Goal: Task Accomplishment & Management: Manage account settings

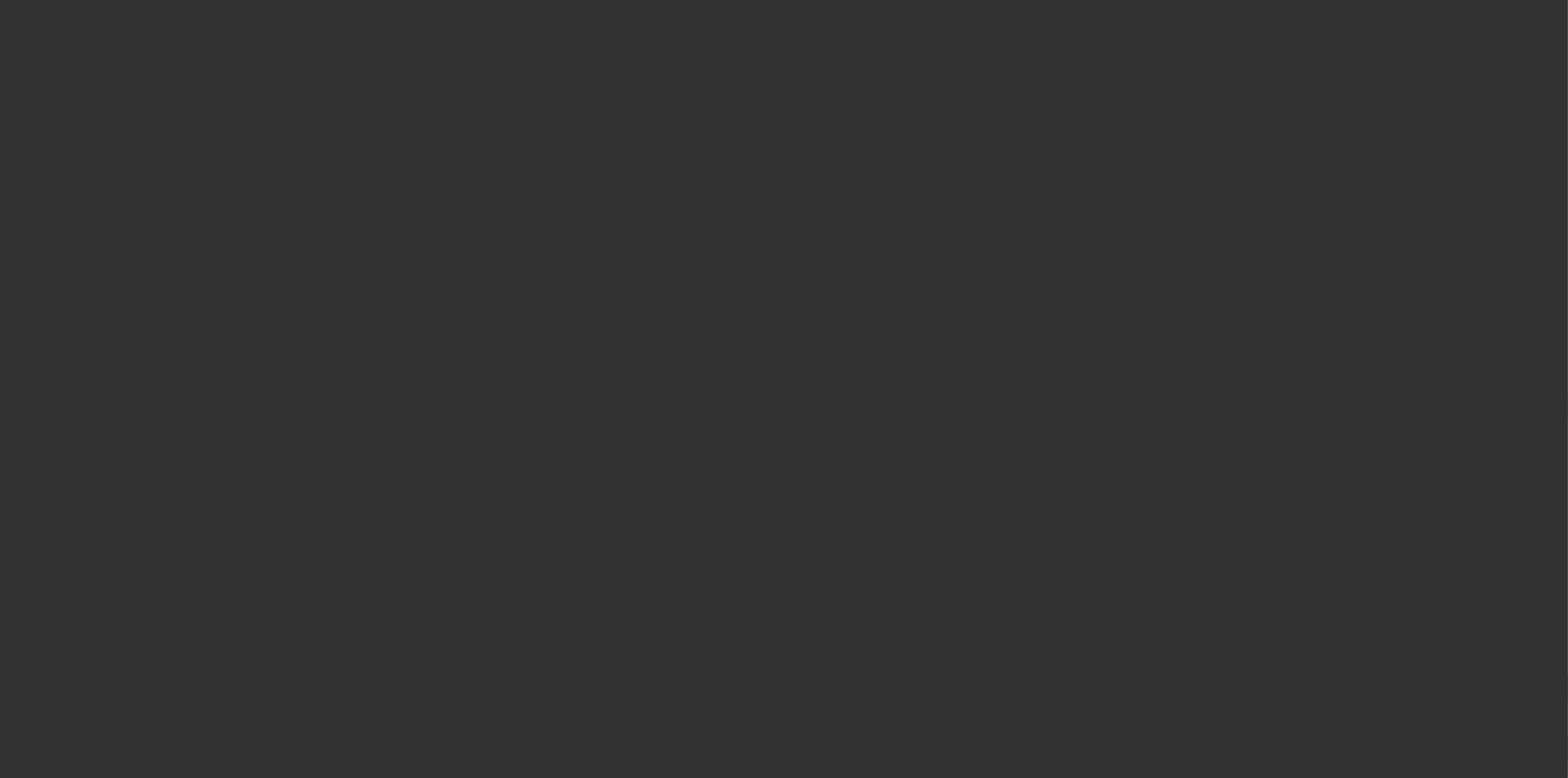
select select "3"
select select "0"
select select "2"
select select "0"
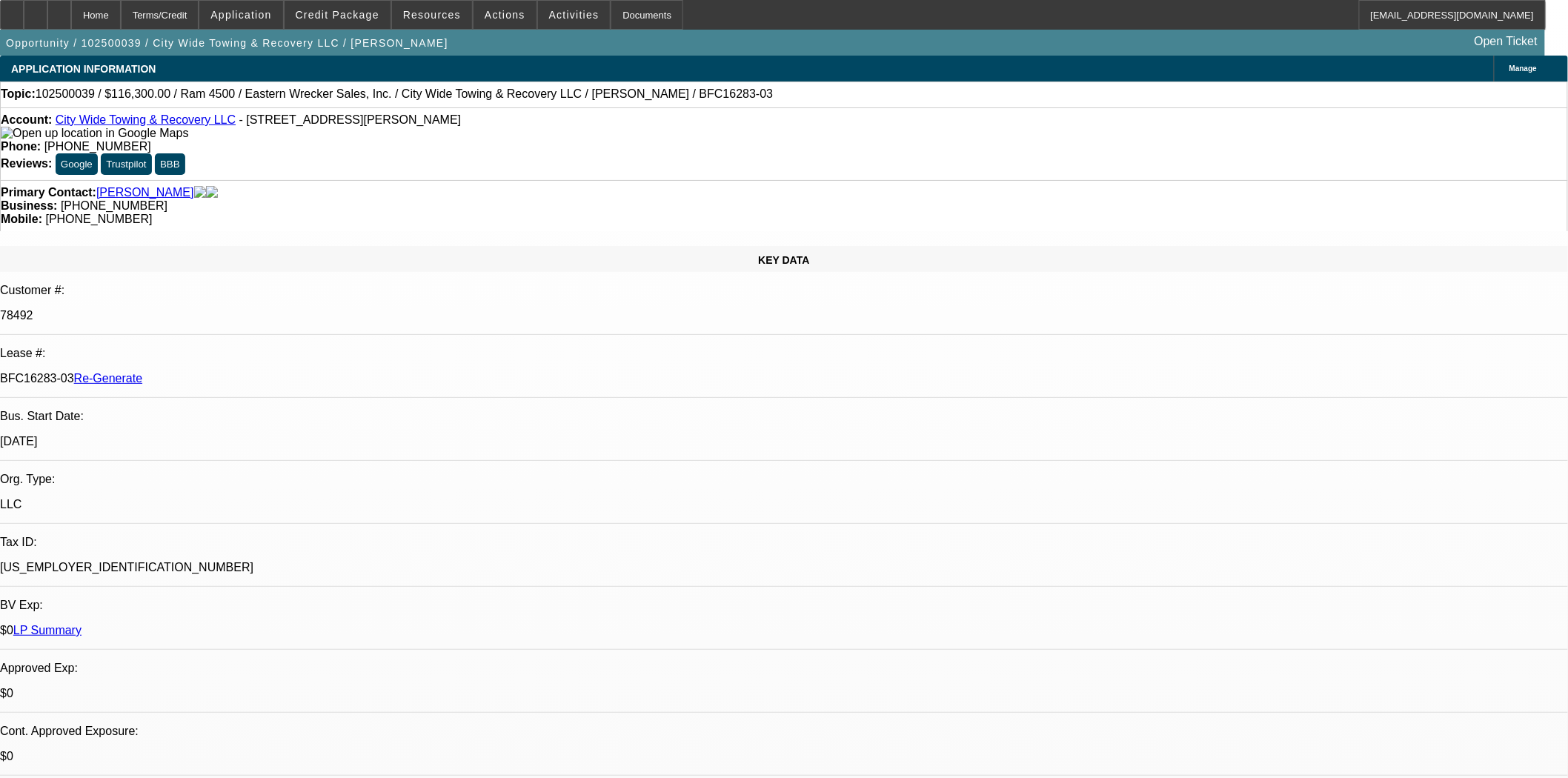
select select "6"
click at [623, 10] on div "Documents" at bounding box center [646, 14] width 72 height 29
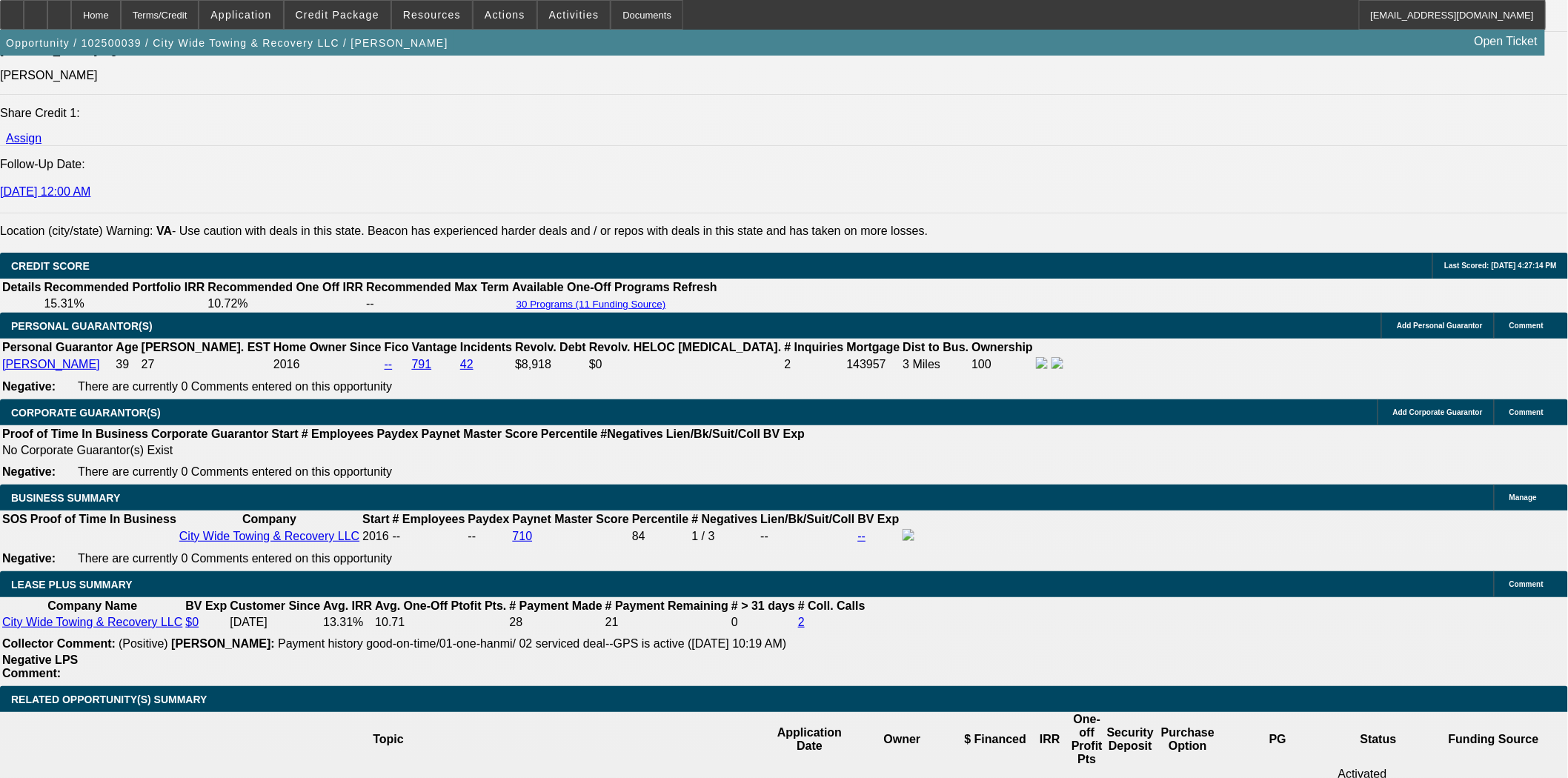
scroll to position [2388, 0]
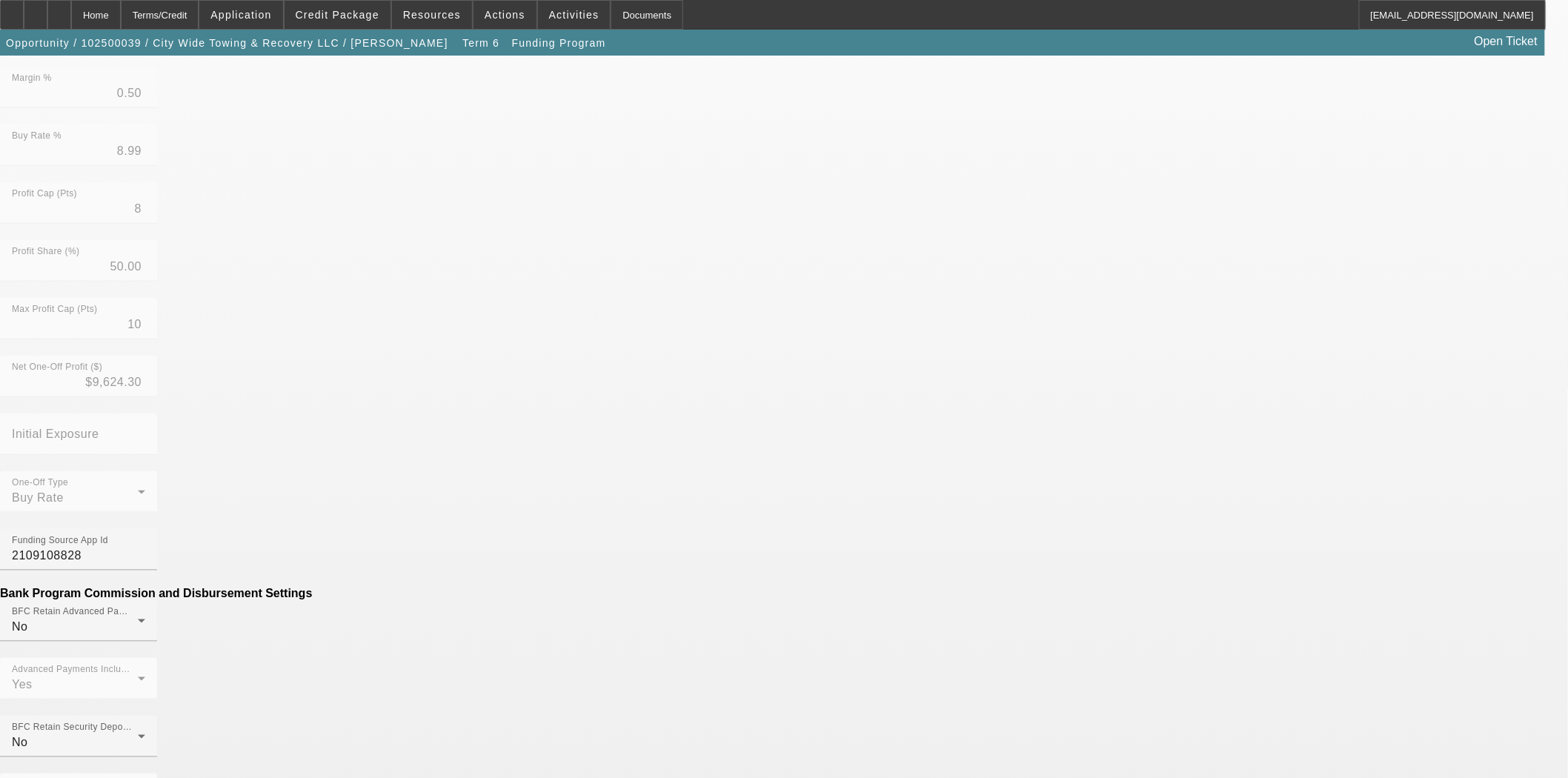
scroll to position [412, 0]
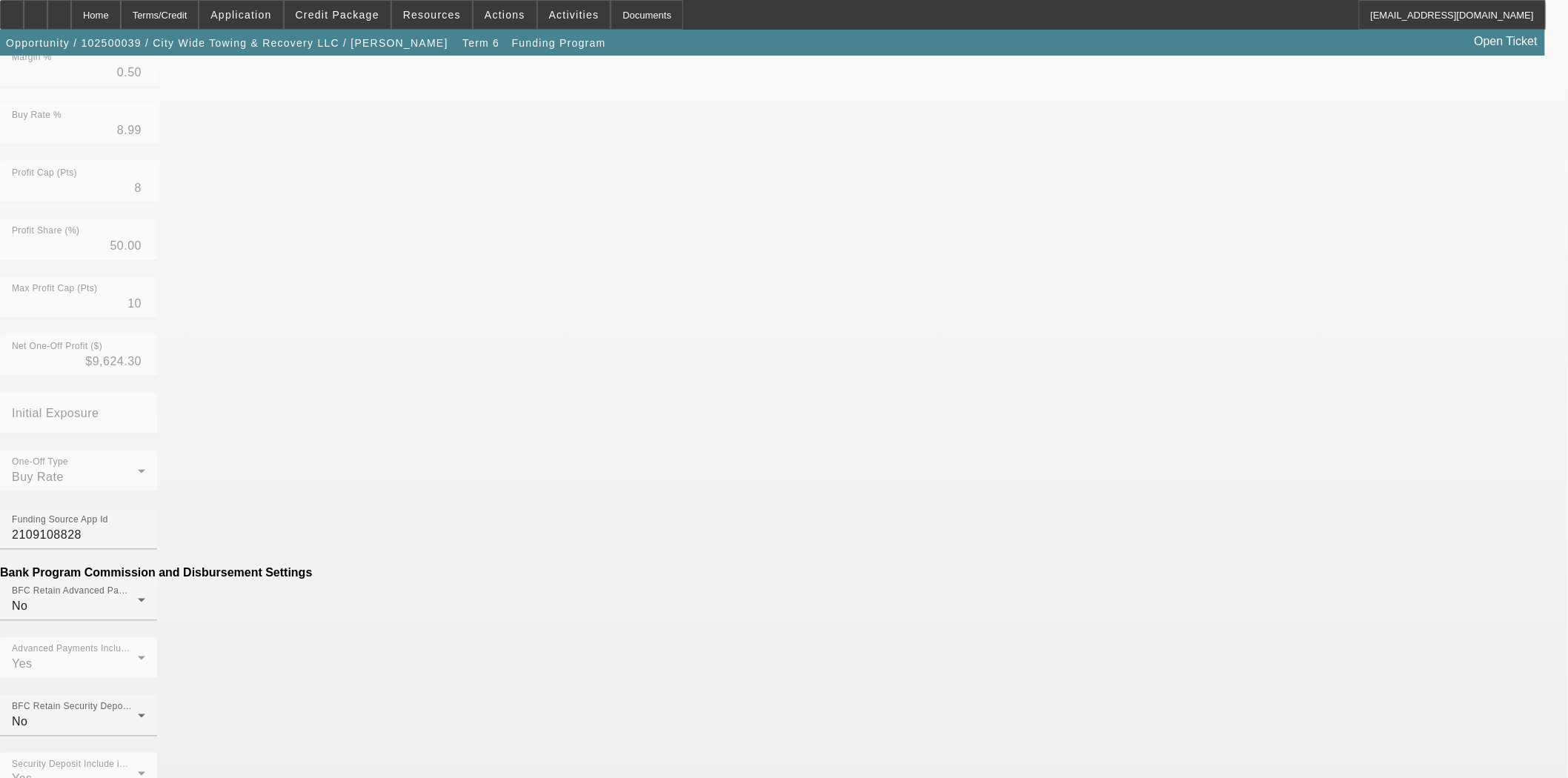
drag, startPoint x: 447, startPoint y: 569, endPoint x: 818, endPoint y: 629, distance: 375.8
type input "($249.00)"
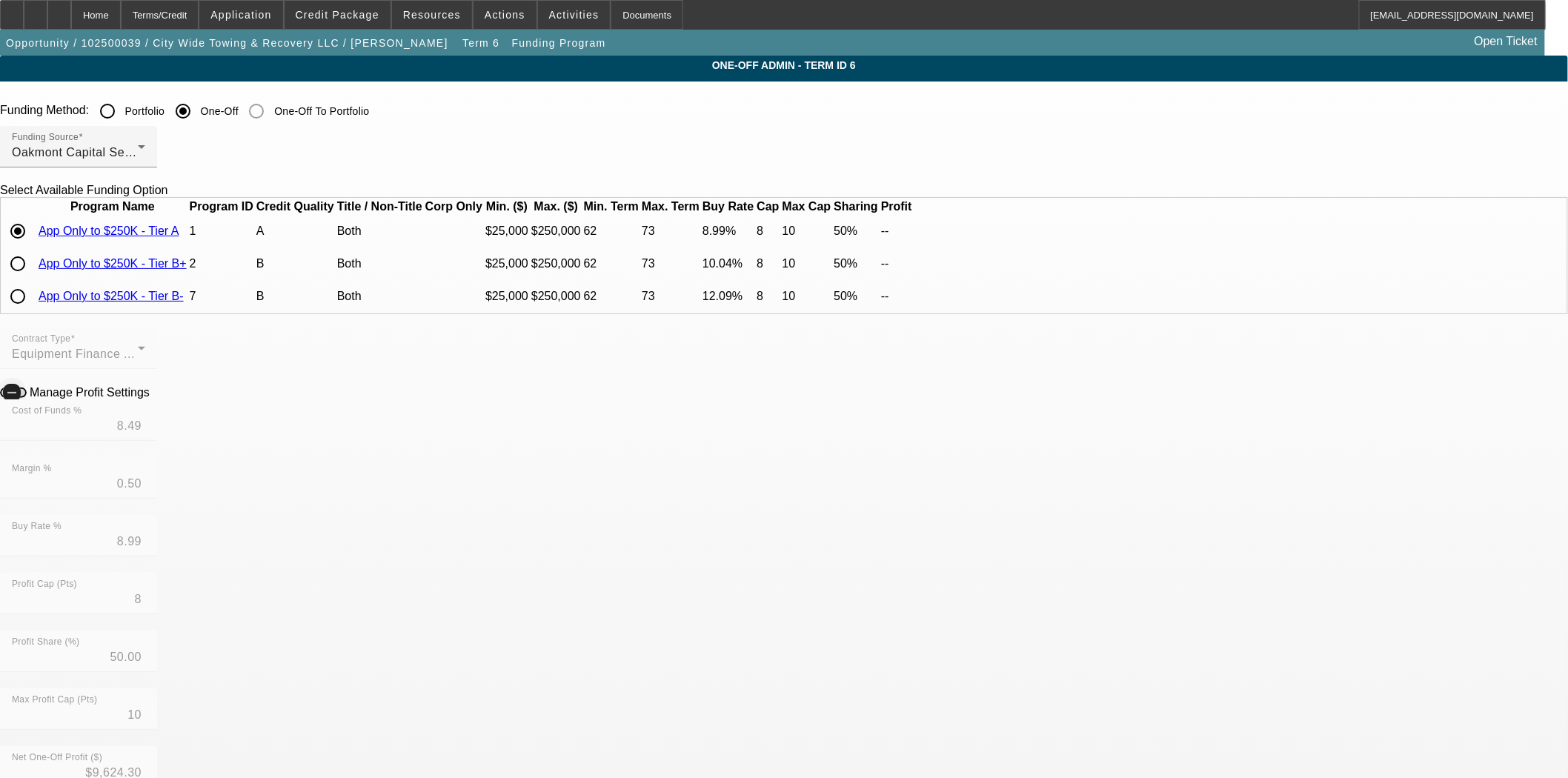
click at [19, 399] on icon "button" at bounding box center [12, 392] width 13 height 13
drag, startPoint x: 471, startPoint y: 468, endPoint x: 484, endPoint y: 469, distance: 13.0
click at [146, 435] on input "8.49" at bounding box center [78, 426] width 133 height 18
click at [146, 441] on div "Cost of Funds % 8.49" at bounding box center [78, 420] width 133 height 41
drag, startPoint x: 521, startPoint y: 471, endPoint x: 563, endPoint y: 462, distance: 43.0
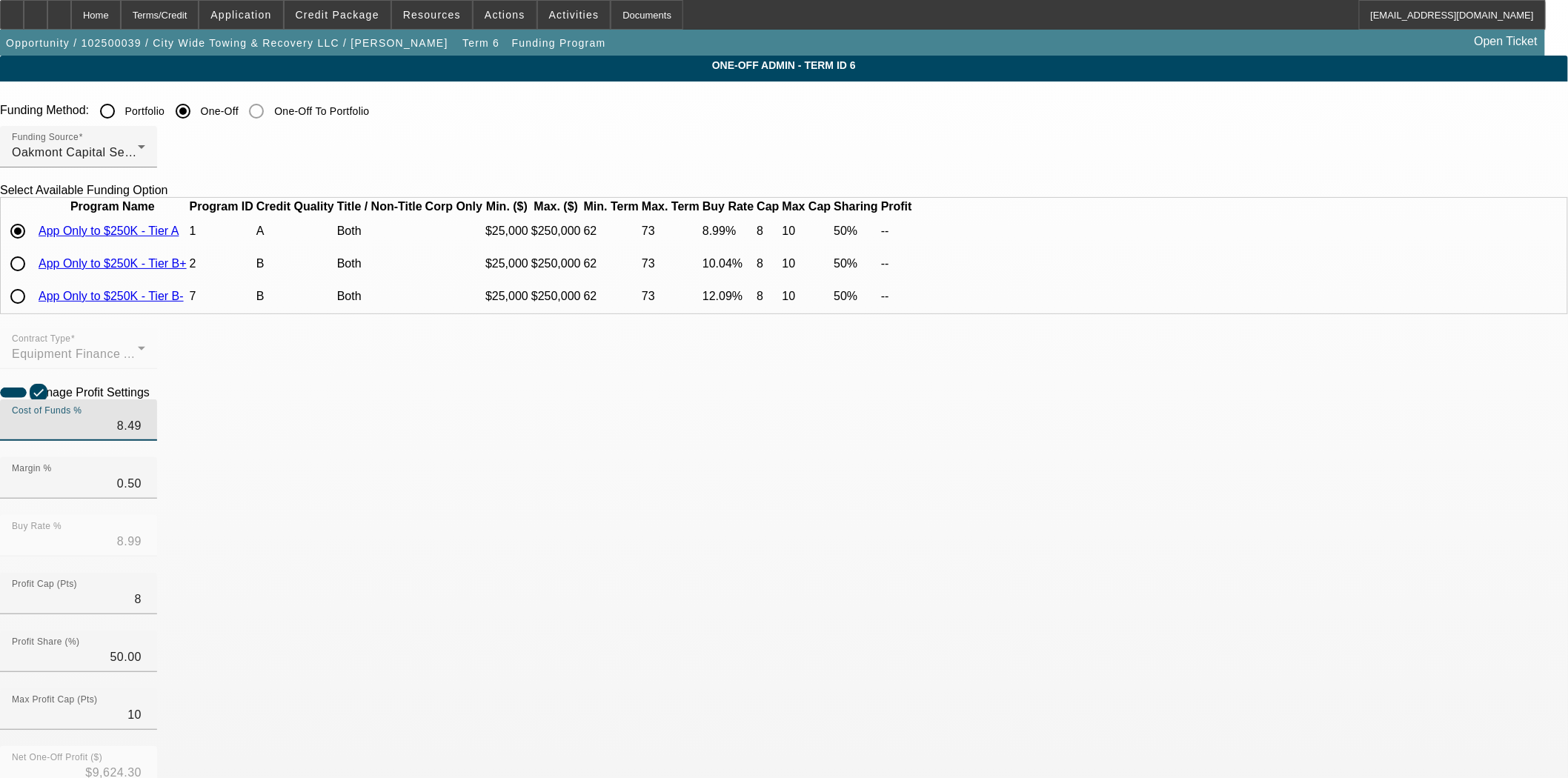
type input "8.51"
type input "9.01"
type input ".48"
type input "8.99"
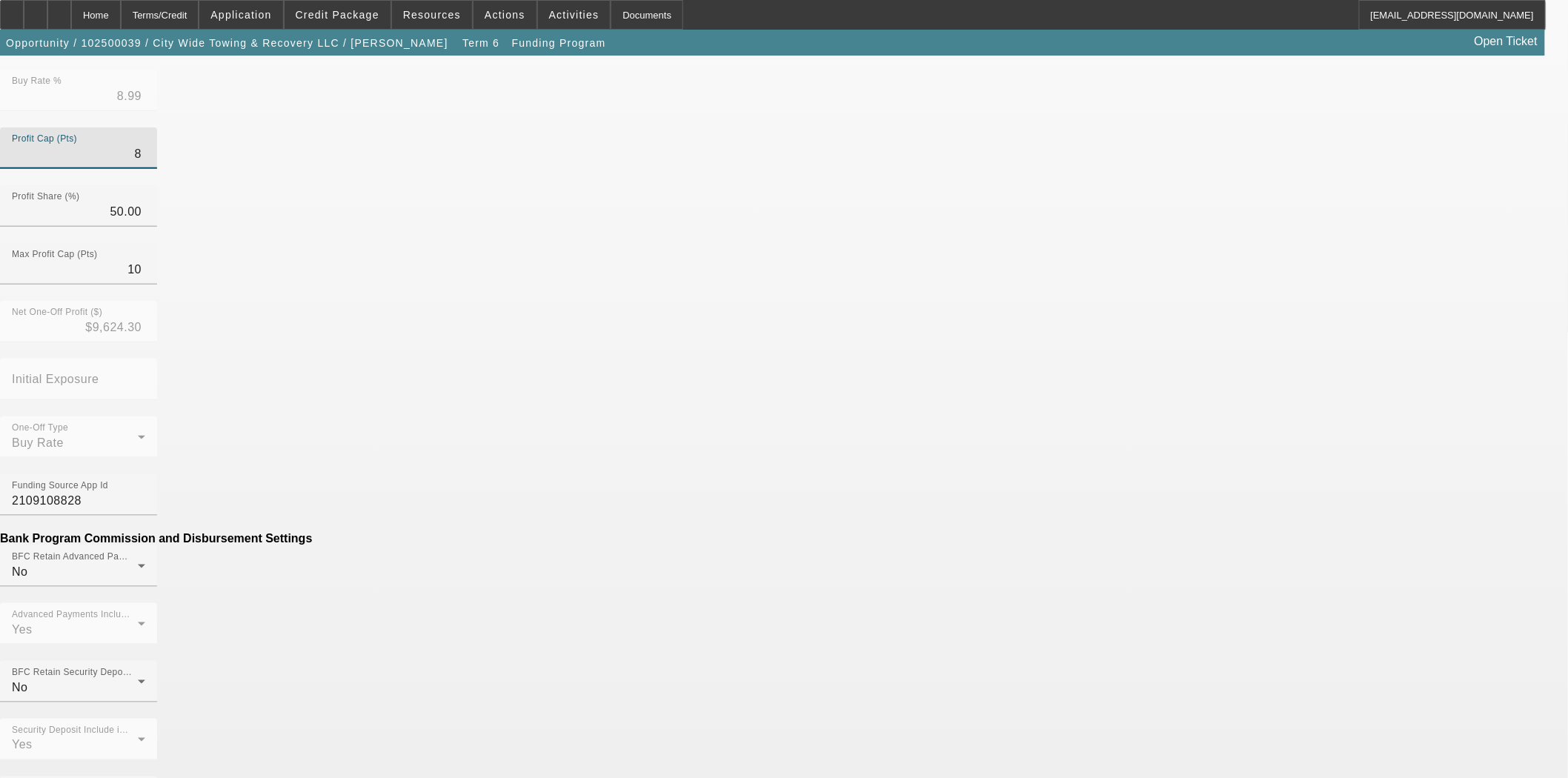
scroll to position [576, 0]
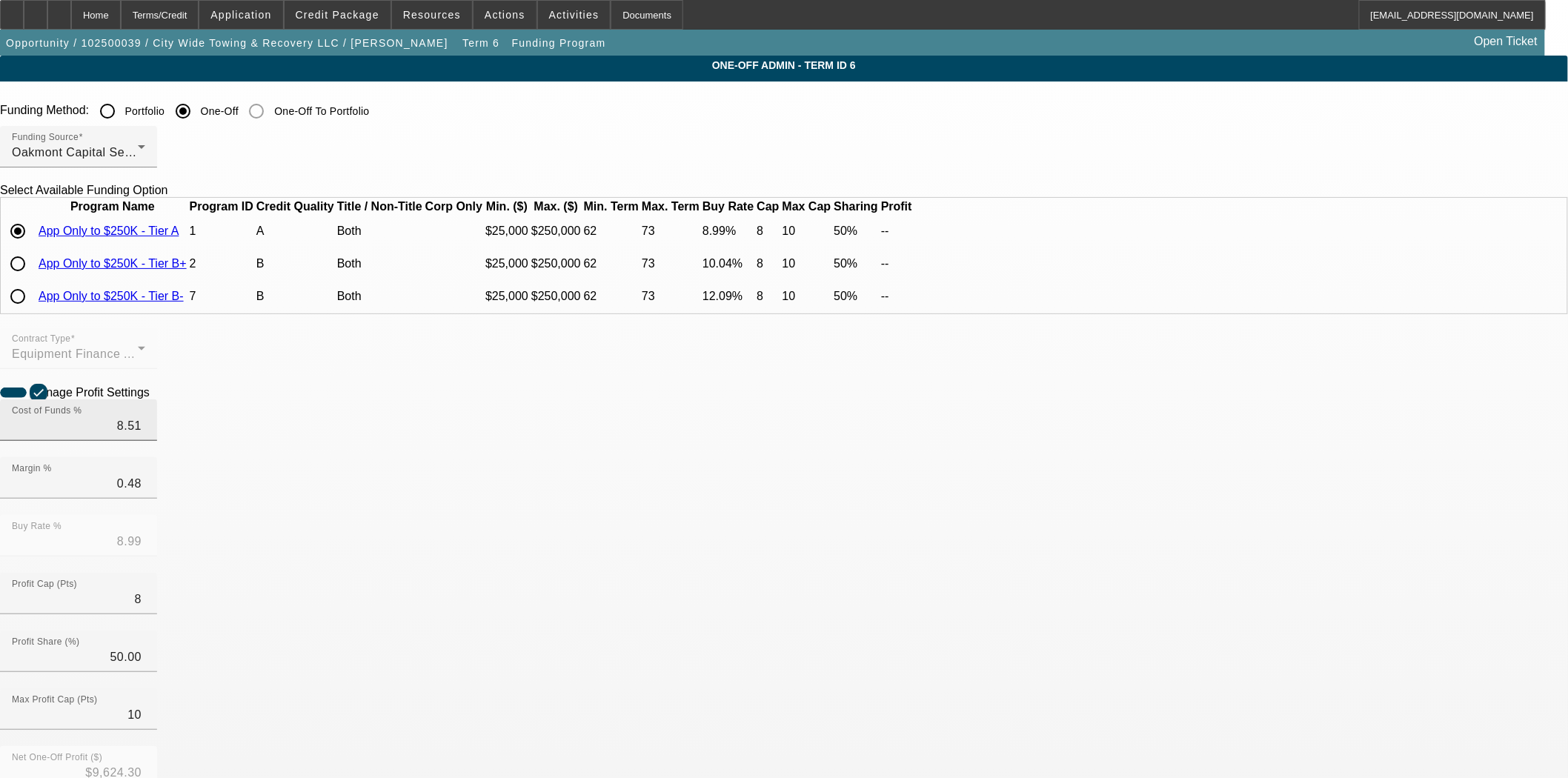
click at [146, 435] on input "8.51" at bounding box center [78, 426] width 133 height 18
type input "8.515"
type input "9.00"
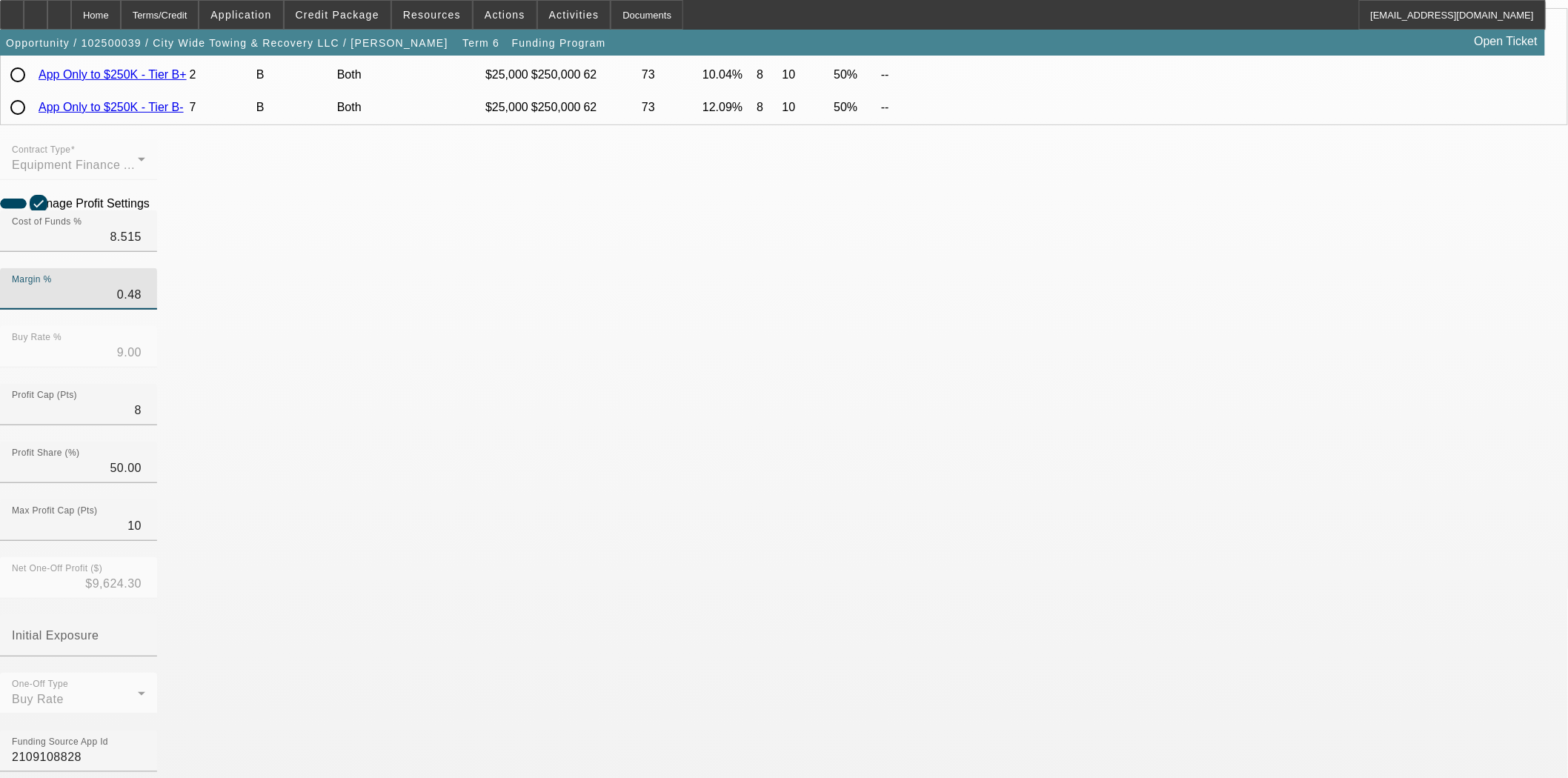
scroll to position [247, 0]
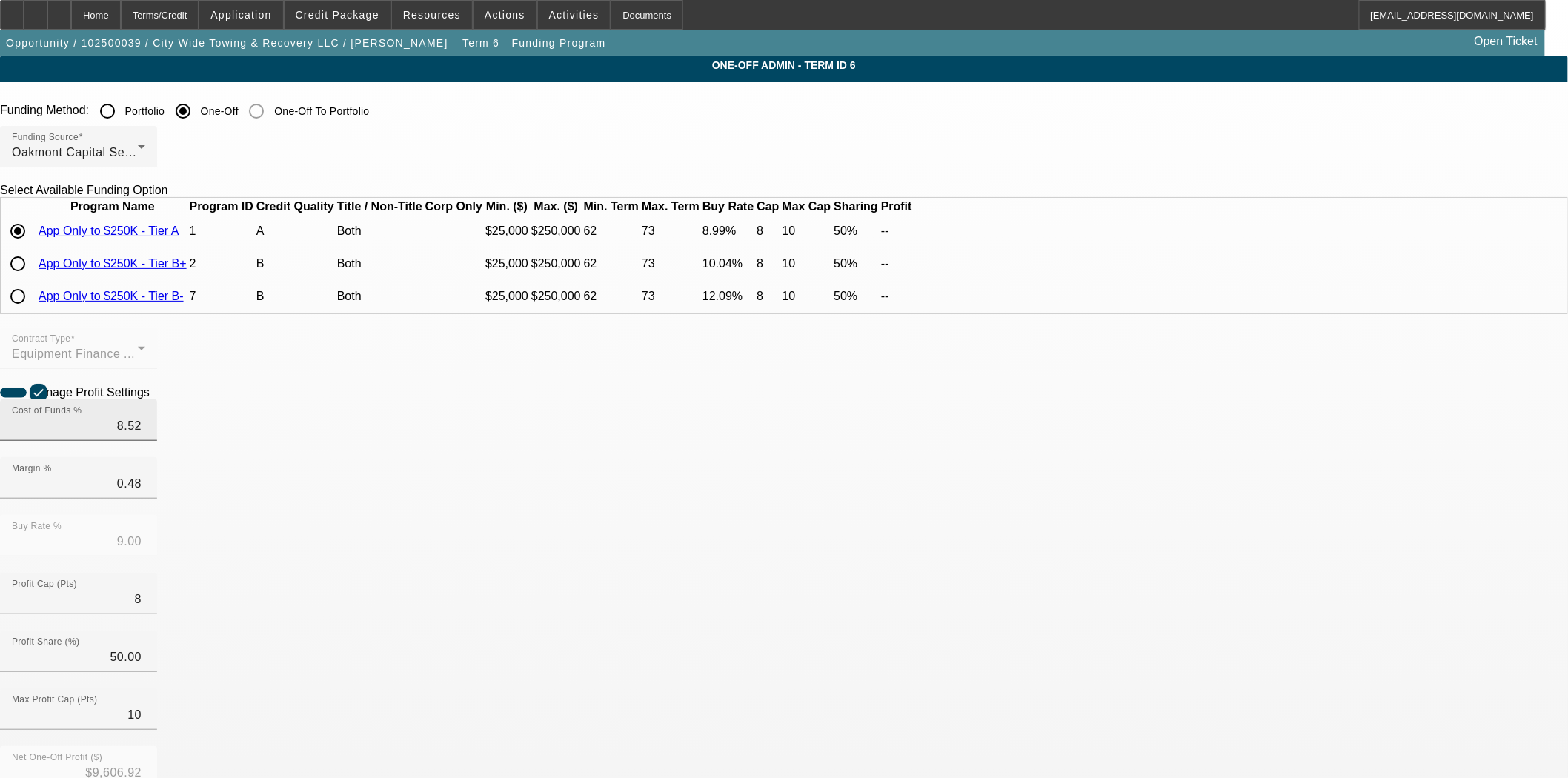
click at [157, 441] on div "Cost of Funds % 8.52" at bounding box center [79, 420] width 157 height 41
type input "8.510"
type input "8.99"
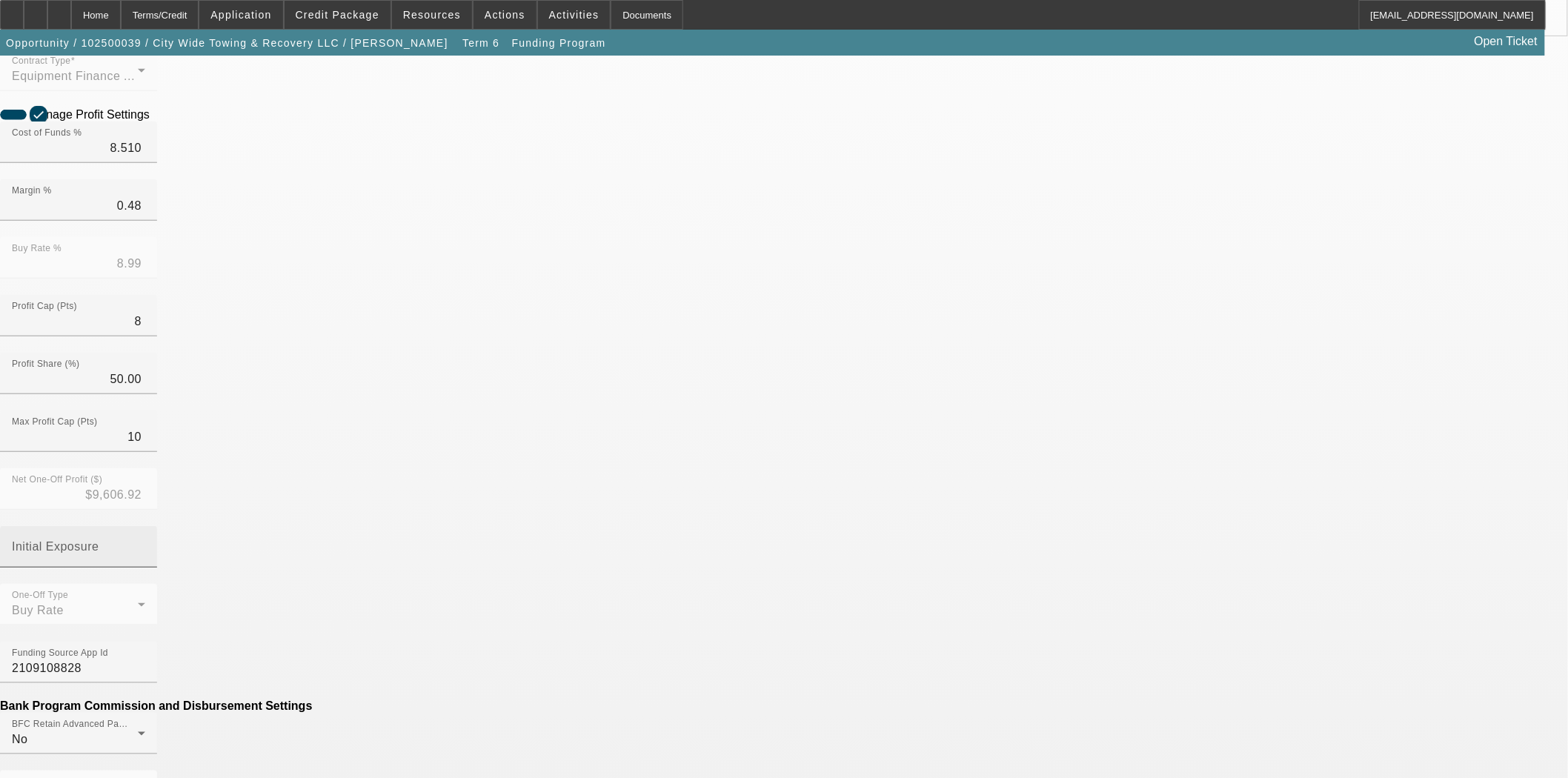
scroll to position [329, 0]
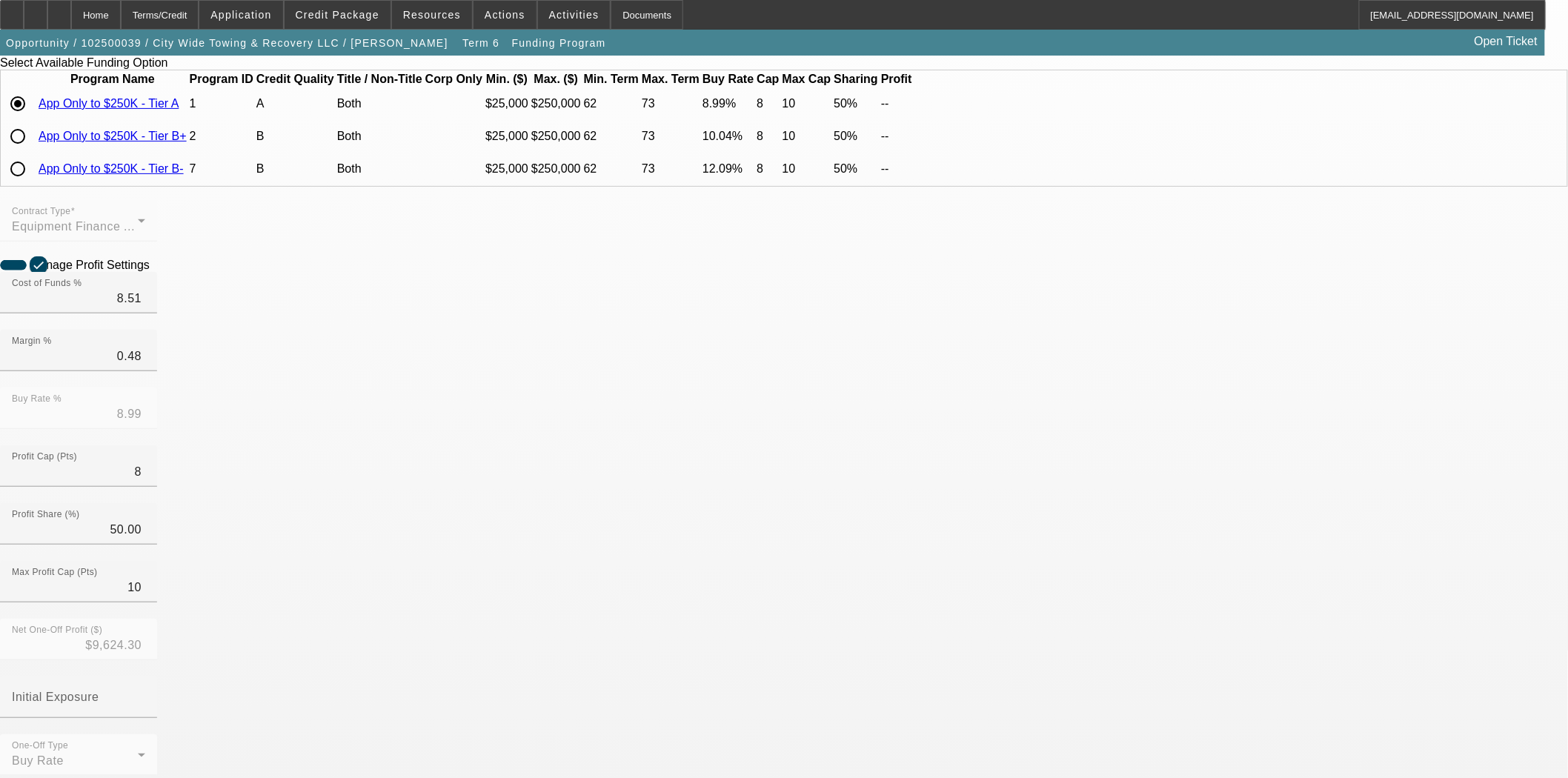
scroll to position [164, 0]
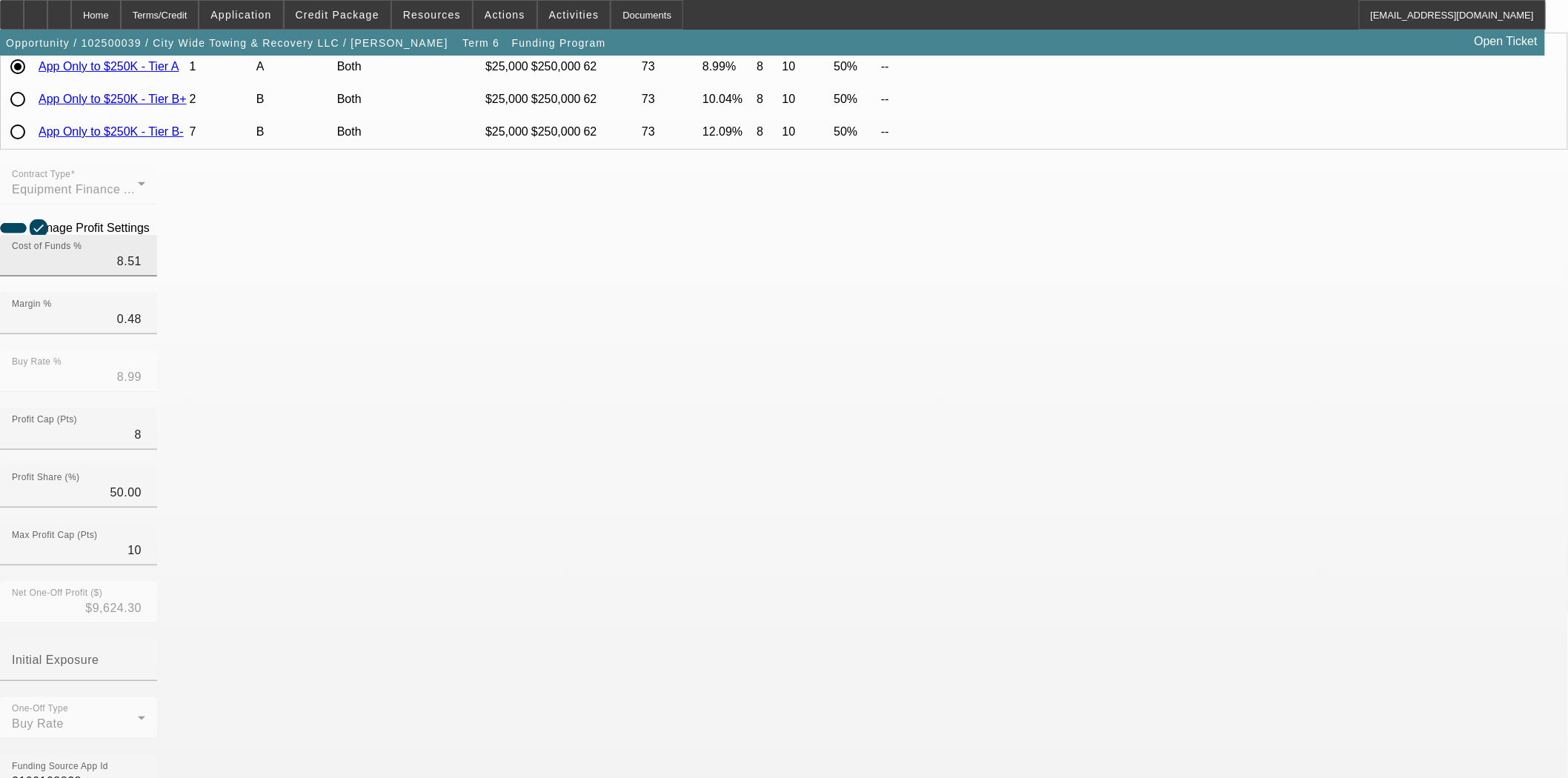
click at [146, 271] on input "8.51" at bounding box center [78, 262] width 133 height 18
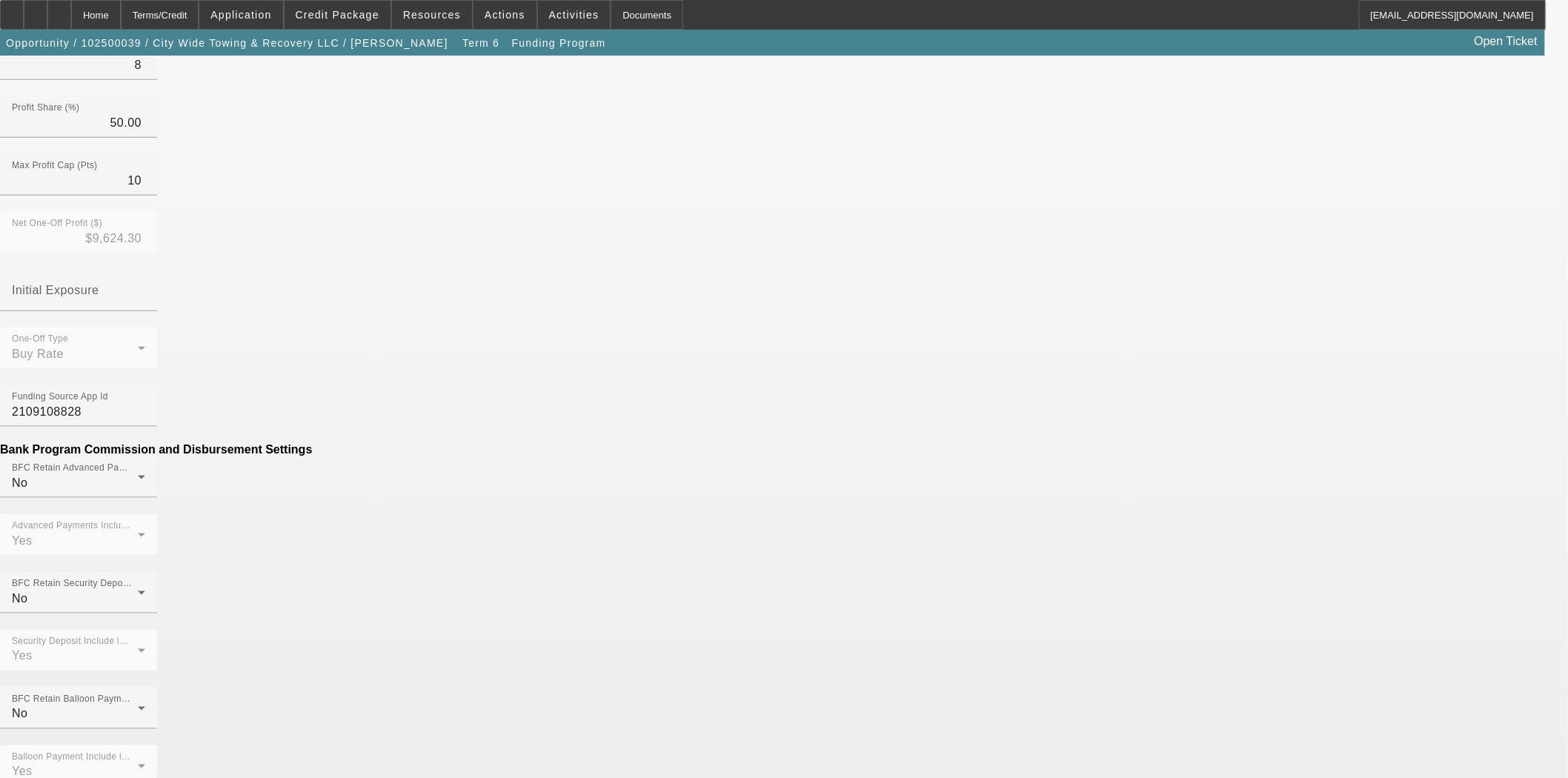
scroll to position [576, 0]
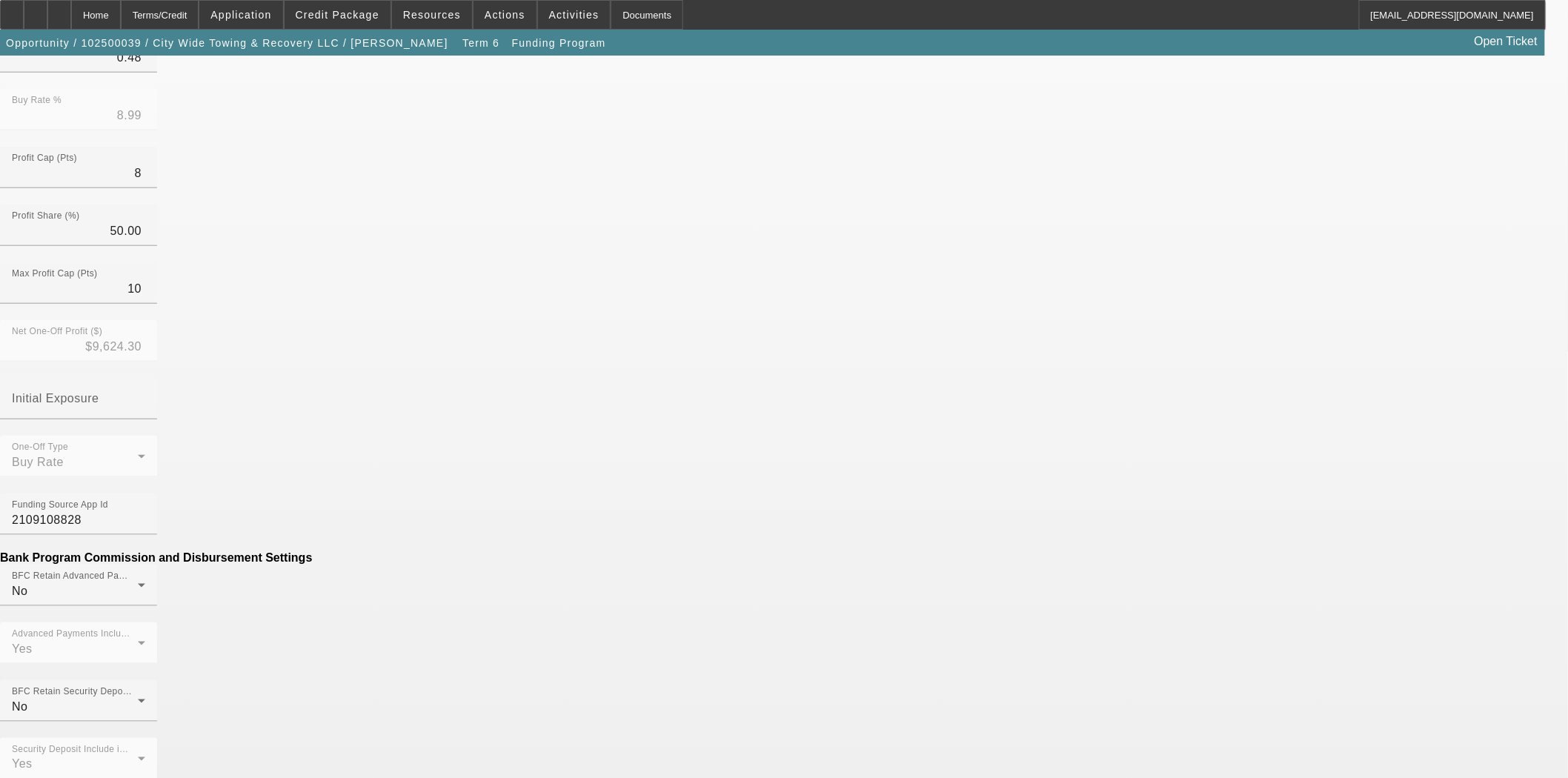
scroll to position [576, 0]
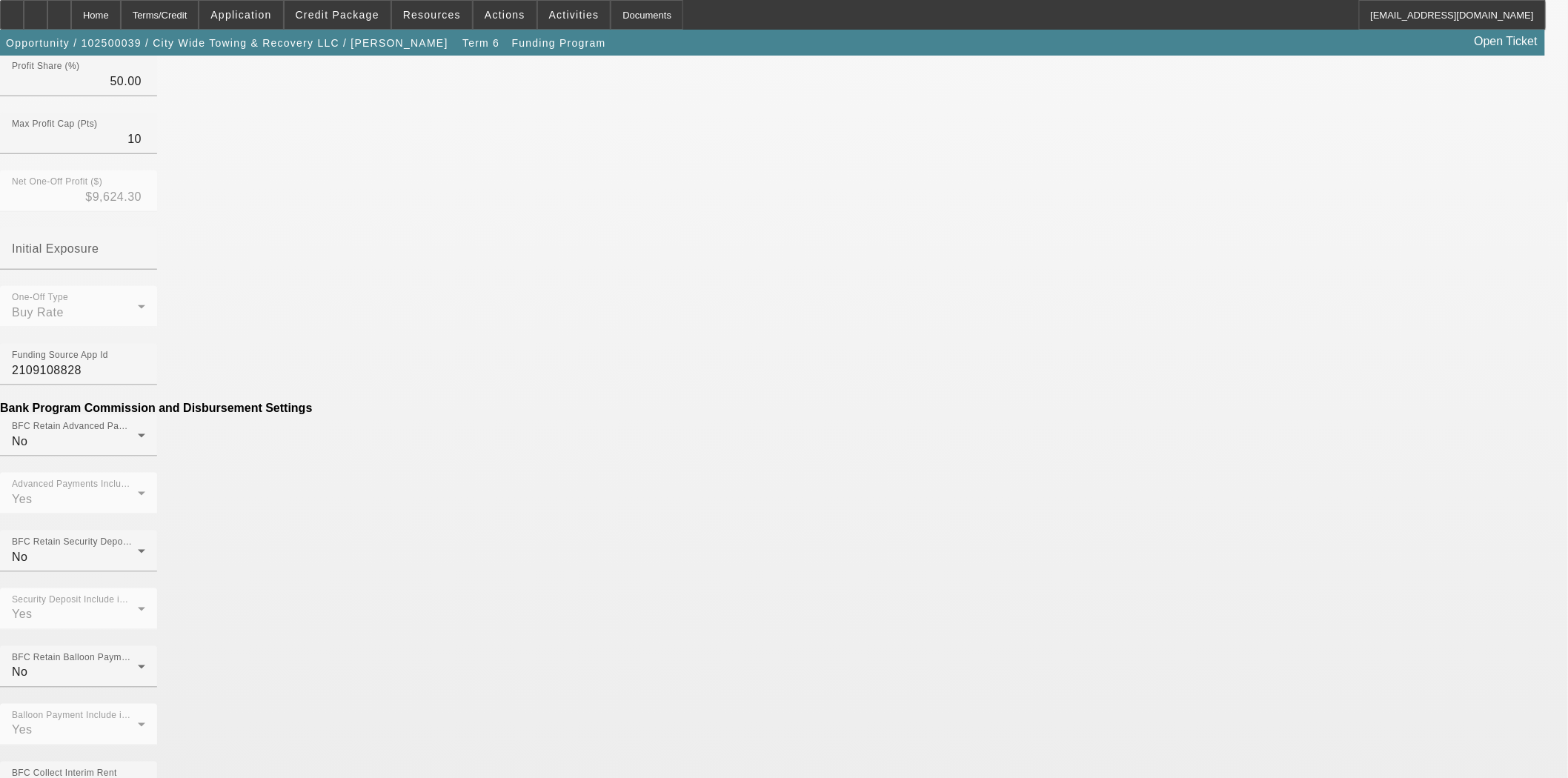
type input "($.52)"
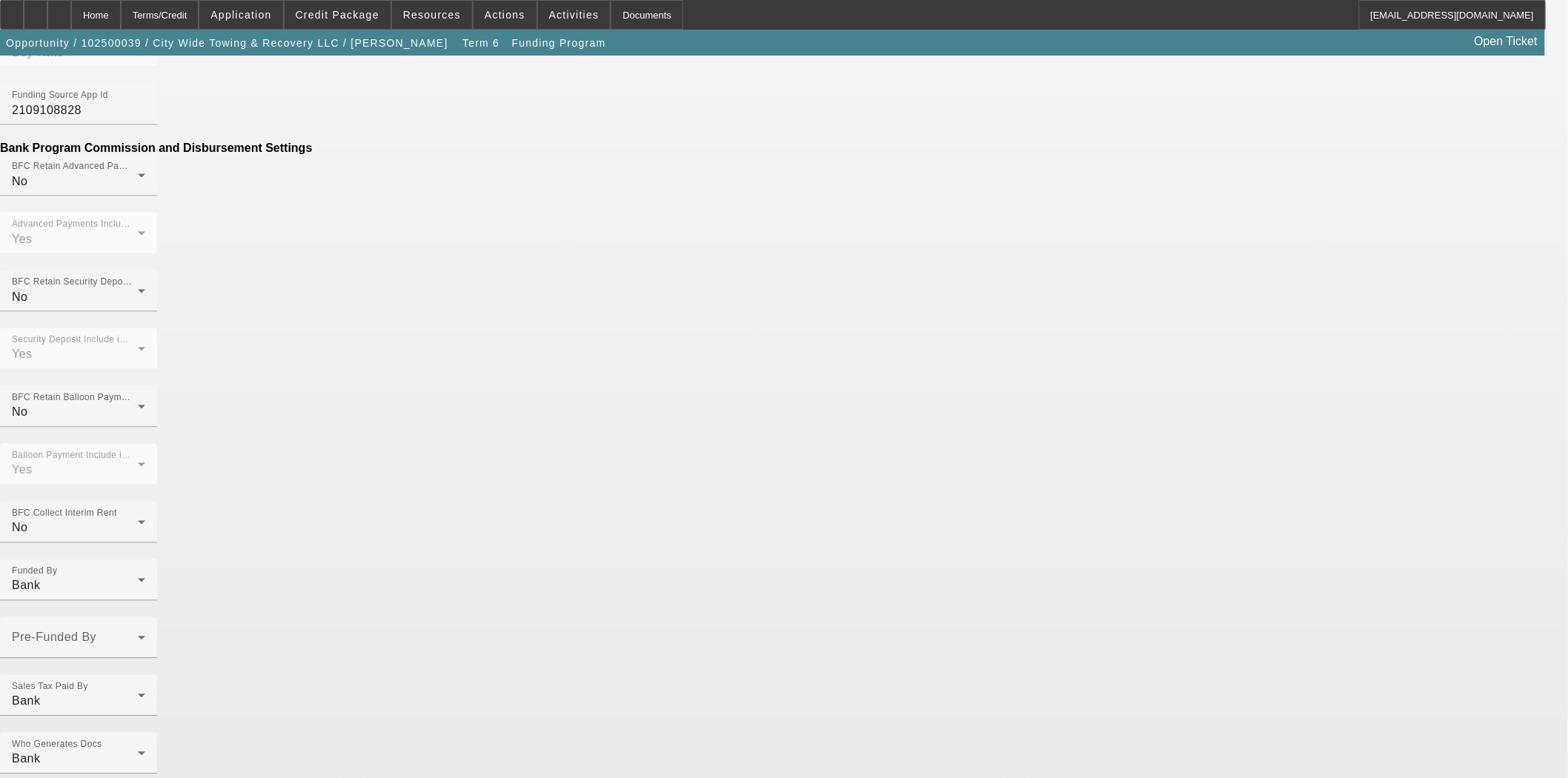
scroll to position [838, 0]
type input "Per Diem"
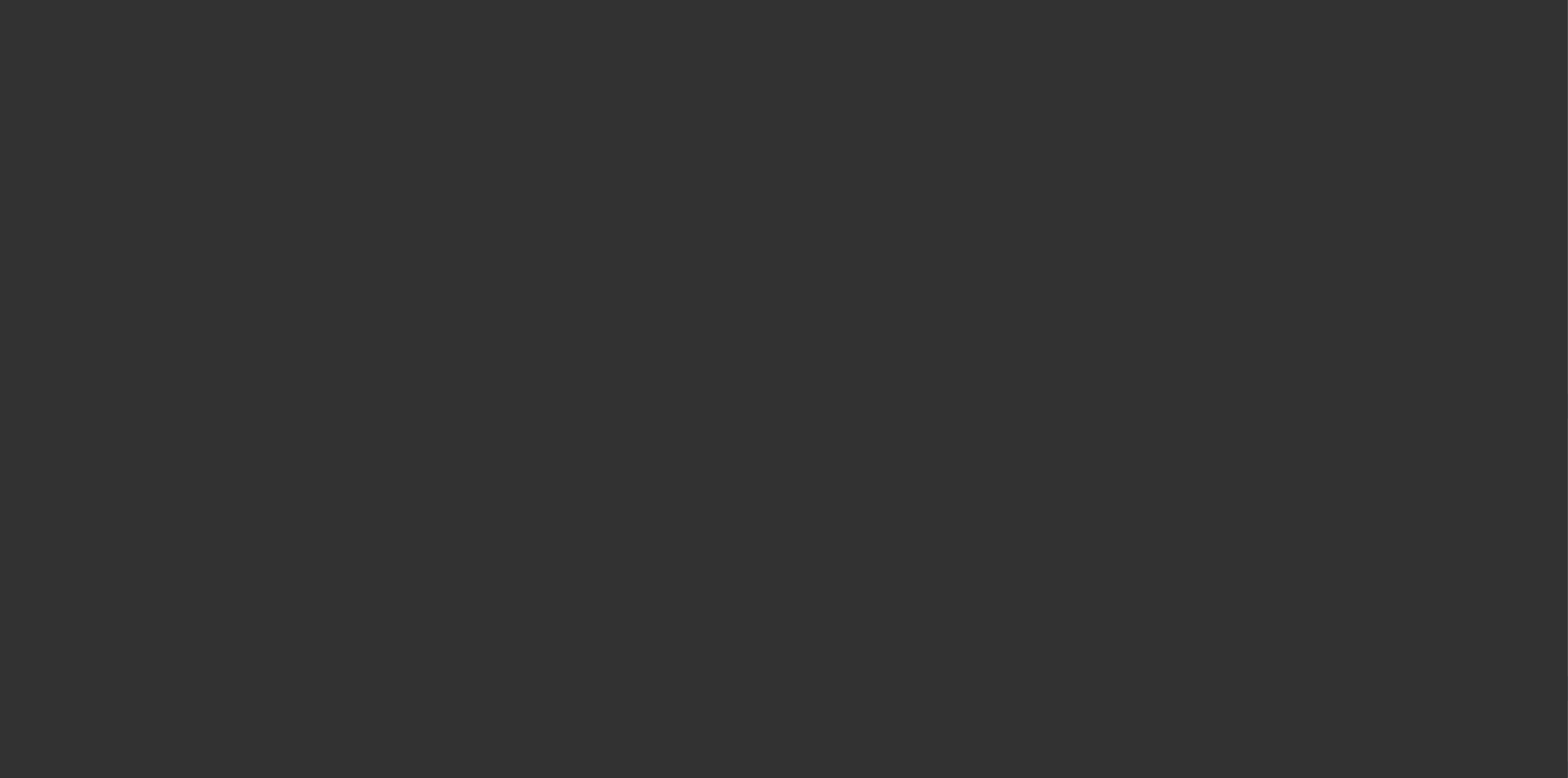
select select "3"
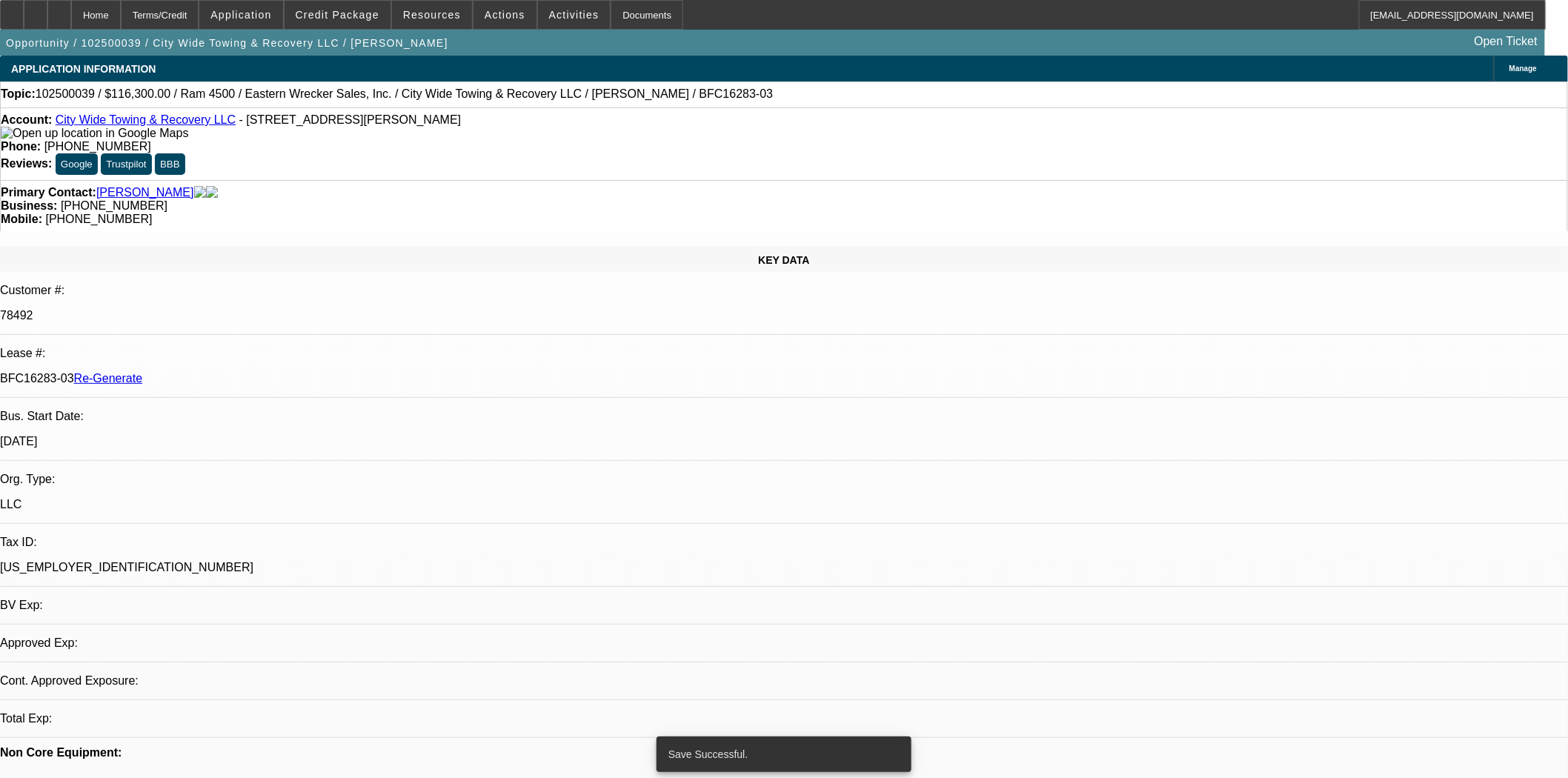
select select "0"
select select "2"
select select "0"
select select "6"
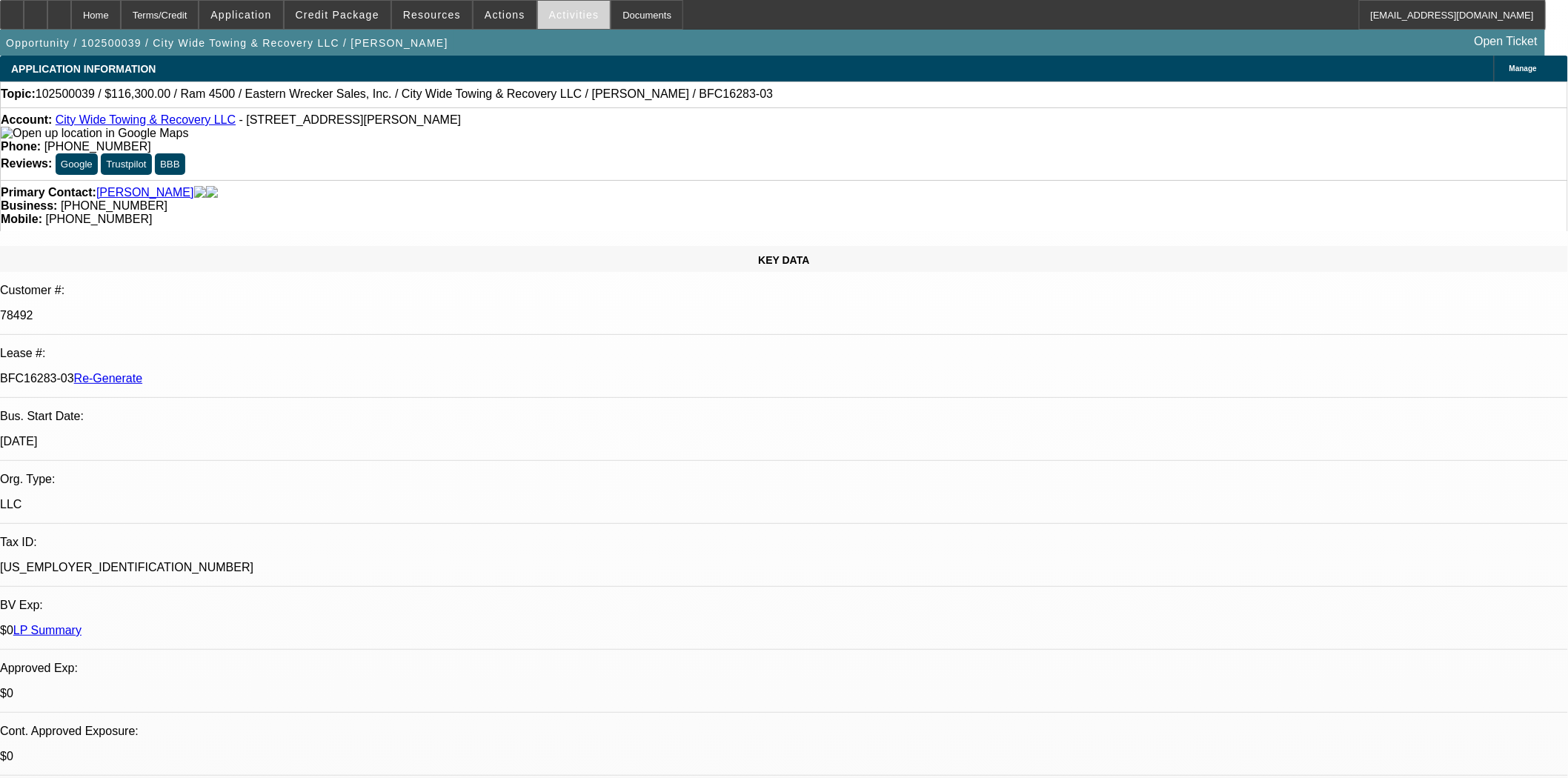
click at [559, 20] on span "Activities" at bounding box center [574, 14] width 50 height 12
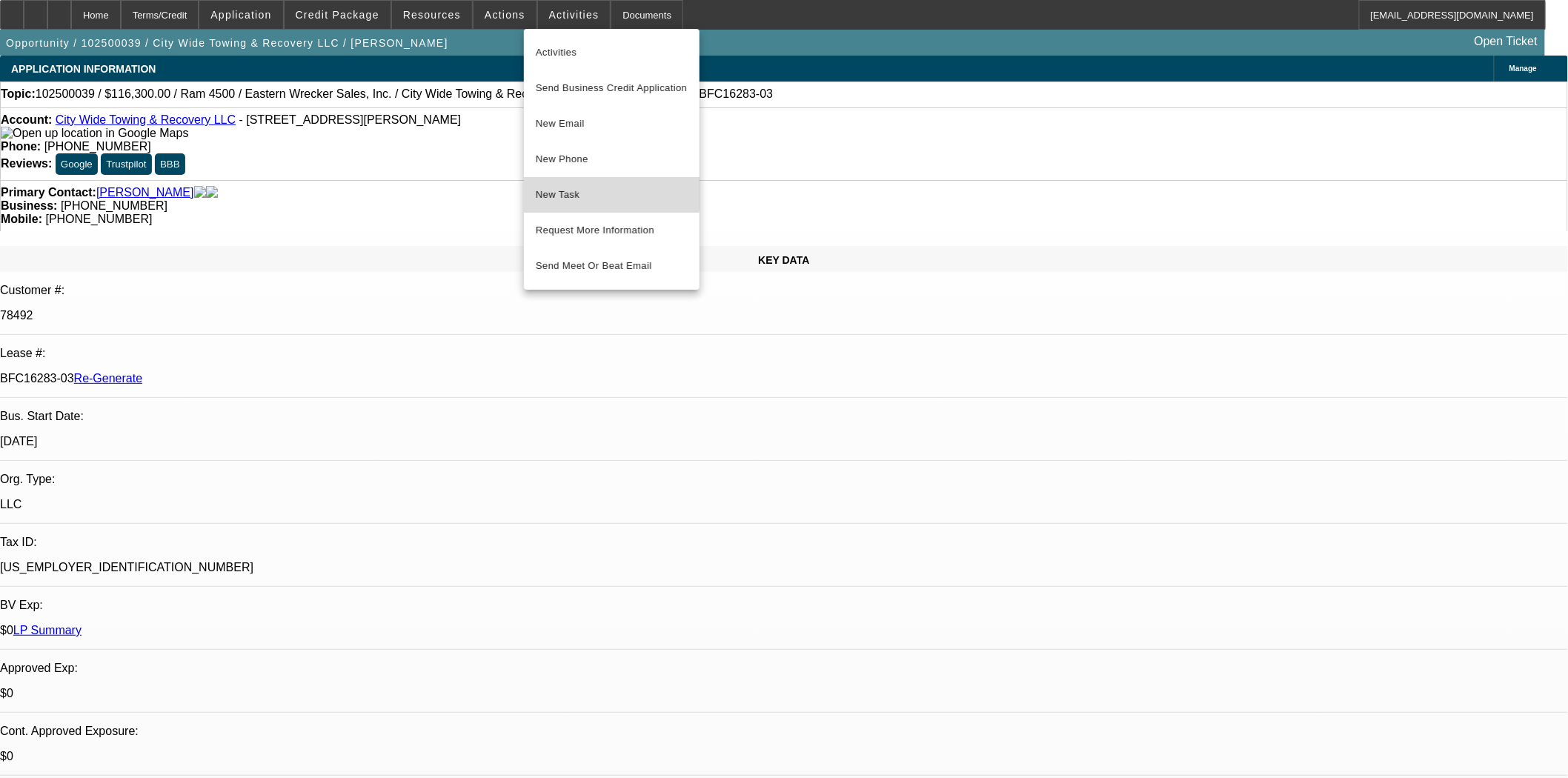
click at [559, 189] on span "New Task" at bounding box center [612, 195] width 152 height 18
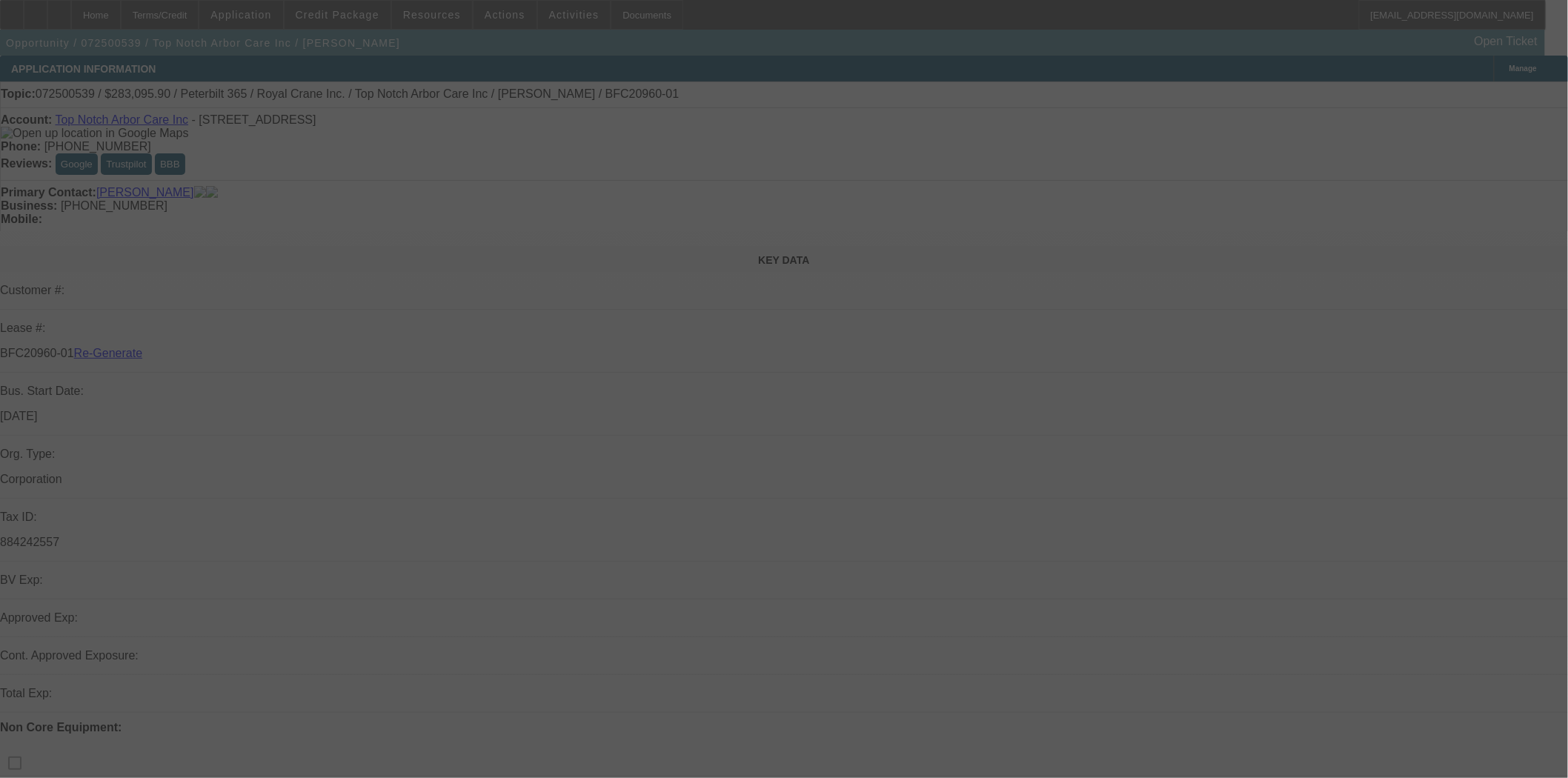
select select "3"
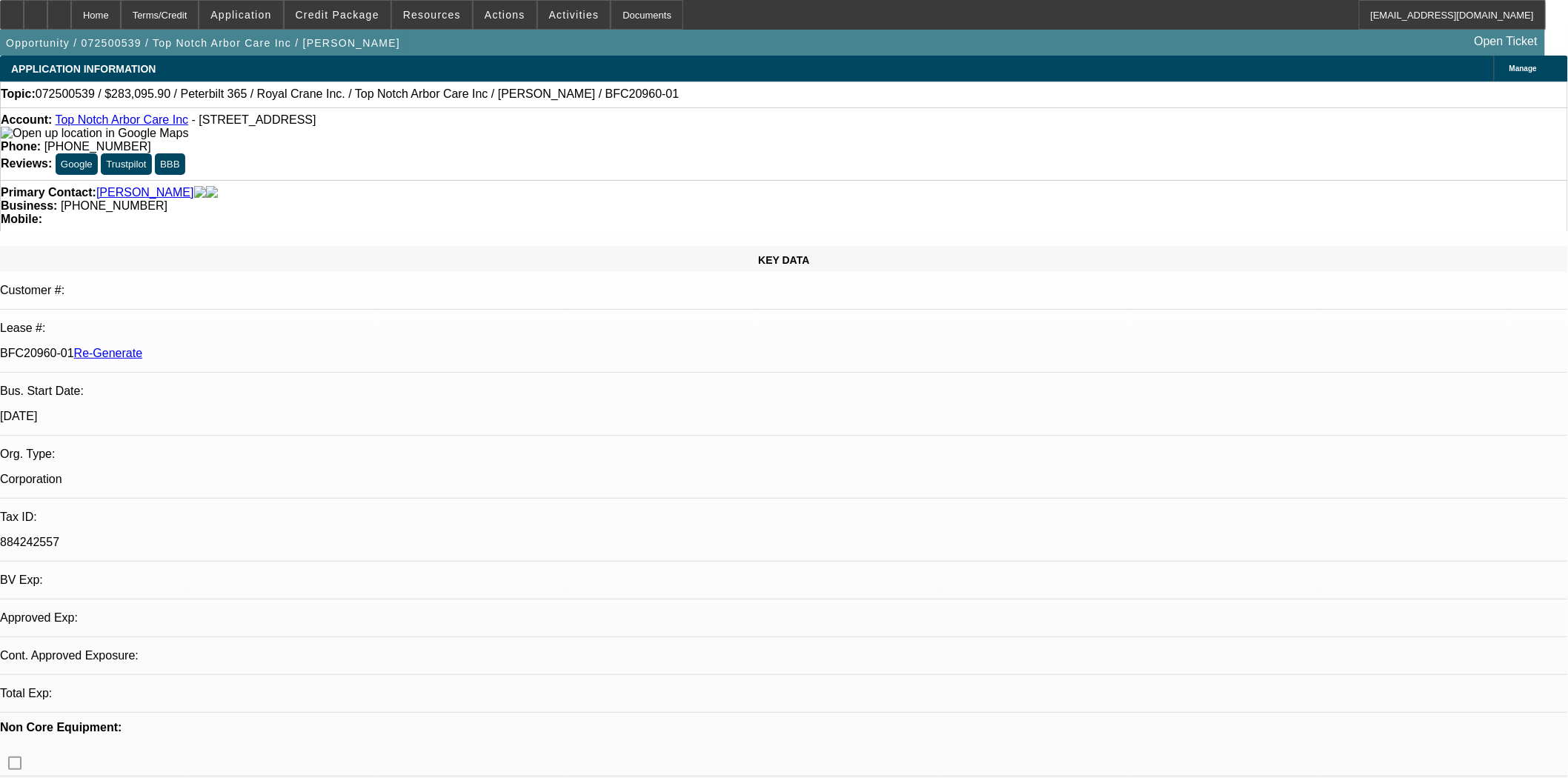
select select "0"
select select "2"
select select "0"
select select "6"
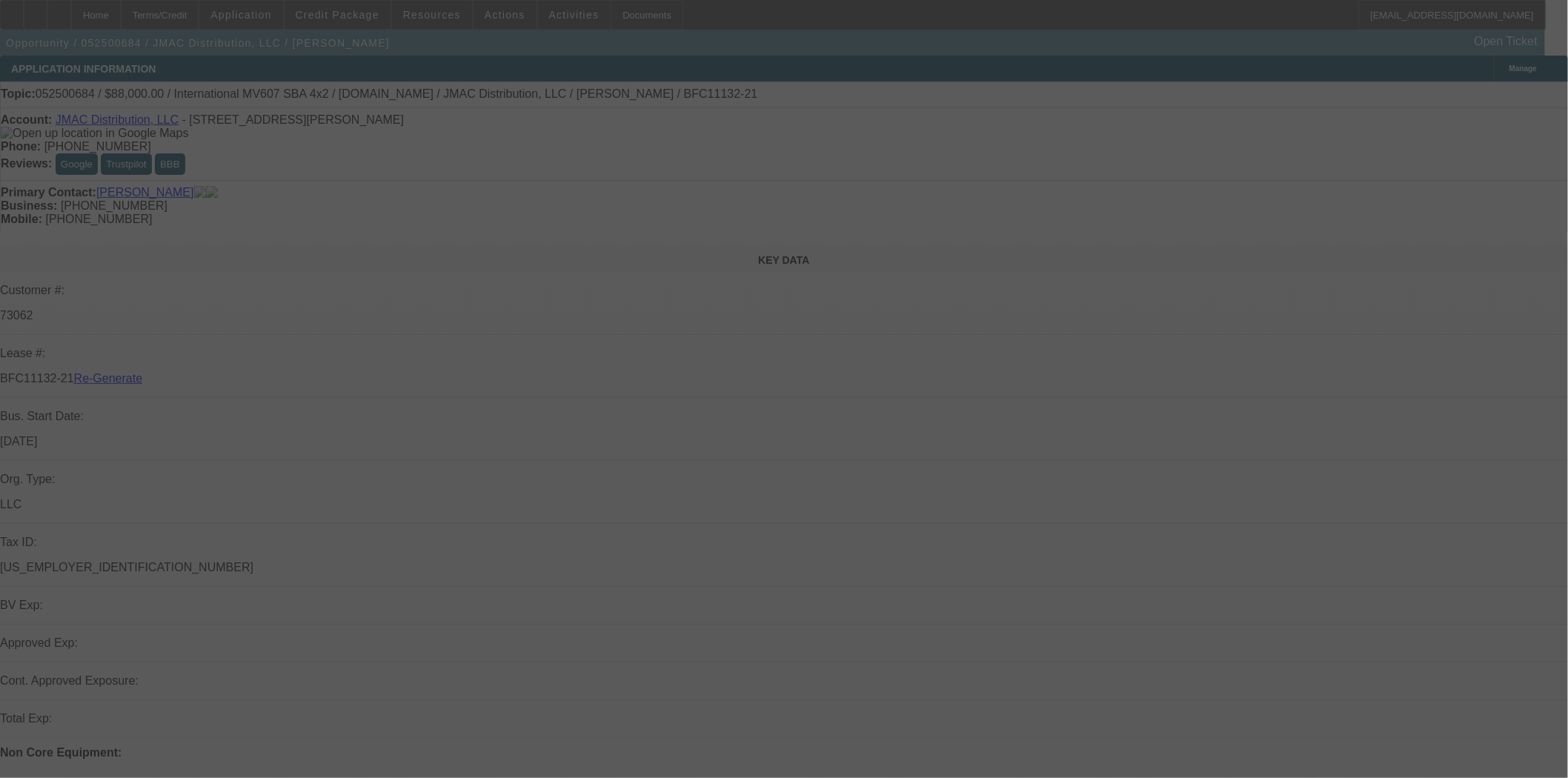
select select "4"
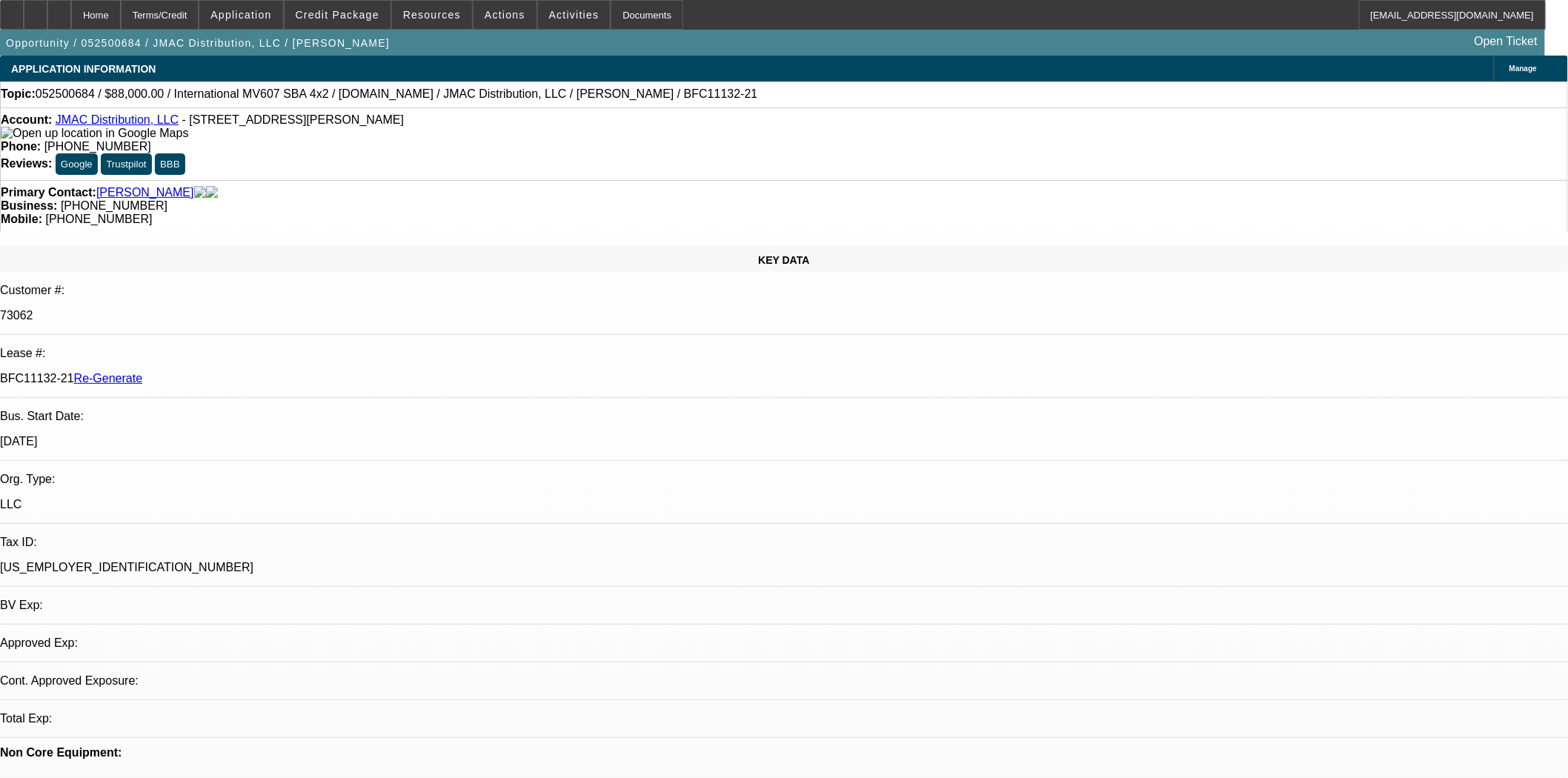
select select "0"
select select "2"
select select "0"
select select "6"
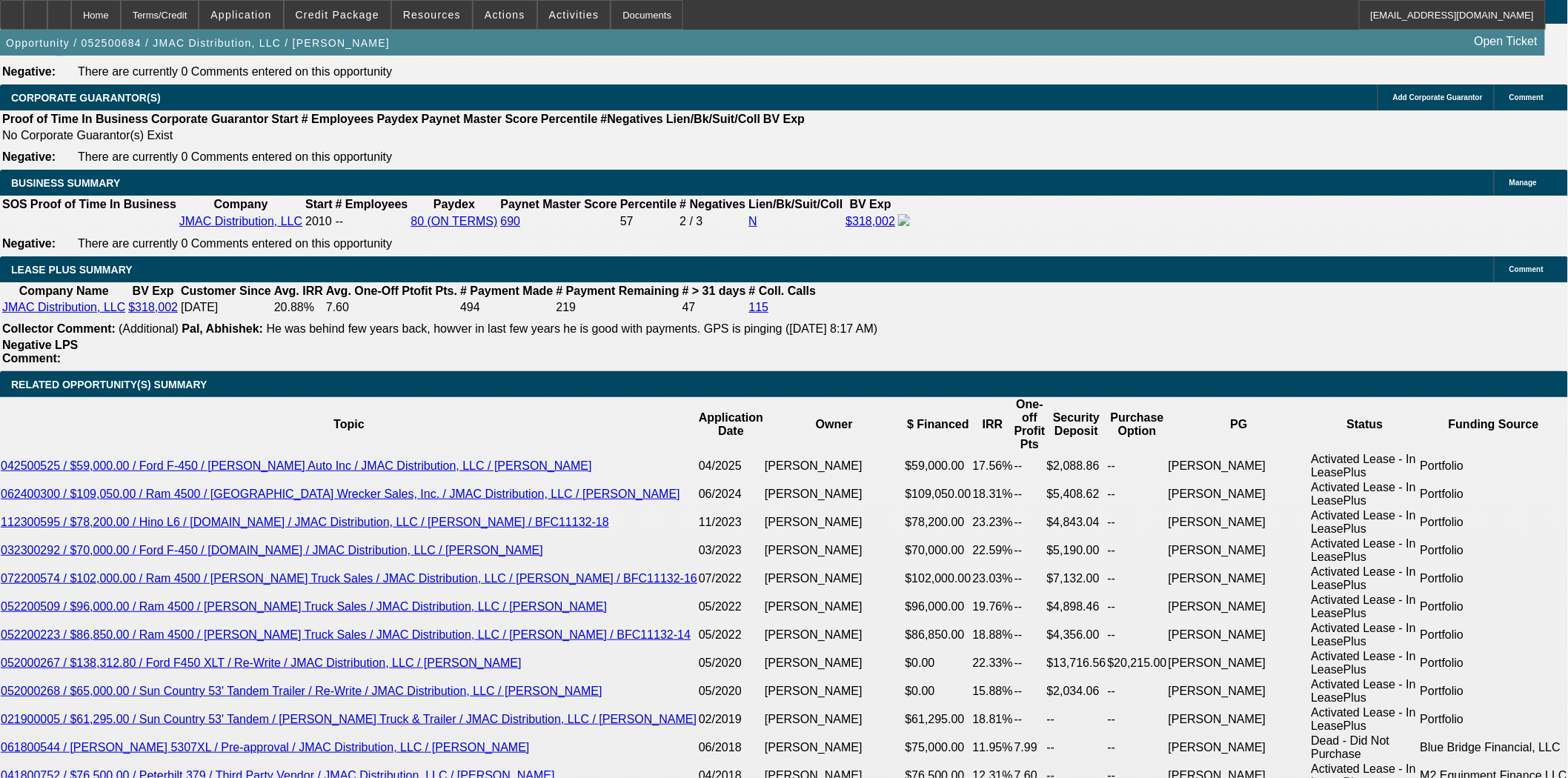
scroll to position [2635, 0]
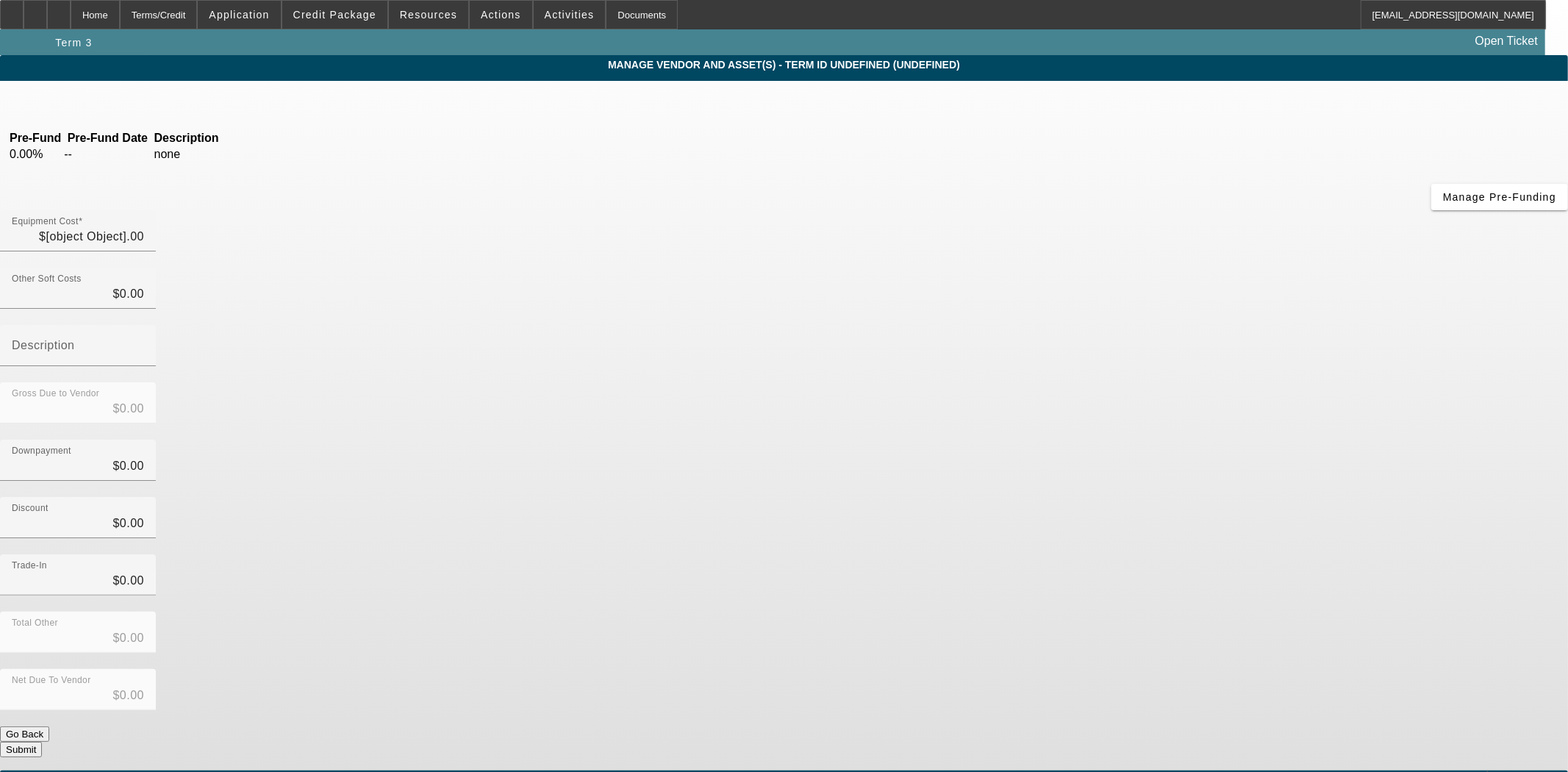
type input "$88,000.00"
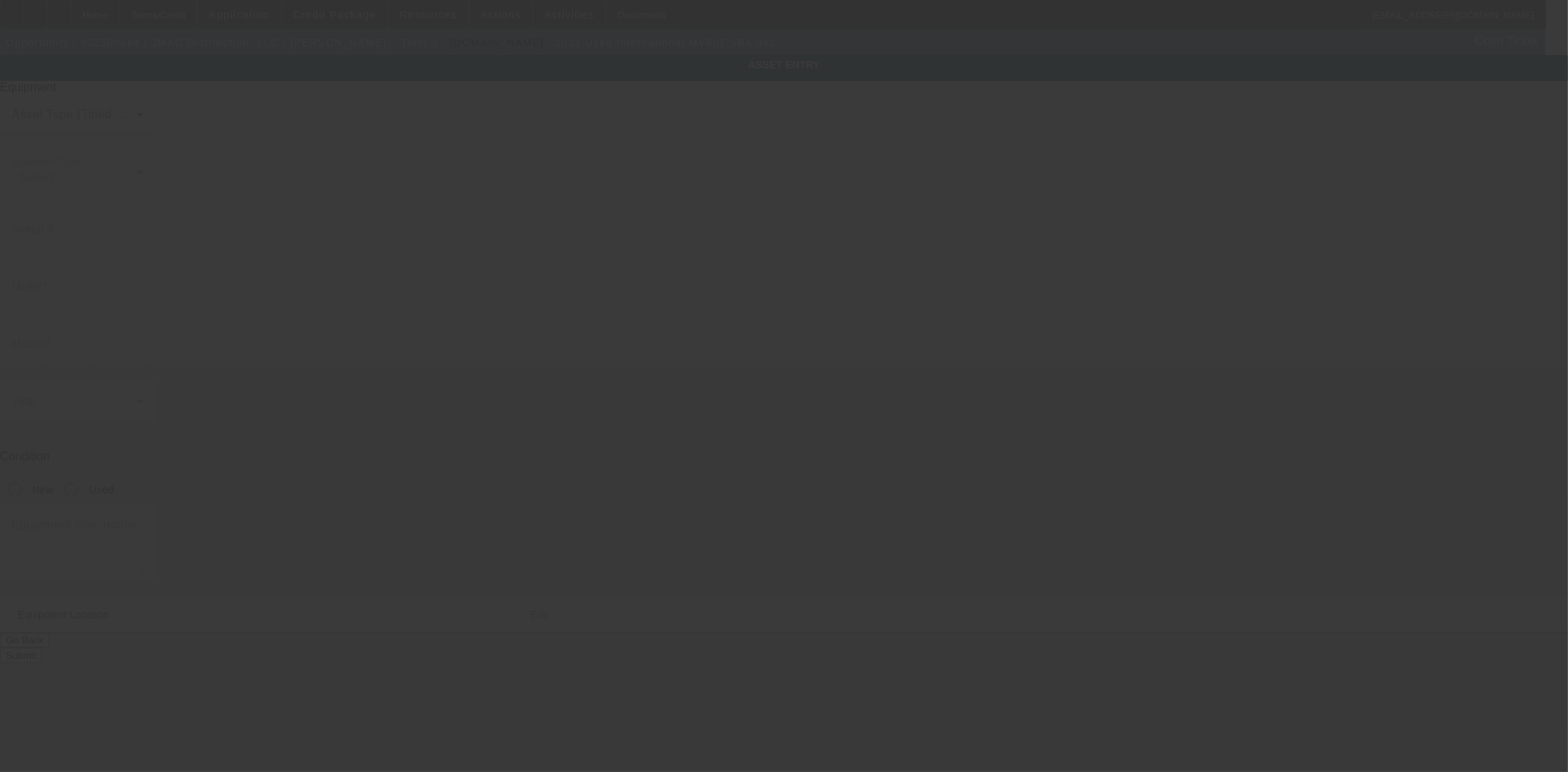
type input "3HAEUMML5PL599251"
type input "International"
type input "MV607 SBA 4x2"
radio input "true"
type textarea "with:"
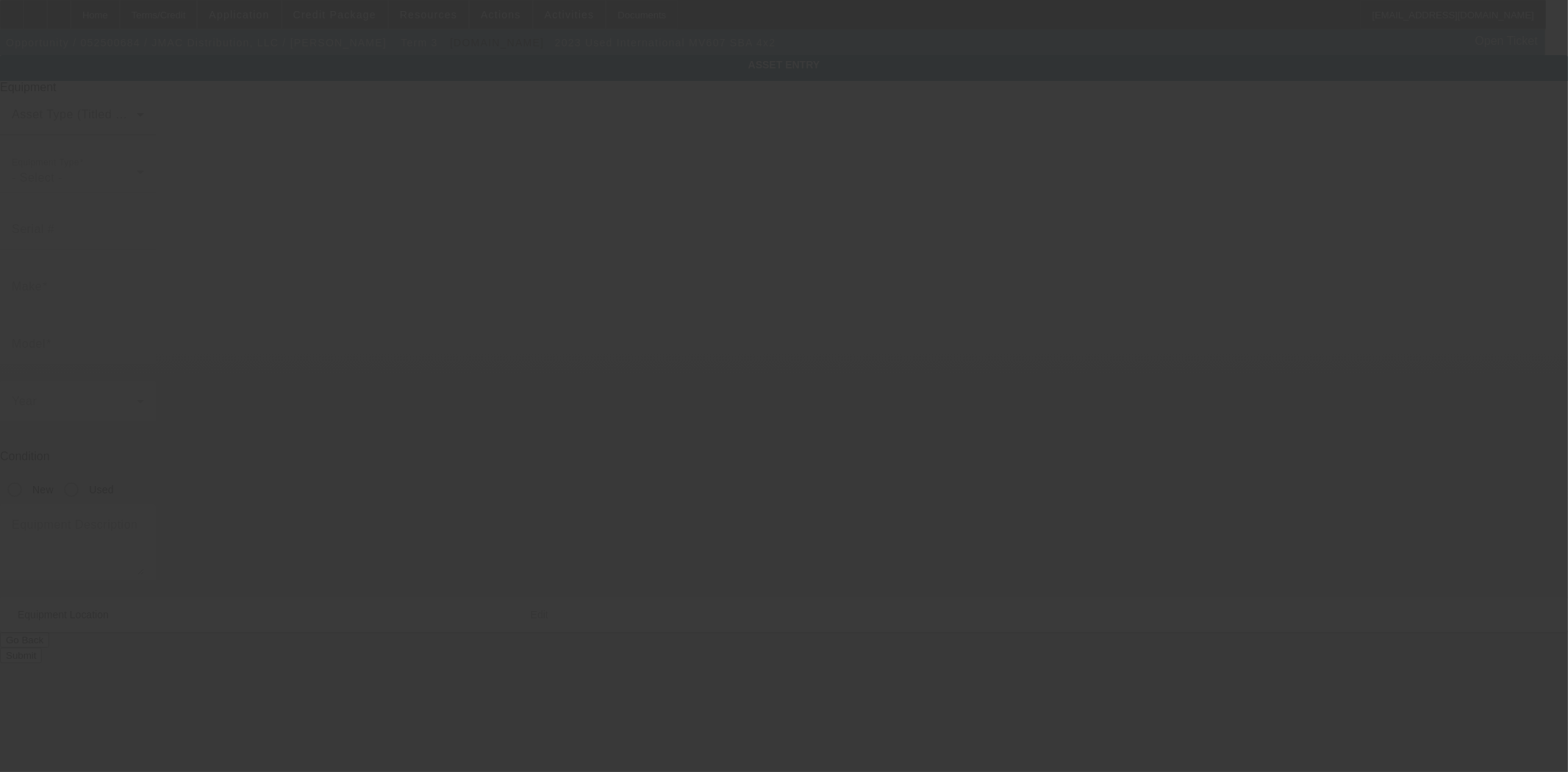
type input "32 Bartherick Rd"
type input "Westminster"
type input "01473"
type input "Worcester"
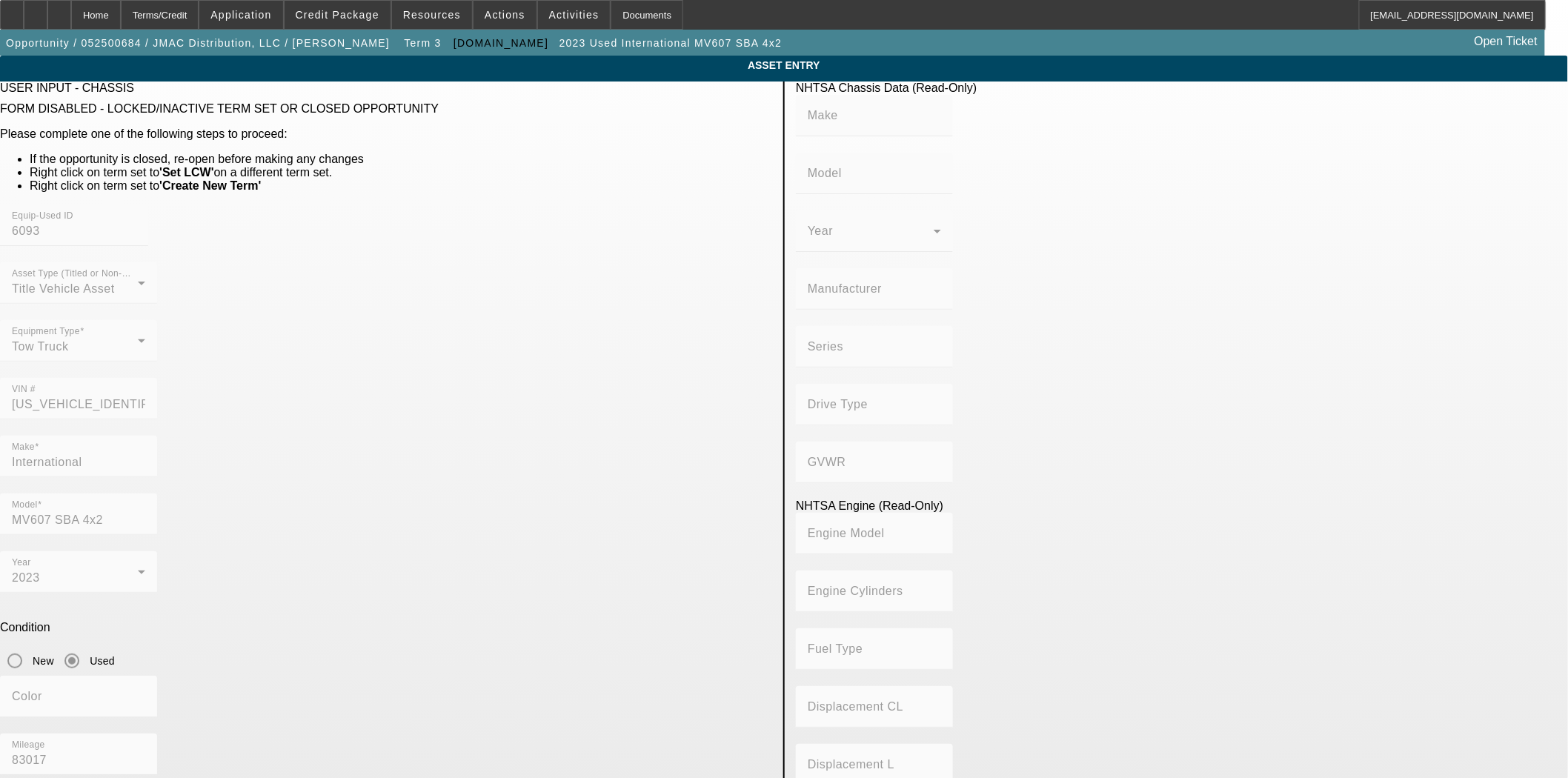
click at [551, 359] on div "Asset Type (Titled or Non-Titled) Title Vehicle Asset Equipment Type Tow Truck …" at bounding box center [386, 349] width 772 height 173
click at [121, 20] on div "Home" at bounding box center [96, 14] width 50 height 29
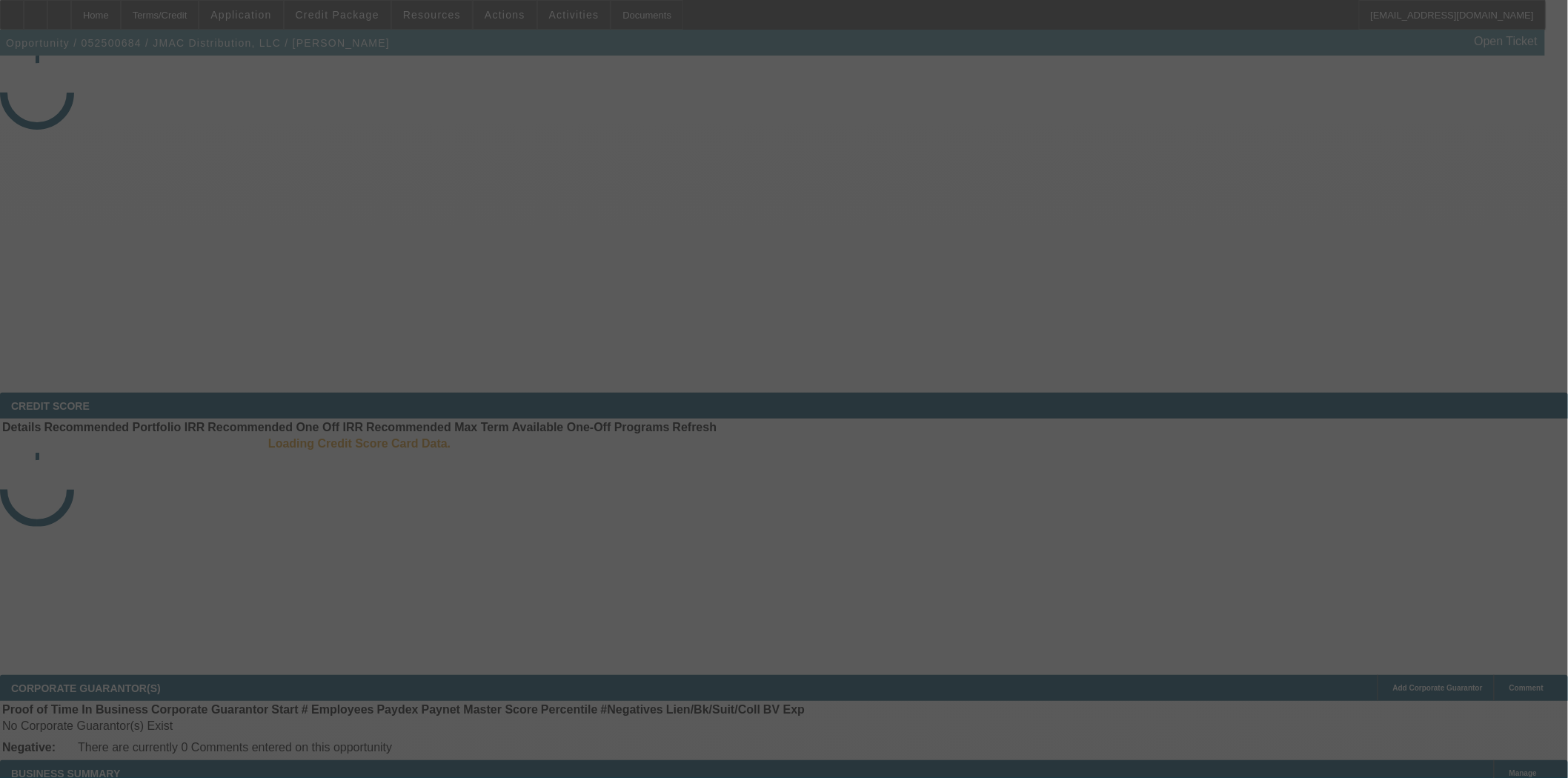
select select "4"
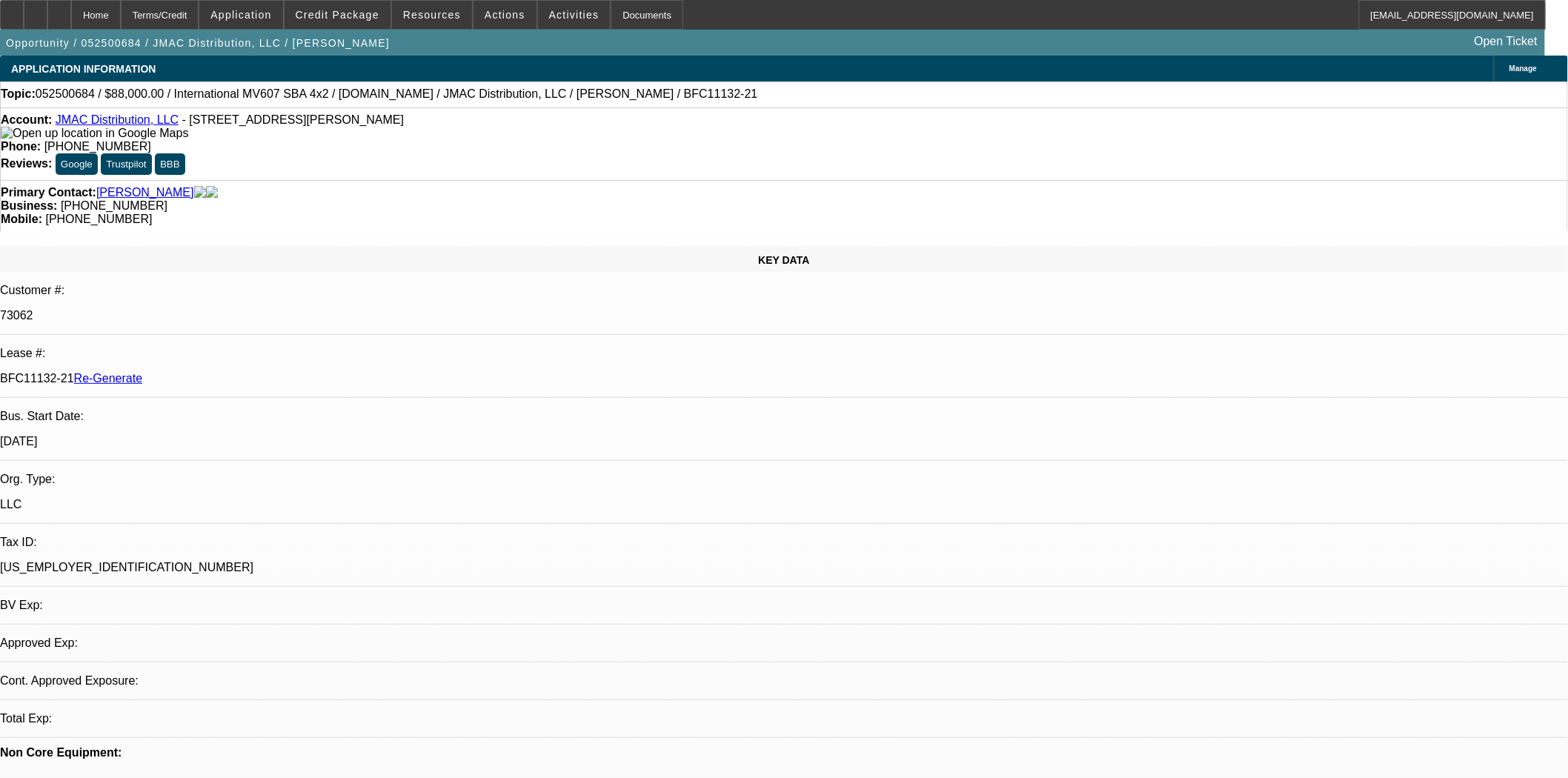
select select "0"
select select "2"
select select "0"
select select "6"
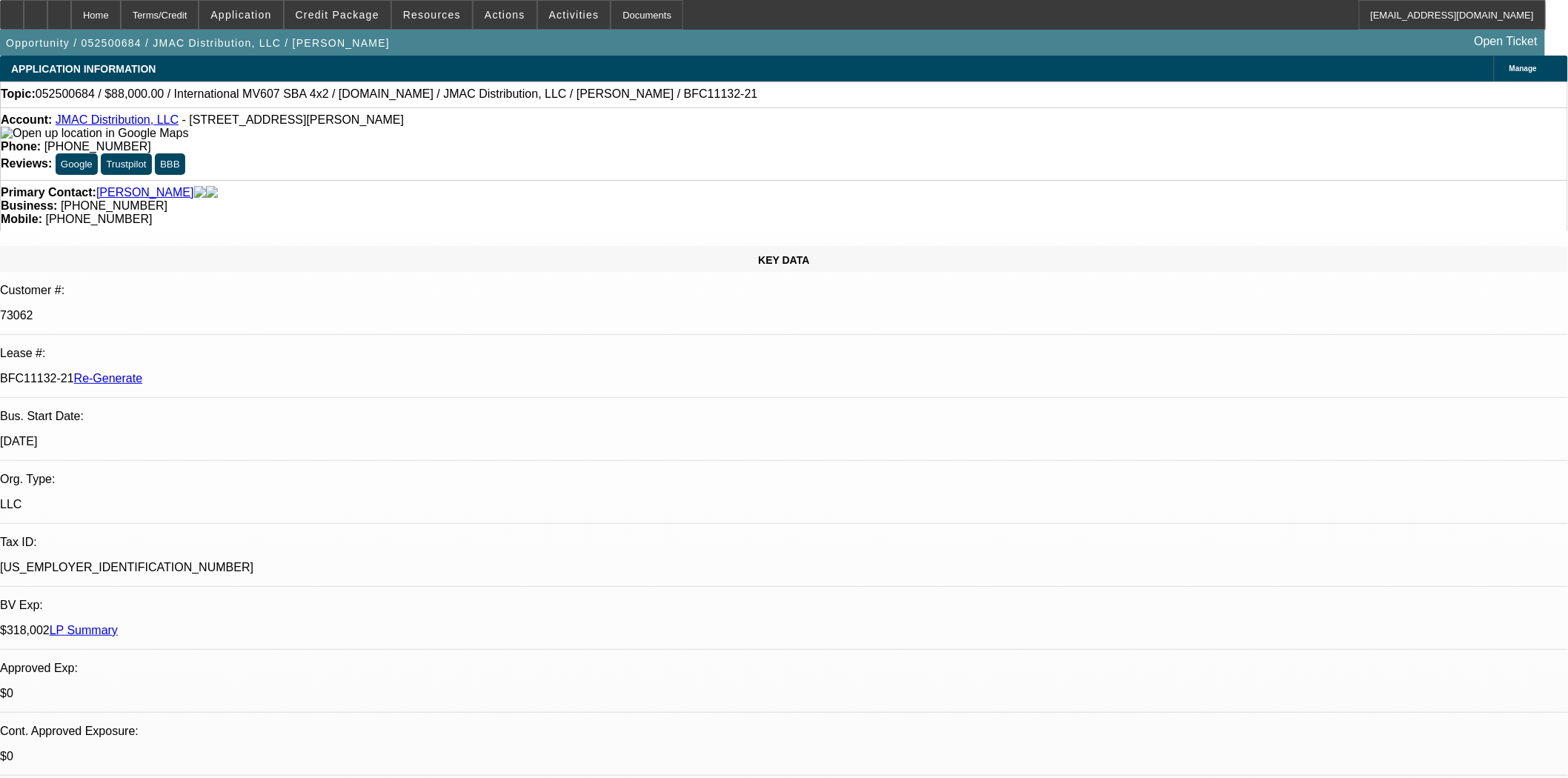
scroll to position [412, 0]
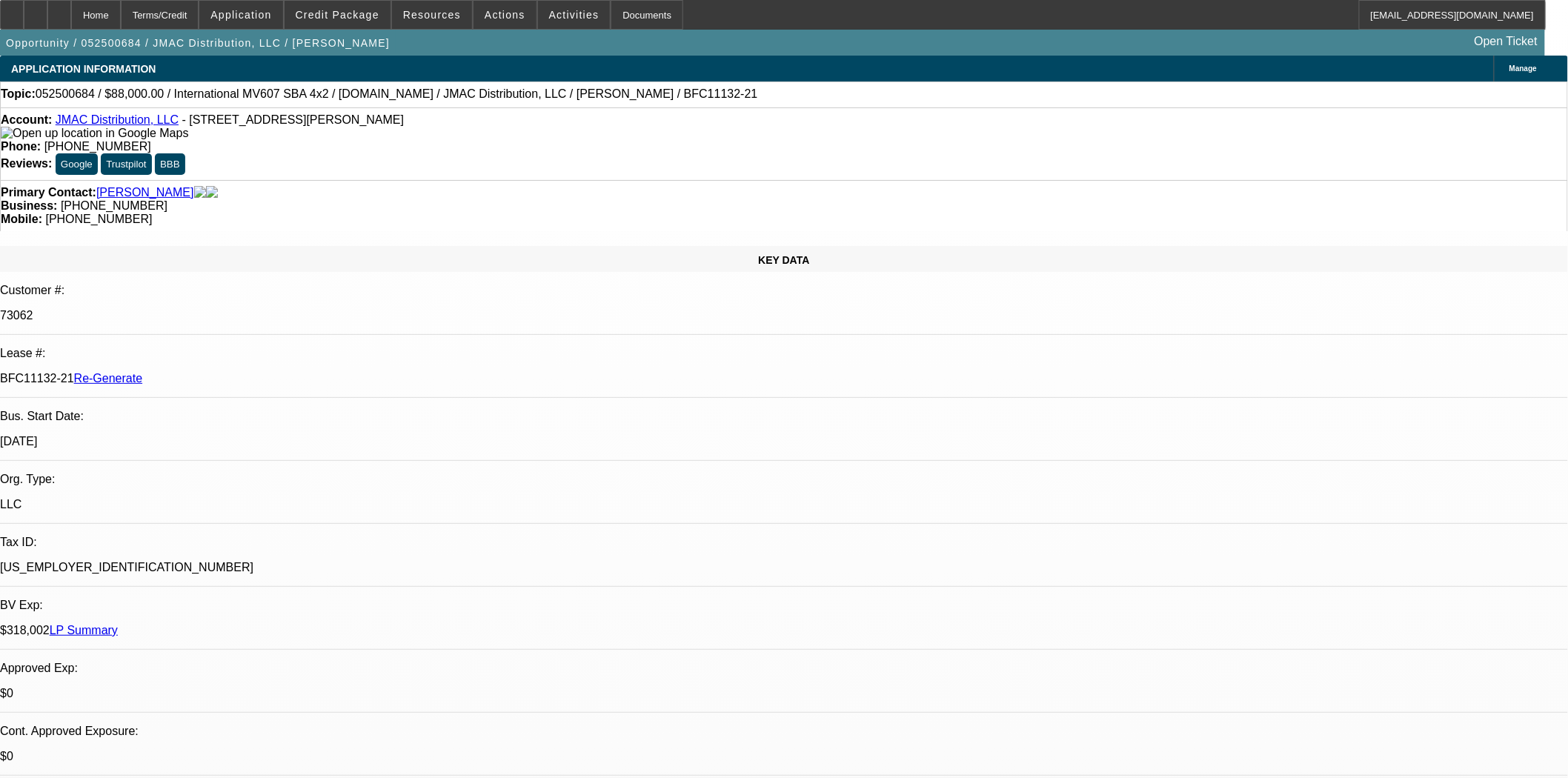
click at [1172, 205] on button "reply_all Reply All" at bounding box center [1189, 216] width 94 height 36
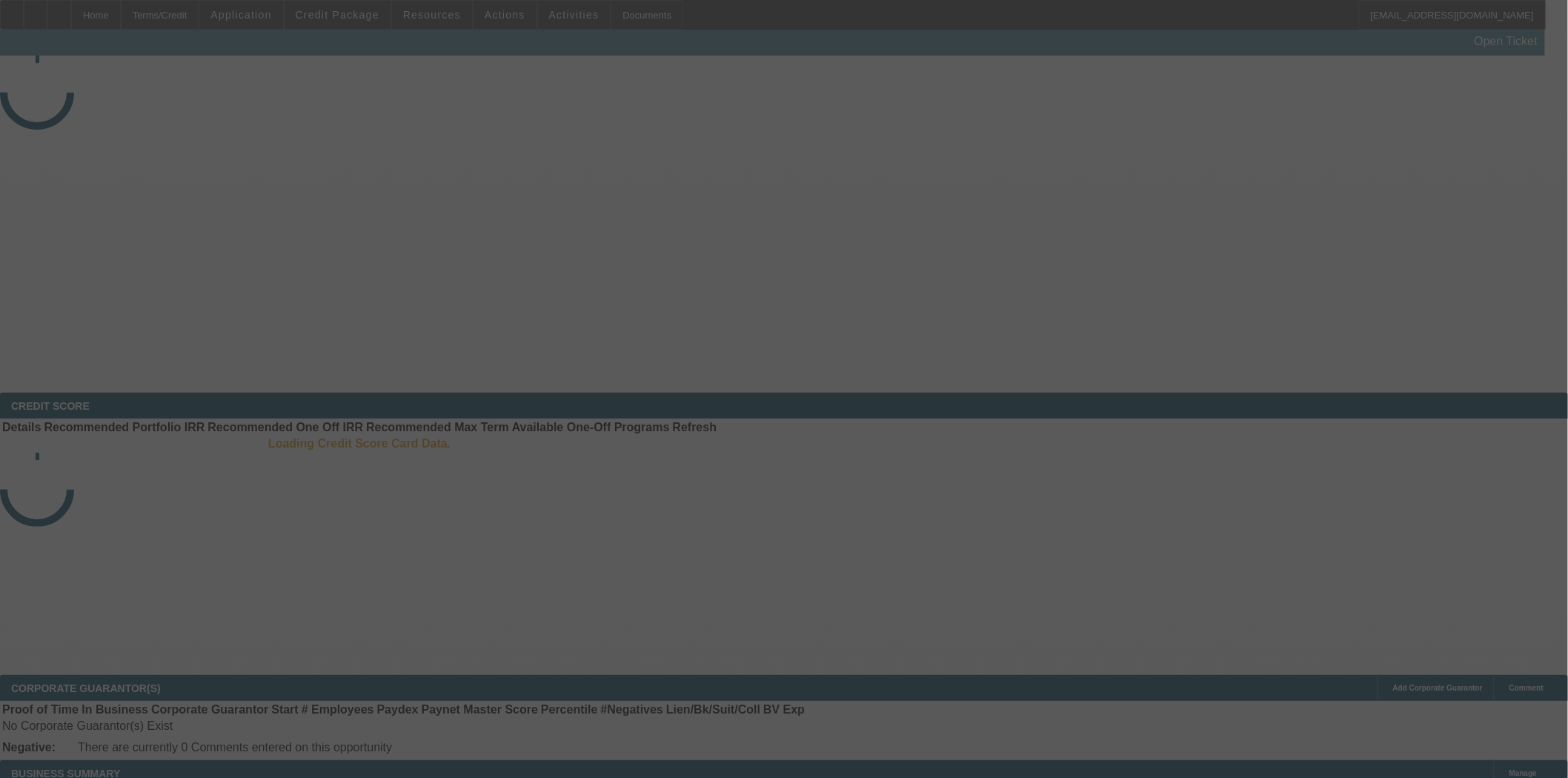
select select "4"
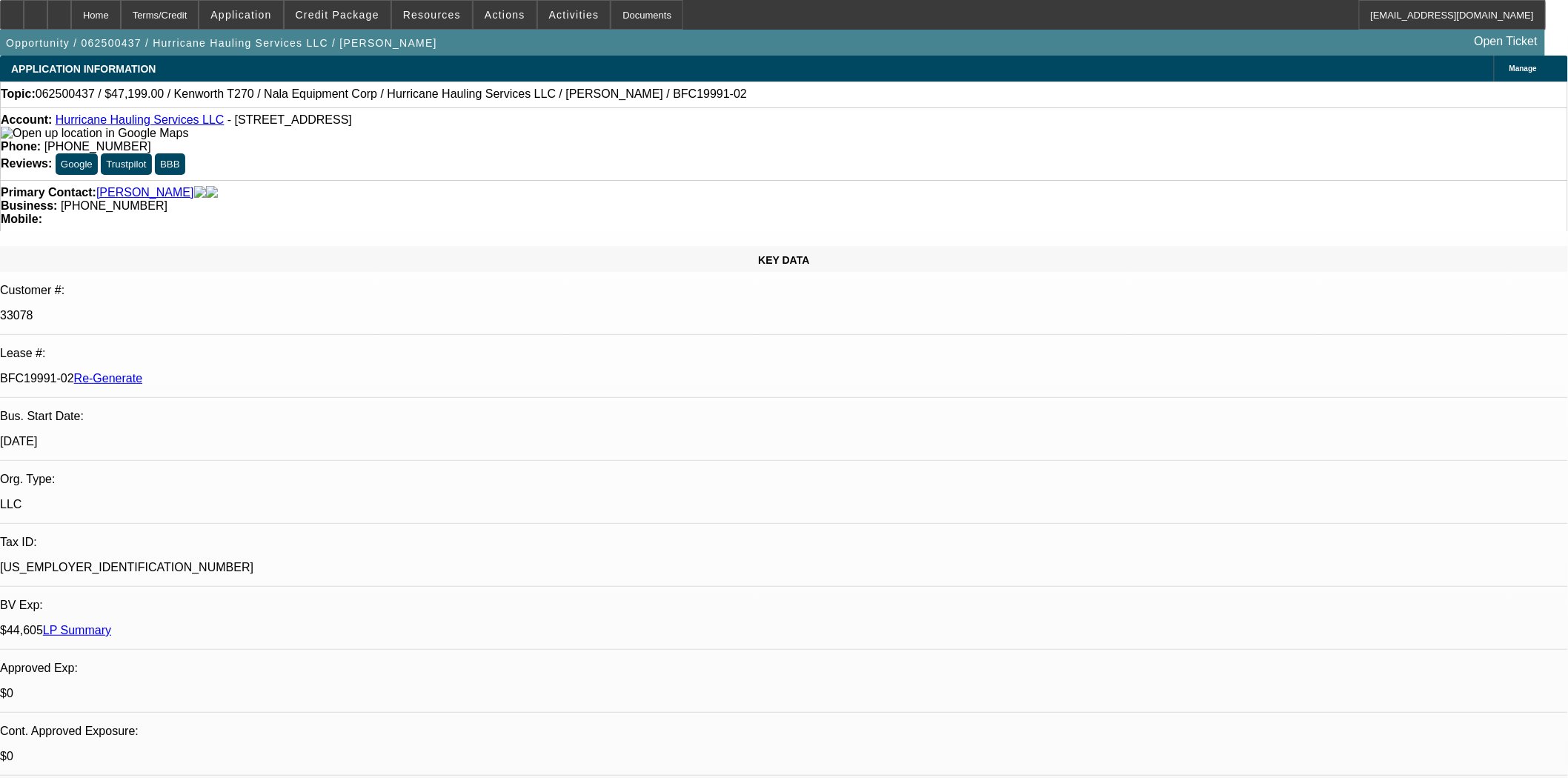
select select "0"
select select "2"
select select "0.1"
select select "4"
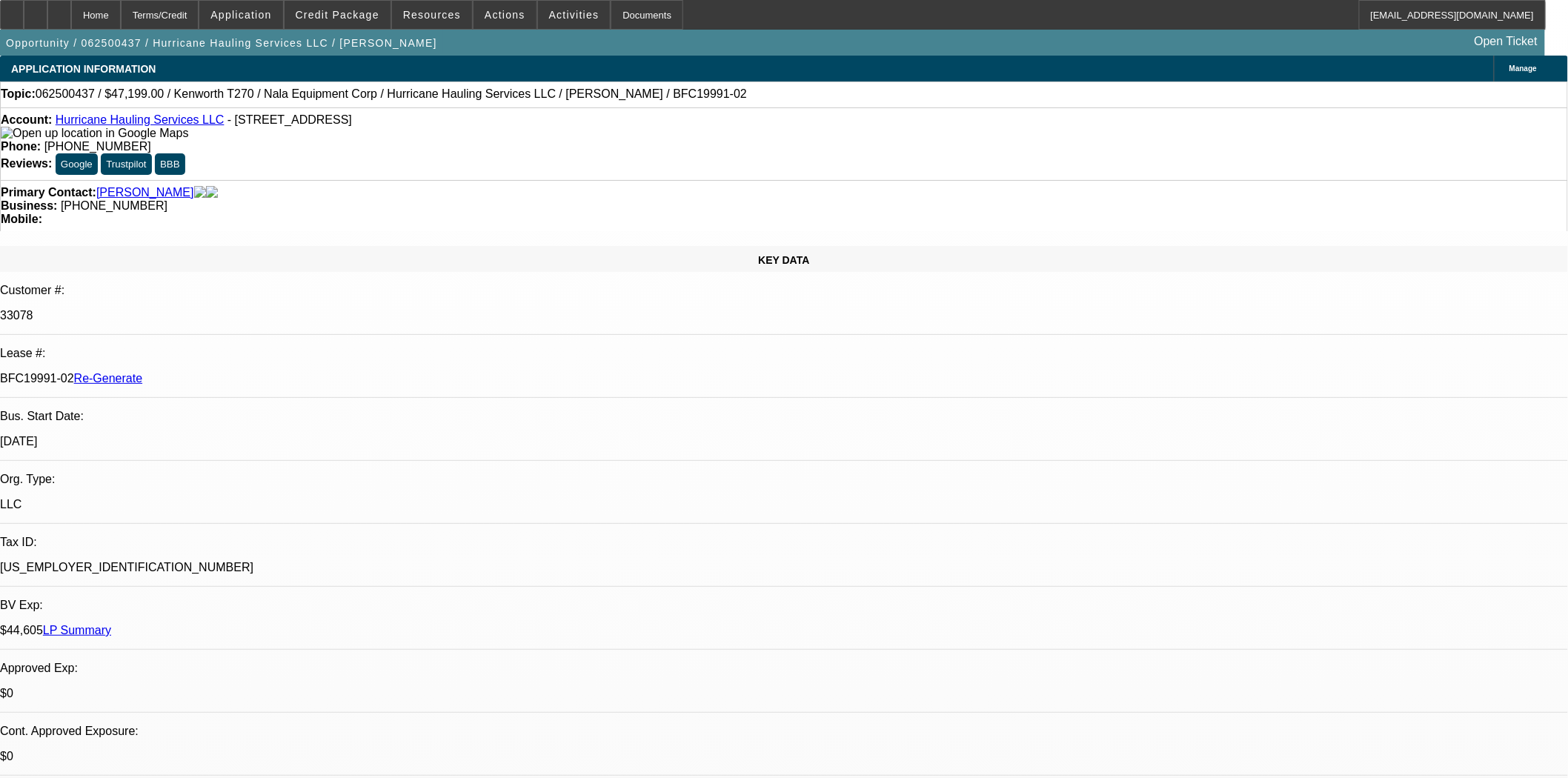
scroll to position [494, 0]
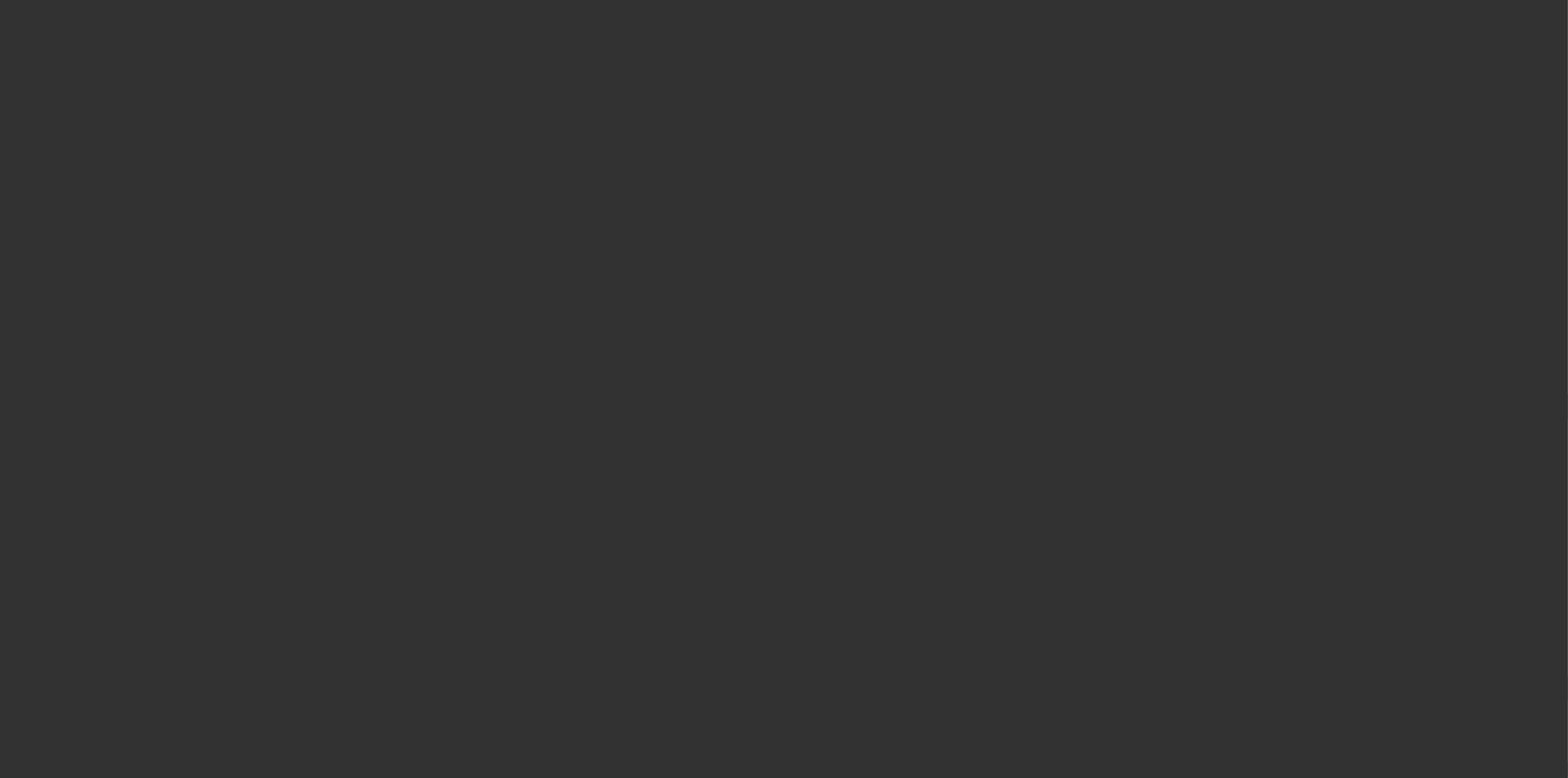
select select "4"
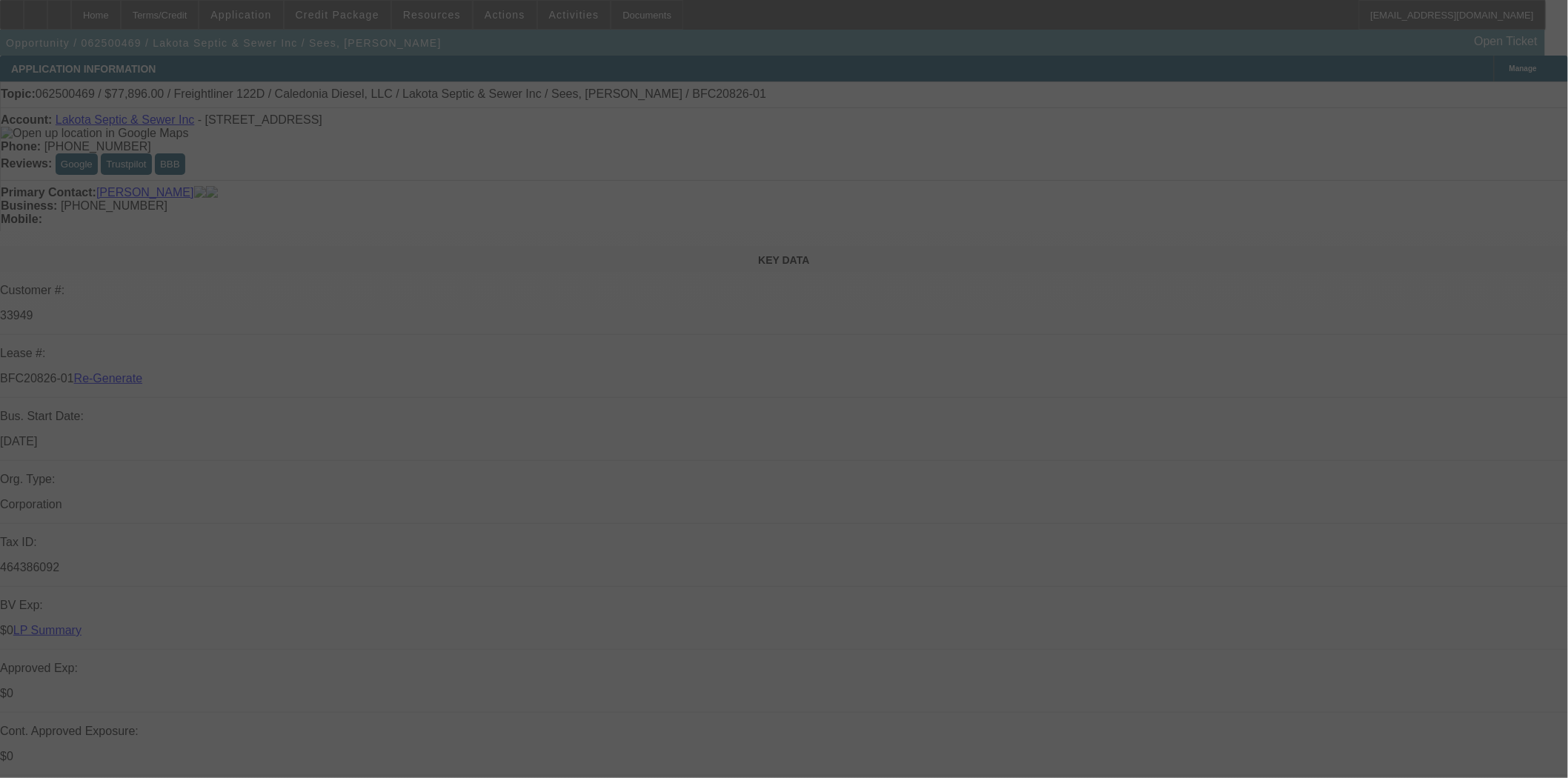
select select "0"
select select "3"
select select "0"
select select "6"
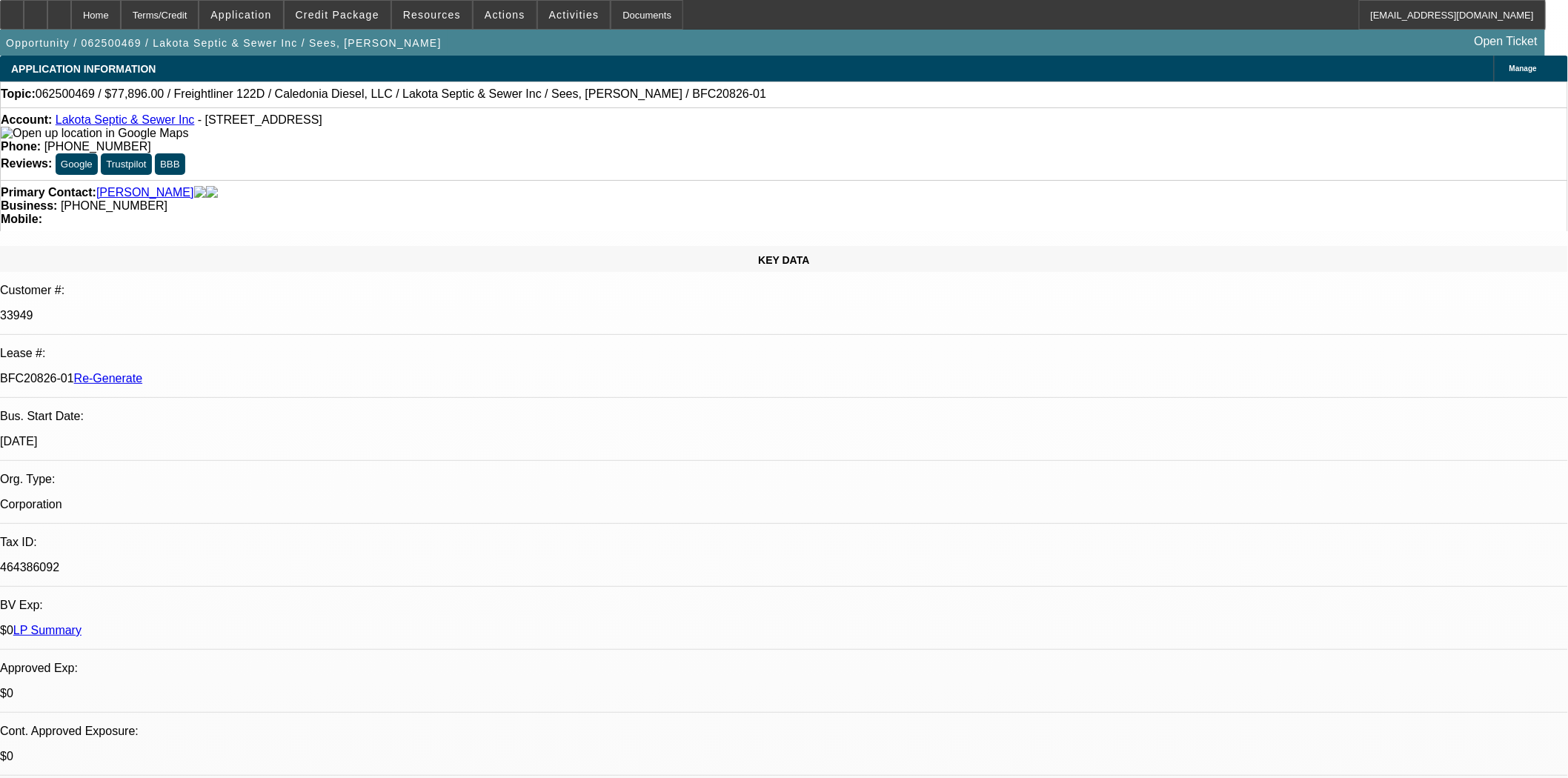
scroll to position [494, 0]
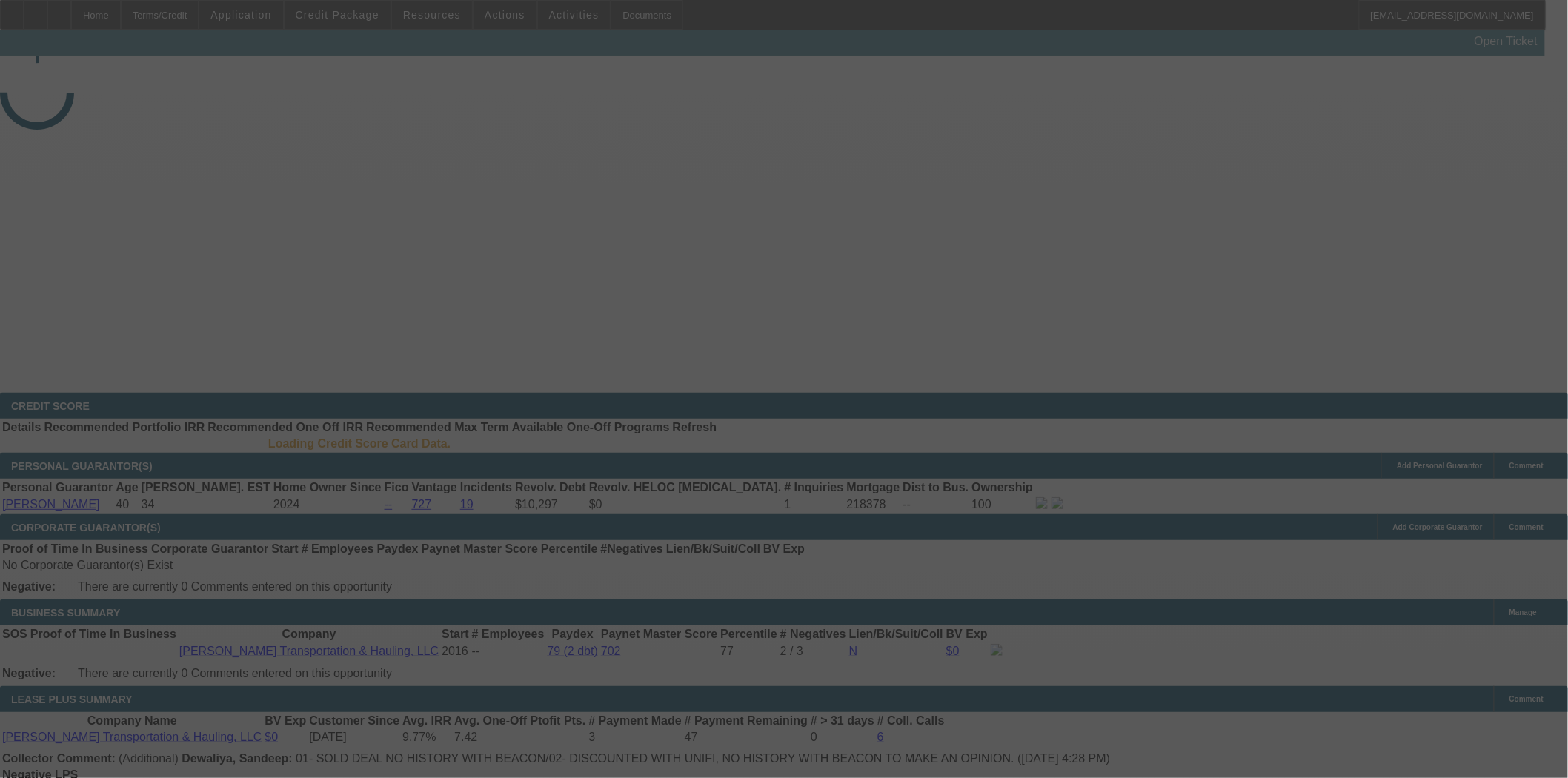
select select "4"
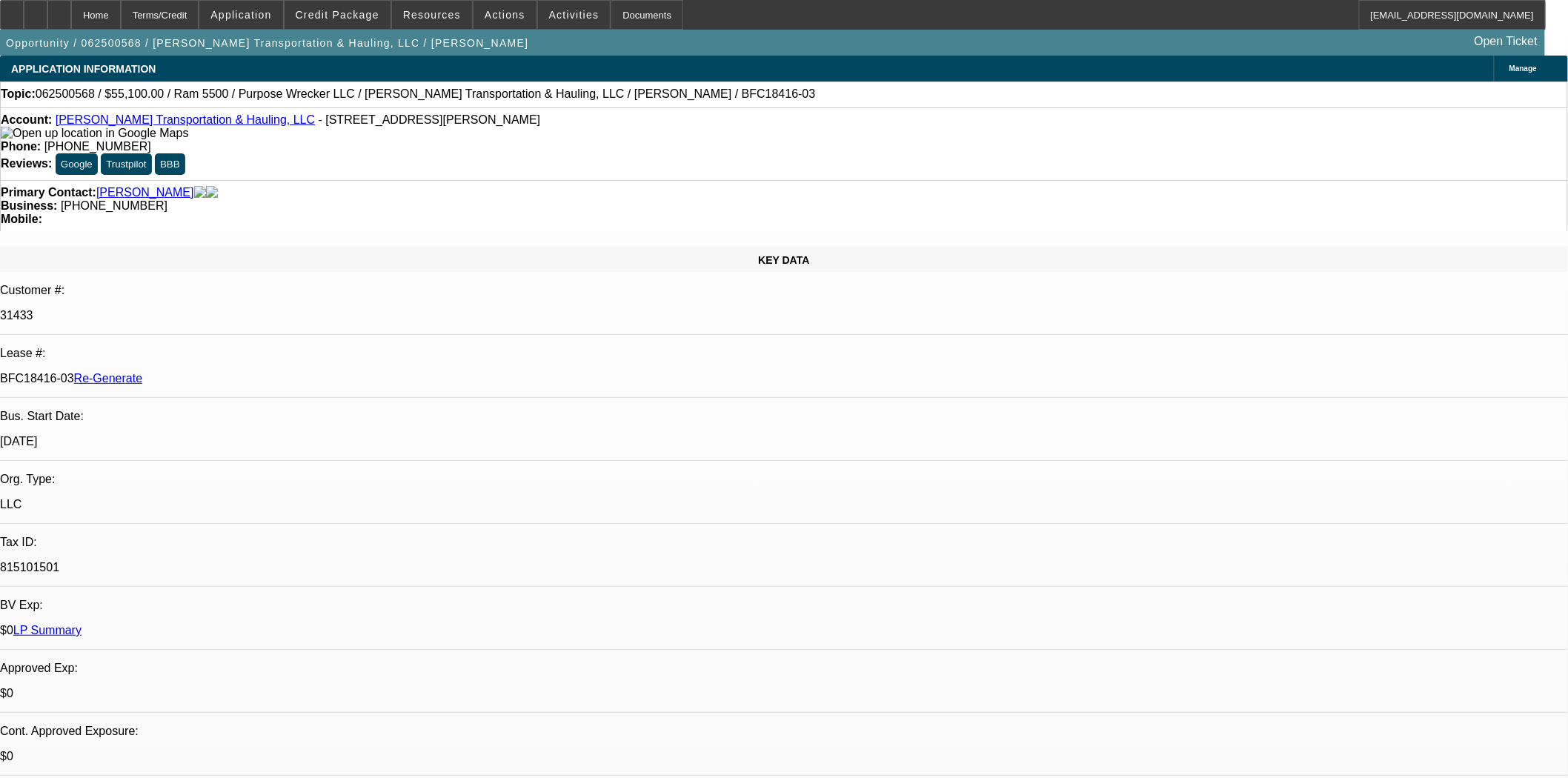
select select "0"
select select "2"
select select "0"
select select "6"
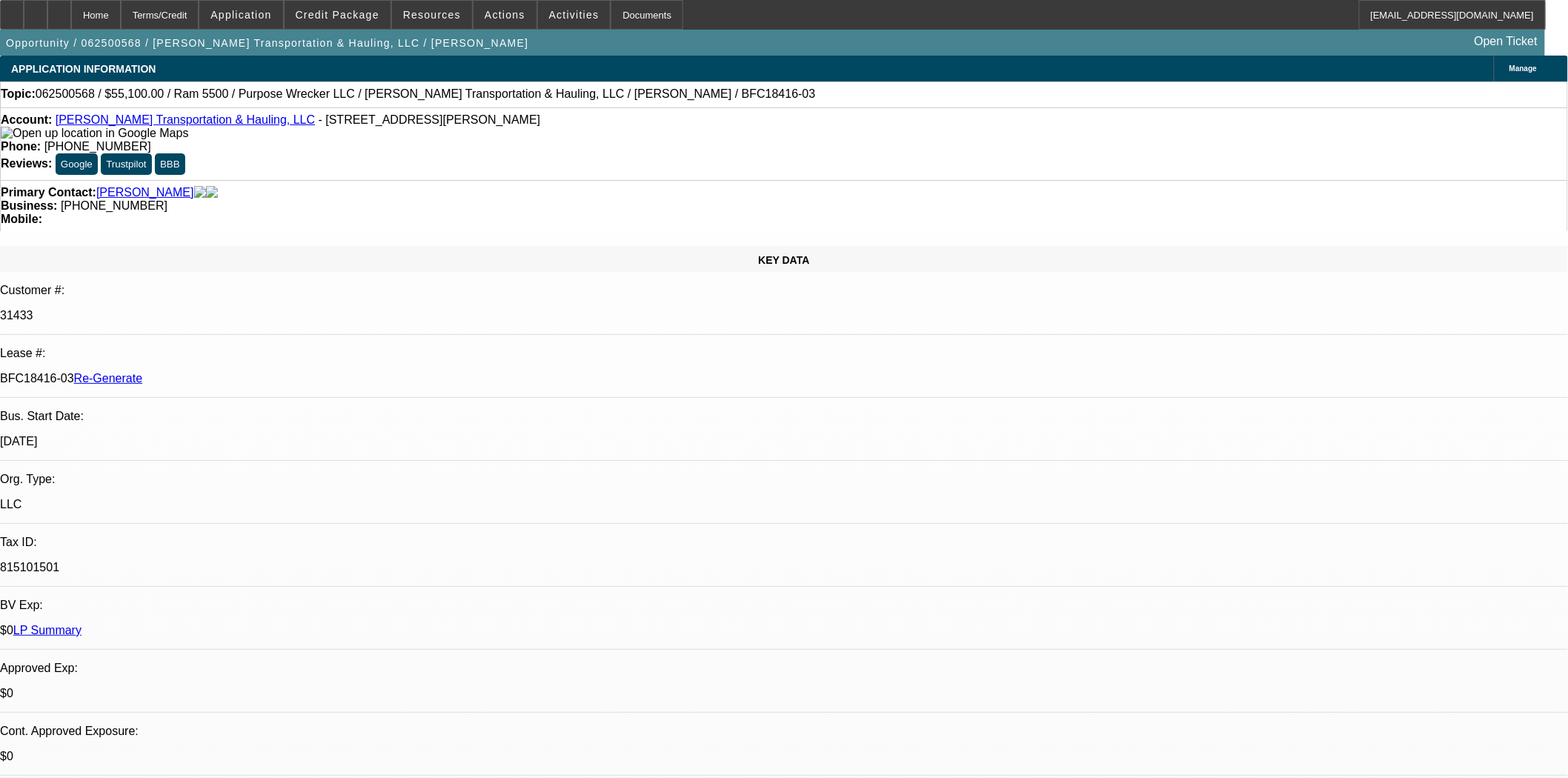
scroll to position [164, 0]
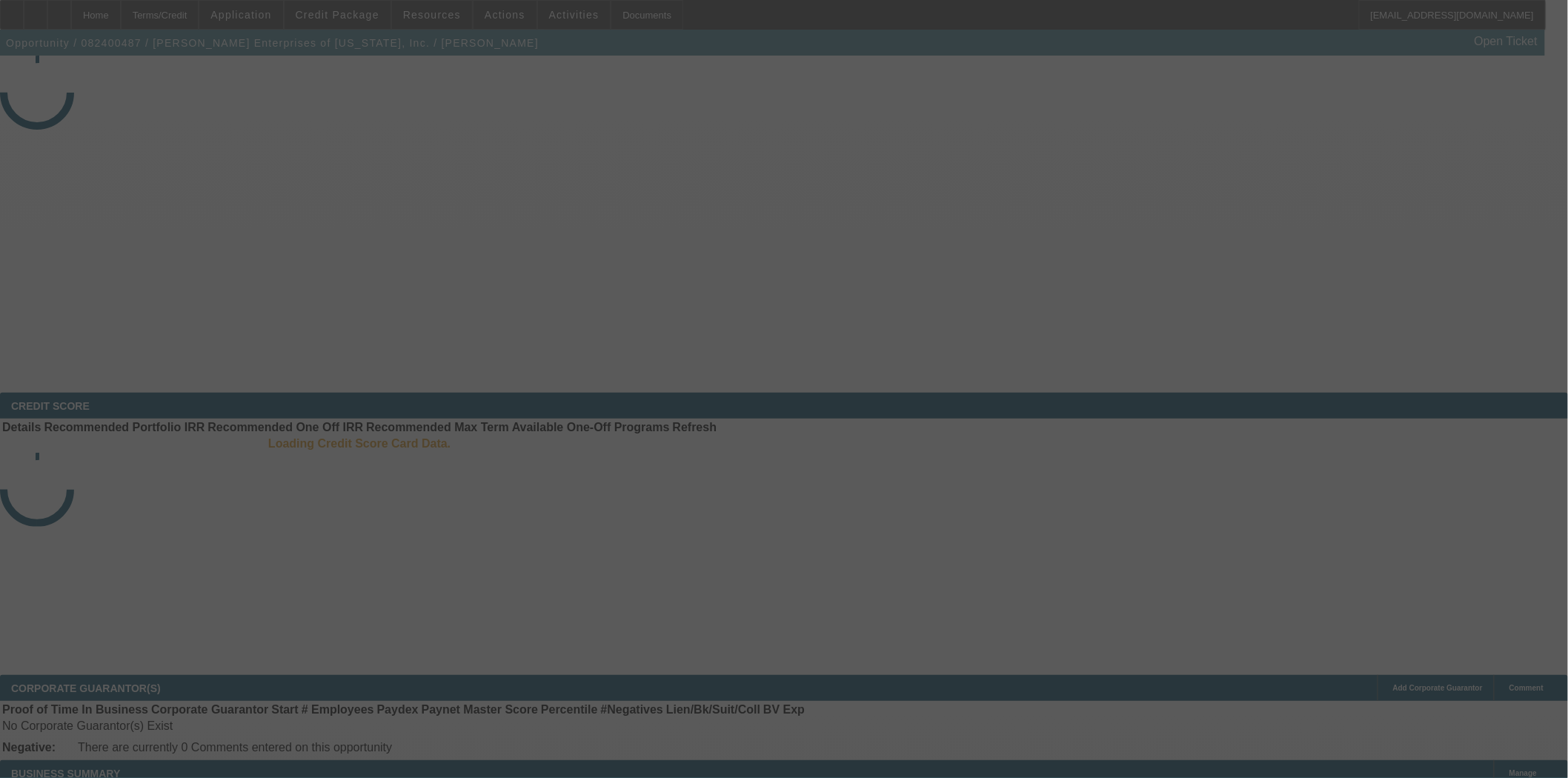
select select "4"
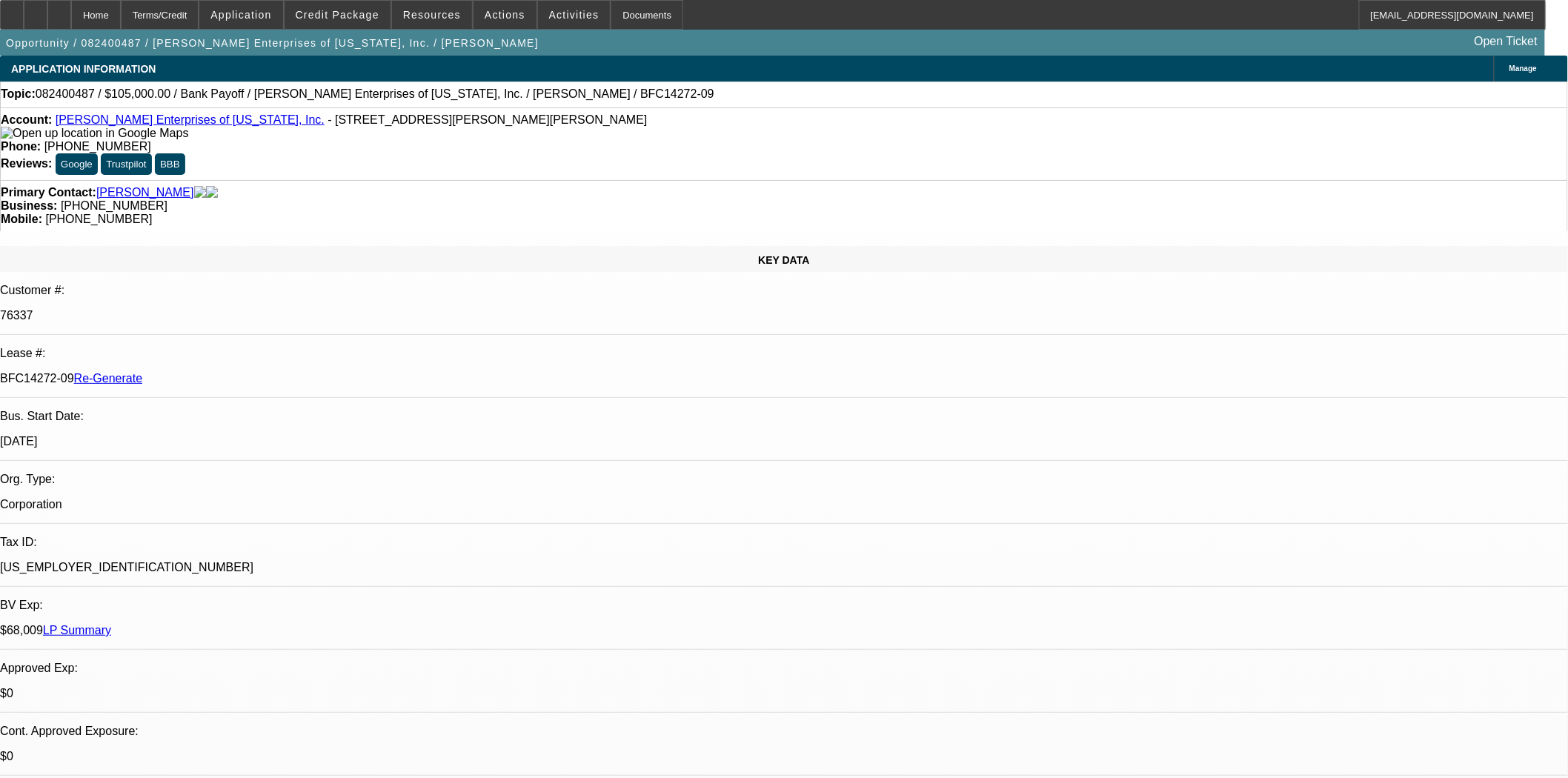
select select "0"
select select "2"
select select "0"
select select "6"
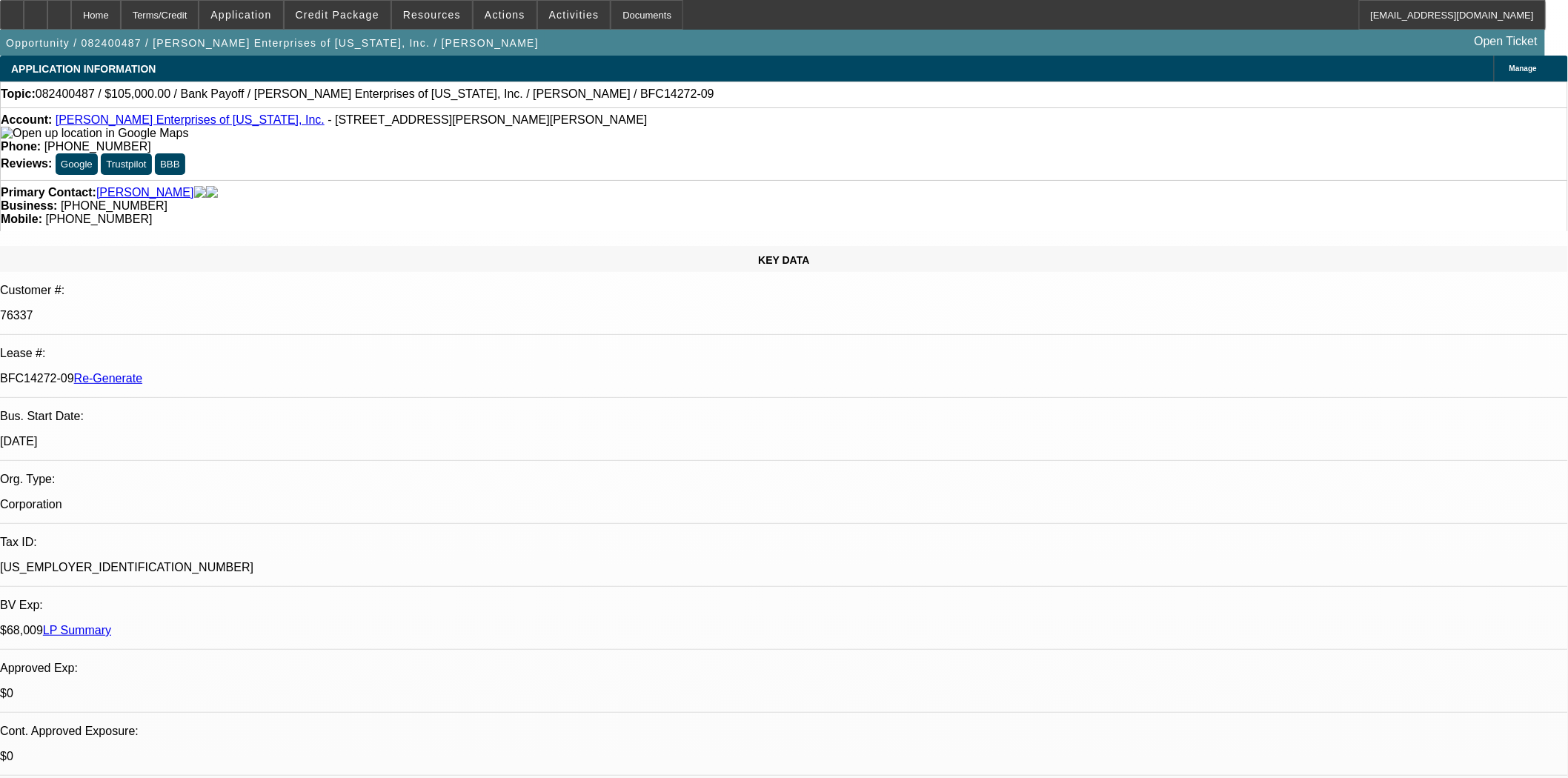
scroll to position [247, 0]
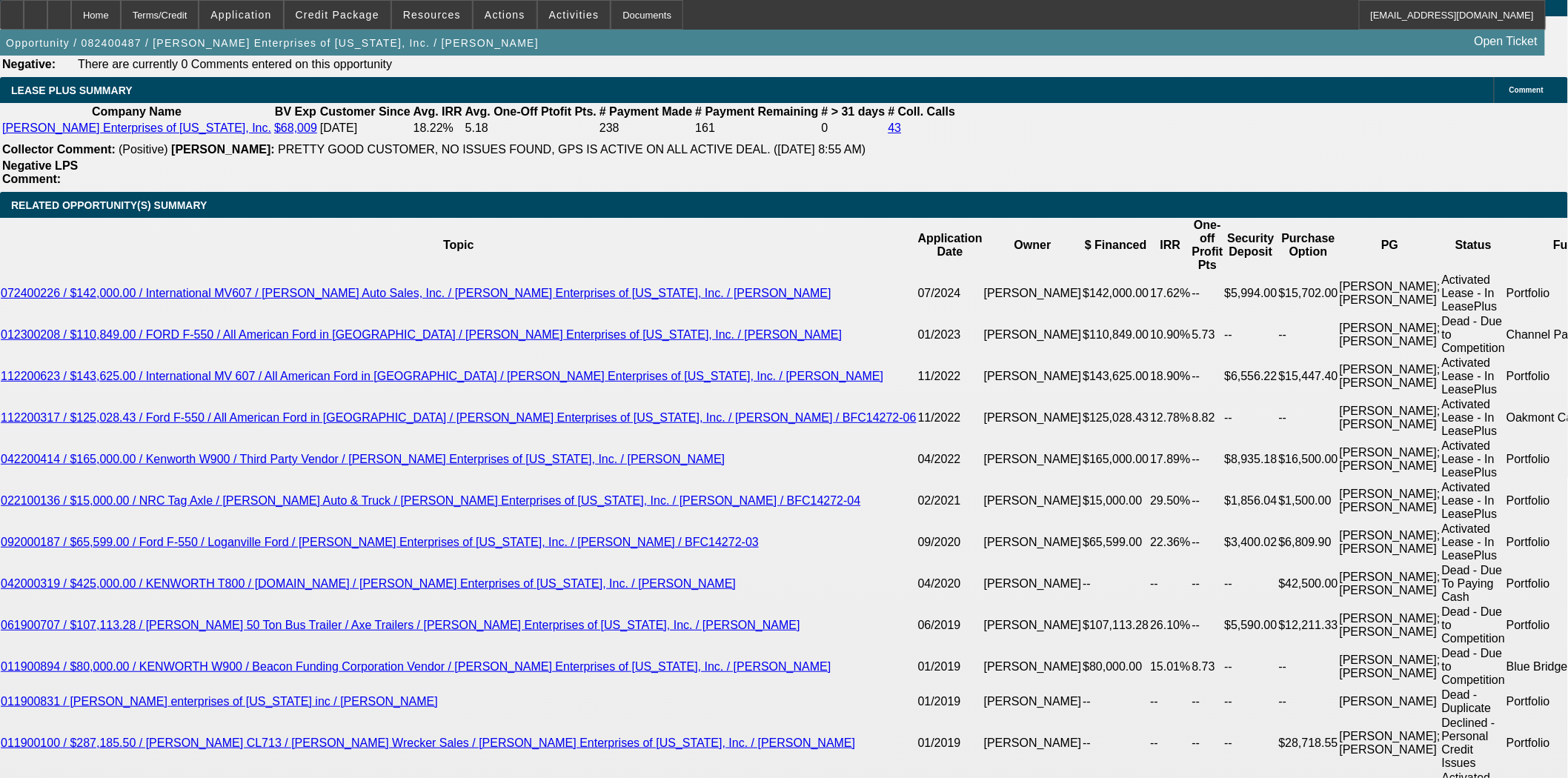
scroll to position [2863, 0]
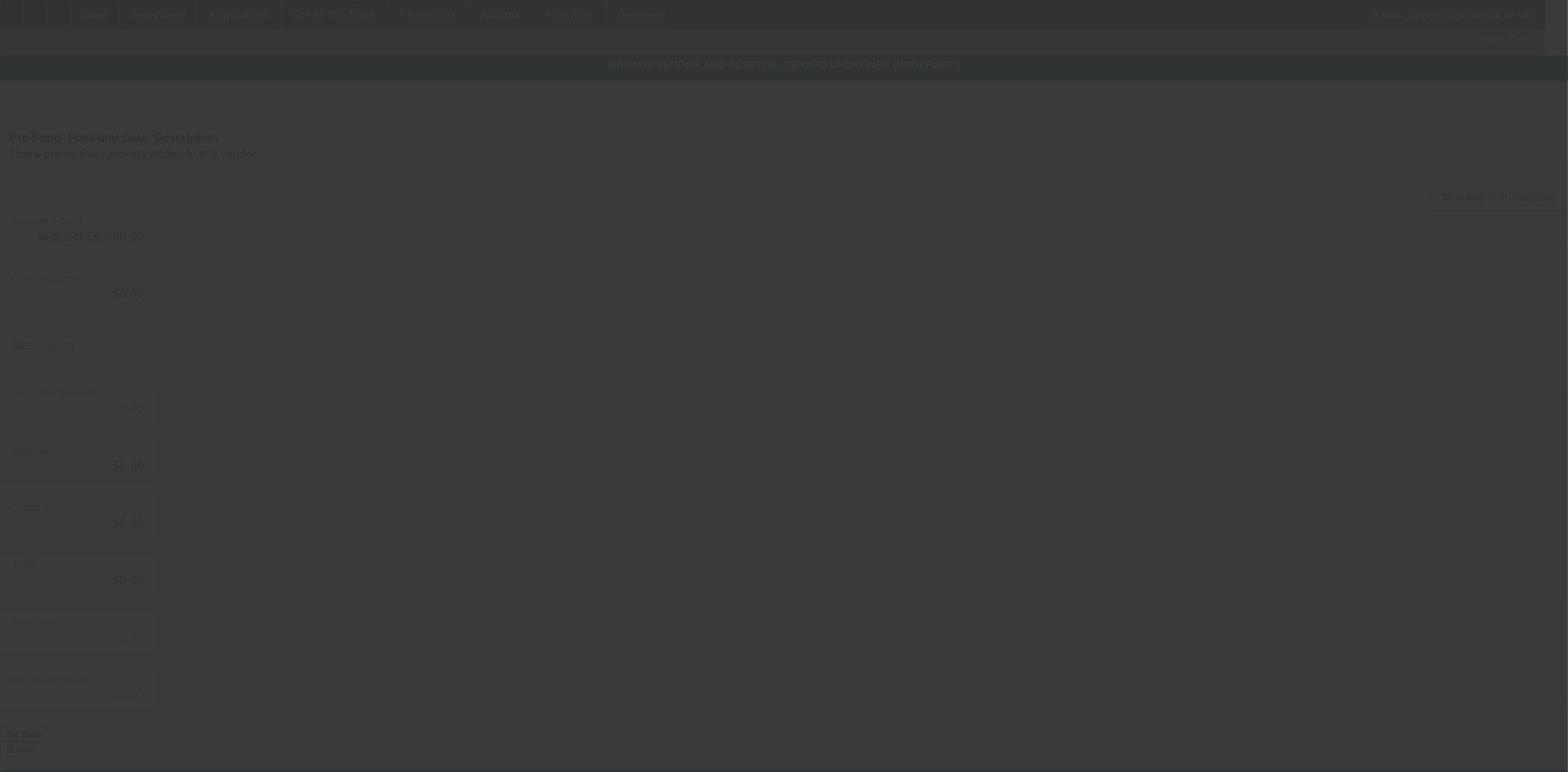
type input "$17,558.77"
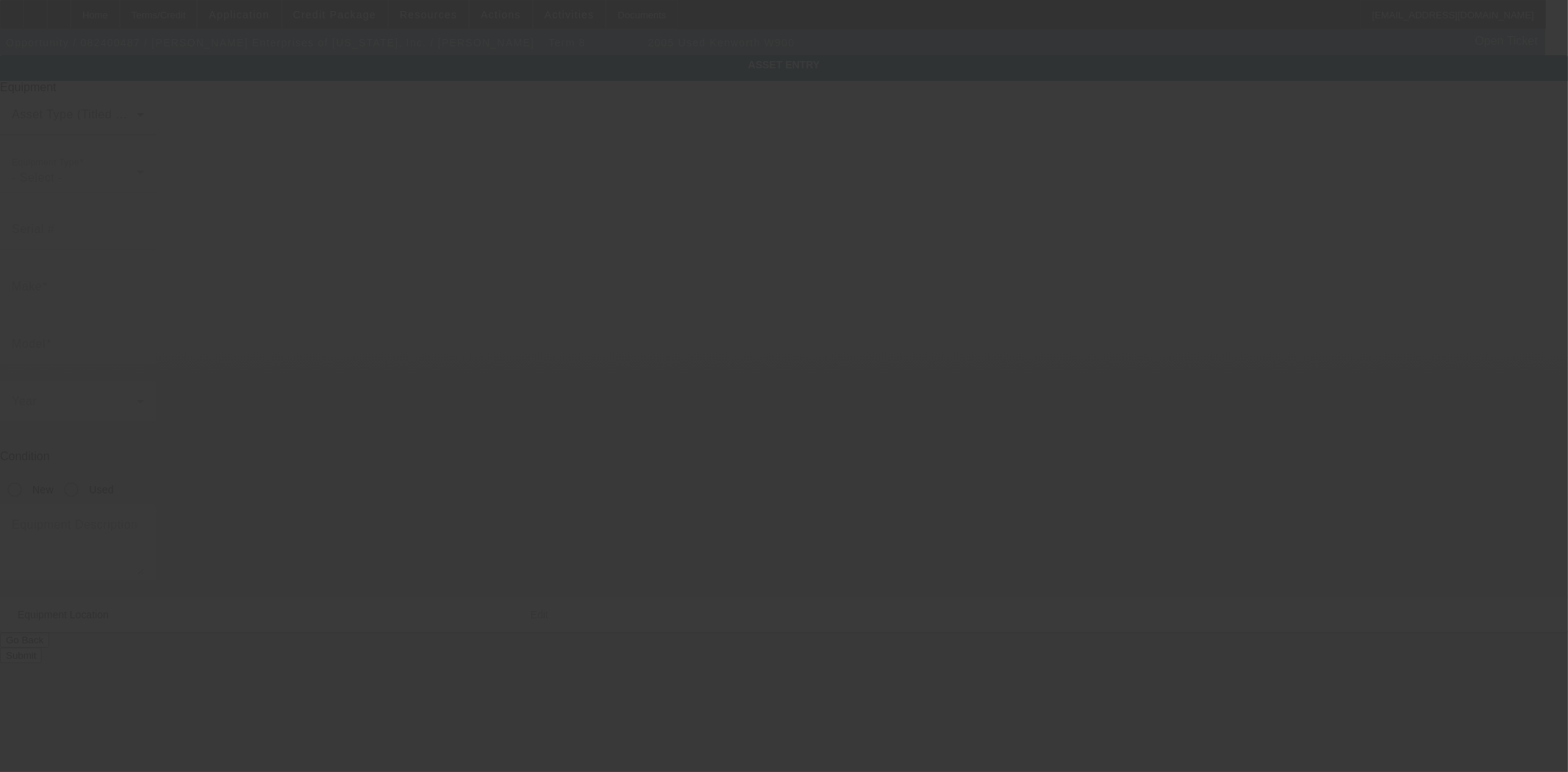
type input "[US_VEHICLE_IDENTIFICATION_NUMBER]"
type input "Kenworth"
type input "W900"
radio input "true"
type textarea "with:"
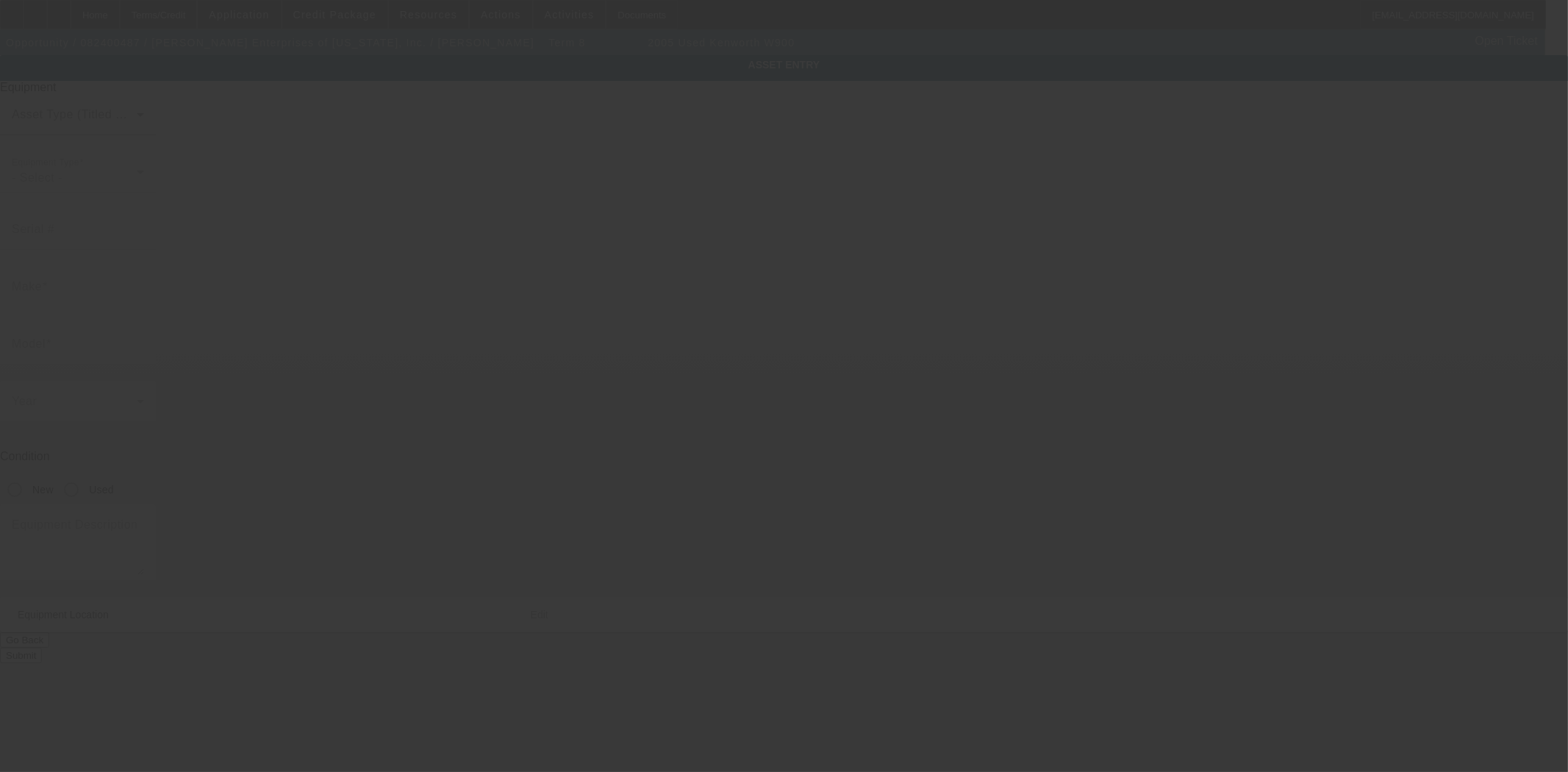
type input "[STREET_ADDRESS][PERSON_NAME]"
type input "[PERSON_NAME]"
type input "32583"
type input "Santa [PERSON_NAME]"
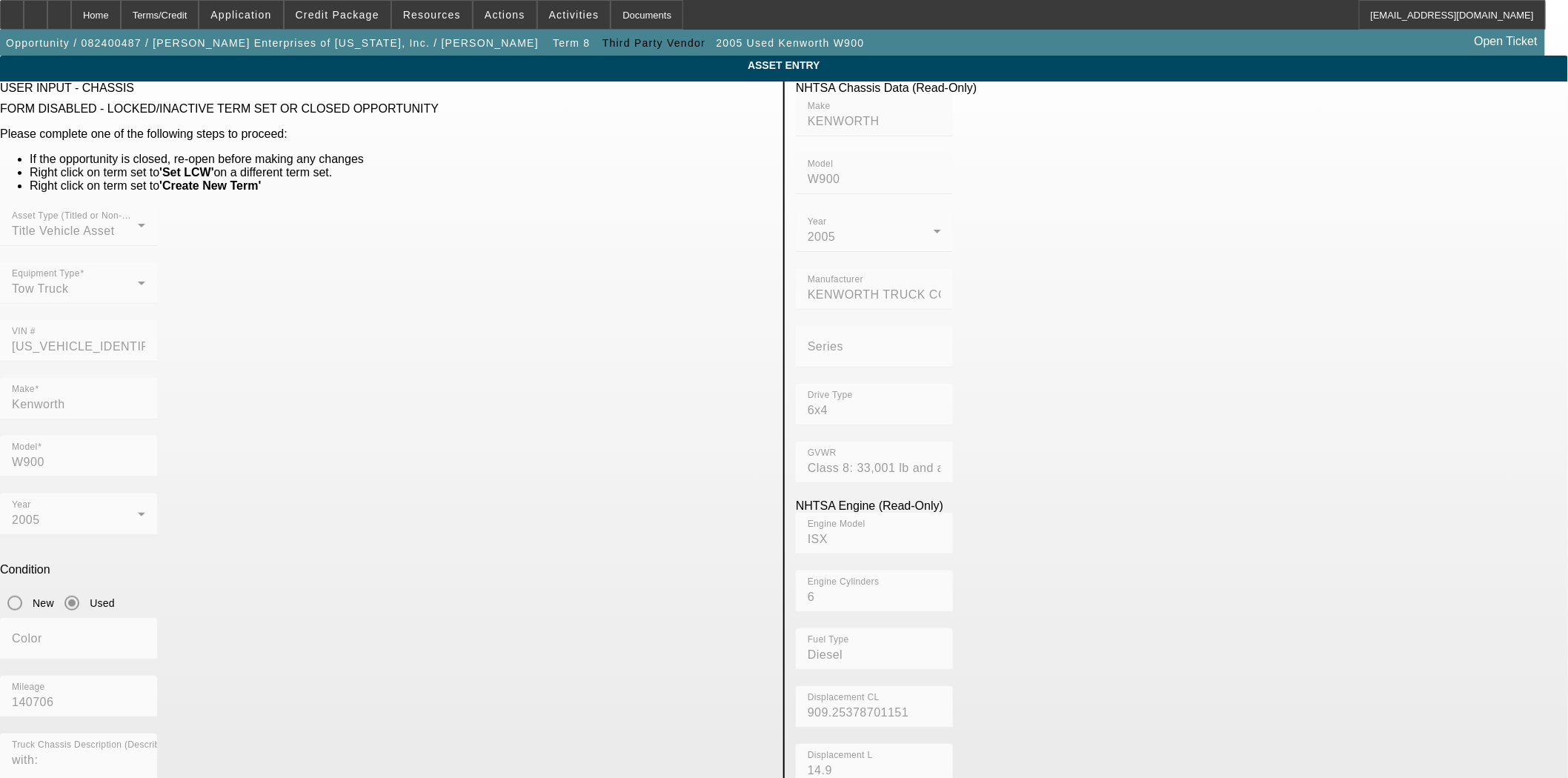
click at [157, 320] on mat-form-field "VIN # [US_VEHICLE_IDENTIFICATION_NUMBER]" at bounding box center [79, 348] width 157 height 58
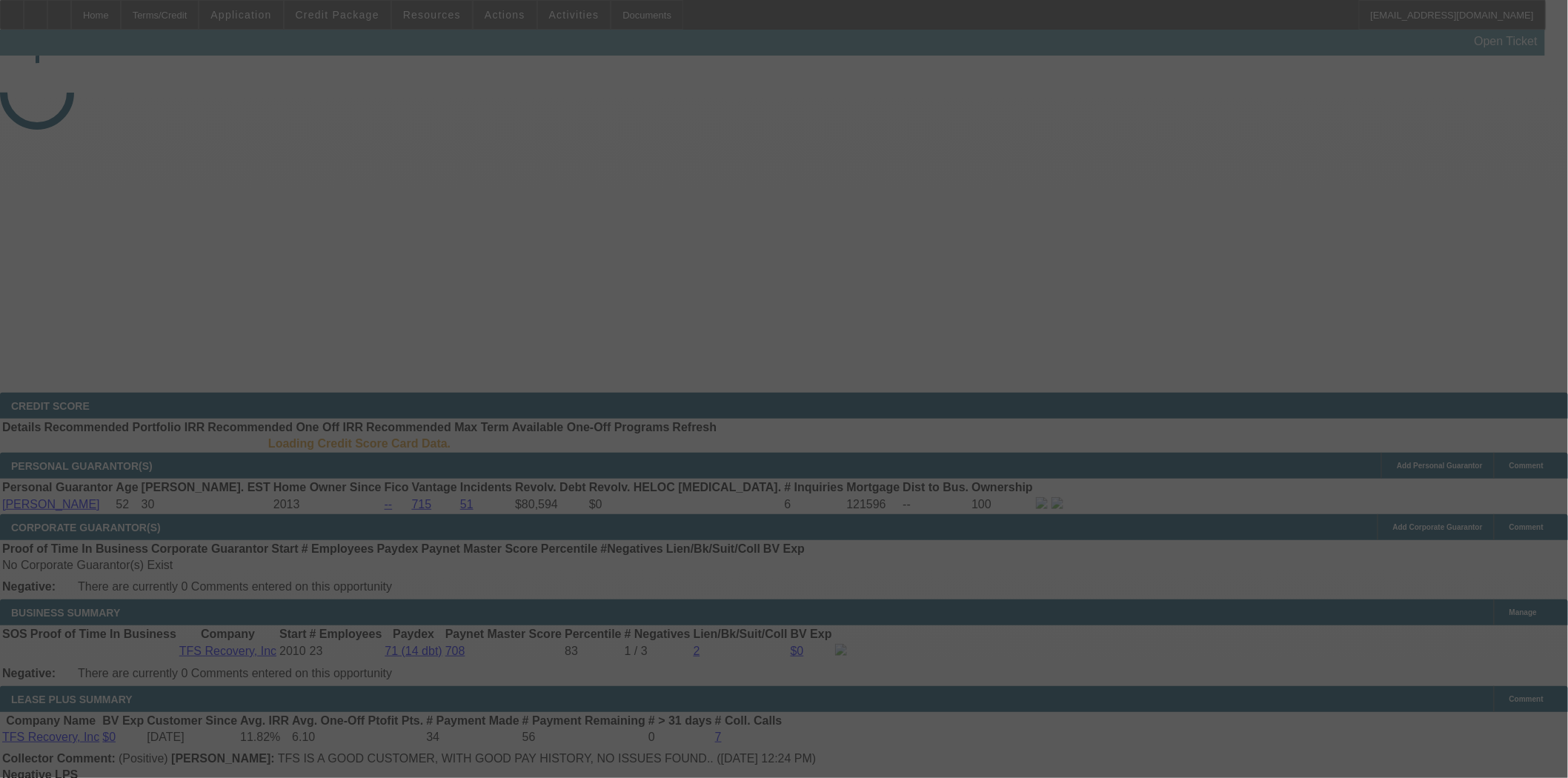
select select "4"
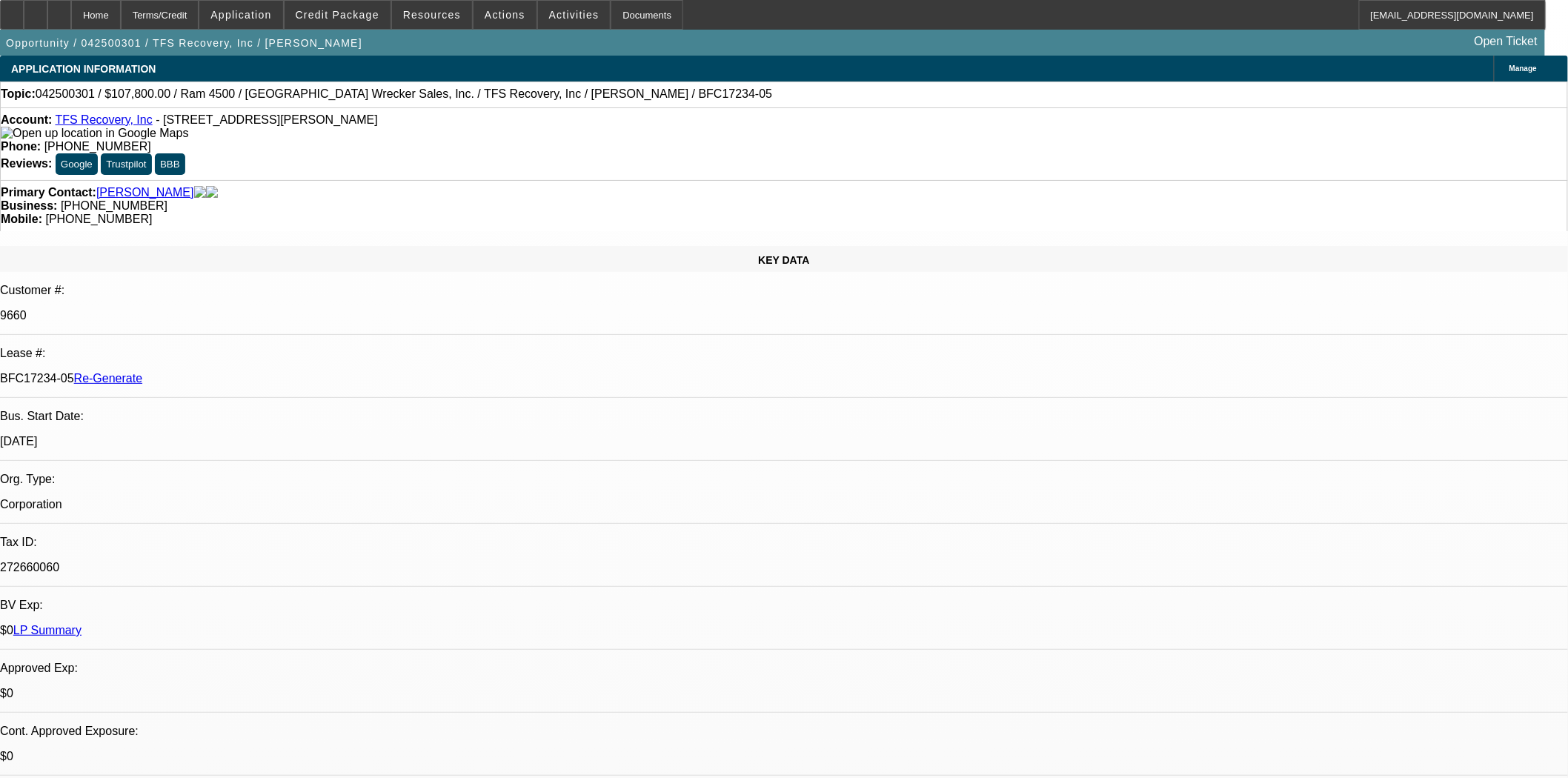
select select "0"
select select "3"
select select "0"
select select "6"
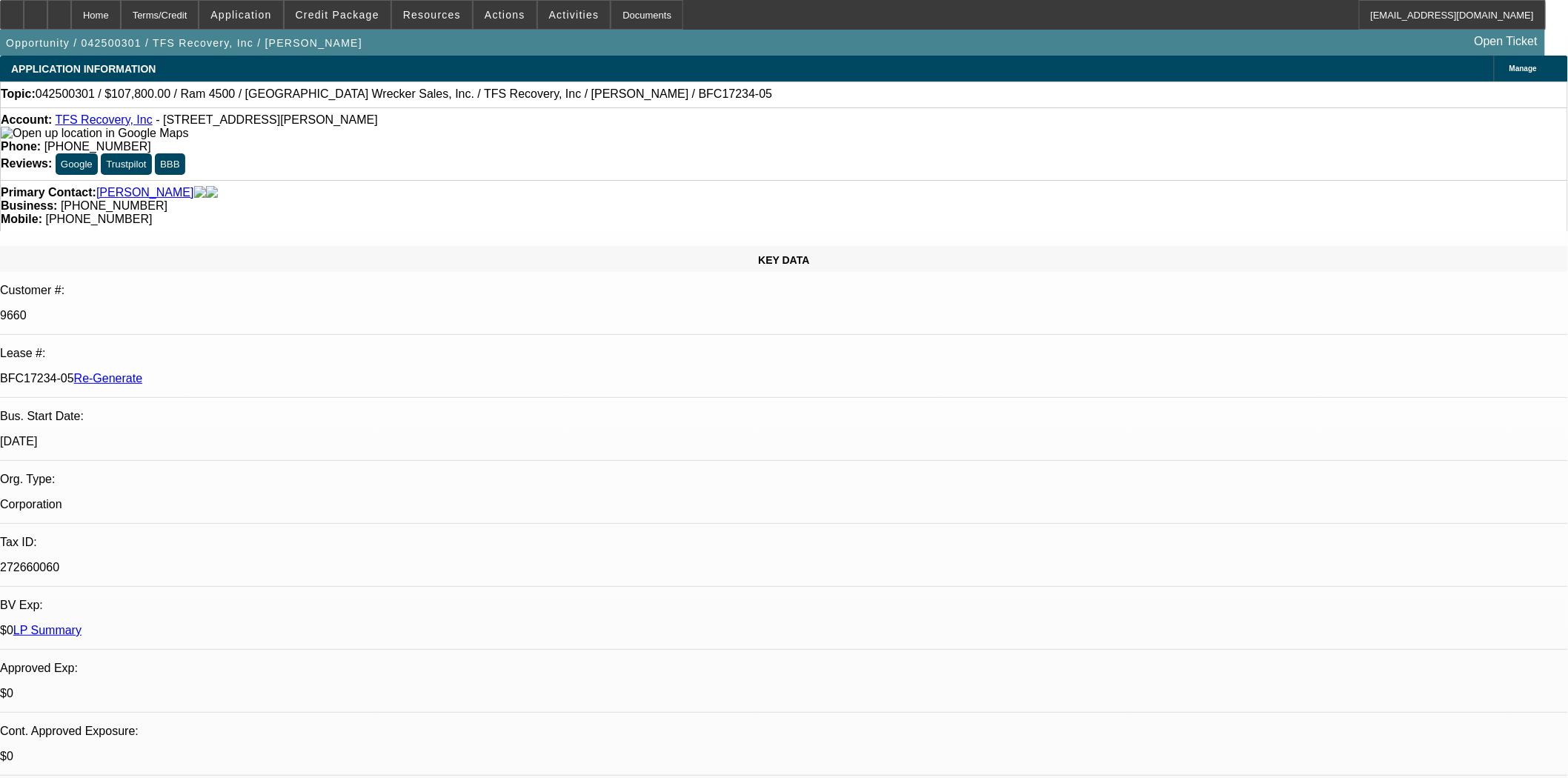
scroll to position [0, 0]
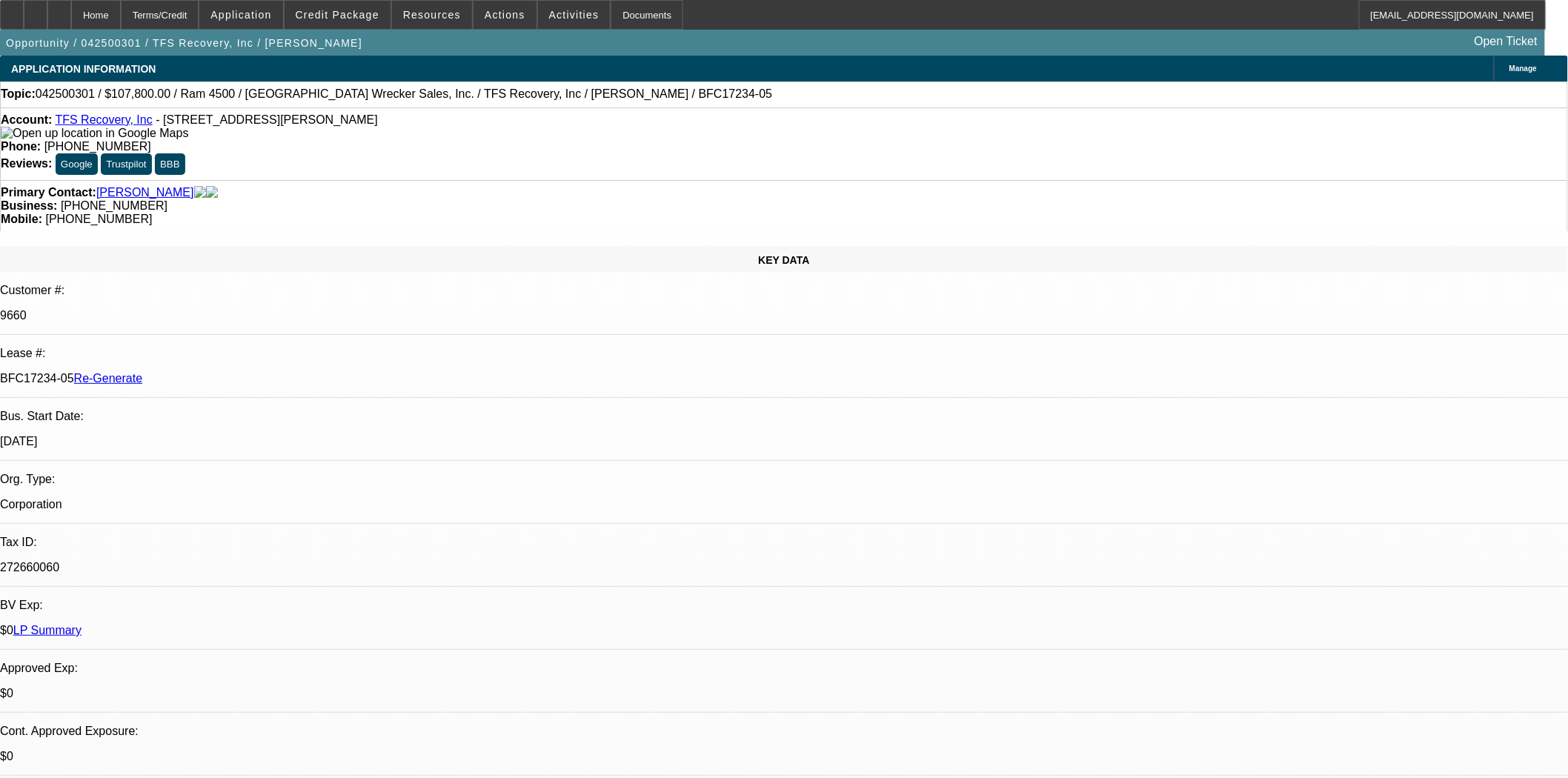
scroll to position [0, 0]
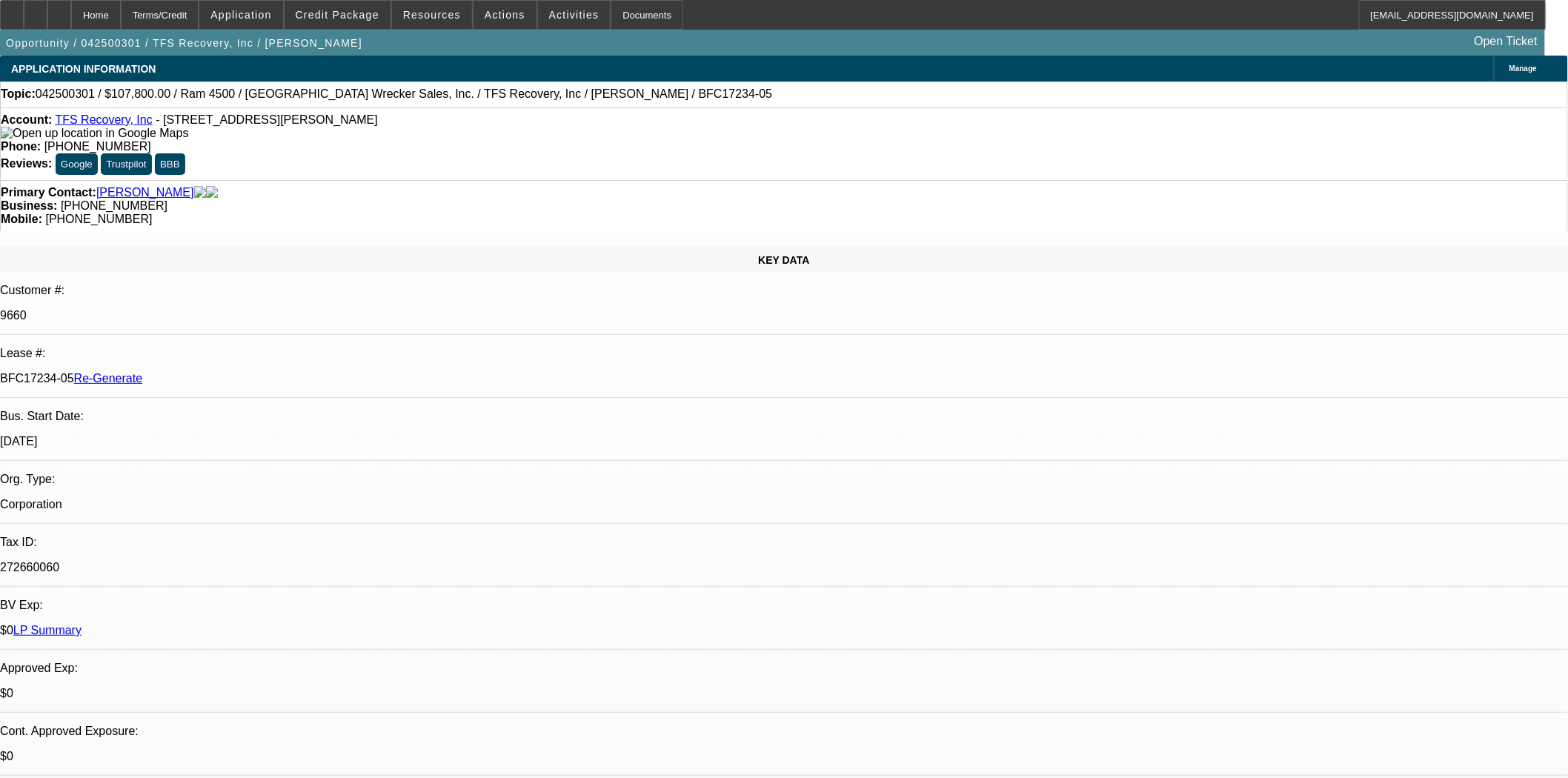
click at [1190, 233] on button "reply_all Reply All" at bounding box center [1198, 238] width 94 height 36
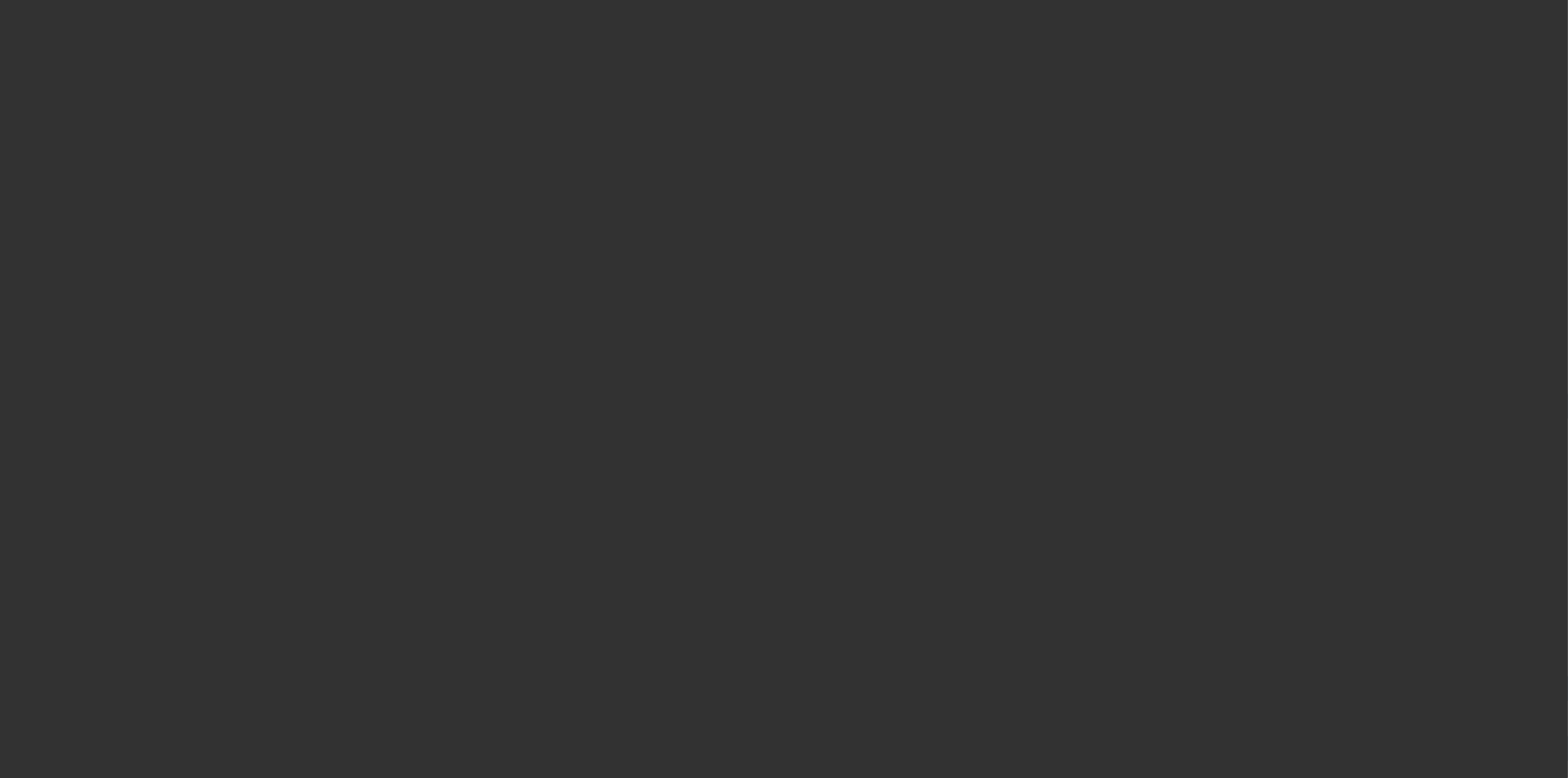
select select "4"
select select "0"
select select "2"
select select "0"
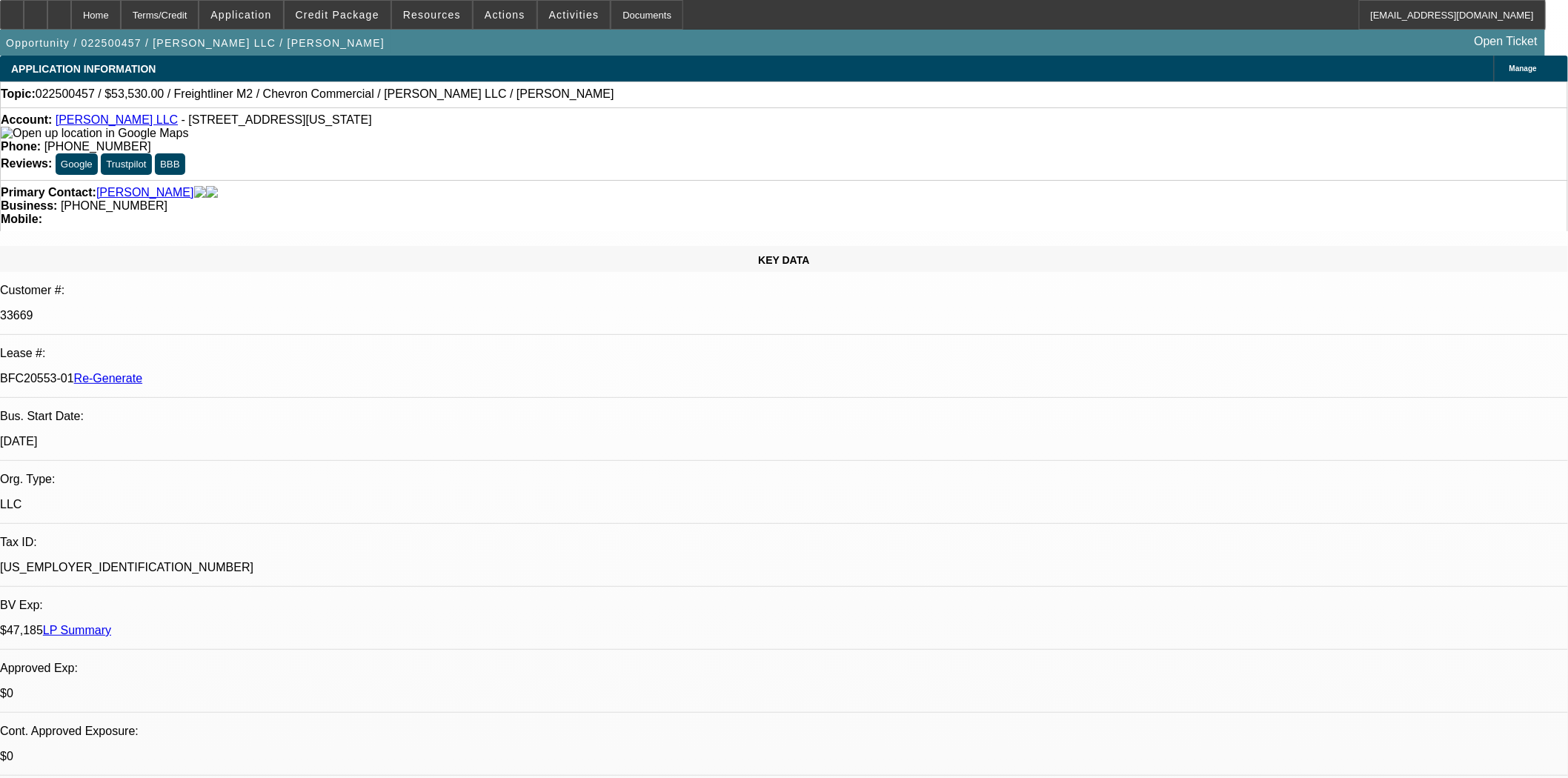
select select "6"
select select "1"
select select "2"
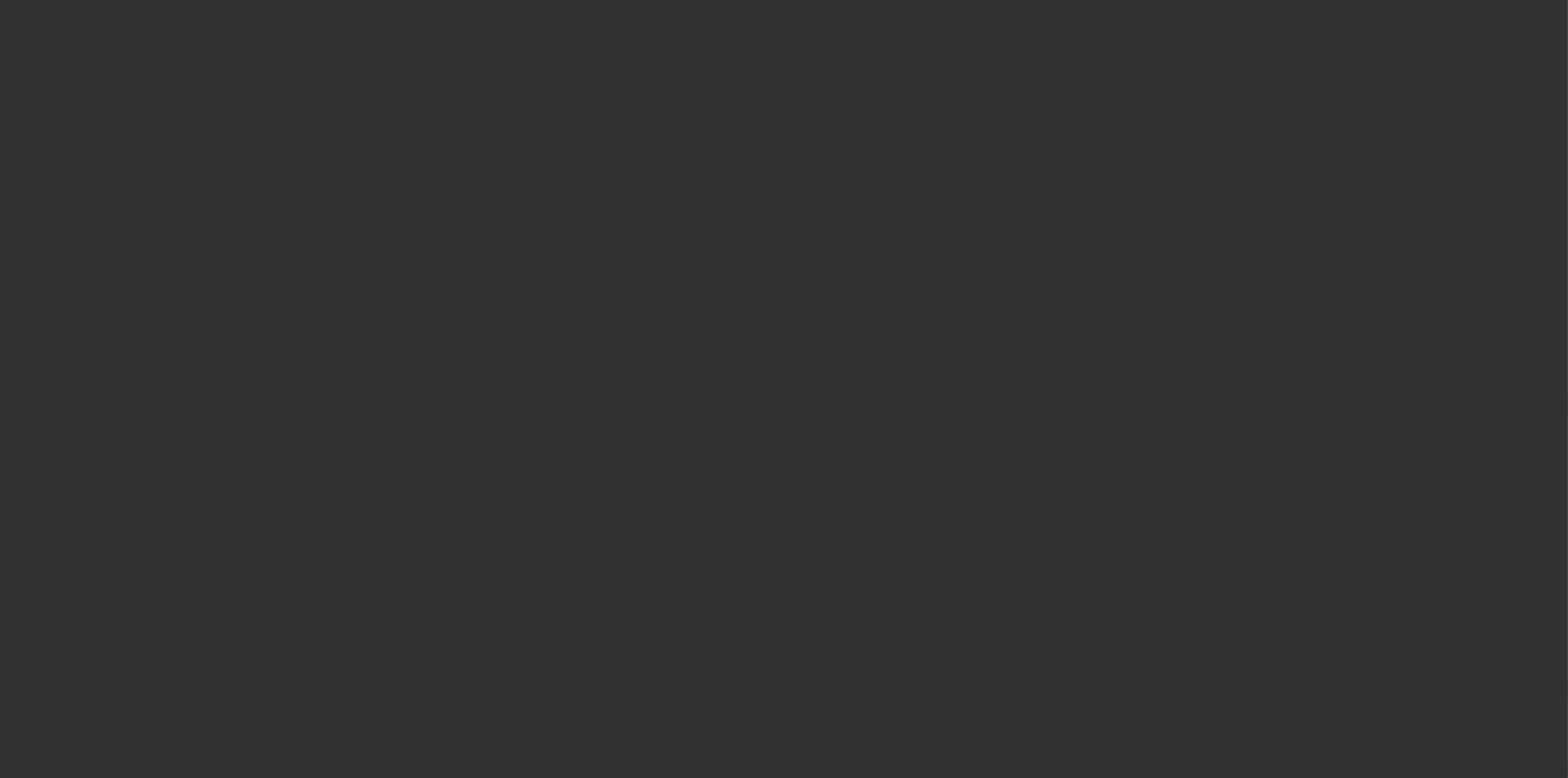
select select "4"
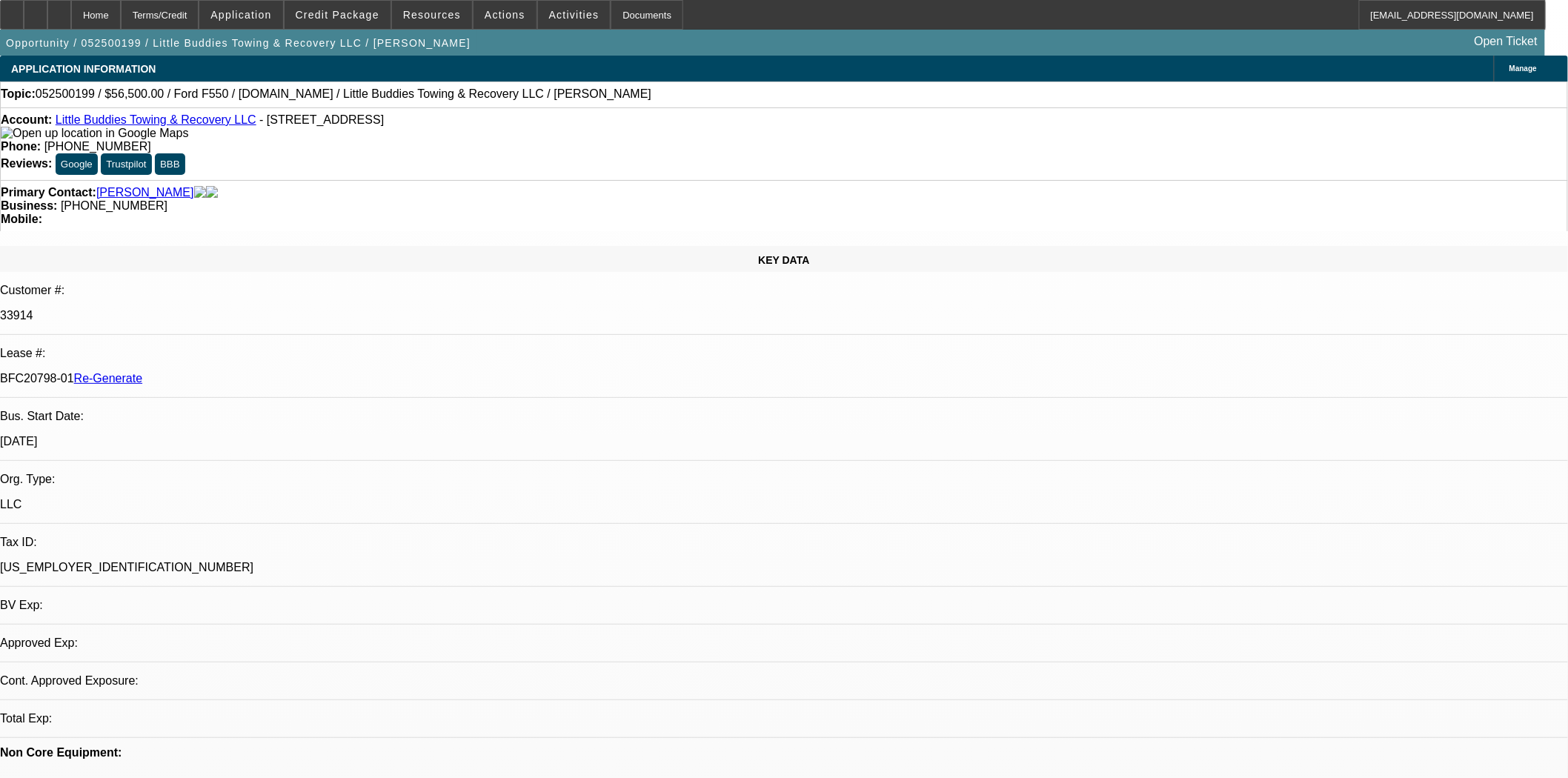
select select "0"
select select "2"
select select "0"
select select "6"
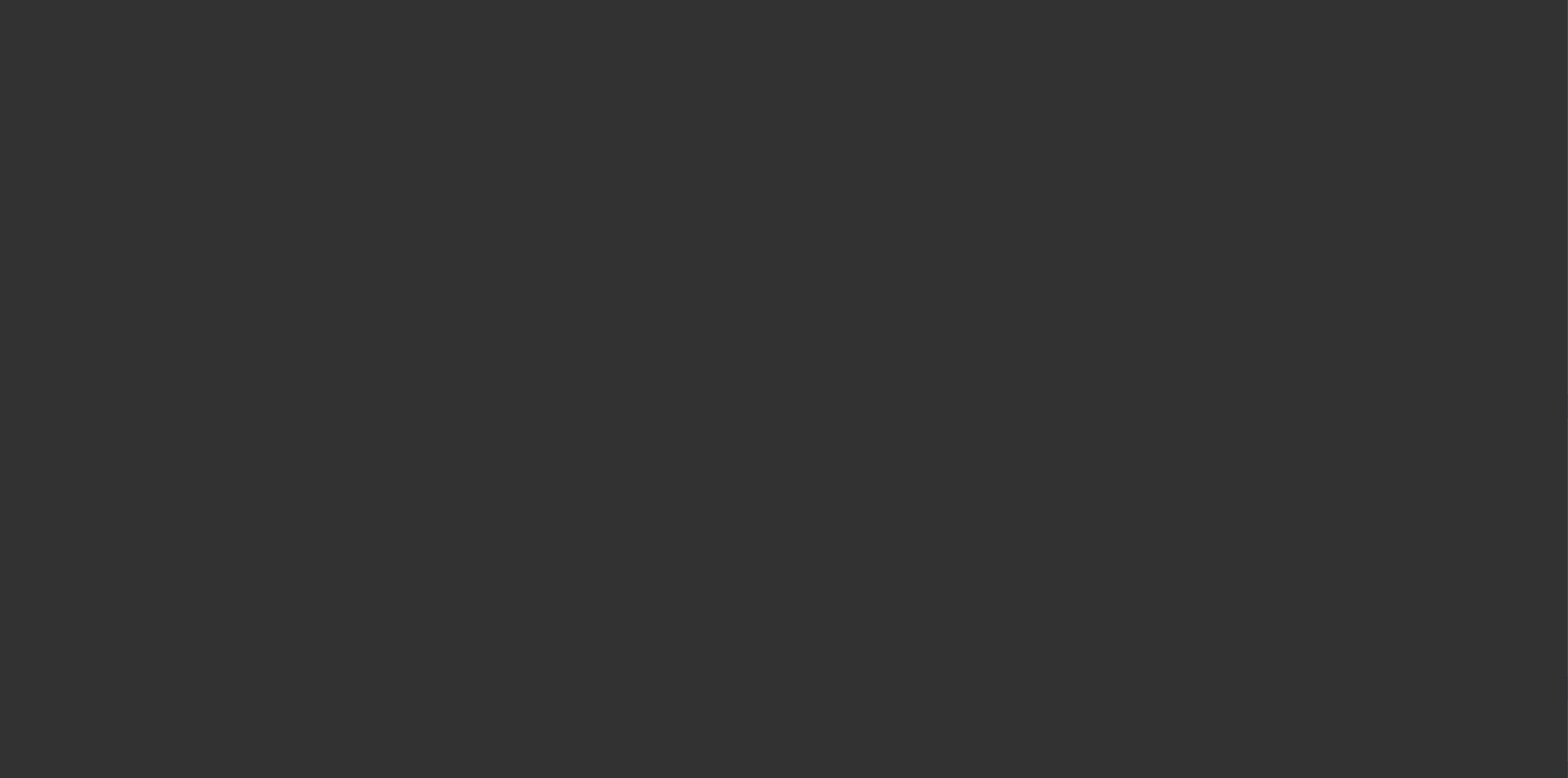
select select "4"
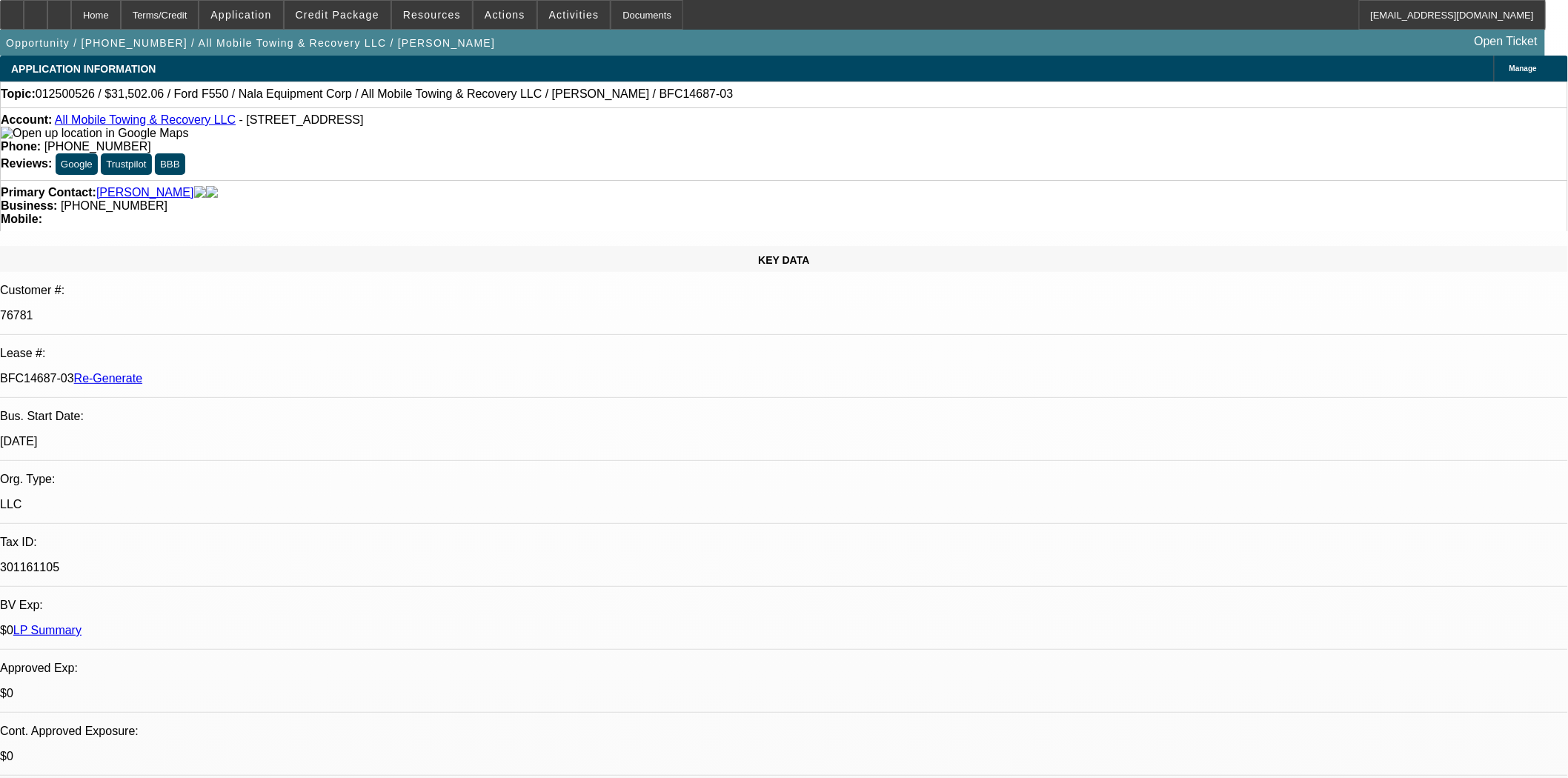
select select "0"
select select "2"
select select "0"
select select "6"
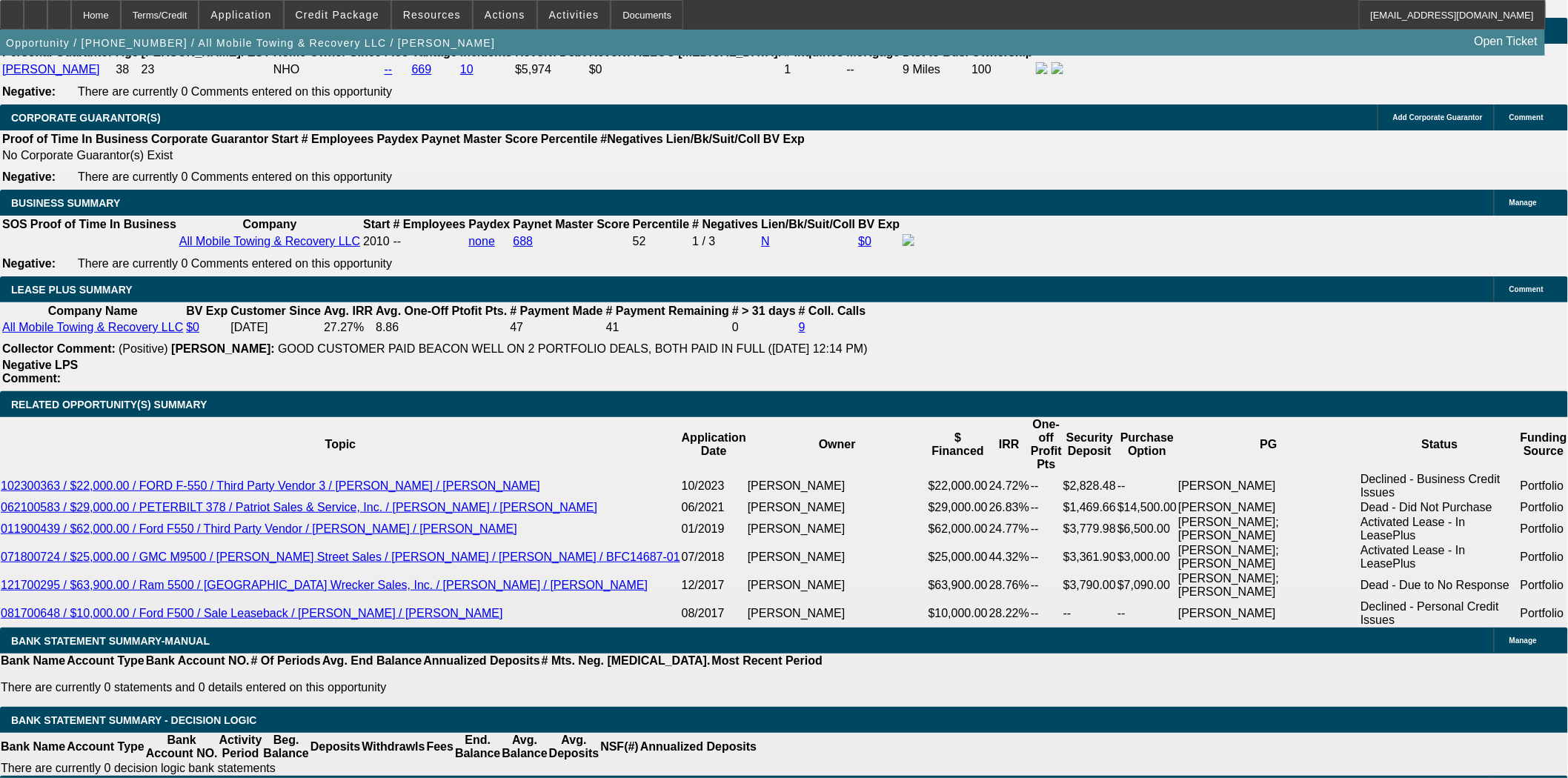
scroll to position [2388, 0]
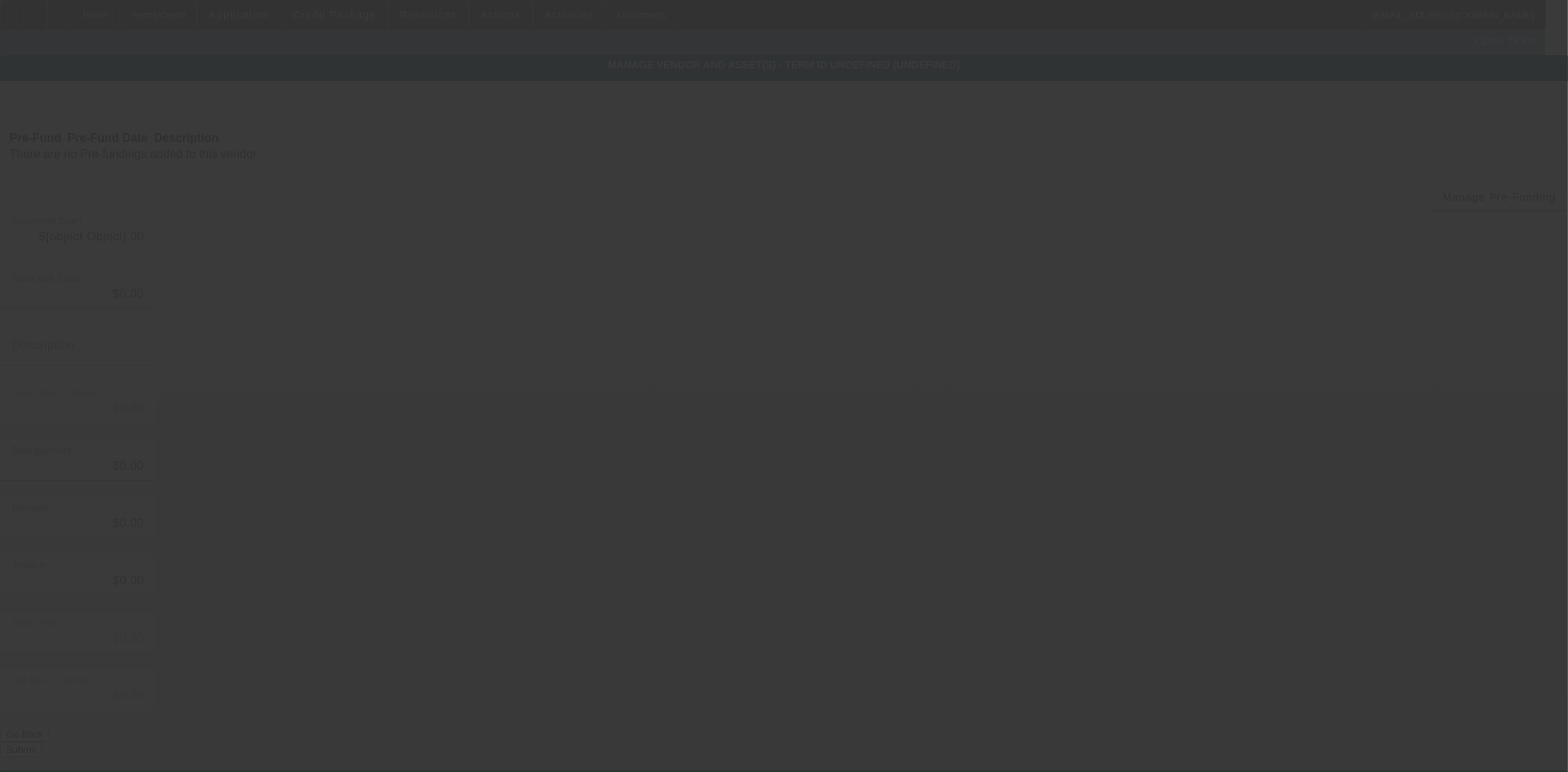
type input "$61,649.00"
type input "$32,000.00"
type input "$29,649.00"
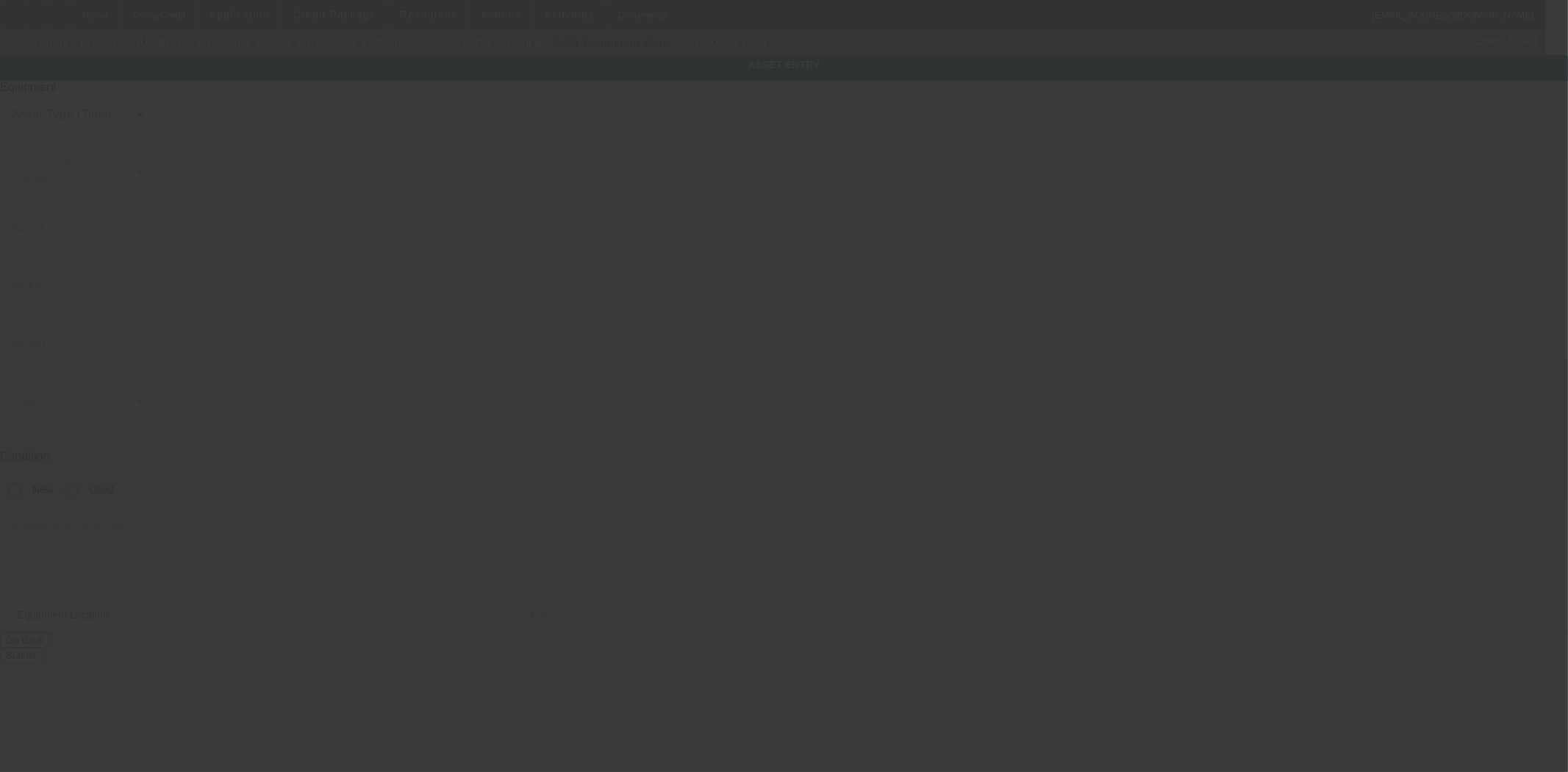
type input "1FD0X5HT2HEC87293"
type input "Ford"
type input "F550"
radio input "true"
type textarea "with:"
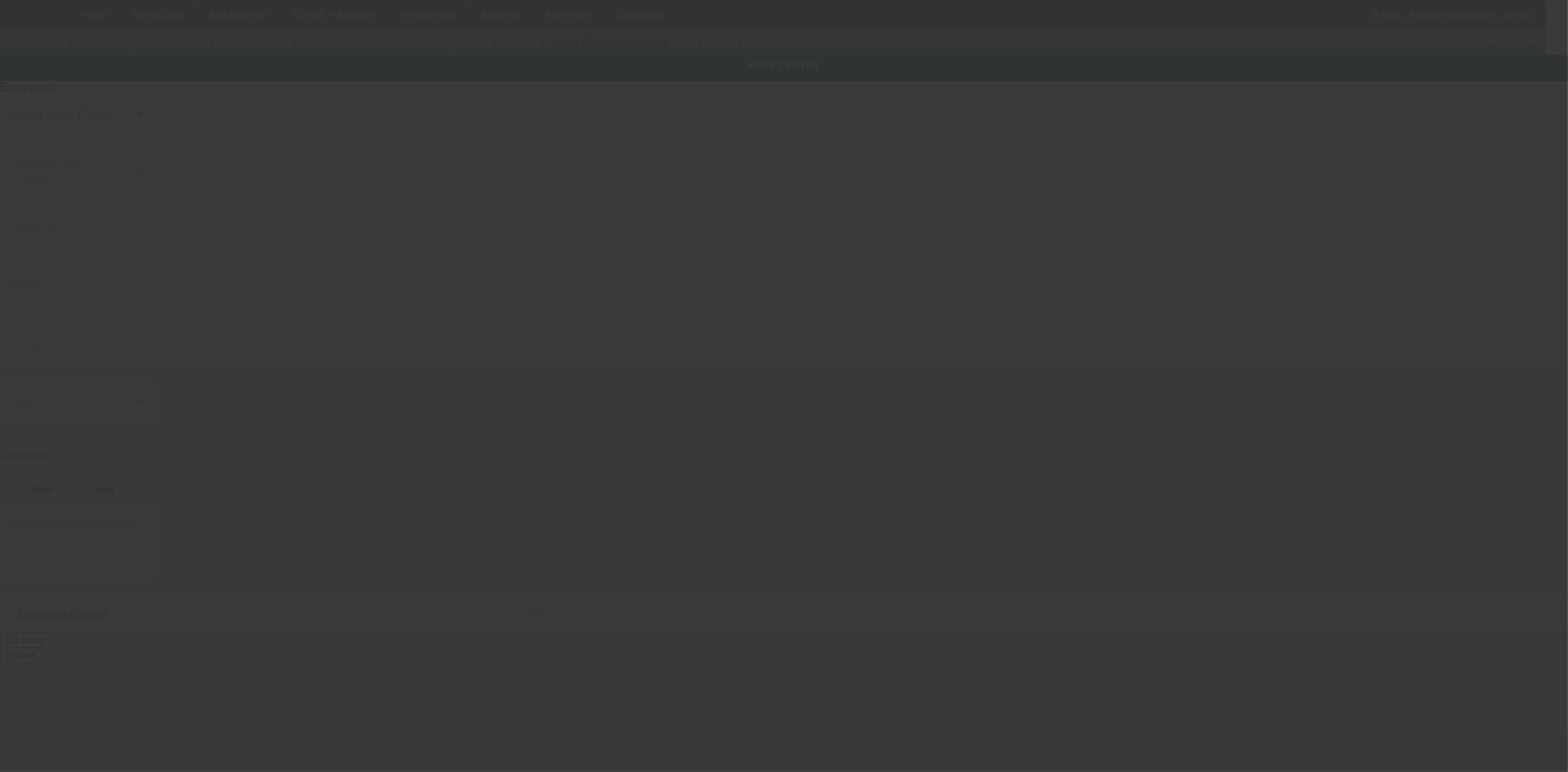
type input "102B Pond Street"
type input "Seekonk"
type input "02771"
type input "Bristol"
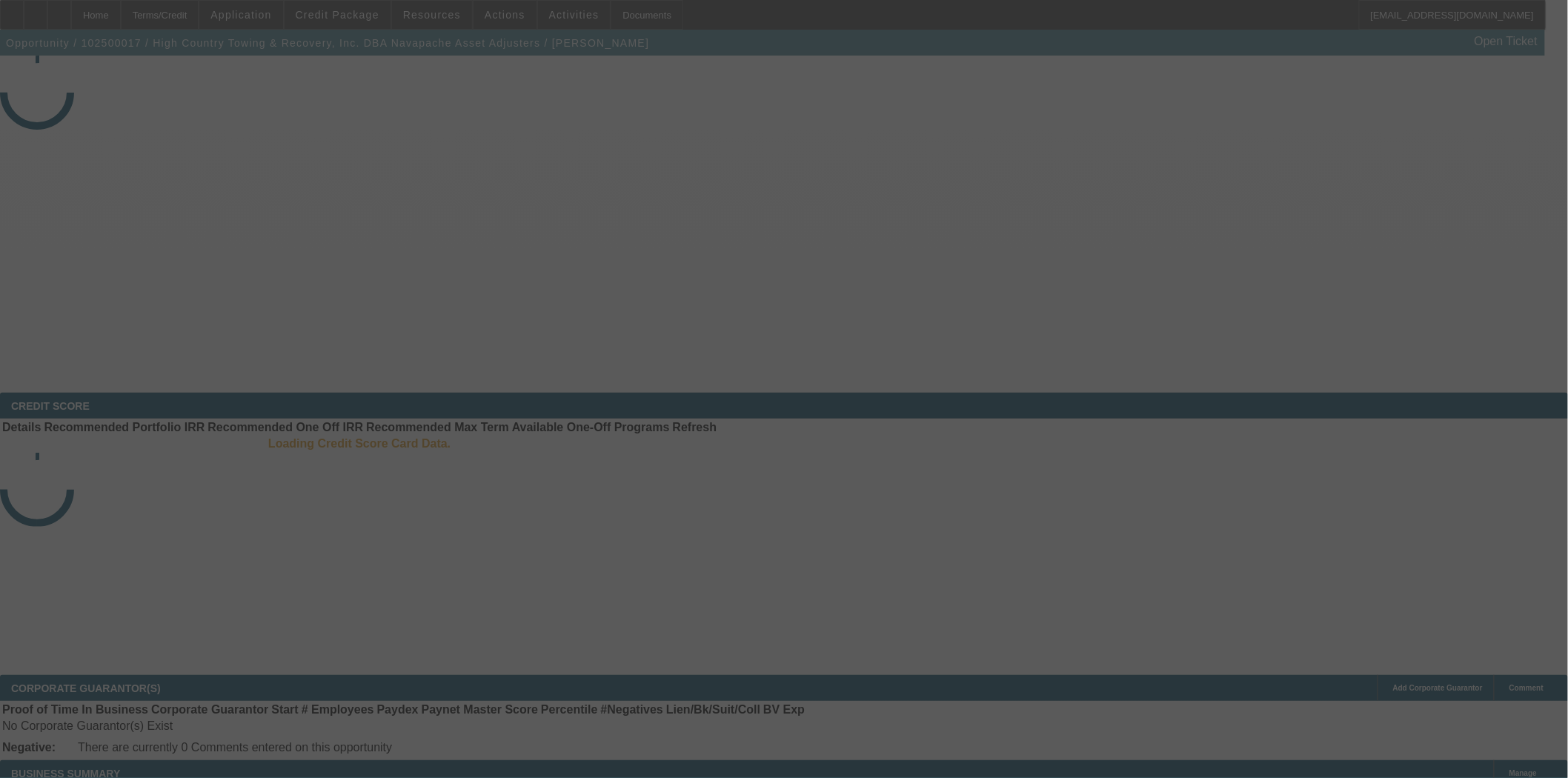
select select "3"
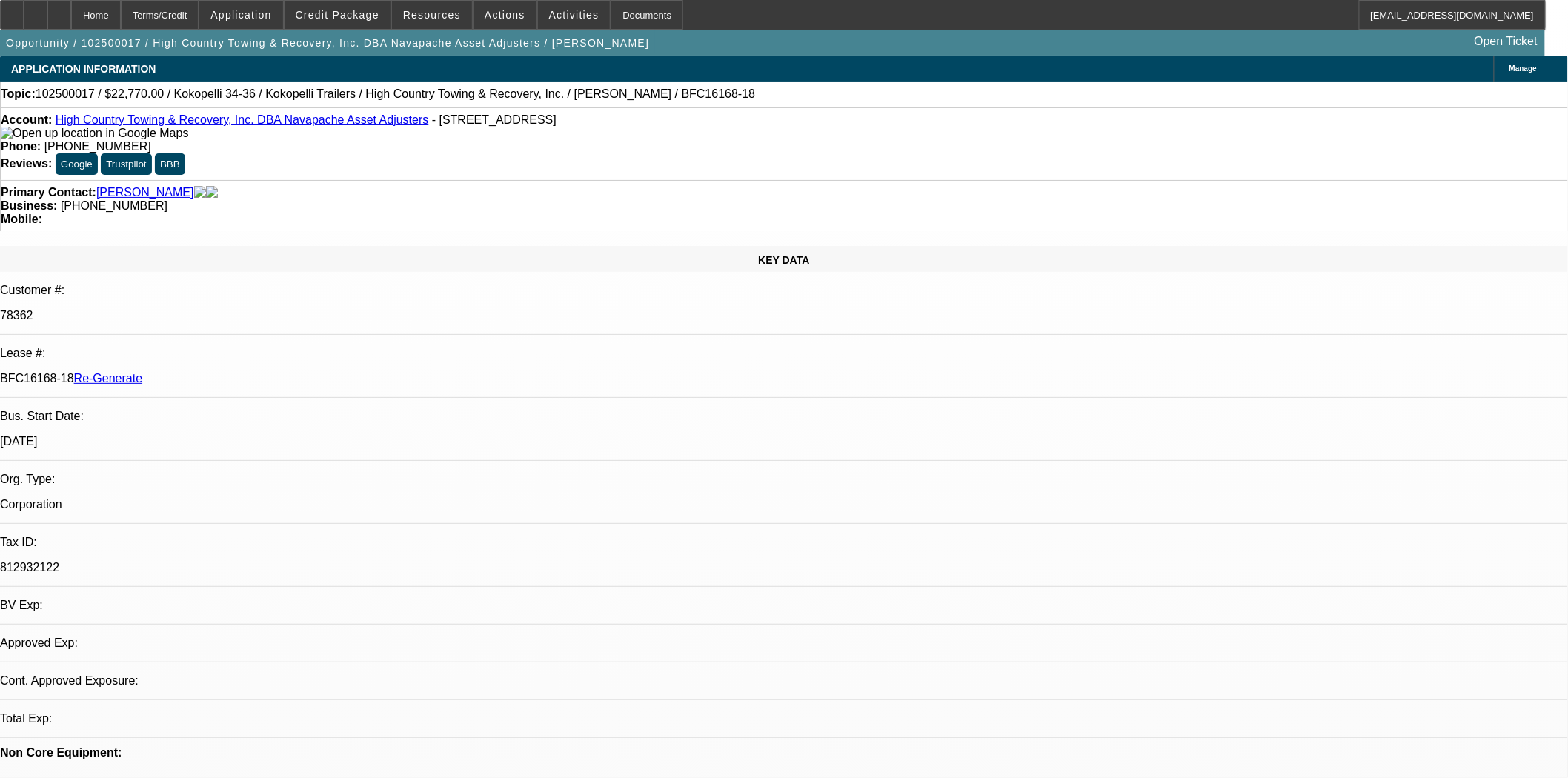
select select "0"
select select "0.1"
select select "4"
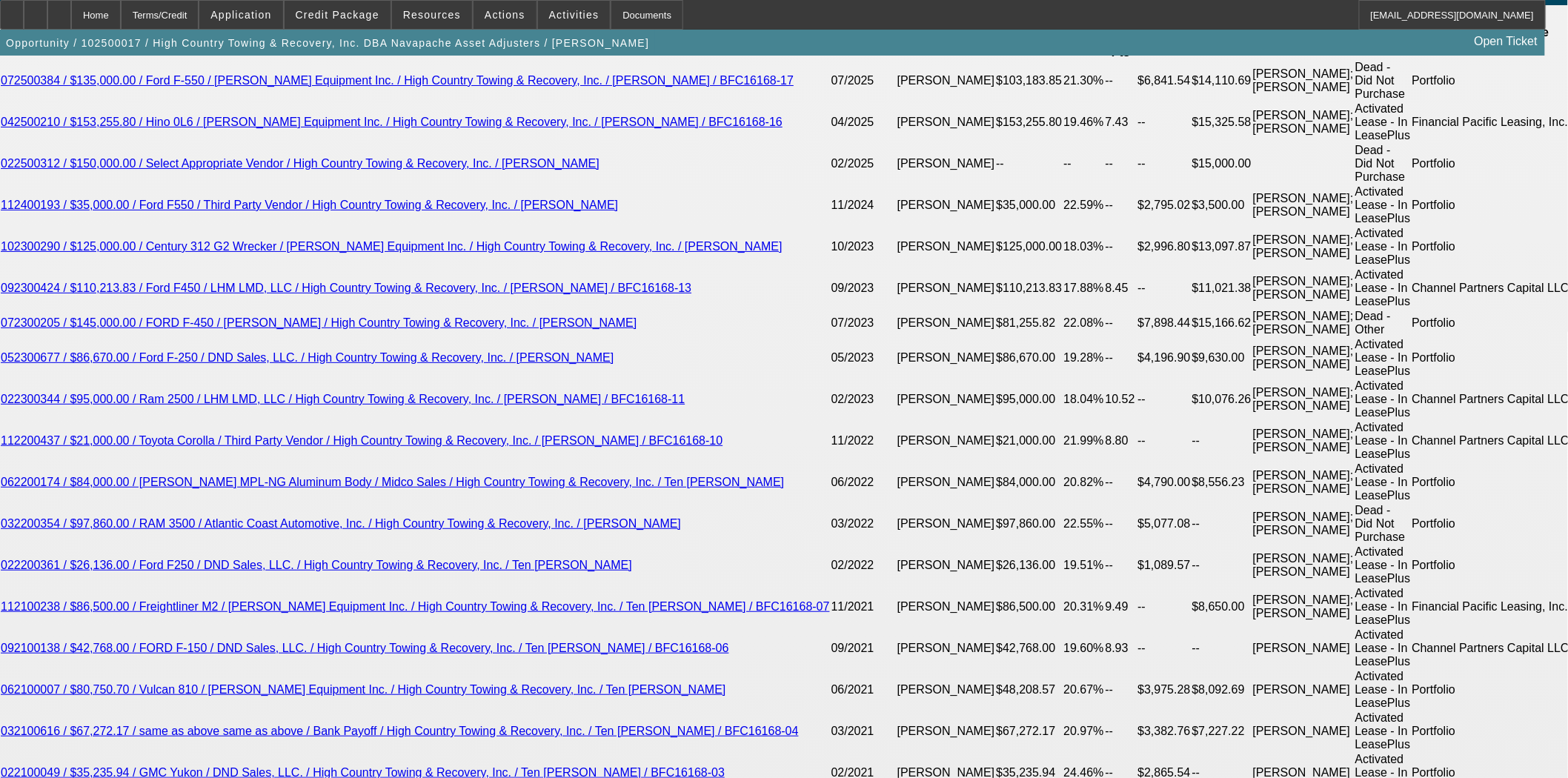
scroll to position [2799, 0]
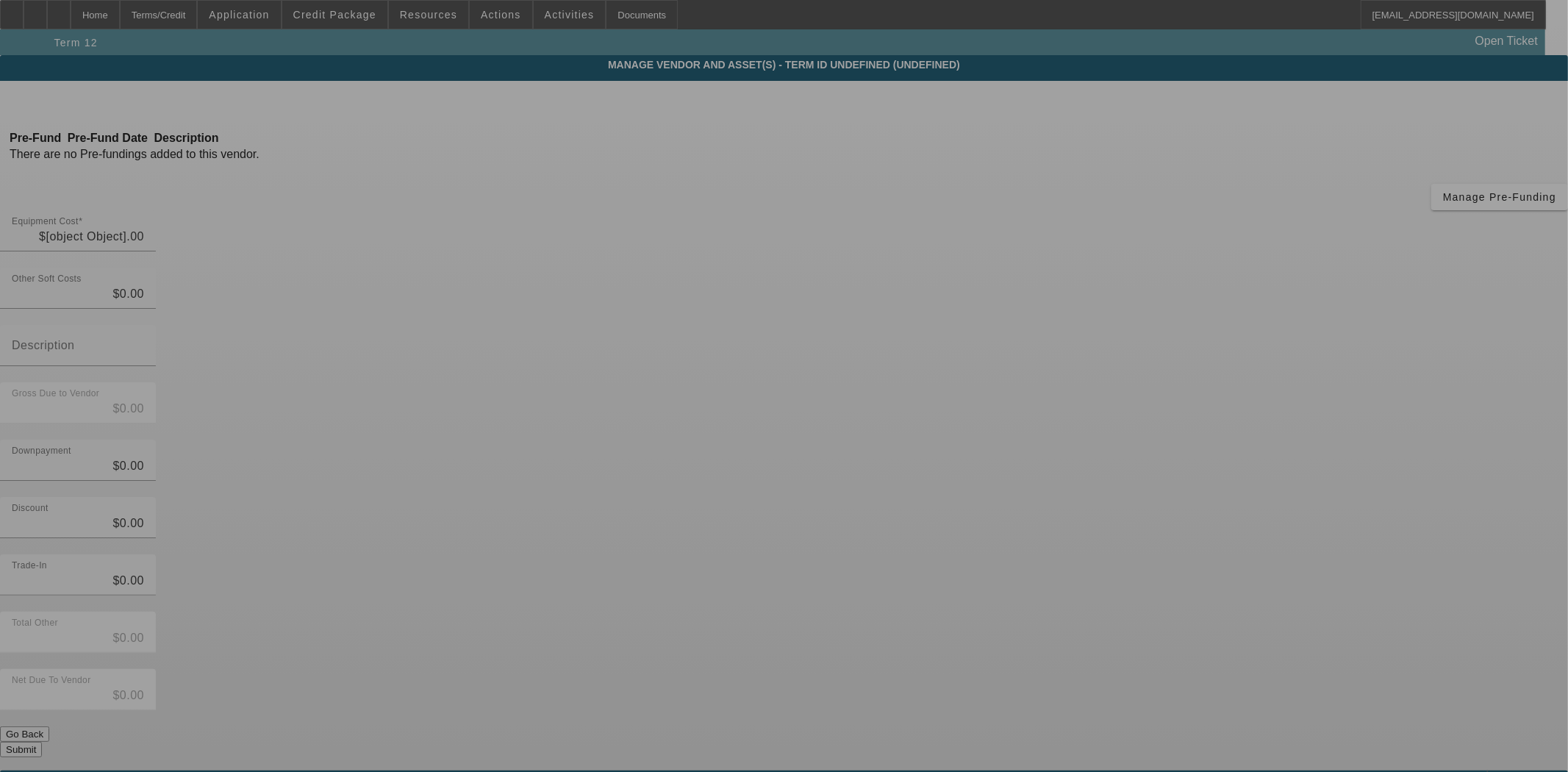
type input "$22,770.00"
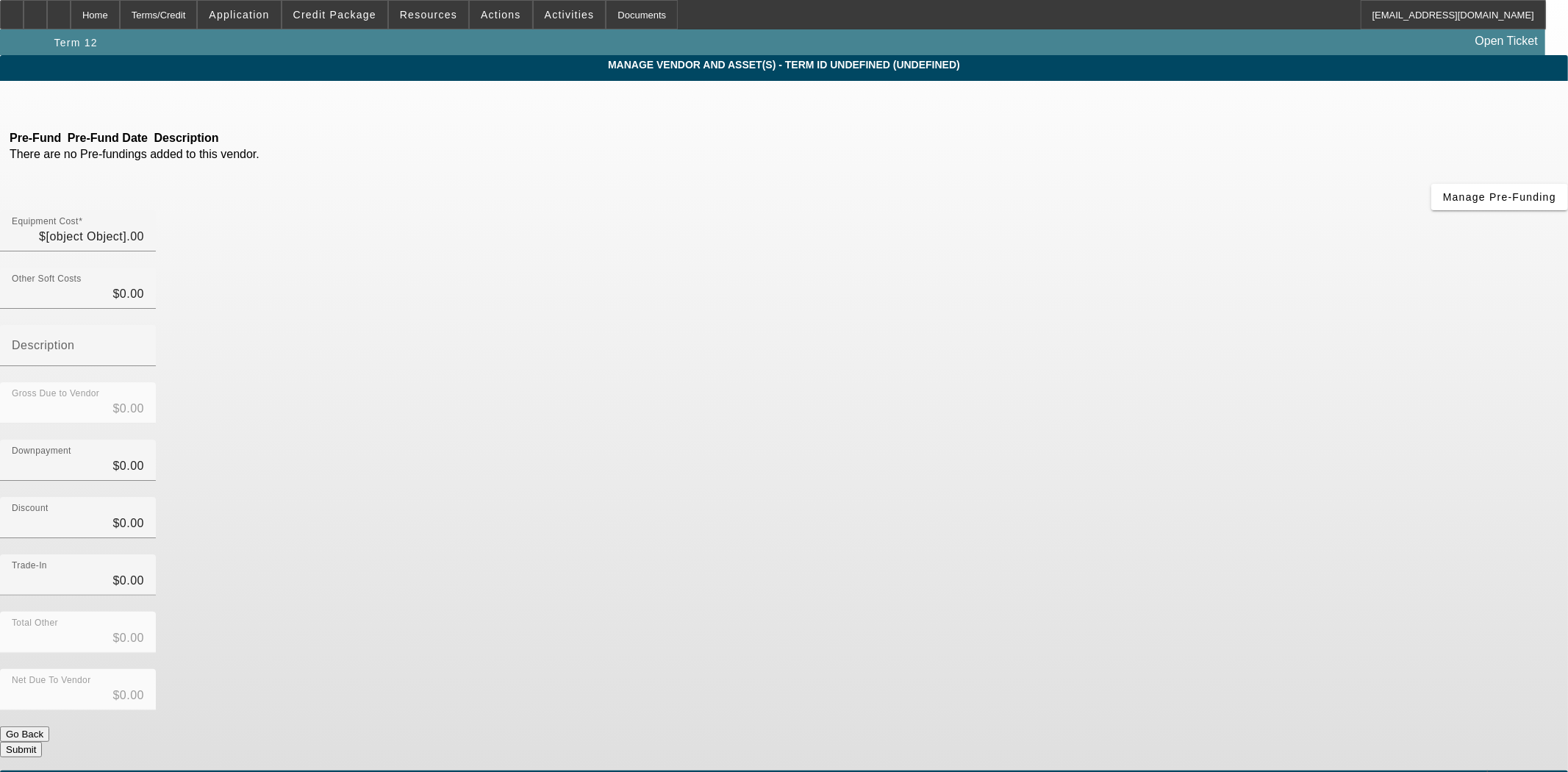
type input "$22,770.00"
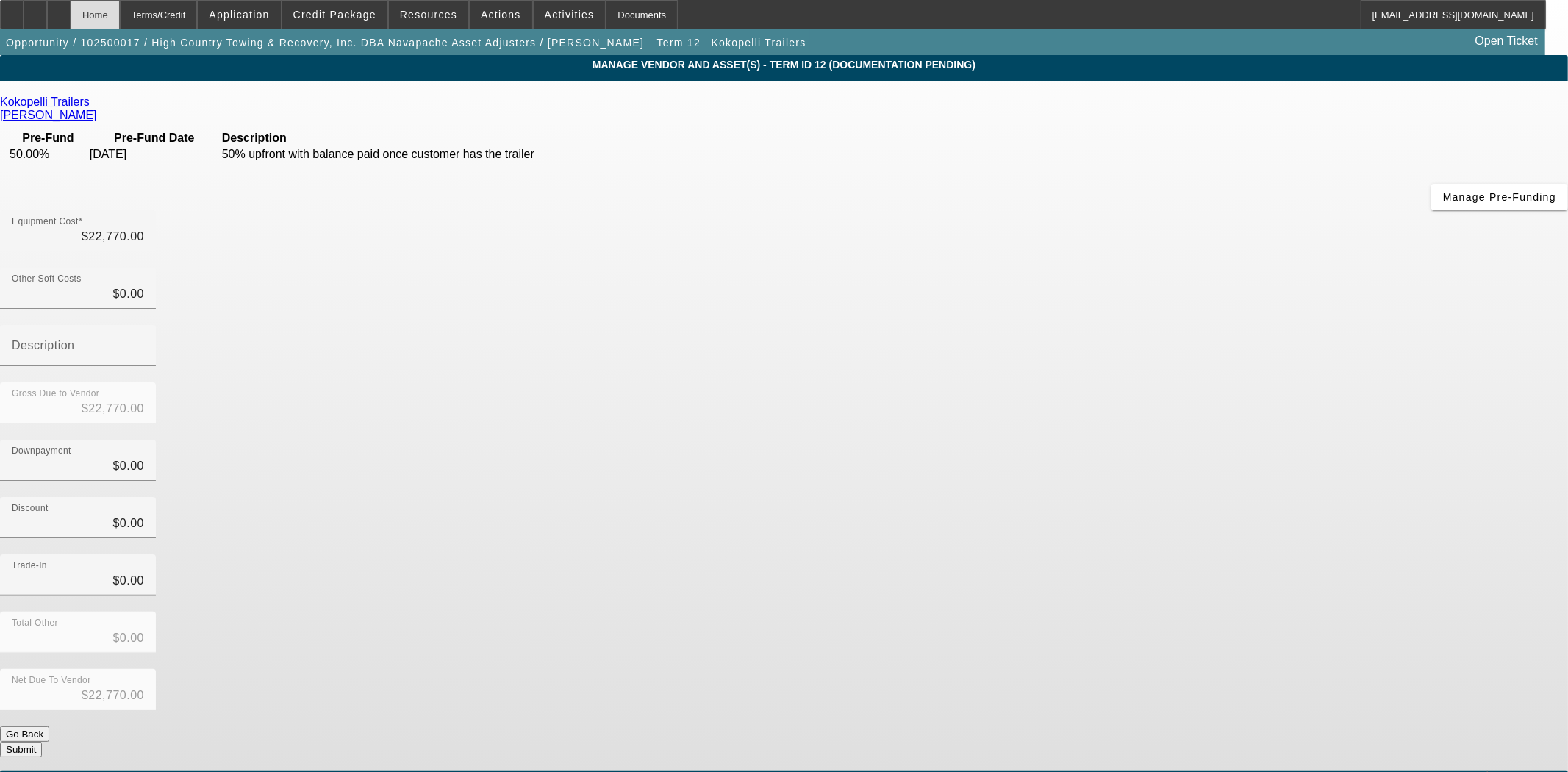
click at [120, 12] on div "Home" at bounding box center [96, 14] width 50 height 29
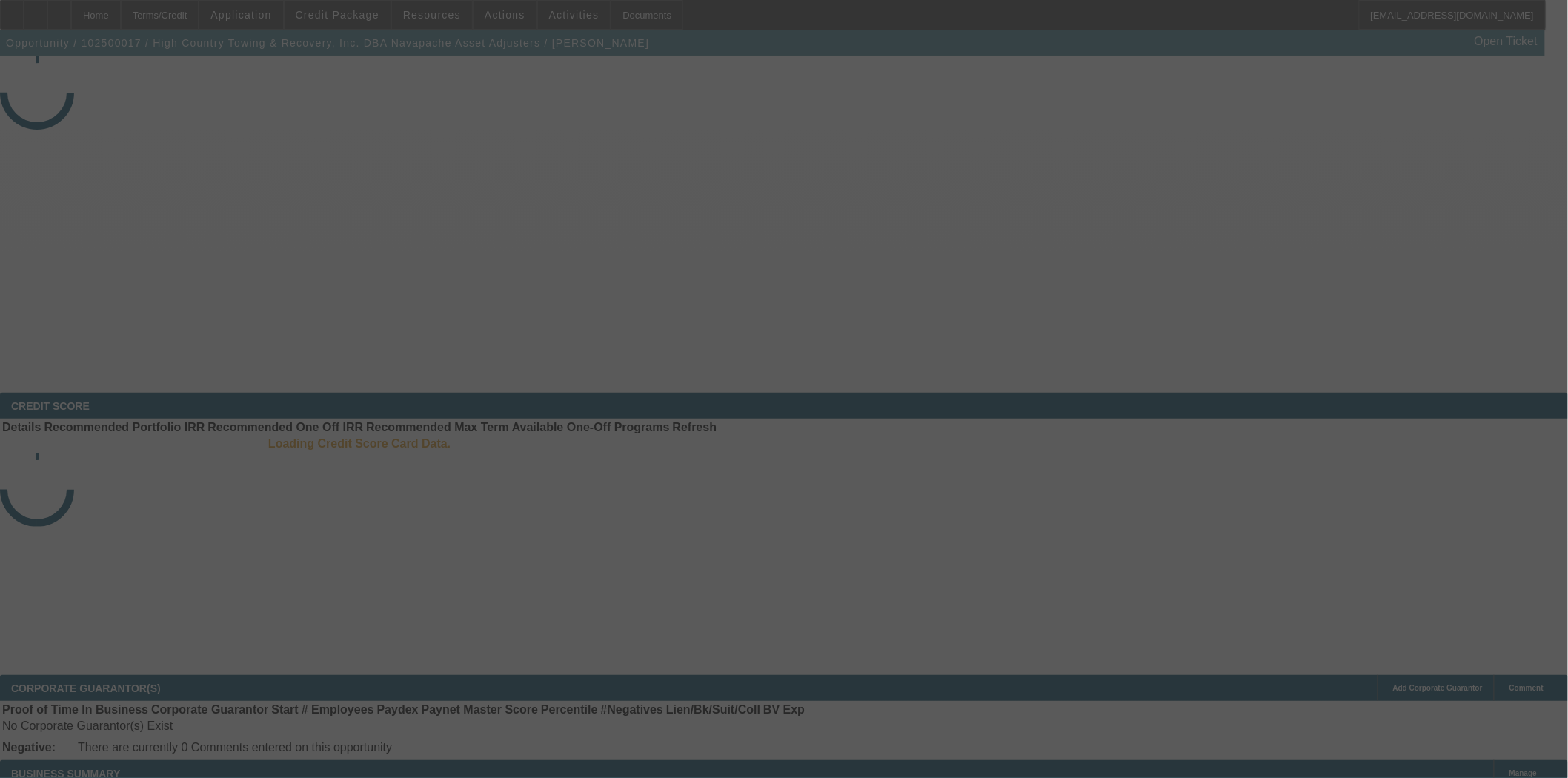
select select "3"
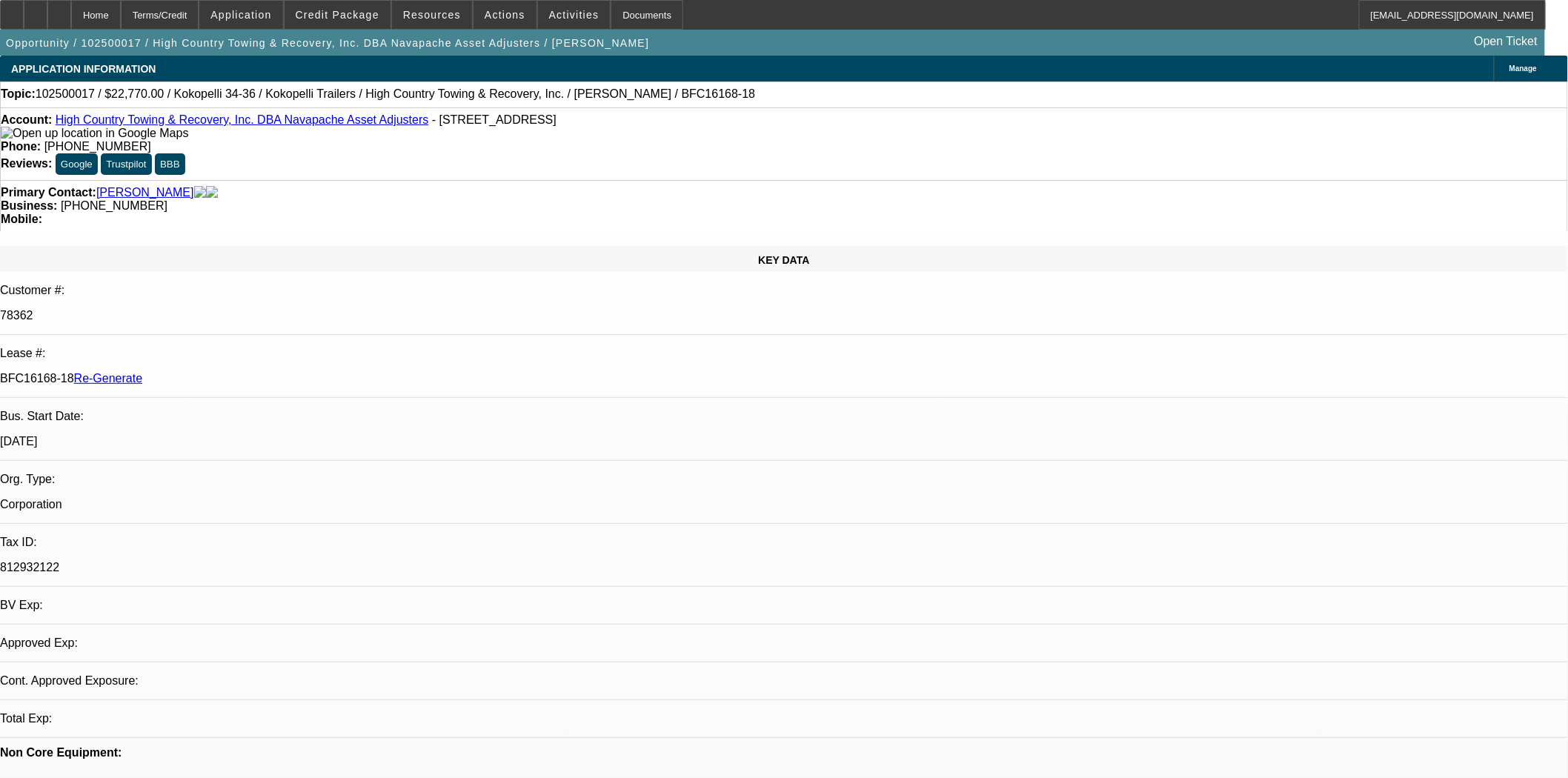
select select "0"
select select "0.1"
select select "4"
click at [616, 13] on div "Documents" at bounding box center [646, 14] width 72 height 29
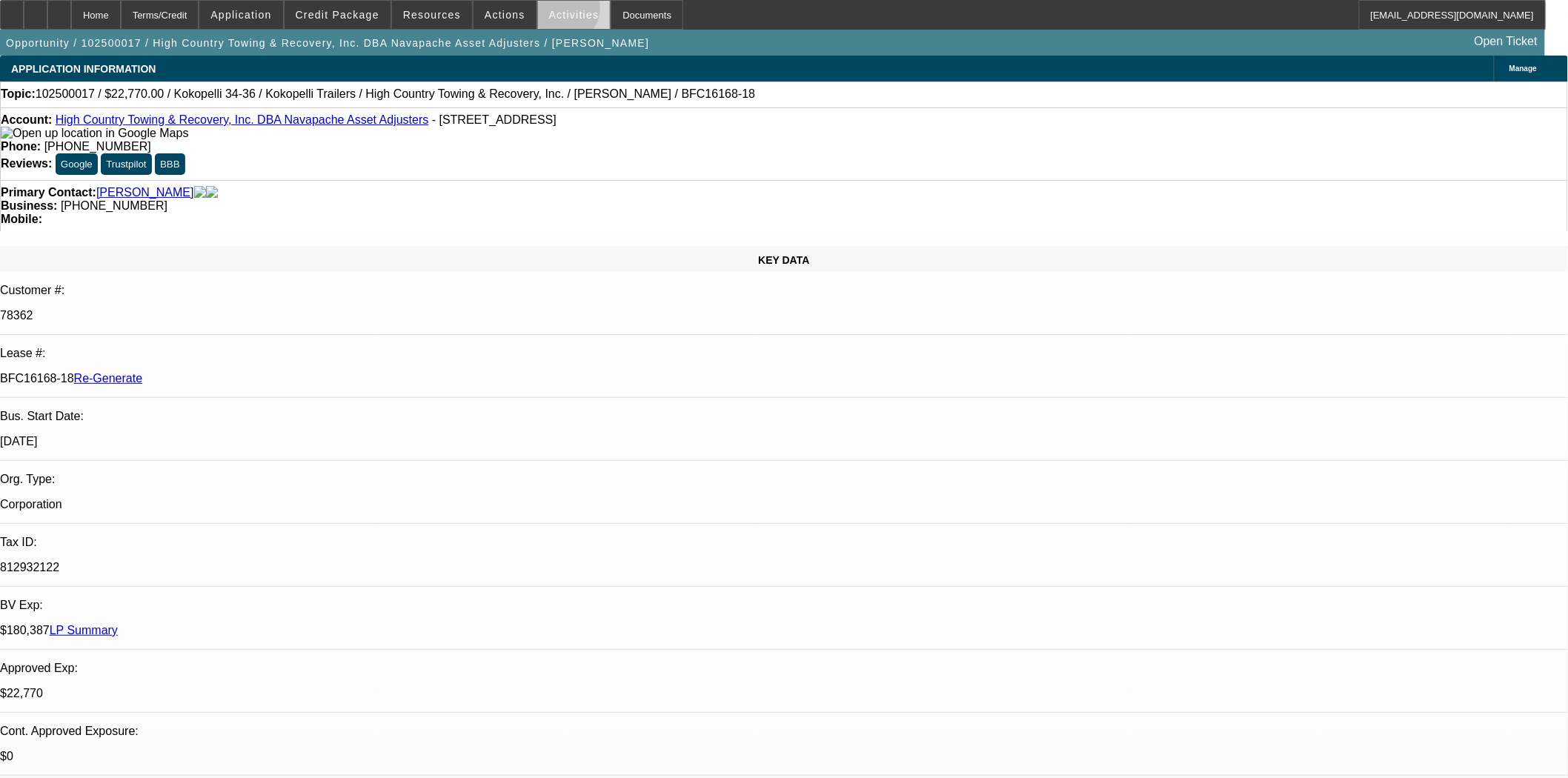
click at [549, 12] on span "Activities" at bounding box center [574, 14] width 50 height 12
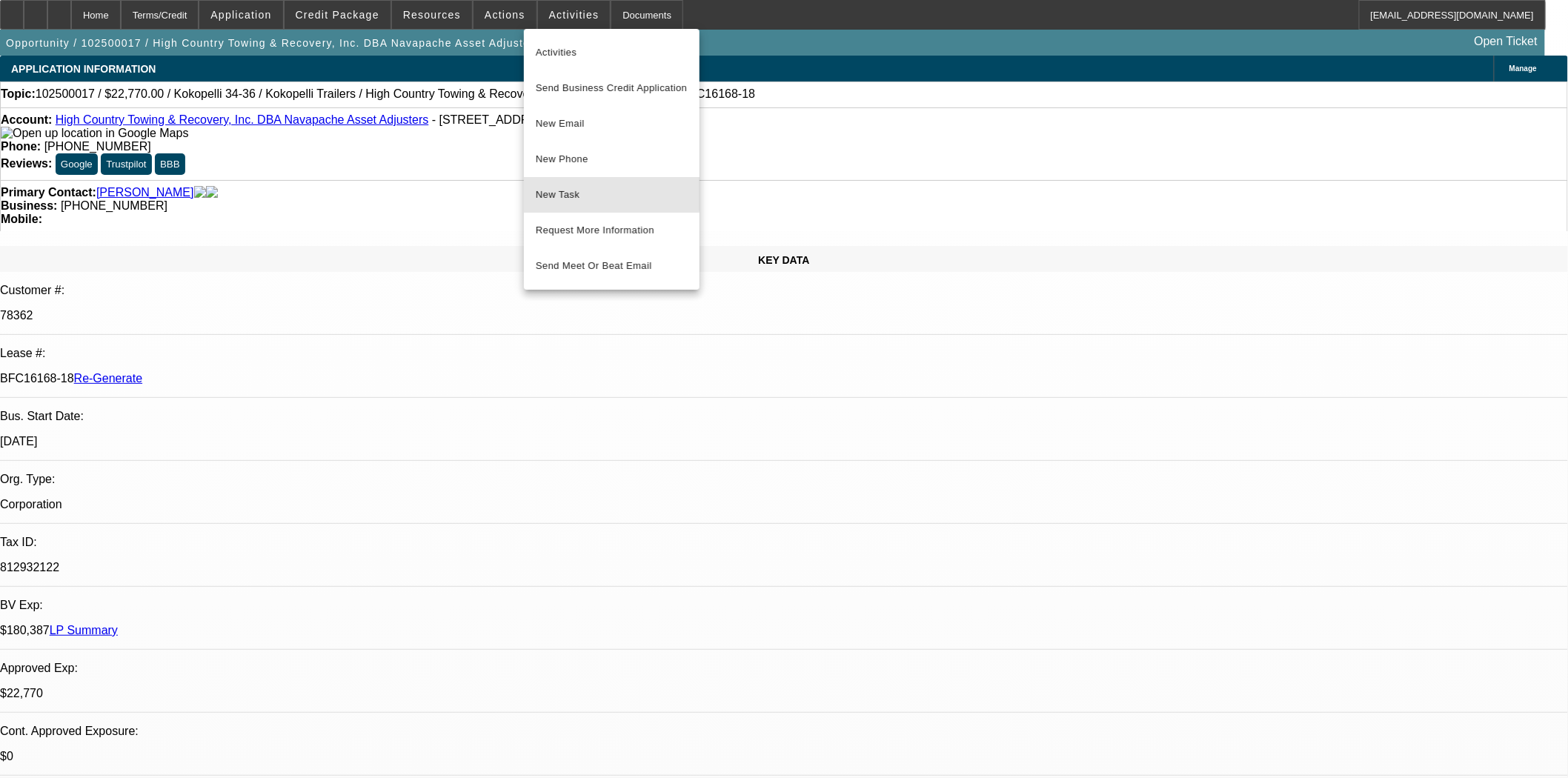
click at [549, 189] on span "New Task" at bounding box center [612, 195] width 152 height 18
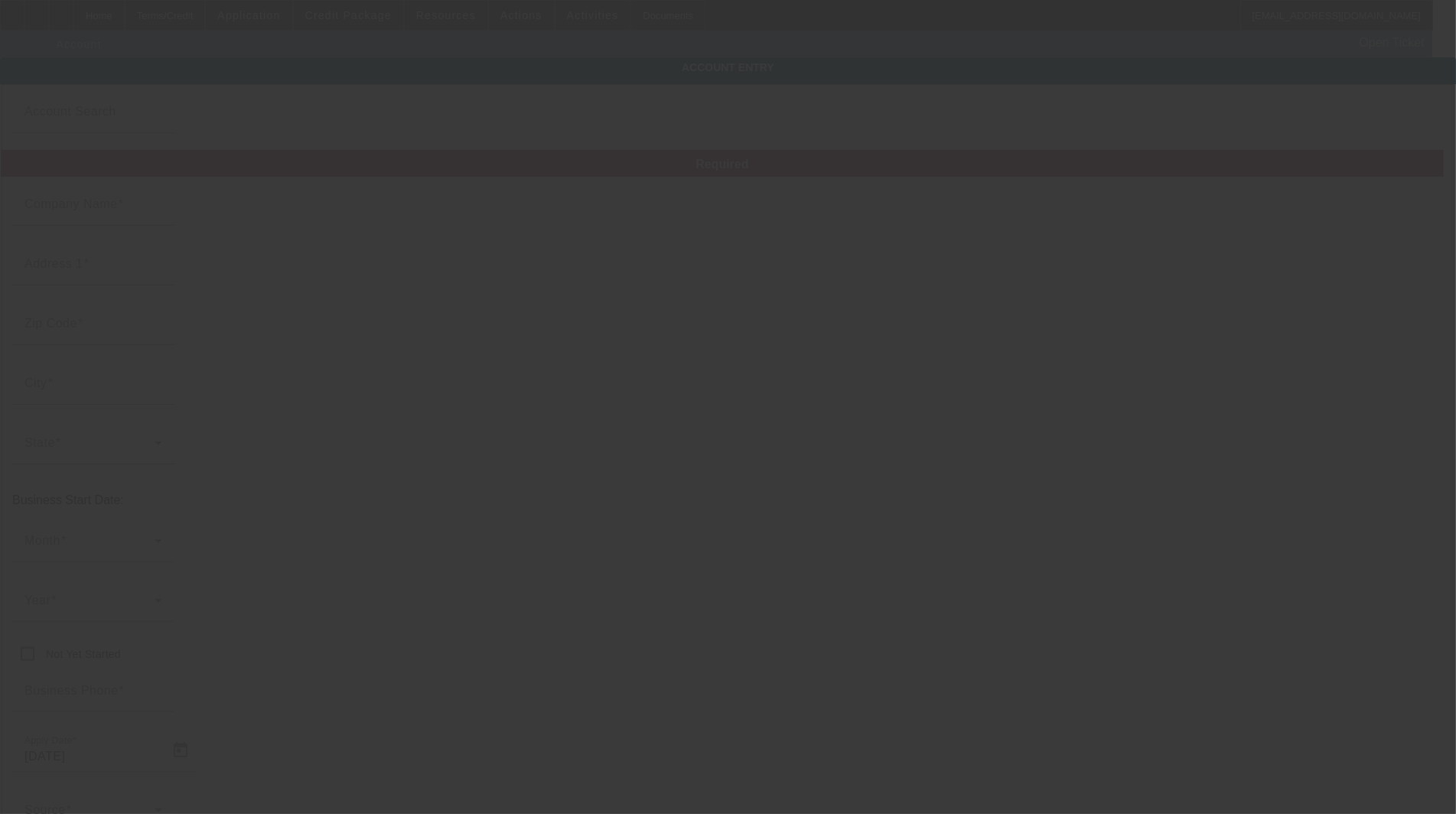
type input "High Country Towing & Recovery, Inc."
type input "[STREET_ADDRESS]"
type input "85935"
type input "Pinetop"
type input "[PHONE_NUMBER]"
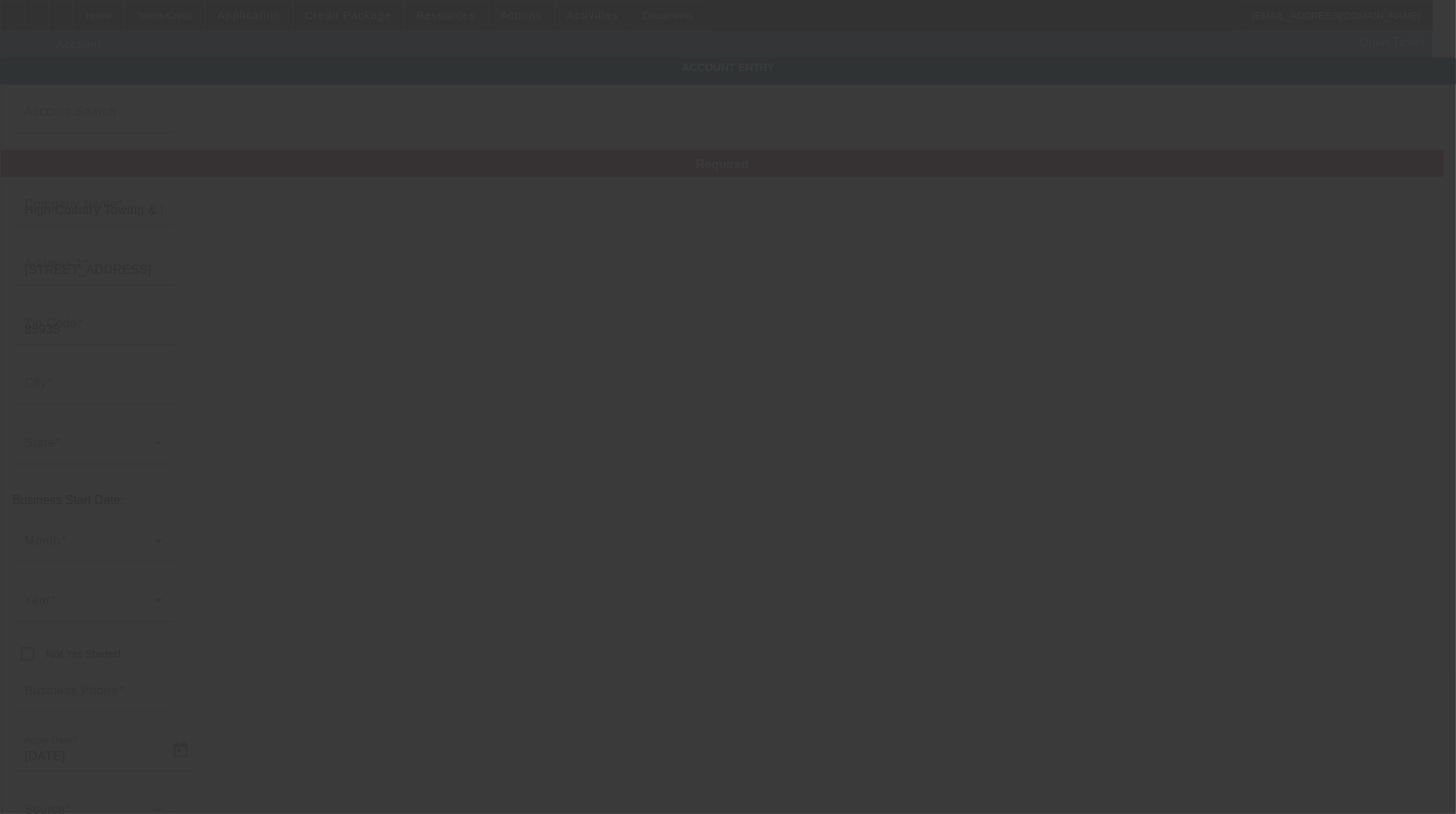
type input "Navapache Asset Adjusters"
type input "[PERSON_NAME][EMAIL_ADDRESS][DOMAIN_NAME]"
type input "Navajo"
type input "812932122"
type input "Towing & Recovery"
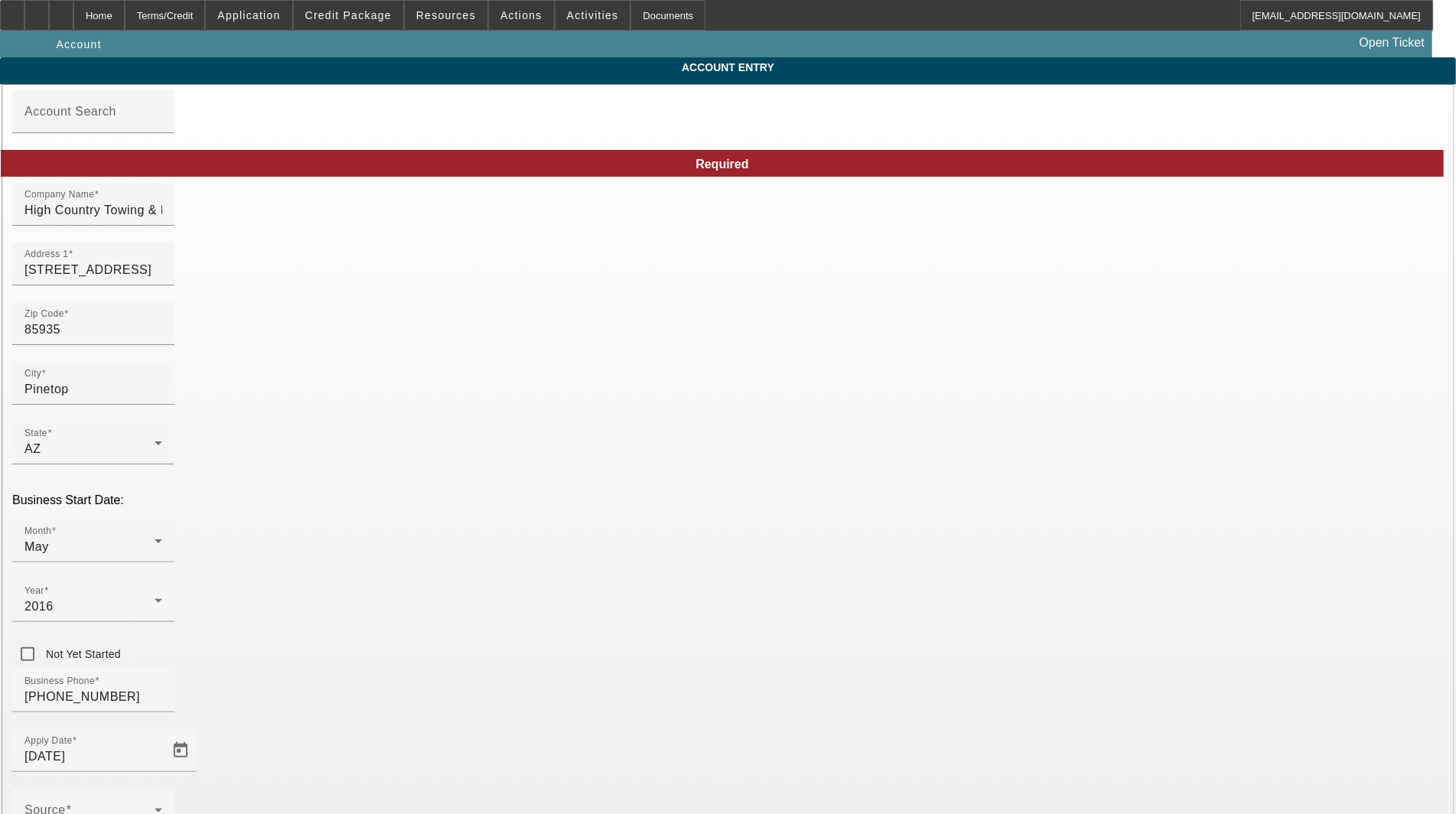
type input "[DATE]"
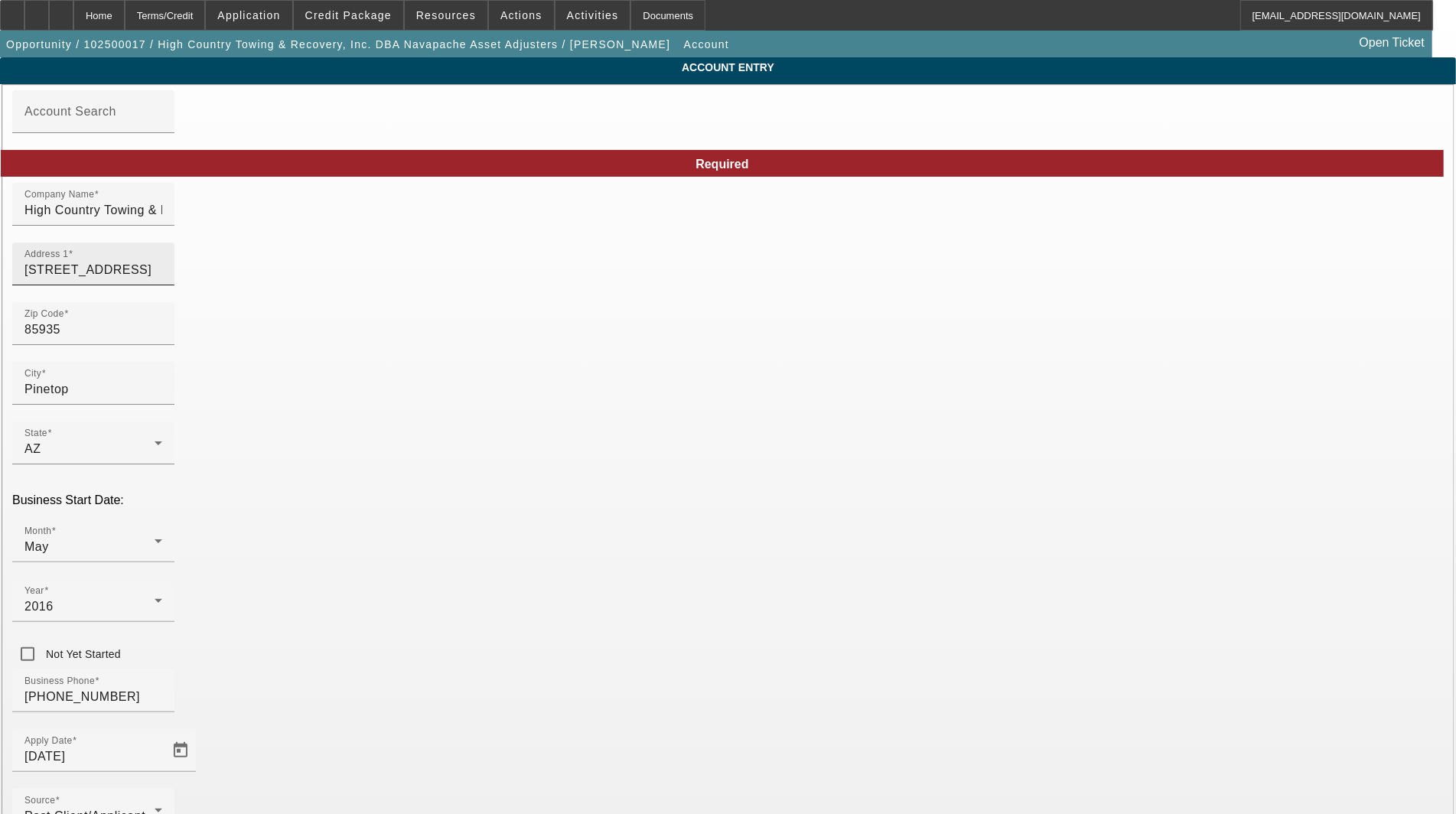
click at [162, 279] on input "[STREET_ADDRESS]" at bounding box center [93, 270] width 137 height 18
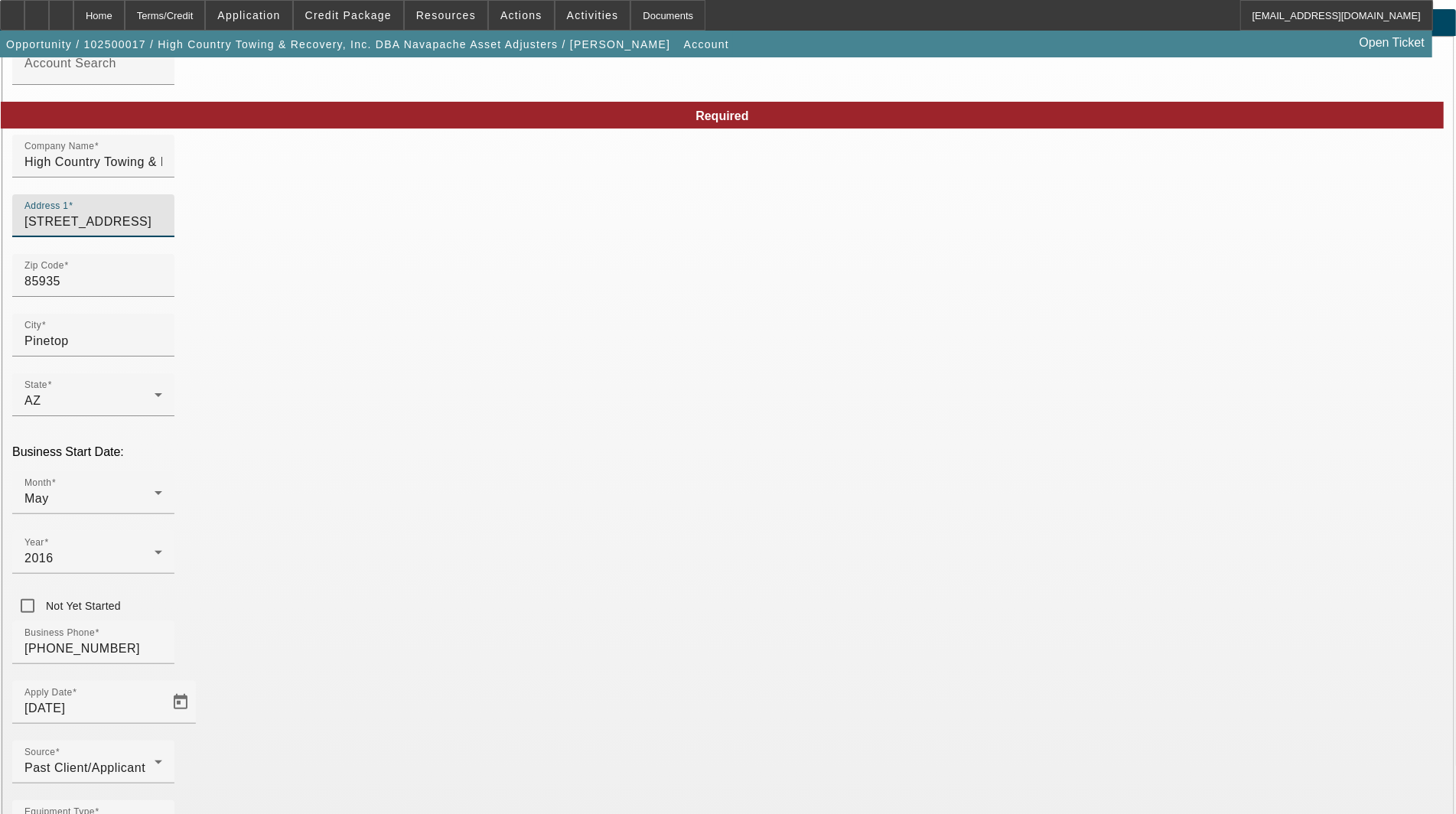
scroll to position [74, 0]
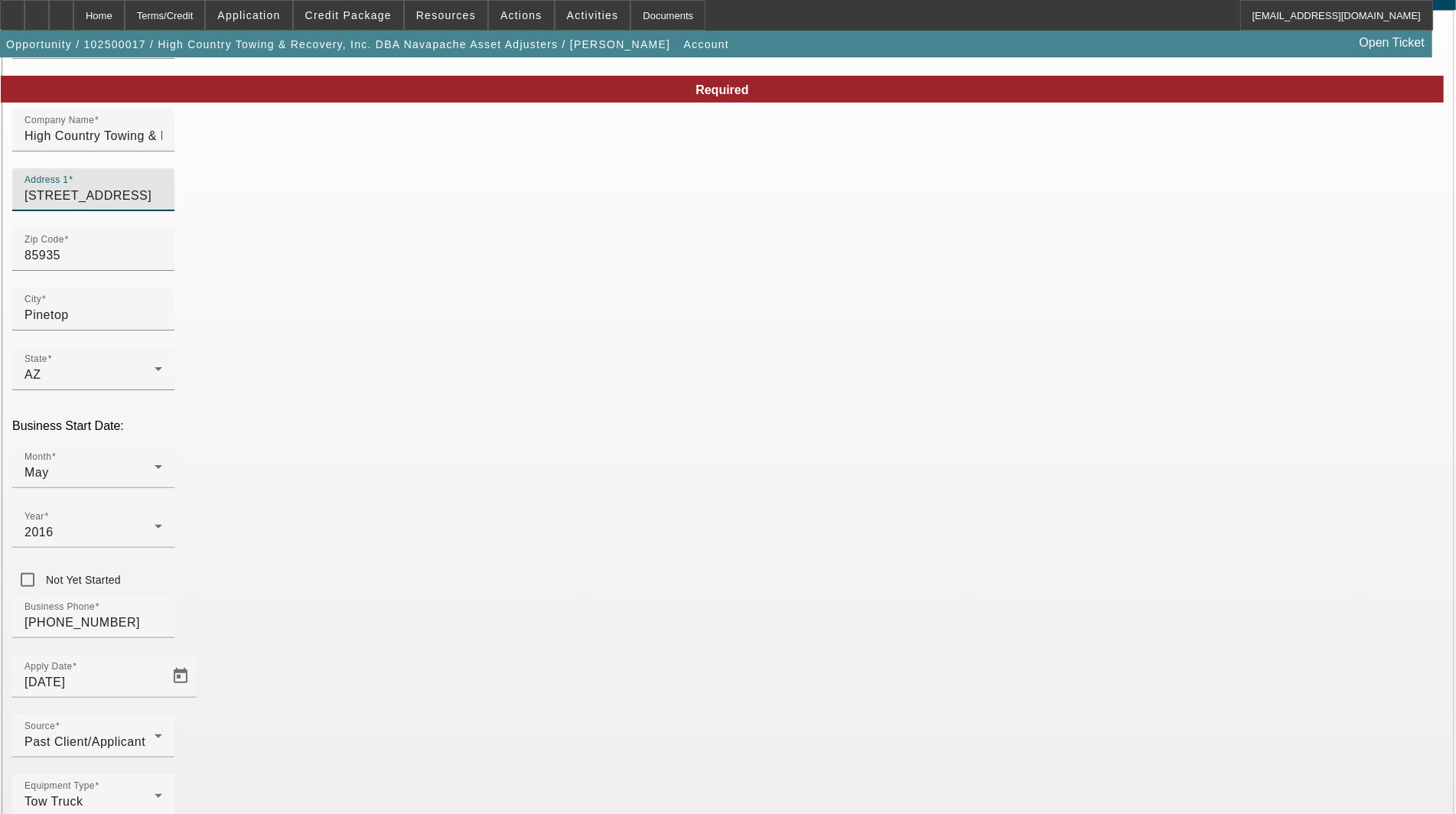
type input "[STREET_ADDRESS]"
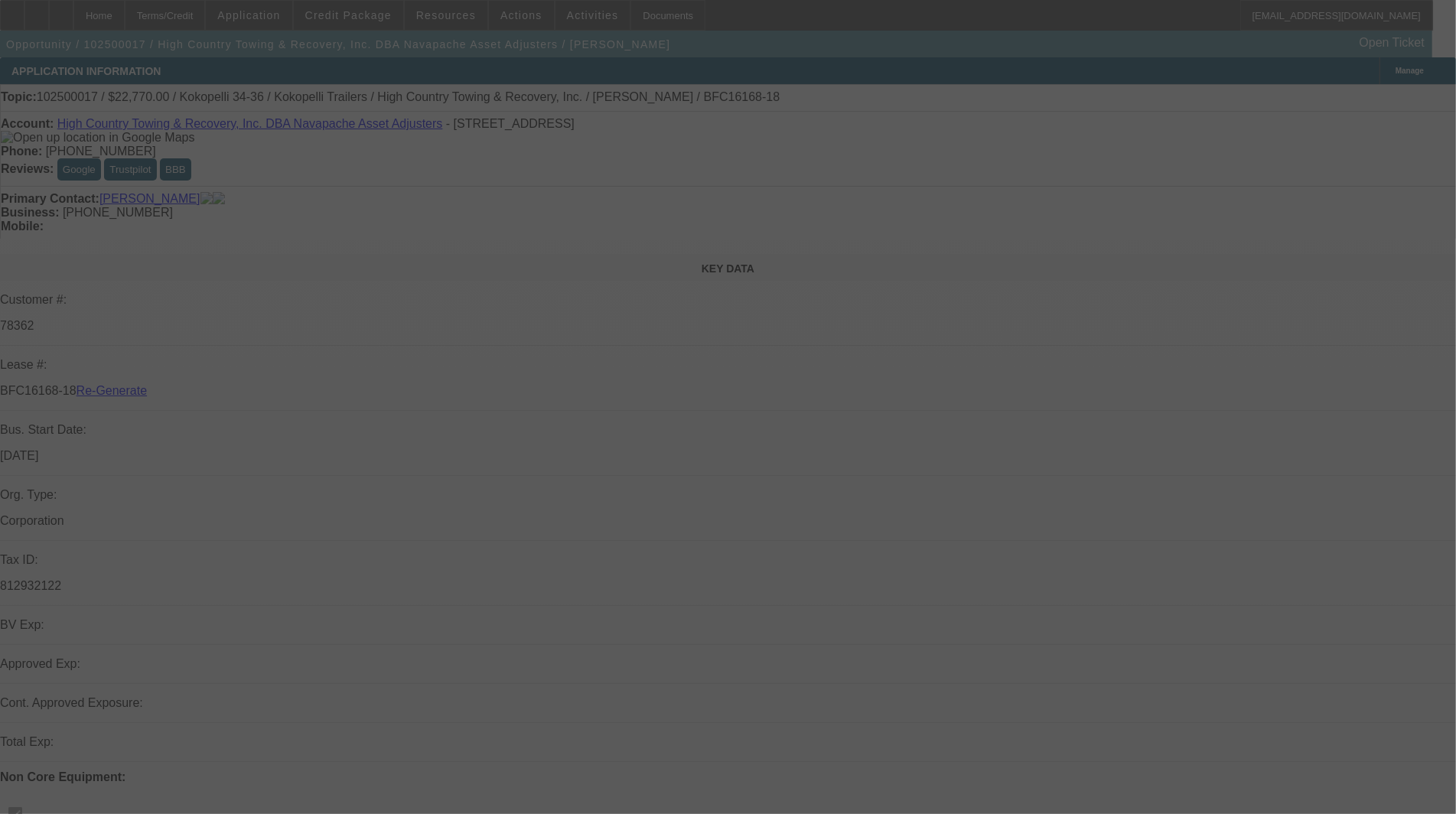
select select "3"
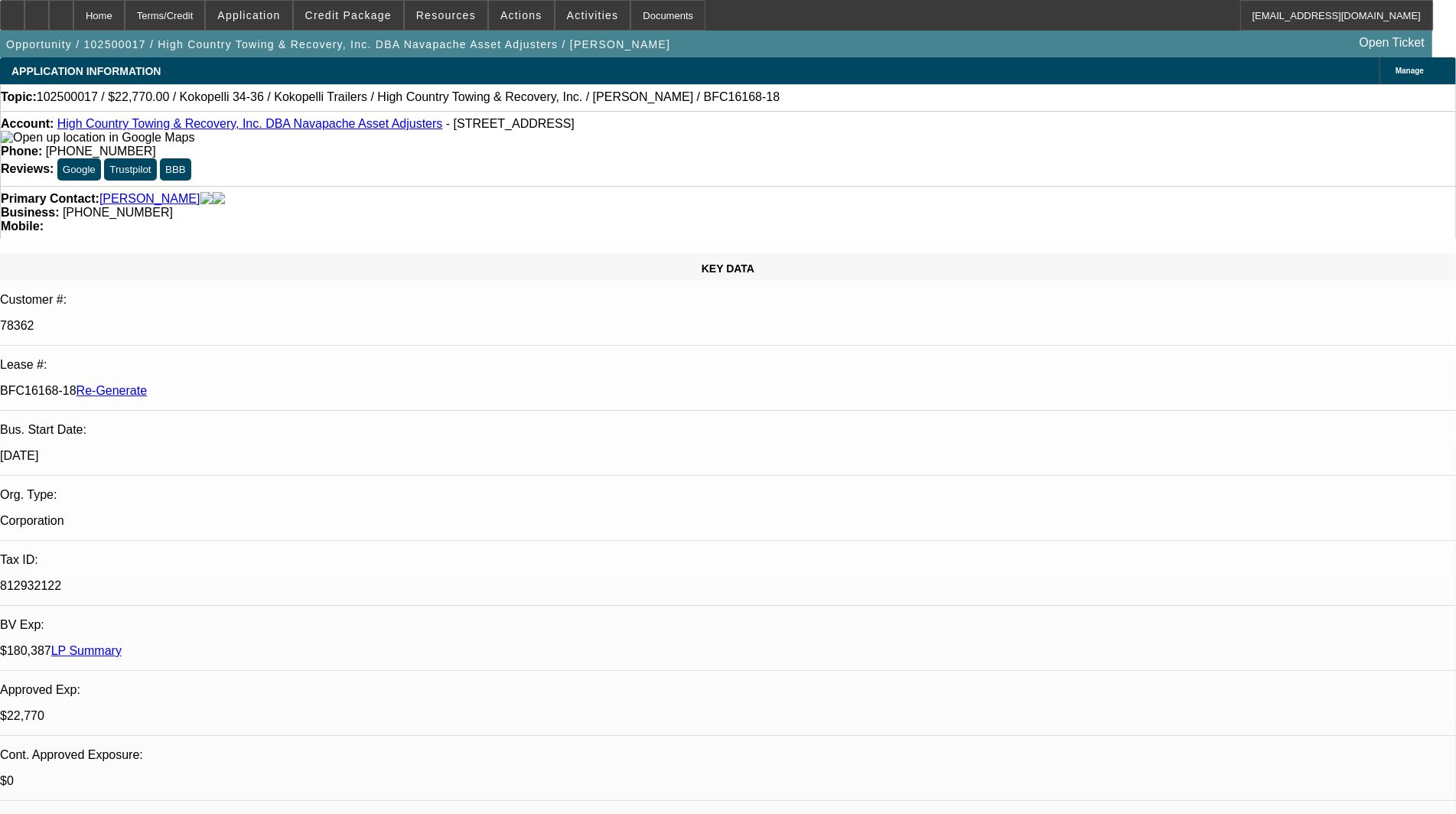
select select "0"
select select "0.1"
select select "4"
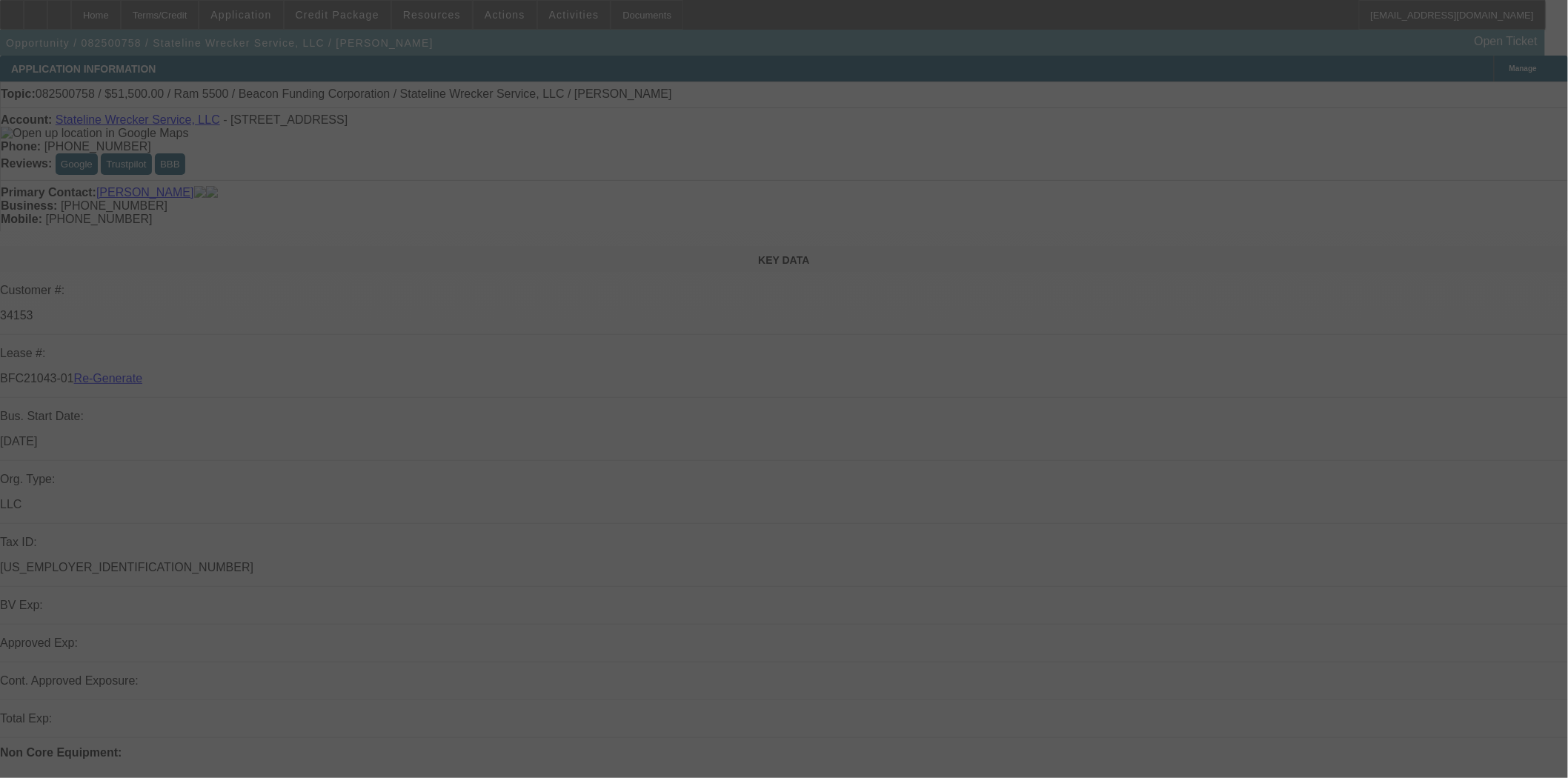
select select "3"
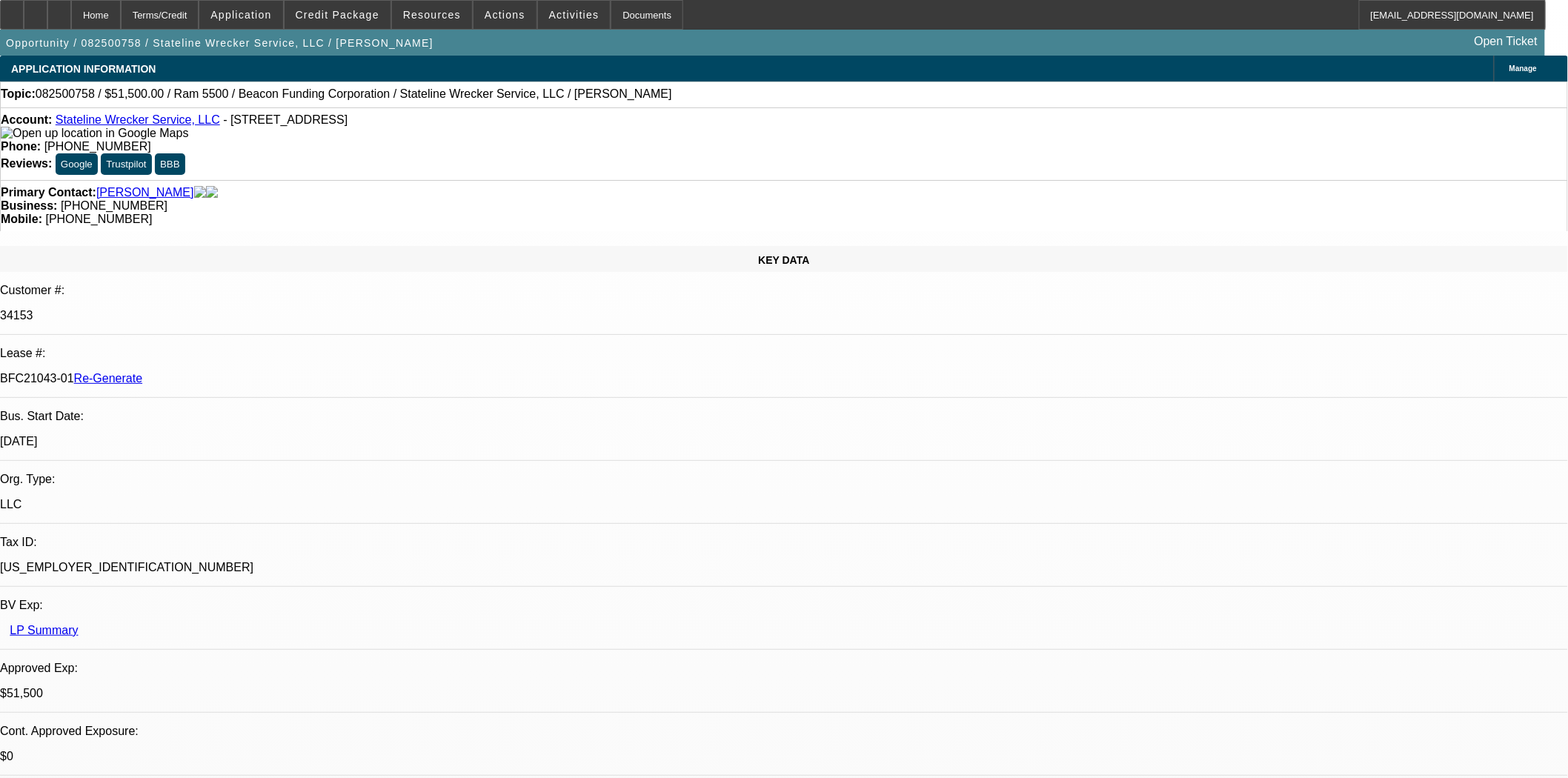
select select "0"
select select "2"
select select "0.1"
select select "4"
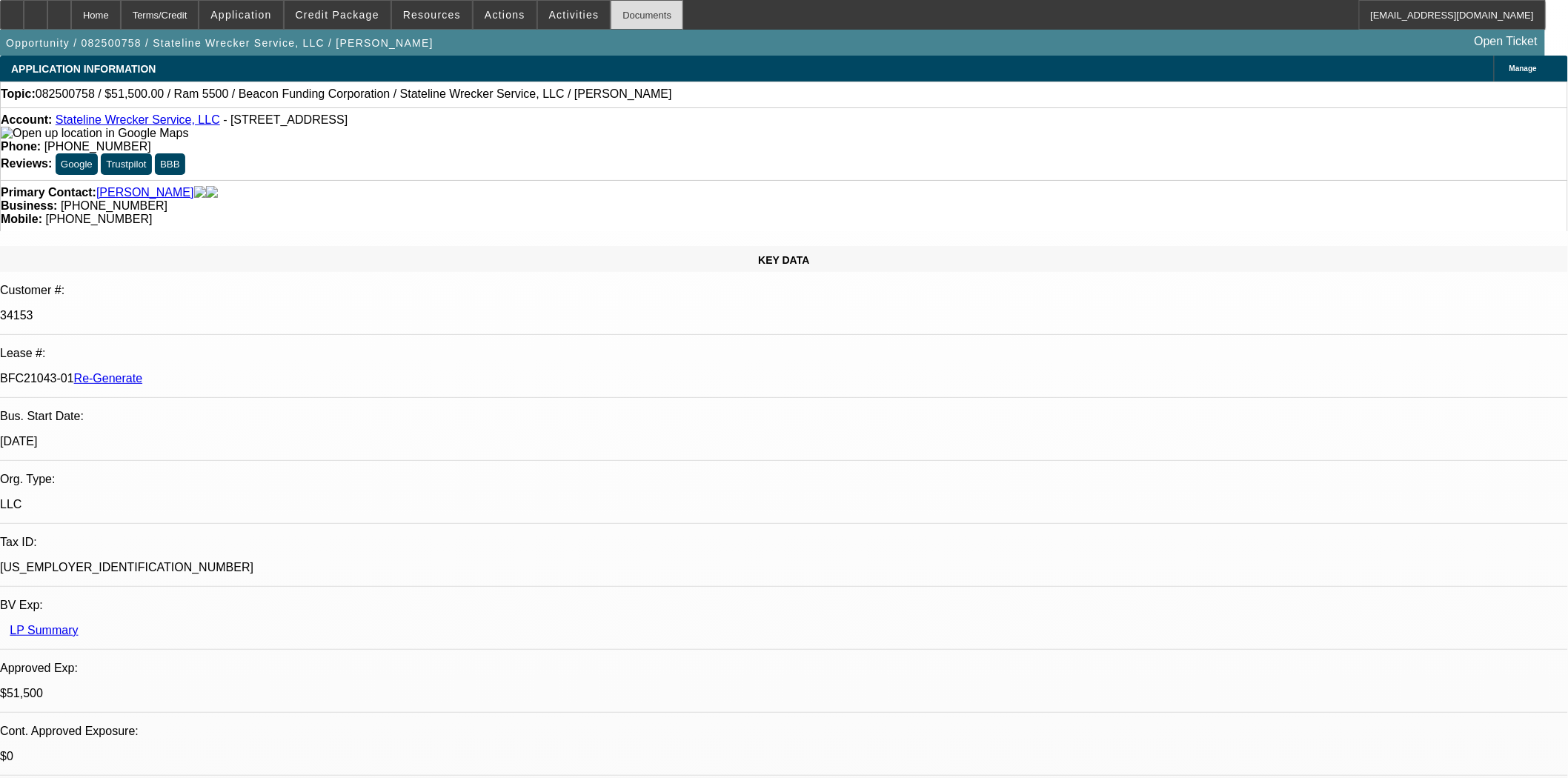
click at [611, 15] on div "Documents" at bounding box center [646, 14] width 72 height 29
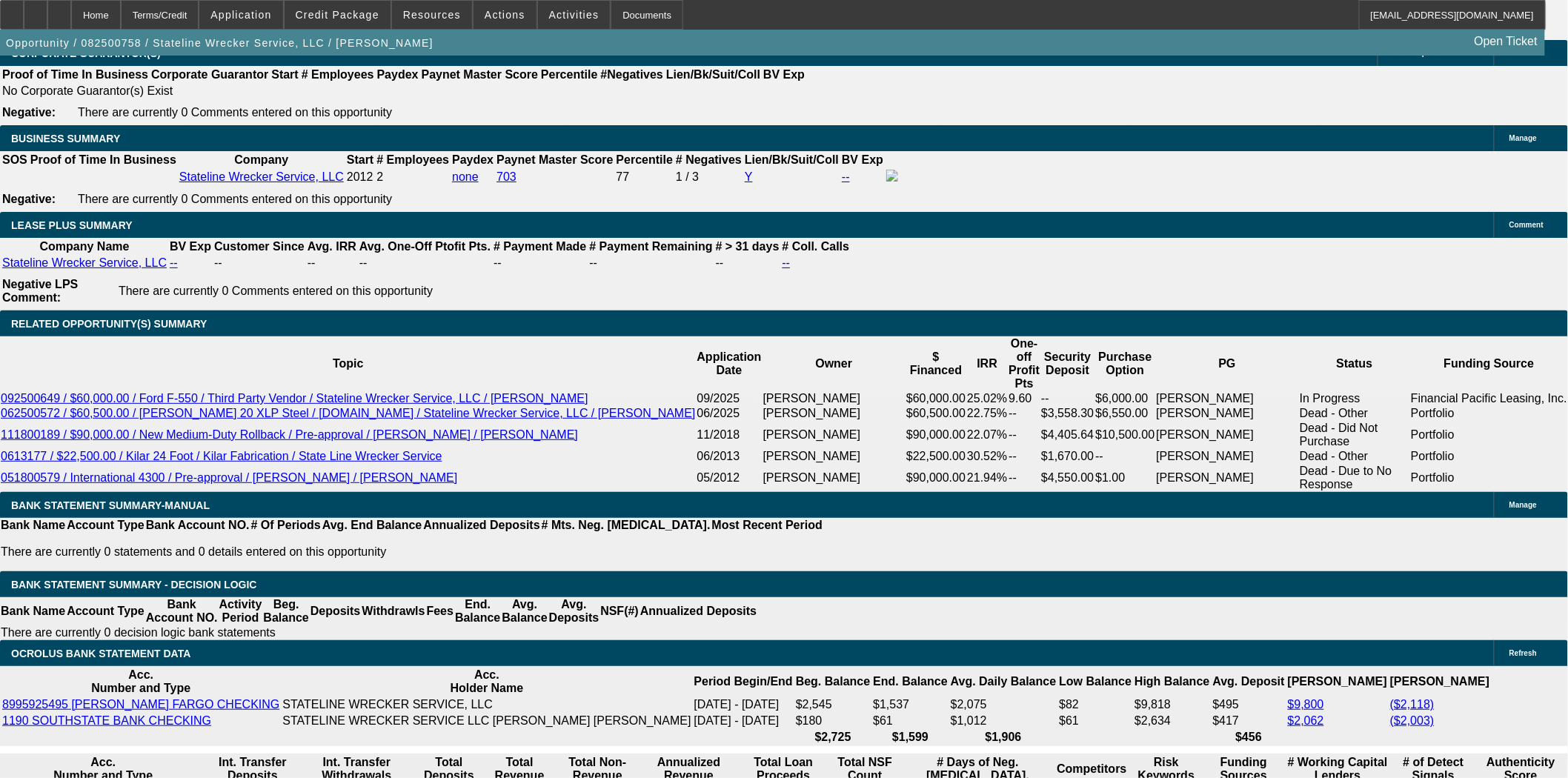
scroll to position [2471, 0]
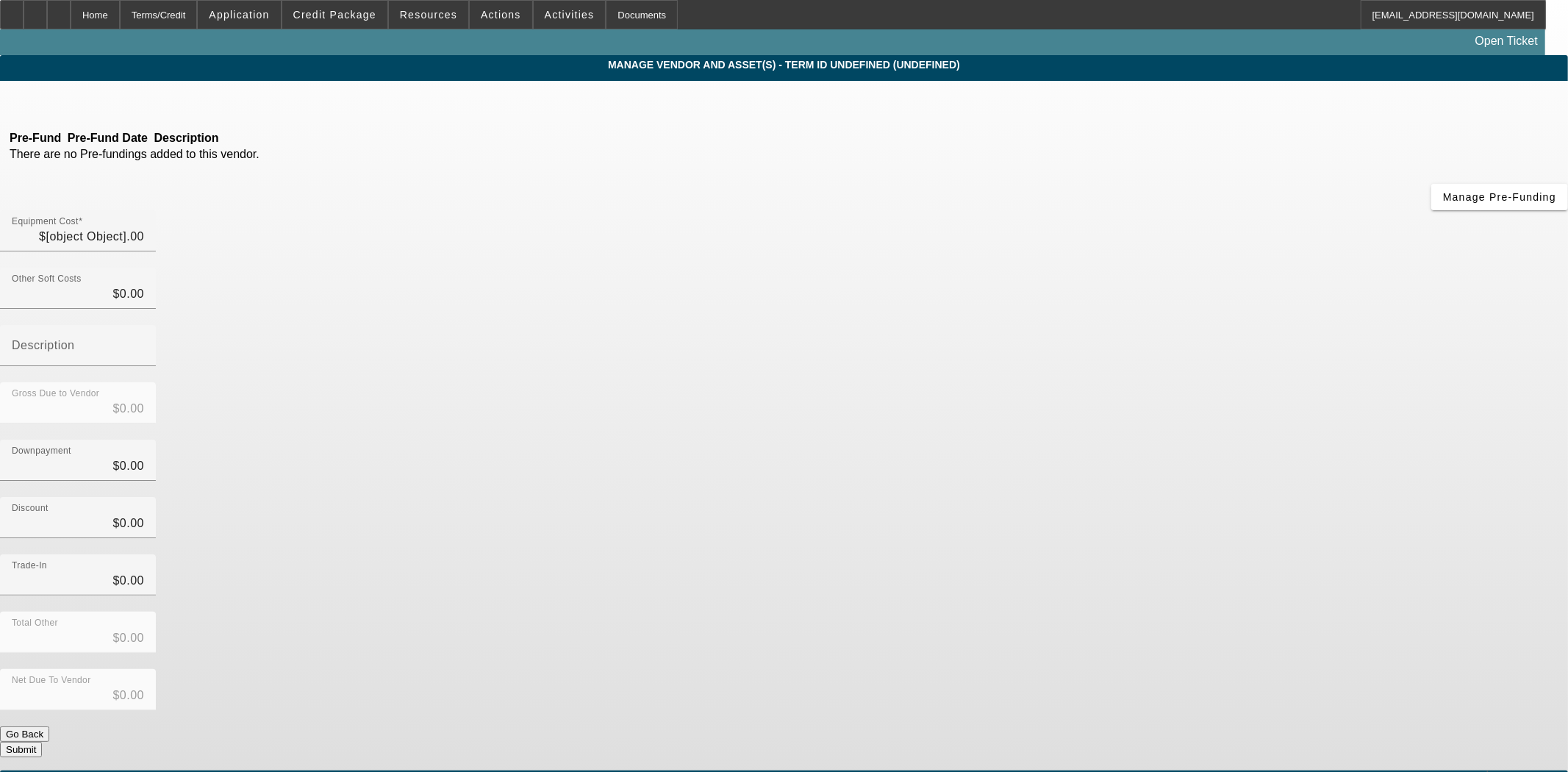
type input "$37,129.72"
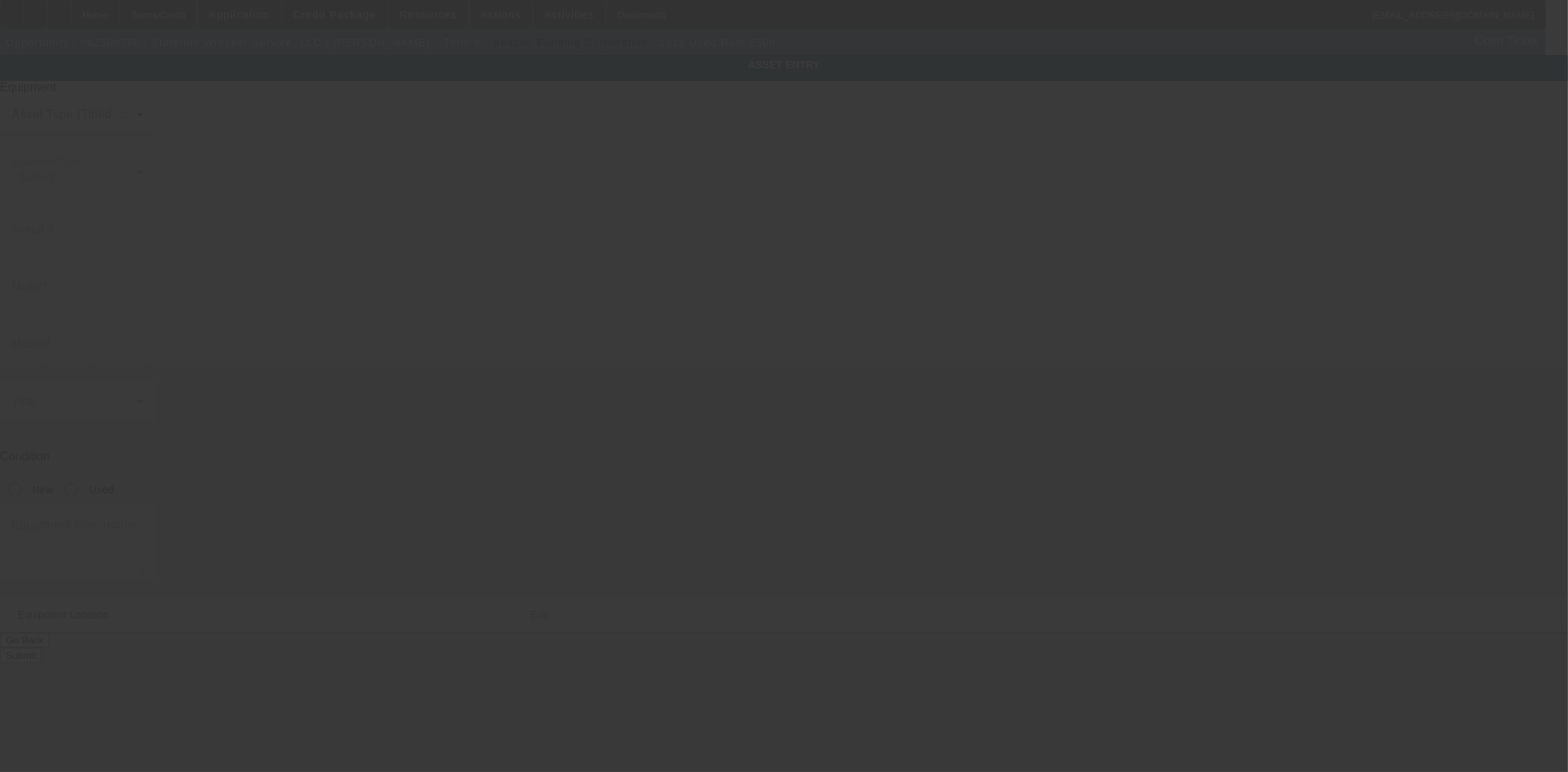
type input "3C7WRMDL1JG335456"
type input "Ram"
type input "5500"
radio input "true"
type textarea "Ram 5500"
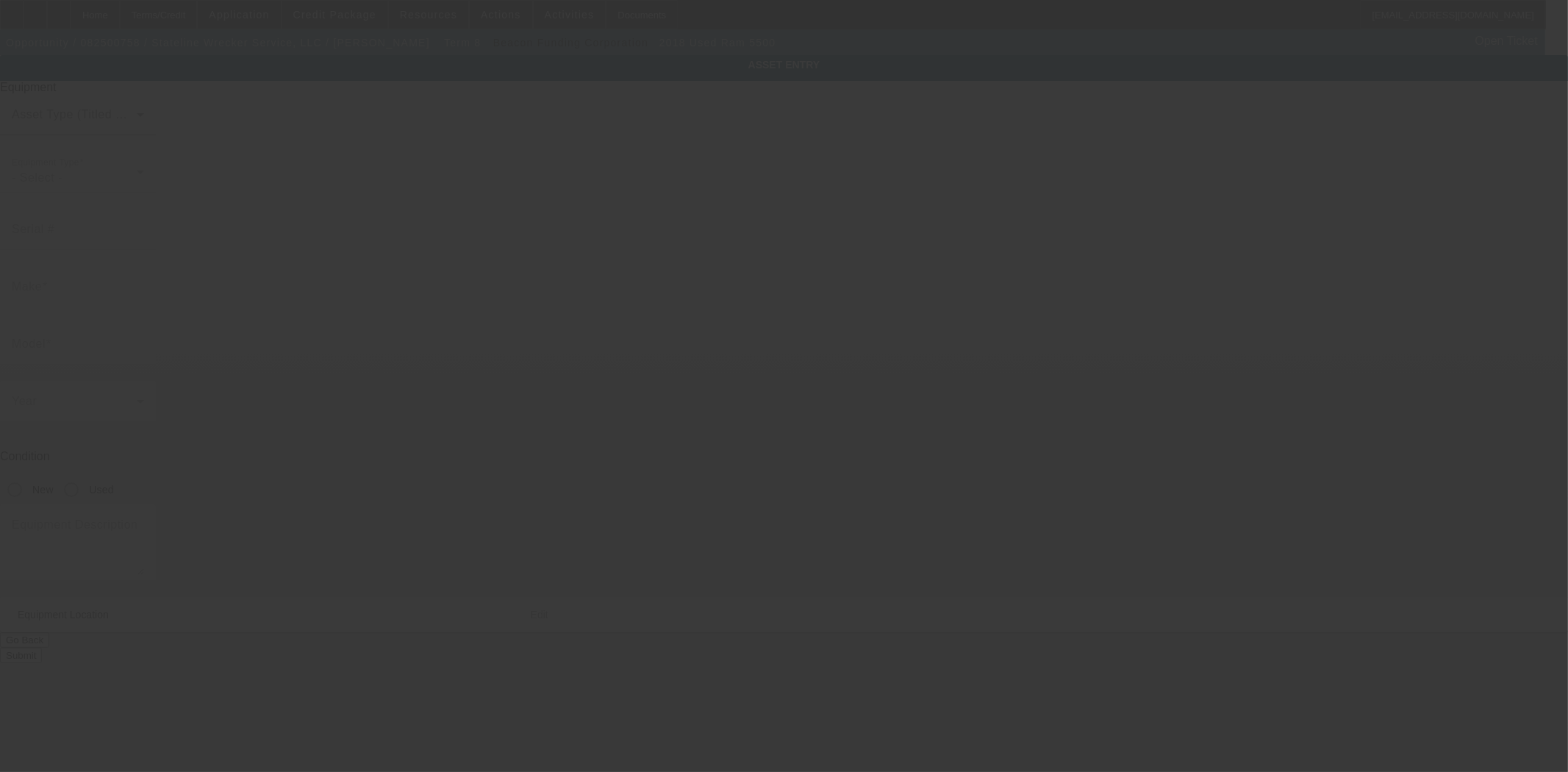
type input "815 Tyler Ave"
type input "North Augusta"
type input "29841"
type input "Aiken"
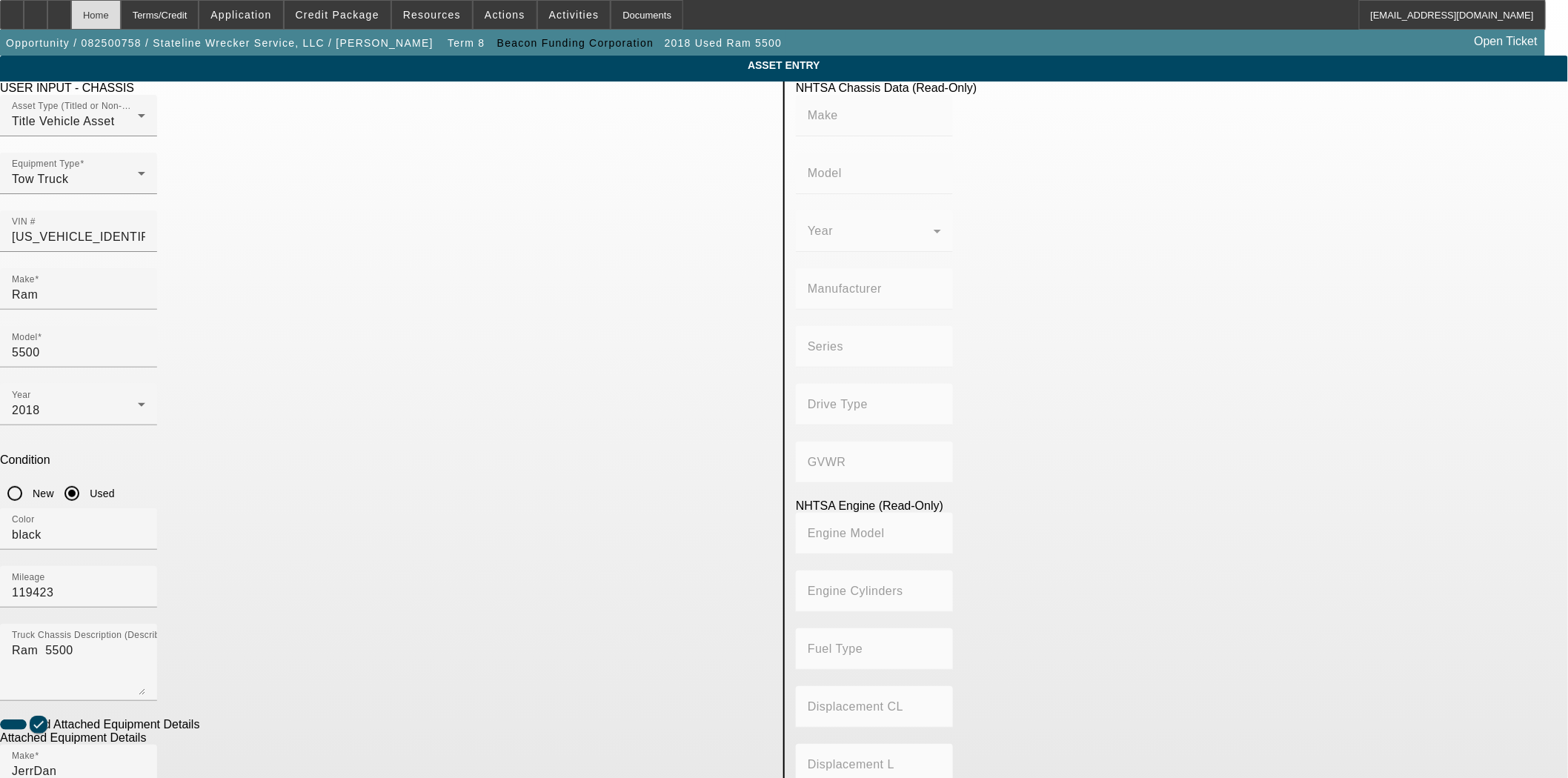
click at [121, 20] on div "Home" at bounding box center [96, 14] width 50 height 29
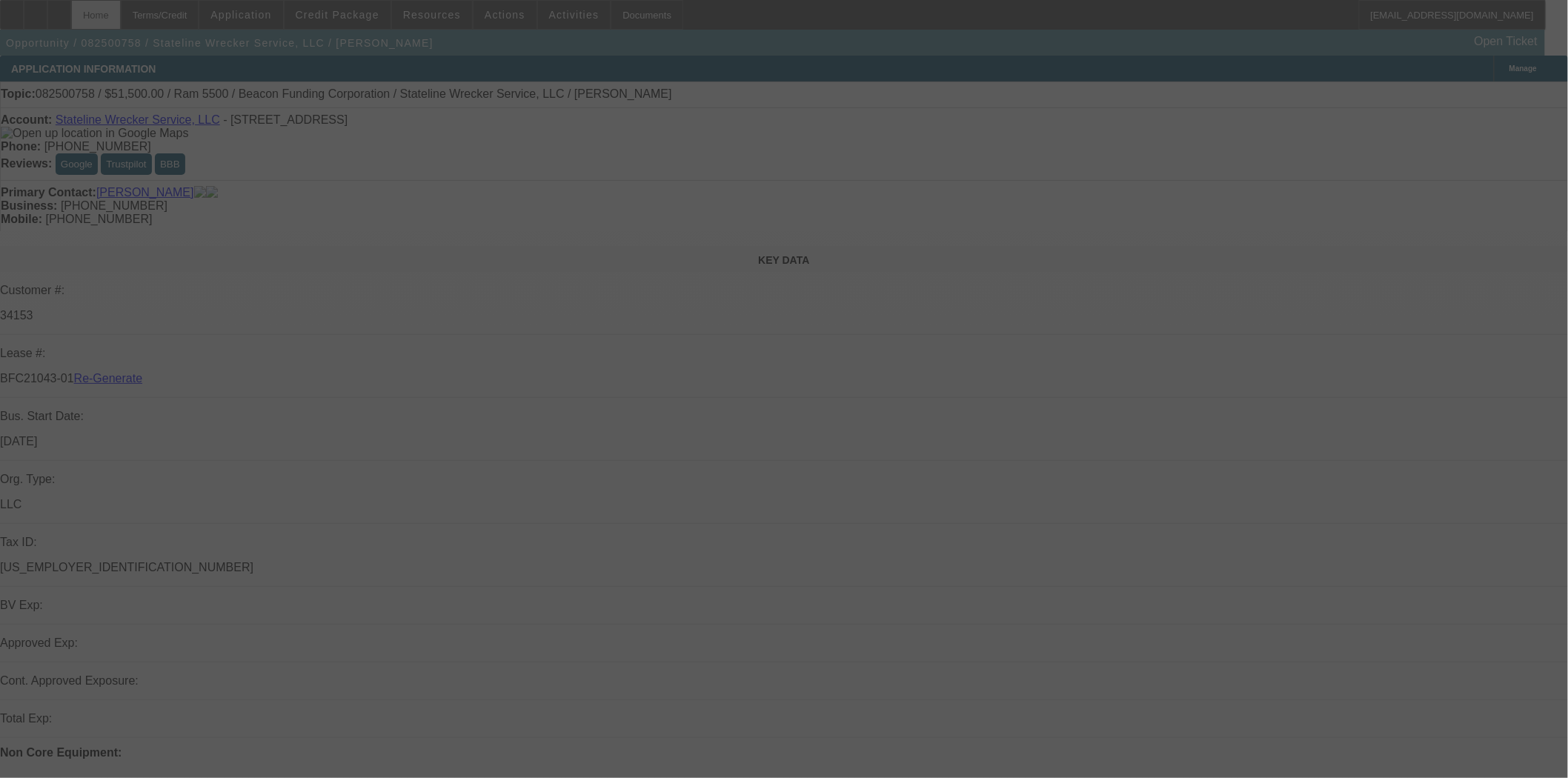
select select "3"
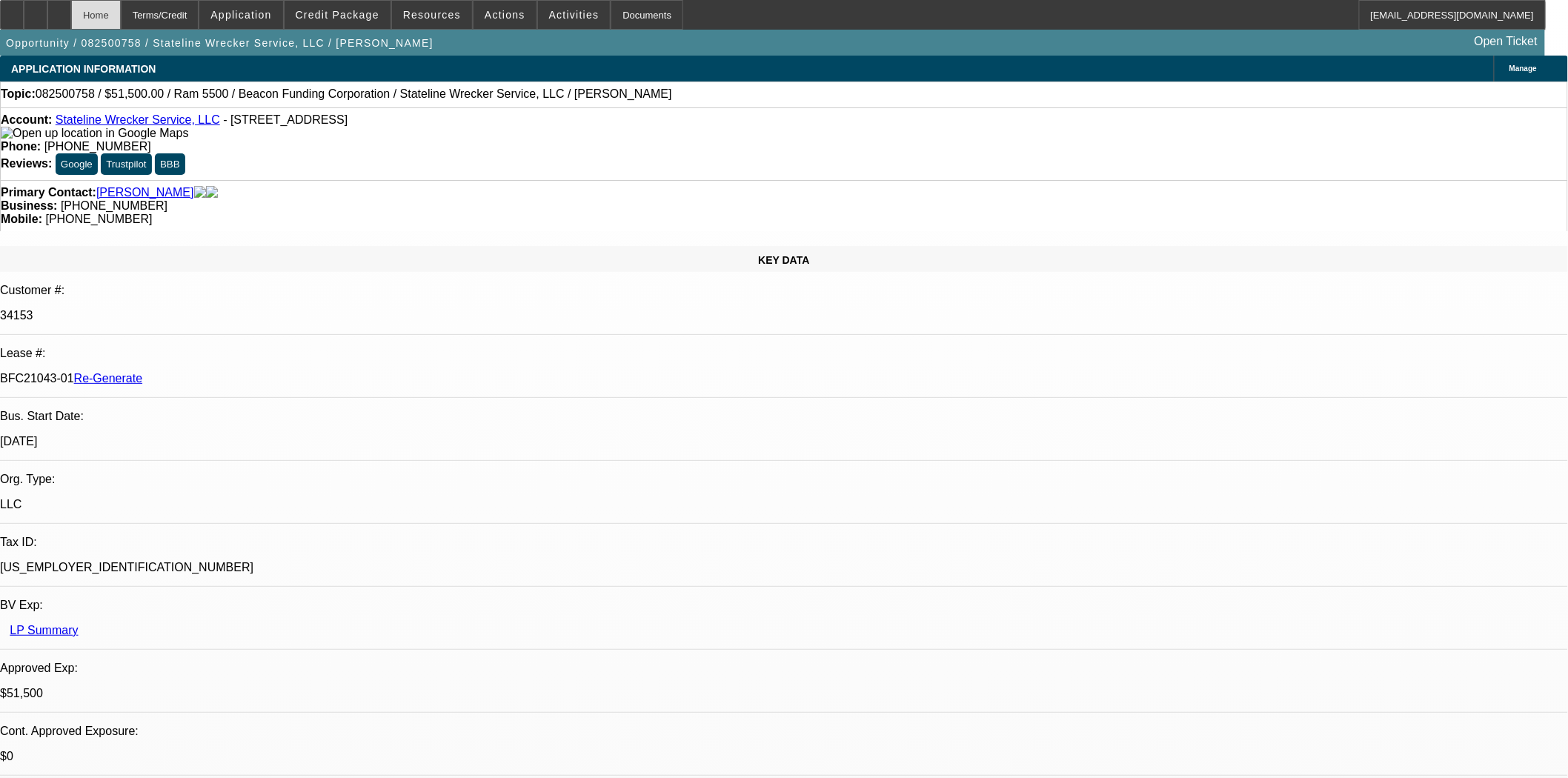
select select "0"
select select "2"
select select "0.1"
select select "4"
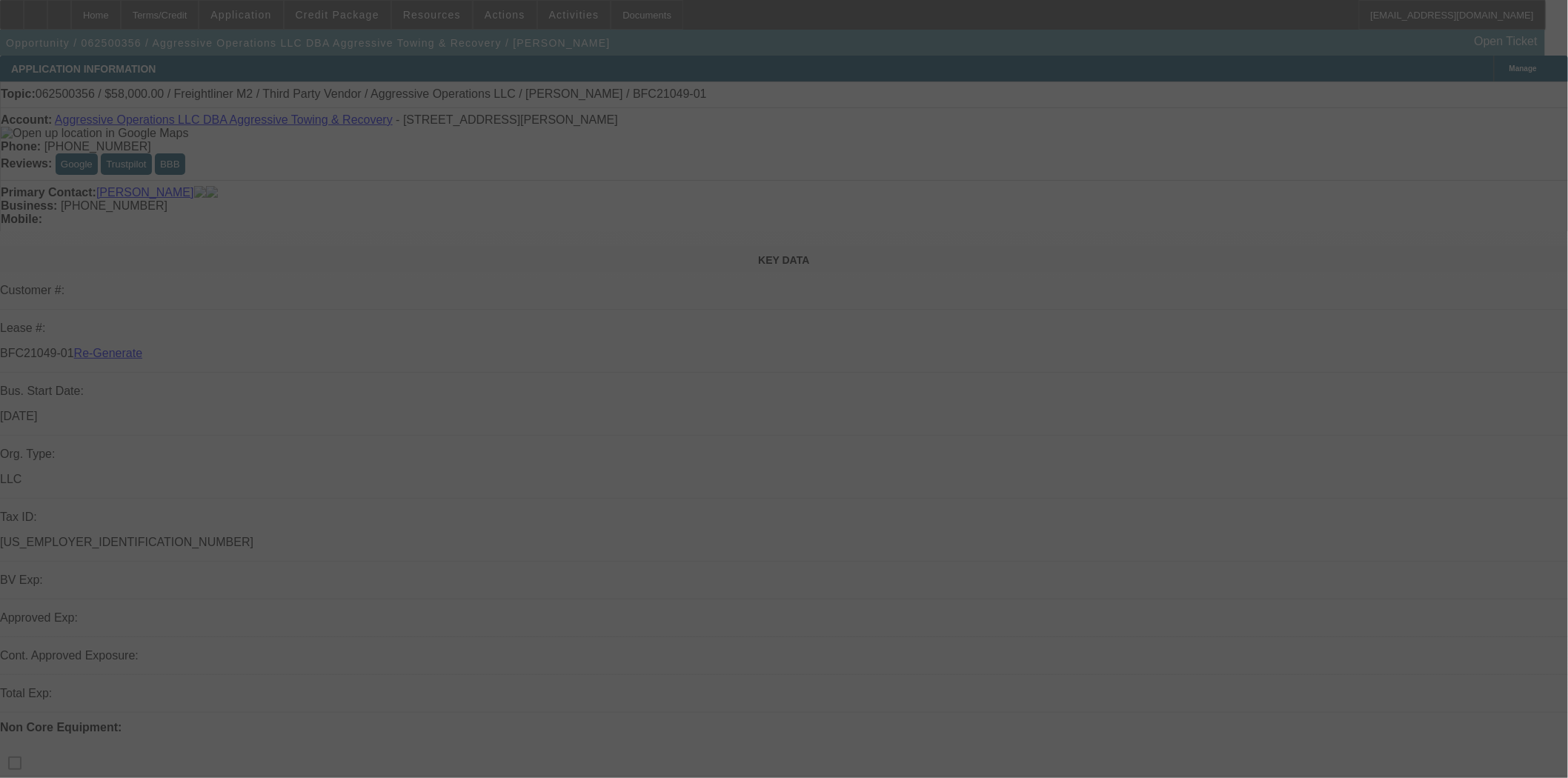
select select "3"
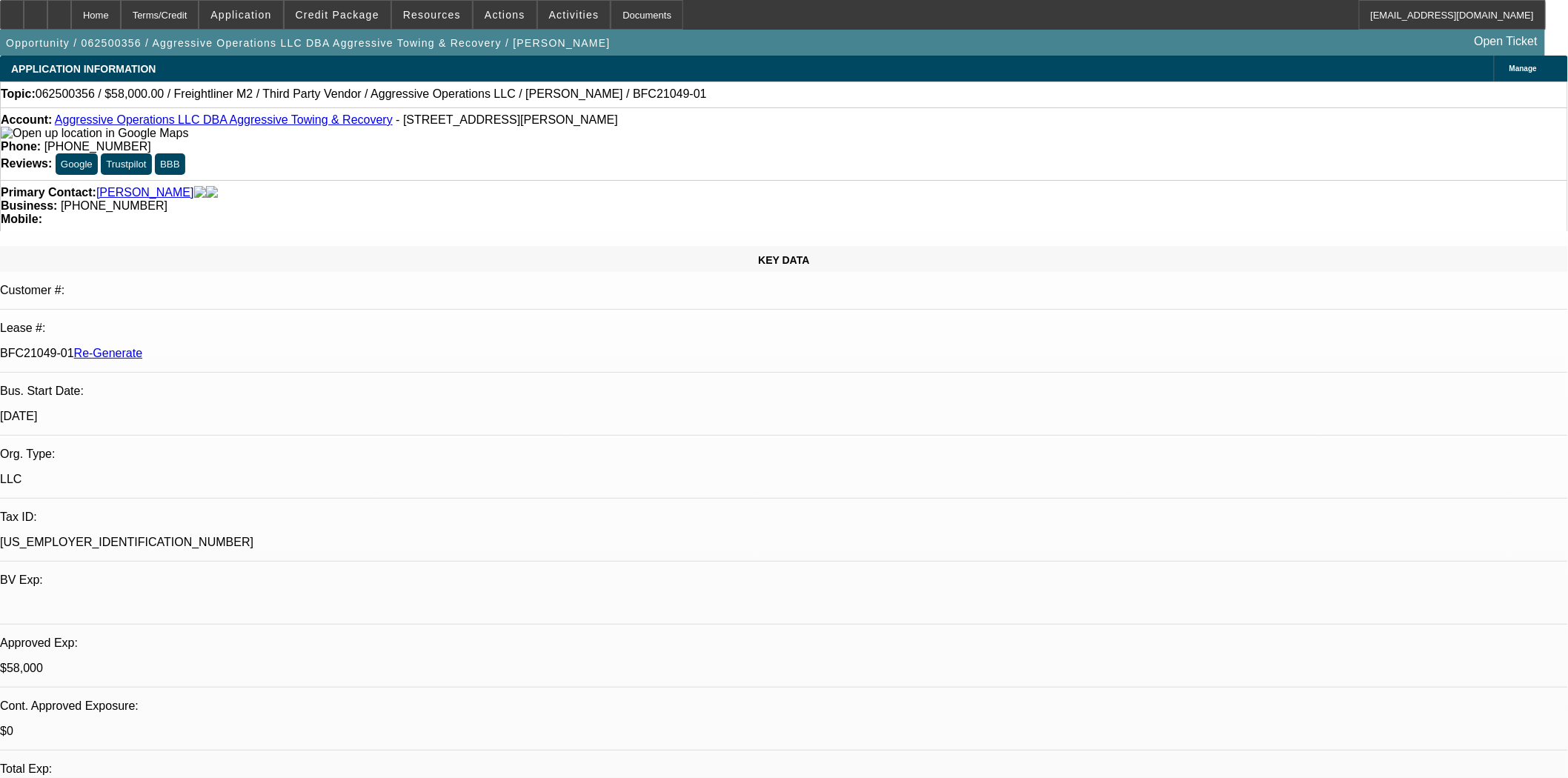
select select "0"
select select "2"
select select "0"
select select "6"
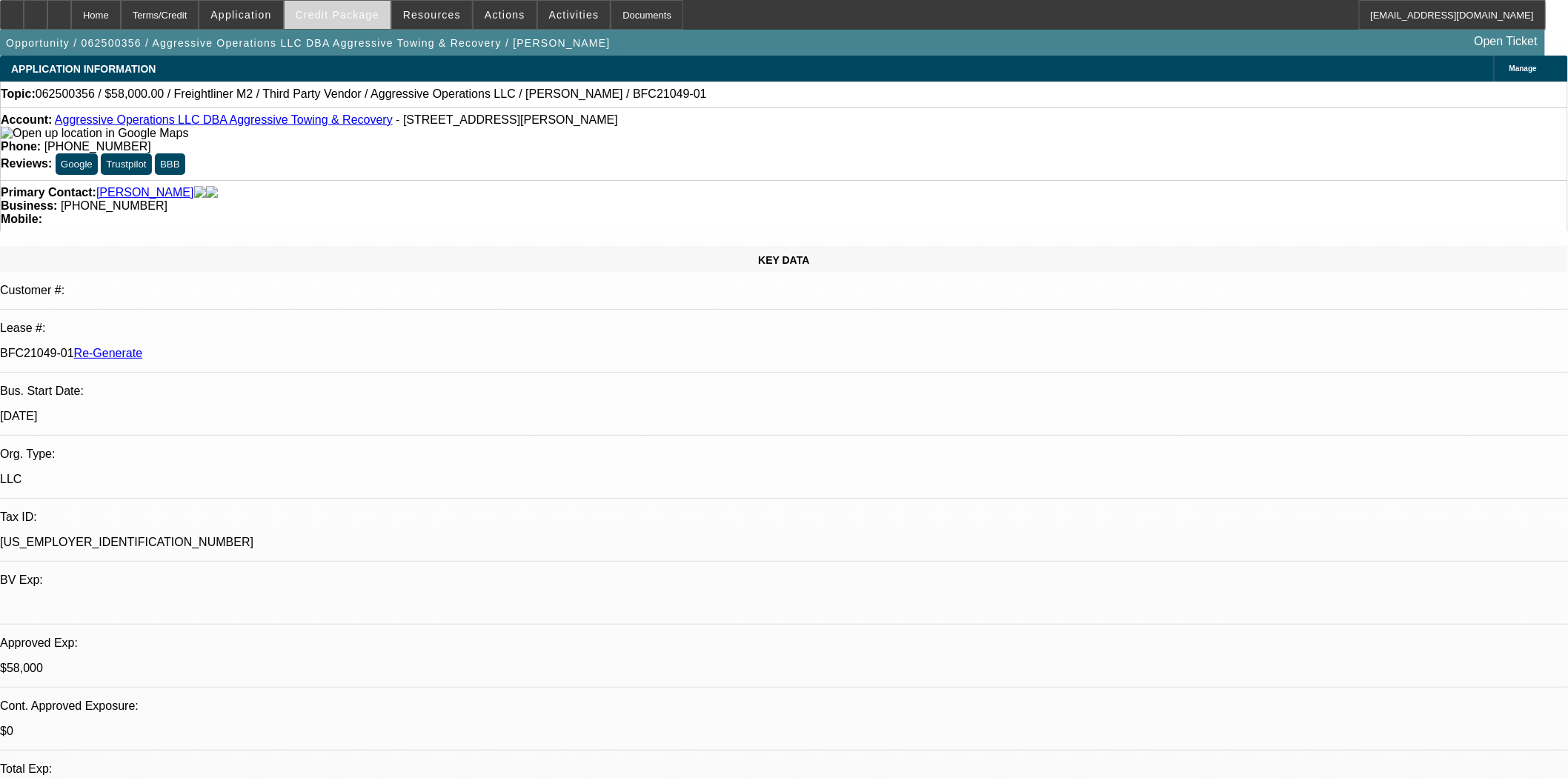
click at [335, 18] on span "Credit Package" at bounding box center [338, 14] width 84 height 12
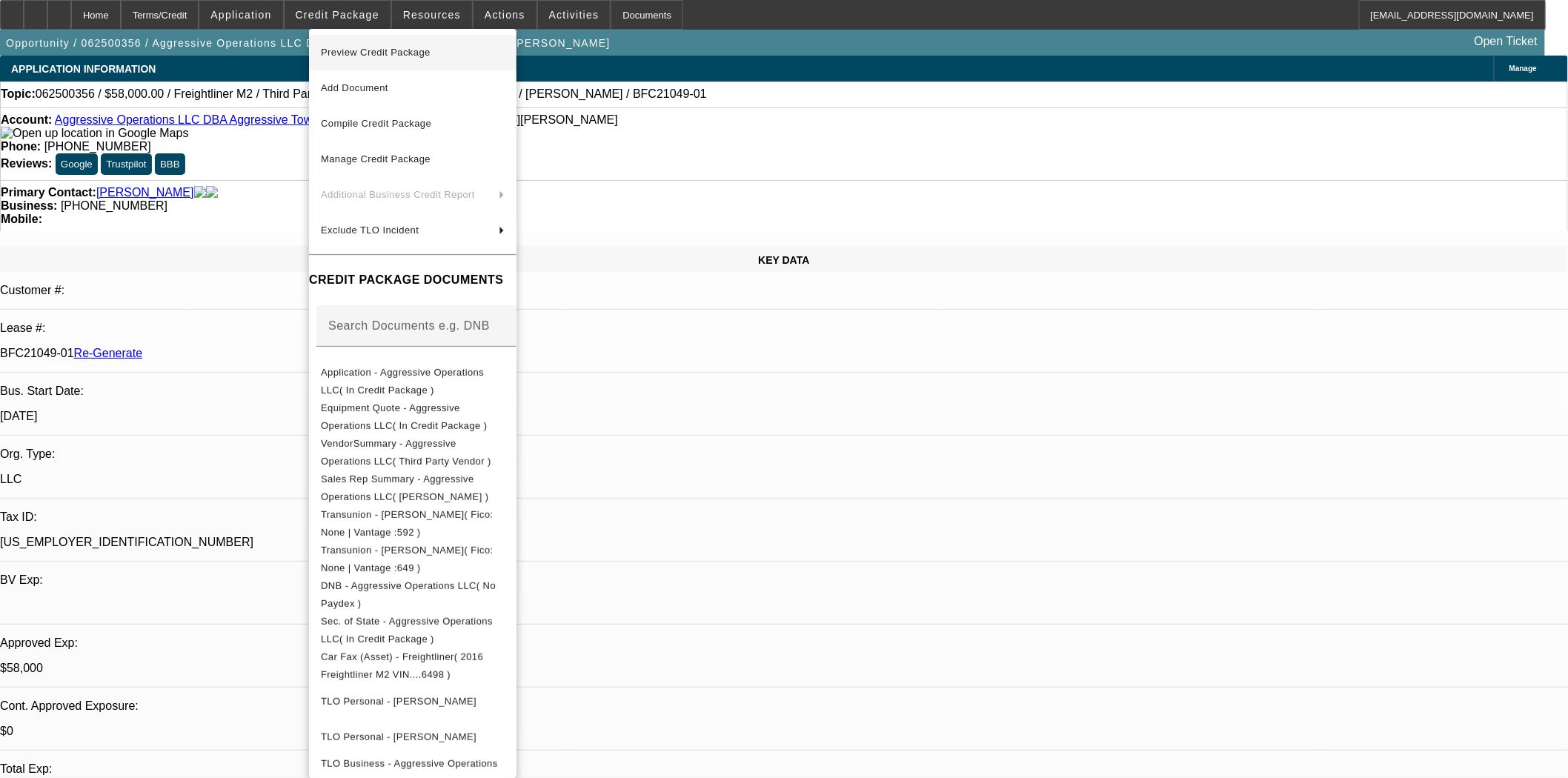
click at [368, 56] on span "Preview Credit Package" at bounding box center [375, 52] width 110 height 11
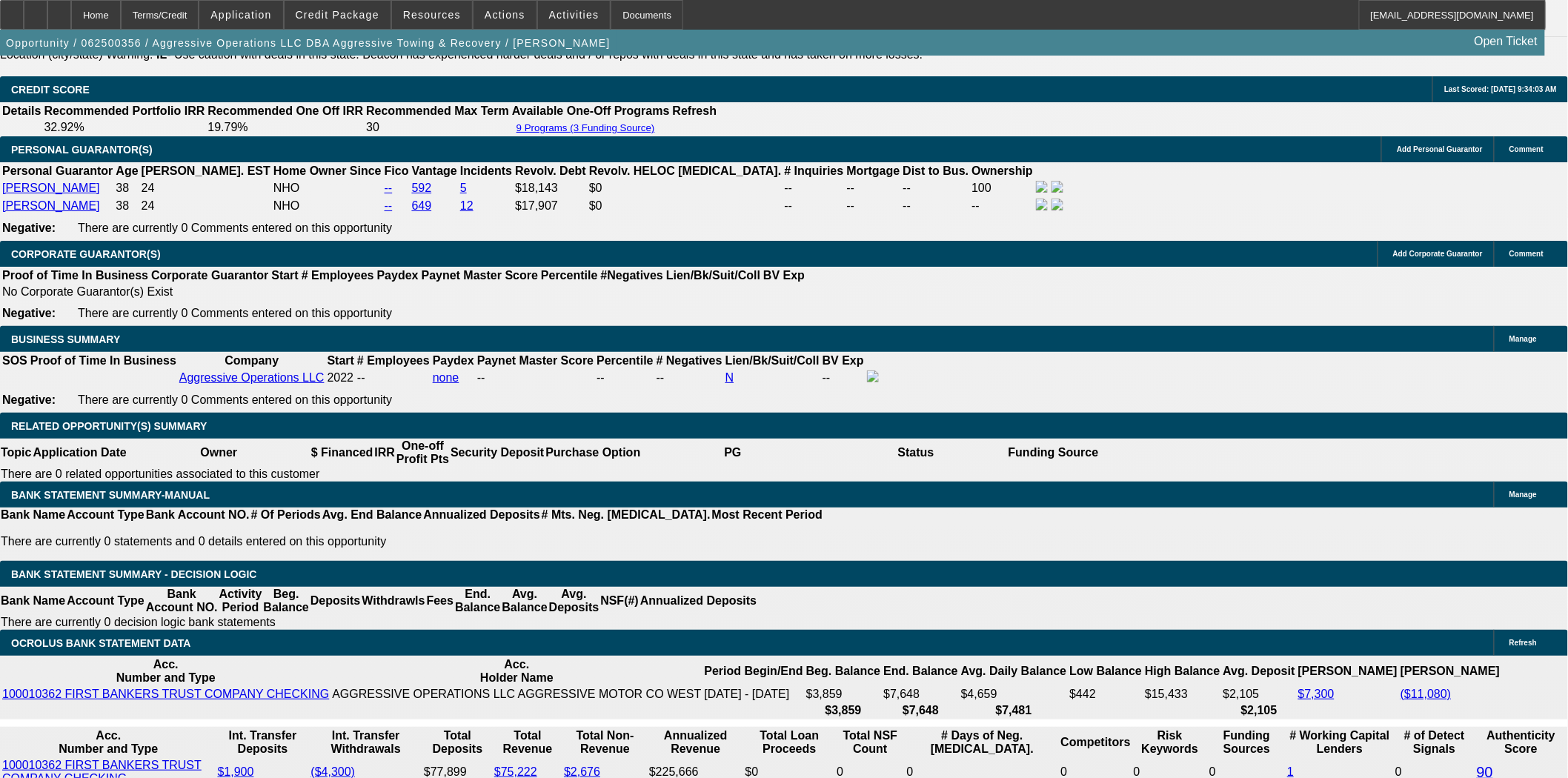
scroll to position [2140, 0]
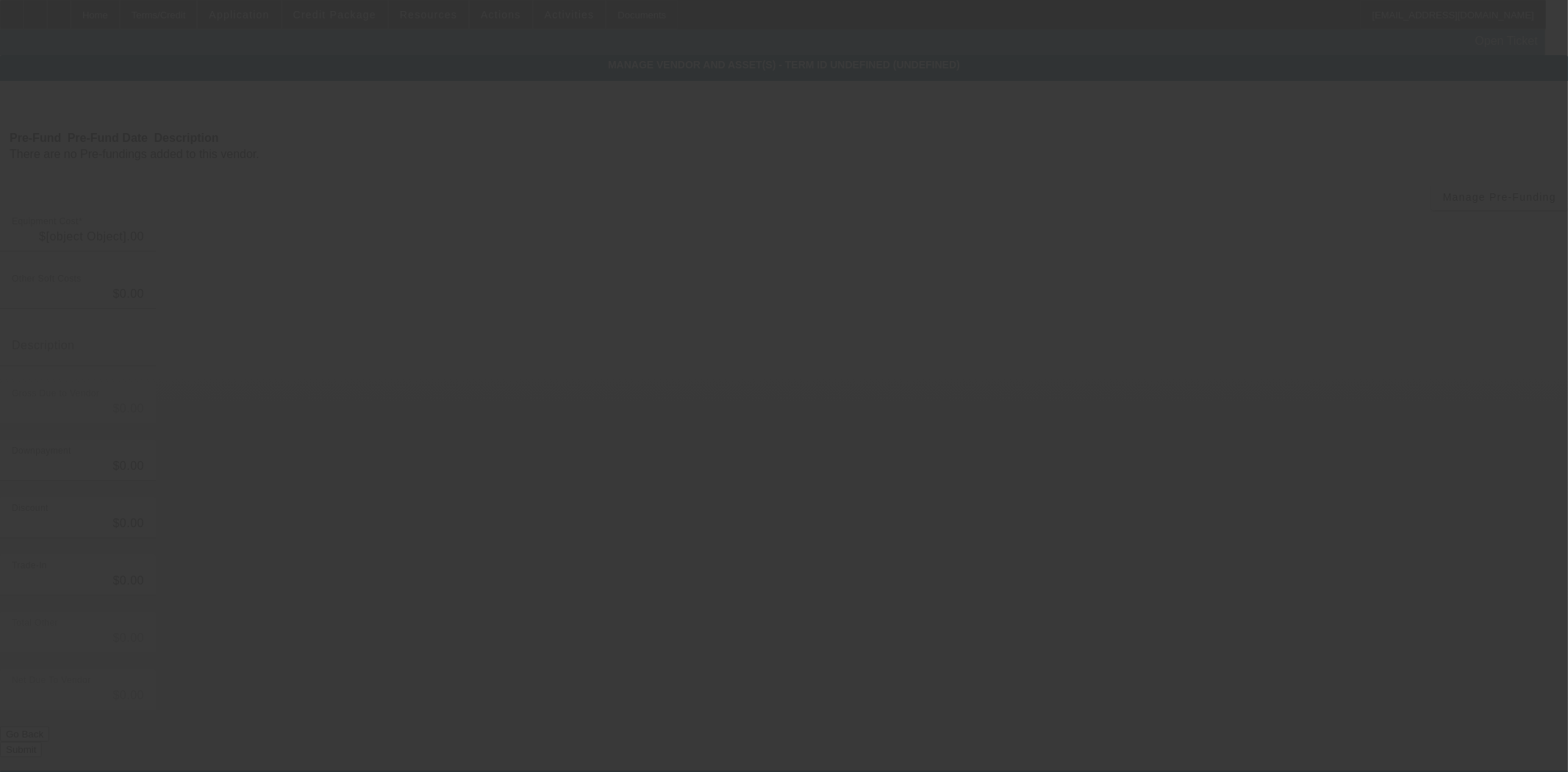
click at [349, 256] on div at bounding box center [784, 386] width 1568 height 772
type input "$4,062.50"
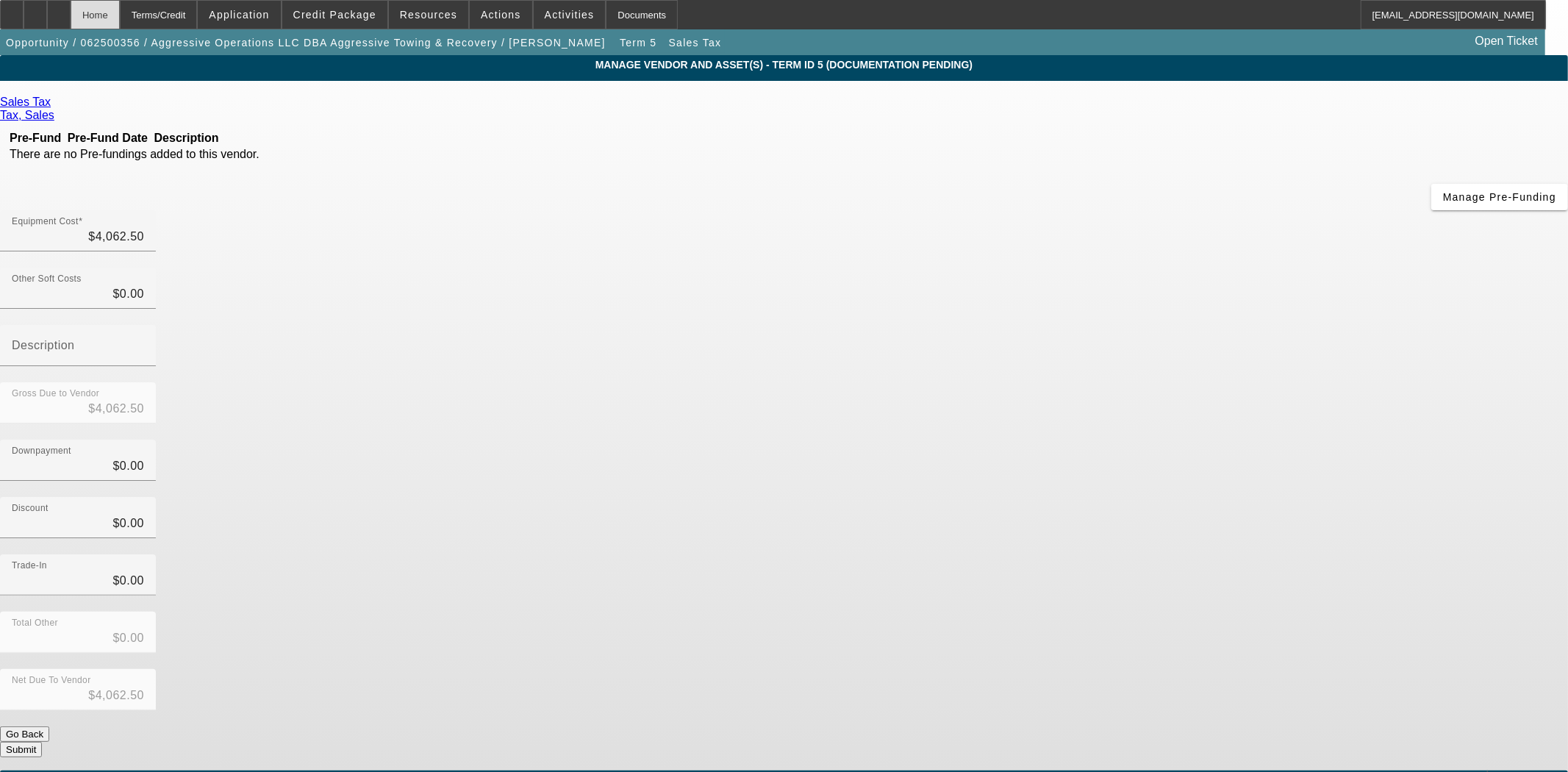
click at [119, 22] on div "Home" at bounding box center [96, 14] width 50 height 29
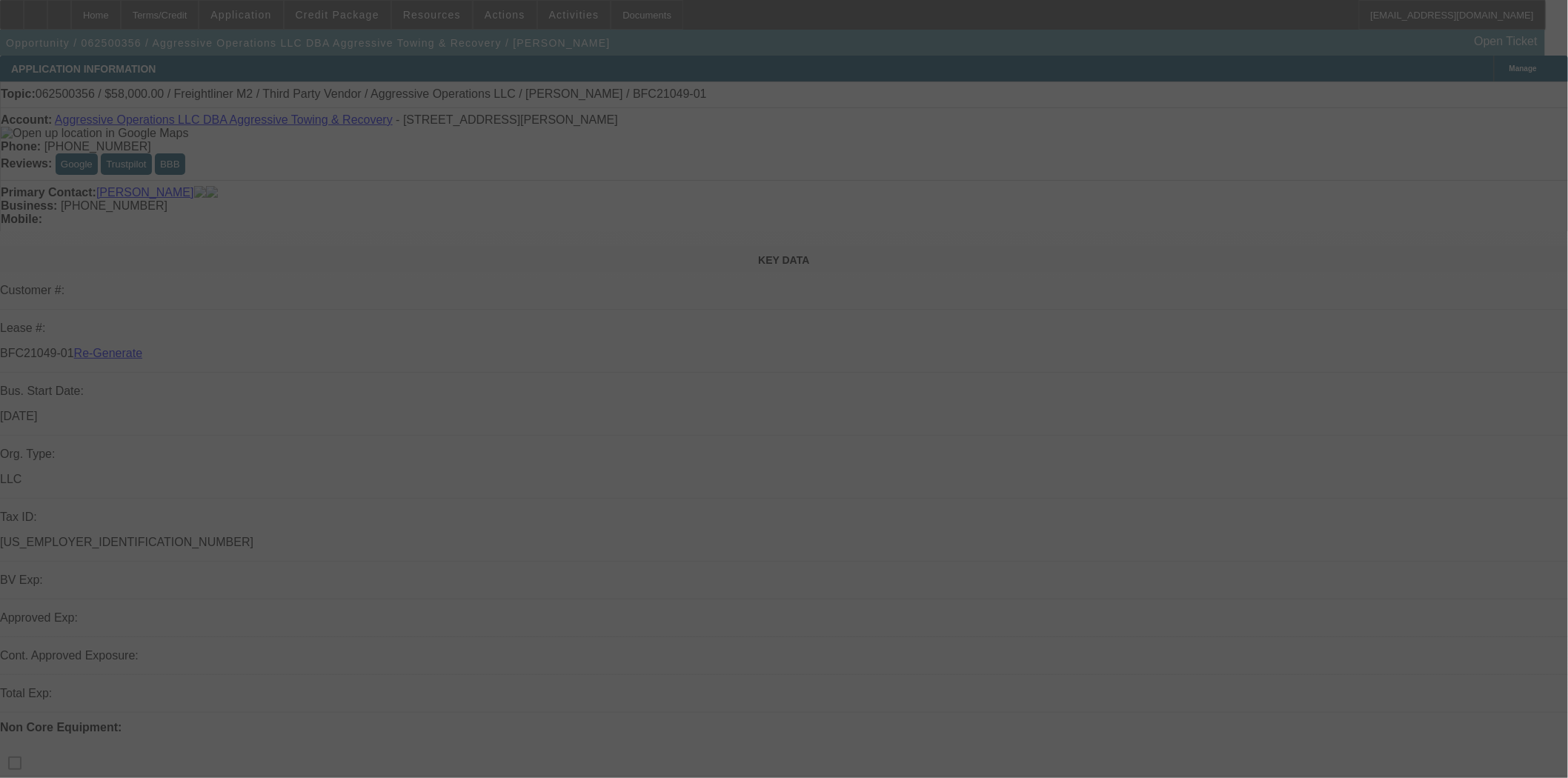
select select "3"
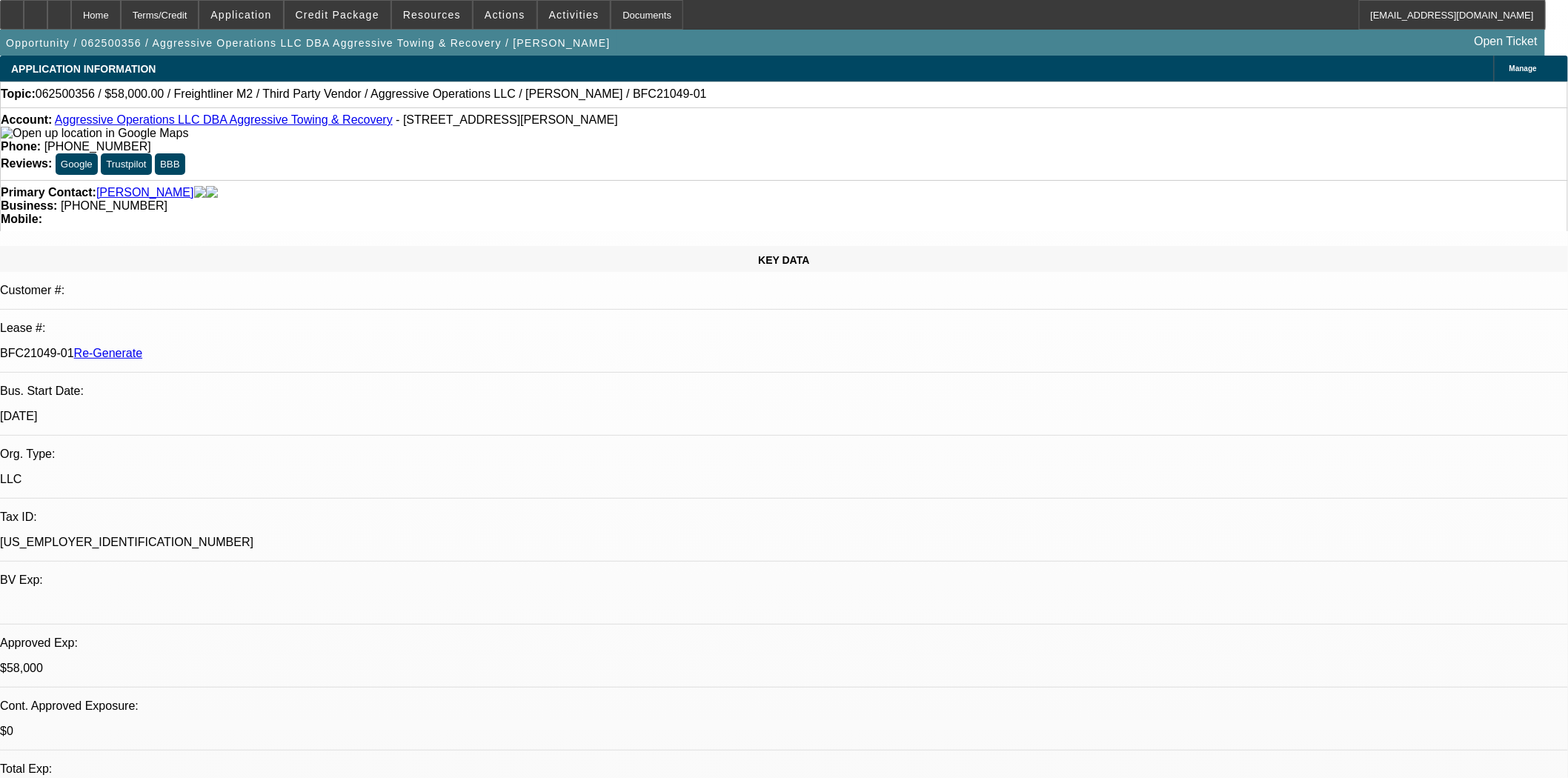
select select "0"
select select "2"
select select "0"
select select "6"
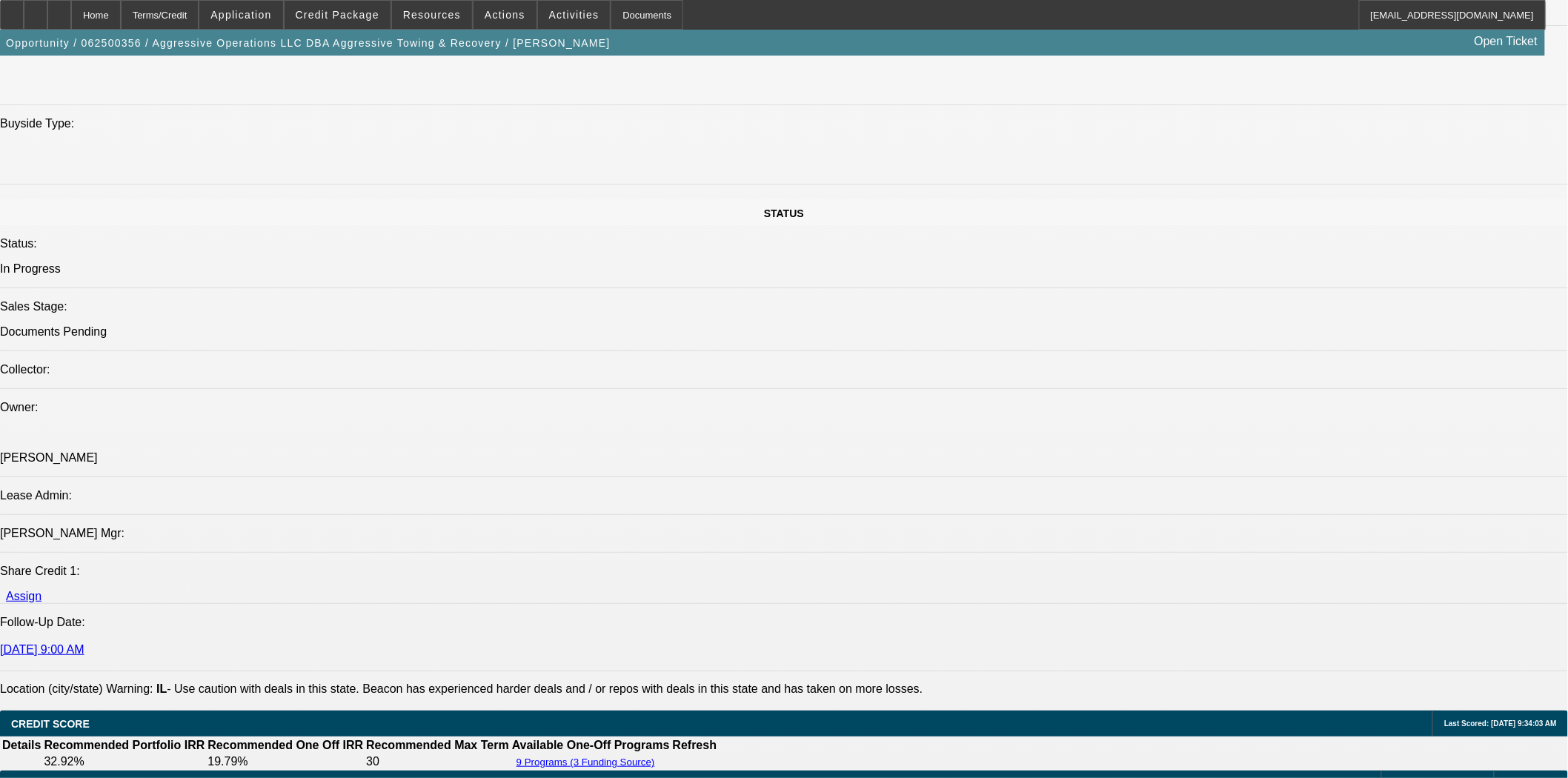
scroll to position [2058, 0]
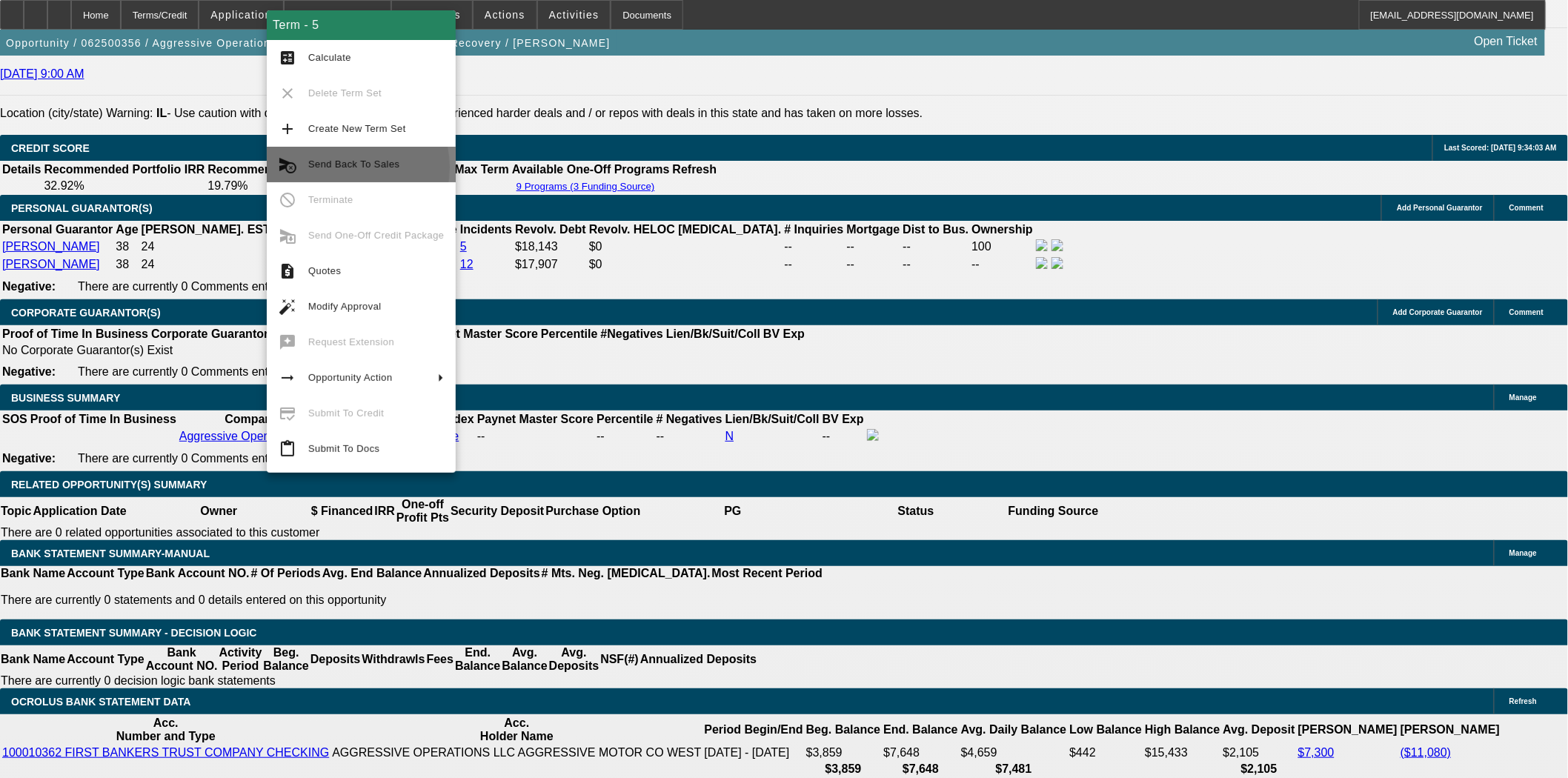
click at [337, 168] on span "Send Back To Sales" at bounding box center [354, 164] width 91 height 11
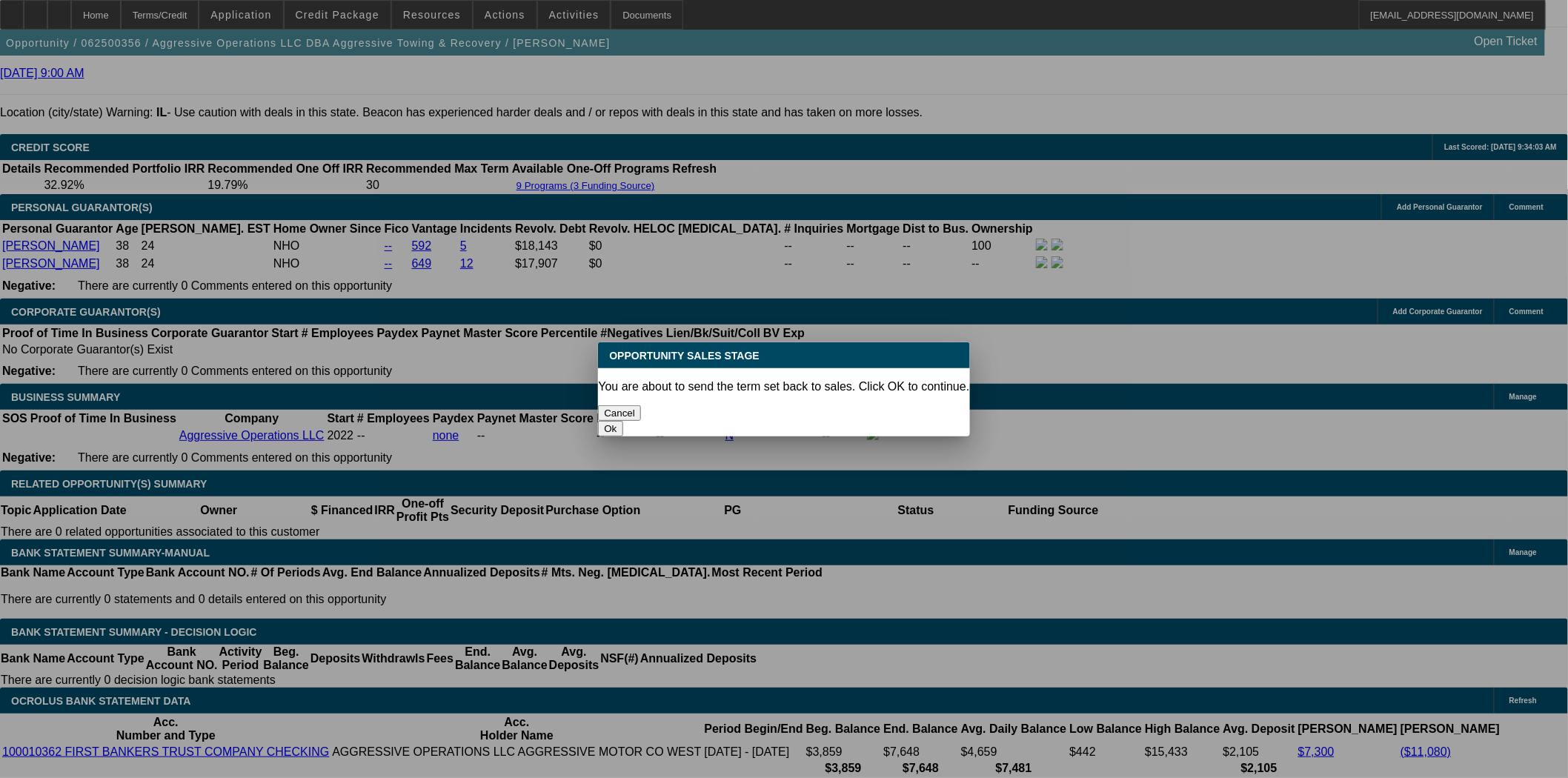
click at [622, 421] on button "Ok" at bounding box center [610, 428] width 24 height 15
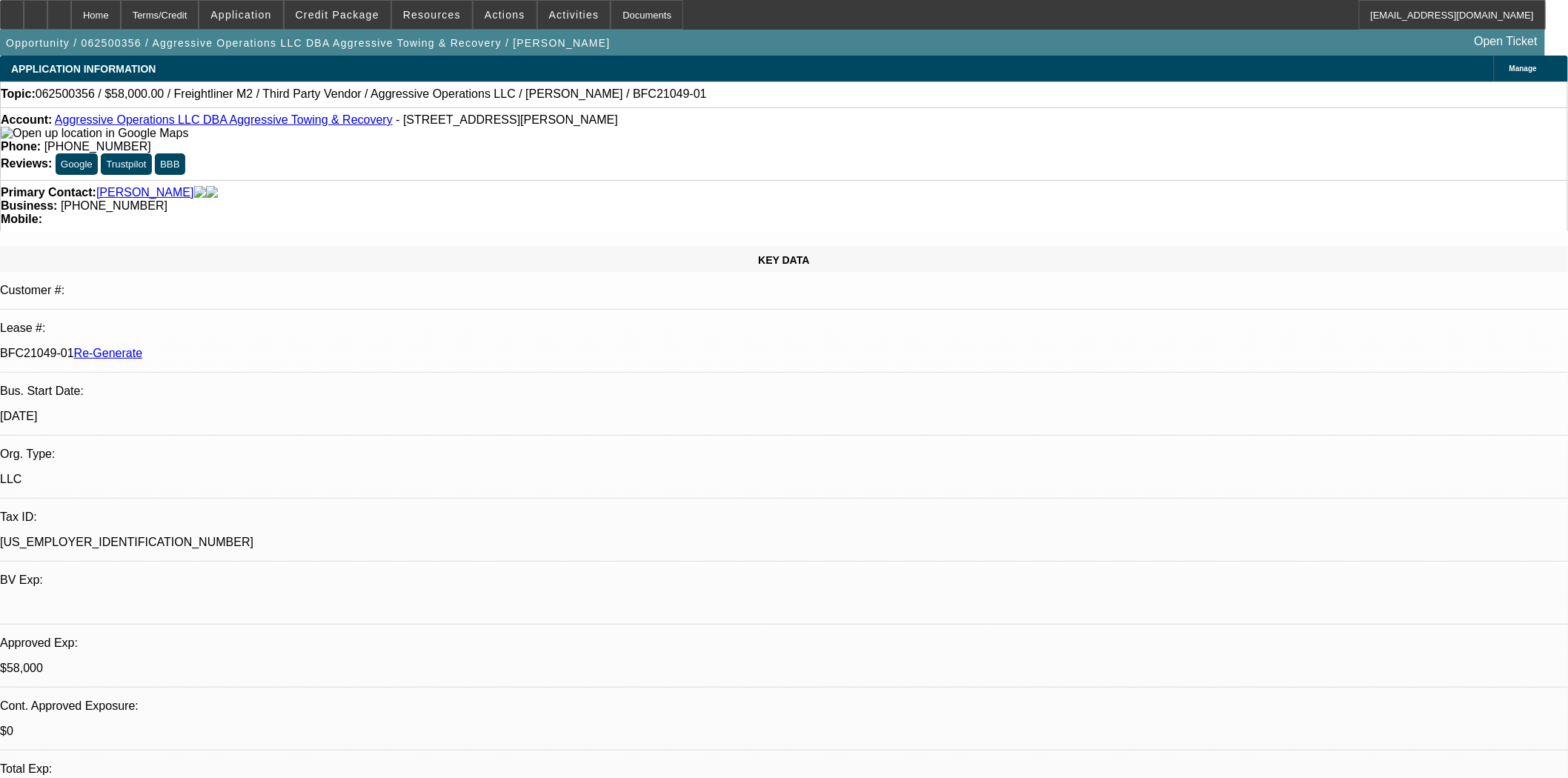
type textarea "HI Taylor, sales tax looks like it's incorrect. Third party sales have set tax …"
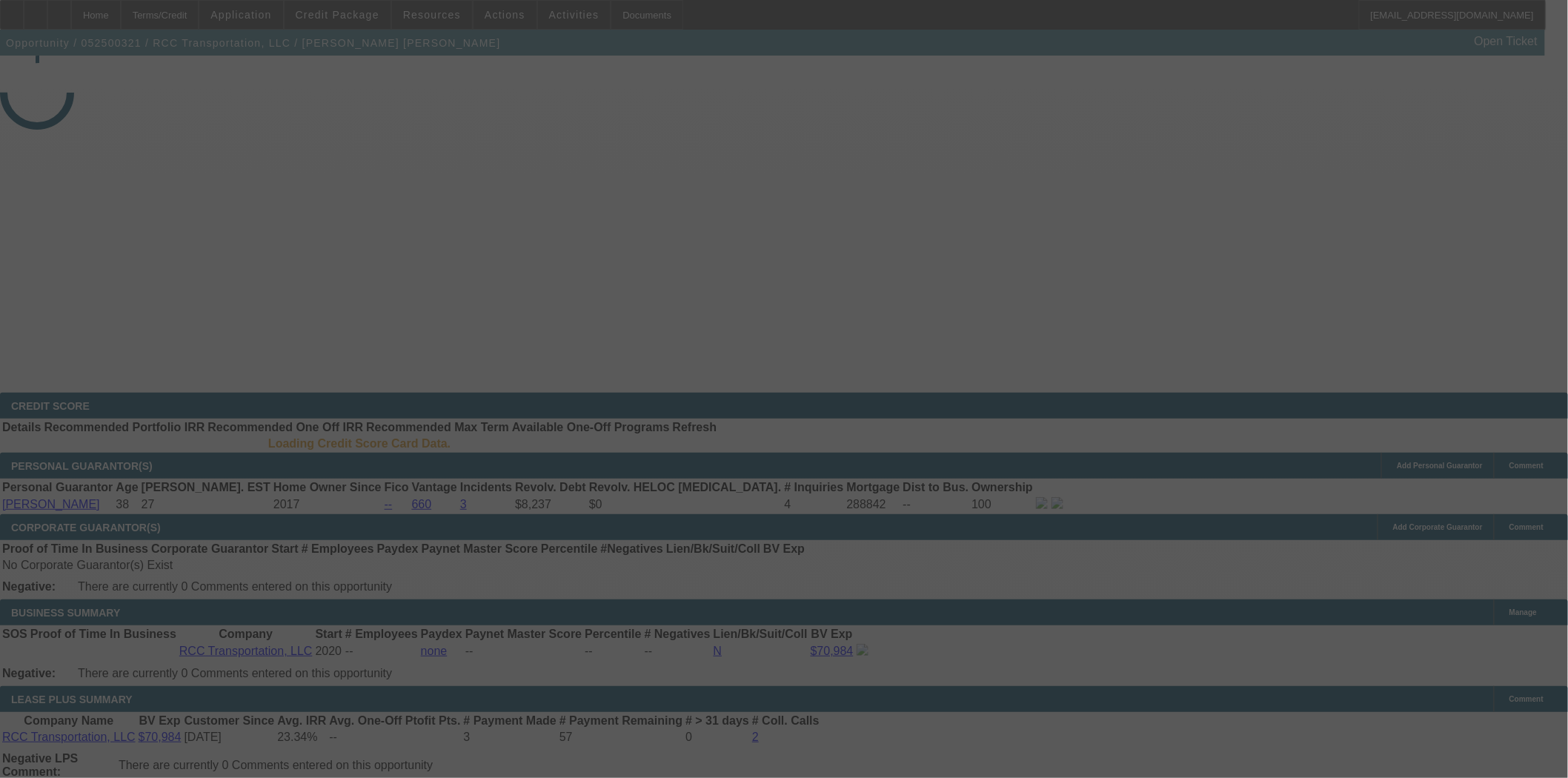
select select "4"
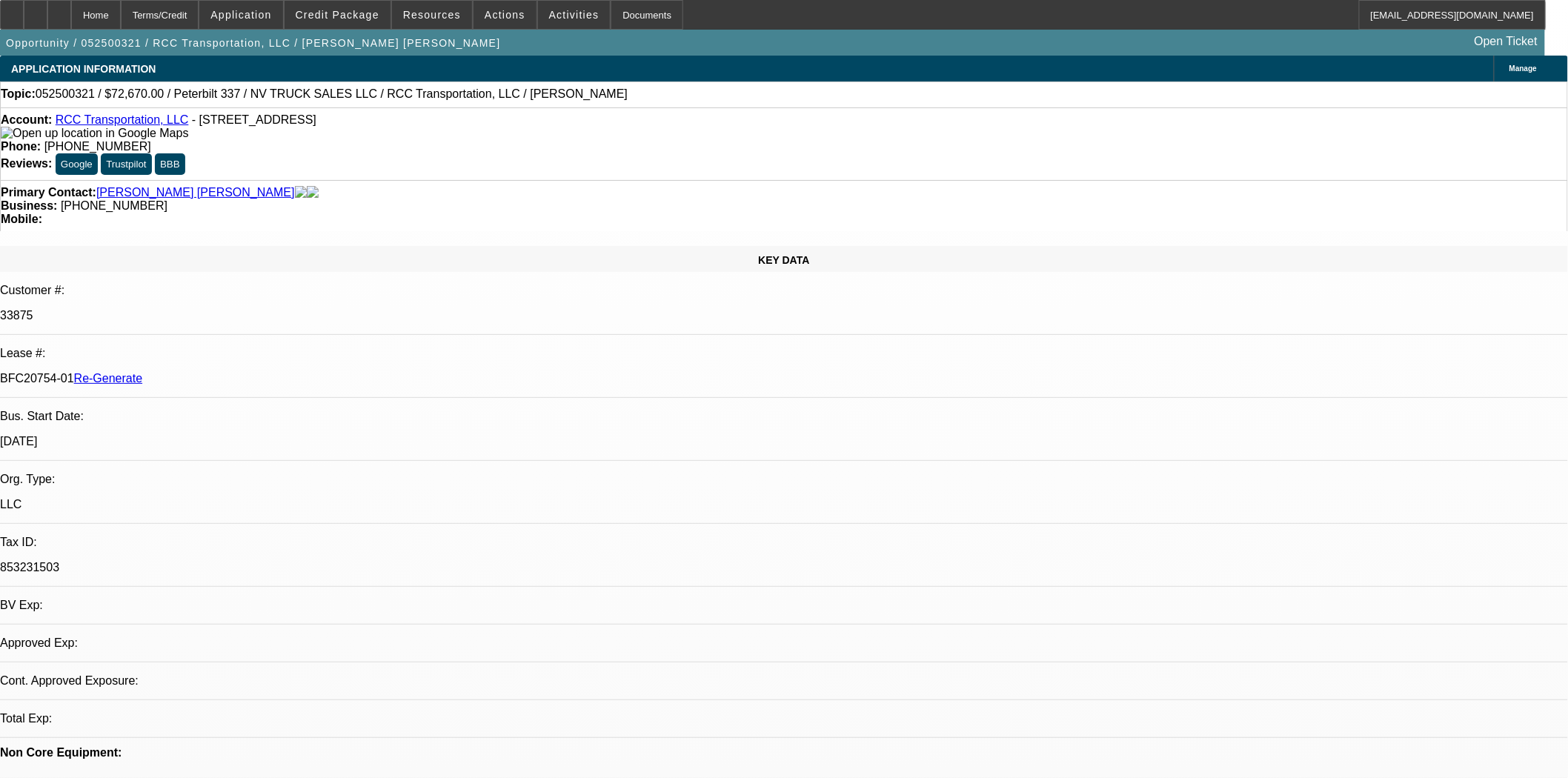
select select "0"
select select "2"
select select "0.1"
select select "4"
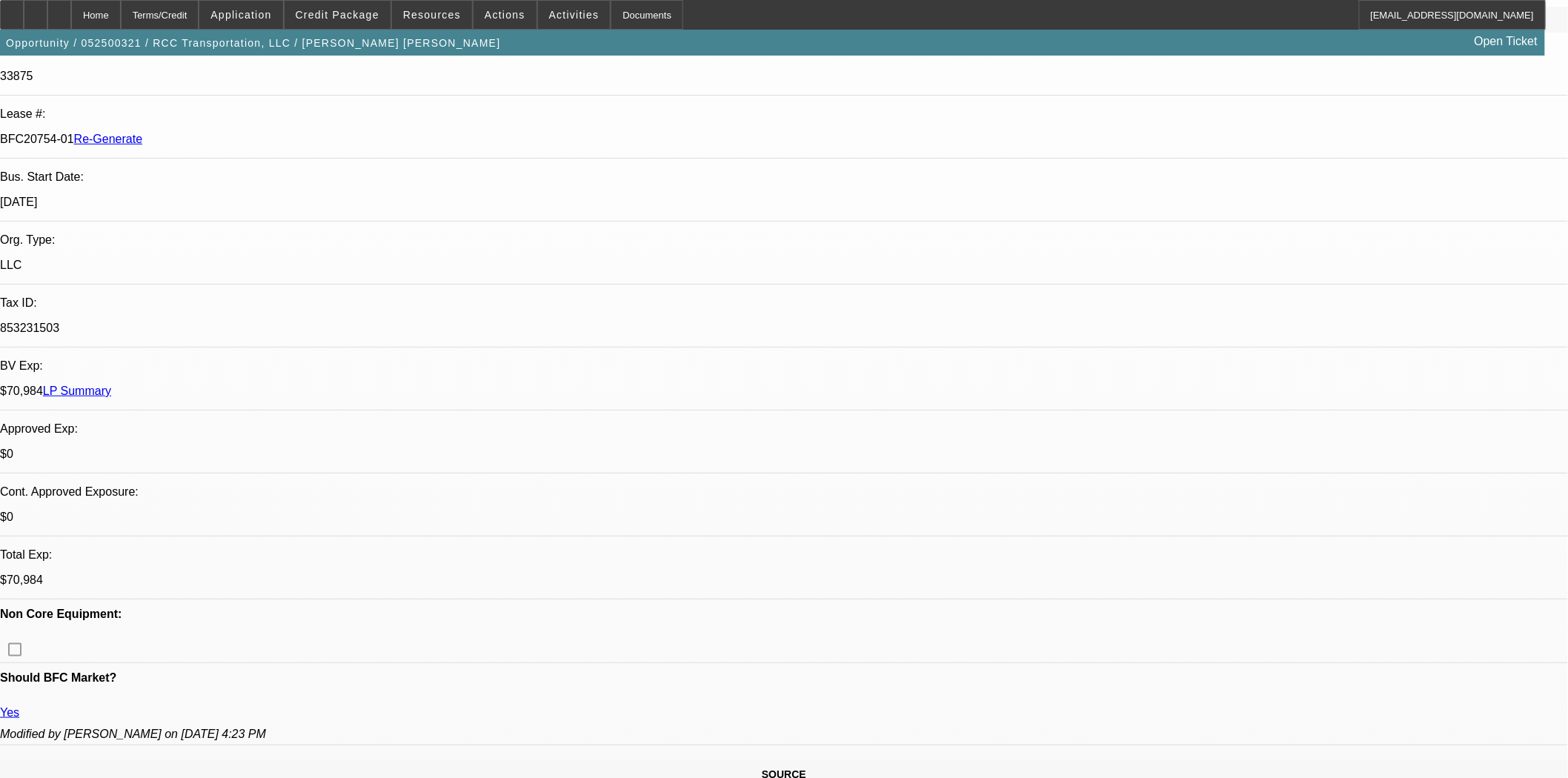
scroll to position [247, 0]
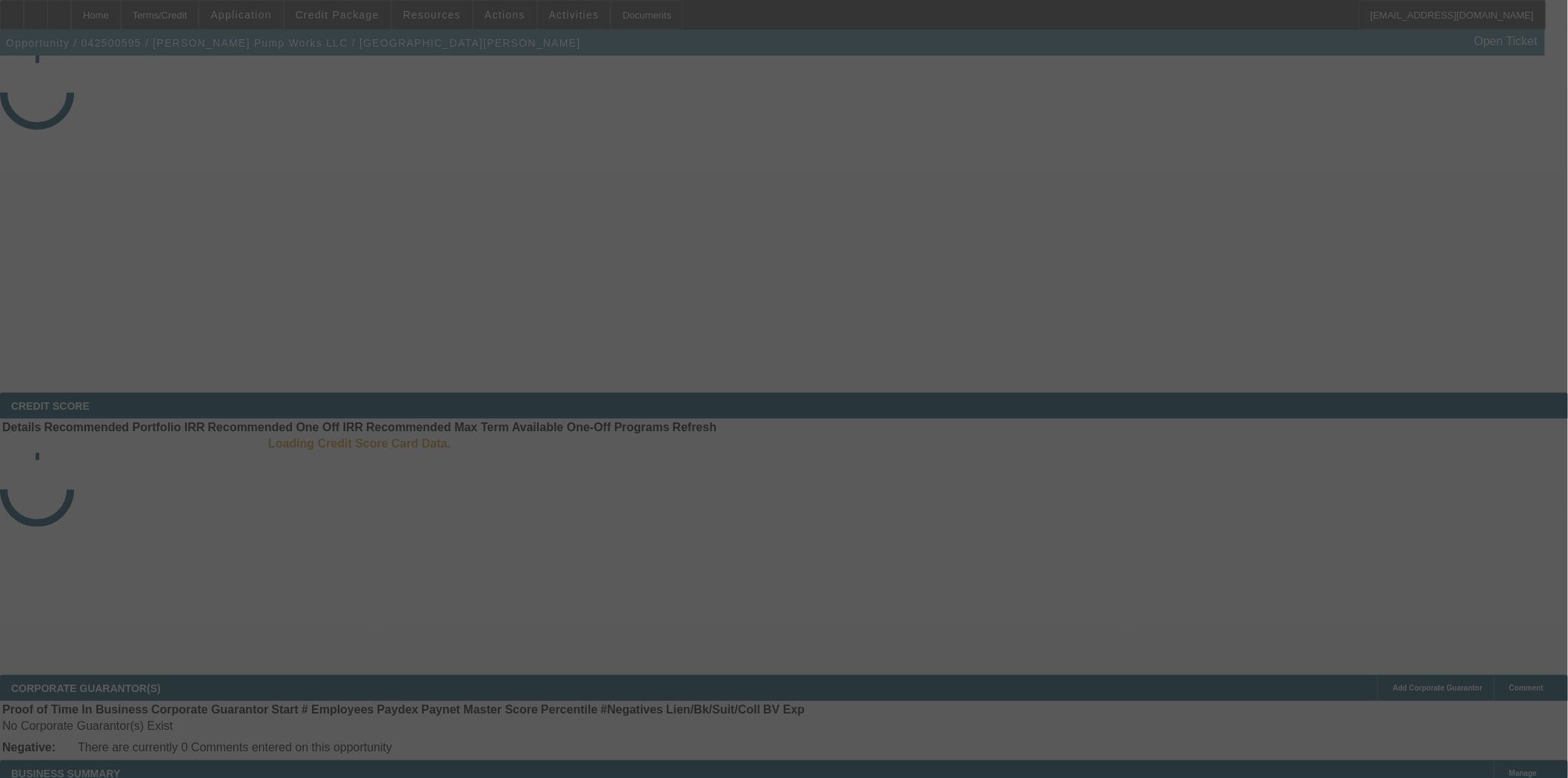
select select "4"
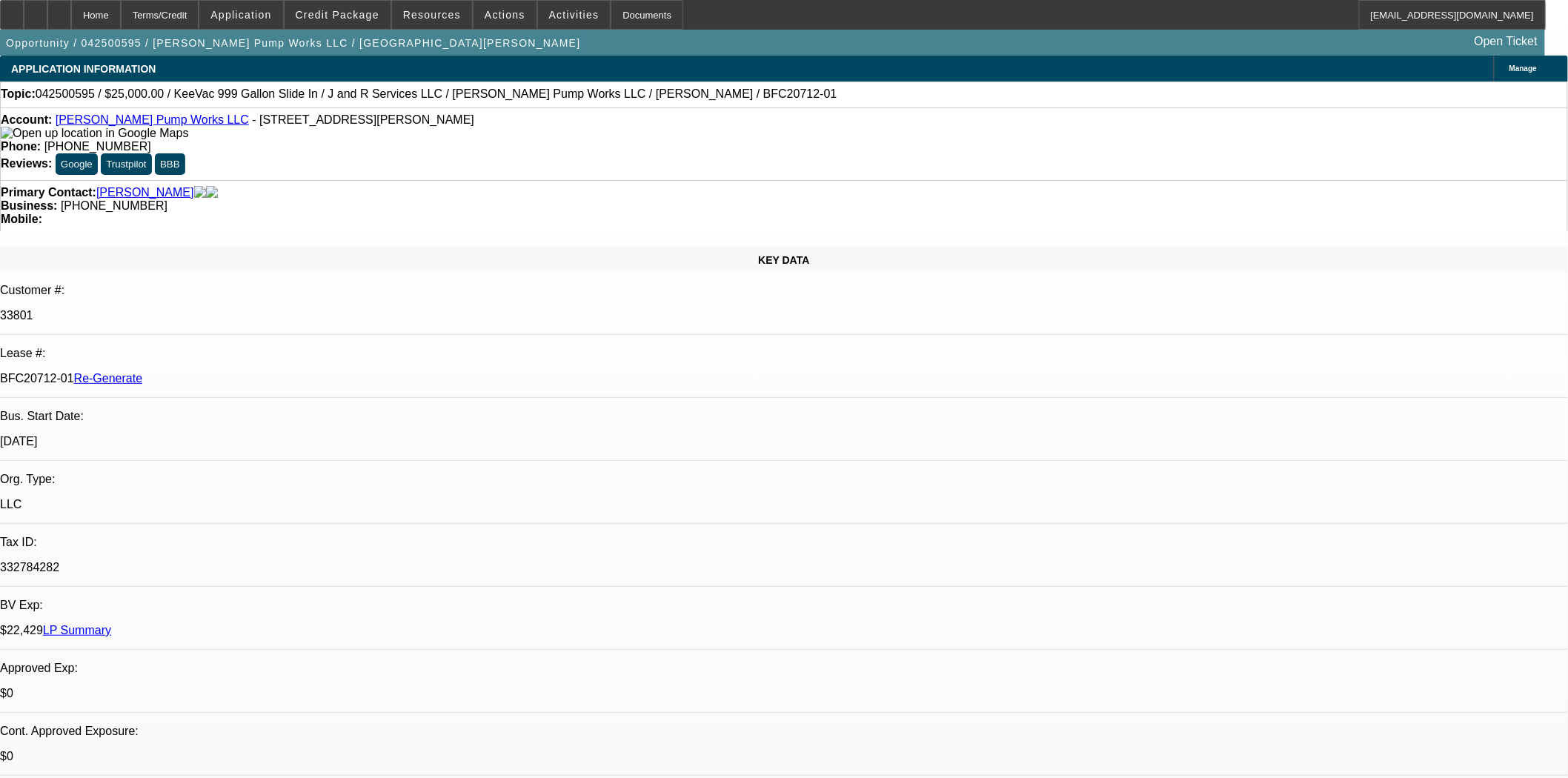
select select "0"
select select "2"
select select "0"
select select "6"
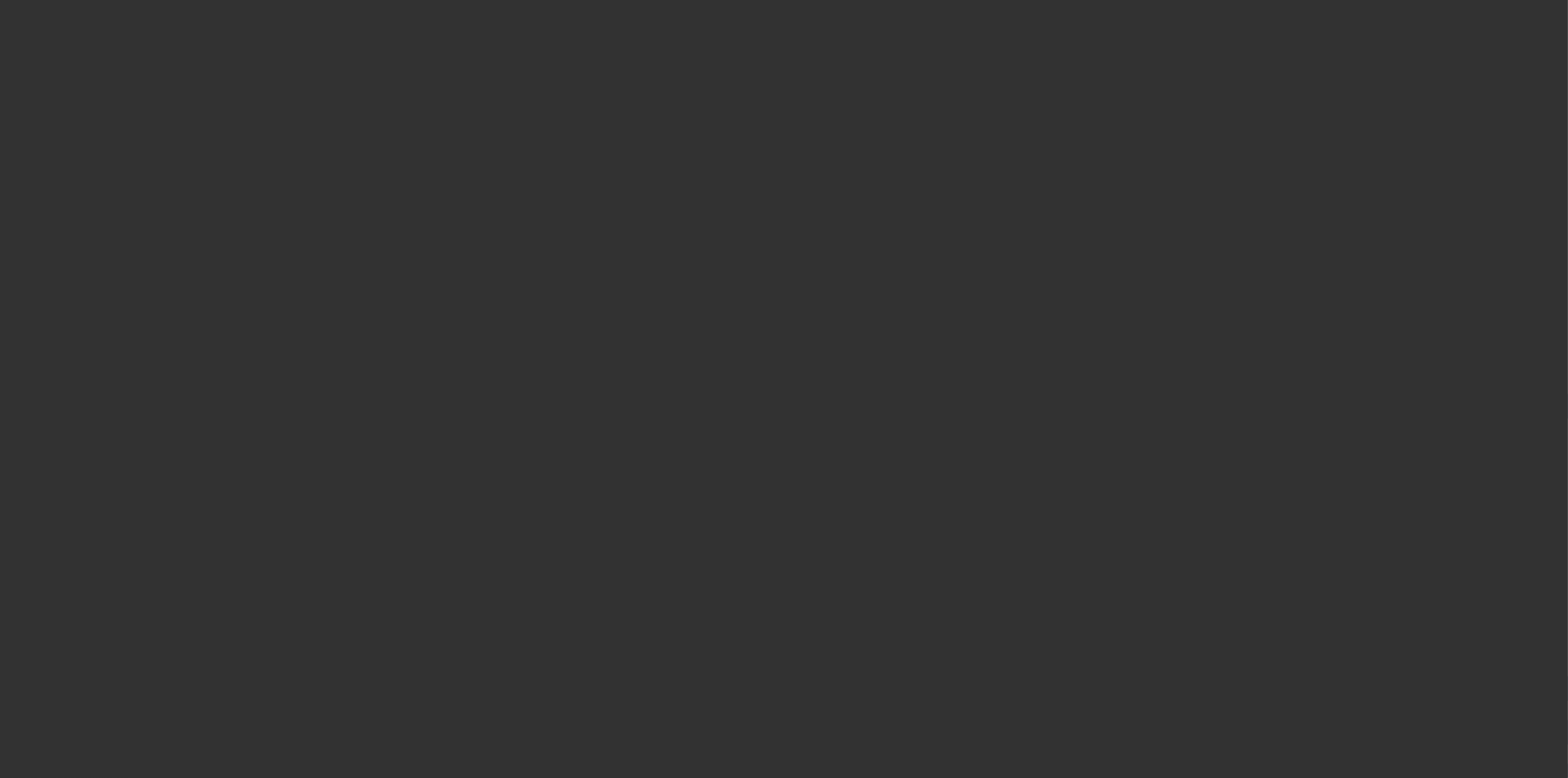
select select "4"
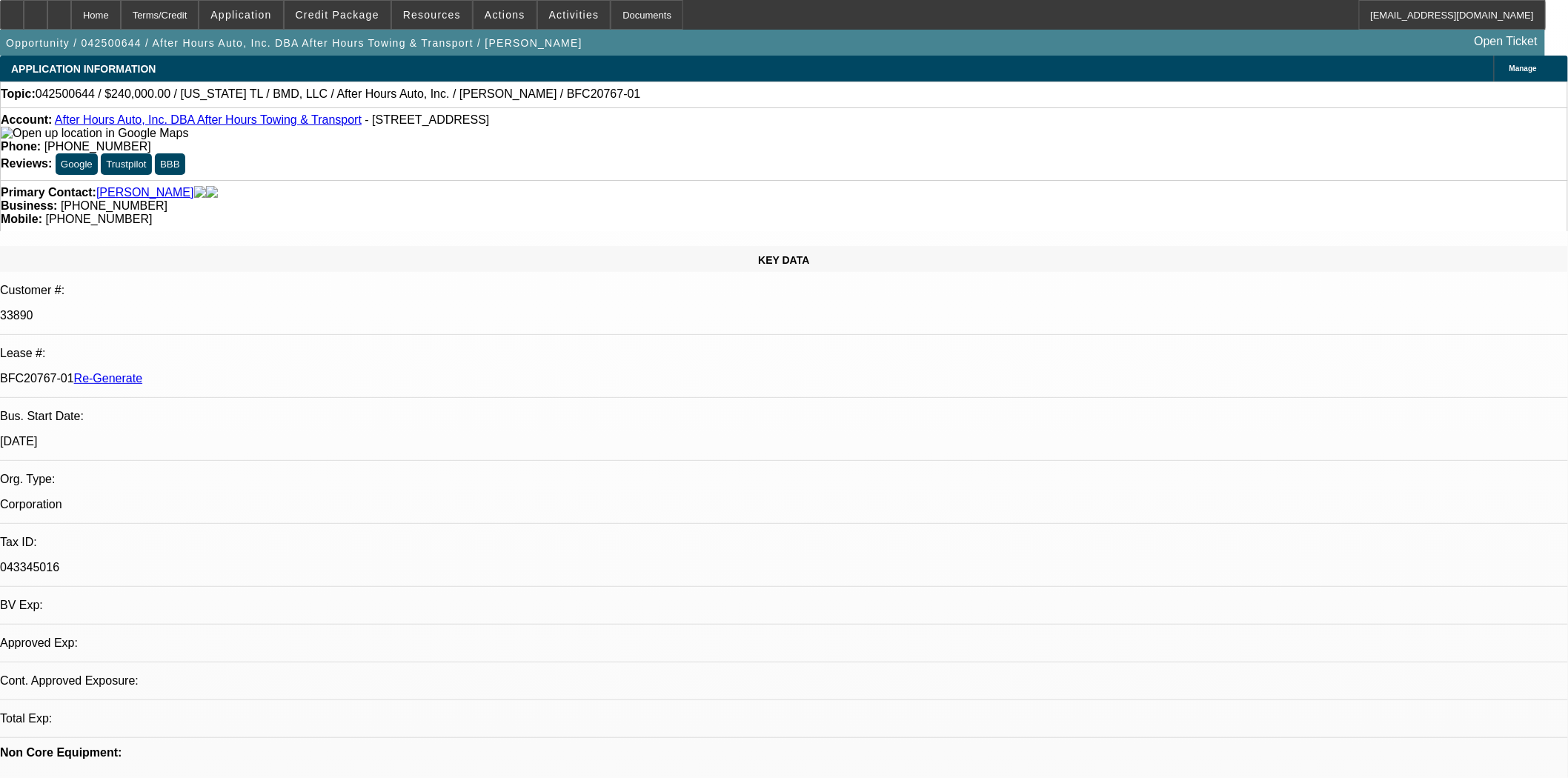
select select "0"
select select "2"
select select "0.1"
select select "4"
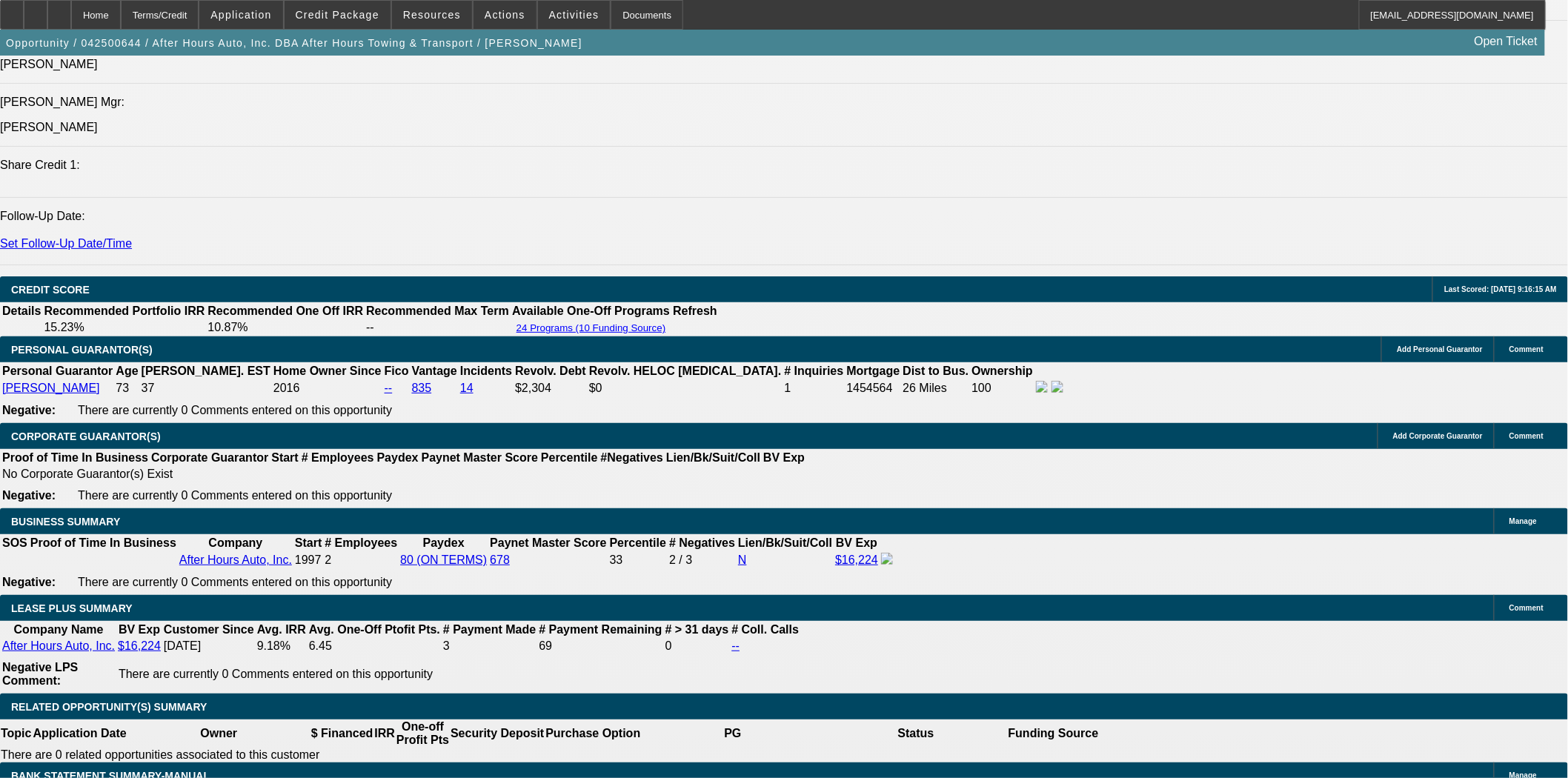
scroll to position [2058, 0]
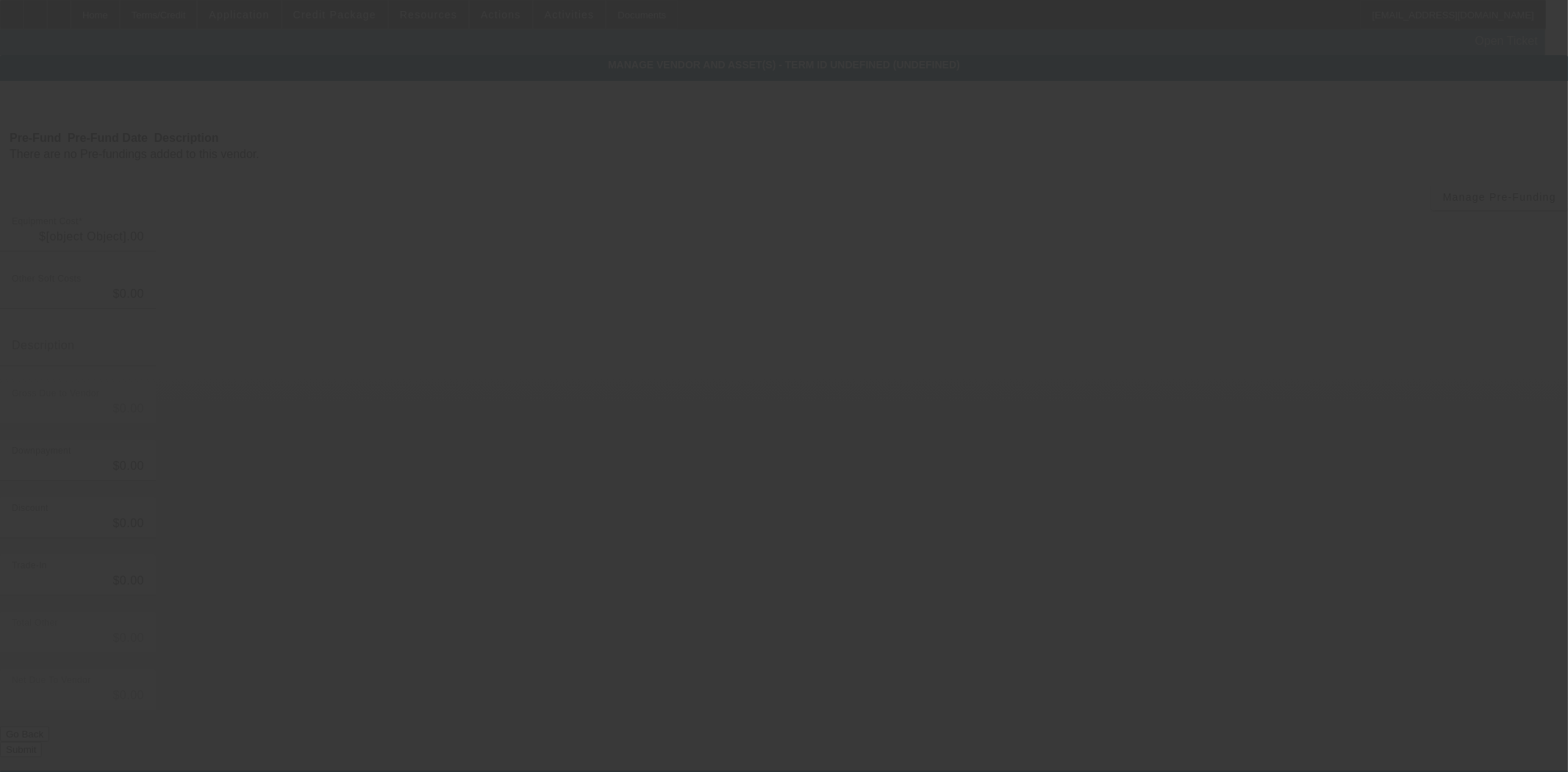
type input "$290,000.00"
type input "$50,000.00"
type input "$240,000.00"
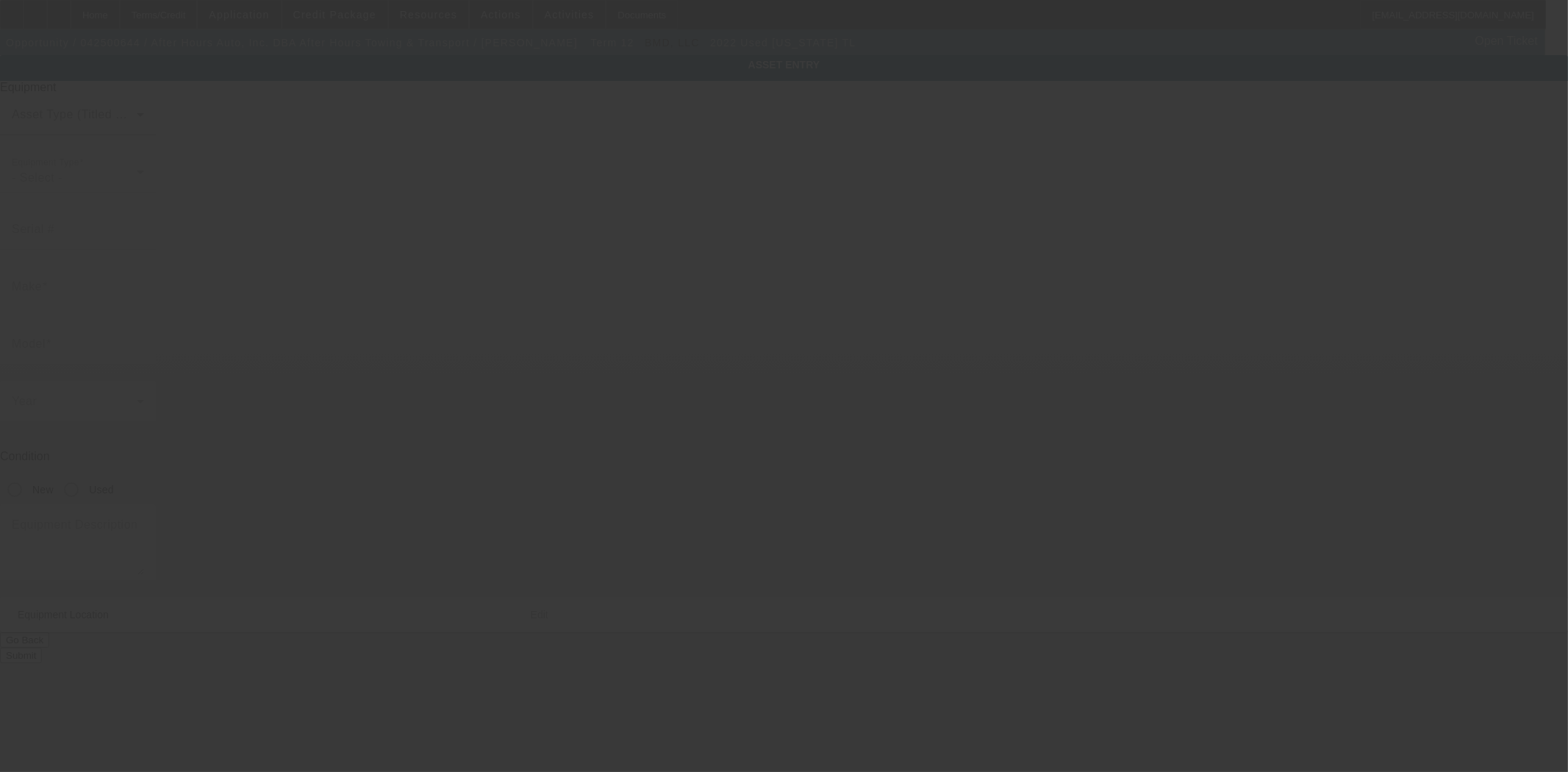
type input "[US_VEHICLE_IDENTIFICATION_NUMBER]"
type input "[US_STATE]"
type input "TL"
radio input "true"
type textarea "Includes all options, attachments, and accessories"
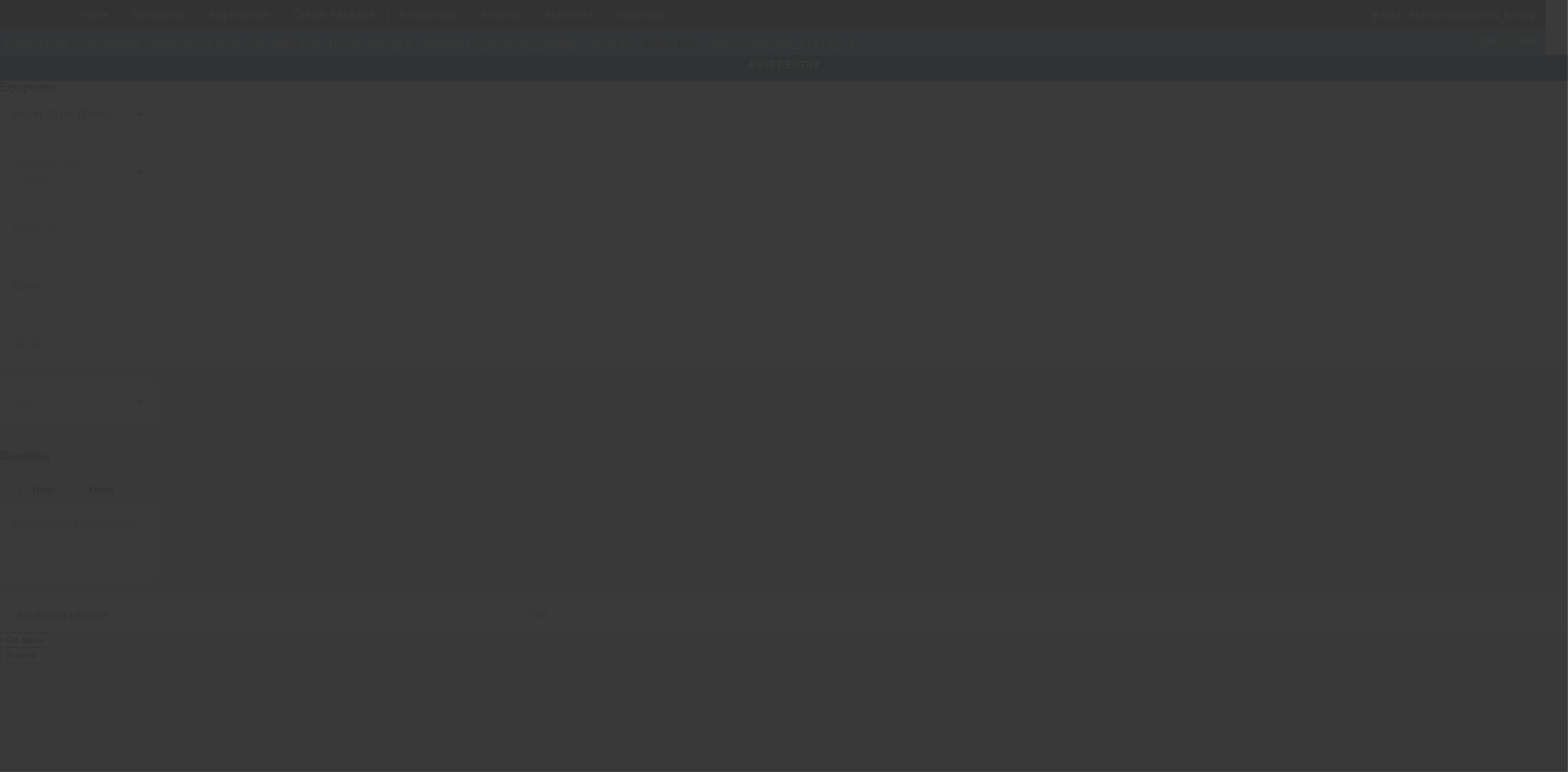
type input "[STREET_ADDRESS]"
type input "Norton"
type input "02766"
type input "[GEOGRAPHIC_DATA]"
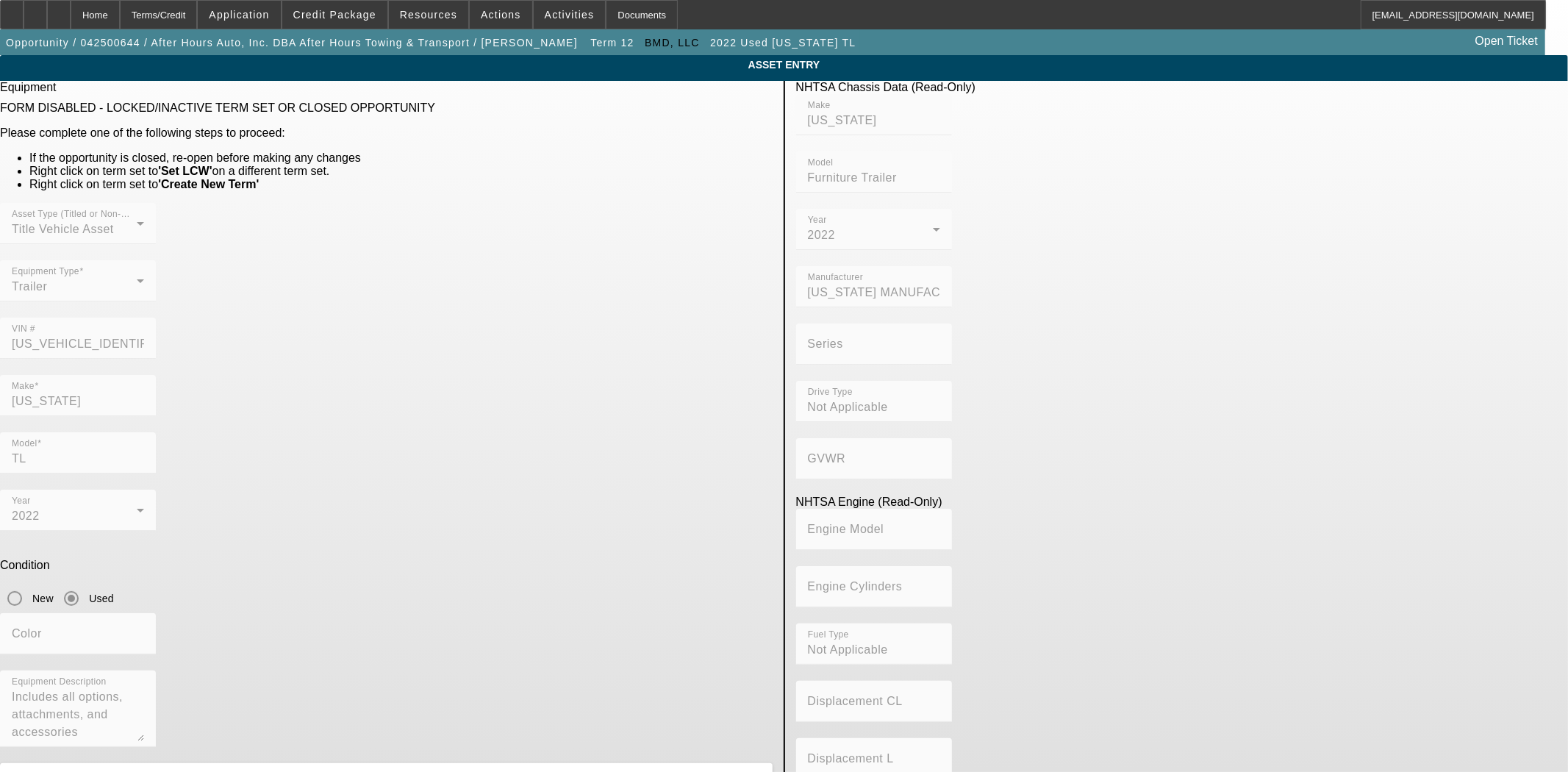
click at [503, 298] on div "Asset Type (Titled or Non-Titled) Title Vehicle Asset Equipment Type Trailer VI…" at bounding box center [386, 289] width 772 height 172
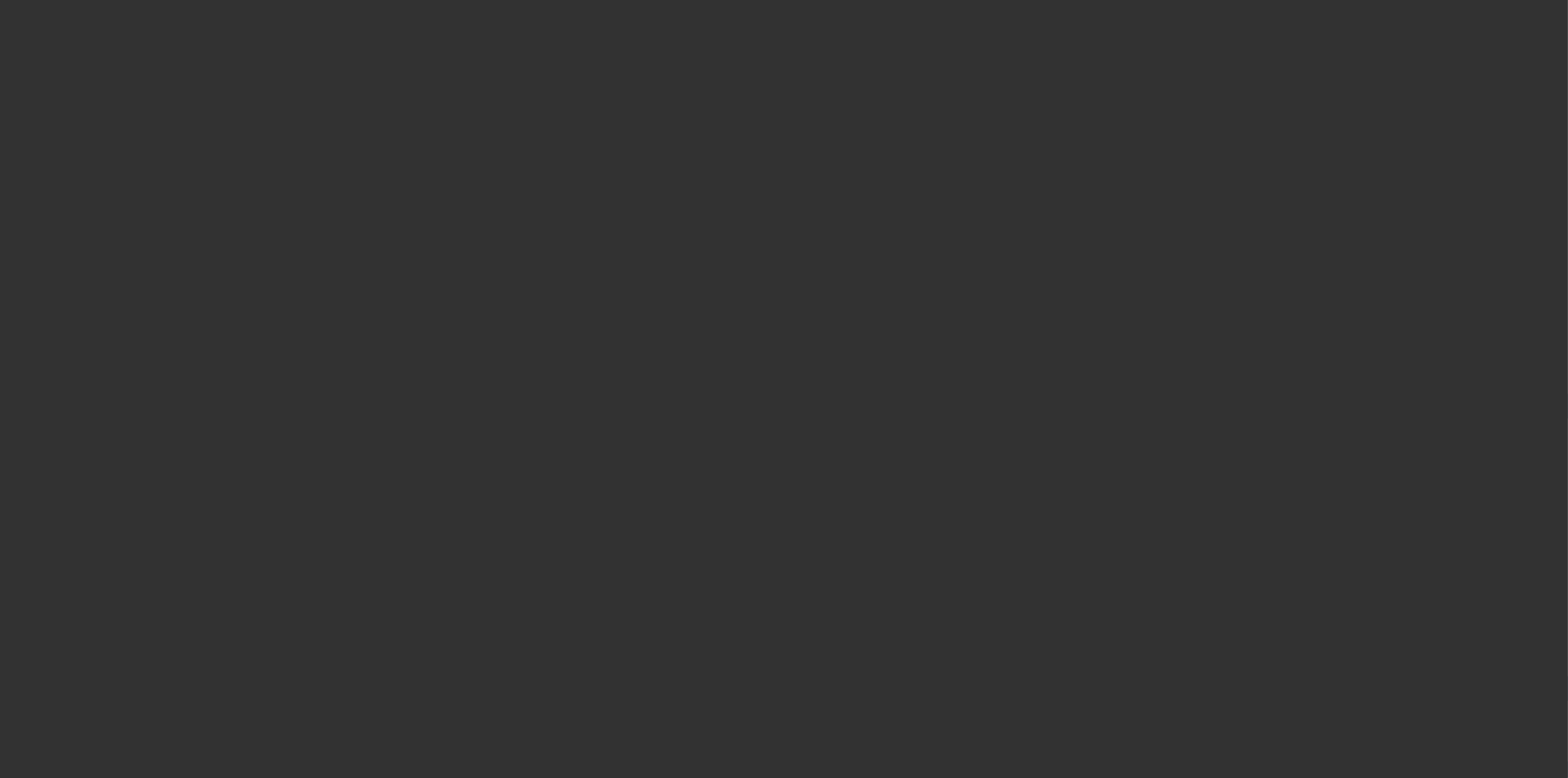
select select "4"
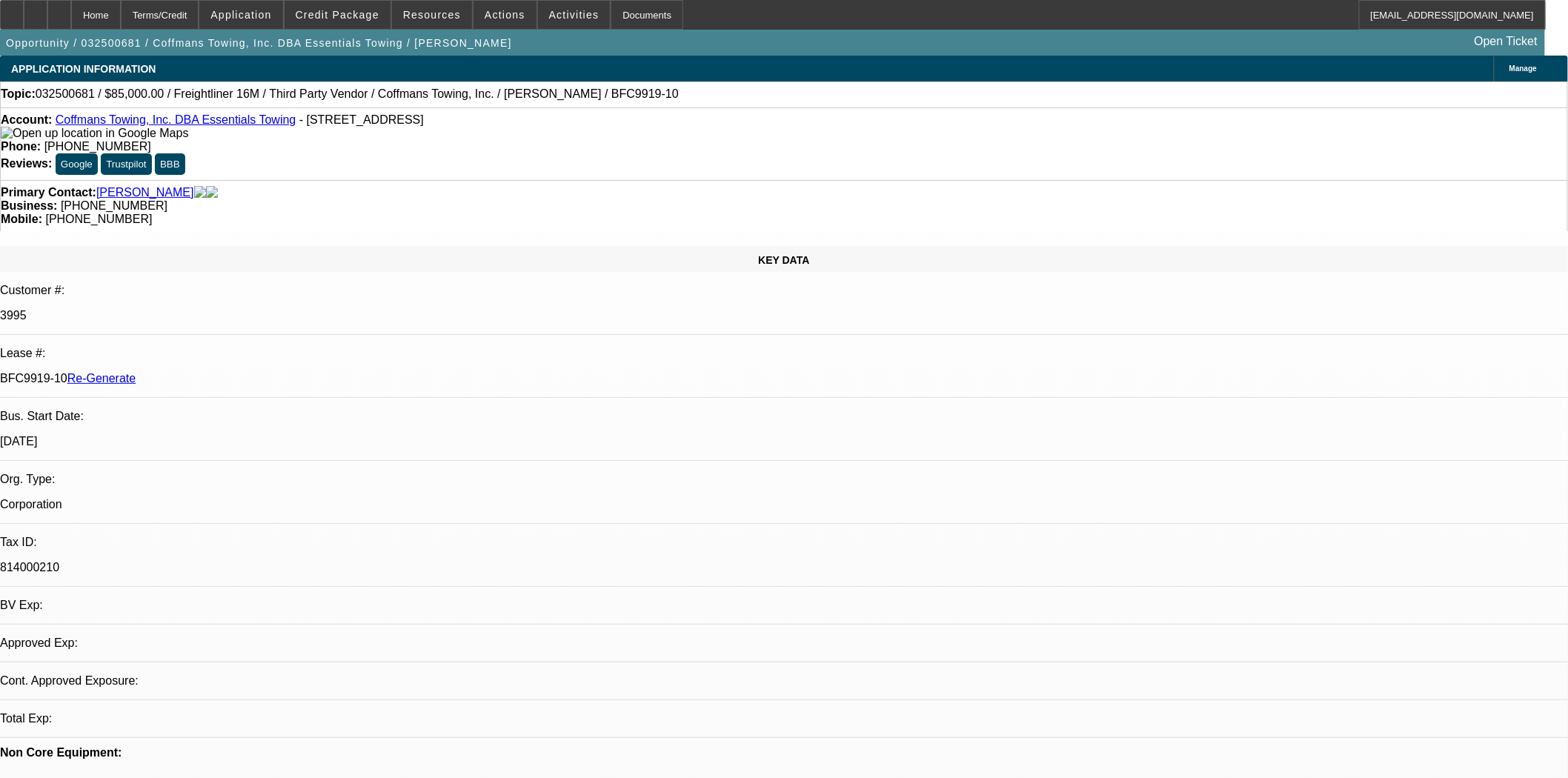
select select "0"
select select "6"
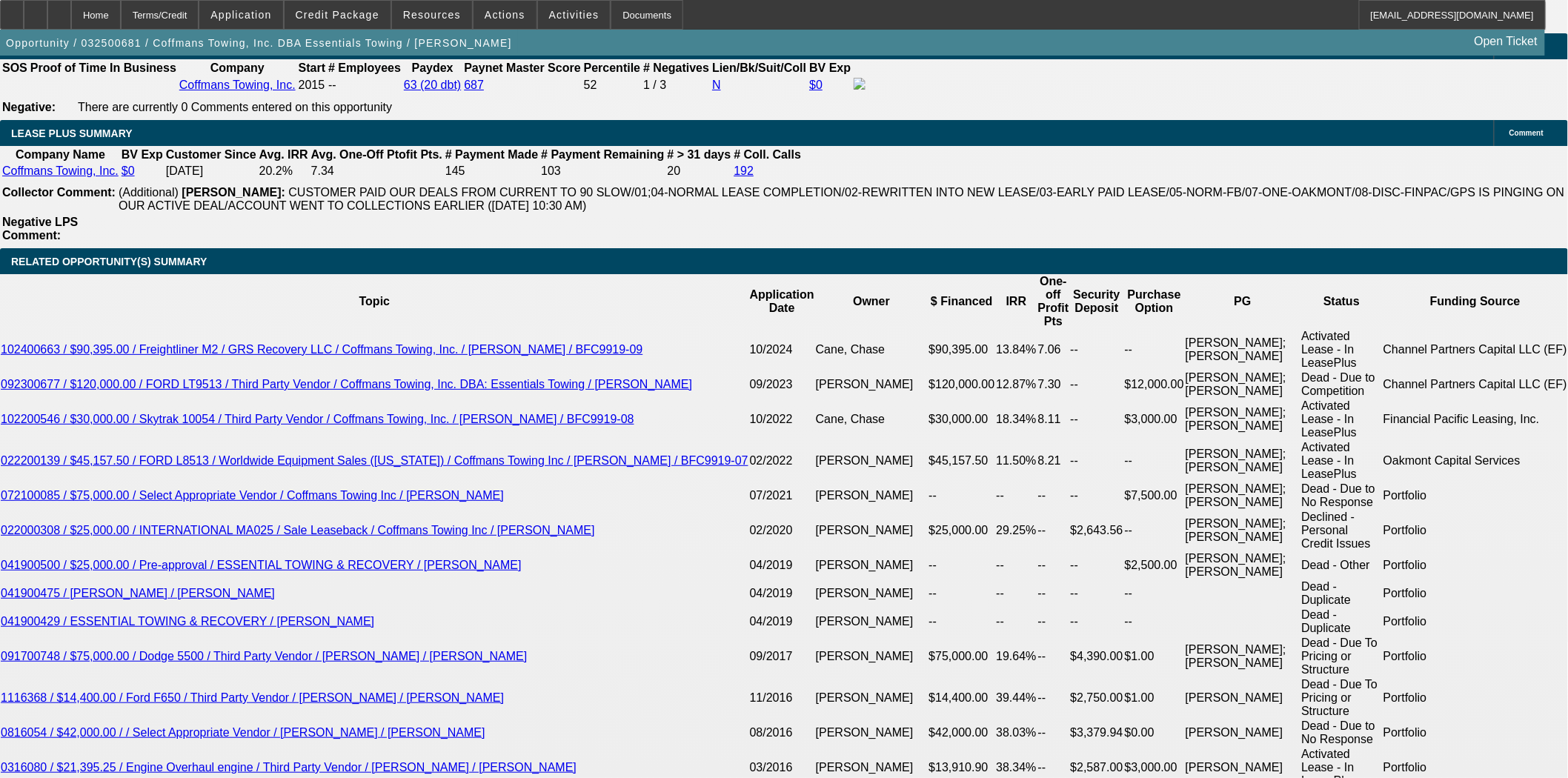
scroll to position [2717, 0]
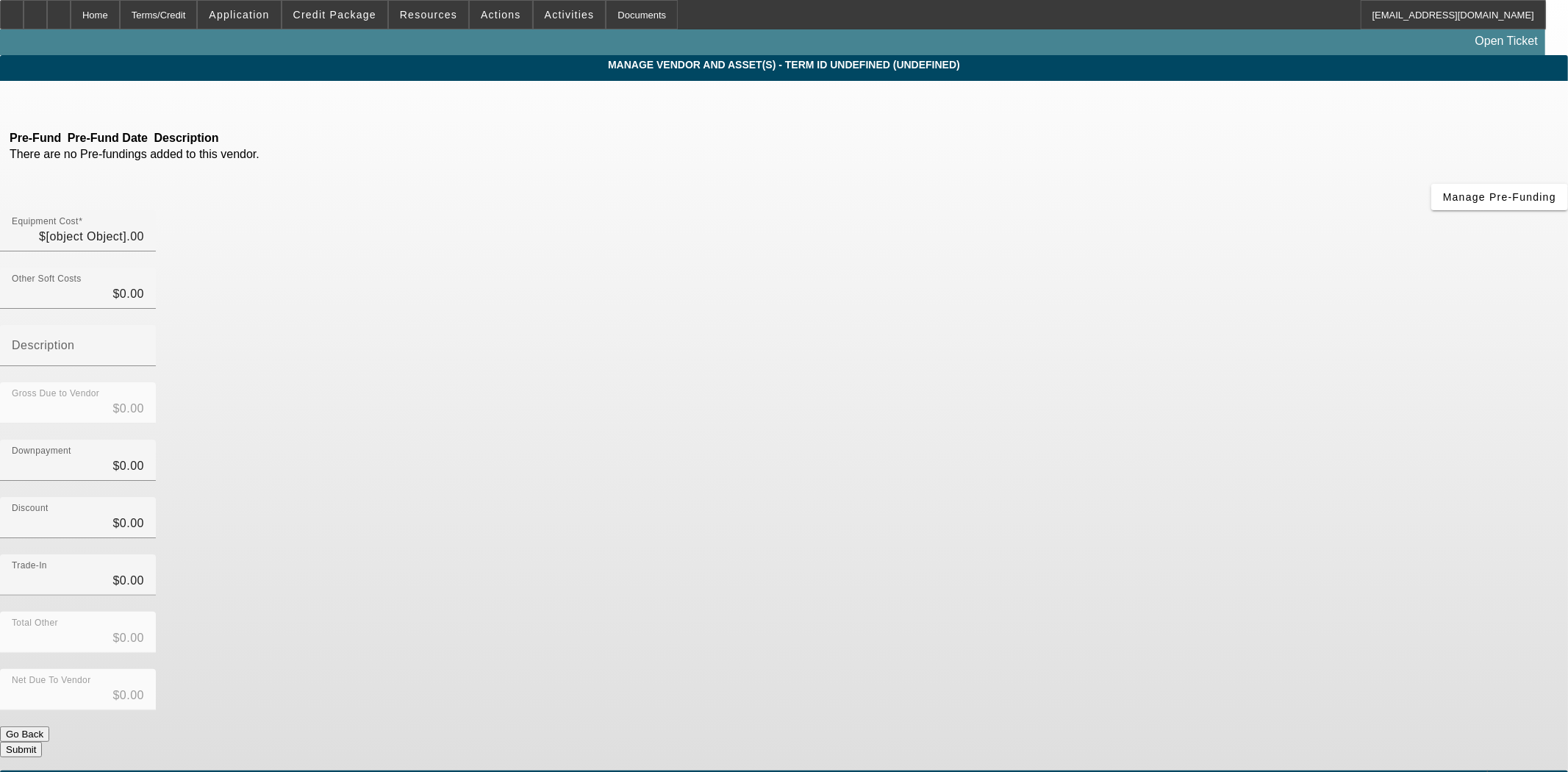
type input "$85,000.00"
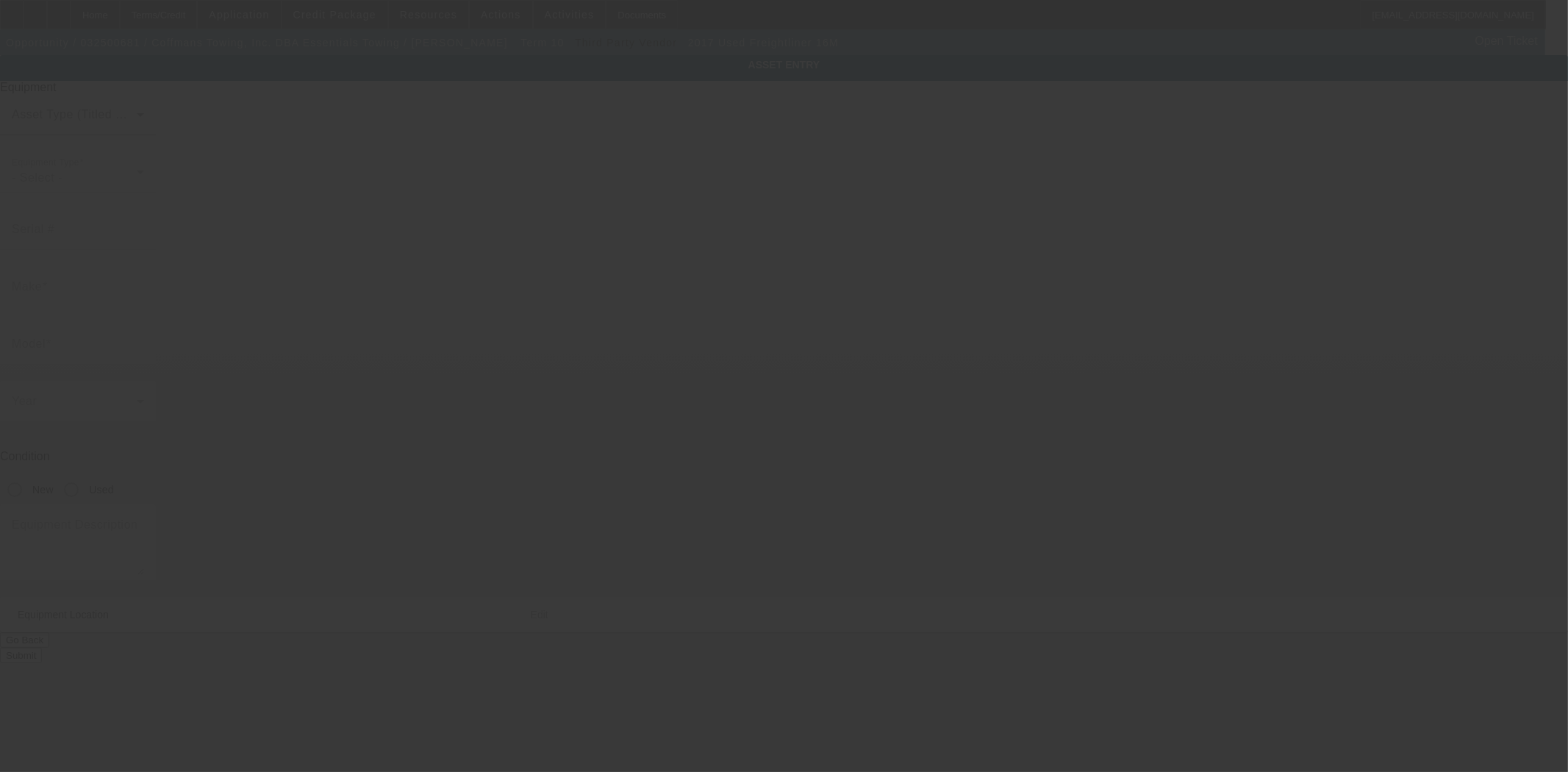
type input "1FVACWDTXHHJB1381"
type input "Freightliner"
type input "16M"
radio input "true"
type textarea "With"
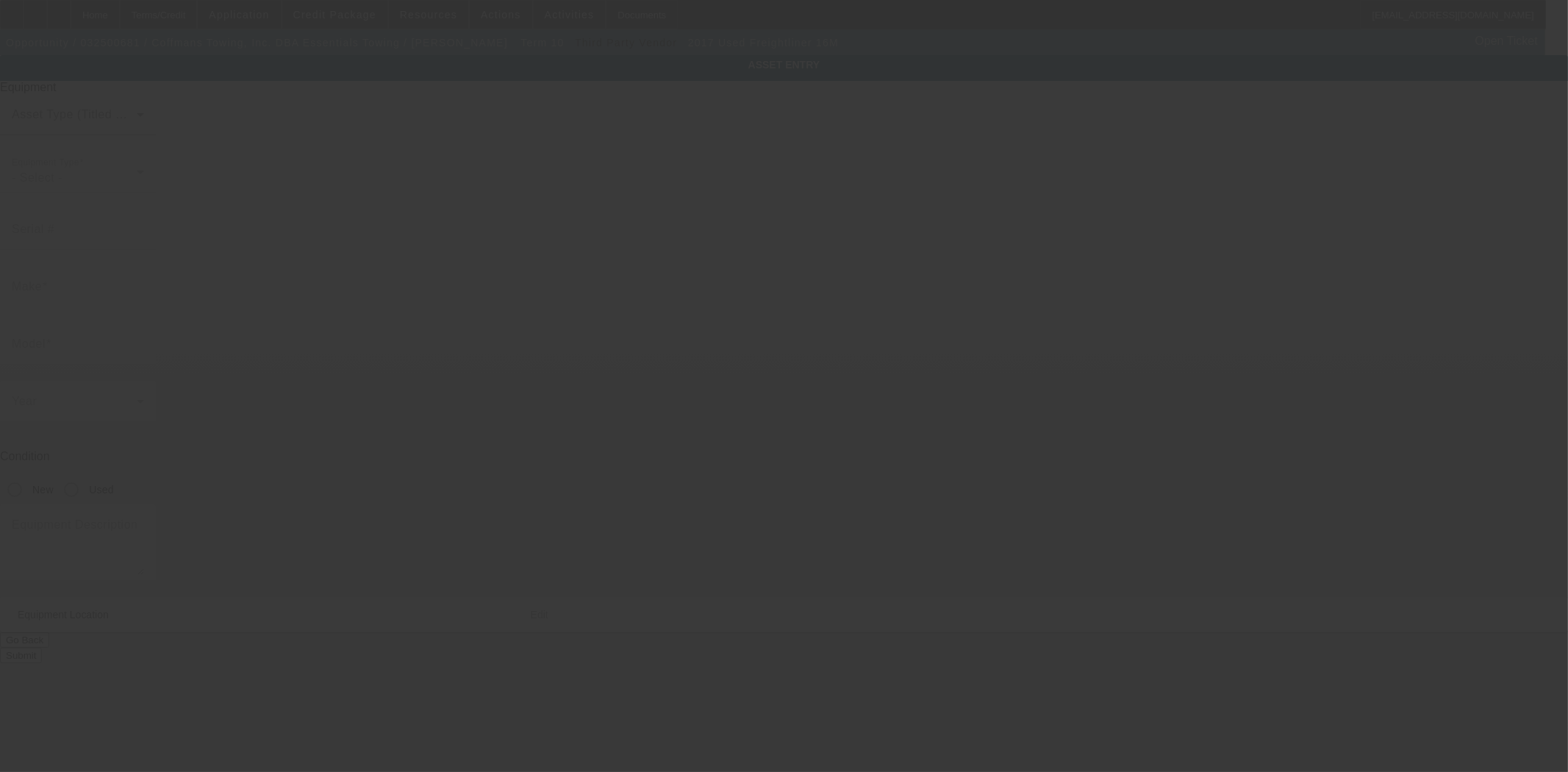
type input "689 Burden Ave"
type input "Troy"
type input "12180"
type input "Rensselaer"
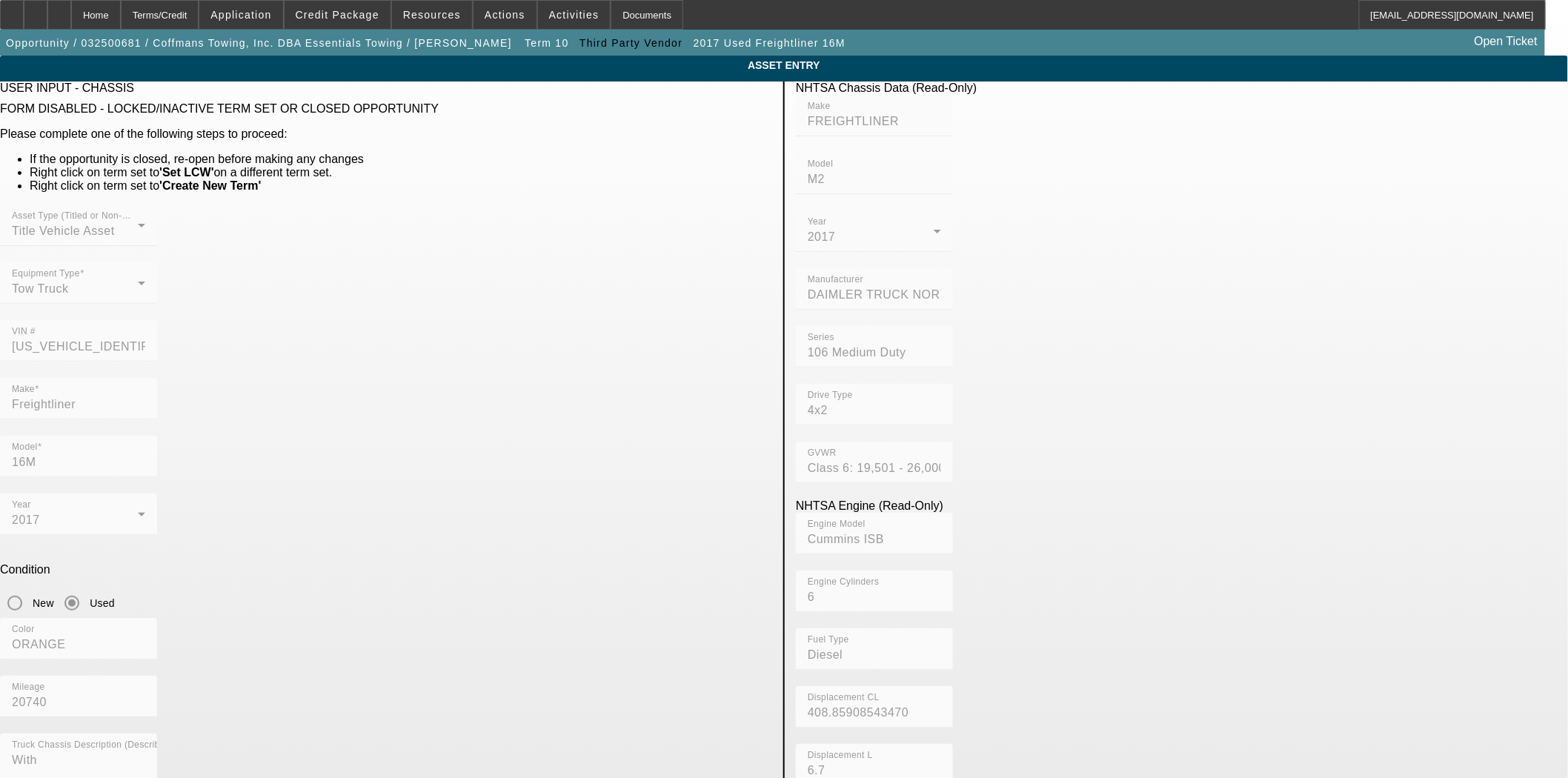
click at [553, 313] on div "Asset Type (Titled or Non-Titled) Title Vehicle Asset Equipment Type Tow Truck …" at bounding box center [386, 291] width 772 height 173
click at [121, 15] on div "Home" at bounding box center [96, 14] width 50 height 29
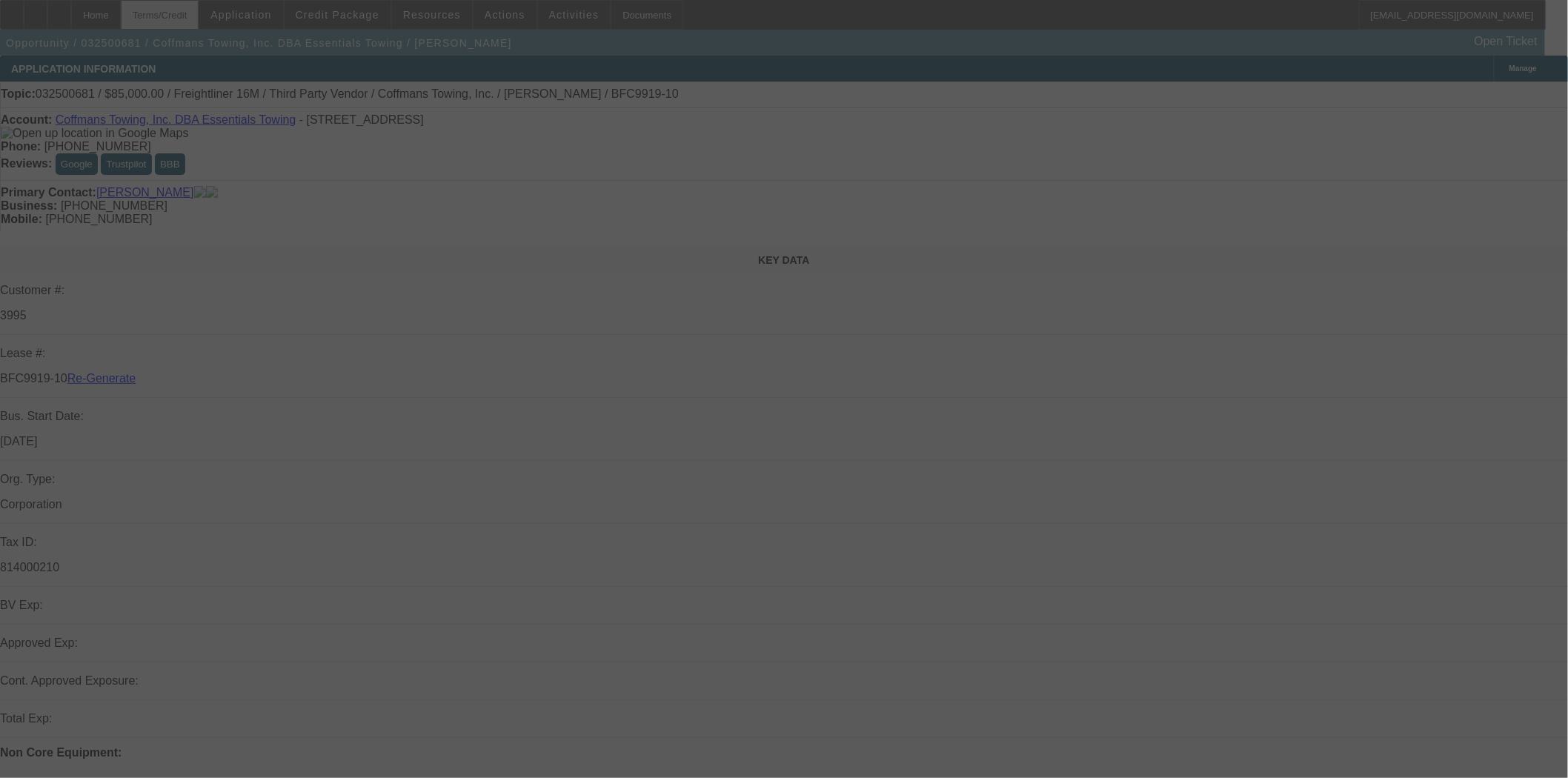
select select "4"
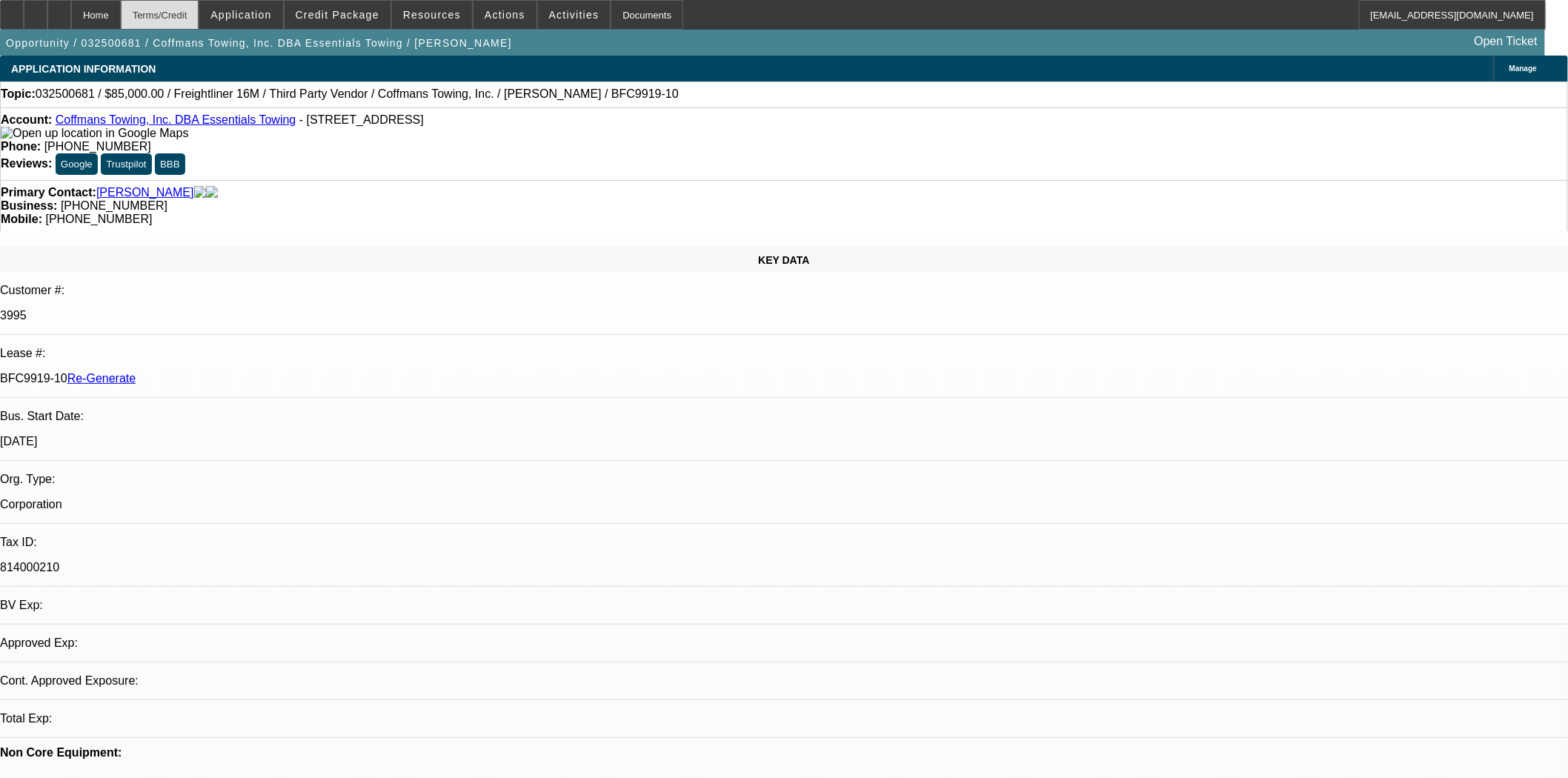
select select "0"
select select "6"
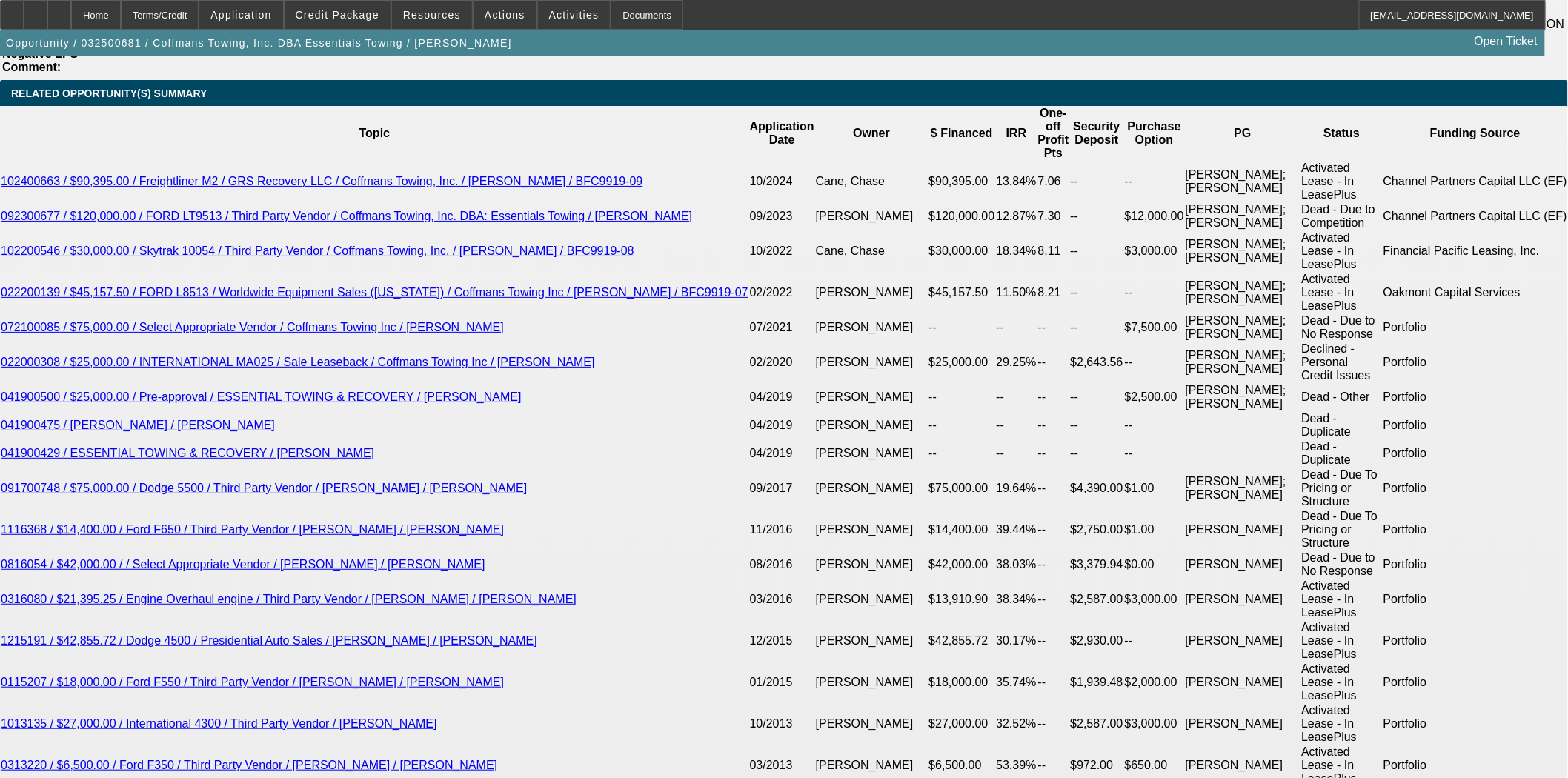
scroll to position [2635, 0]
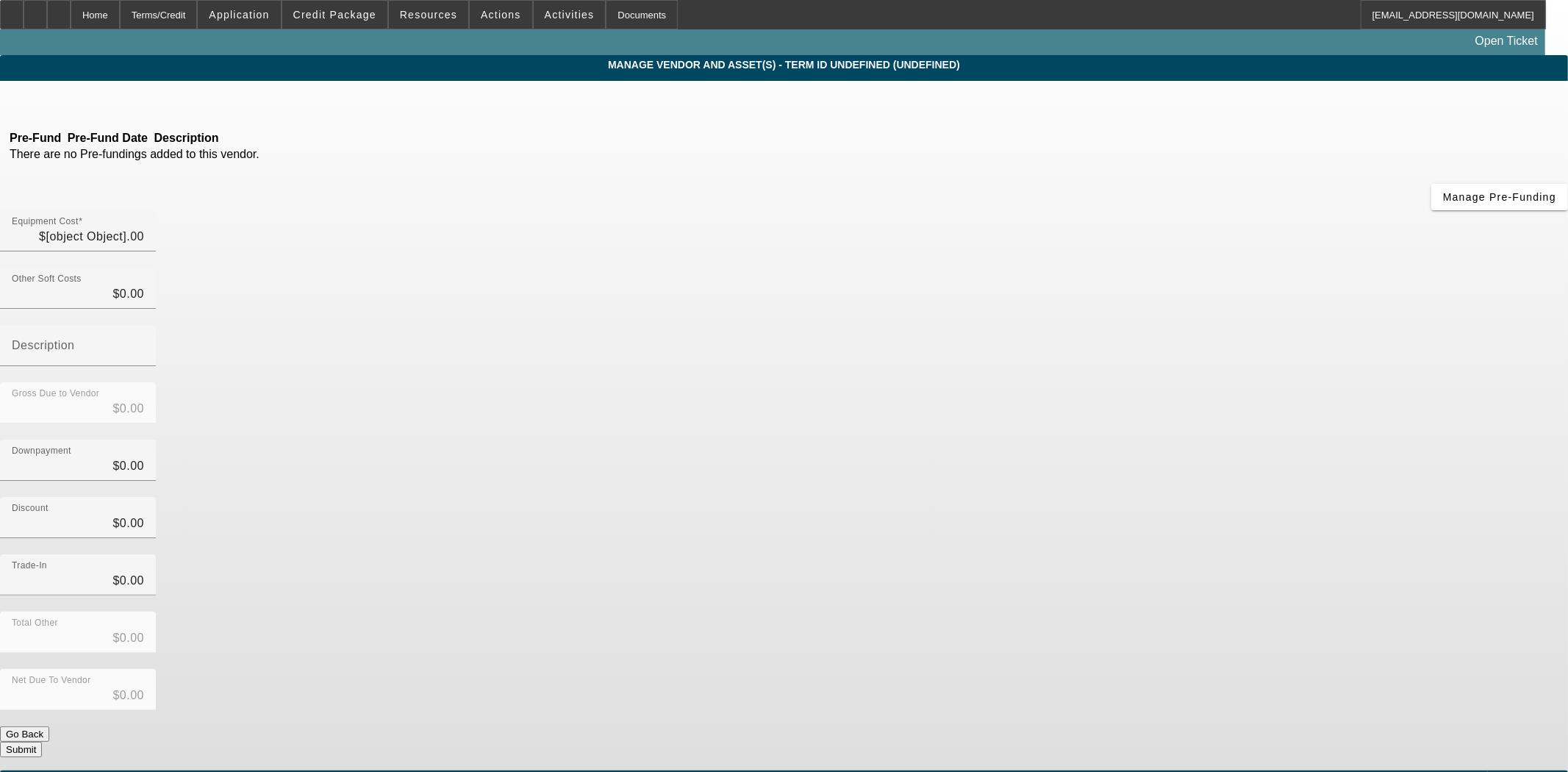
type input "$85,000.00"
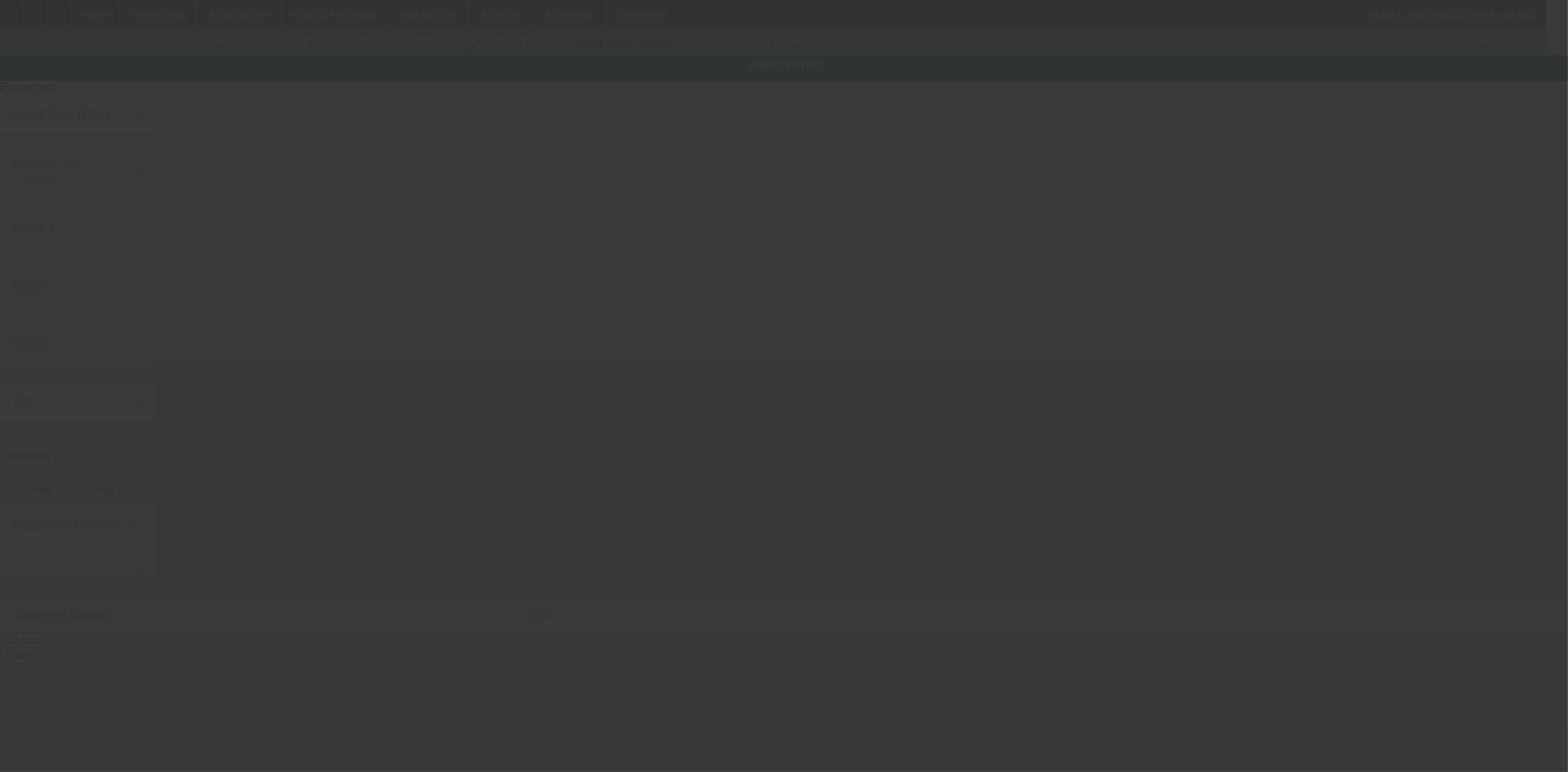
type input "1FVACWDTXHHJB1381"
type input "Freightliner"
type input "16M"
radio input "true"
type textarea "With"
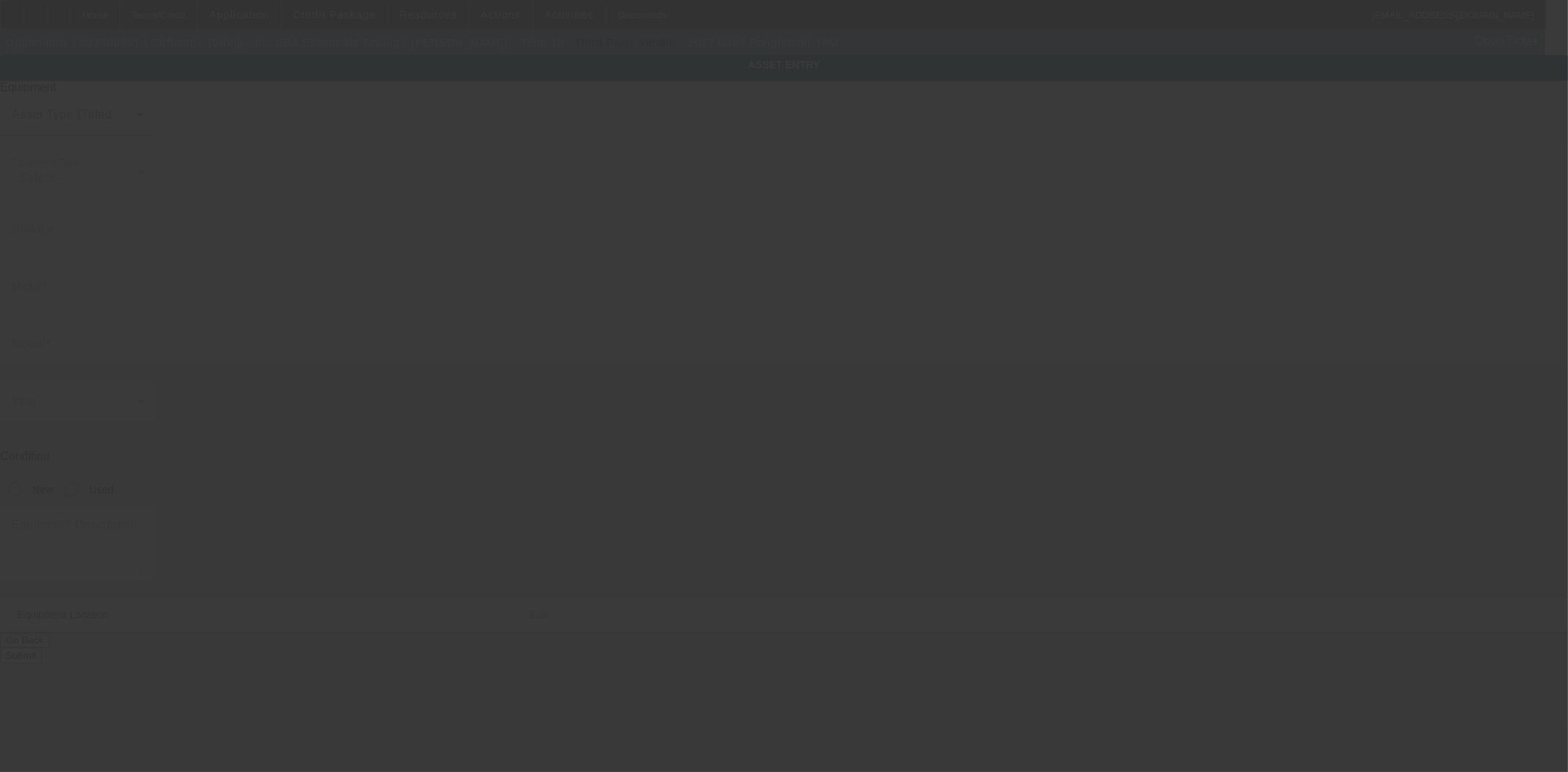
type input "689 Burden Ave"
type input "Troy"
type input "12180"
type input "Rensselaer"
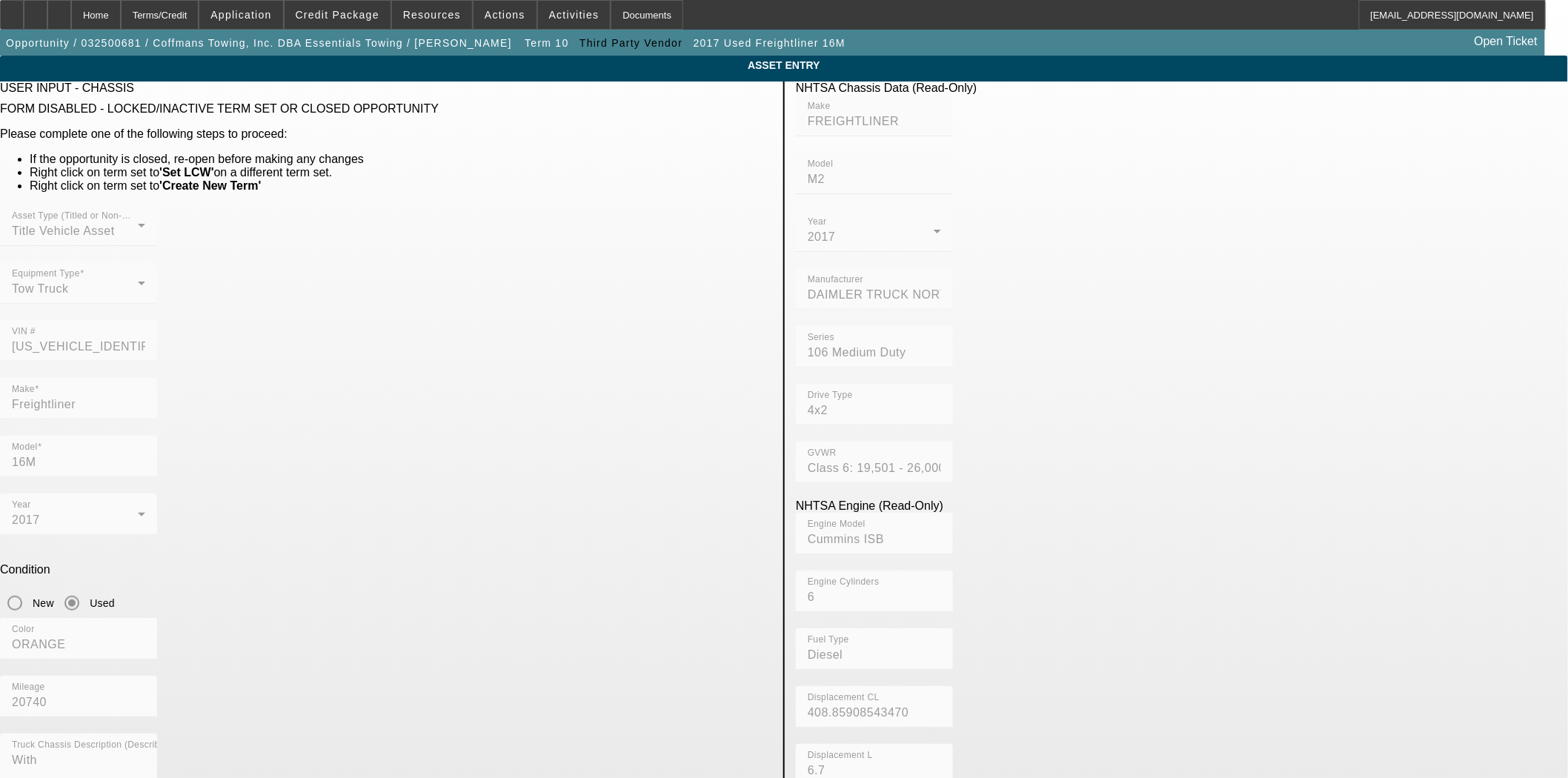
click at [534, 307] on div "Asset Type (Titled or Non-Titled) Title Vehicle Asset Equipment Type Tow Truck …" at bounding box center [386, 291] width 772 height 173
click at [121, 15] on div "Home" at bounding box center [96, 14] width 50 height 29
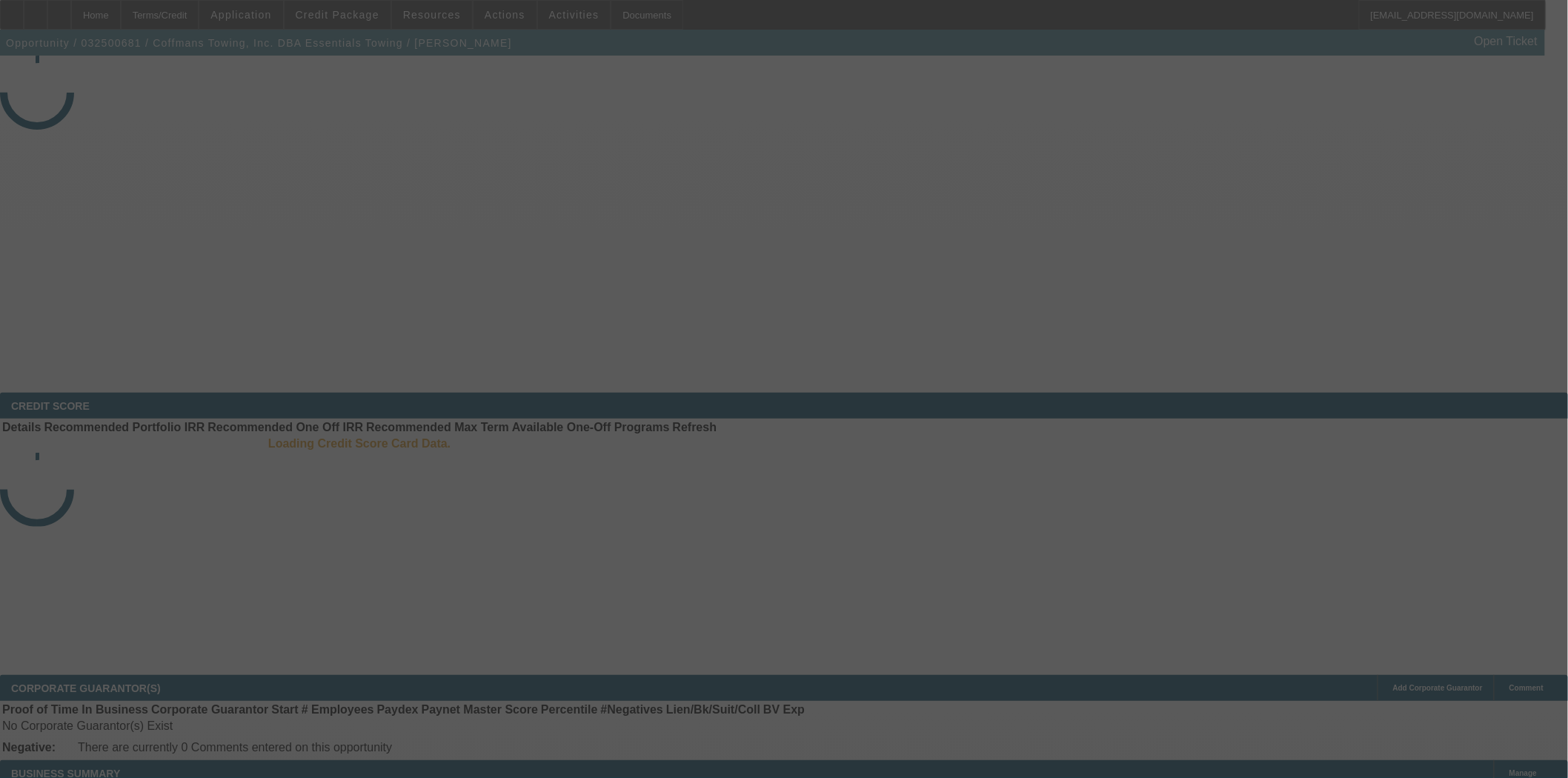
select select "4"
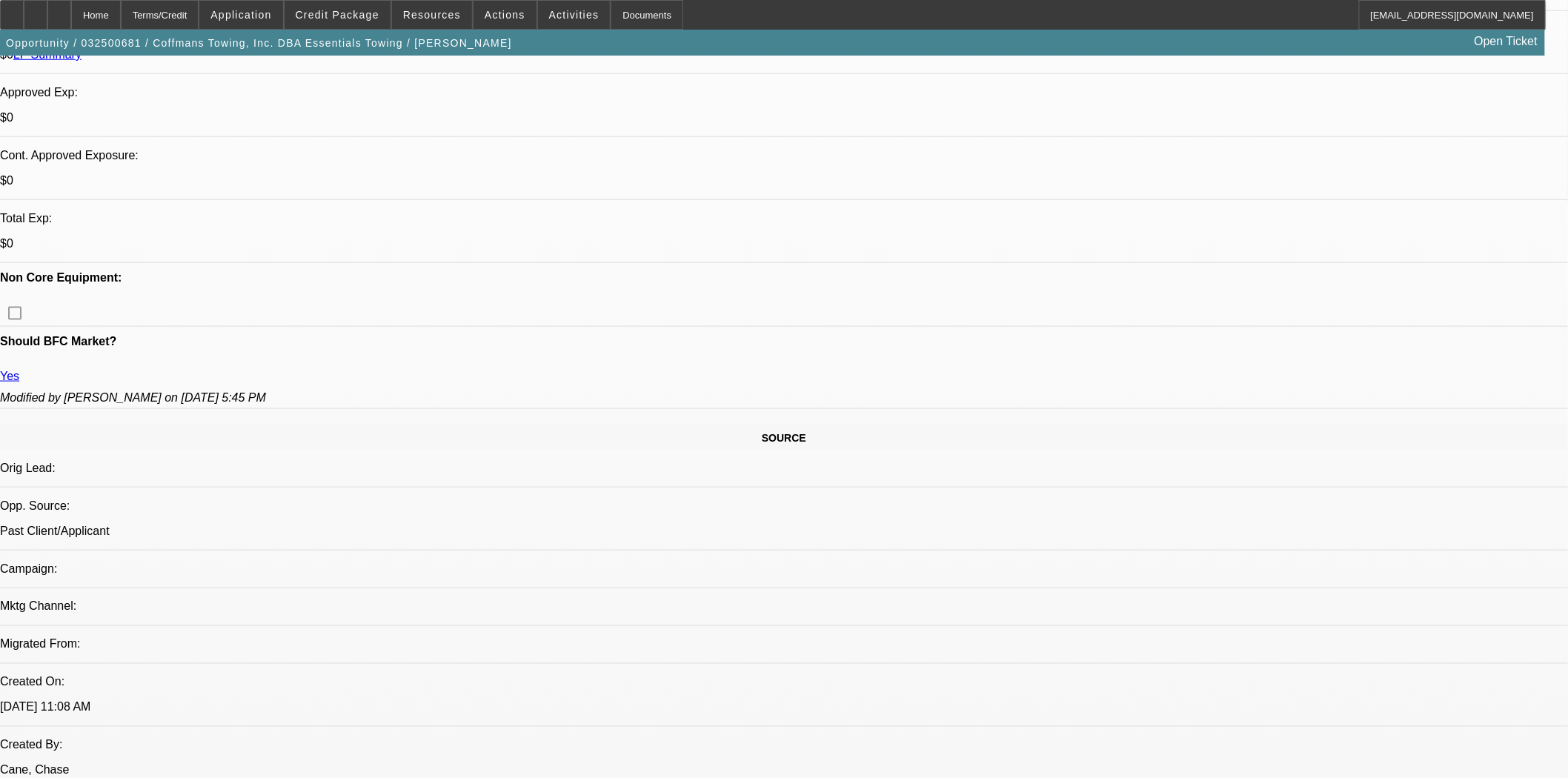
select select "0"
select select "6"
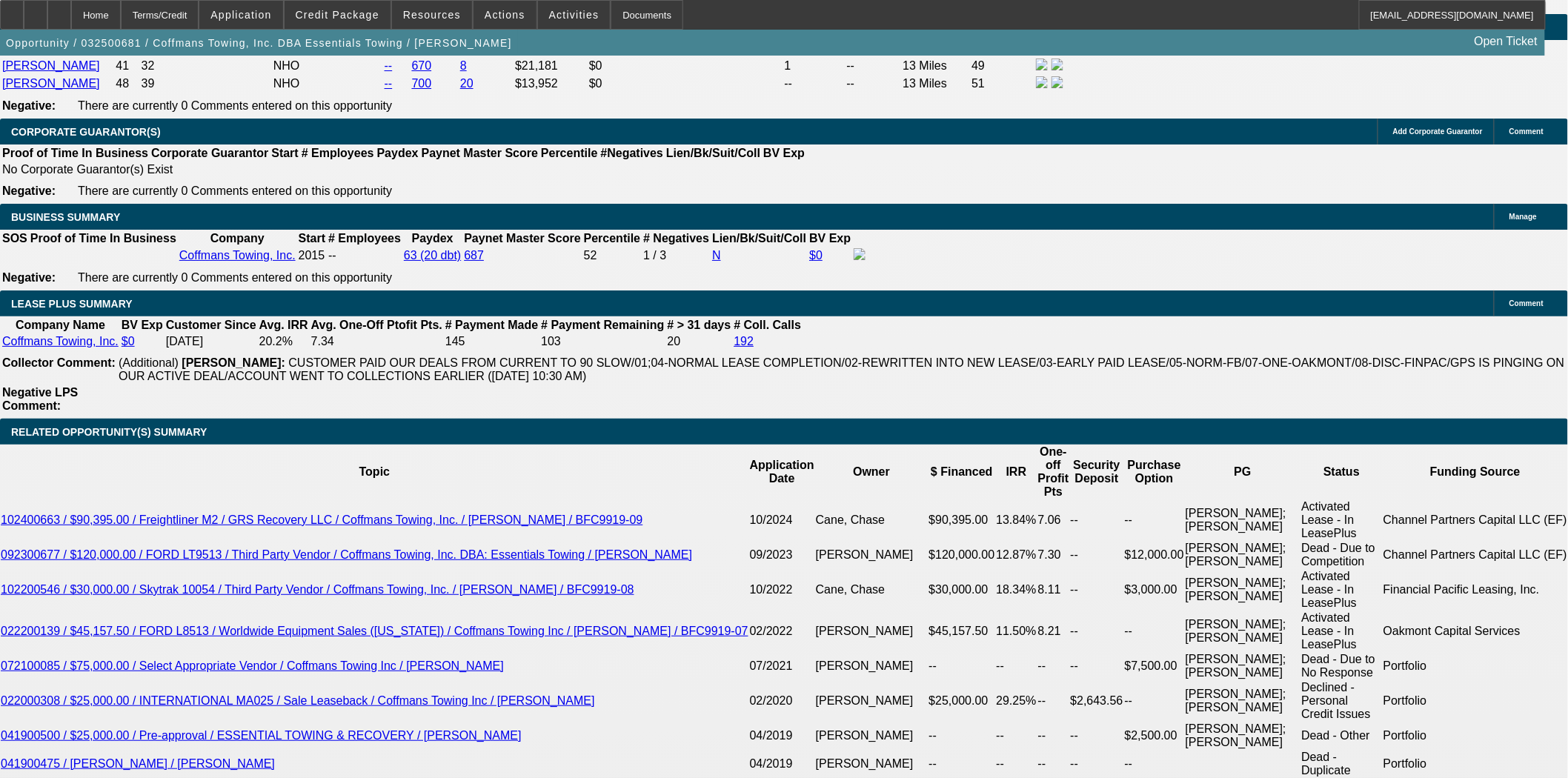
scroll to position [2382, 0]
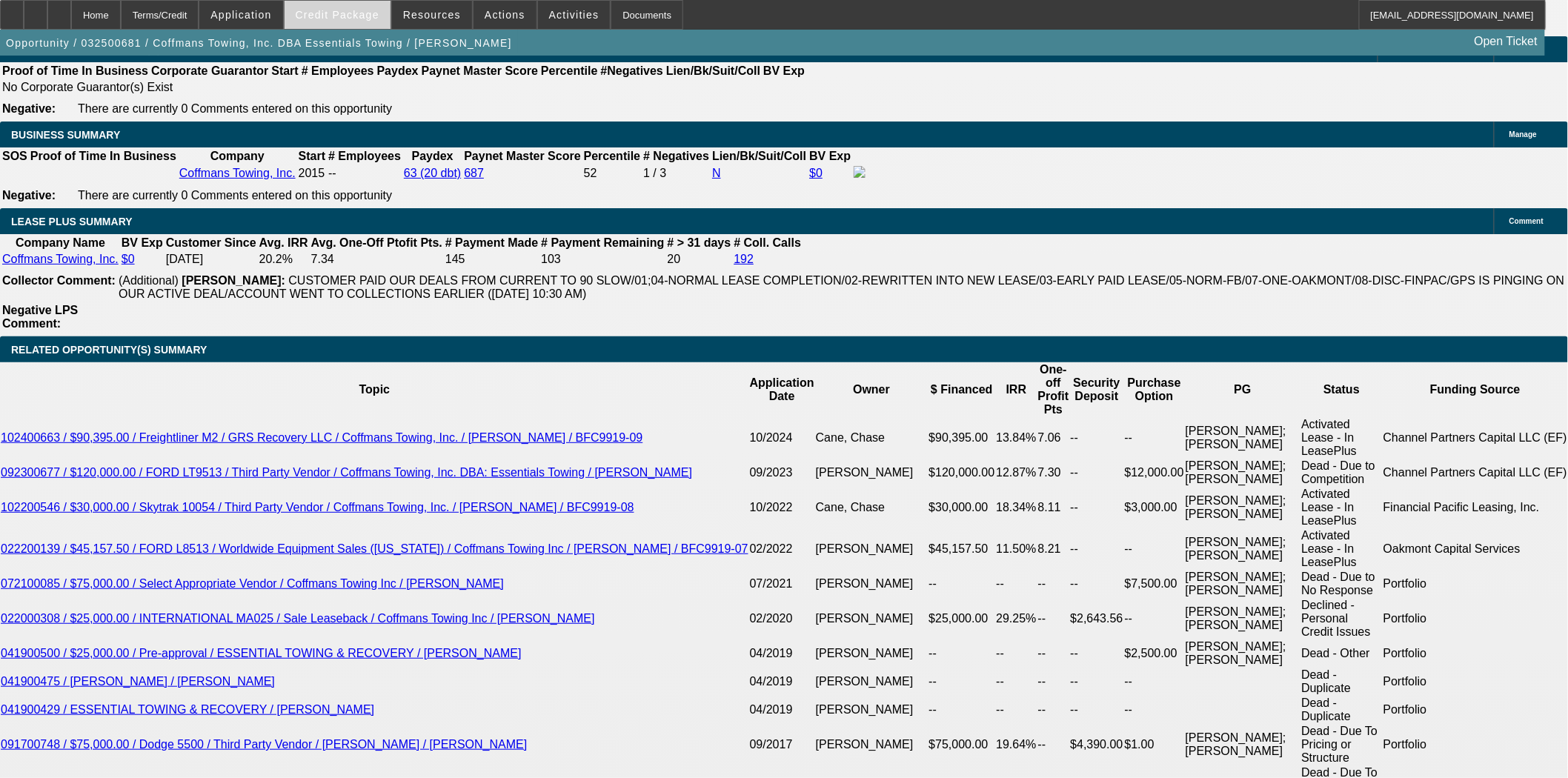
click at [346, 9] on span "Credit Package" at bounding box center [338, 14] width 84 height 12
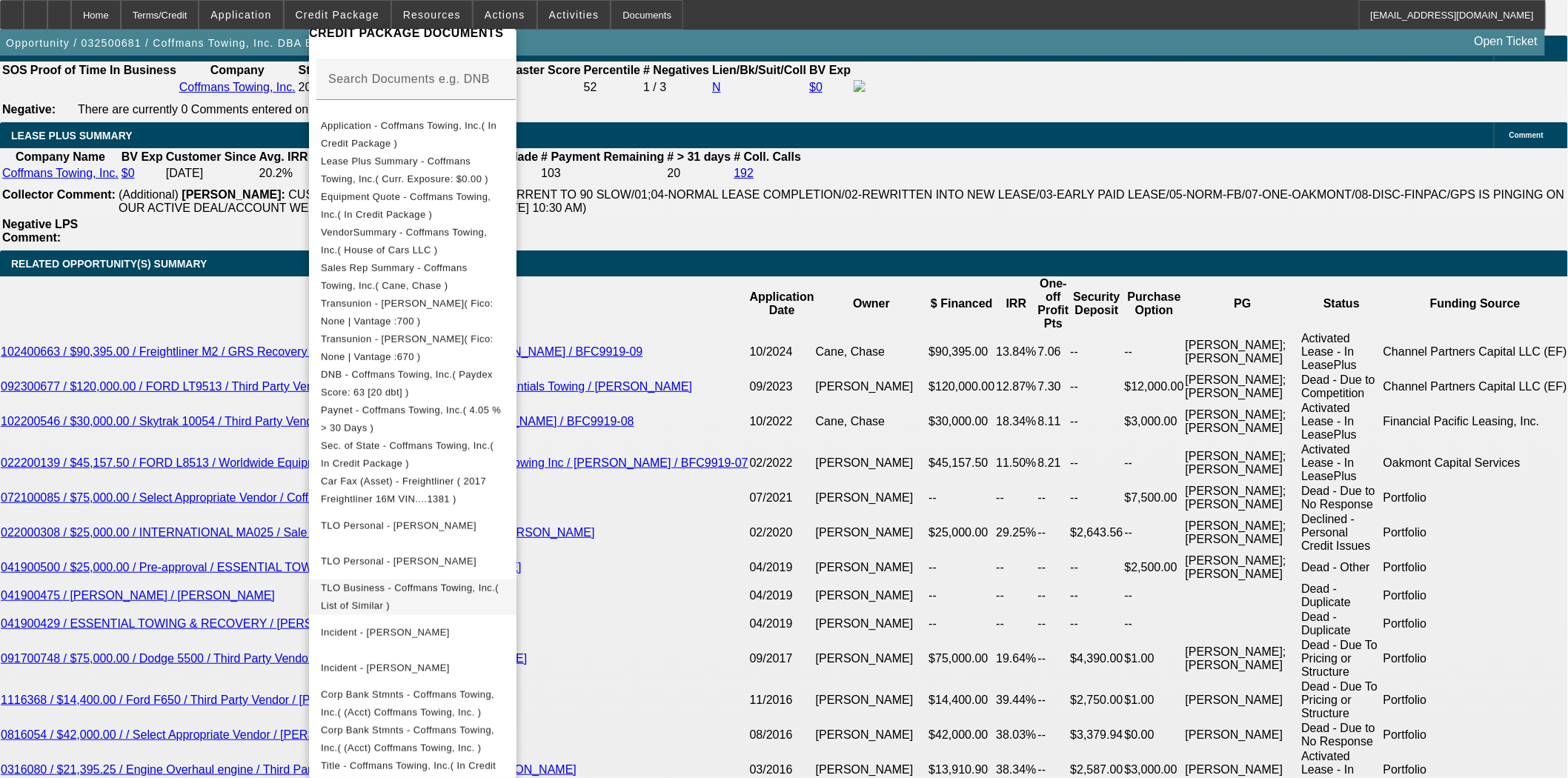
scroll to position [164, 0]
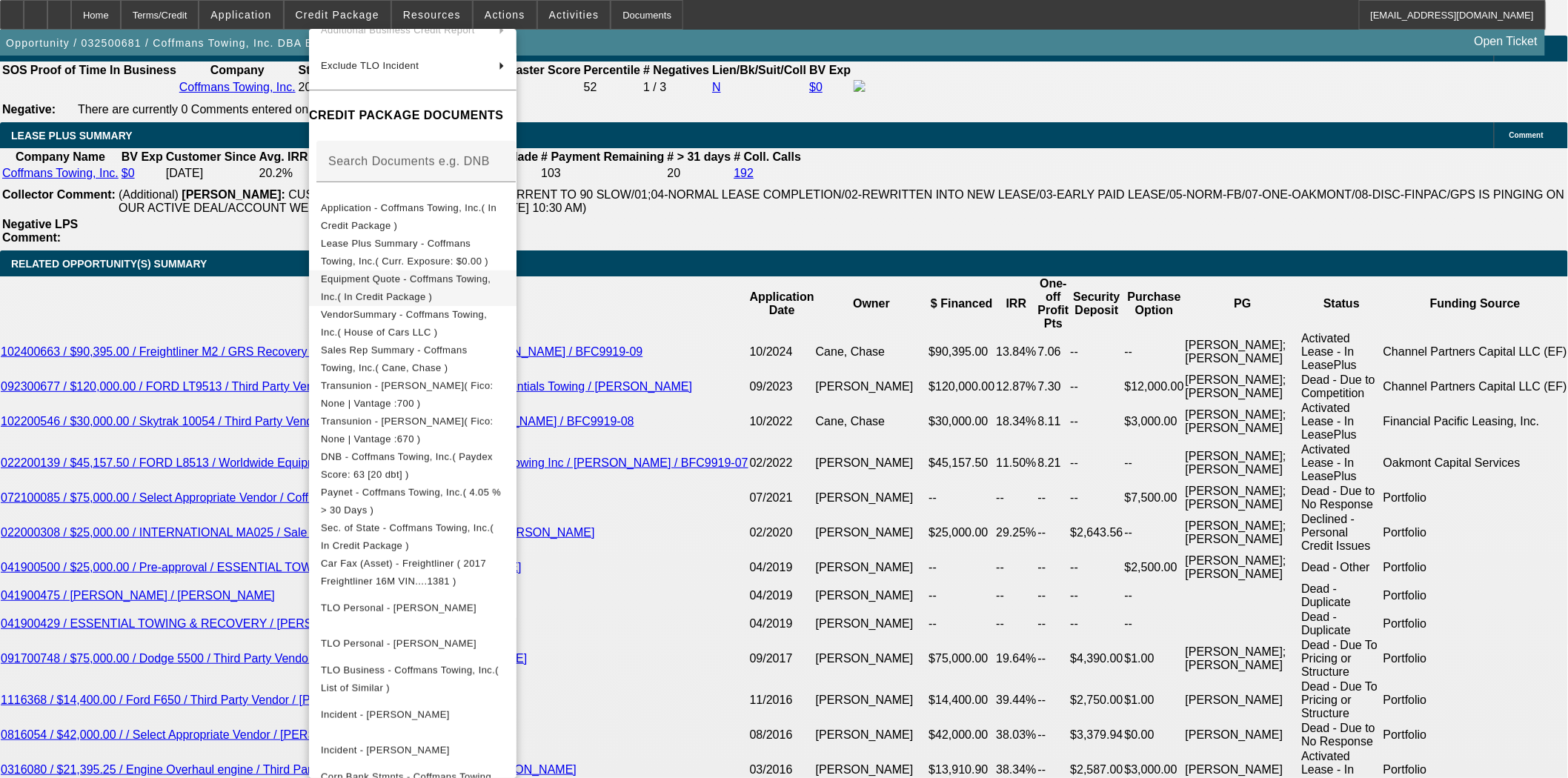
click at [387, 294] on button "Equipment Quote - Coffmans Towing, Inc.( In Credit Package )" at bounding box center [413, 288] width 207 height 36
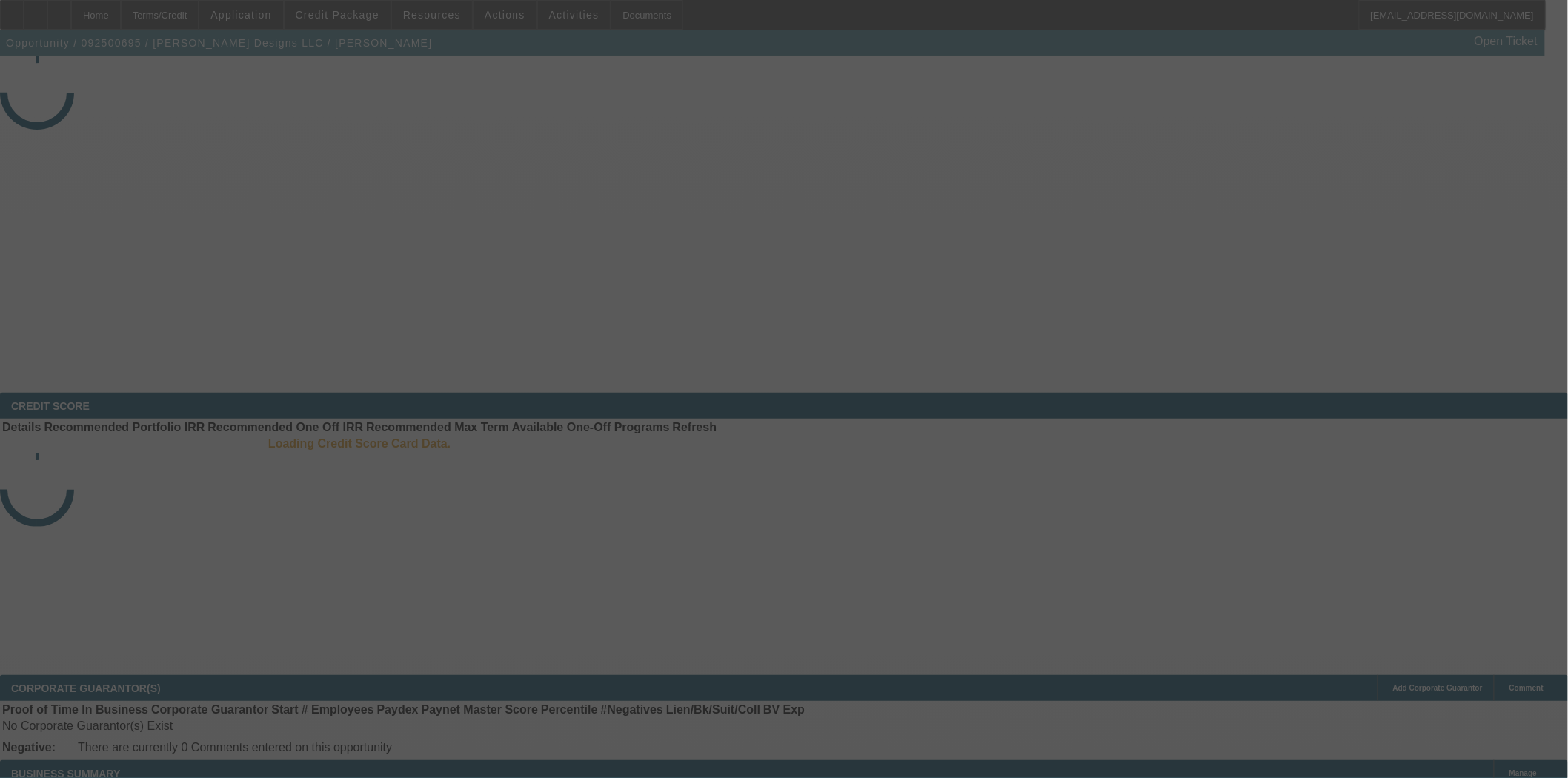
select select "3"
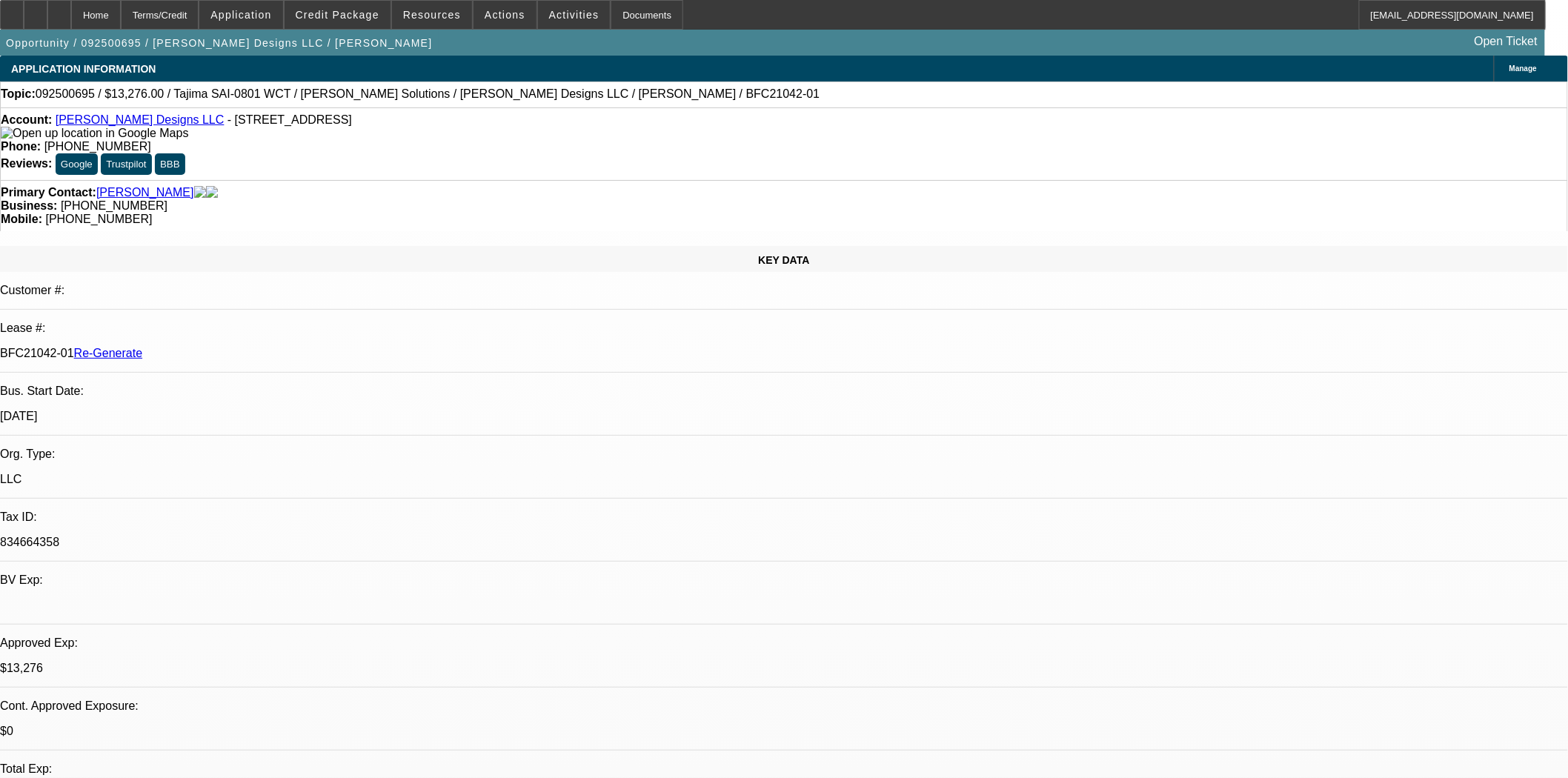
select select "0"
select select "2"
select select "0"
select select "1"
select select "2"
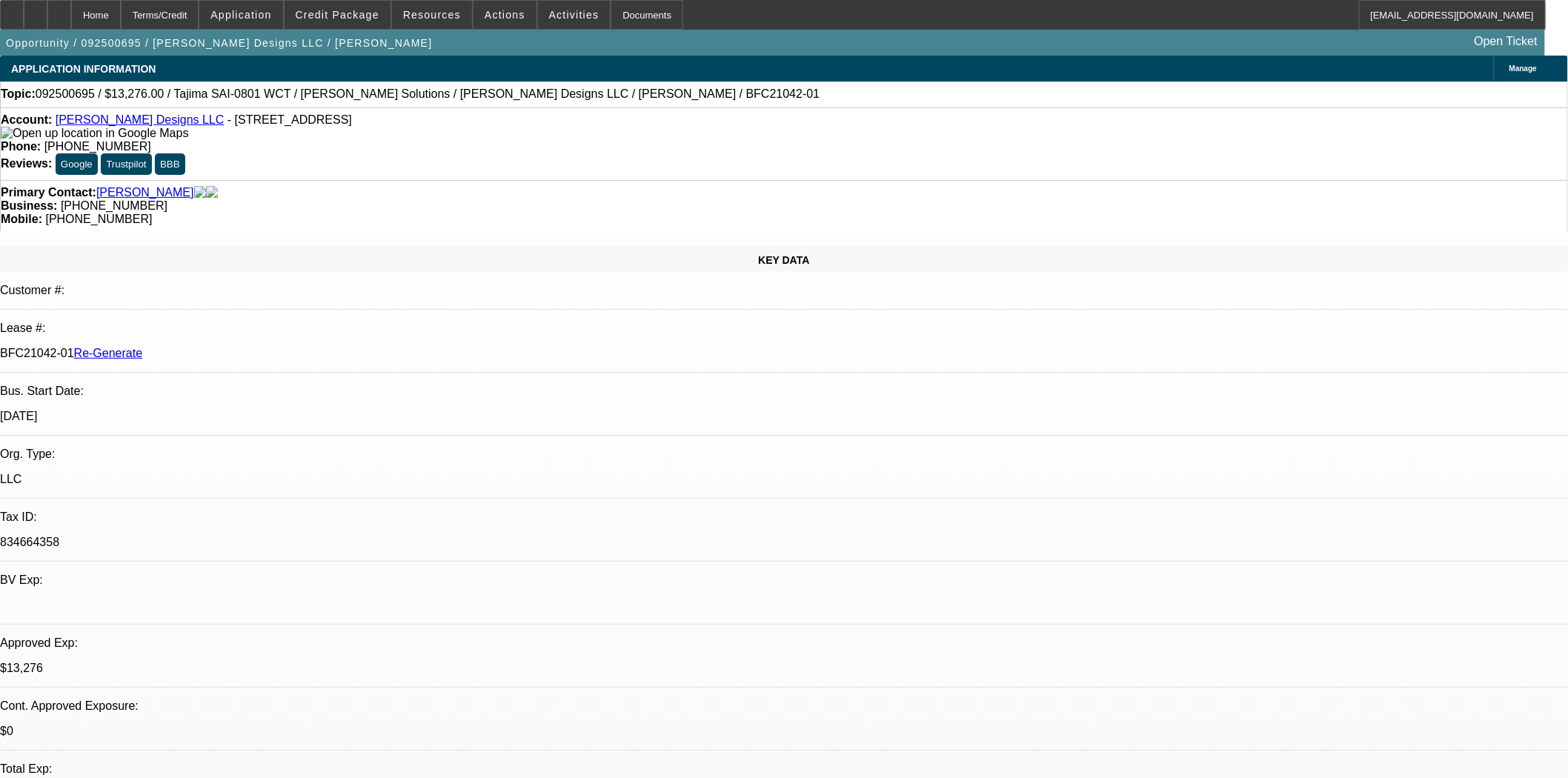
select select "6"
click at [338, 12] on span "Credit Package" at bounding box center [338, 14] width 84 height 12
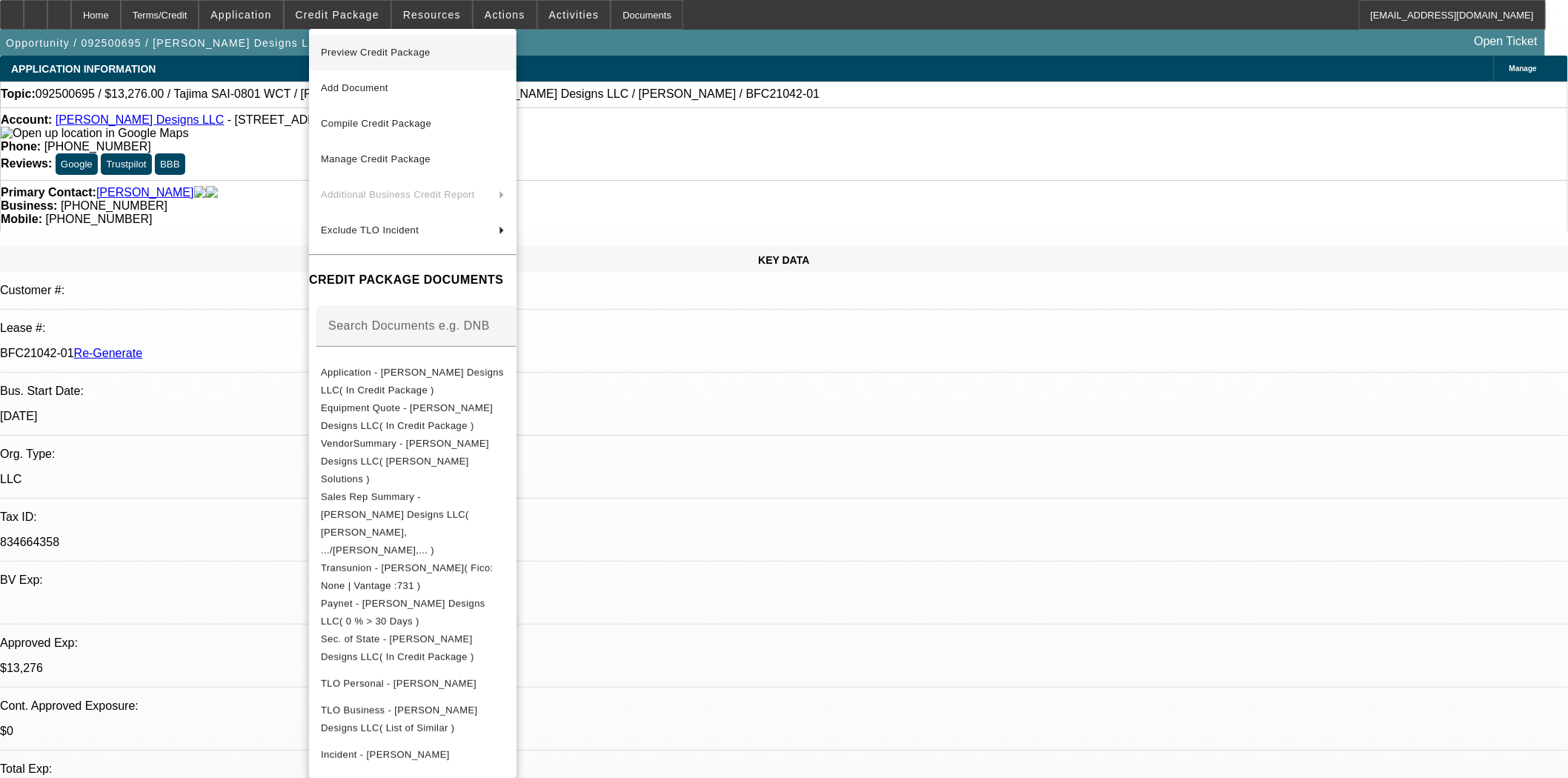
click at [350, 49] on span "Preview Credit Package" at bounding box center [375, 52] width 110 height 11
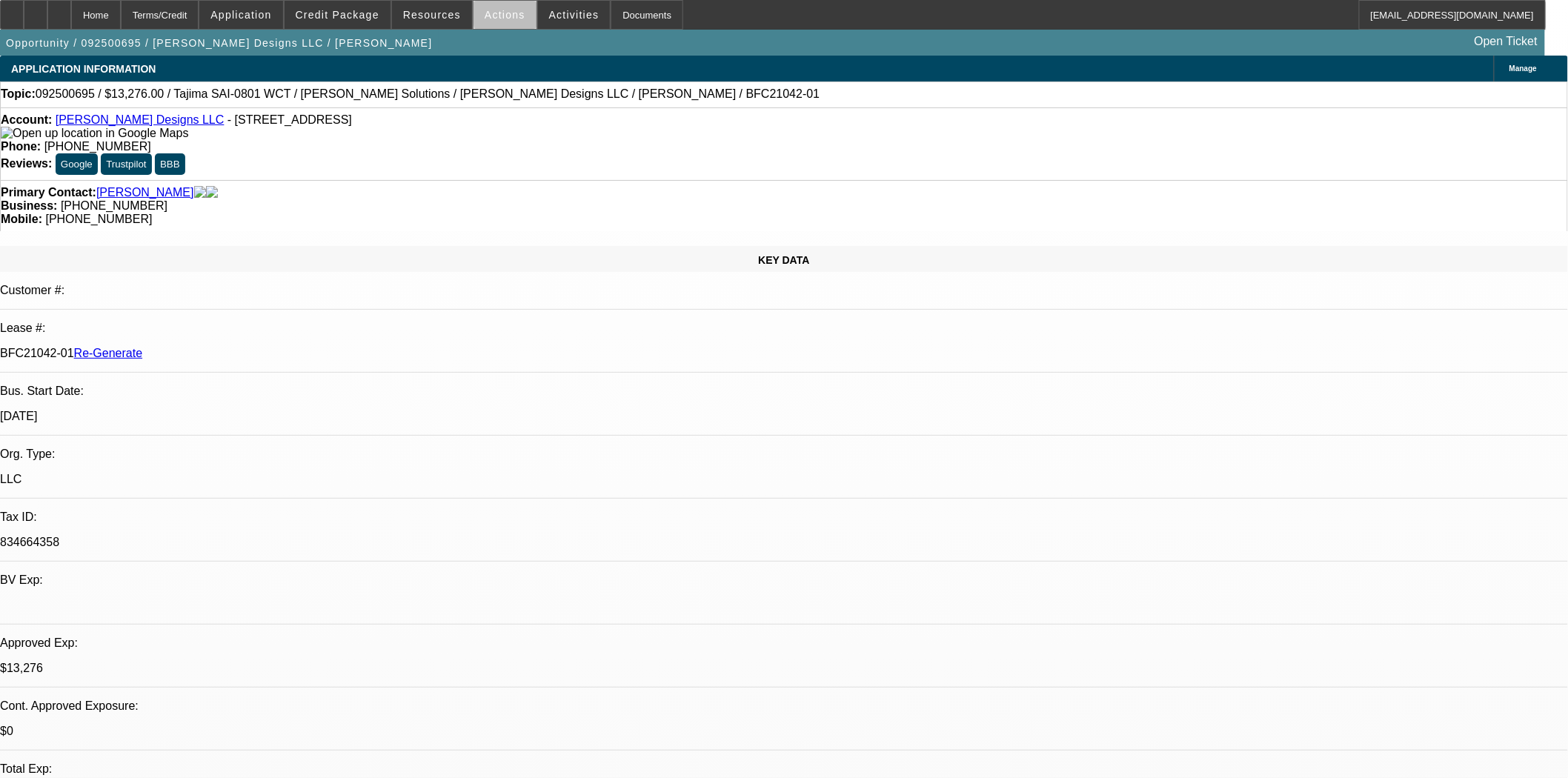
click at [510, 17] on span "Actions" at bounding box center [505, 14] width 41 height 12
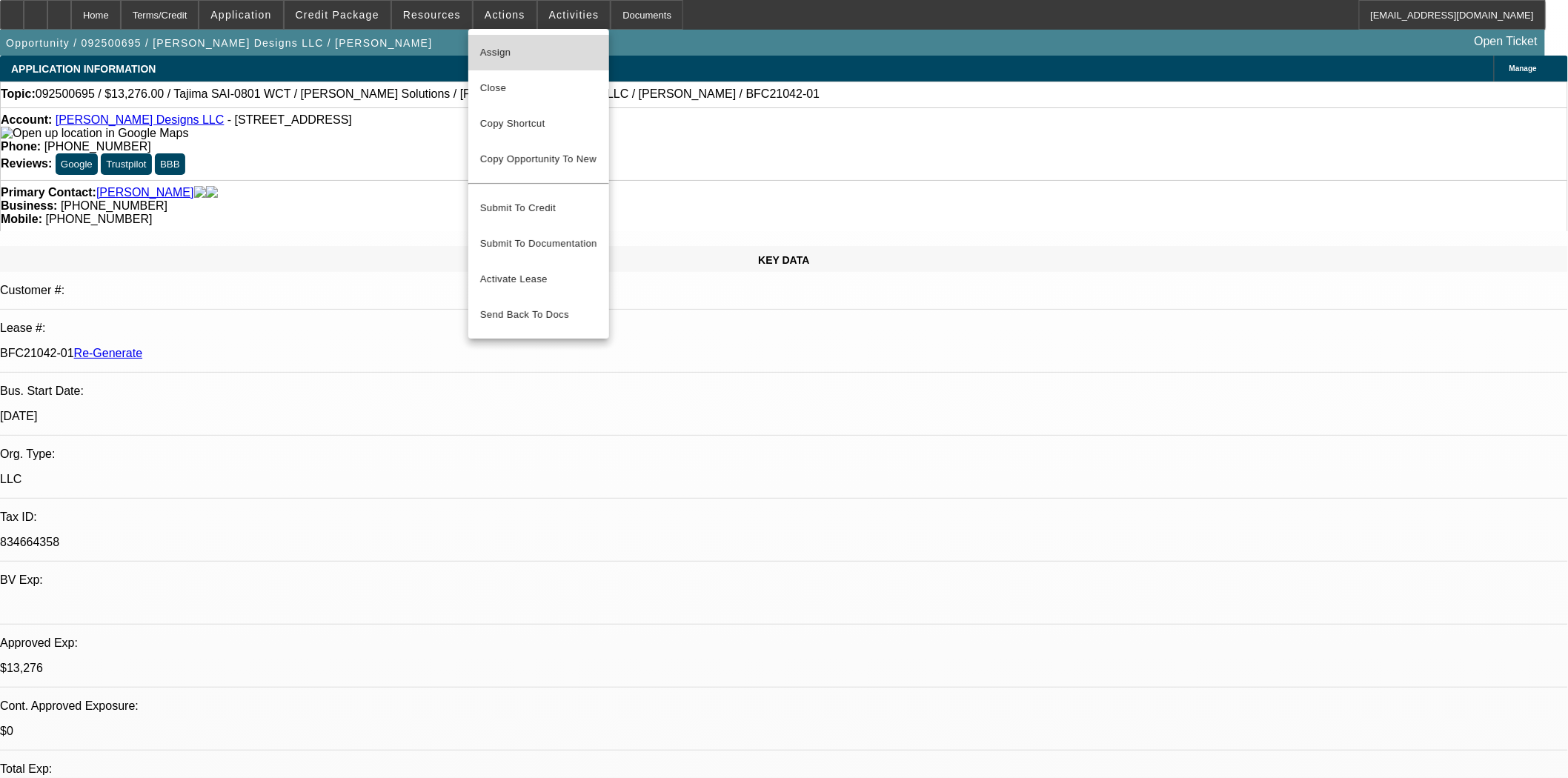
click at [515, 63] on button "Assign" at bounding box center [538, 53] width 141 height 36
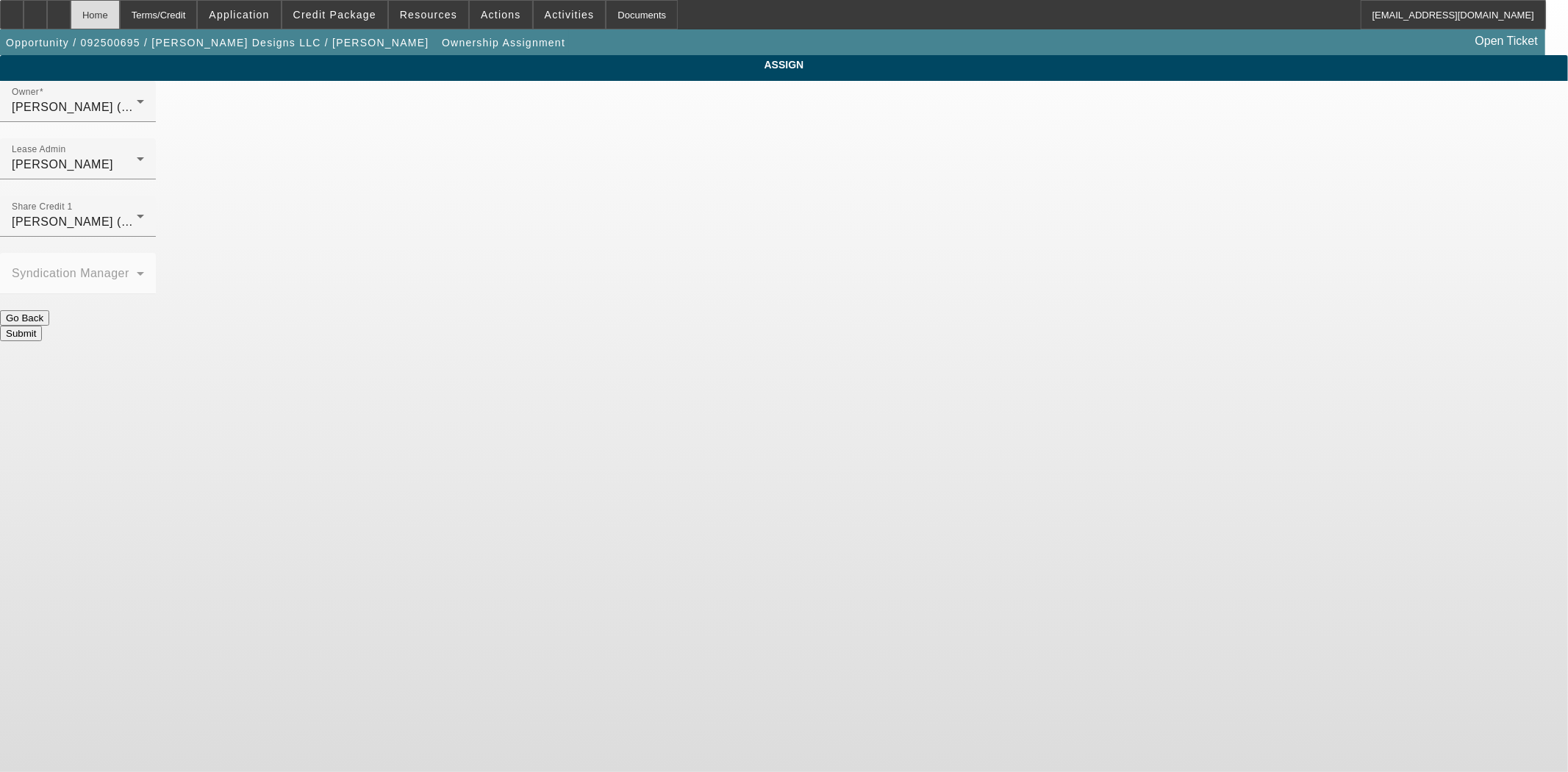
click at [120, 13] on div "Home" at bounding box center [96, 14] width 50 height 29
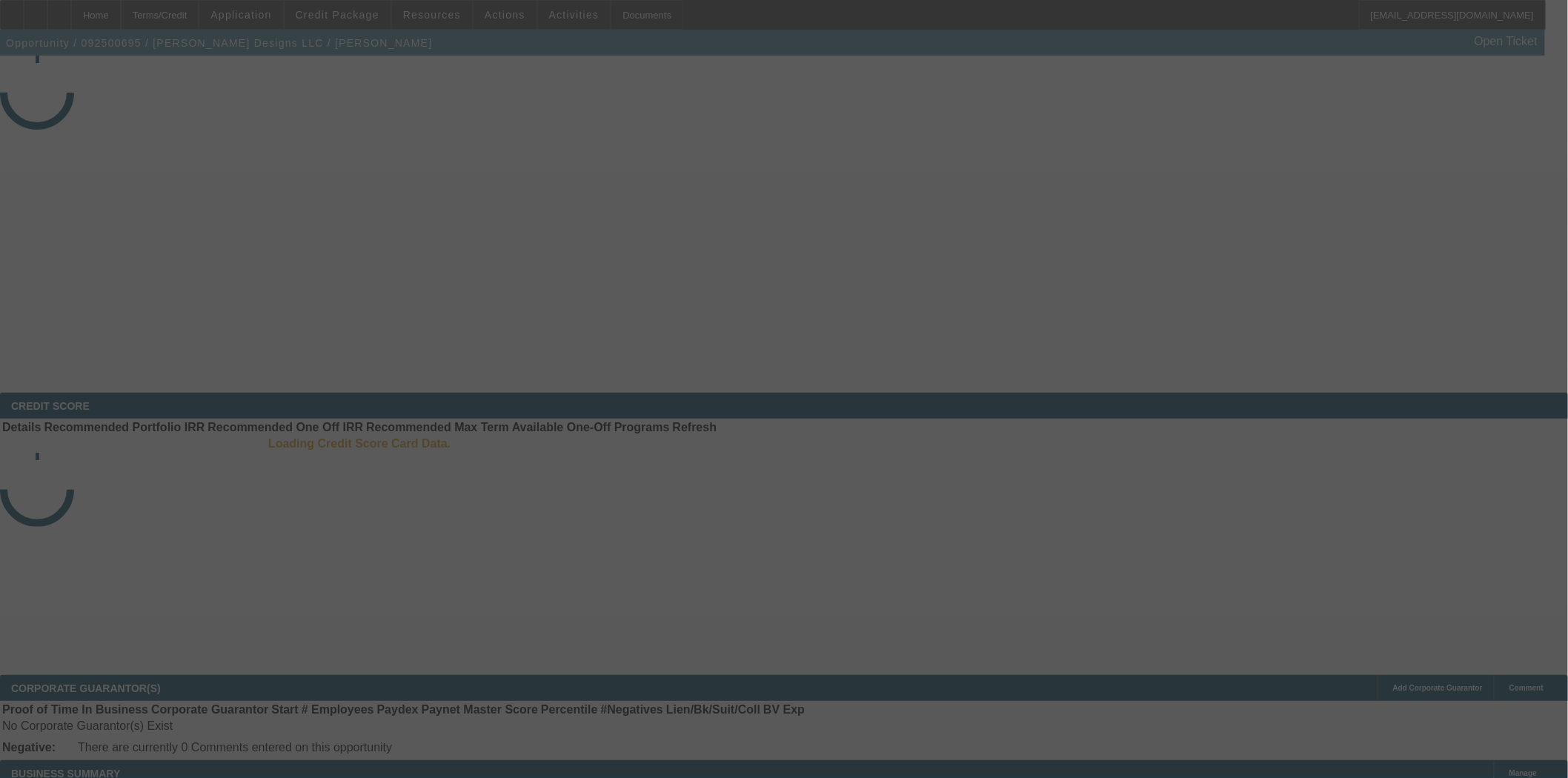
select select "3"
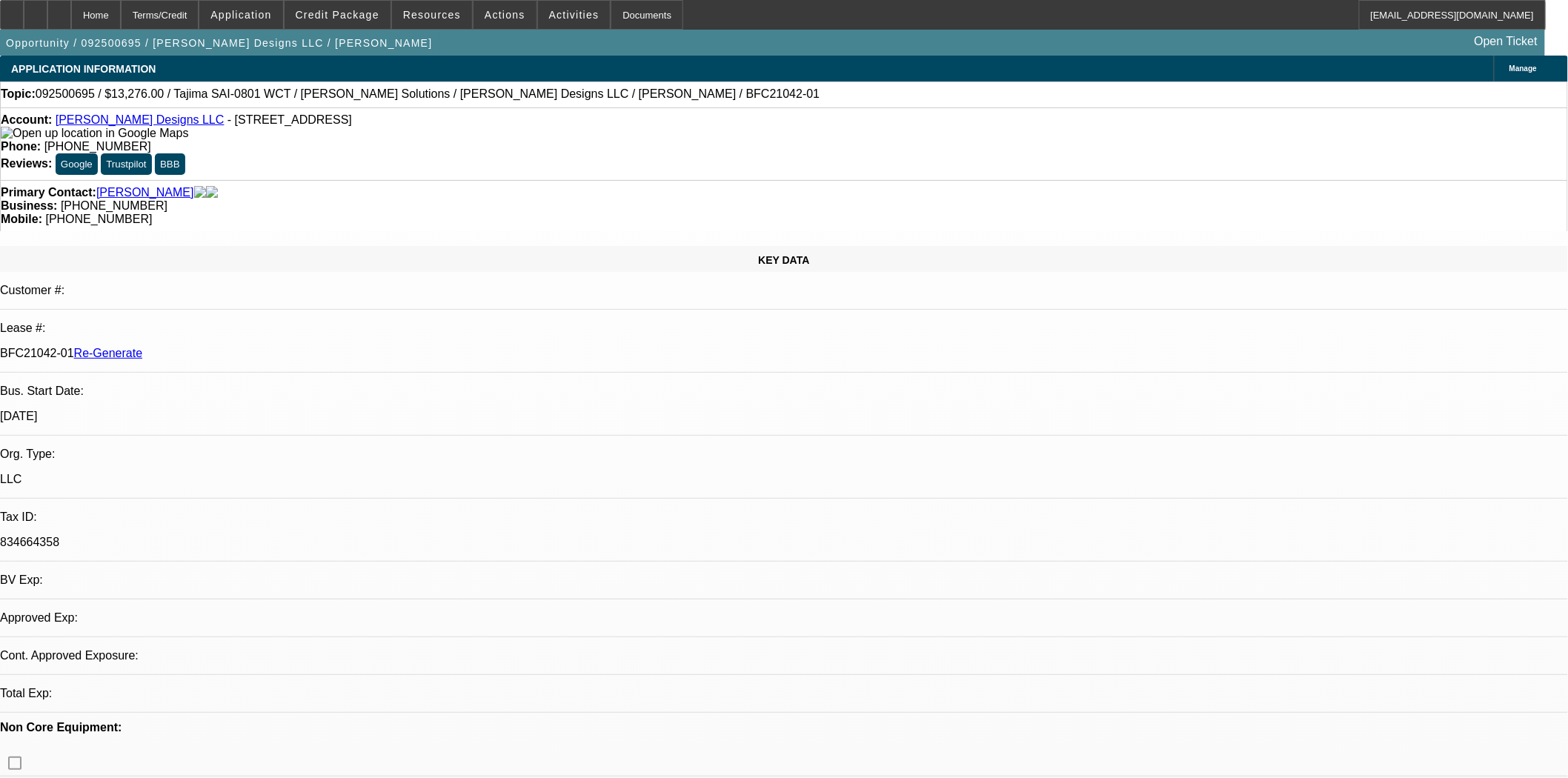
select select "0"
select select "2"
select select "0"
select select "6"
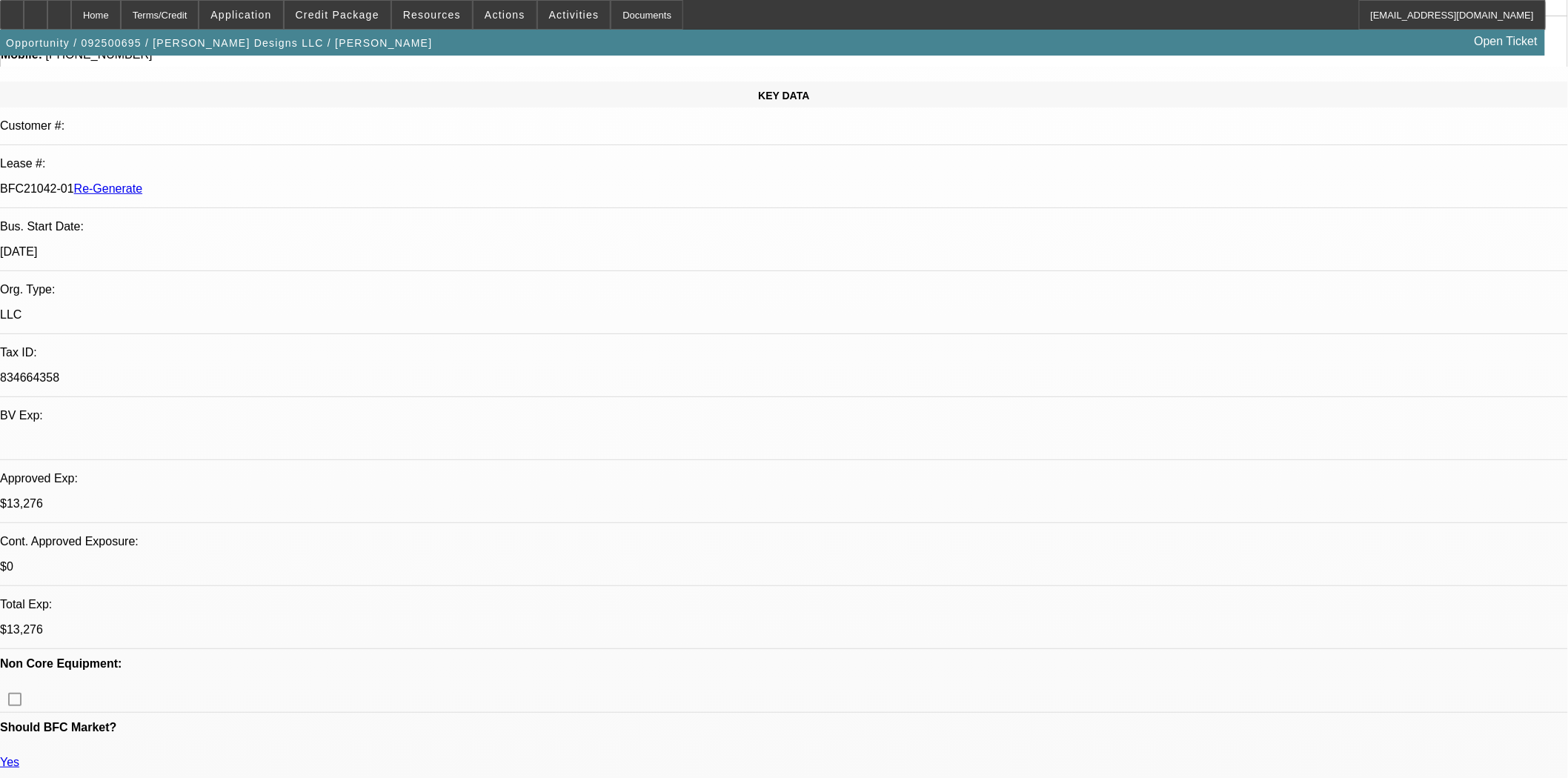
scroll to position [172, 0]
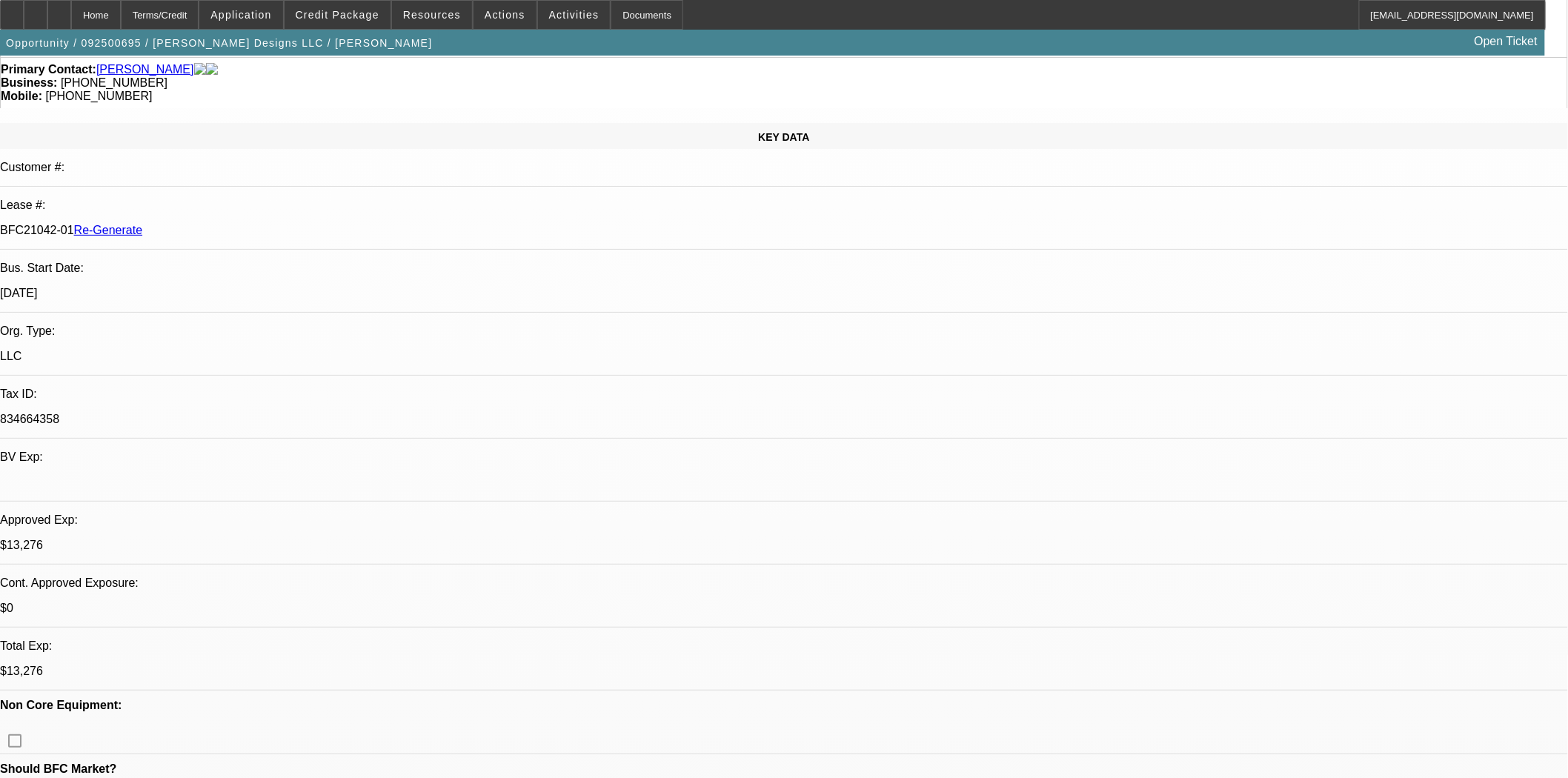
scroll to position [0, 0]
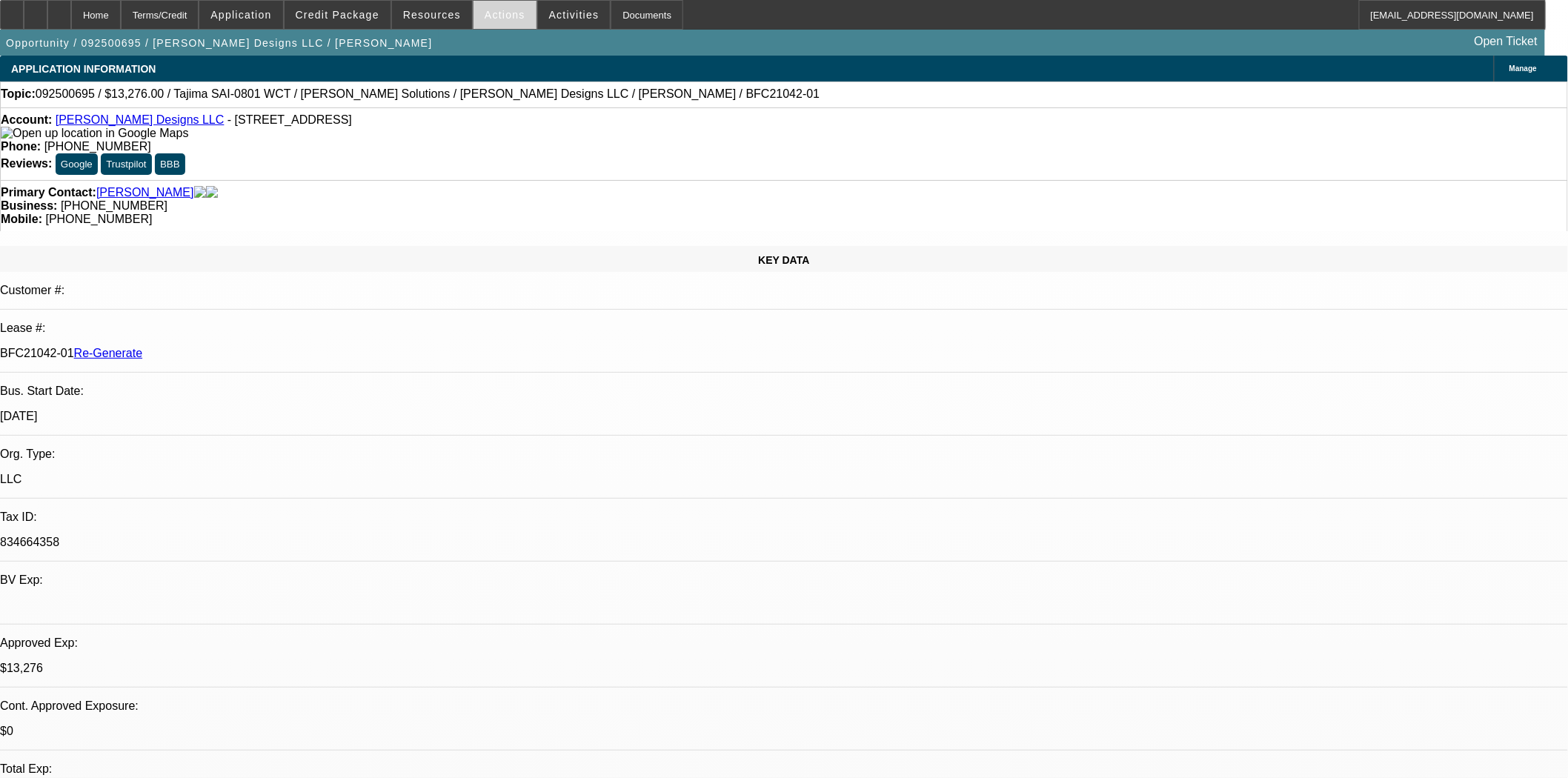
click at [498, 24] on span at bounding box center [505, 15] width 63 height 36
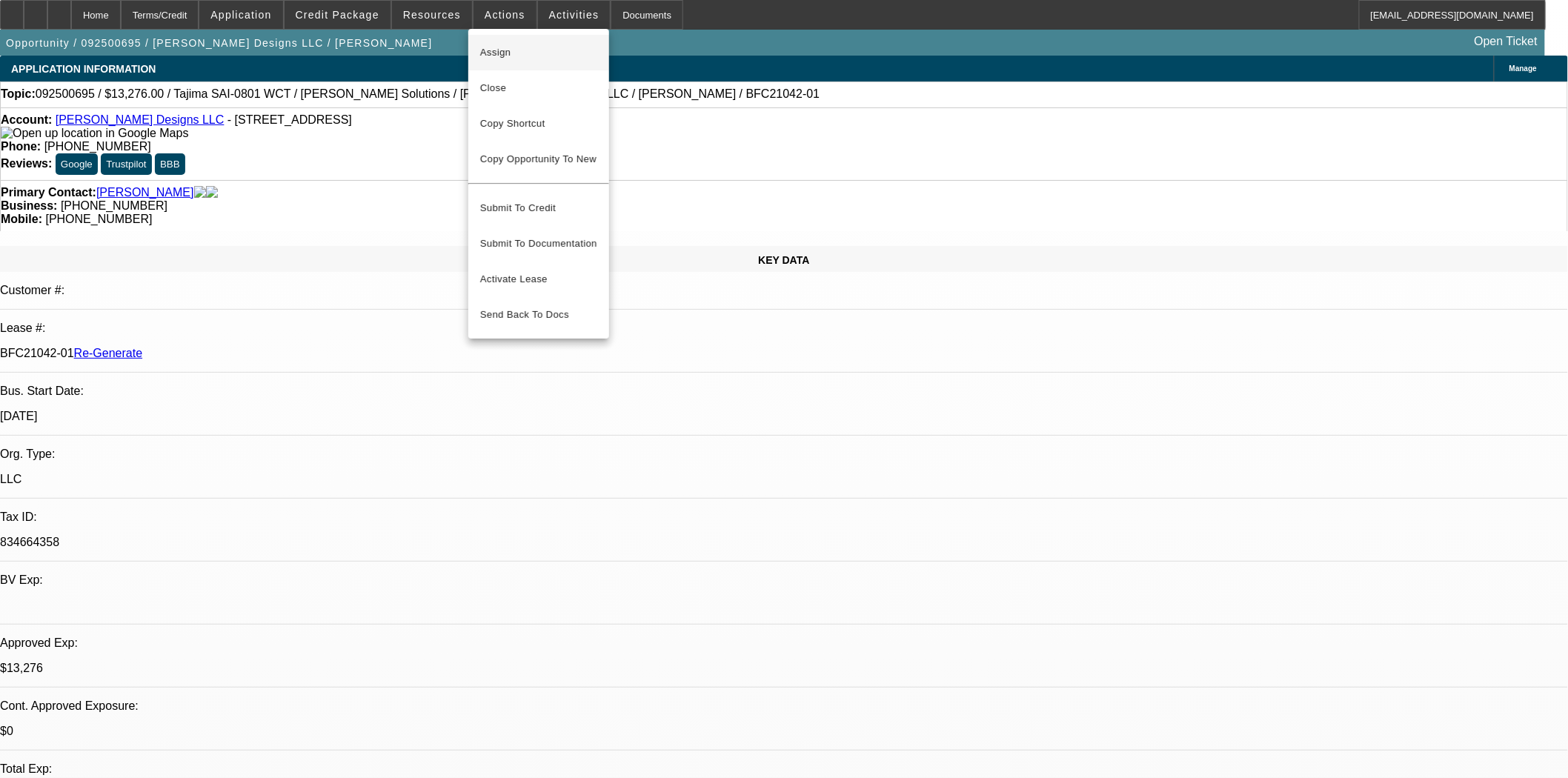
click at [494, 53] on span "Assign" at bounding box center [538, 53] width 117 height 18
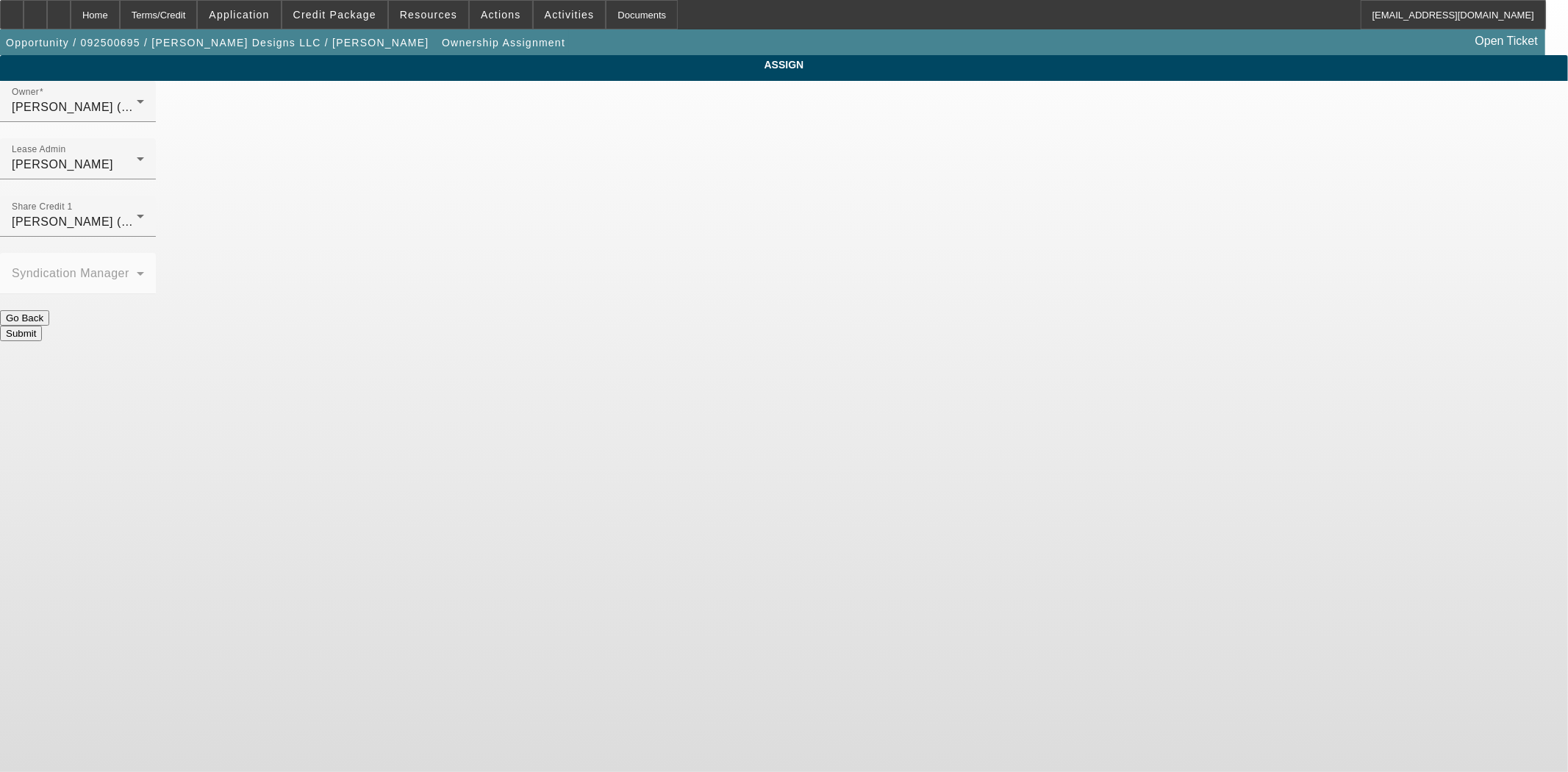
click at [156, 179] on div at bounding box center [78, 187] width 156 height 16
click at [113, 158] on span "[PERSON_NAME]" at bounding box center [62, 164] width 102 height 12
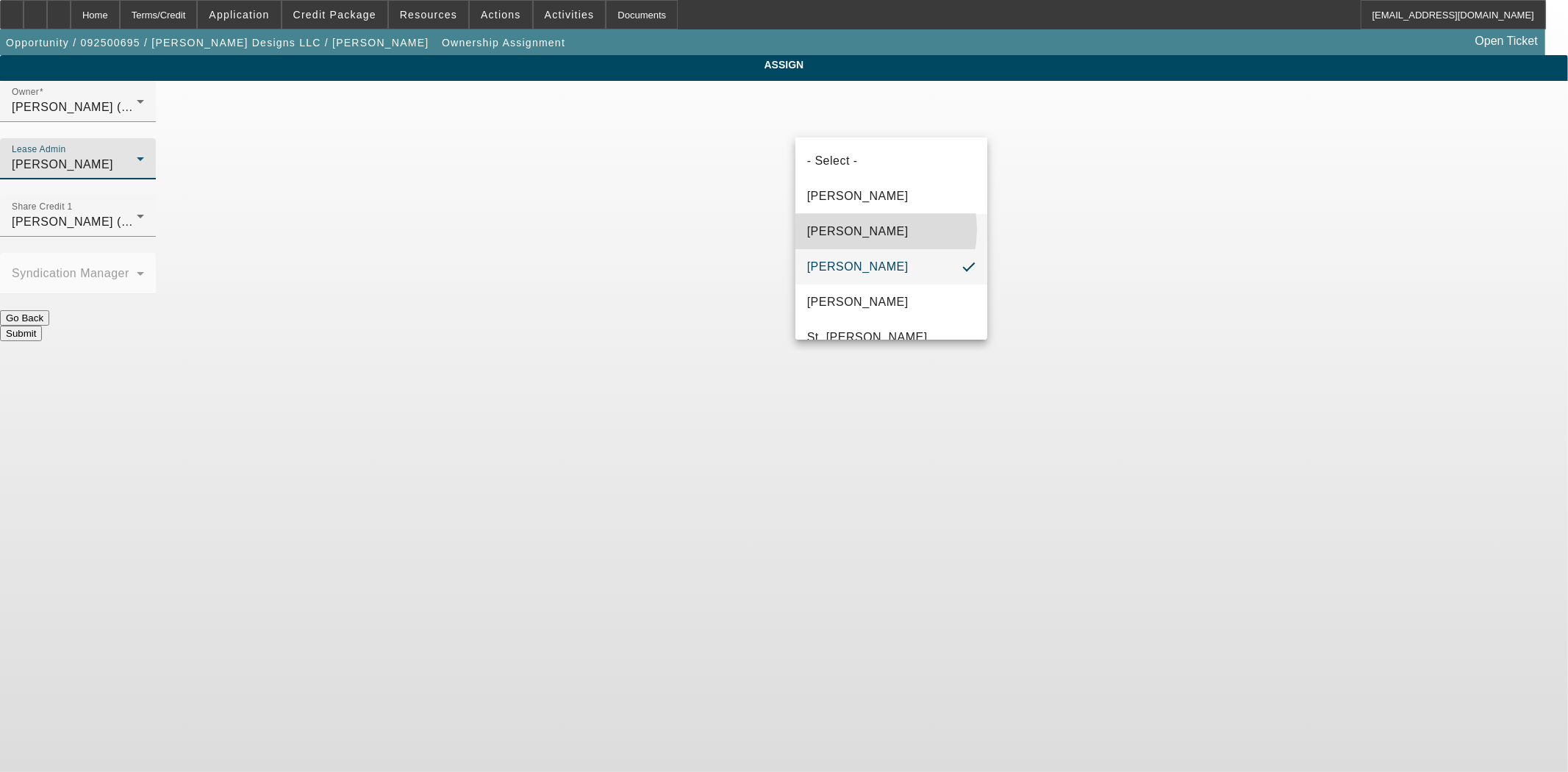
click at [858, 230] on span "[PERSON_NAME]" at bounding box center [858, 231] width 102 height 18
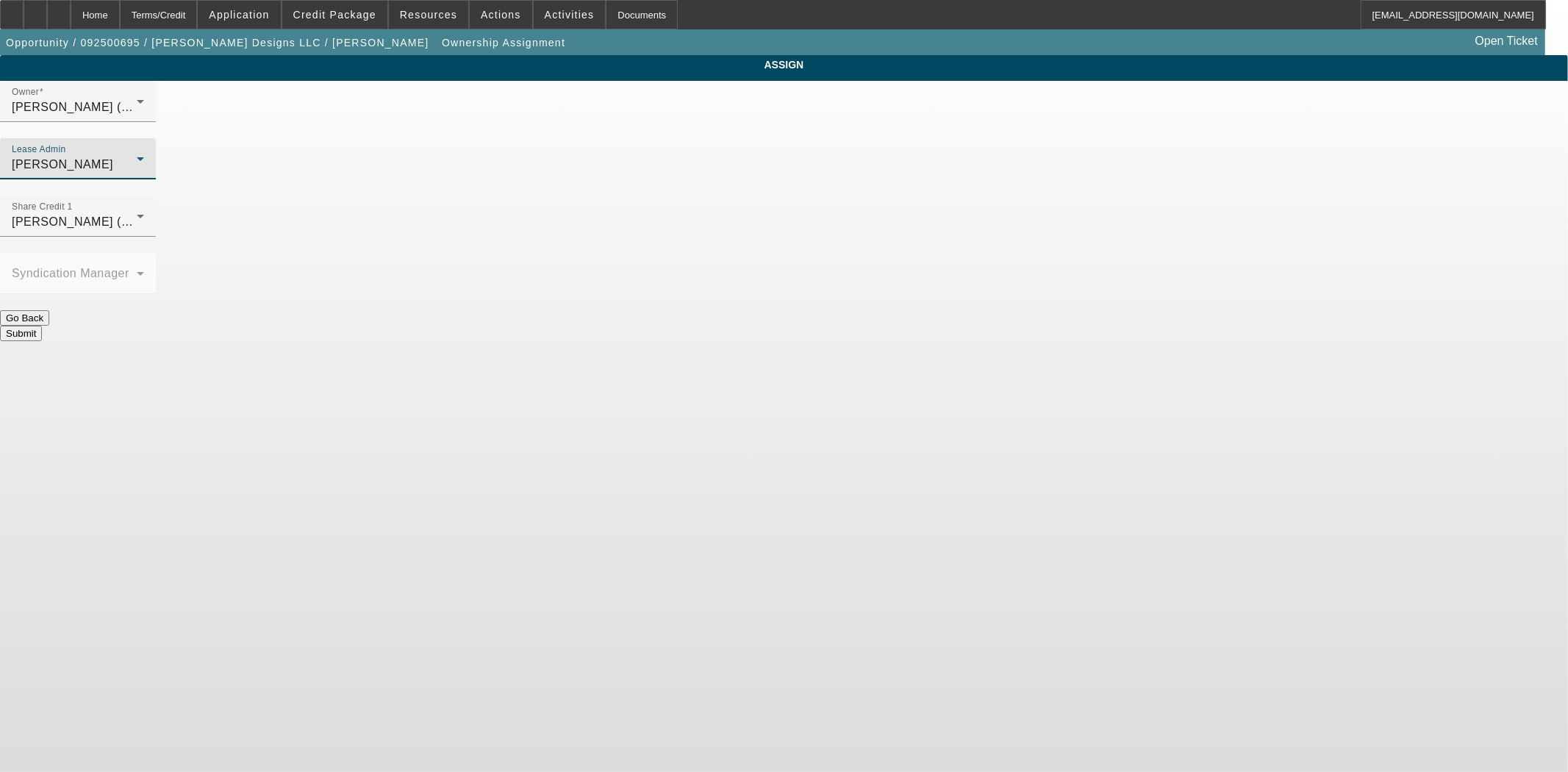
click at [42, 326] on button "Submit" at bounding box center [20, 333] width 42 height 15
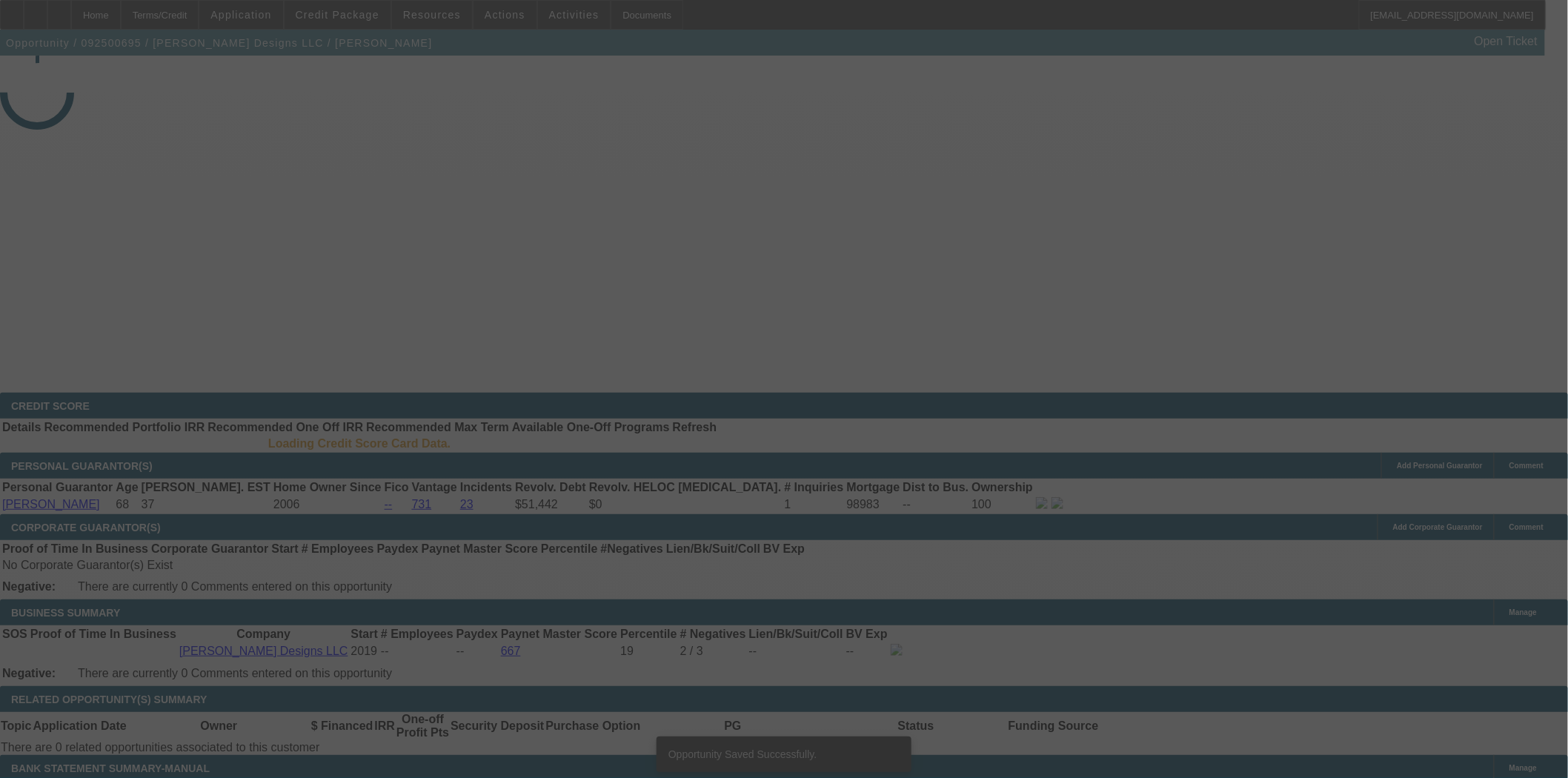
select select "3"
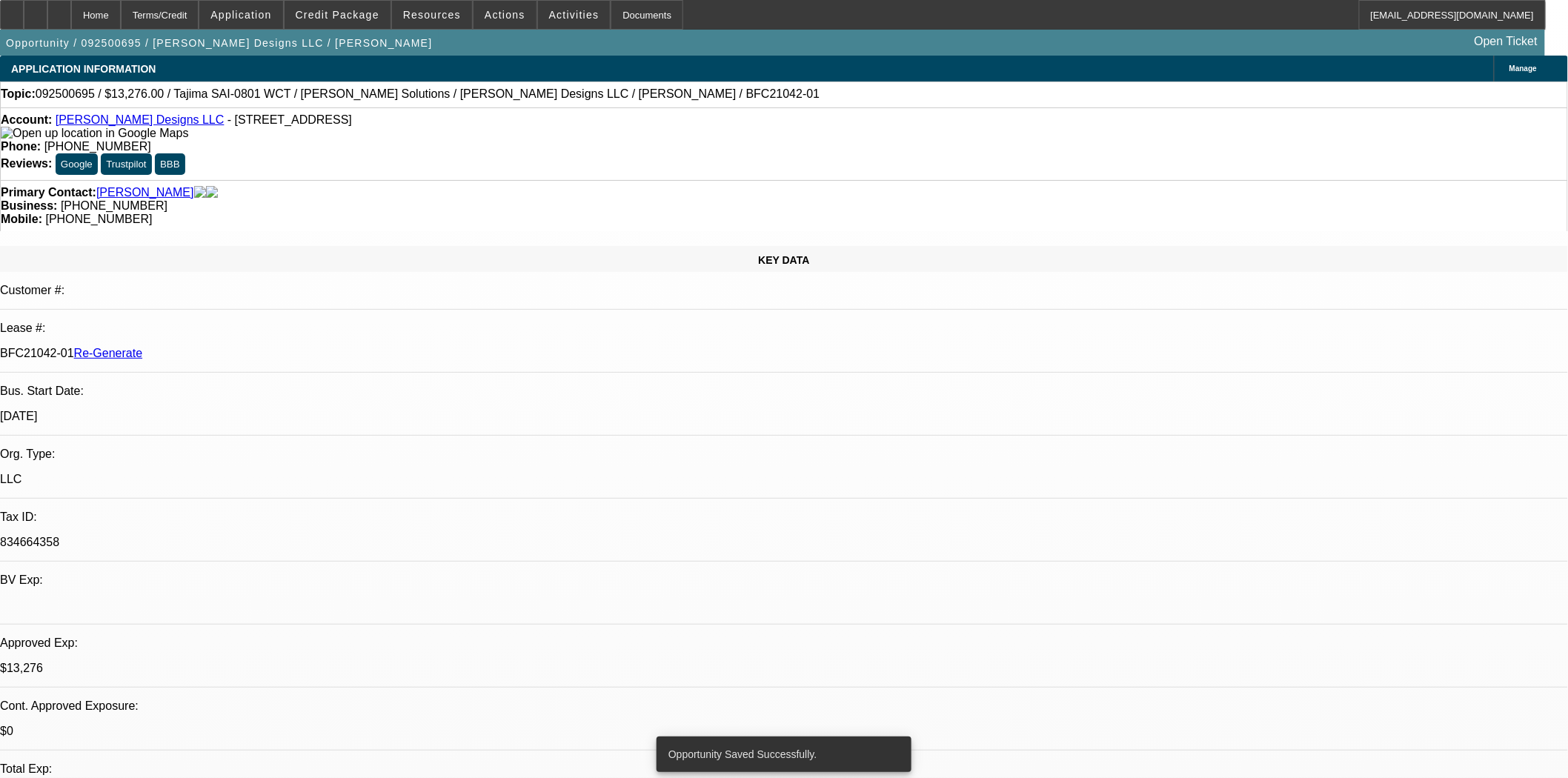
select select "0"
select select "2"
select select "0"
select select "6"
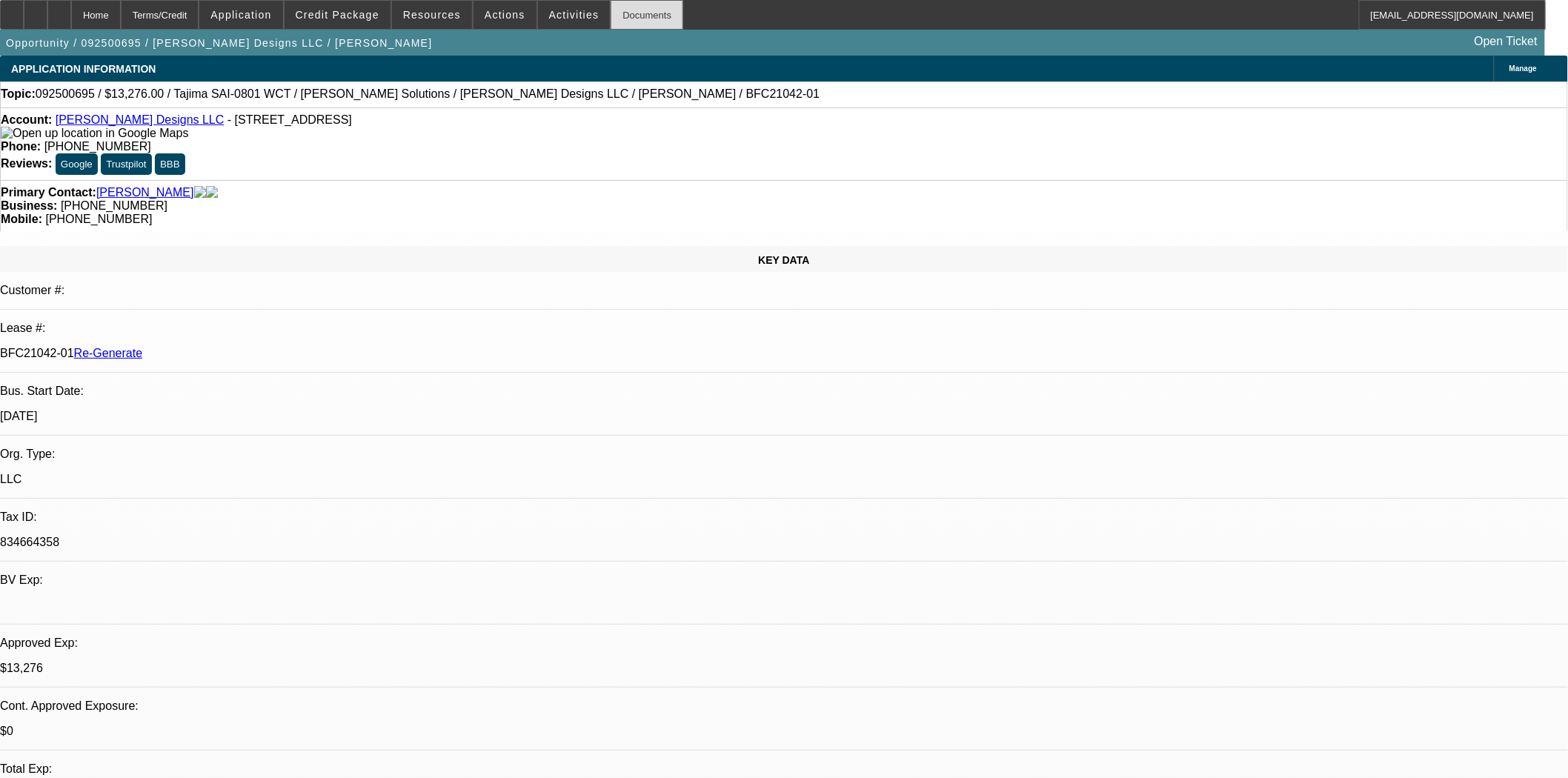
click at [612, 17] on div "Documents" at bounding box center [646, 14] width 72 height 29
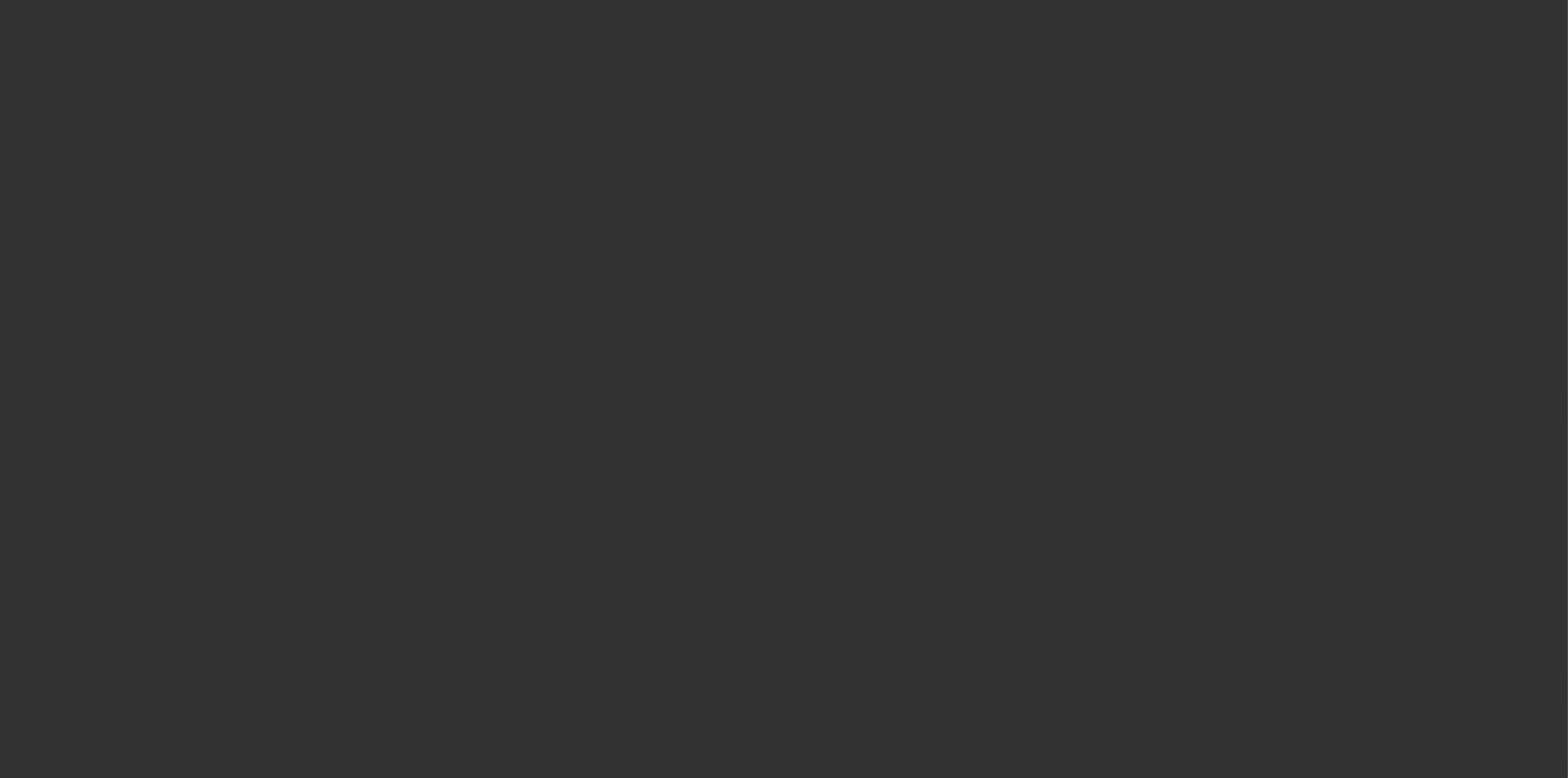
select select "3"
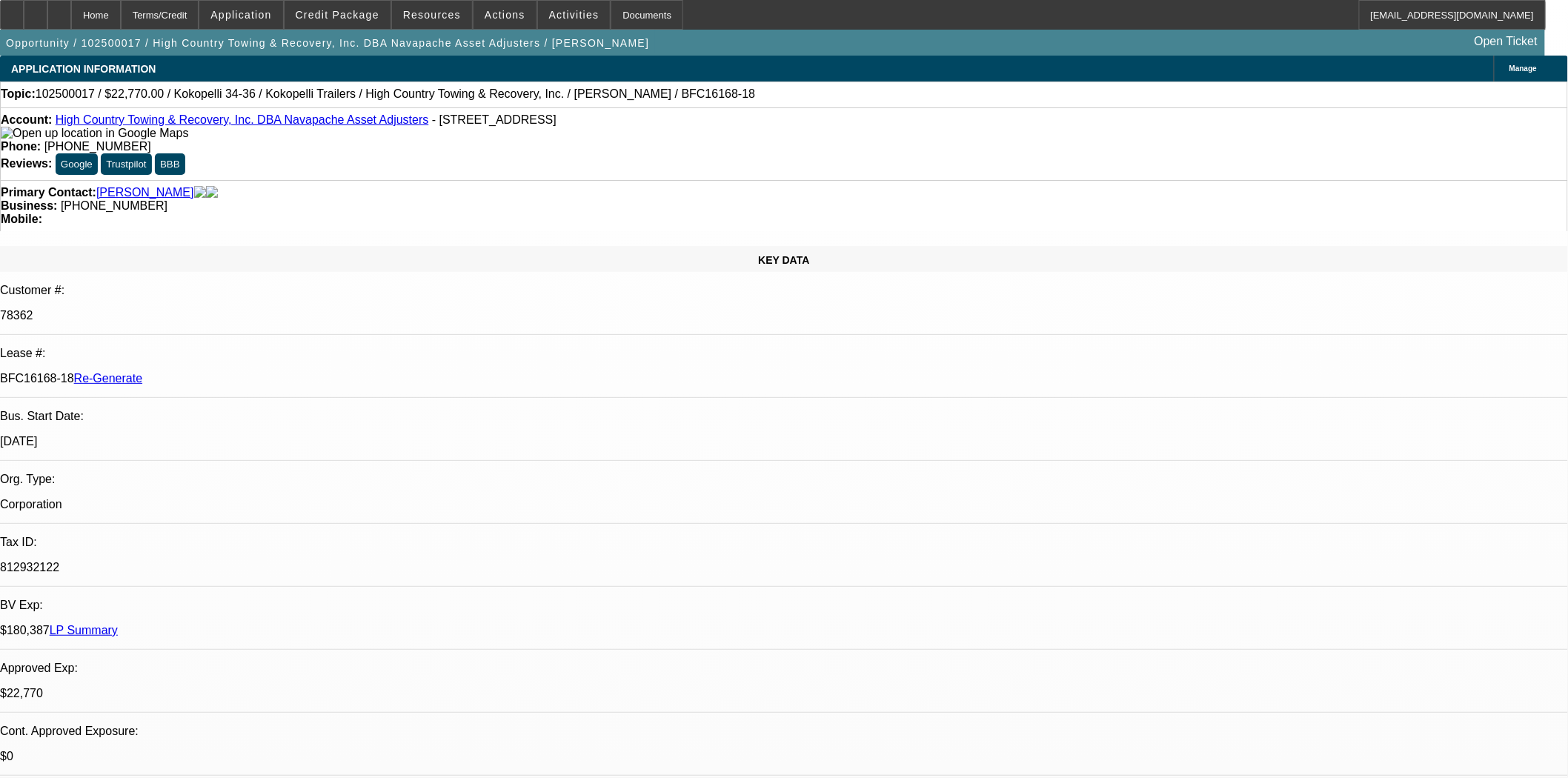
select select "0"
select select "0.1"
select select "4"
click at [24, 15] on div at bounding box center [12, 14] width 24 height 29
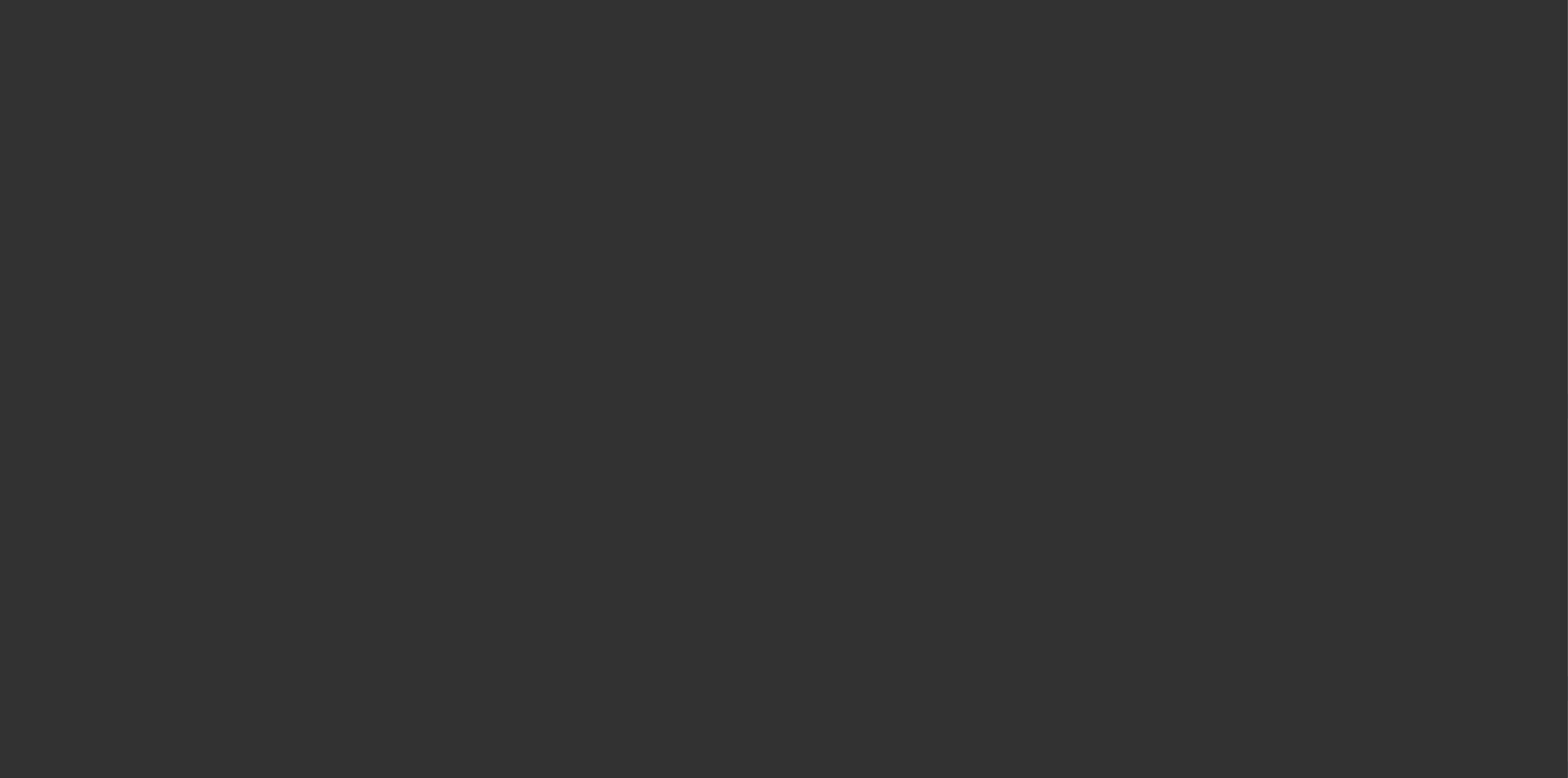
select select "3"
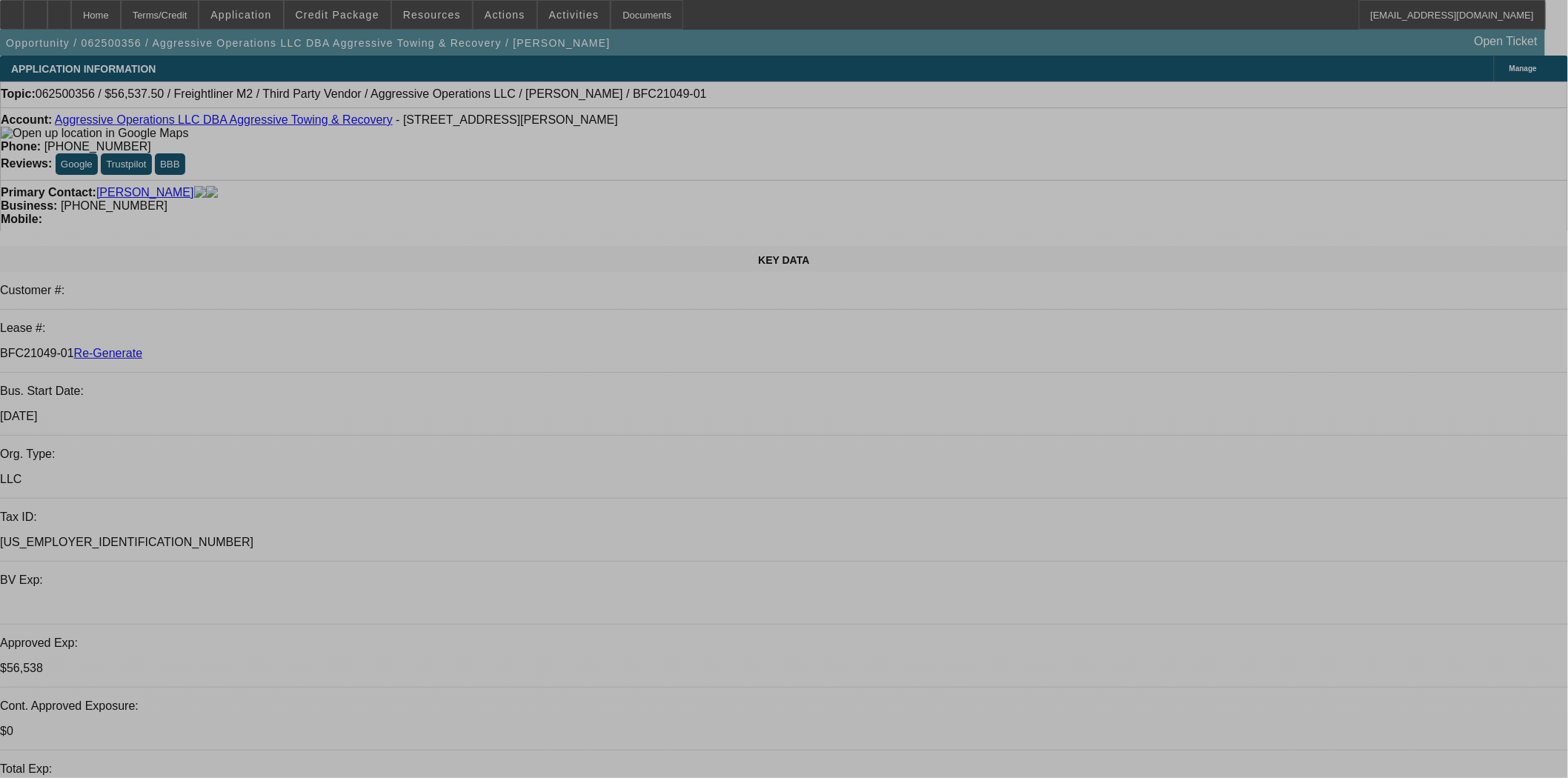
select select "0"
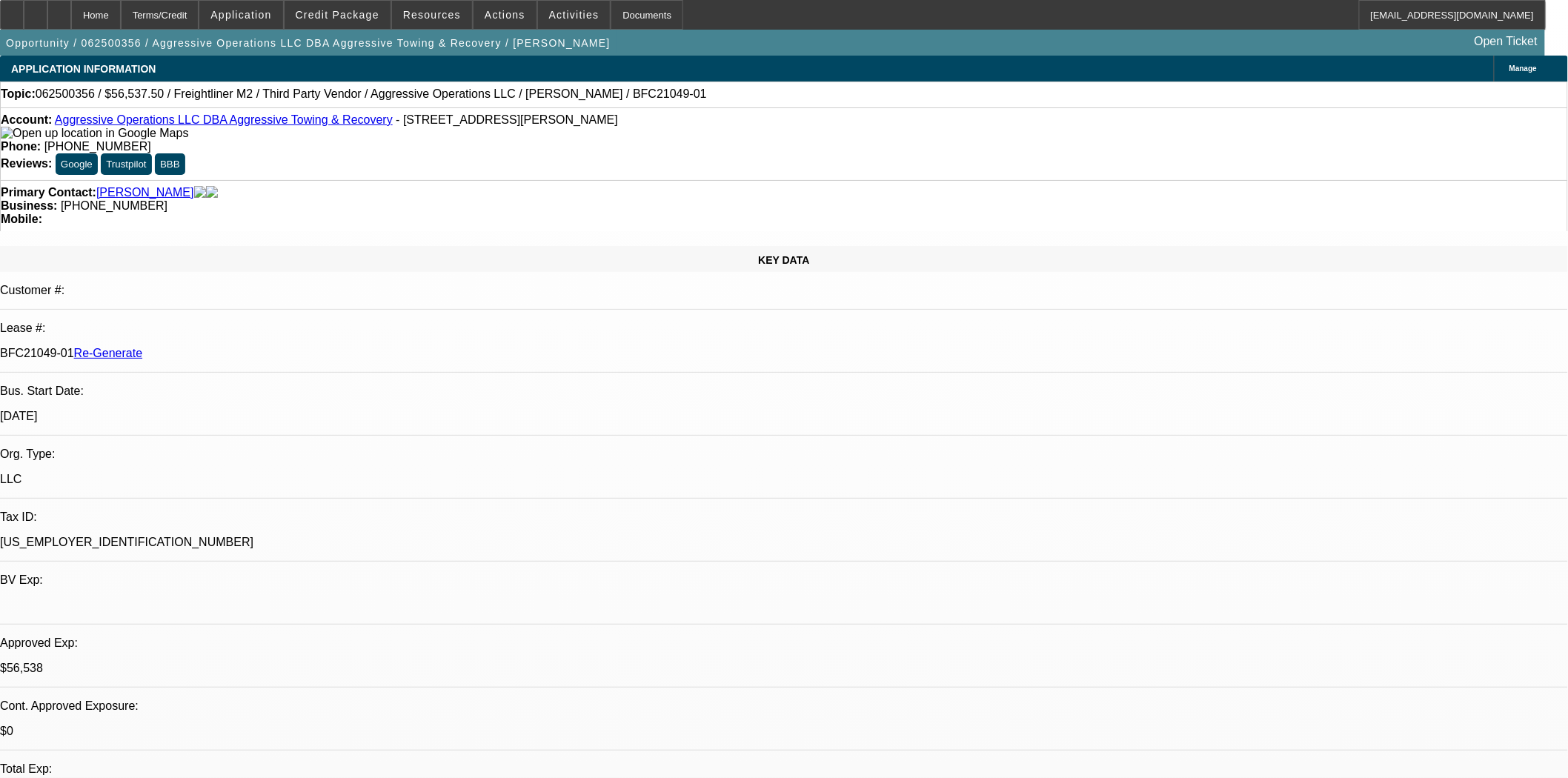
select select "2"
select select "0"
select select "6"
click at [345, 15] on span "Credit Package" at bounding box center [338, 14] width 84 height 12
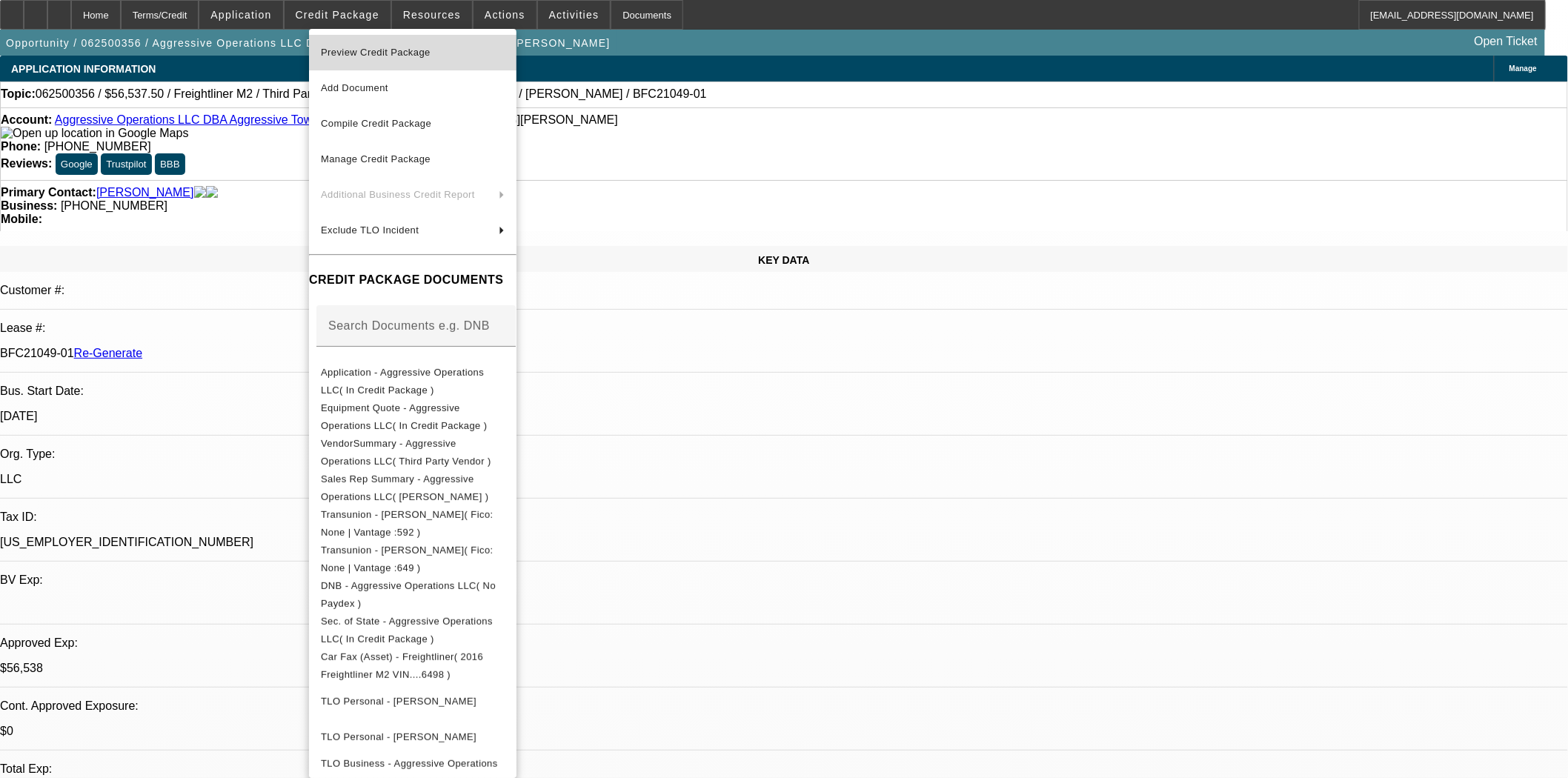
click at [368, 50] on span "Preview Credit Package" at bounding box center [375, 52] width 110 height 11
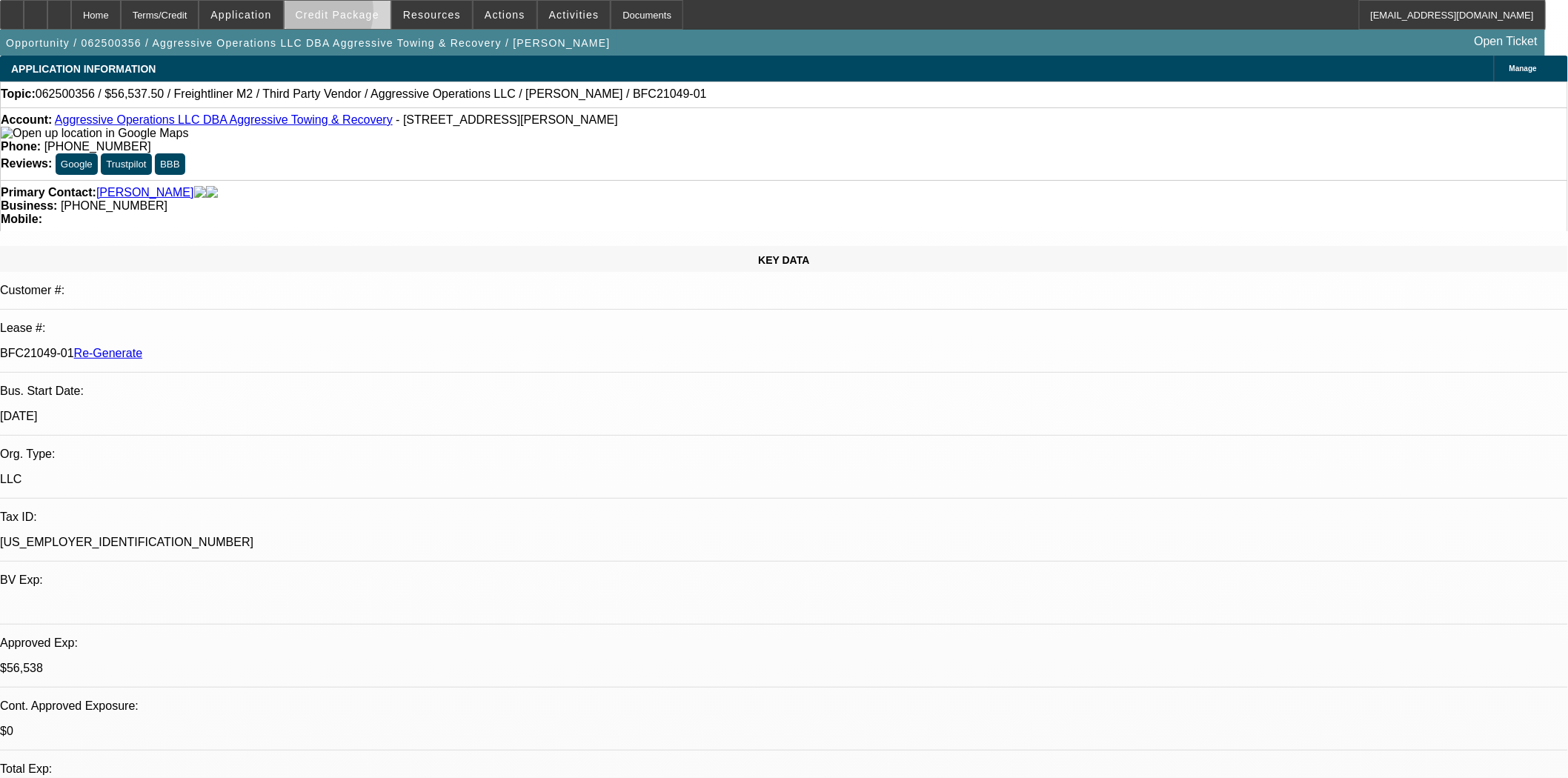
click at [331, 15] on span "Credit Package" at bounding box center [338, 14] width 84 height 12
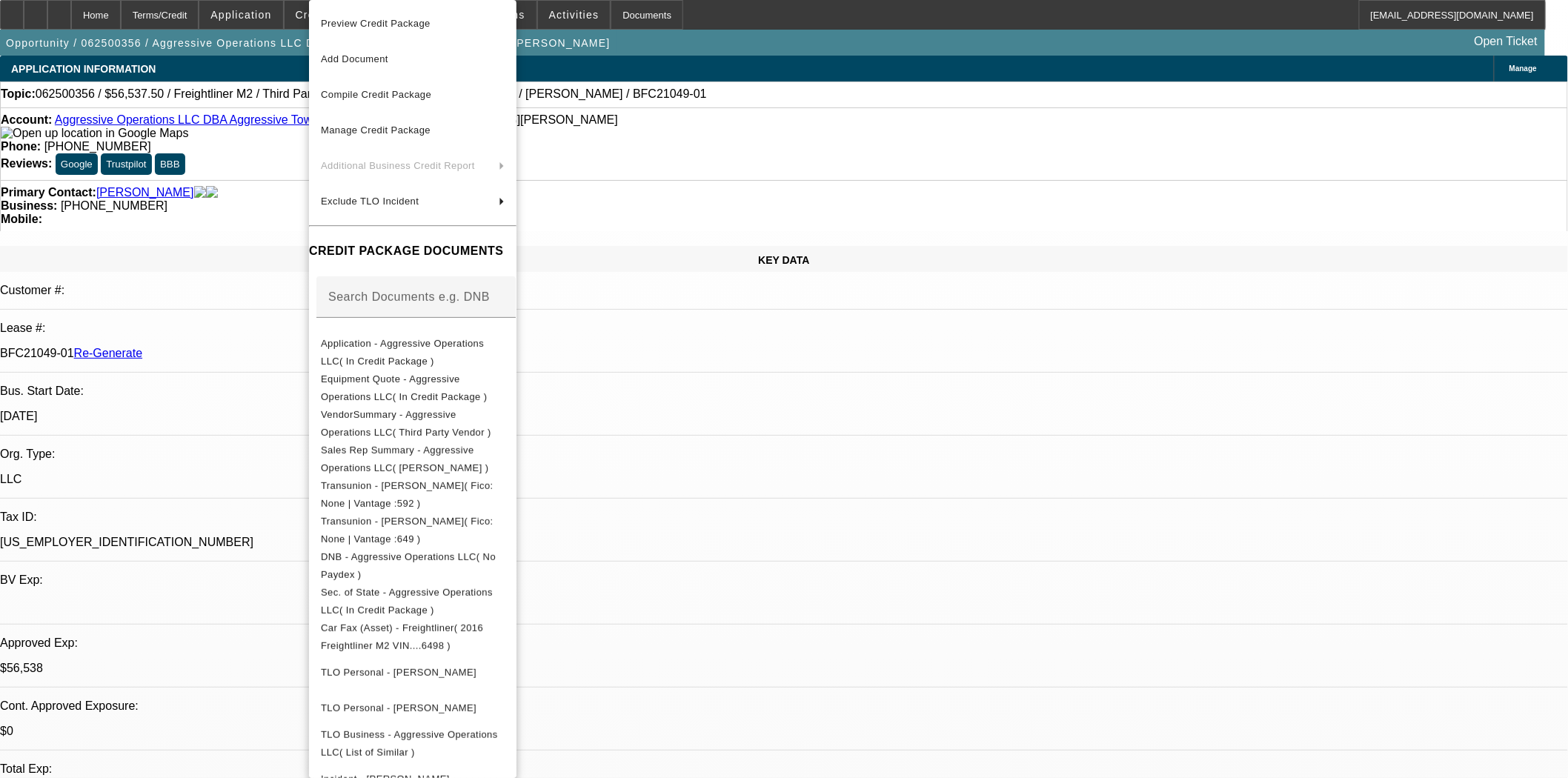
click at [355, 26] on span "Preview Credit Package" at bounding box center [375, 23] width 110 height 11
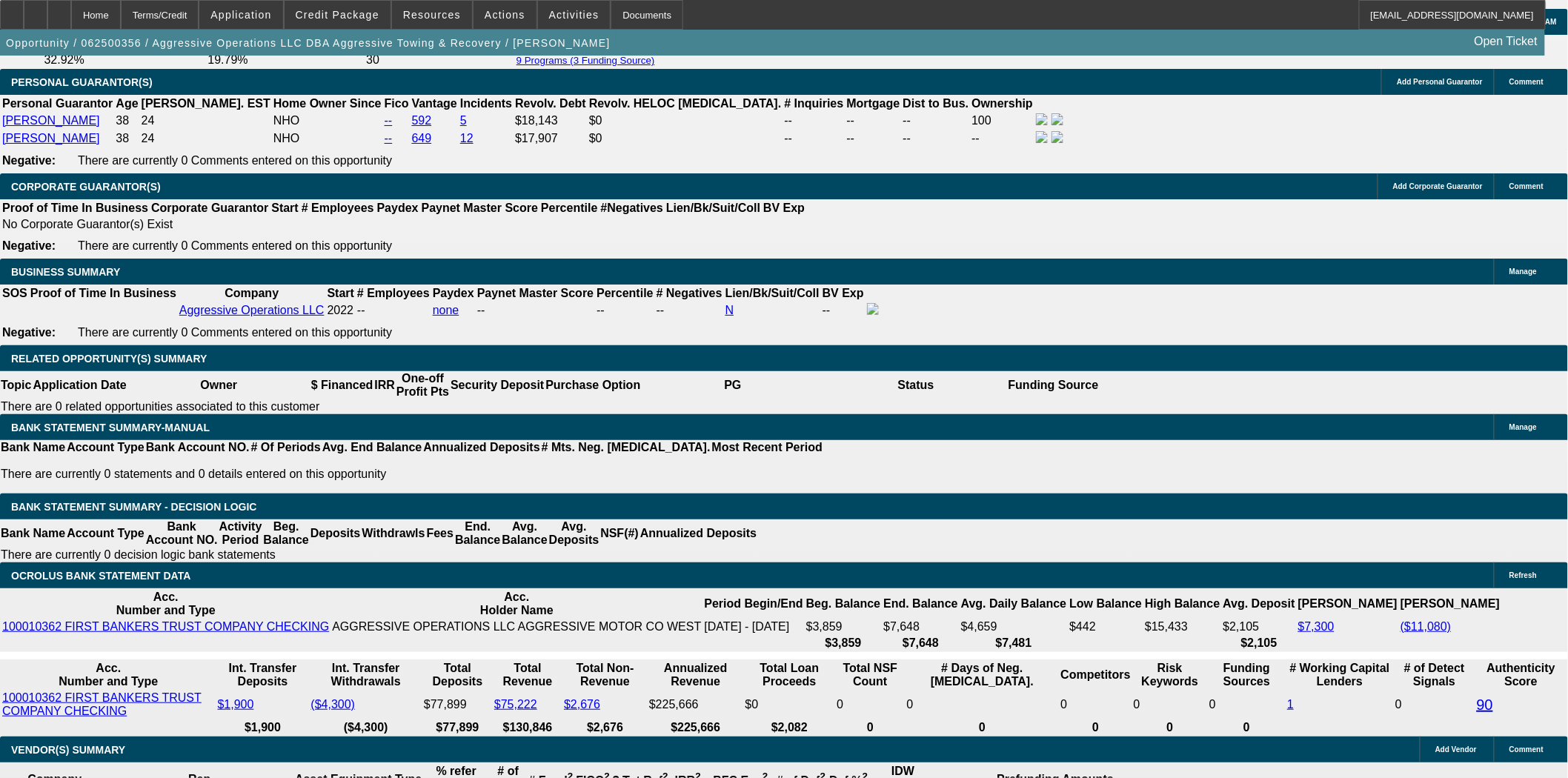
scroll to position [2223, 0]
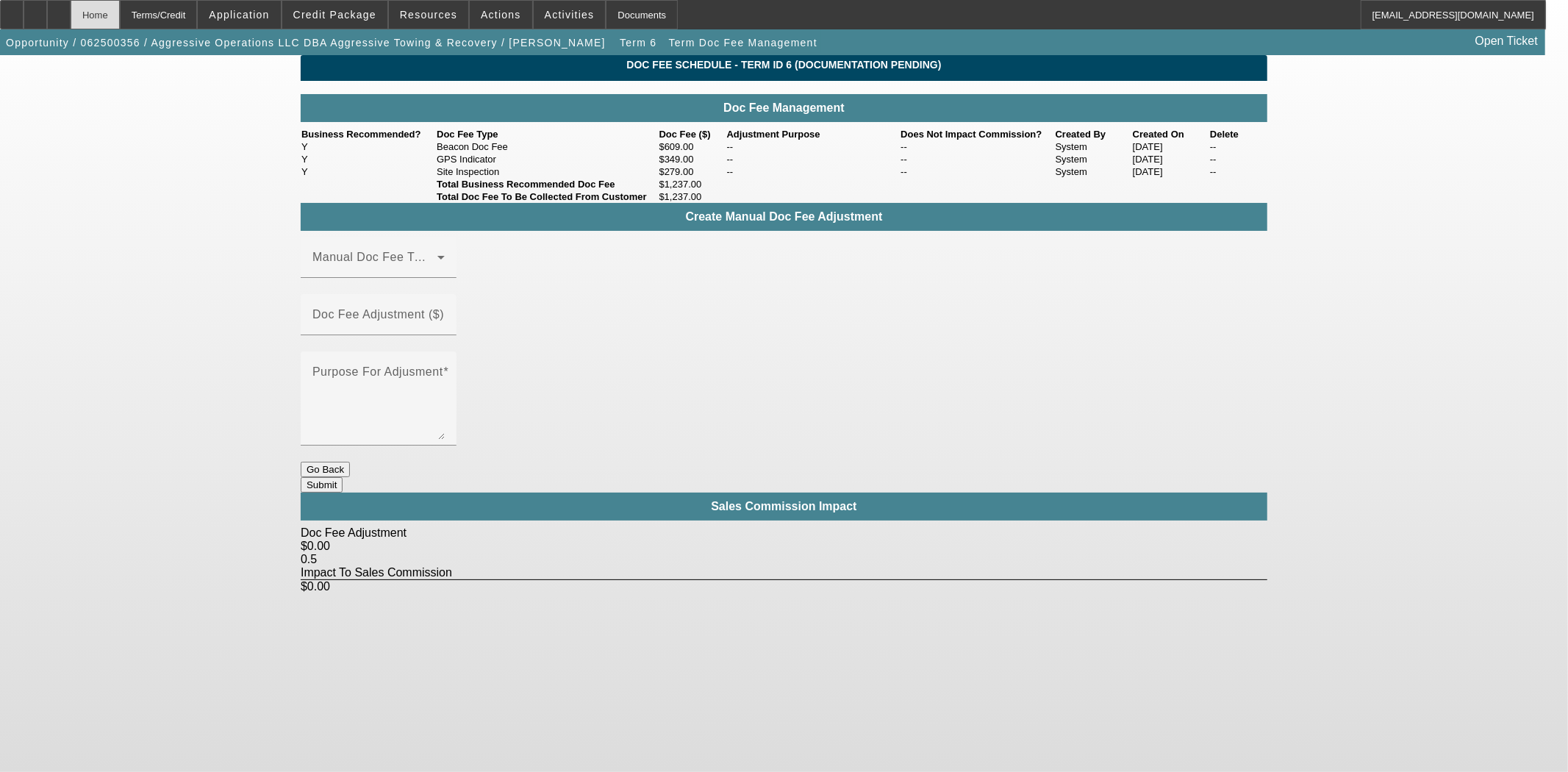
click at [120, 12] on div "Home" at bounding box center [96, 14] width 50 height 29
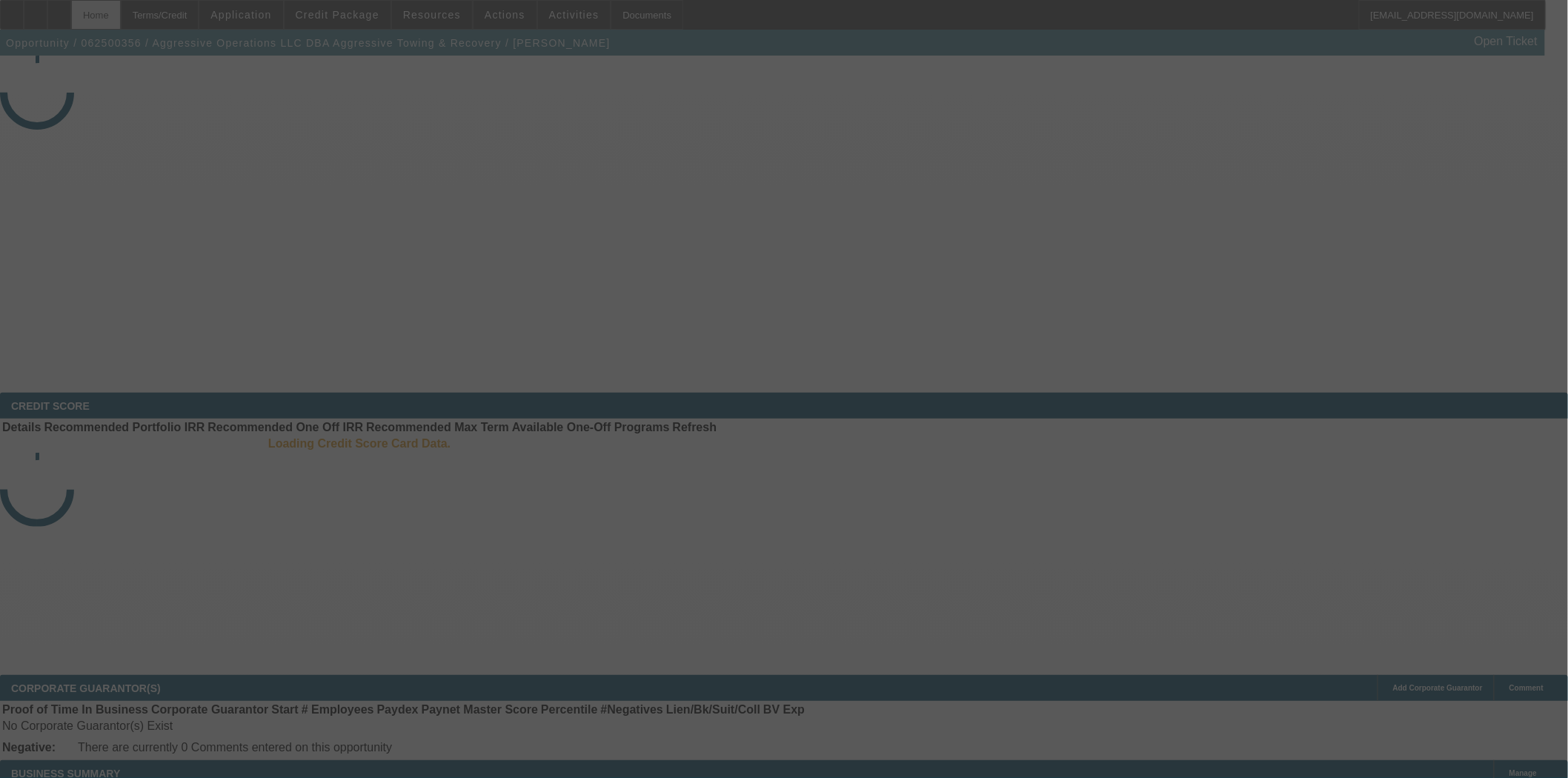
select select "3"
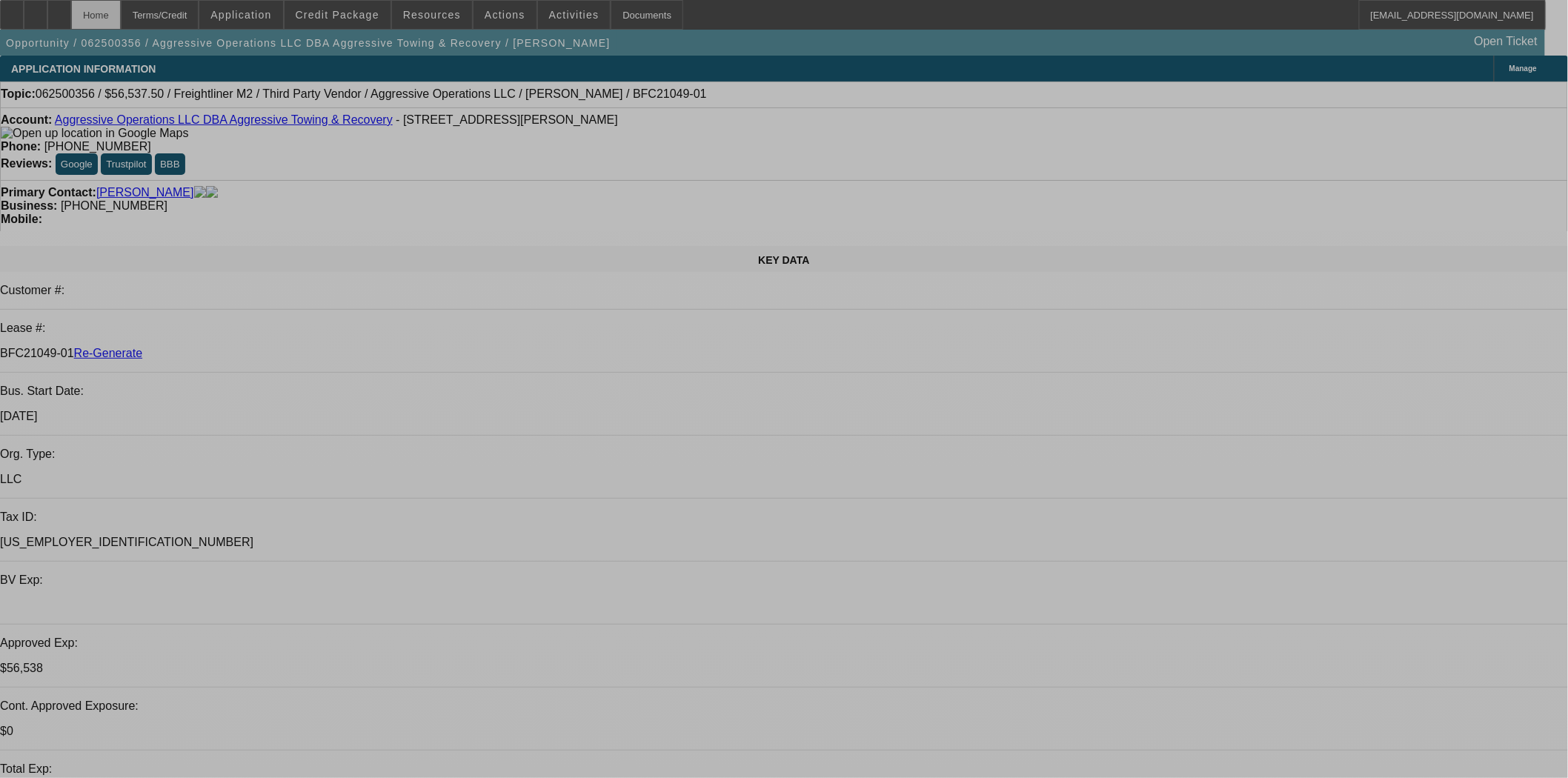
select select "0"
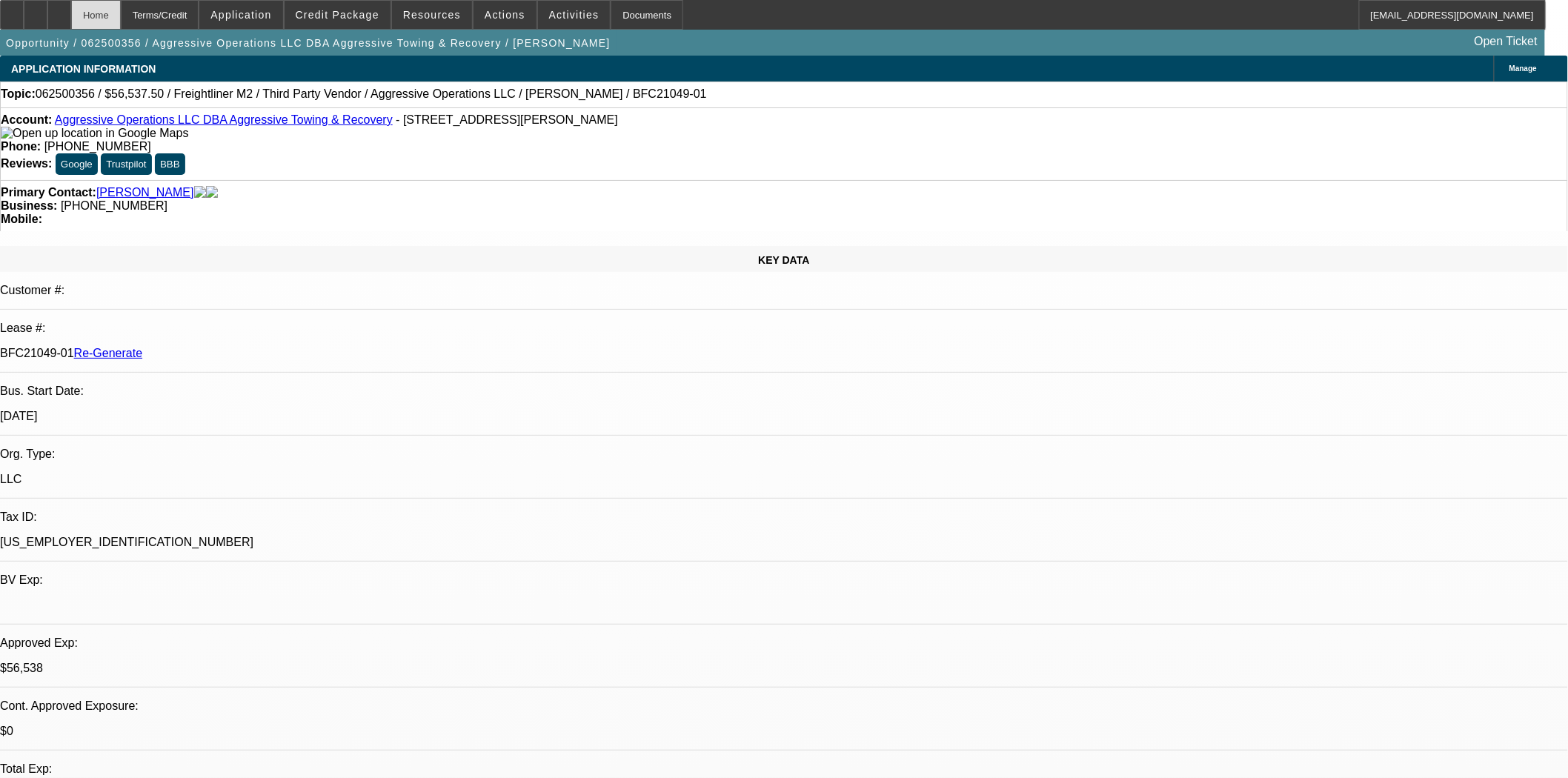
select select "2"
select select "0"
select select "6"
click at [500, 20] on span "Actions" at bounding box center [505, 14] width 41 height 12
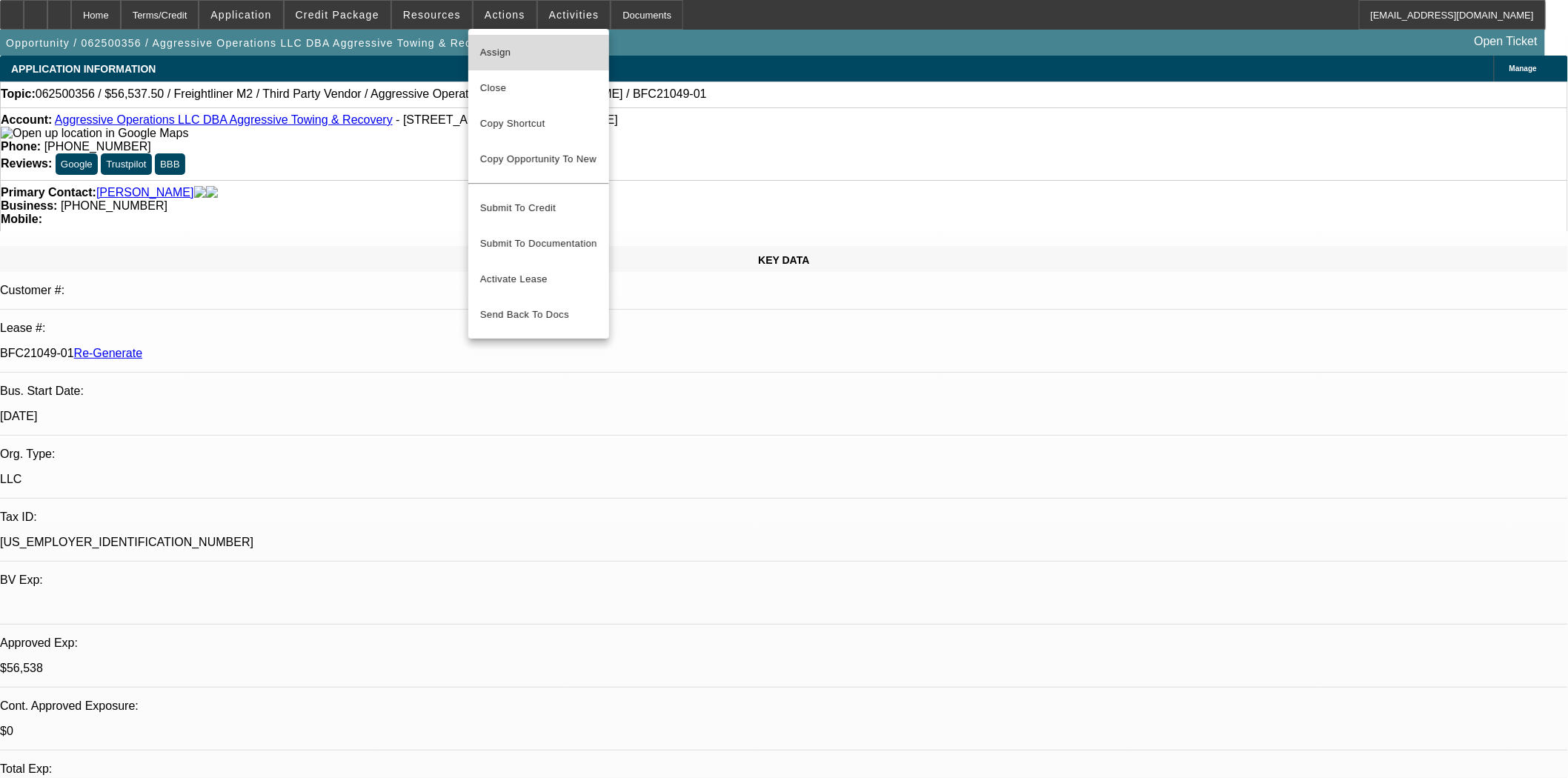
click at [505, 54] on span "Assign" at bounding box center [538, 53] width 117 height 18
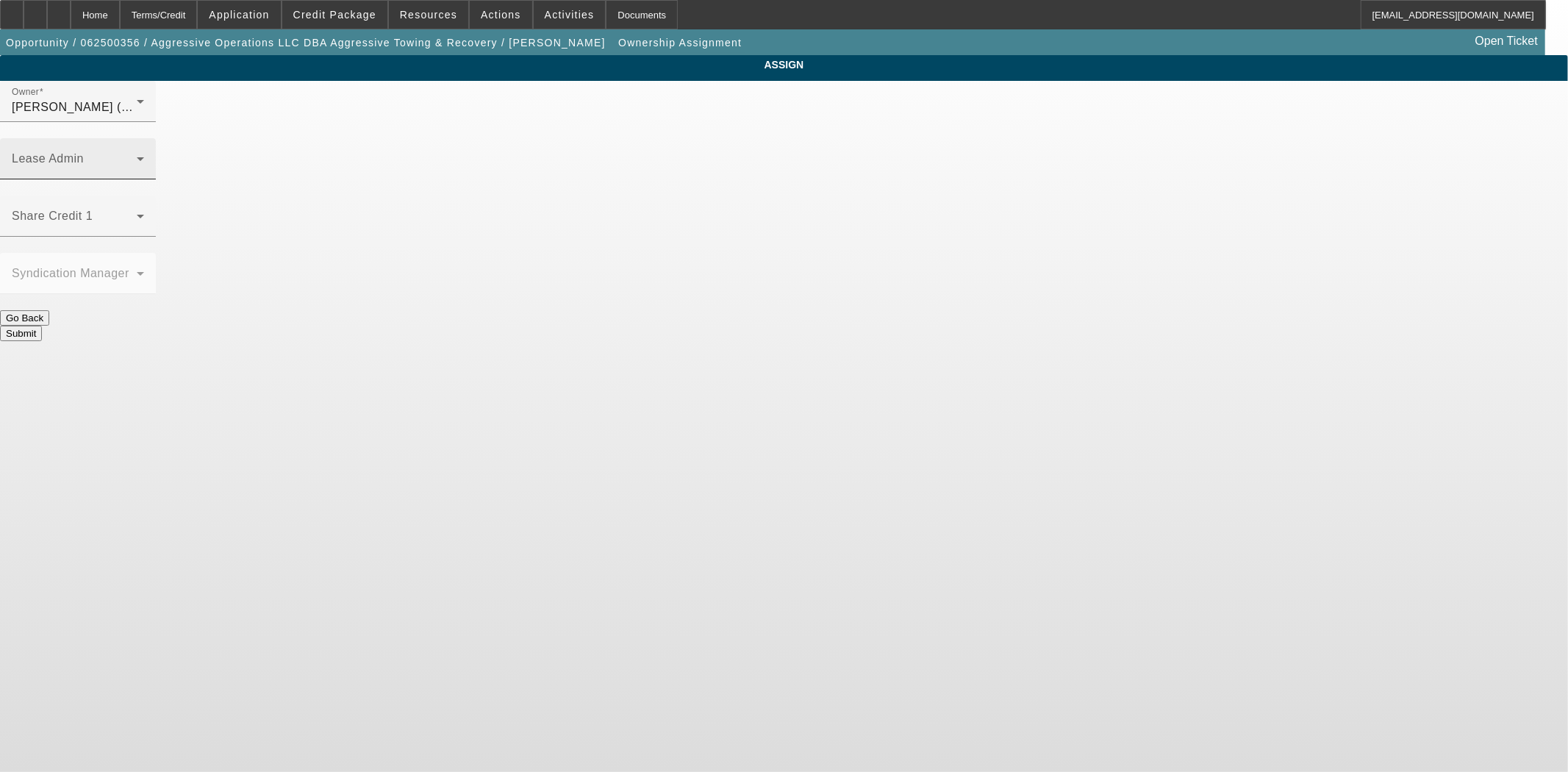
click at [84, 152] on mat-label "Lease Admin" at bounding box center [47, 159] width 72 height 12
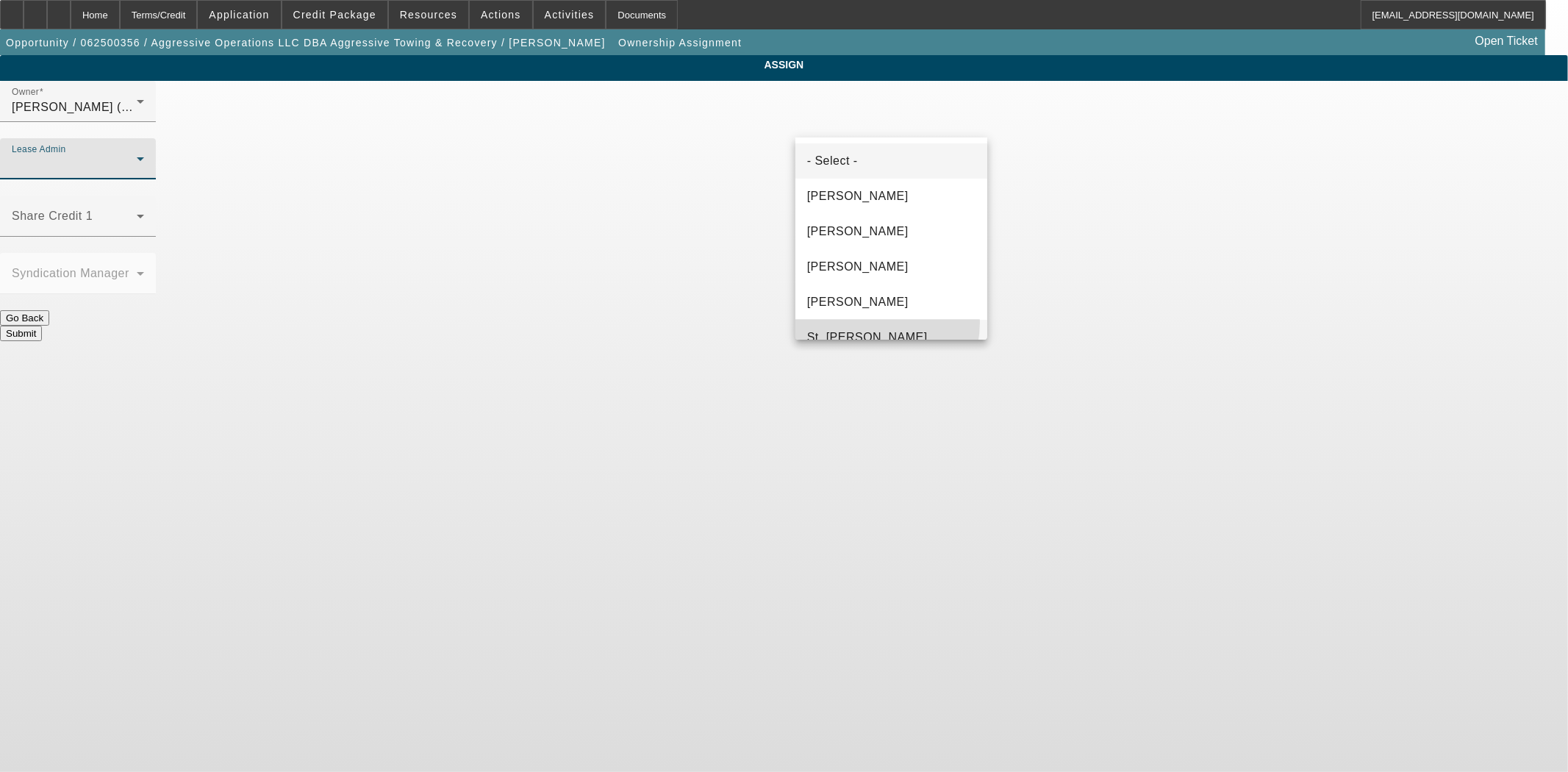
click at [858, 322] on mat-option "St. Laurent, Kim" at bounding box center [891, 338] width 192 height 35
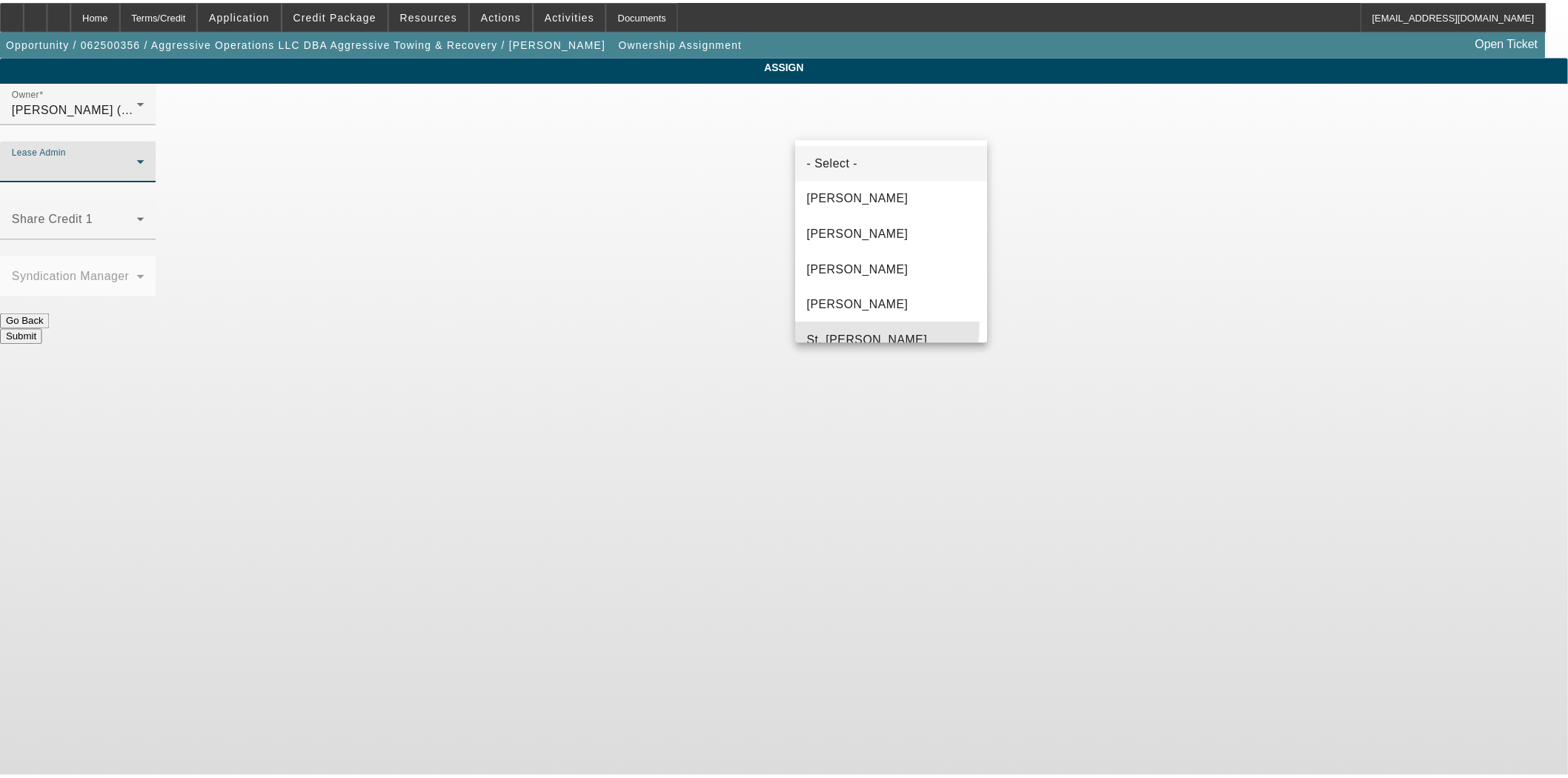
scroll to position [15, 0]
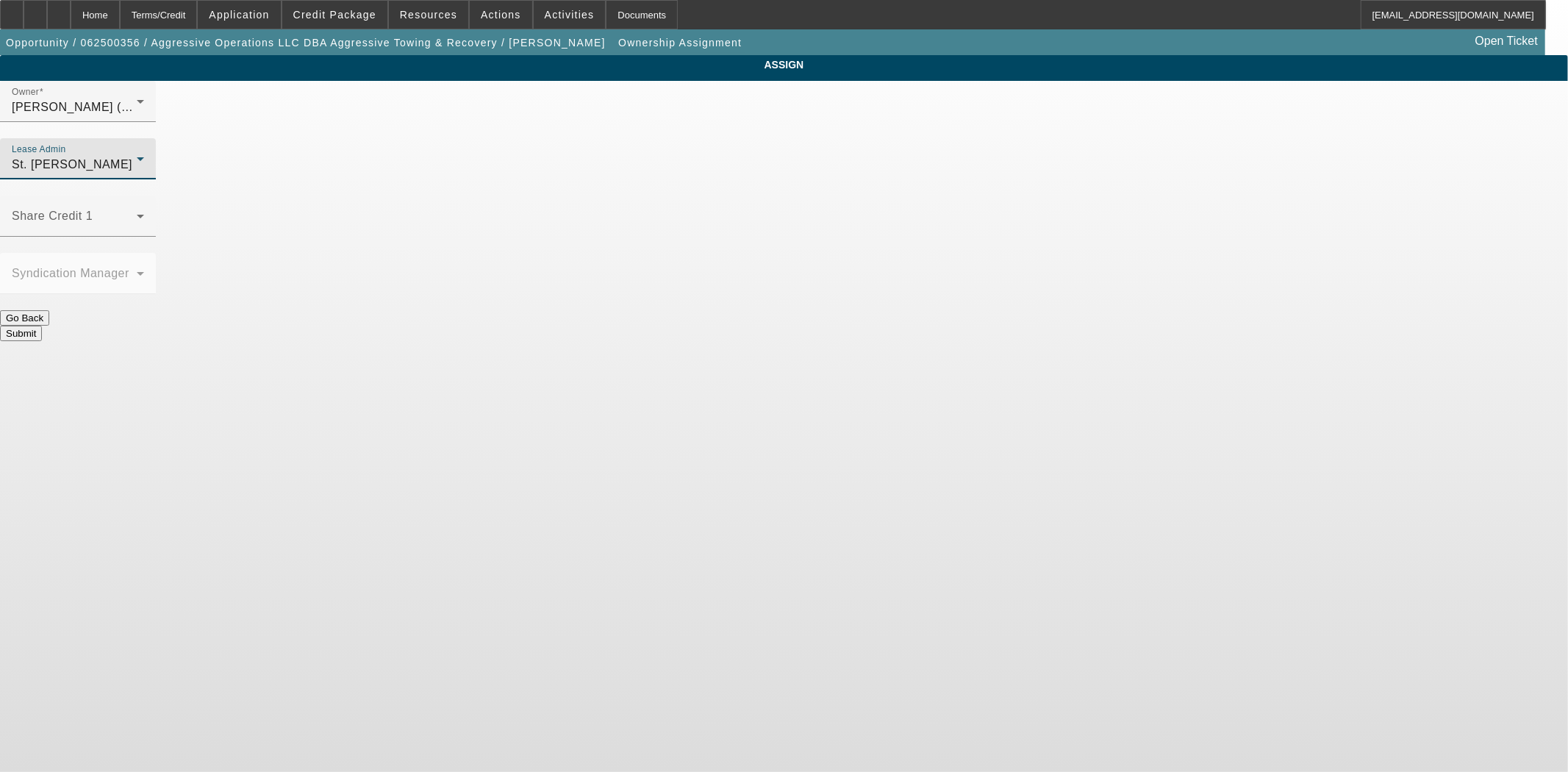
click at [42, 326] on button "Submit" at bounding box center [20, 333] width 42 height 15
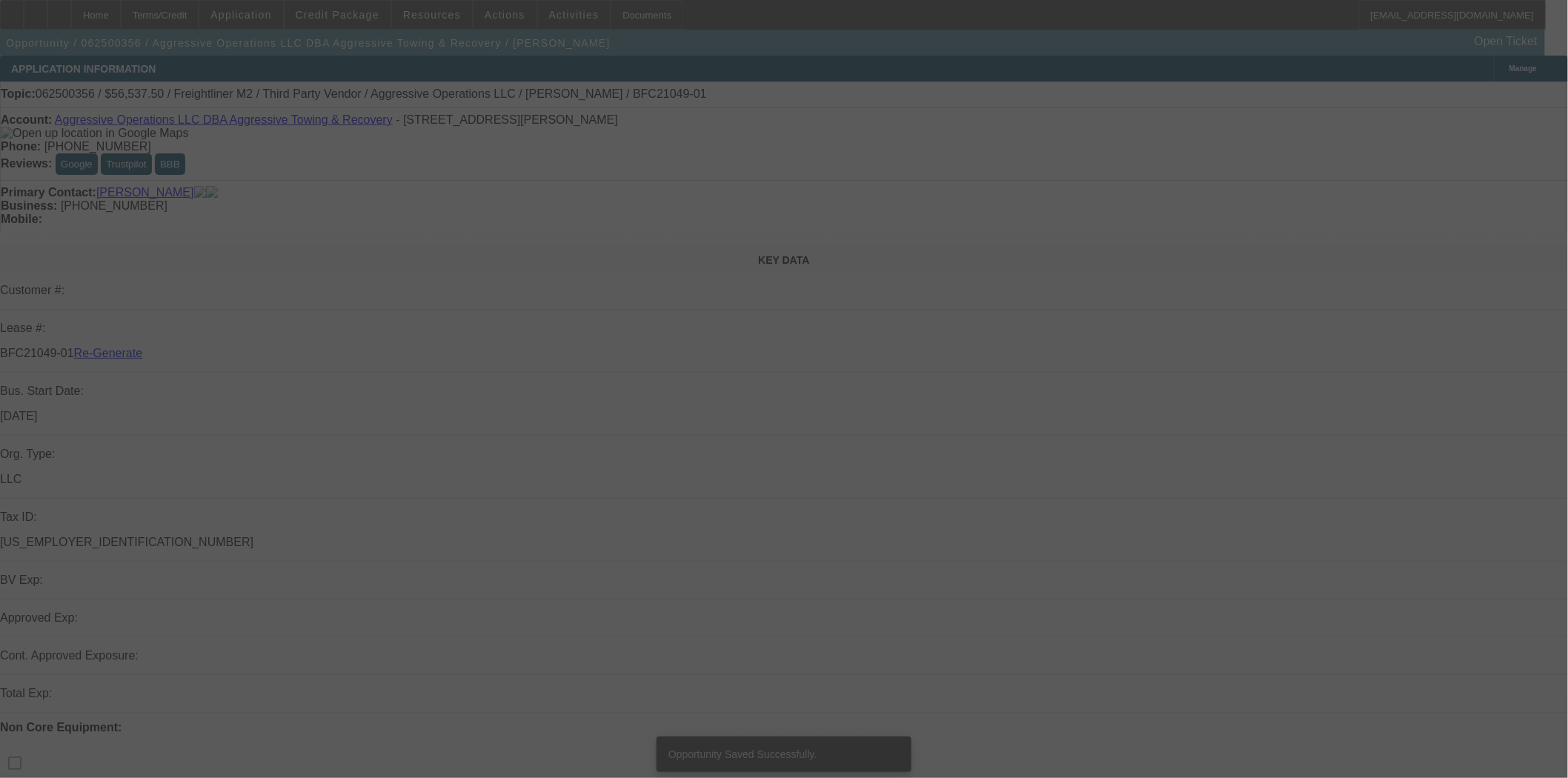
select select "3"
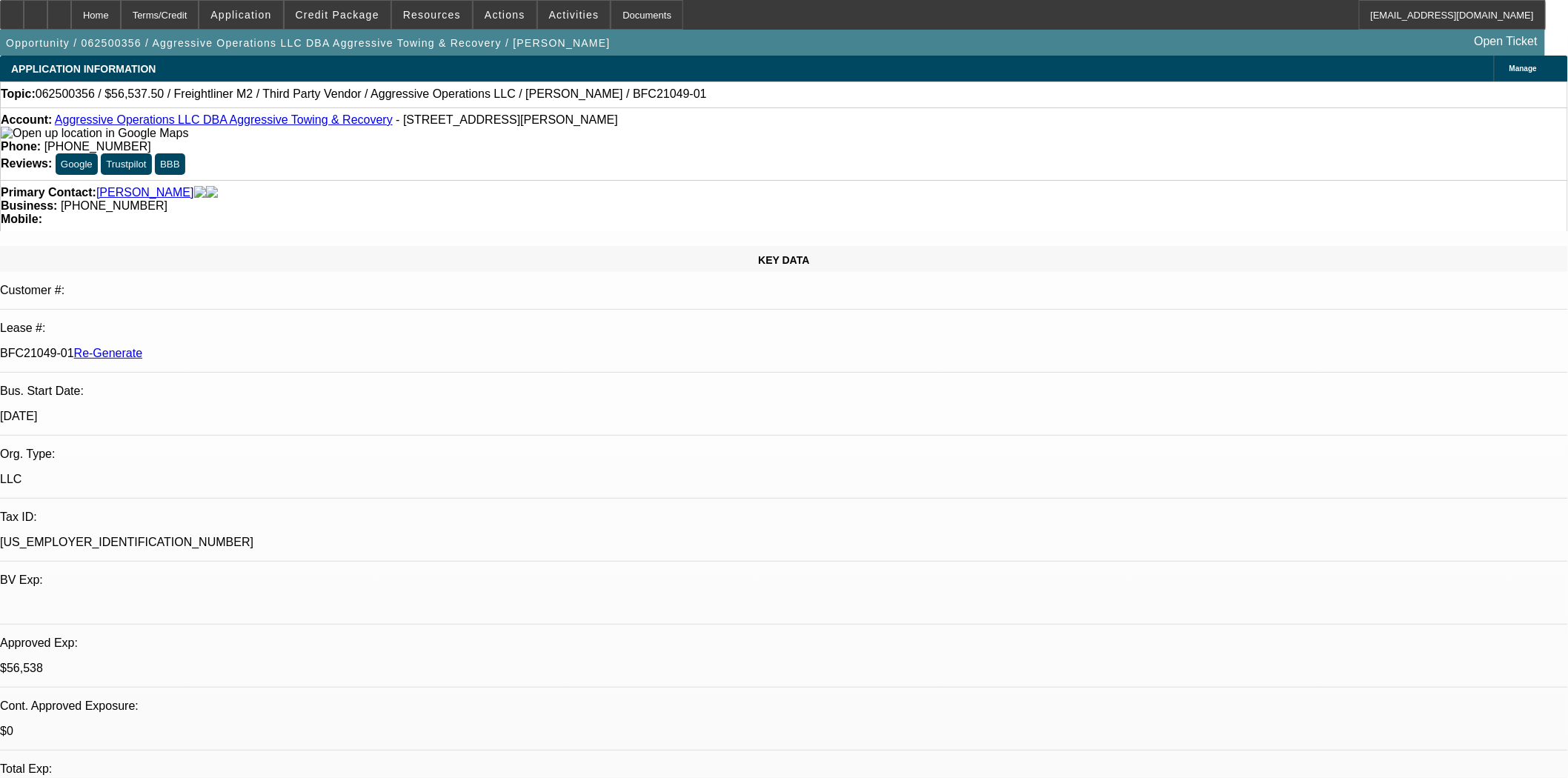
select select "0"
select select "2"
select select "0"
select select "6"
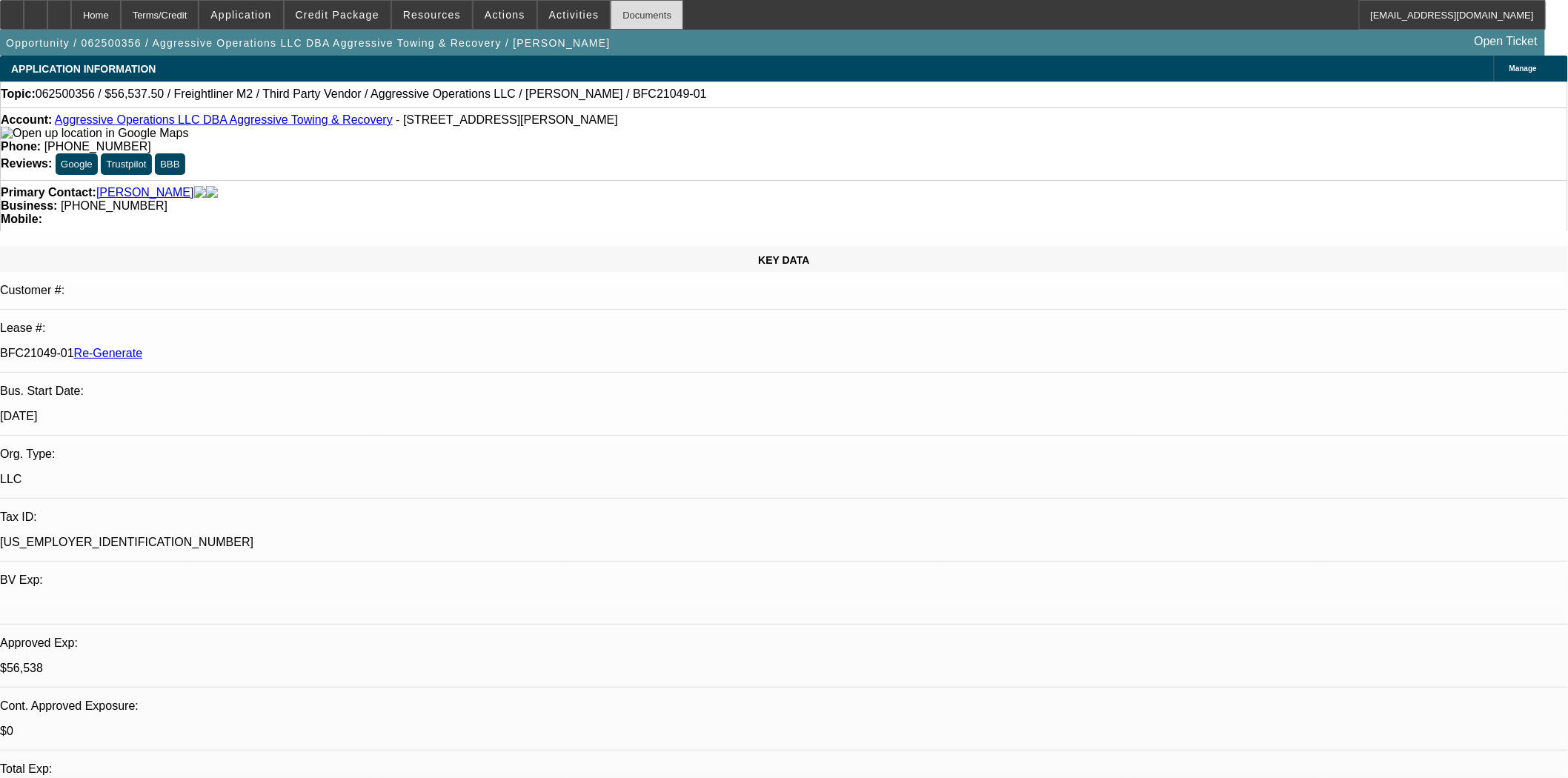
click at [624, 17] on div "Documents" at bounding box center [646, 14] width 72 height 29
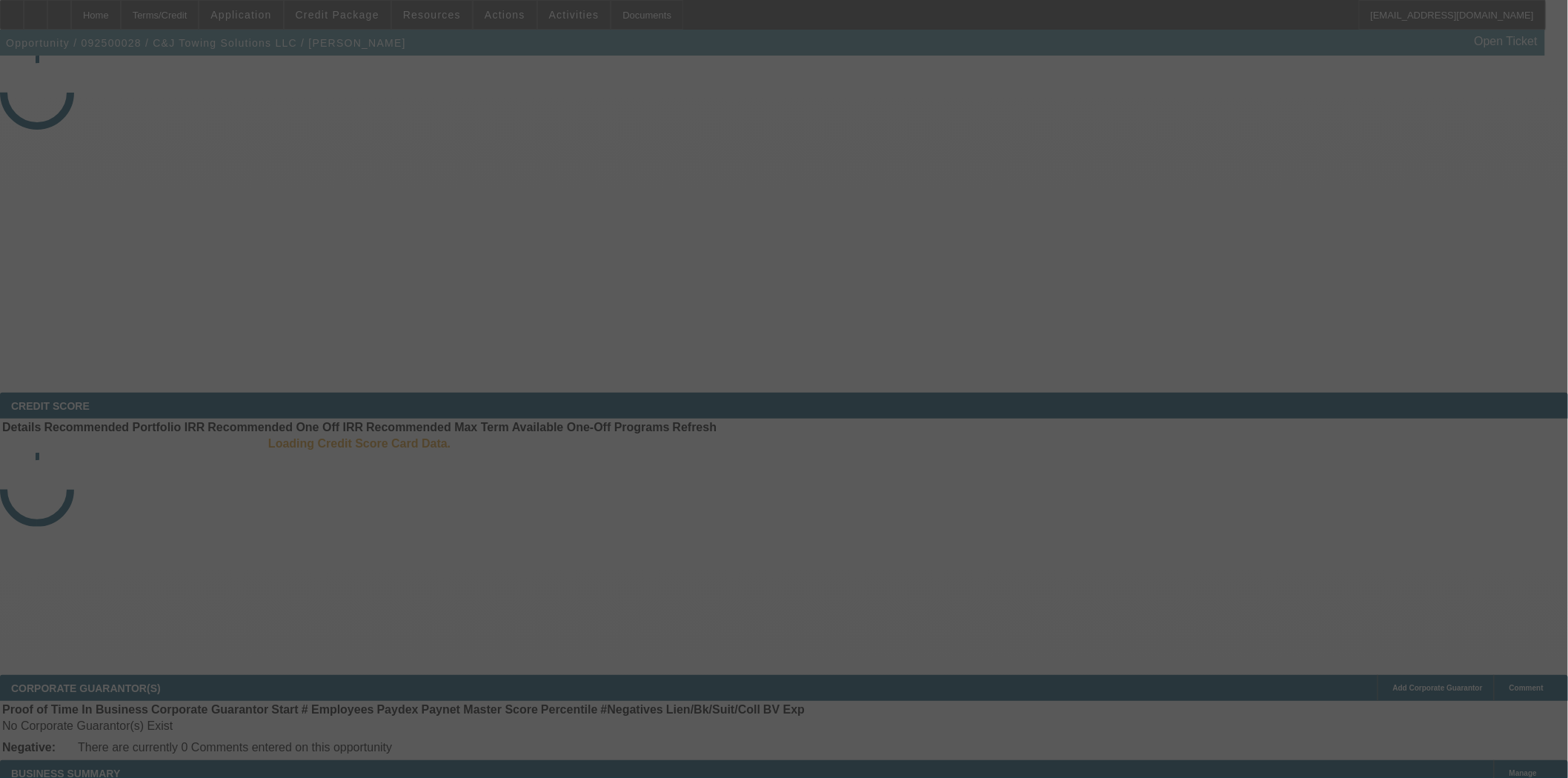
select select "3"
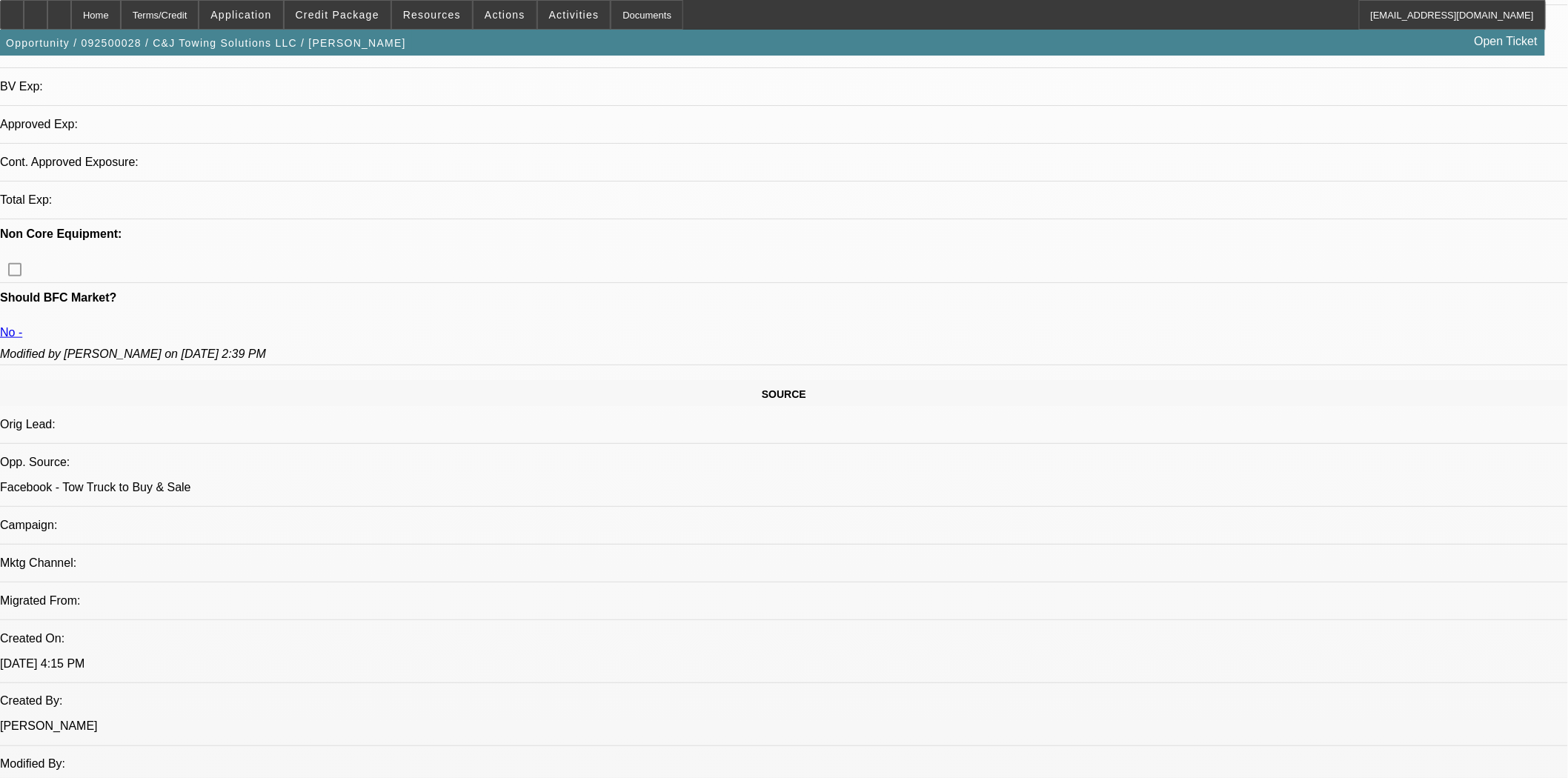
select select "0"
select select "2"
select select "0"
select select "21"
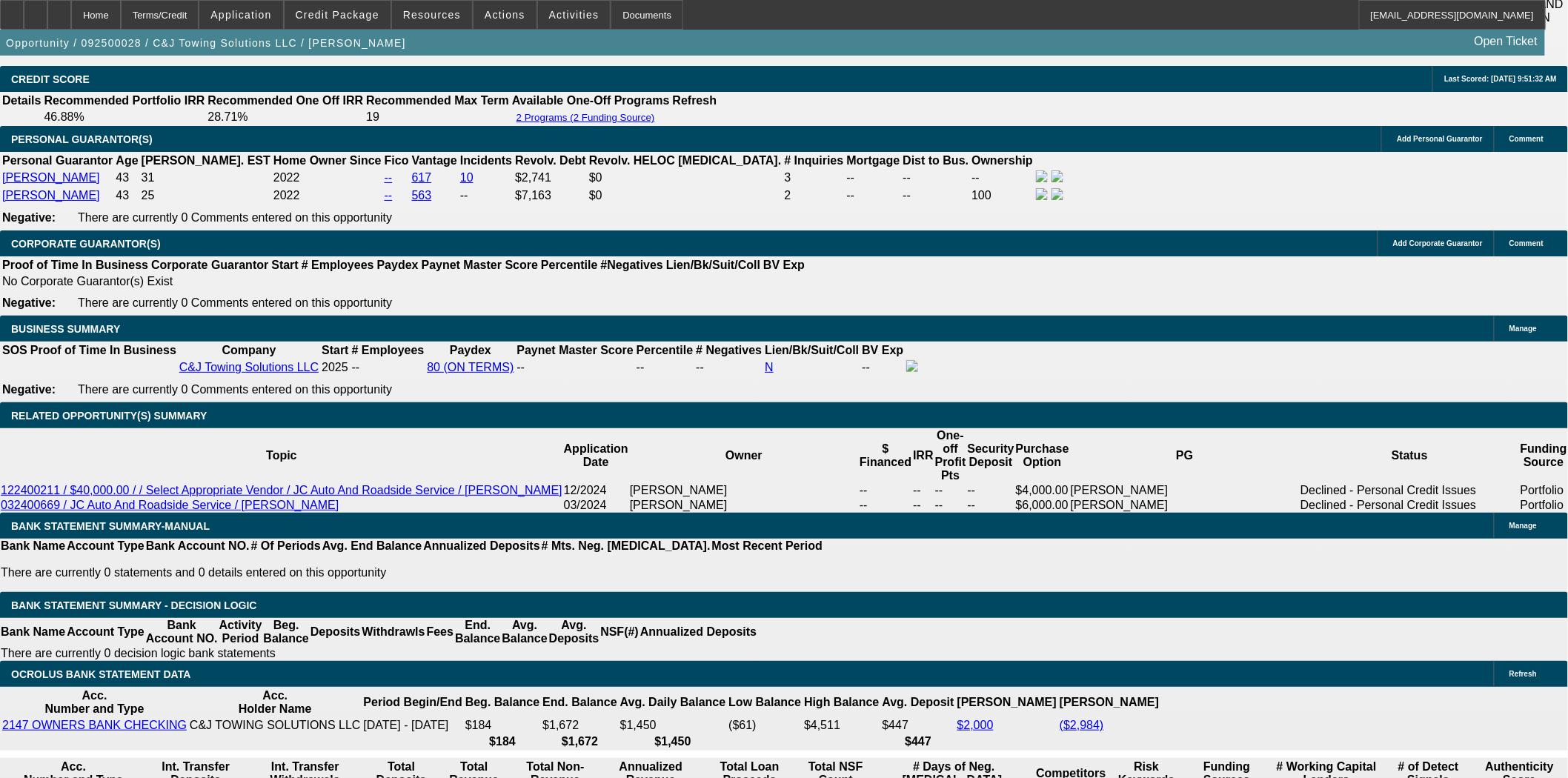
scroll to position [2265, 0]
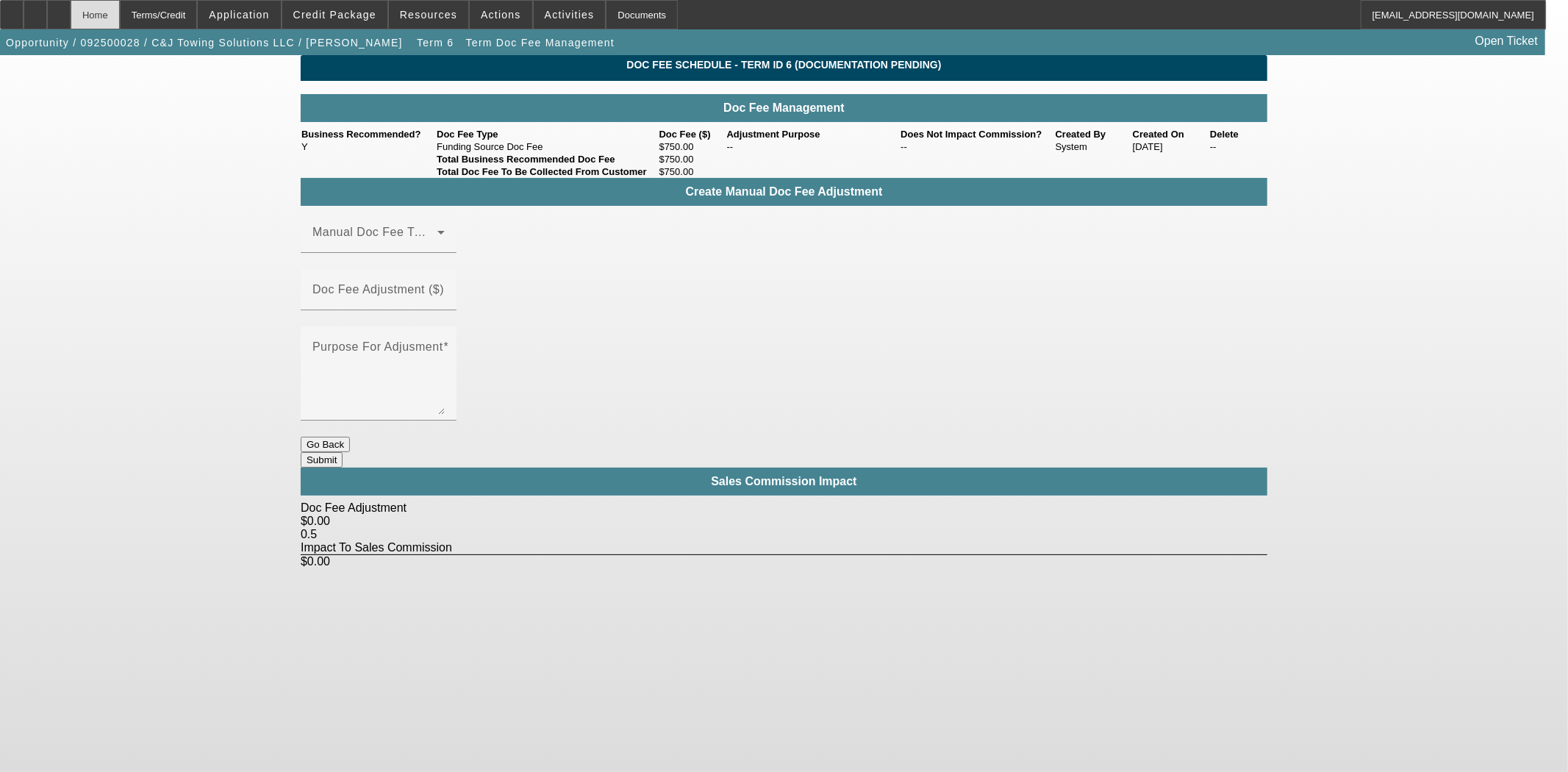
click at [120, 12] on div "Home" at bounding box center [96, 14] width 50 height 29
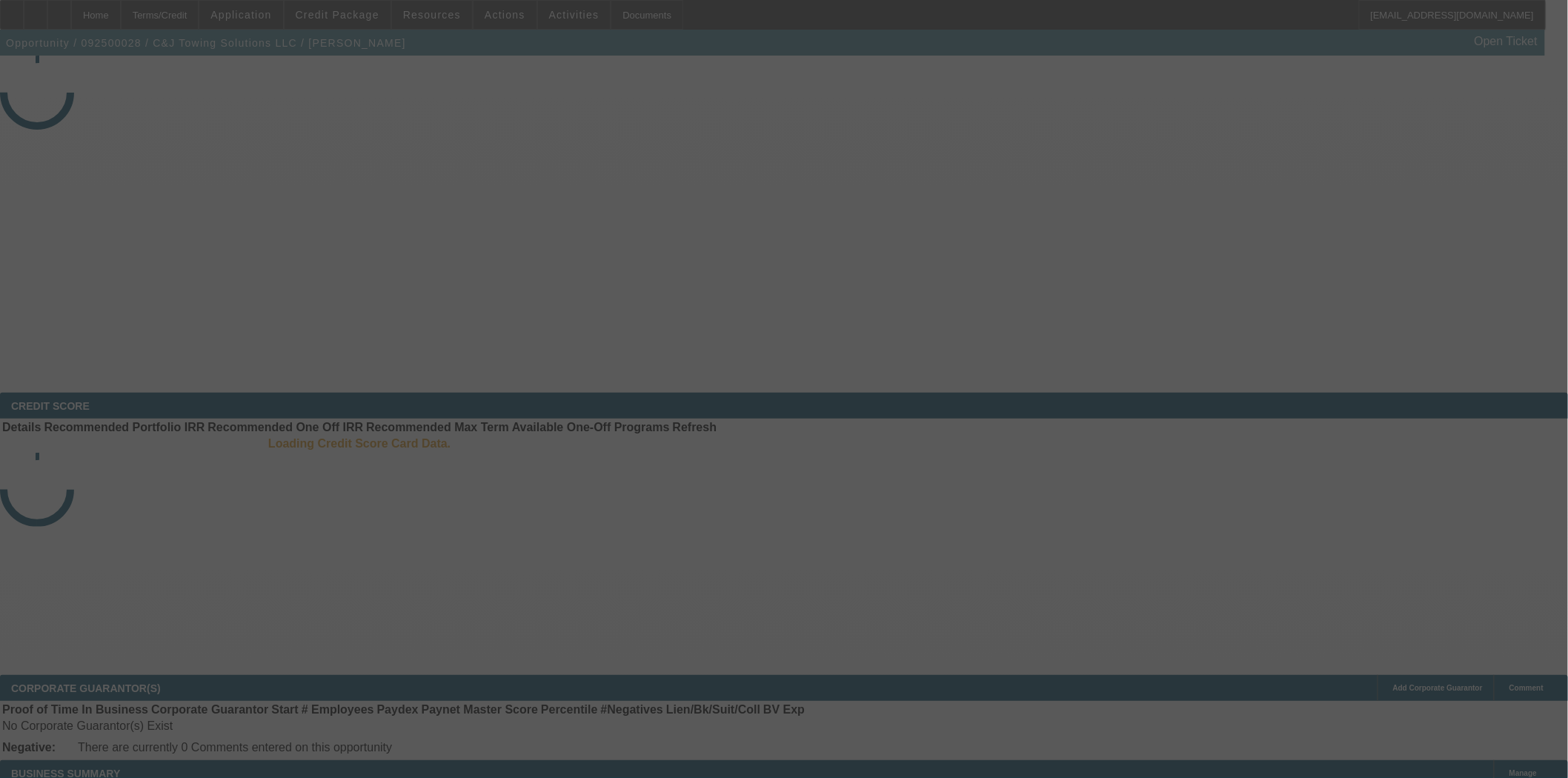
select select "3"
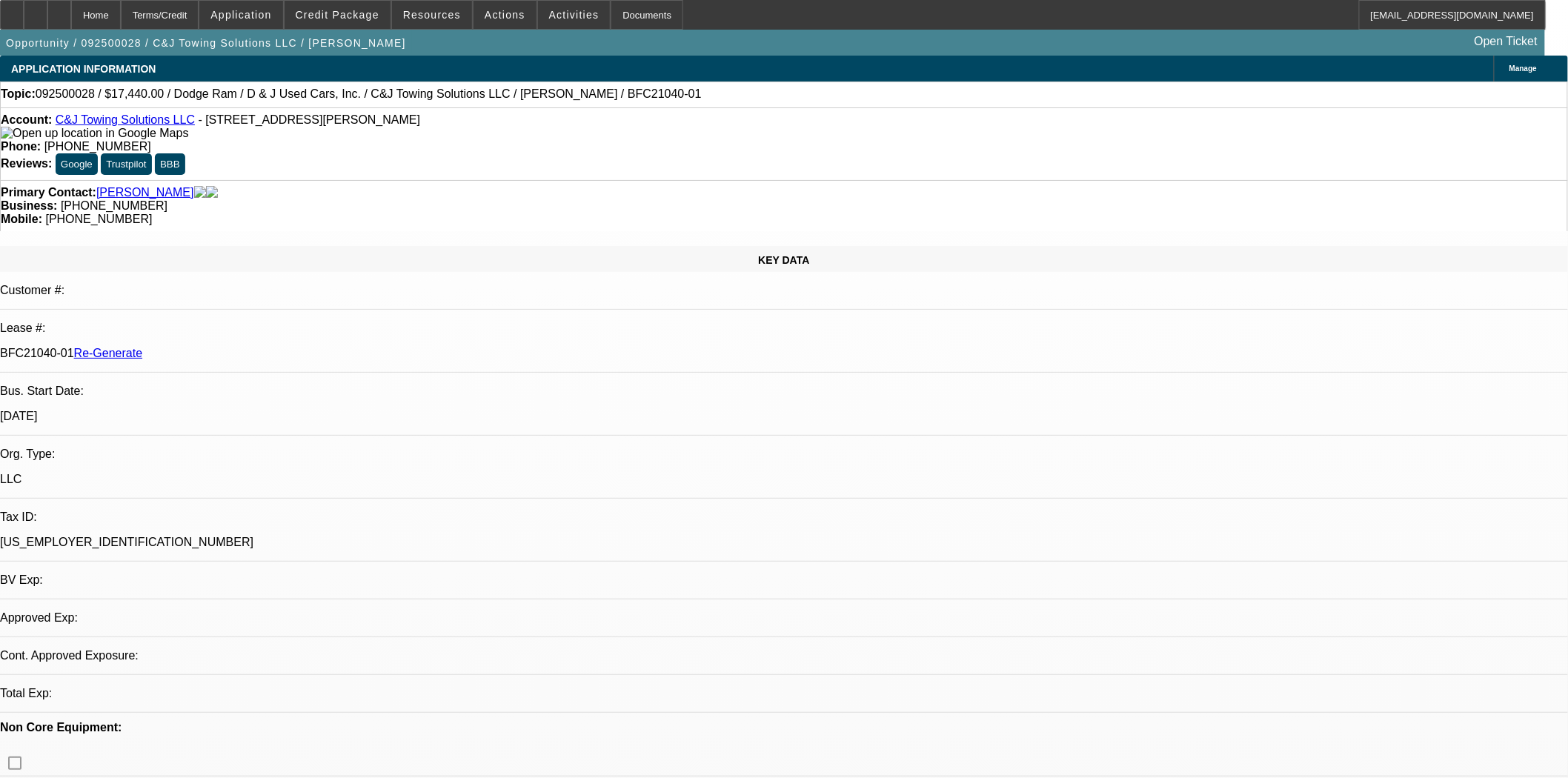
select select "0"
select select "2"
select select "0"
select select "21"
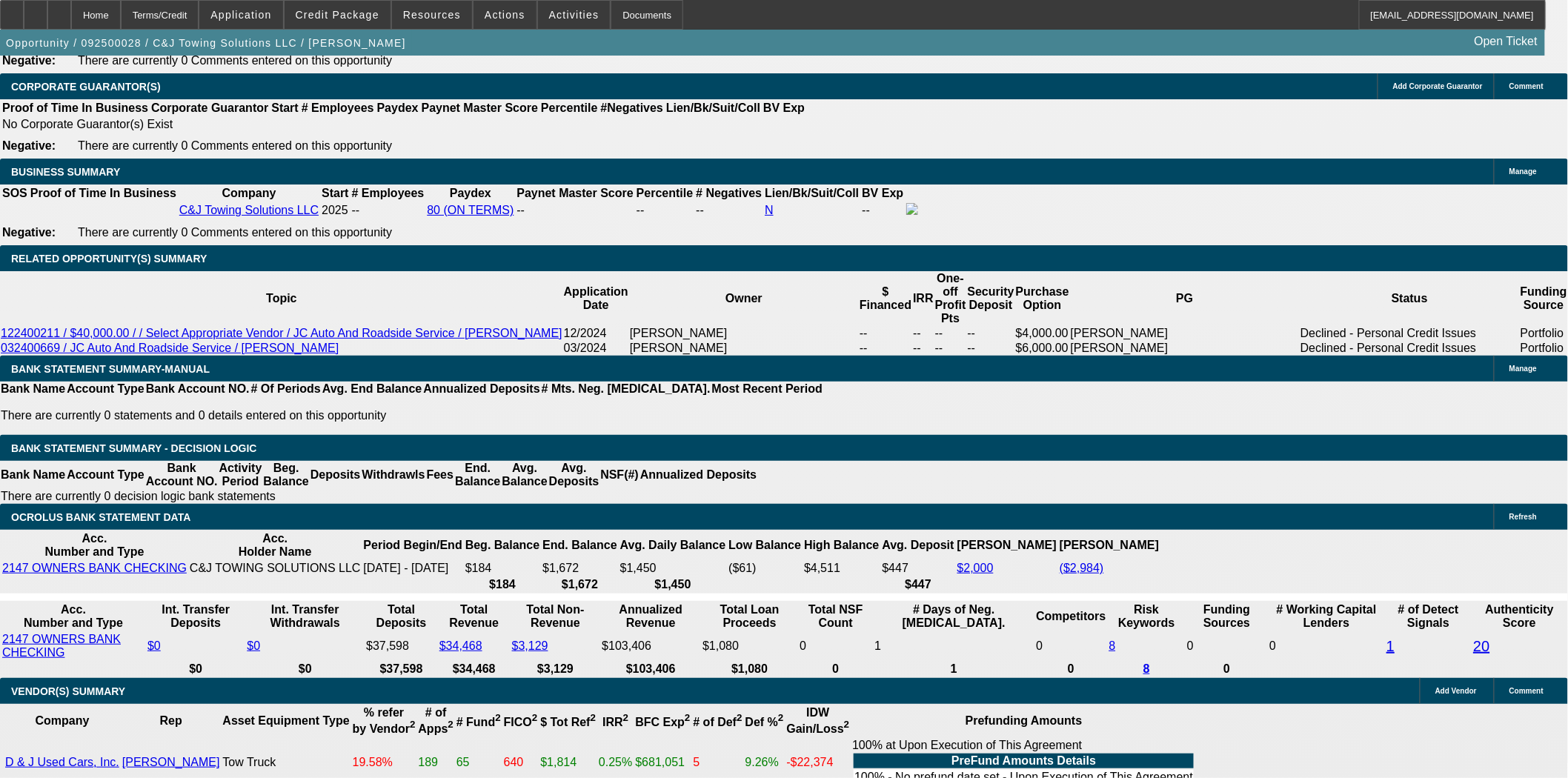
scroll to position [2305, 0]
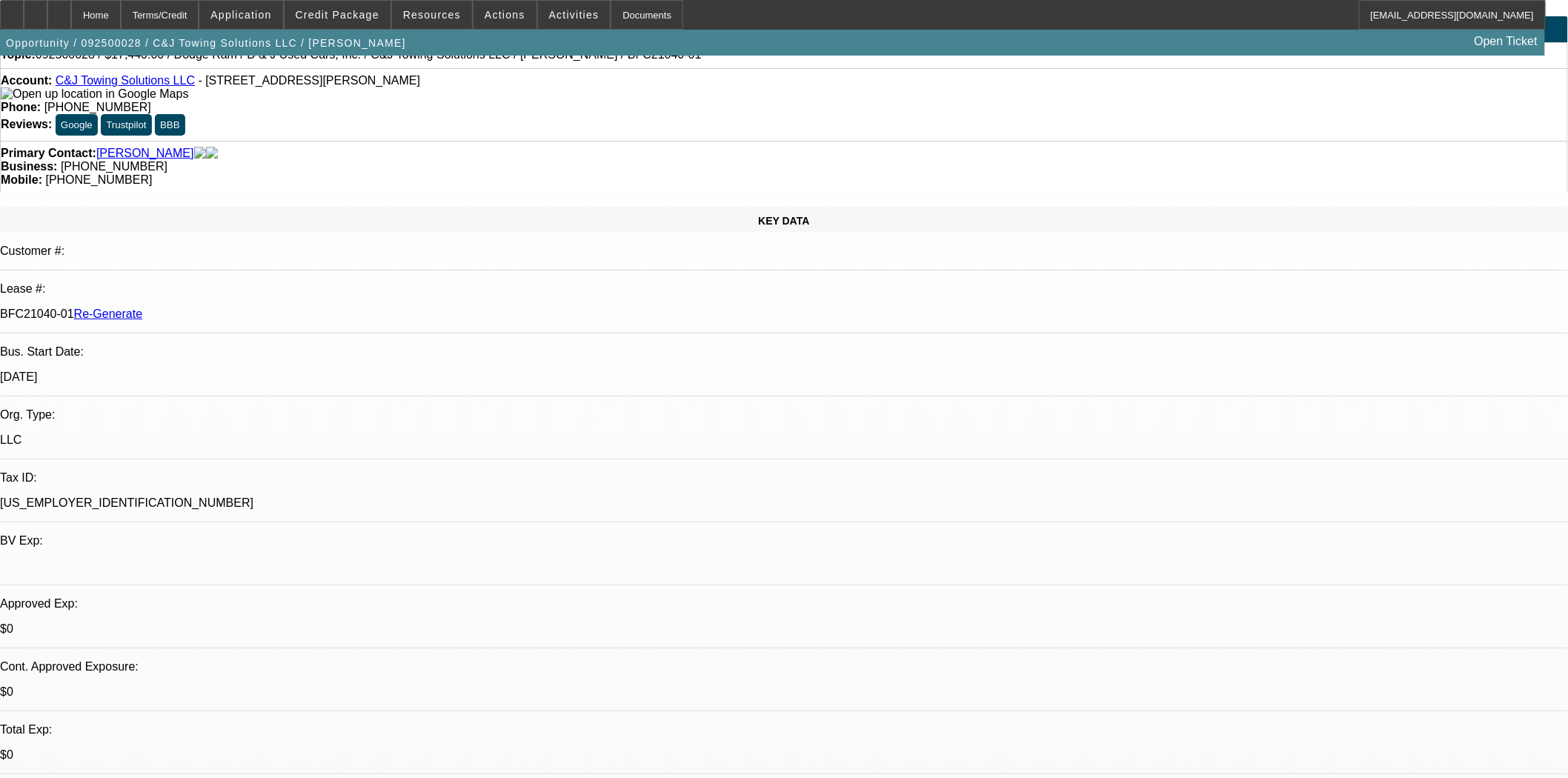
scroll to position [0, 0]
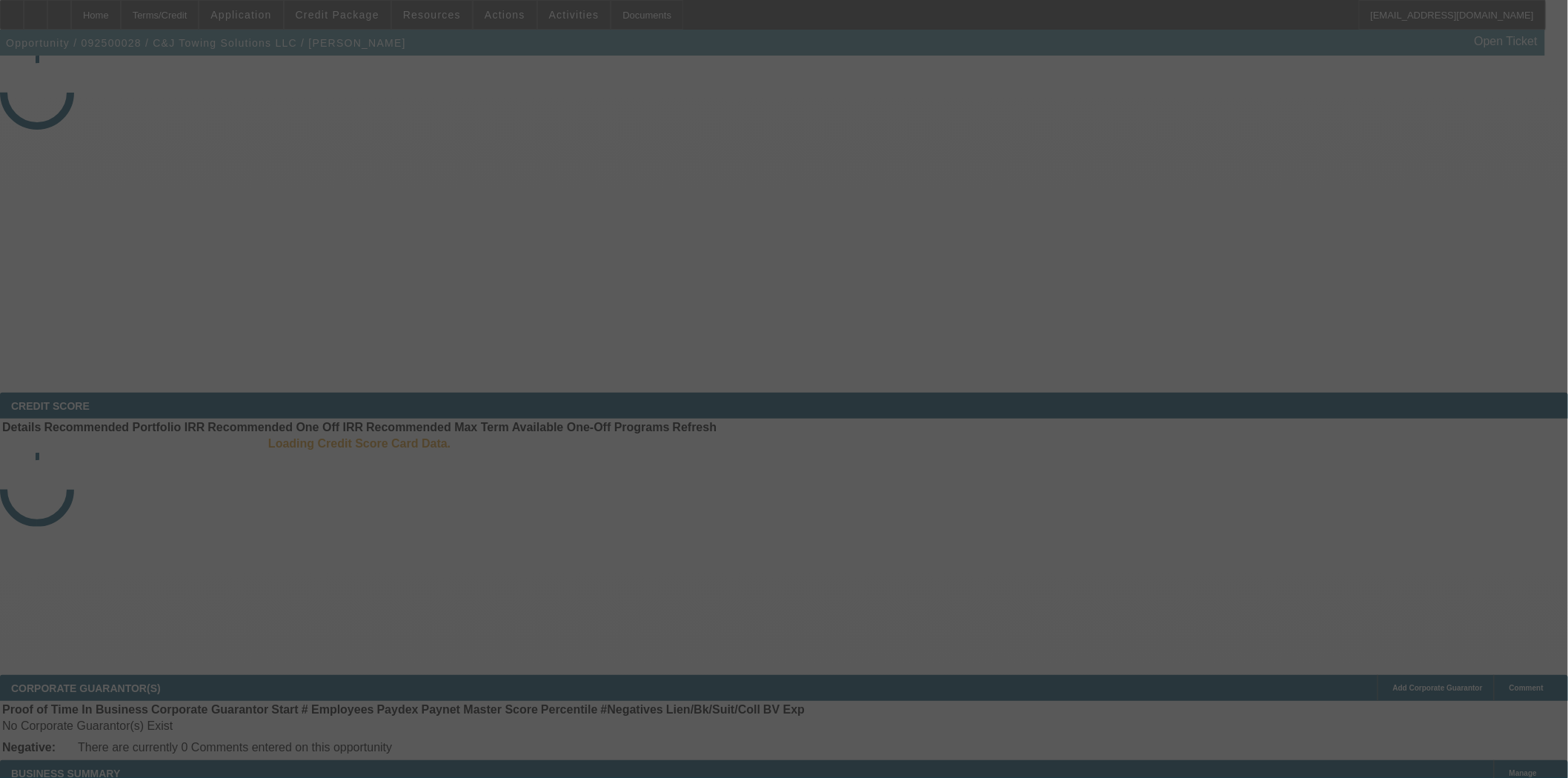
select select "3"
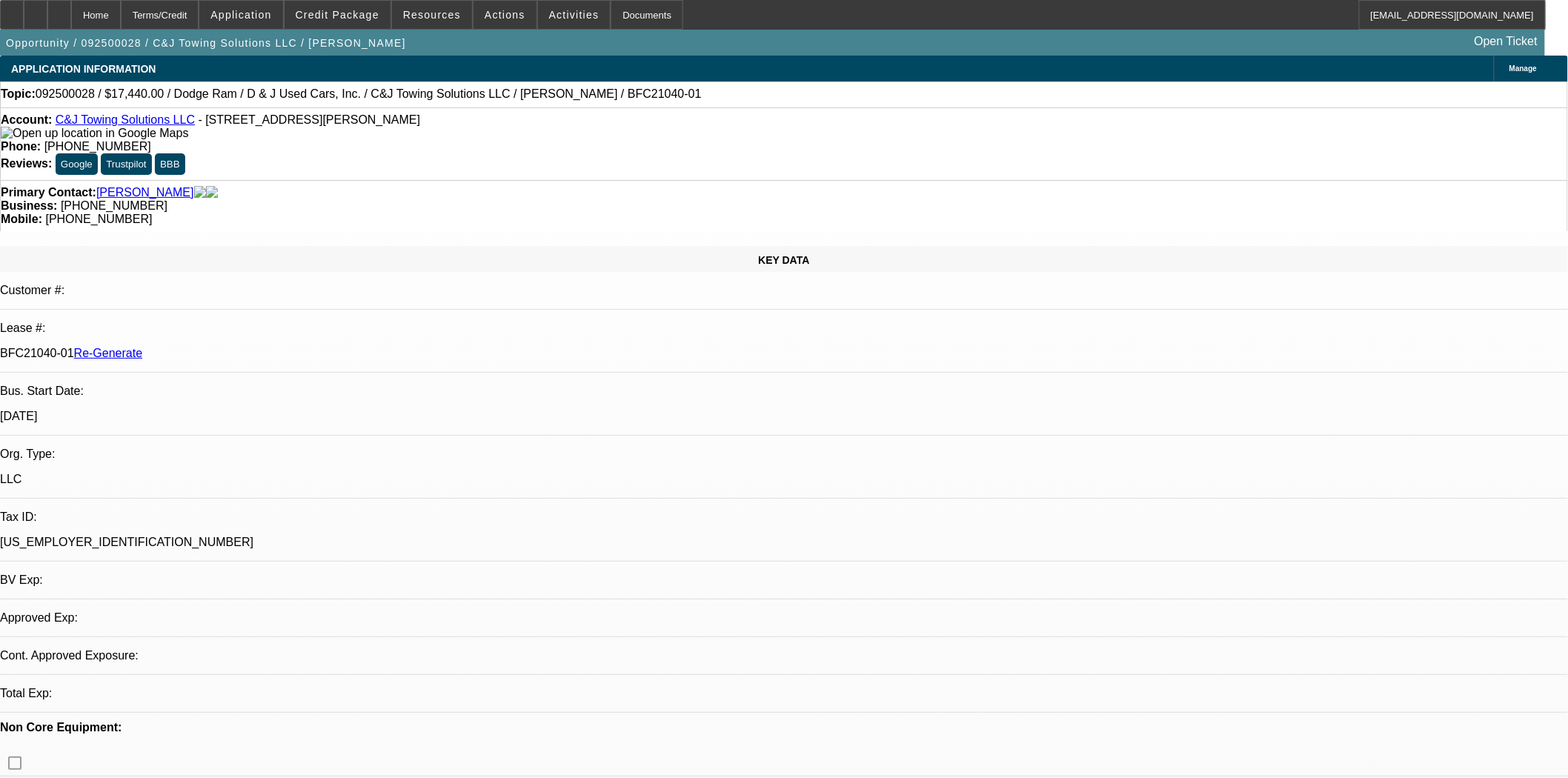
select select "0"
select select "2"
select select "0"
select select "21"
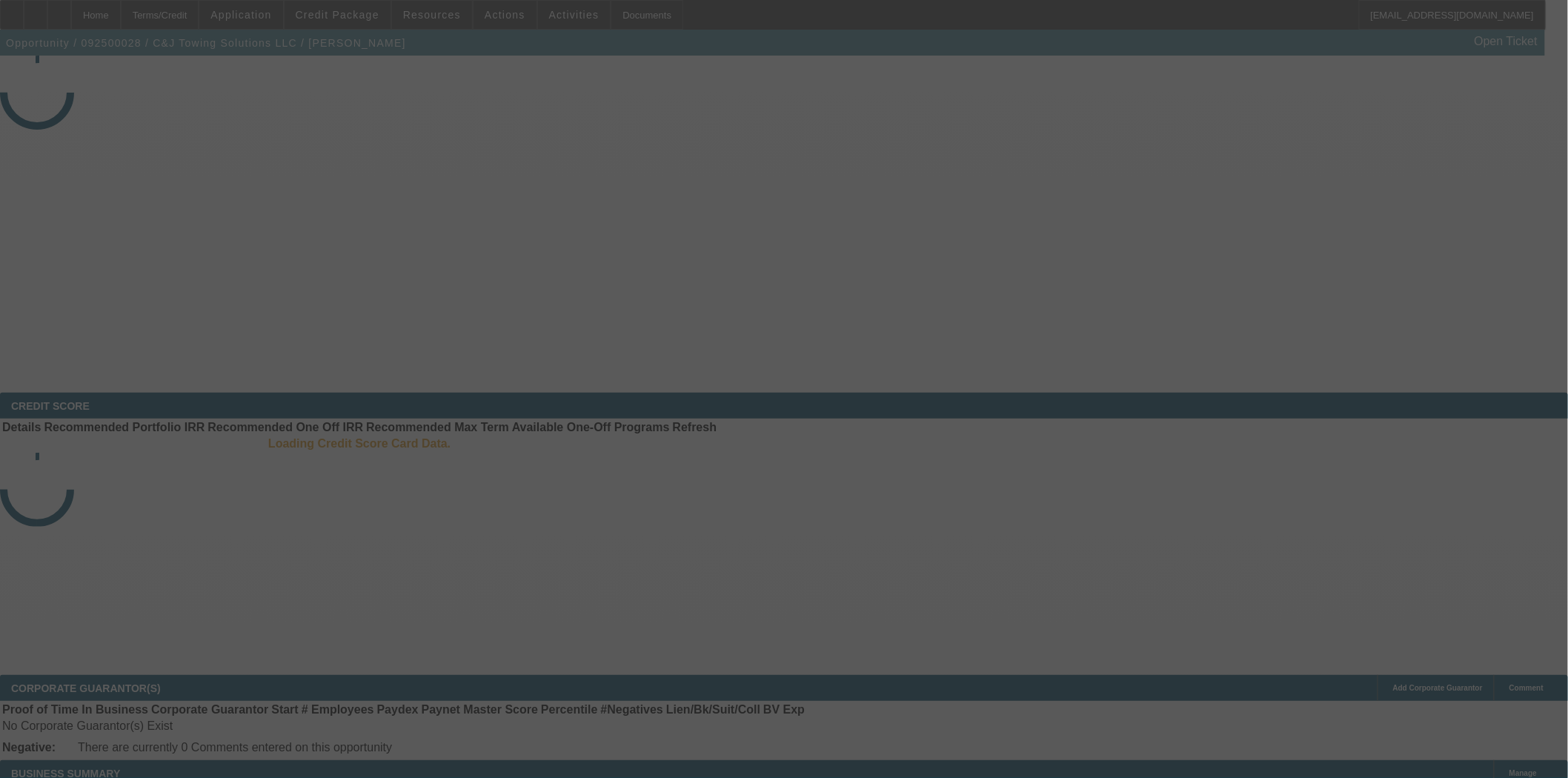
select select "3"
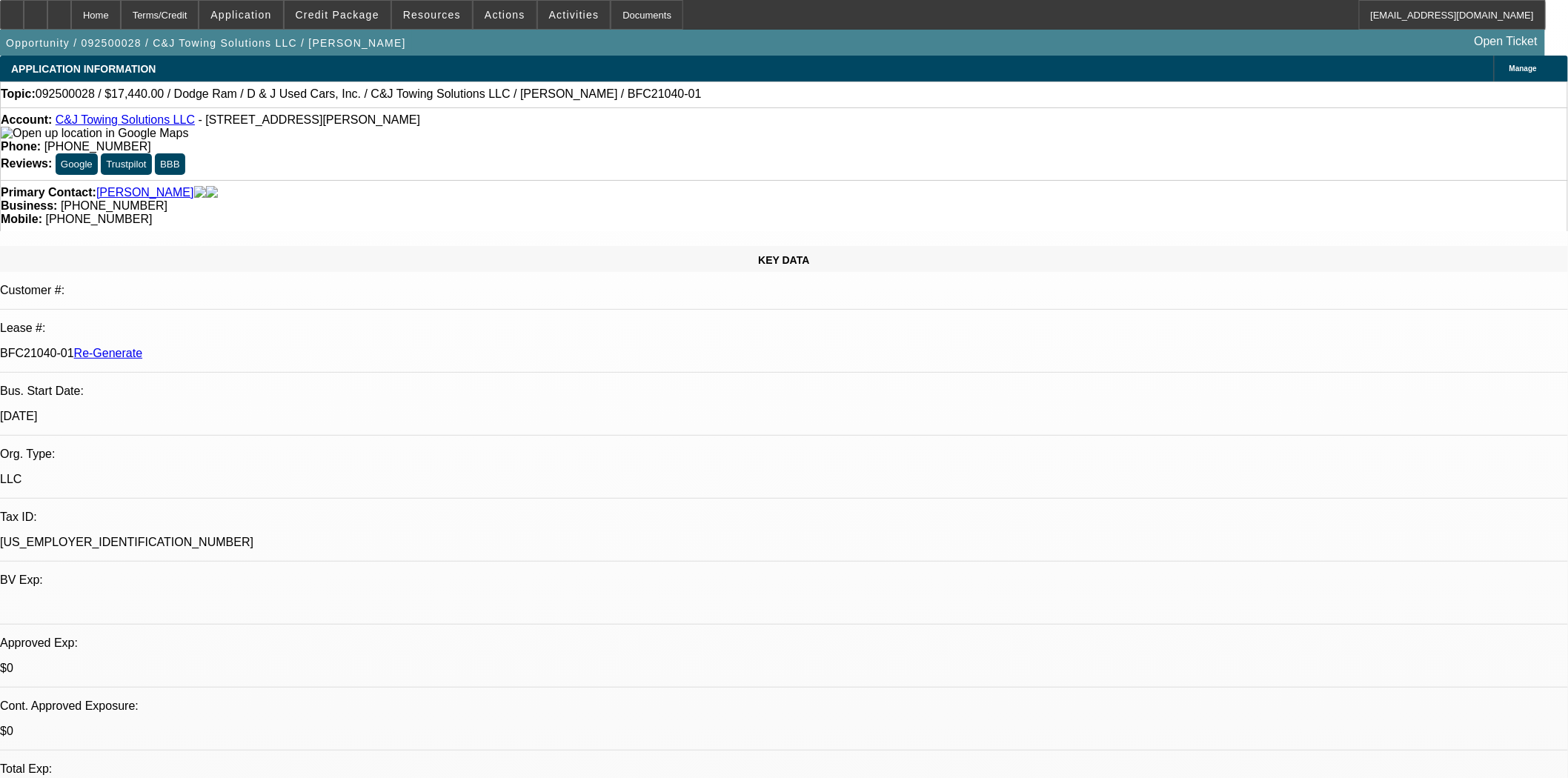
select select "0"
select select "2"
select select "0"
select select "21"
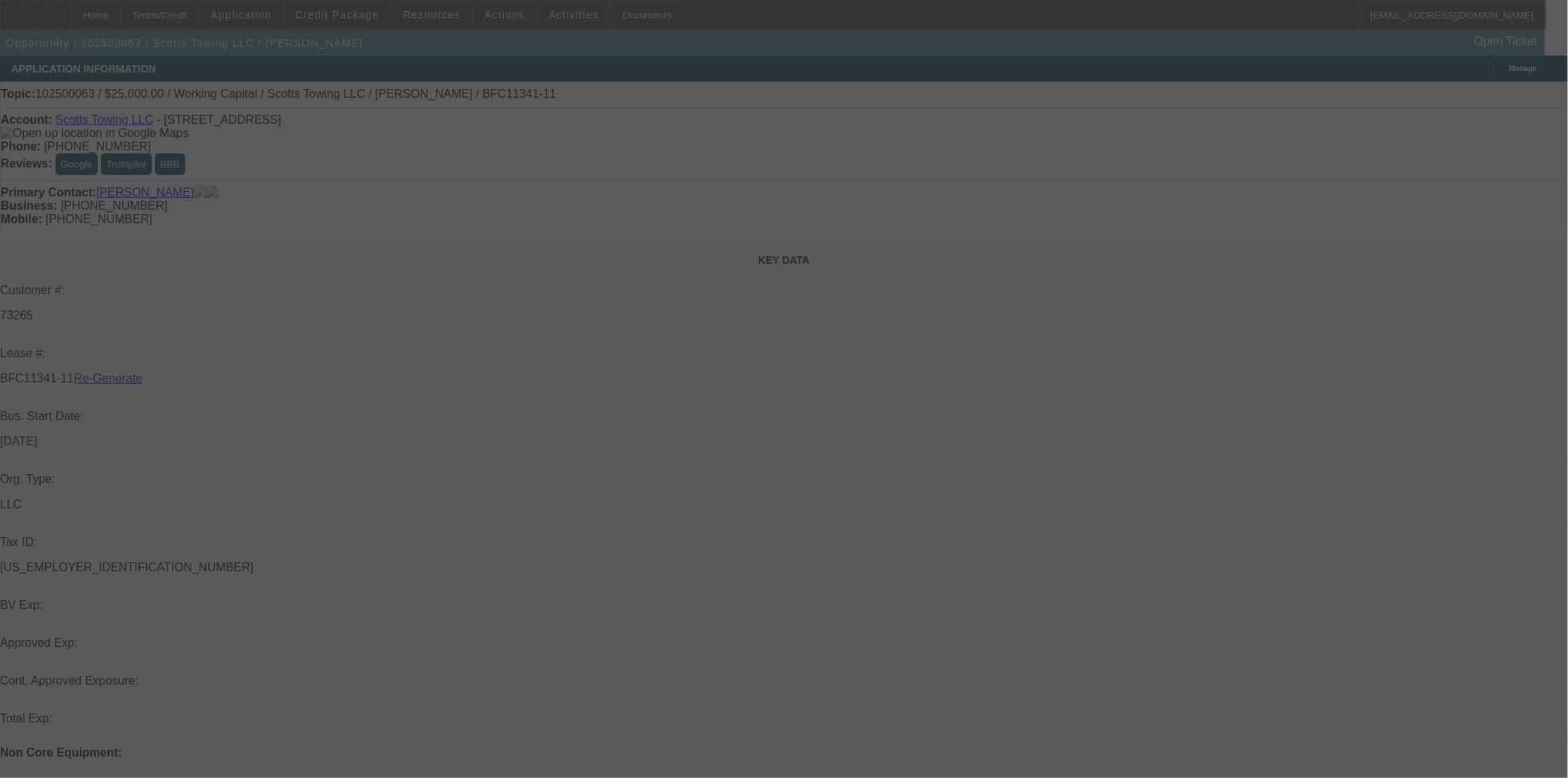
select select "3"
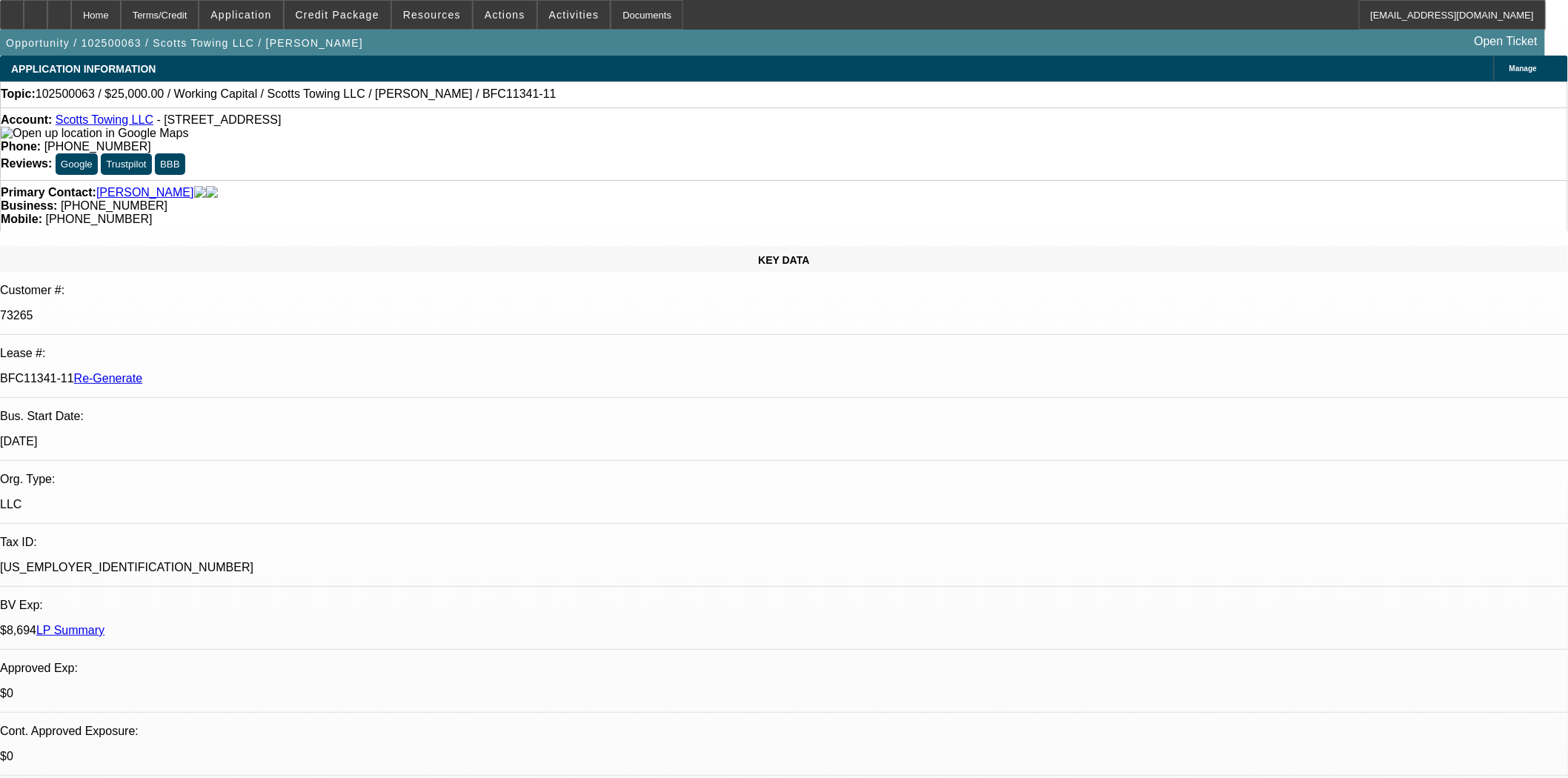
select select "0"
select select "2"
select select "0"
select select "6"
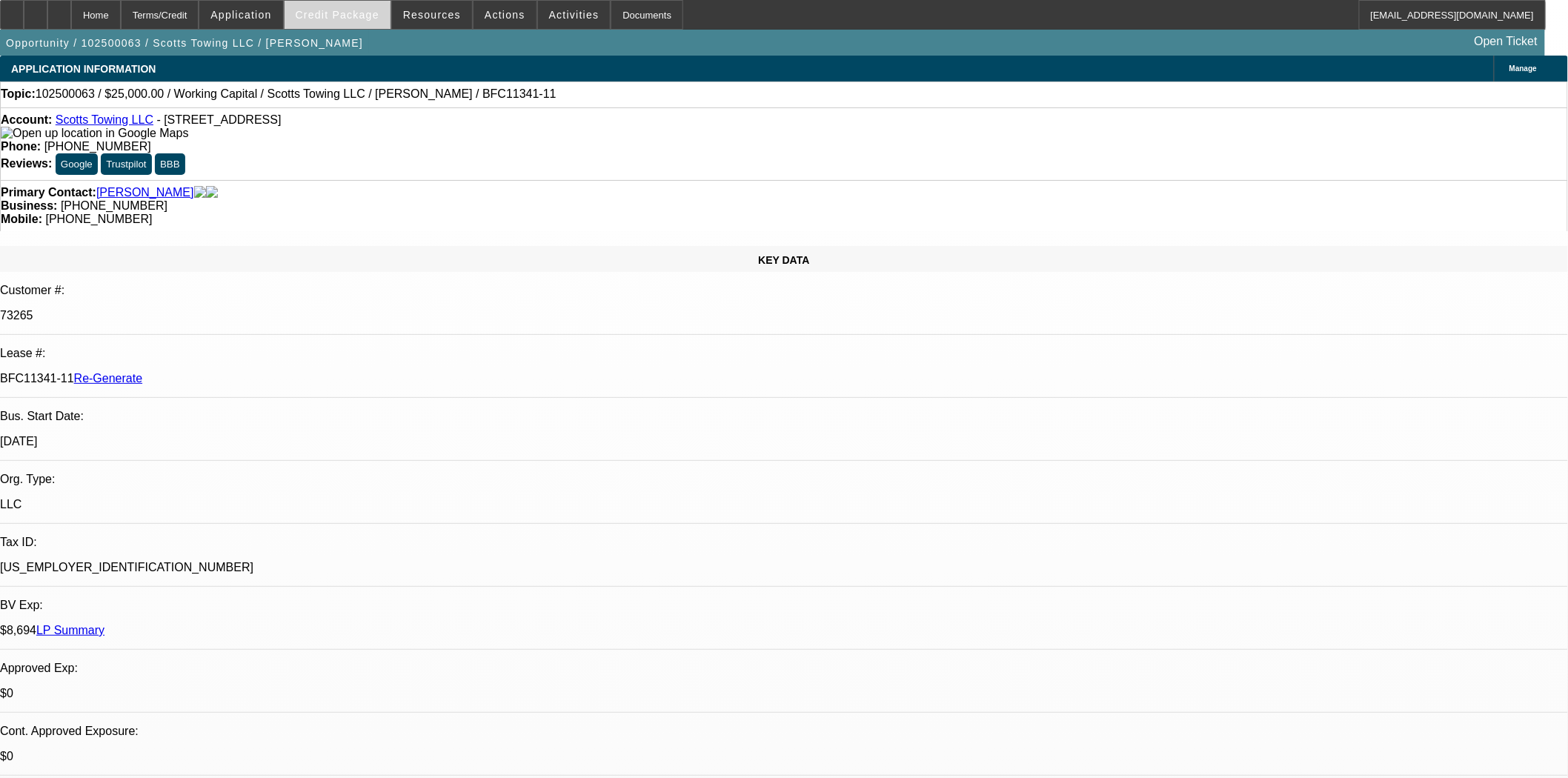
click at [364, 15] on span "Credit Package" at bounding box center [338, 14] width 84 height 12
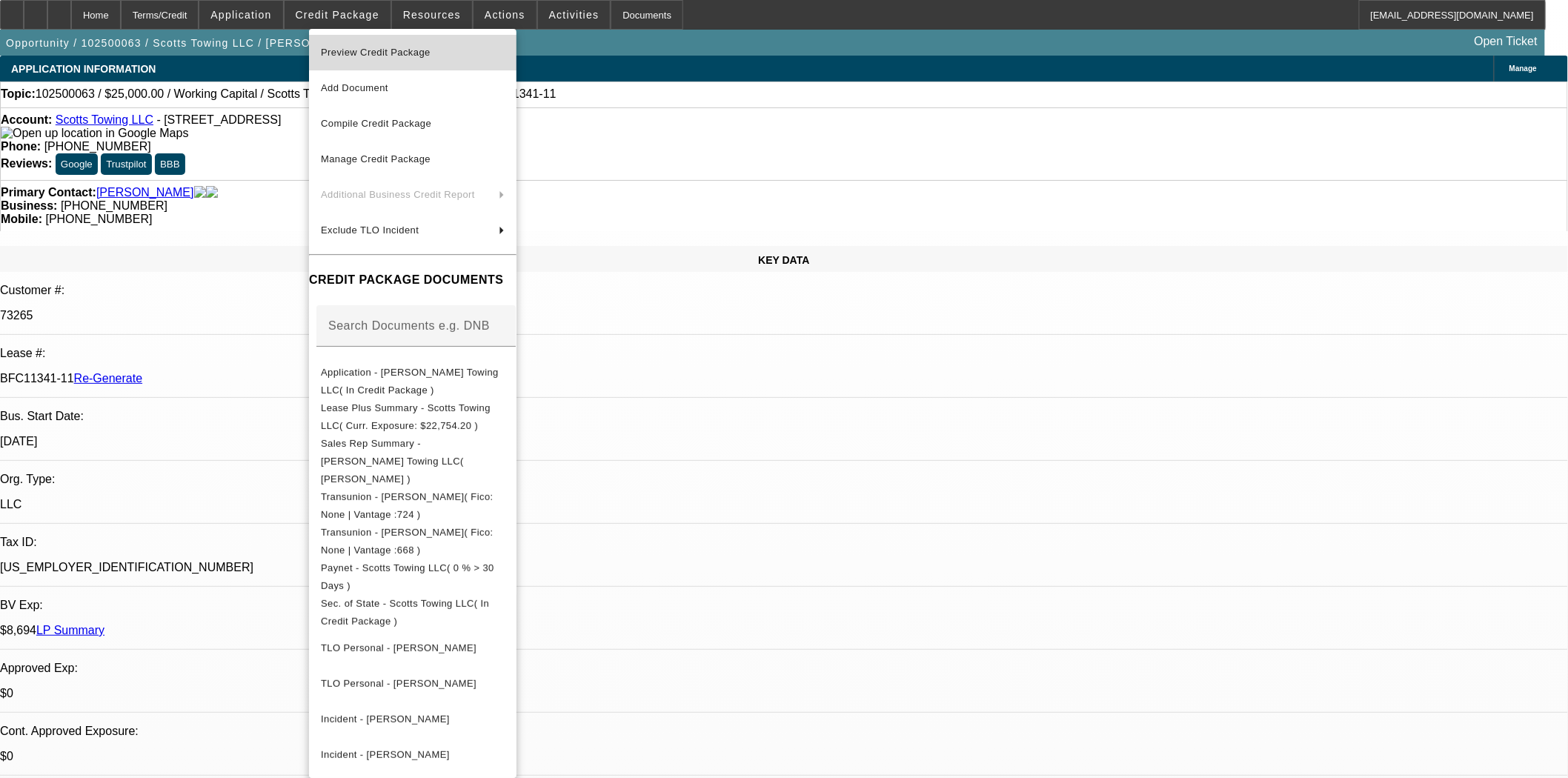
click at [378, 52] on span "Preview Credit Package" at bounding box center [375, 52] width 110 height 11
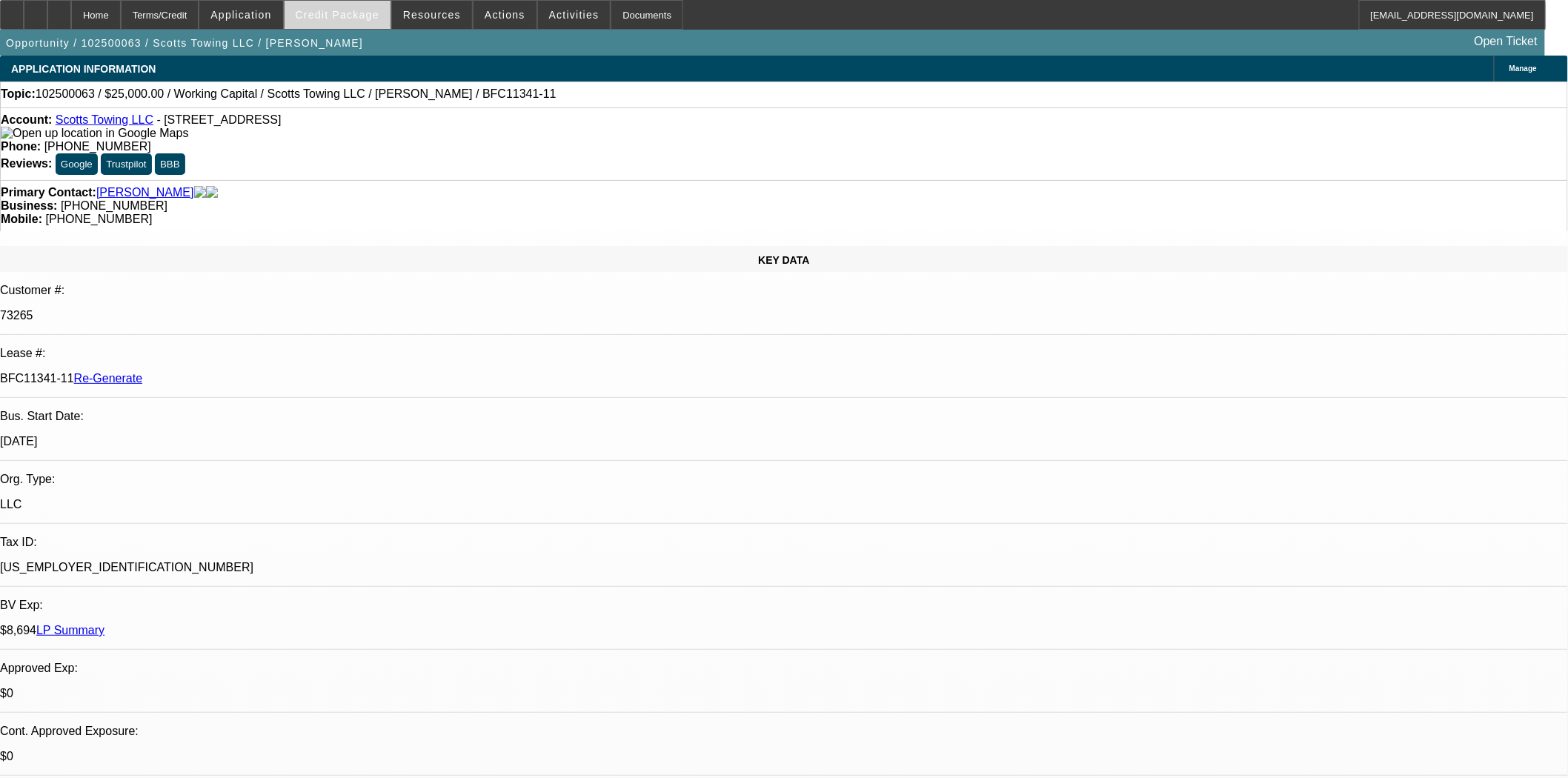
click at [338, 17] on span "Credit Package" at bounding box center [338, 14] width 84 height 12
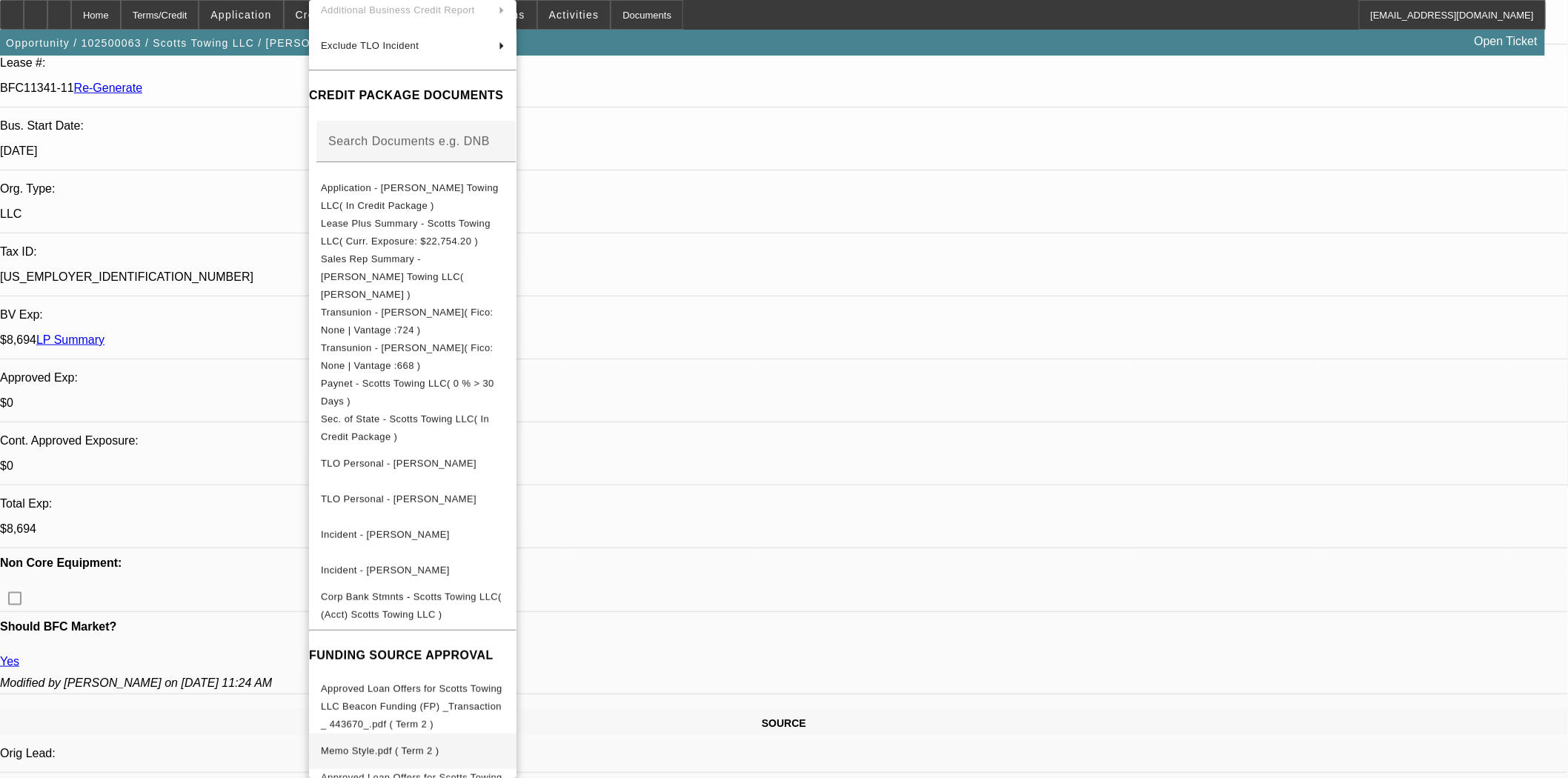
scroll to position [329, 0]
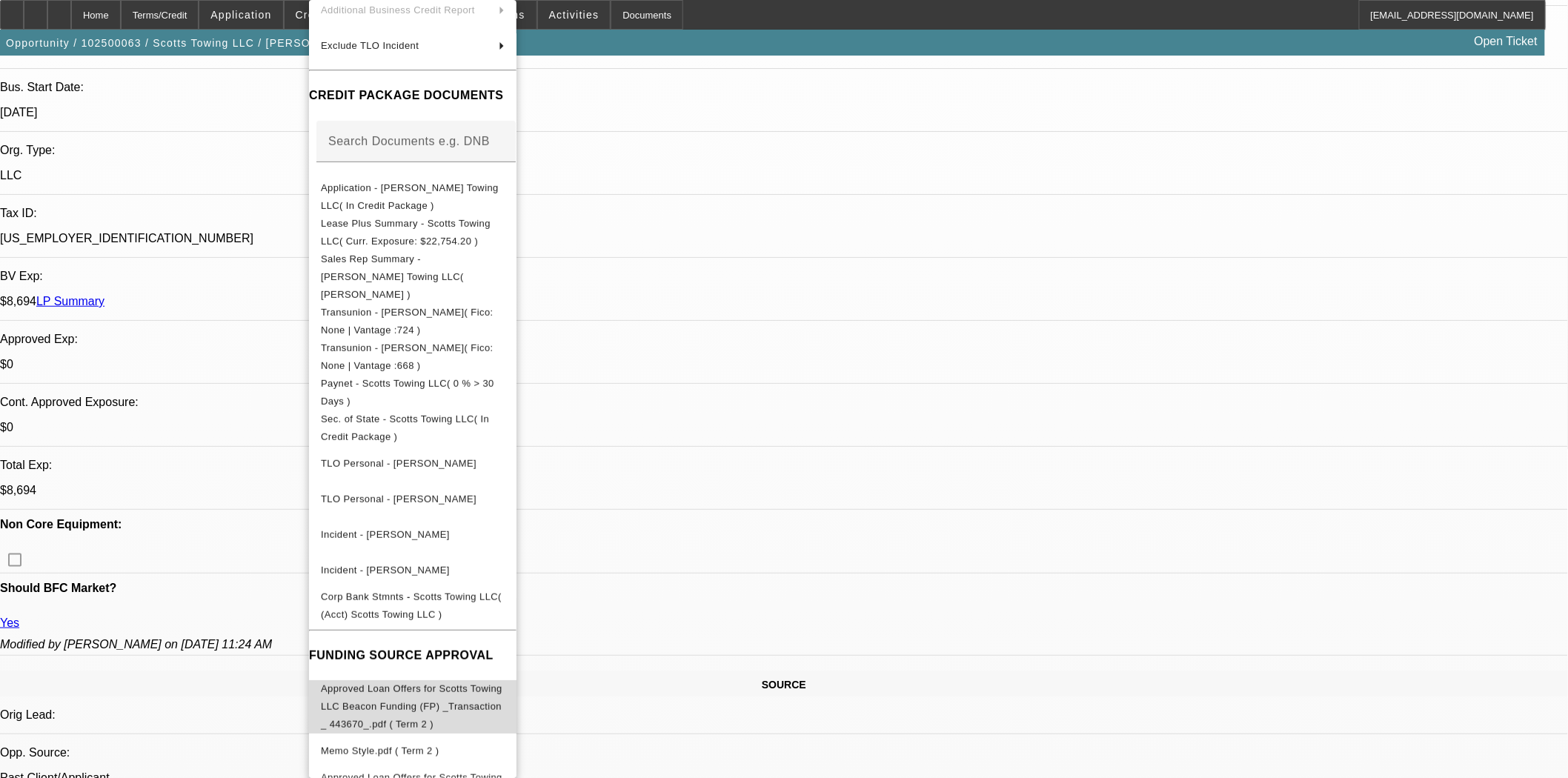
click at [363, 683] on span "Approved Loan Offers for Scotts Towing LLC Beacon Funding (FP) _Transaction _ 4…" at bounding box center [411, 707] width 181 height 46
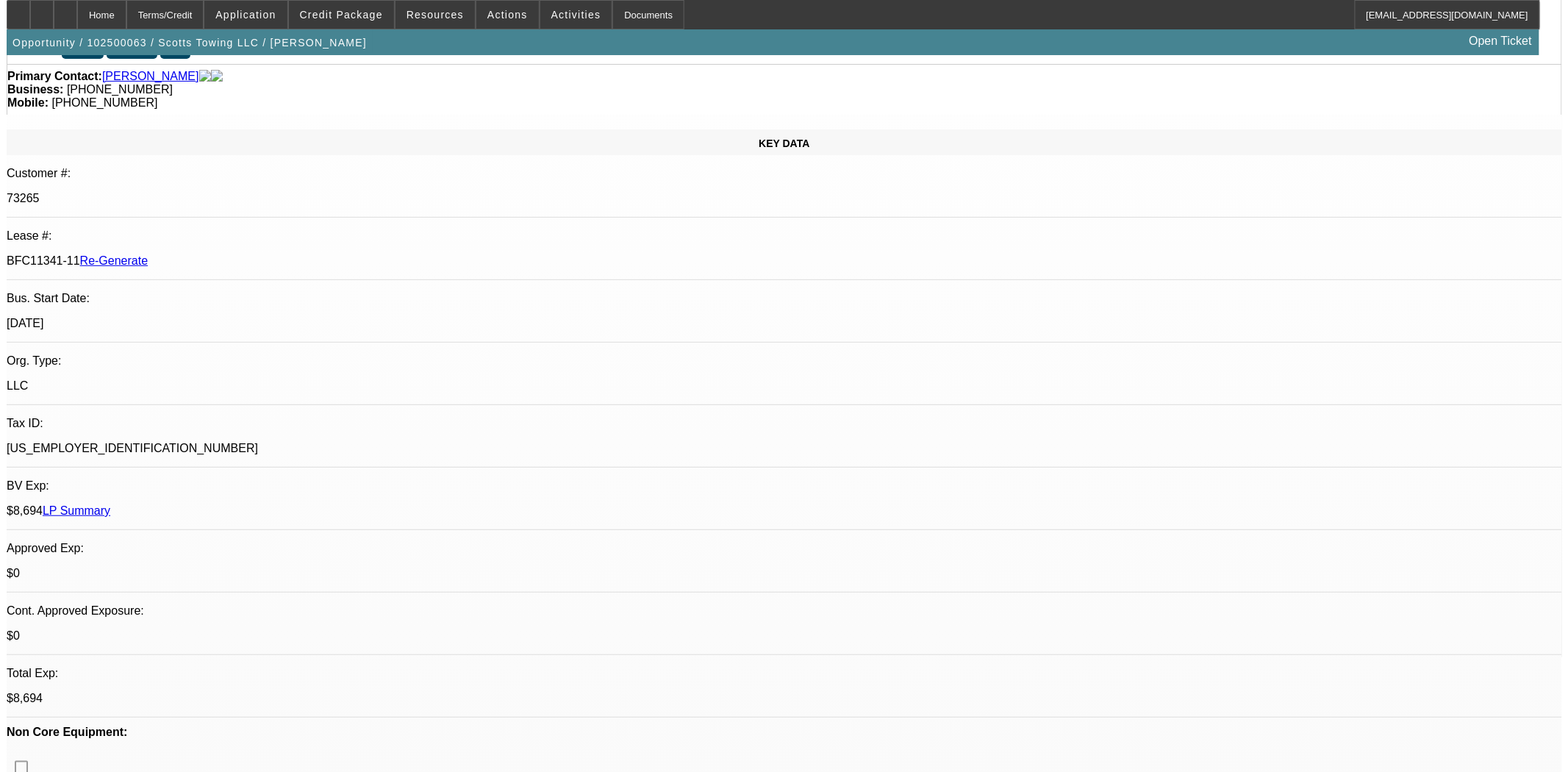
scroll to position [0, 0]
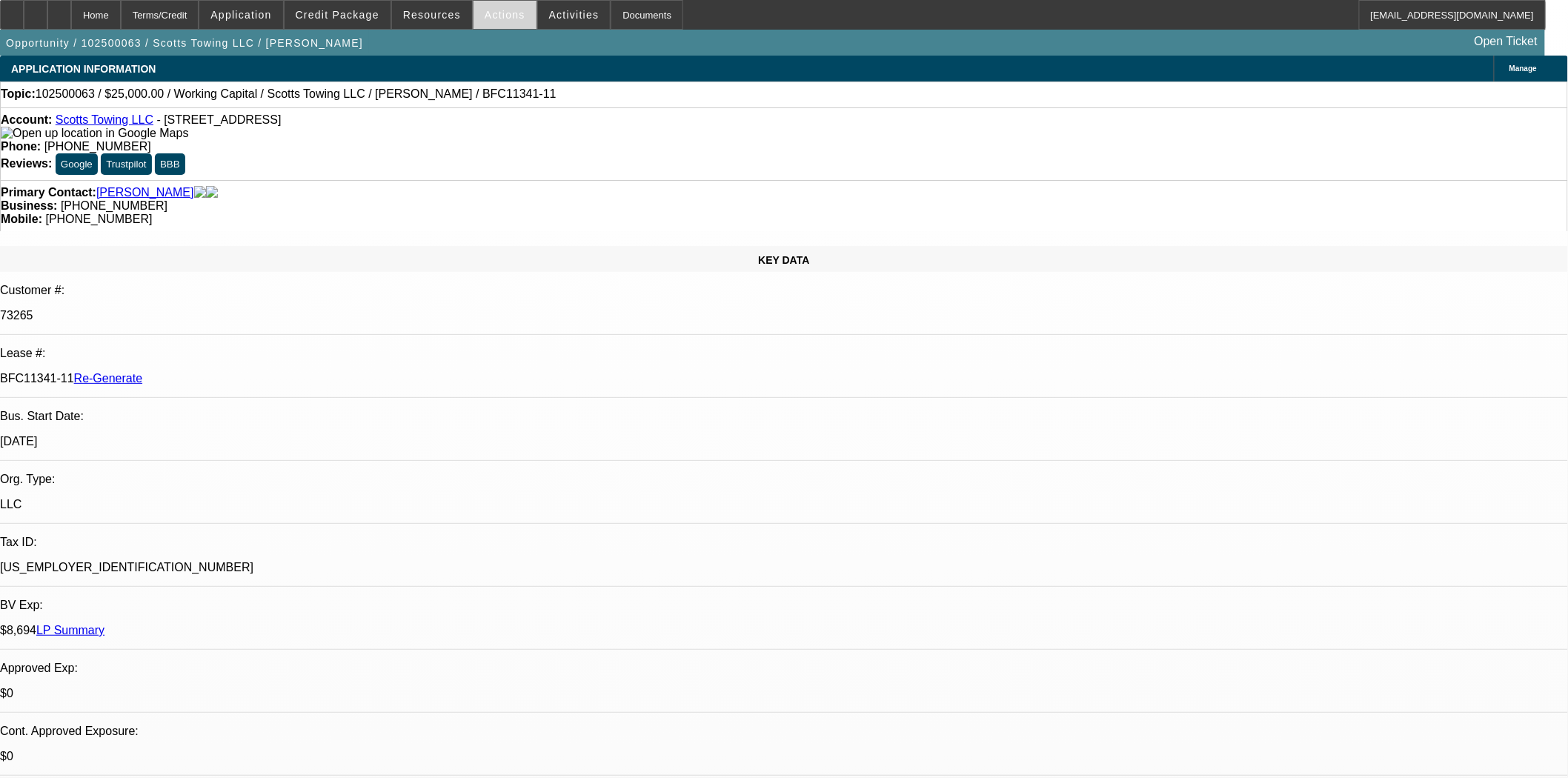
click at [498, 19] on span "Actions" at bounding box center [505, 14] width 41 height 12
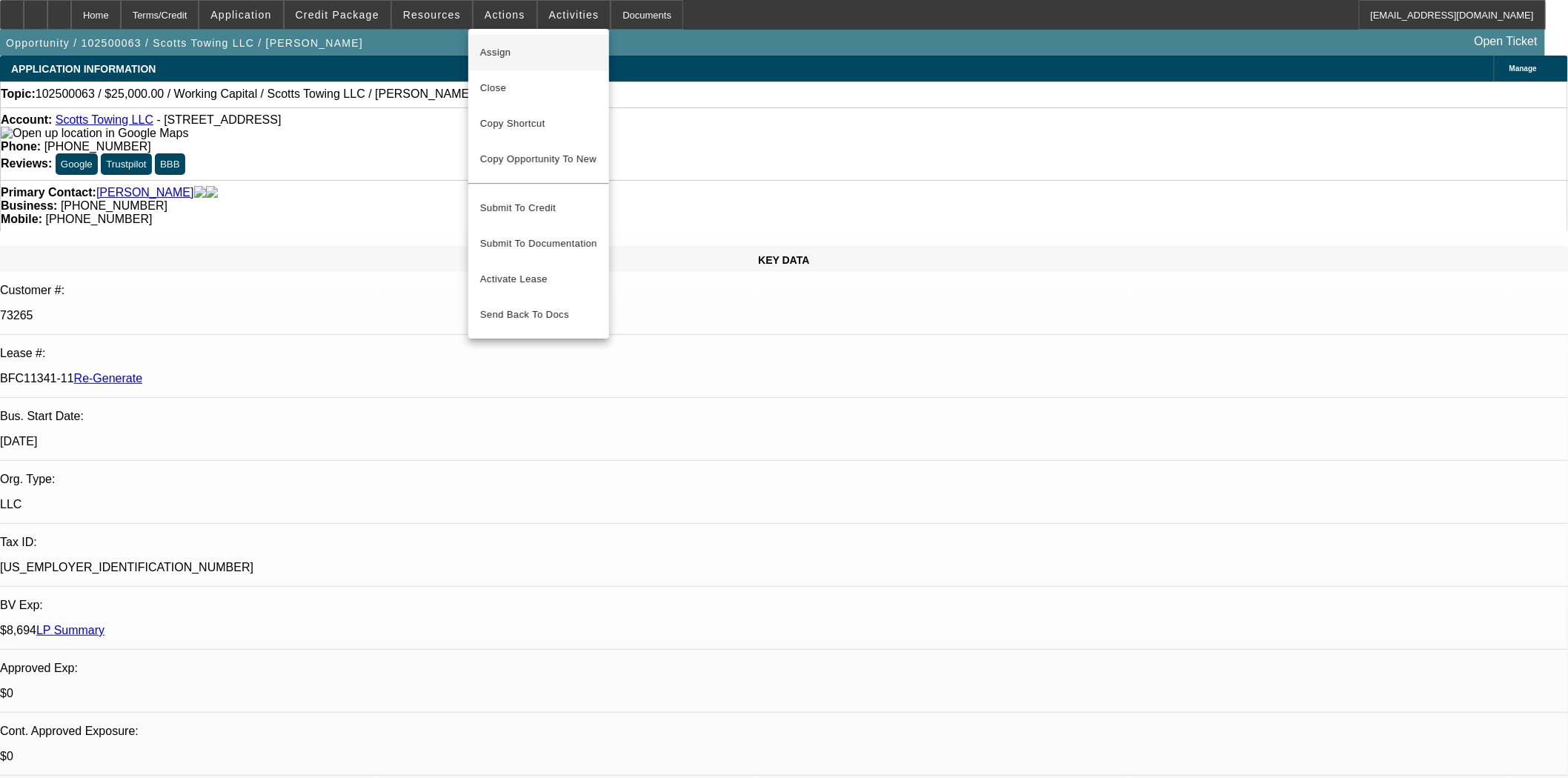
click at [508, 47] on span "Assign" at bounding box center [538, 53] width 117 height 18
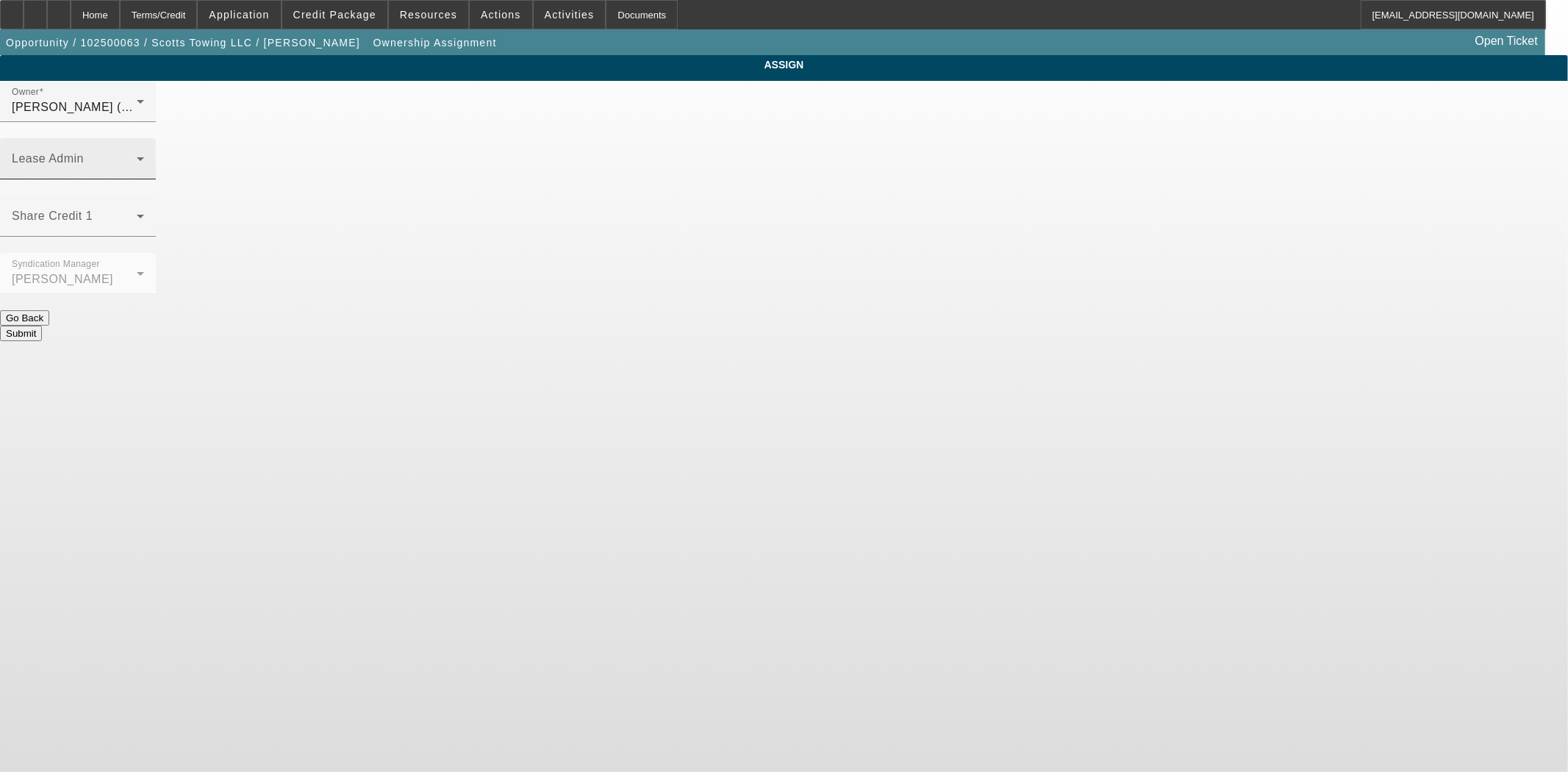
click at [136, 156] on span at bounding box center [74, 165] width 125 height 18
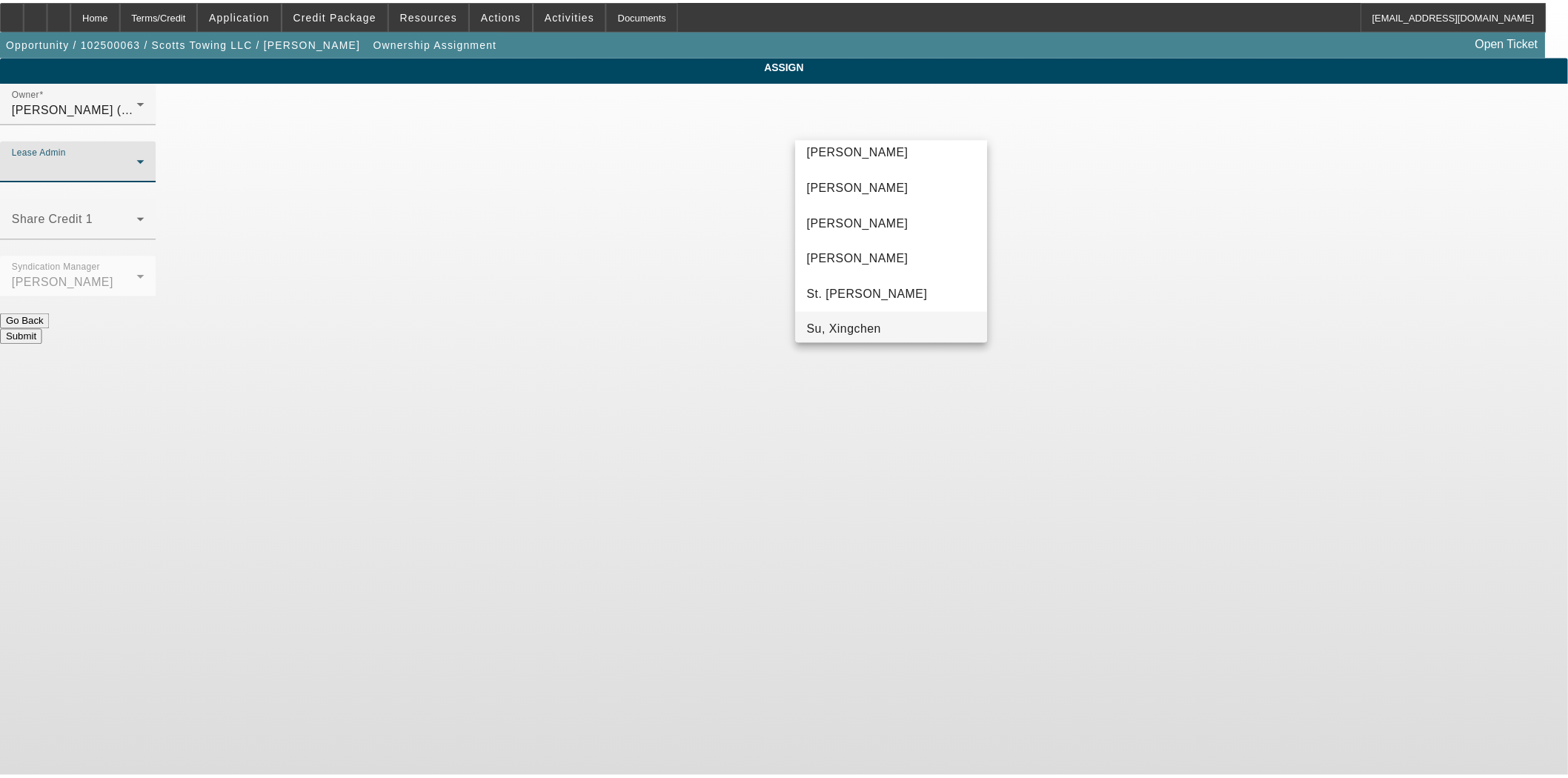
scroll to position [92, 0]
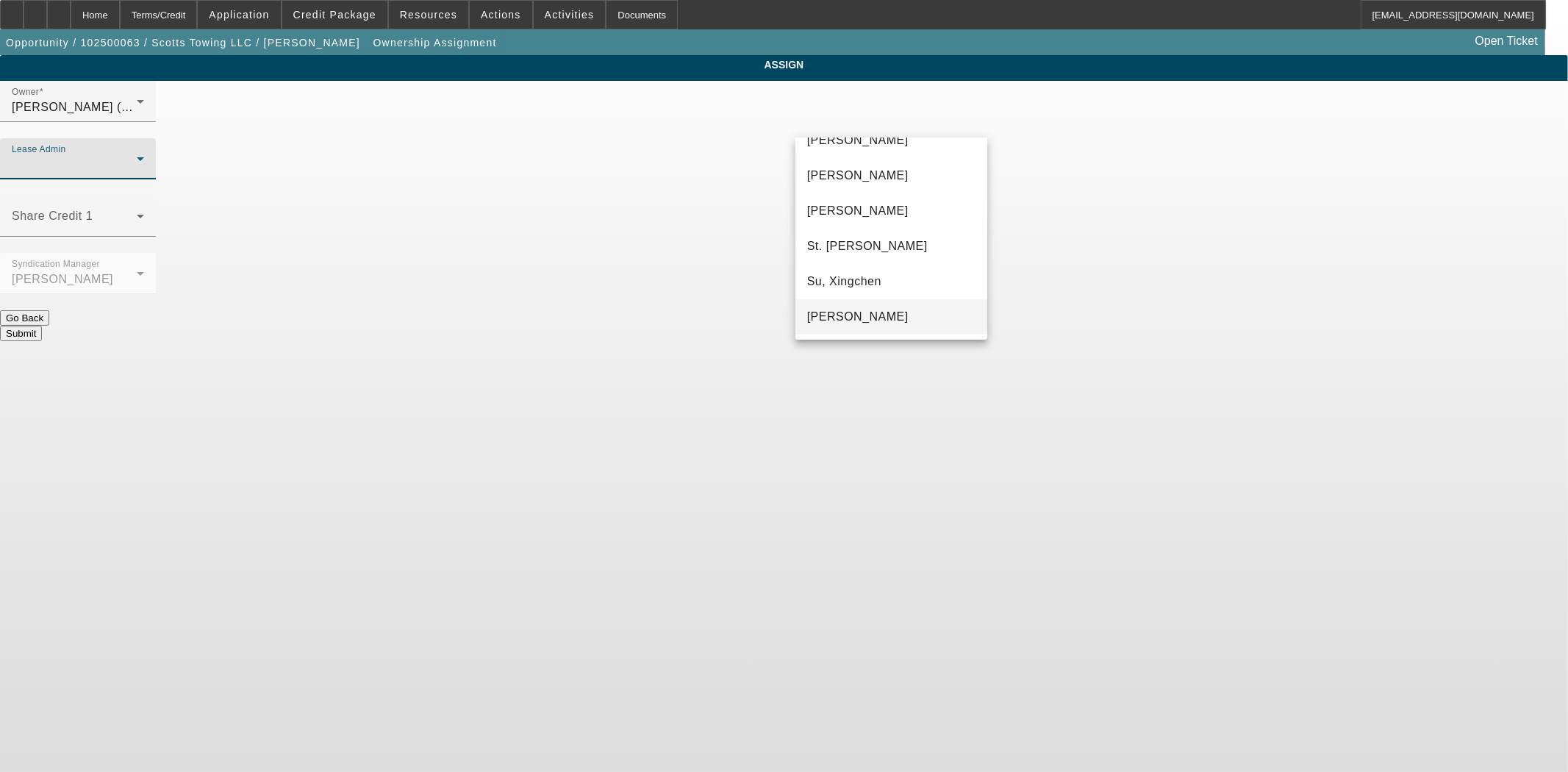
click at [908, 304] on mat-option "[PERSON_NAME]" at bounding box center [891, 317] width 192 height 35
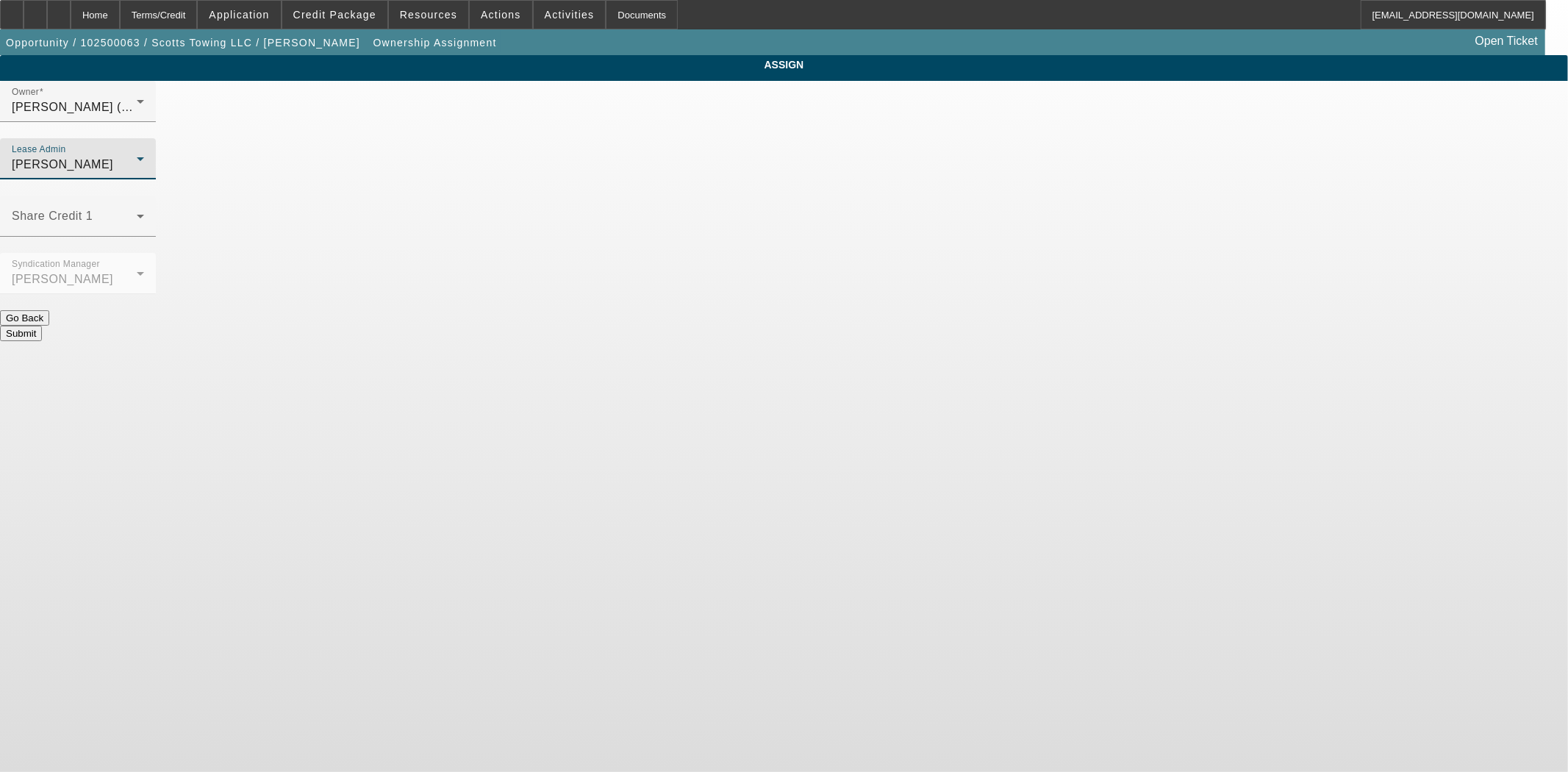
click at [863, 326] on div "Submit" at bounding box center [784, 333] width 1568 height 15
click at [42, 326] on button "Submit" at bounding box center [20, 333] width 42 height 15
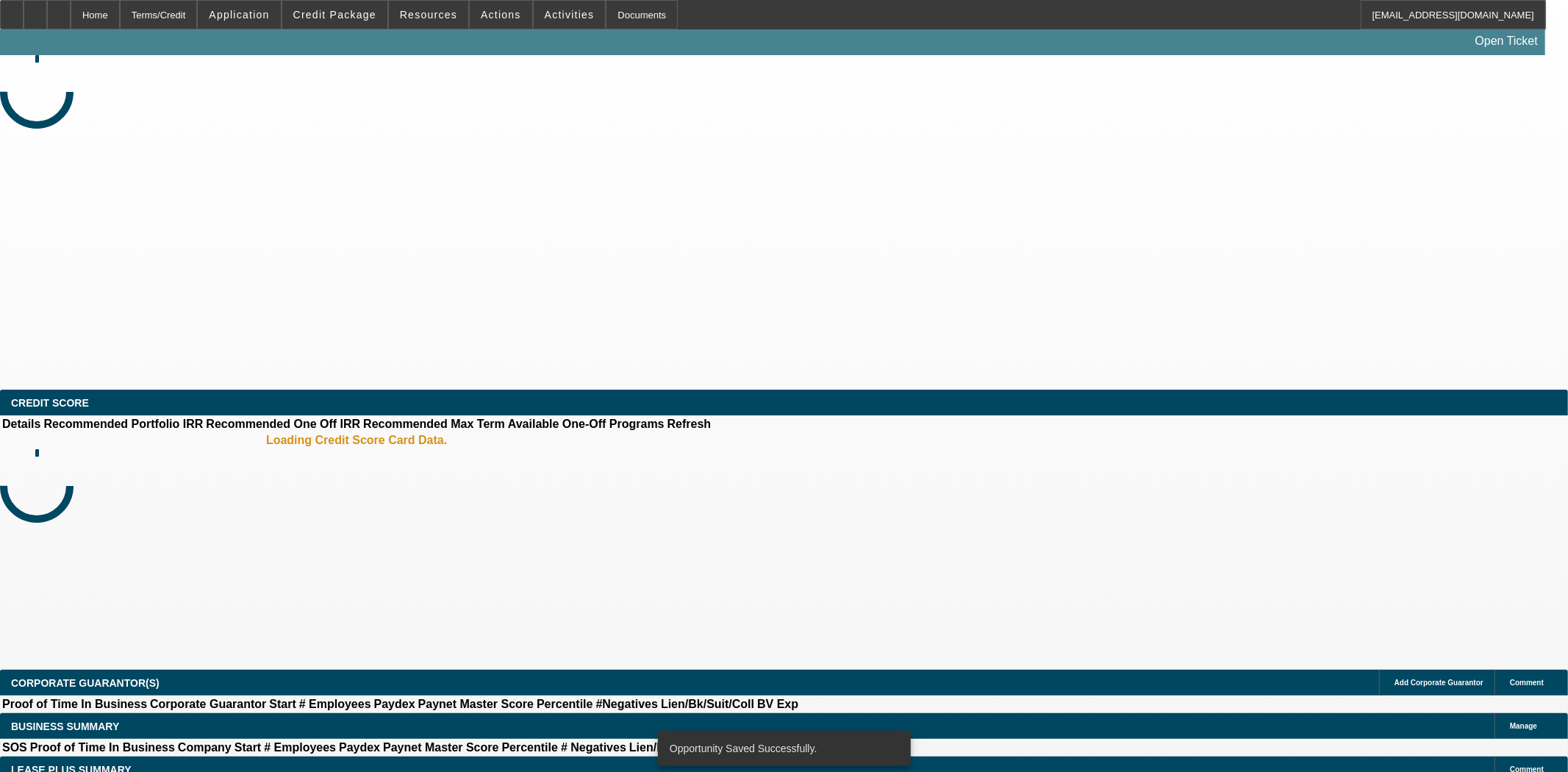
select select "3"
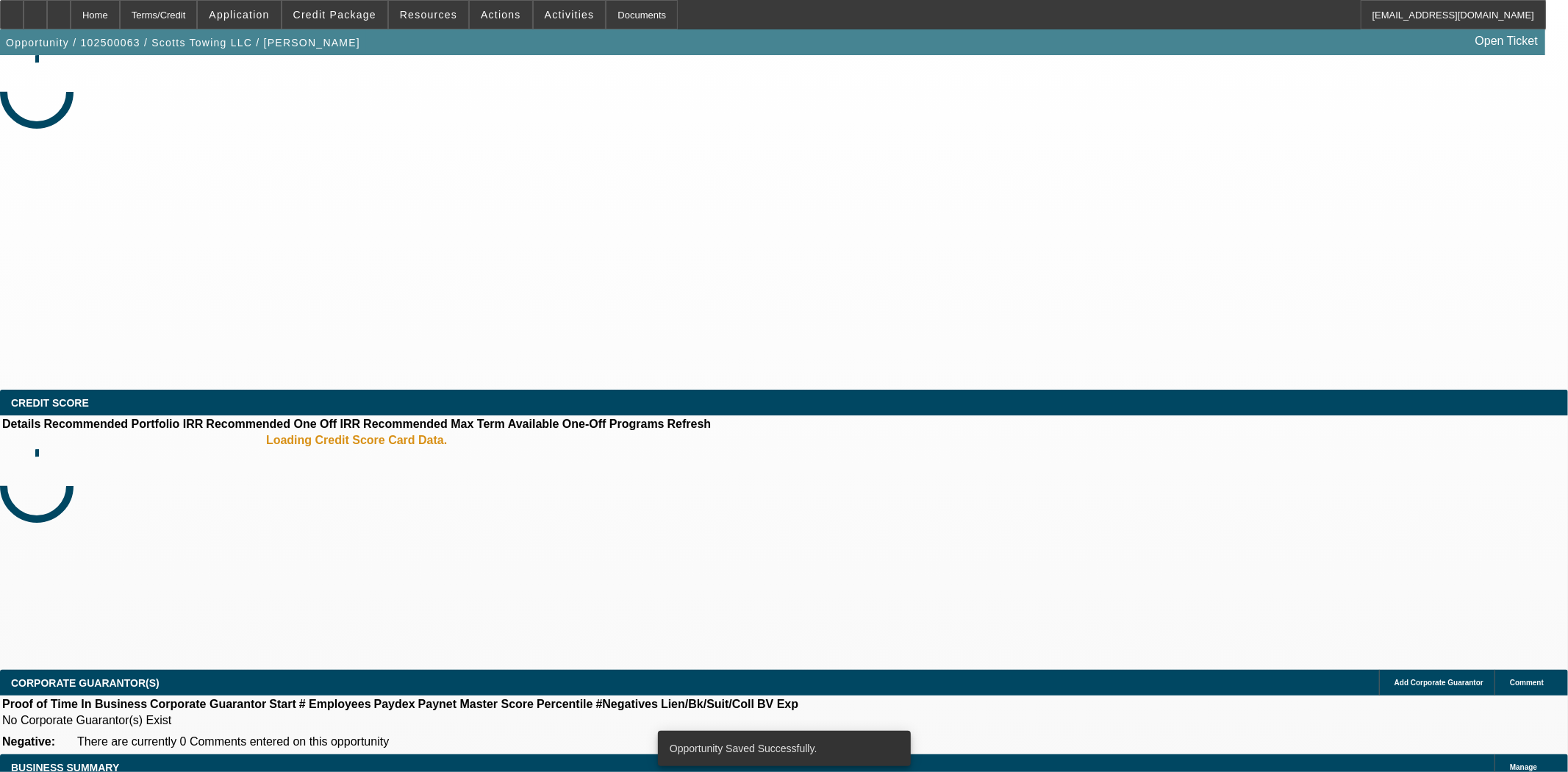
select select "0"
select select "2"
select select "0"
select select "6"
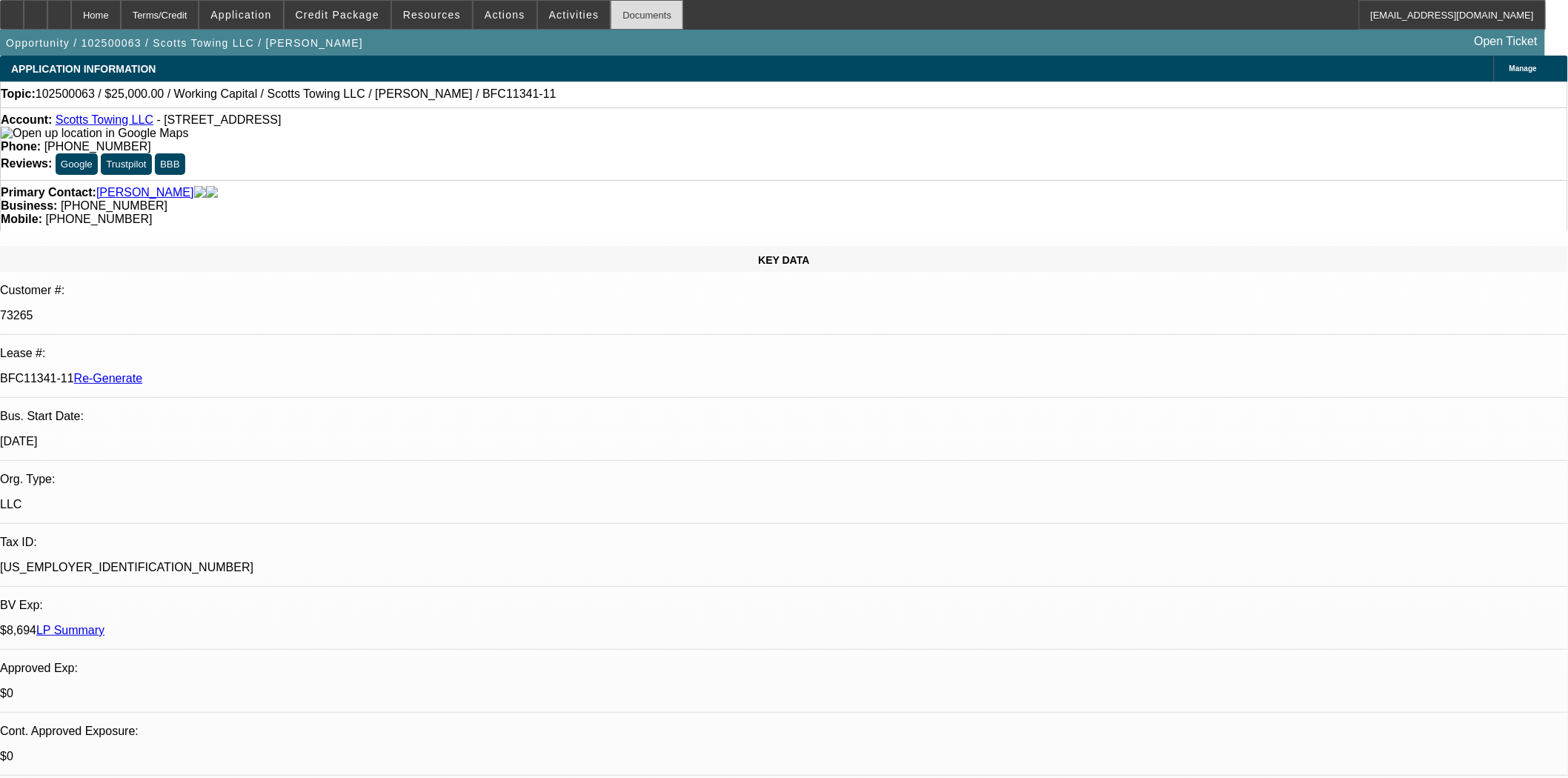
click at [621, 18] on div "Documents" at bounding box center [646, 14] width 72 height 29
click at [495, 20] on span "Actions" at bounding box center [505, 14] width 41 height 12
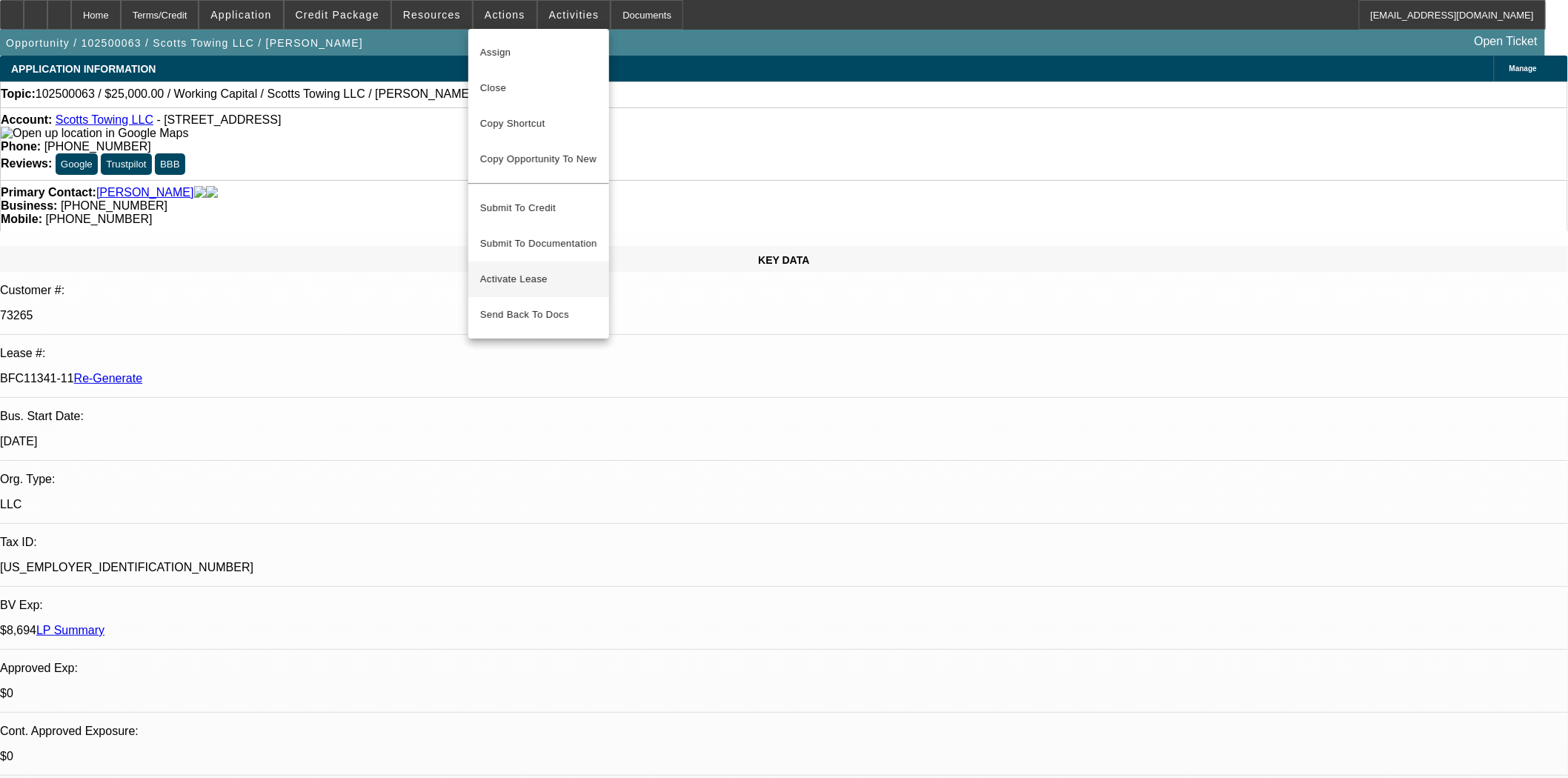
drag, startPoint x: 523, startPoint y: 253, endPoint x: 522, endPoint y: 261, distance: 8.1
click at [523, 262] on button "Activate Lease" at bounding box center [538, 280] width 141 height 36
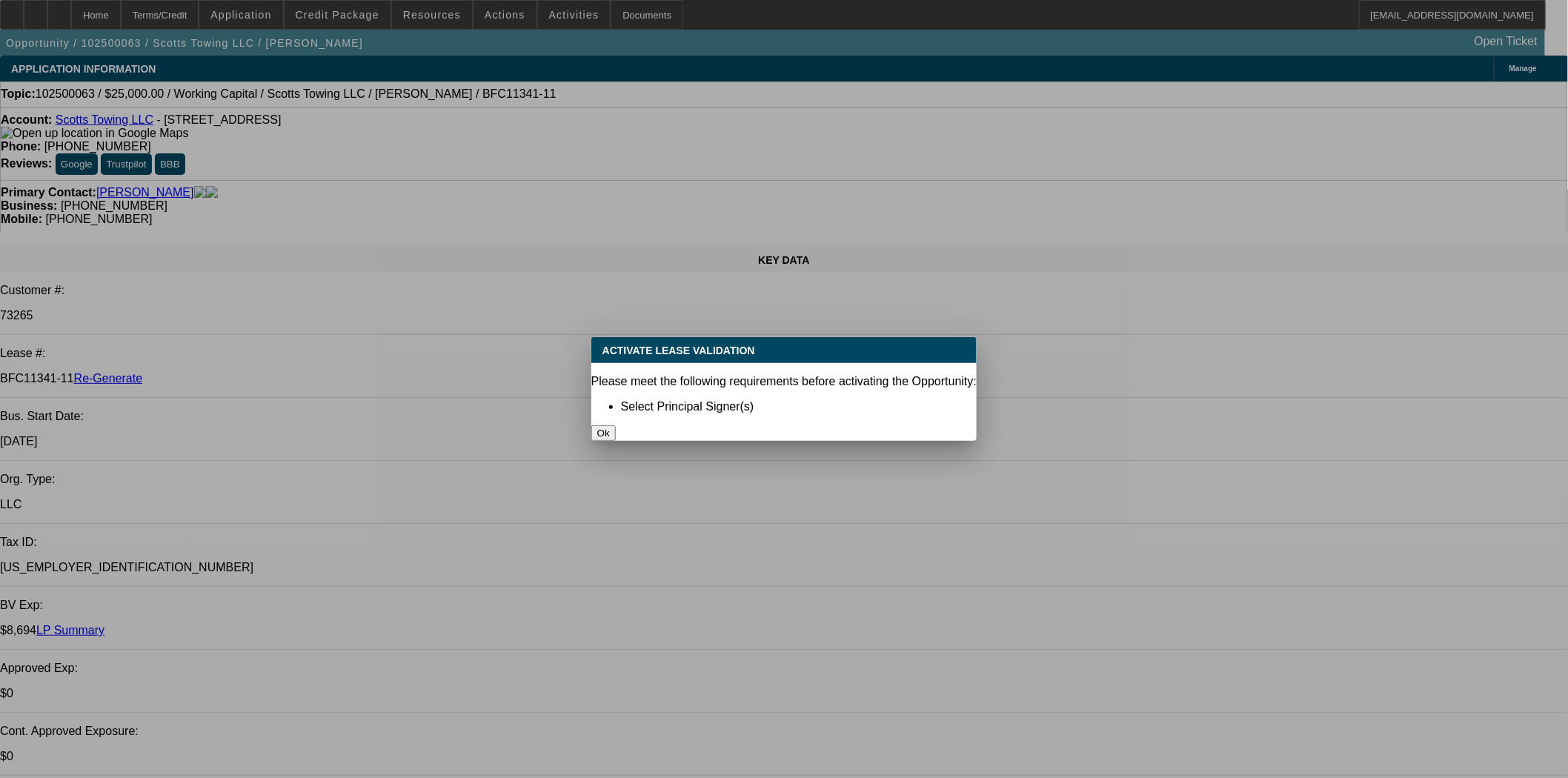
click at [616, 425] on button "Ok" at bounding box center [603, 432] width 24 height 15
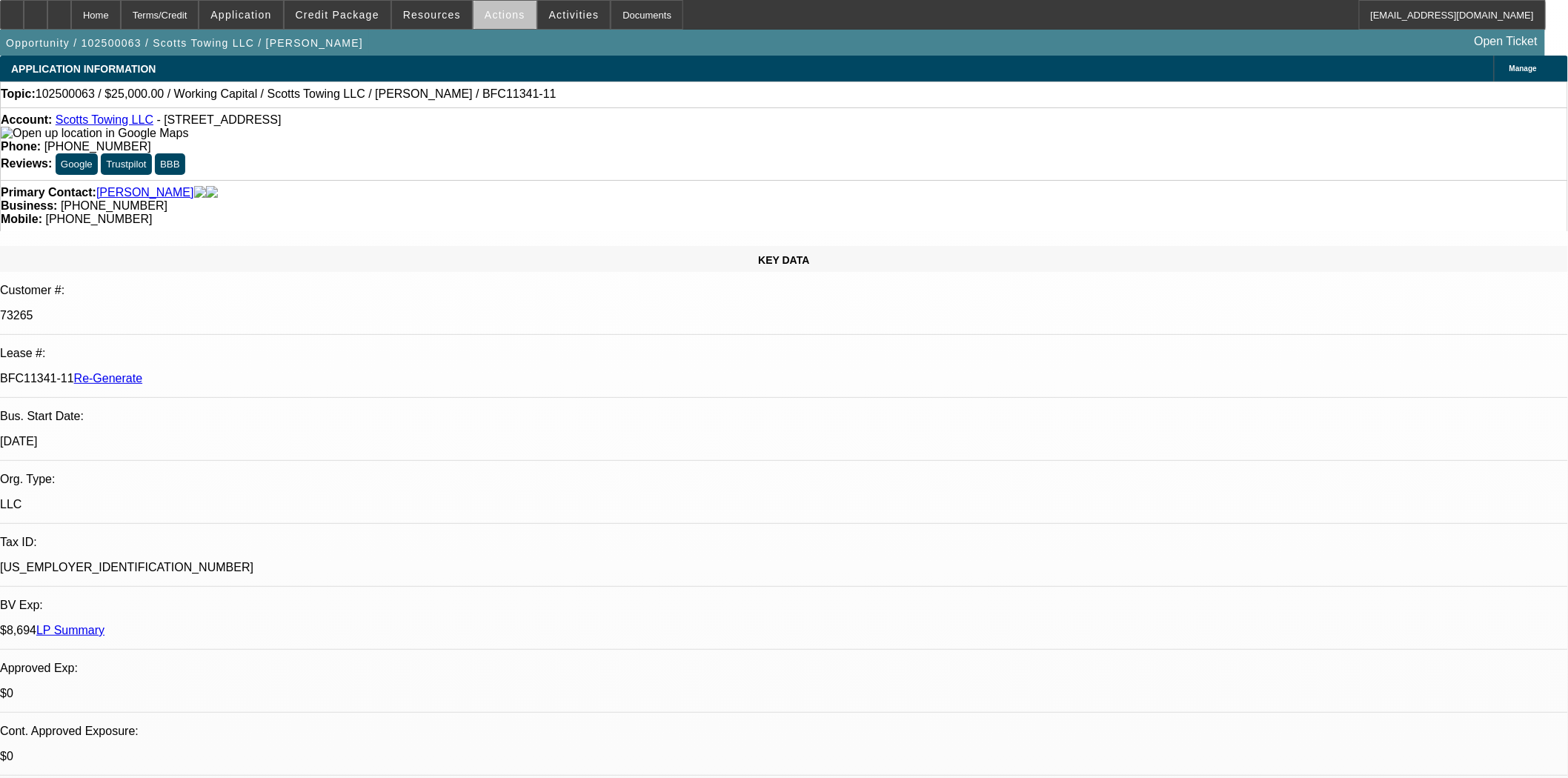
click at [491, 20] on span at bounding box center [505, 15] width 63 height 36
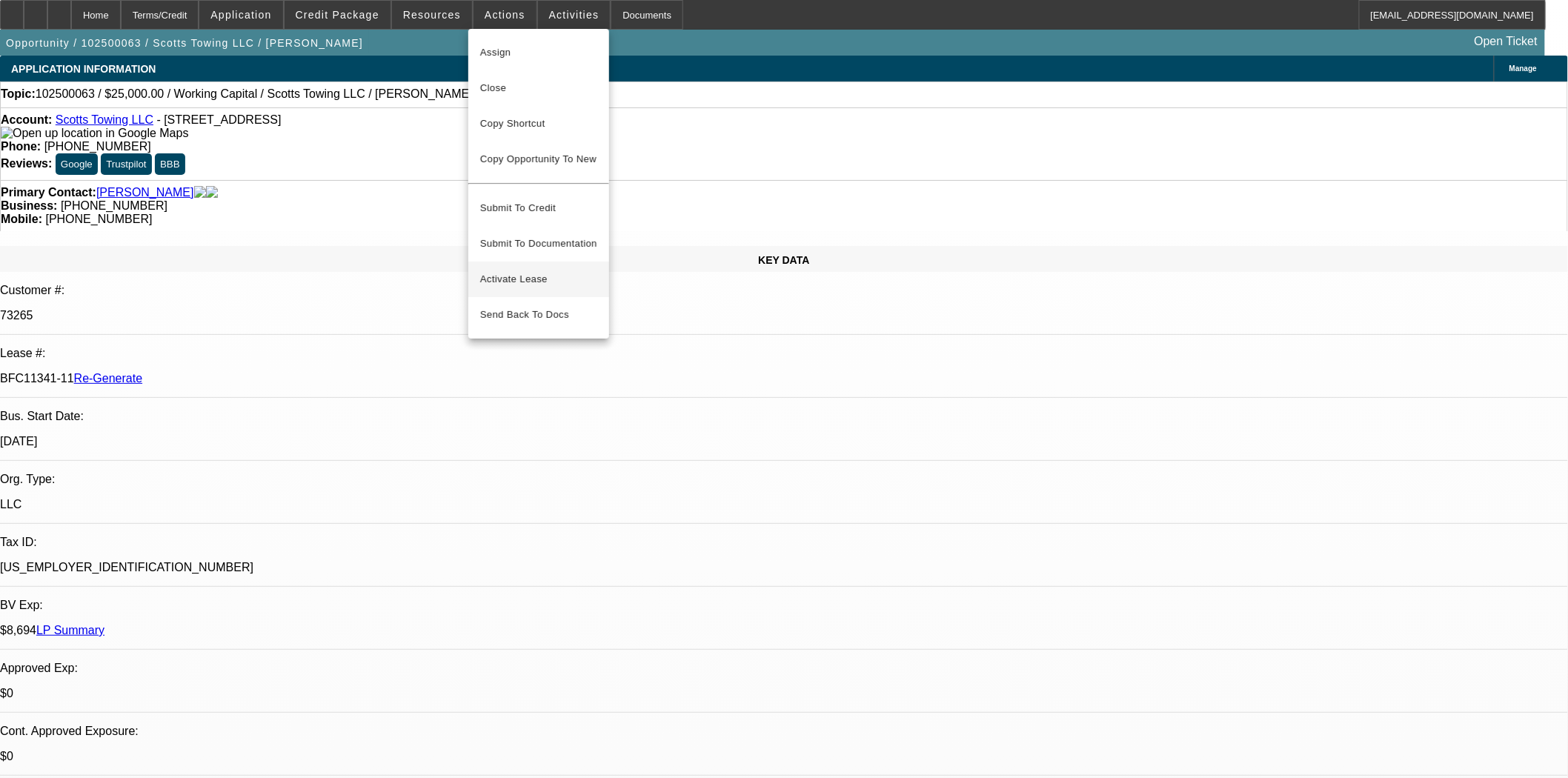
click at [538, 271] on span "Activate Lease" at bounding box center [538, 280] width 117 height 18
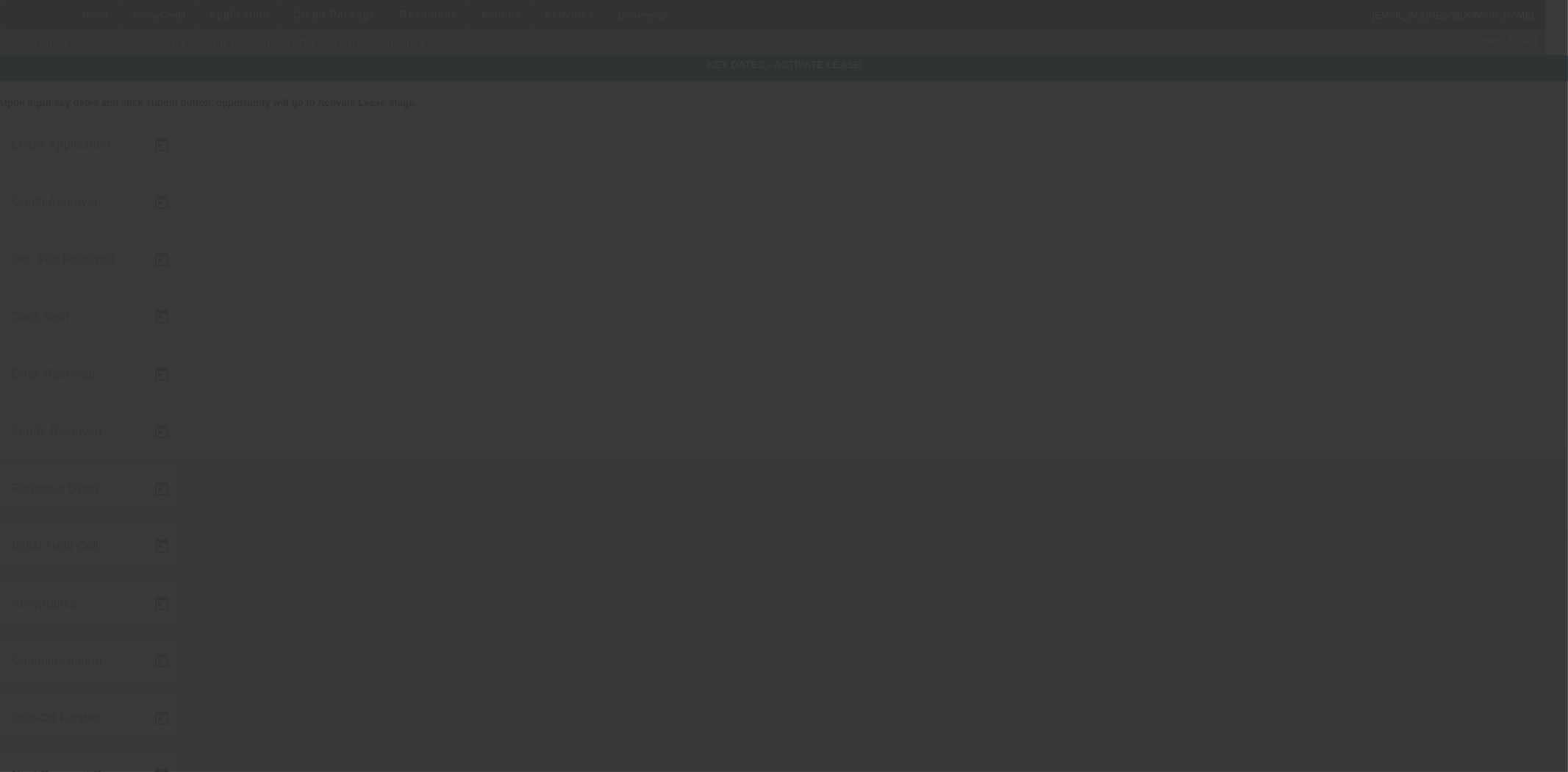
type input "10/2/2025"
type input "10/3/2025"
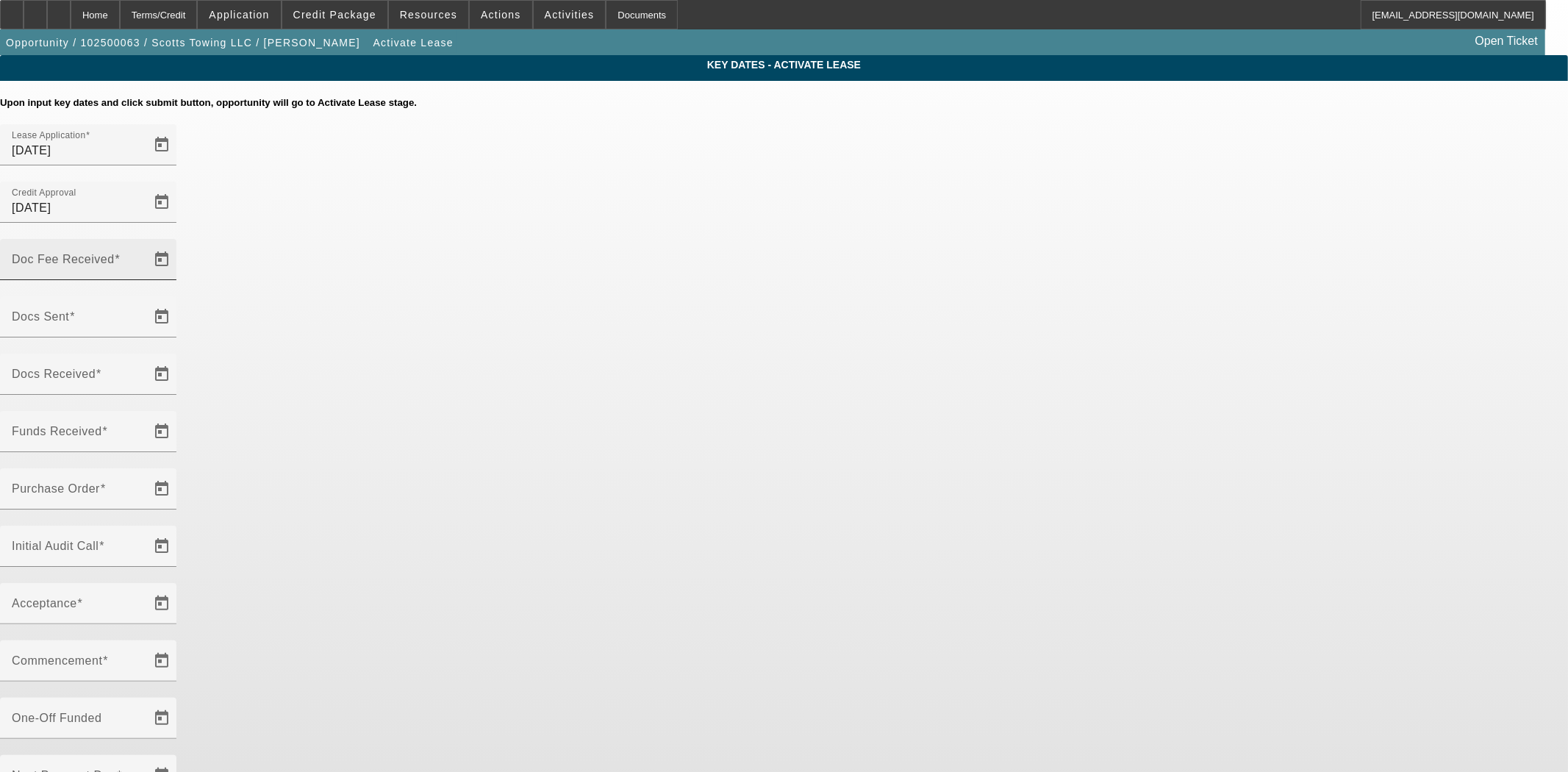
click at [114, 253] on mat-label "Doc Fee Received" at bounding box center [63, 259] width 103 height 12
click at [144, 257] on input "Doc Fee Received" at bounding box center [77, 266] width 132 height 18
type input "10/7/2025"
type input "0"
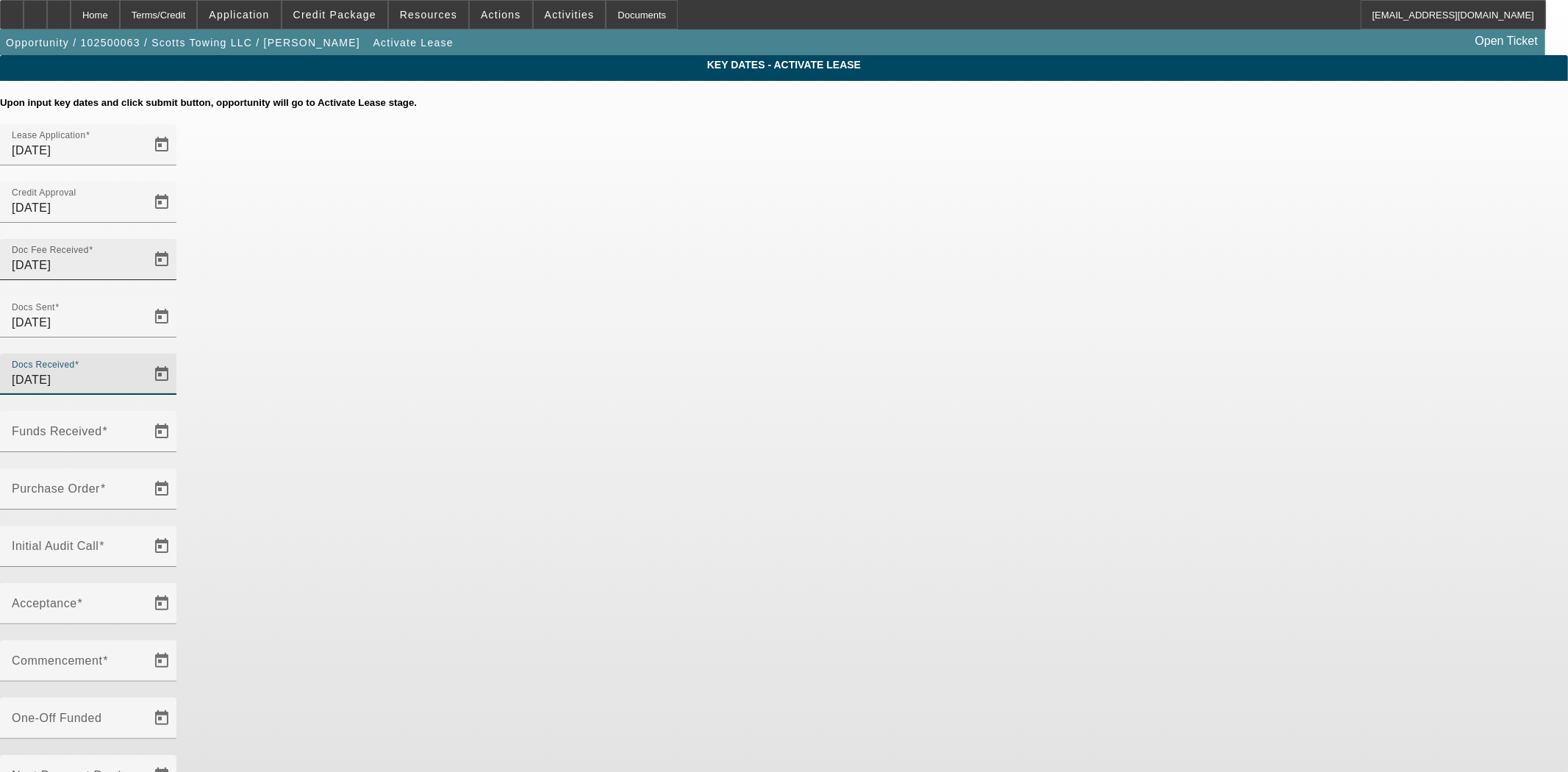
type input "10/7/2025"
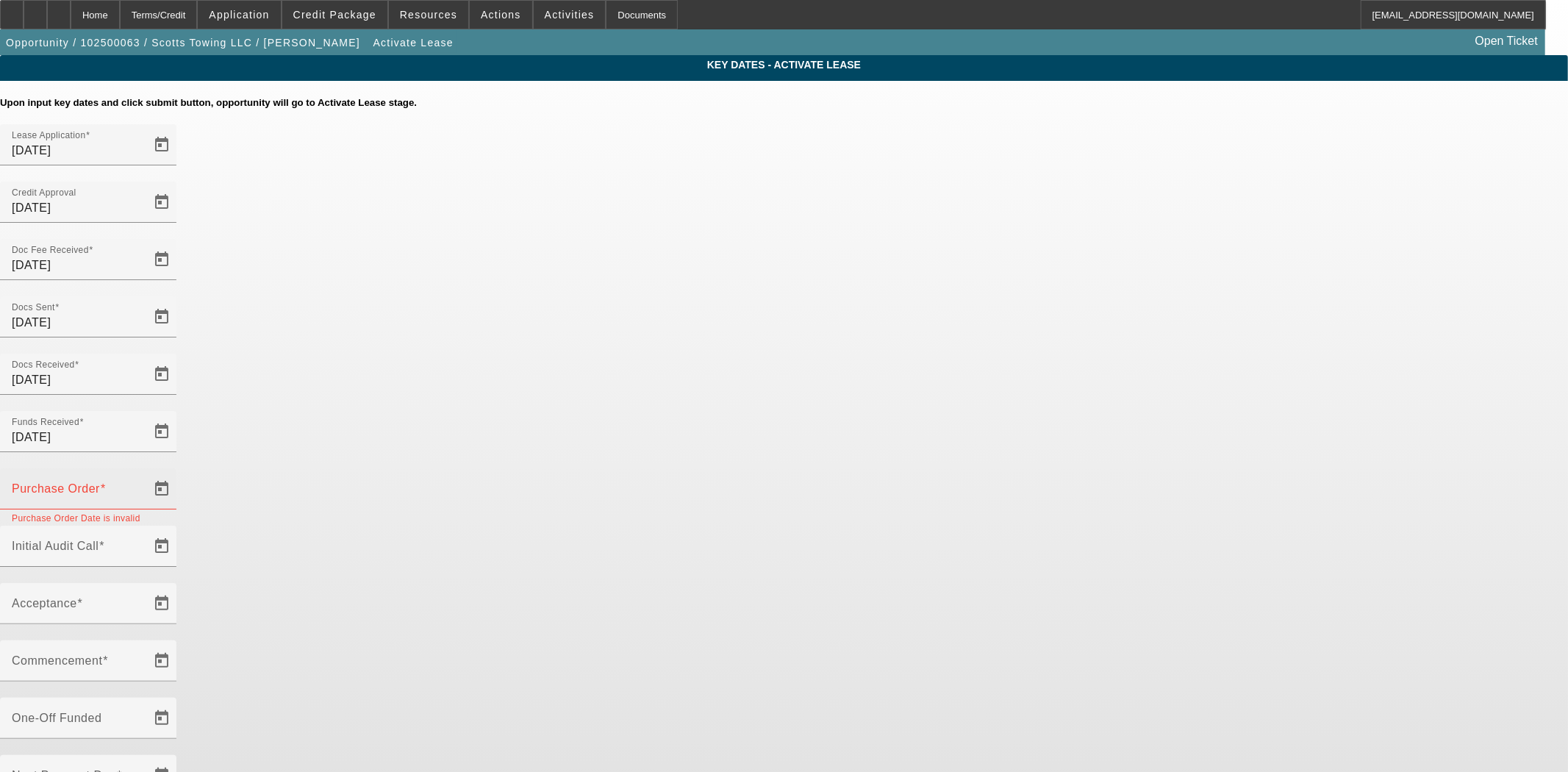
click at [144, 469] on div "Purchase Order" at bounding box center [77, 489] width 132 height 41
type input "10/7/2025"
type input "11/1/2025"
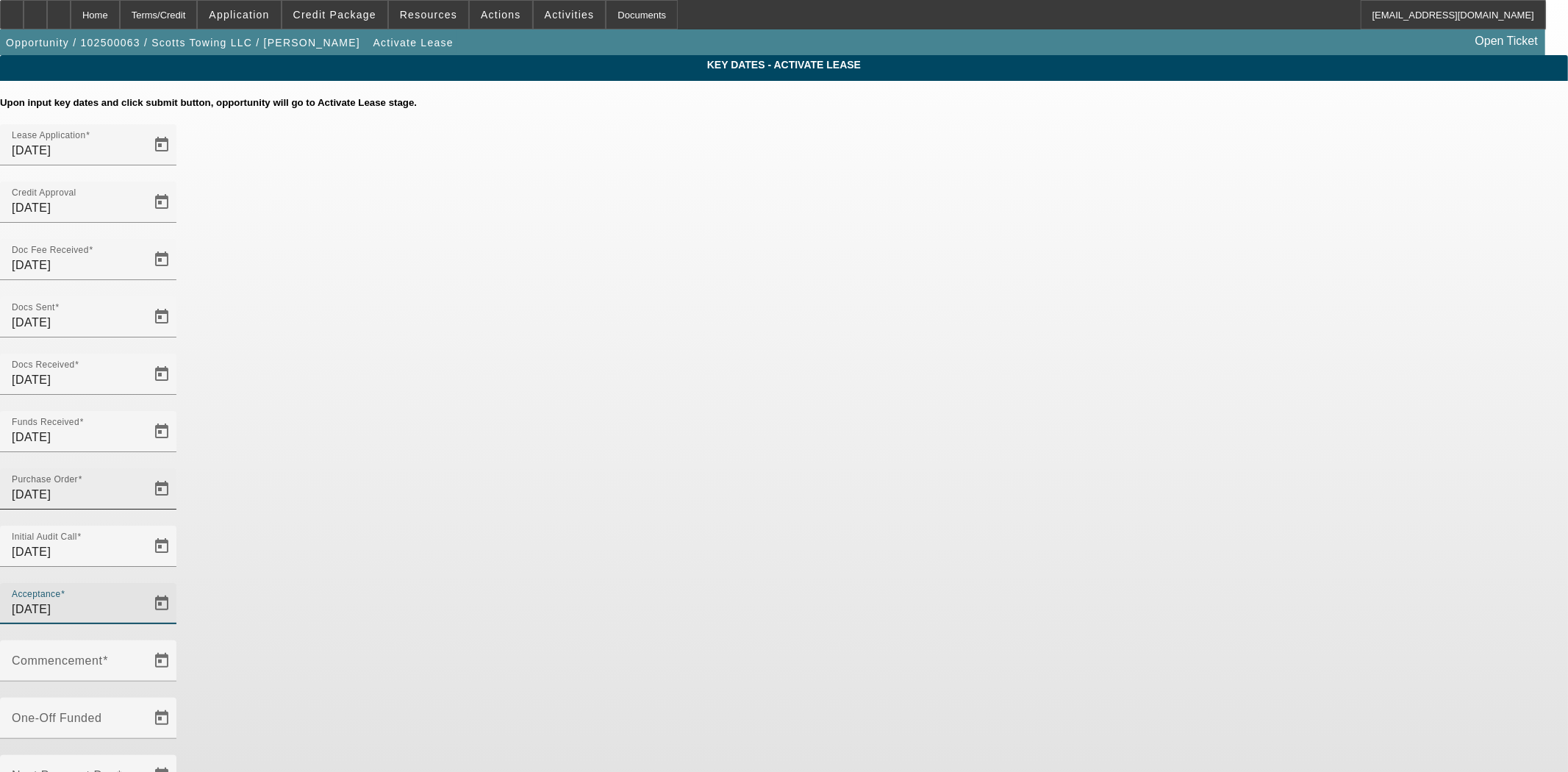
type input "12/1/2025"
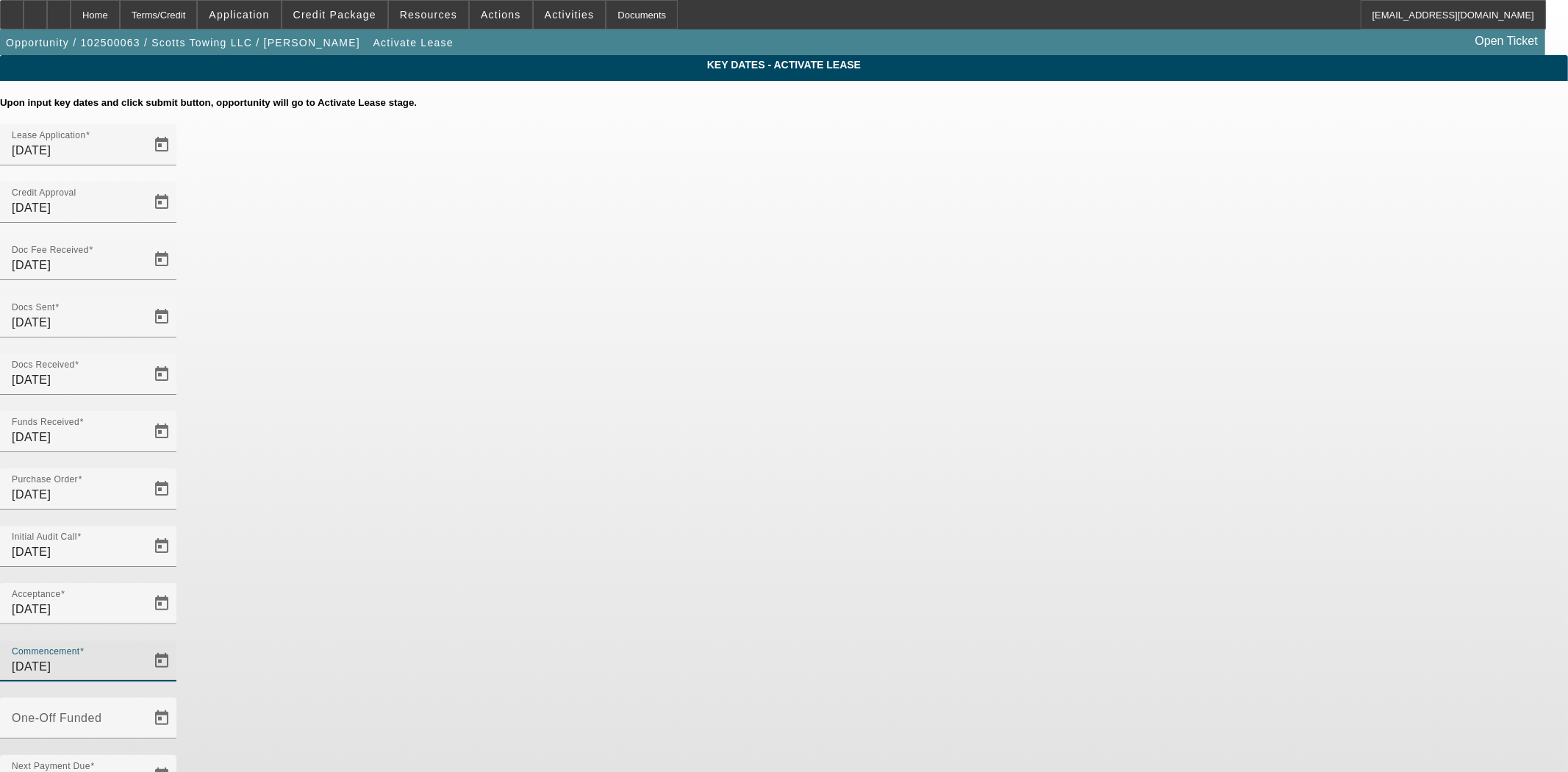
type input "10/7/2025"
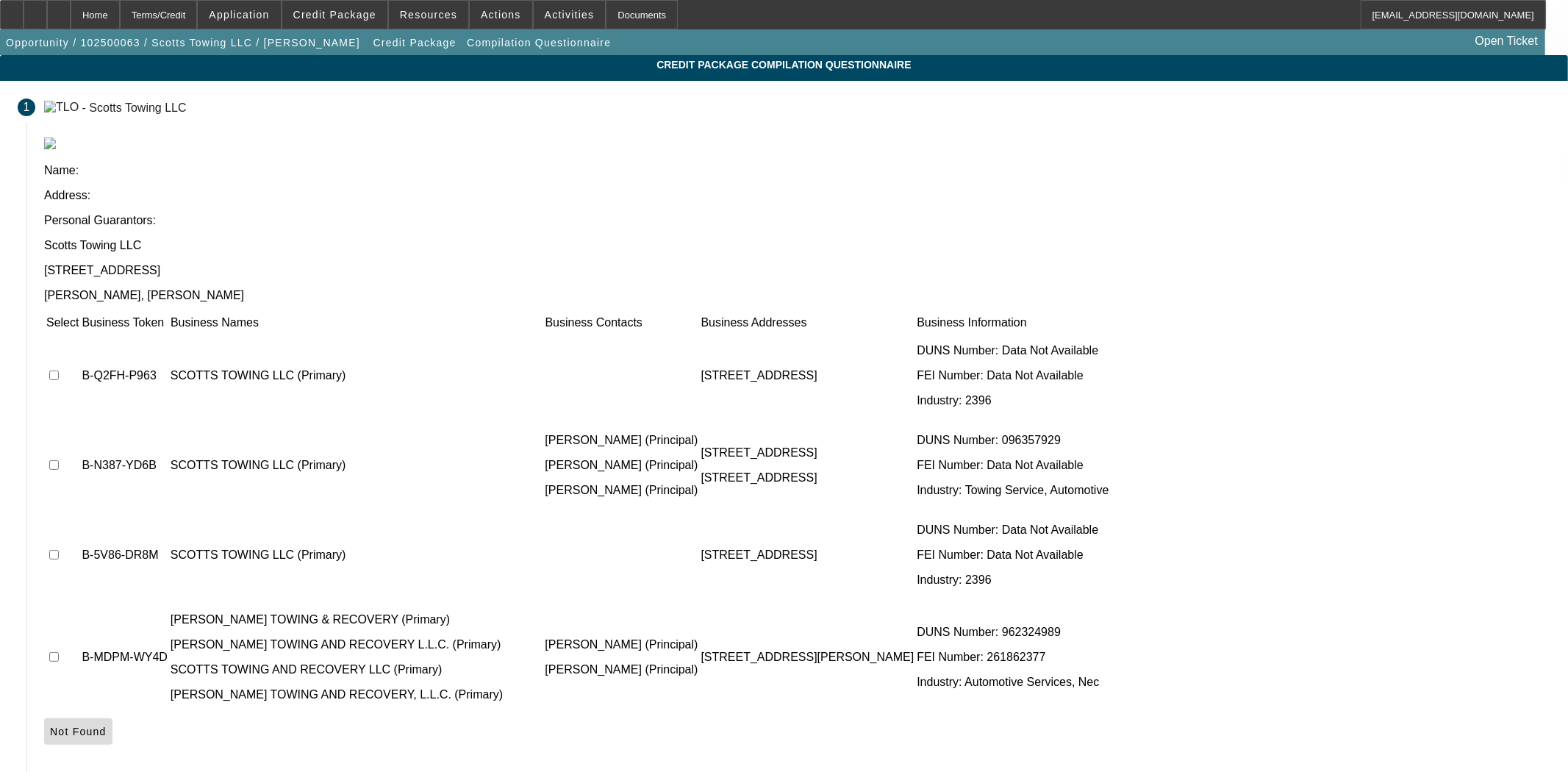
click at [106, 726] on span "Not Found" at bounding box center [78, 731] width 57 height 12
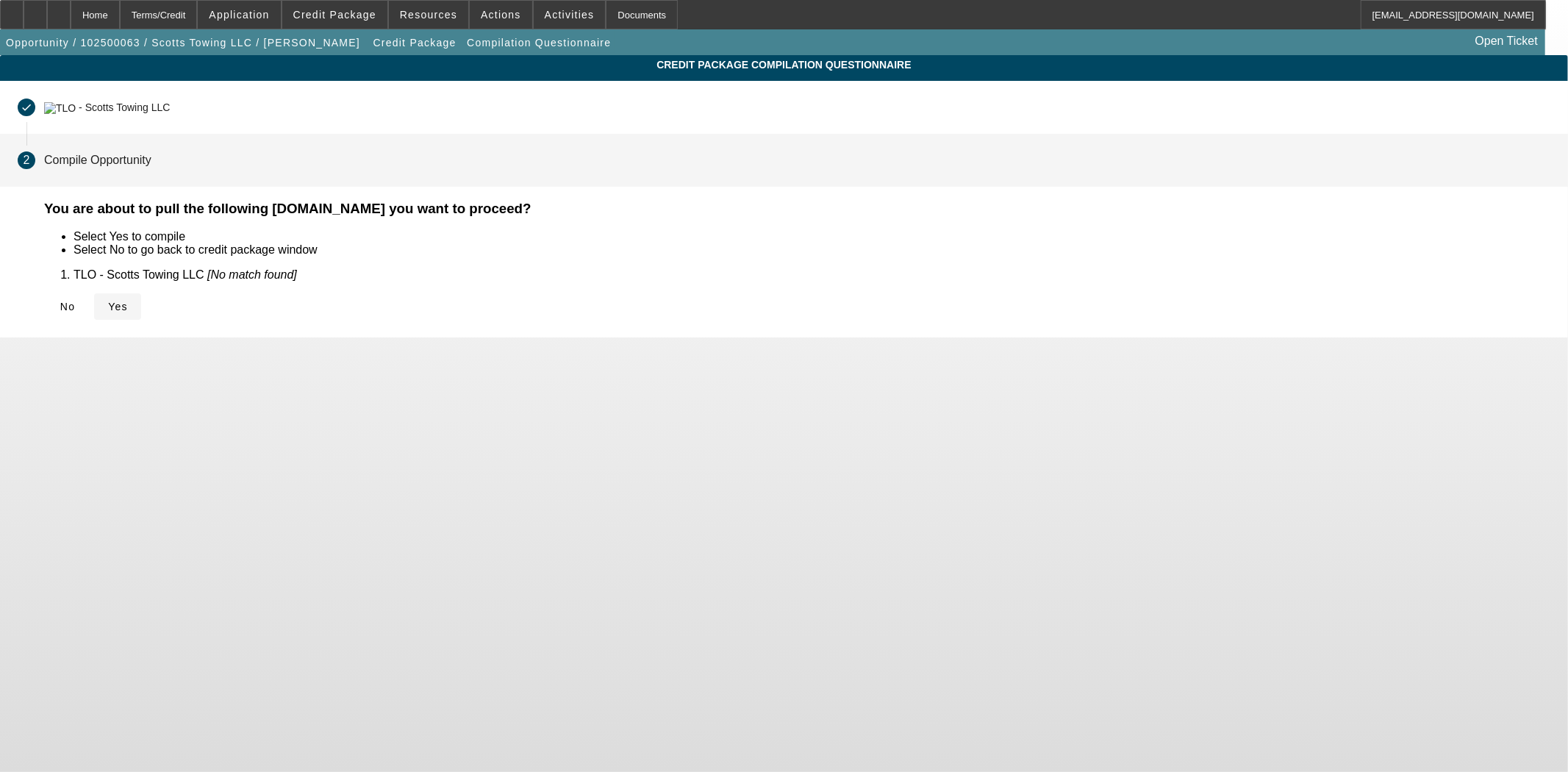
click at [108, 301] on icon at bounding box center [108, 306] width 0 height 12
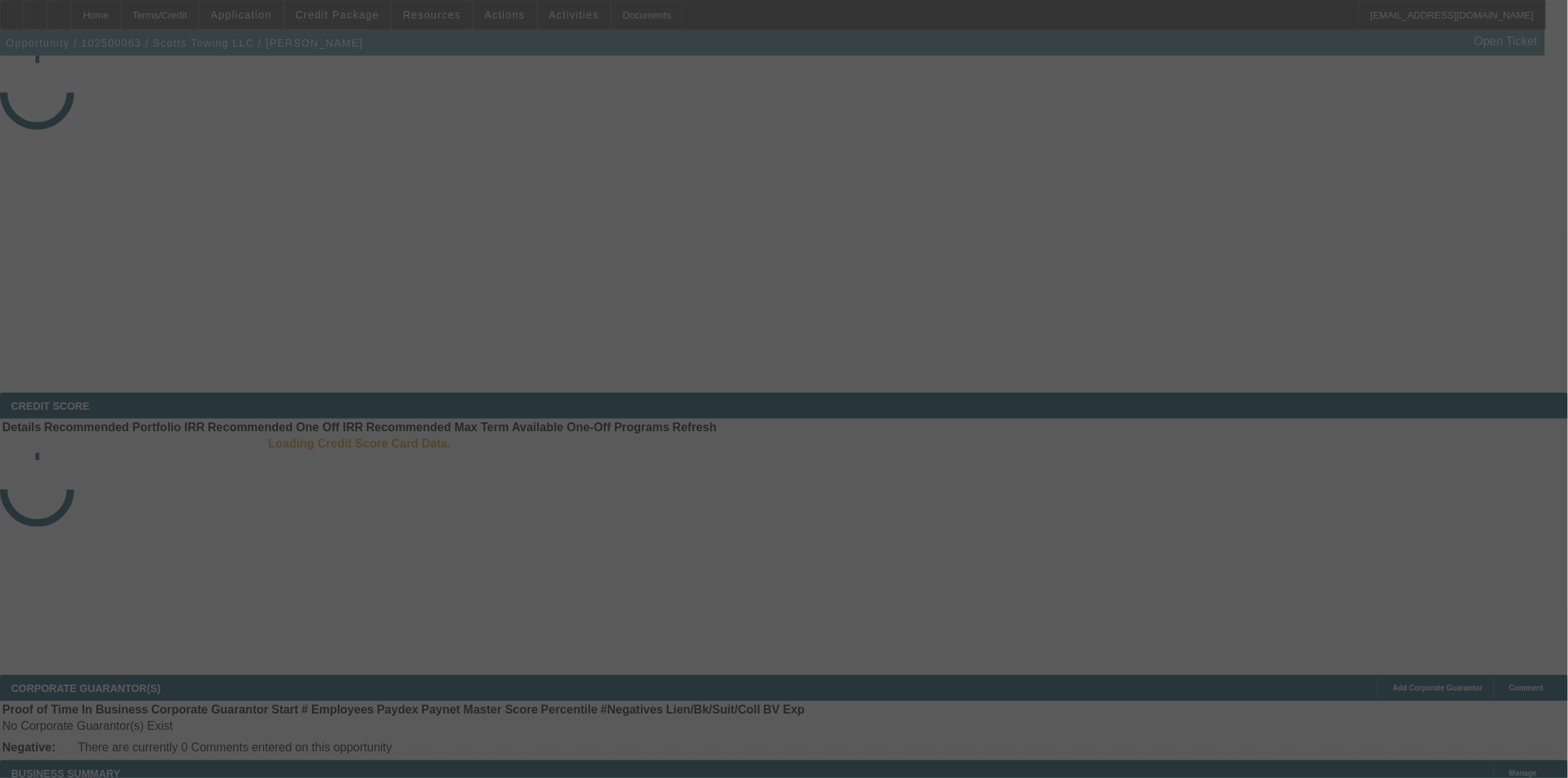
select select "4"
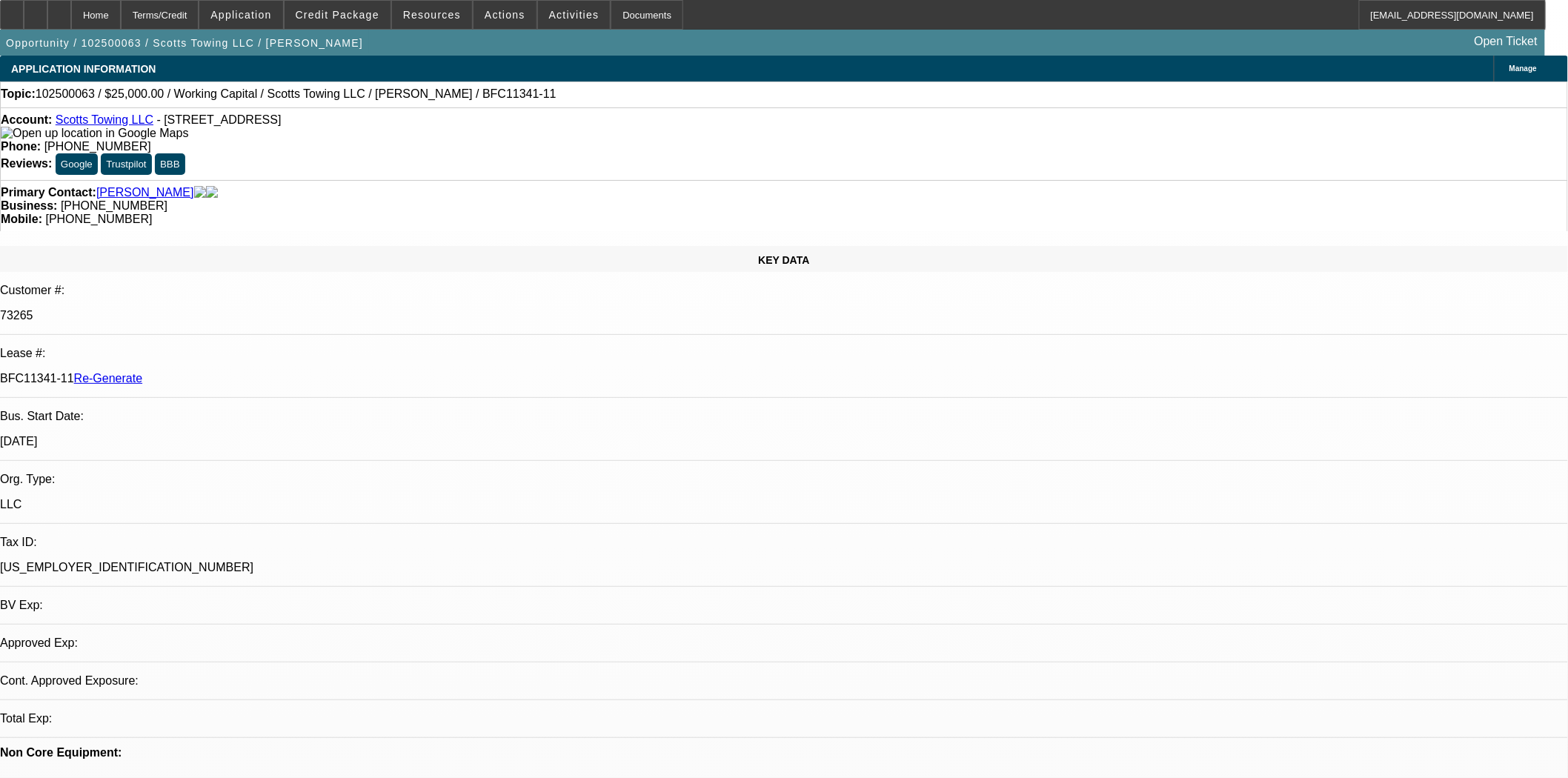
select select "0"
select select "2"
select select "0"
select select "6"
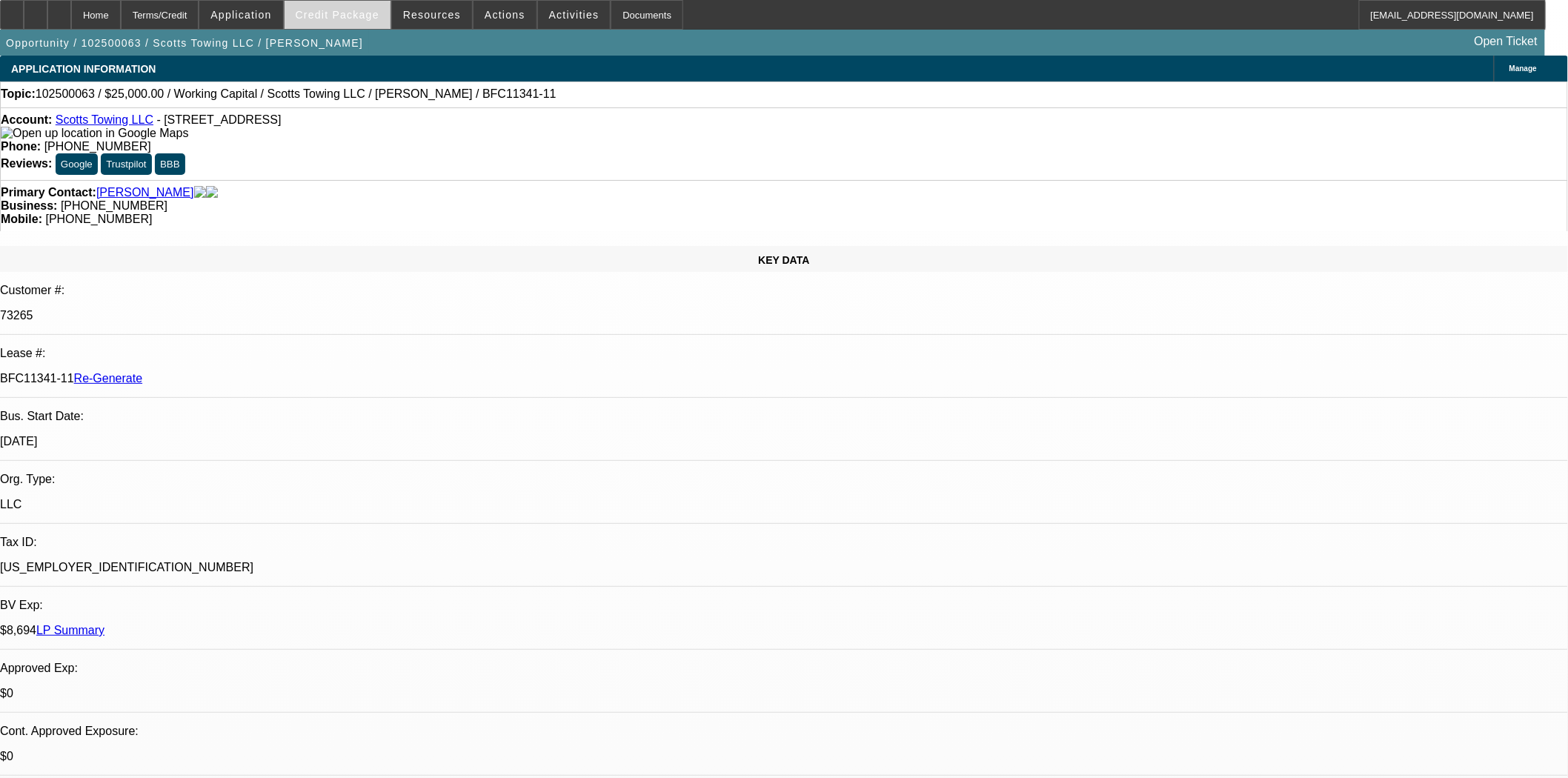
click at [351, 11] on span "Credit Package" at bounding box center [338, 14] width 84 height 12
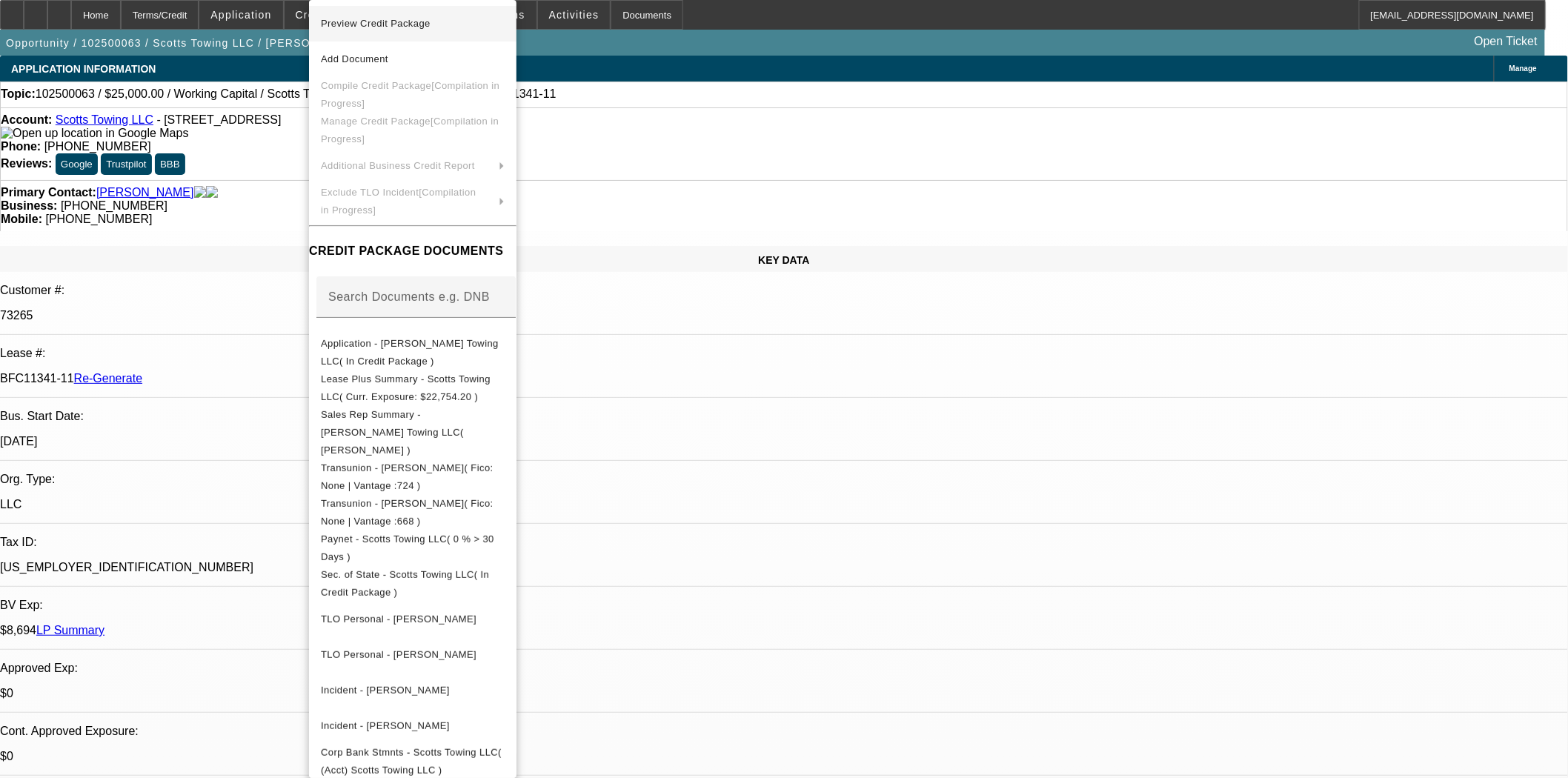
click at [389, 24] on span "Preview Credit Package" at bounding box center [375, 23] width 110 height 11
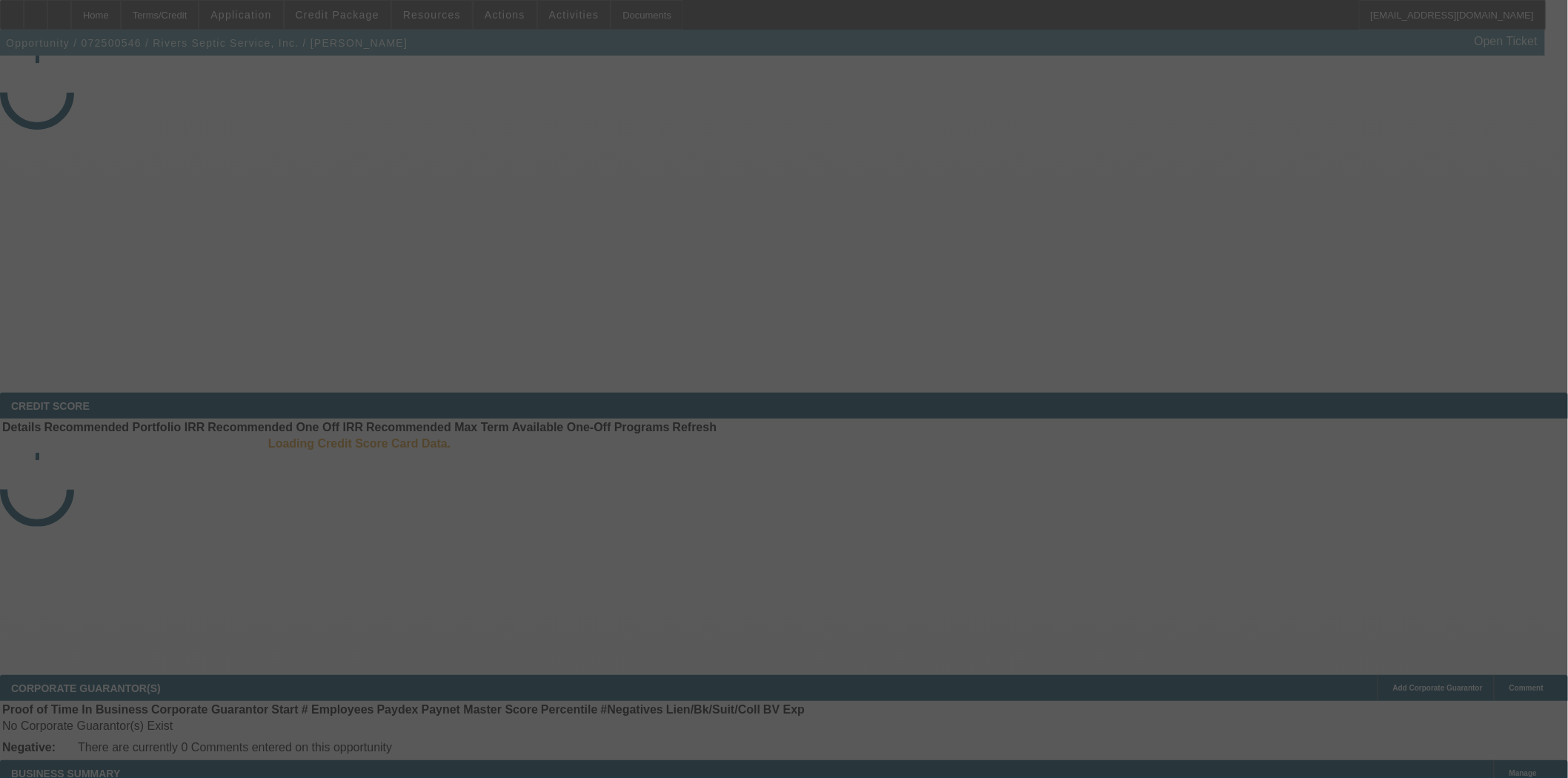
select select "3"
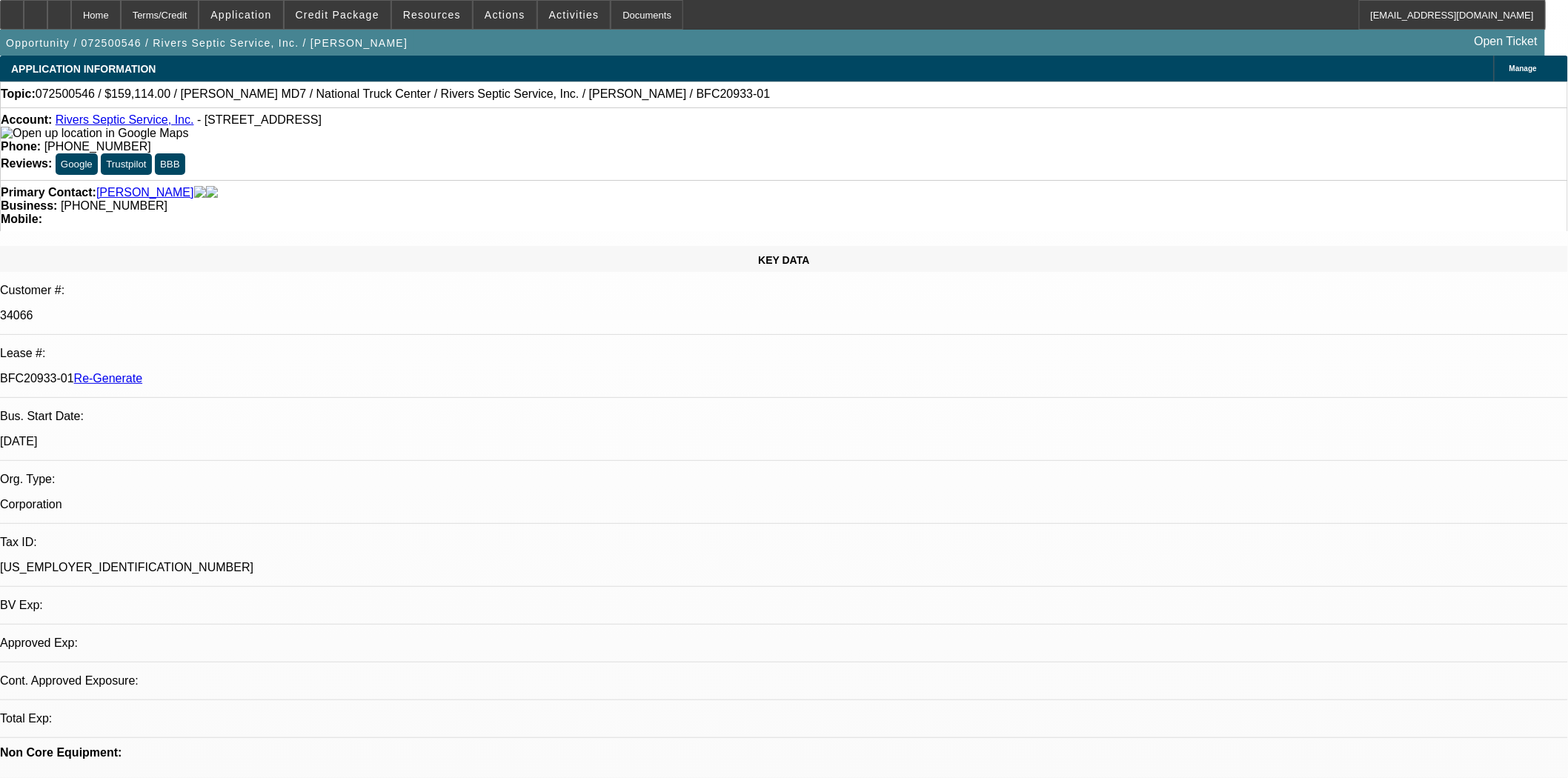
select select "0"
select select "6"
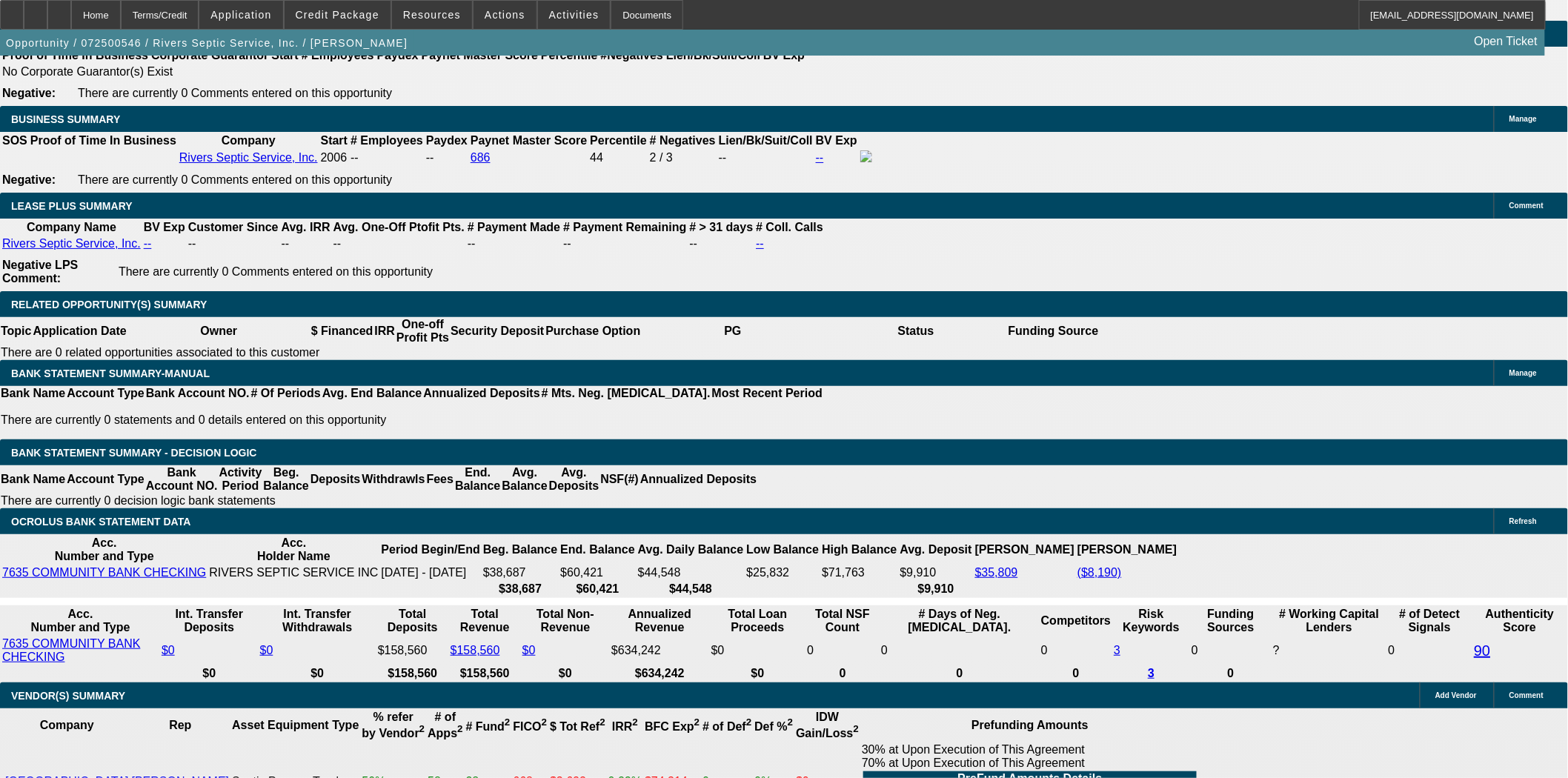
scroll to position [2471, 0]
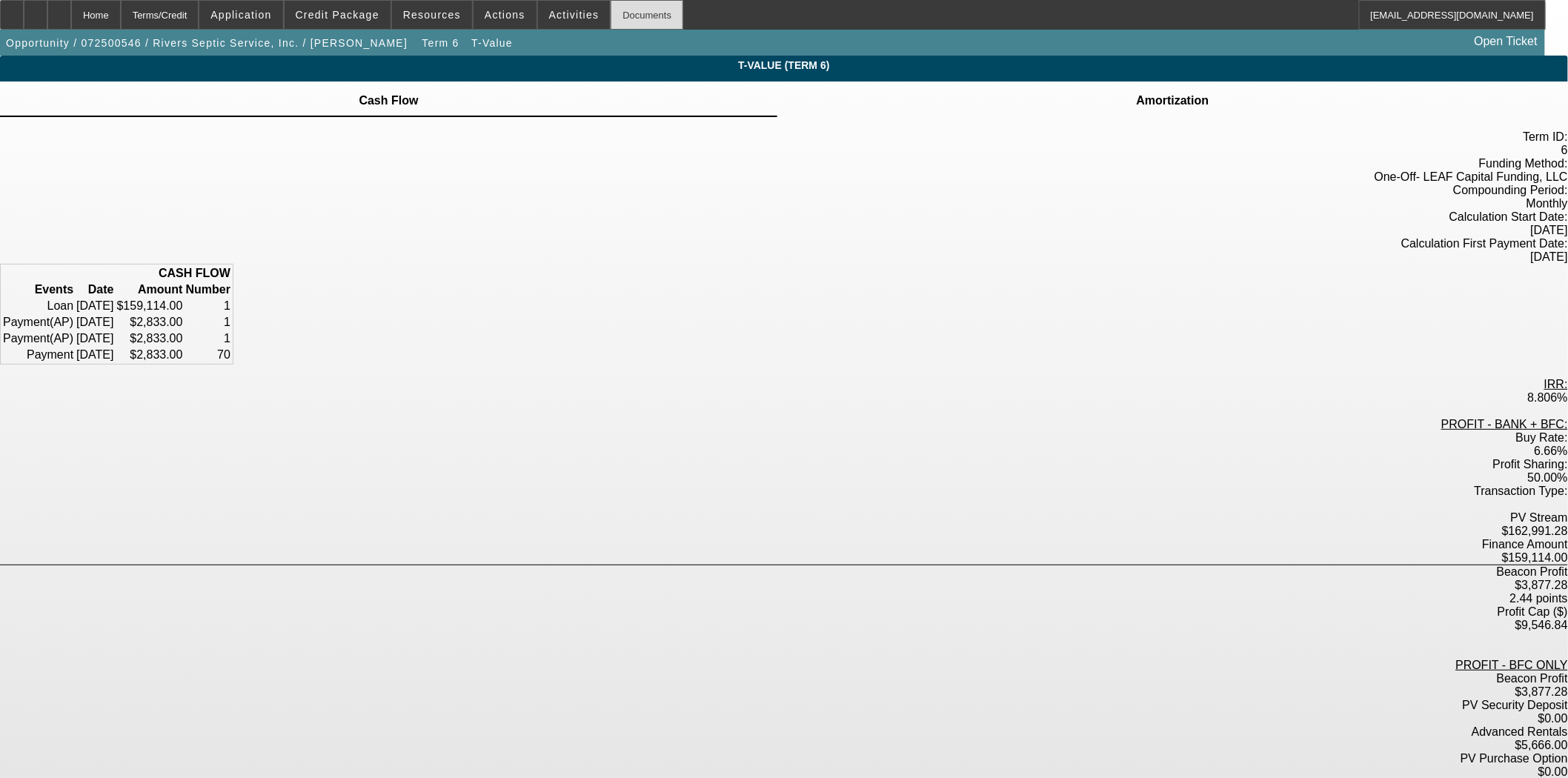
click at [625, 21] on div "Documents" at bounding box center [646, 14] width 72 height 29
click at [121, 19] on div "Home" at bounding box center [96, 14] width 50 height 29
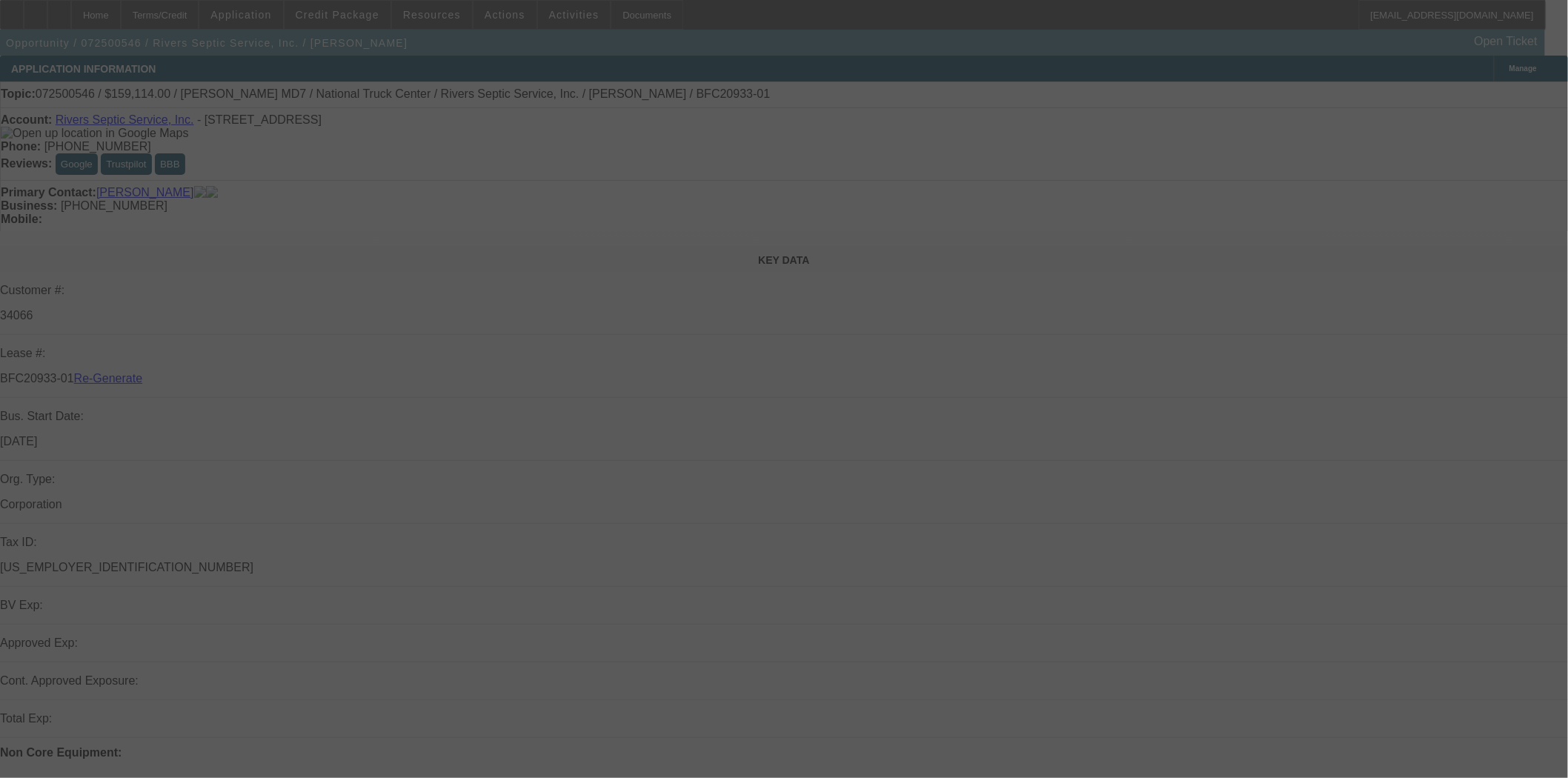
select select "3"
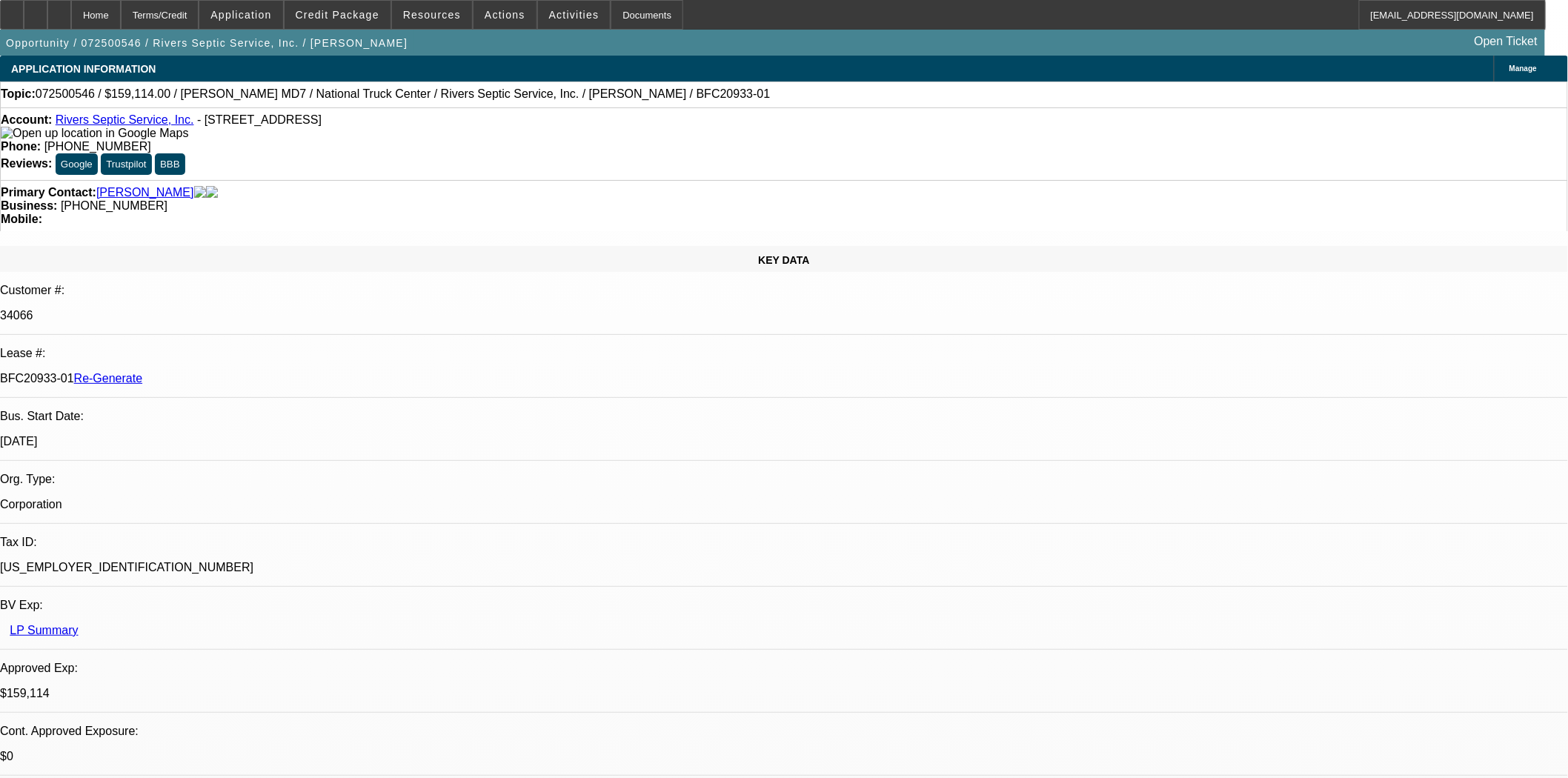
select select "0"
select select "6"
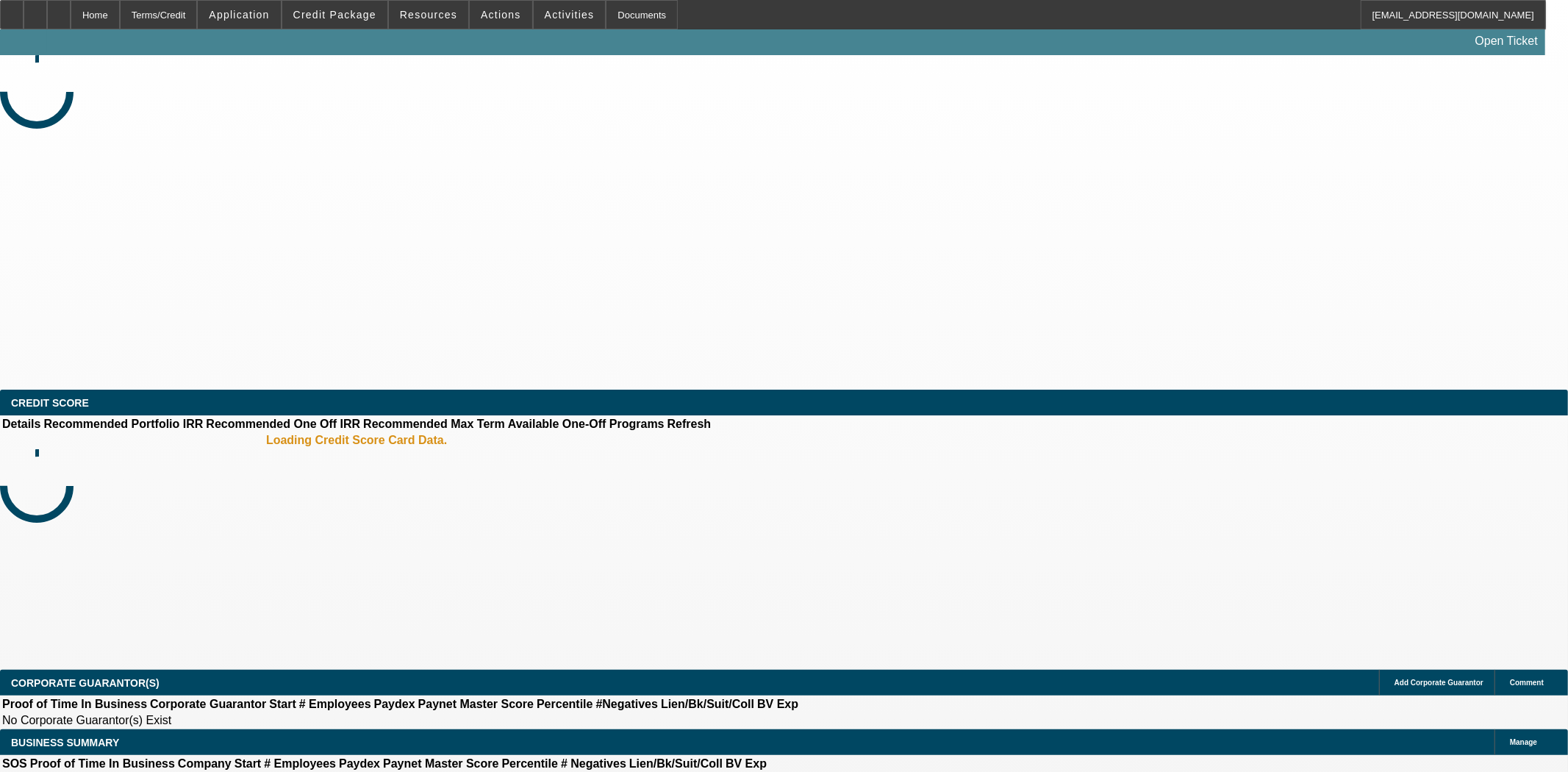
select select "3"
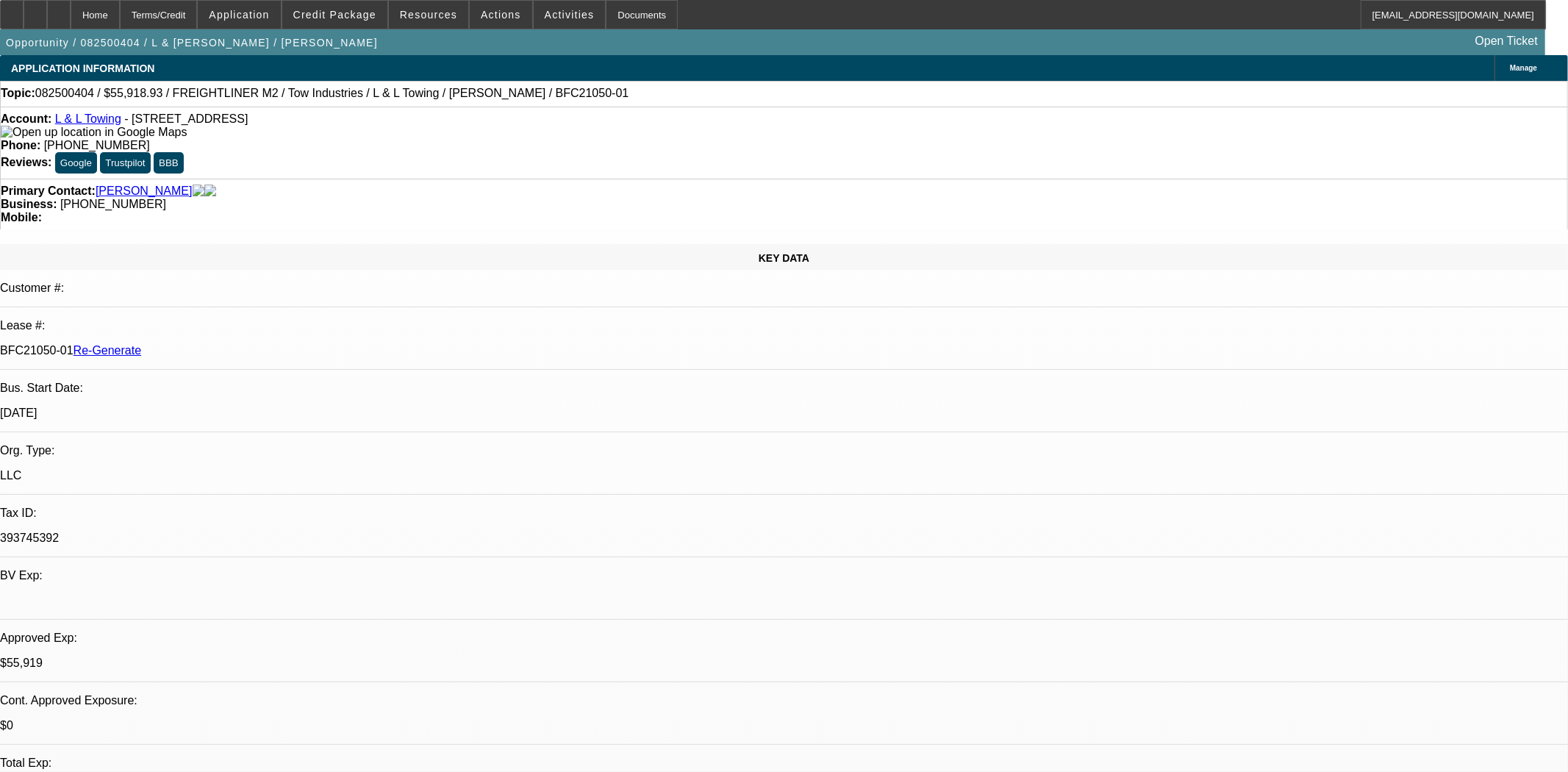
select select "0"
select select "2"
select select "0.1"
select select "4"
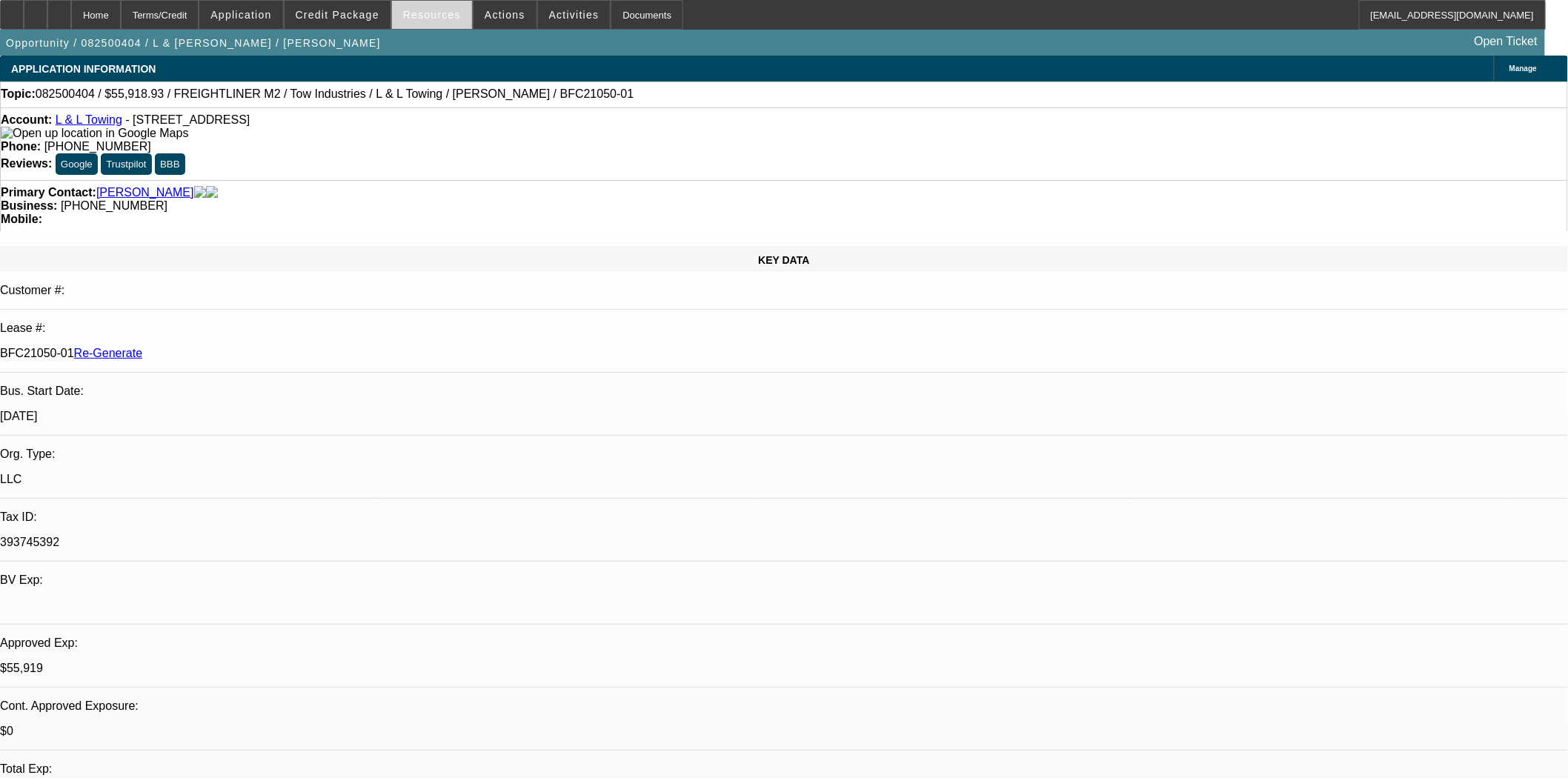
click at [439, 19] on span "Resources" at bounding box center [431, 14] width 58 height 12
click at [330, 15] on div at bounding box center [784, 389] width 1568 height 778
click at [354, 17] on span "Credit Package" at bounding box center [338, 14] width 84 height 12
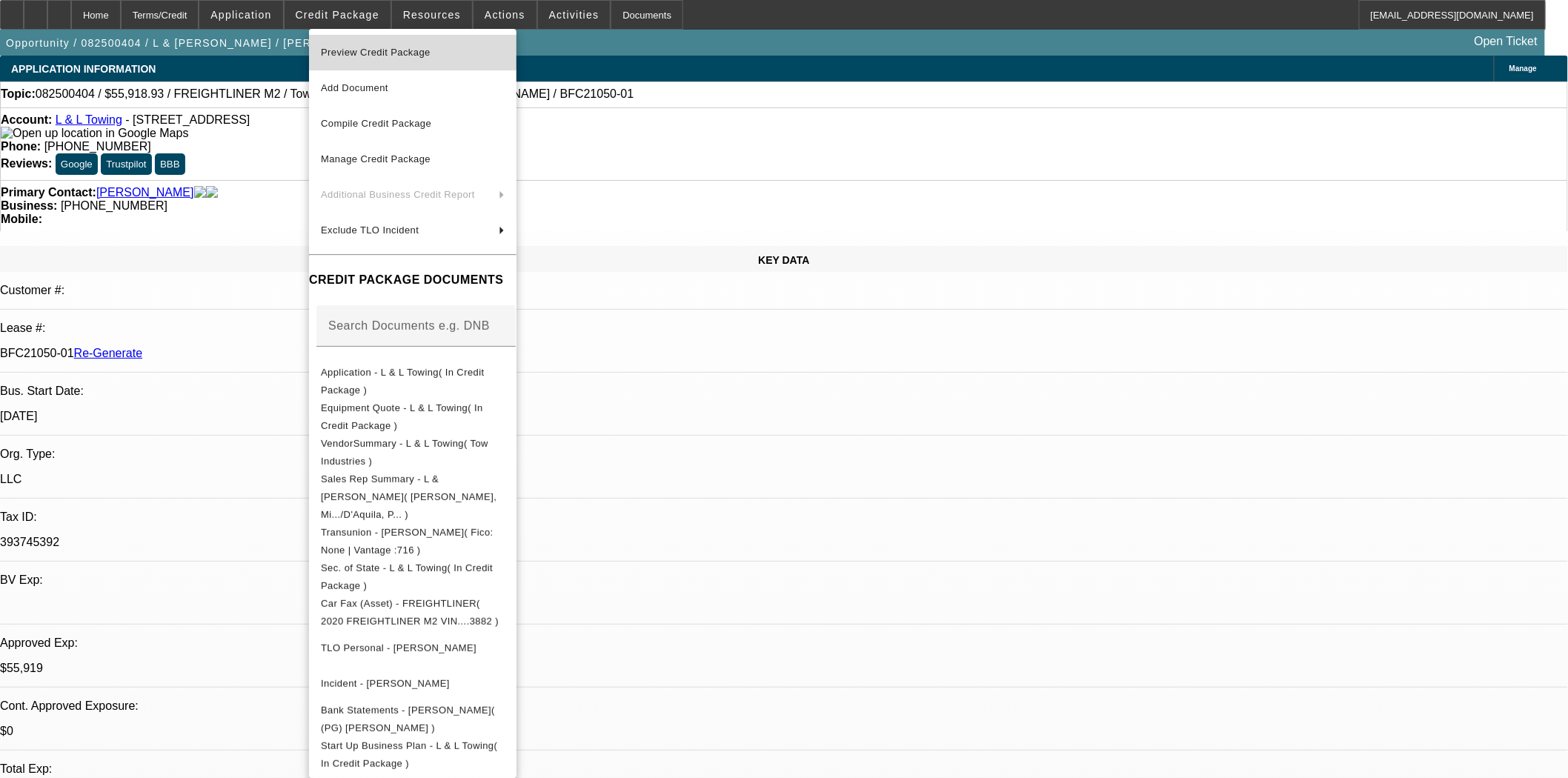
click at [368, 44] on span "Preview Credit Package" at bounding box center [413, 53] width 184 height 18
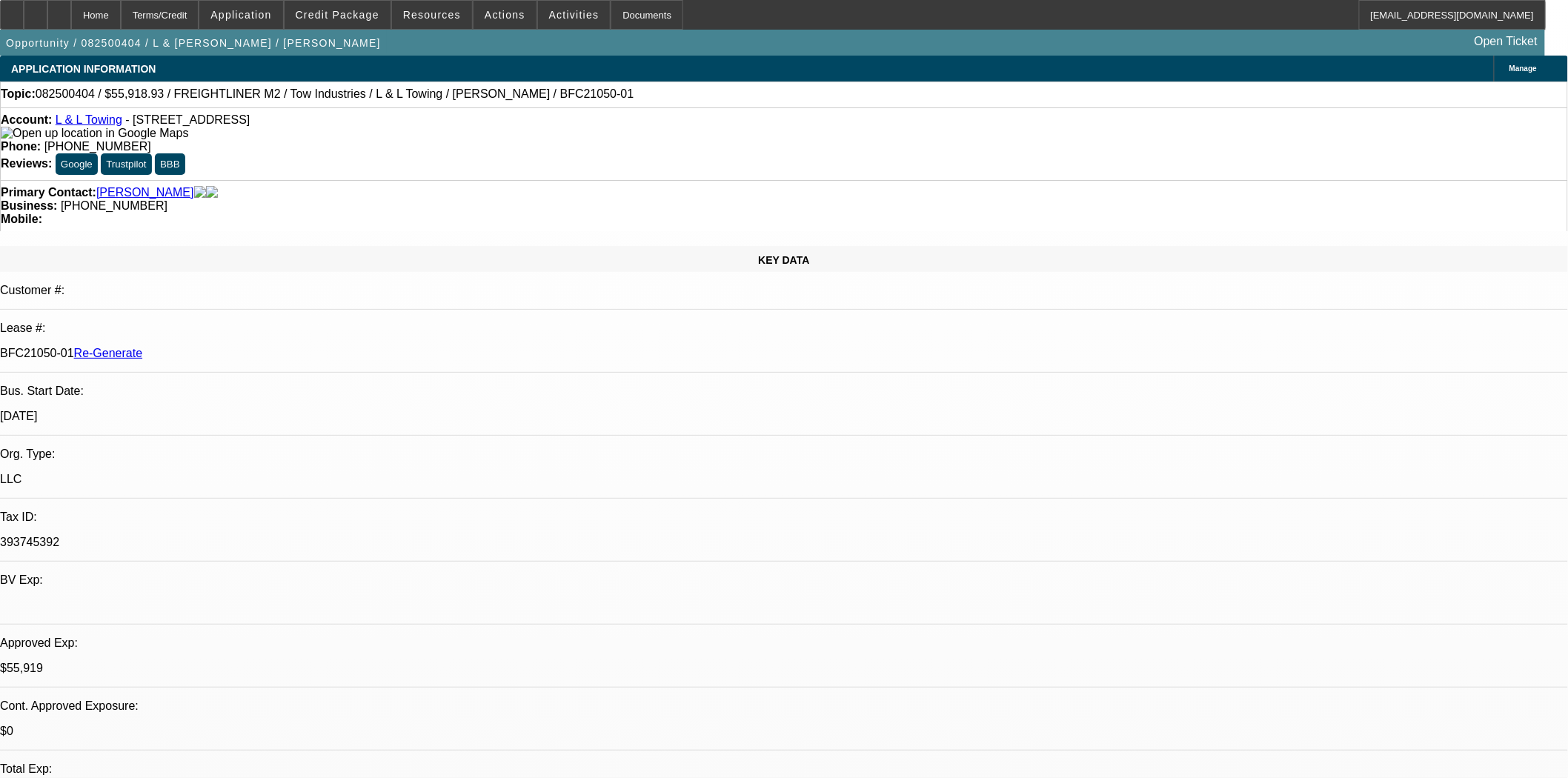
scroll to position [494, 0]
click at [24, 24] on div at bounding box center [12, 14] width 24 height 29
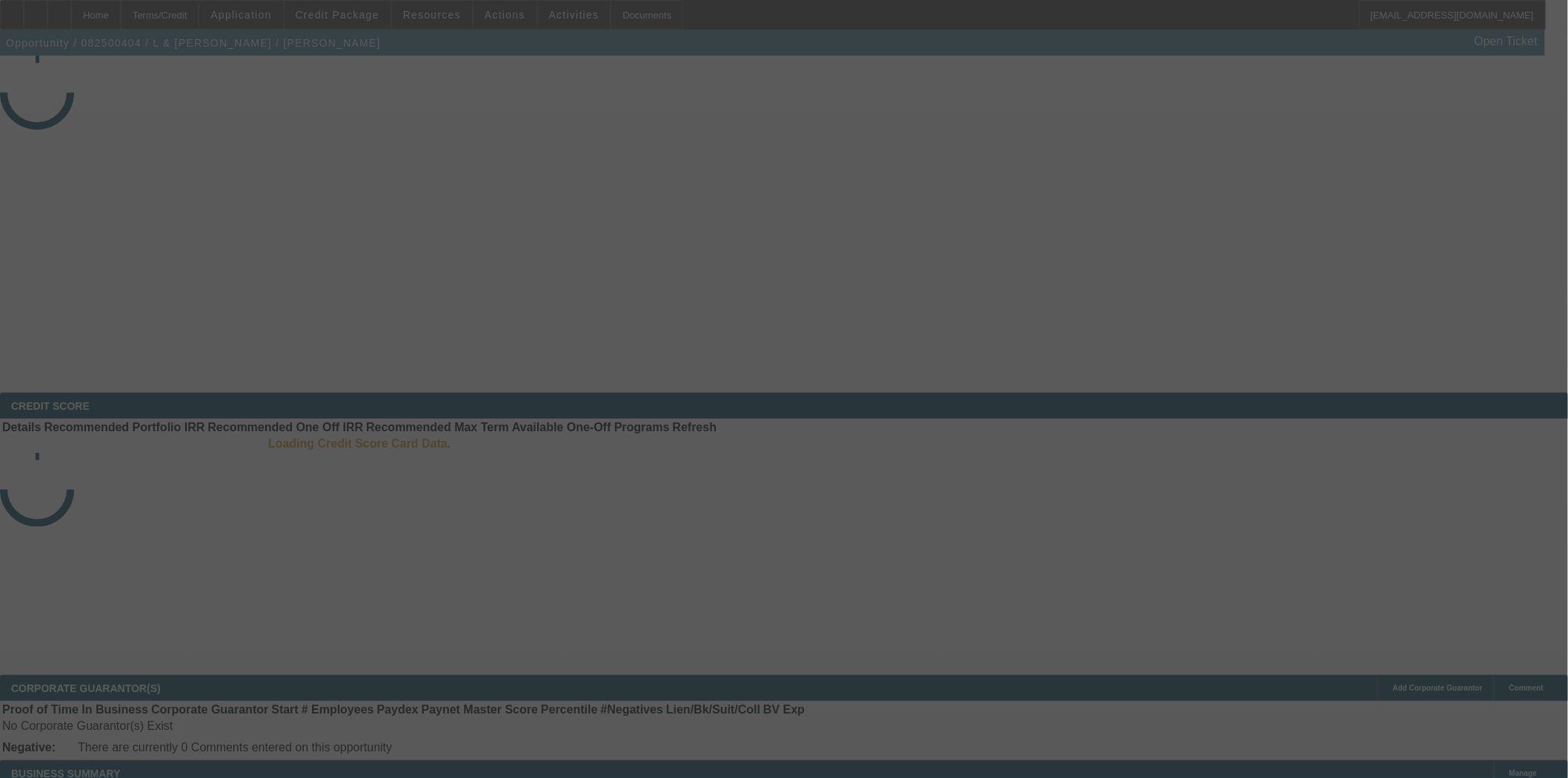
select select "3"
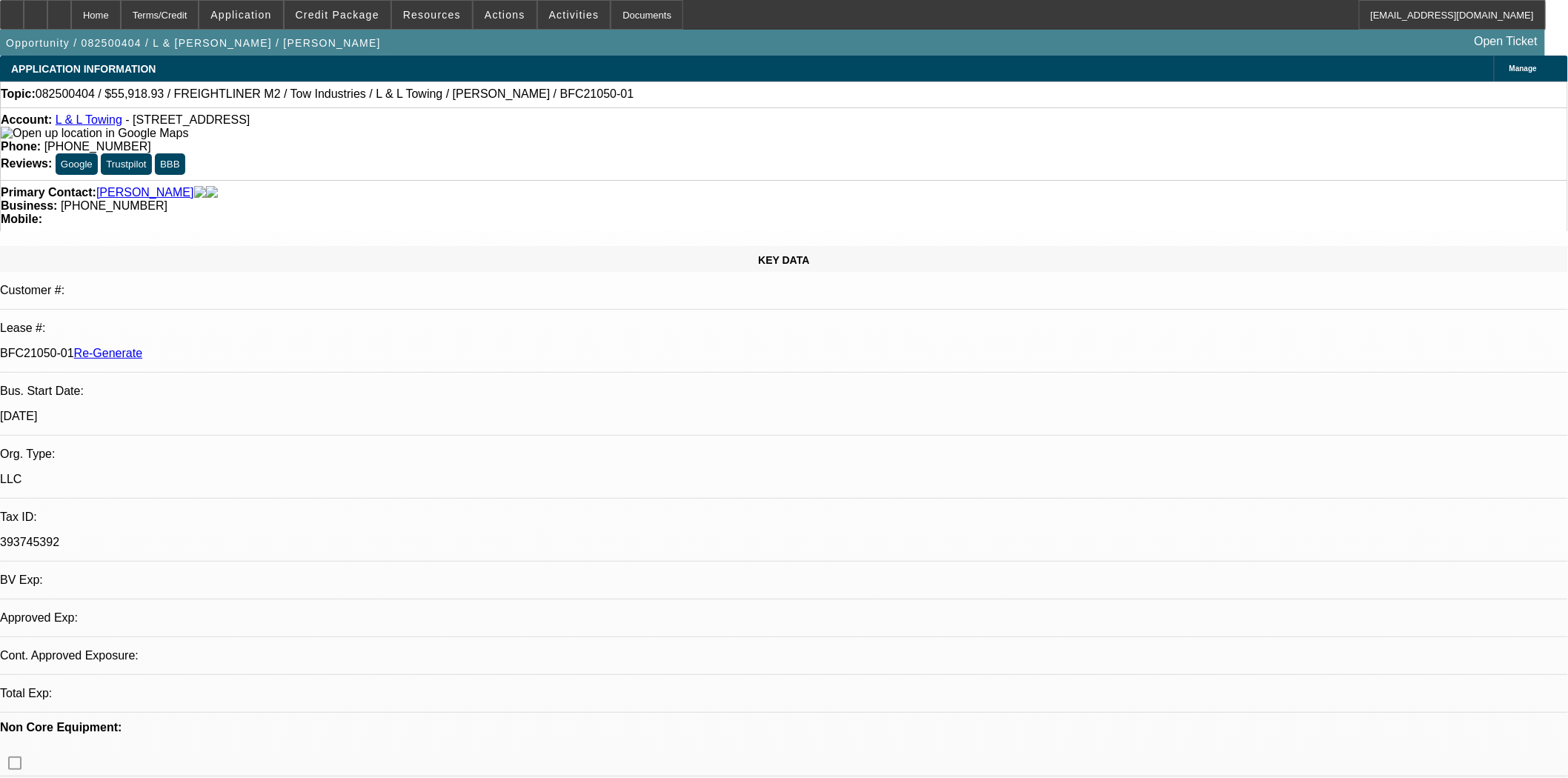
select select "0"
select select "2"
select select "0.1"
select select "4"
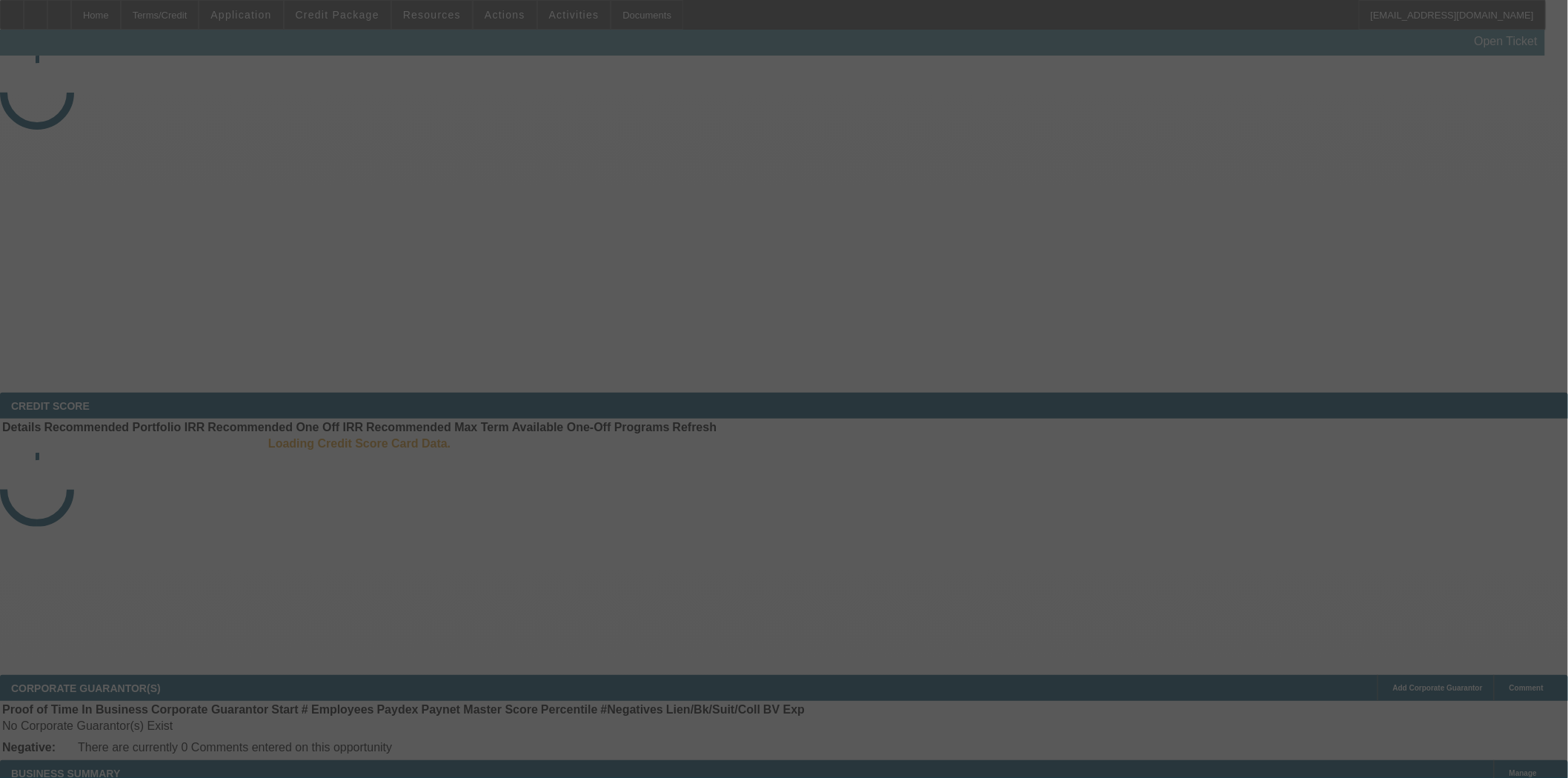
select select "3"
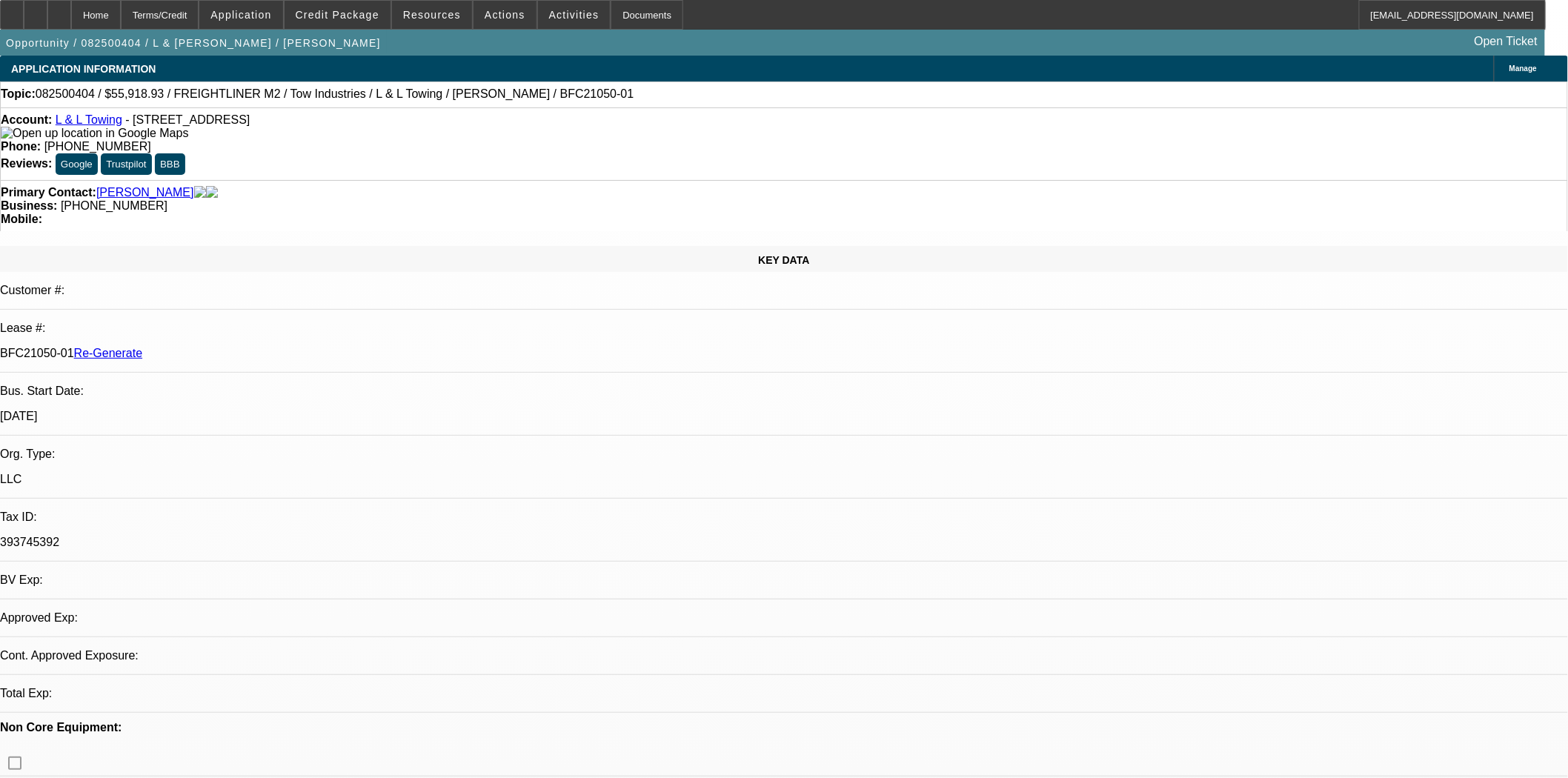
select select "0"
select select "2"
select select "0.1"
select select "4"
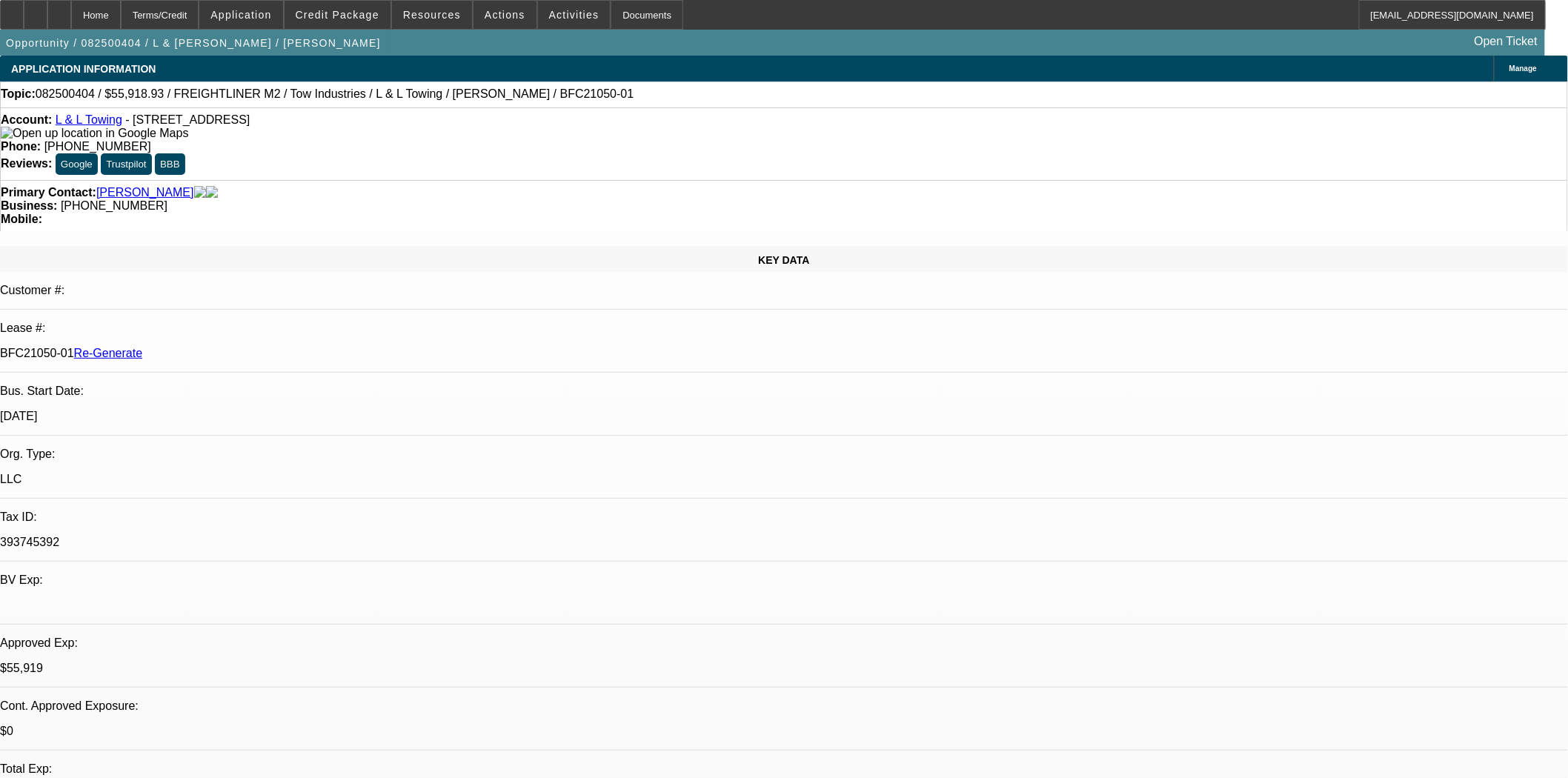
click at [1182, 254] on button "forward_to_inbox Forward" at bounding box center [1196, 262] width 94 height 36
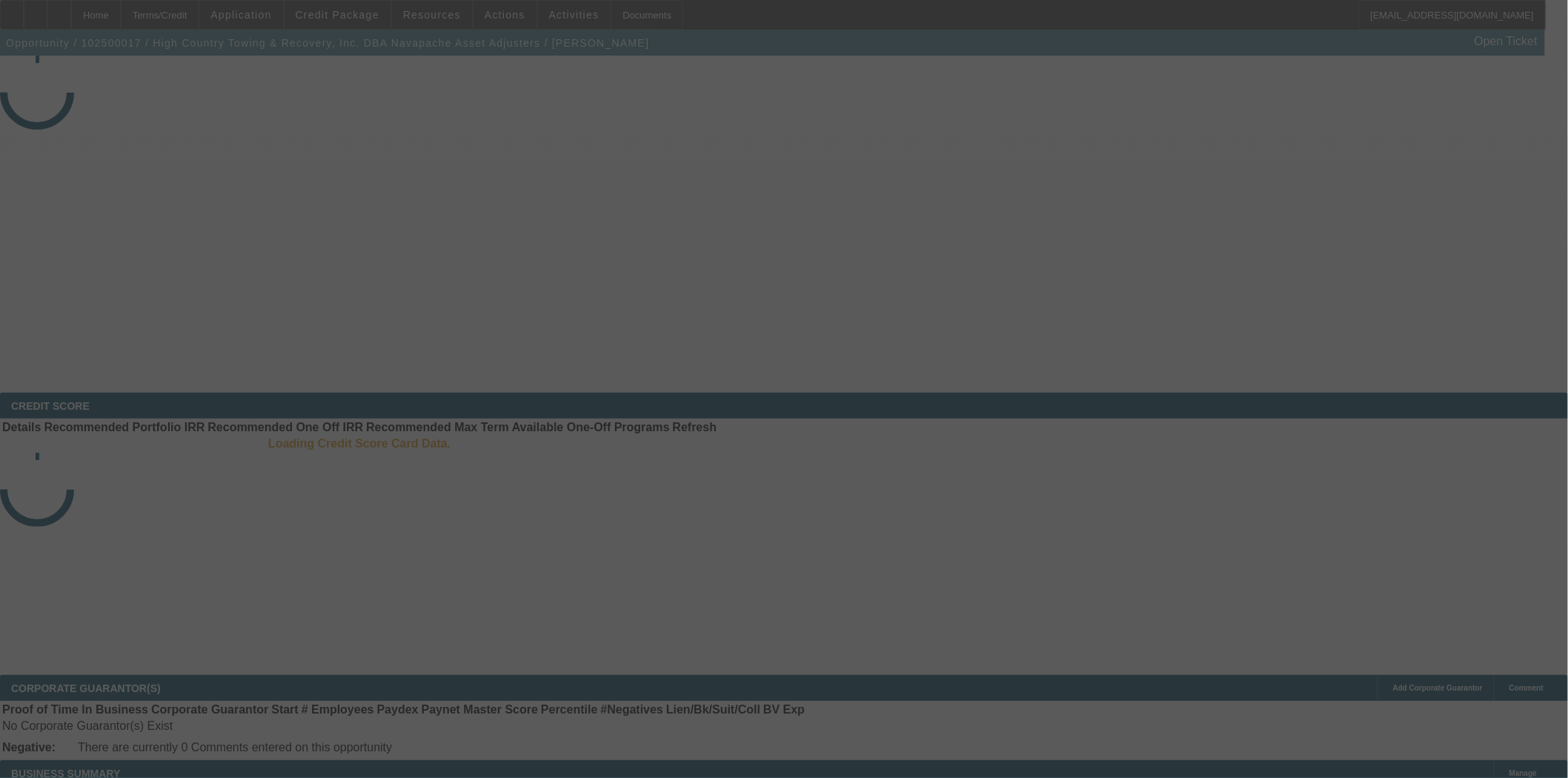
select select "3"
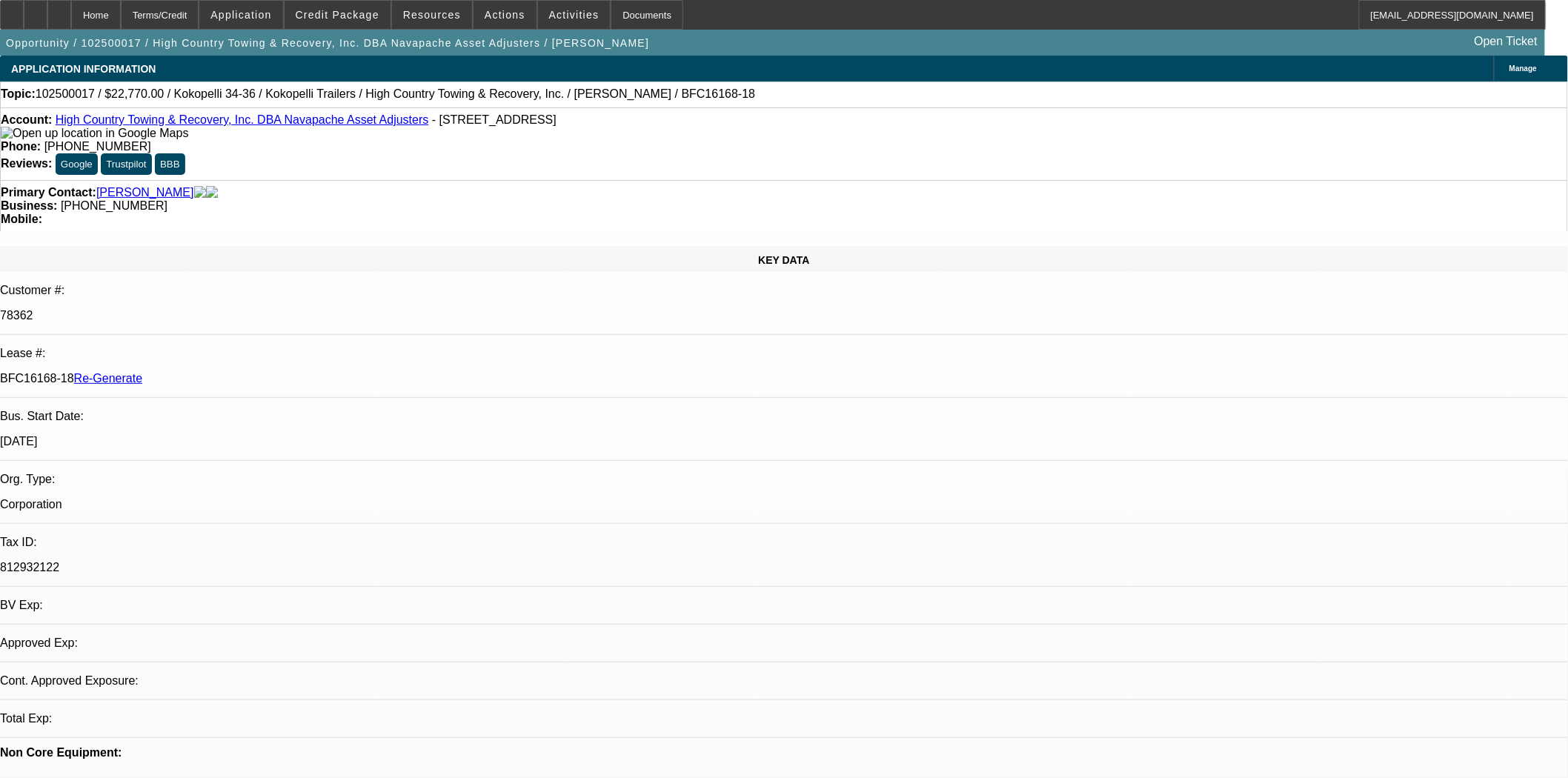
select select "0"
select select "0.1"
select select "4"
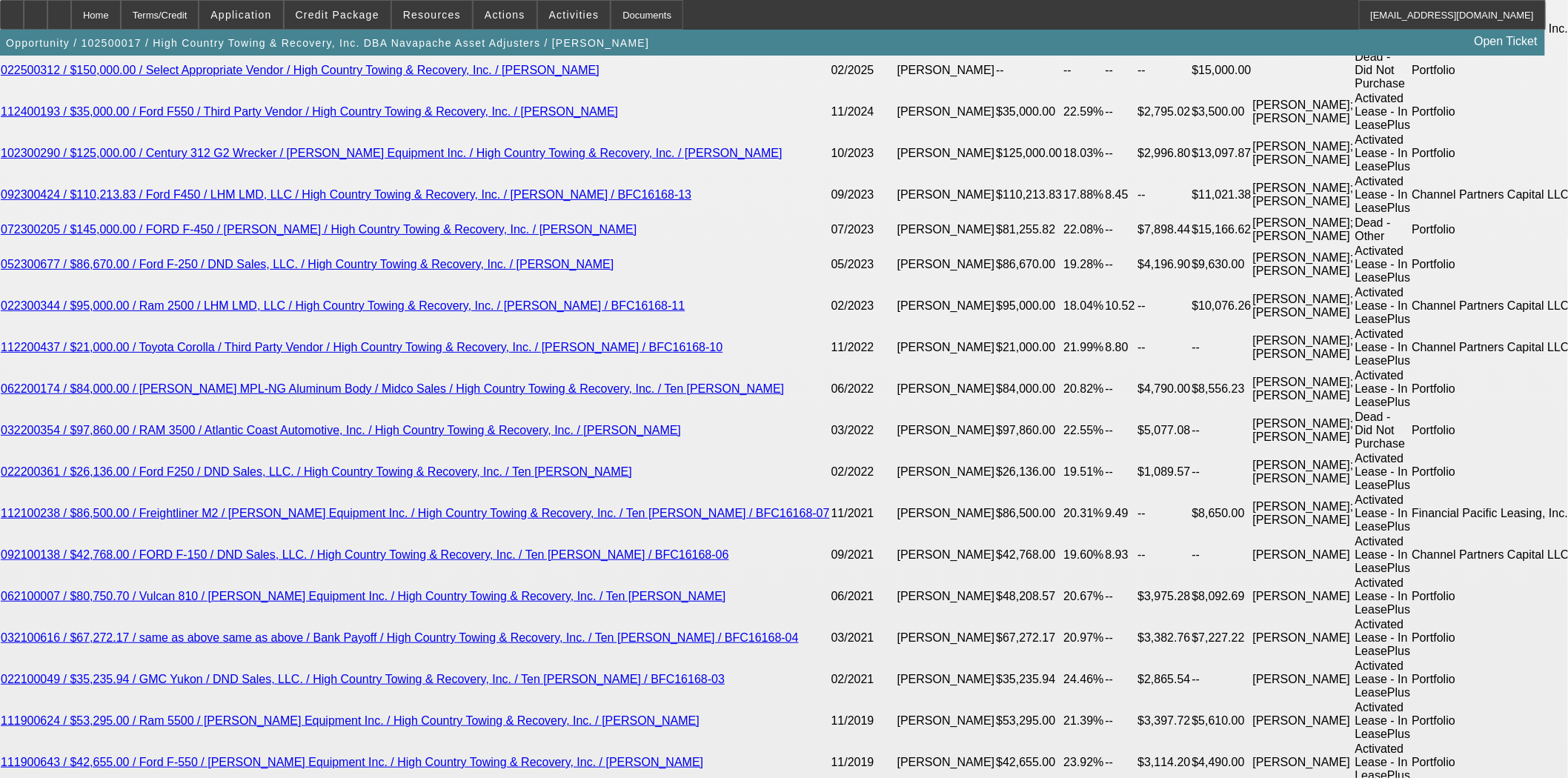
scroll to position [2882, 0]
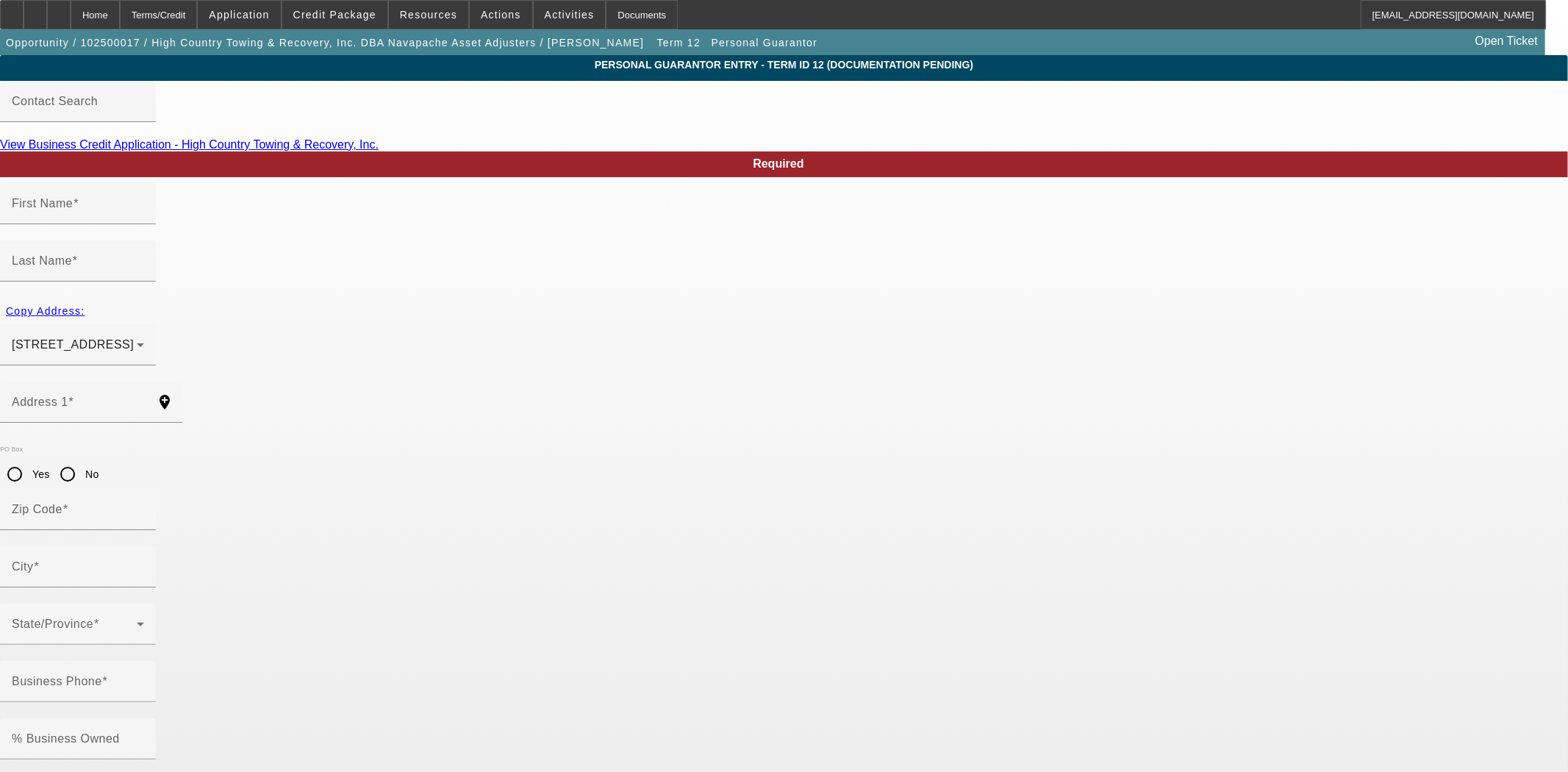
type input "Amy"
type input "Teneyck"
type input "5448 Apache Trail"
radio input "true"
type input "85935"
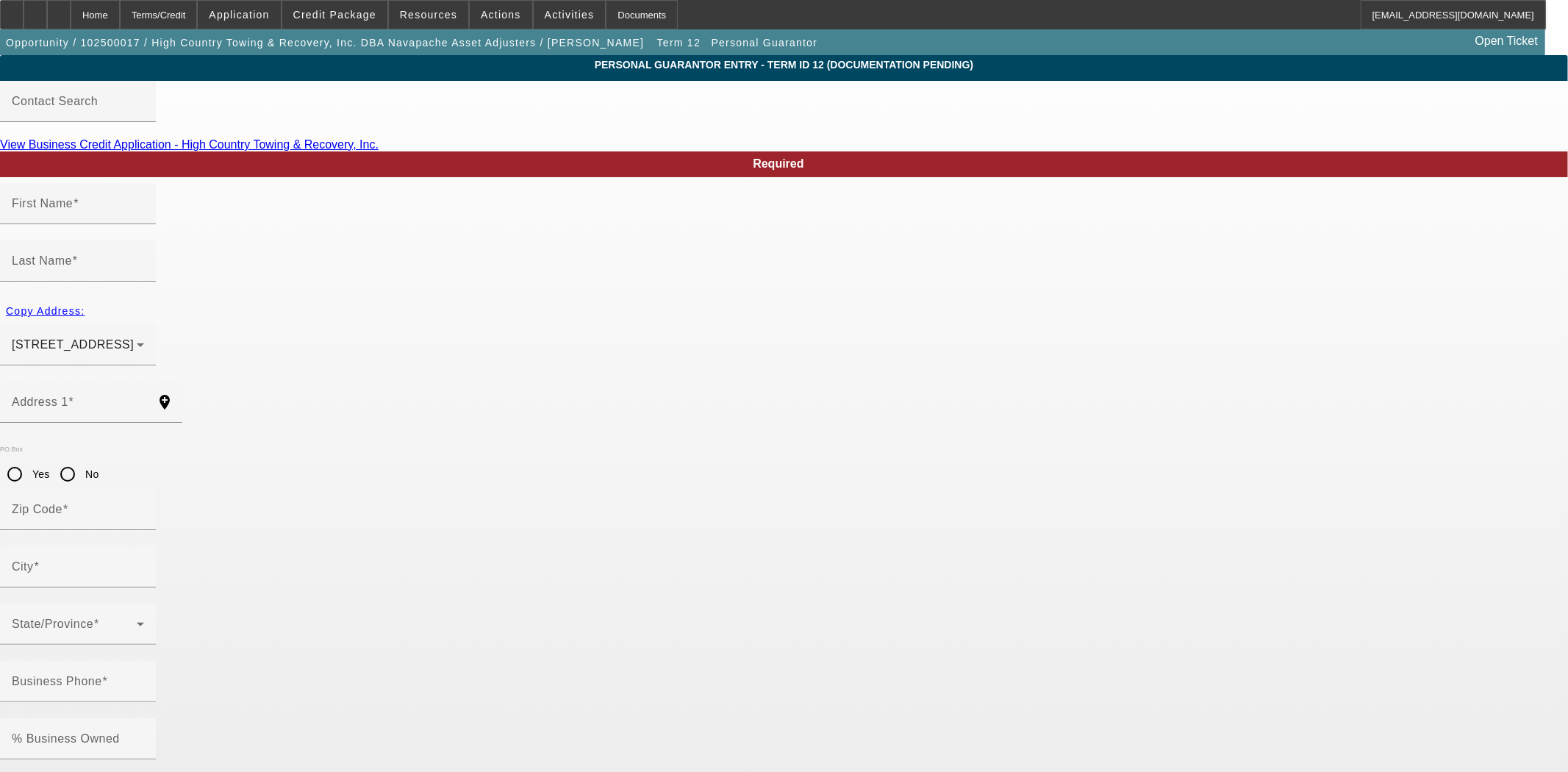
type input "Pinetop"
type input "(928) 272-7800"
type input "18"
type input "601-48-4158"
type input "amy.carsaz@gmail.com"
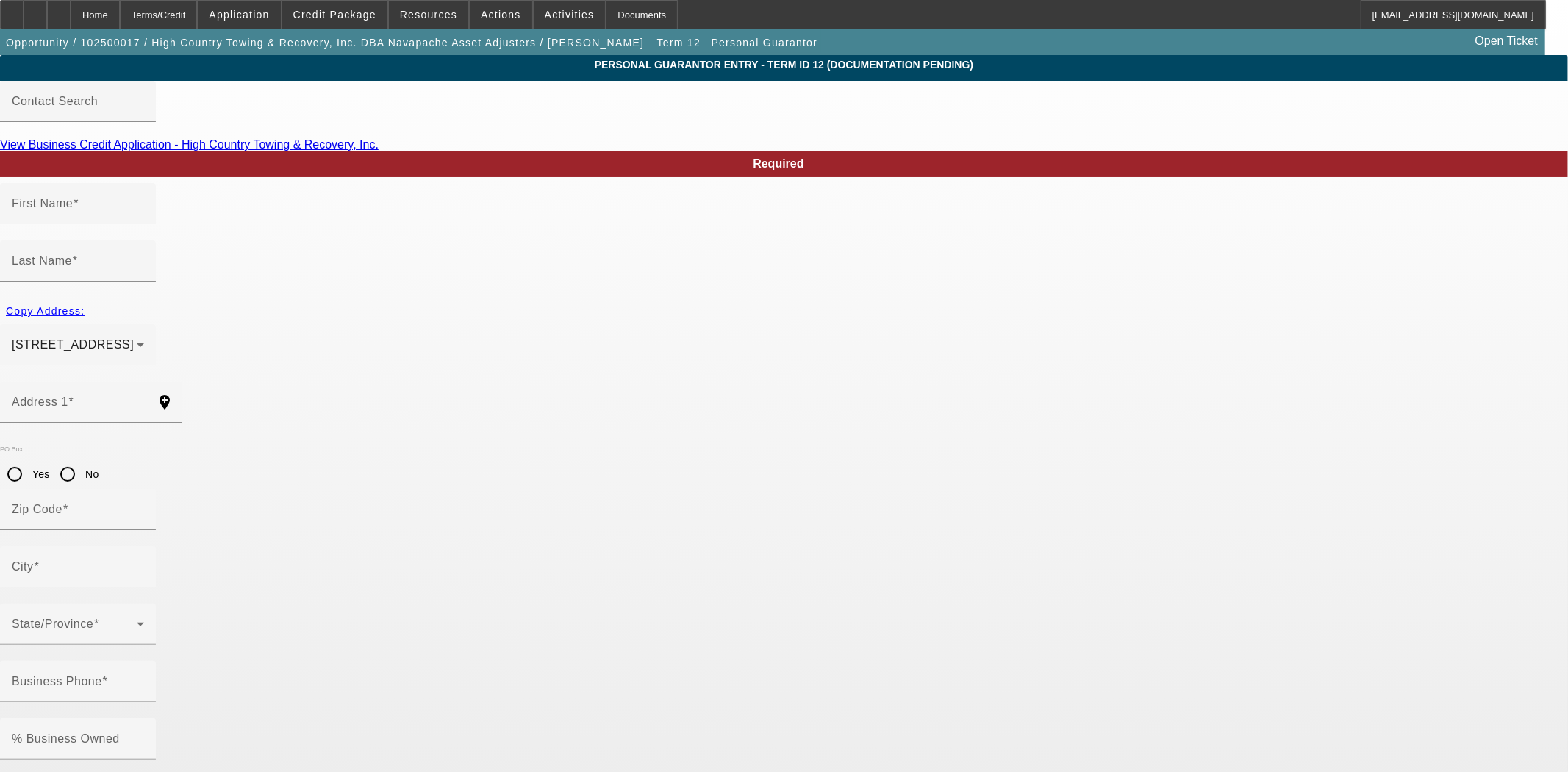
type input "(928) 940-0041"
drag, startPoint x: 714, startPoint y: 570, endPoint x: 534, endPoint y: 577, distance: 180.1
click at [120, 17] on div "Home" at bounding box center [96, 14] width 50 height 29
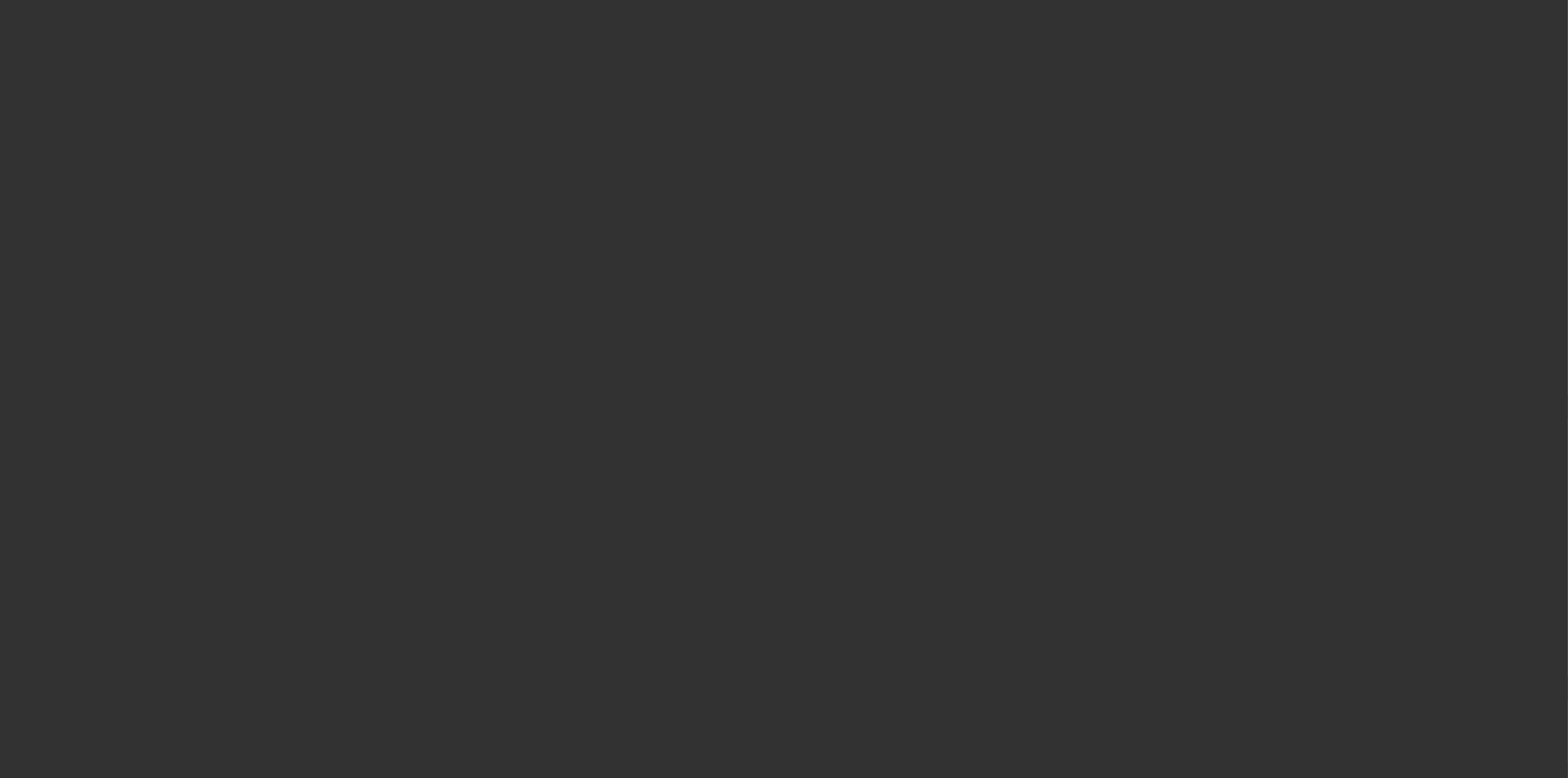
select select "3"
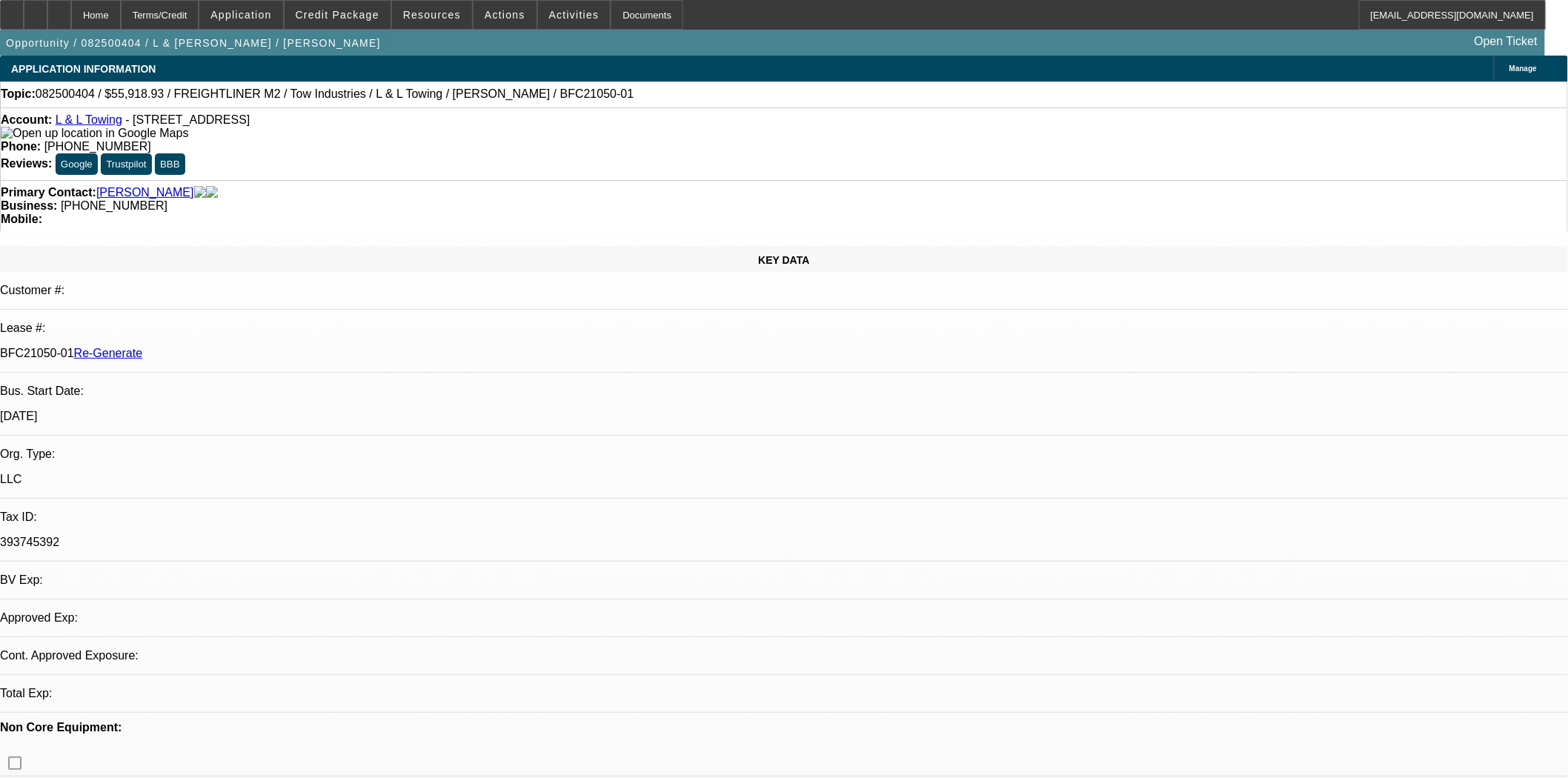
select select "0"
select select "2"
select select "0.1"
select select "4"
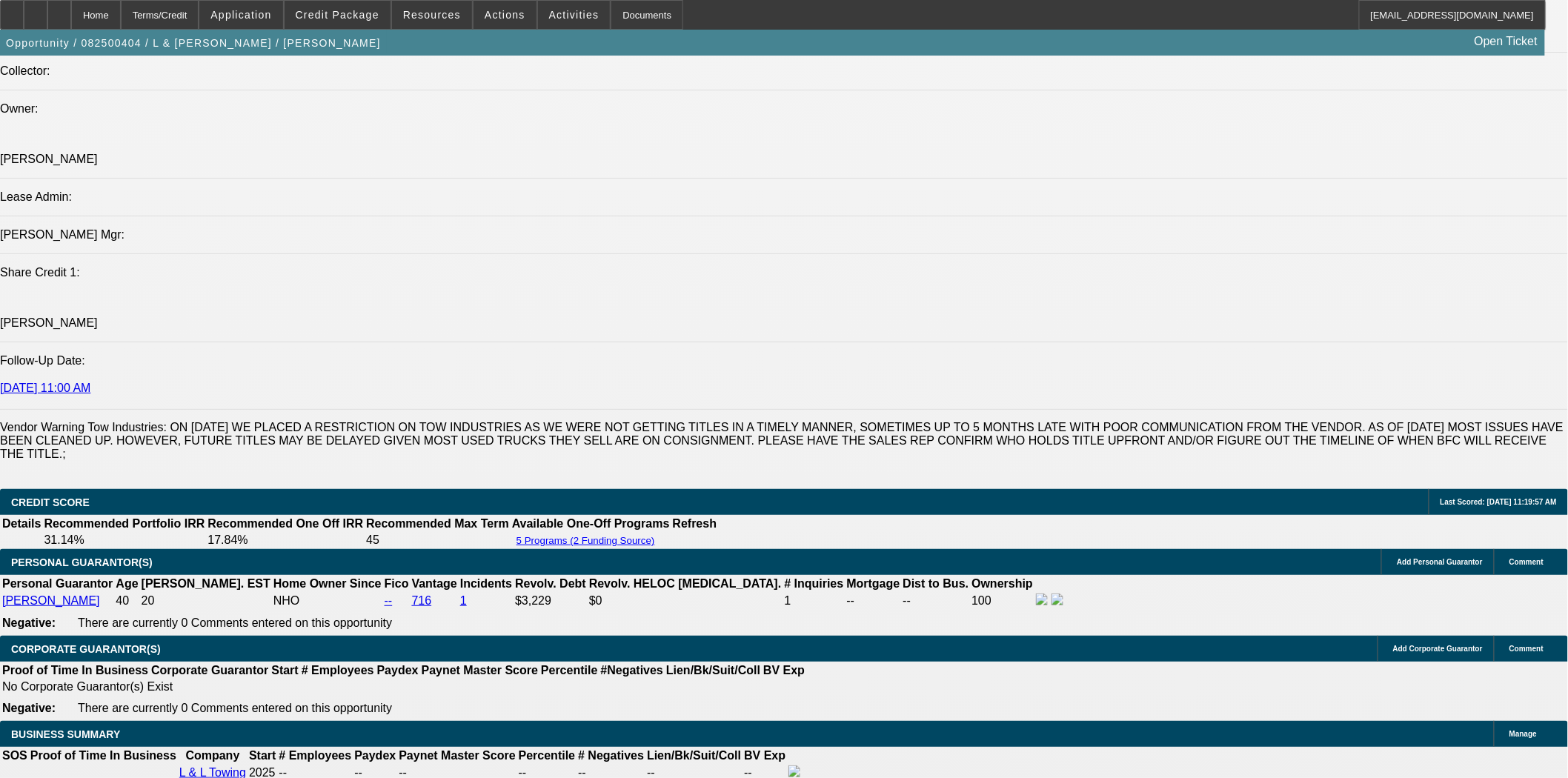
scroll to position [1894, 0]
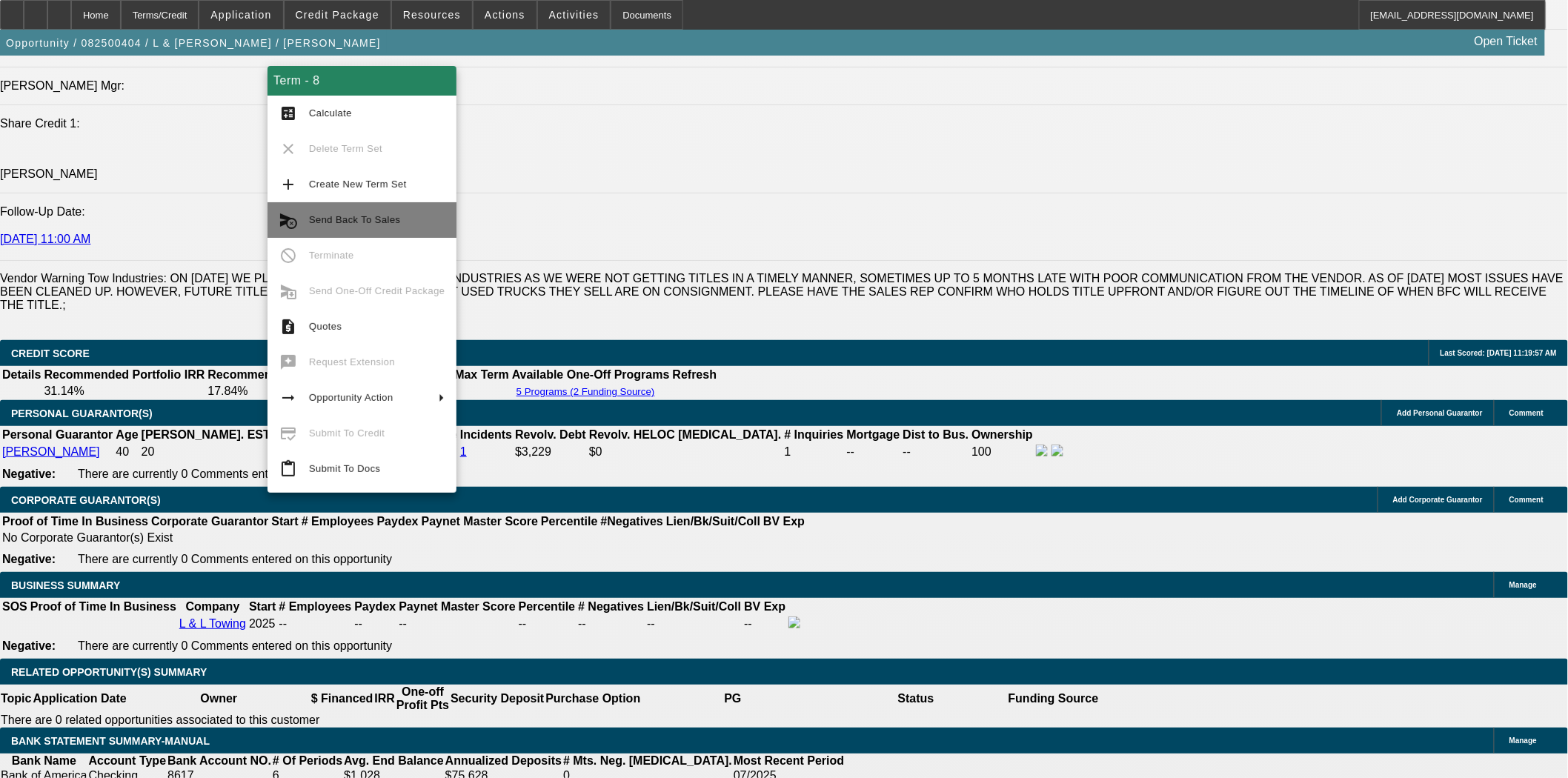
click at [348, 216] on span "Send Back To Sales" at bounding box center [354, 220] width 91 height 11
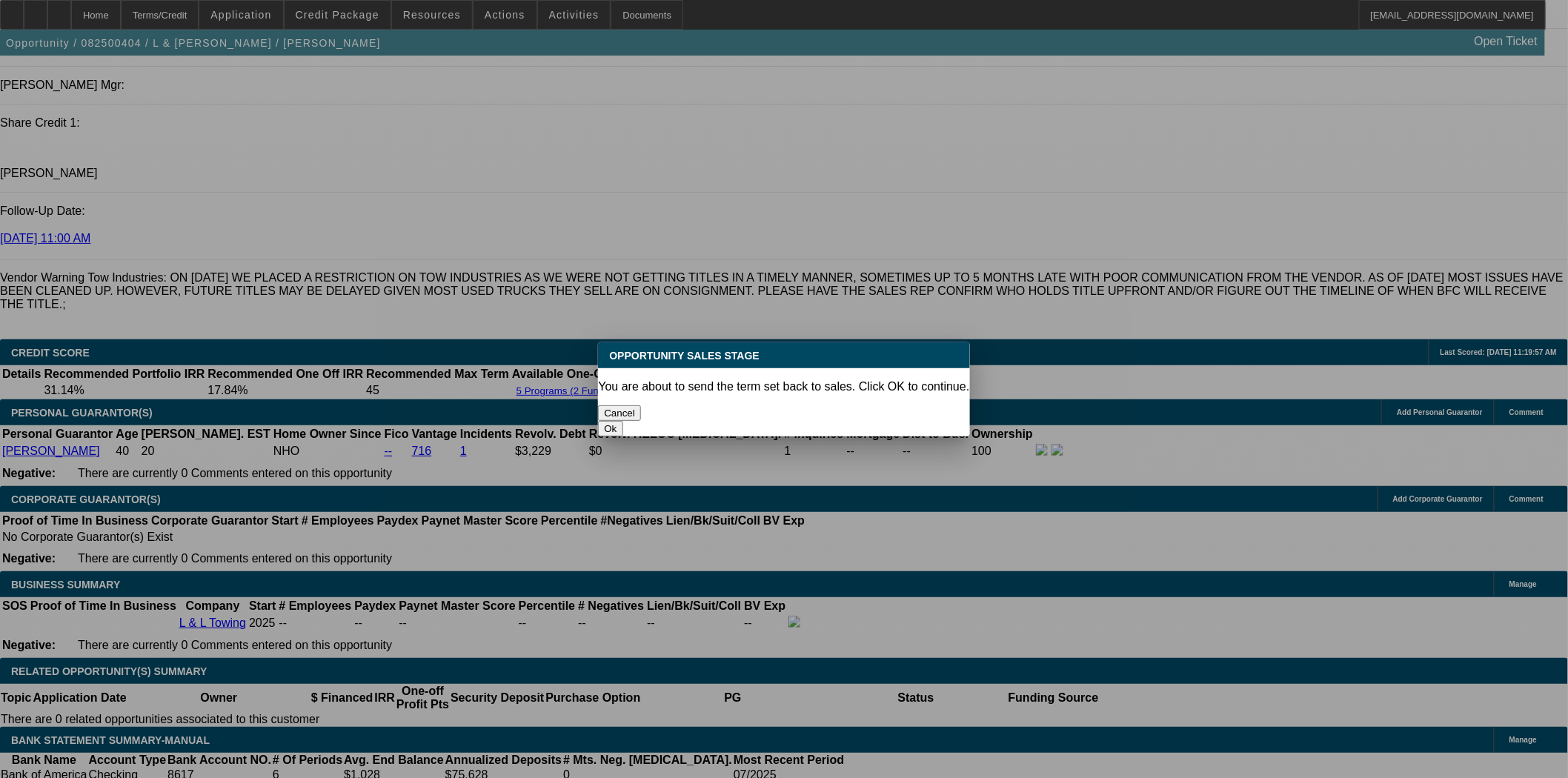
scroll to position [0, 0]
click at [622, 421] on button "Ok" at bounding box center [610, 428] width 24 height 15
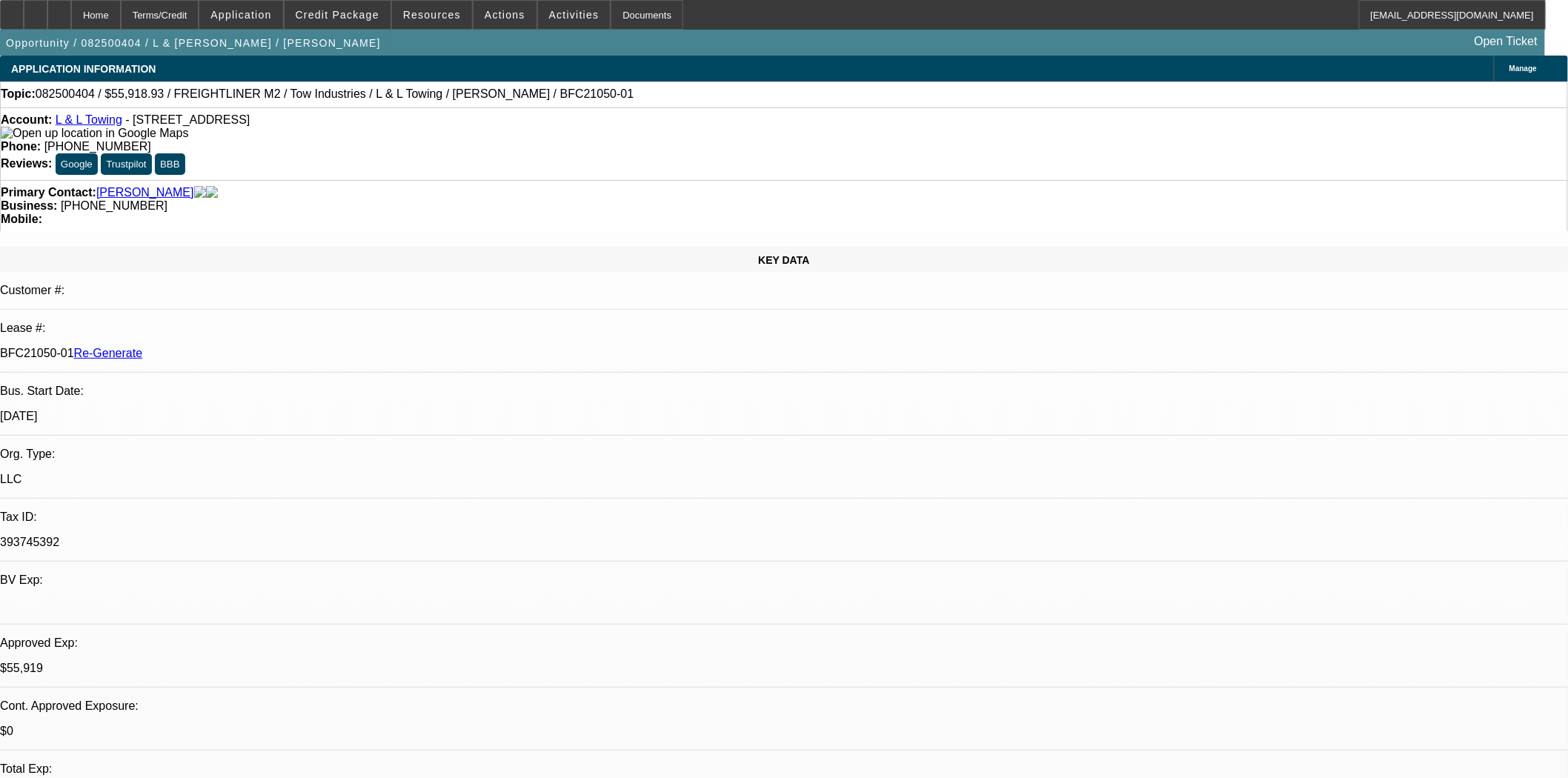
type textarea "Sending back so tax can be removed from the cost"
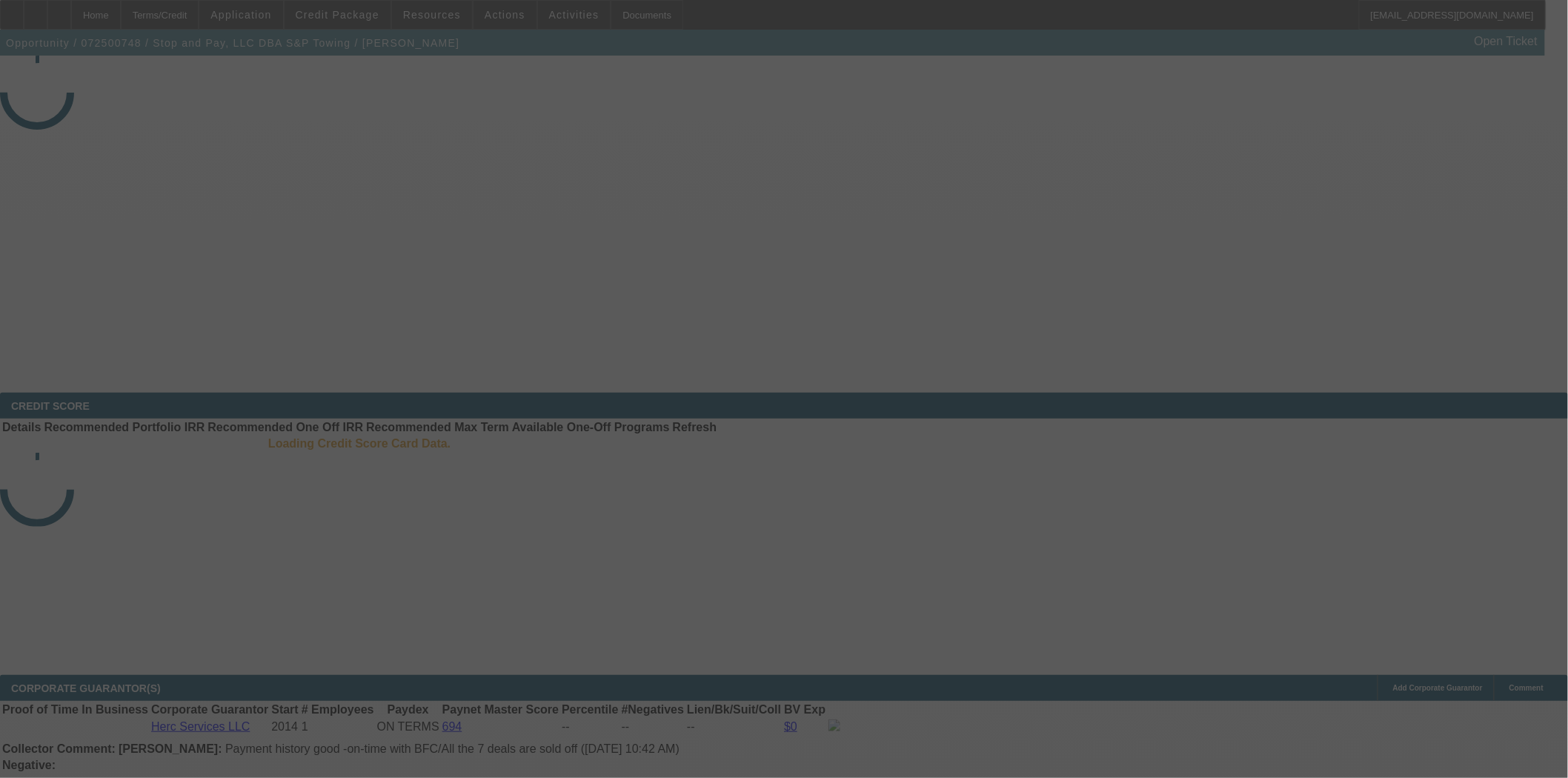
select select "4"
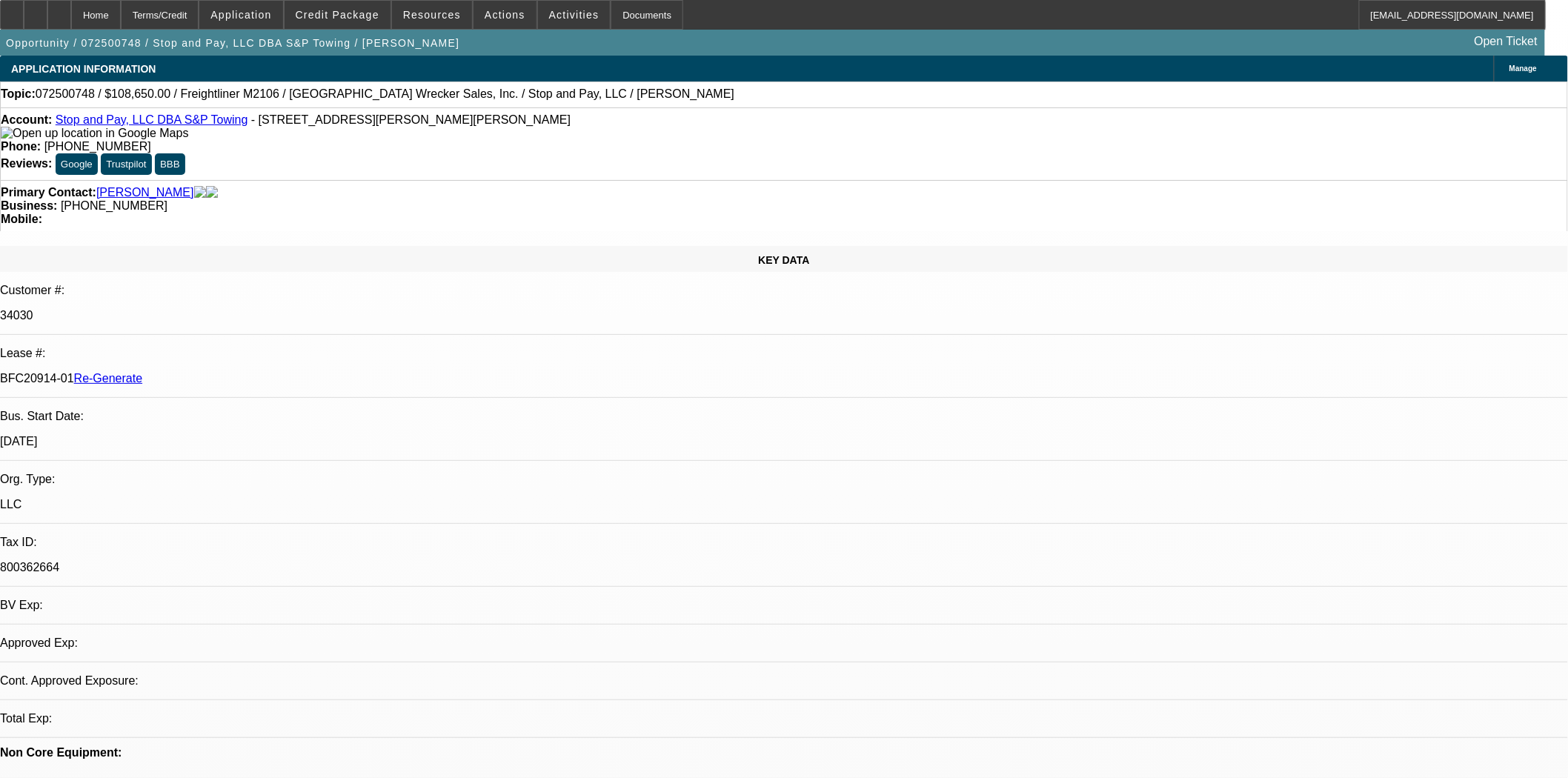
select select "0"
select select "2"
select select "0"
select select "1"
select select "2"
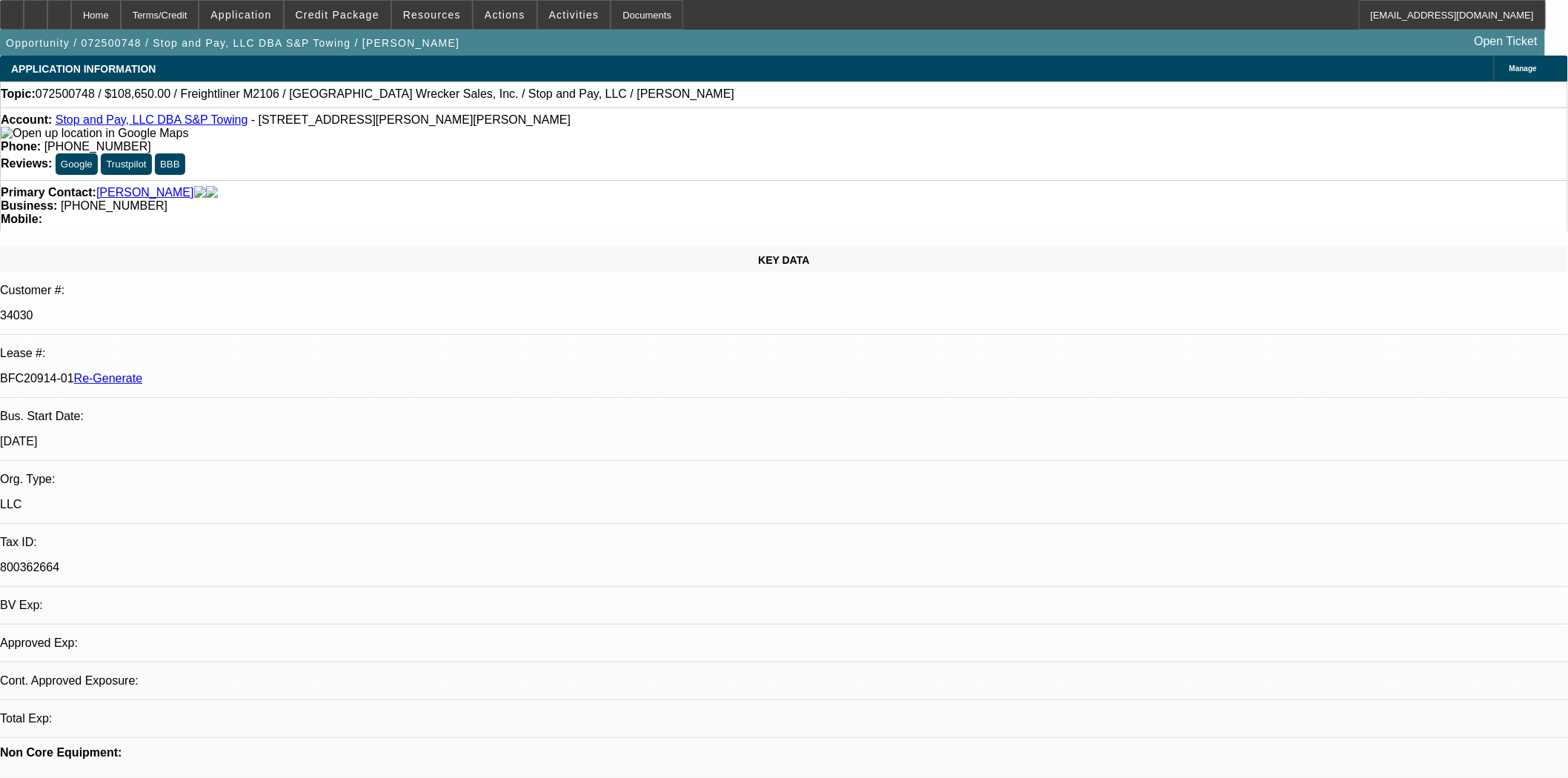
select select "6"
click at [119, 124] on link "Stop and Pay, LLC DBA S&P Towing" at bounding box center [152, 120] width 193 height 13
click at [342, 18] on span "Credit Package" at bounding box center [338, 14] width 84 height 12
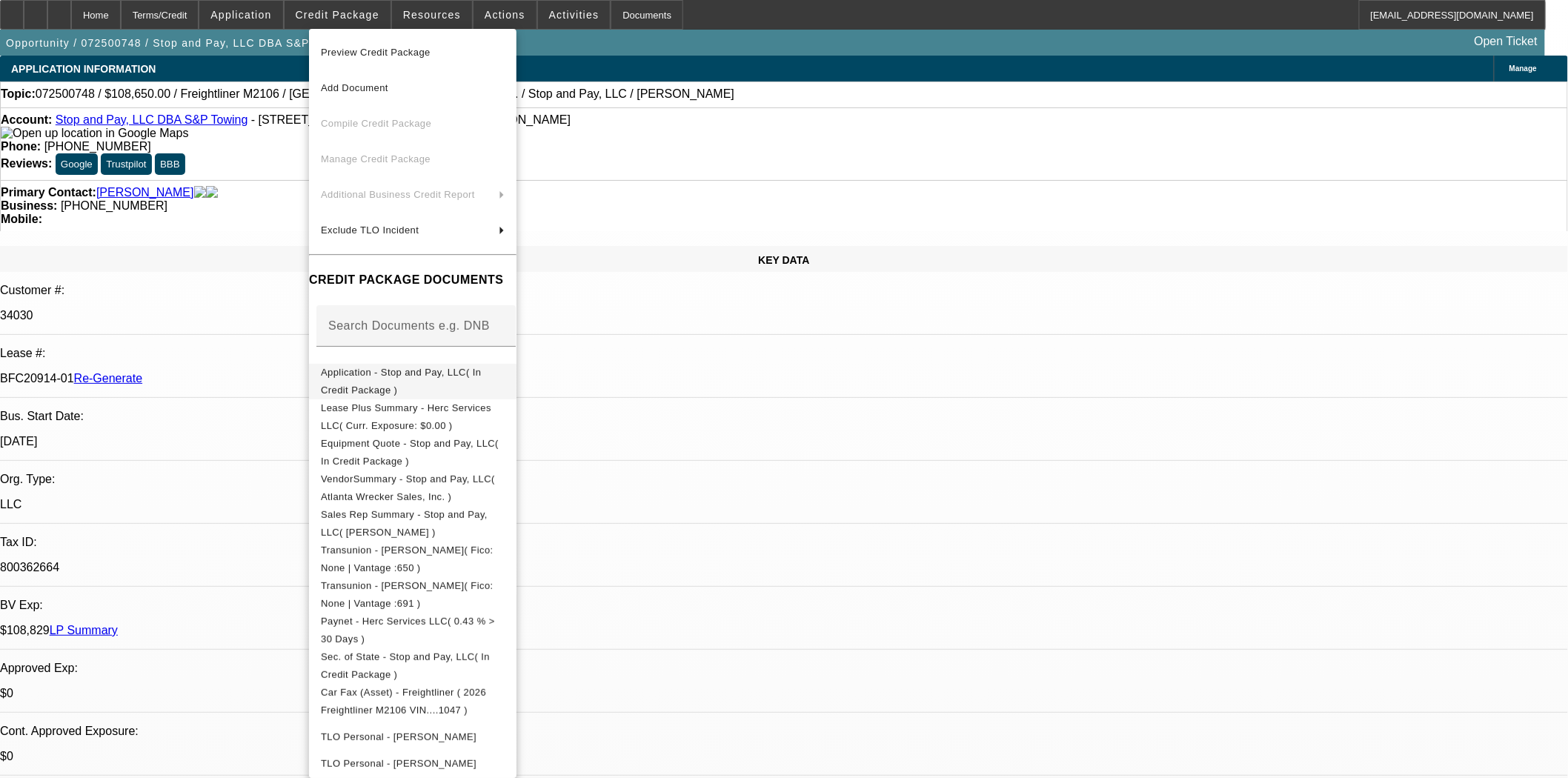
click at [367, 381] on span "Application - Stop and Pay, LLC( In Credit Package )" at bounding box center [413, 381] width 184 height 36
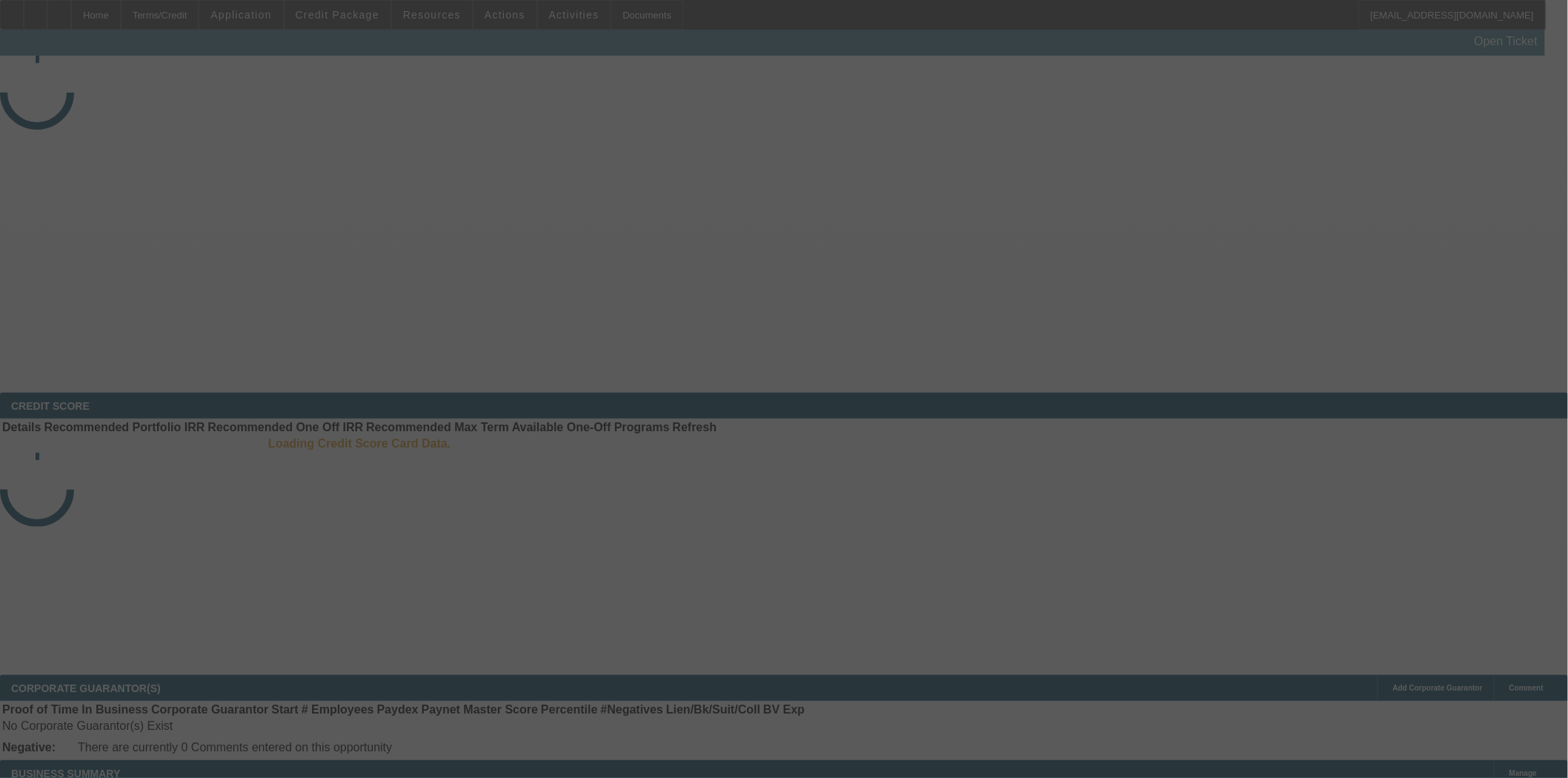
select select "3"
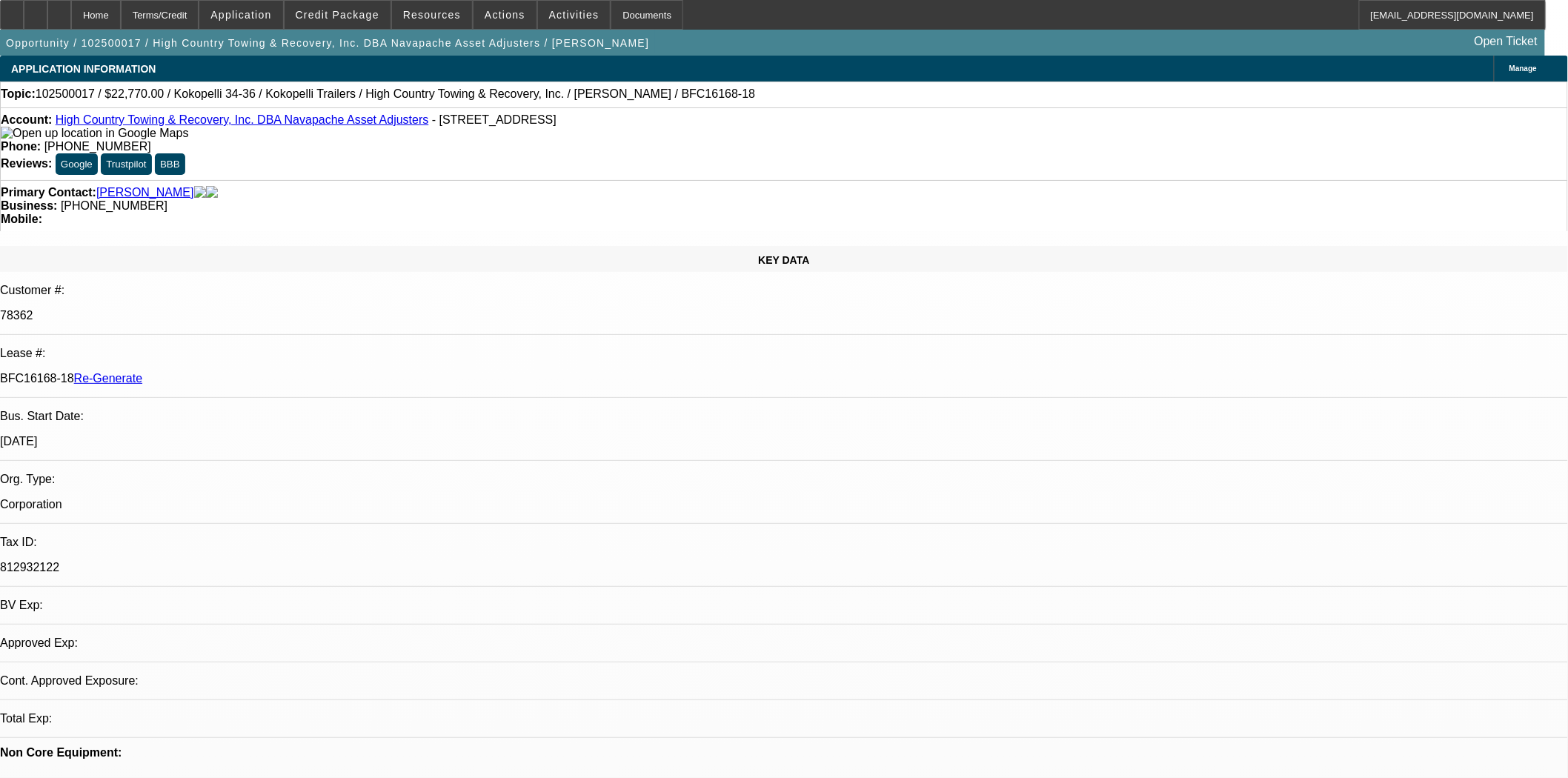
select select "0"
select select "0.1"
select select "4"
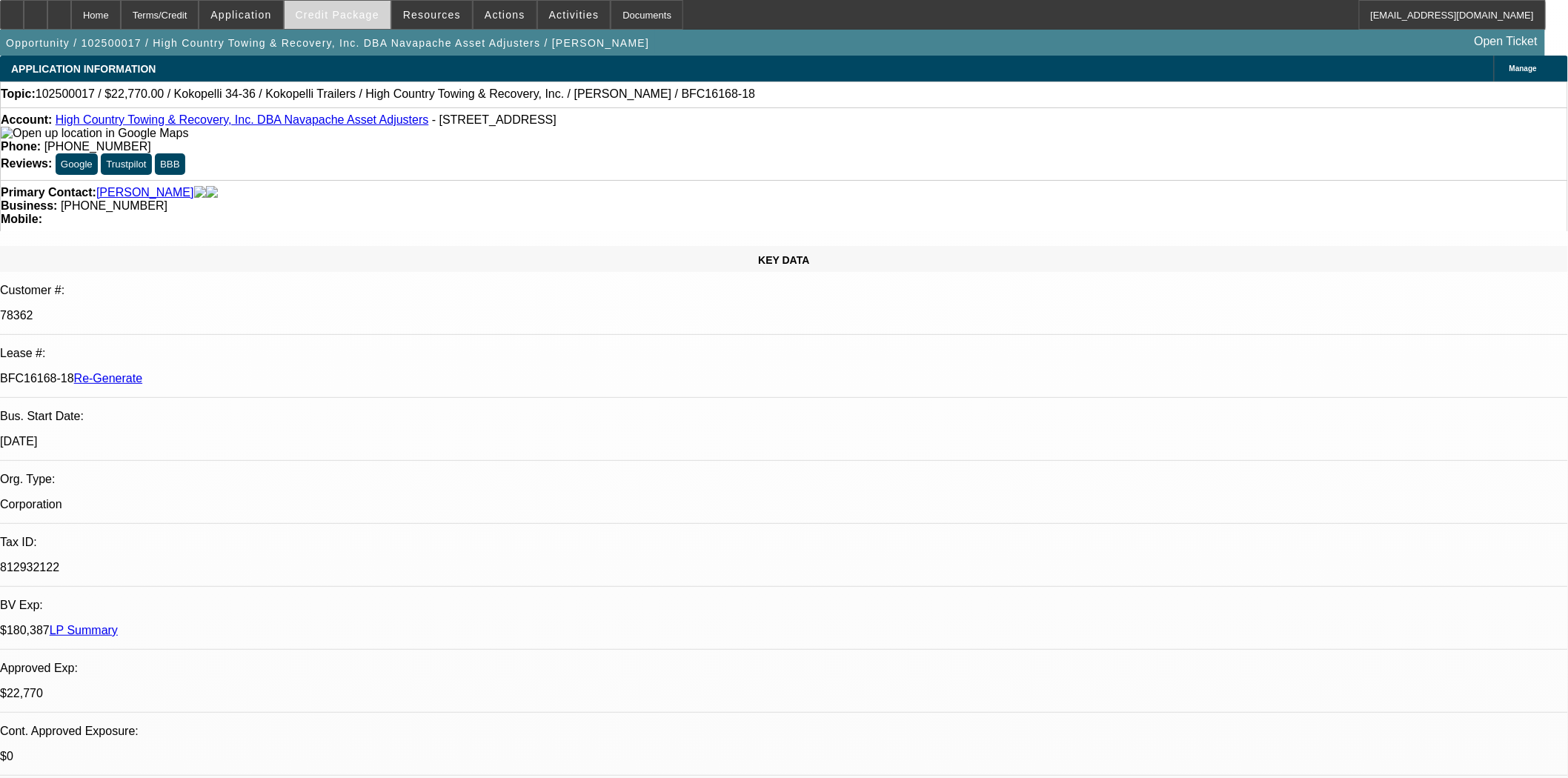
click at [369, 19] on span "Credit Package" at bounding box center [338, 14] width 84 height 12
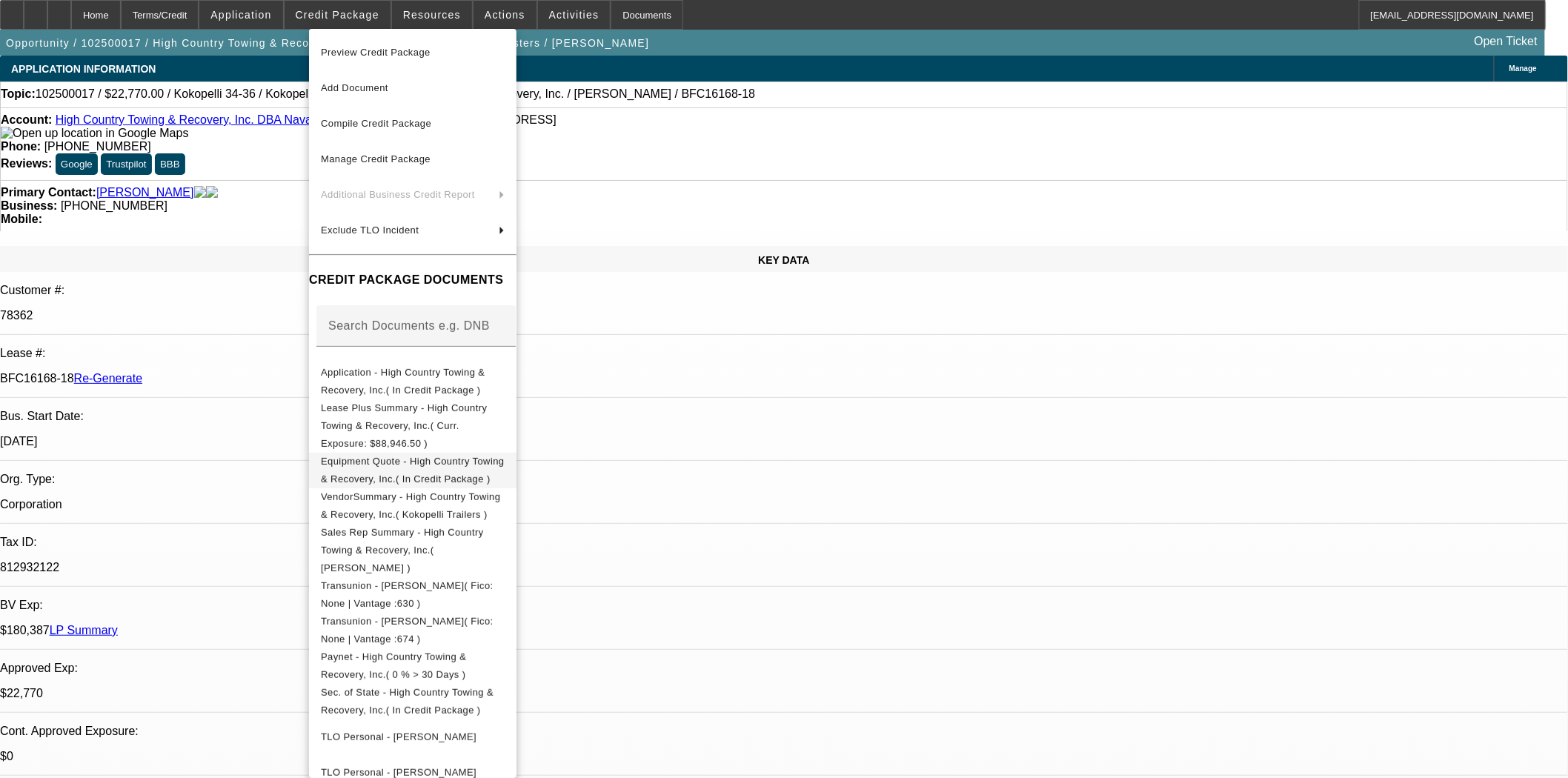
click at [403, 455] on span "Equipment Quote - High Country Towing & Recovery, Inc.( In Credit Package )" at bounding box center [412, 469] width 183 height 29
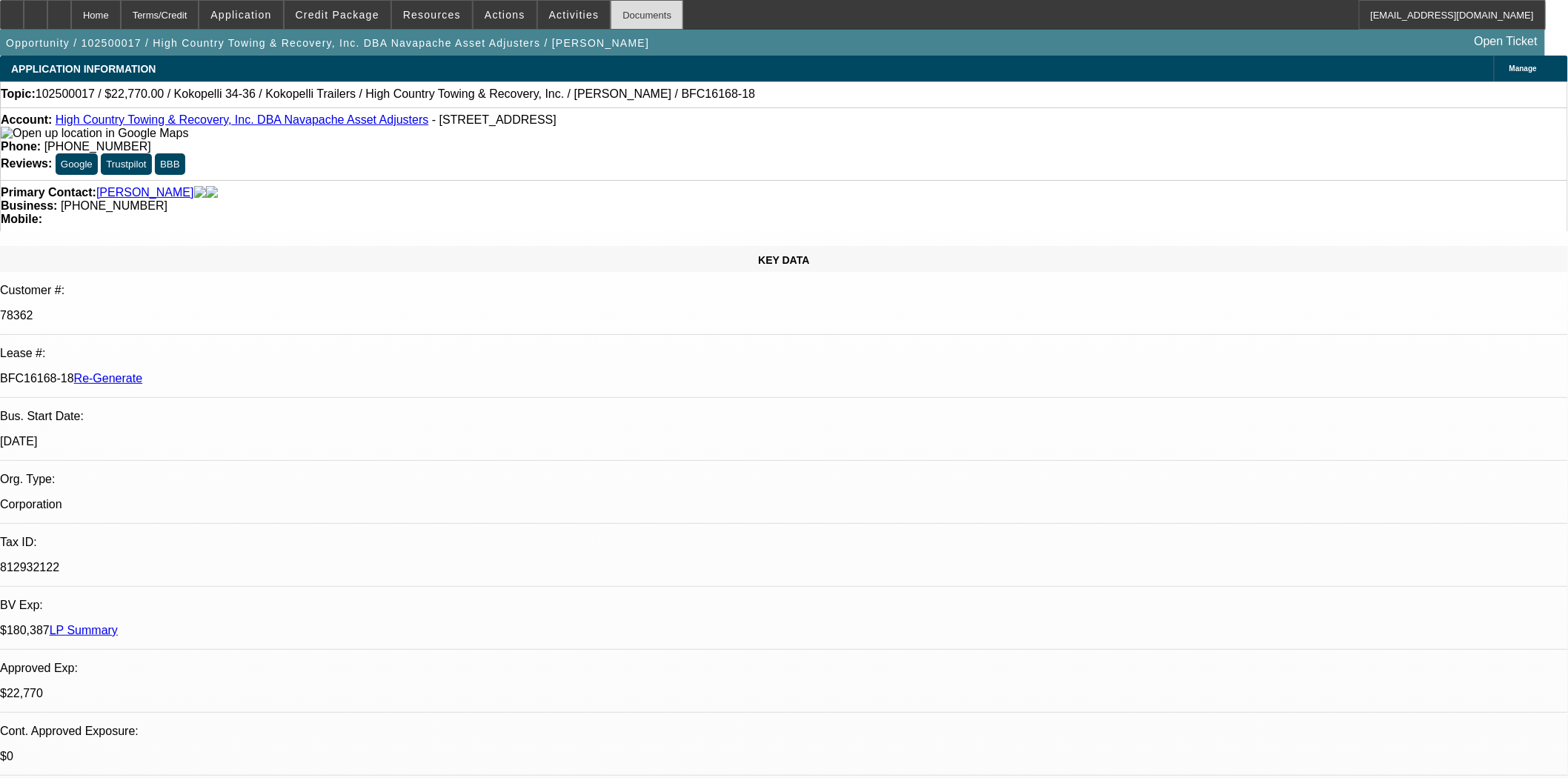
click at [611, 15] on div "Documents" at bounding box center [646, 14] width 72 height 29
click at [430, 15] on span "Resources" at bounding box center [431, 14] width 58 height 12
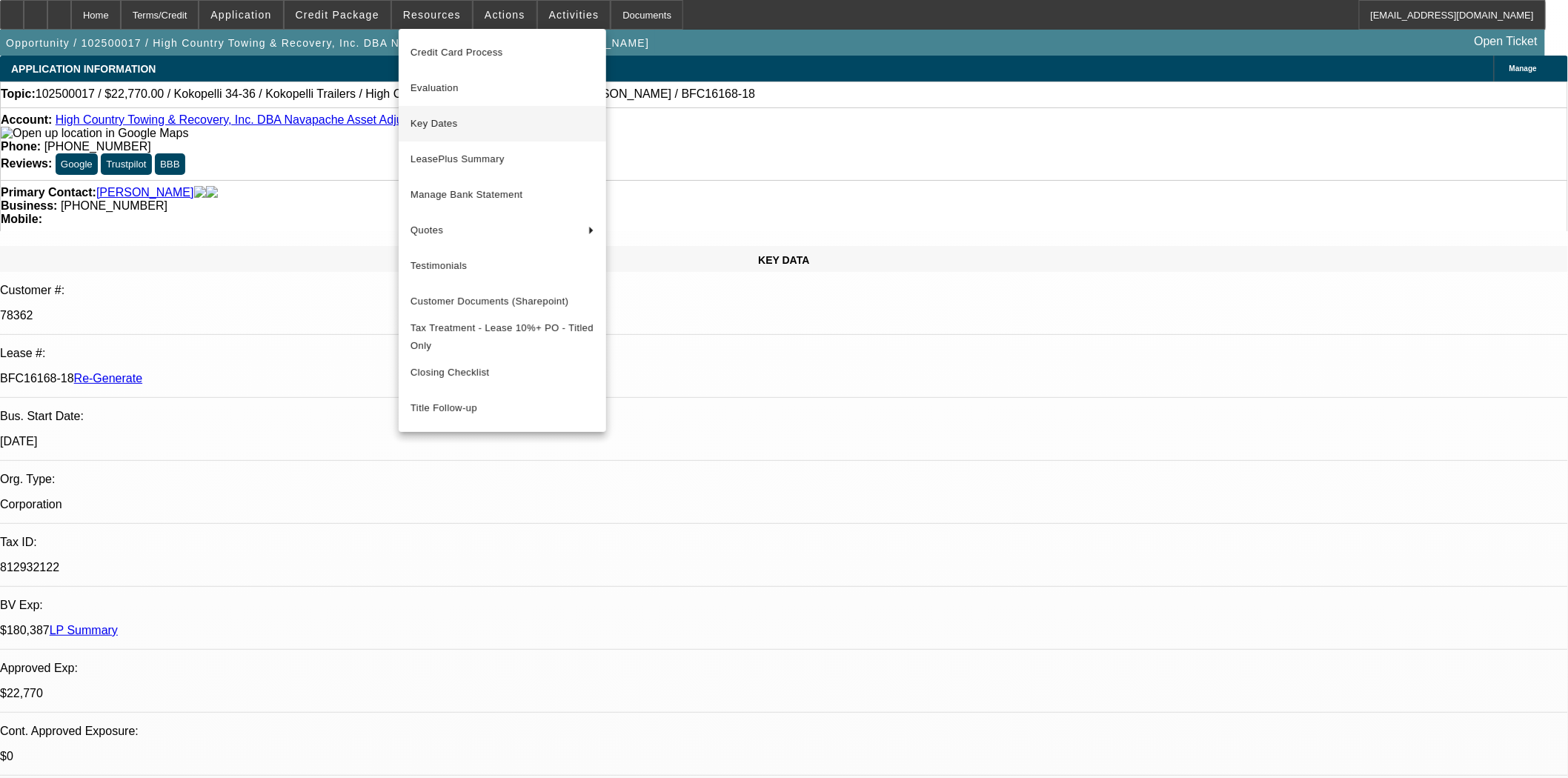
click at [445, 115] on span "Key Dates" at bounding box center [503, 124] width 184 height 18
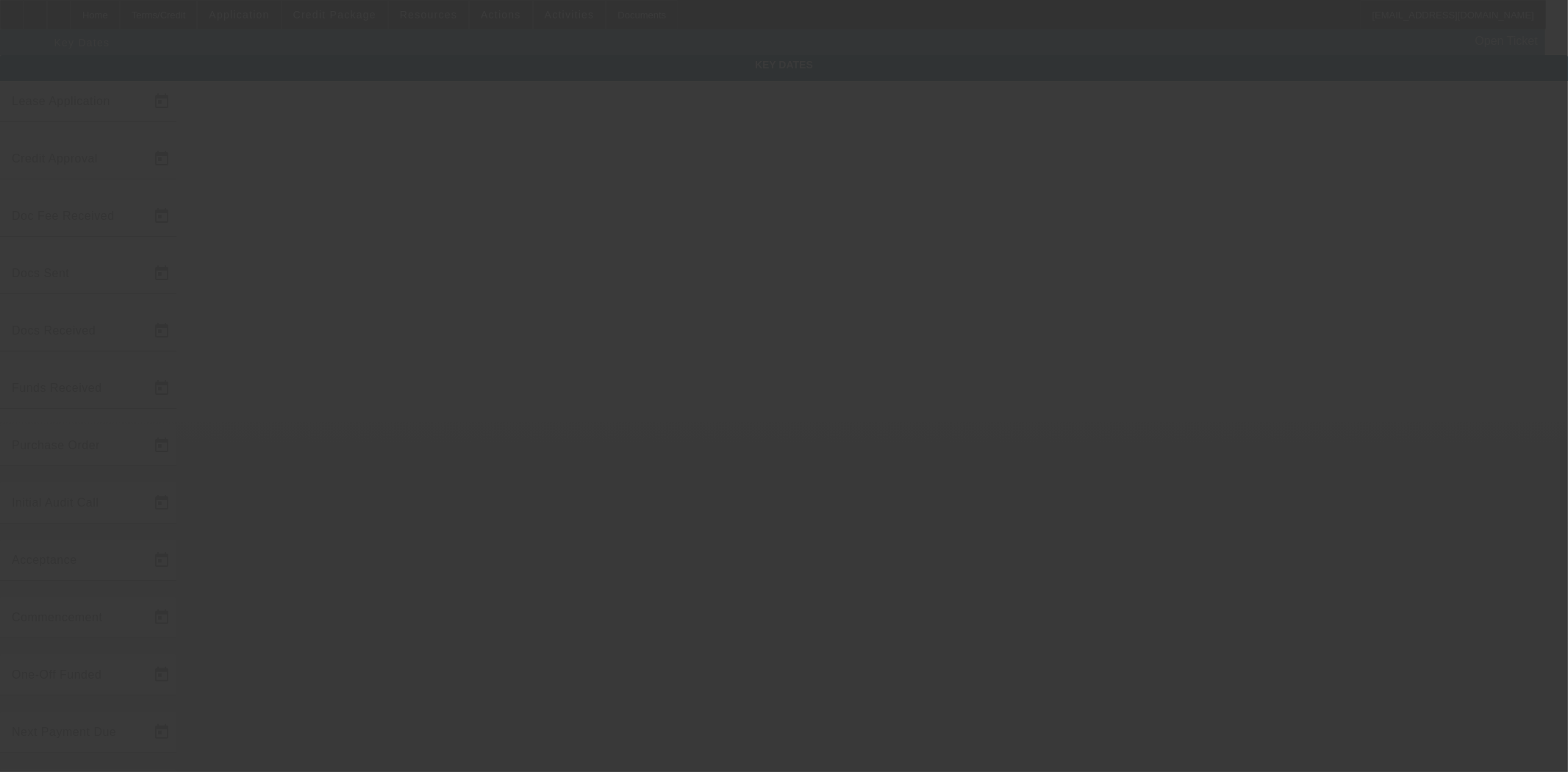
type input "[DATE]"
type input "10/6/2025"
type input "10/7/2025"
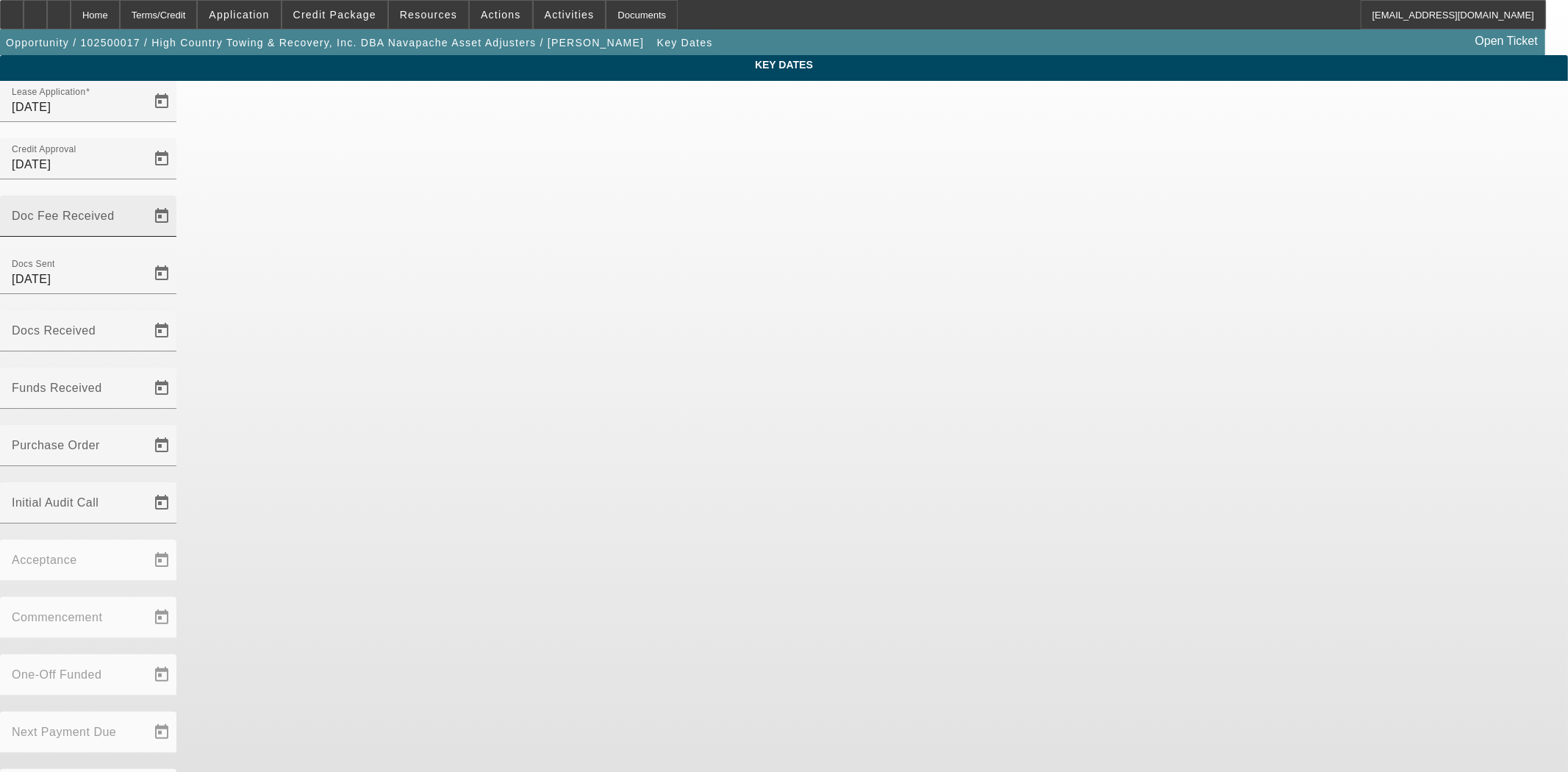
click at [114, 209] on mat-label "Doc Fee Received" at bounding box center [63, 215] width 103 height 12
click at [144, 214] on input "Doc Fee Received" at bounding box center [77, 222] width 132 height 18
type input "10/7/2025"
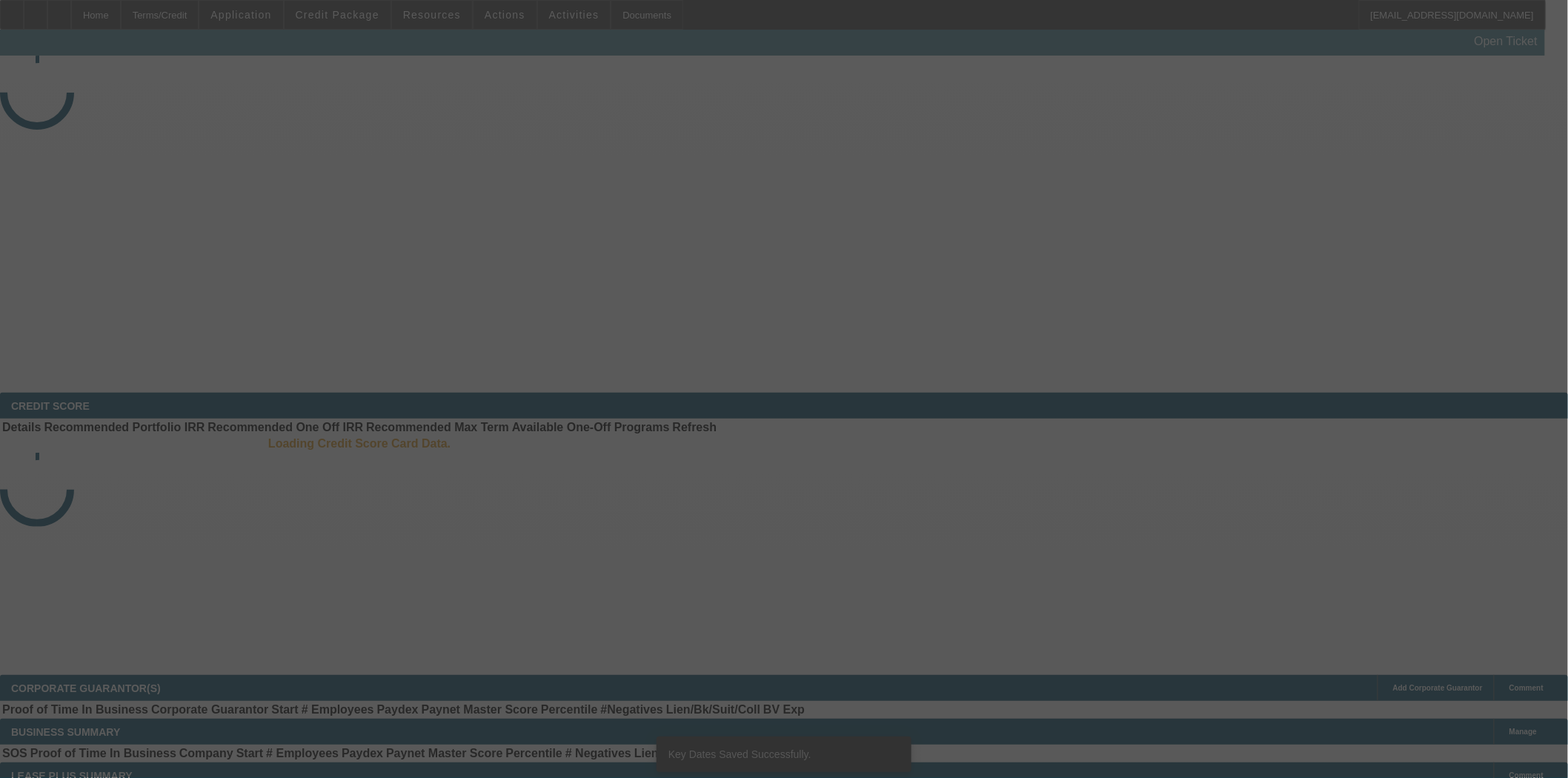
select select "3"
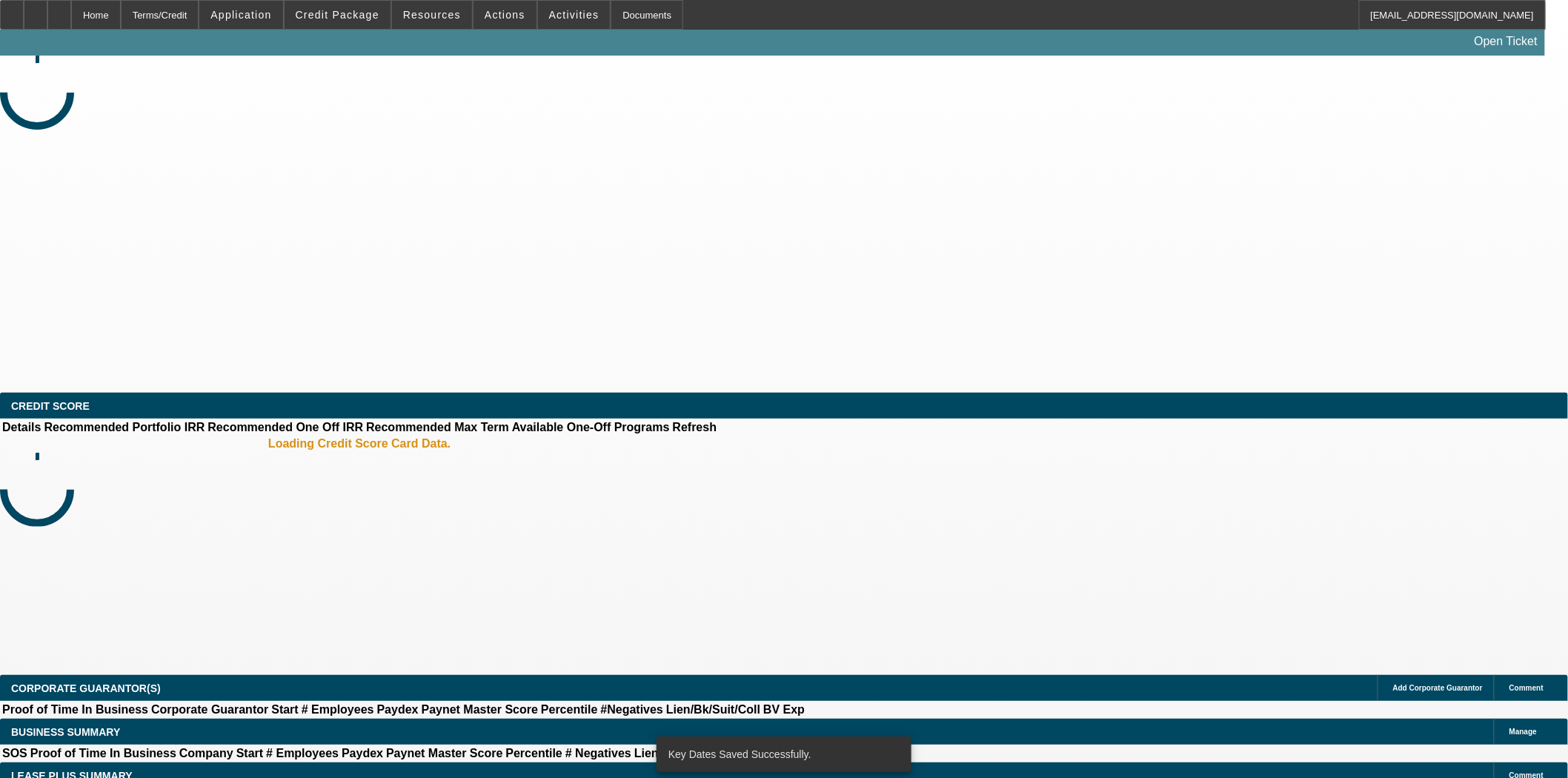
select select "0"
select select "0.1"
select select "4"
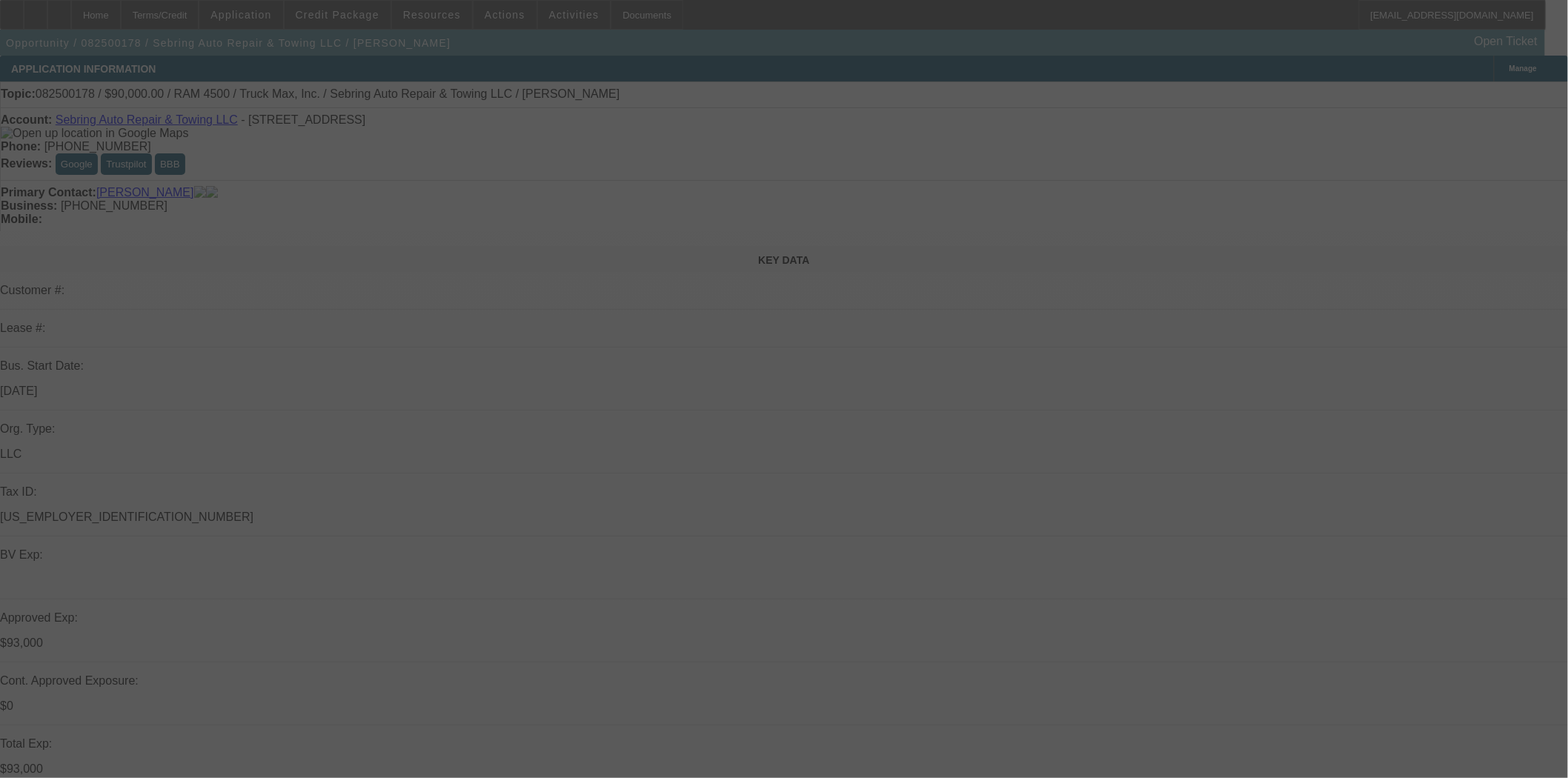
select select "0"
select select "2"
select select "0.1"
select select "4"
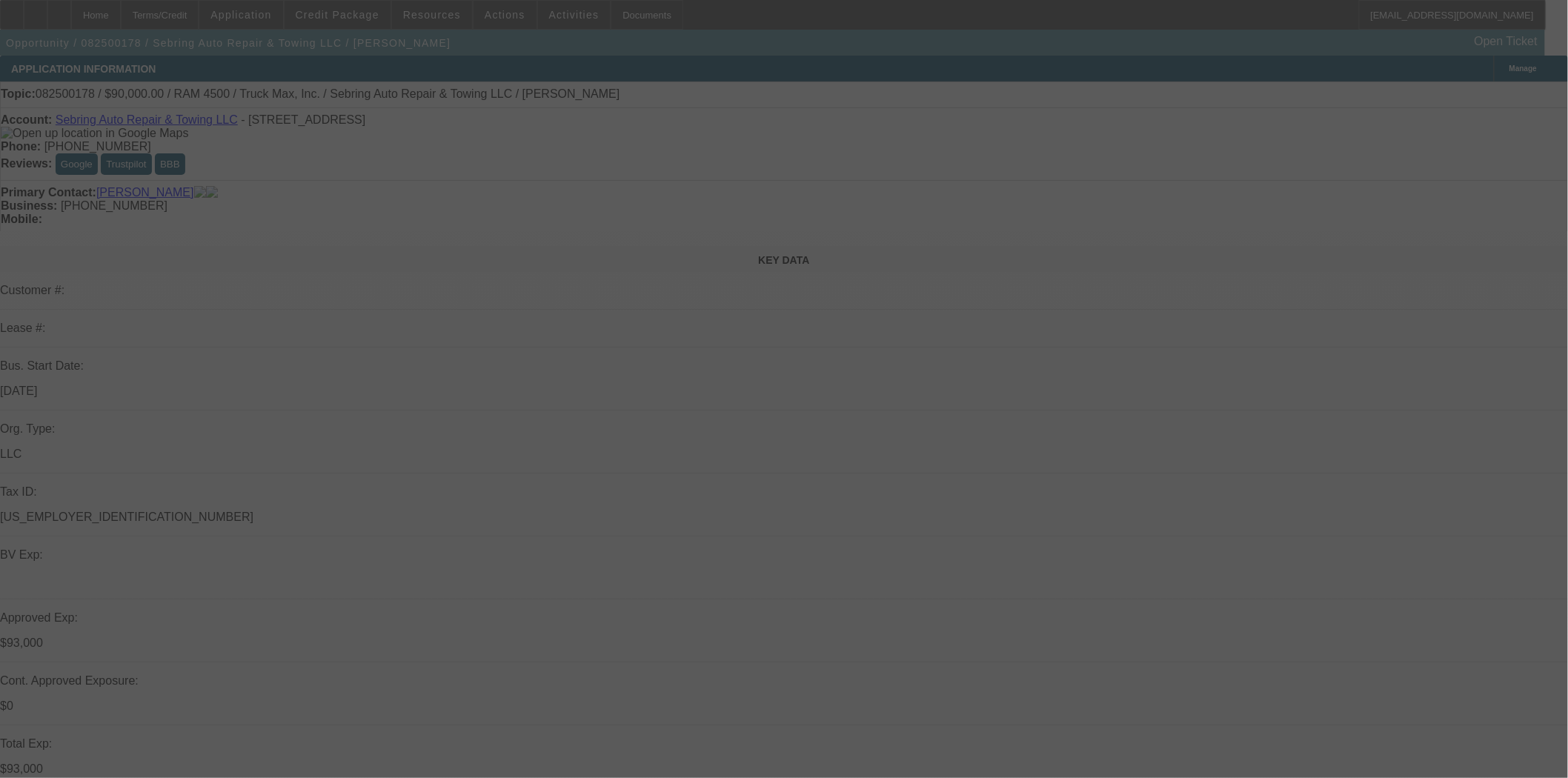
select select "0.1"
select select "0"
select select "2"
select select "0.1"
select select "4"
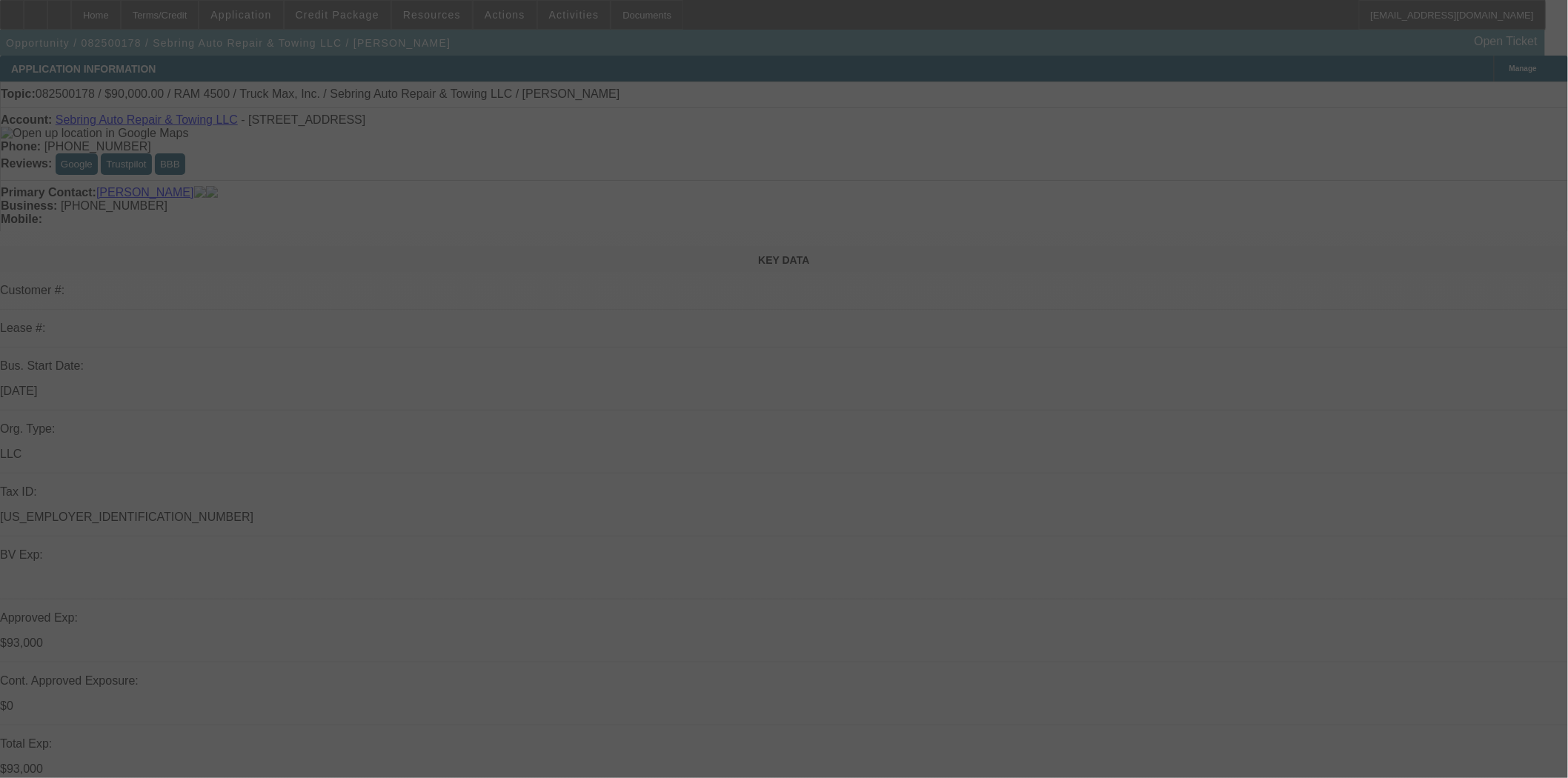
select select "0"
select select "2"
select select "0"
select select "6"
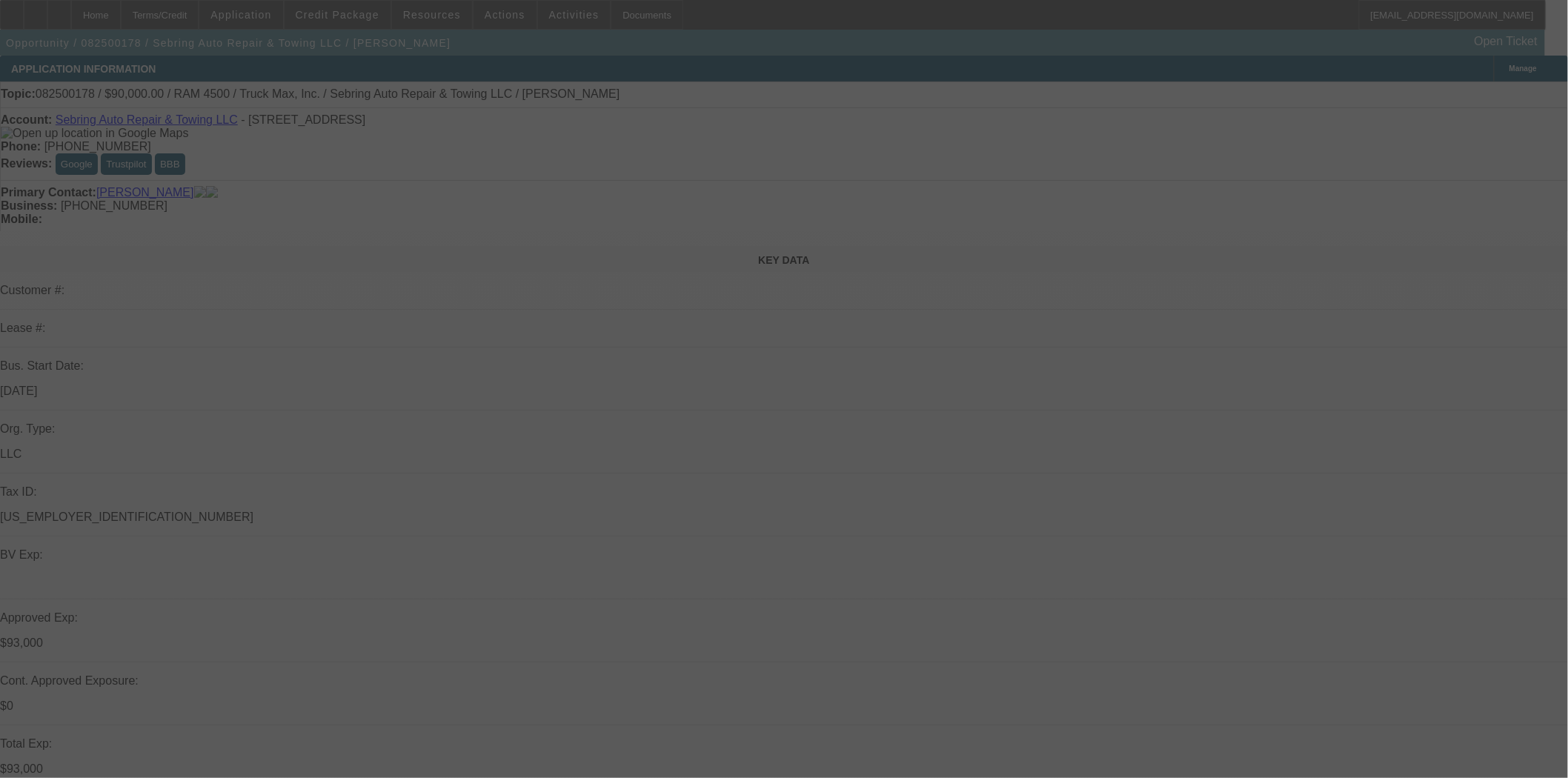
select select "0.1"
select select "2"
select select "0"
select select "6"
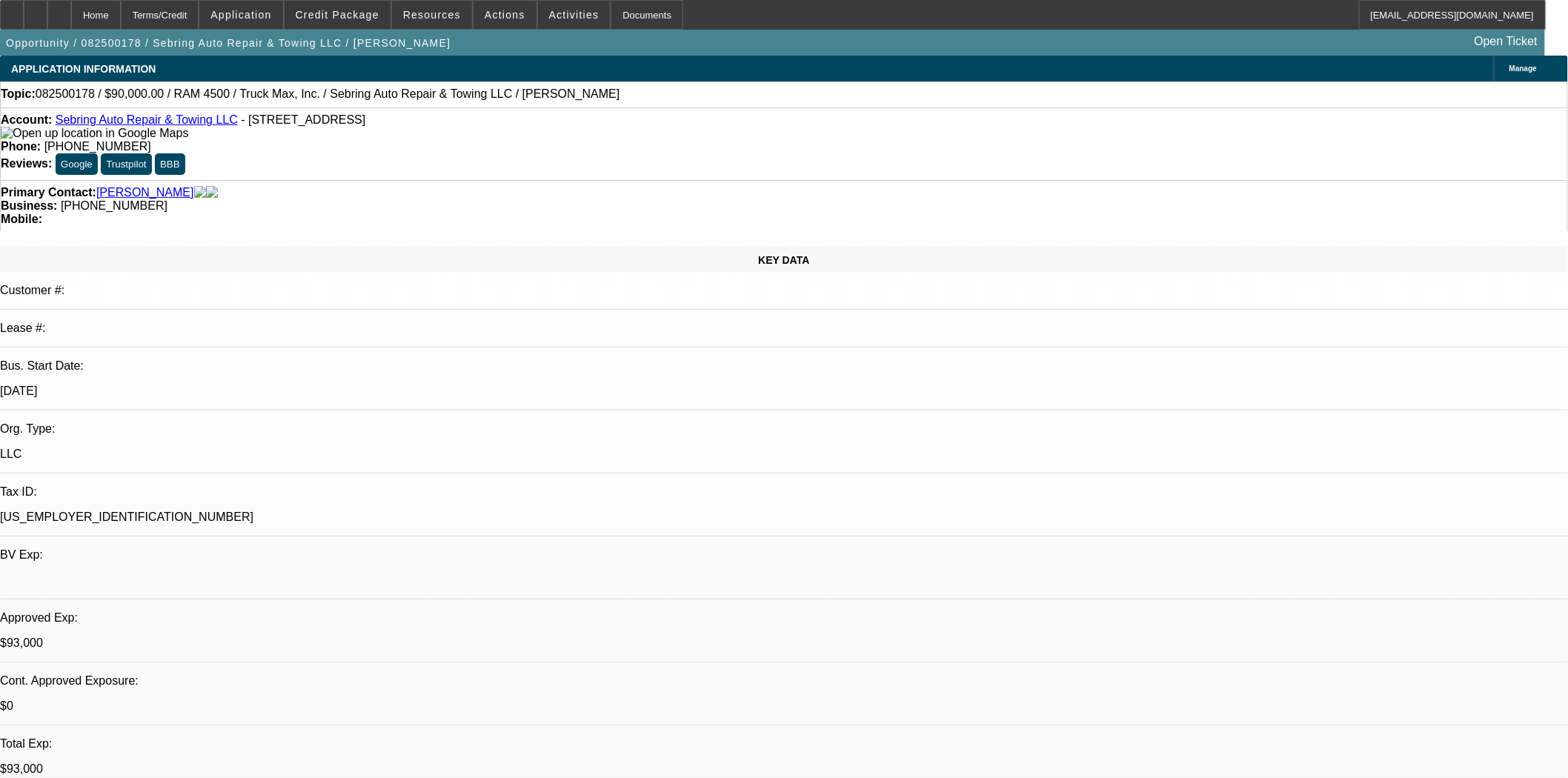
scroll to position [2223, 0]
type input "s"
click at [24, 9] on div at bounding box center [12, 14] width 24 height 29
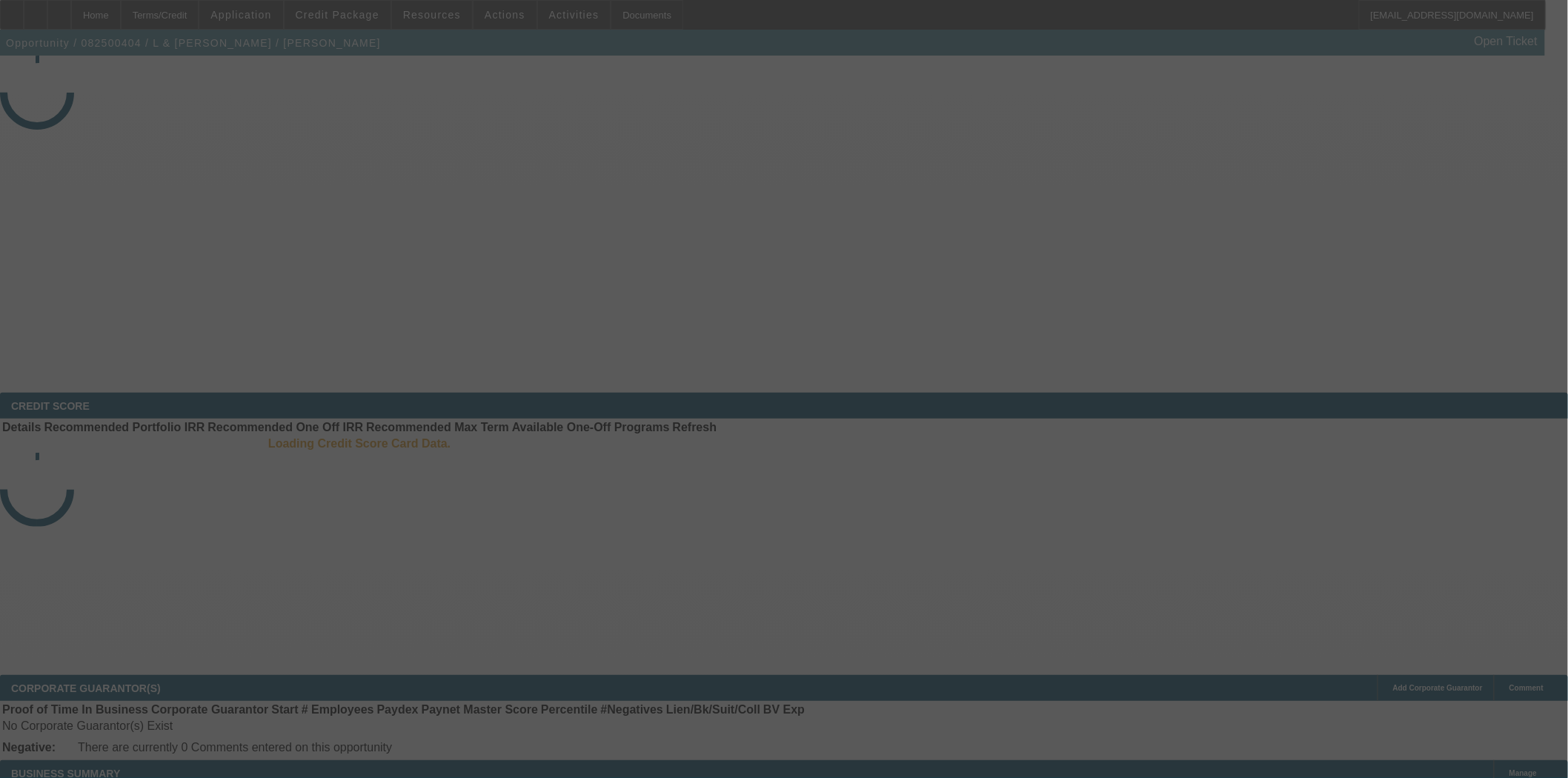
select select "3"
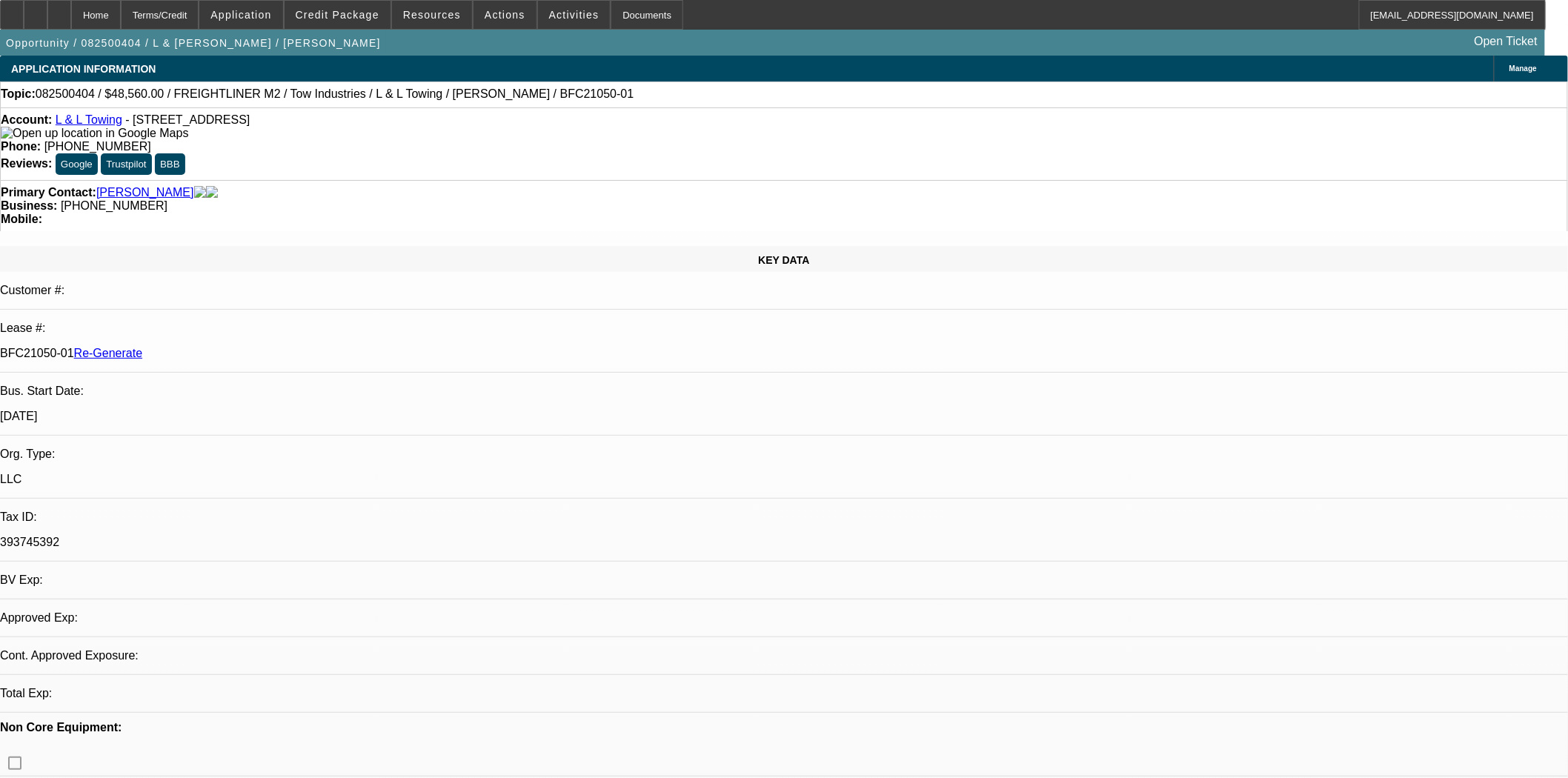
select select "0"
select select "2"
select select "0.1"
select select "4"
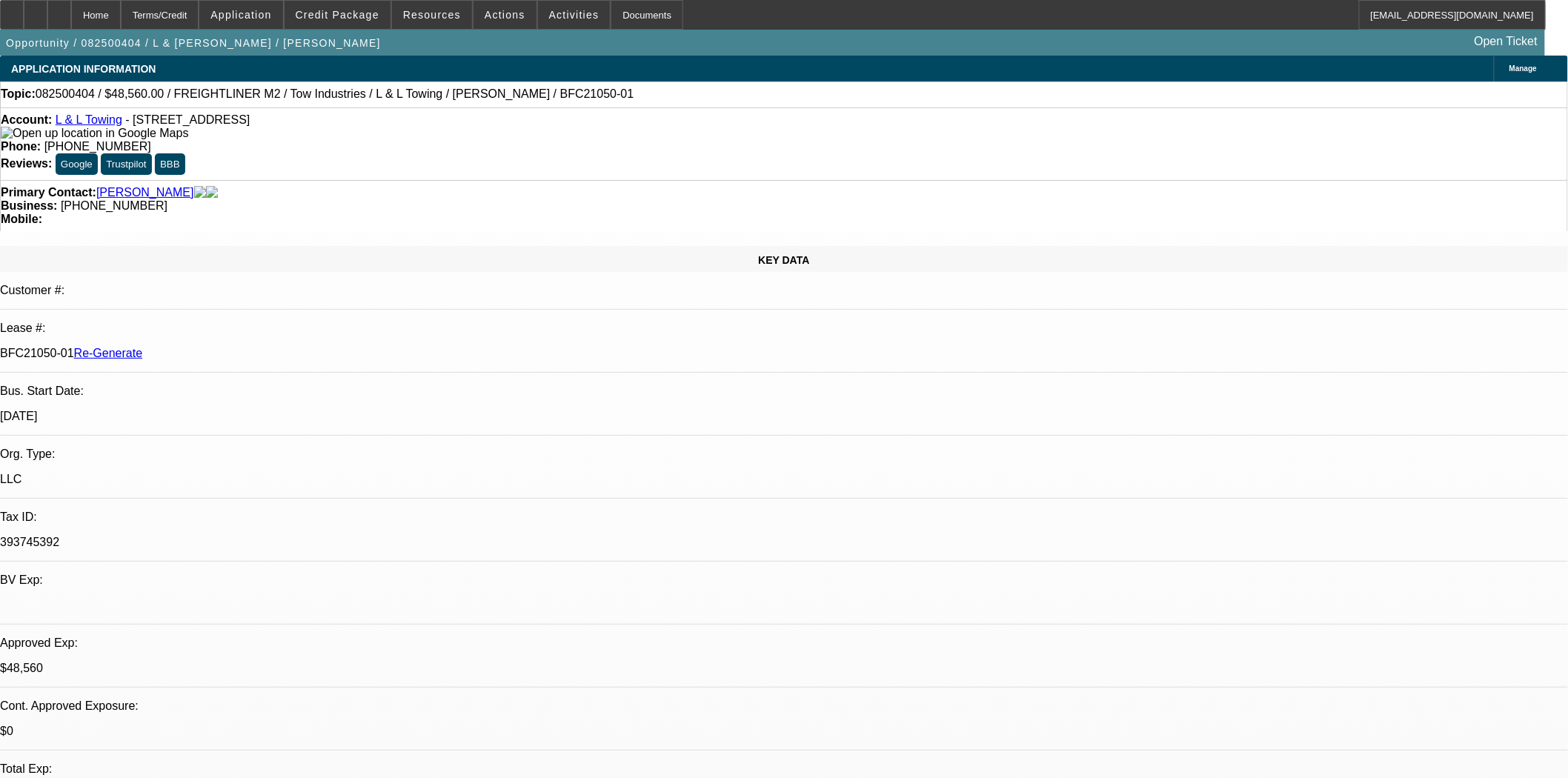
scroll to position [247, 0]
click at [1177, 224] on mat-icon "reply" at bounding box center [1169, 224] width 18 height 18
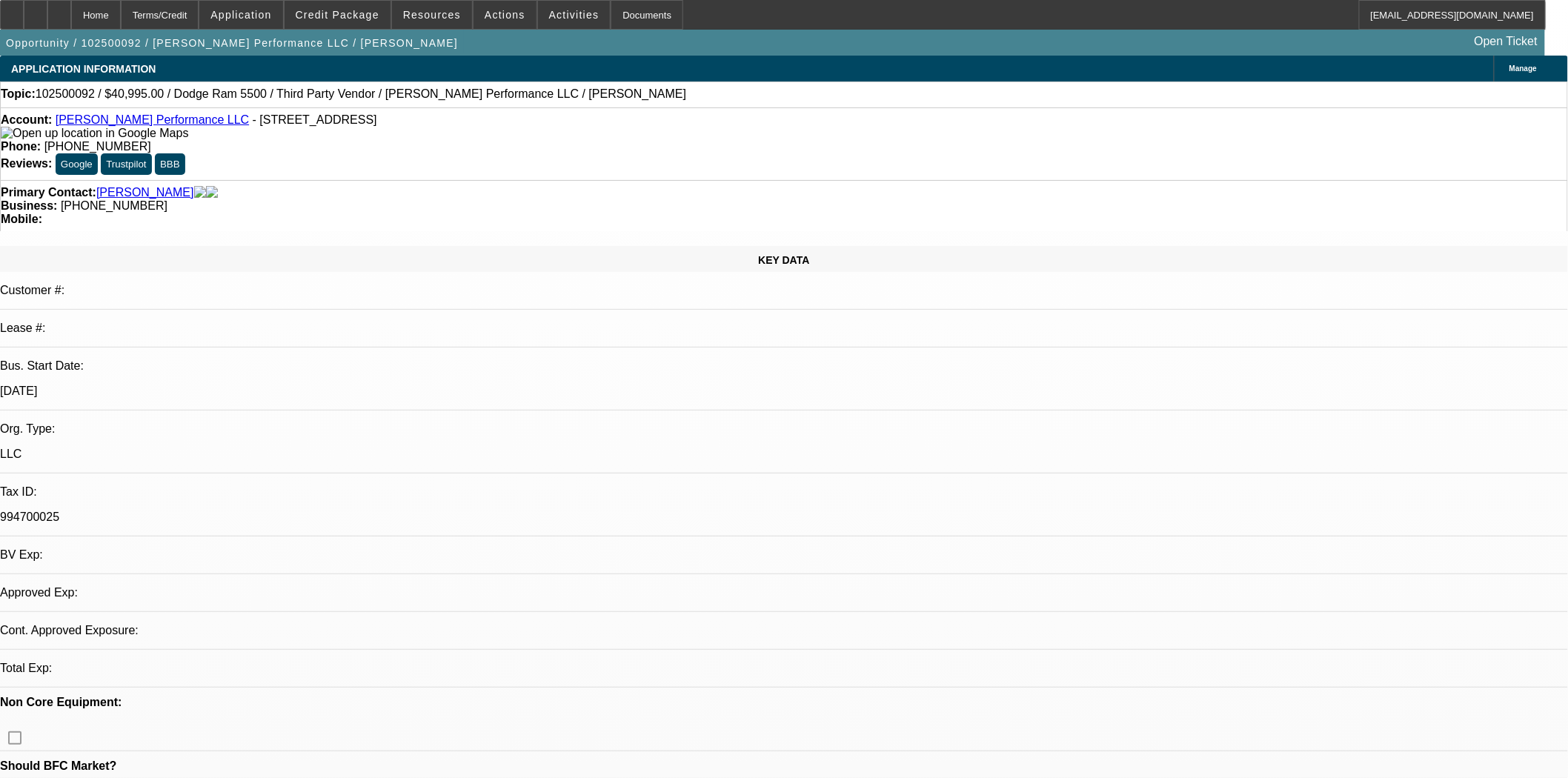
select select "0"
select select "2"
select select "0.1"
select select "4"
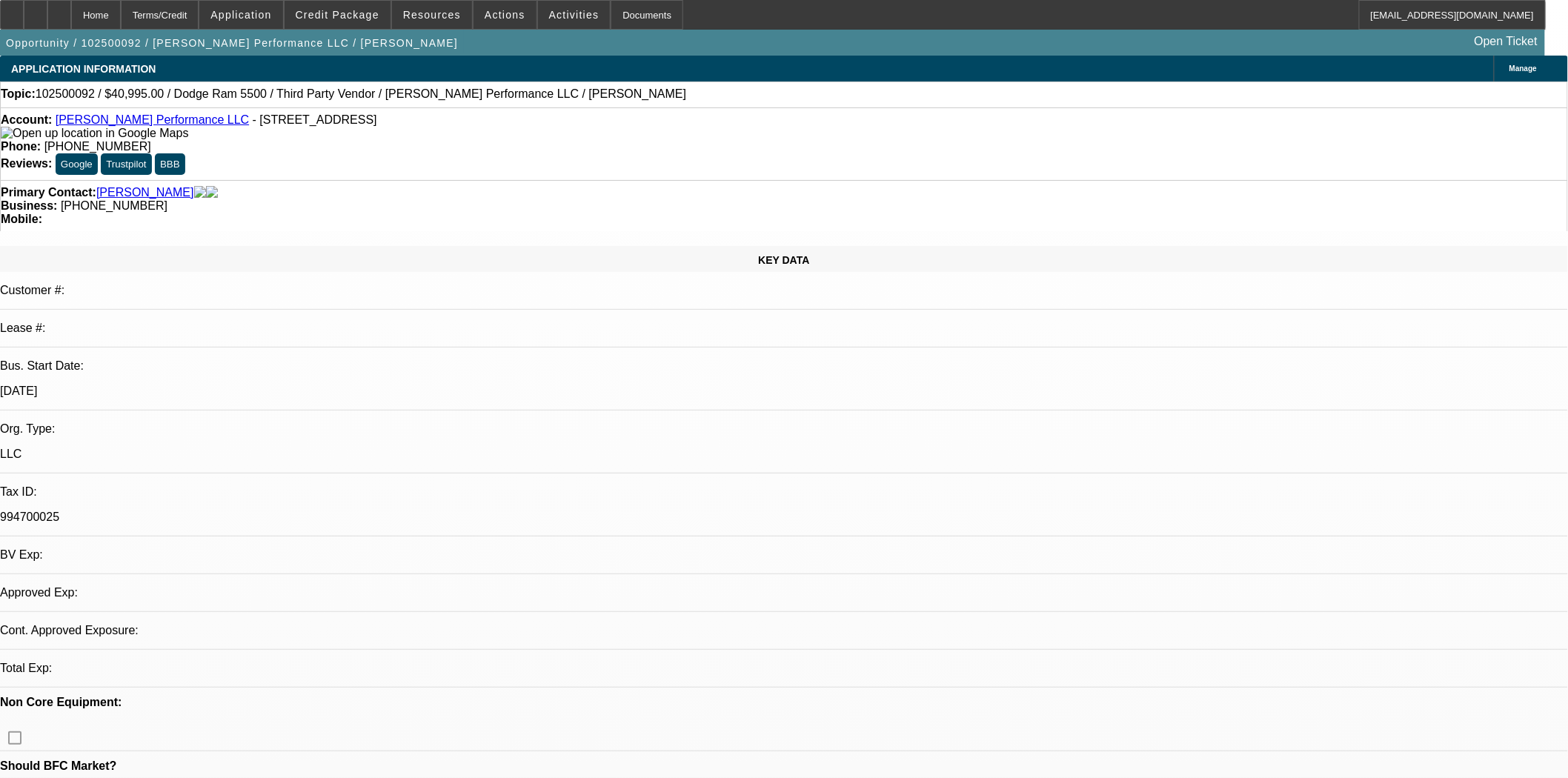
select select "0"
select select "2"
select select "0.1"
select select "4"
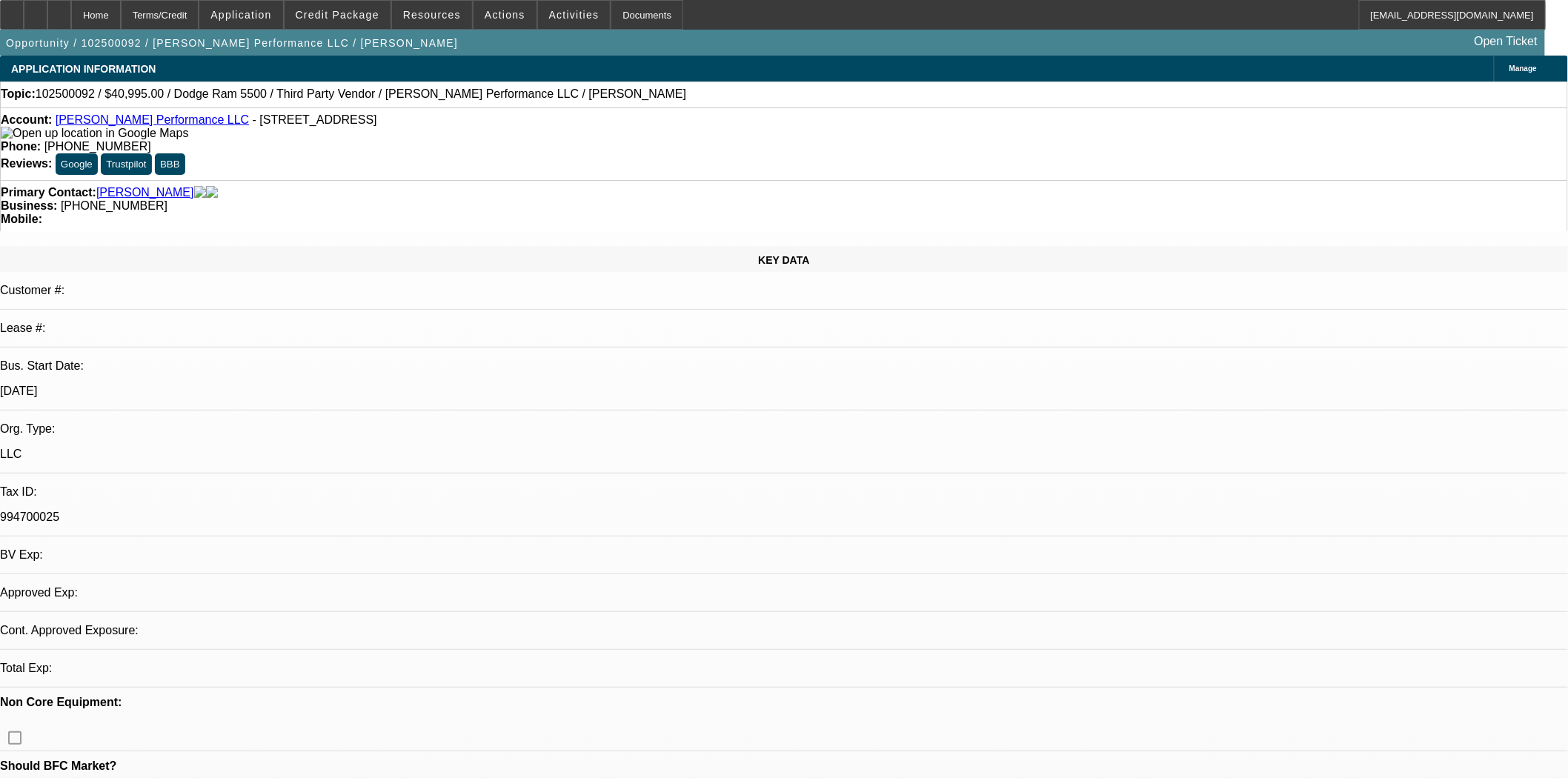
select select "0"
select select "2"
select select "0.1"
select select "4"
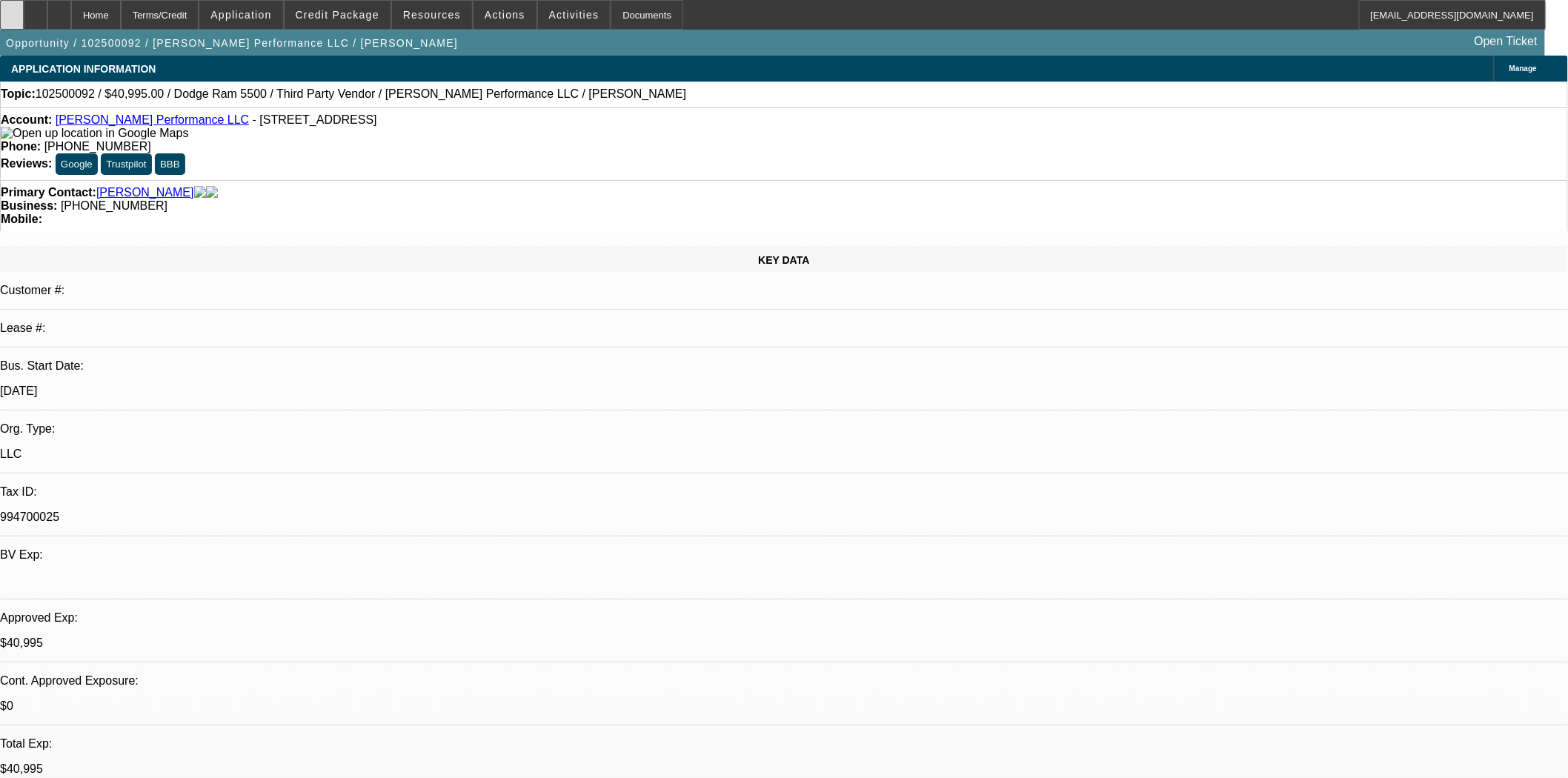
click at [24, 19] on div at bounding box center [12, 14] width 24 height 29
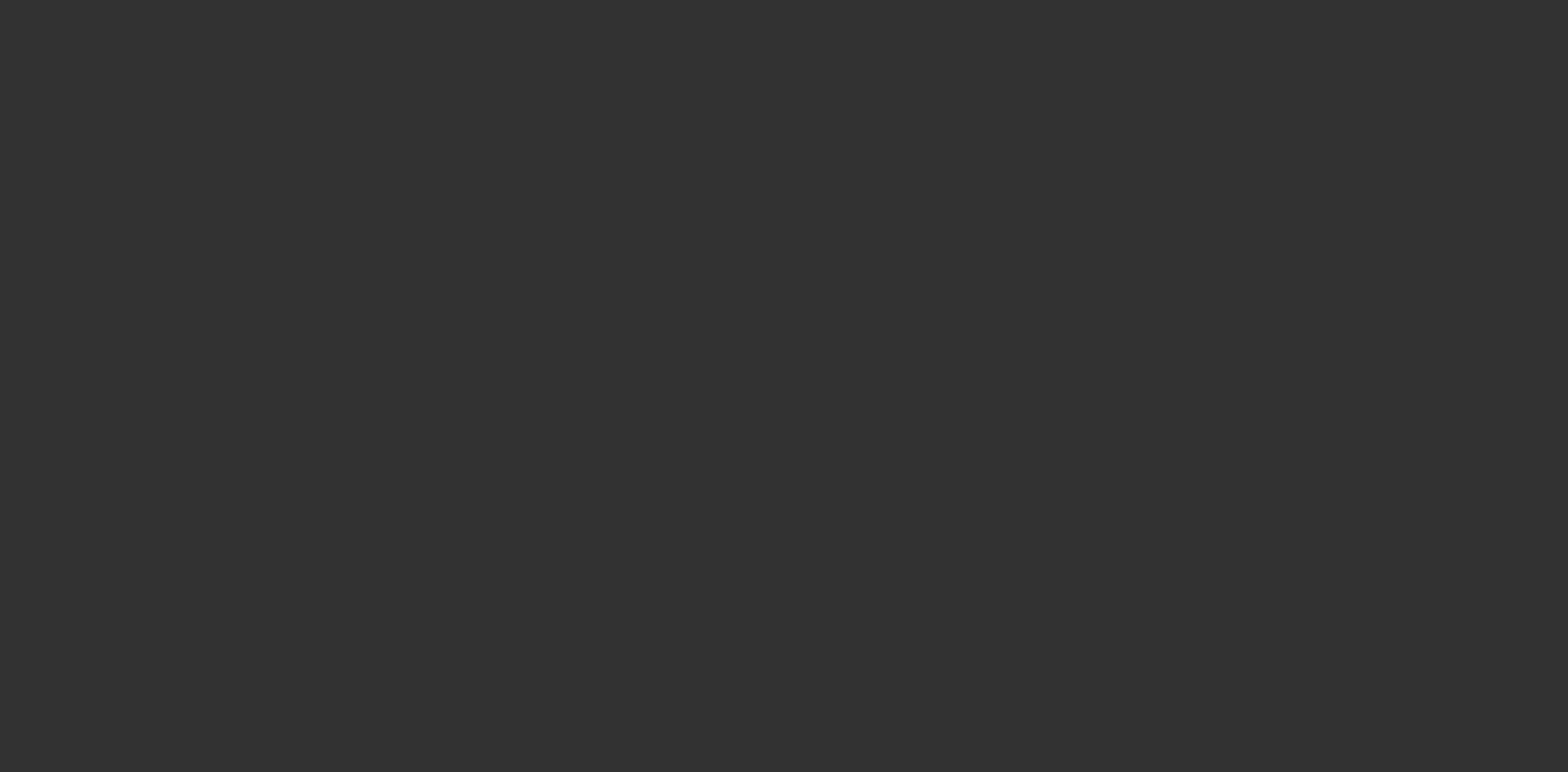
select select "3"
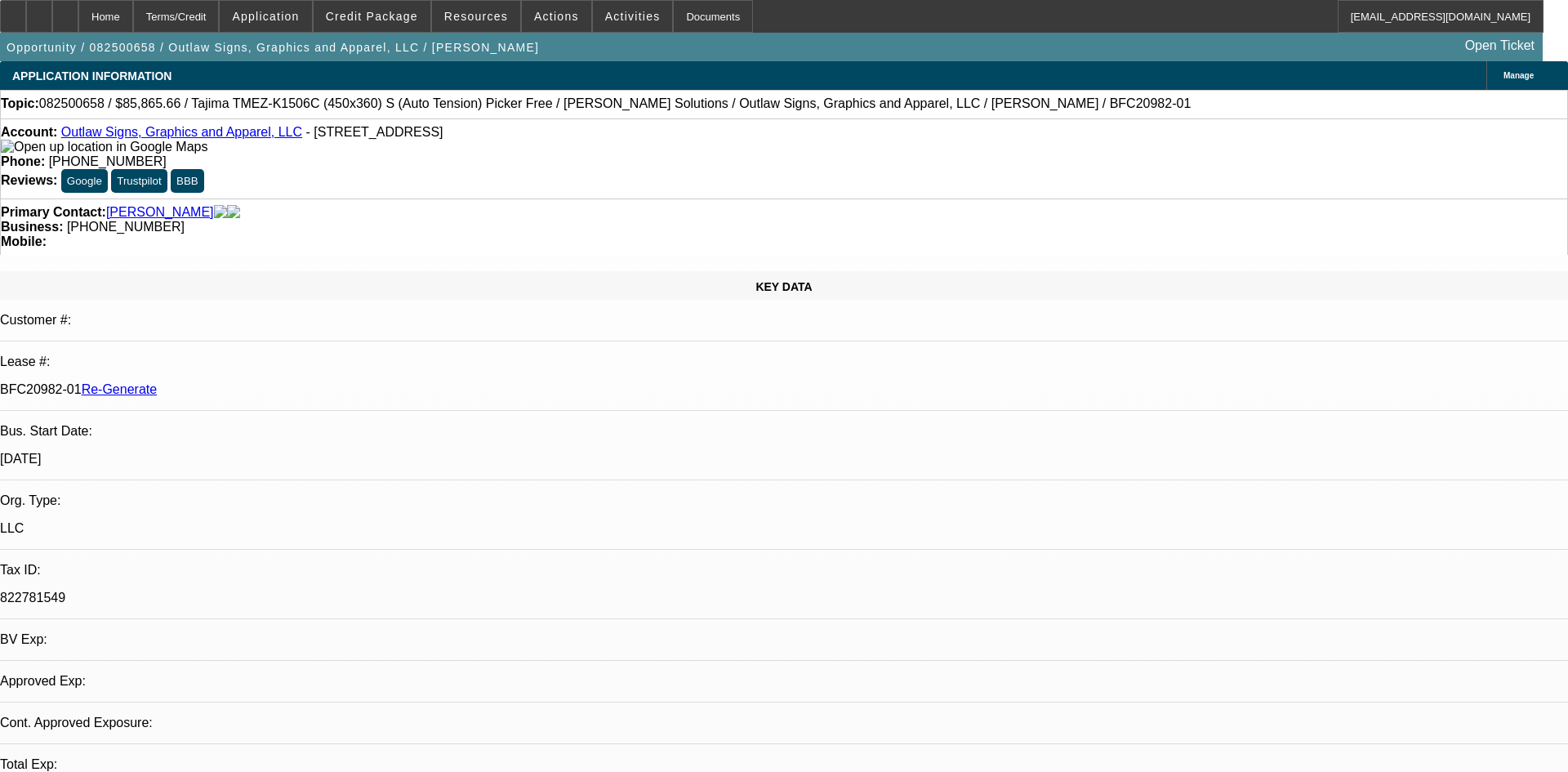
select select "0"
select select "6"
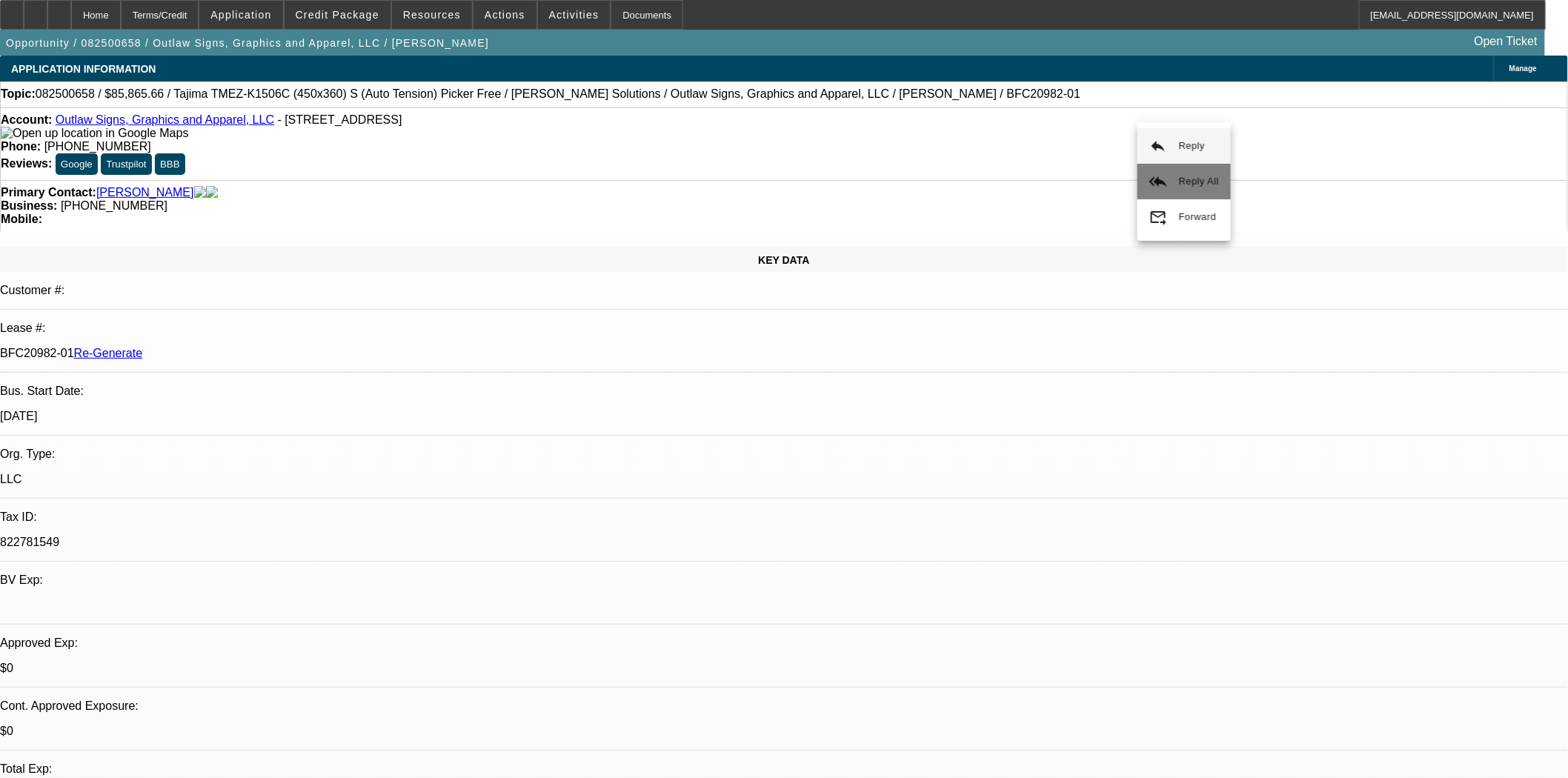
click at [1165, 180] on mat-icon "reply_all" at bounding box center [1158, 181] width 18 height 18
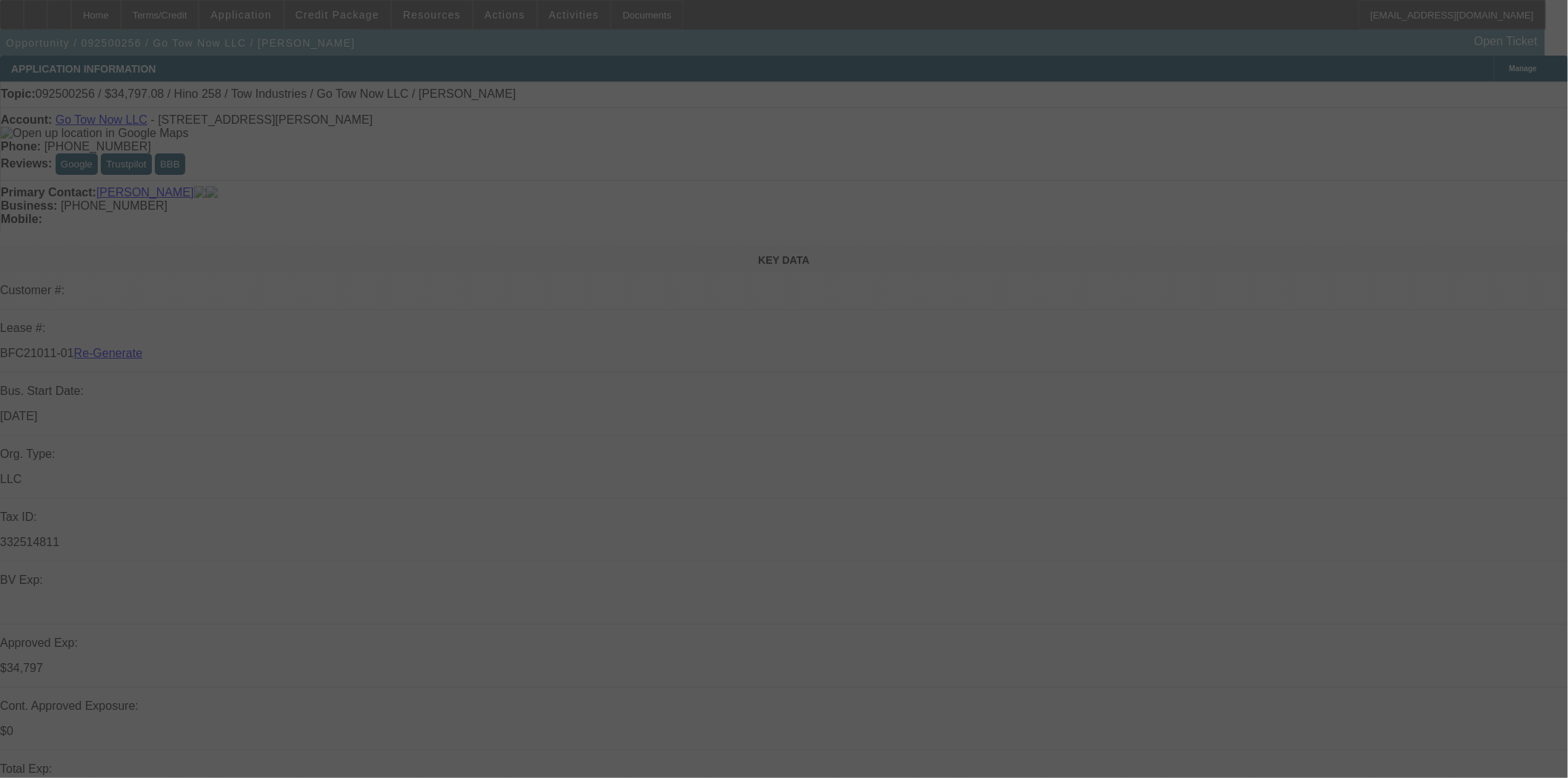
select select "3"
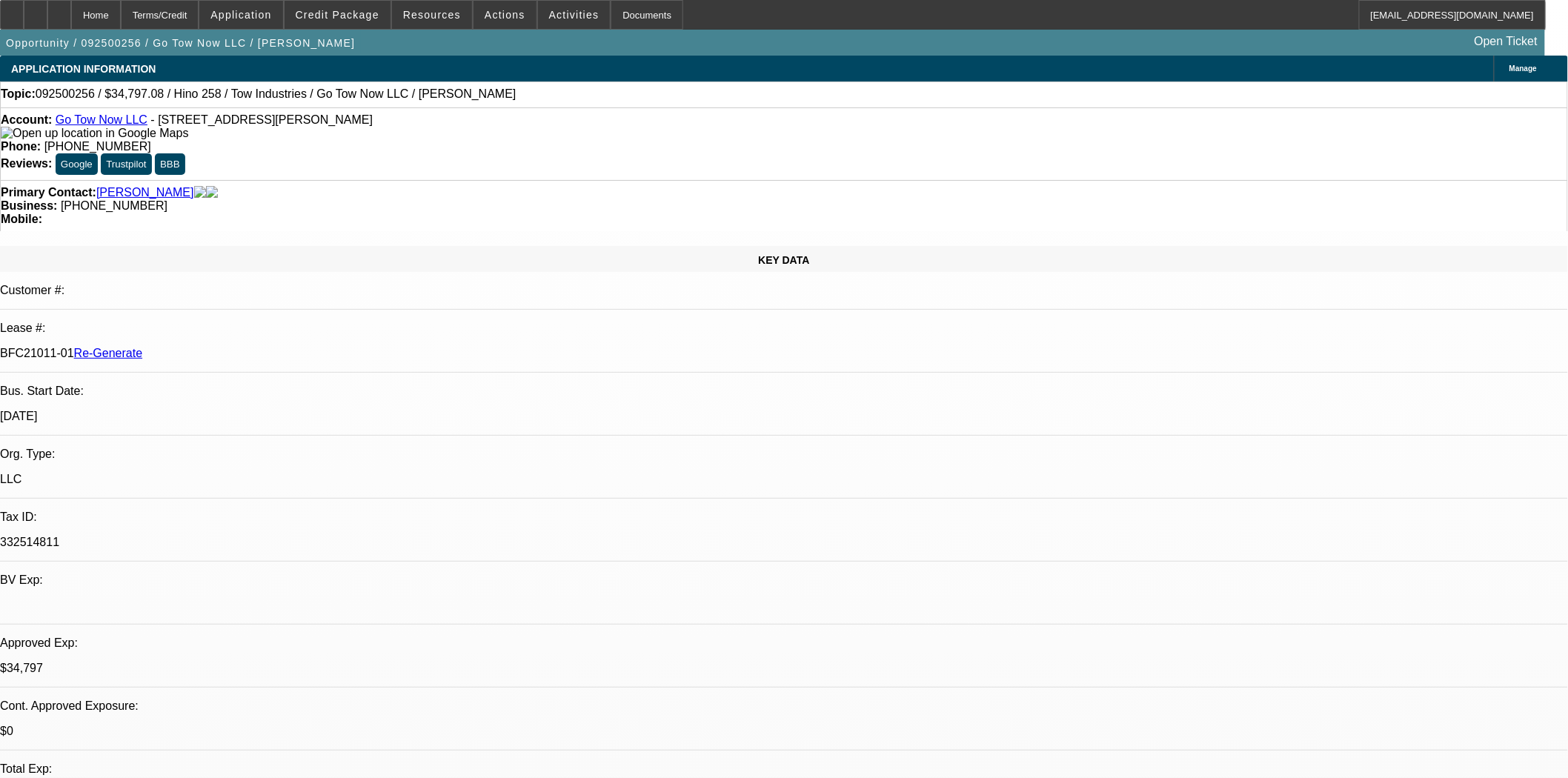
select select "0"
select select "2"
select select "0.1"
select select "4"
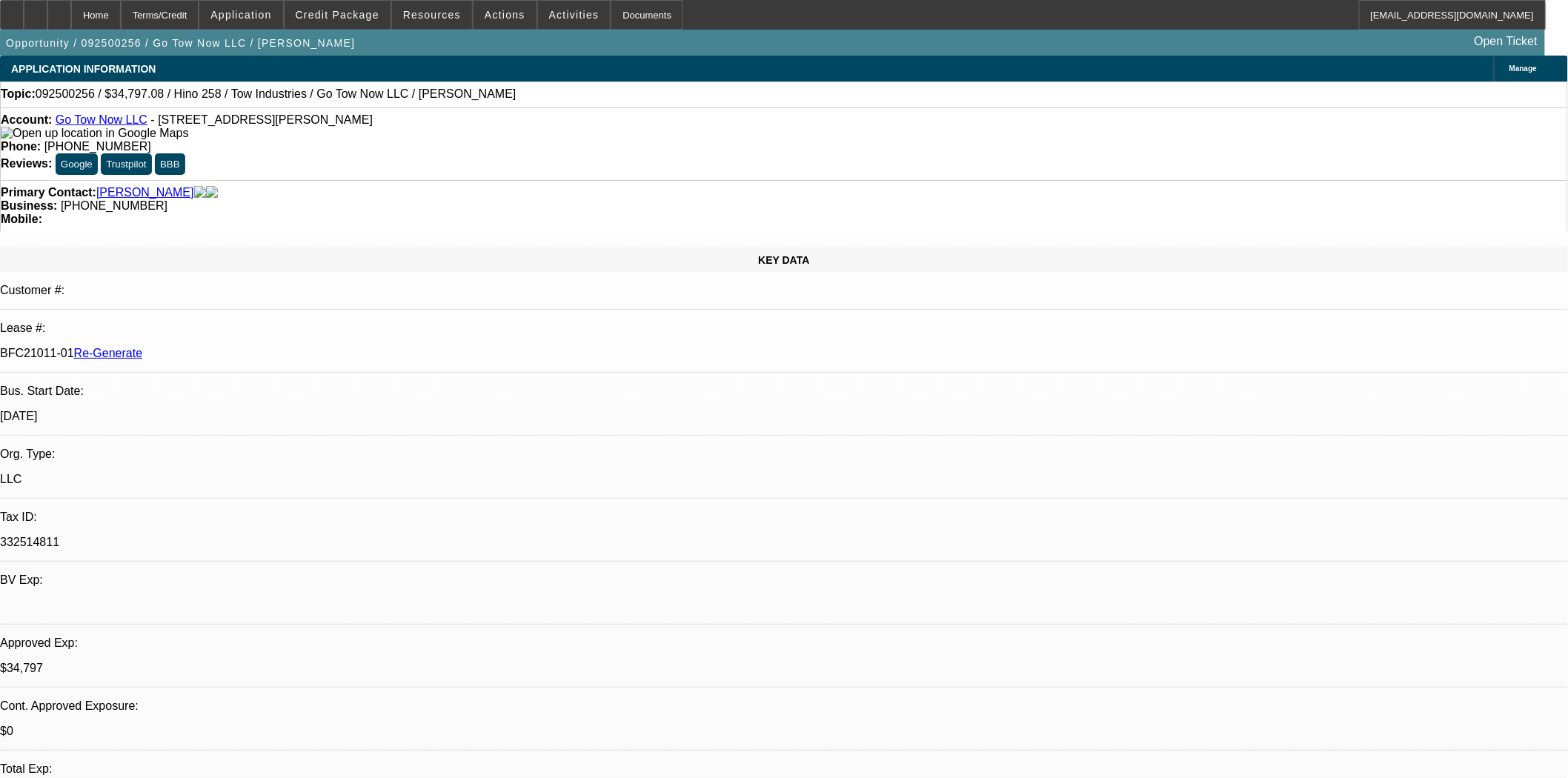
click at [95, 124] on link "Go Tow Now LLC" at bounding box center [101, 120] width 92 height 13
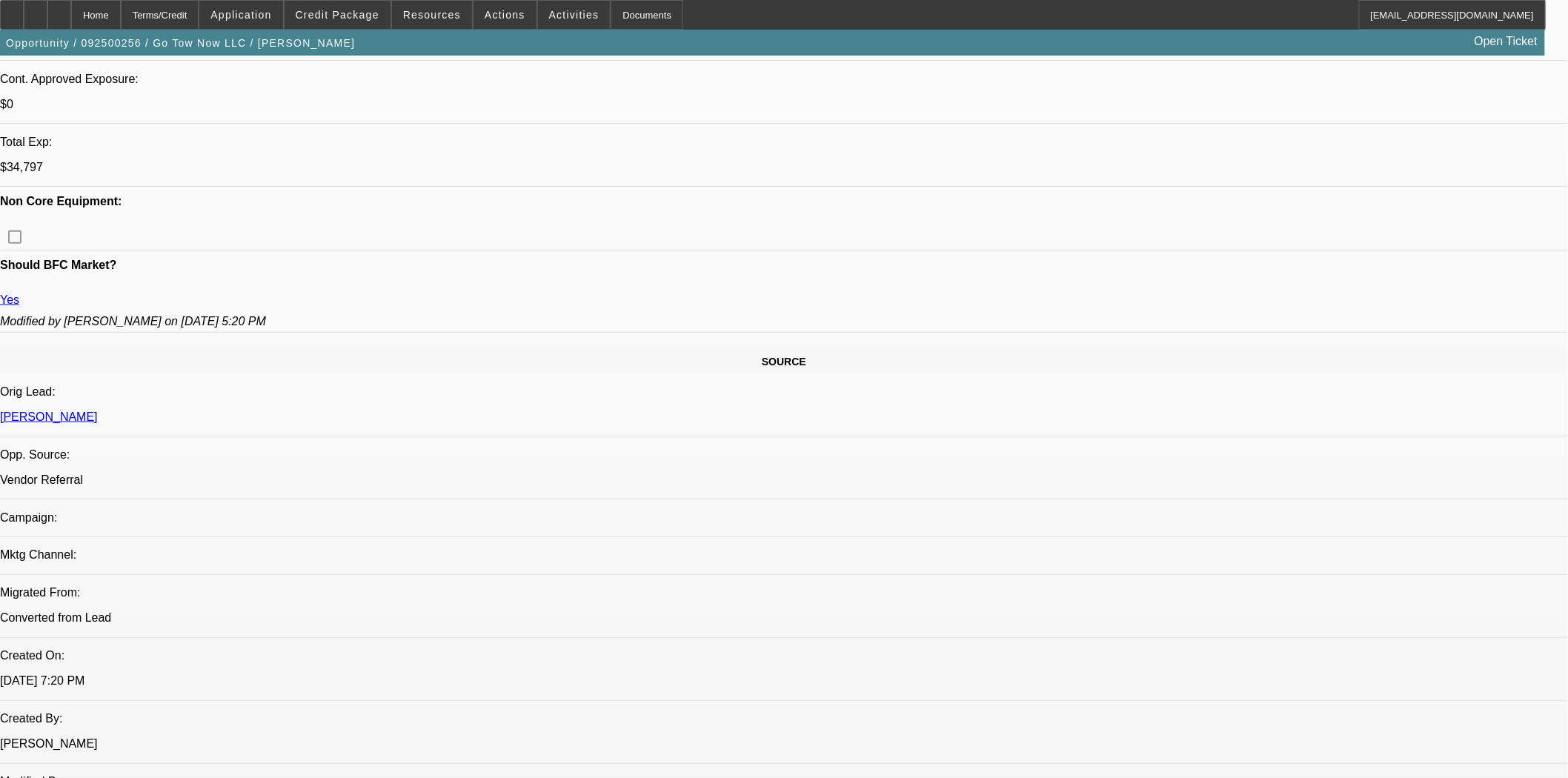
scroll to position [329, 0]
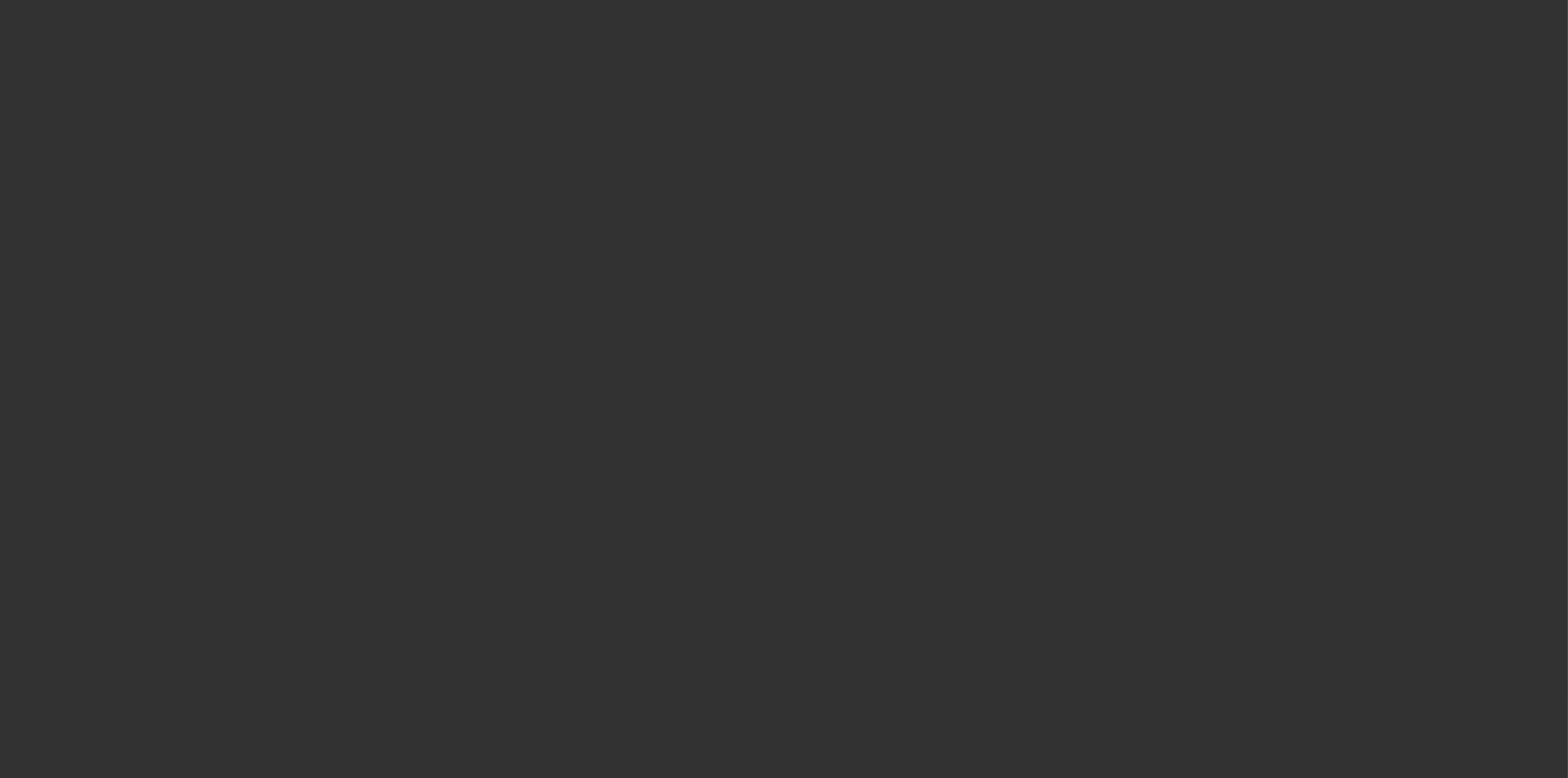
select select "3"
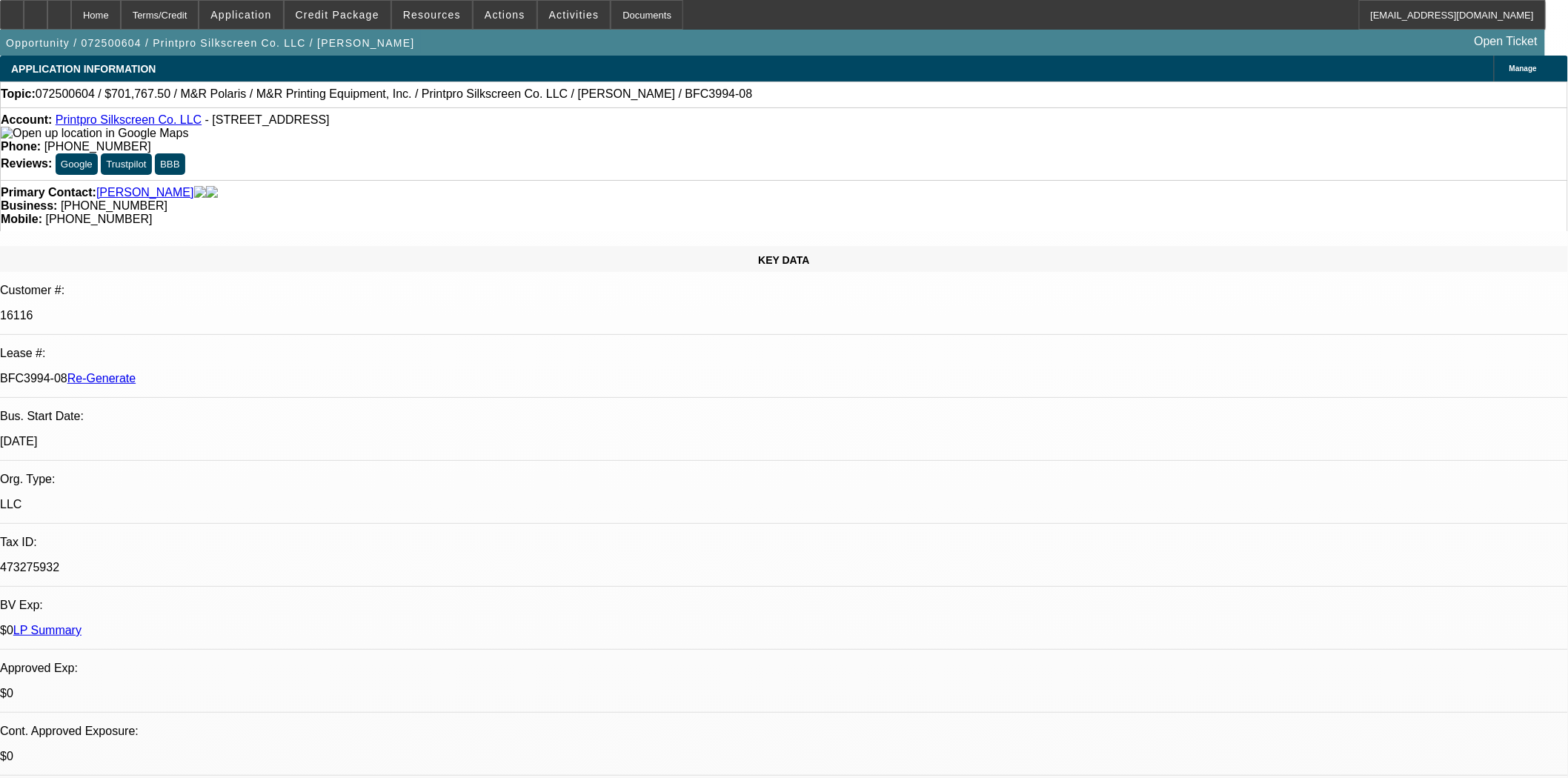
select select "0"
select select "6"
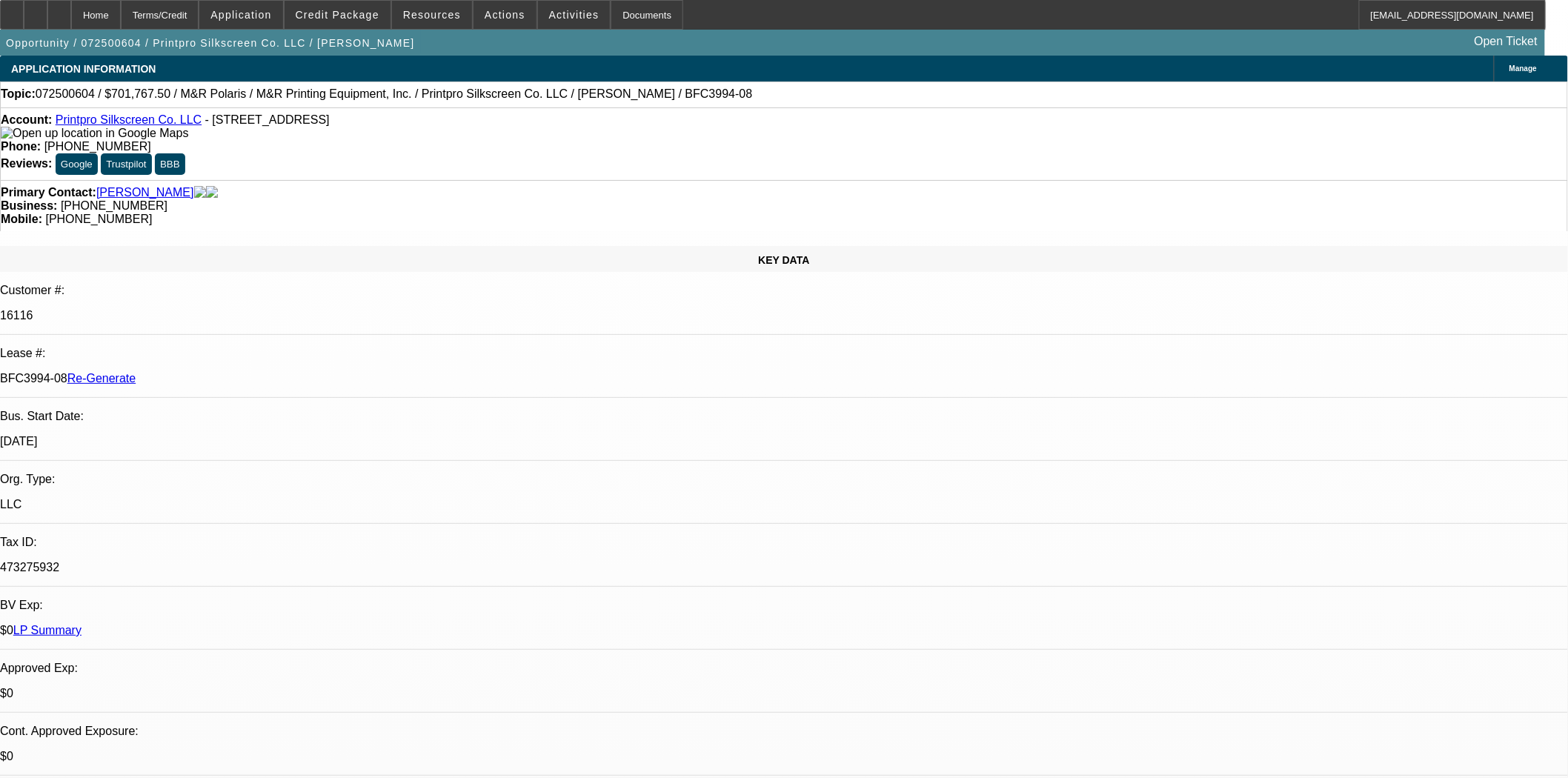
click at [1199, 187] on button "reply Reply" at bounding box center [1211, 191] width 94 height 36
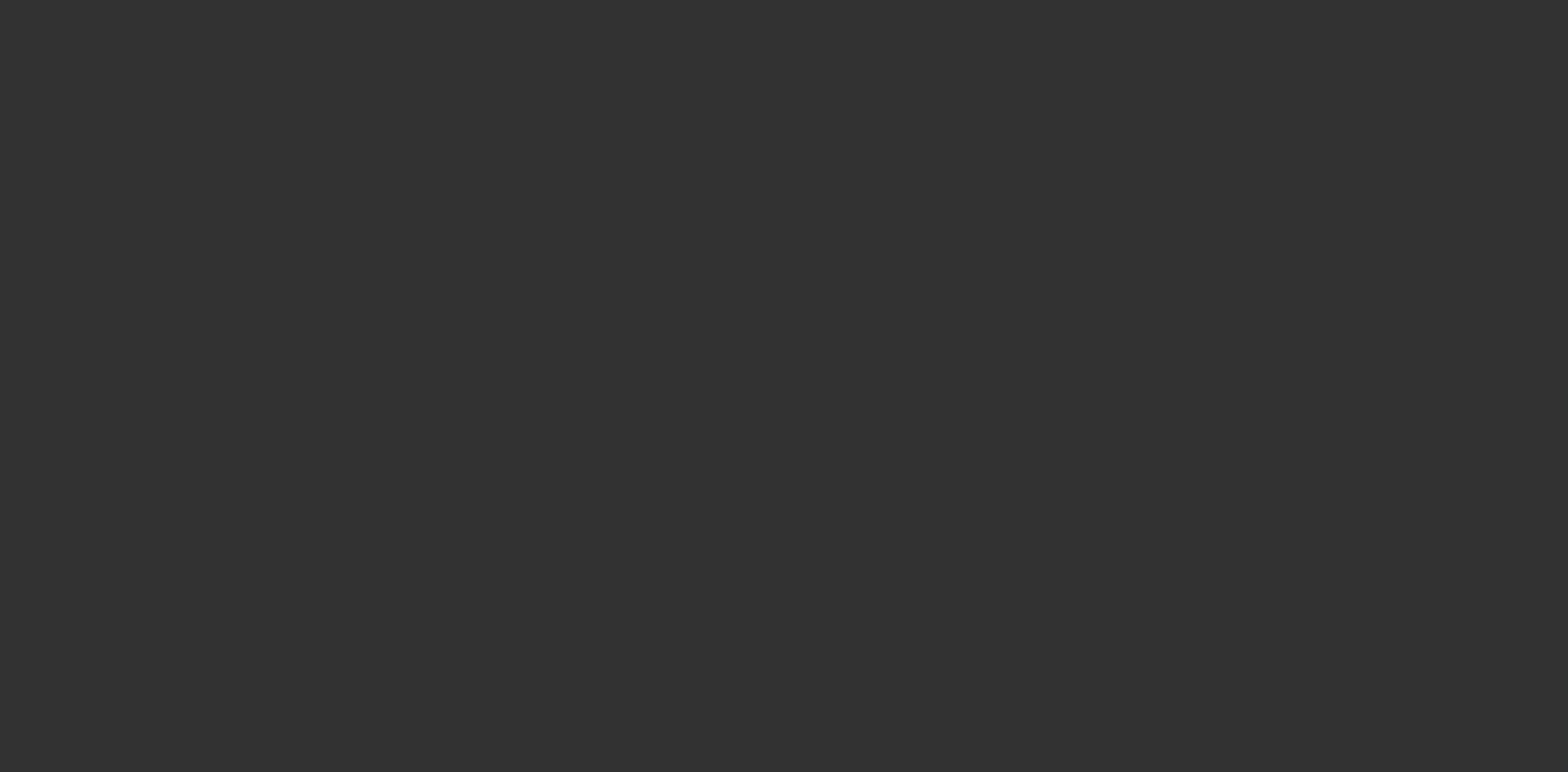
select select "3"
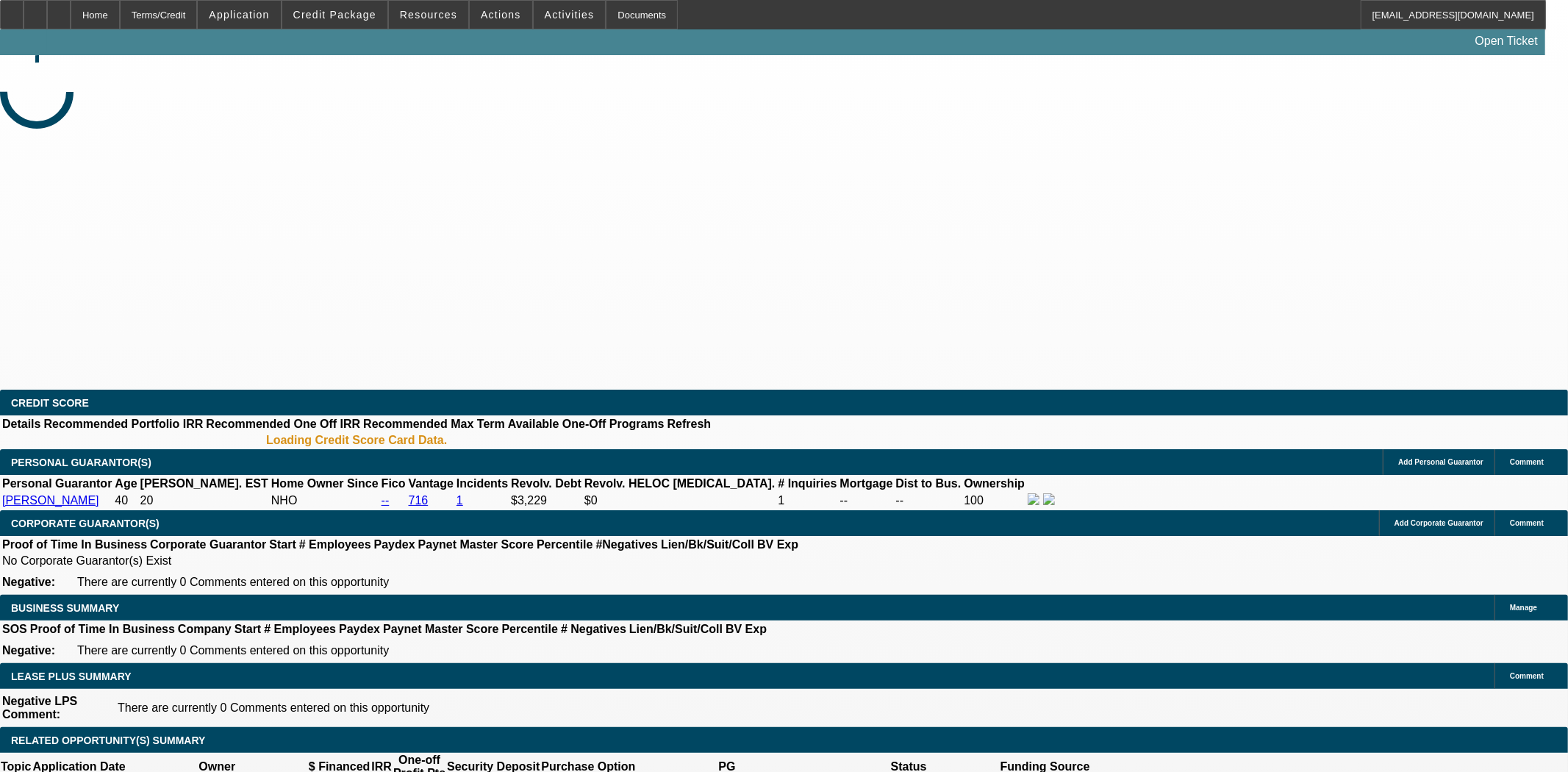
select select "0"
select select "2"
select select "0.1"
select select "4"
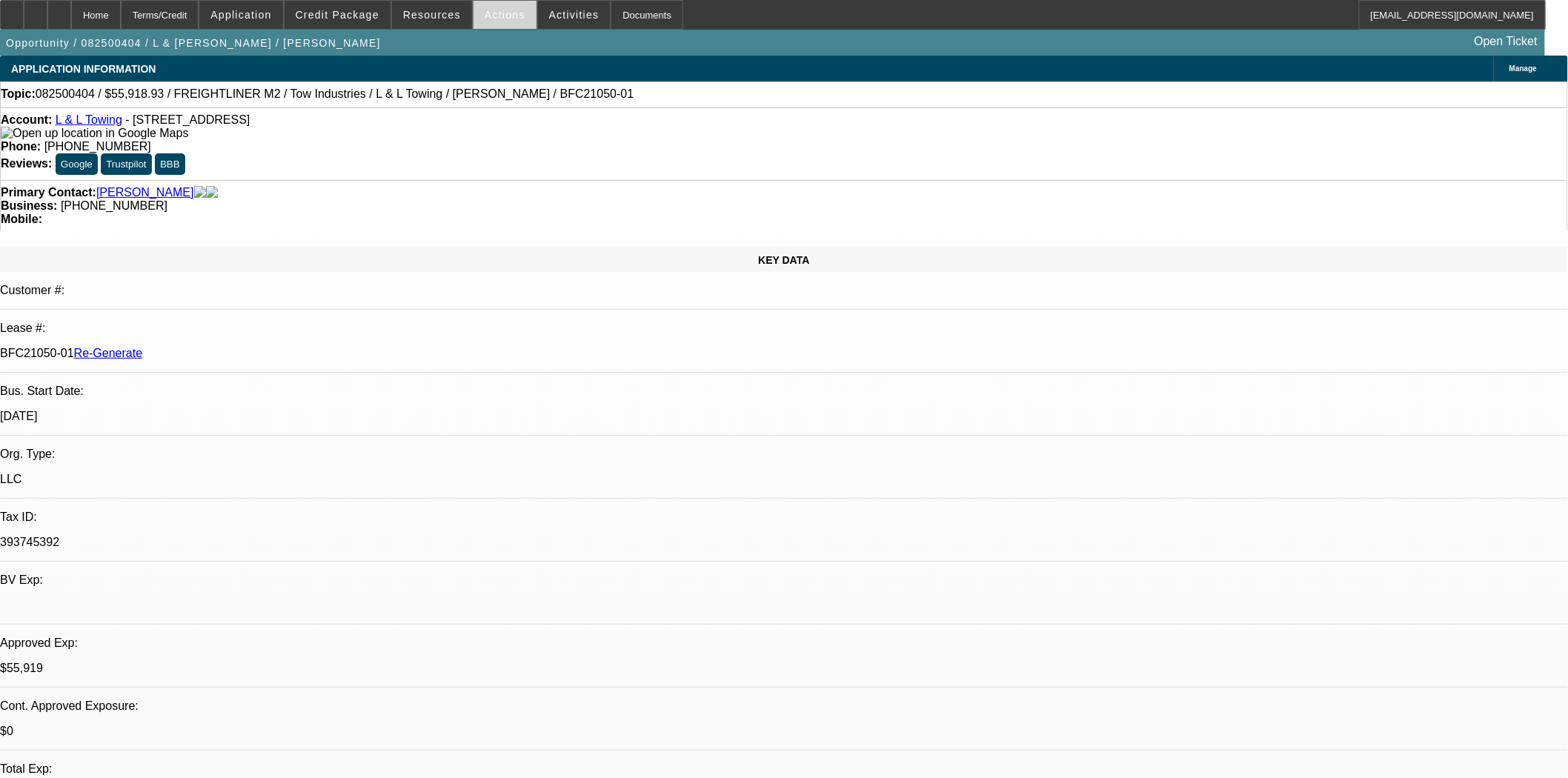
click at [502, 20] on span at bounding box center [505, 15] width 63 height 36
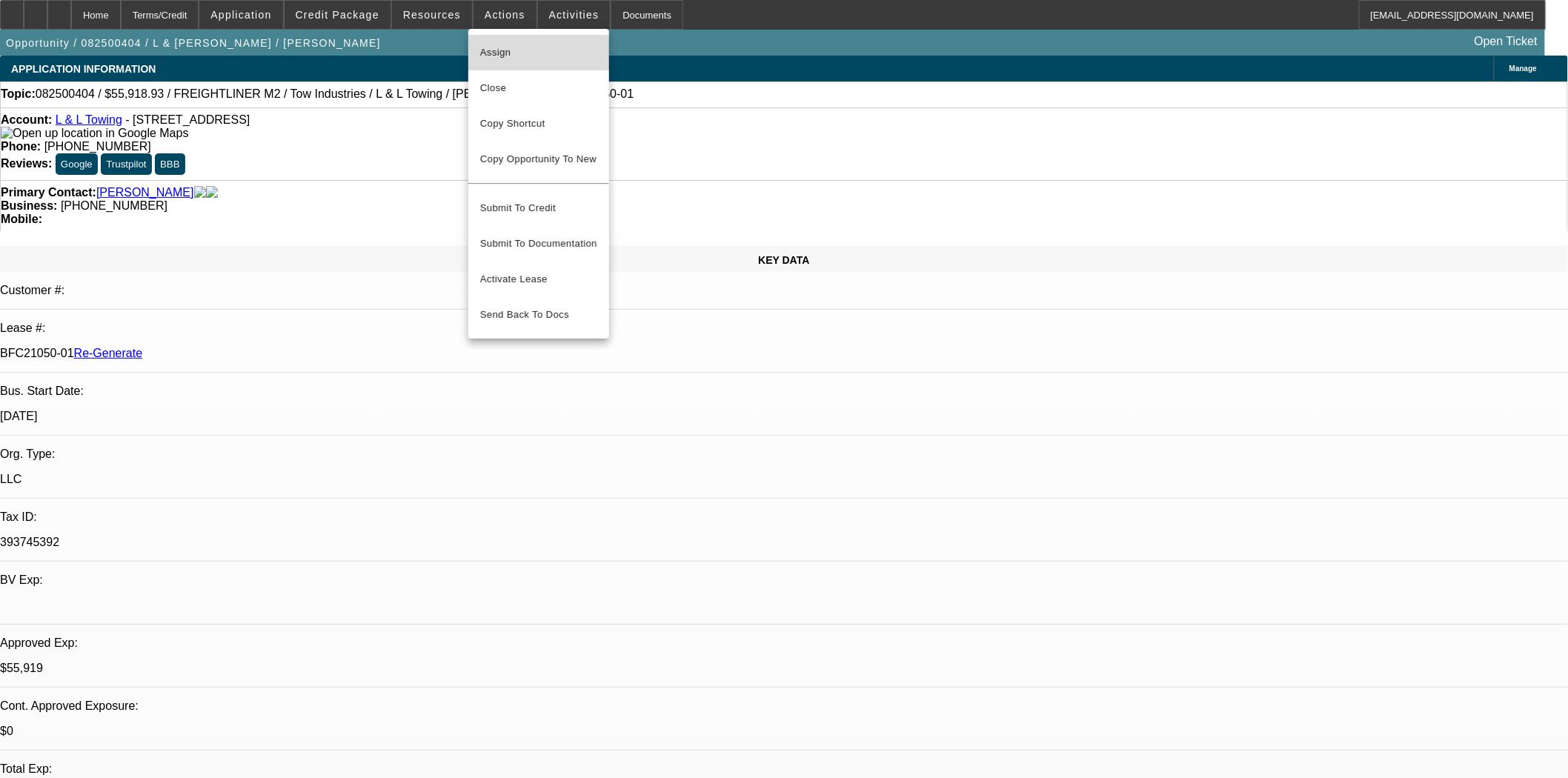
click at [505, 57] on span "Assign" at bounding box center [538, 53] width 117 height 18
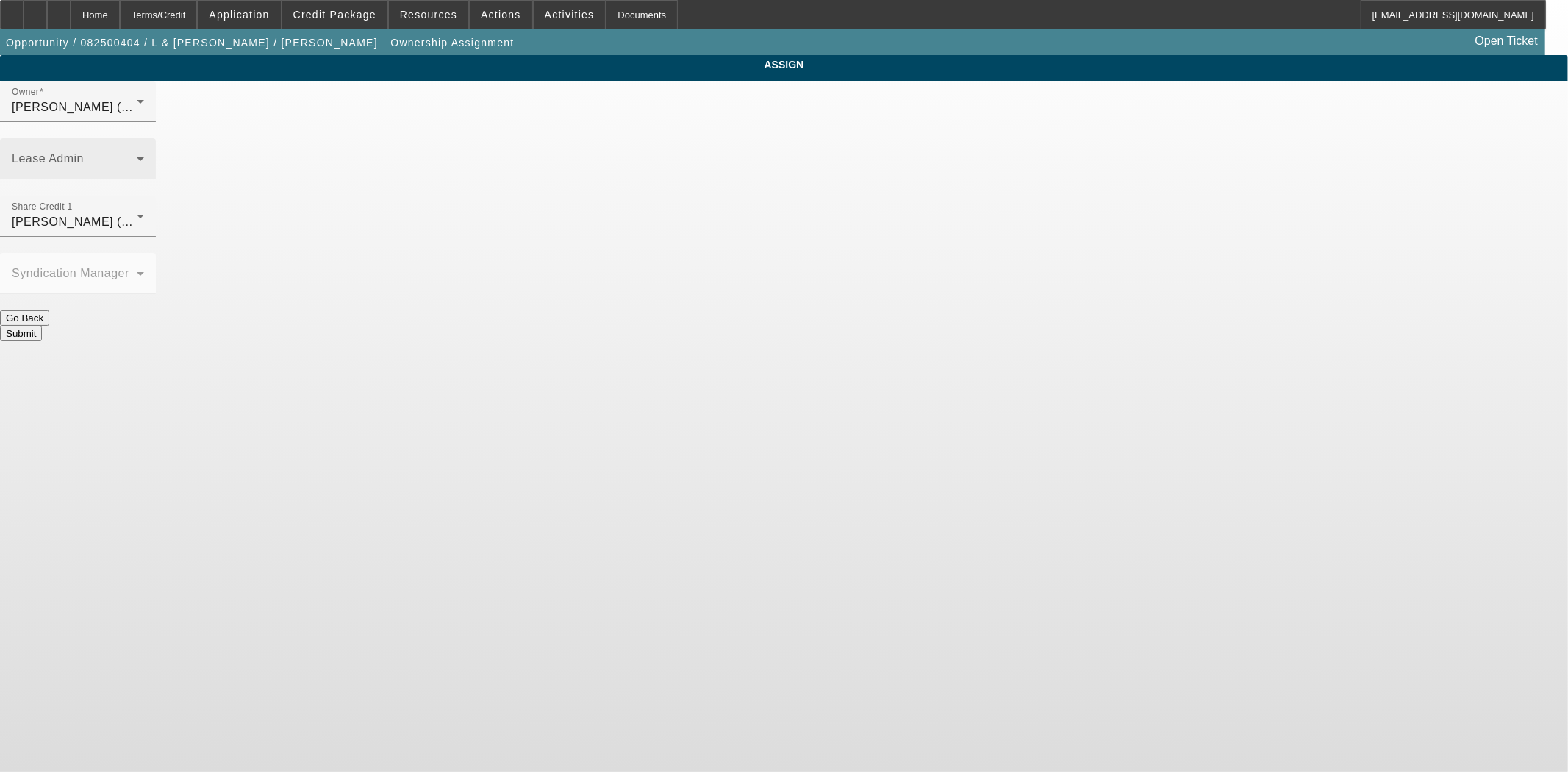
click at [136, 156] on span at bounding box center [74, 165] width 125 height 18
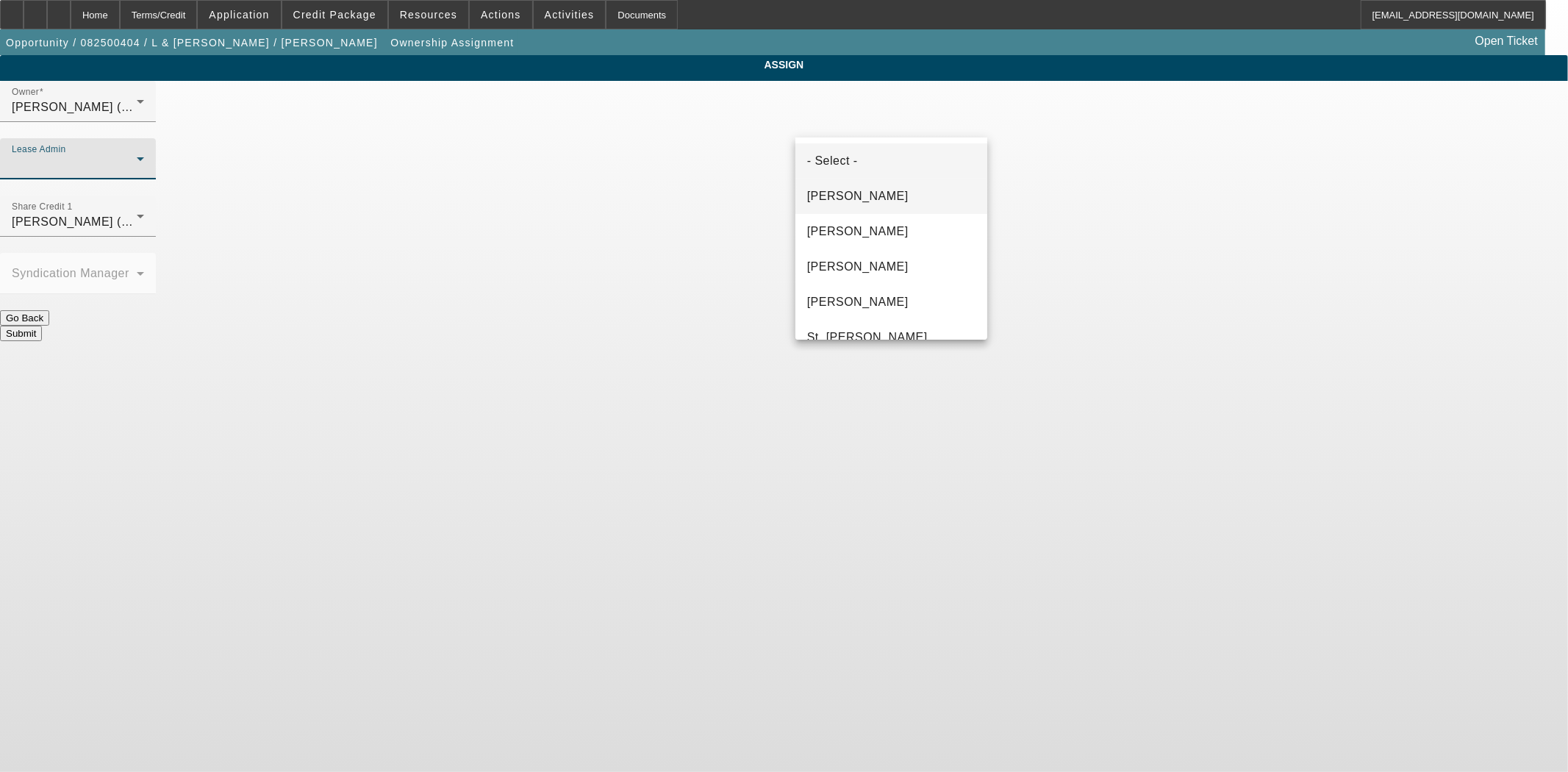
click at [856, 194] on span "Byrne, Mark" at bounding box center [858, 197] width 102 height 18
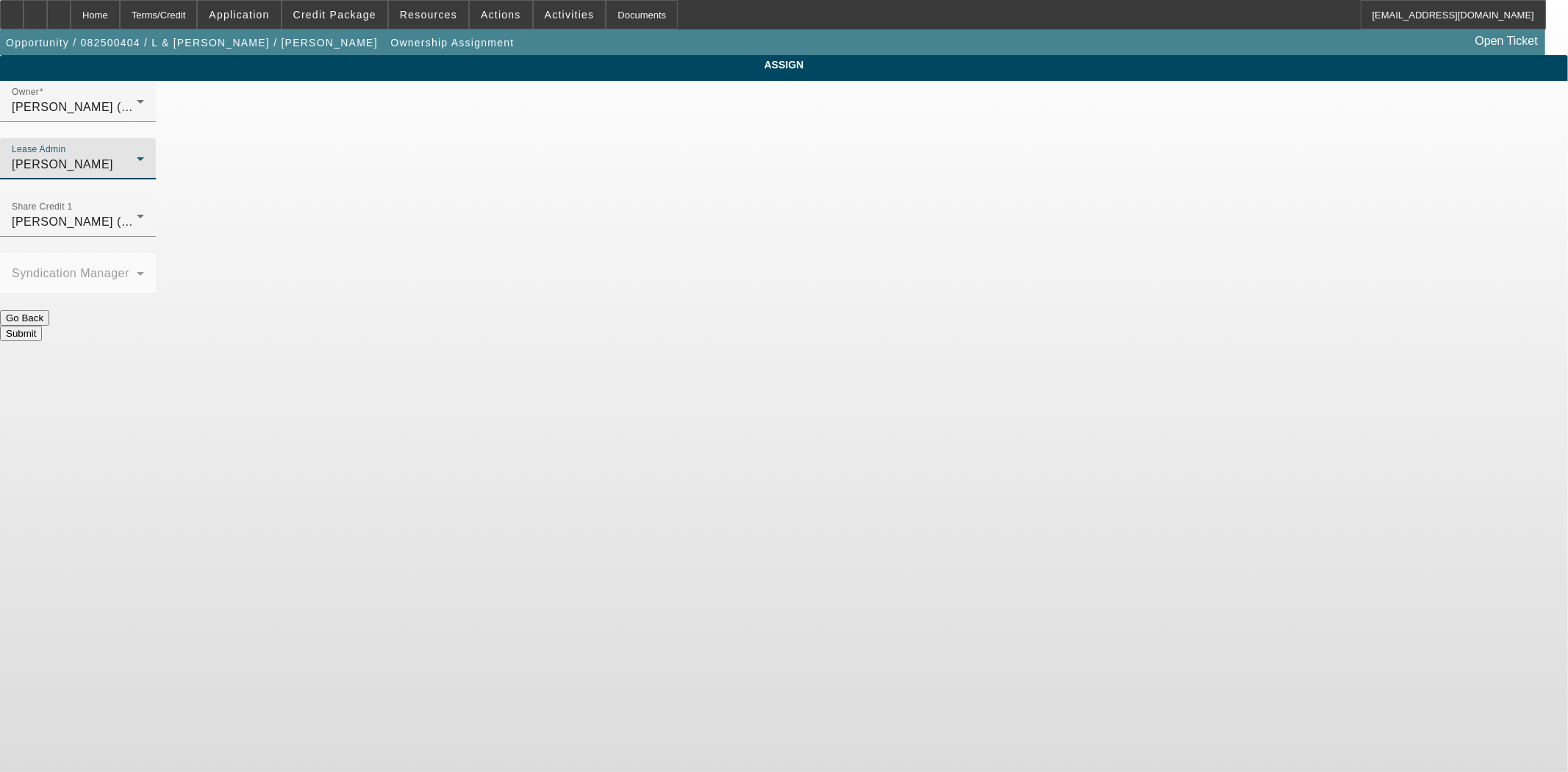
click at [42, 326] on button "Submit" at bounding box center [20, 333] width 42 height 15
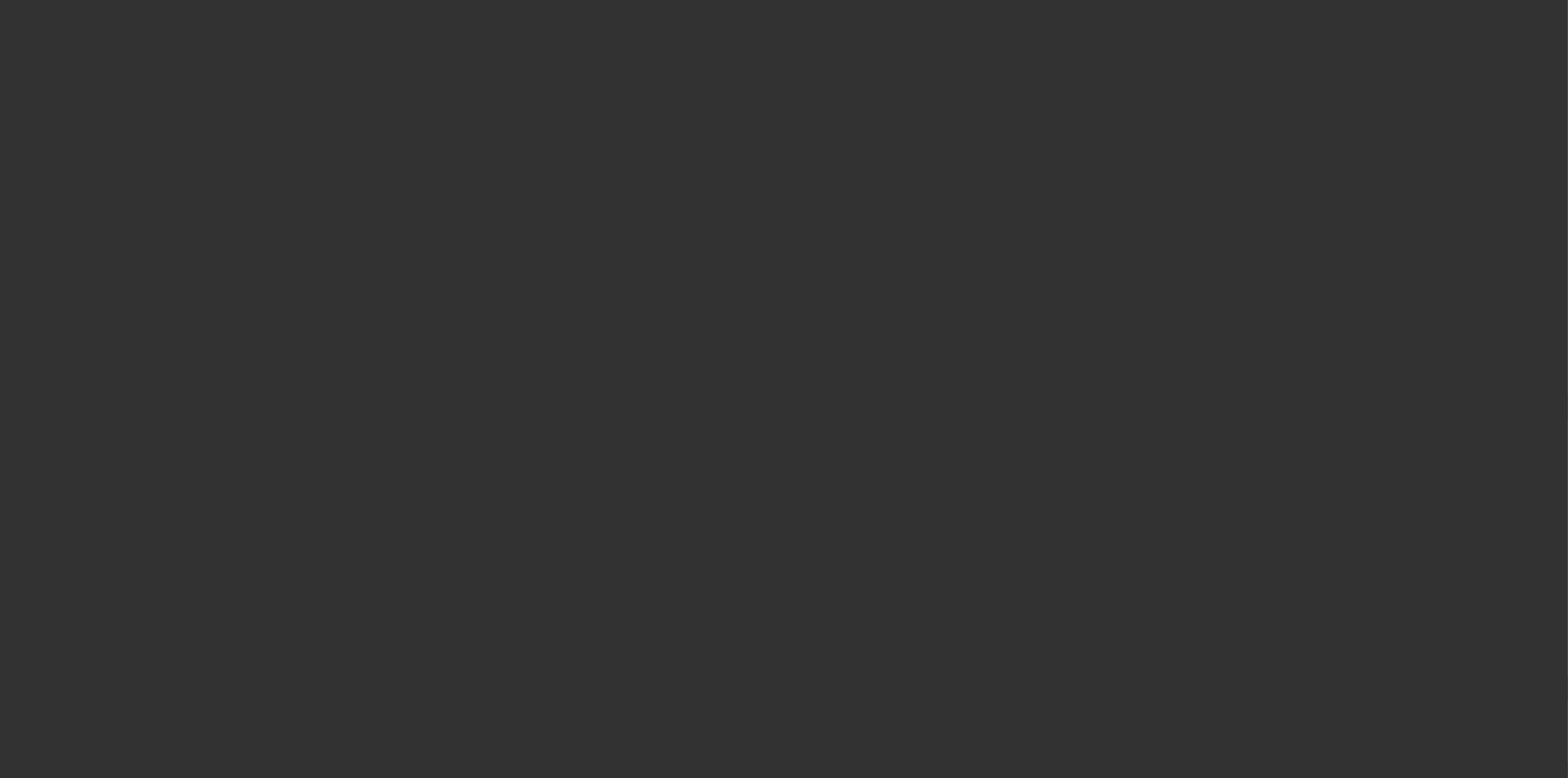
select select "3"
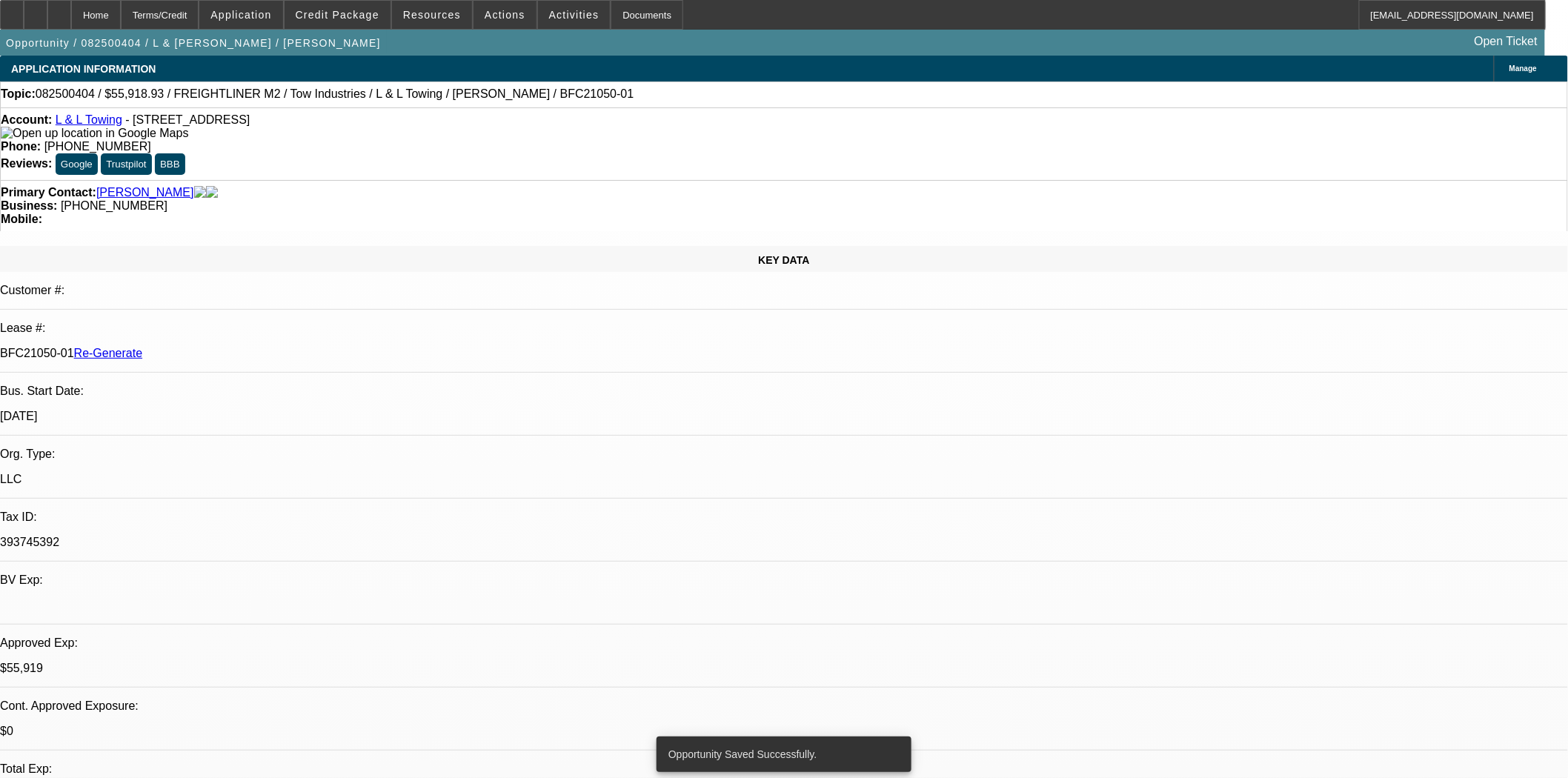
select select "0"
select select "2"
select select "0.1"
select select "4"
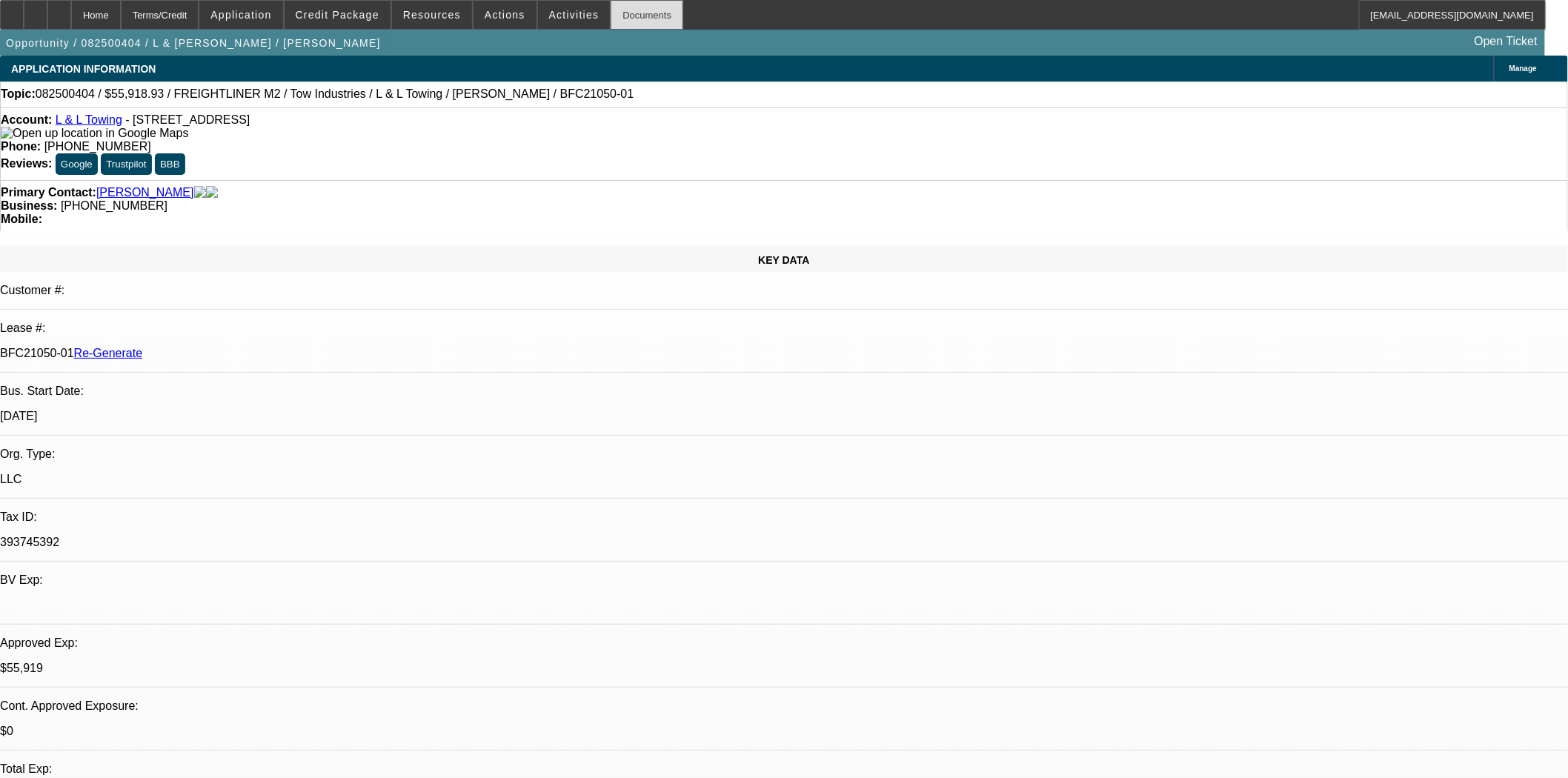
click at [638, 27] on div "Documents" at bounding box center [646, 14] width 72 height 29
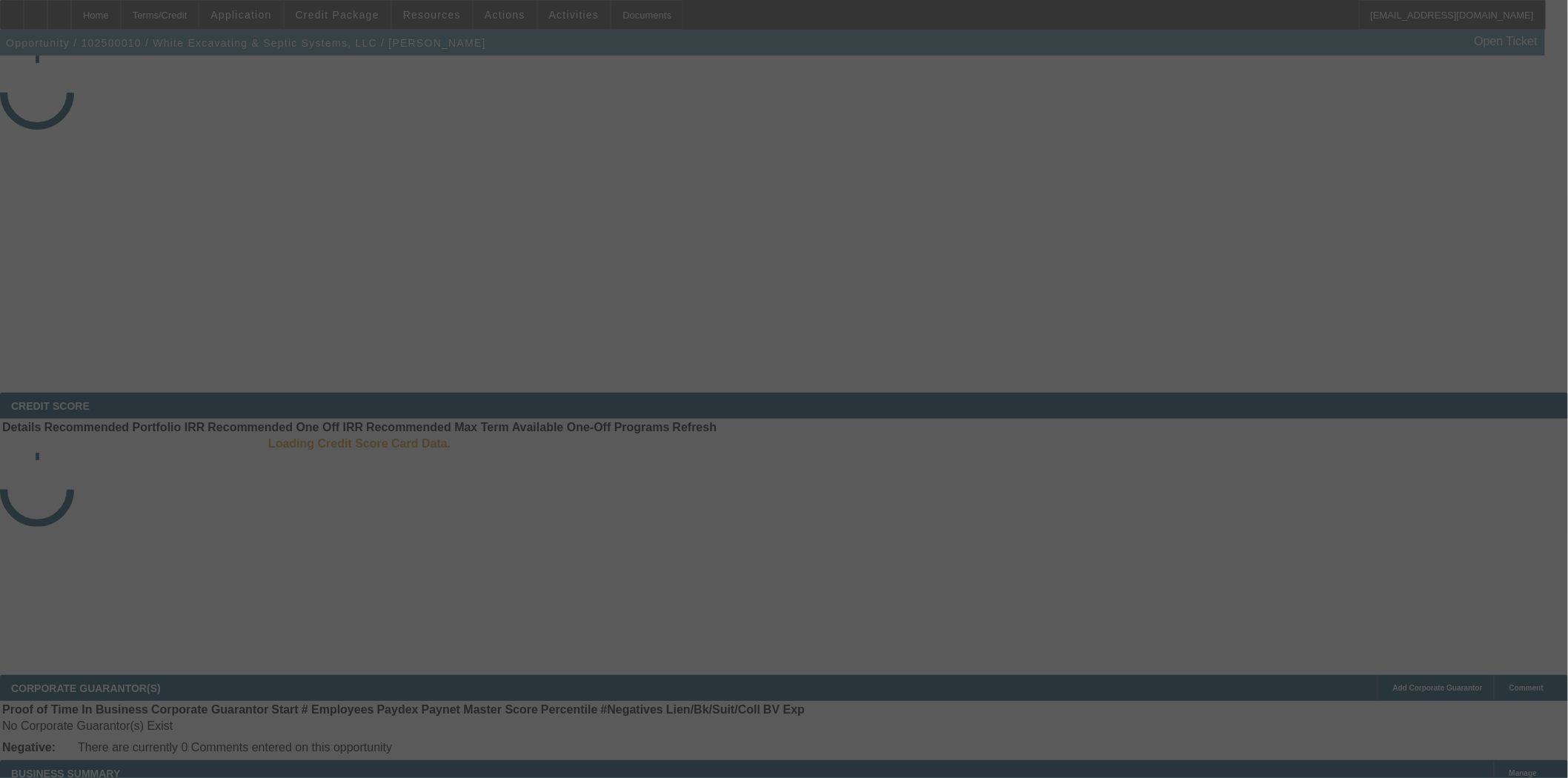
select select "3"
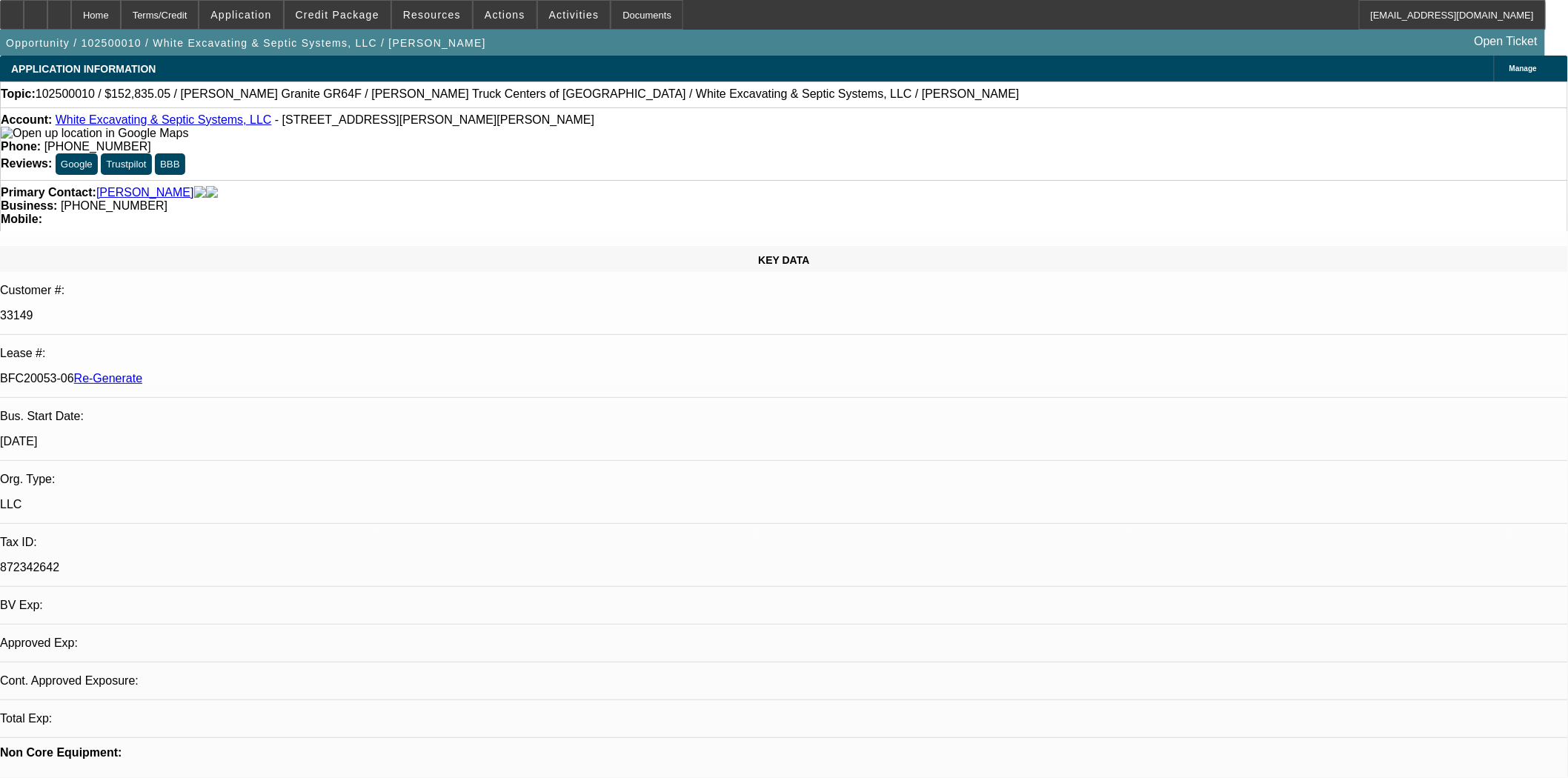
select select "0"
select select "6"
click at [24, 11] on div at bounding box center [12, 14] width 24 height 29
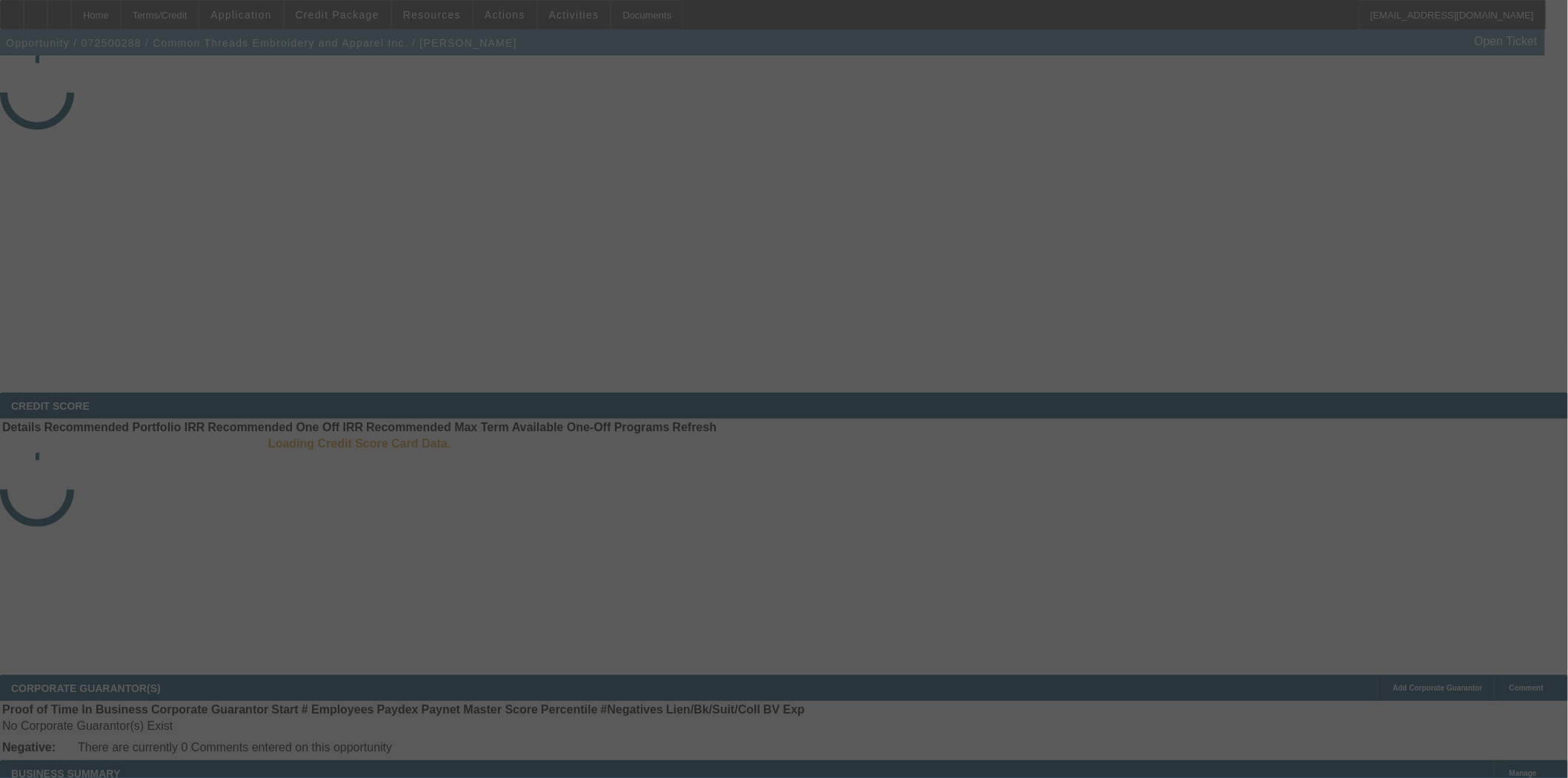
select select "3"
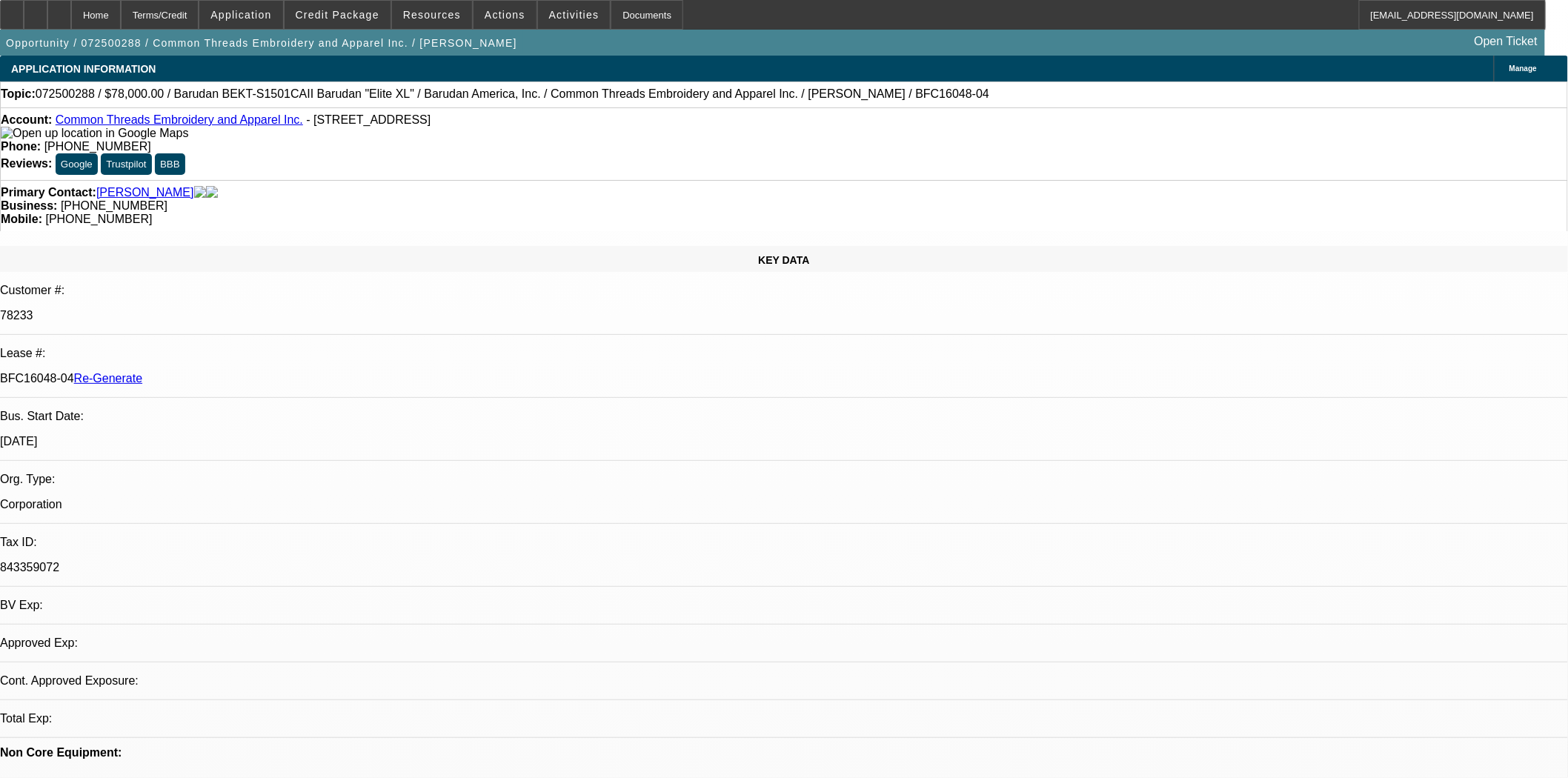
select select "0"
select select "2"
select select "0"
select select "6"
click at [379, 15] on span "Credit Package" at bounding box center [338, 14] width 84 height 12
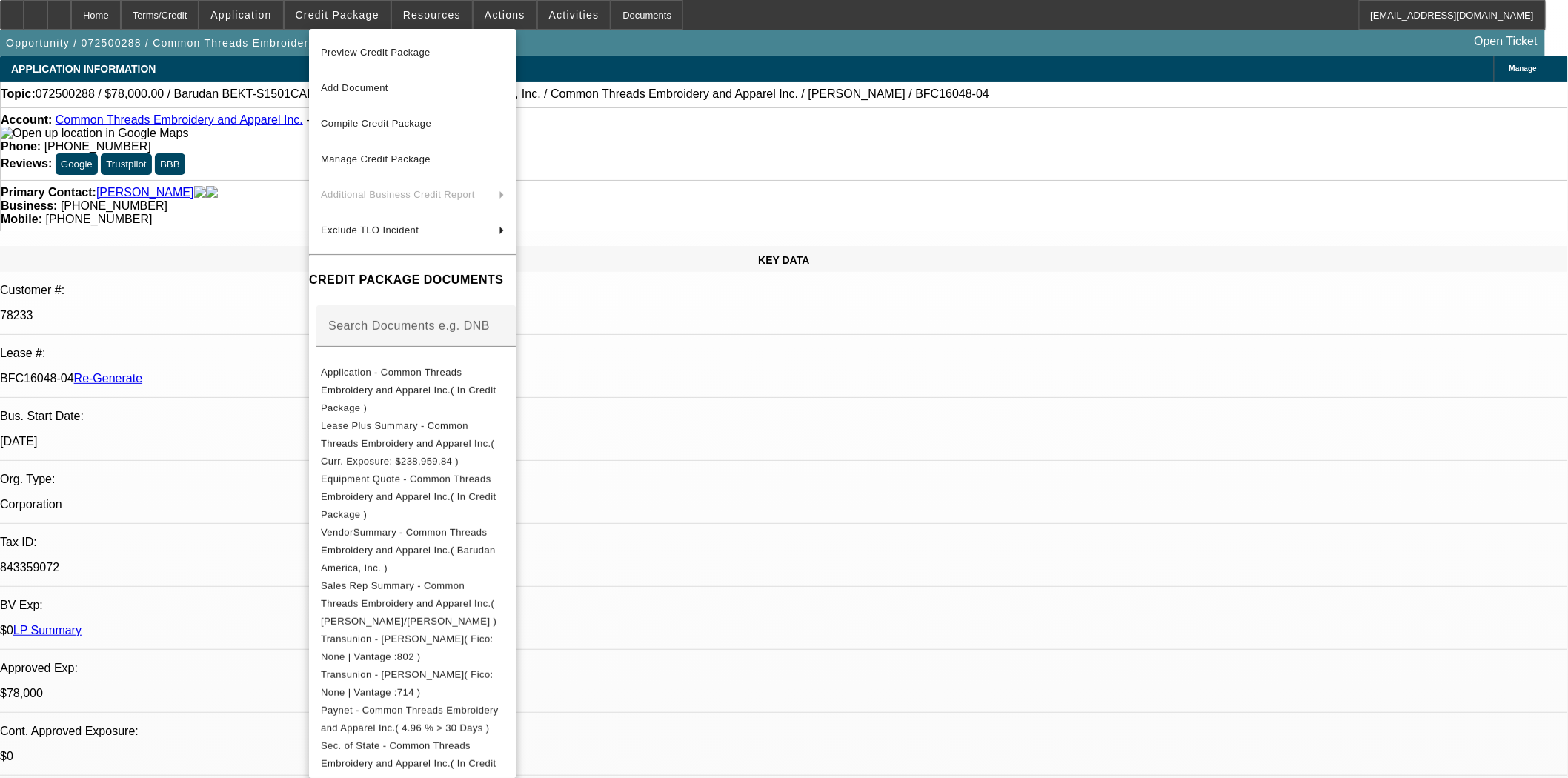
click at [389, 46] on span "Preview Credit Package" at bounding box center [375, 52] width 110 height 11
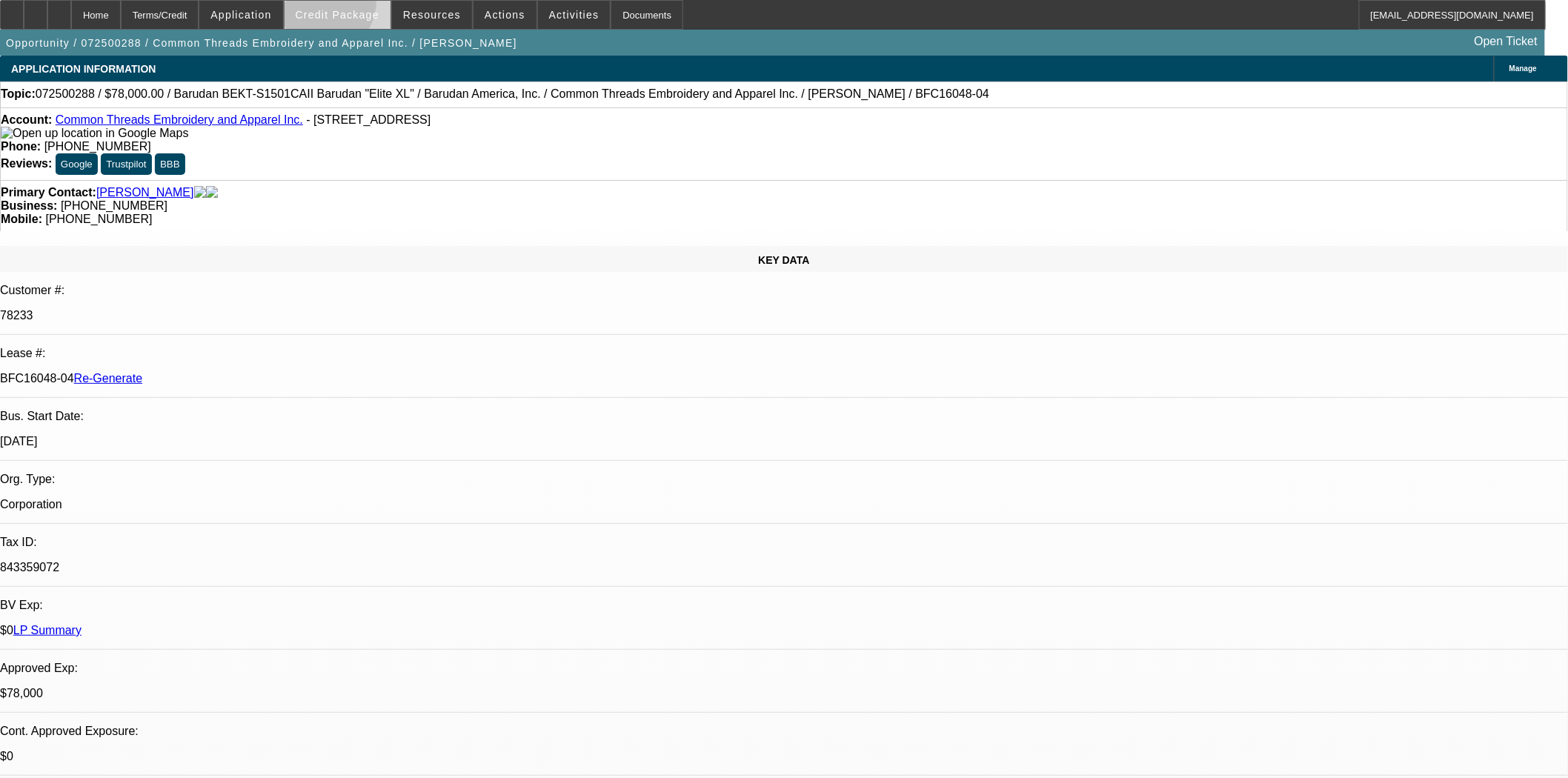
click at [344, 4] on span at bounding box center [338, 15] width 106 height 36
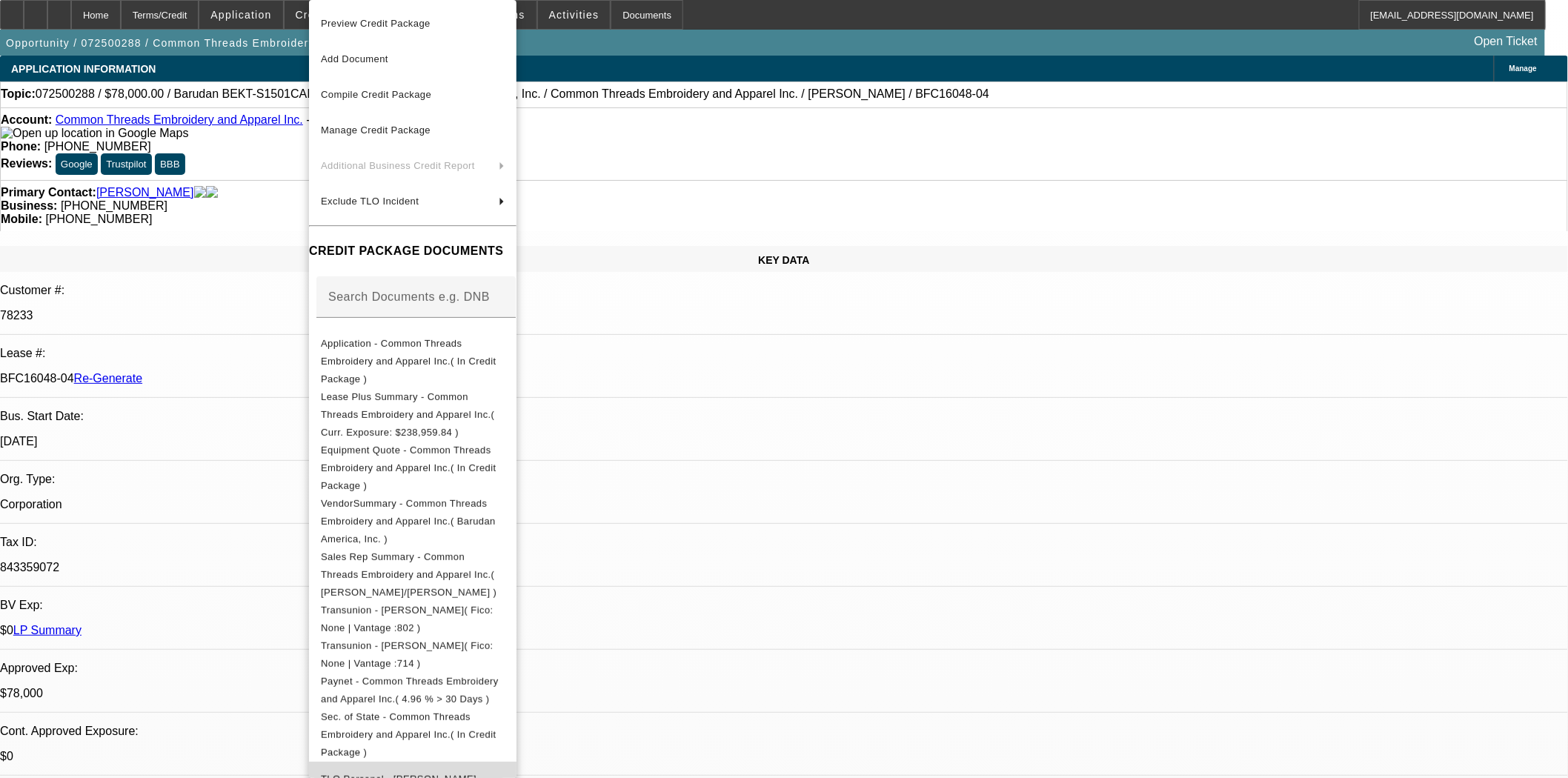
click at [415, 774] on span "TLO Personal - Blount, James" at bounding box center [398, 779] width 155 height 11
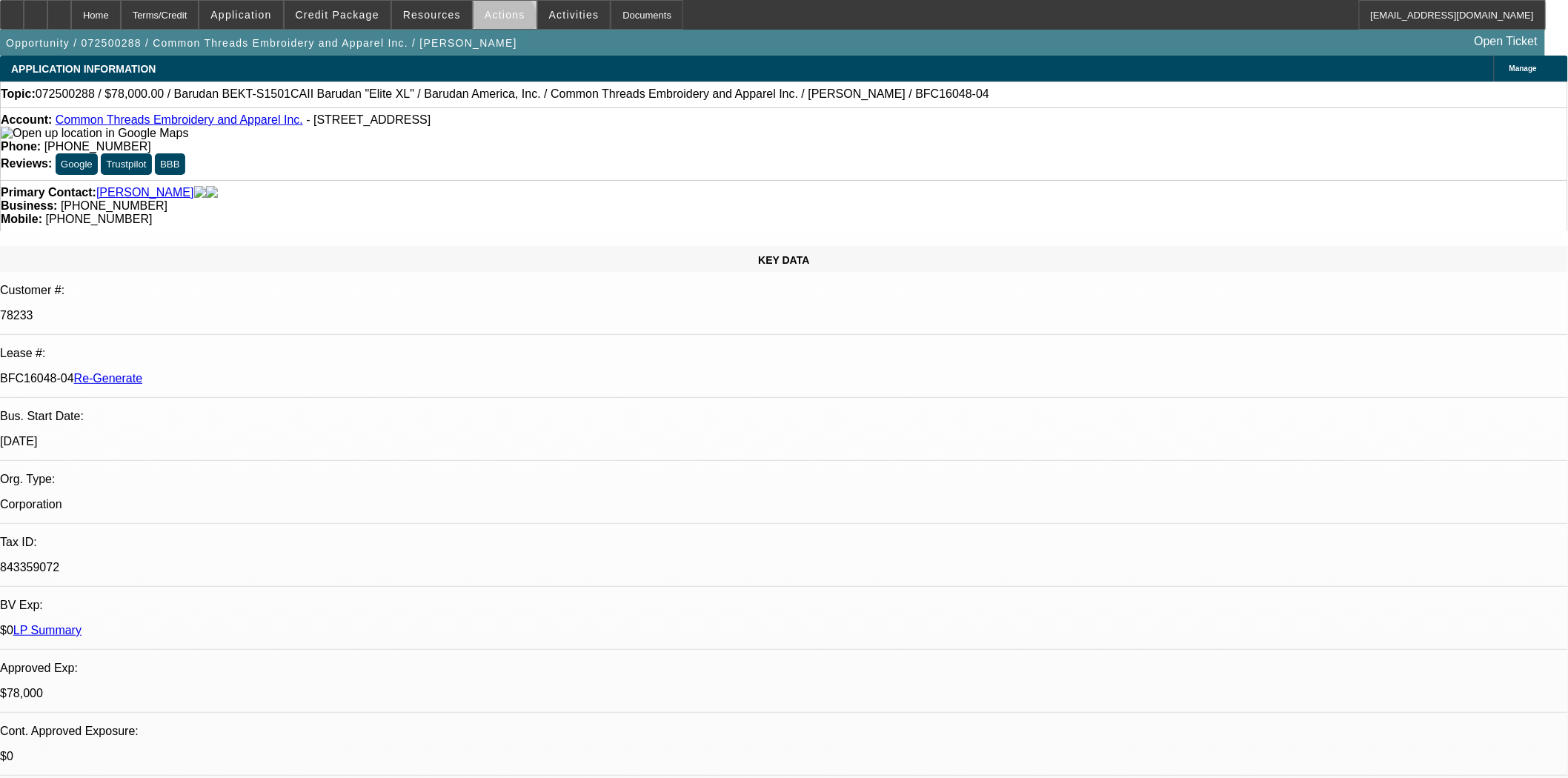
click at [497, 25] on span at bounding box center [505, 15] width 63 height 36
click at [493, 12] on div at bounding box center [784, 389] width 1568 height 778
click at [493, 12] on span "Actions" at bounding box center [505, 14] width 41 height 12
click at [493, 18] on div at bounding box center [784, 389] width 1568 height 778
click at [493, 18] on span "Actions" at bounding box center [505, 14] width 41 height 12
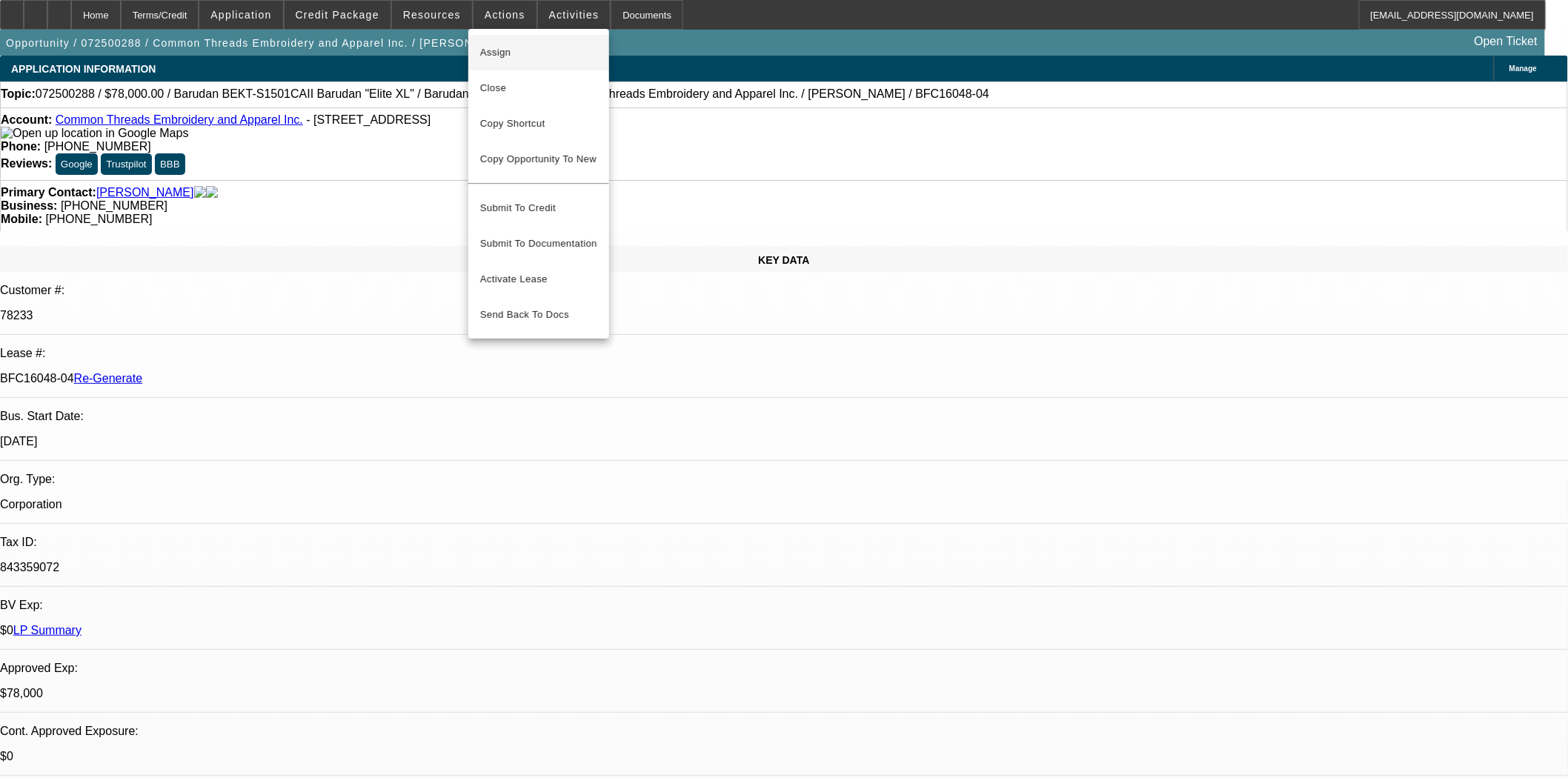
click at [497, 50] on span "Assign" at bounding box center [538, 53] width 117 height 18
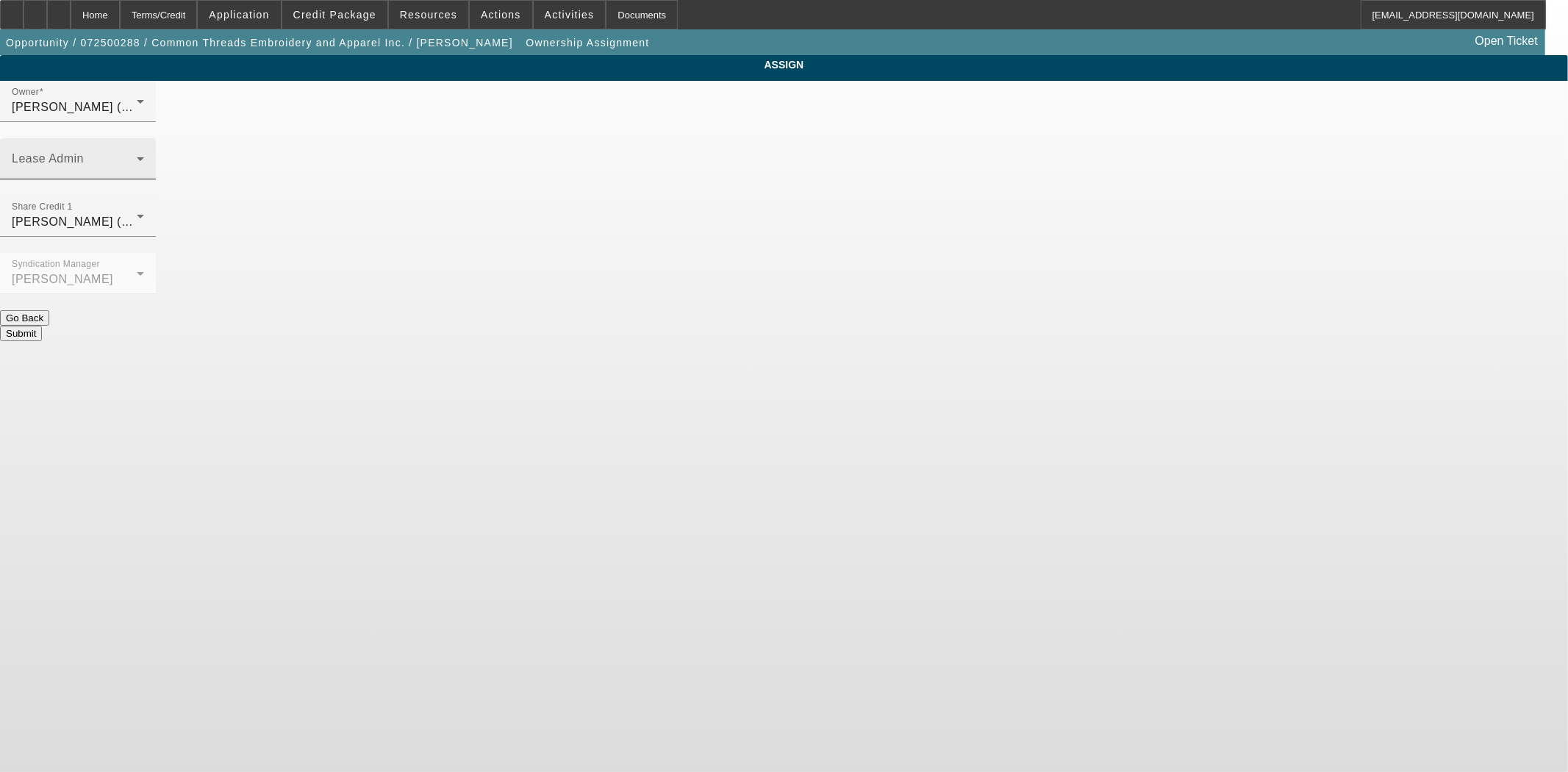
click at [136, 156] on span at bounding box center [74, 165] width 125 height 18
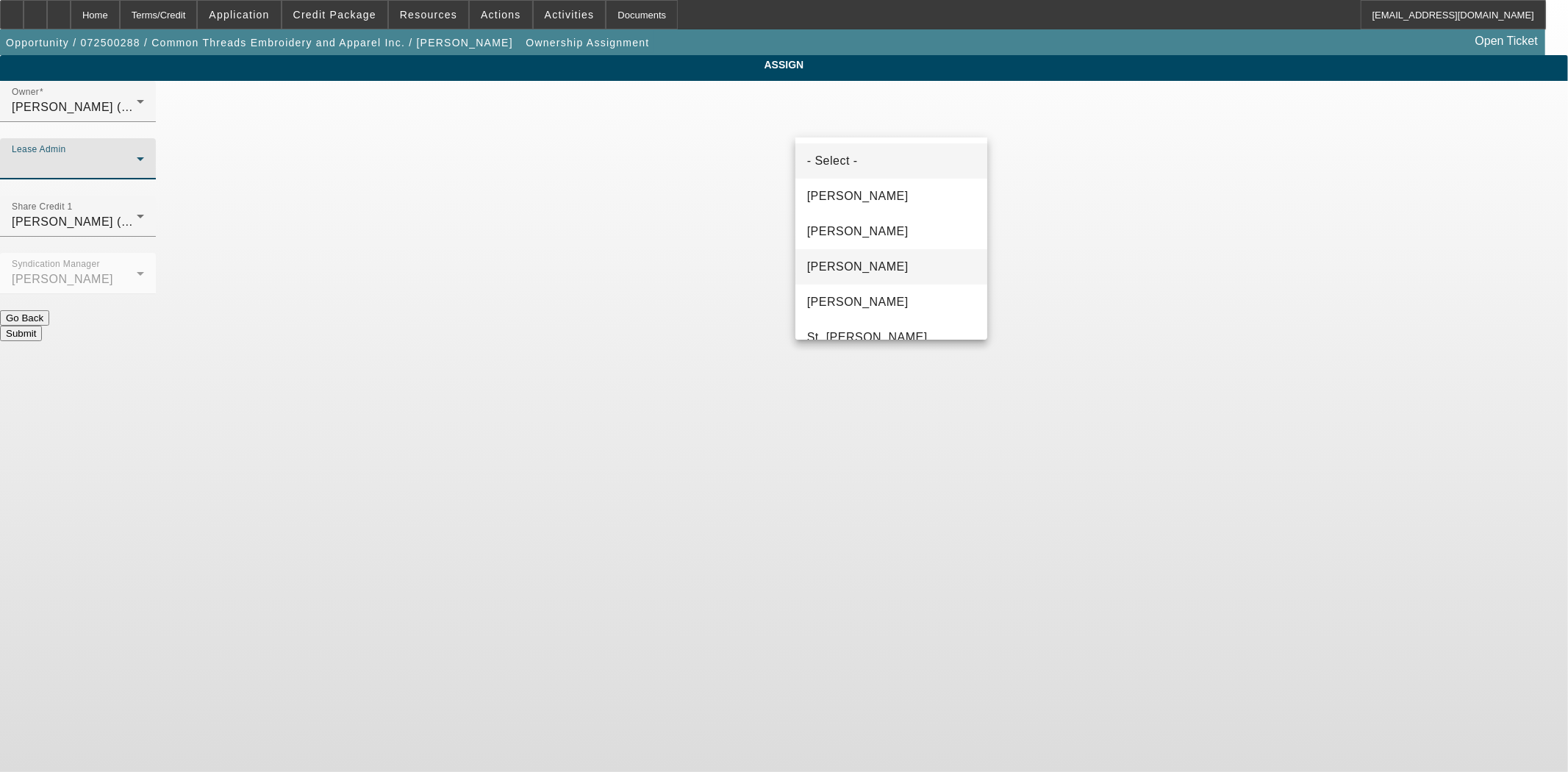
click at [851, 265] on span "Gonzalez, Amanda" at bounding box center [858, 267] width 102 height 18
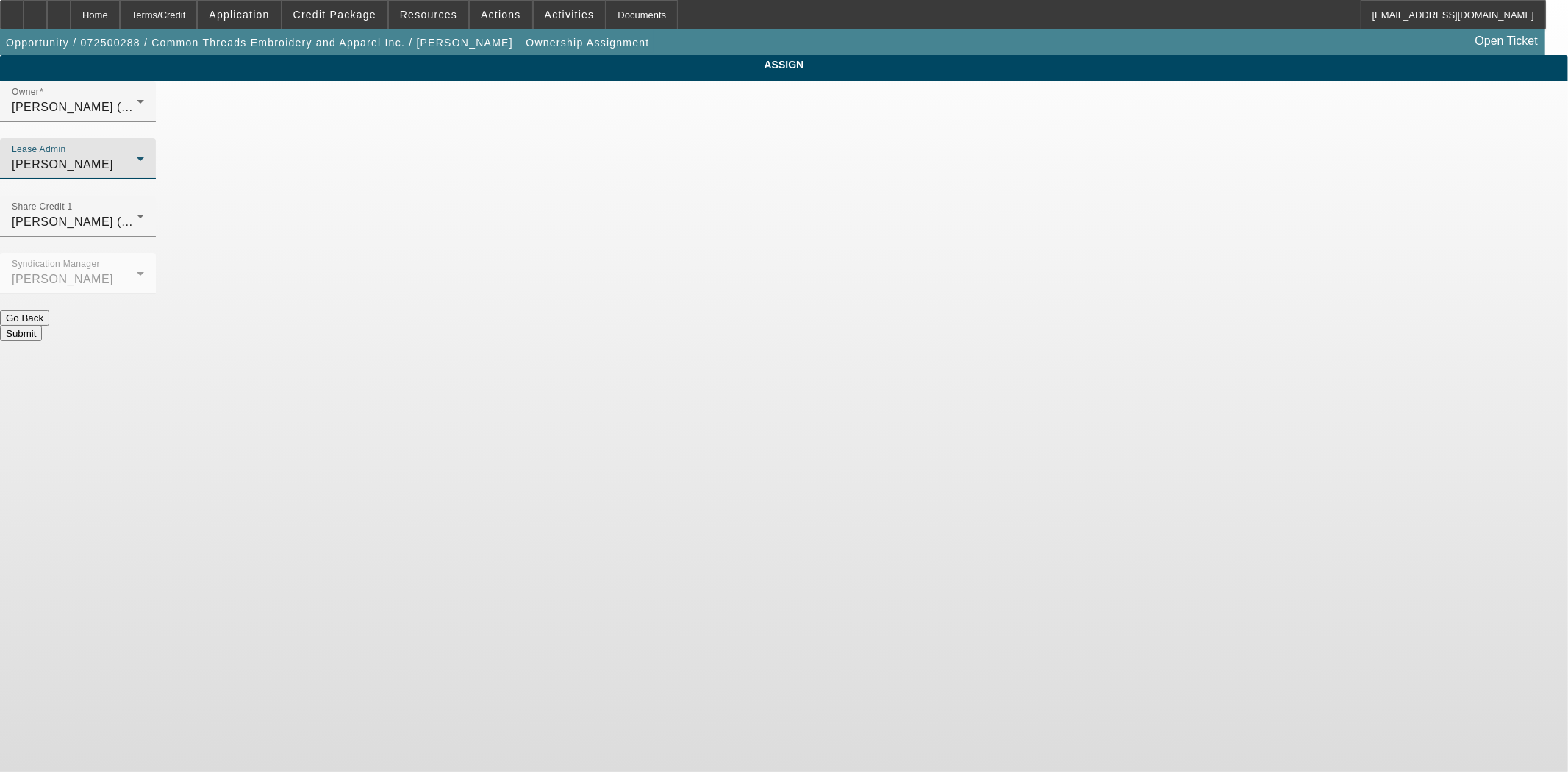
click at [42, 326] on button "Submit" at bounding box center [20, 333] width 42 height 15
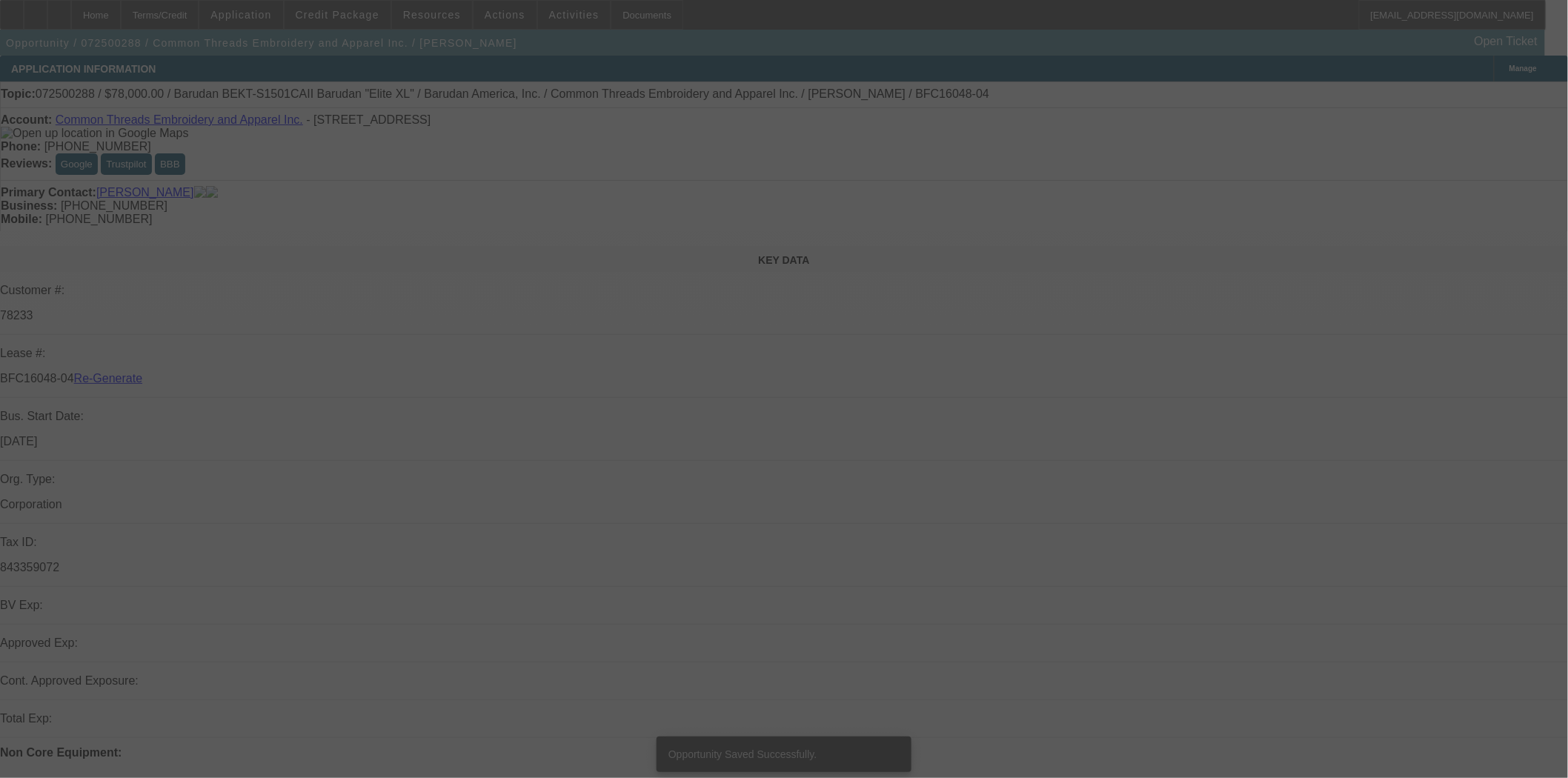
select select "3"
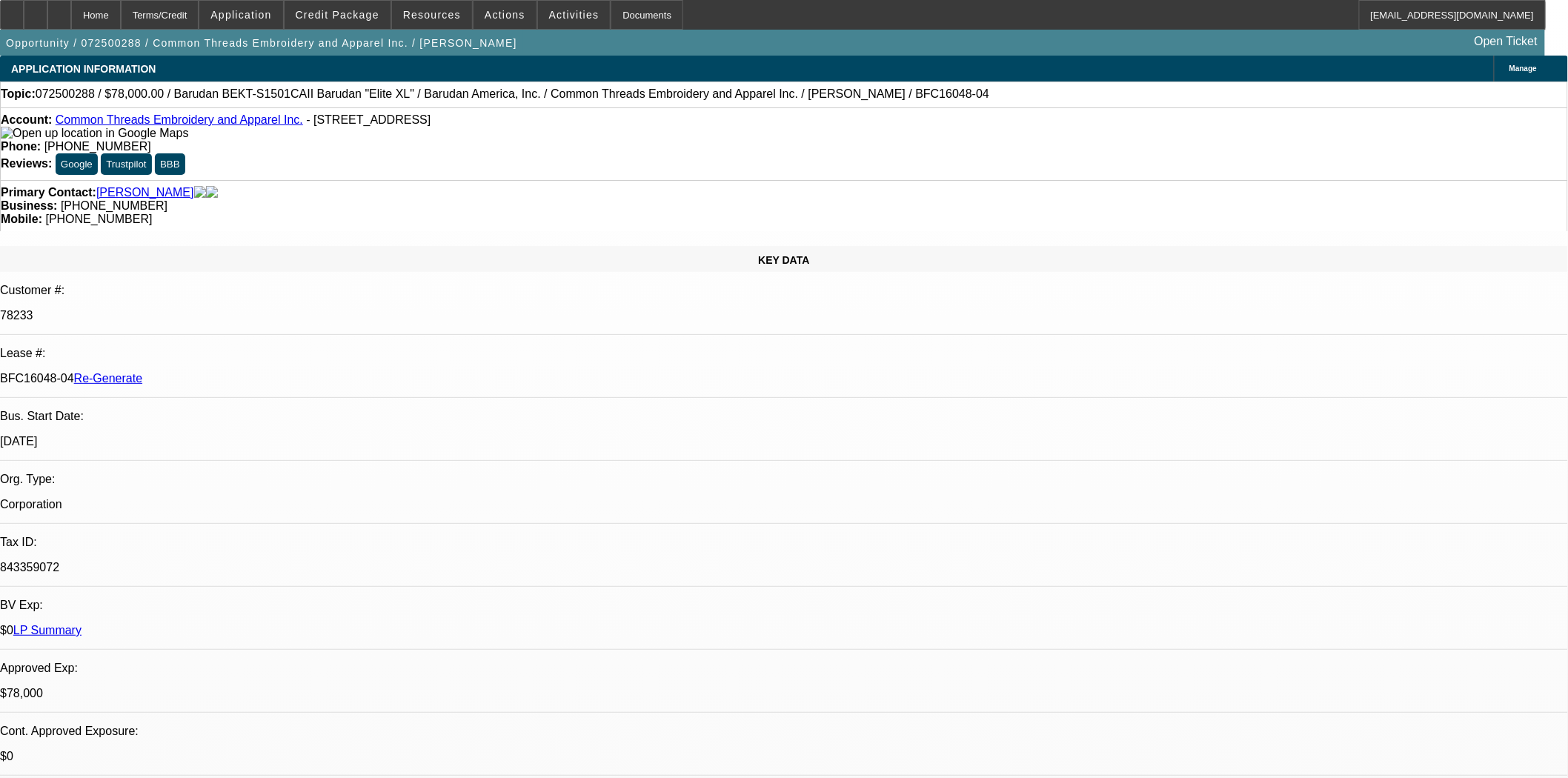
select select "0"
select select "2"
select select "0"
select select "6"
click at [611, 26] on div "Documents" at bounding box center [646, 14] width 72 height 29
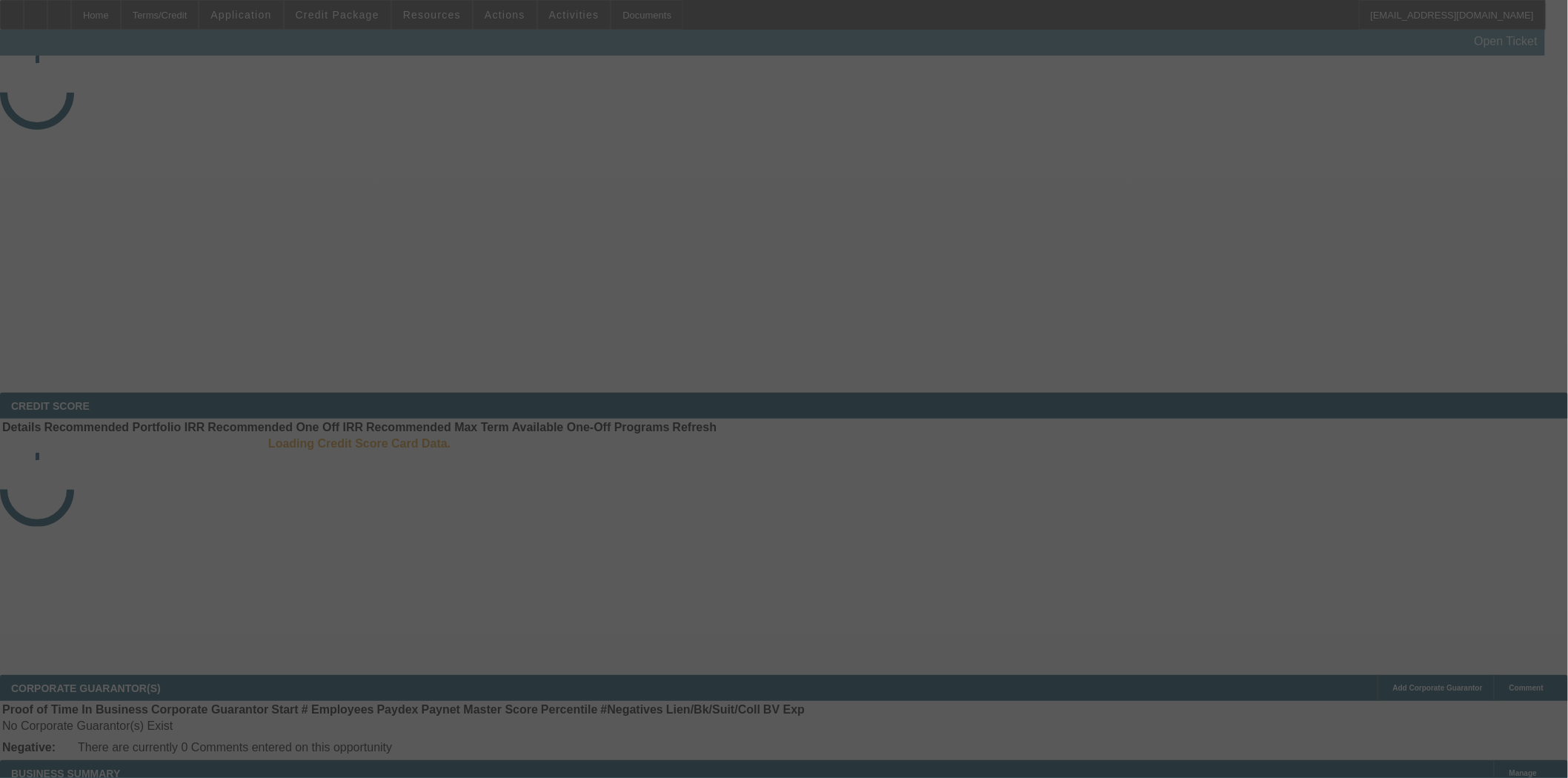
select select "3"
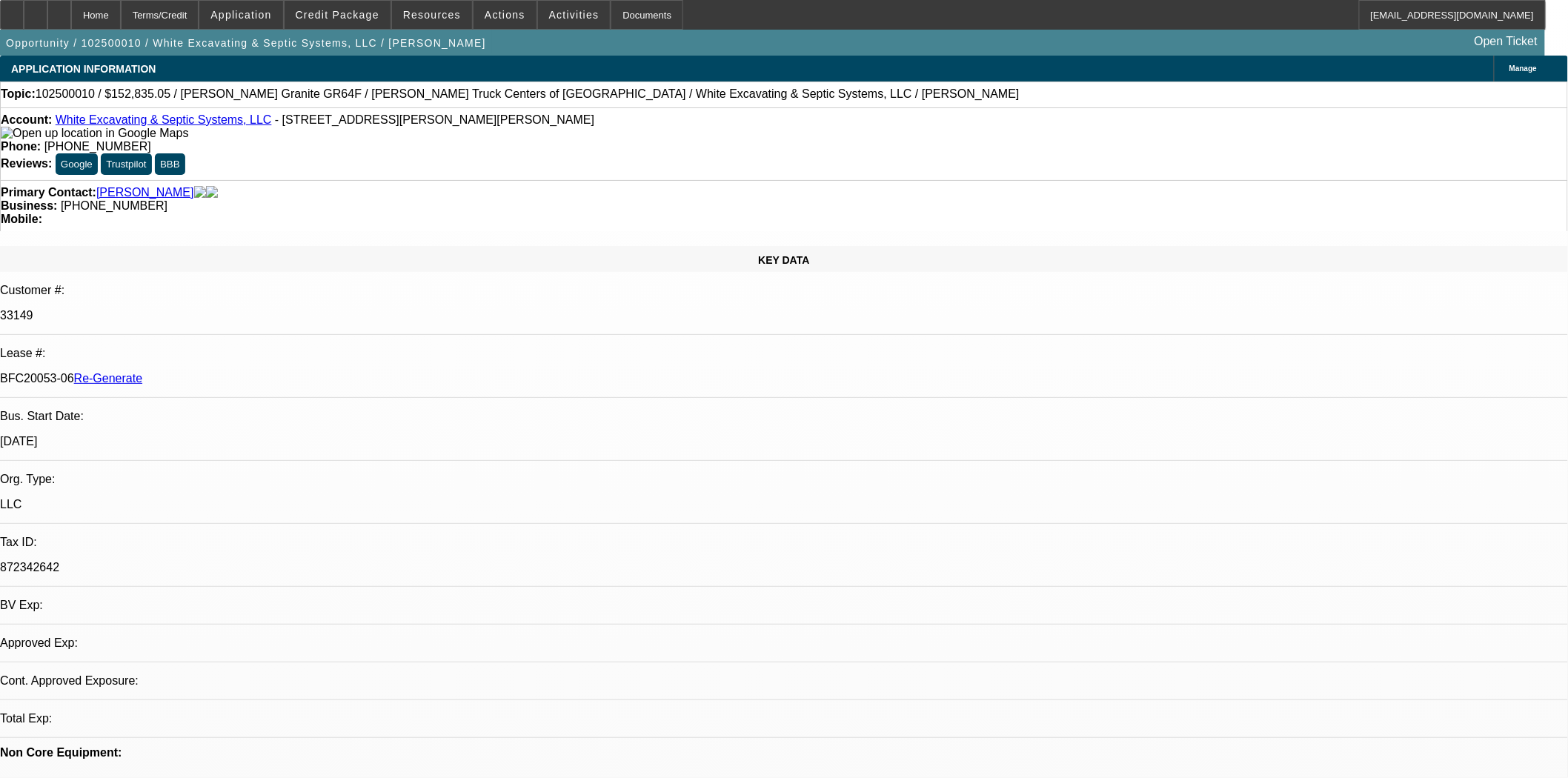
select select "0"
select select "6"
click at [621, 7] on div "Documents" at bounding box center [646, 14] width 72 height 29
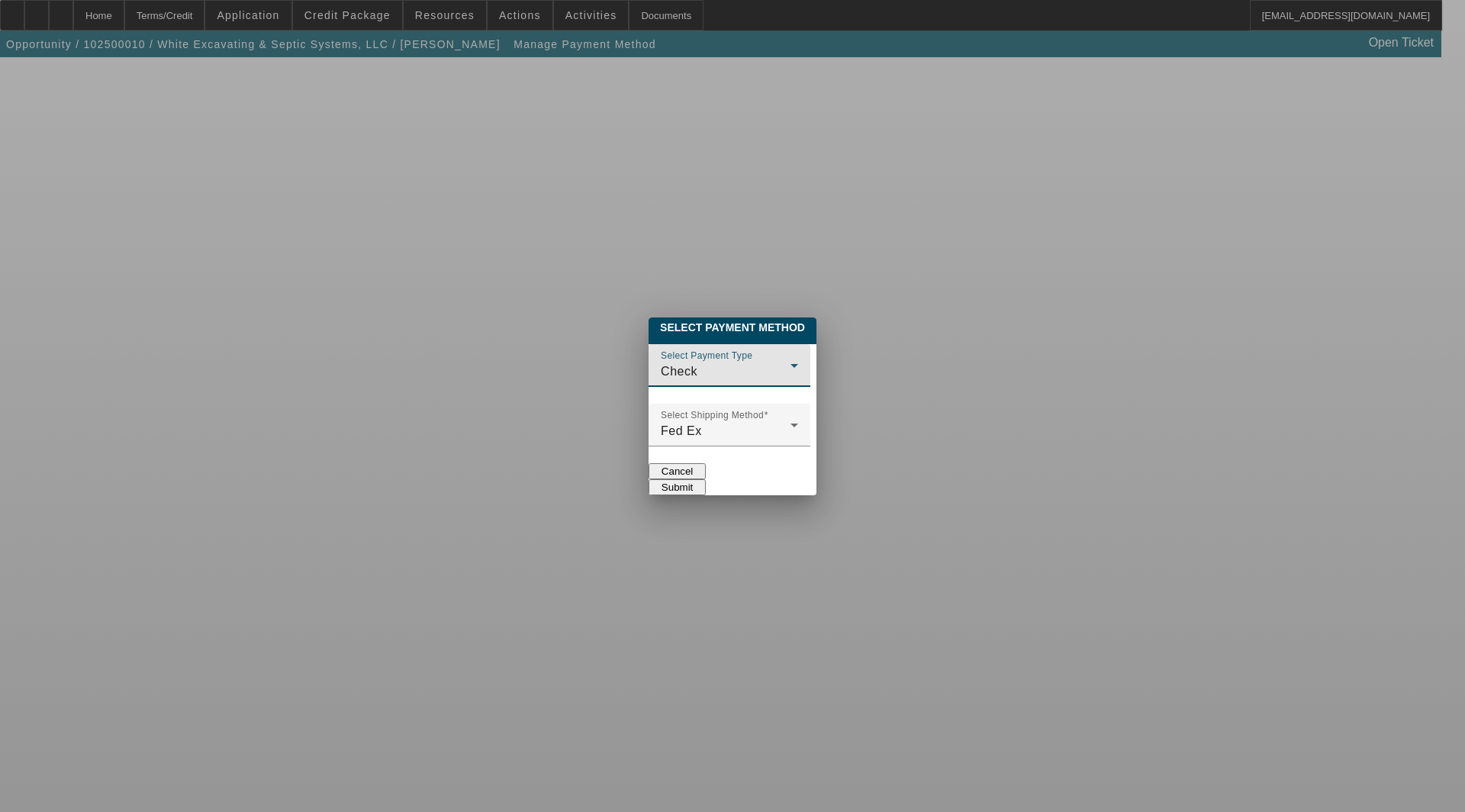
click at [661, 362] on div "Check" at bounding box center [726, 372] width 130 height 18
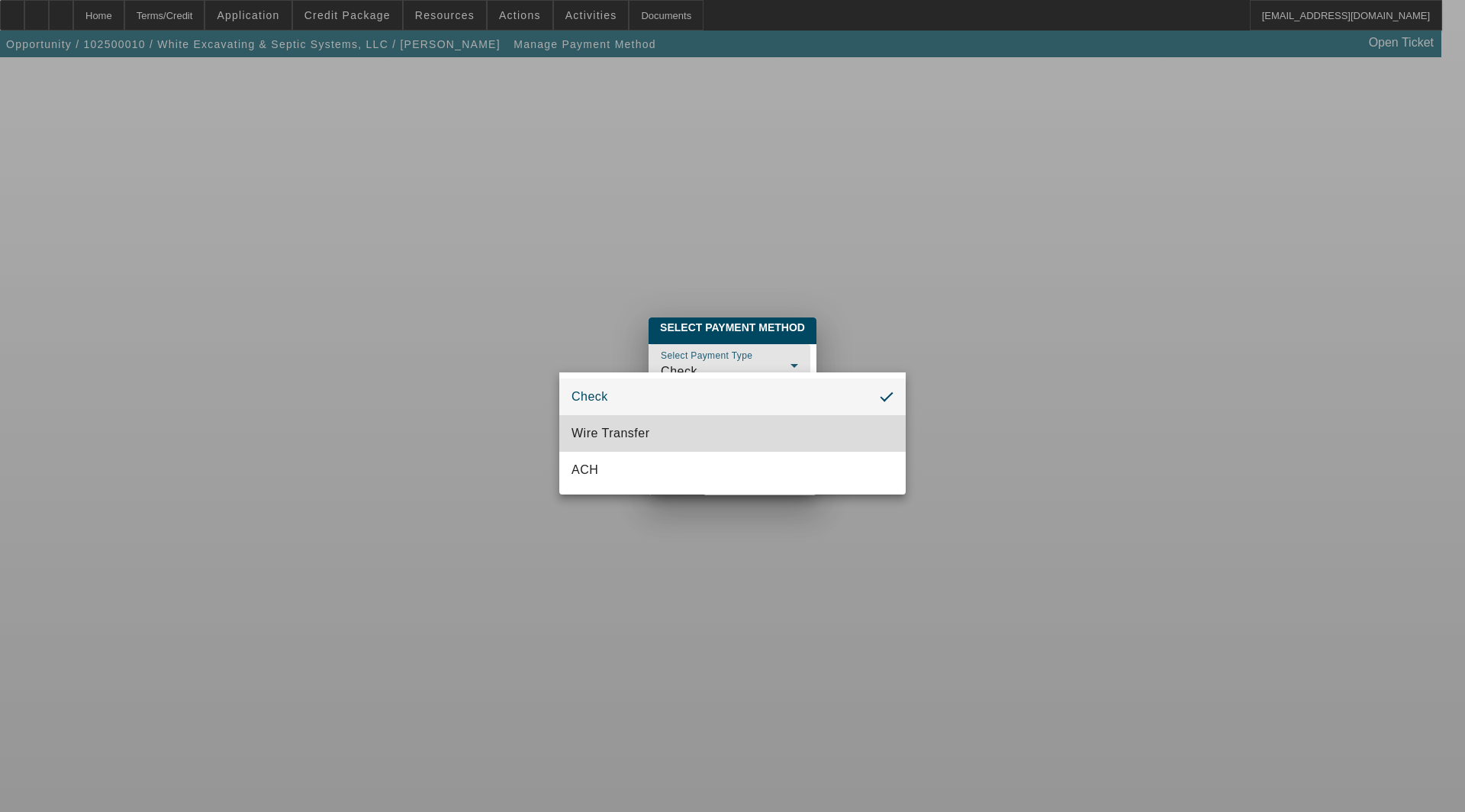
click at [597, 437] on span "Wire Transfer" at bounding box center [610, 433] width 78 height 18
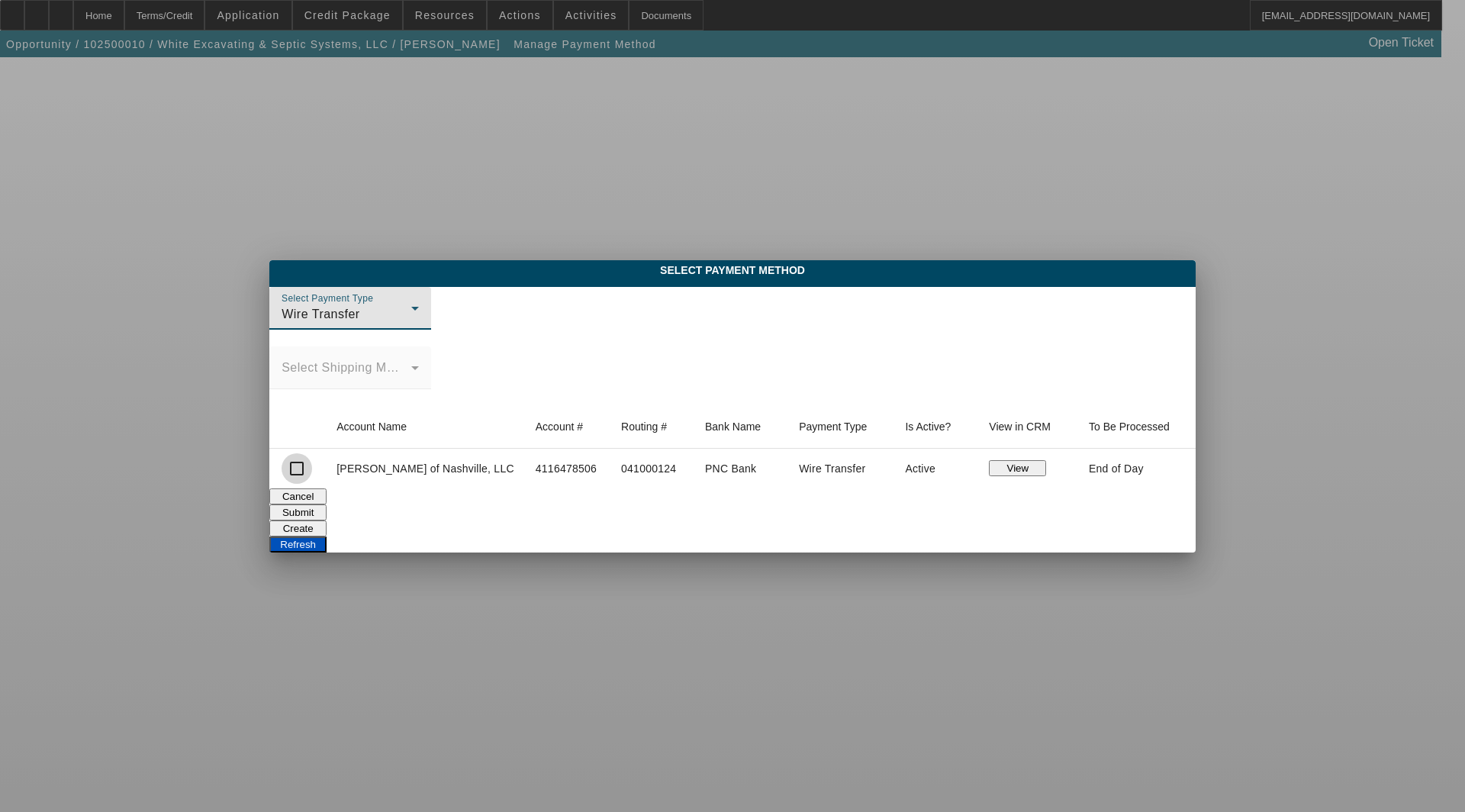
click at [312, 471] on input "checkbox" at bounding box center [296, 468] width 30 height 30
checkbox input "true"
click at [326, 505] on button "Submit" at bounding box center [298, 511] width 57 height 16
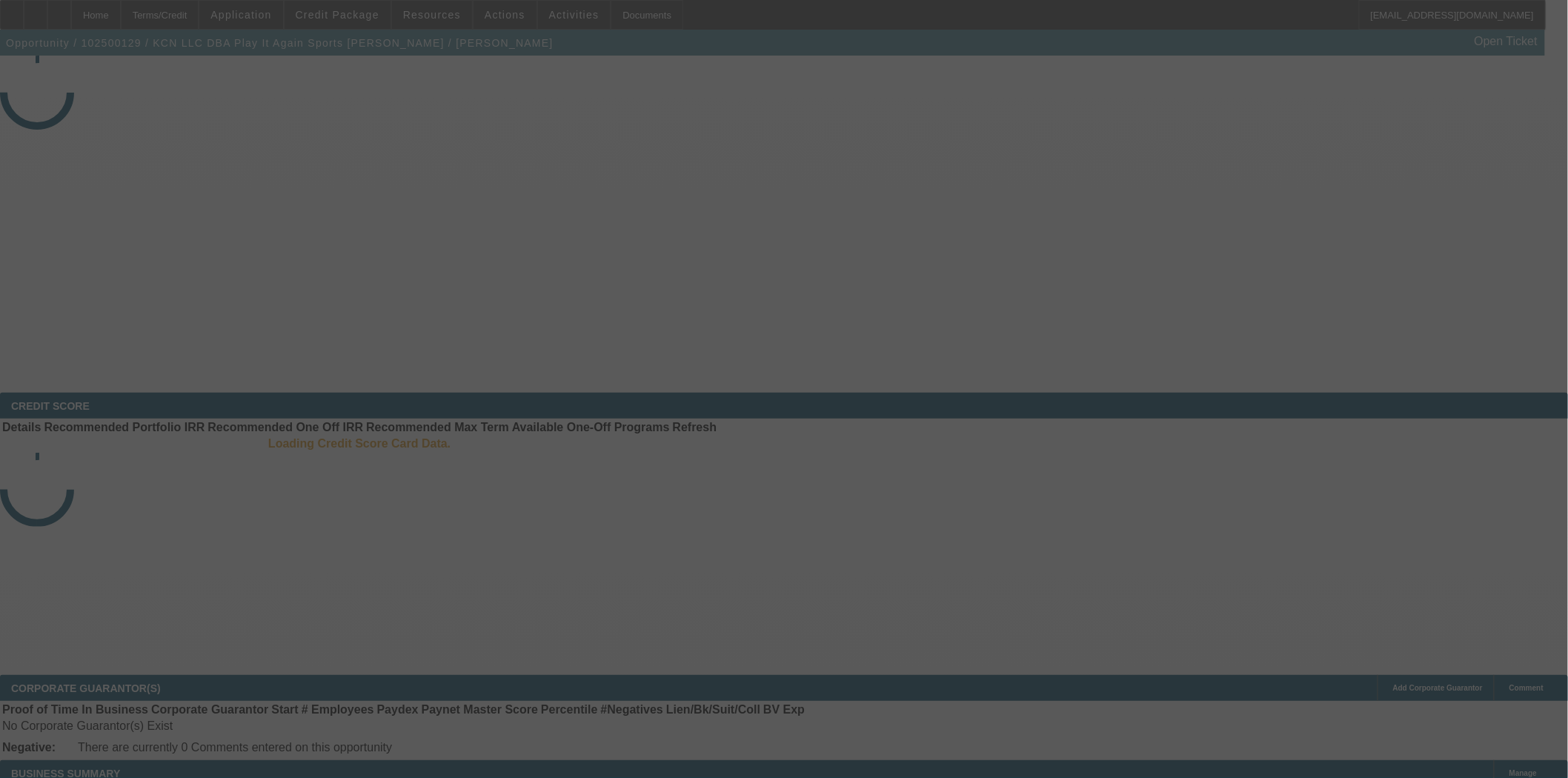
select select "3"
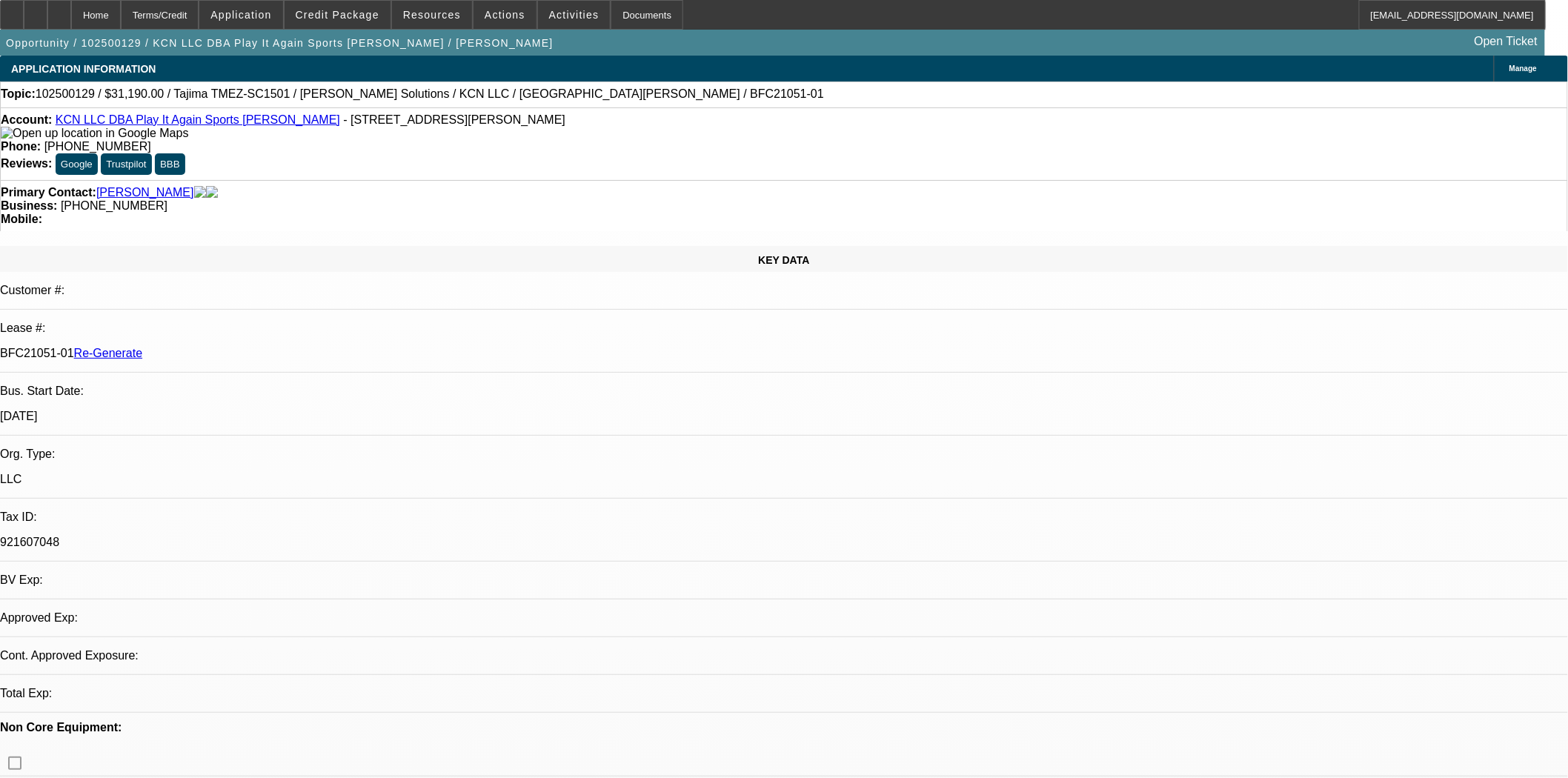
select select "0"
select select "2"
select select "0"
select select "6"
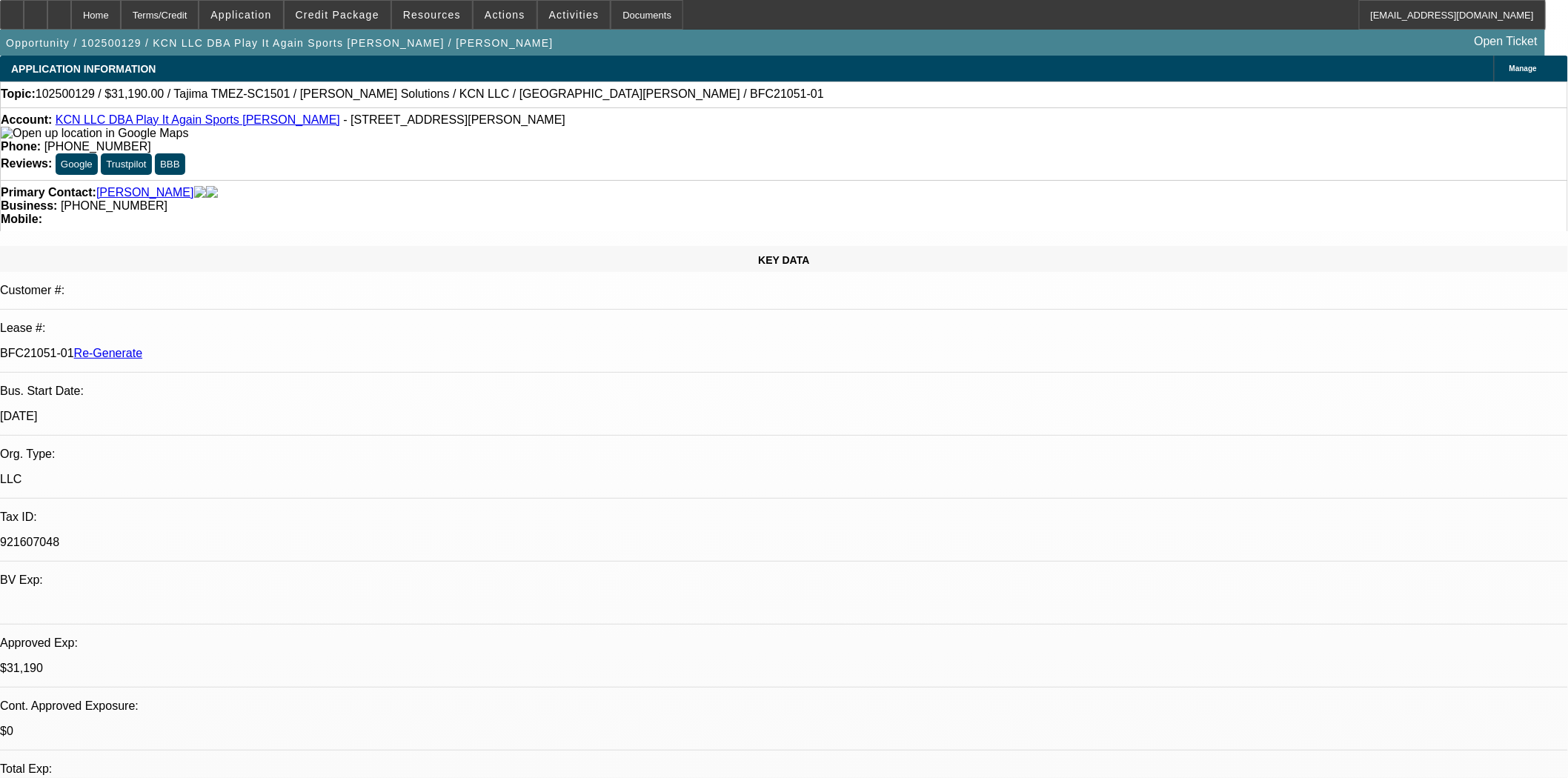
click at [535, 132] on div "Account: KCN LLC DBA Play It Again Sports Hiram - 45 Darbys Crossing Dr, Hiram,…" at bounding box center [784, 143] width 1568 height 72
click at [385, 1] on span at bounding box center [338, 15] width 106 height 36
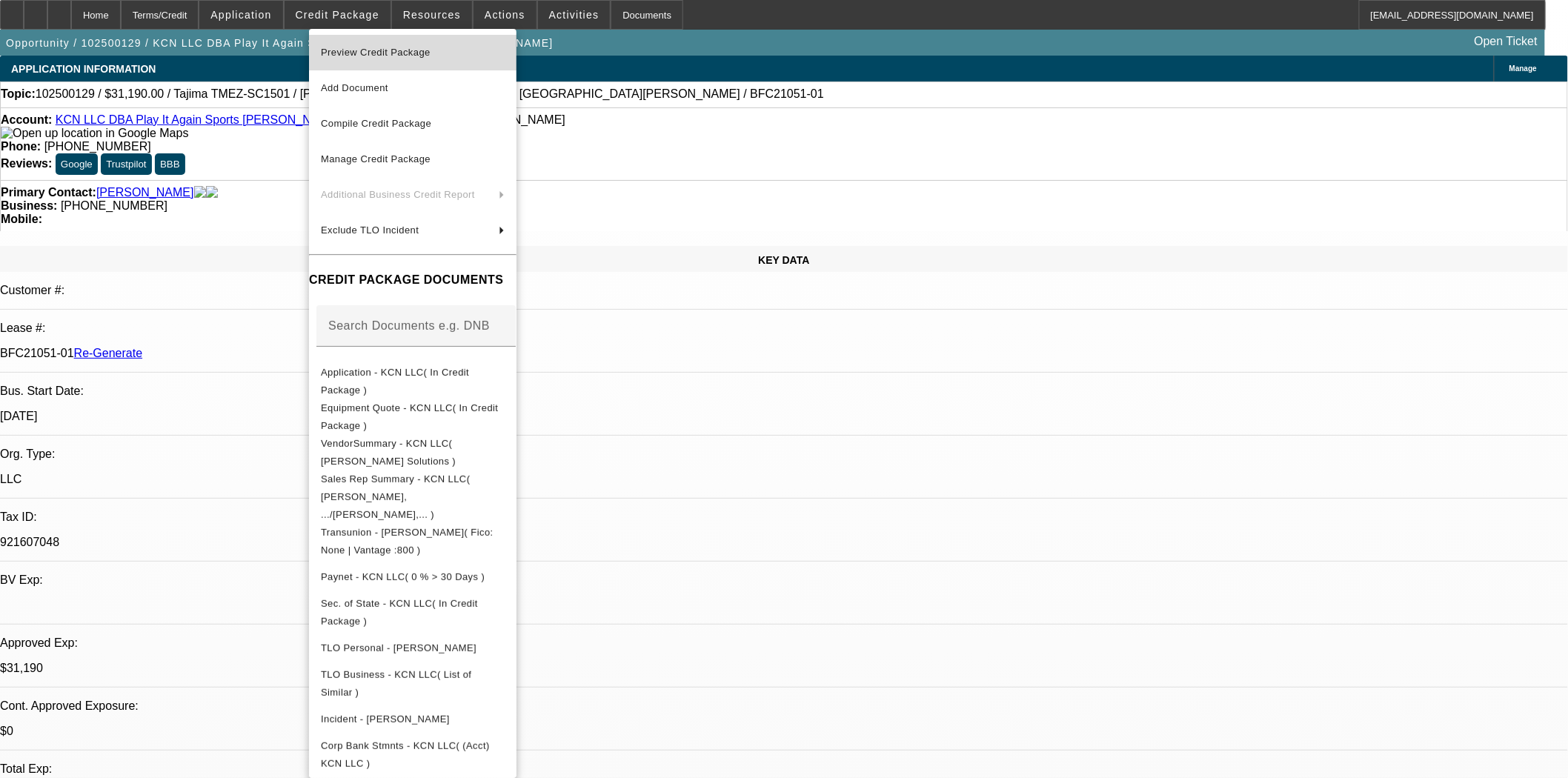
click at [387, 49] on span "Preview Credit Package" at bounding box center [375, 52] width 110 height 11
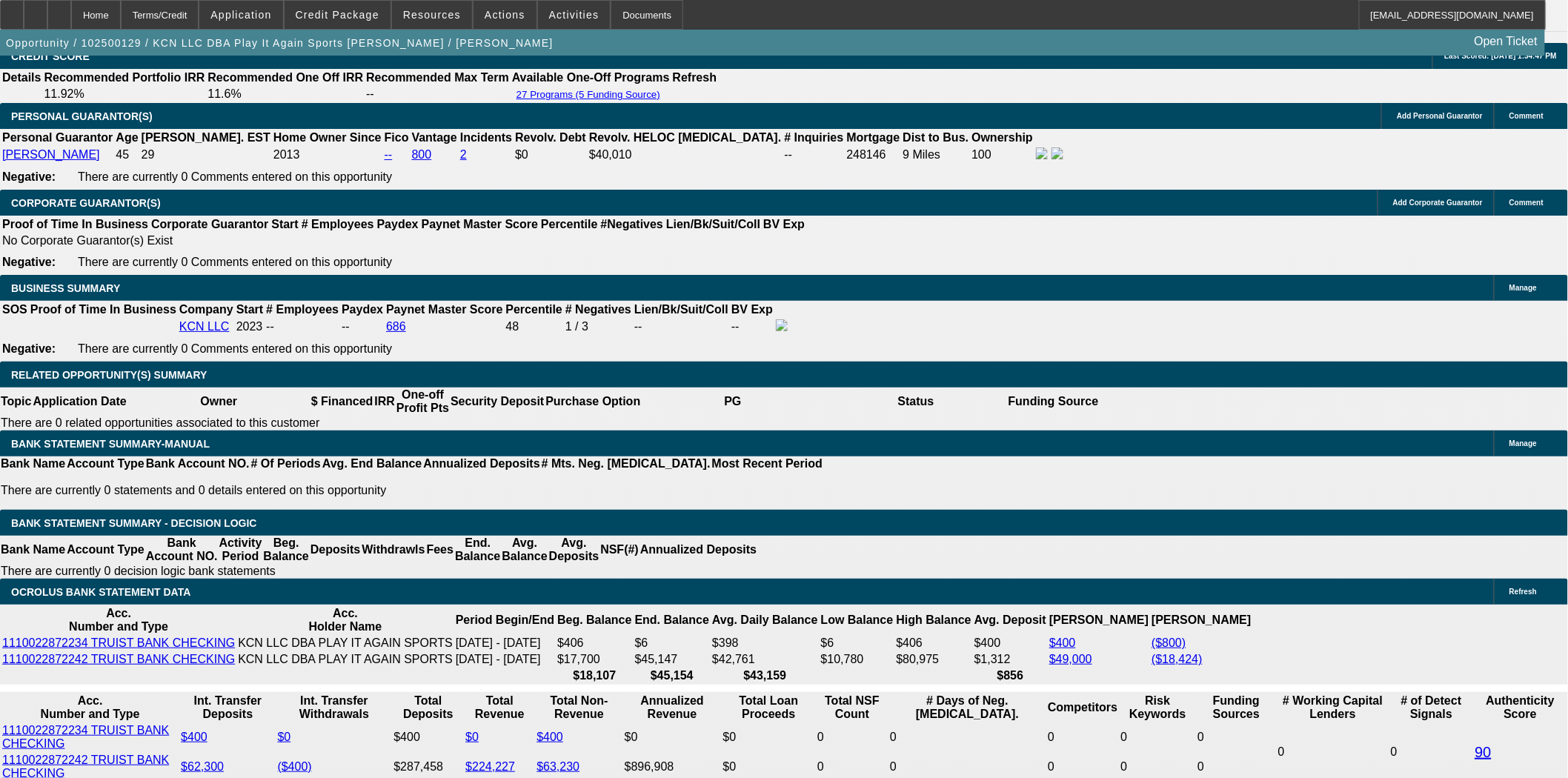
scroll to position [2223, 0]
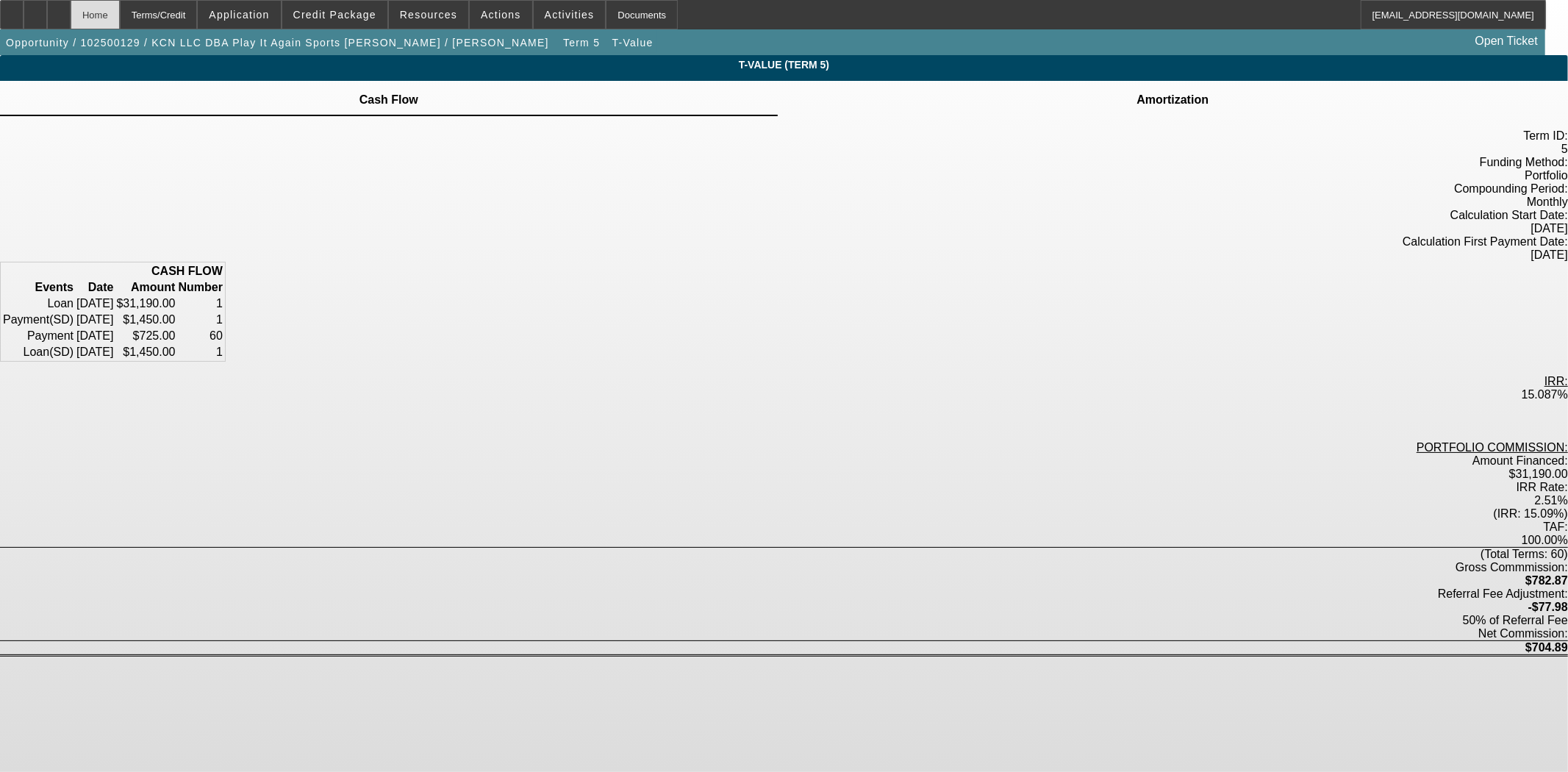
click at [120, 20] on div "Home" at bounding box center [96, 14] width 50 height 29
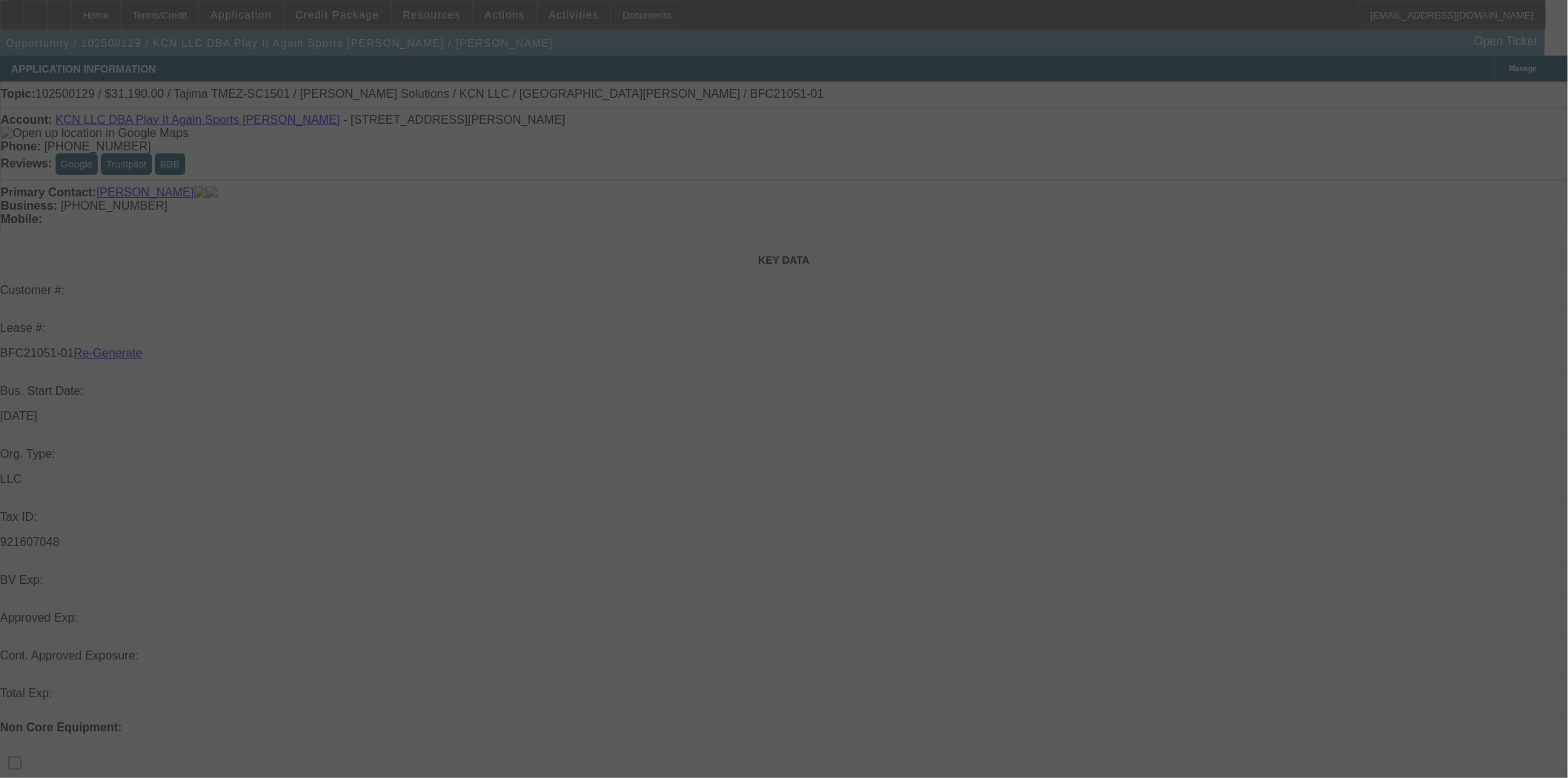
select select "3"
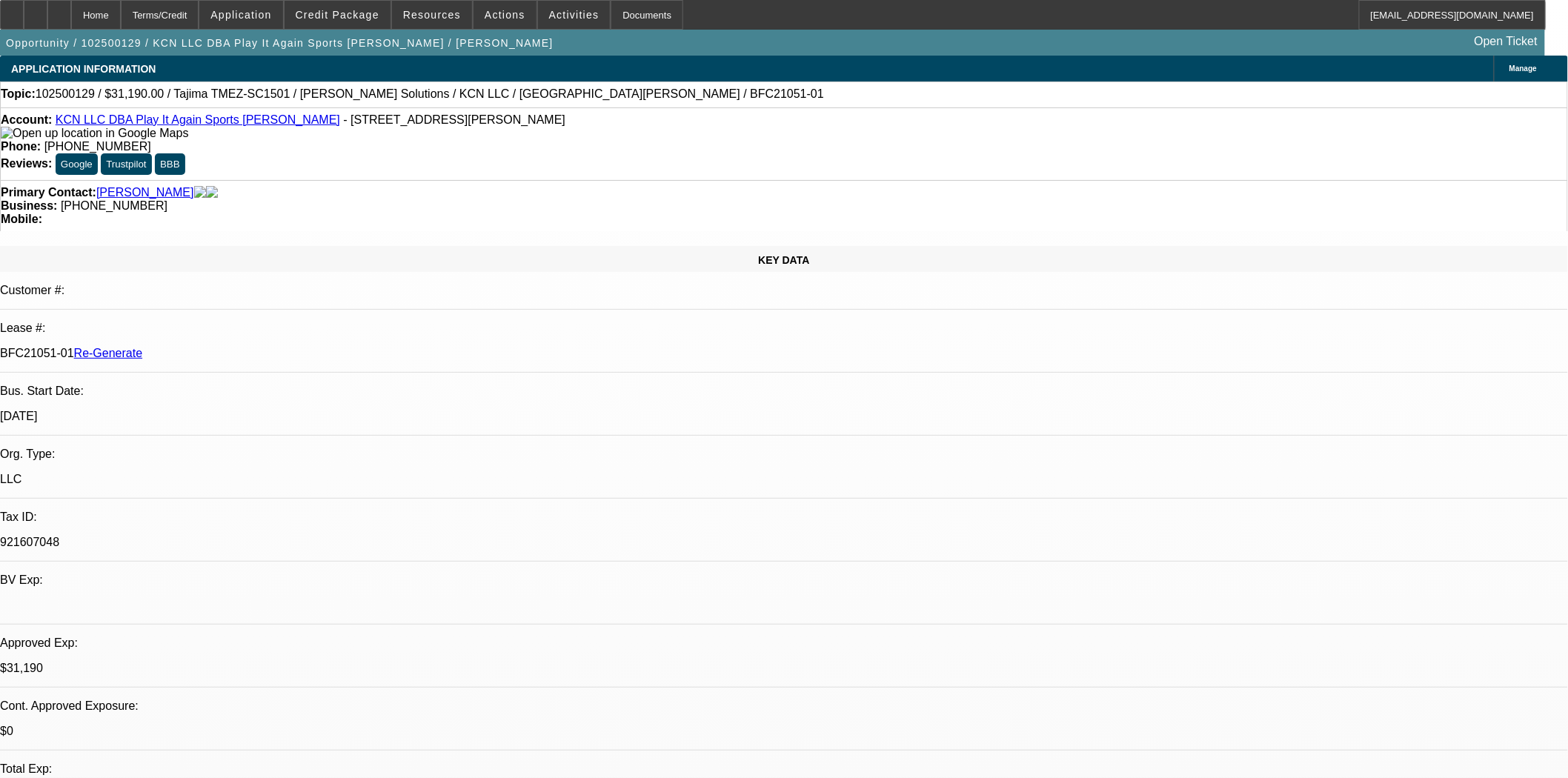
select select "0"
select select "2"
select select "0"
select select "6"
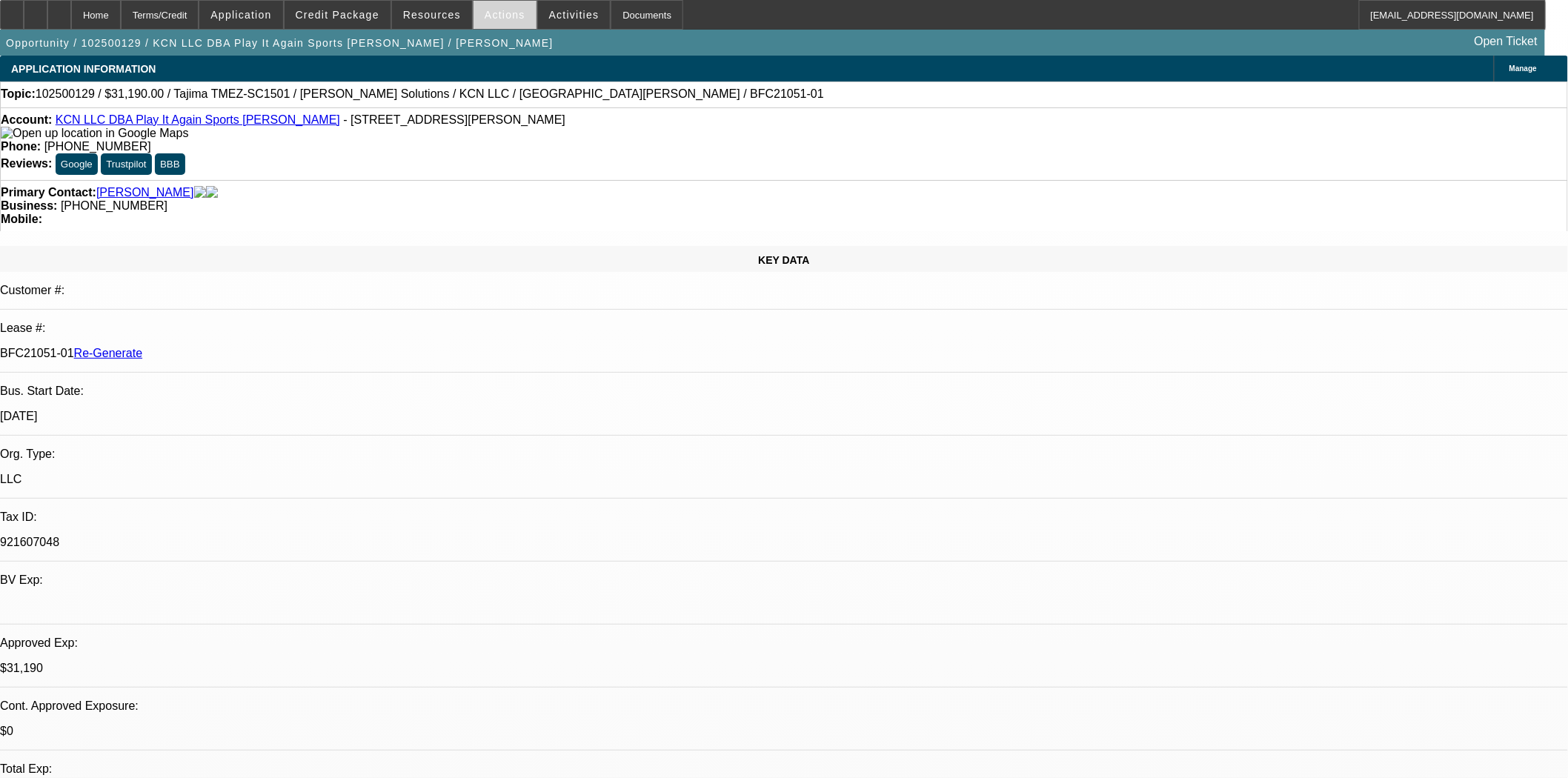
click at [485, 18] on span "Actions" at bounding box center [505, 14] width 41 height 12
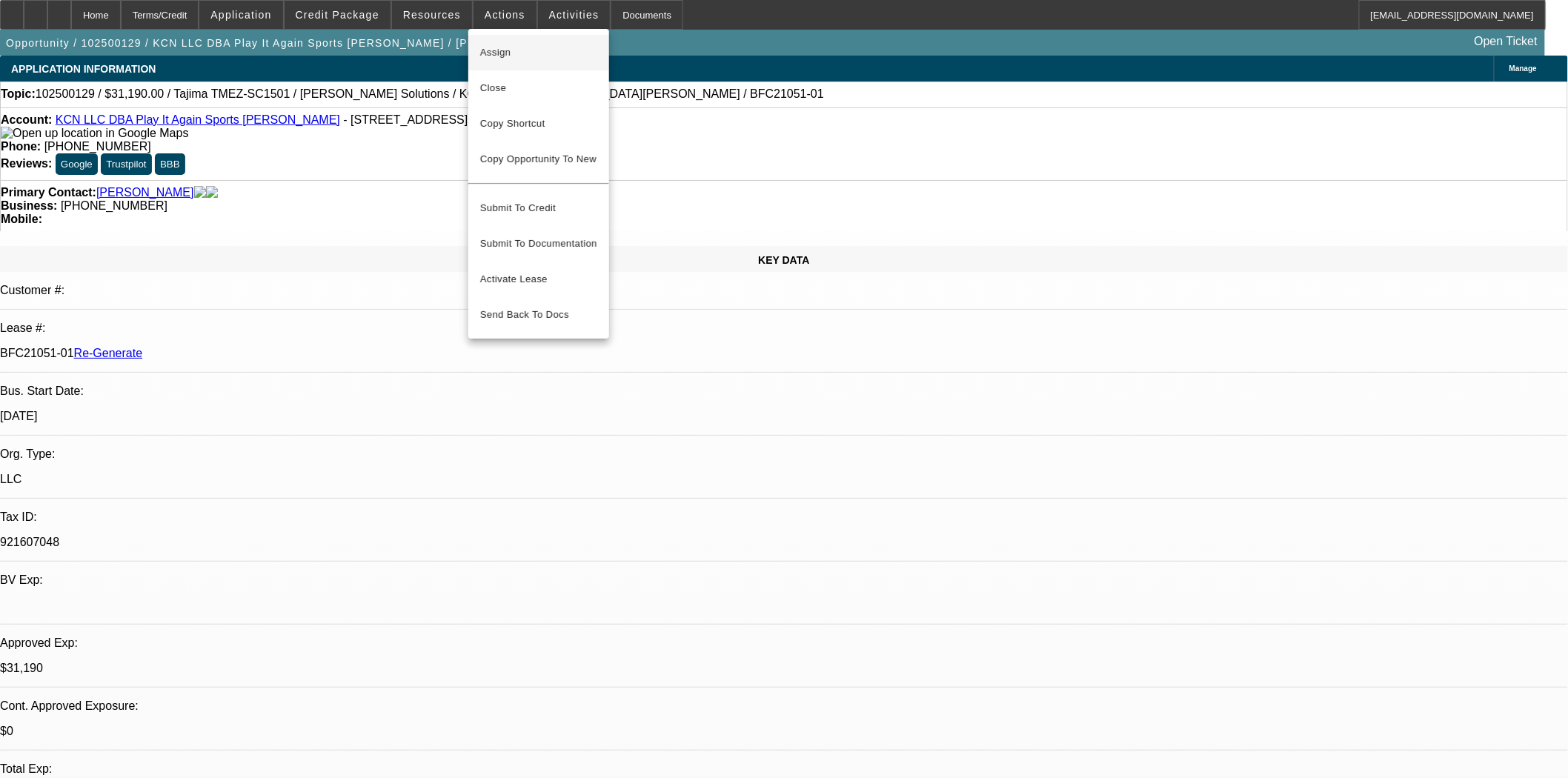
click at [489, 46] on span "Assign" at bounding box center [538, 53] width 117 height 18
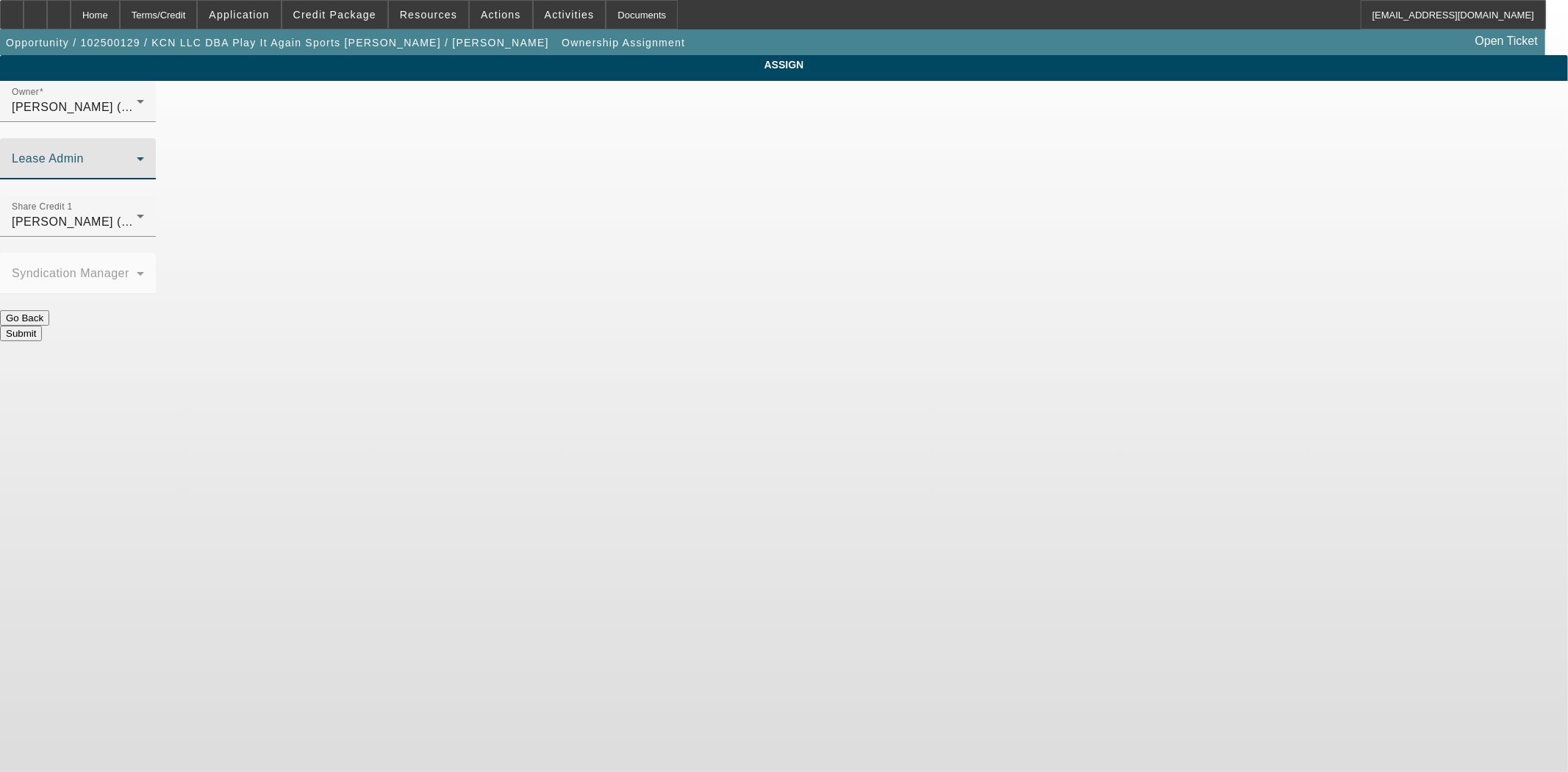
click at [136, 156] on span at bounding box center [74, 165] width 125 height 18
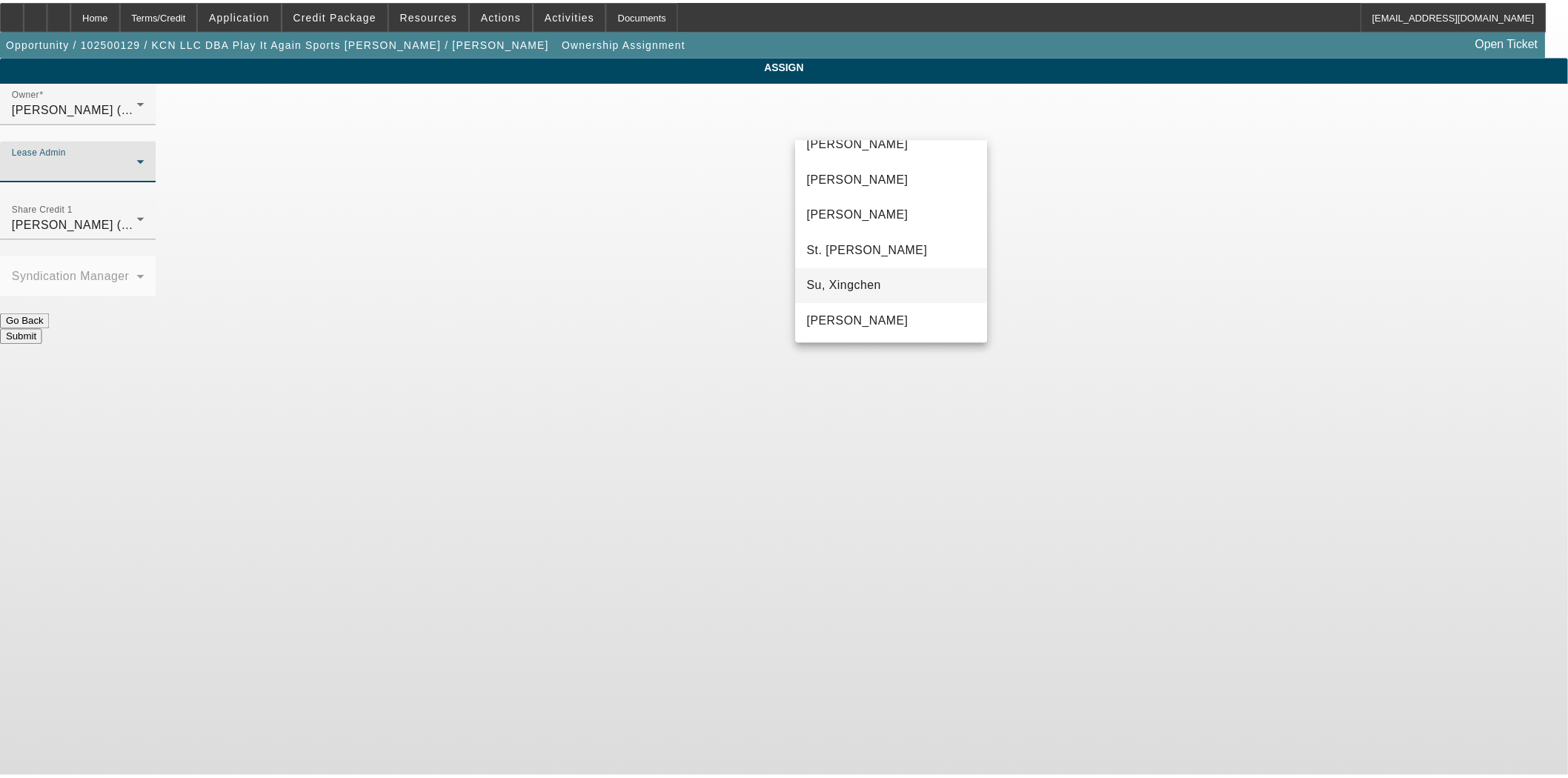
scroll to position [92, 0]
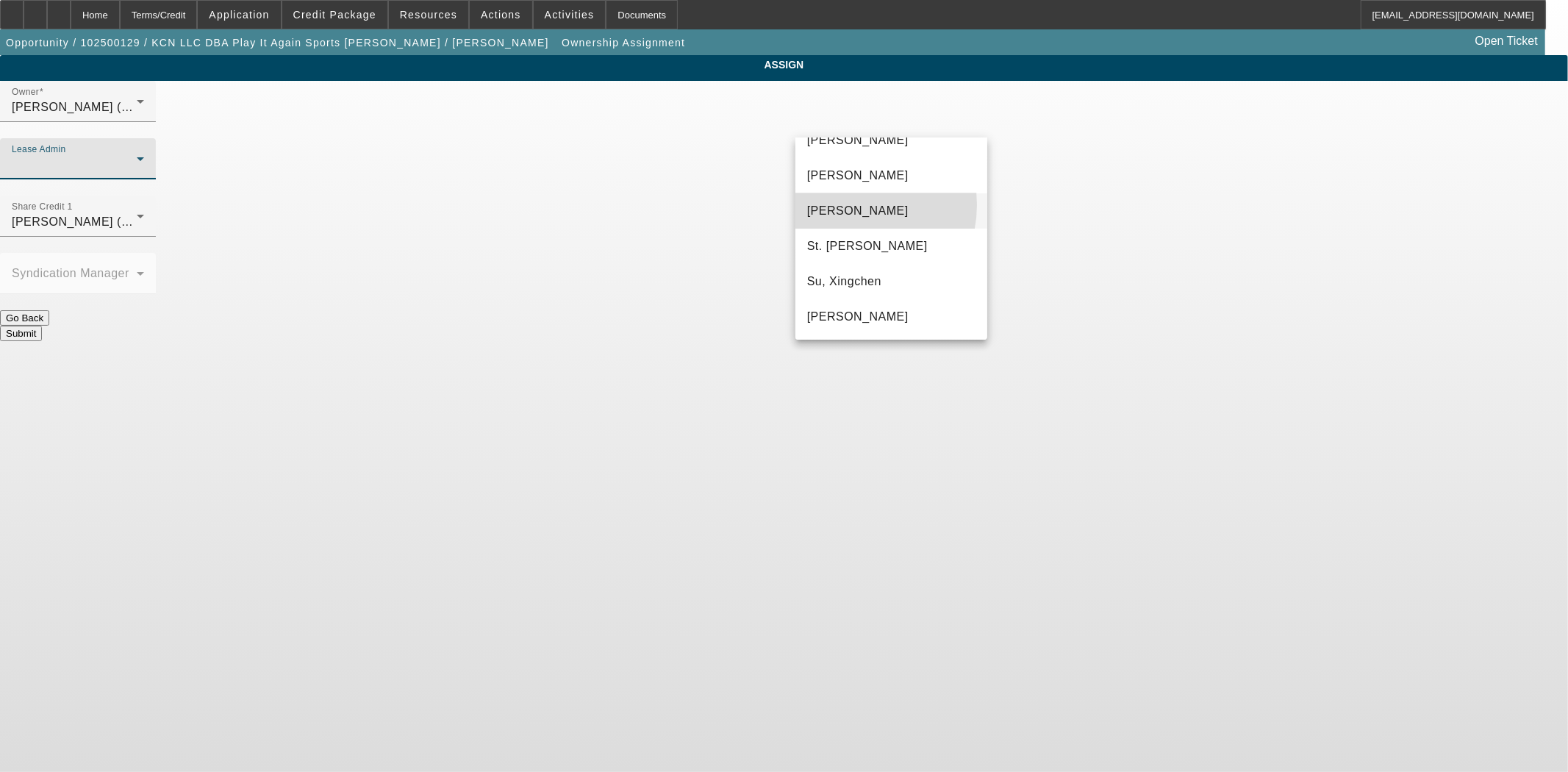
click at [847, 205] on span "[PERSON_NAME]" at bounding box center [858, 211] width 102 height 18
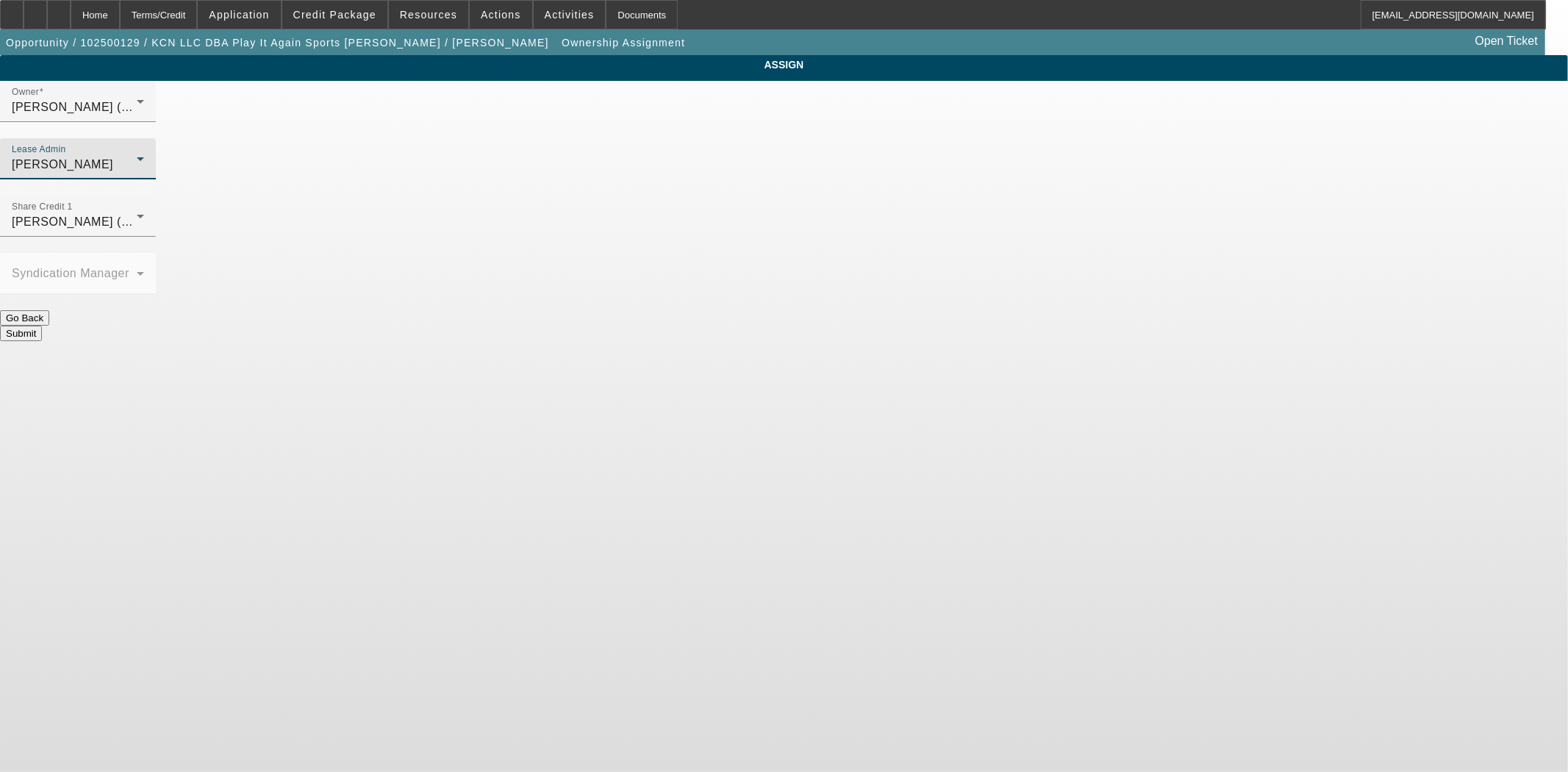
click at [42, 326] on button "Submit" at bounding box center [20, 333] width 42 height 15
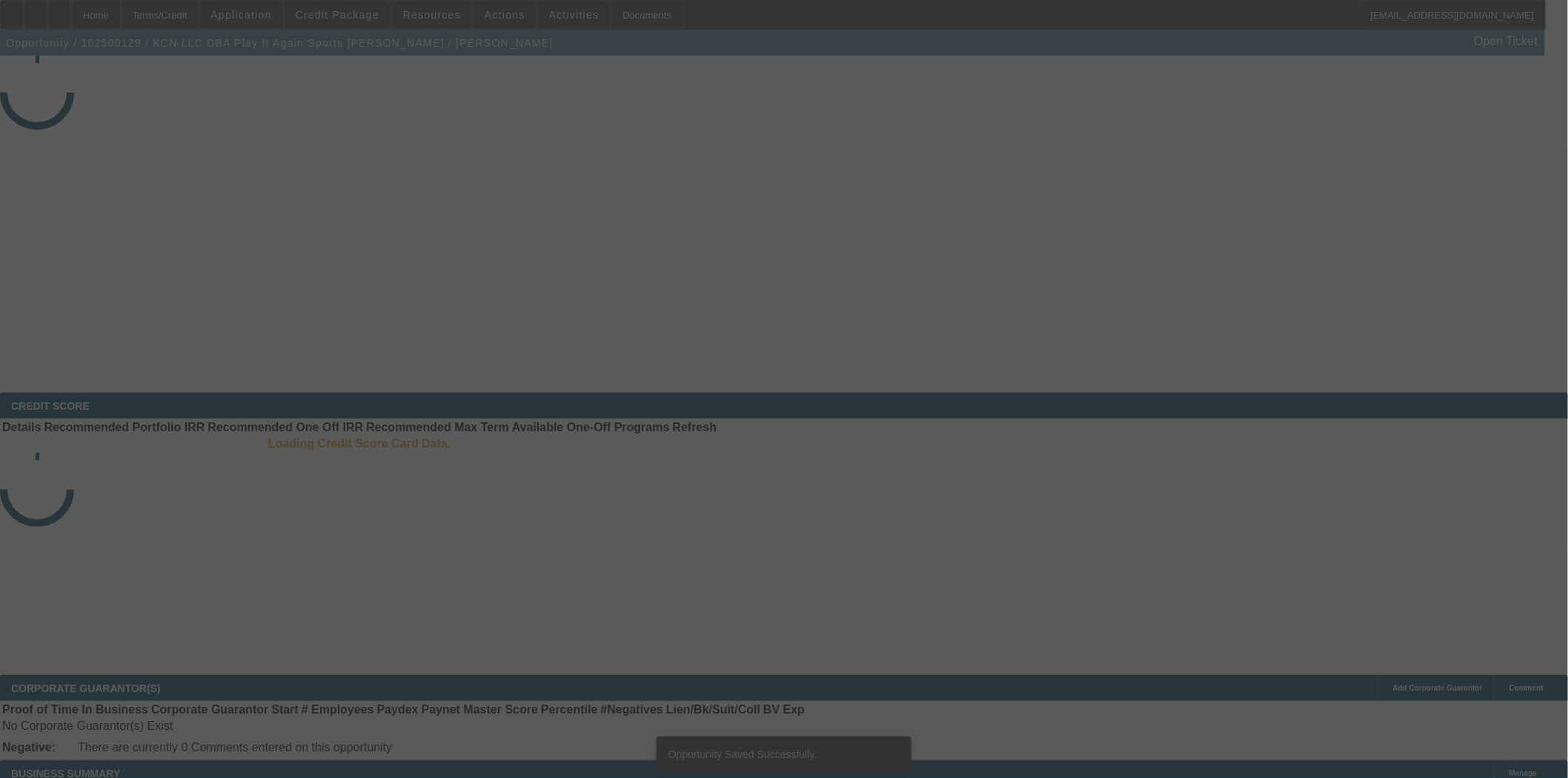
select select "3"
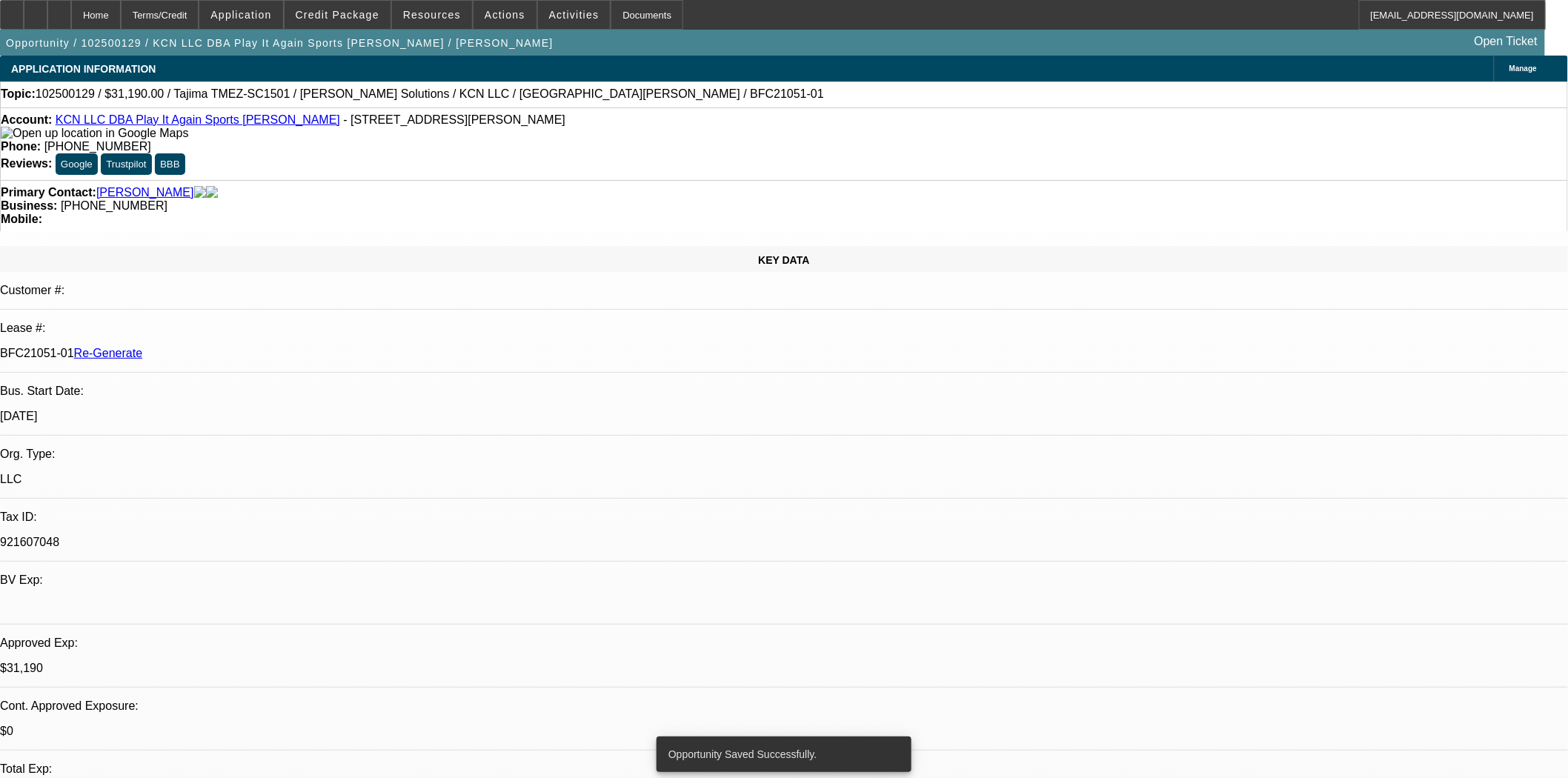
select select "0"
select select "2"
select select "0"
select select "6"
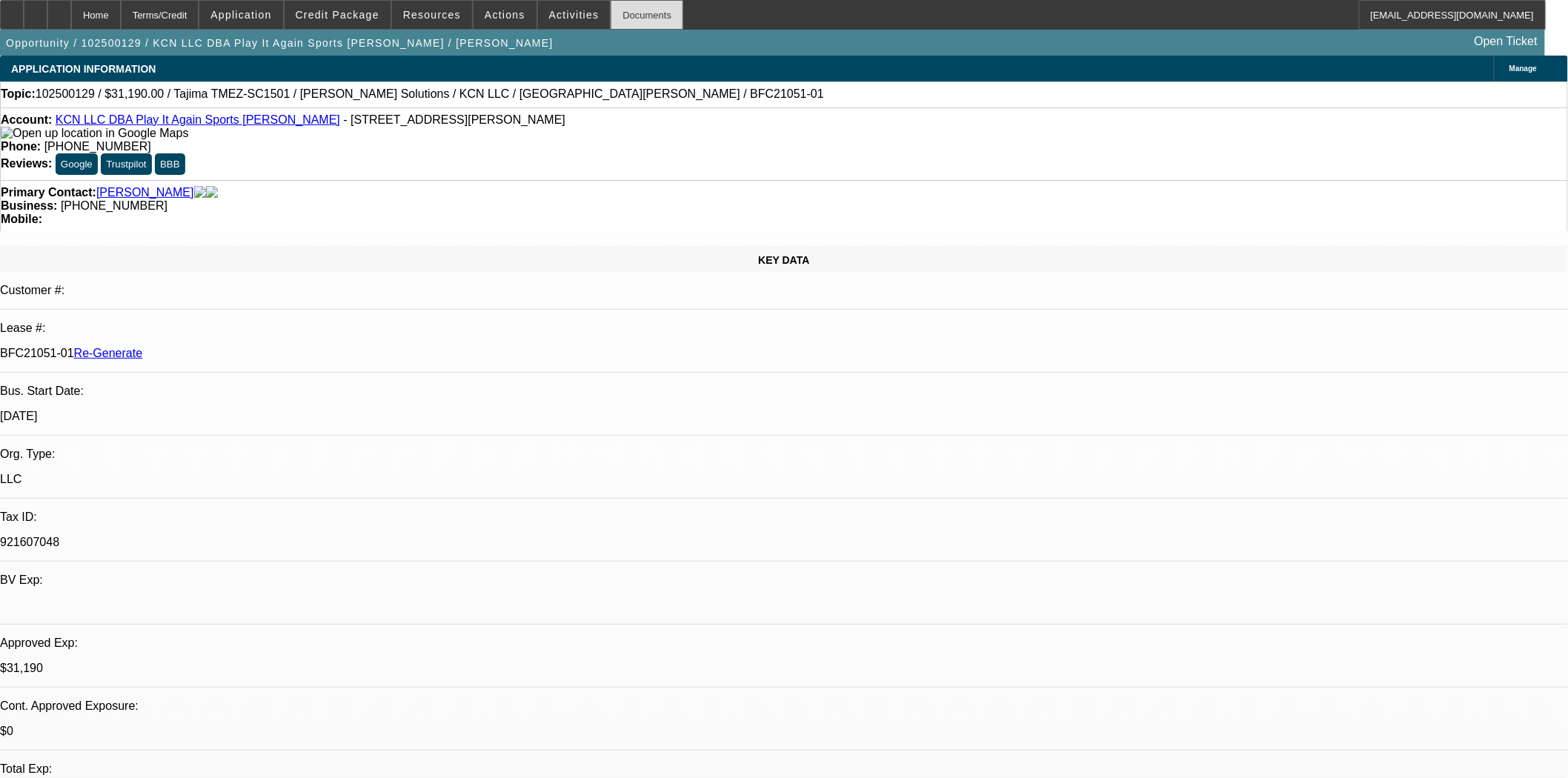
click at [617, 15] on div "Documents" at bounding box center [646, 14] width 72 height 29
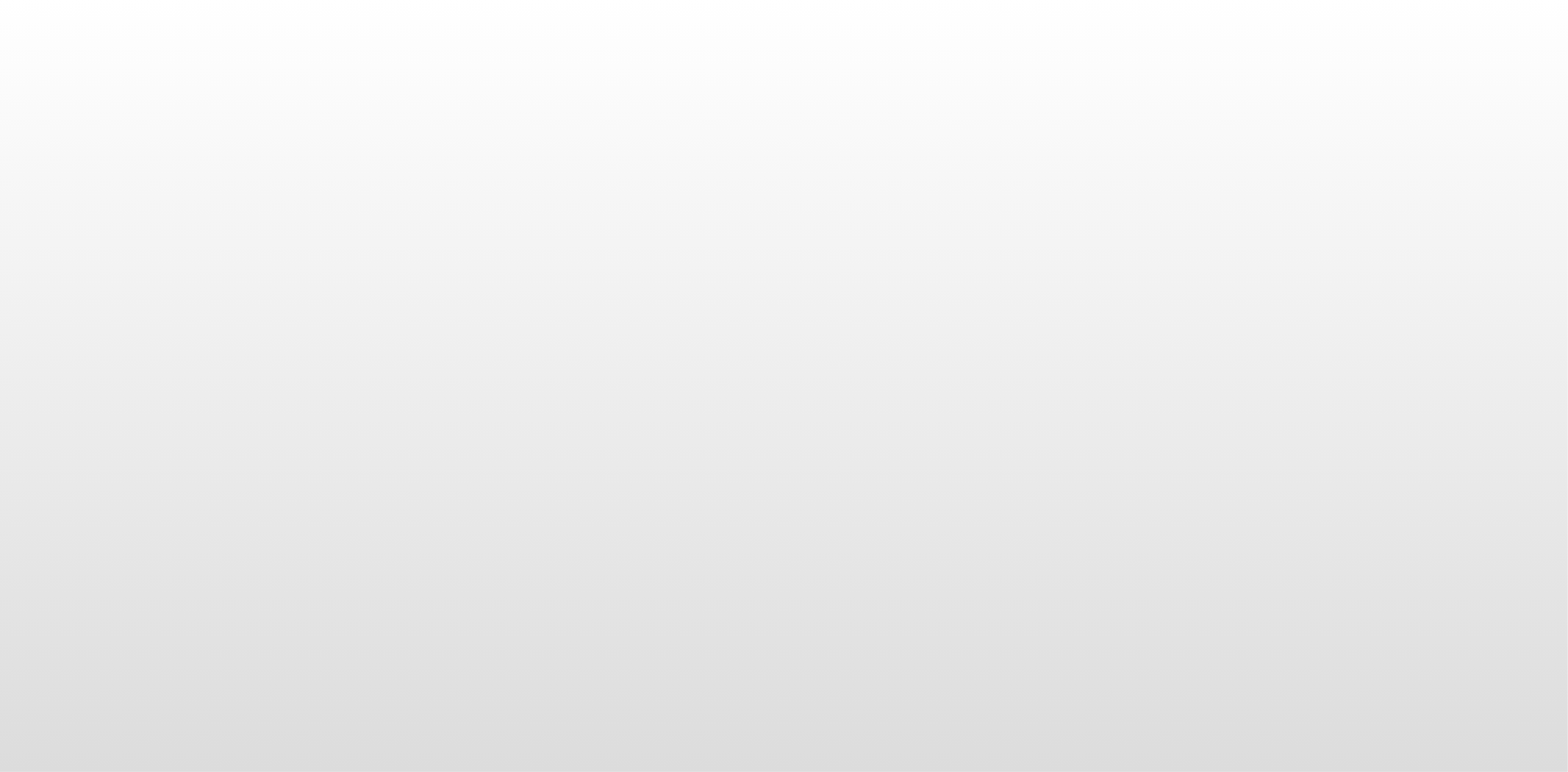
click at [577, 296] on body at bounding box center [784, 386] width 1568 height 772
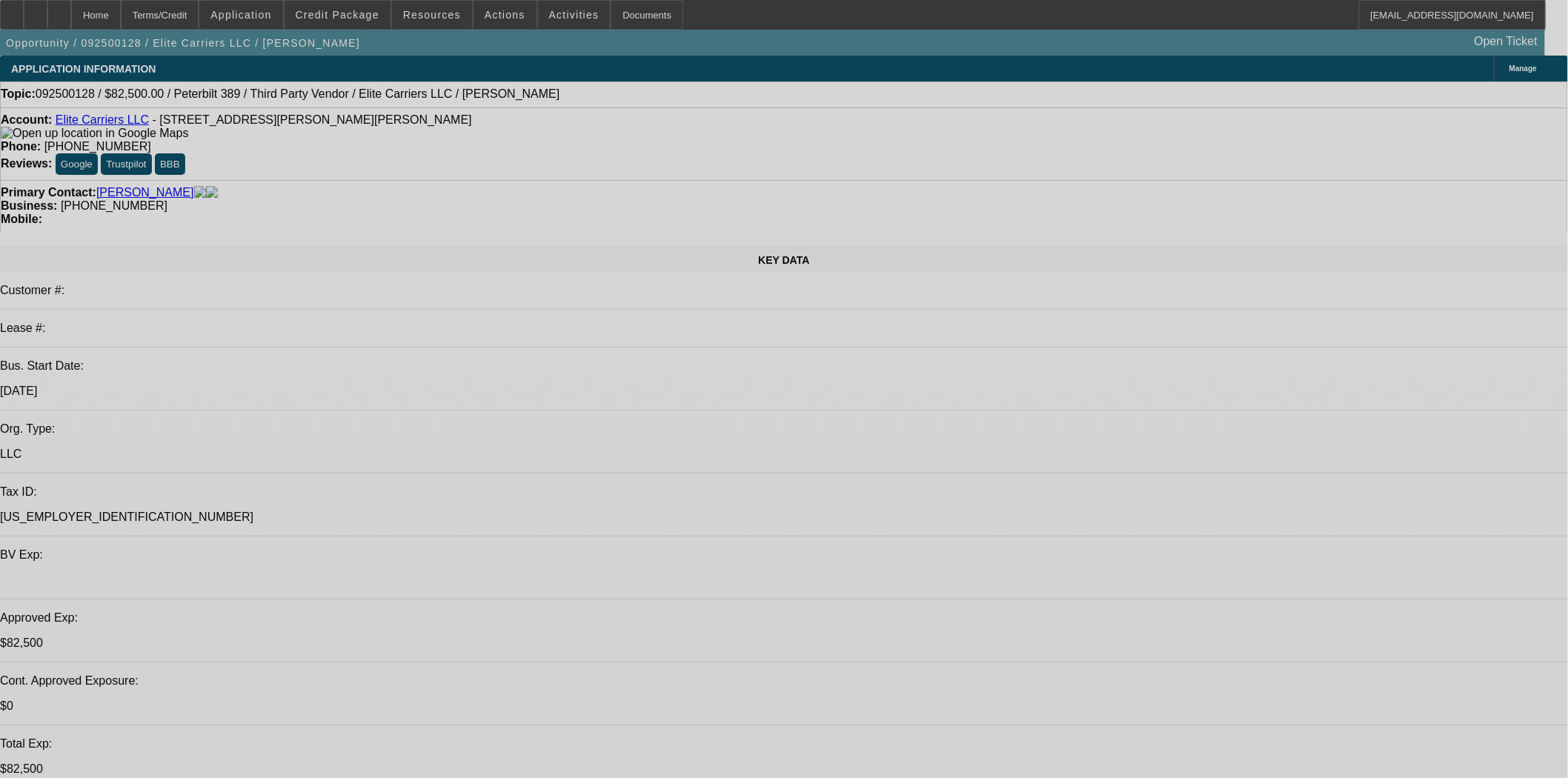
select select "0"
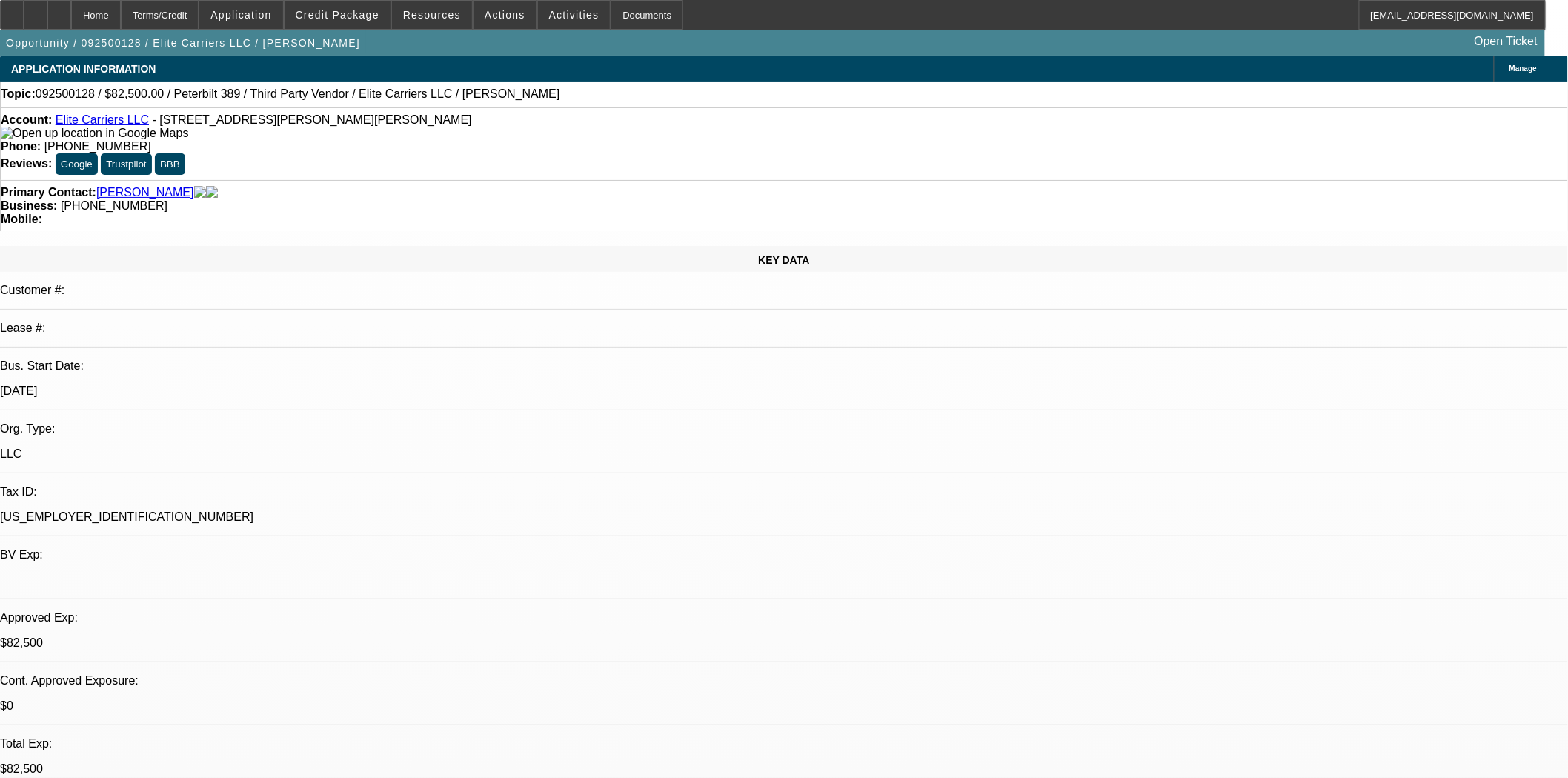
select select "2"
select select "0.1"
select select "4"
select select "0"
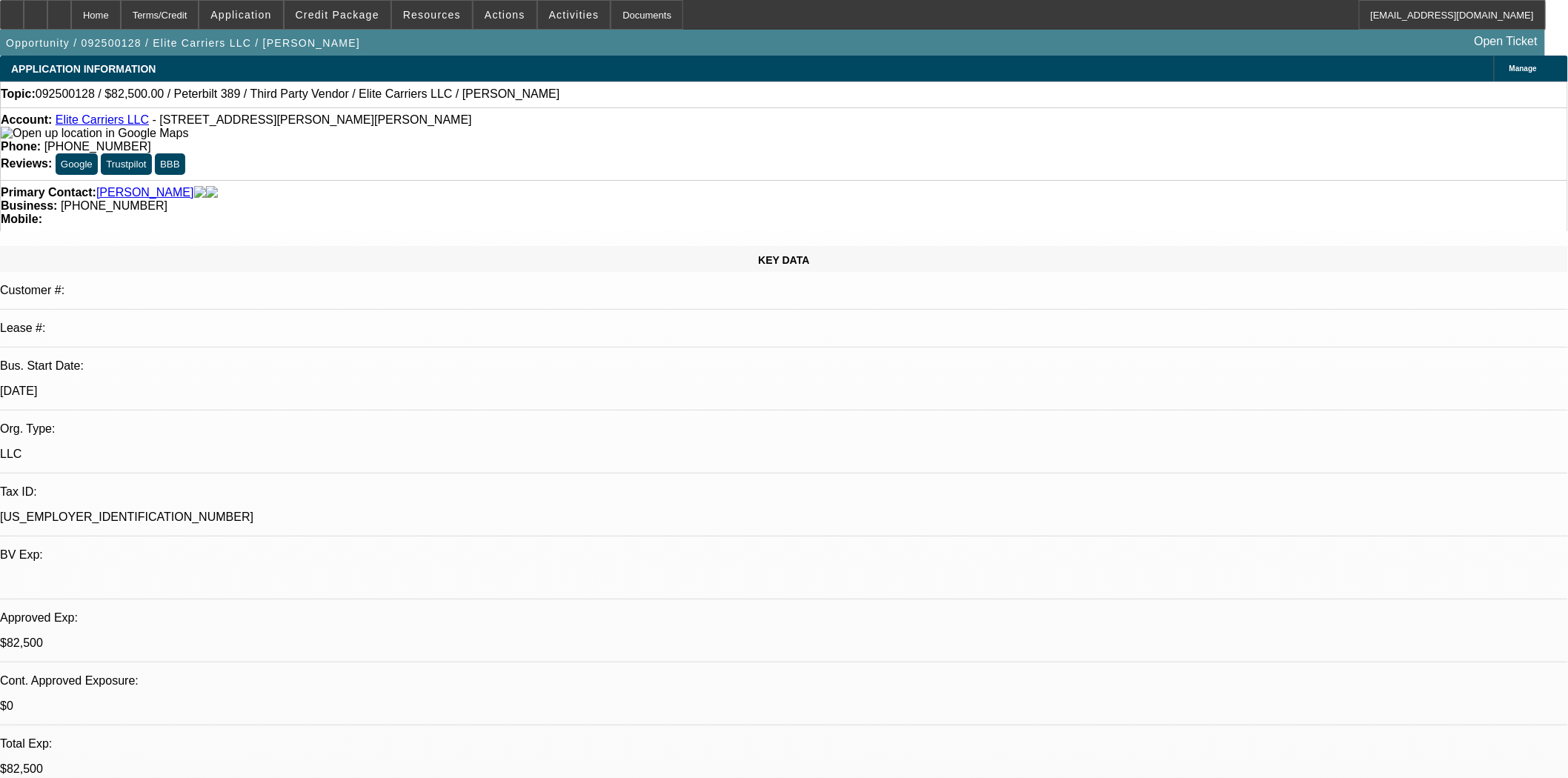
select select "2"
select select "0.1"
select select "4"
select select "0"
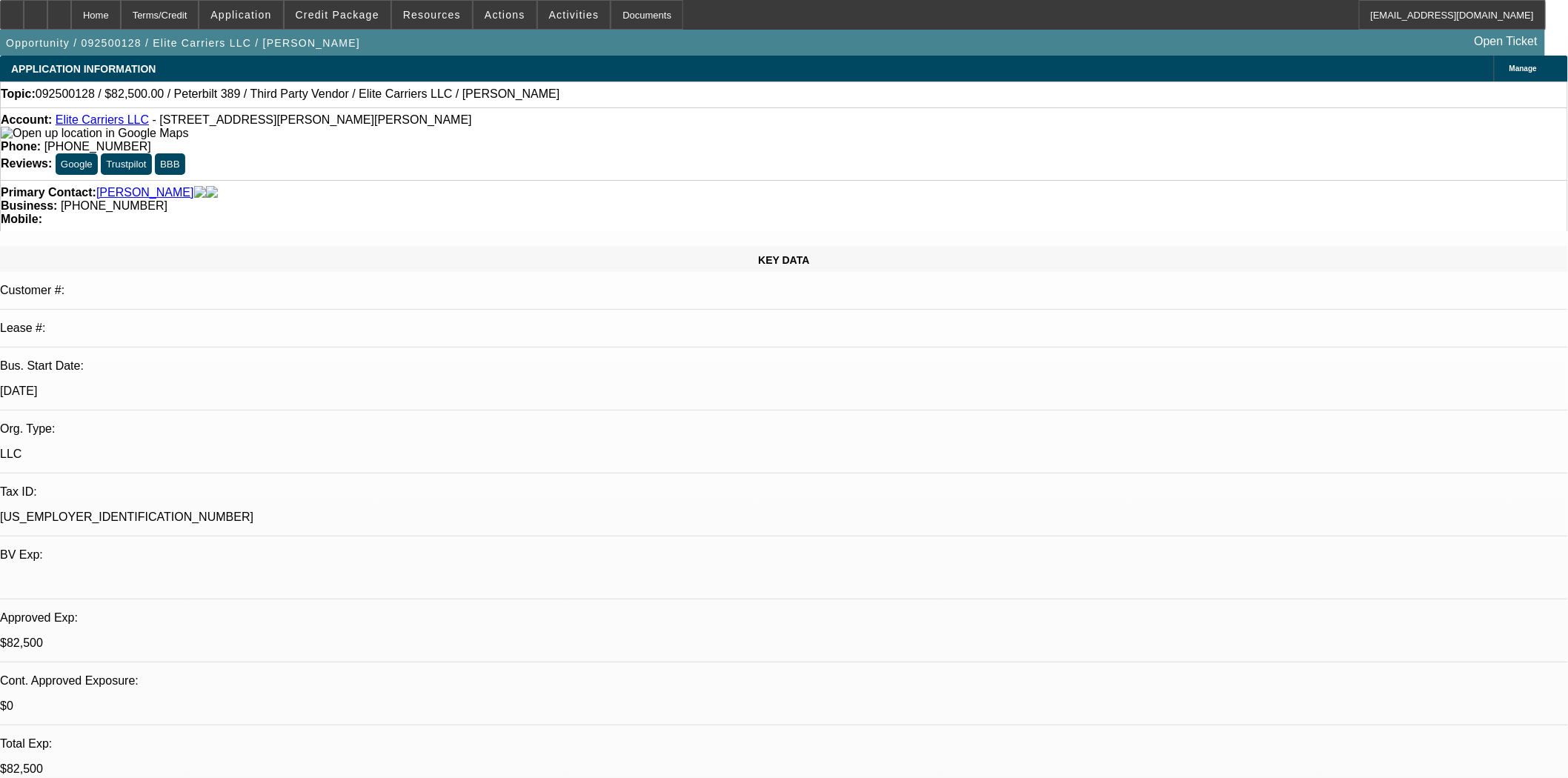
select select "2"
select select "0.1"
select select "4"
select select "0"
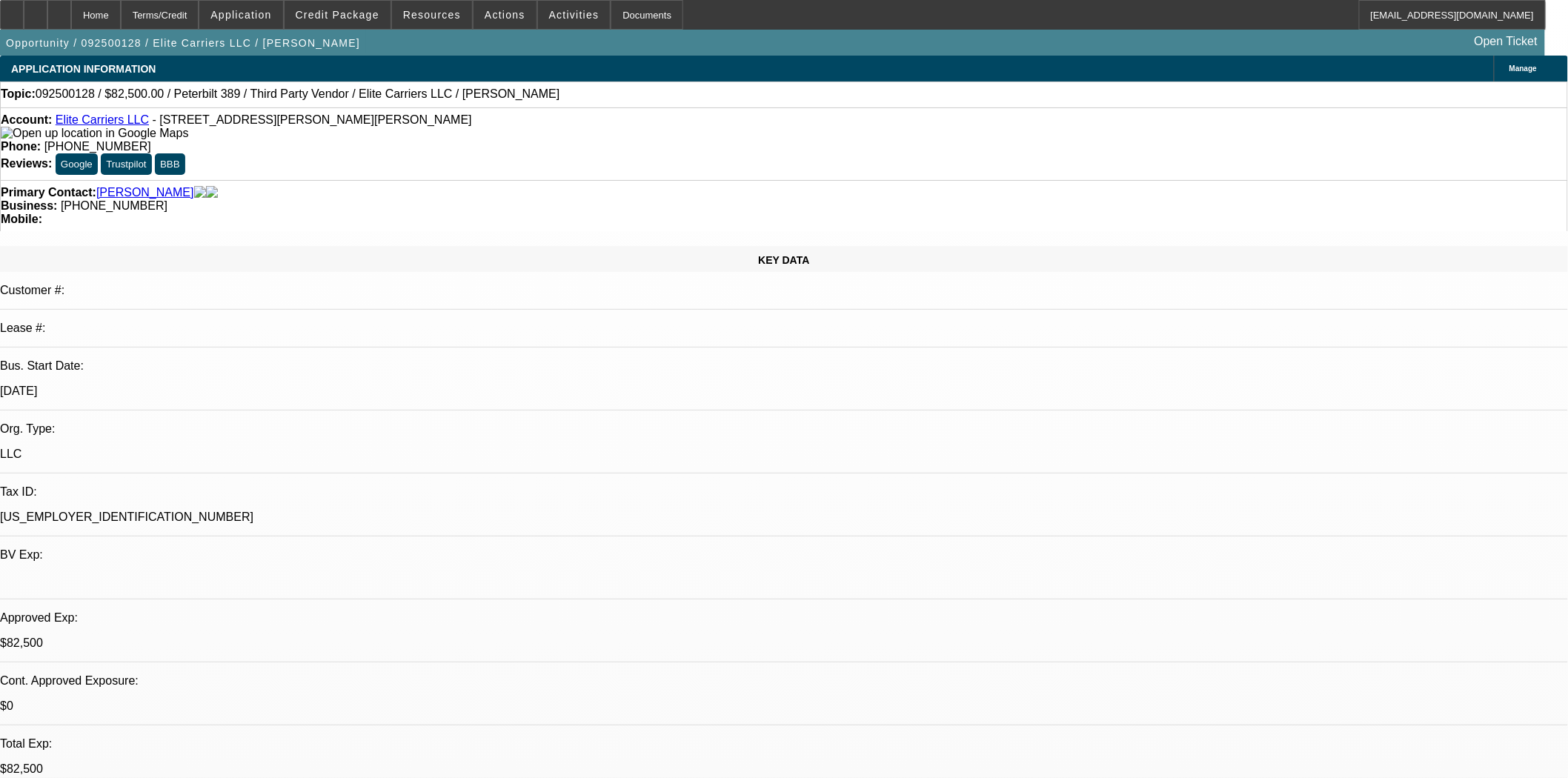
select select "2"
select select "0.1"
select select "4"
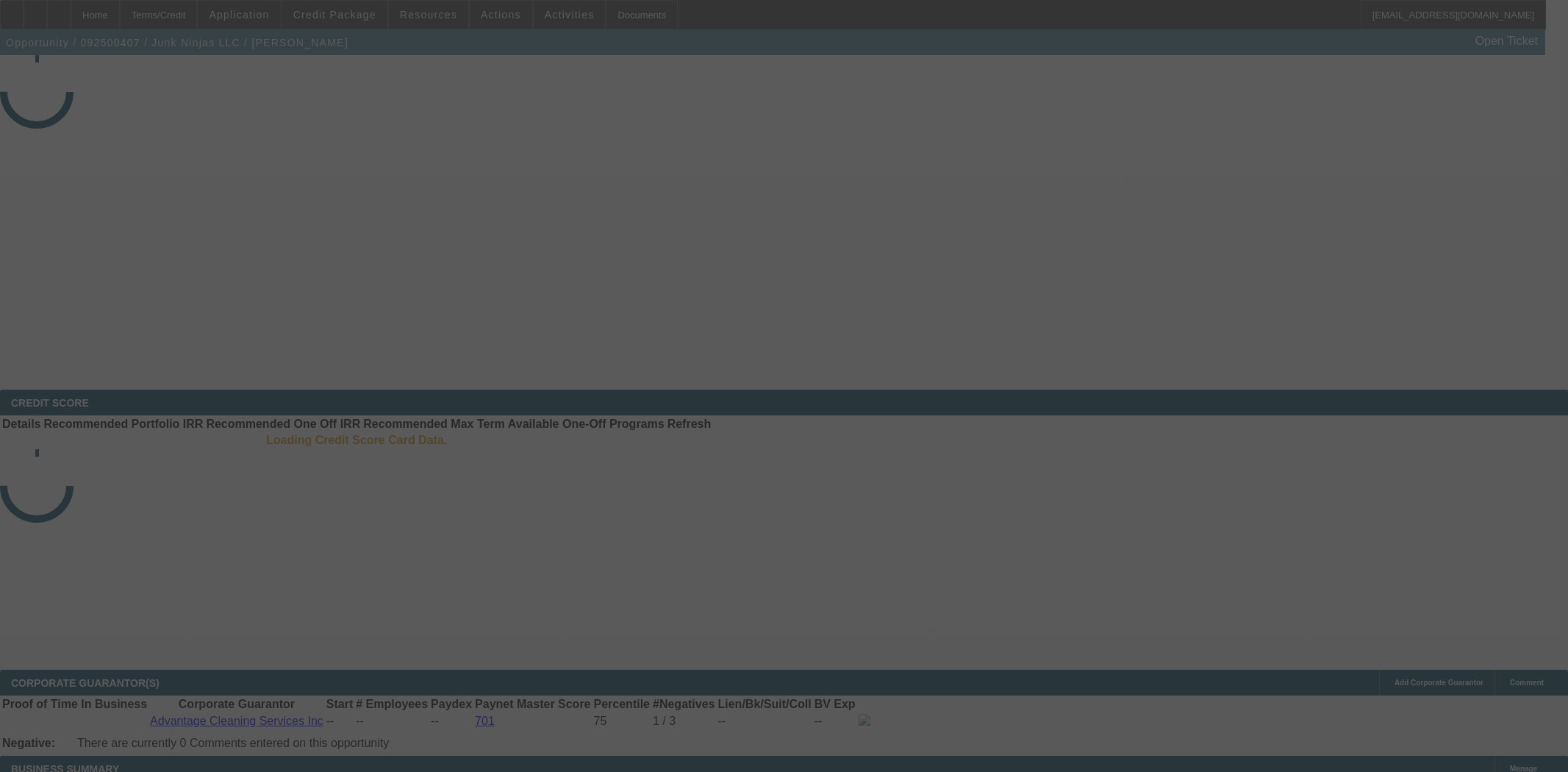
select select "3"
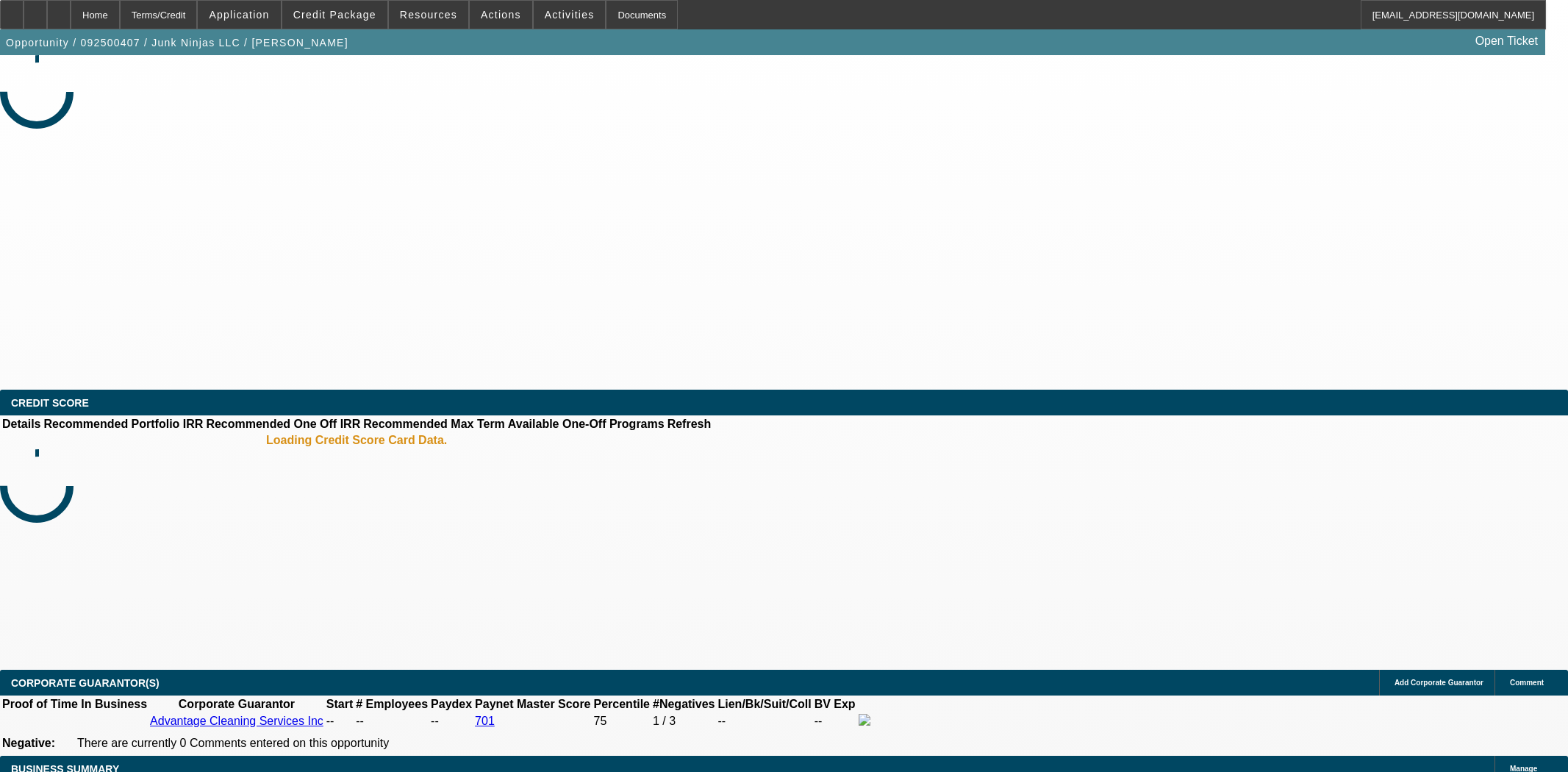
select select "0"
select select "0.1"
select select "4"
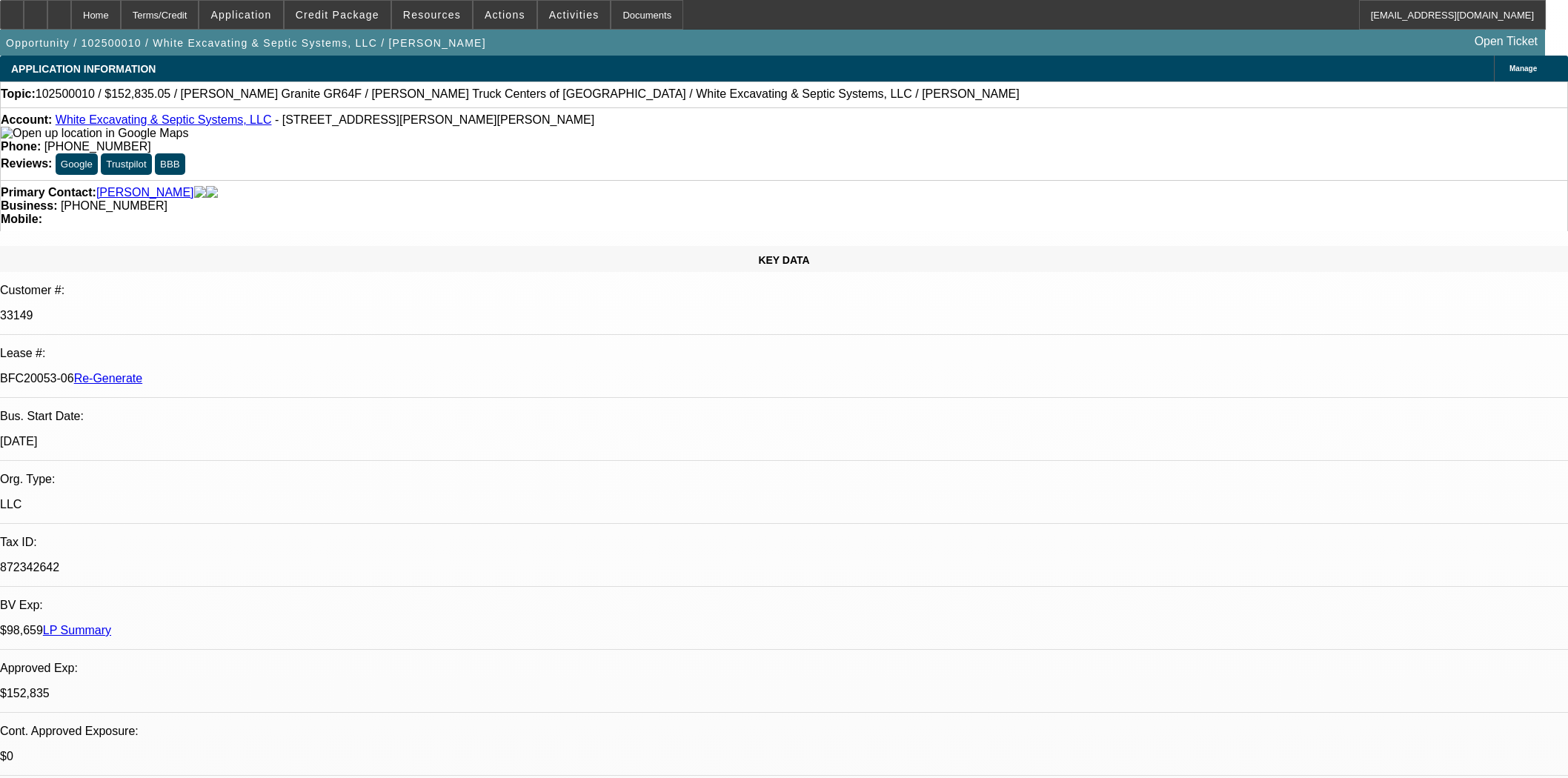
select select "3"
select select "0"
select select "6"
click at [376, 9] on span "Credit Package" at bounding box center [338, 14] width 84 height 12
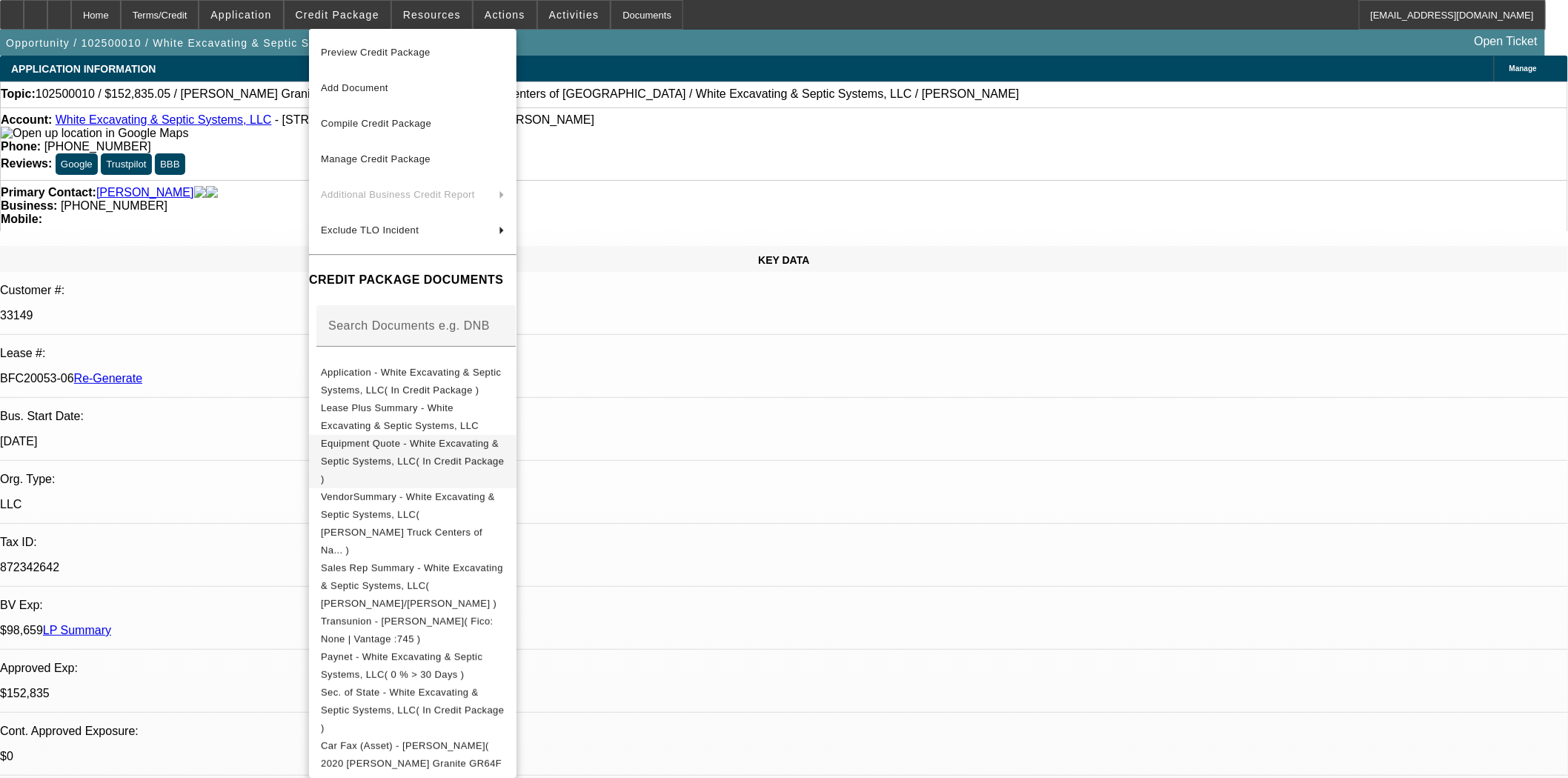
click at [421, 436] on button "Equipment Quote - White Excavating & Septic Systems, LLC( In Credit Package )" at bounding box center [413, 461] width 207 height 54
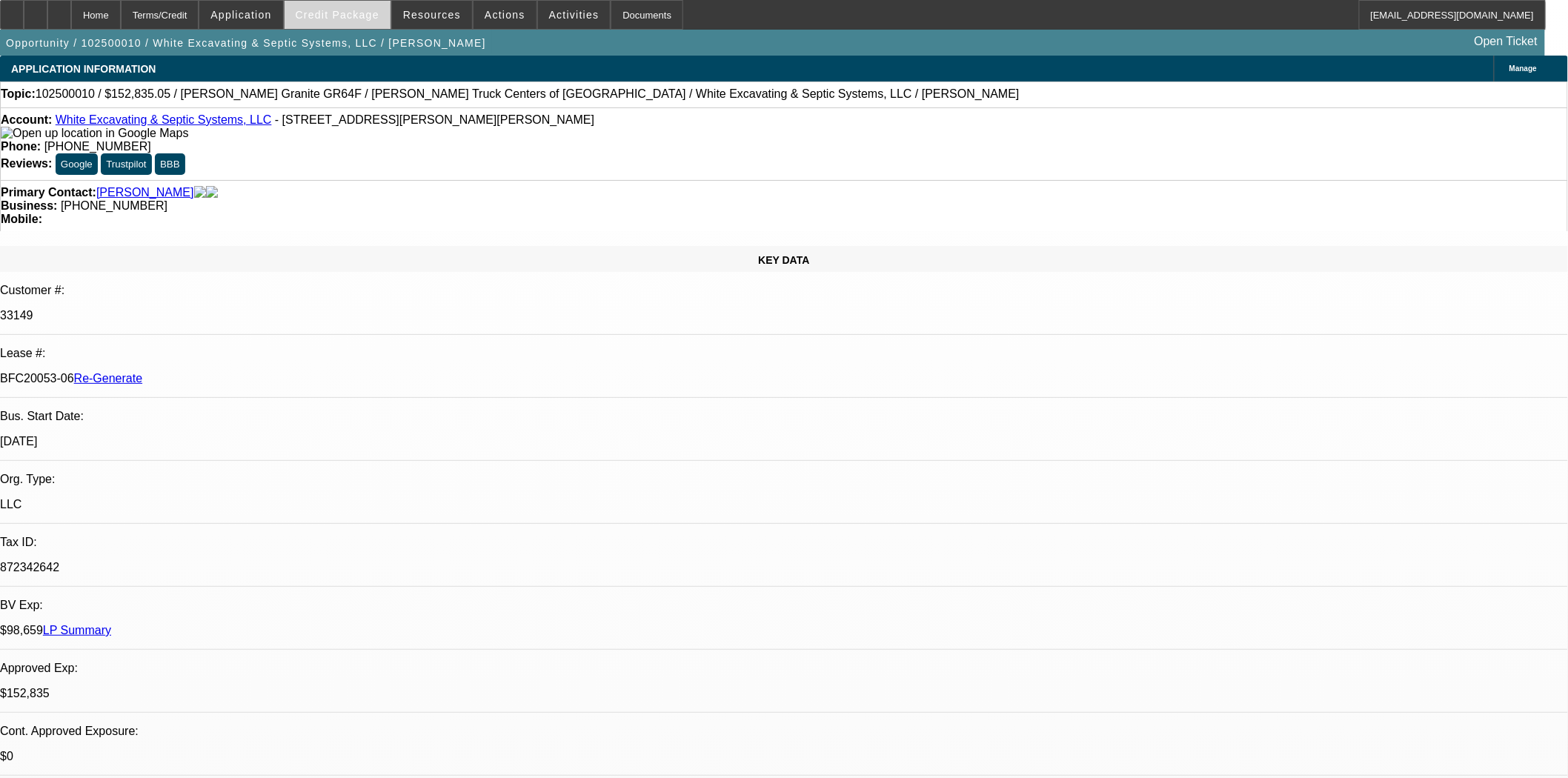
click at [344, 17] on span "Credit Package" at bounding box center [338, 14] width 84 height 12
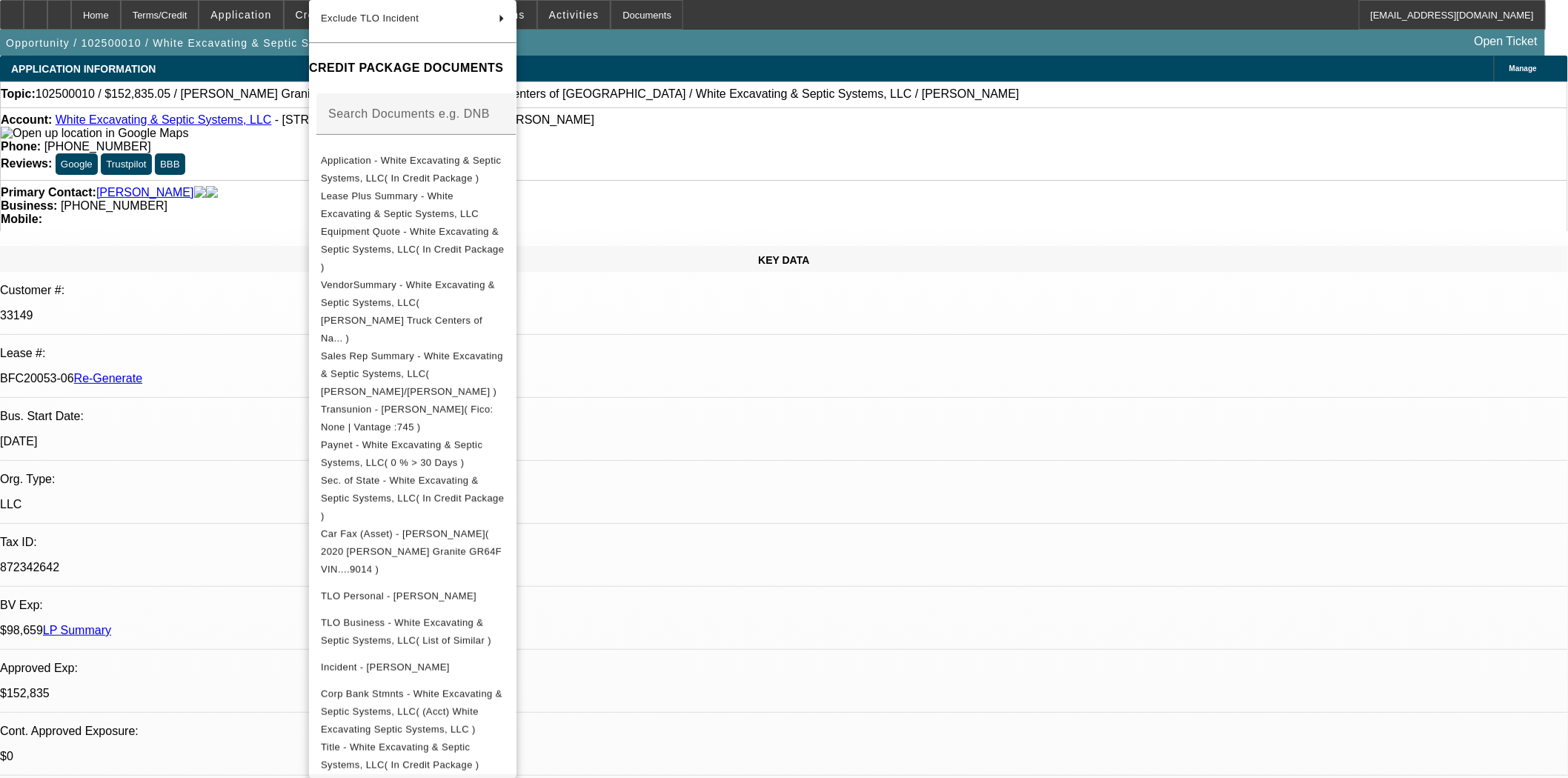
scroll to position [270, 0]
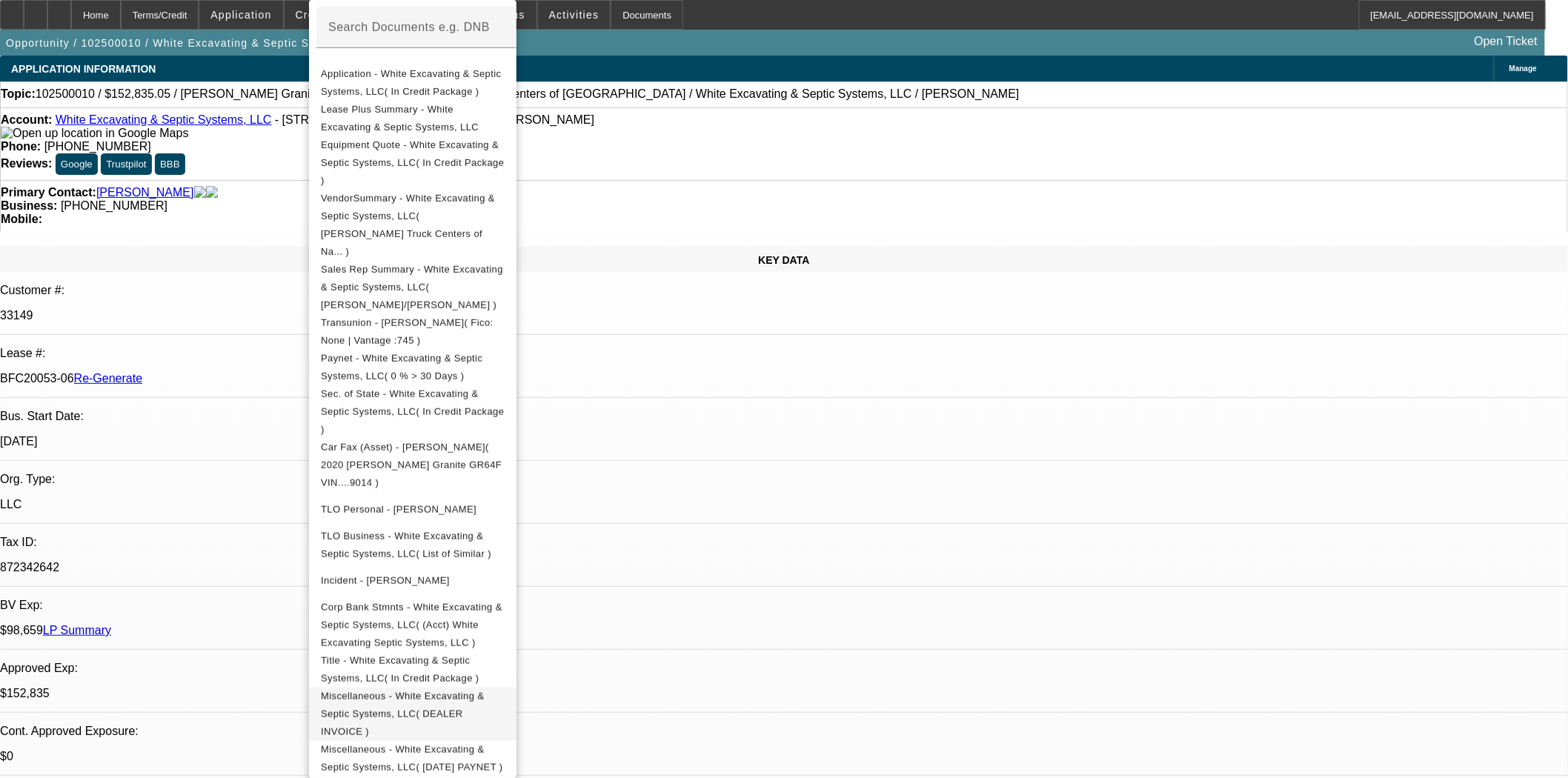
click at [484, 690] on span "Miscellaneous - White Excavating & Septic Systems, LLC( DEALER INVOICE )" at bounding box center [402, 714] width 163 height 46
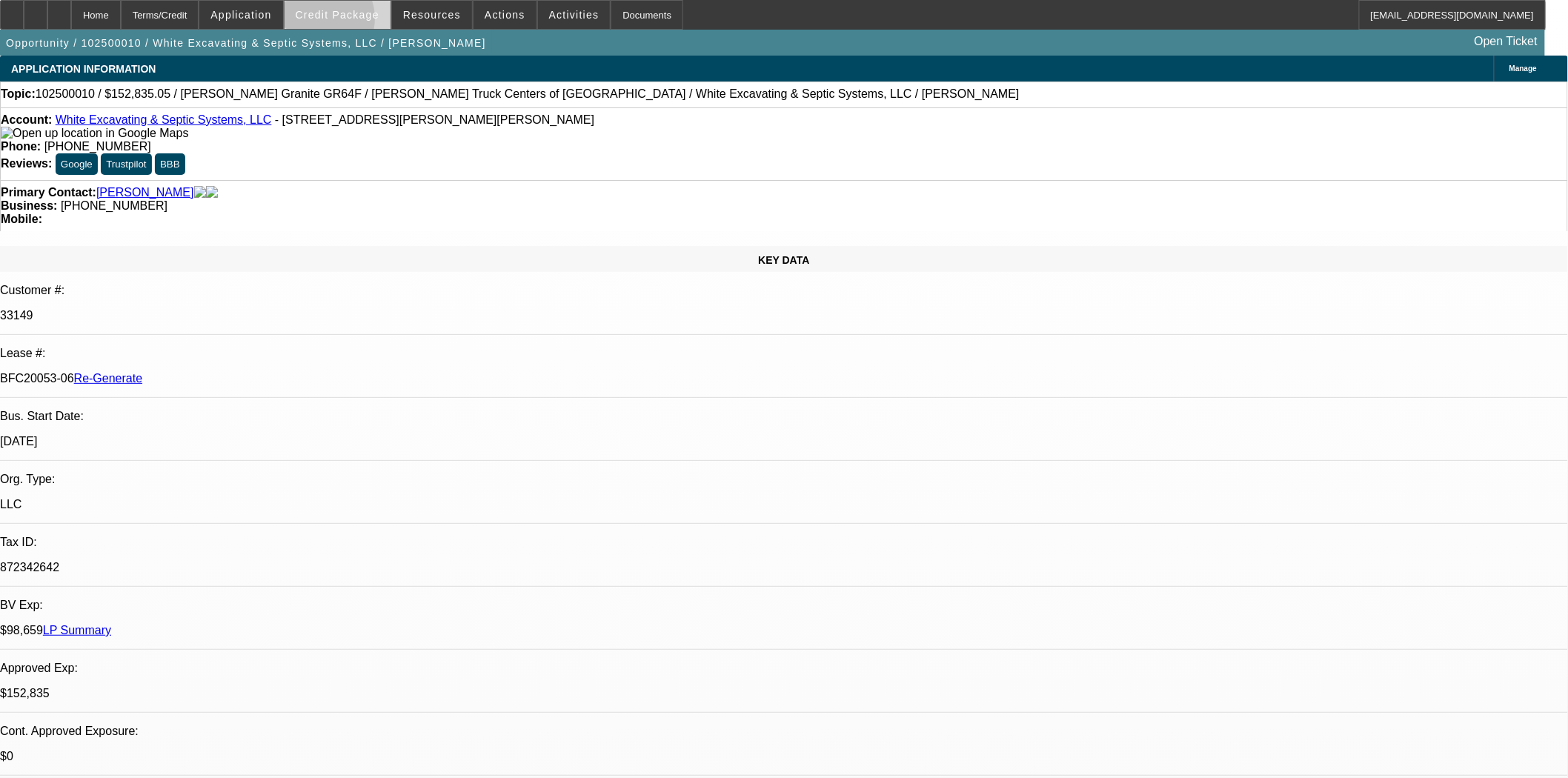
click at [343, 22] on span at bounding box center [338, 15] width 106 height 36
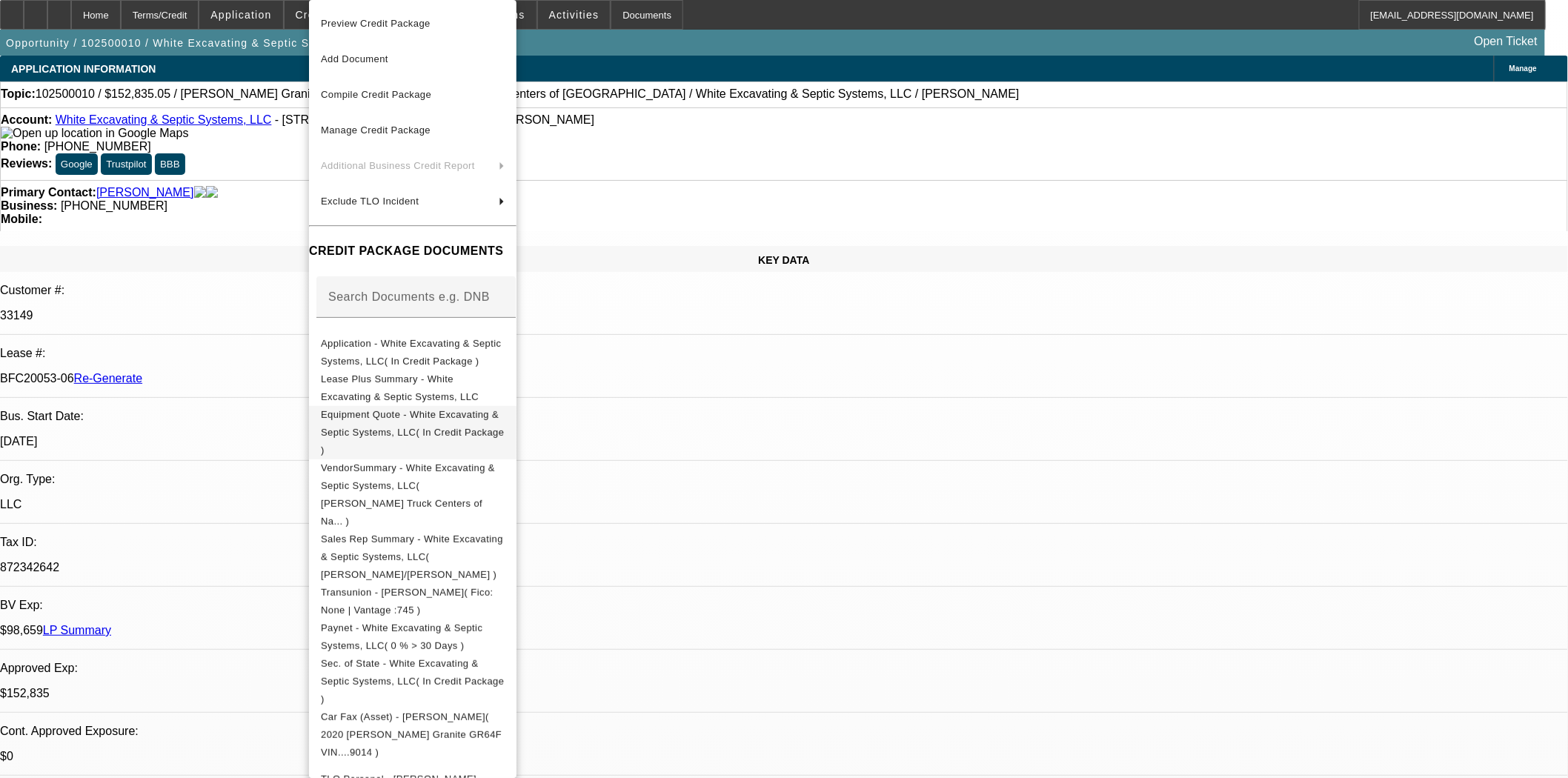
click at [389, 424] on span "Equipment Quote - White Excavating & Septic Systems, LLC( In Credit Package )" at bounding box center [413, 433] width 184 height 54
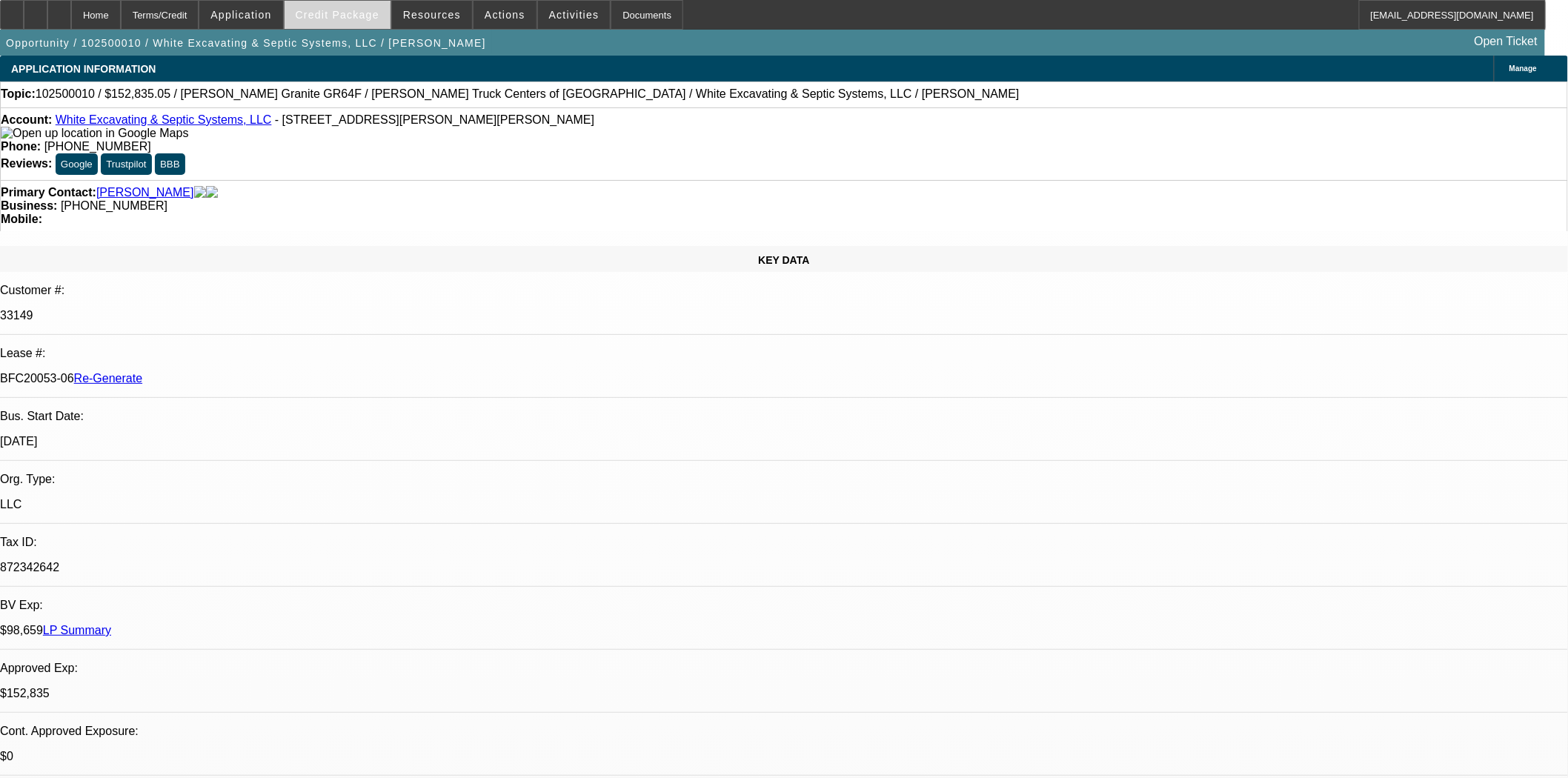
click at [343, 13] on span "Credit Package" at bounding box center [338, 14] width 84 height 12
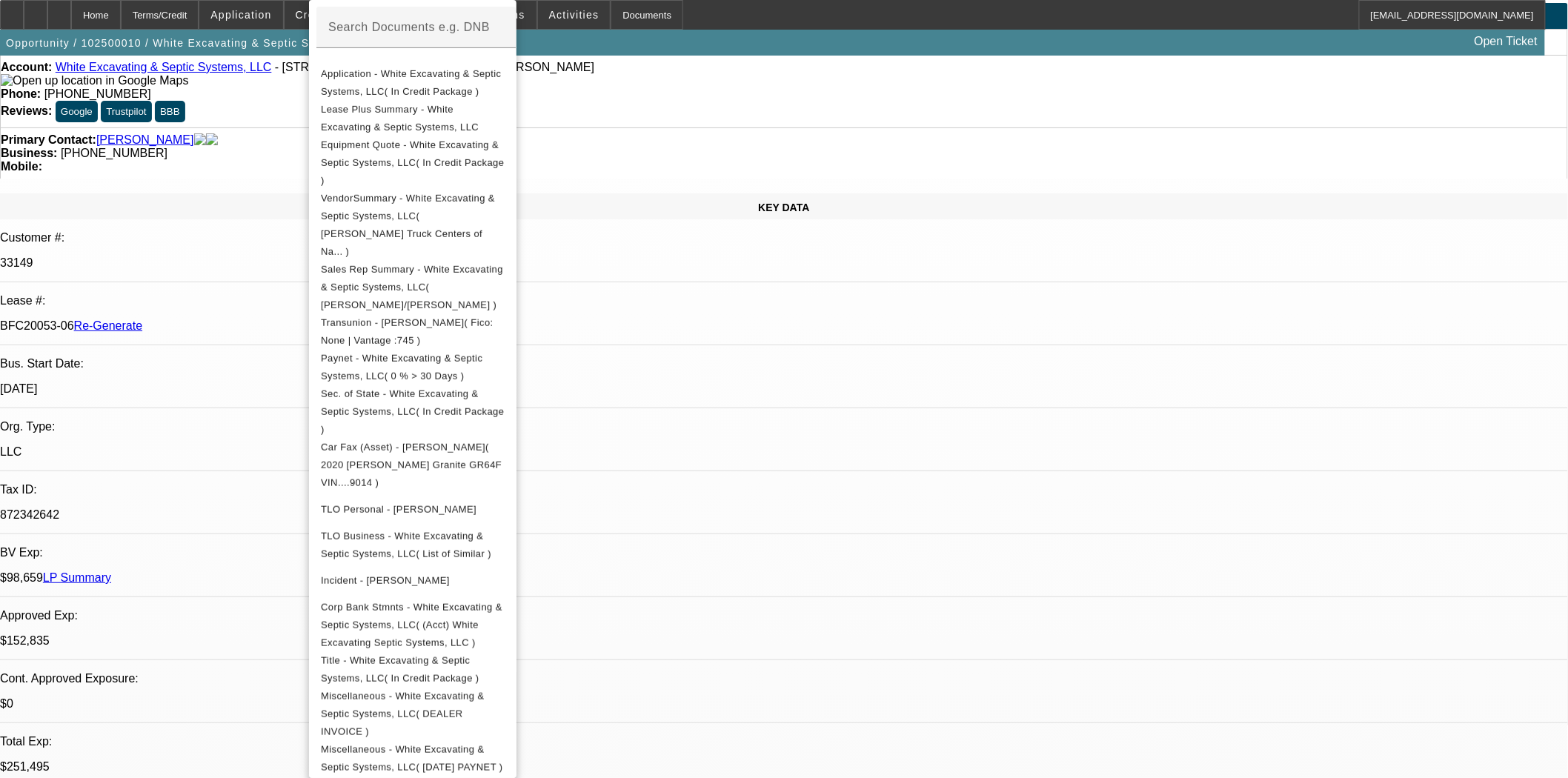
scroll to position [82, 0]
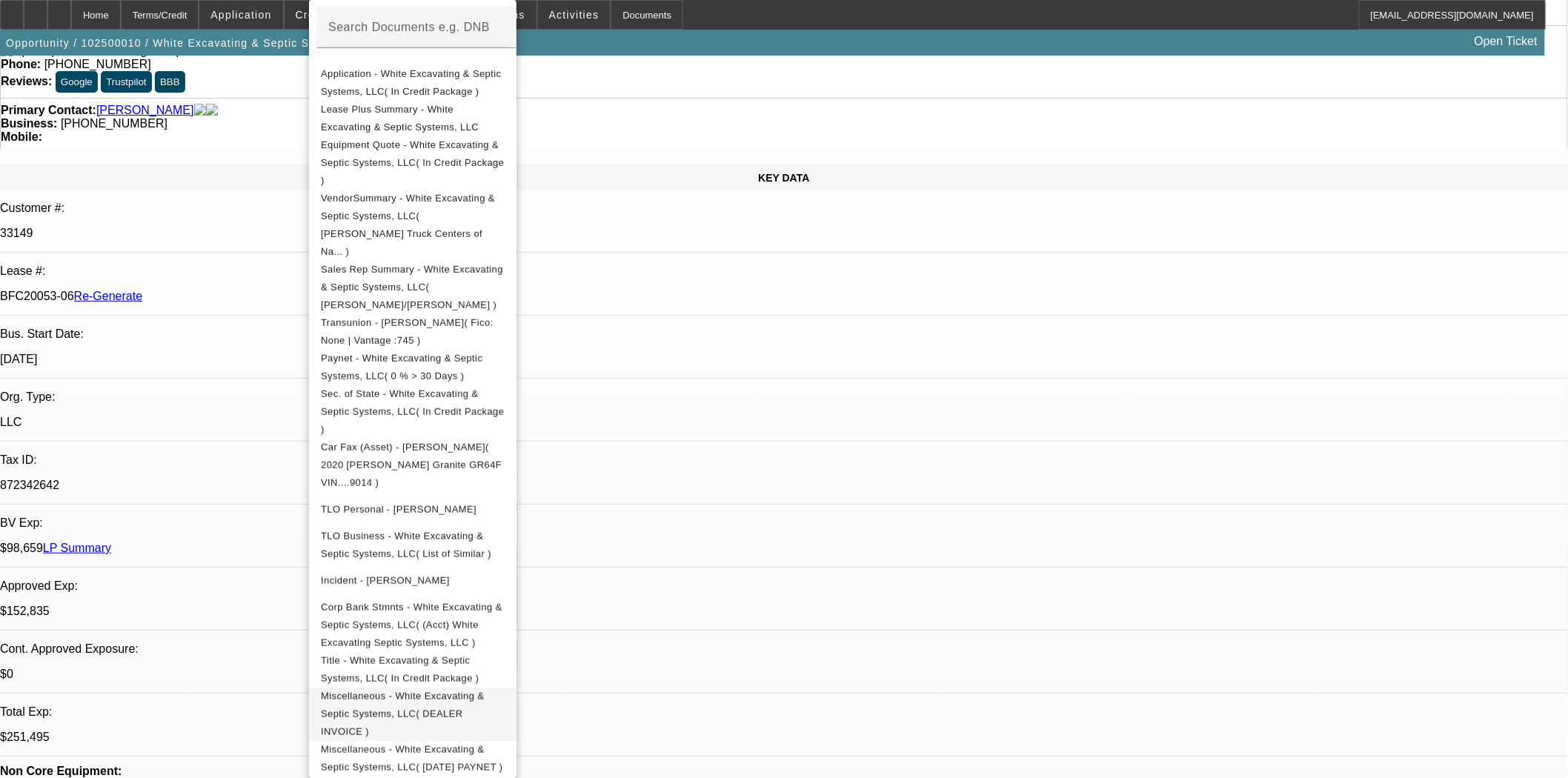
click at [480, 690] on span "Miscellaneous - White Excavating & Septic Systems, LLC( DEALER INVOICE )" at bounding box center [402, 714] width 163 height 46
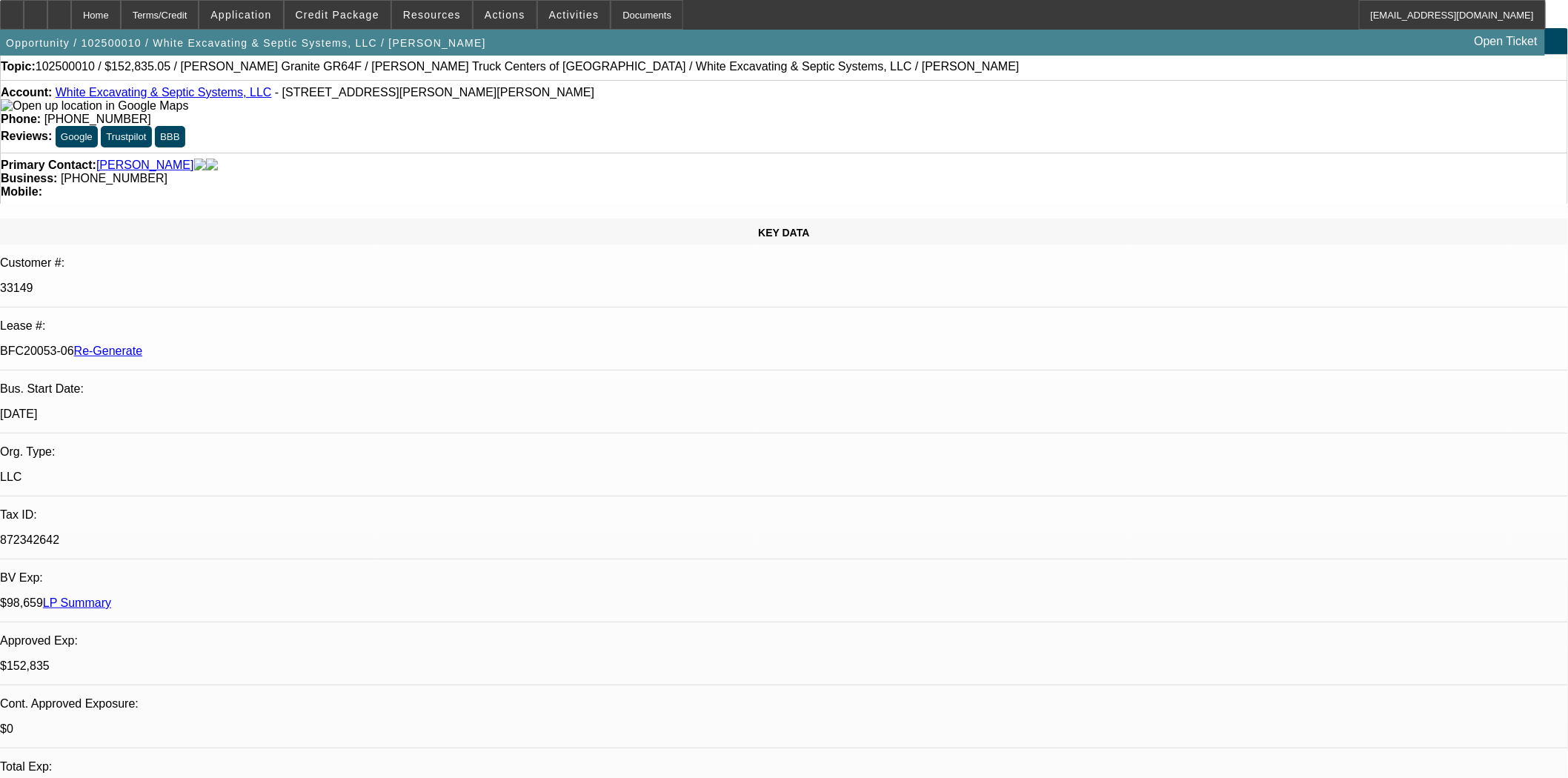
scroll to position [0, 0]
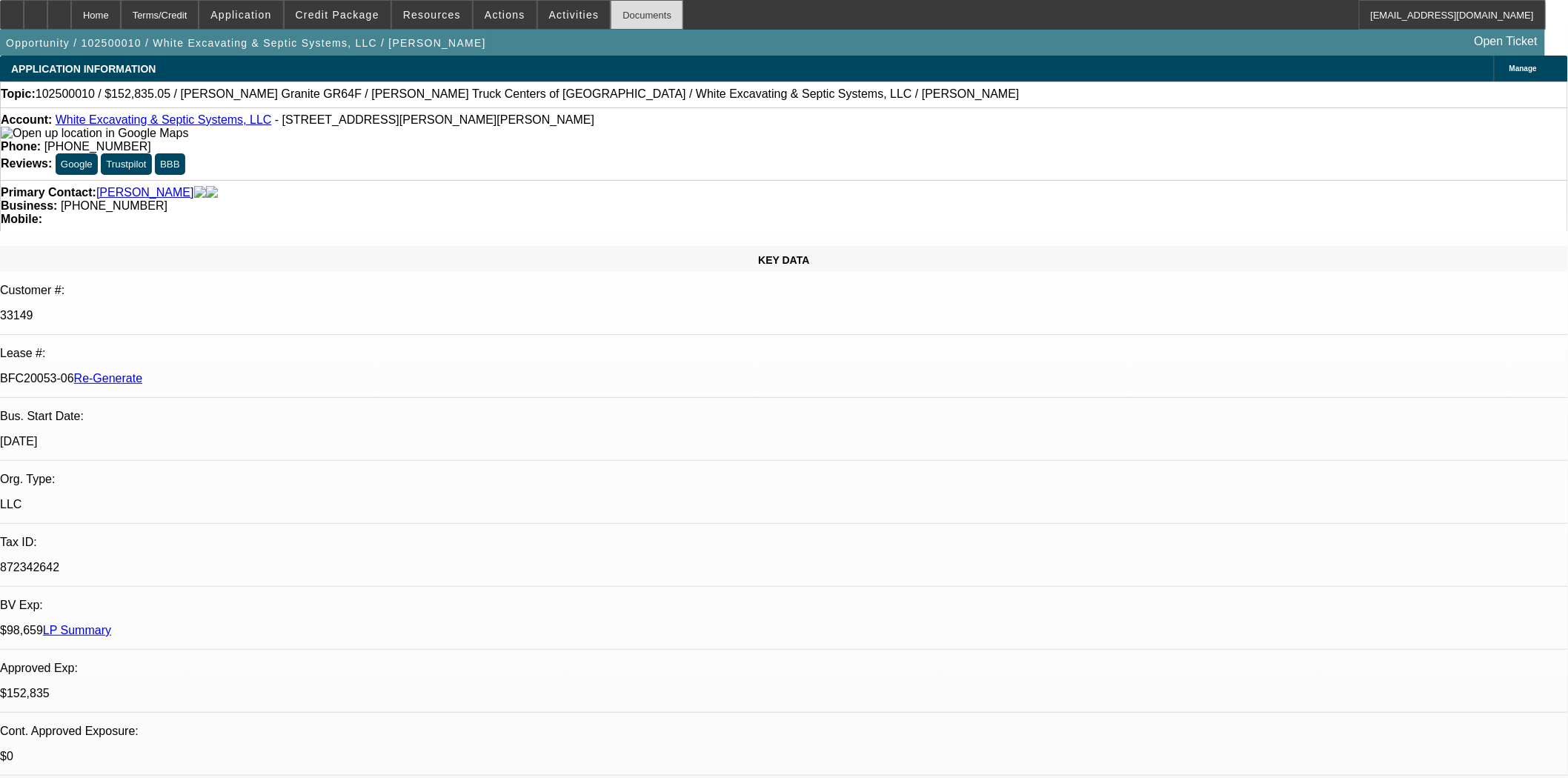
click at [641, 27] on div "Documents" at bounding box center [646, 14] width 72 height 29
click at [516, 16] on span at bounding box center [505, 15] width 63 height 36
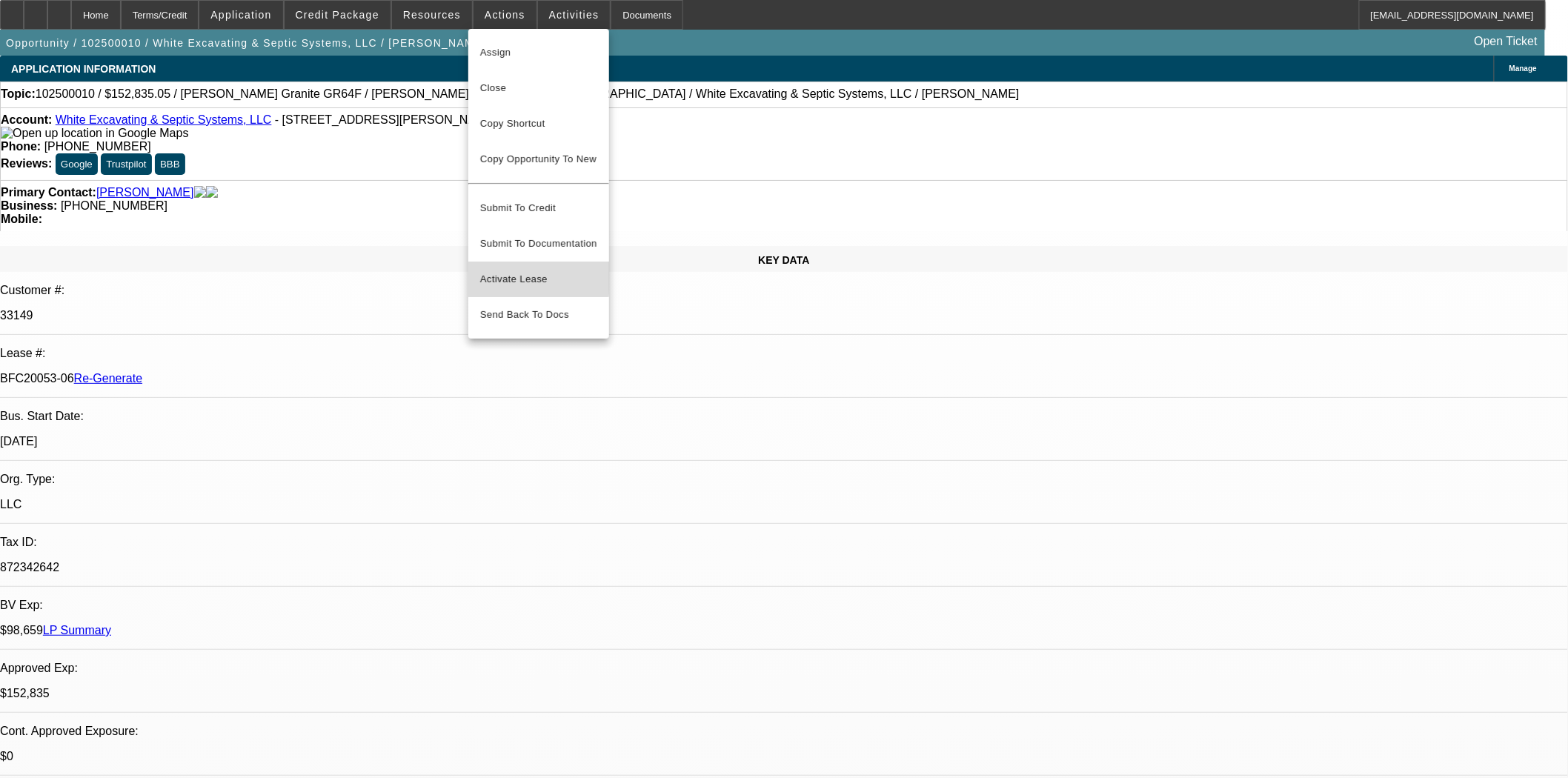
click at [517, 271] on span "Activate Lease" at bounding box center [538, 280] width 117 height 18
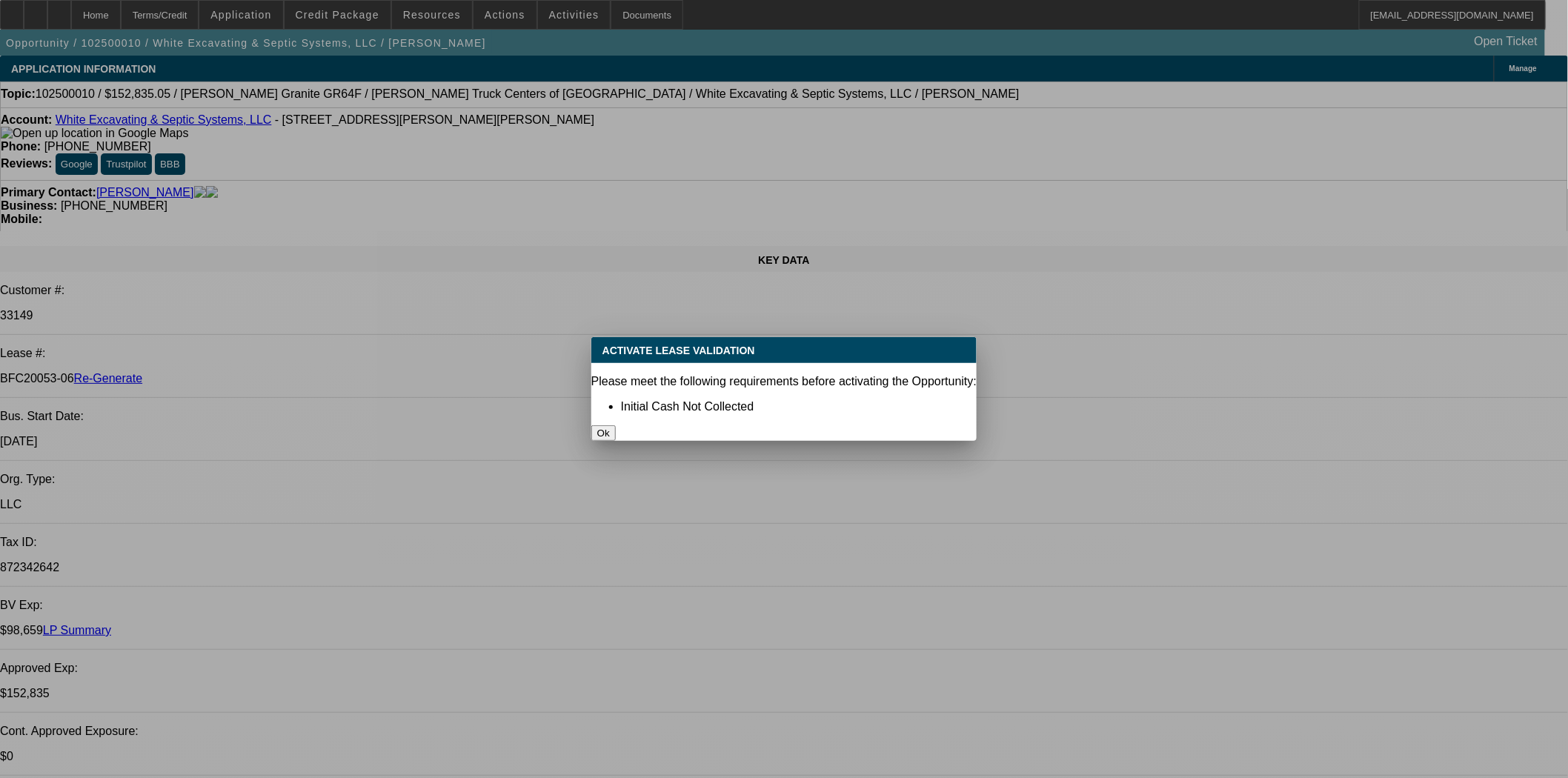
click at [616, 425] on button "Ok" at bounding box center [603, 432] width 24 height 15
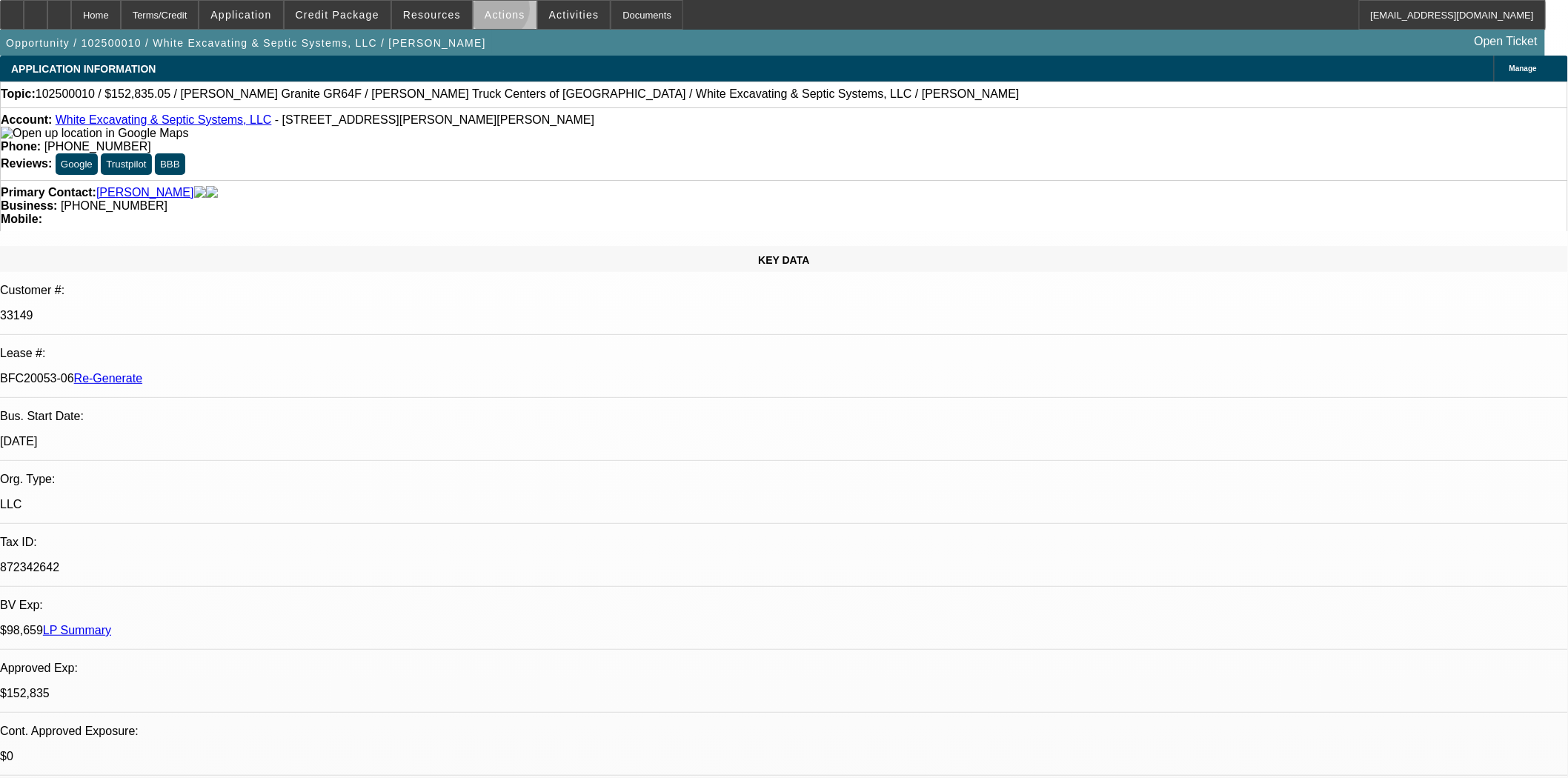
click at [494, 13] on span "Actions" at bounding box center [505, 14] width 41 height 12
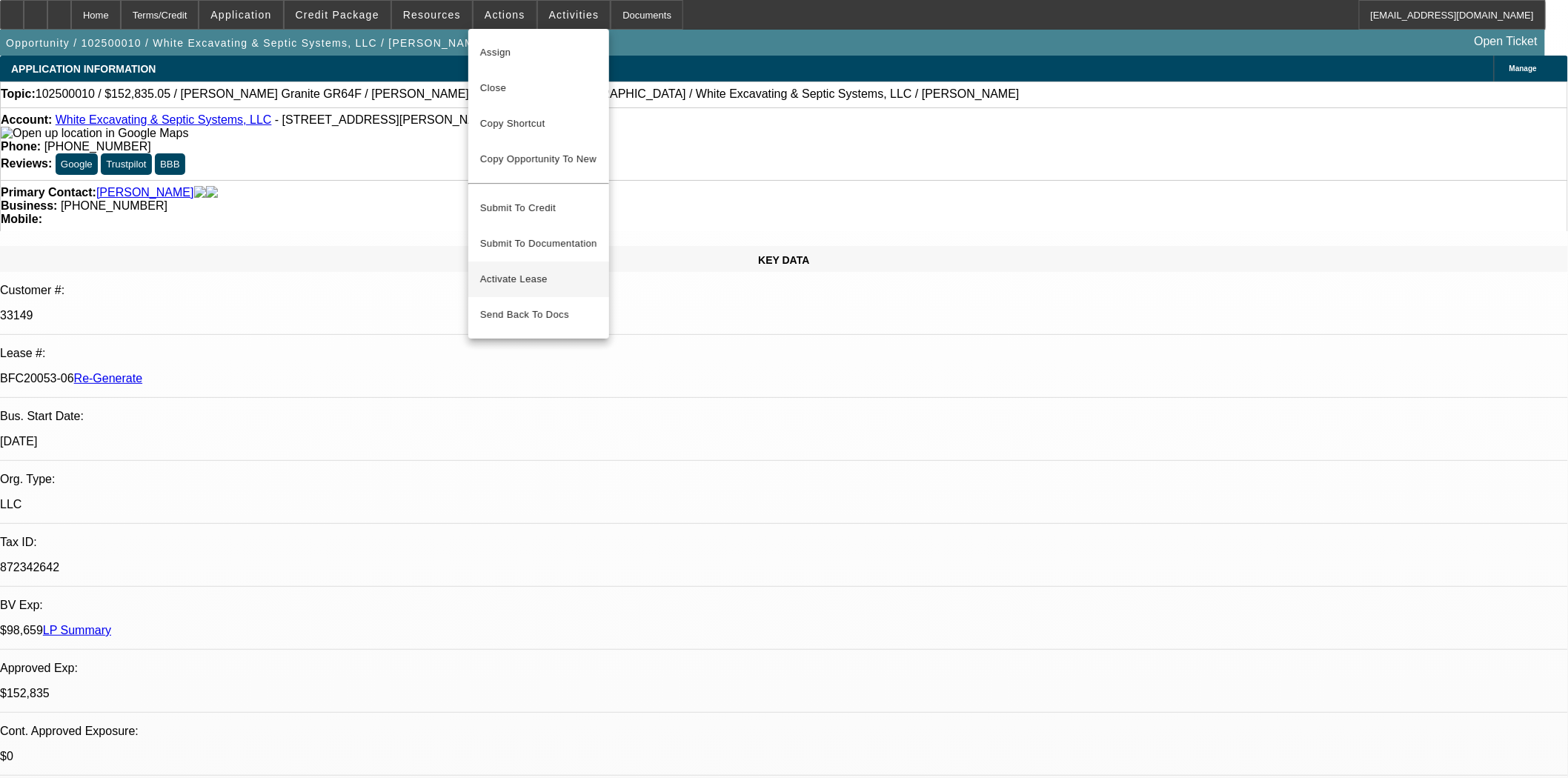
click at [498, 271] on span "Activate Lease" at bounding box center [538, 280] width 117 height 18
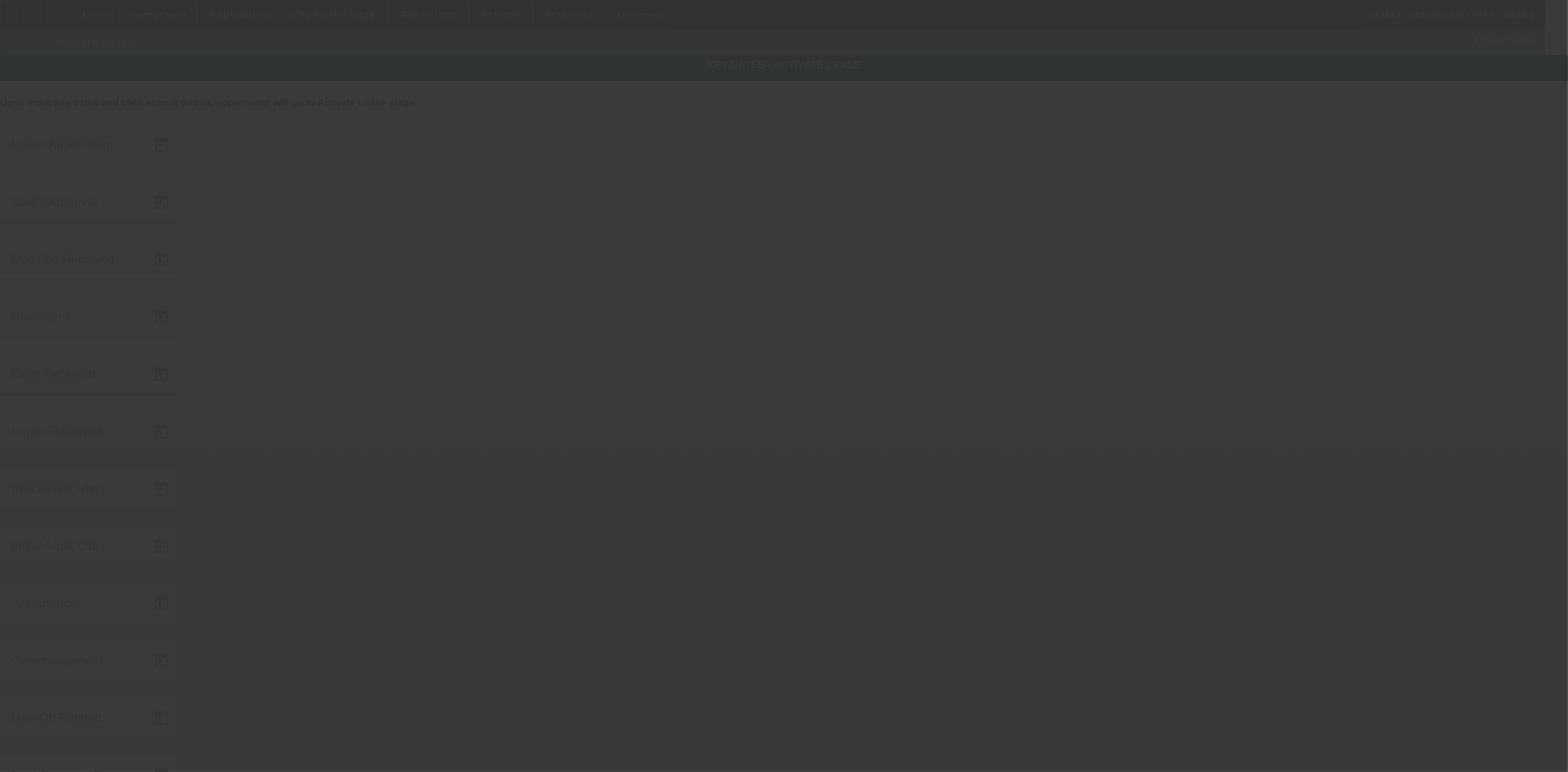
type input "10/1/2025"
type input "10/6/2025"
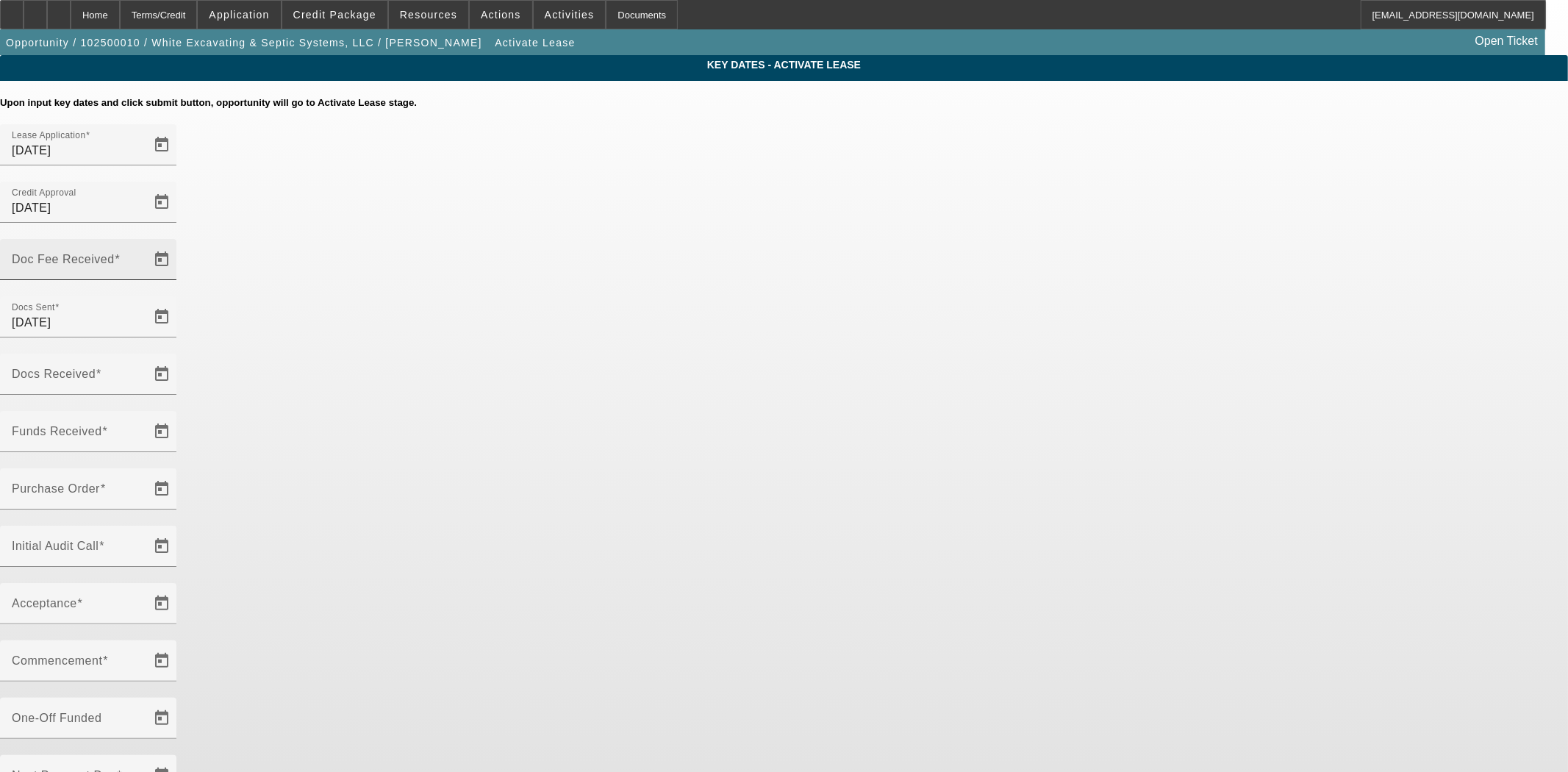
click at [114, 253] on mat-label "Doc Fee Received" at bounding box center [63, 259] width 103 height 12
click at [144, 257] on input "Doc Fee Received" at bounding box center [77, 266] width 132 height 18
type input "10/7/2025"
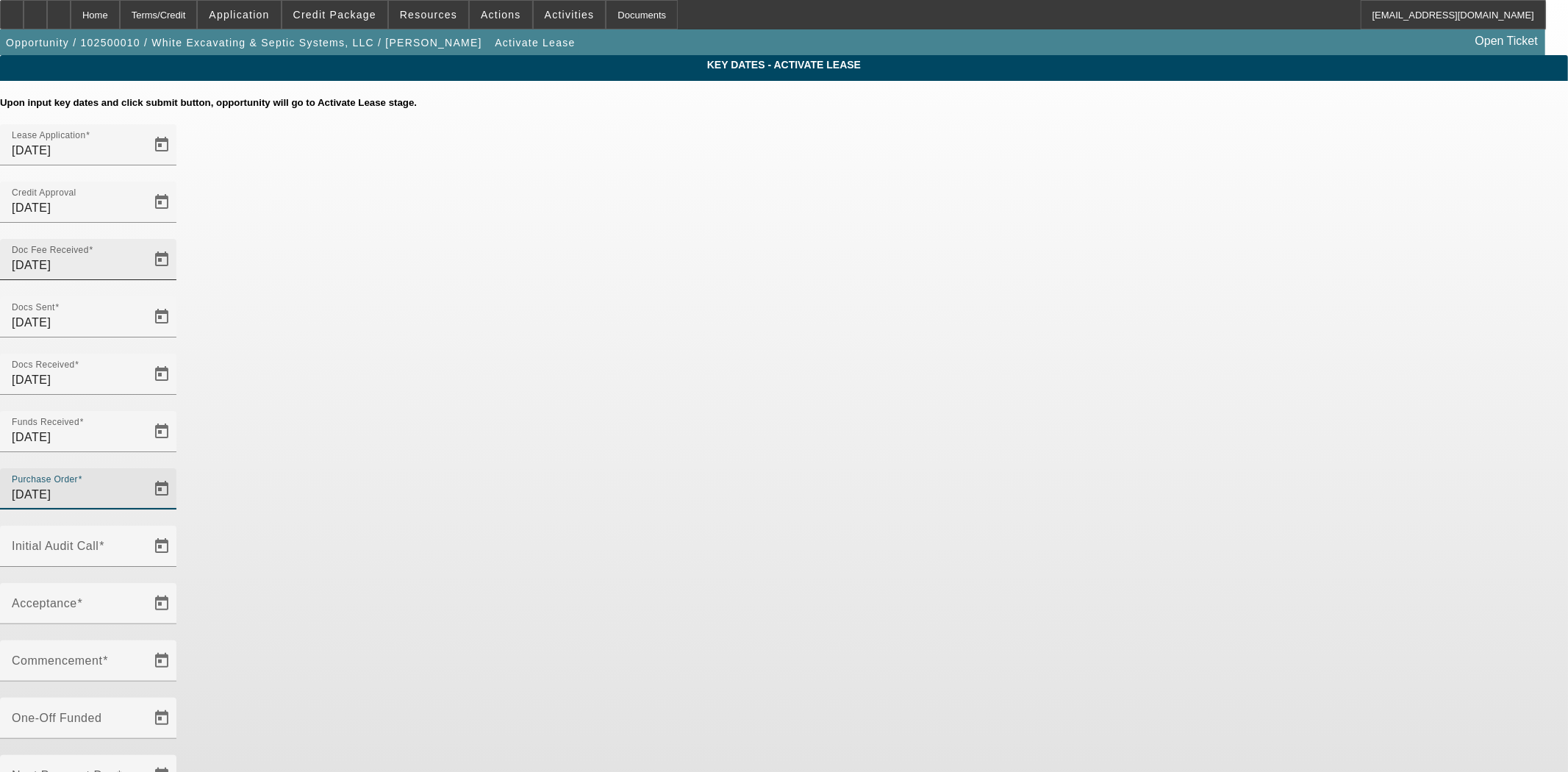
type input "10/7/2025"
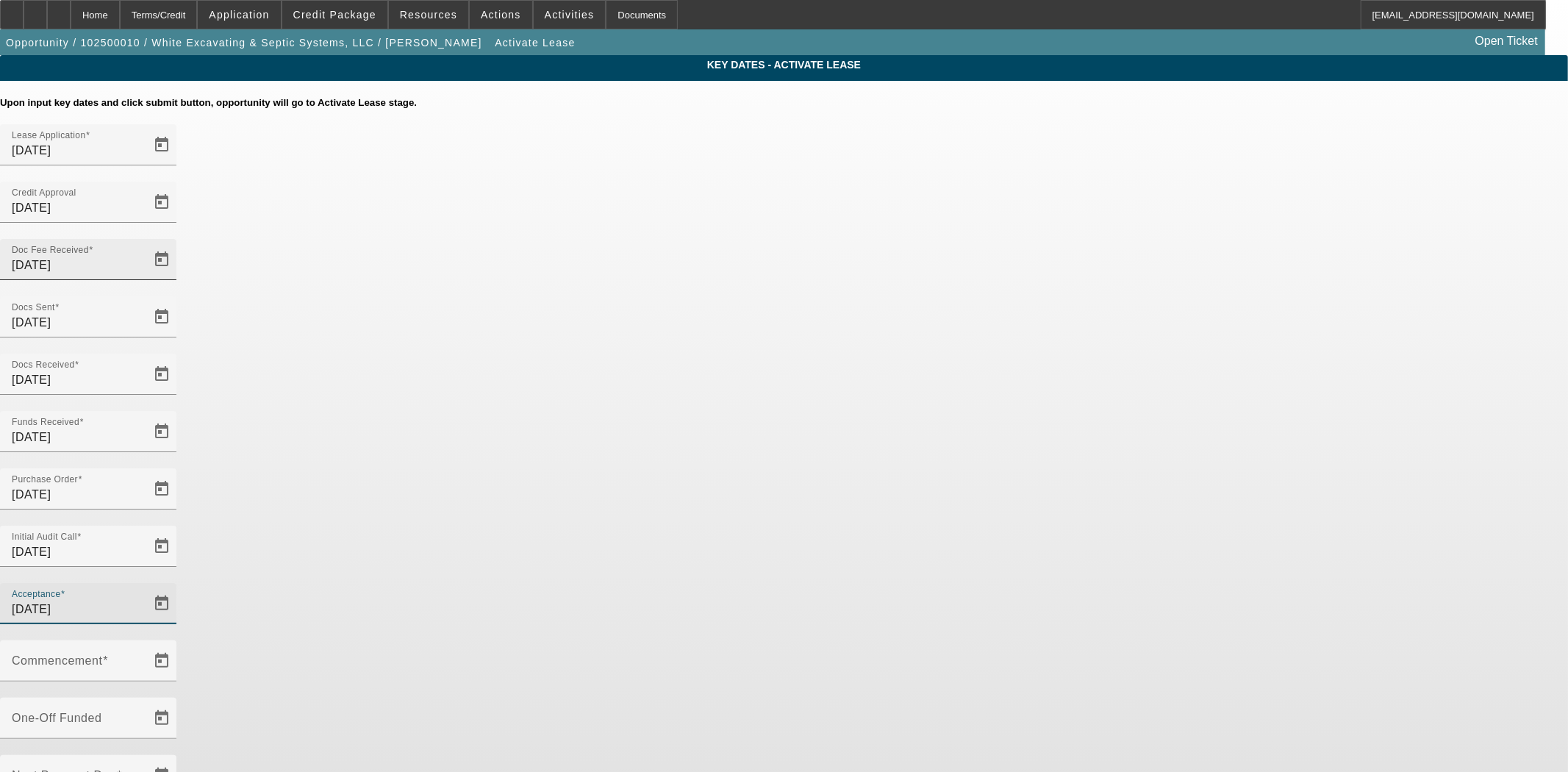
type input "10/7/2025"
type input "11/1/2025"
type input "12/1/2025"
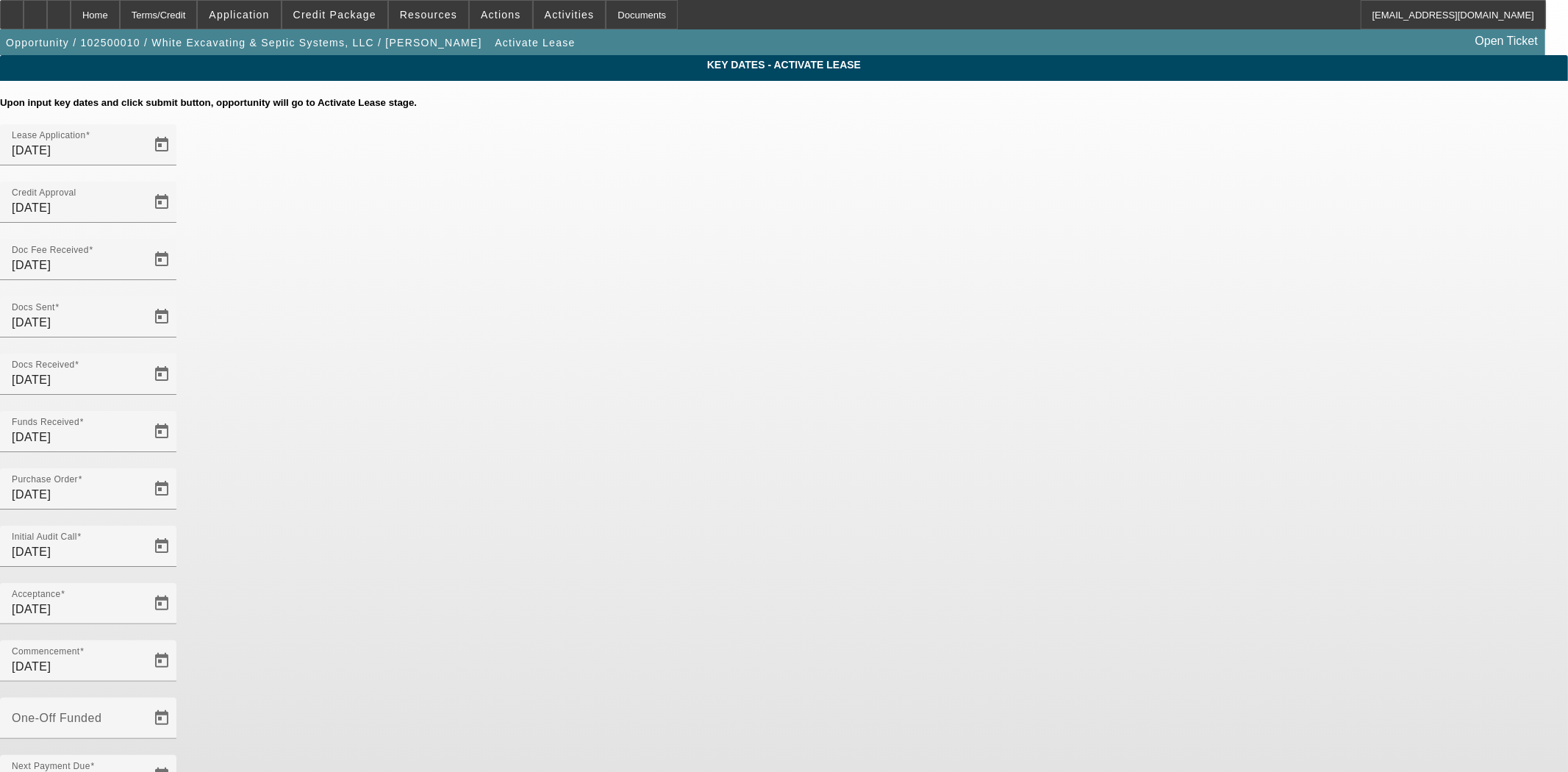
type input "10/10/2025"
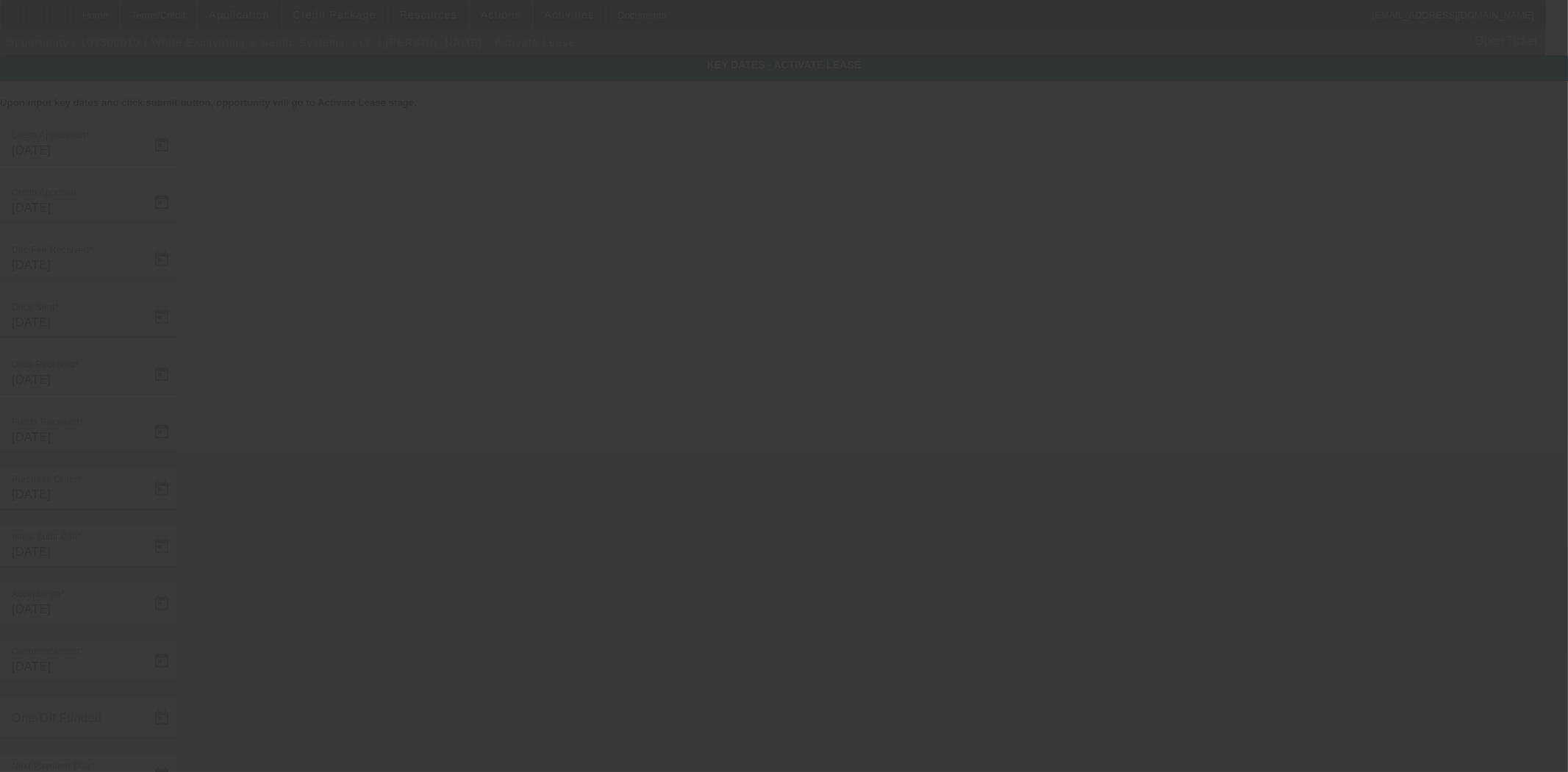
click at [894, 568] on div at bounding box center [784, 386] width 1568 height 772
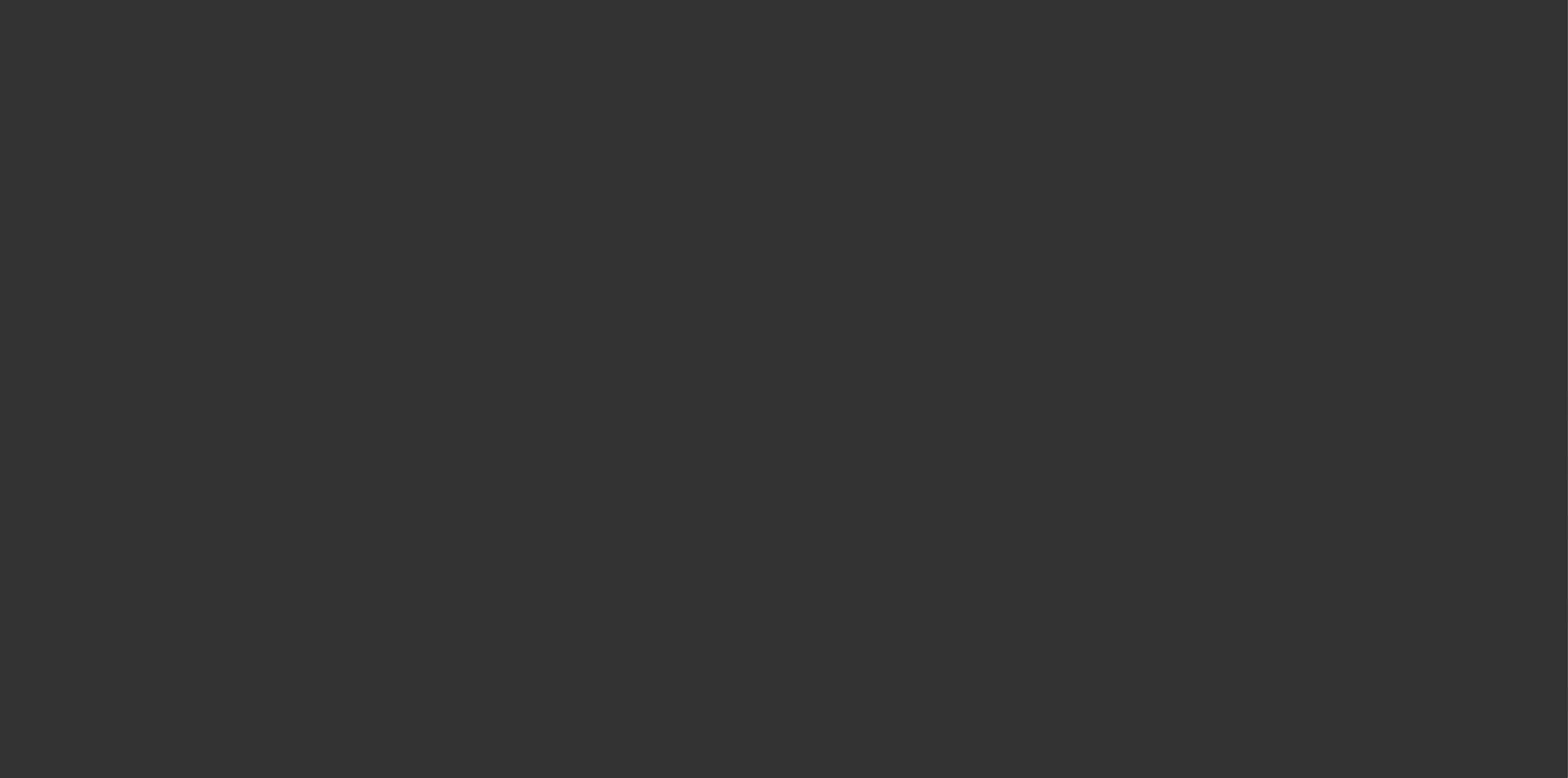
select select "4"
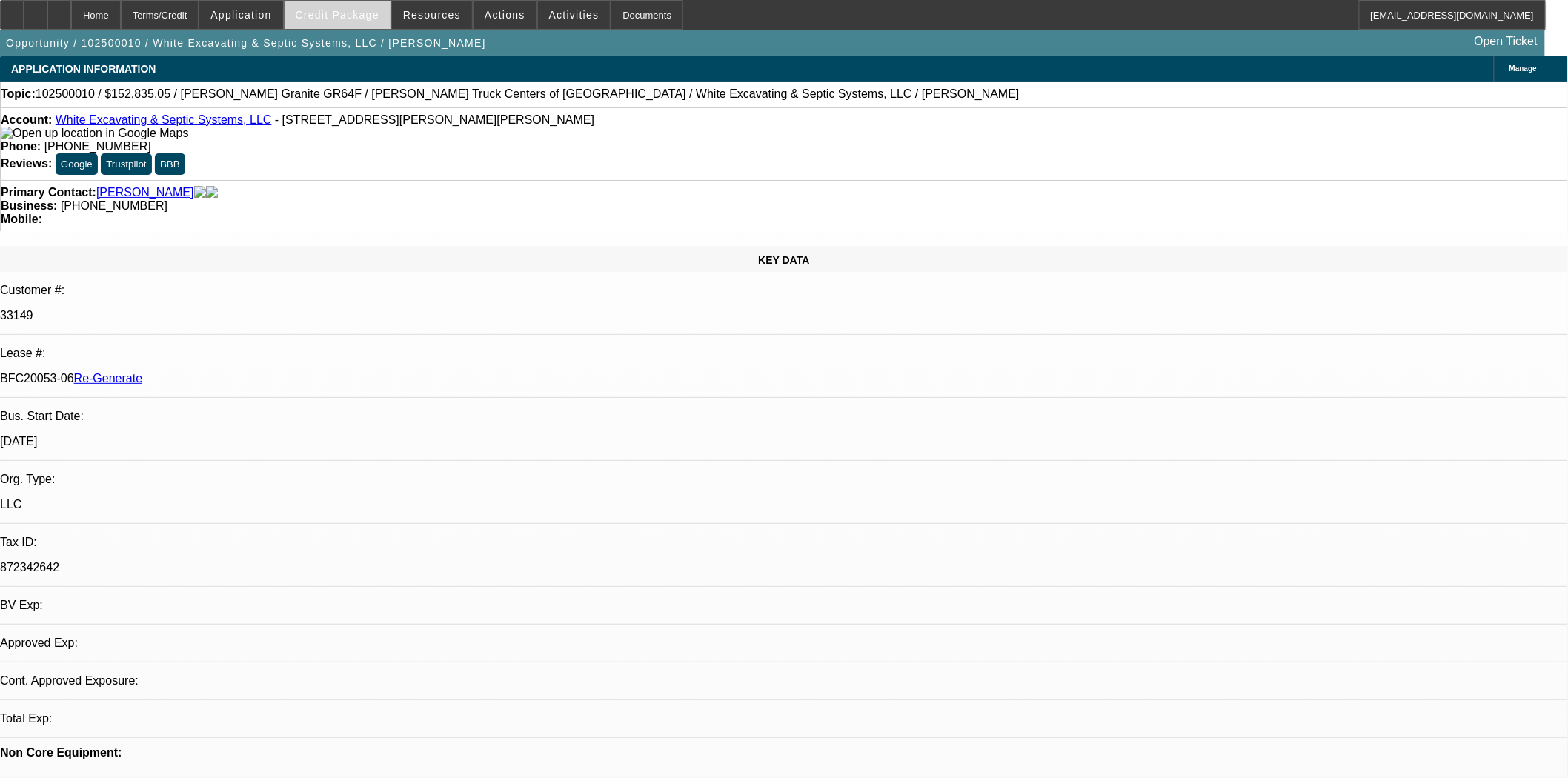
select select "0"
select select "6"
click at [344, 5] on span at bounding box center [338, 15] width 106 height 36
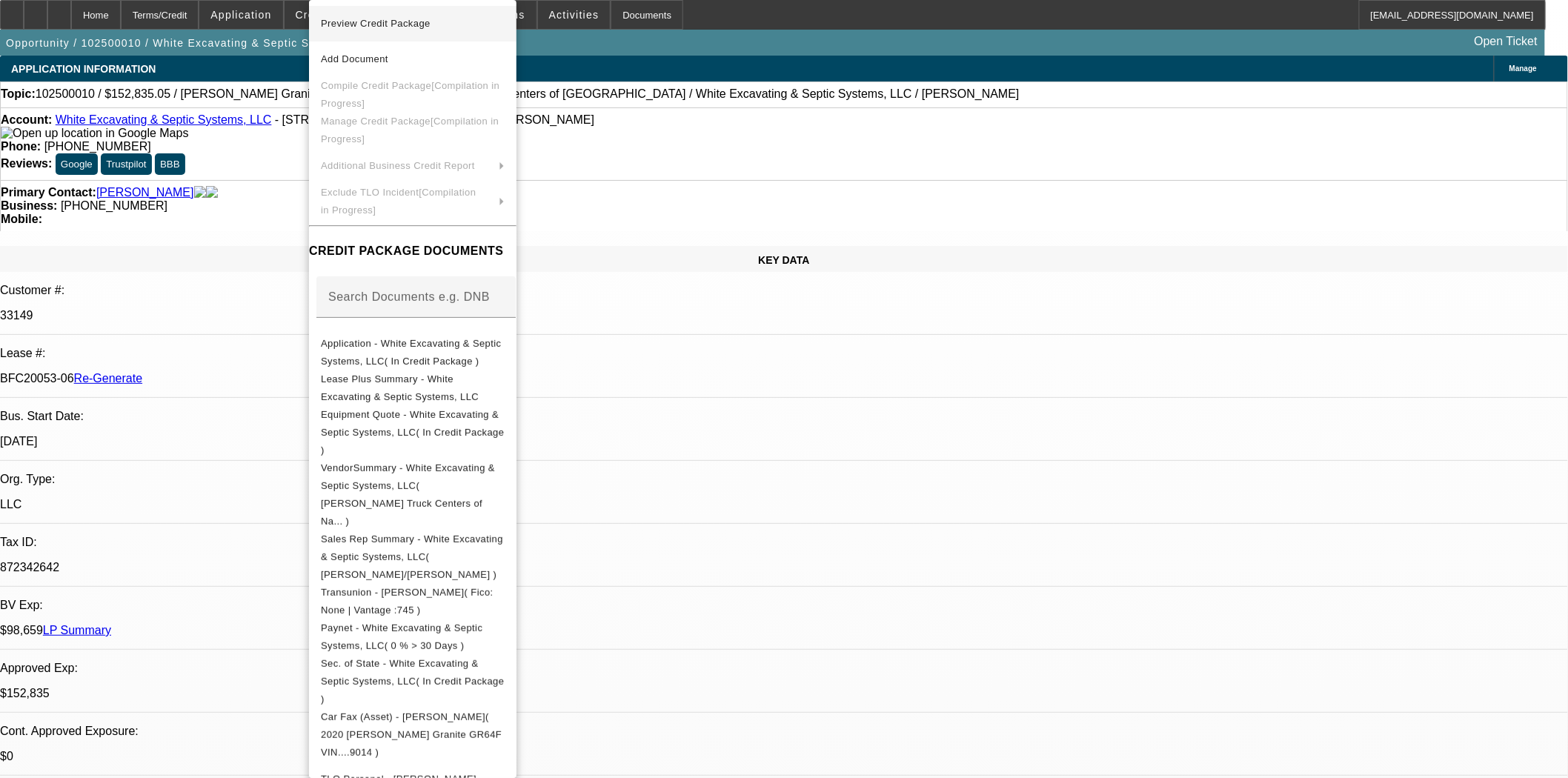
click at [364, 26] on span "Preview Credit Package" at bounding box center [375, 23] width 110 height 11
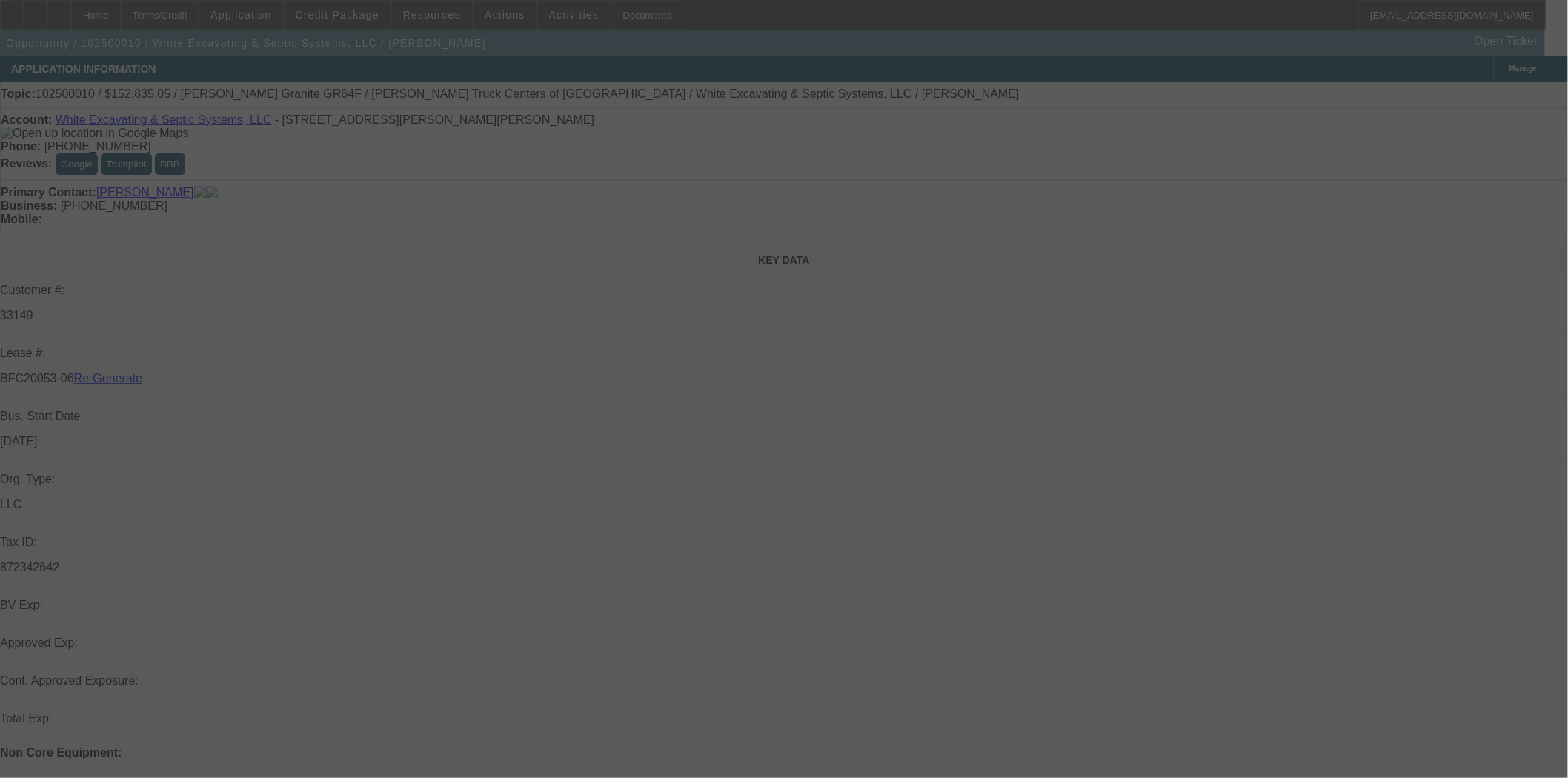
select select "4"
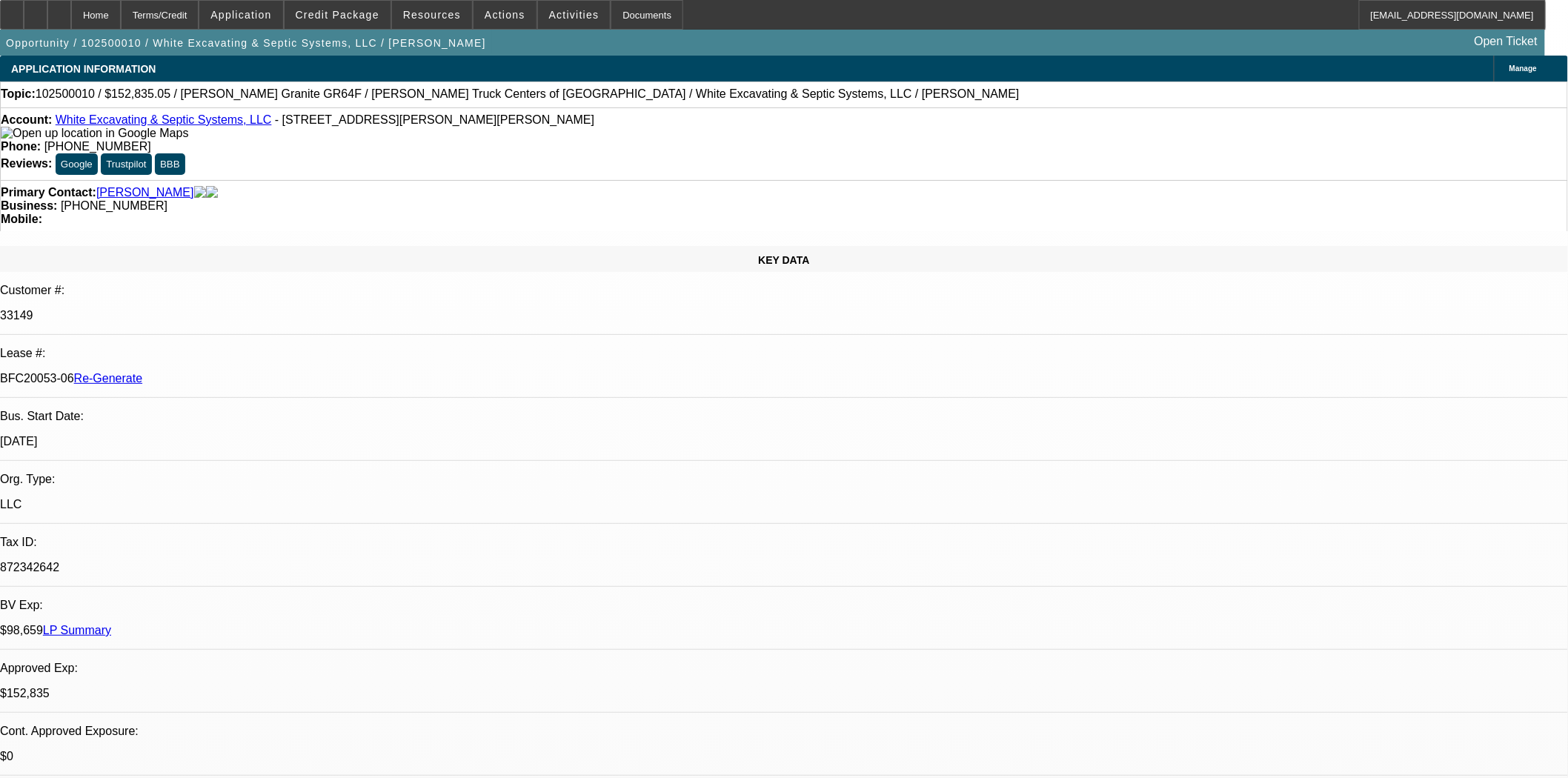
select select "0"
select select "6"
click at [624, 16] on div "Documents" at bounding box center [646, 14] width 72 height 29
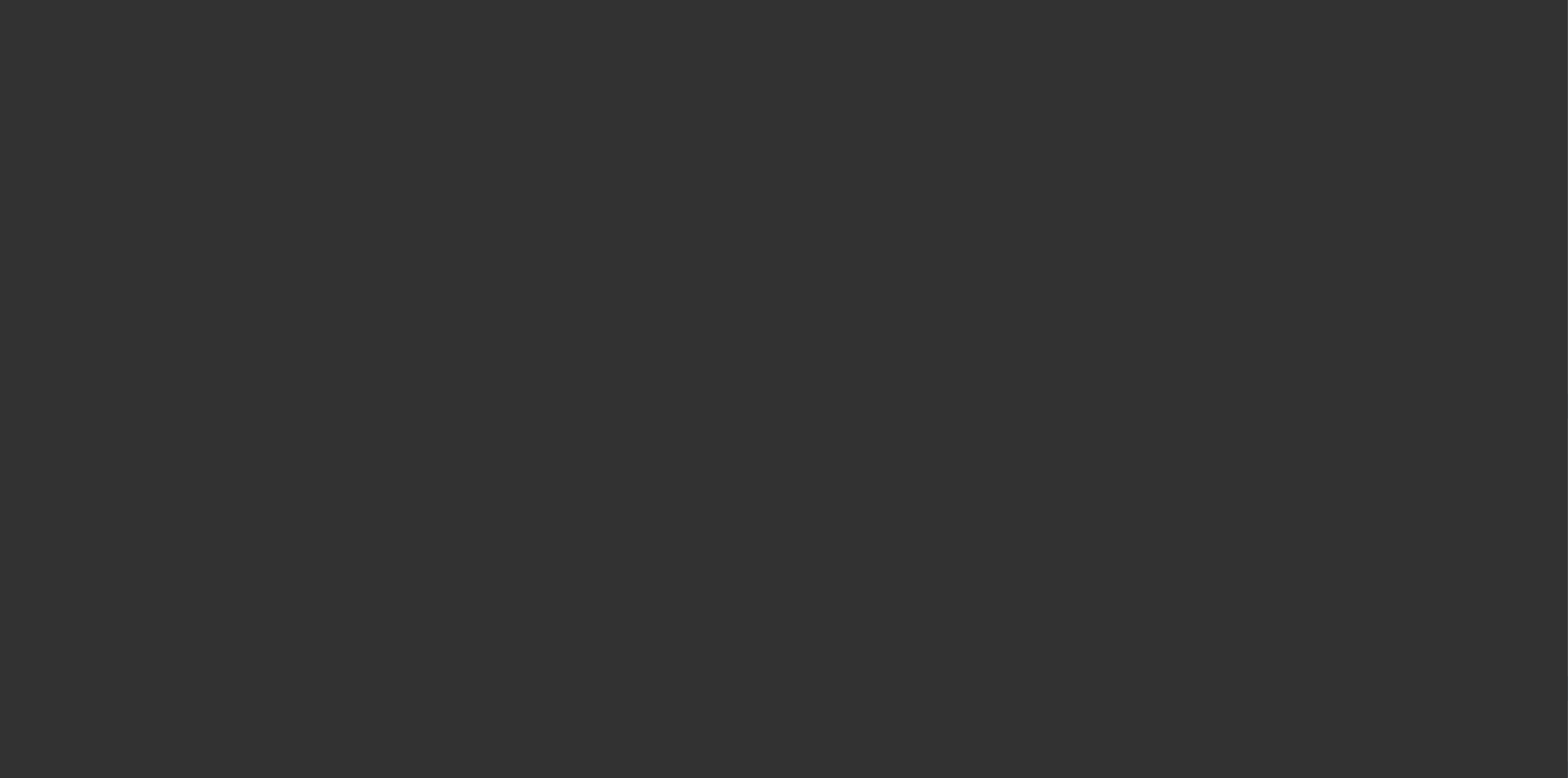
select select "3"
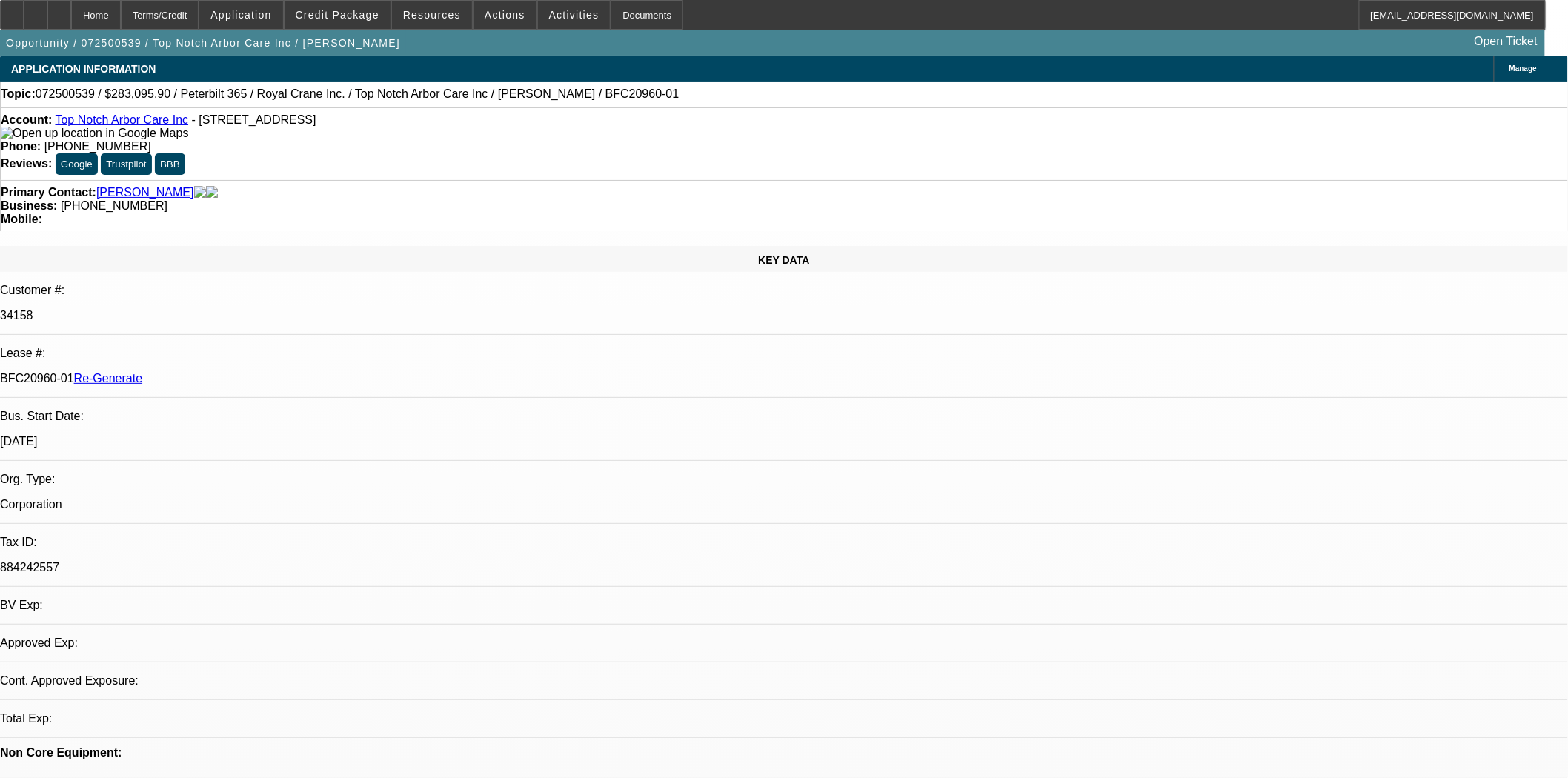
select select "0"
select select "2"
select select "0"
select select "6"
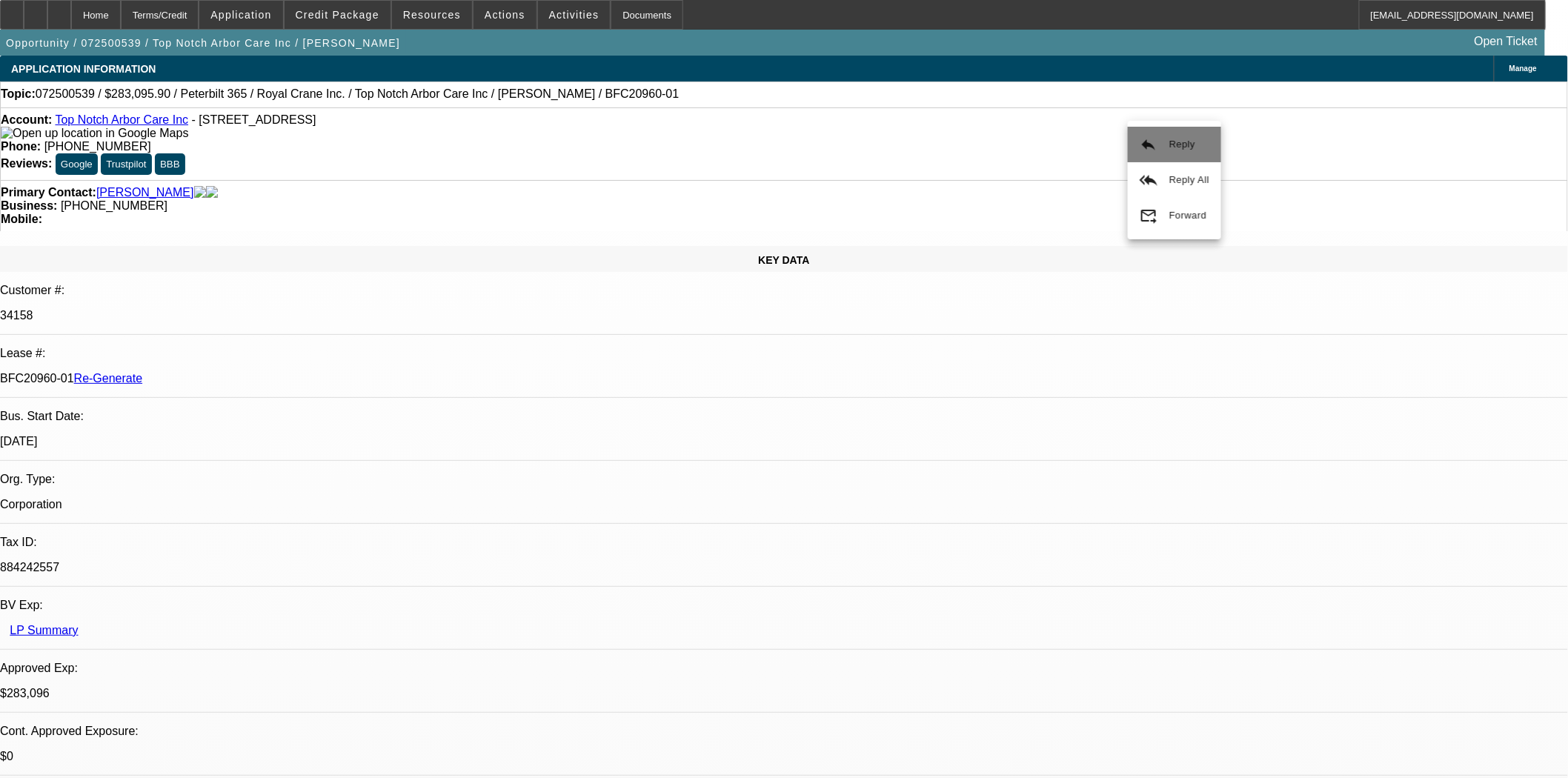
click at [1141, 146] on mat-icon "reply" at bounding box center [1148, 145] width 18 height 18
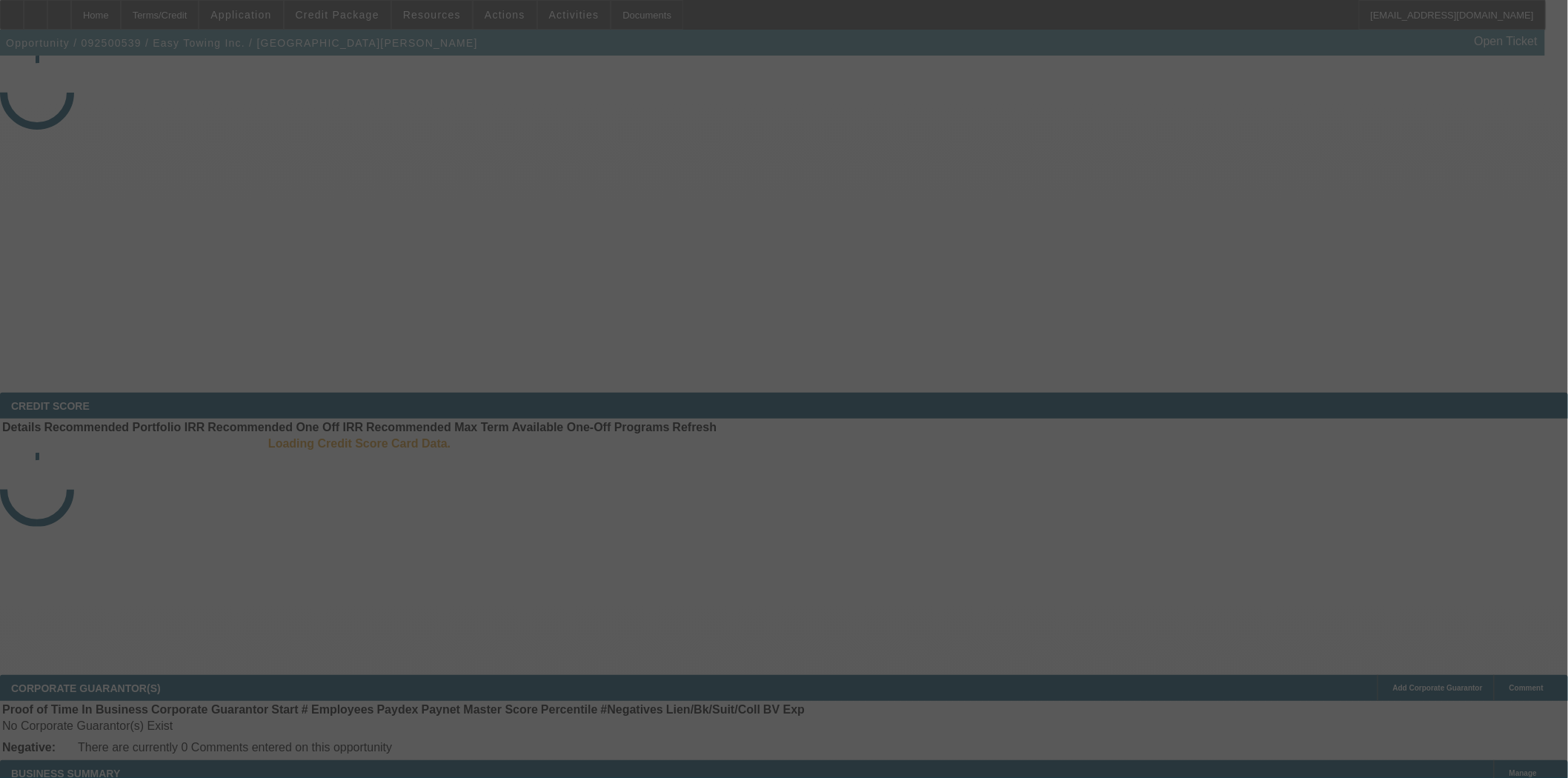
select select "4"
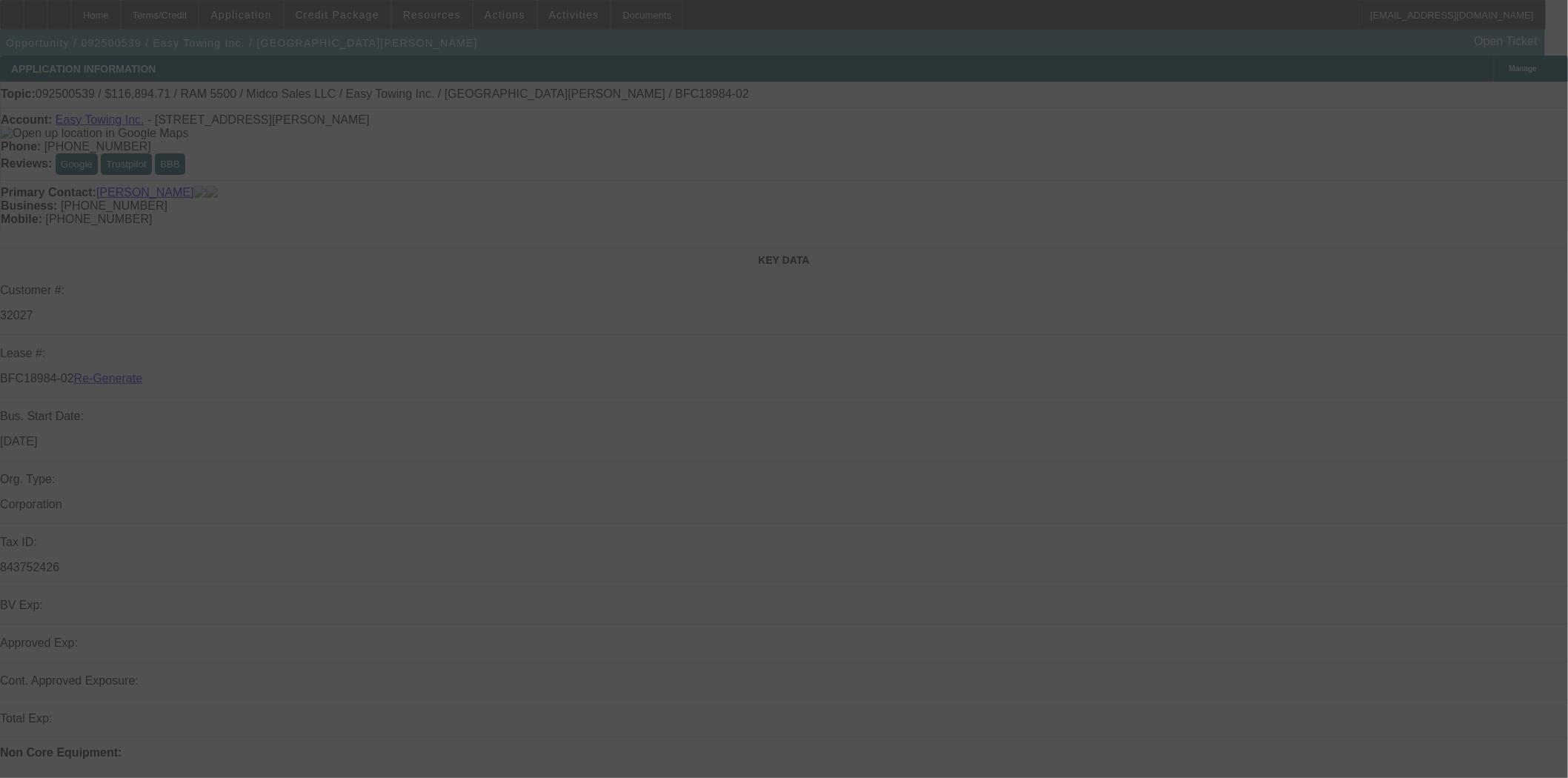
select select "0"
select select "2"
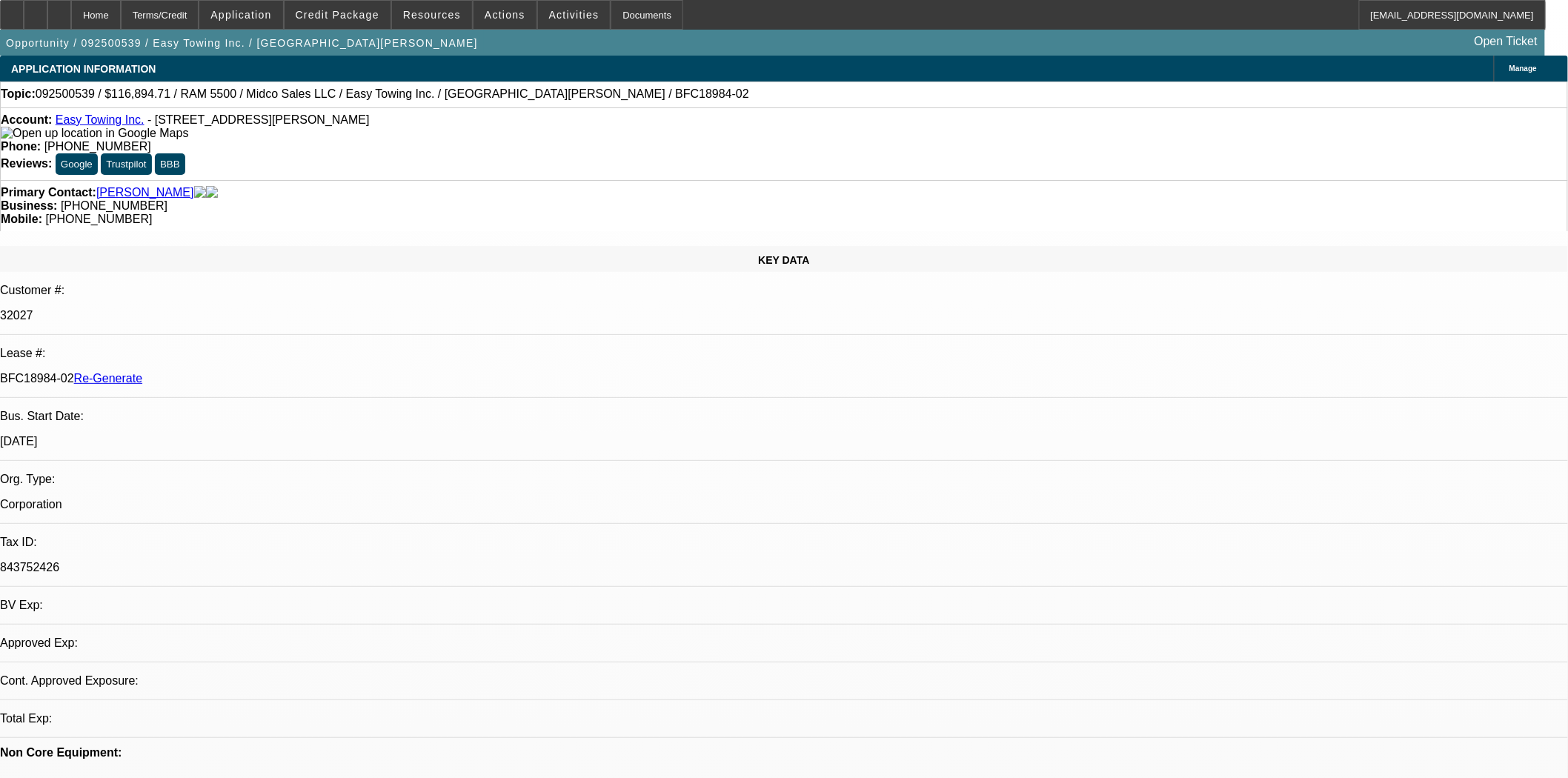
select select "0"
select select "6"
click at [433, 17] on span "Resources" at bounding box center [431, 14] width 58 height 12
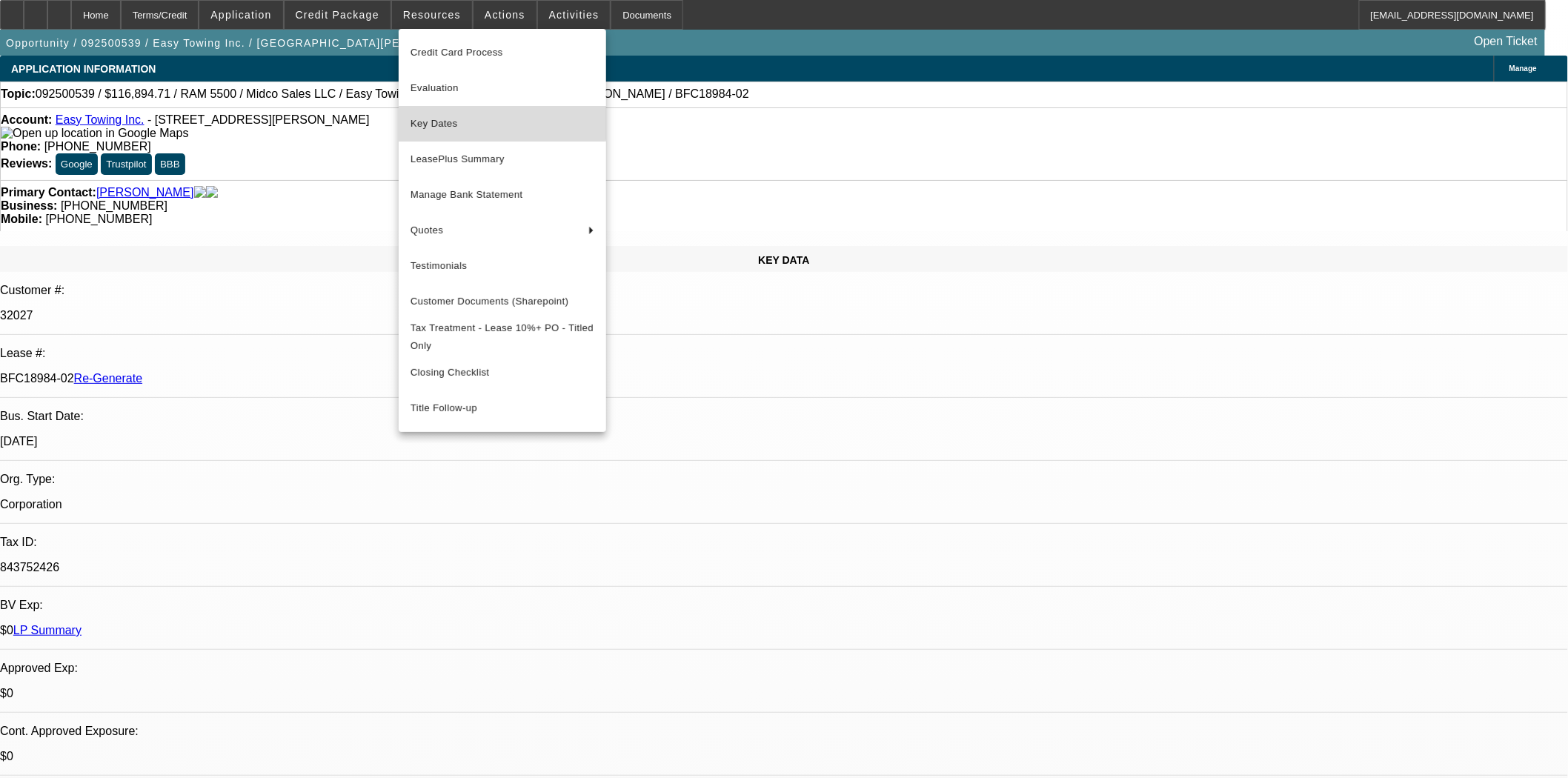
click at [434, 123] on span "Key Dates" at bounding box center [503, 124] width 184 height 18
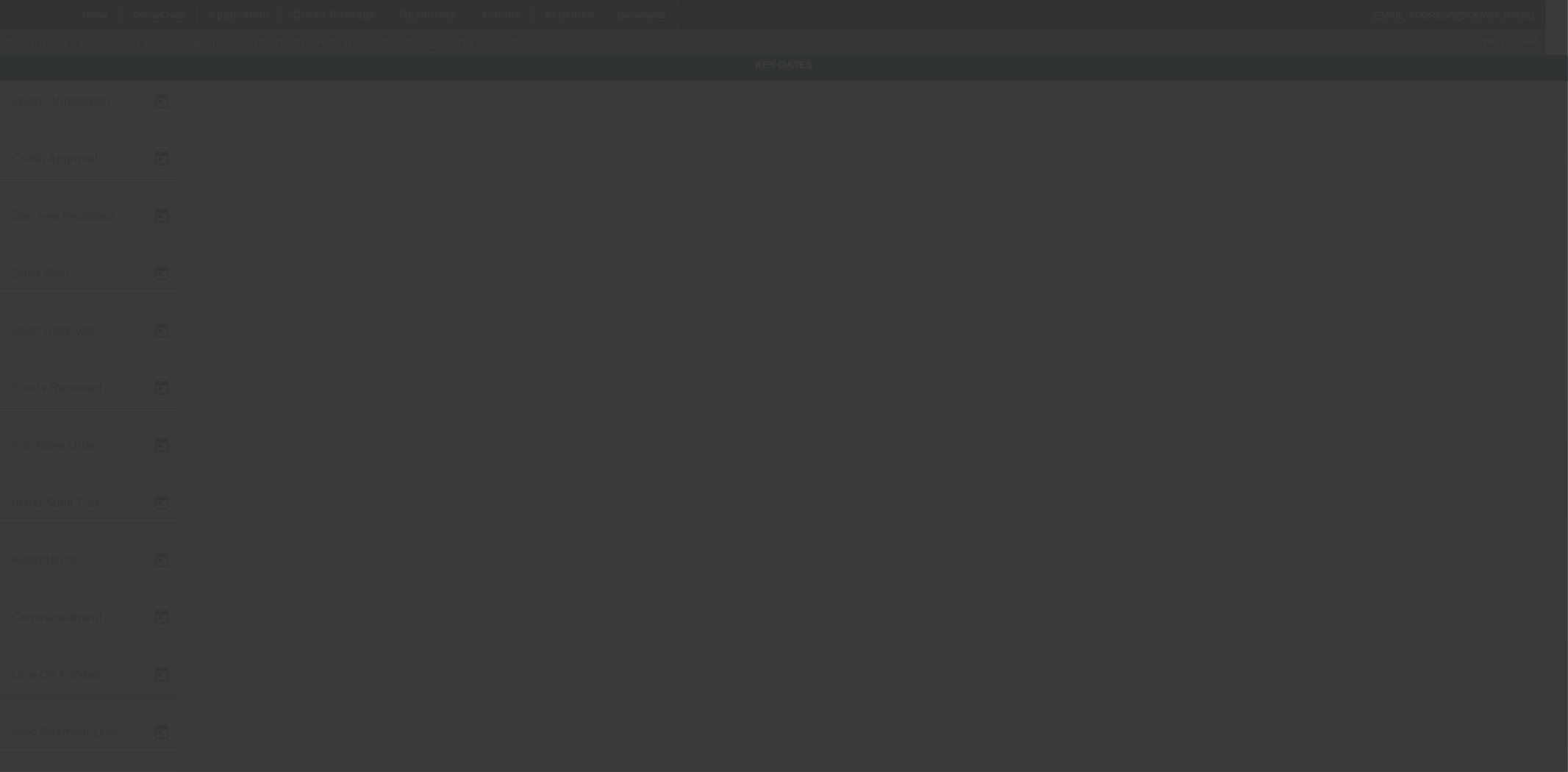
type input "[DATE]"
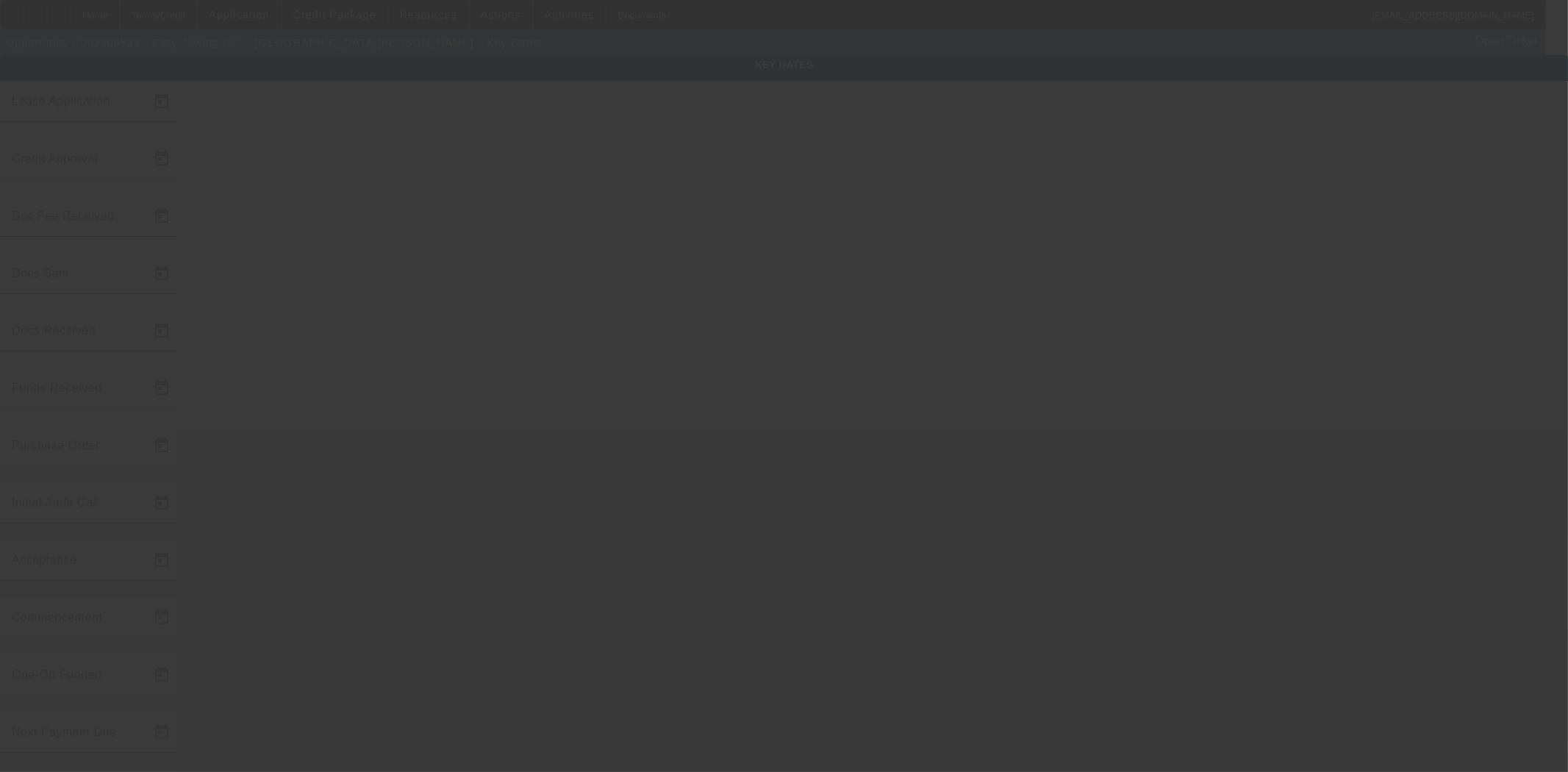
type input "[DATE]"
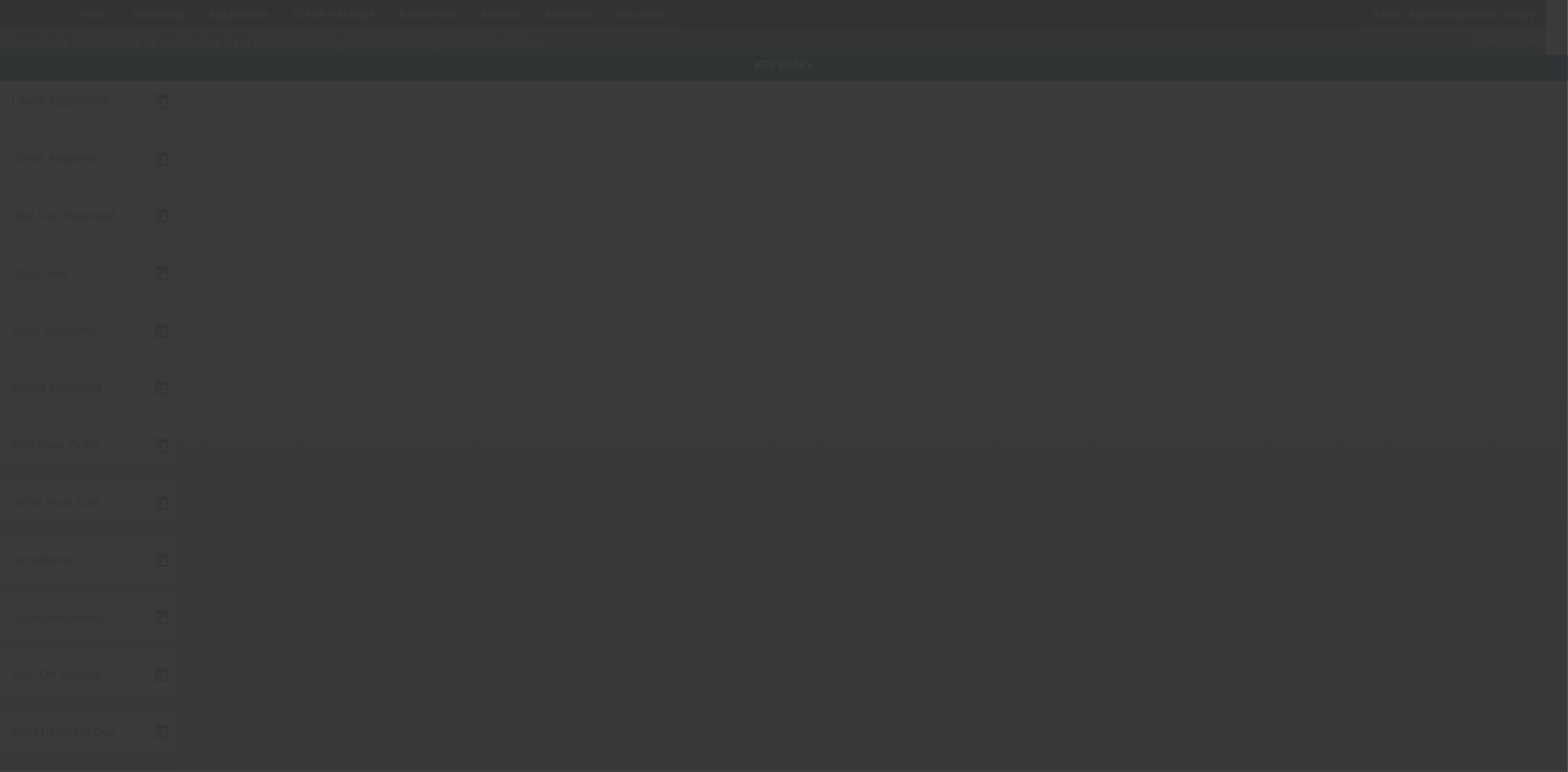
type input "[DATE]"
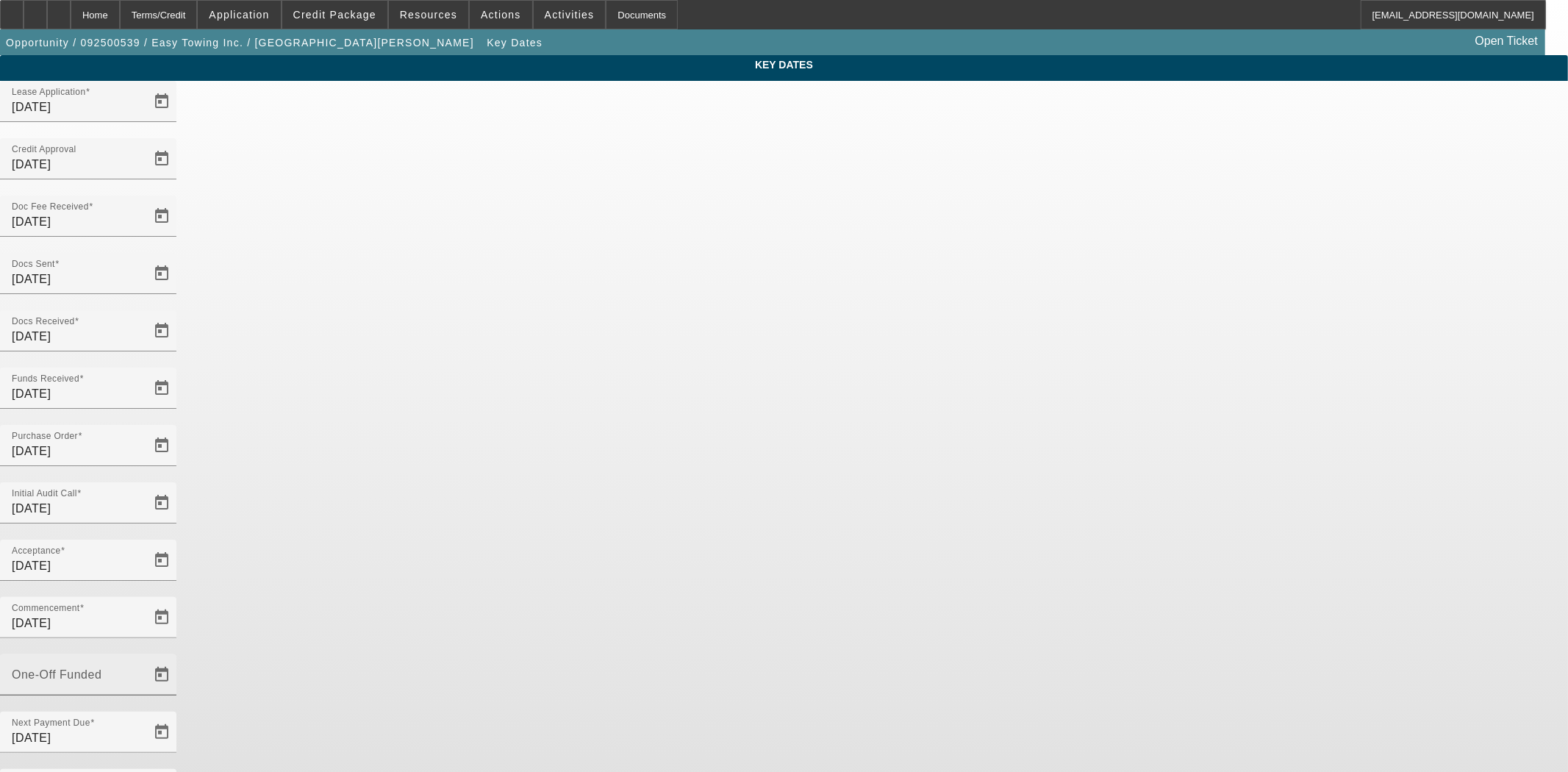
click at [144, 654] on div "One-Off Funded" at bounding box center [77, 675] width 132 height 41
type input "[DATE]"
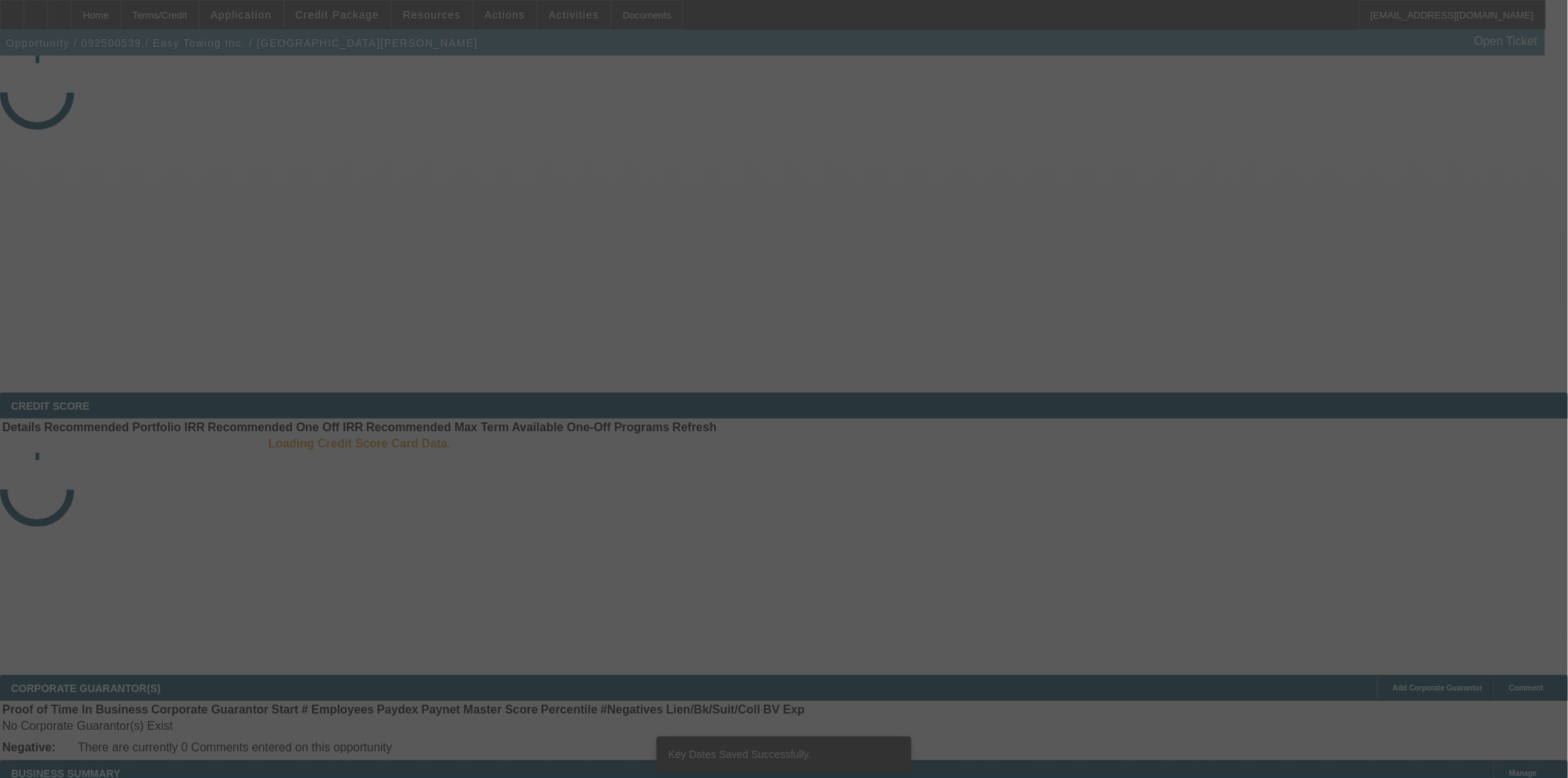
select select "4"
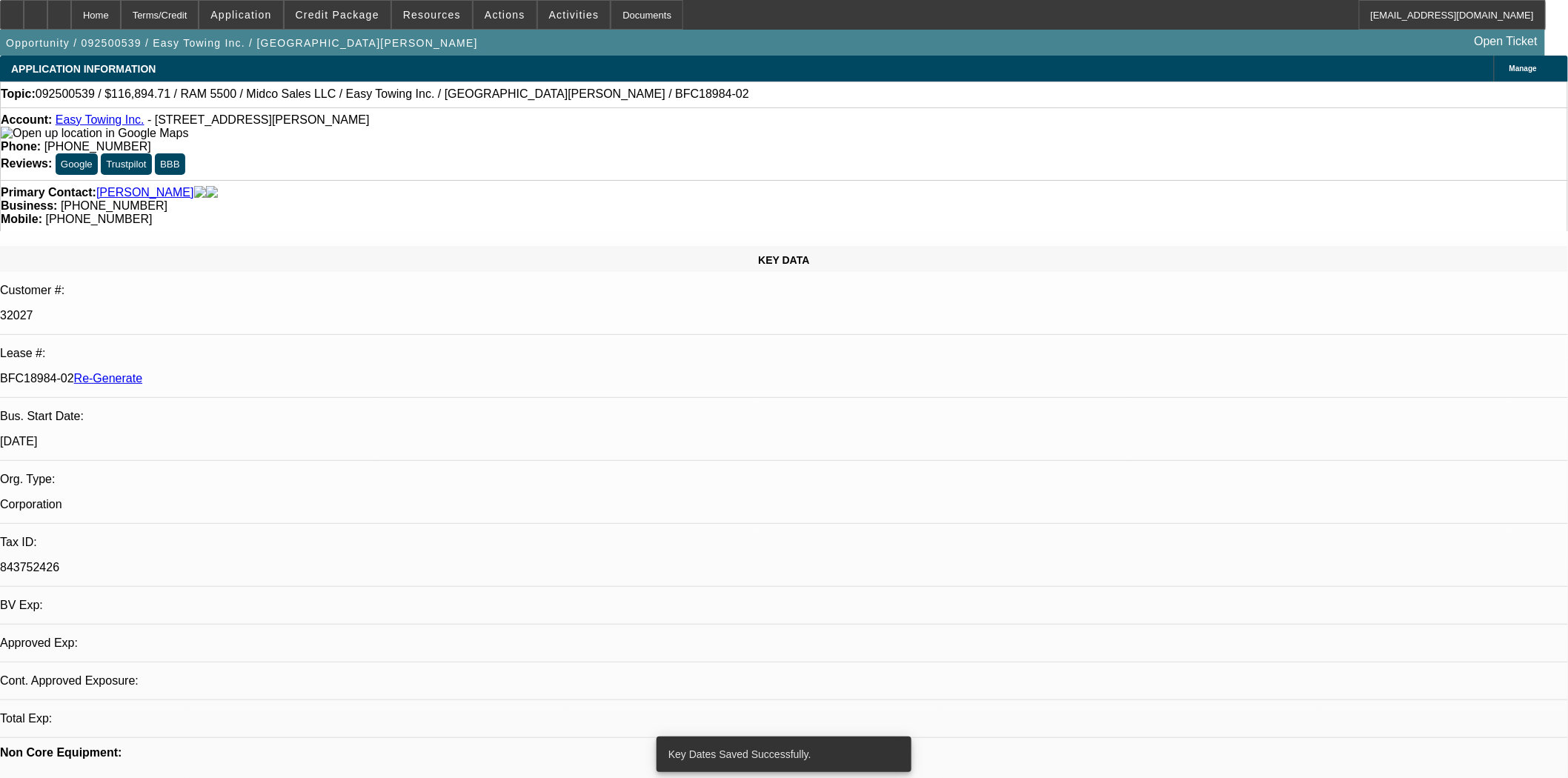
select select "0"
select select "2"
select select "0"
select select "6"
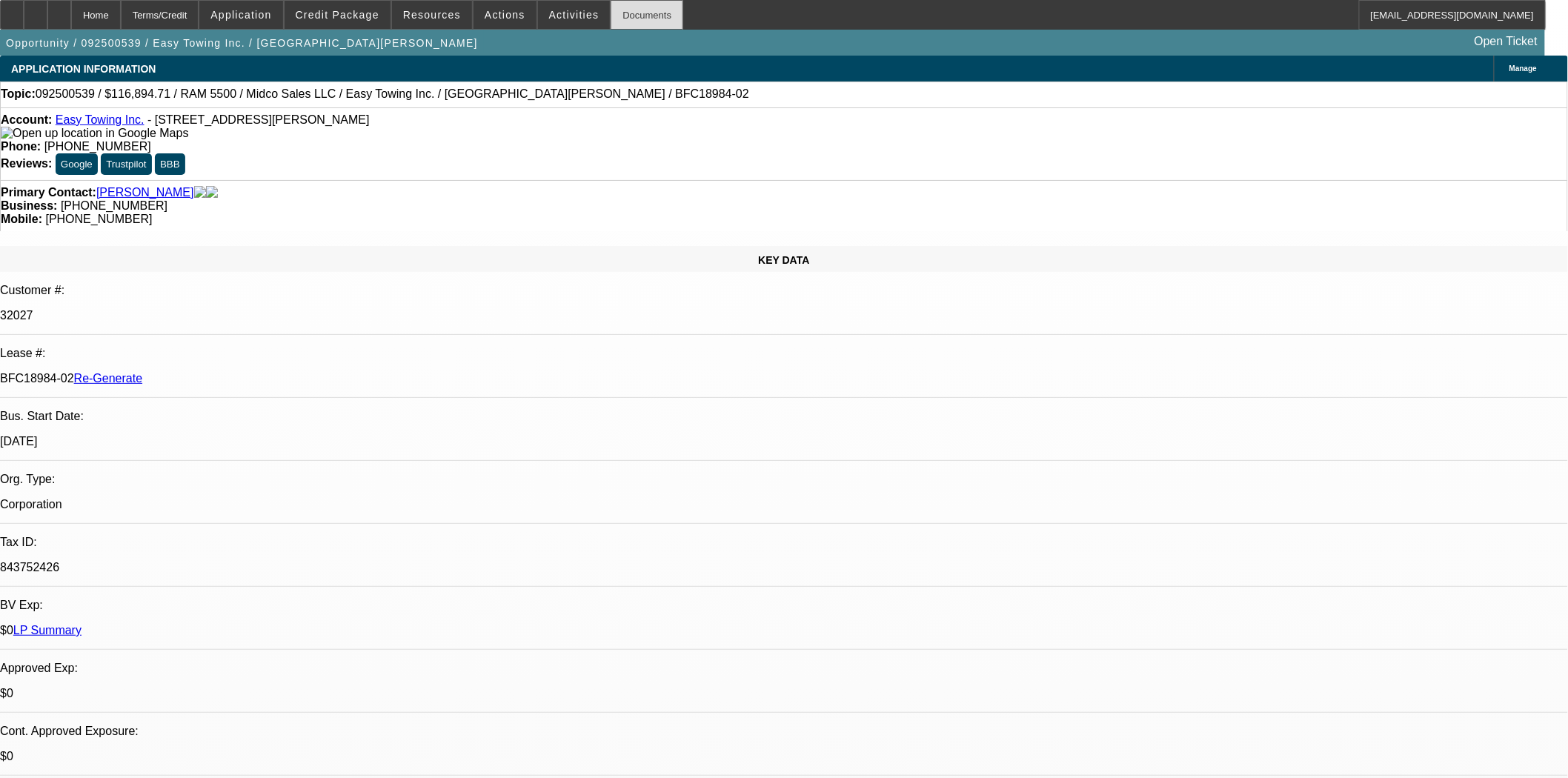
click at [617, 13] on div "Documents" at bounding box center [646, 14] width 72 height 29
click at [494, 13] on span "Actions" at bounding box center [505, 14] width 41 height 12
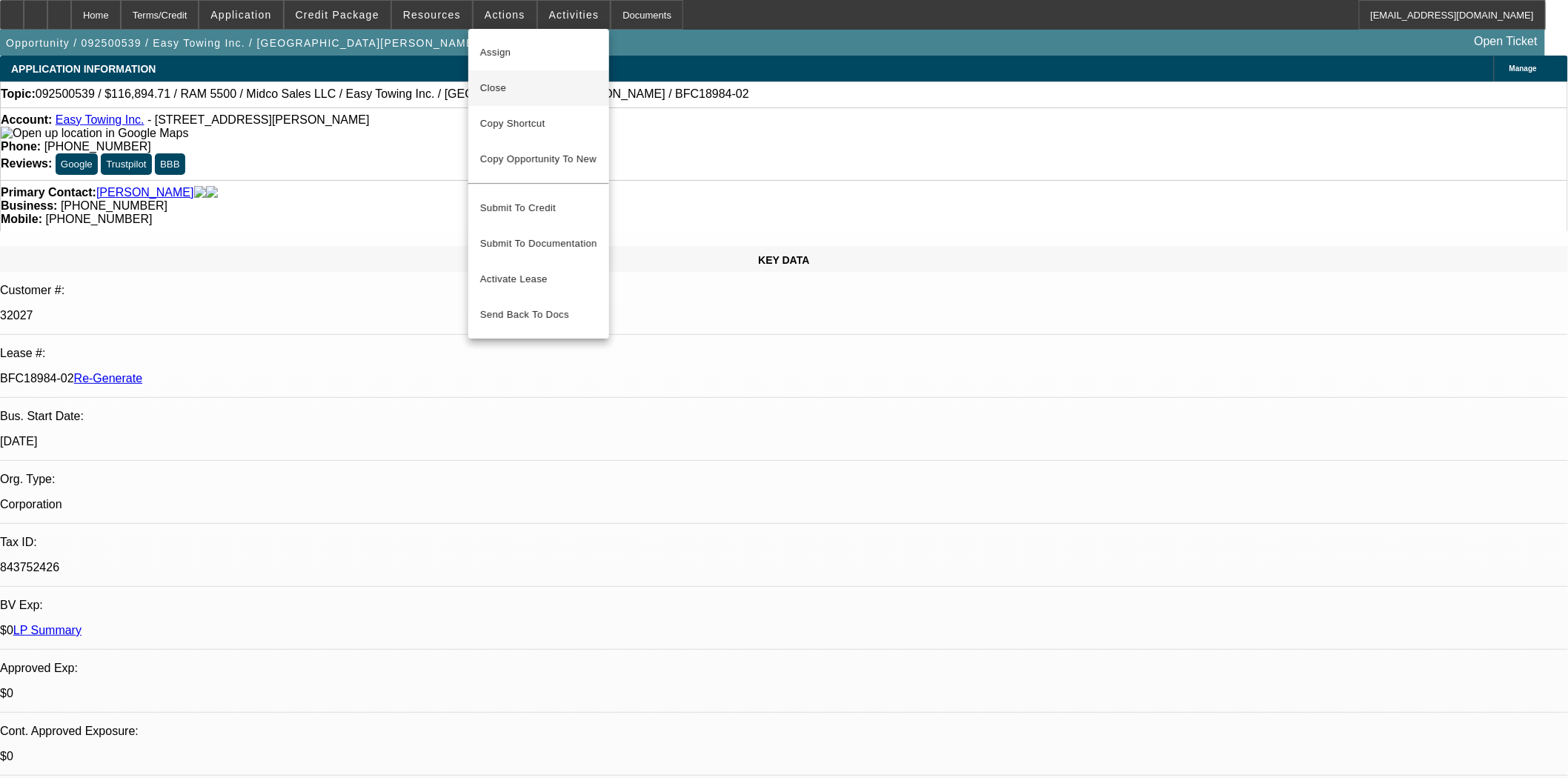
click at [498, 89] on span "Close" at bounding box center [538, 88] width 117 height 18
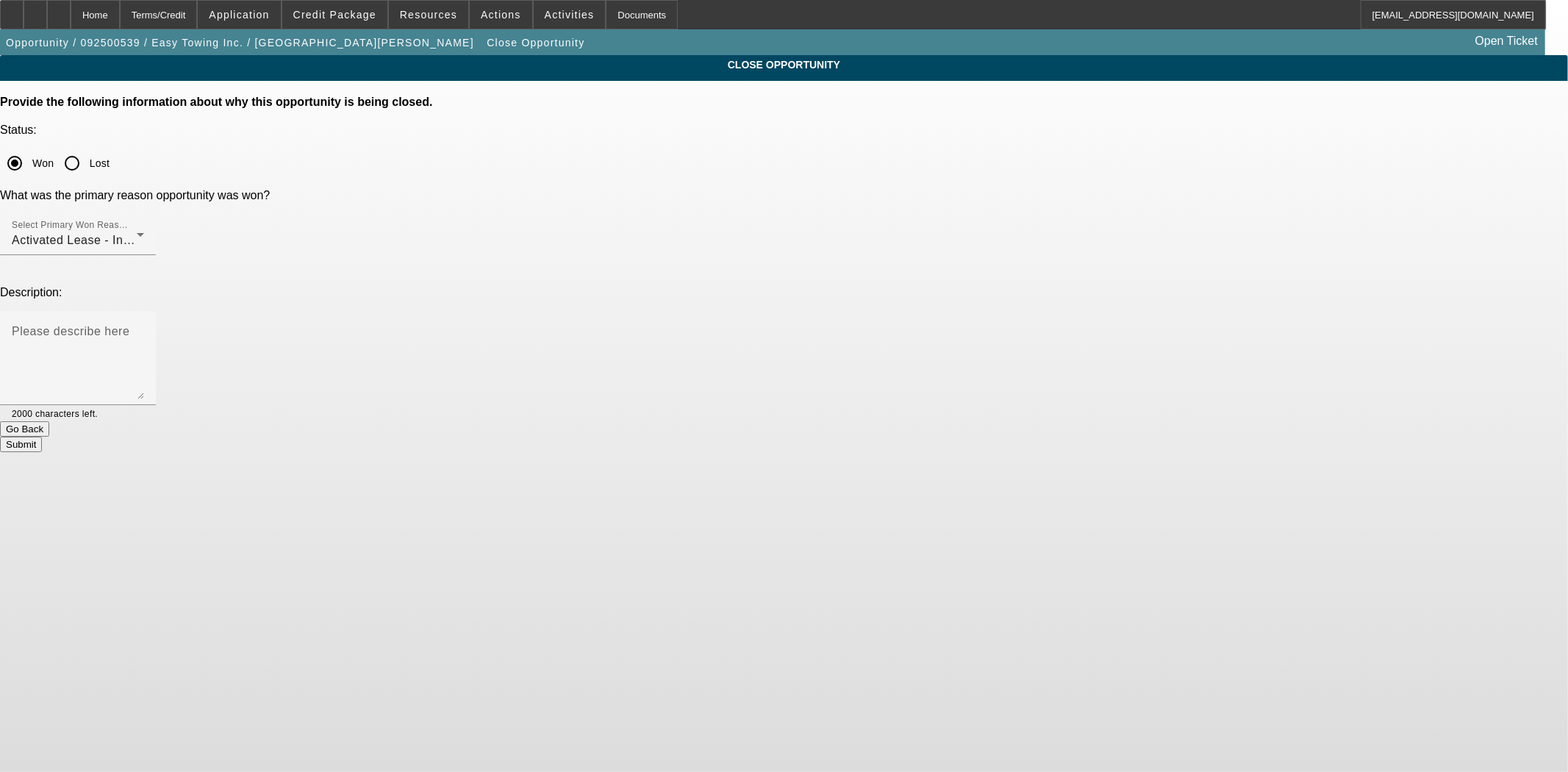
click at [42, 437] on button "Submit" at bounding box center [20, 444] width 42 height 15
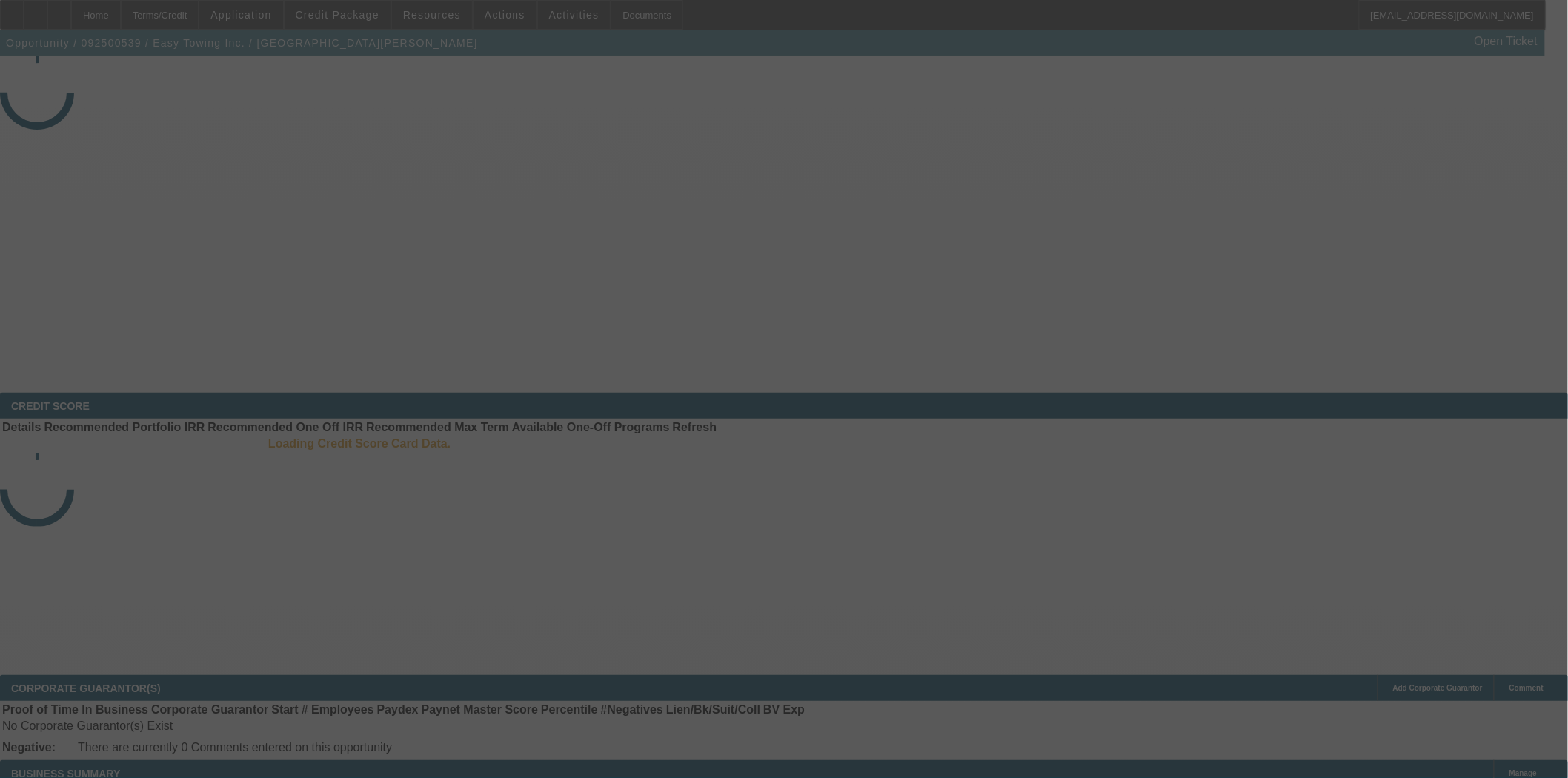
select select "4"
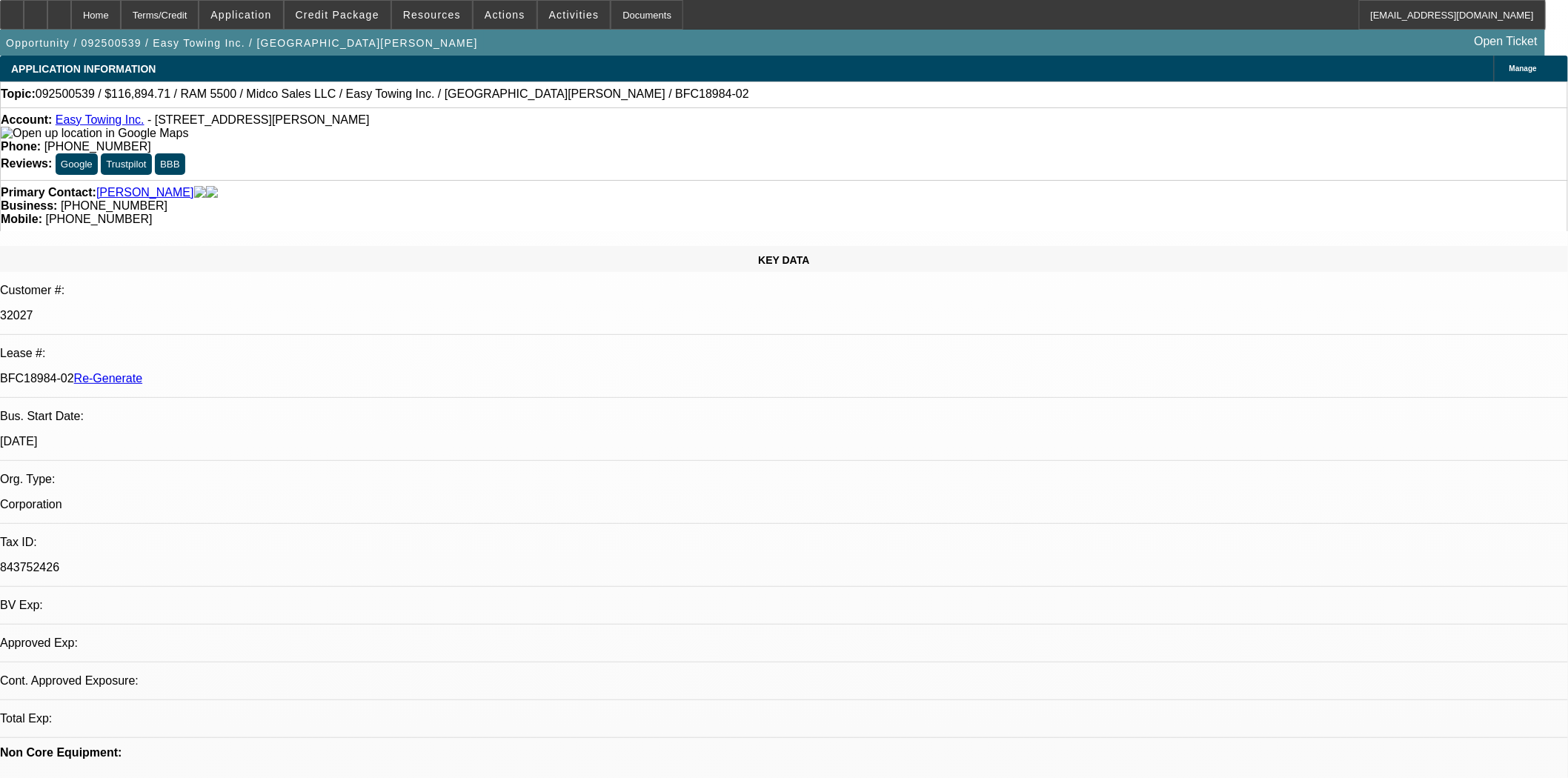
select select "0"
select select "1"
select select "2"
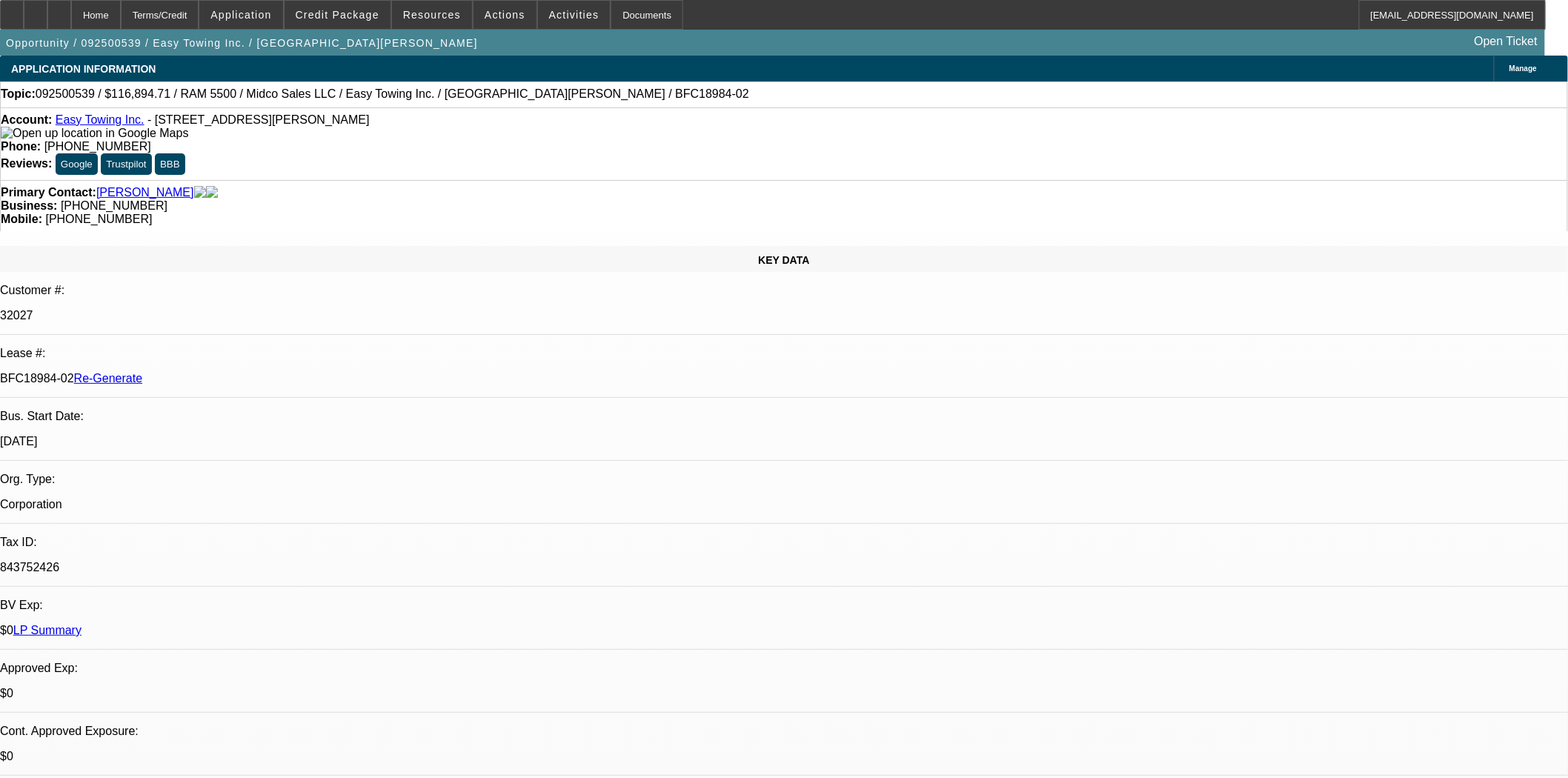
select select "6"
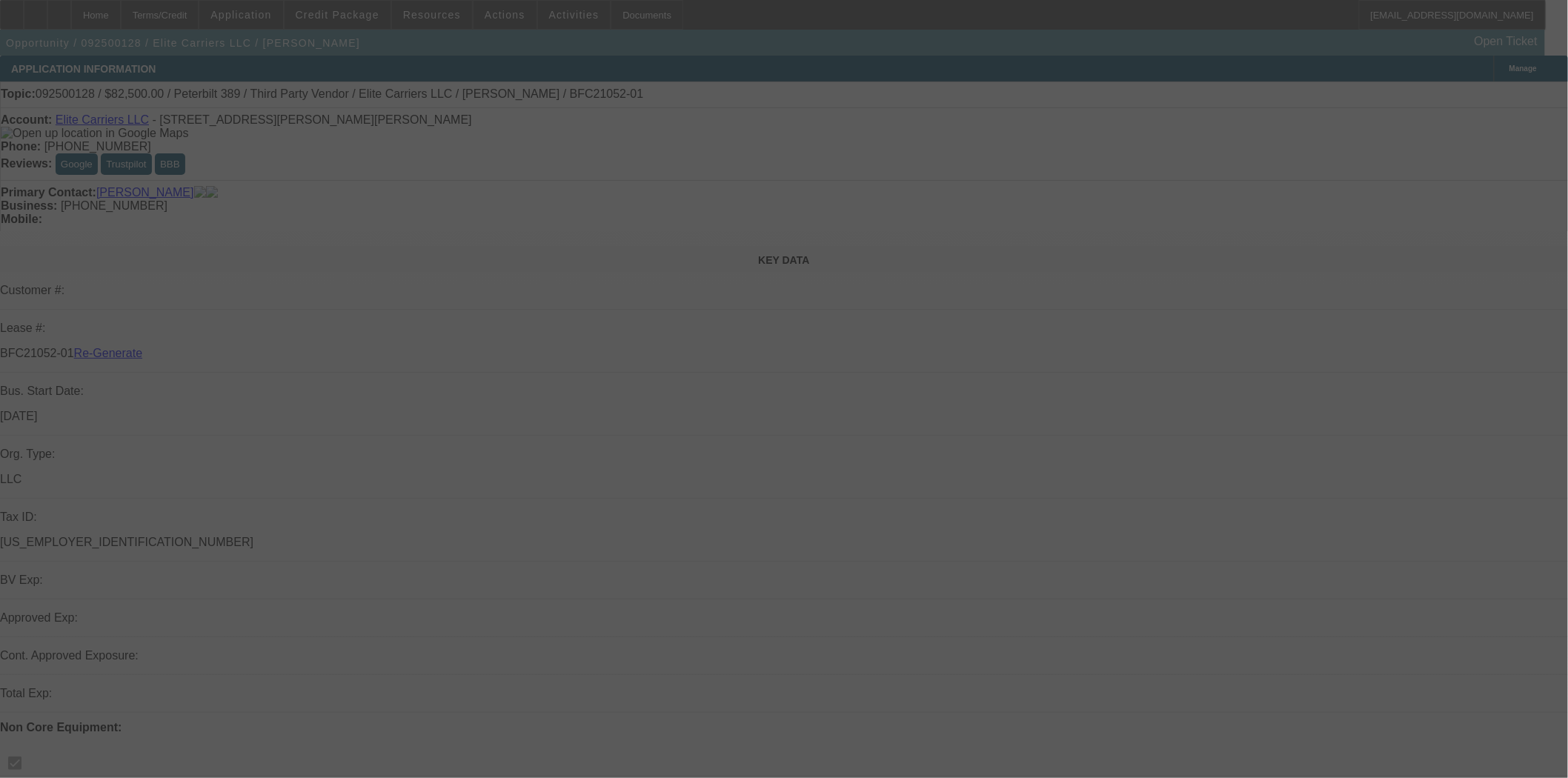
select select "3"
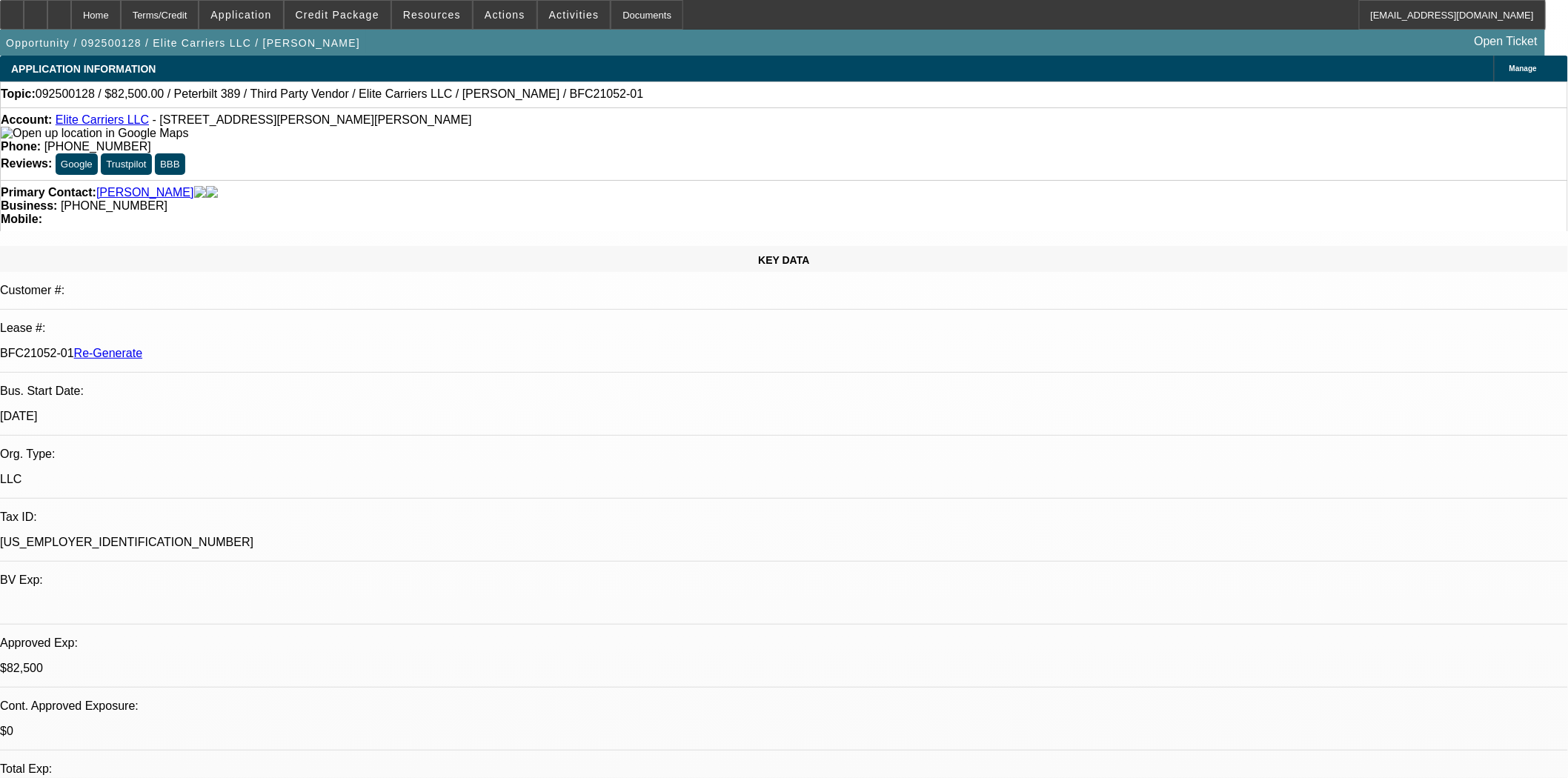
select select "0"
select select "2"
select select "0.1"
select select "4"
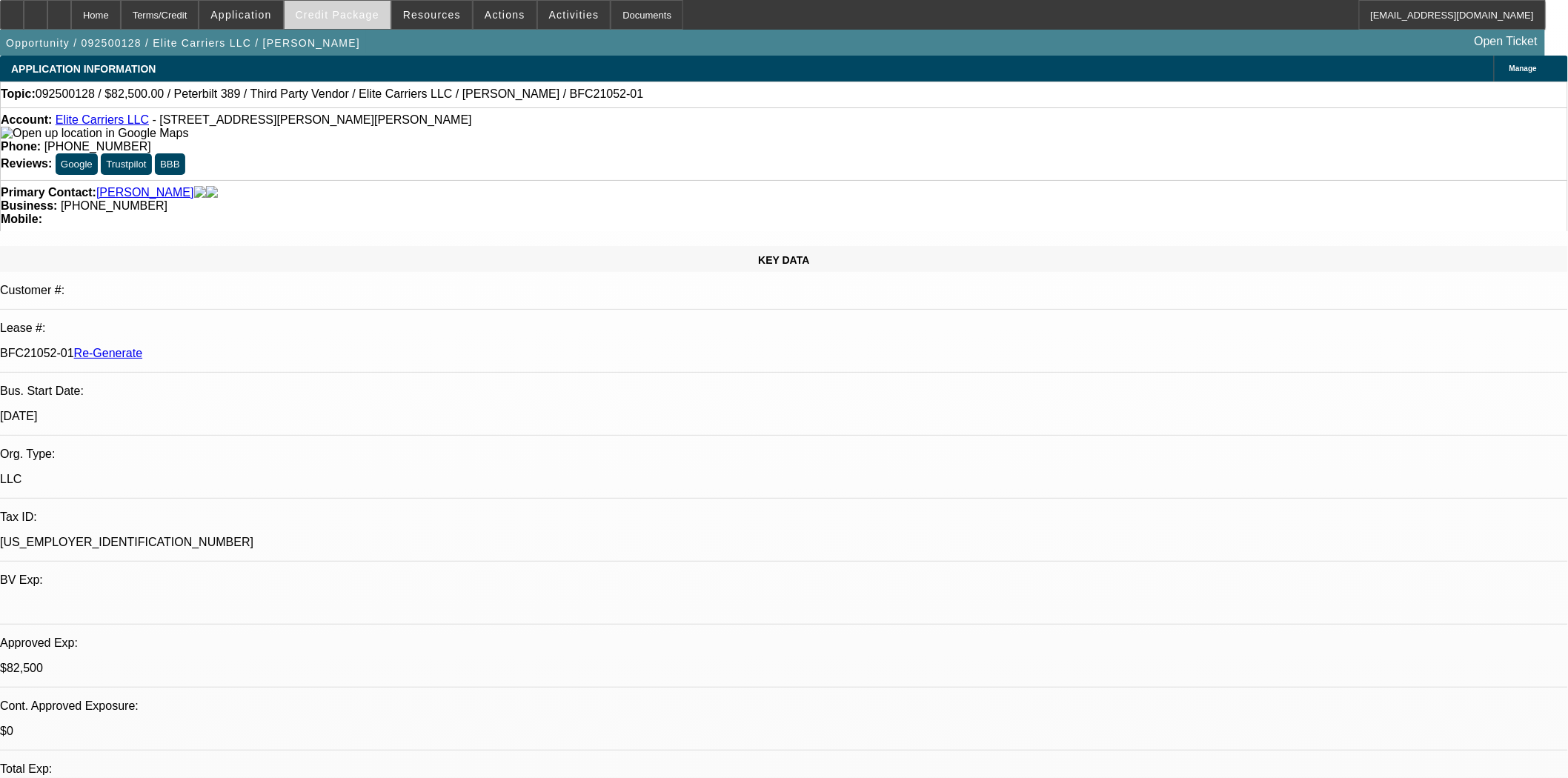
click at [332, 19] on span "Credit Package" at bounding box center [338, 14] width 84 height 12
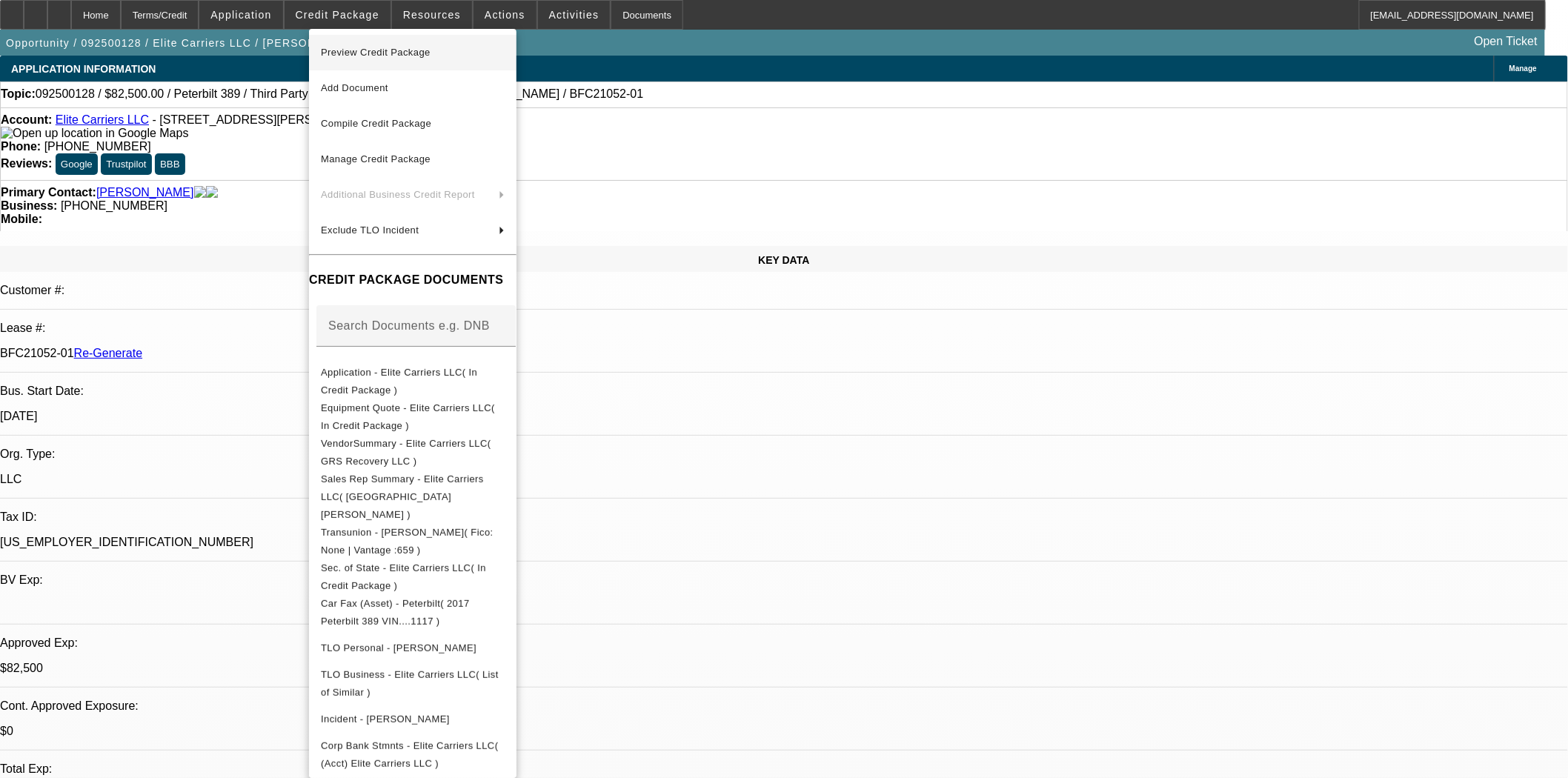
click at [349, 50] on span "Preview Credit Package" at bounding box center [375, 52] width 110 height 11
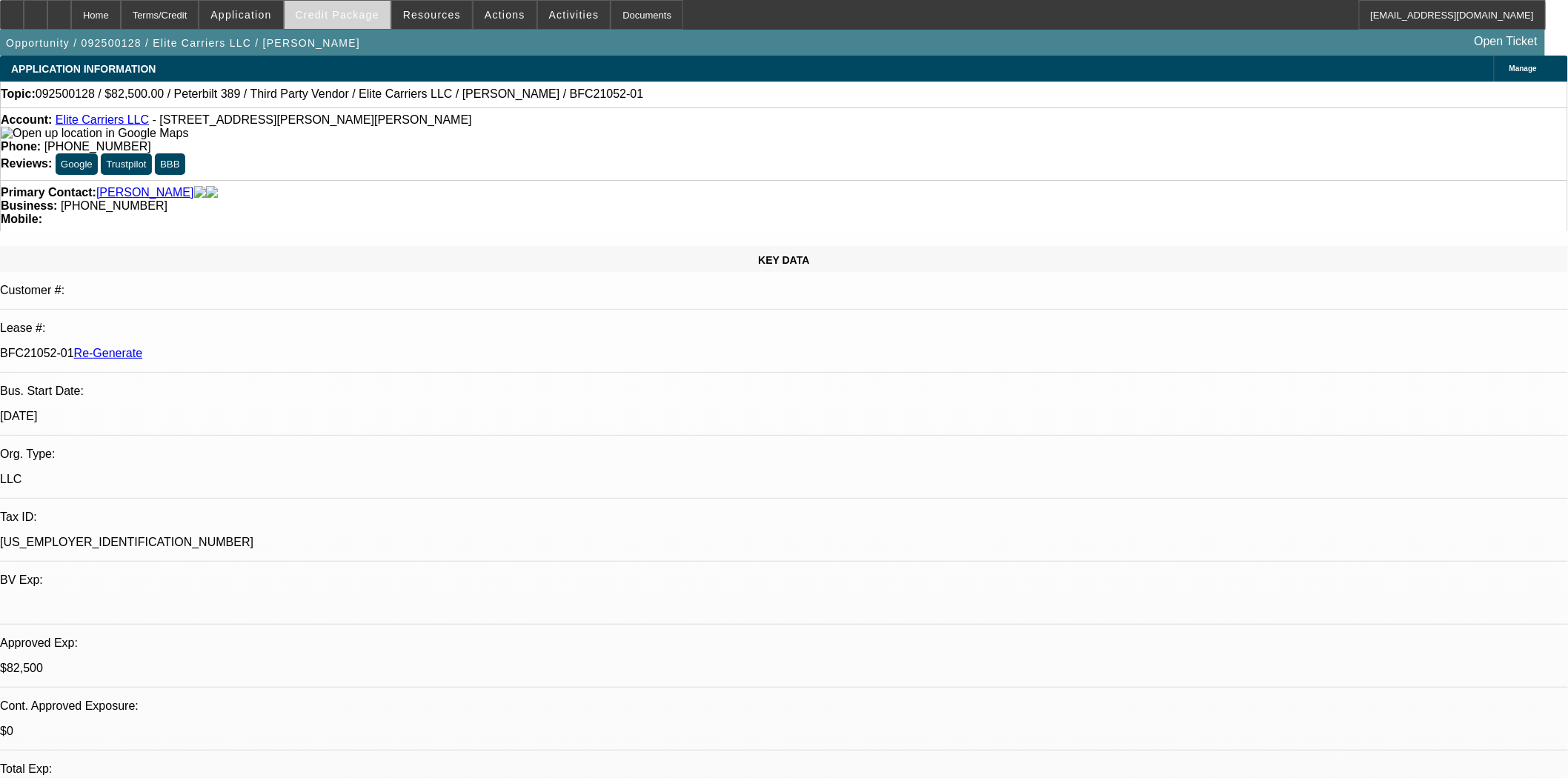
click at [338, 24] on span at bounding box center [338, 15] width 106 height 36
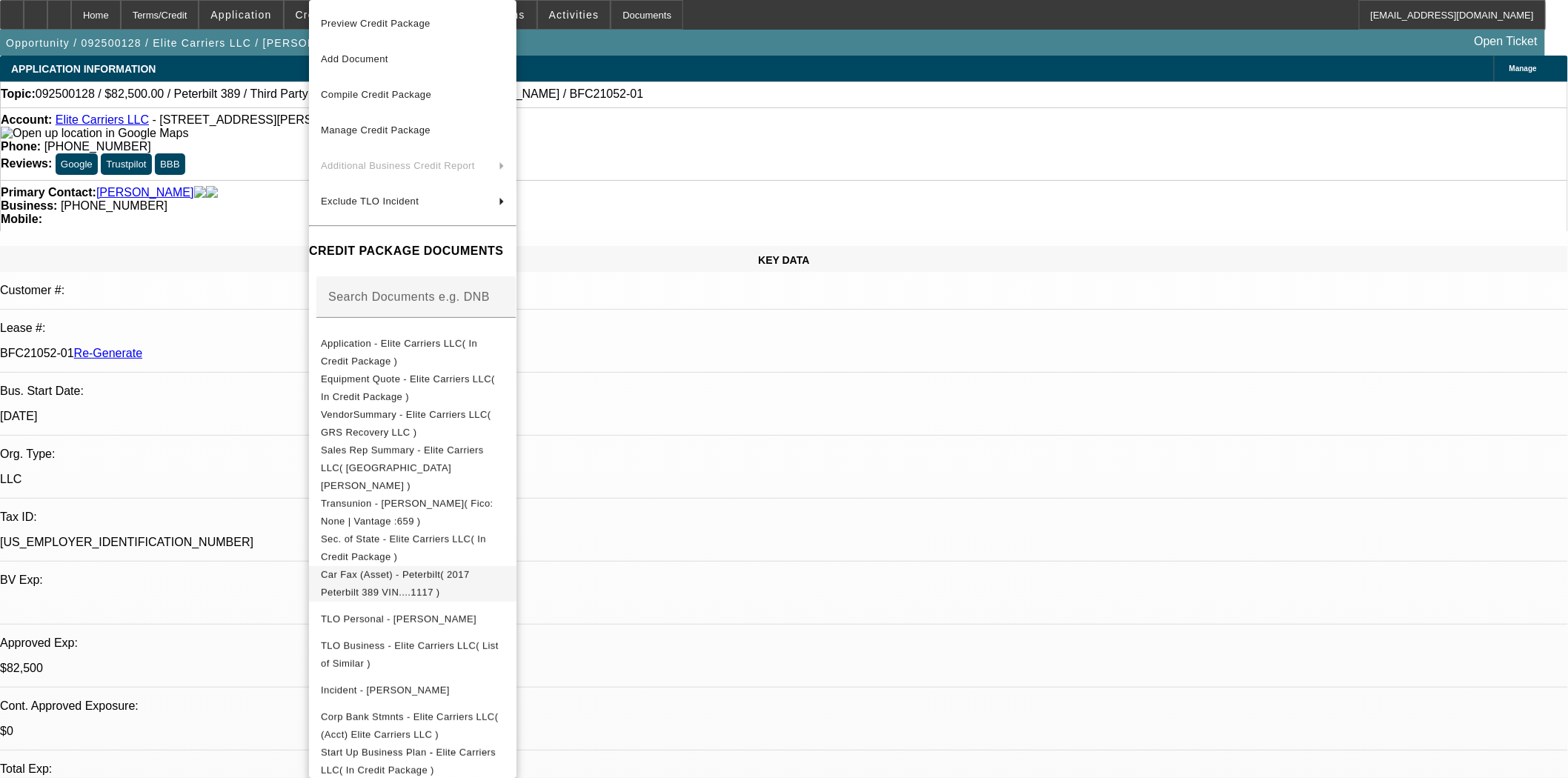
click at [427, 569] on span "Car Fax (Asset) - Peterbilt( 2017 Peterbilt 389 VIN....1117 )" at bounding box center [395, 583] width 149 height 29
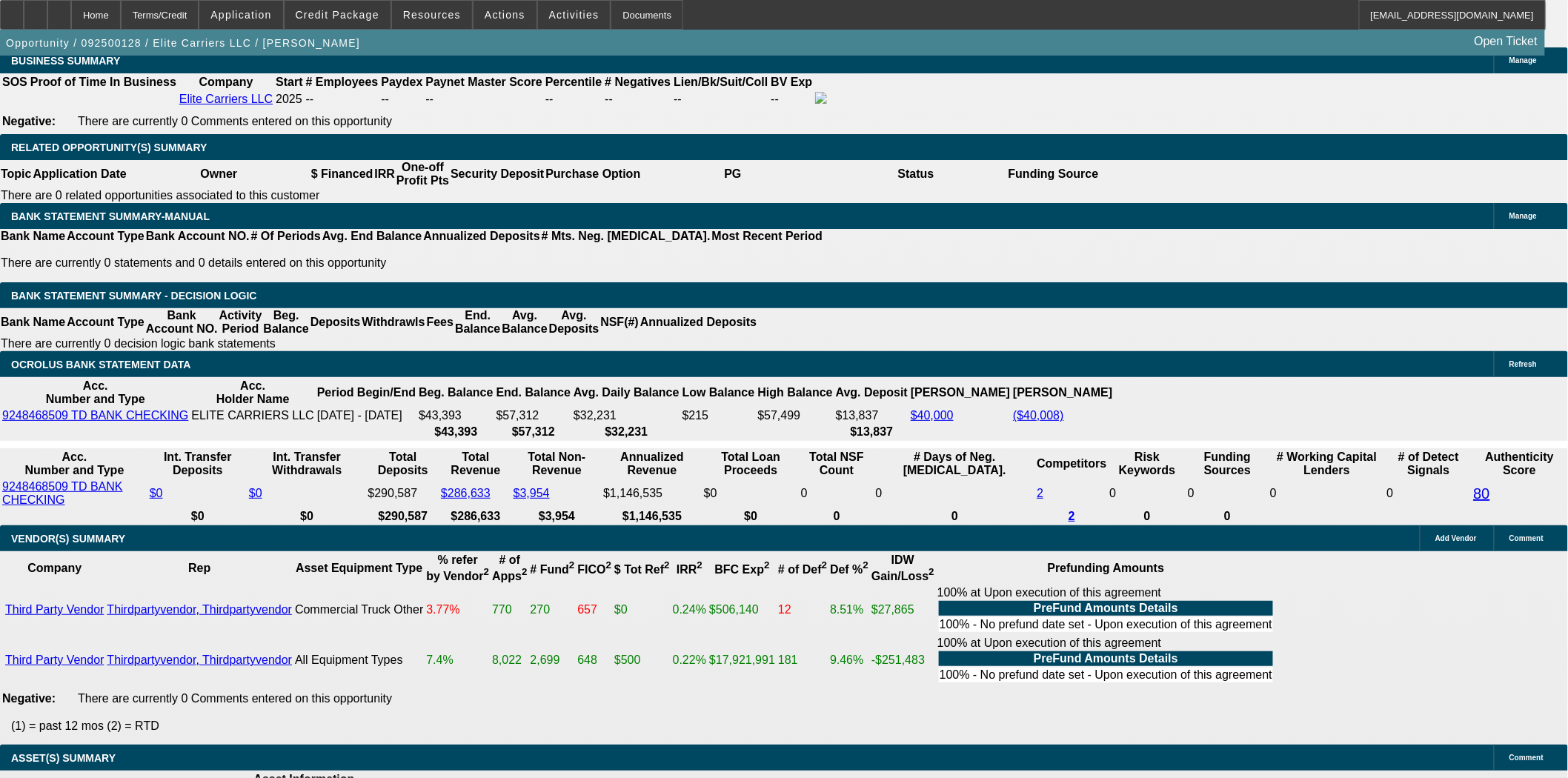
scroll to position [2388, 0]
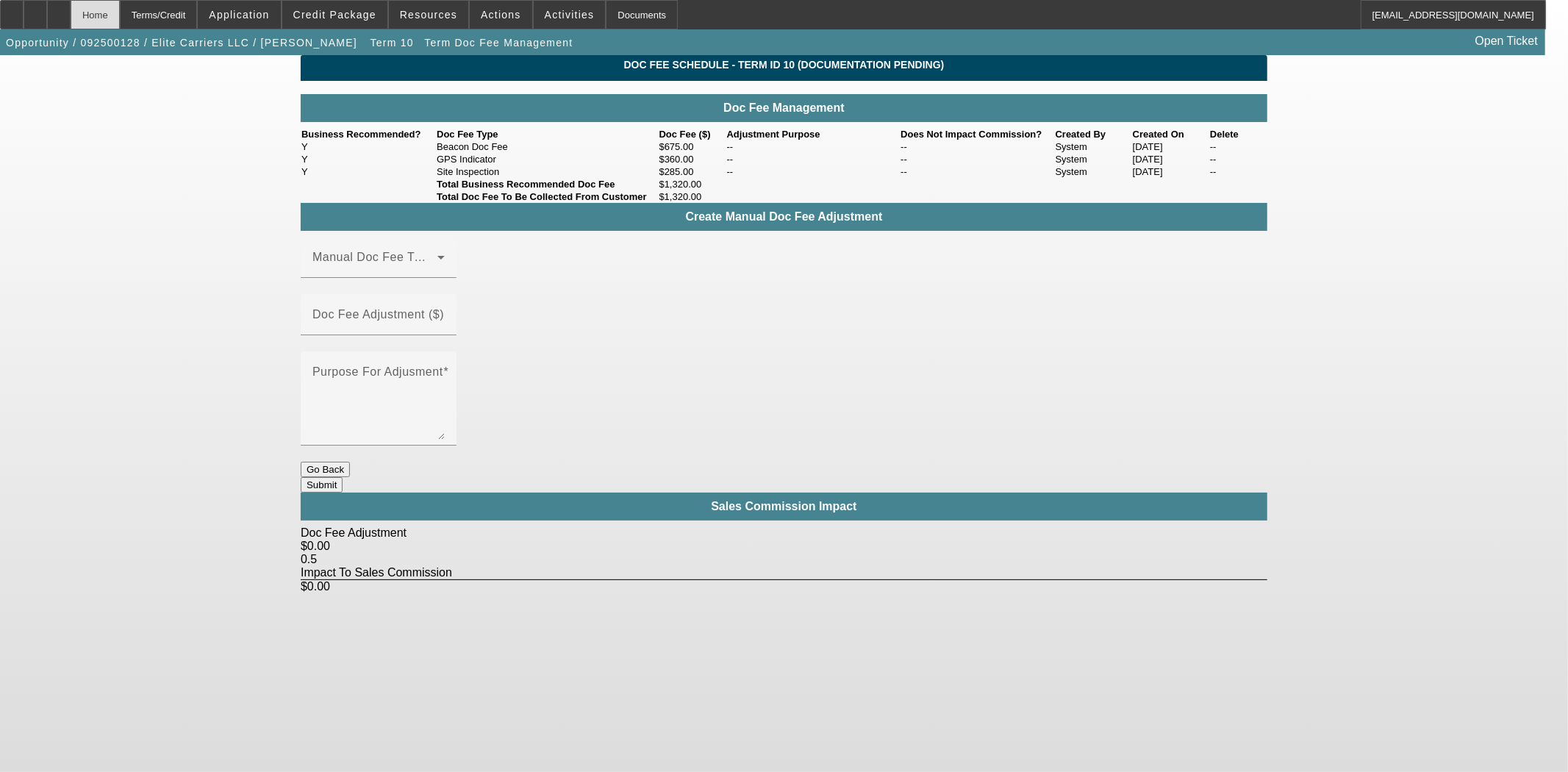
click at [120, 15] on div "Home" at bounding box center [96, 14] width 50 height 29
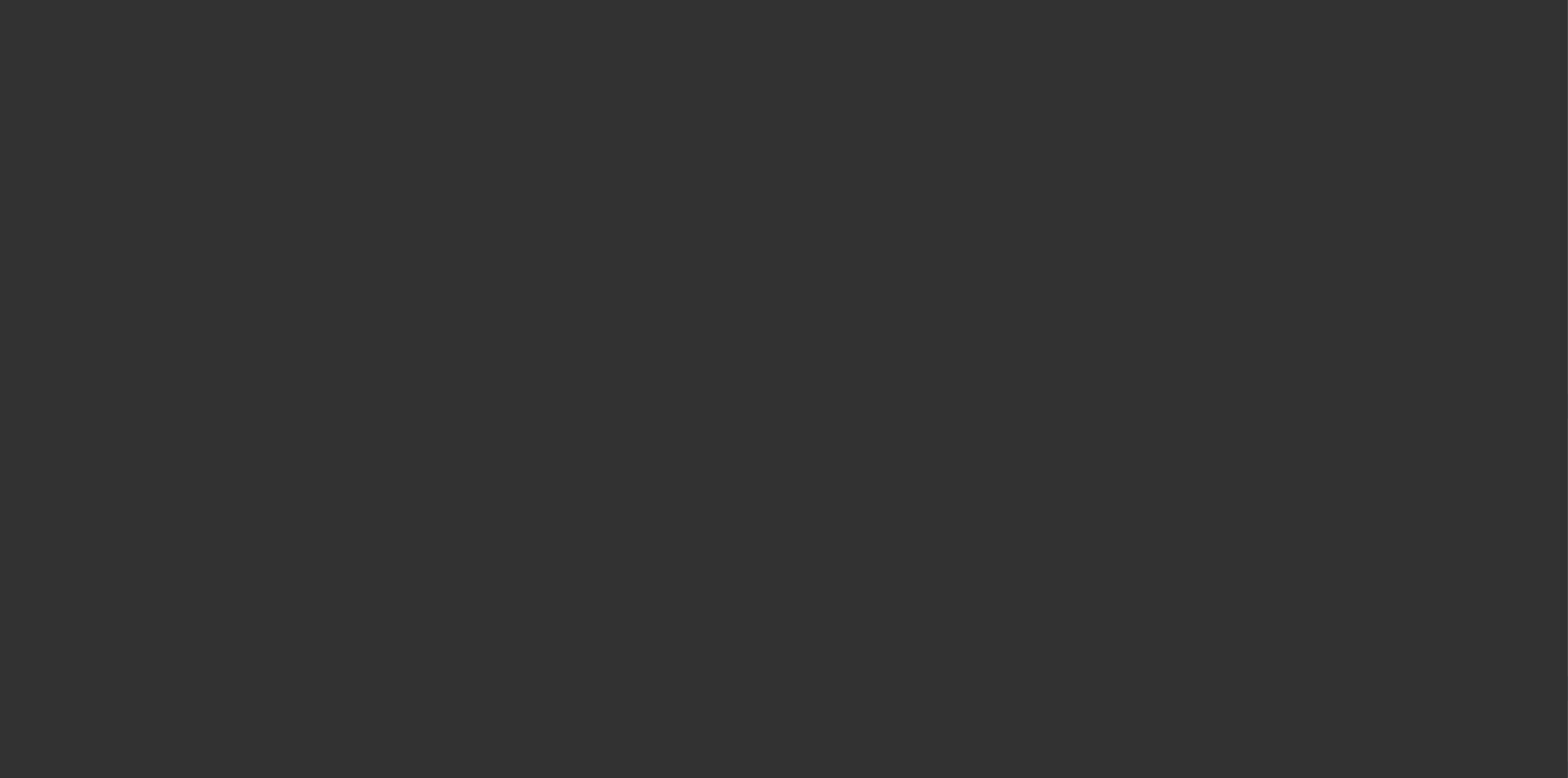
select select "3"
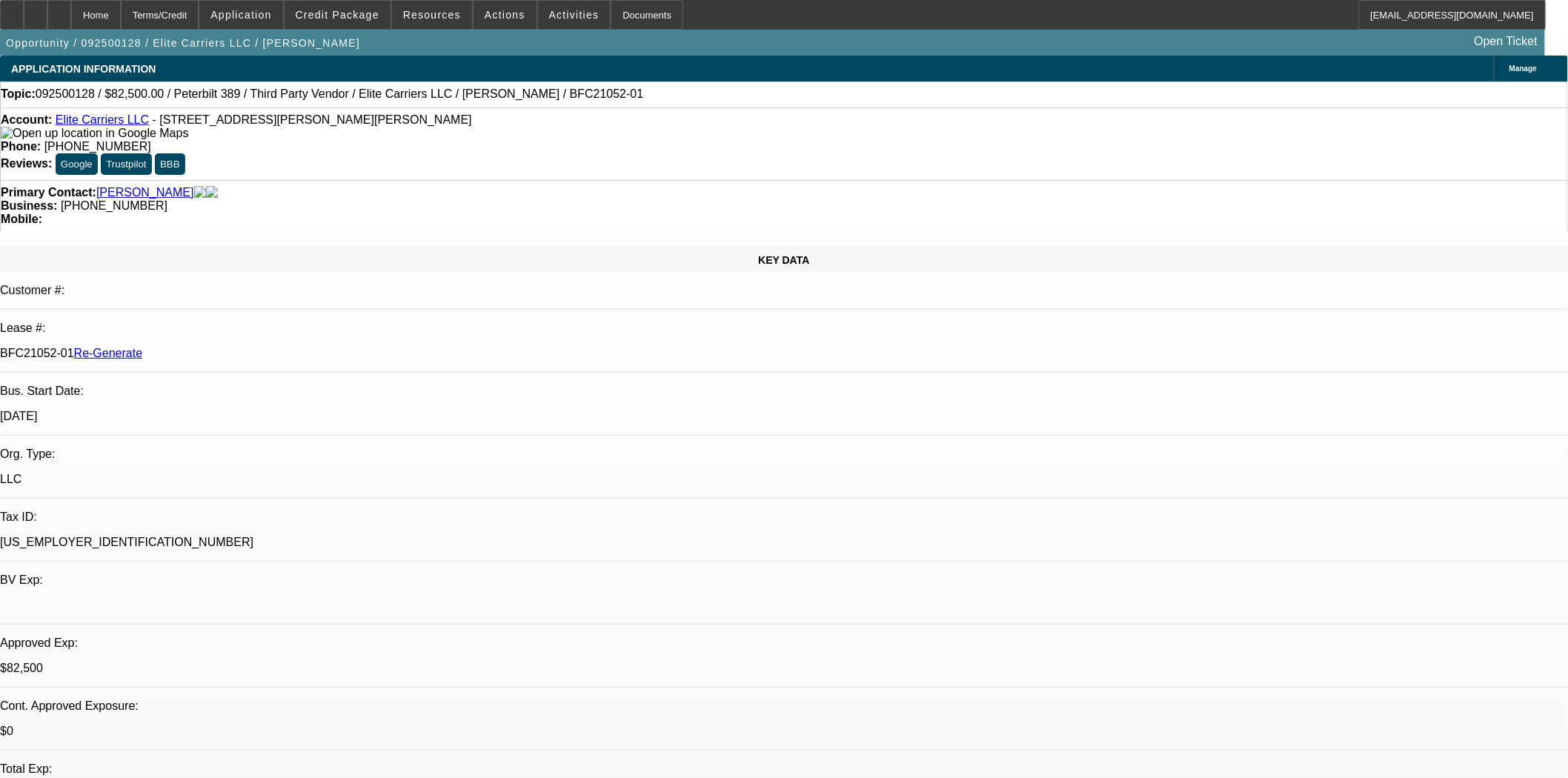
select select "0"
select select "2"
select select "0.1"
select select "4"
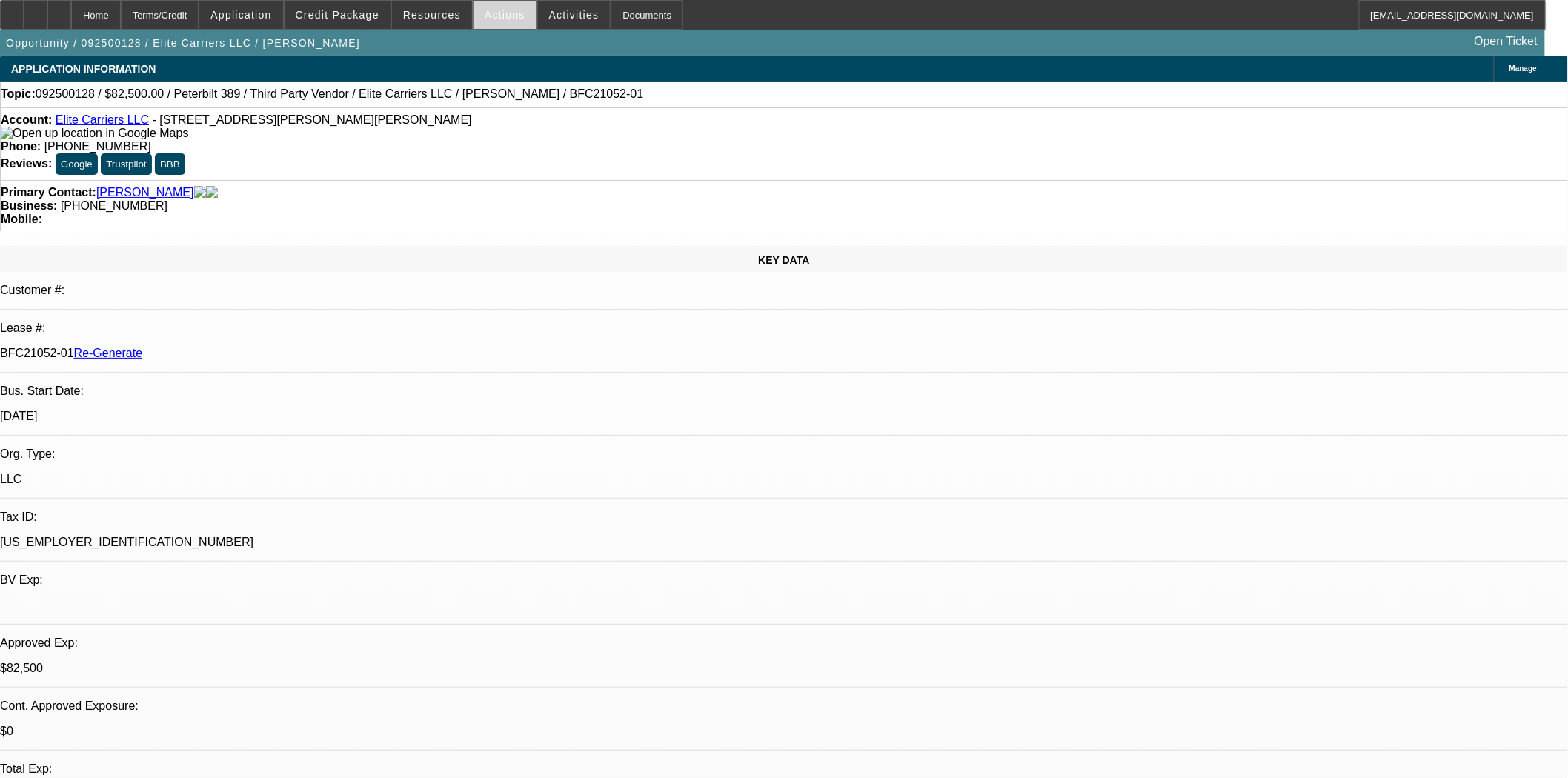
click at [478, 5] on span at bounding box center [505, 15] width 63 height 36
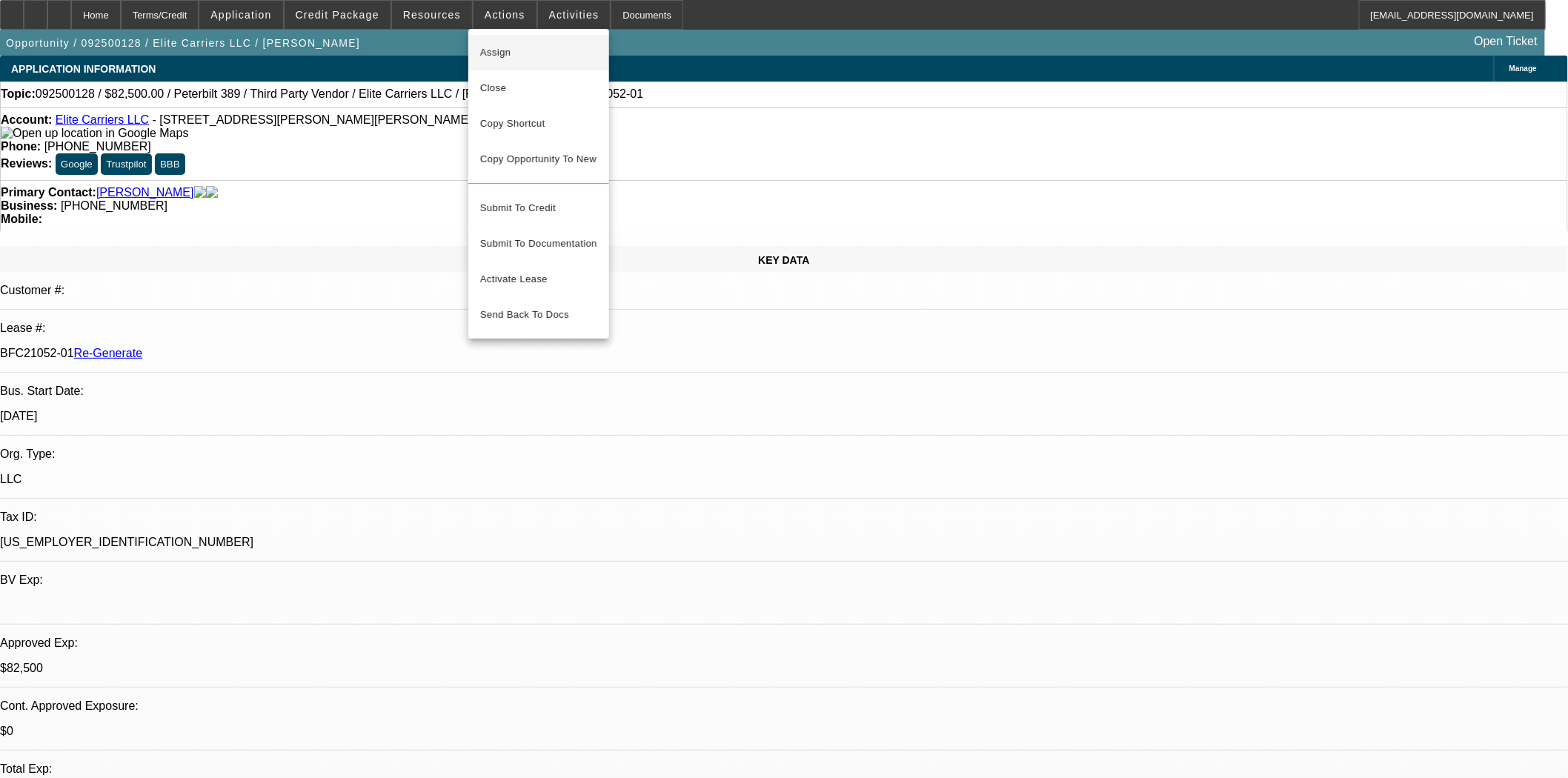
click at [484, 45] on span "Assign" at bounding box center [538, 53] width 117 height 18
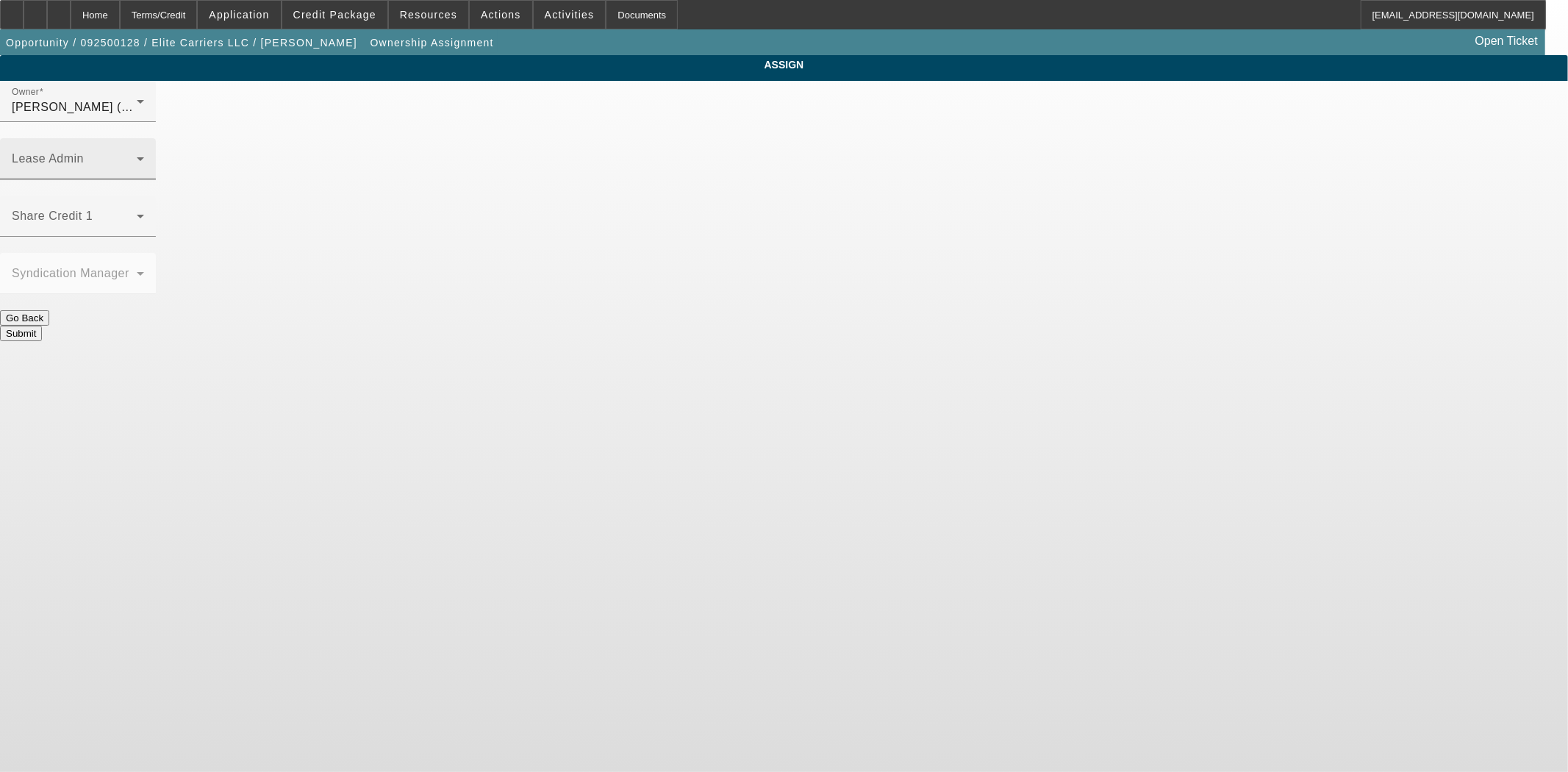
click at [136, 156] on span at bounding box center [74, 165] width 125 height 18
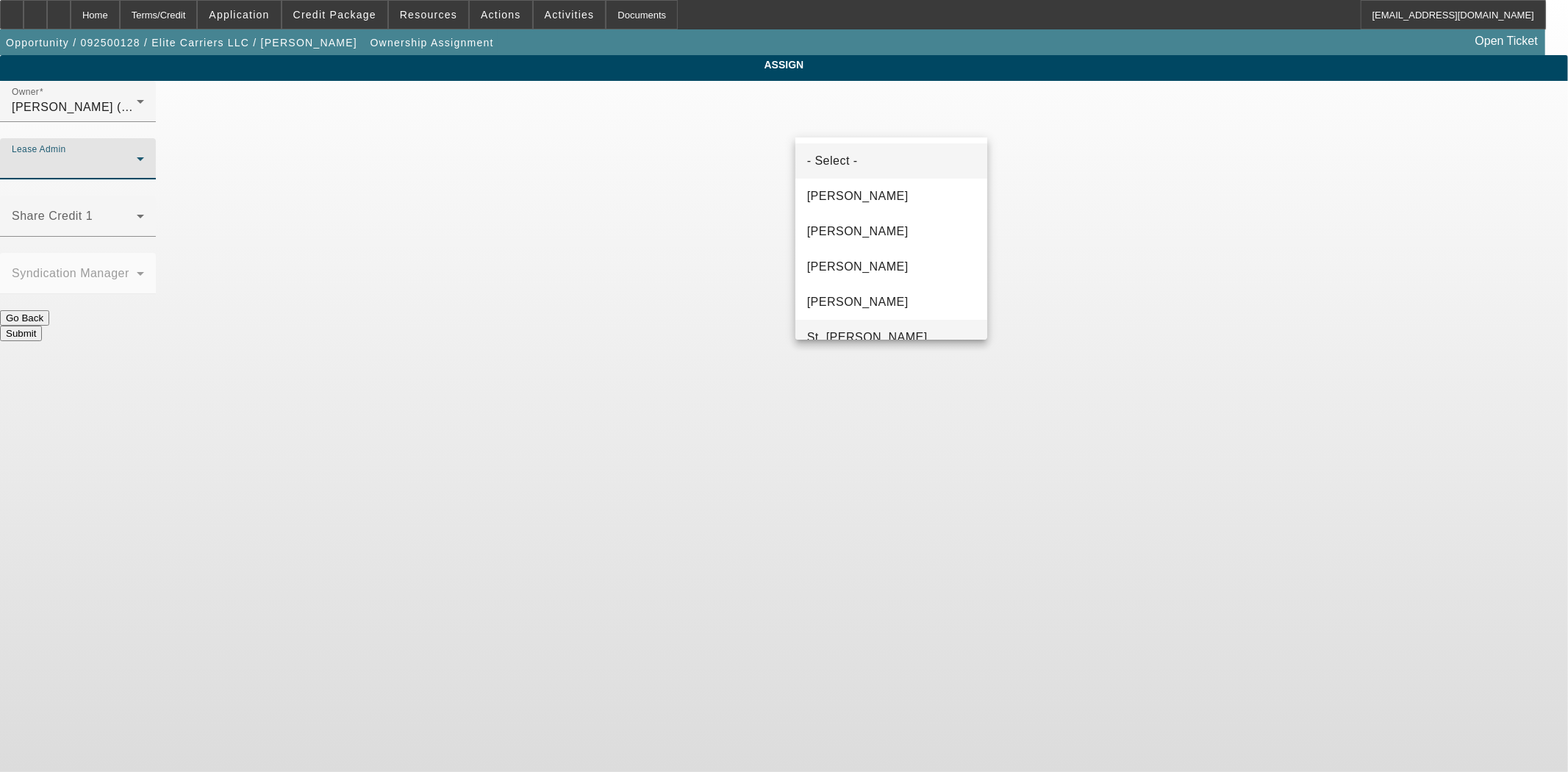
scroll to position [91, 0]
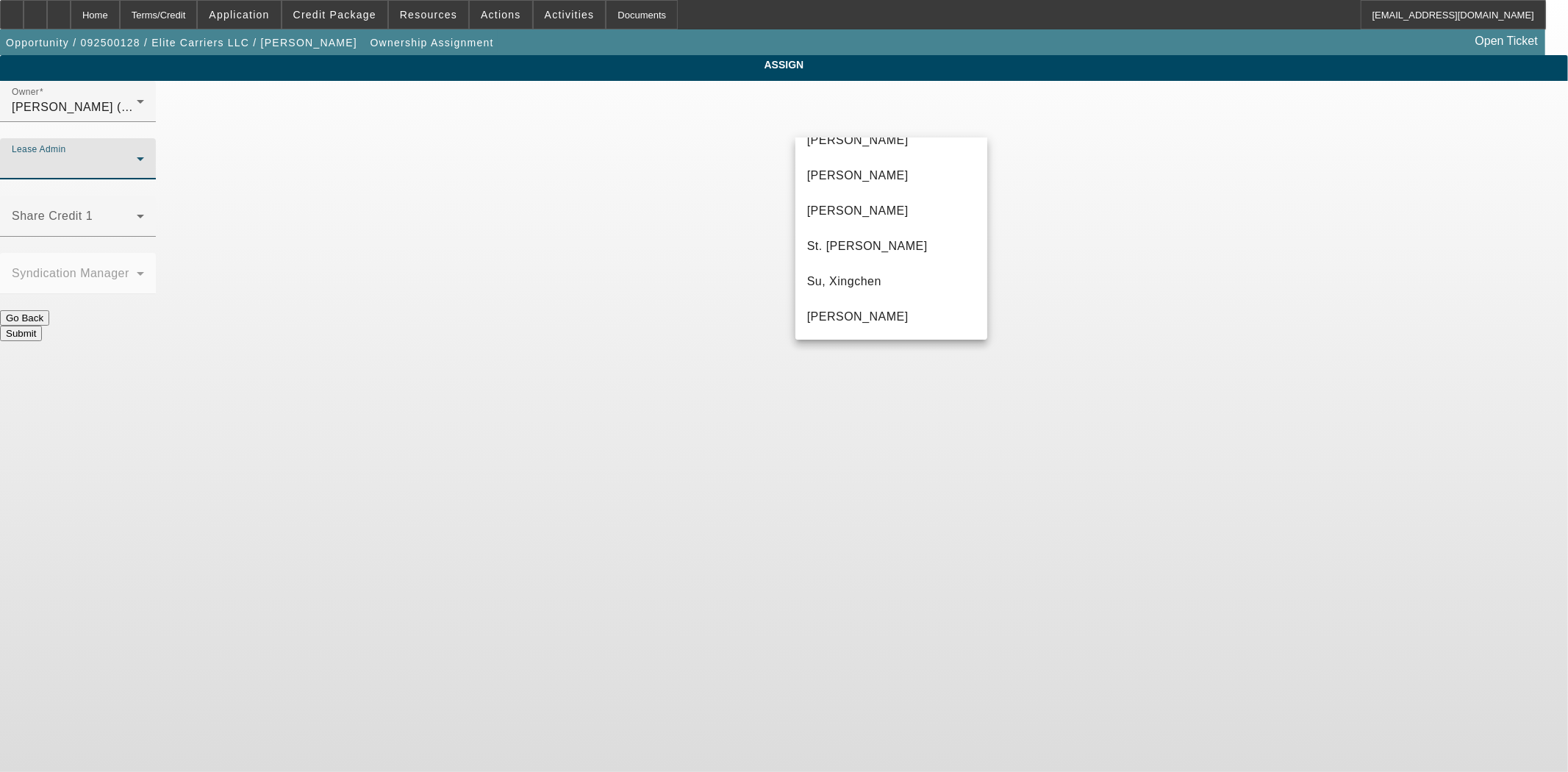
drag, startPoint x: 1129, startPoint y: 182, endPoint x: 1083, endPoint y: 155, distance: 53.3
click at [1129, 182] on div at bounding box center [784, 386] width 1568 height 772
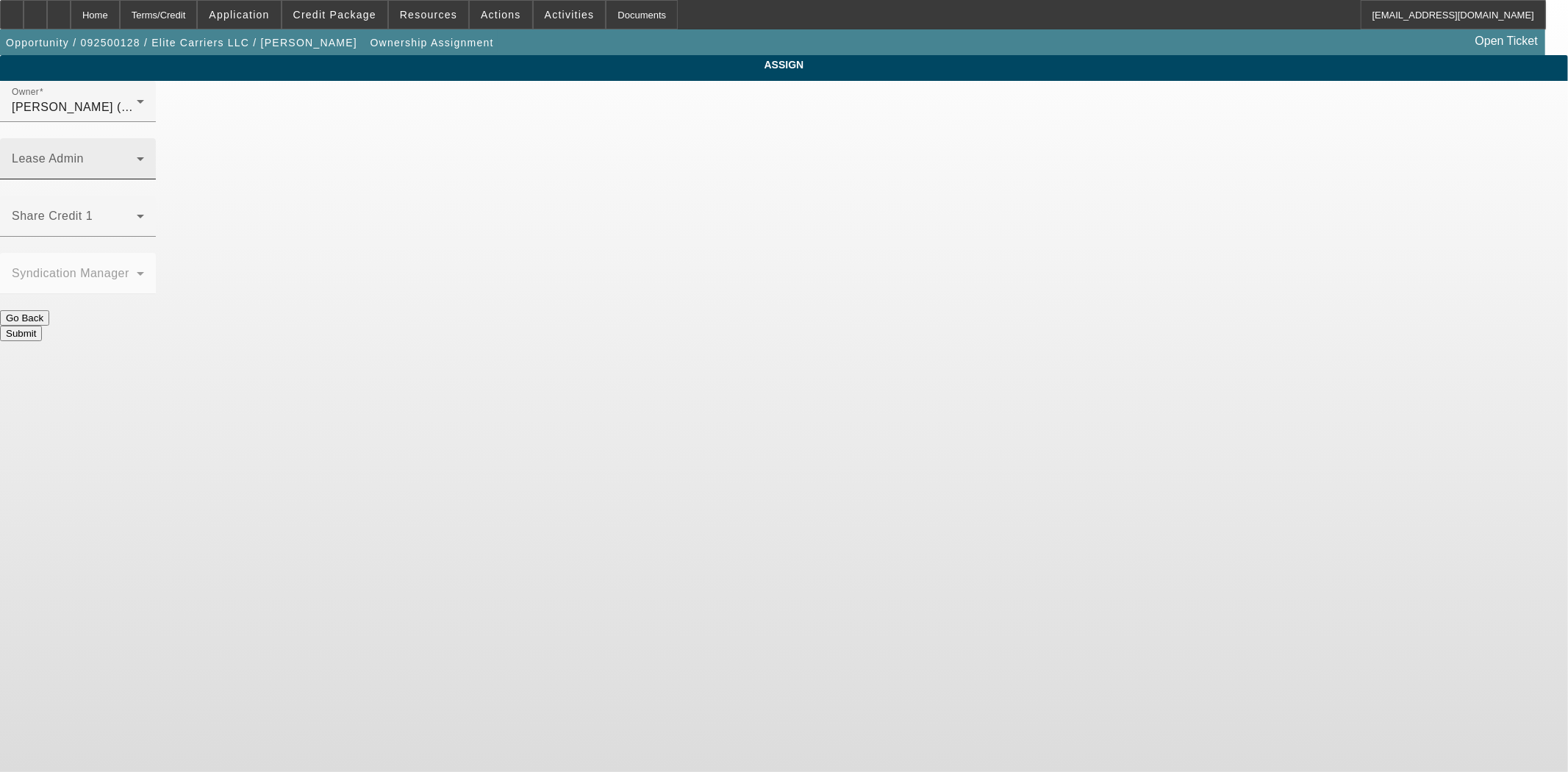
click at [144, 138] on div "Lease Admin" at bounding box center [77, 159] width 132 height 41
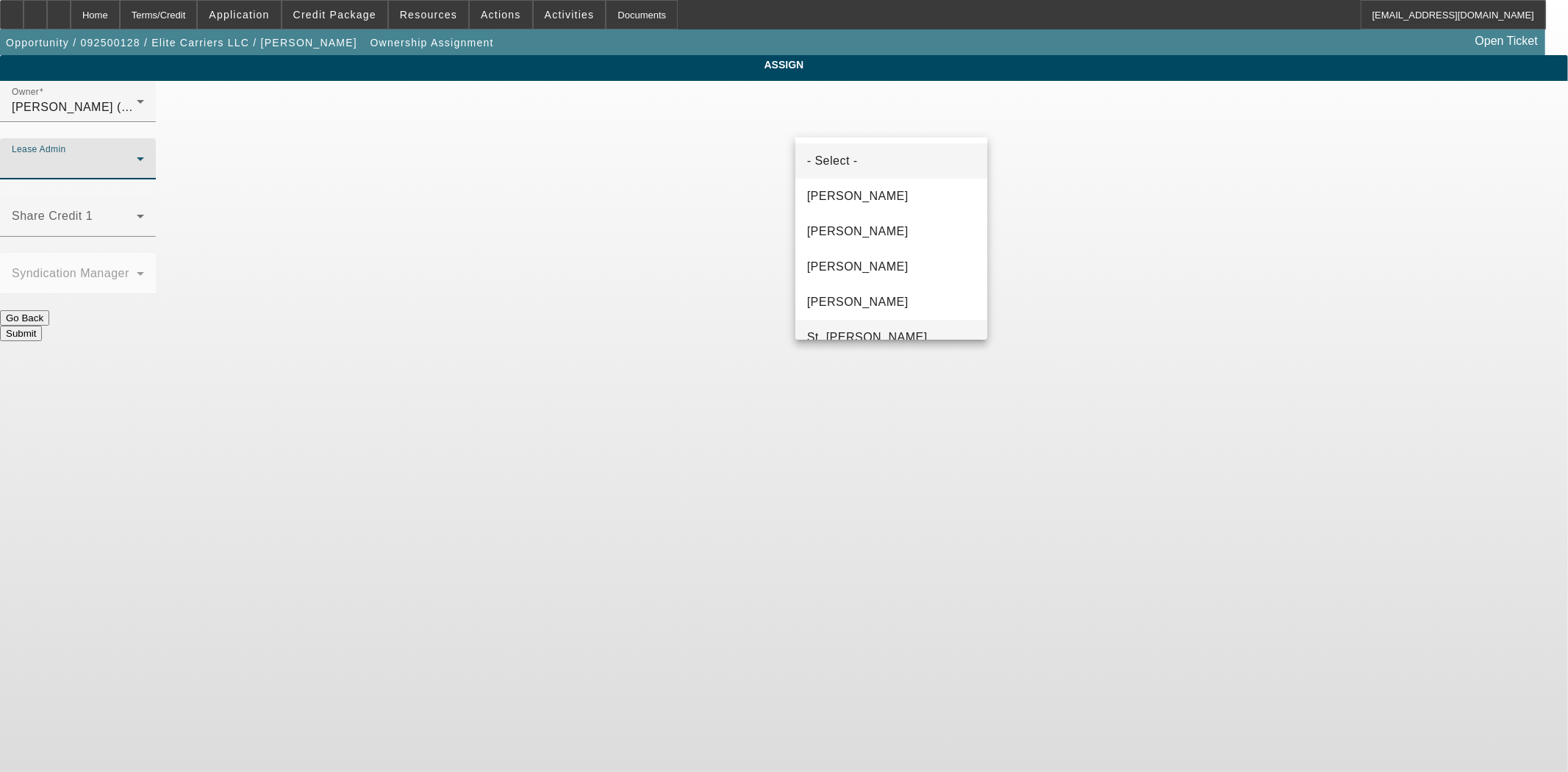
click at [876, 332] on span "St. [PERSON_NAME]" at bounding box center [867, 338] width 120 height 18
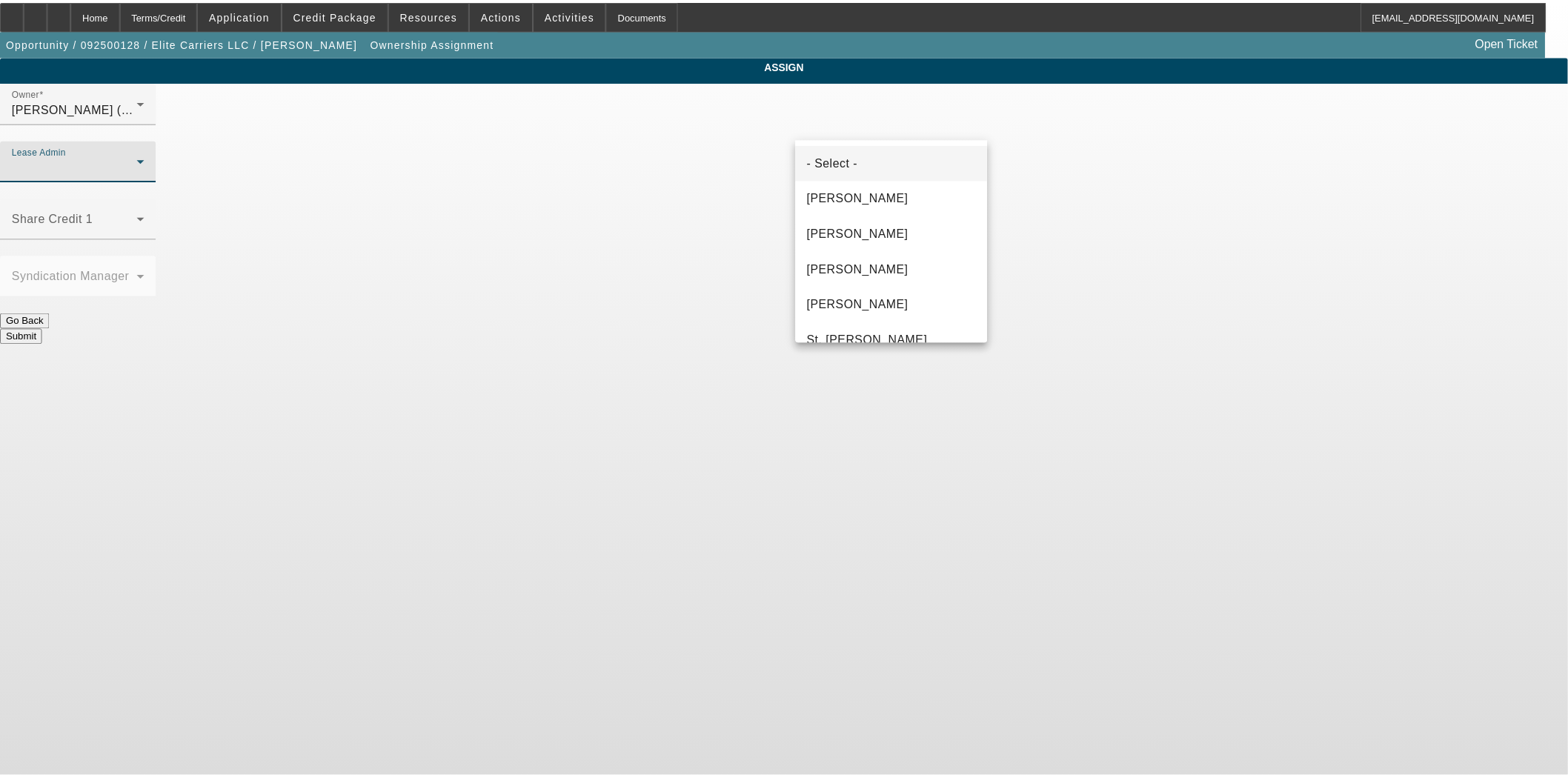
scroll to position [15, 0]
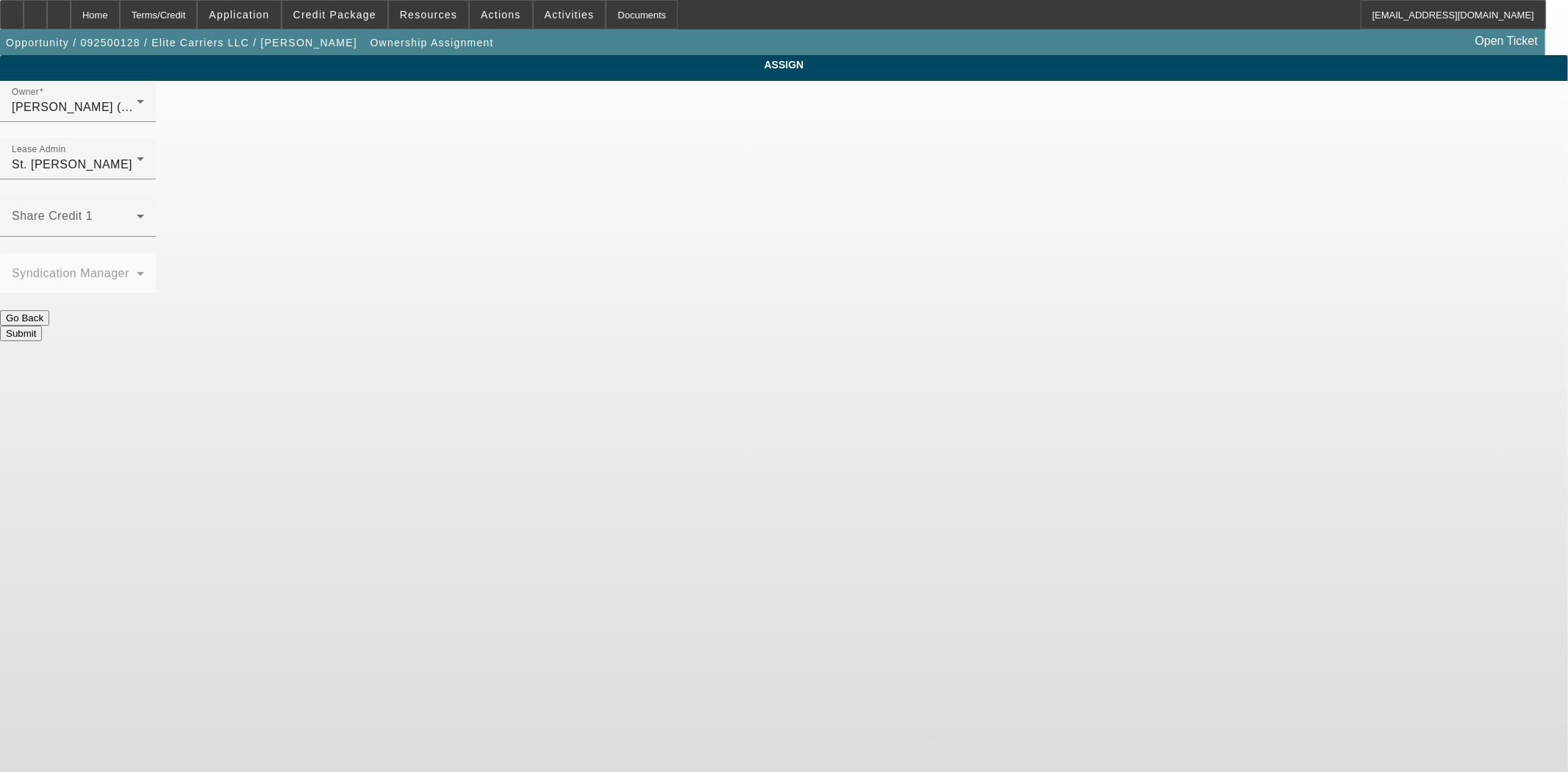
click at [42, 326] on button "Submit" at bounding box center [20, 333] width 42 height 15
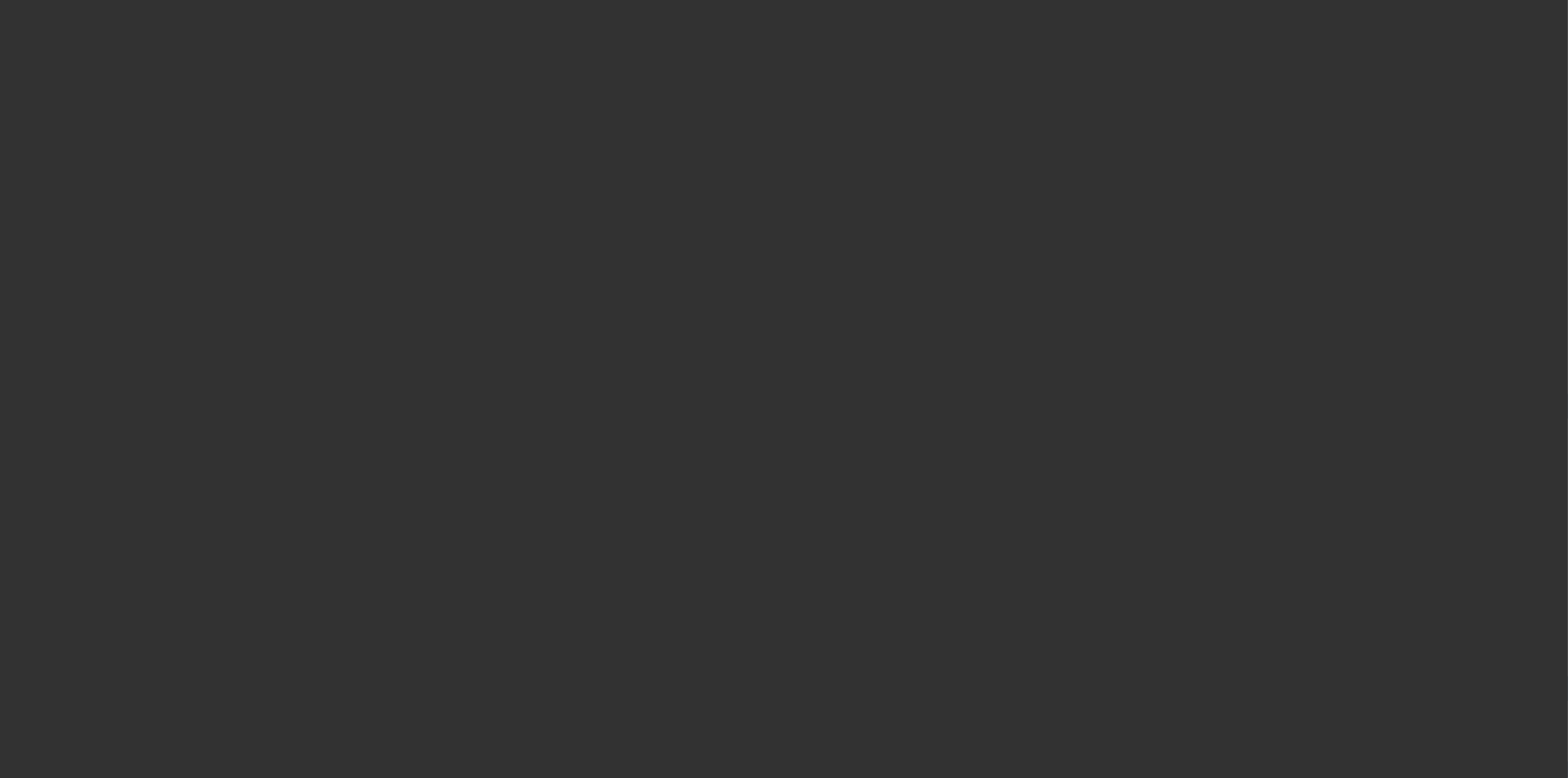
select select "3"
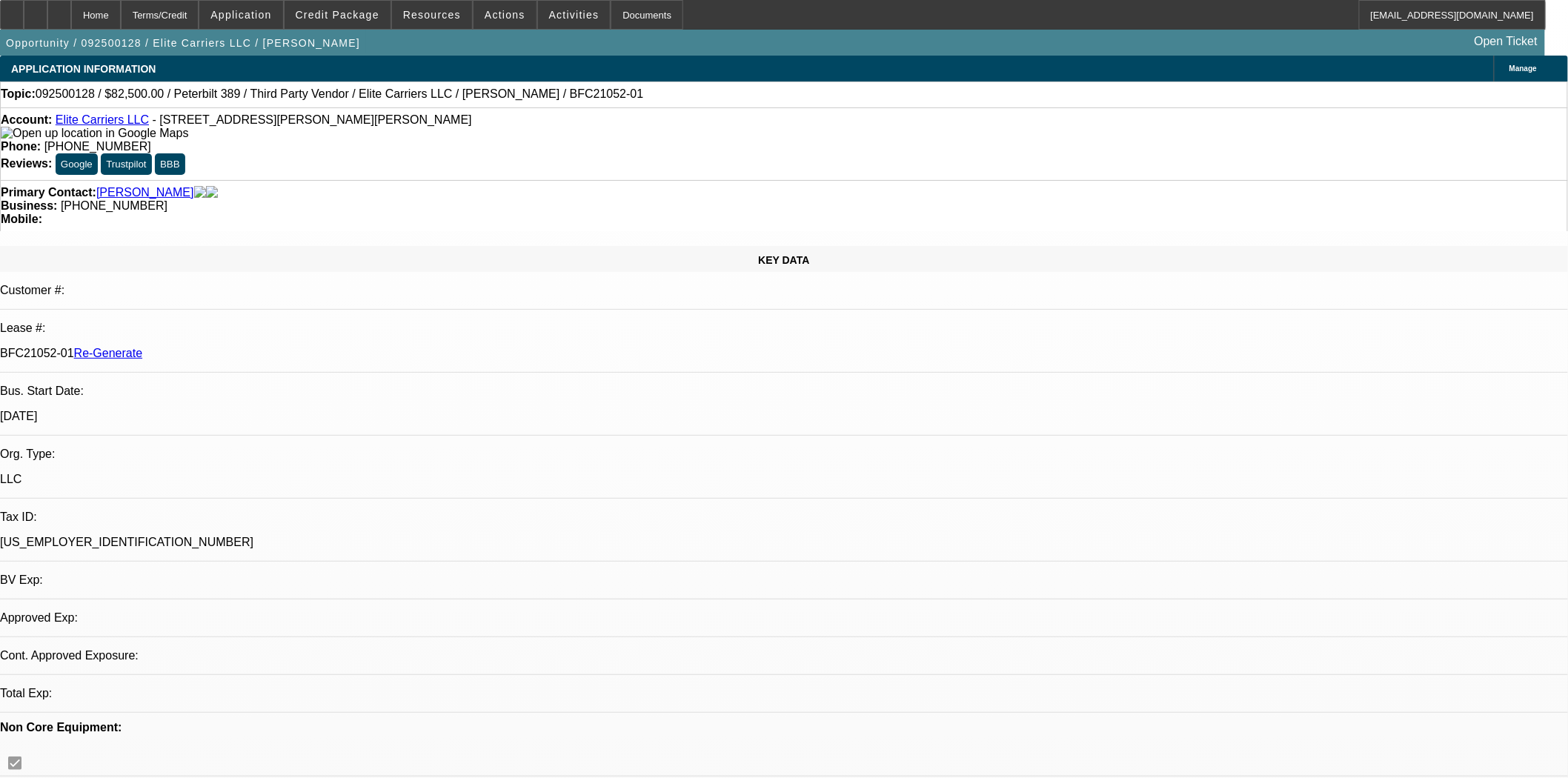
select select "0"
select select "2"
select select "0.1"
select select "4"
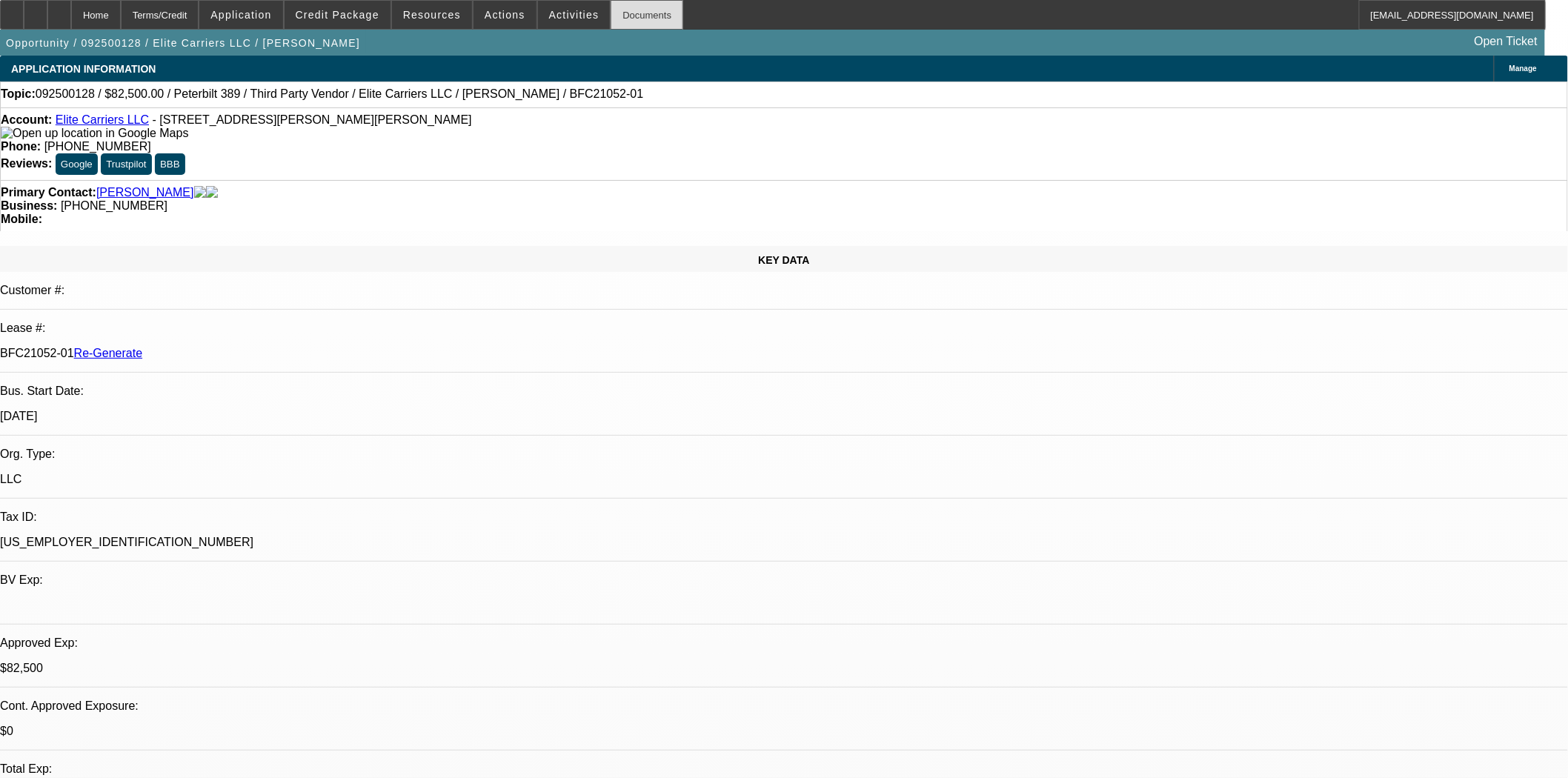
click at [611, 15] on div "Documents" at bounding box center [646, 14] width 72 height 29
click at [611, 13] on div "Documents" at bounding box center [646, 14] width 72 height 29
drag, startPoint x: 624, startPoint y: 15, endPoint x: 645, endPoint y: 13, distance: 21.1
click at [645, 13] on div "Documents" at bounding box center [646, 14] width 72 height 29
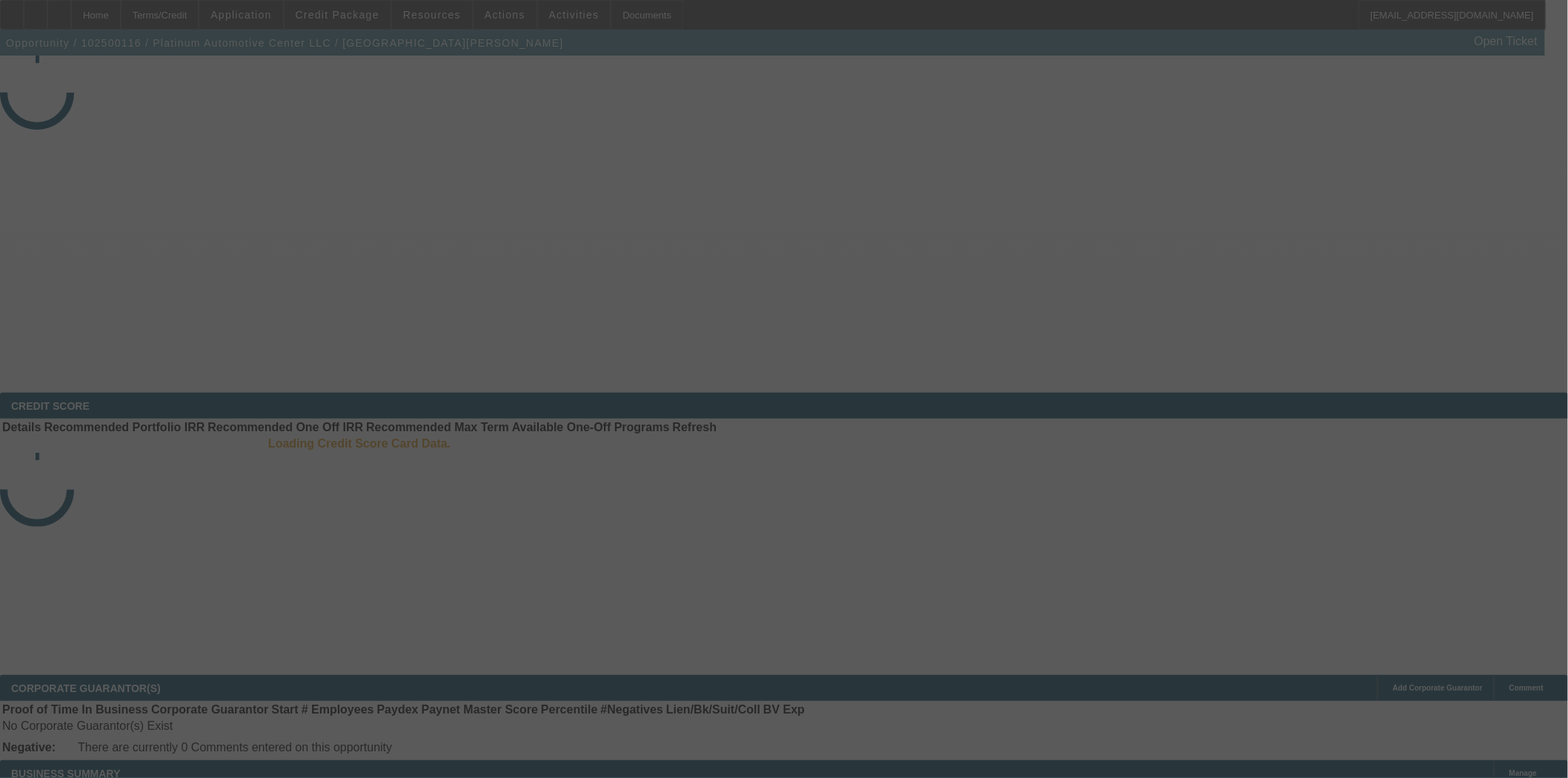
select select "3"
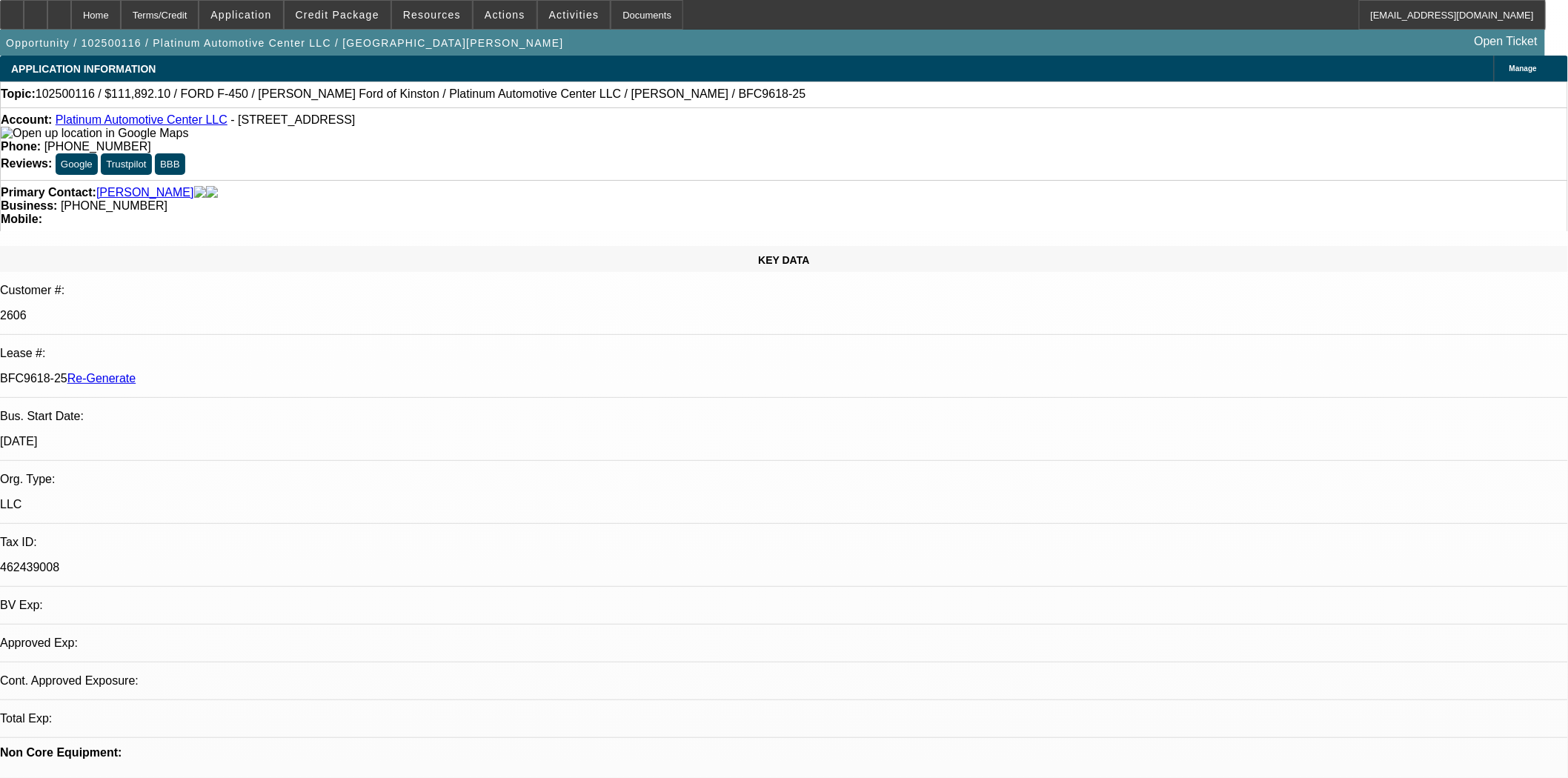
select select "0"
select select "2"
select select "0"
select select "6"
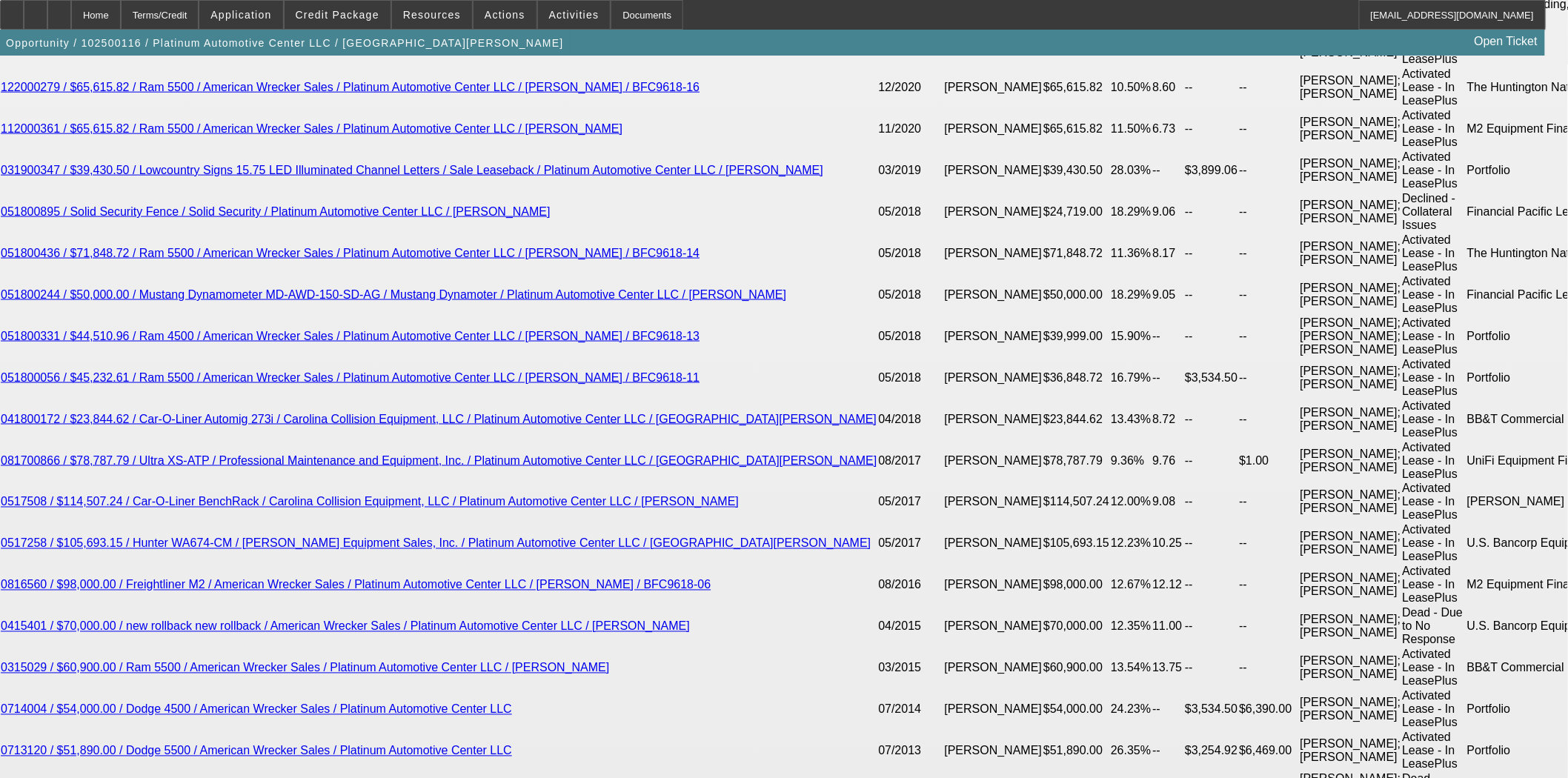
scroll to position [3047, 0]
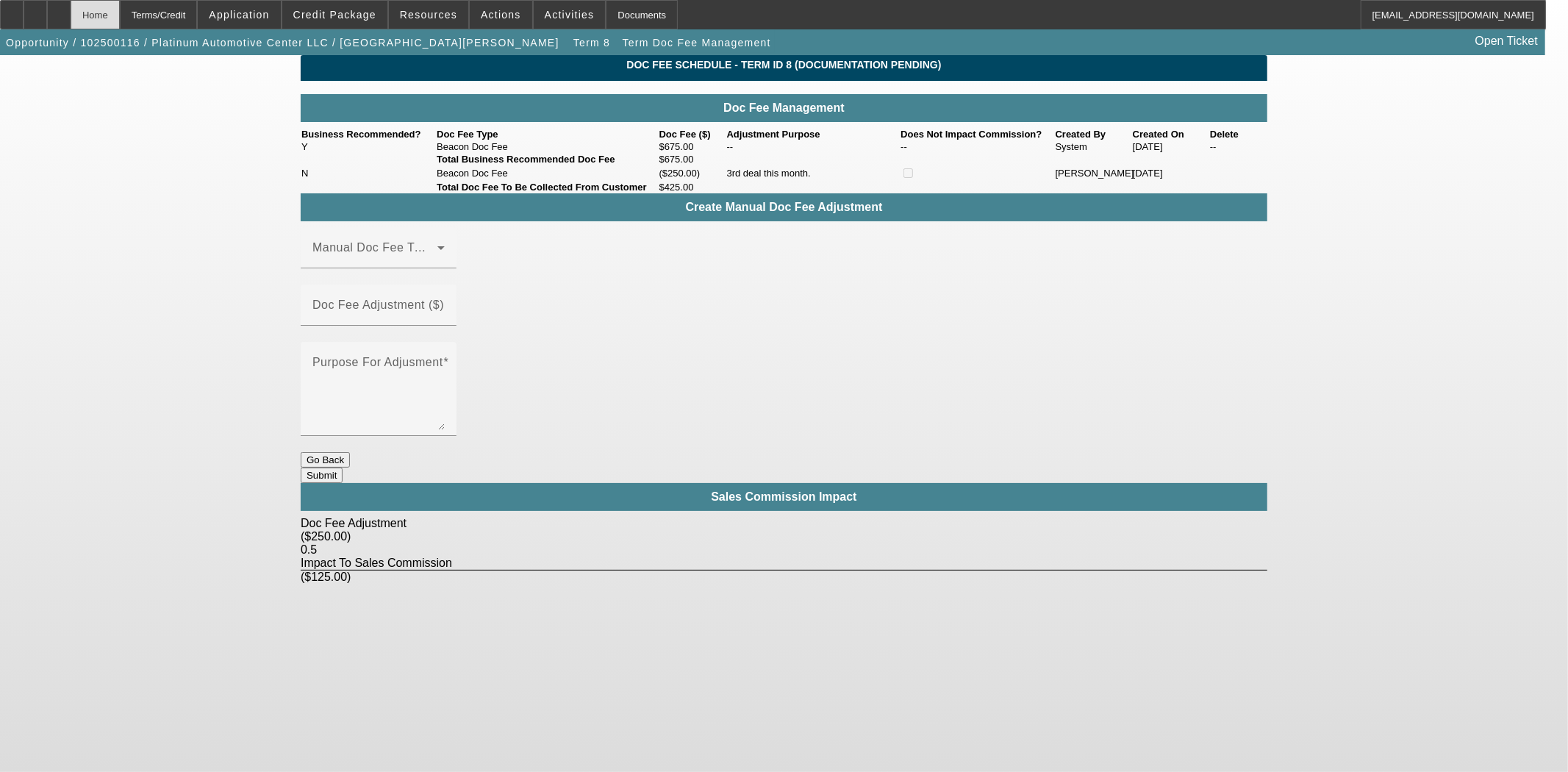
click at [120, 18] on div "Home" at bounding box center [96, 14] width 50 height 29
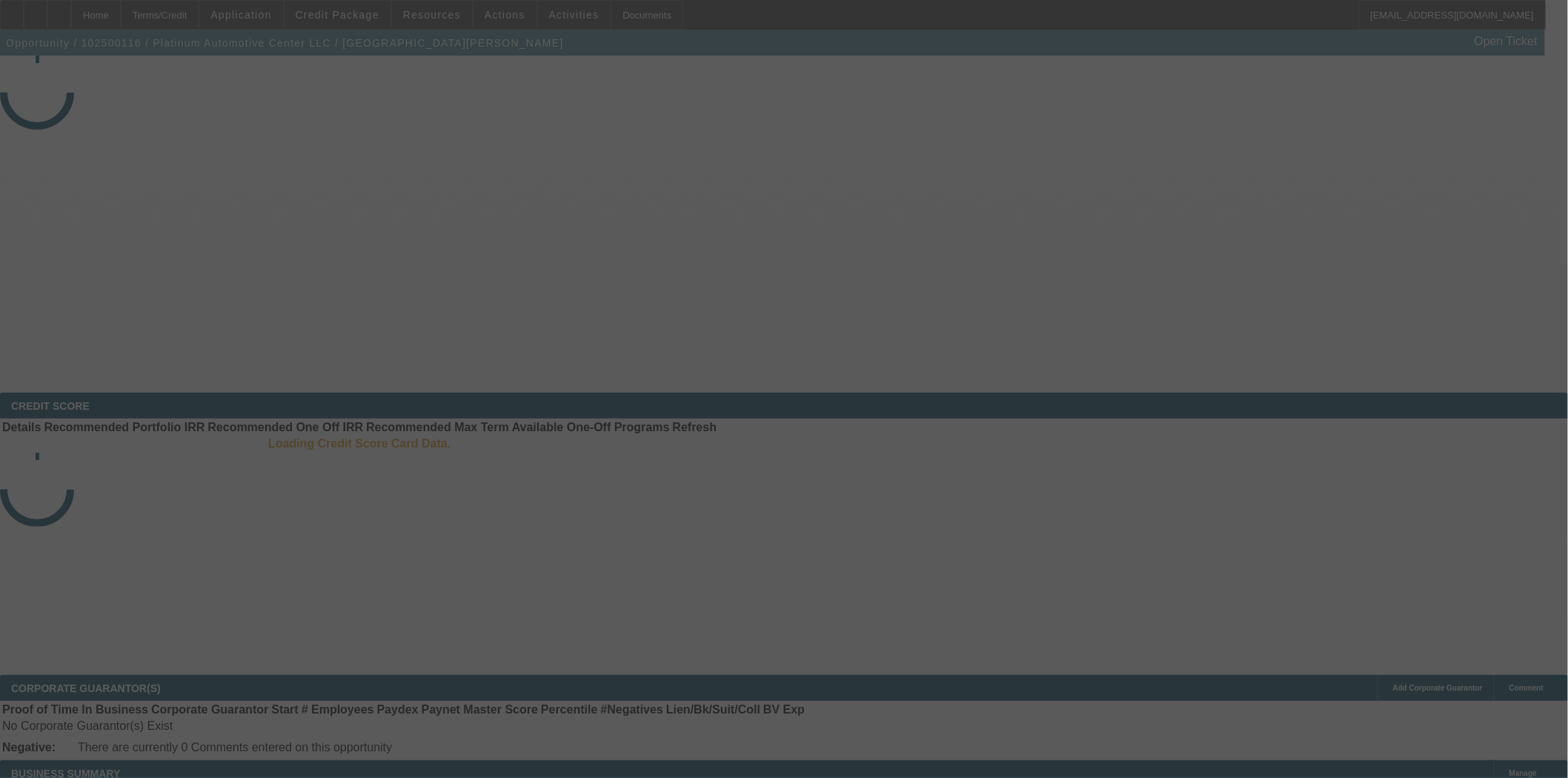
select select "3"
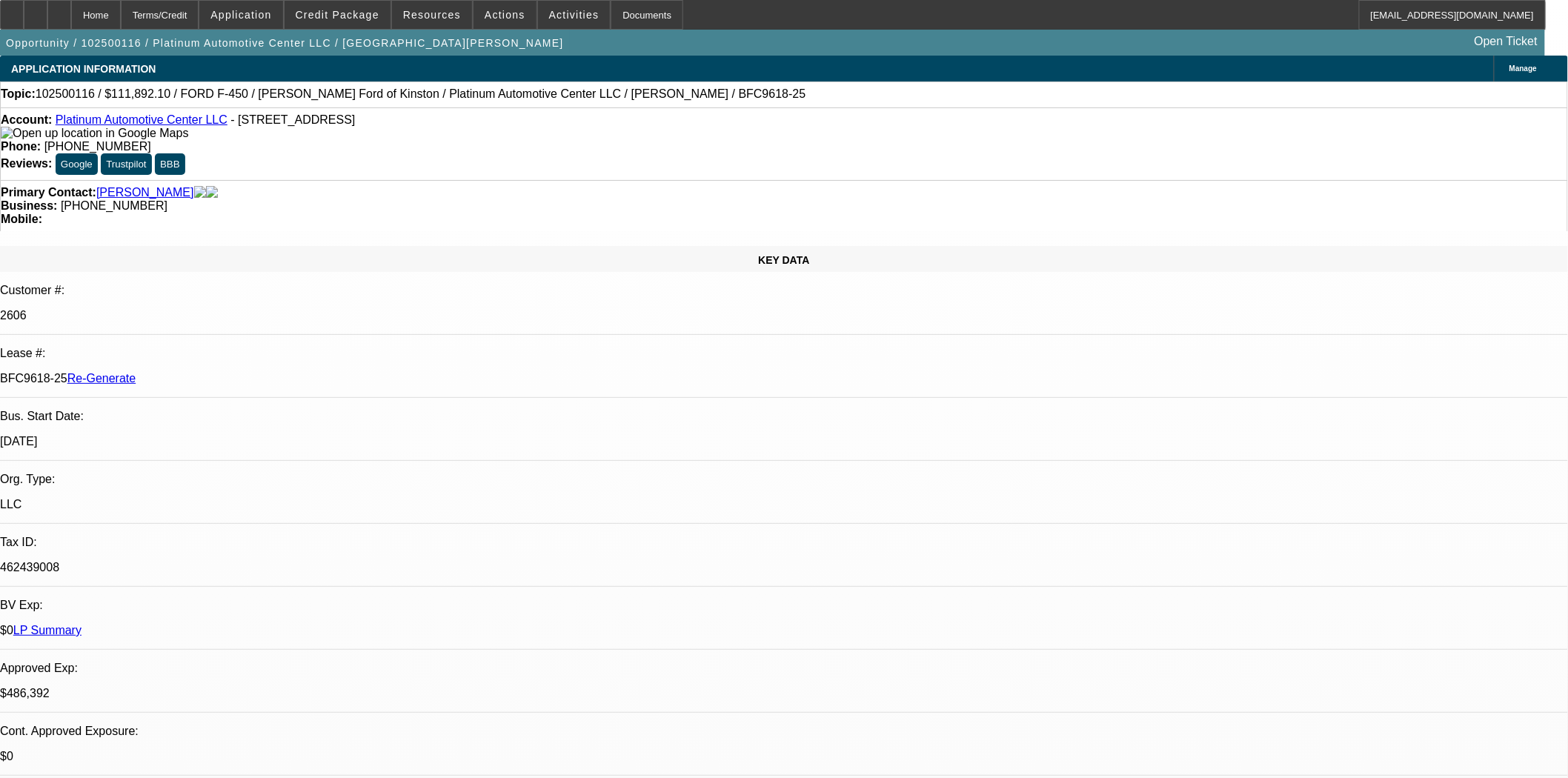
select select "0"
select select "2"
select select "0"
select select "6"
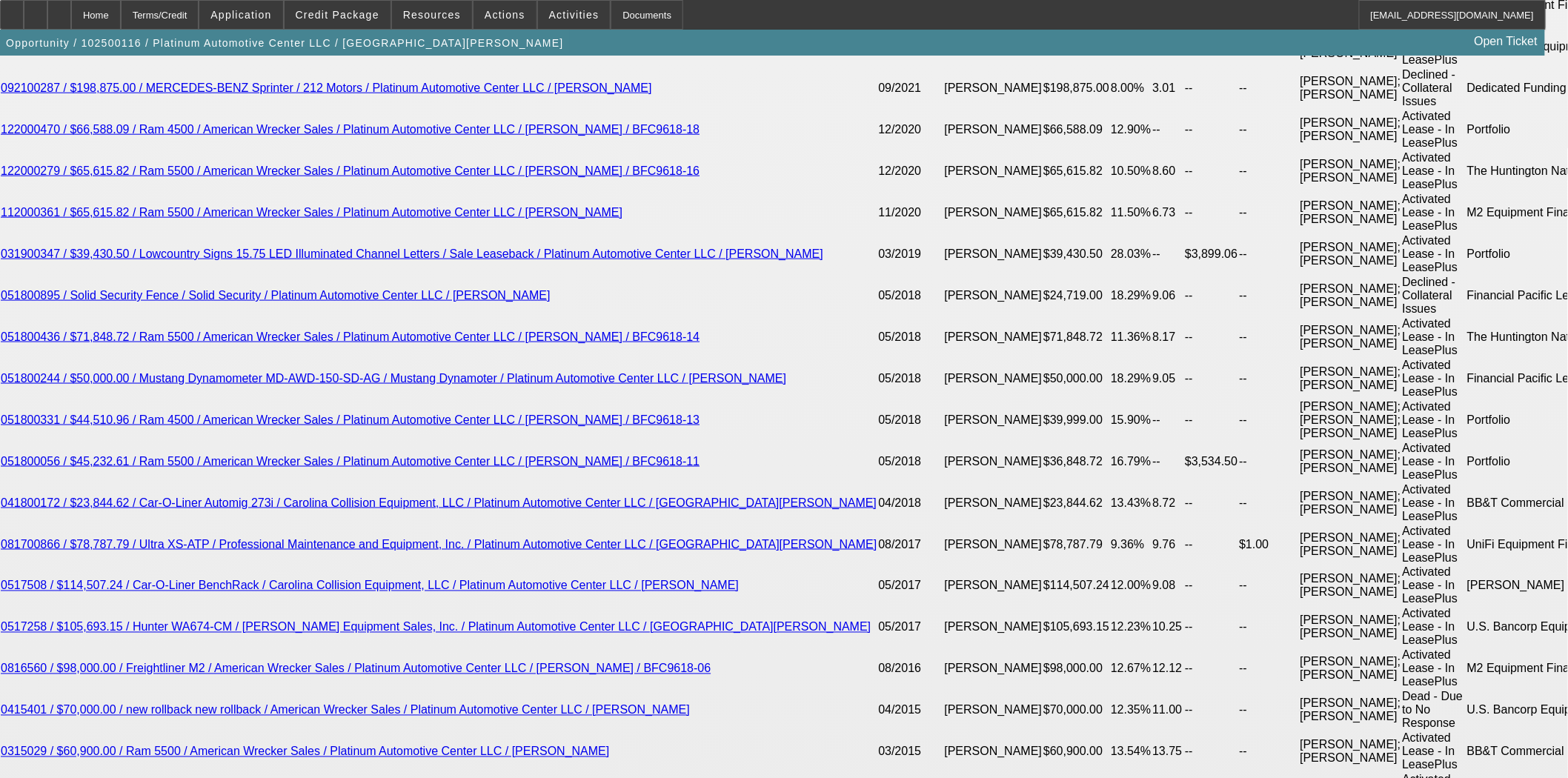
scroll to position [3049, 0]
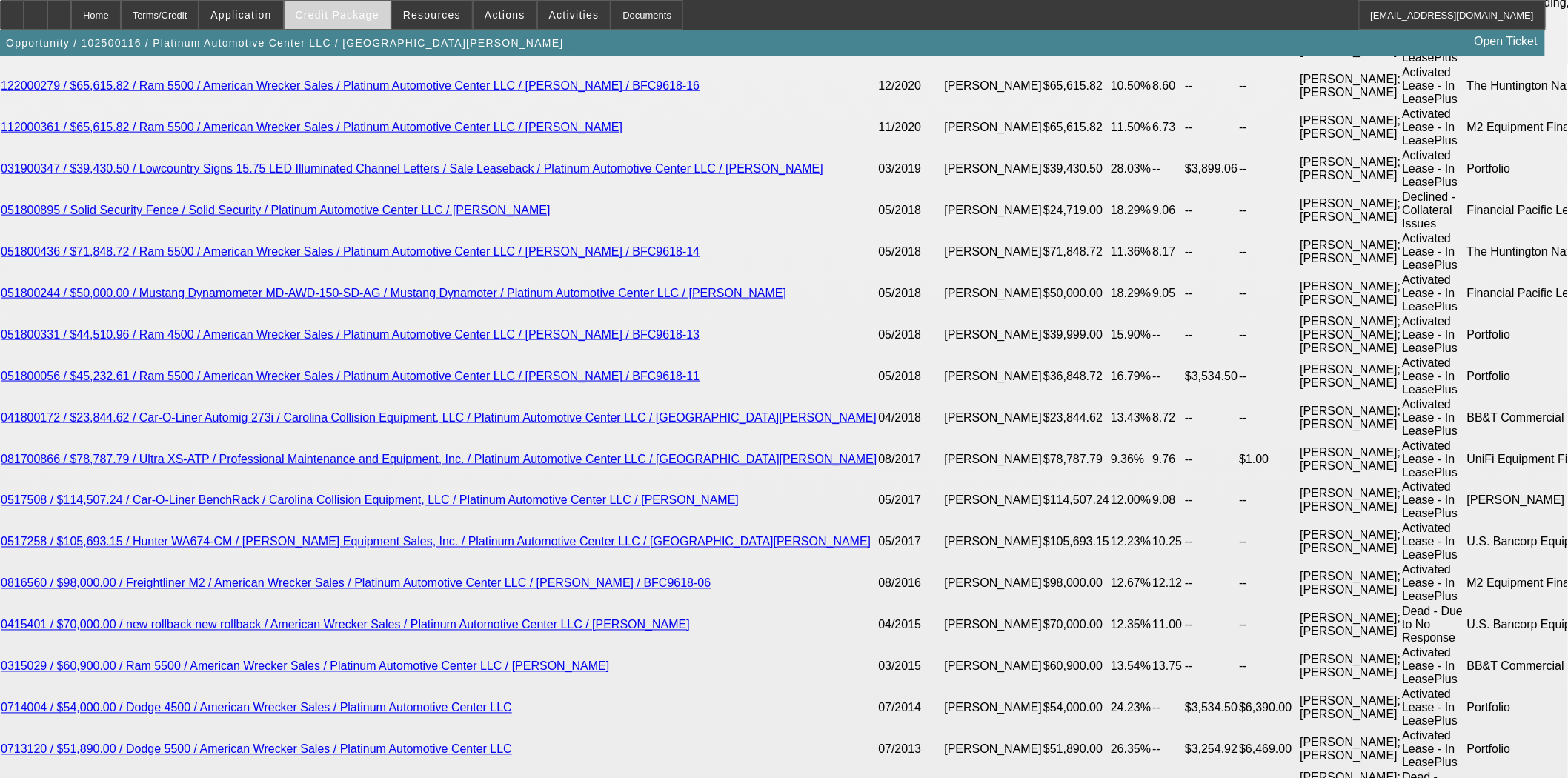
click at [329, 13] on span "Credit Package" at bounding box center [338, 14] width 84 height 12
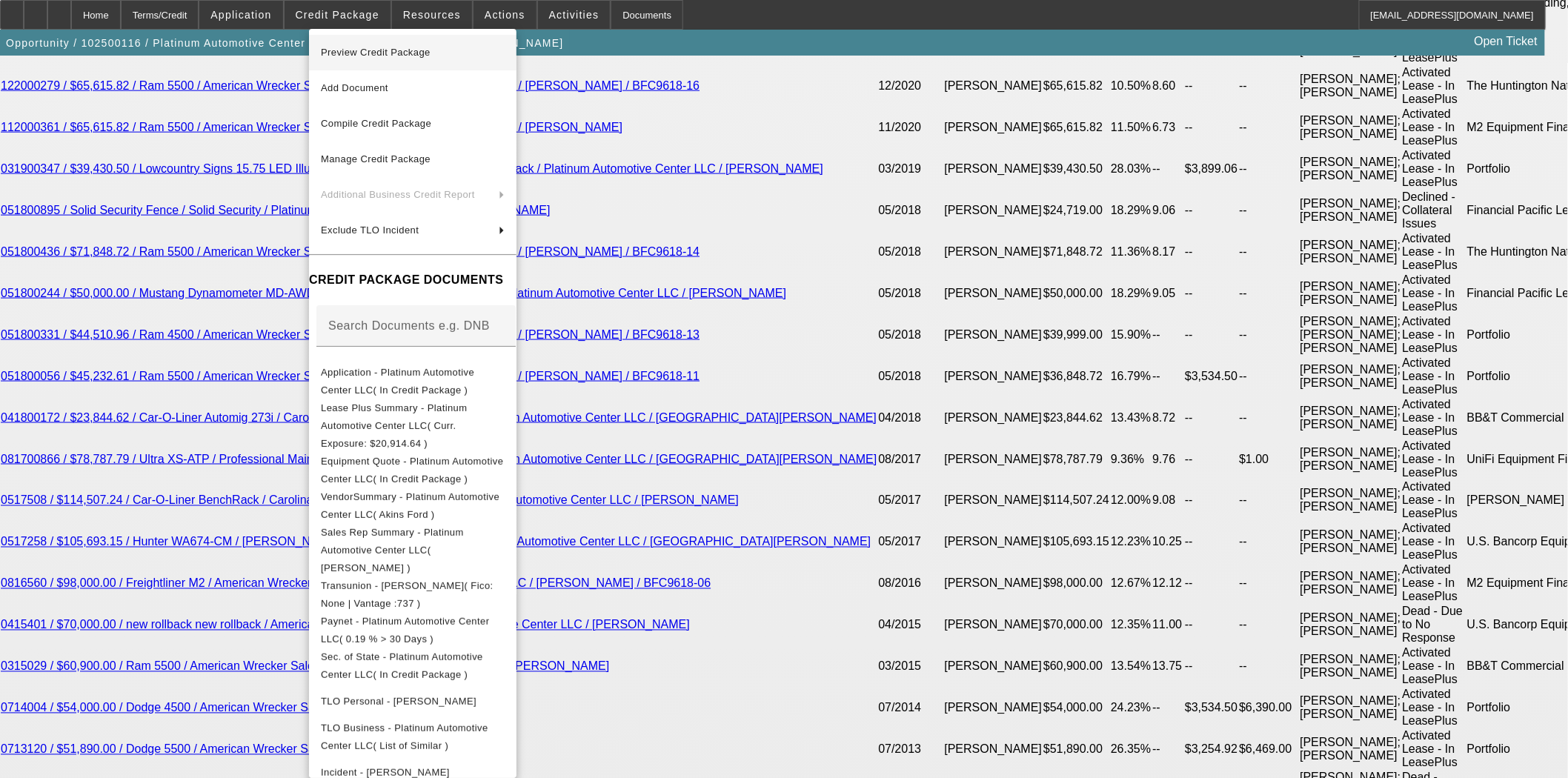
click at [342, 63] on button "Preview Credit Package" at bounding box center [413, 53] width 207 height 36
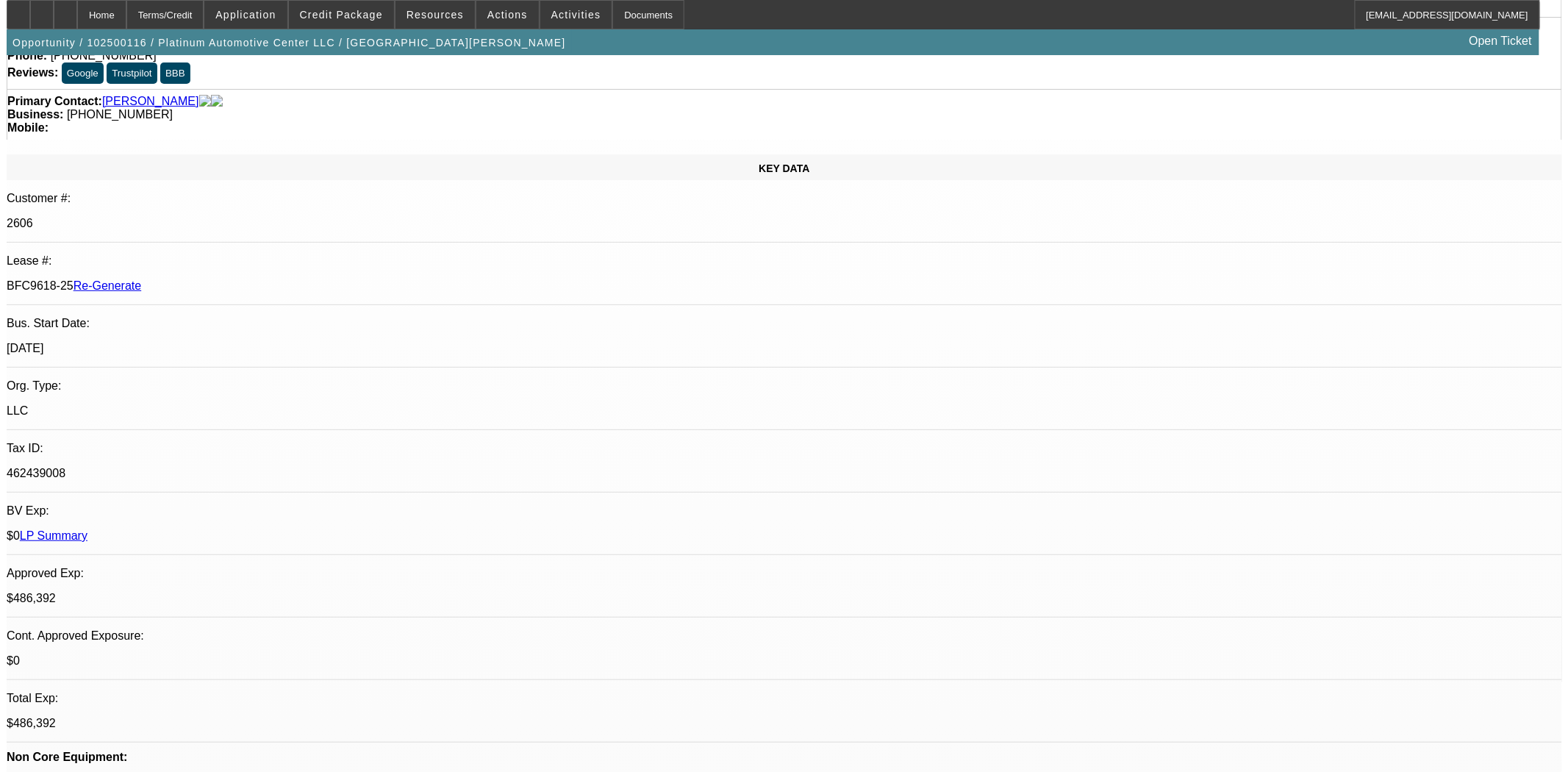
scroll to position [0, 0]
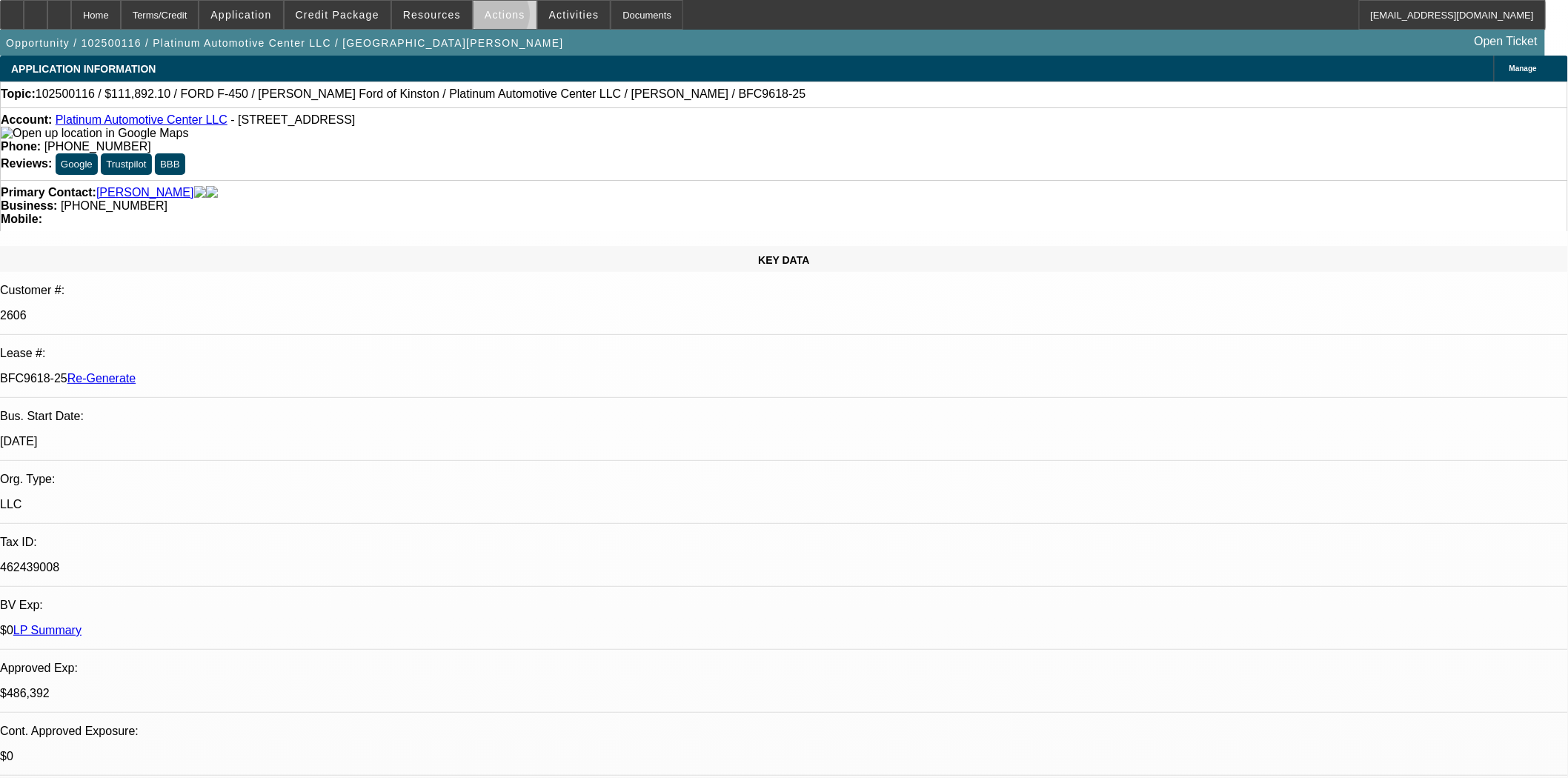
click at [487, 18] on span "Actions" at bounding box center [505, 14] width 41 height 12
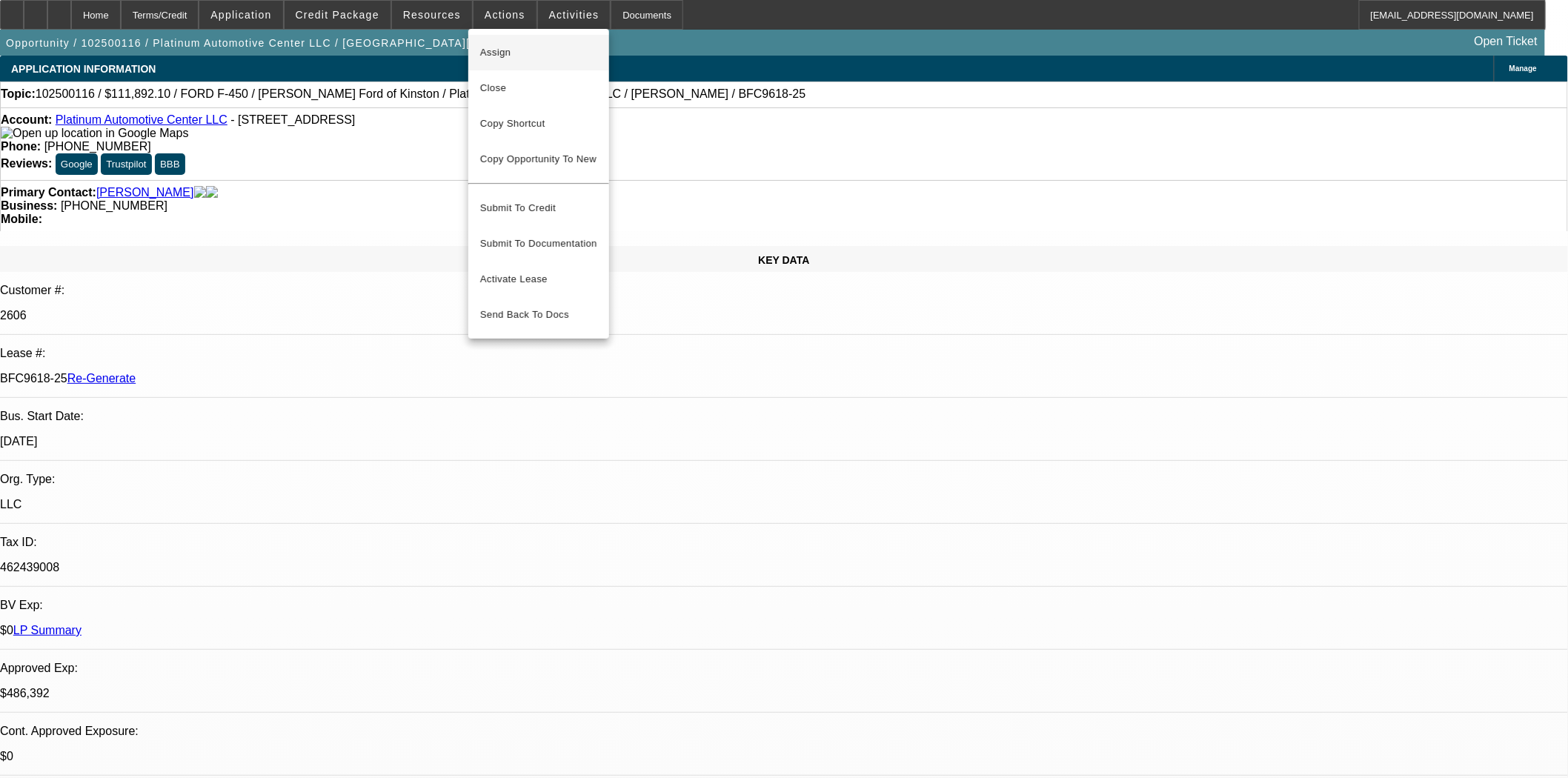
click at [489, 50] on span "Assign" at bounding box center [538, 53] width 117 height 18
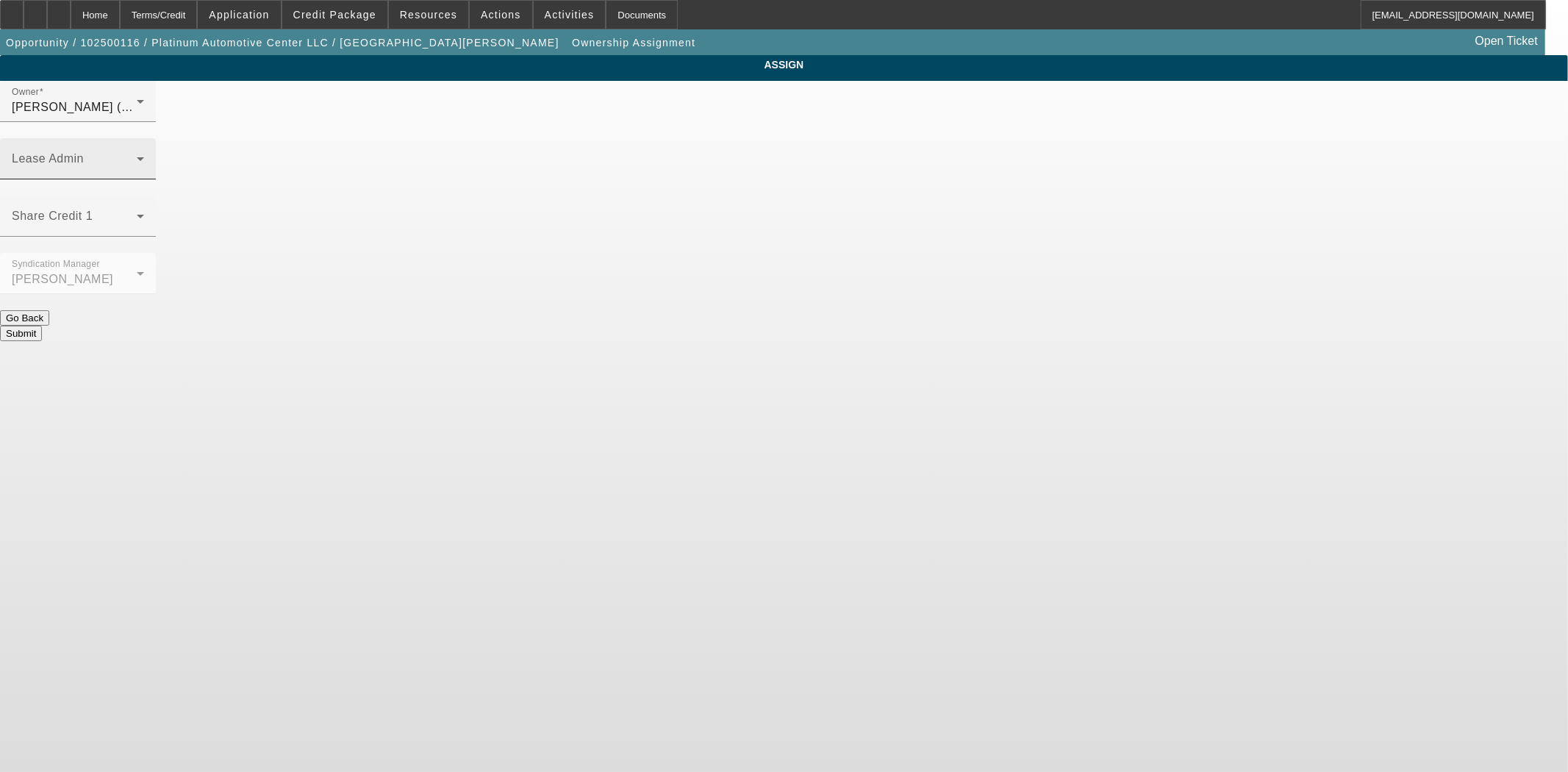
click at [136, 156] on span at bounding box center [74, 165] width 125 height 18
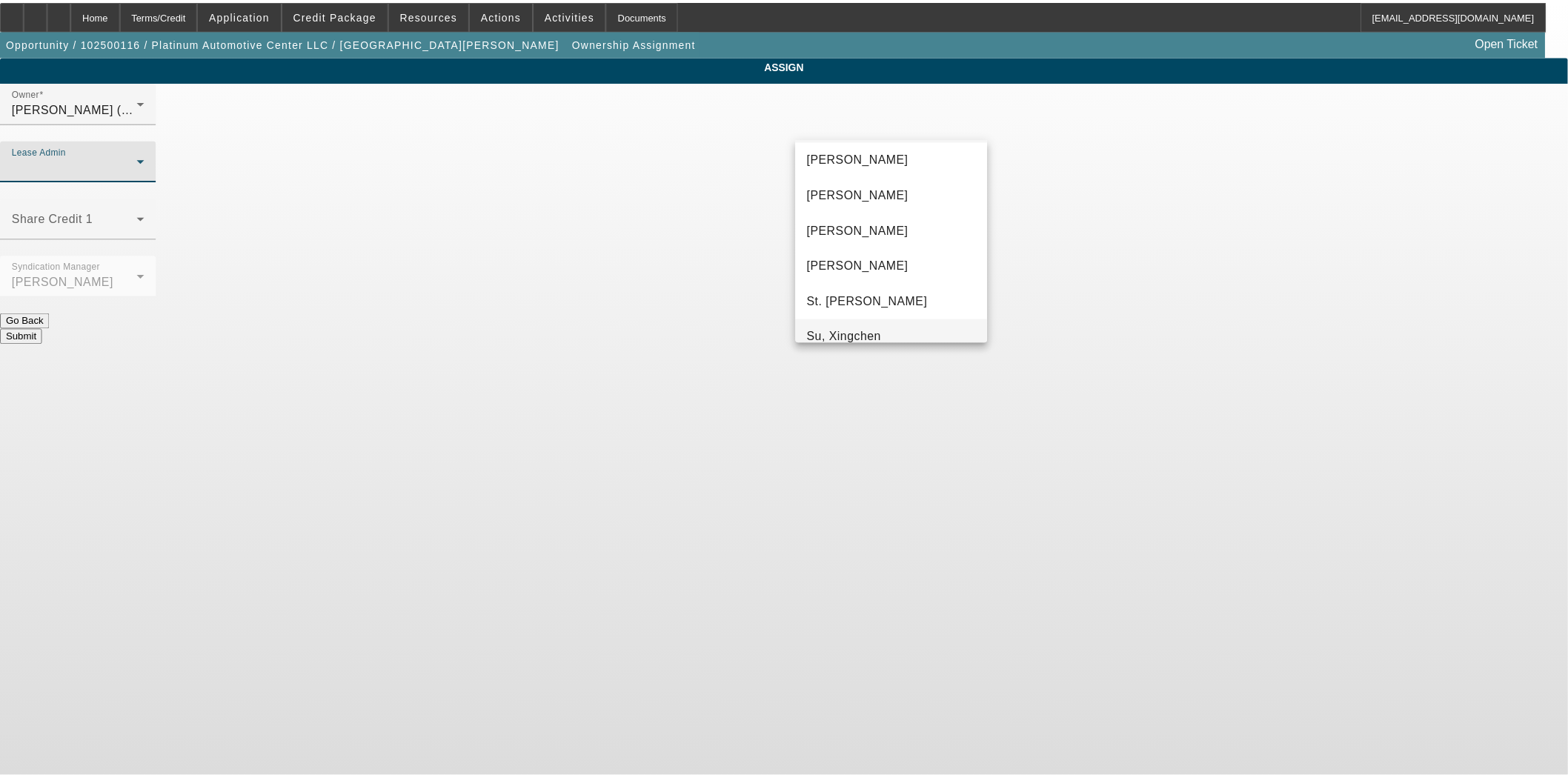
scroll to position [10, 0]
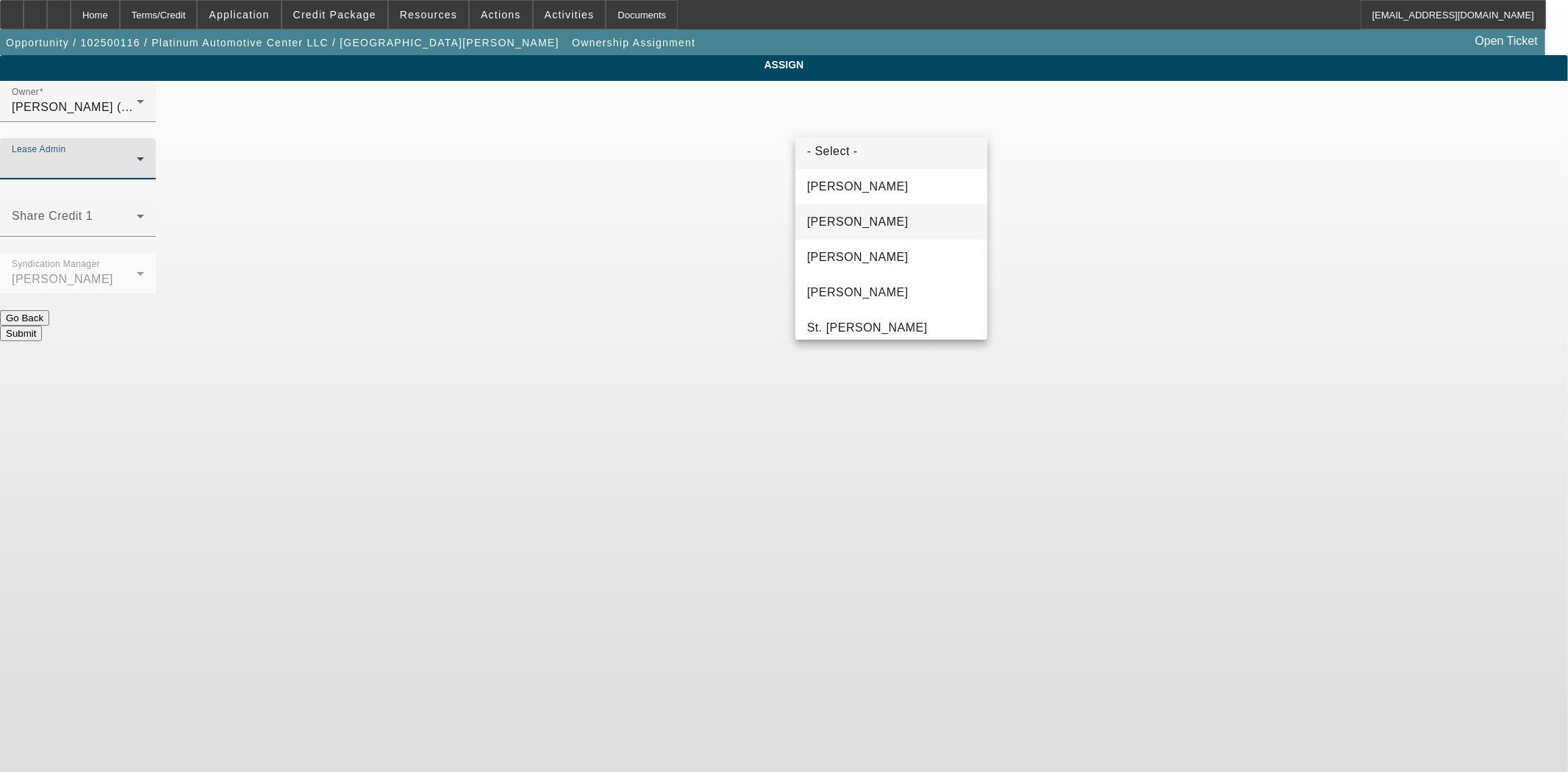
click at [847, 228] on span "[PERSON_NAME]" at bounding box center [858, 222] width 102 height 18
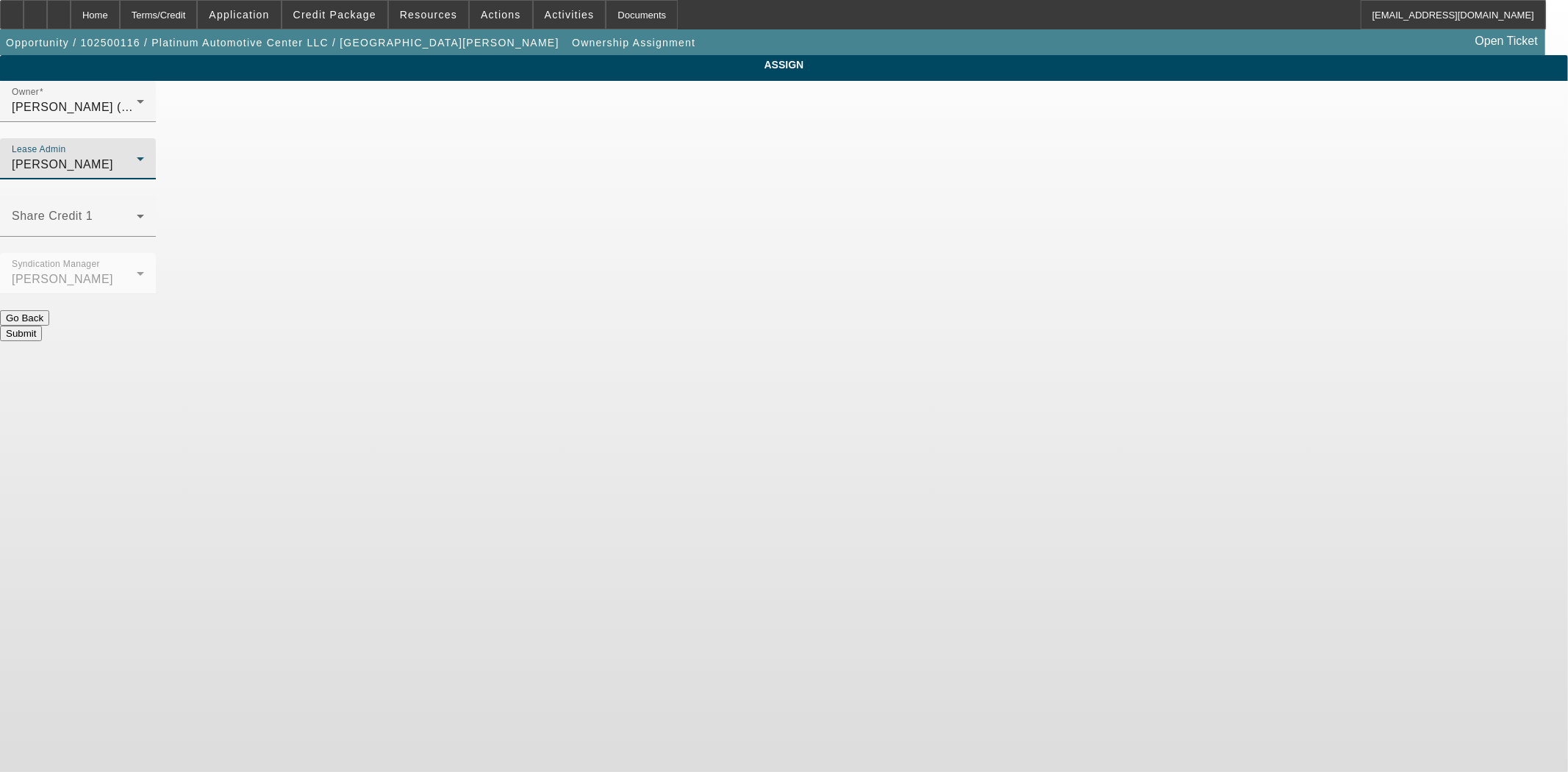
click at [42, 326] on button "Submit" at bounding box center [20, 333] width 42 height 15
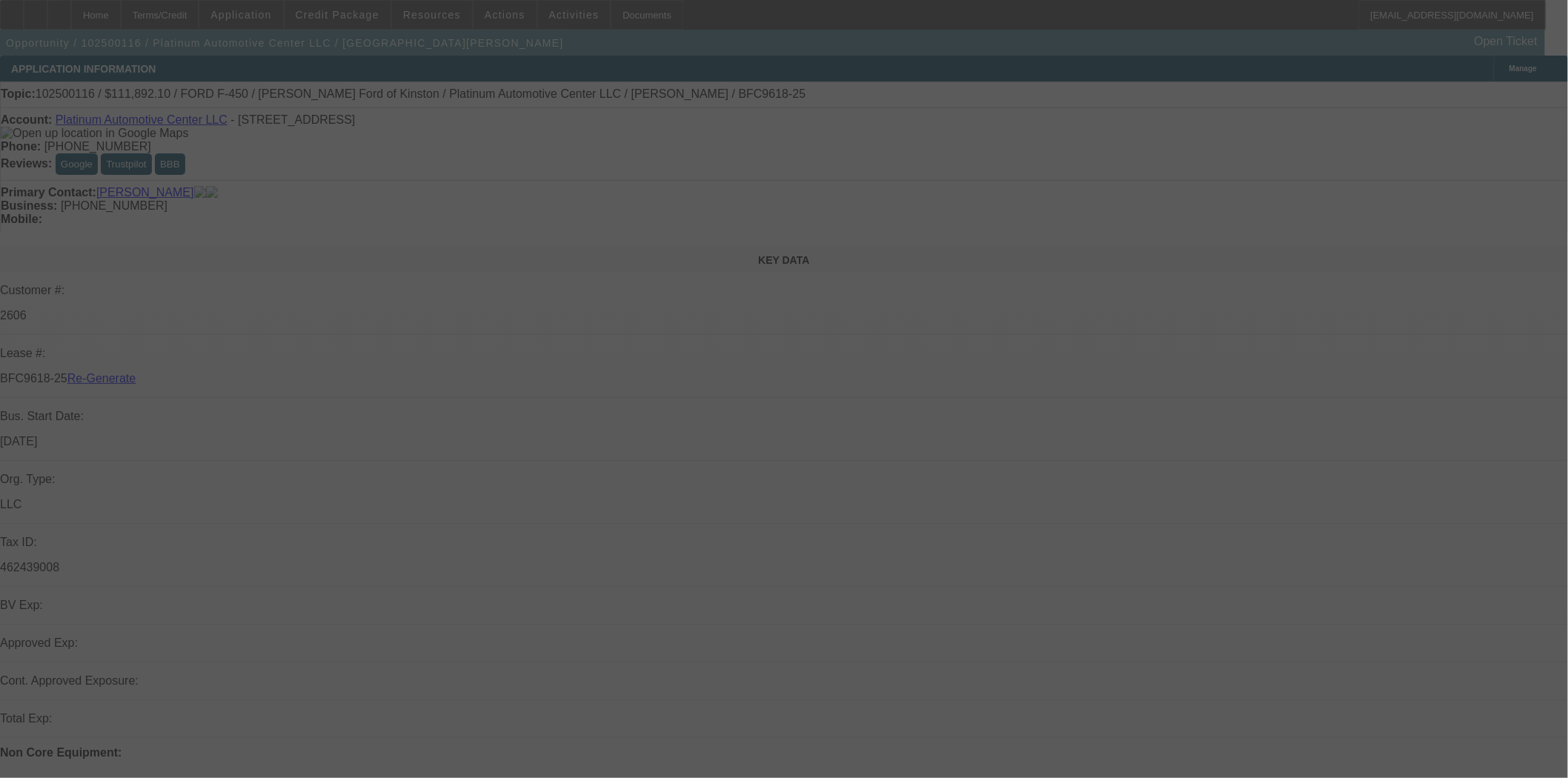
select select "3"
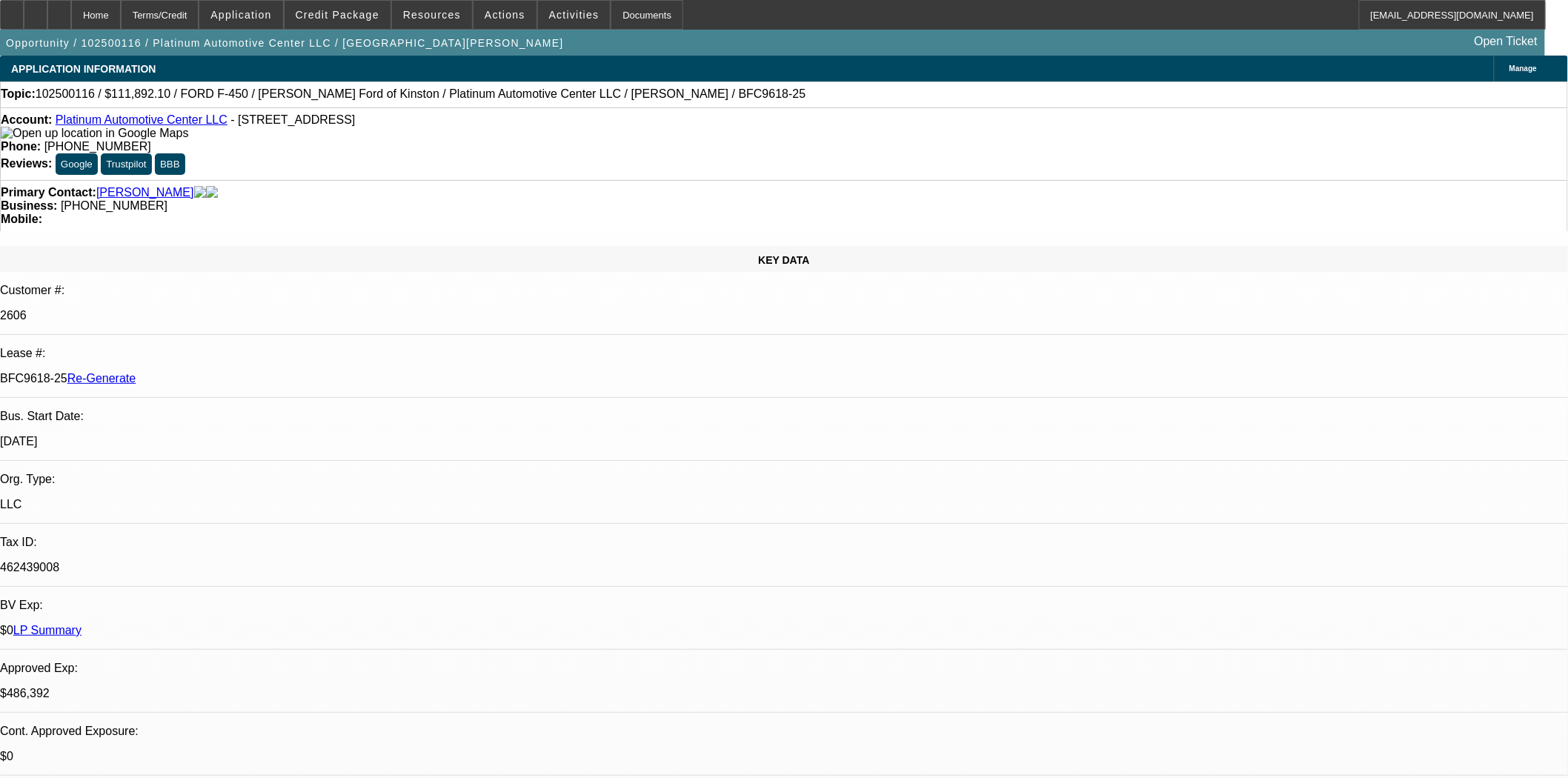
select select "0"
select select "2"
select select "0"
select select "6"
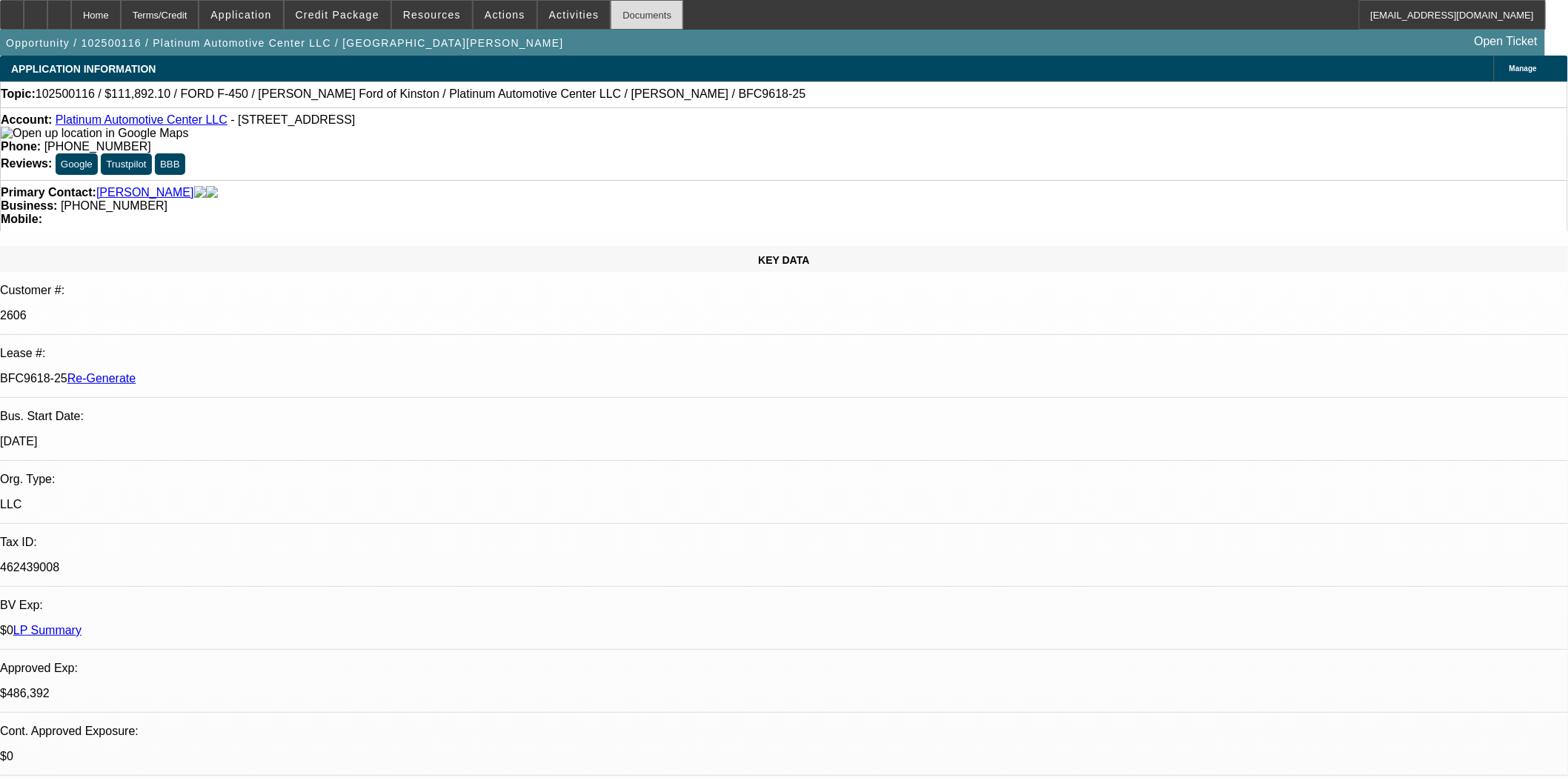
click at [612, 13] on div "Documents" at bounding box center [646, 14] width 72 height 29
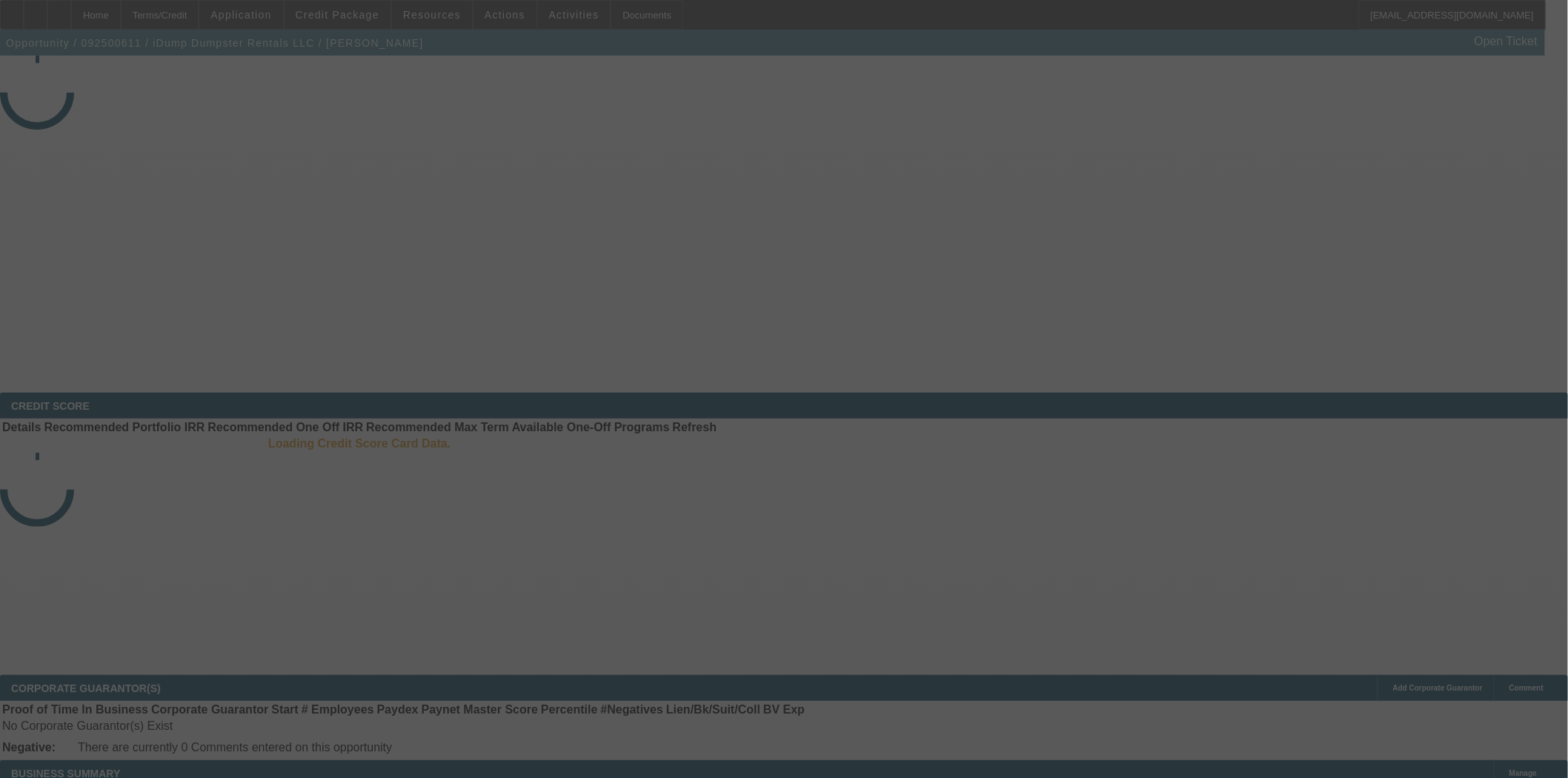
select select "4"
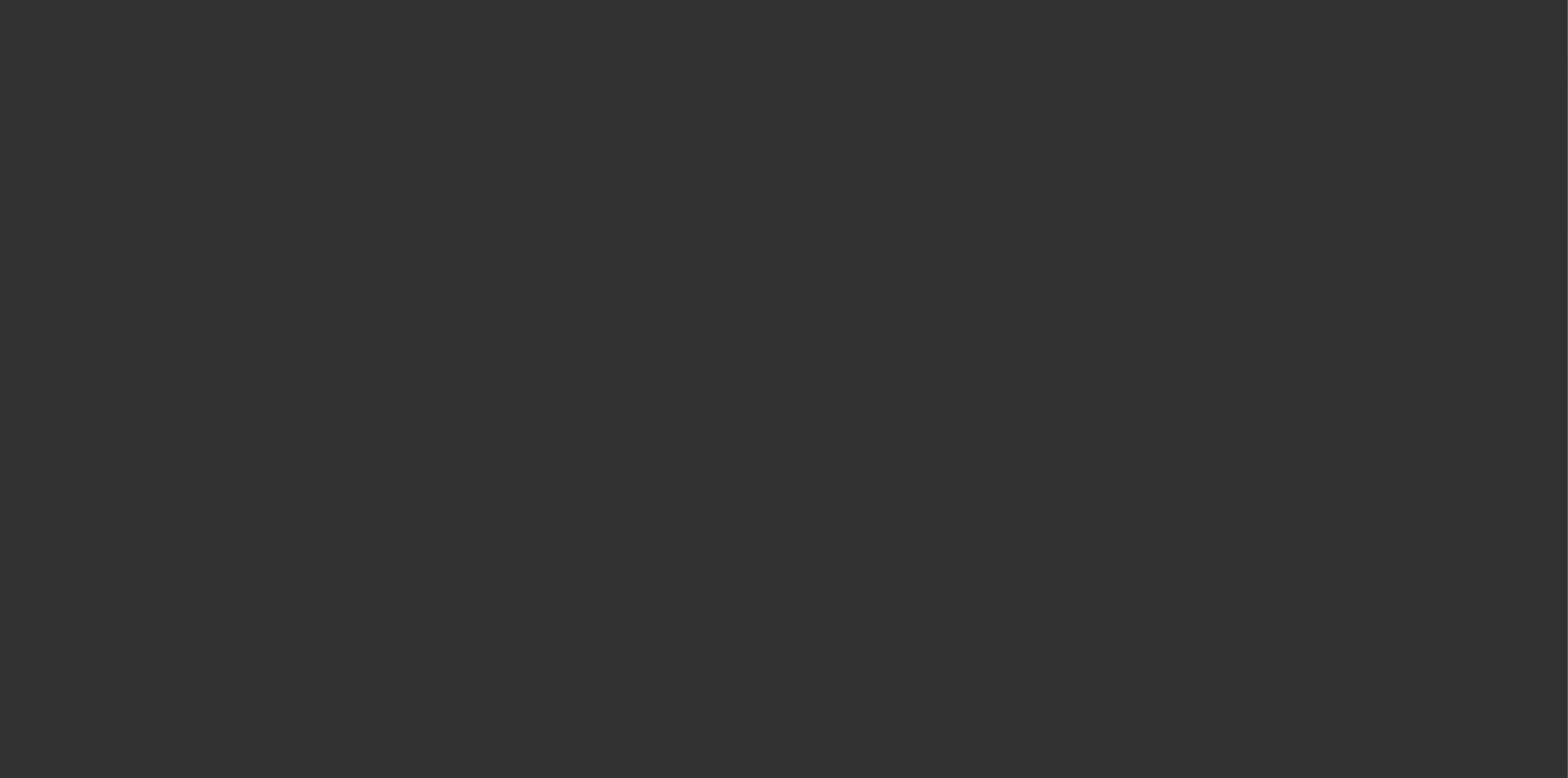
select select "0"
select select "6"
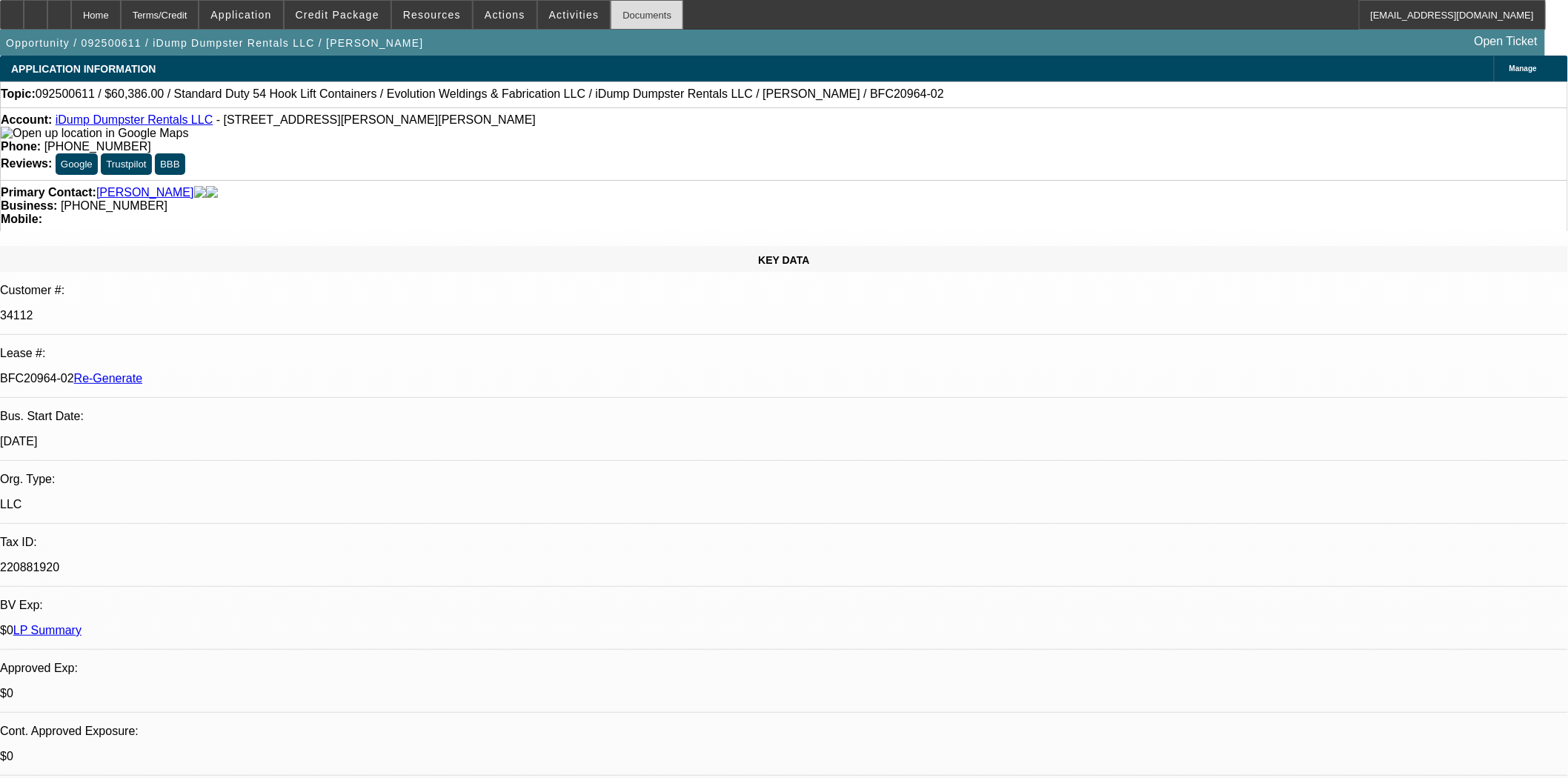
click at [621, 13] on div "Documents" at bounding box center [646, 14] width 72 height 29
click at [485, 16] on span "Actions" at bounding box center [505, 14] width 41 height 12
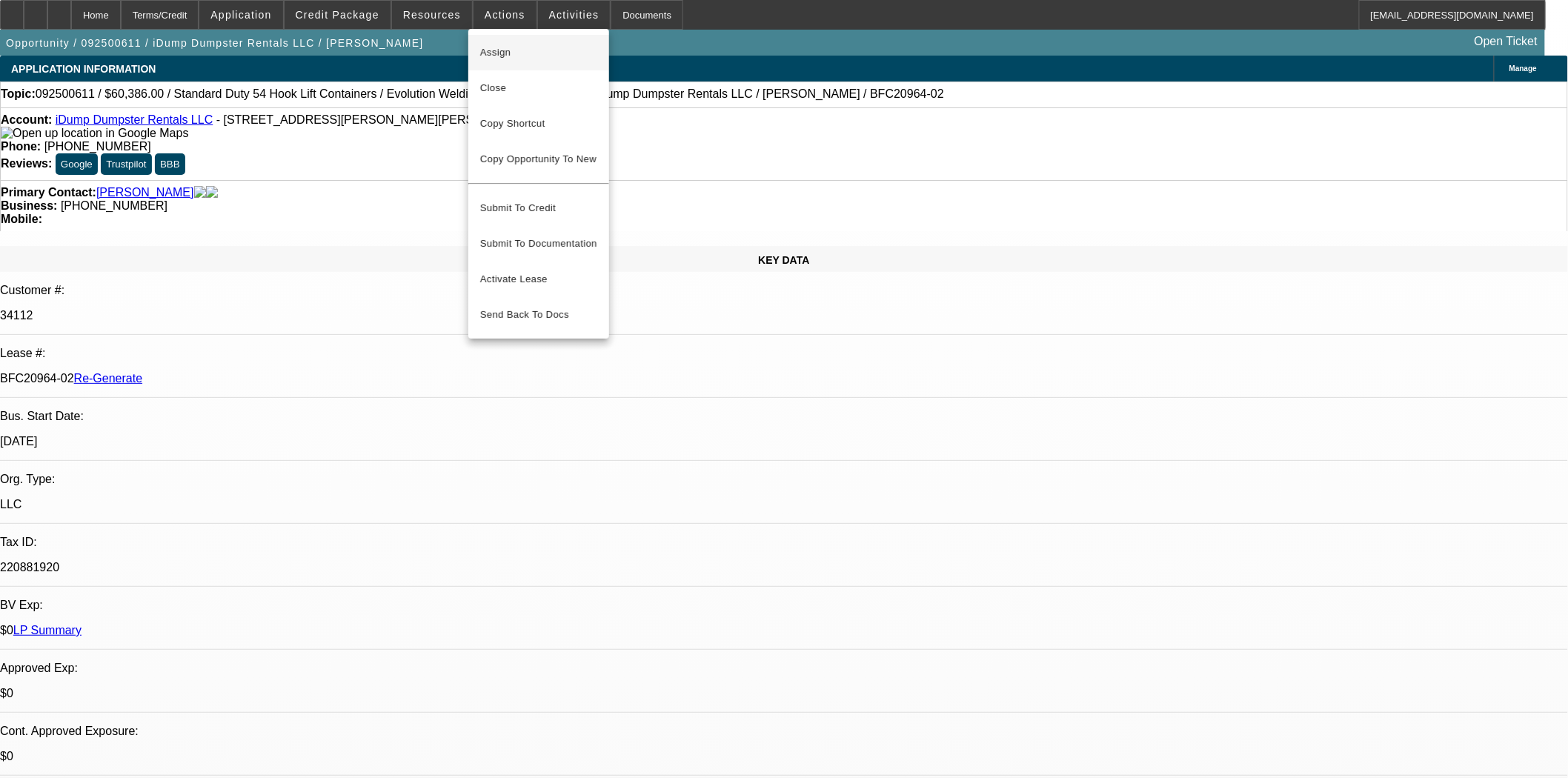
click at [481, 54] on span "Assign" at bounding box center [538, 53] width 117 height 18
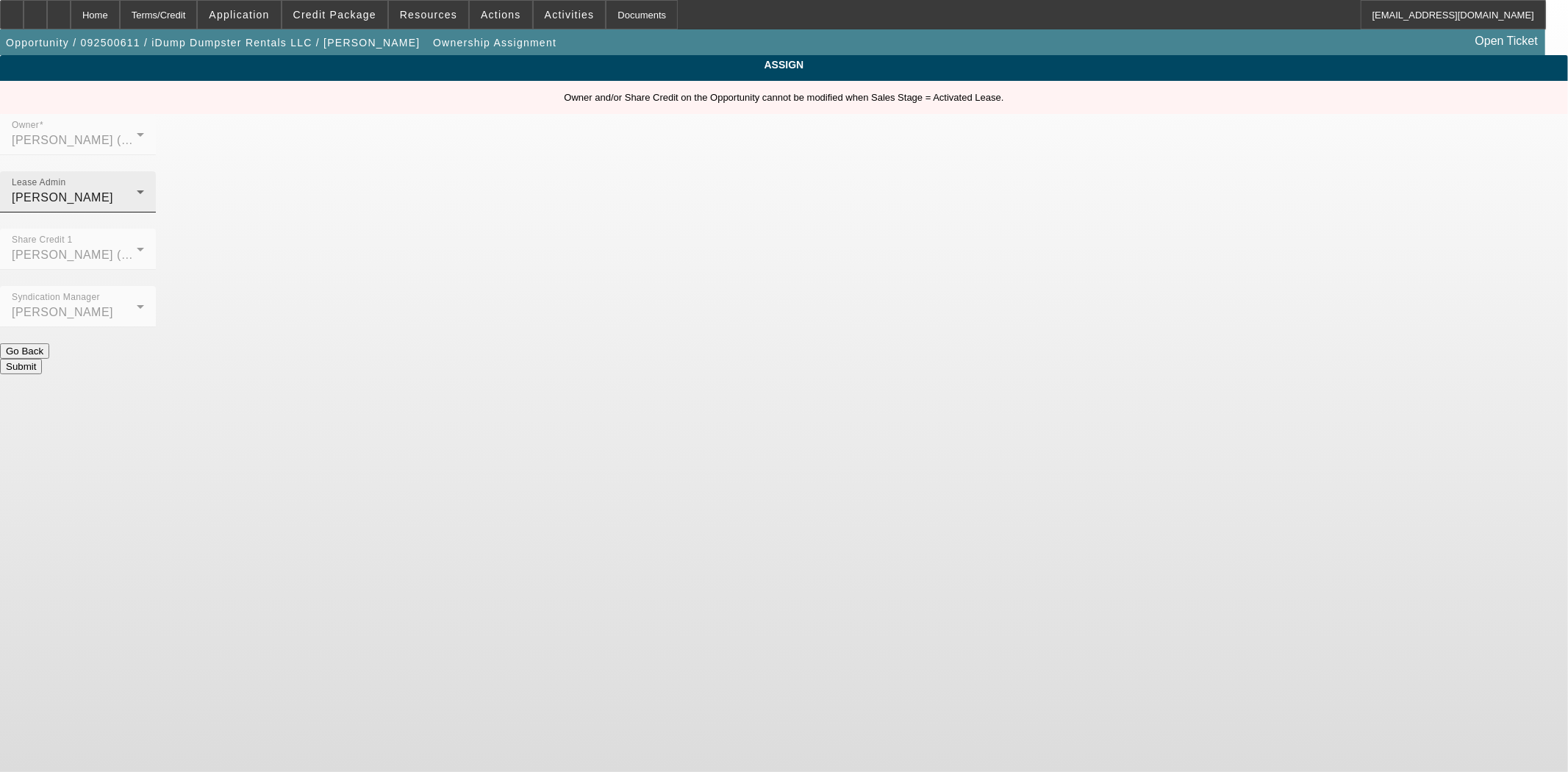
click at [136, 189] on div "[PERSON_NAME]" at bounding box center [74, 198] width 125 height 18
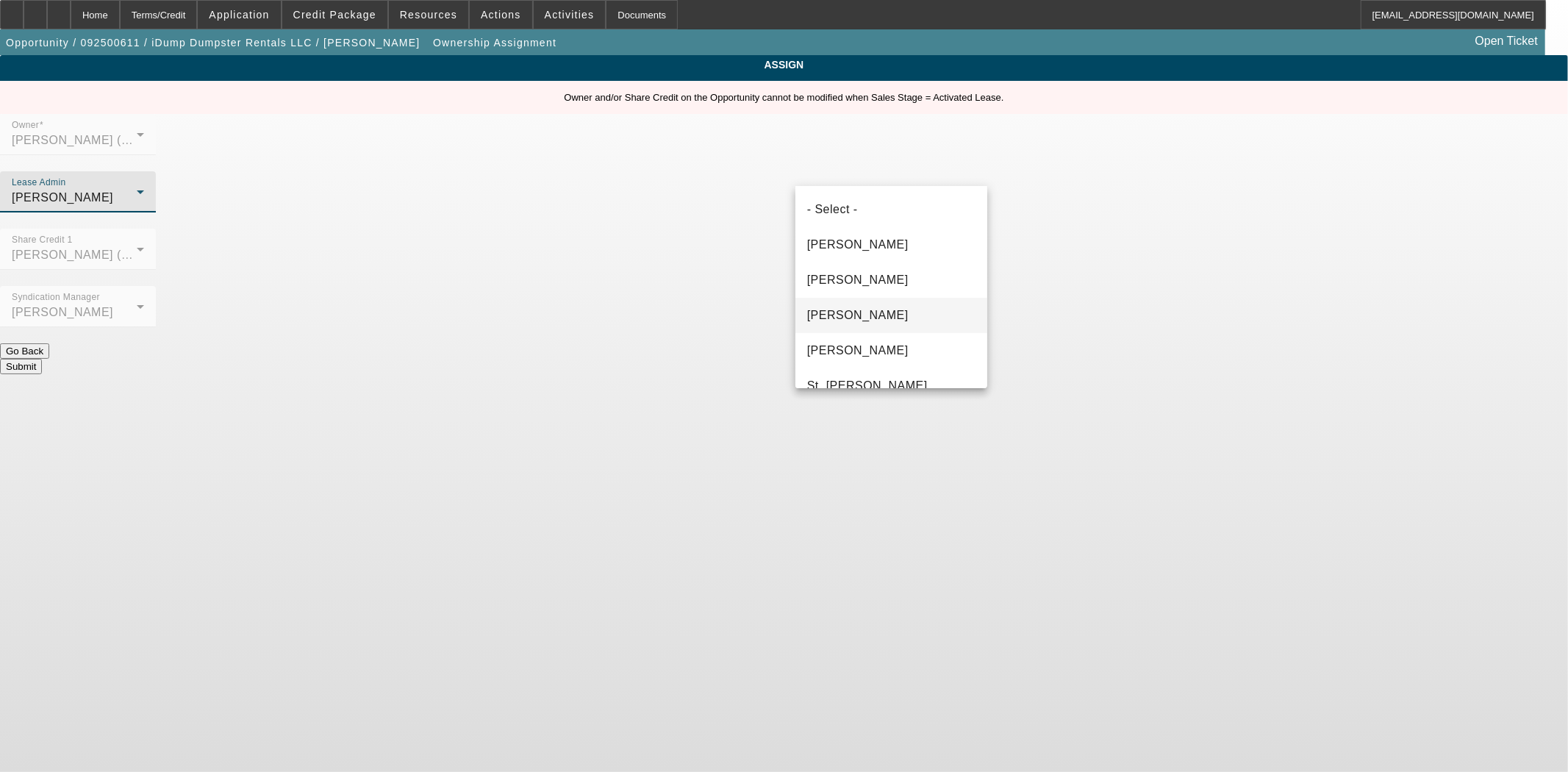
scroll to position [85, 0]
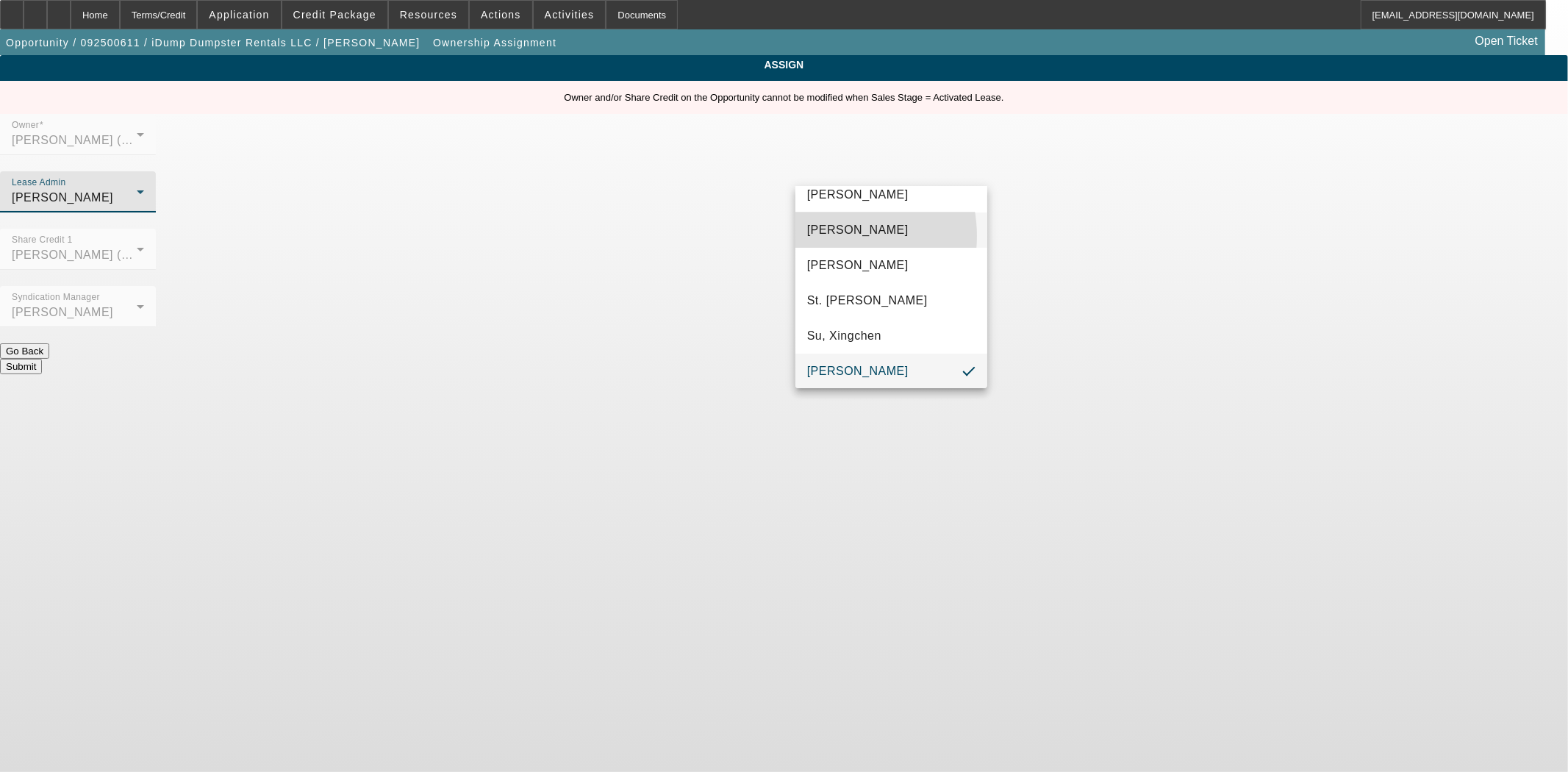
click at [827, 236] on span "Gonzalez, Amanda" at bounding box center [858, 230] width 102 height 18
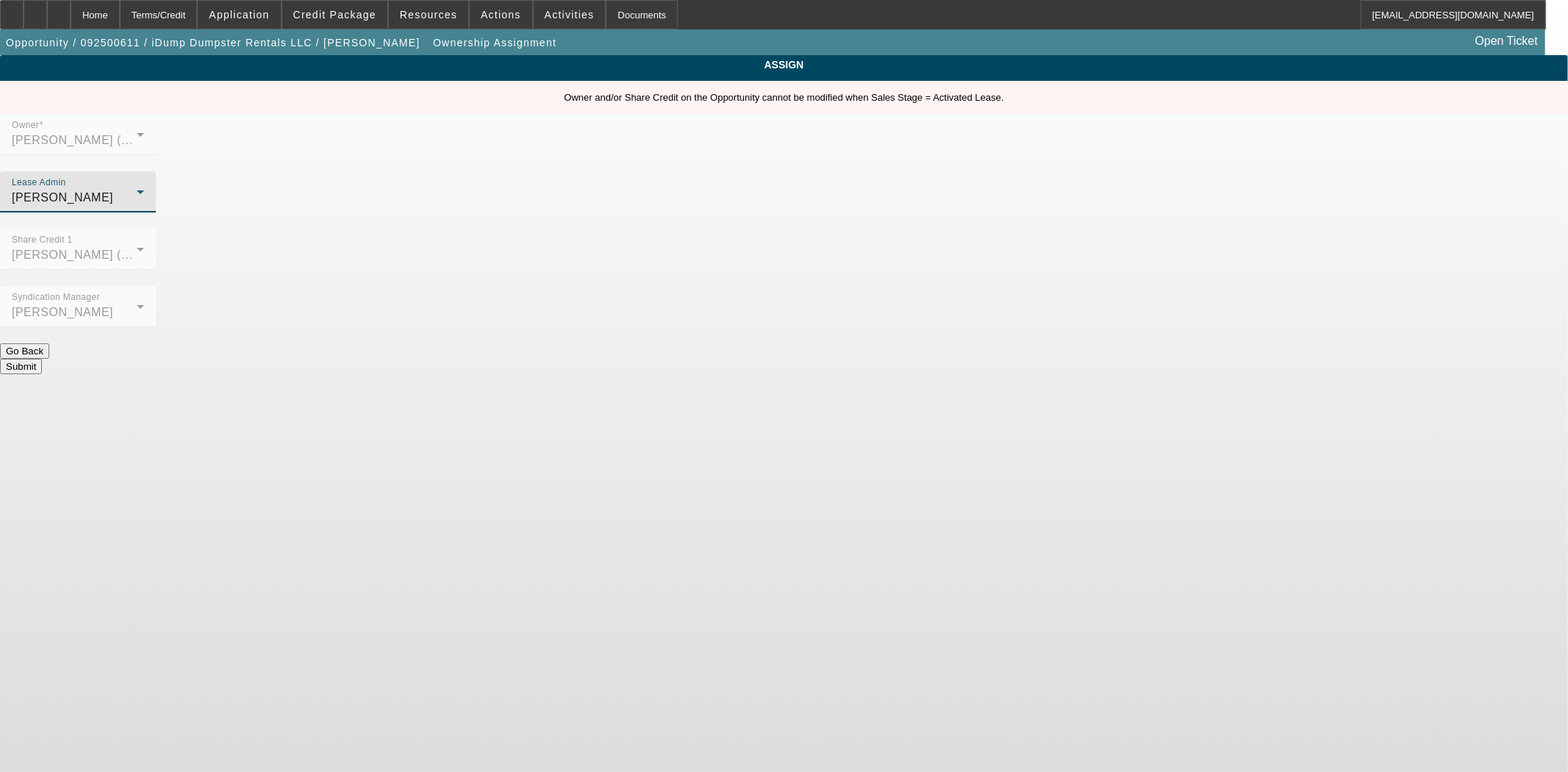
click at [42, 359] on button "Submit" at bounding box center [20, 366] width 42 height 15
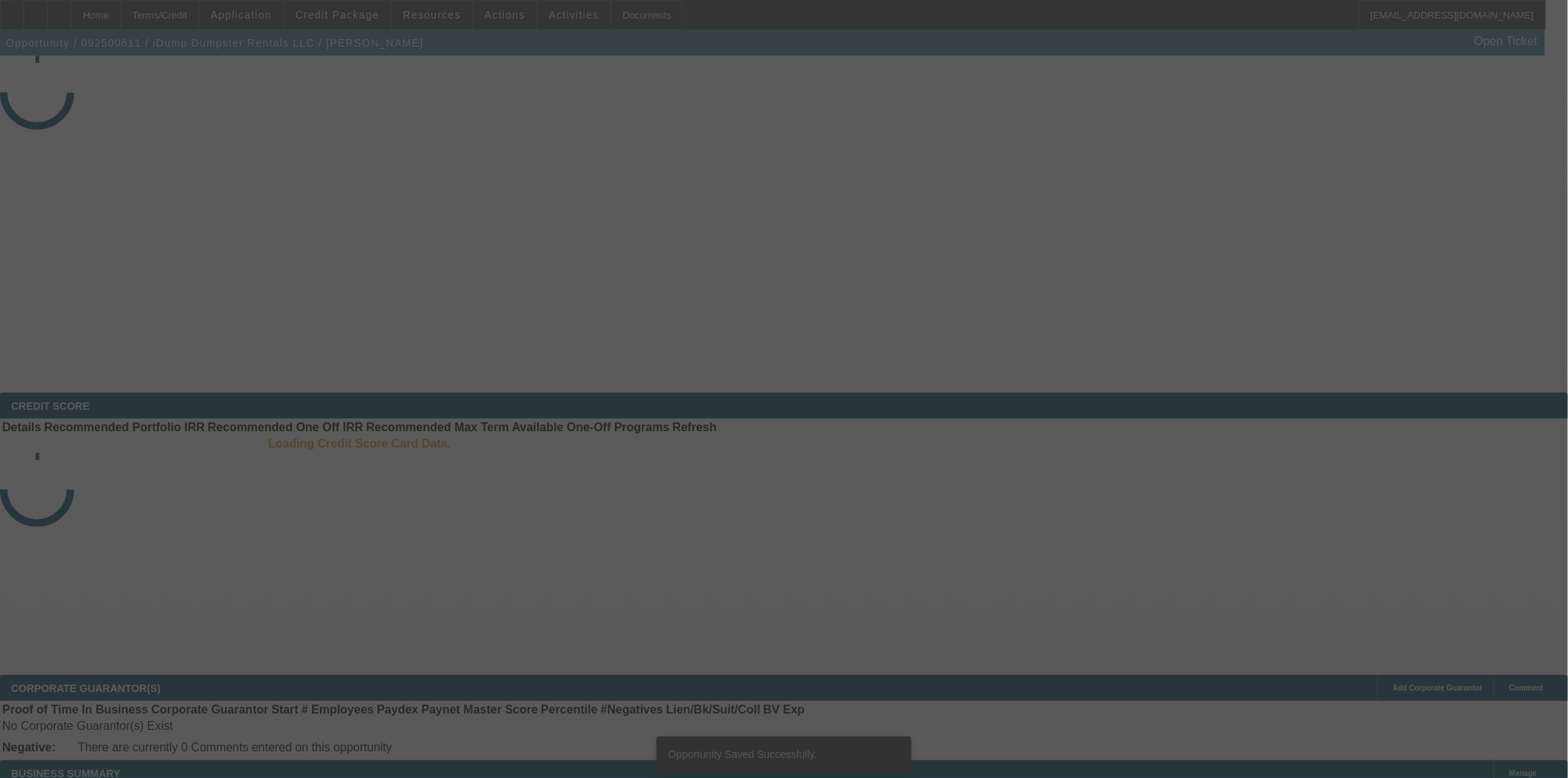
select select "4"
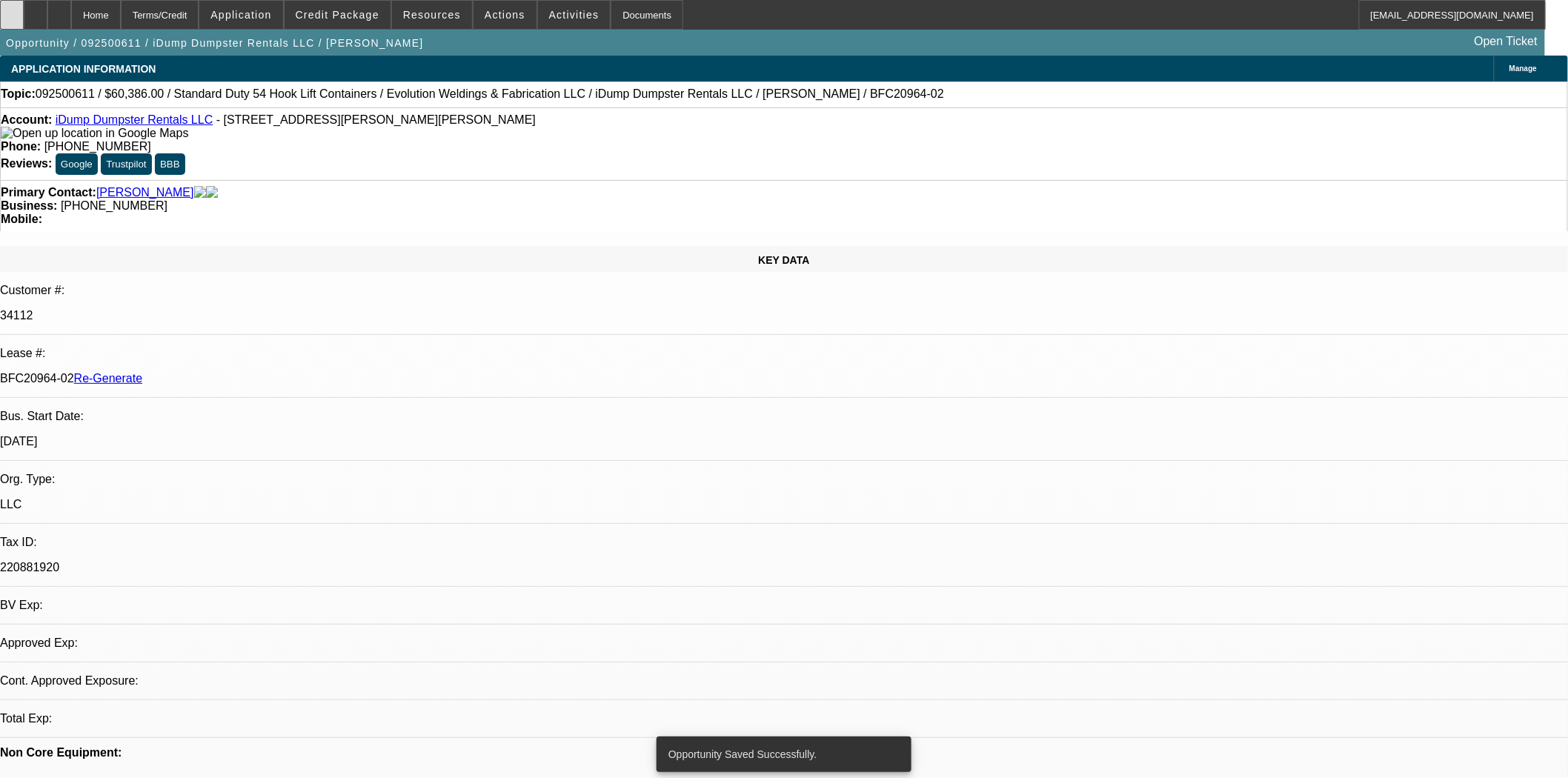
select select "0"
select select "6"
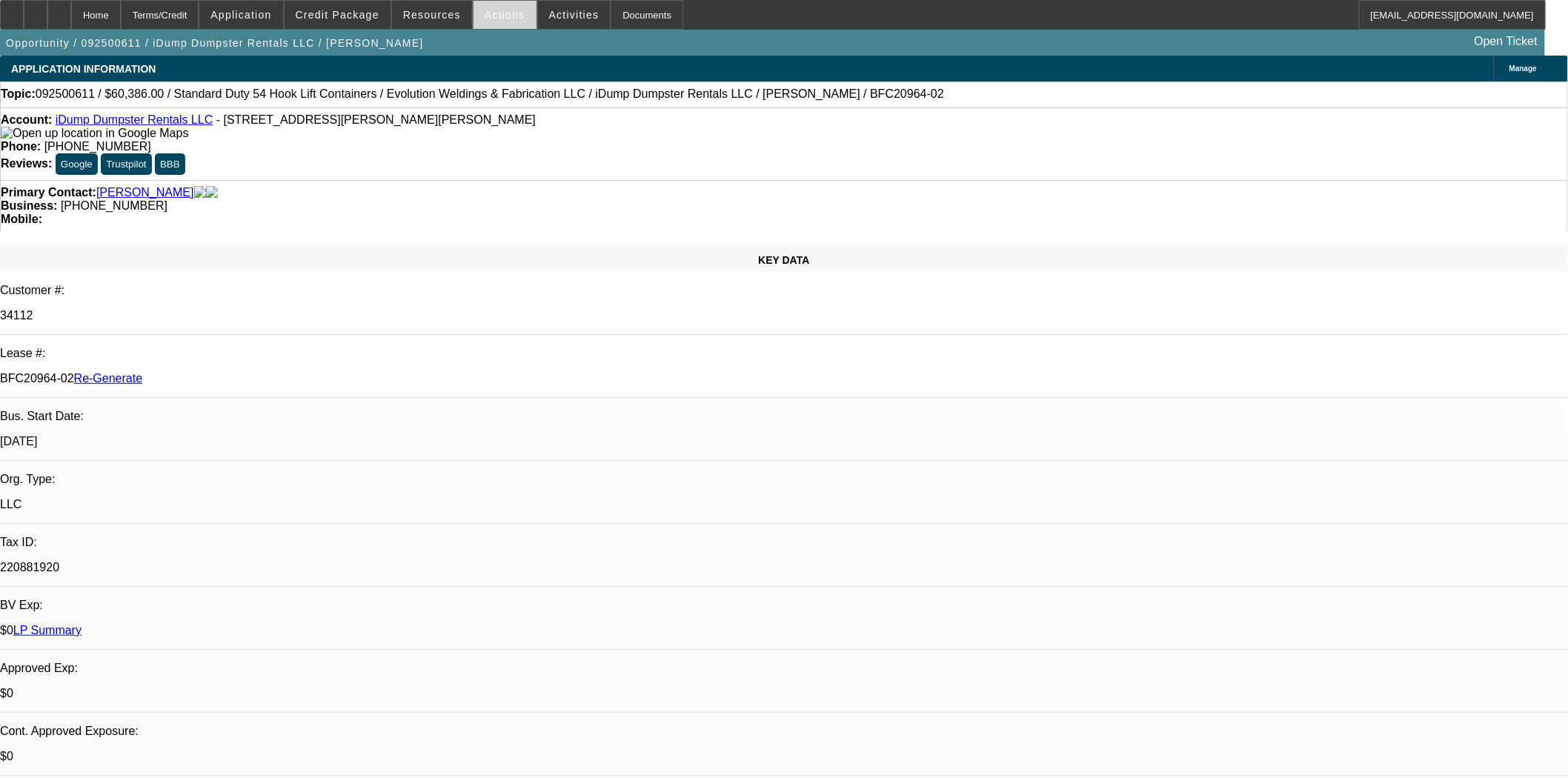
click at [489, 16] on span "Actions" at bounding box center [505, 14] width 41 height 12
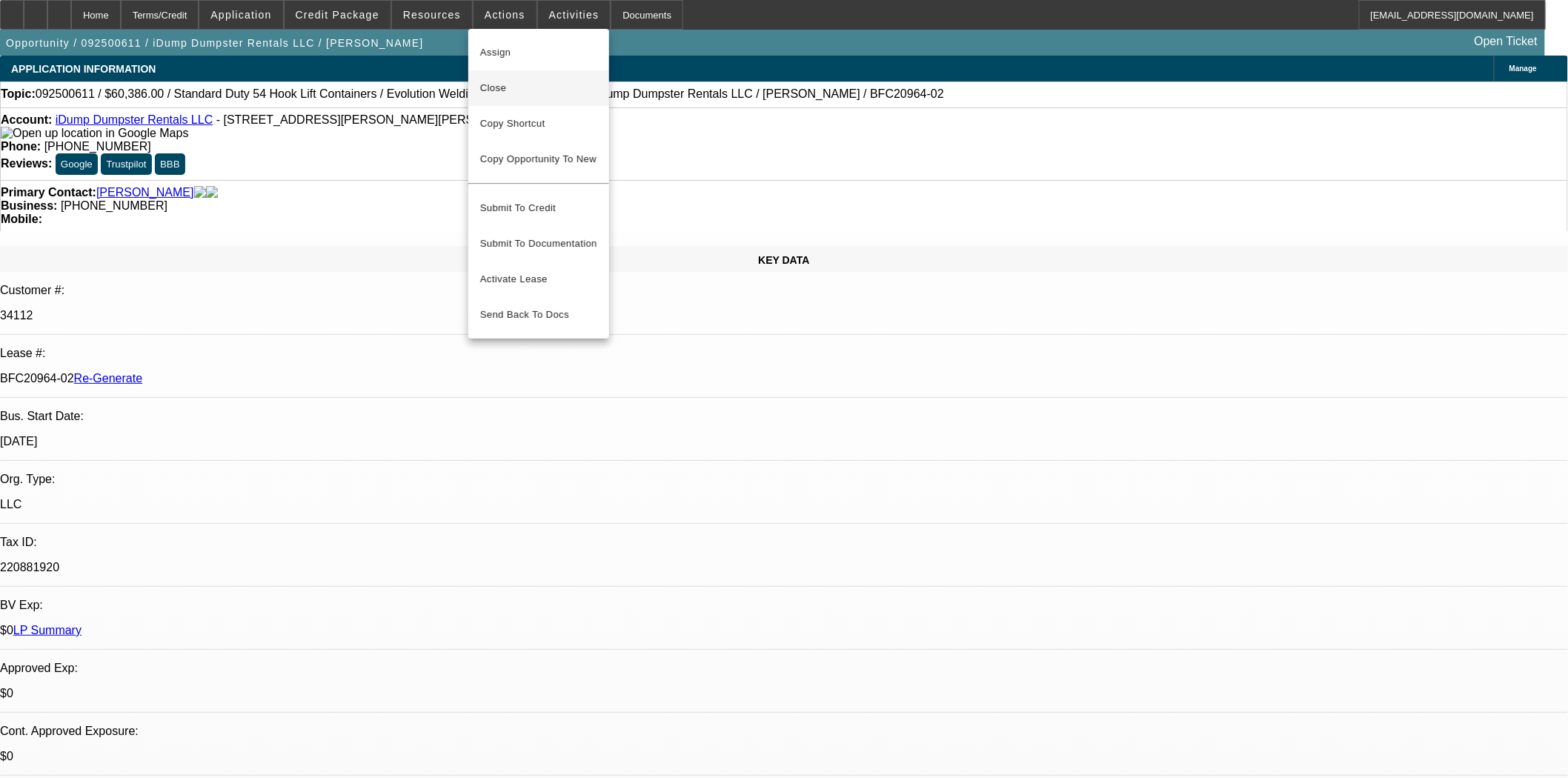
click at [501, 91] on span "Close" at bounding box center [538, 88] width 117 height 18
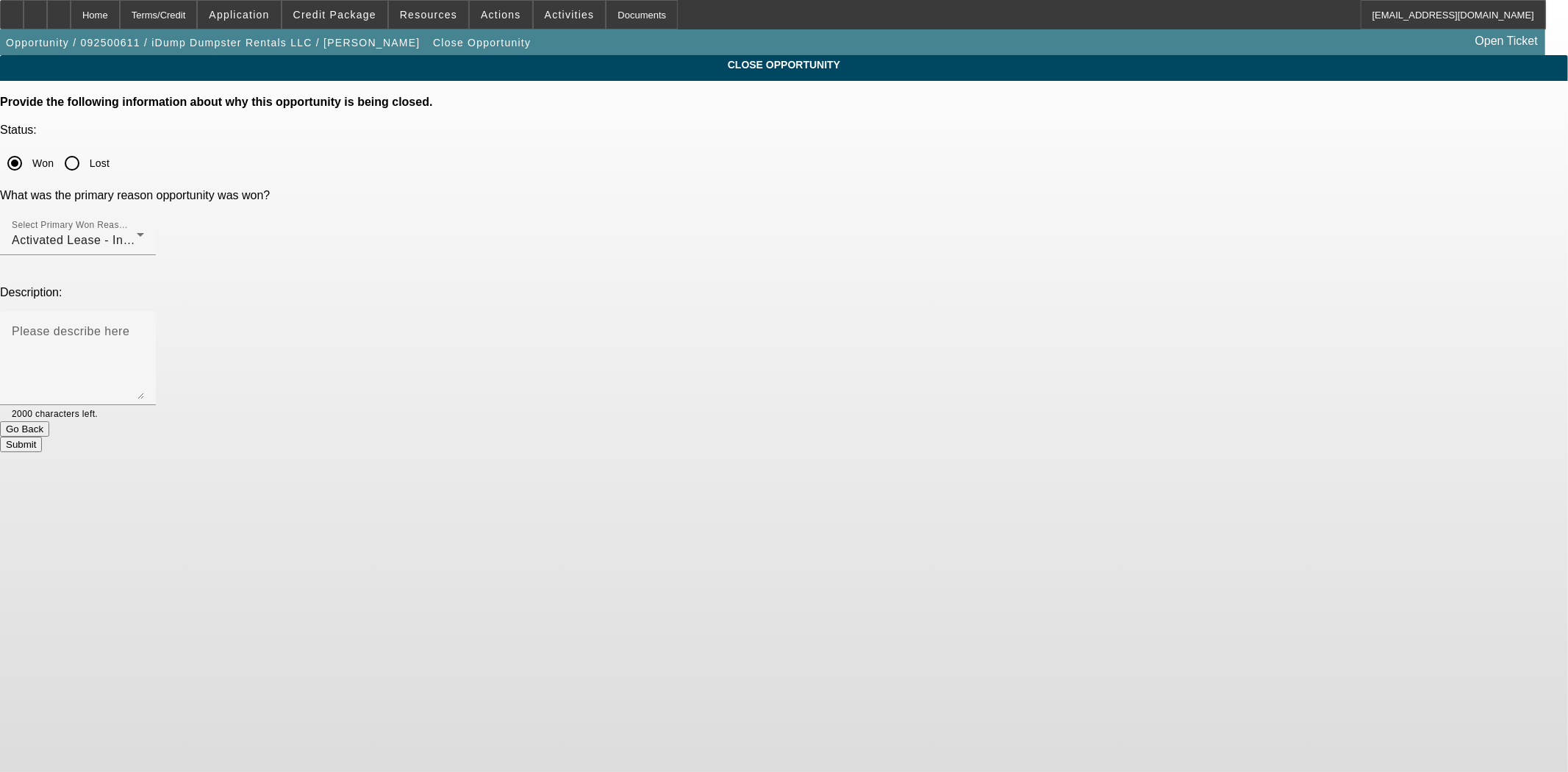
click at [50, 421] on button "Go Back" at bounding box center [25, 428] width 50 height 15
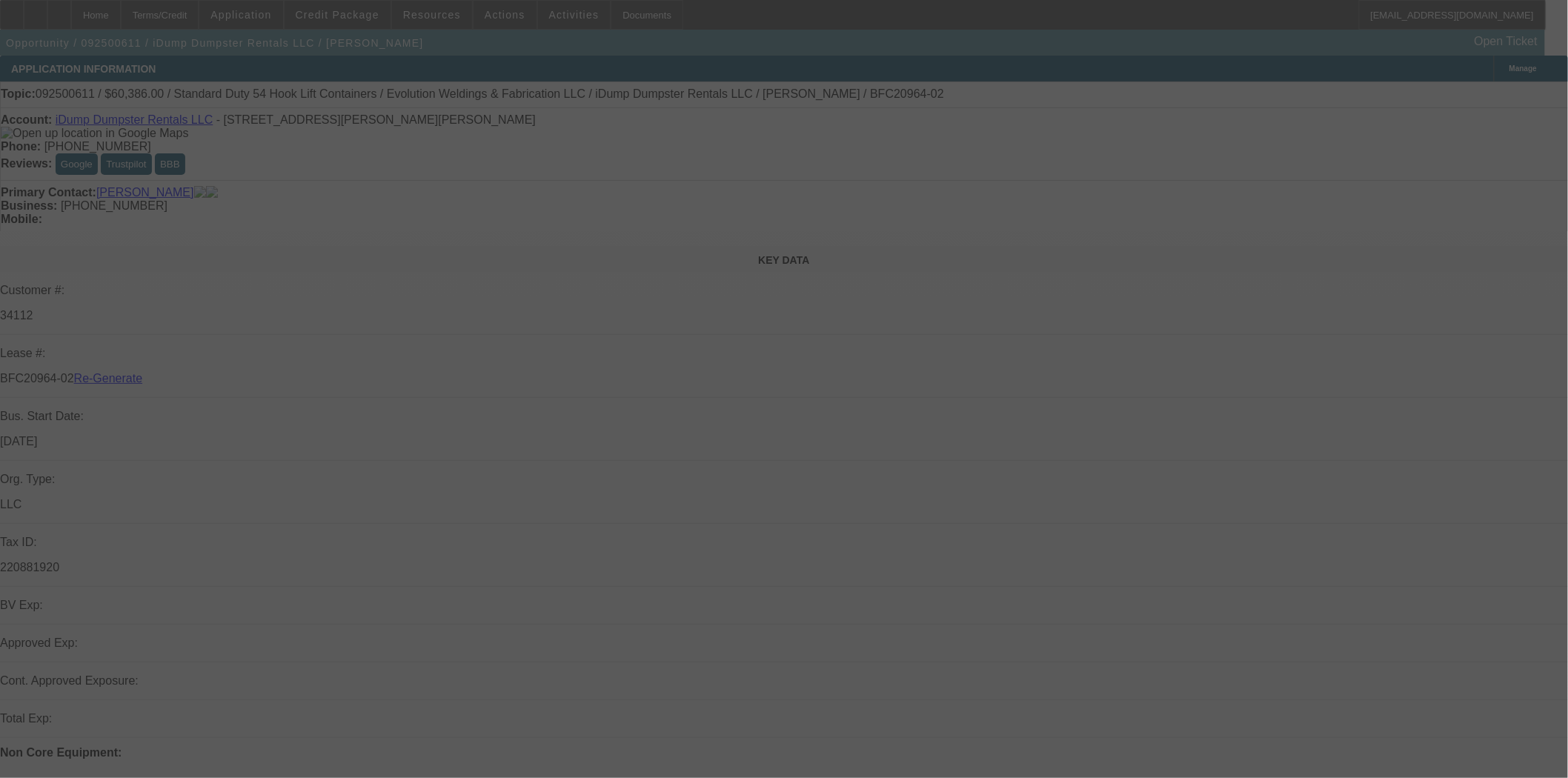
select select "4"
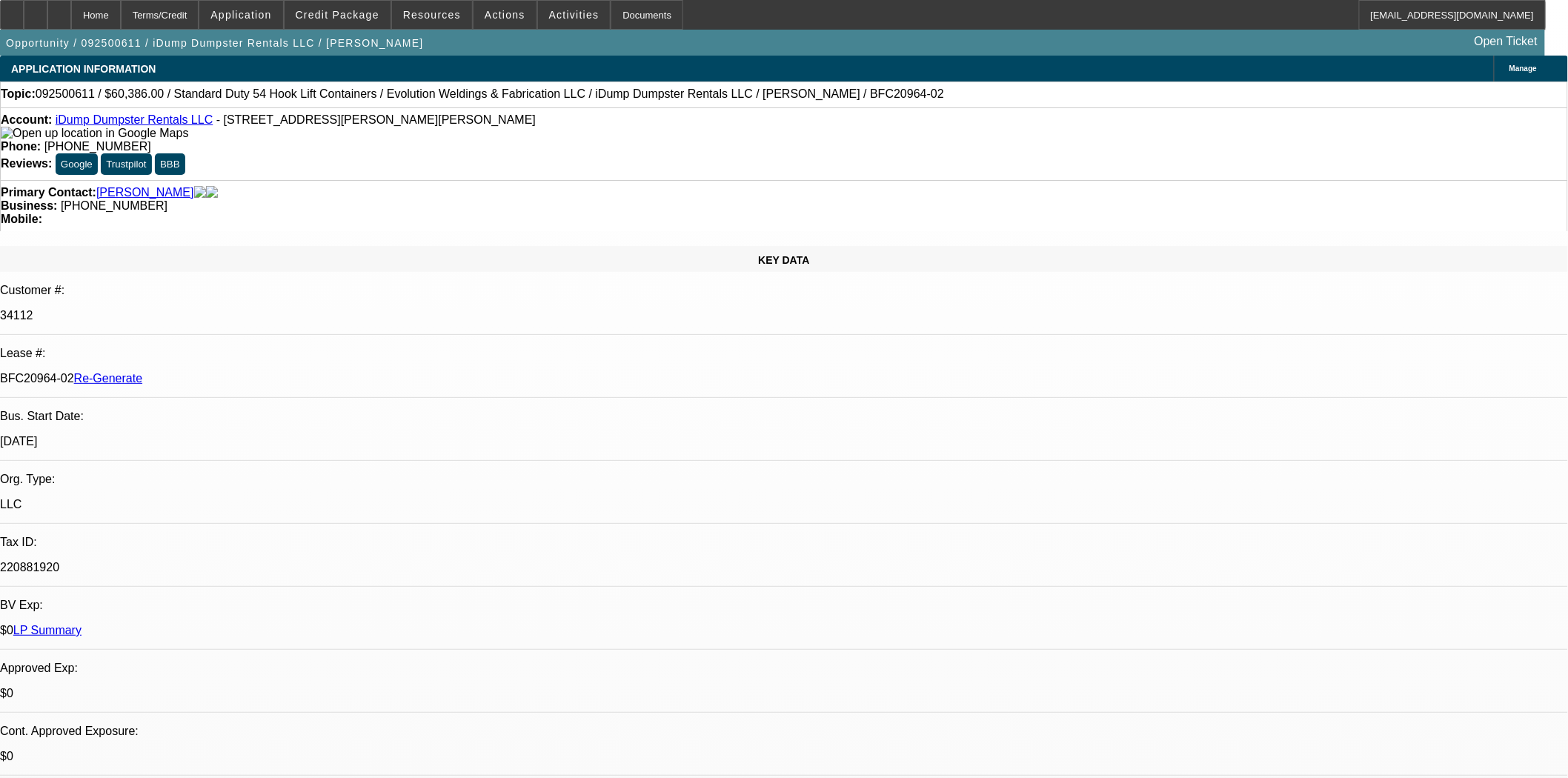
select select "0"
select select "6"
click at [496, 15] on span "Actions" at bounding box center [505, 14] width 41 height 12
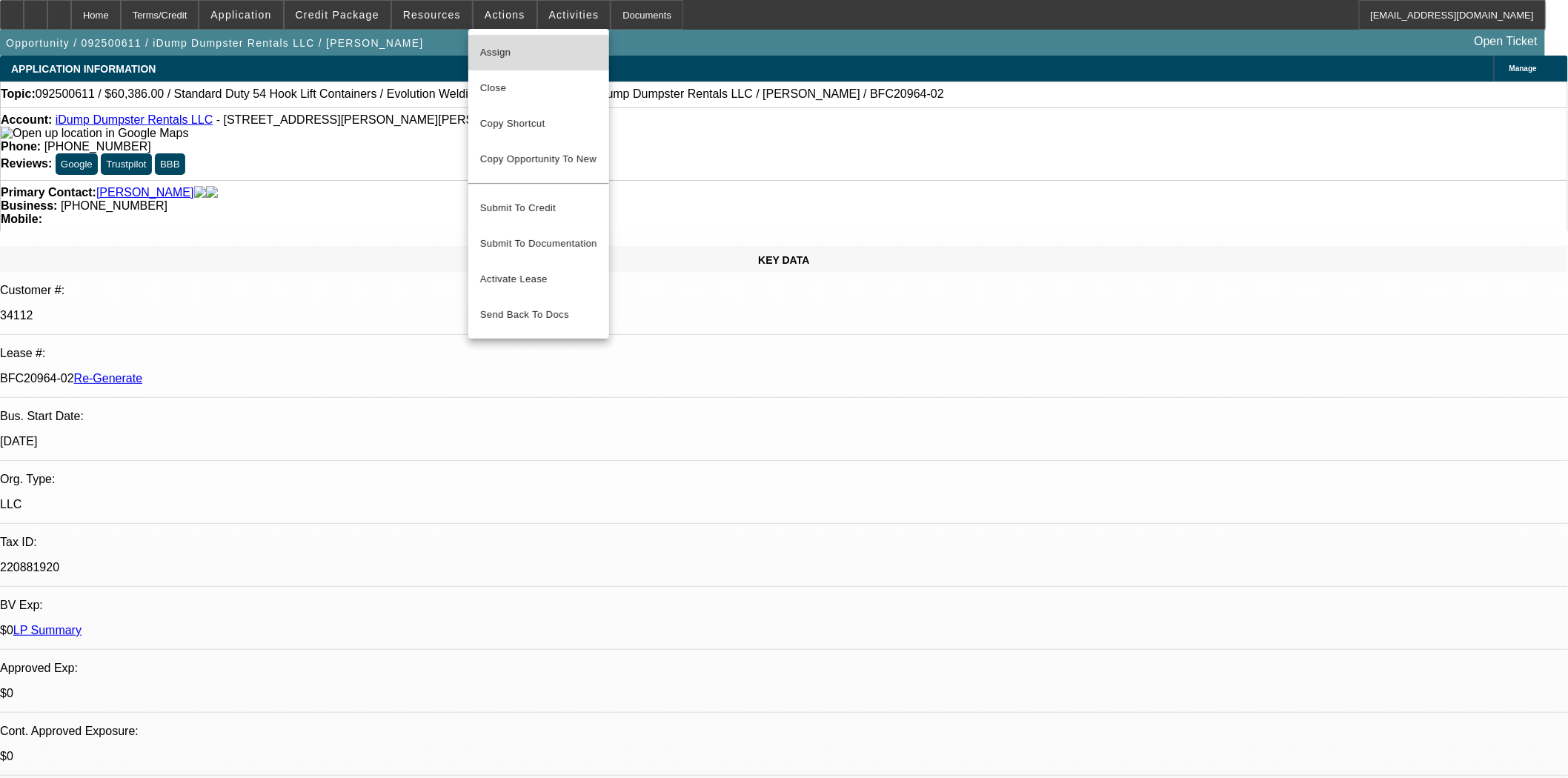
click at [493, 55] on span "Assign" at bounding box center [538, 53] width 117 height 18
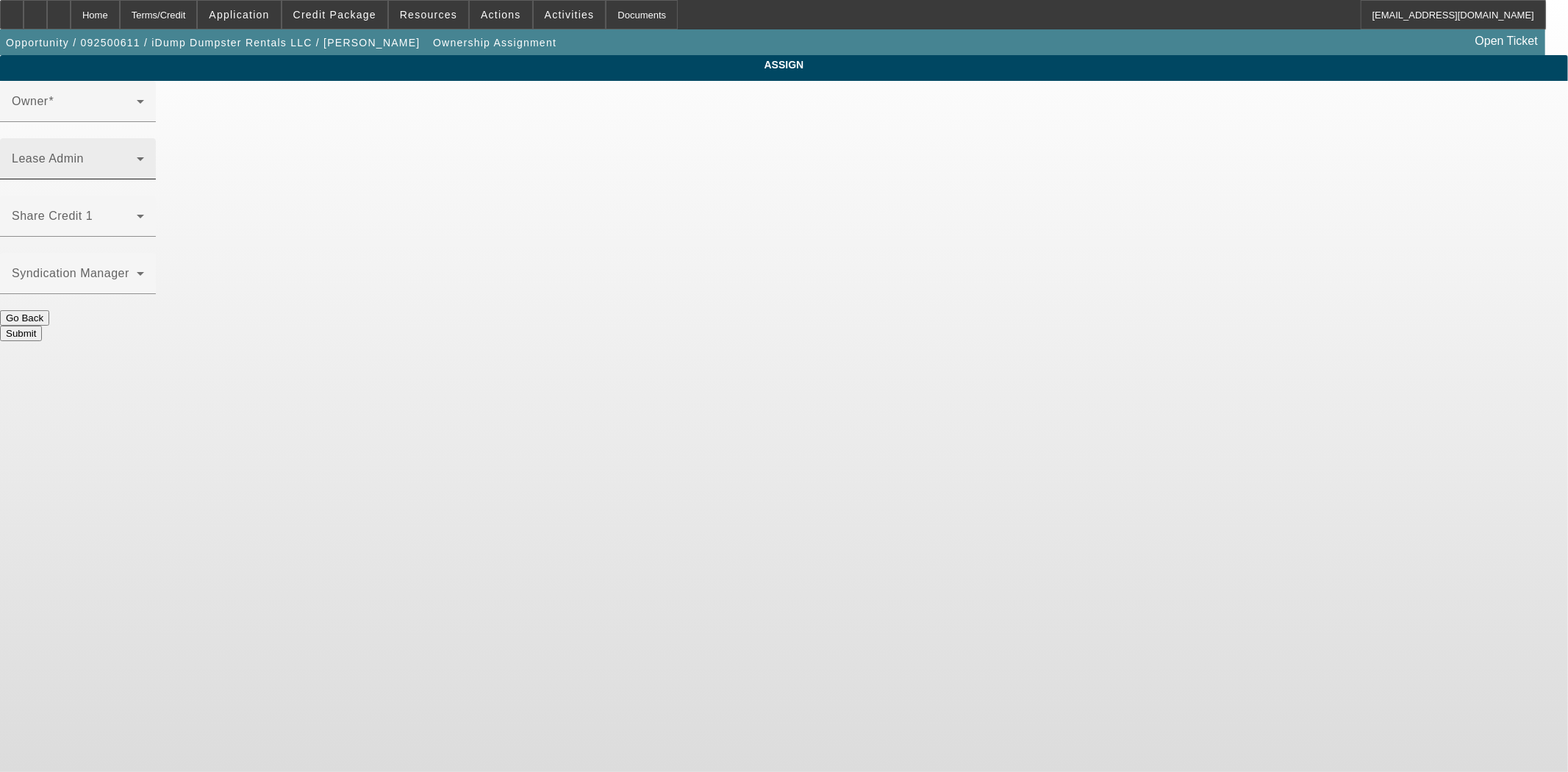
click at [136, 156] on span at bounding box center [74, 165] width 125 height 18
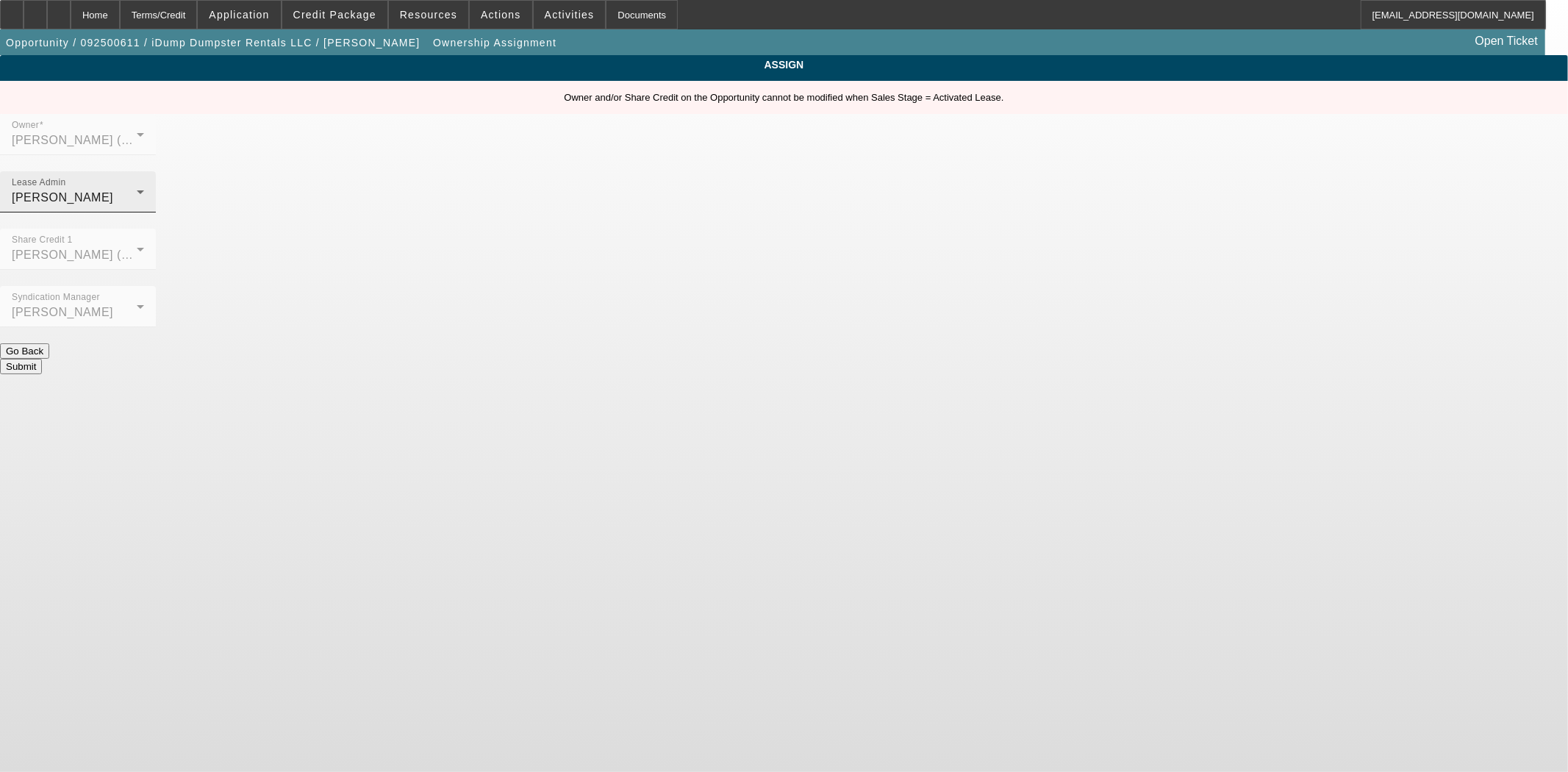
click at [870, 114] on div "Owner and/or Share Credit on the Opportunity cannot be modified when Sales Stag…" at bounding box center [784, 97] width 1568 height 33
click at [66, 178] on mat-label "Lease Admin" at bounding box center [38, 183] width 54 height 10
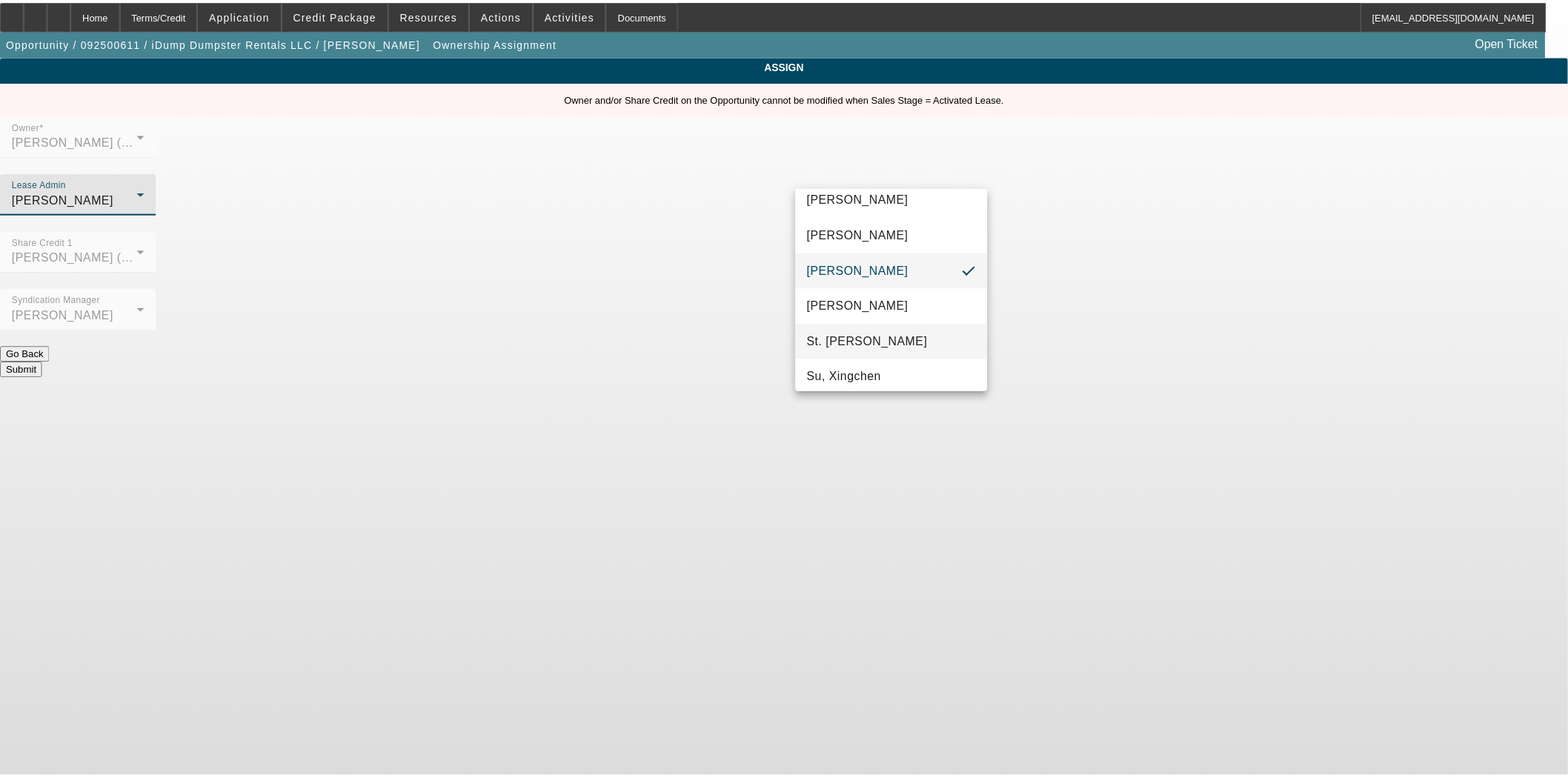
scroll to position [92, 0]
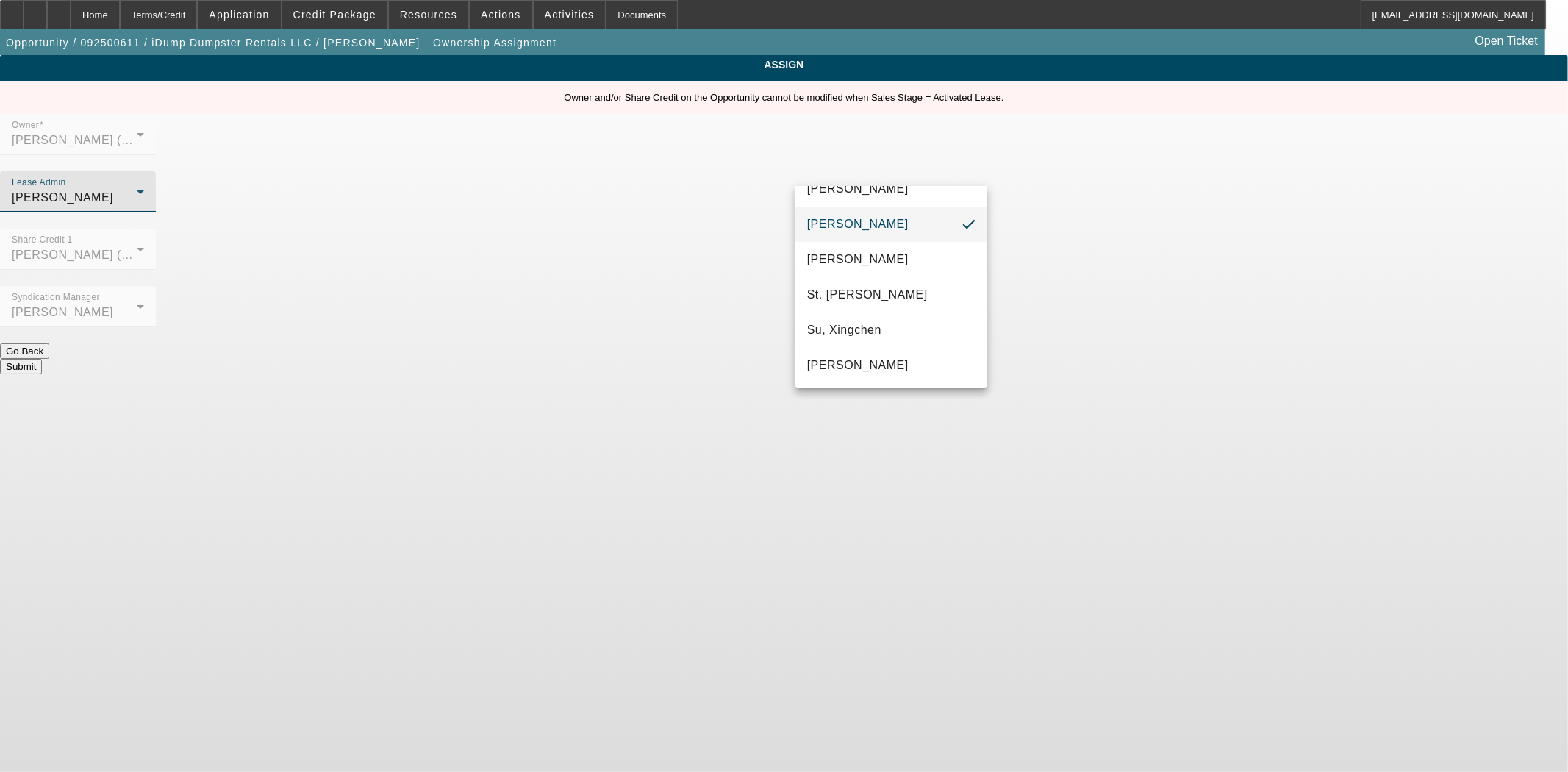
drag, startPoint x: 863, startPoint y: 363, endPoint x: 846, endPoint y: 308, distance: 57.6
click at [862, 363] on span "Wreschinsky, Sarah" at bounding box center [858, 365] width 102 height 18
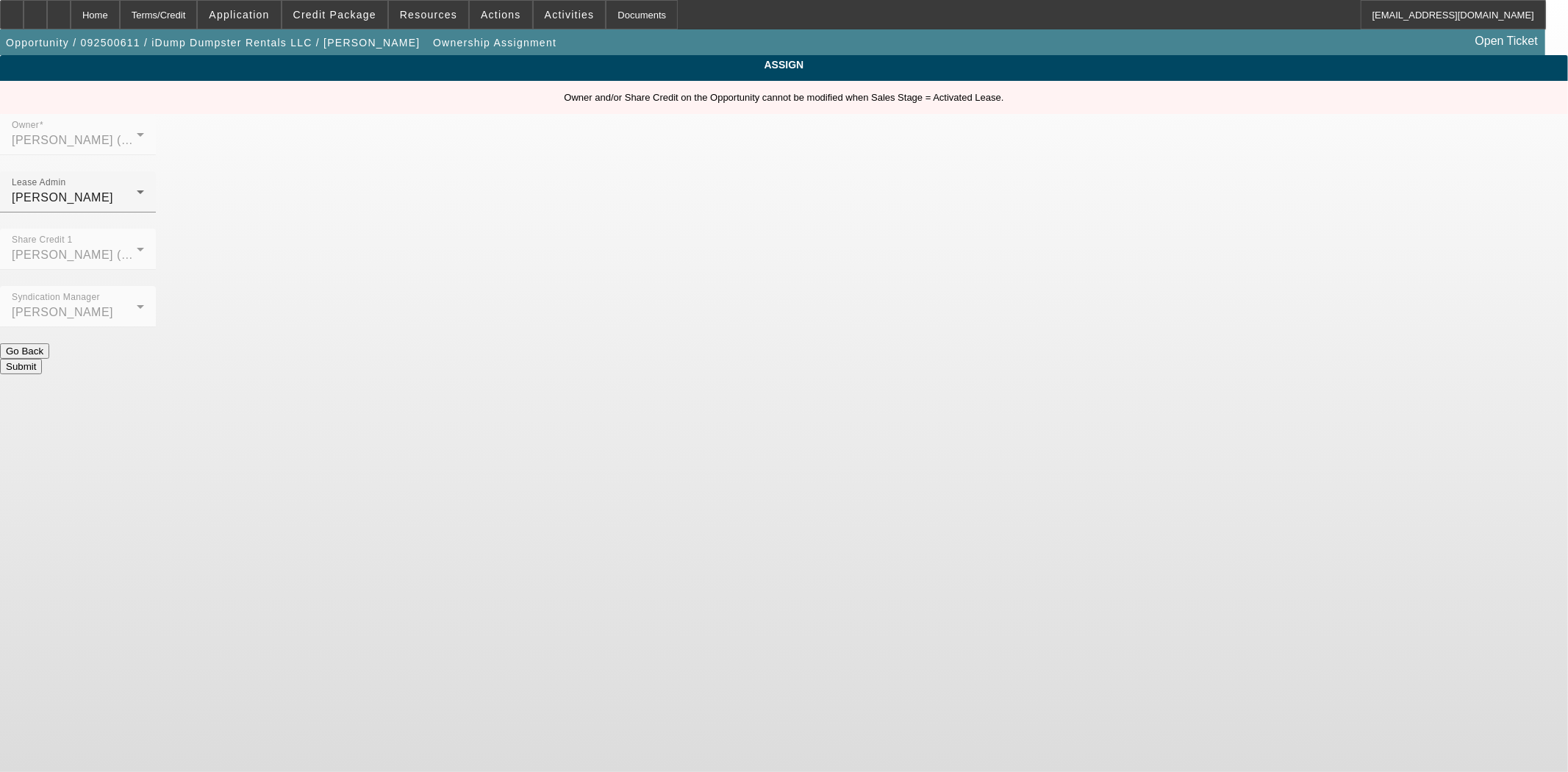
click at [42, 359] on button "Submit" at bounding box center [20, 366] width 42 height 15
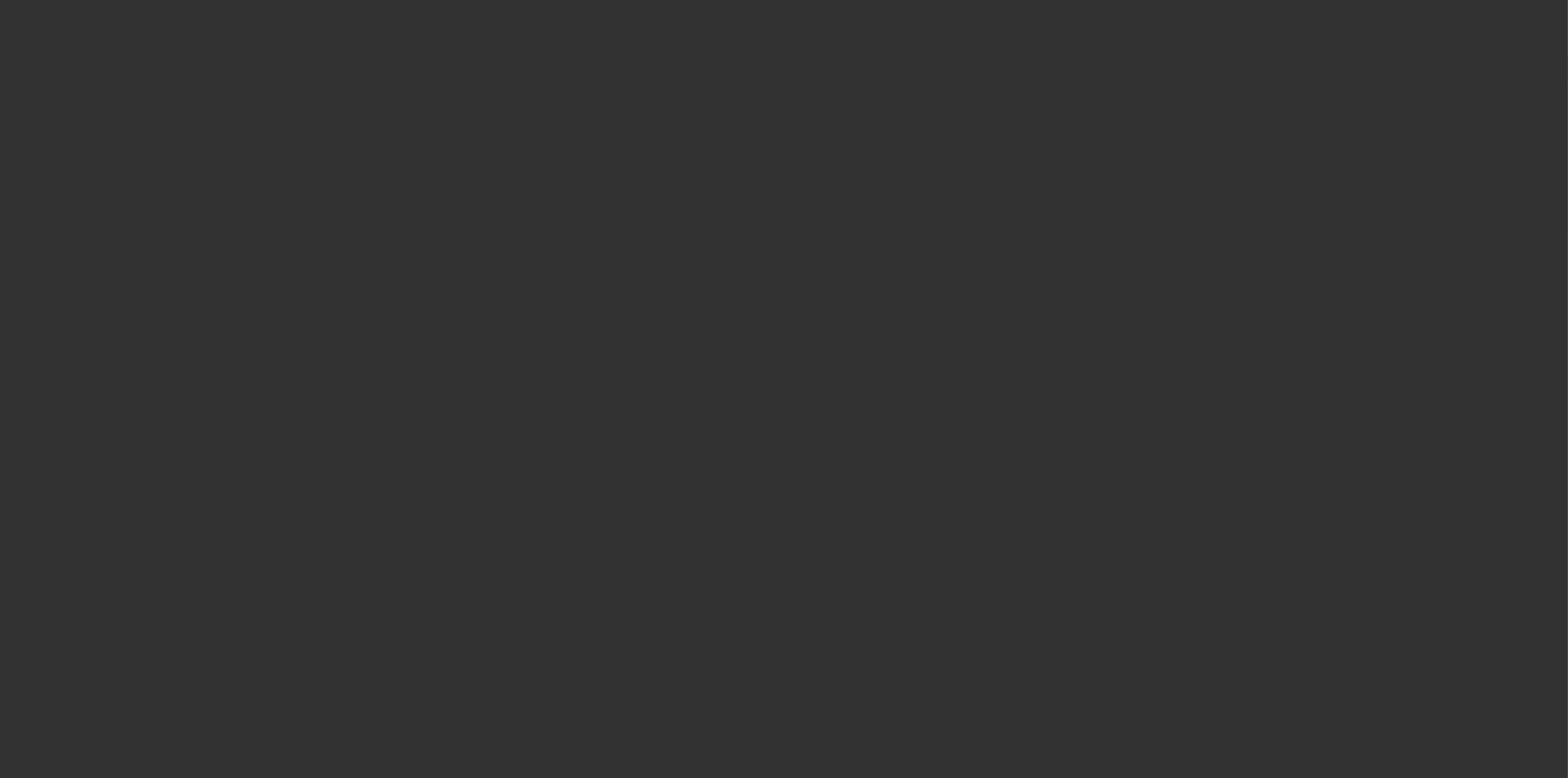
select select "4"
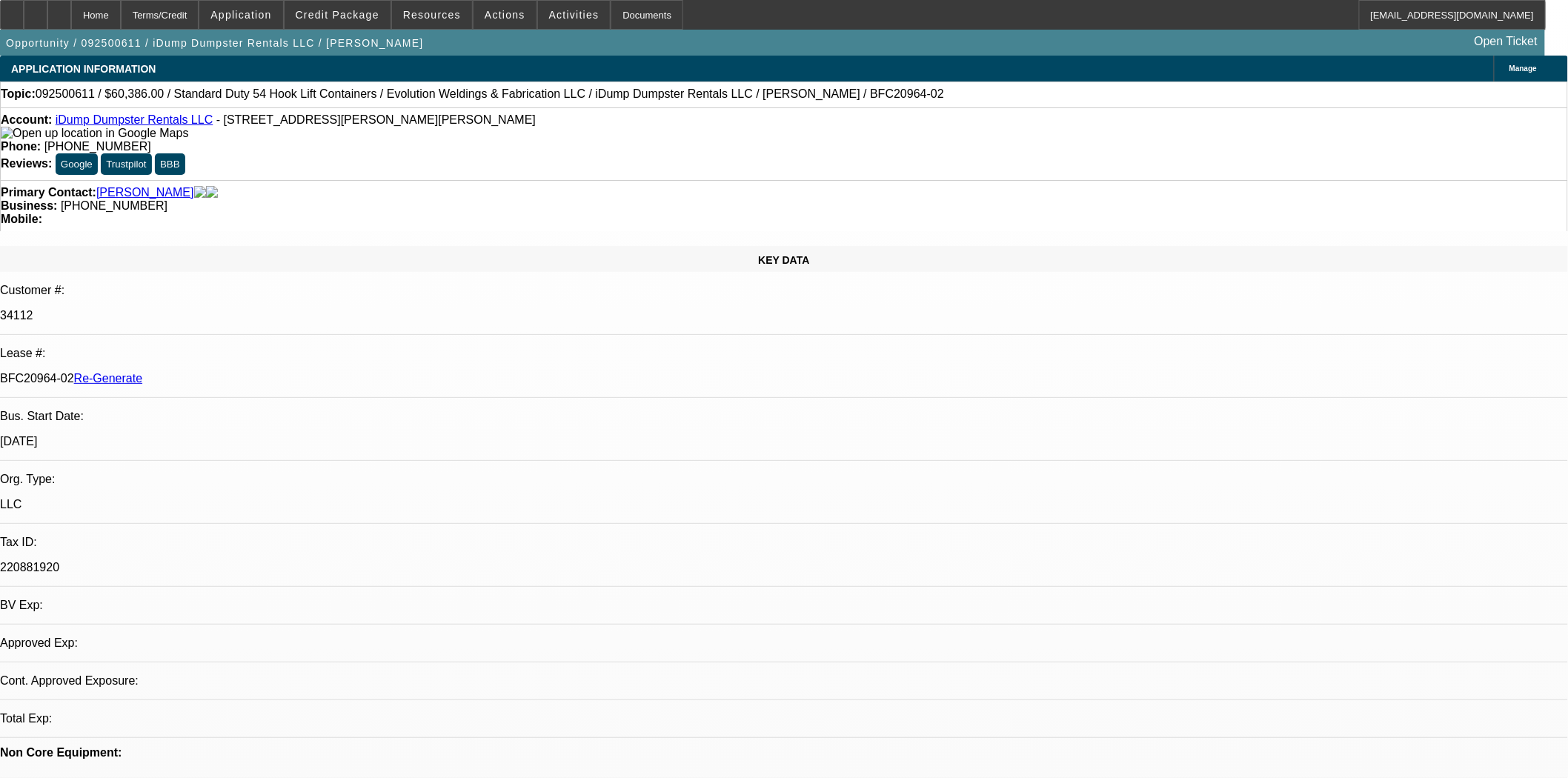
select select "0"
select select "6"
click at [575, 6] on span at bounding box center [573, 15] width 72 height 36
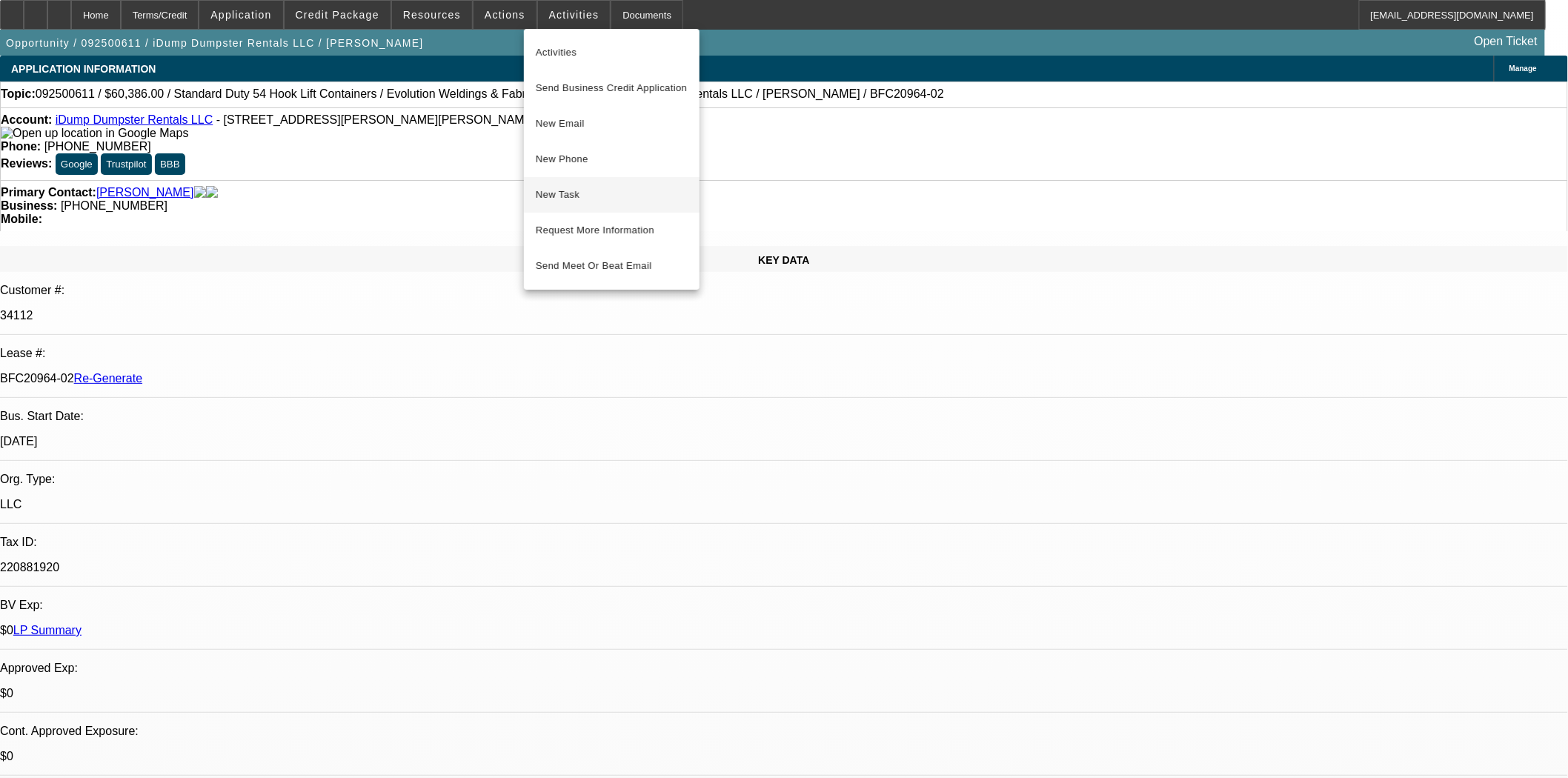
click at [552, 194] on span "New Task" at bounding box center [612, 195] width 152 height 18
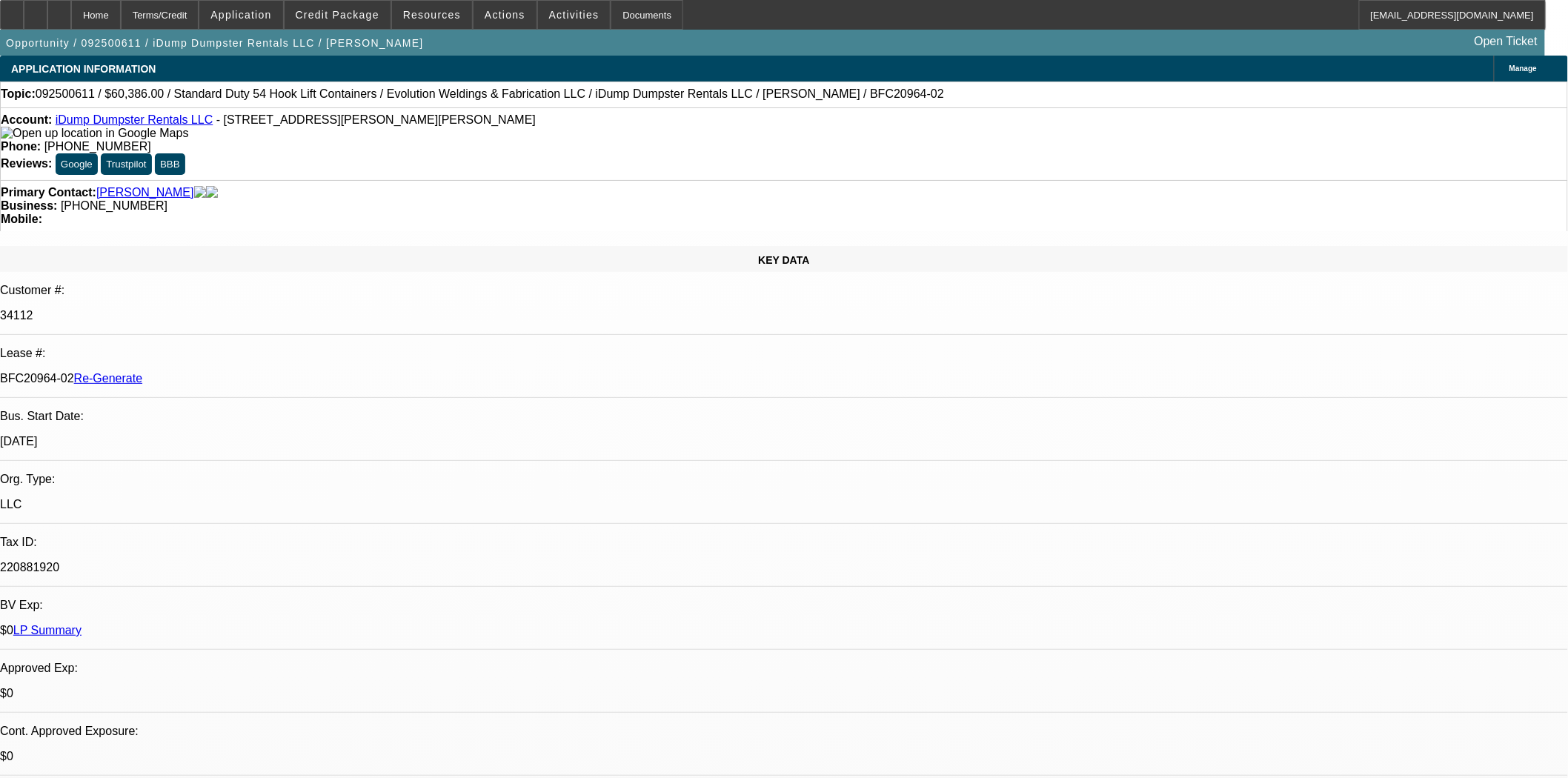
click at [492, 13] on span "Actions" at bounding box center [505, 14] width 41 height 12
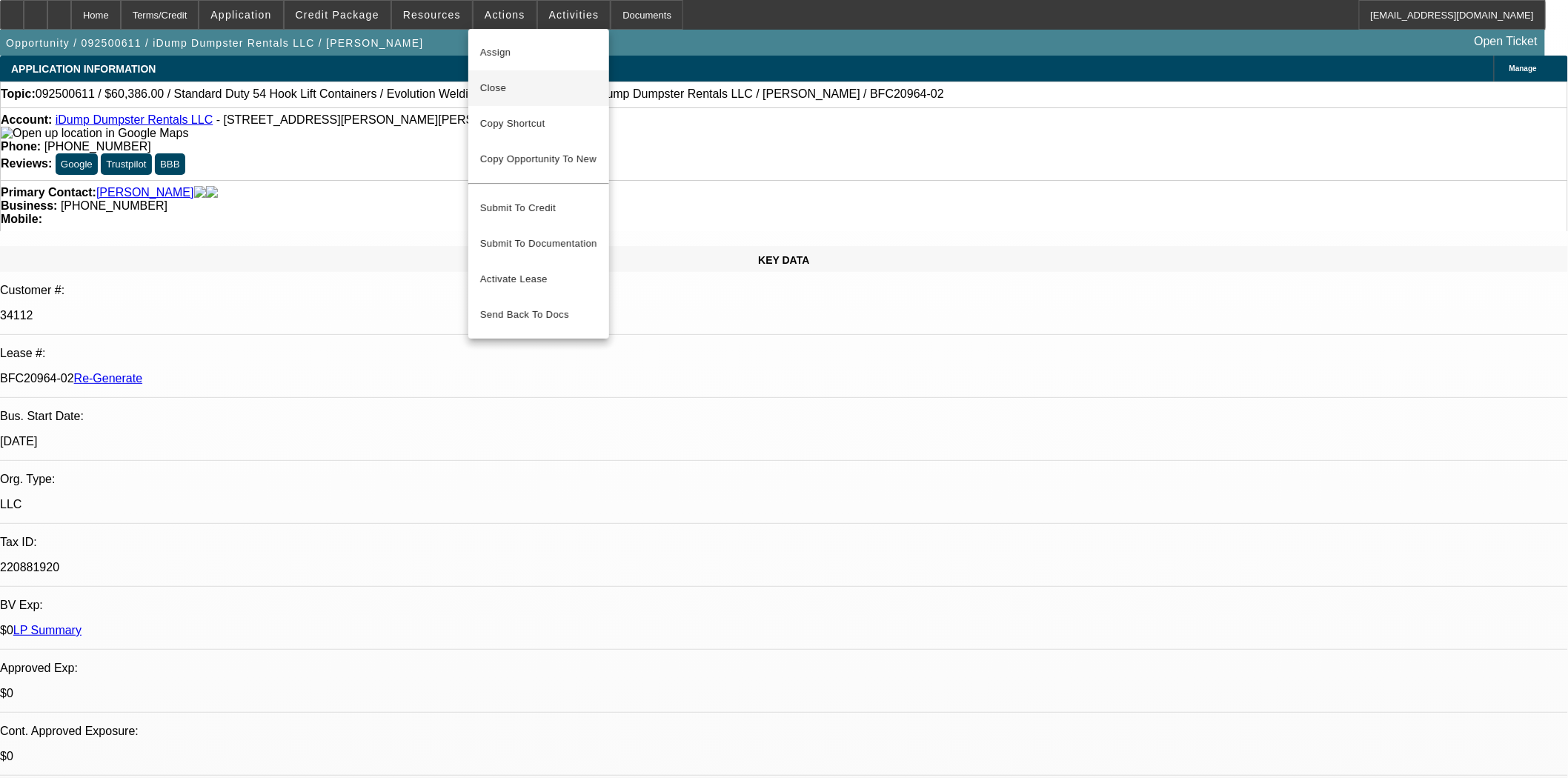
click at [506, 77] on button "Close" at bounding box center [538, 88] width 141 height 36
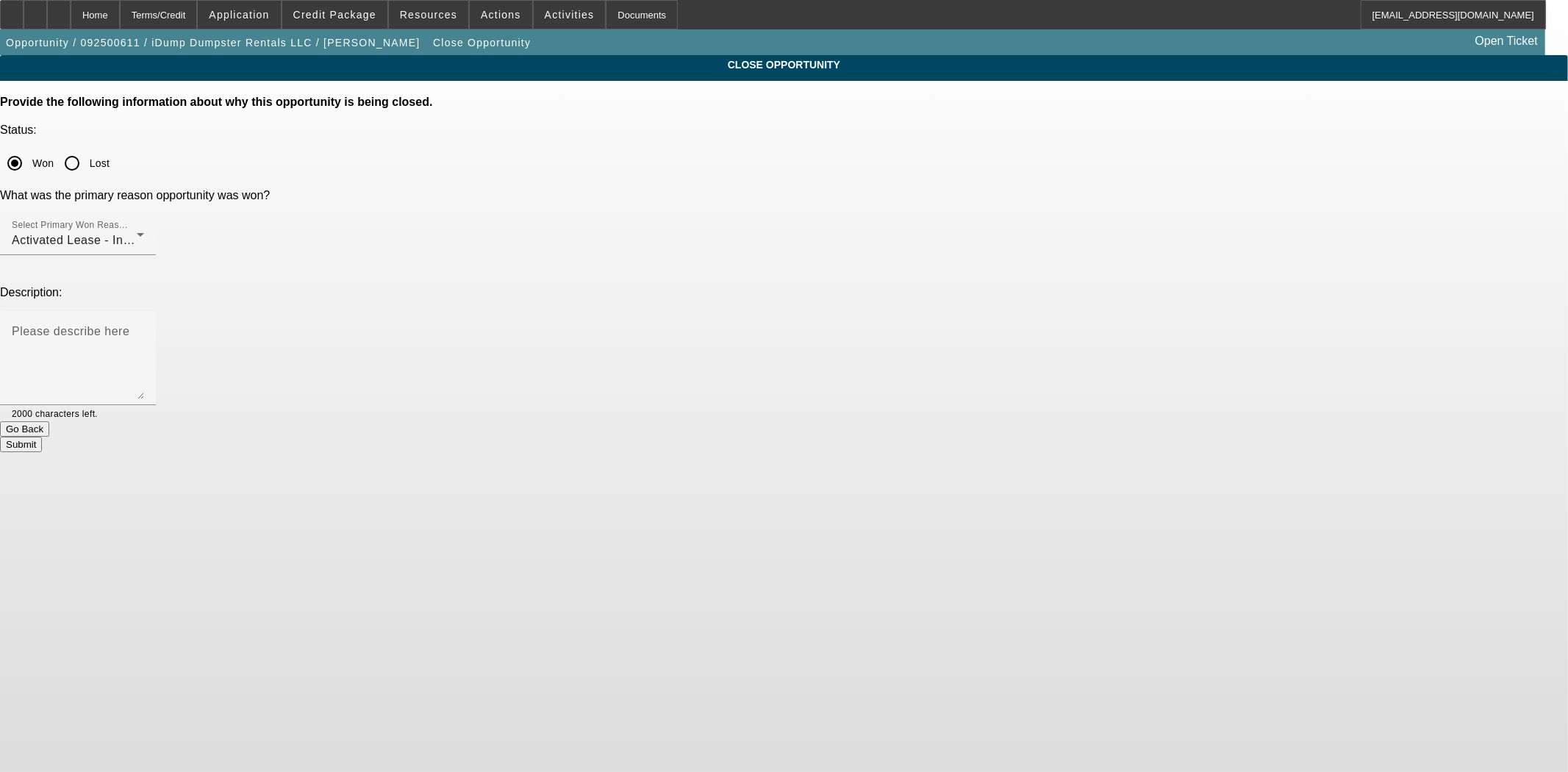
click at [42, 437] on button "Submit" at bounding box center [20, 444] width 42 height 15
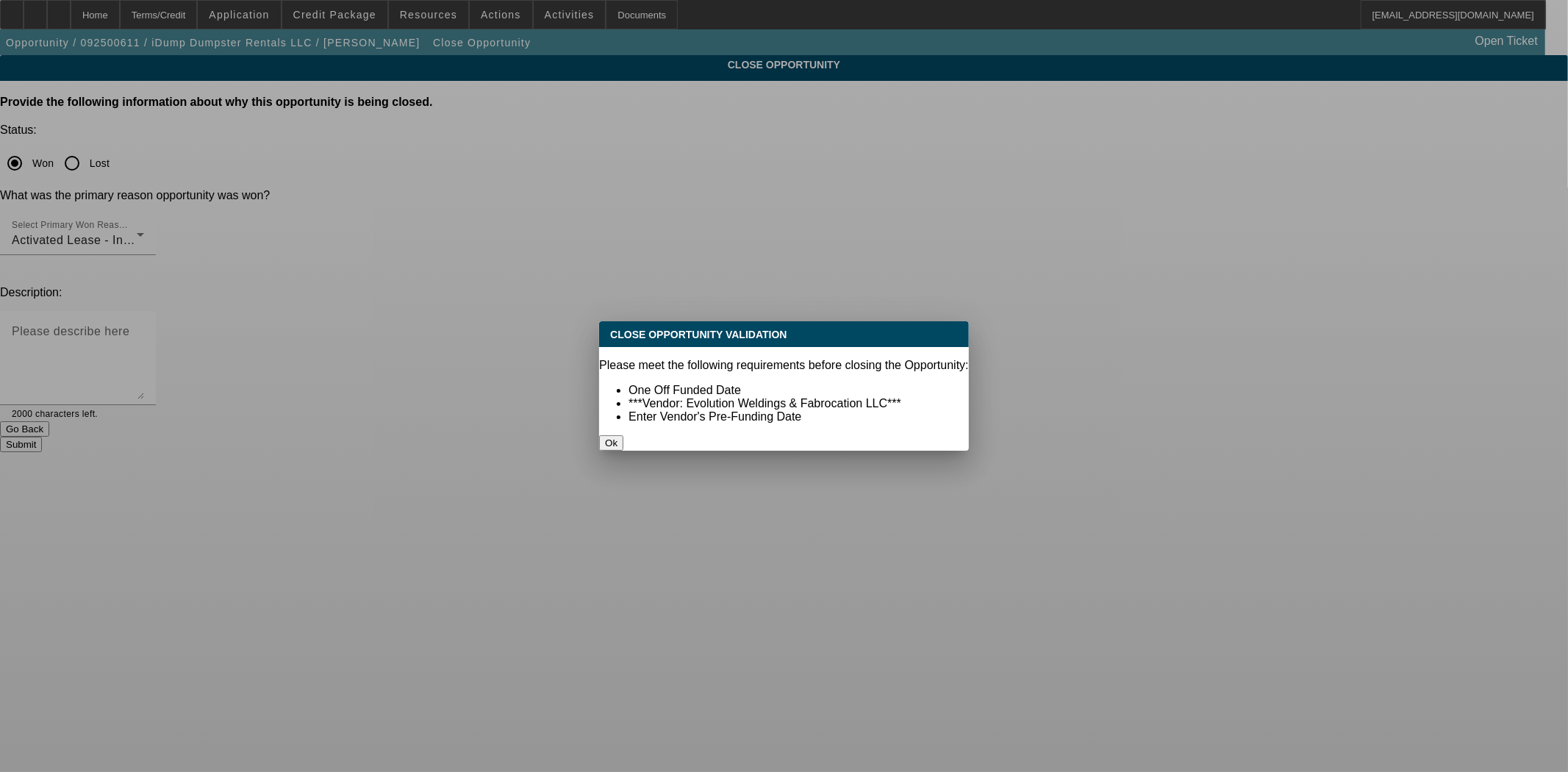
click at [624, 435] on button "Ok" at bounding box center [610, 442] width 24 height 15
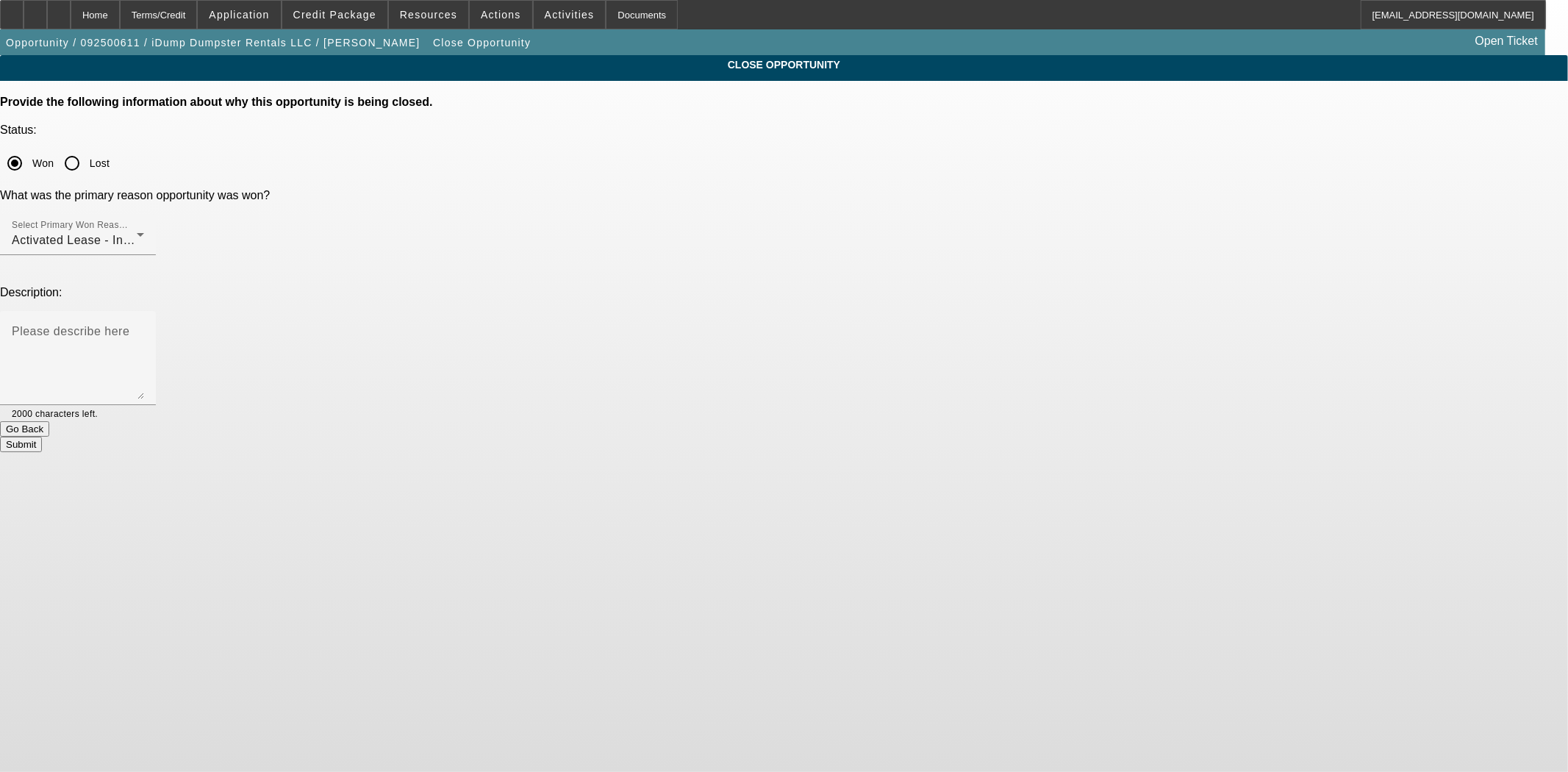
click at [50, 421] on button "Go Back" at bounding box center [25, 428] width 50 height 15
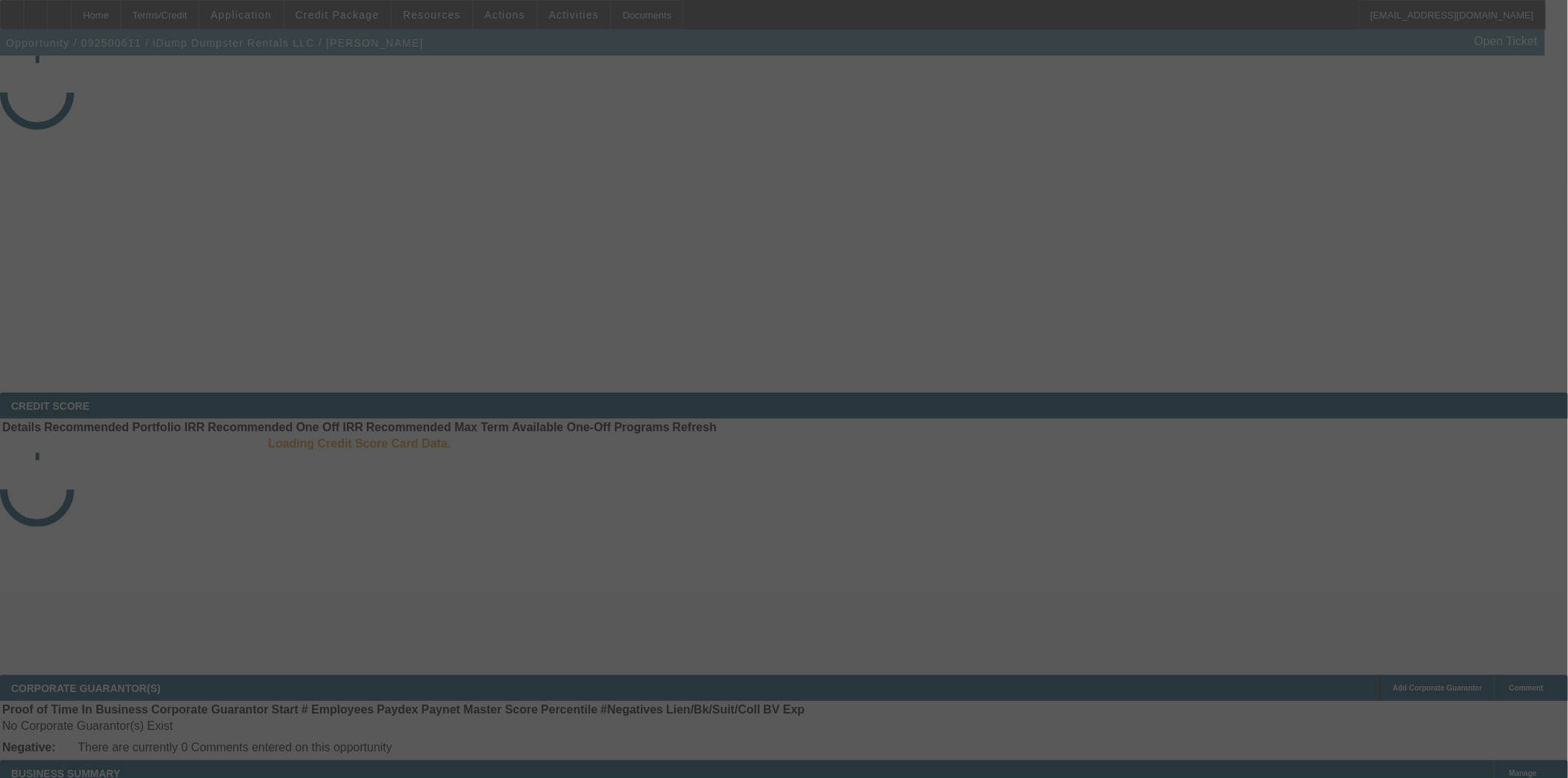
select select "4"
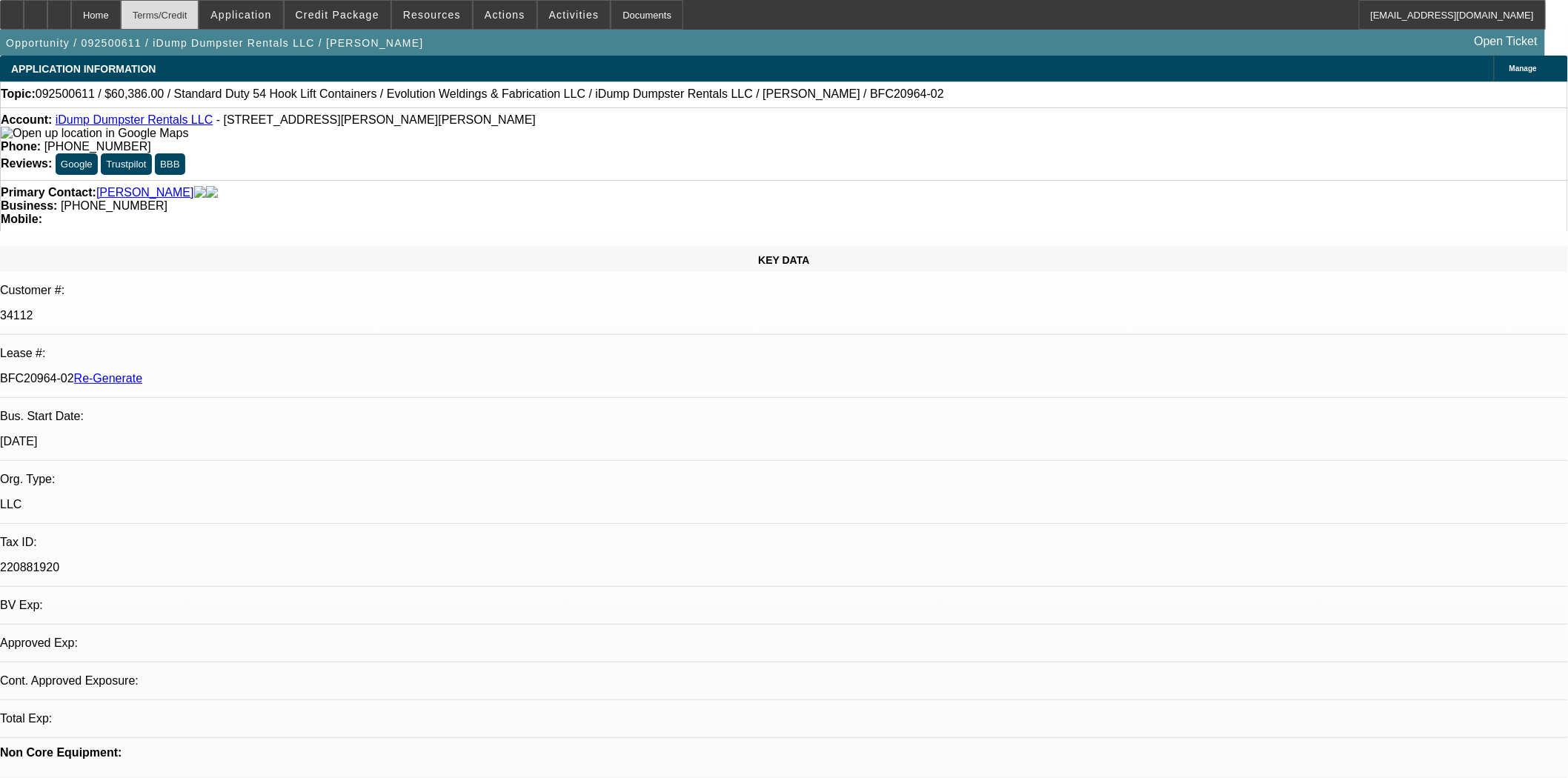
select select "0"
select select "6"
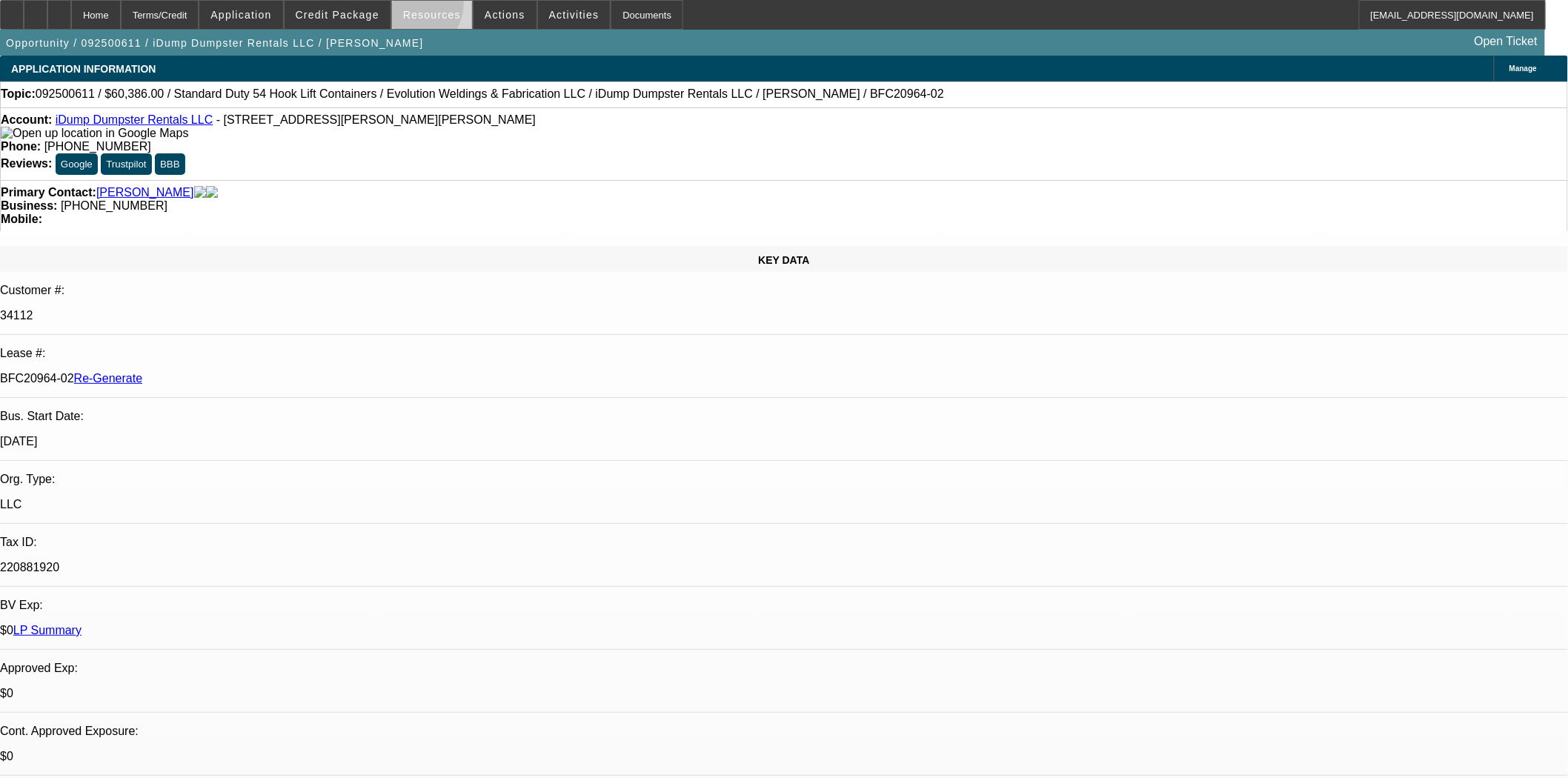
click at [412, 5] on span at bounding box center [432, 15] width 80 height 36
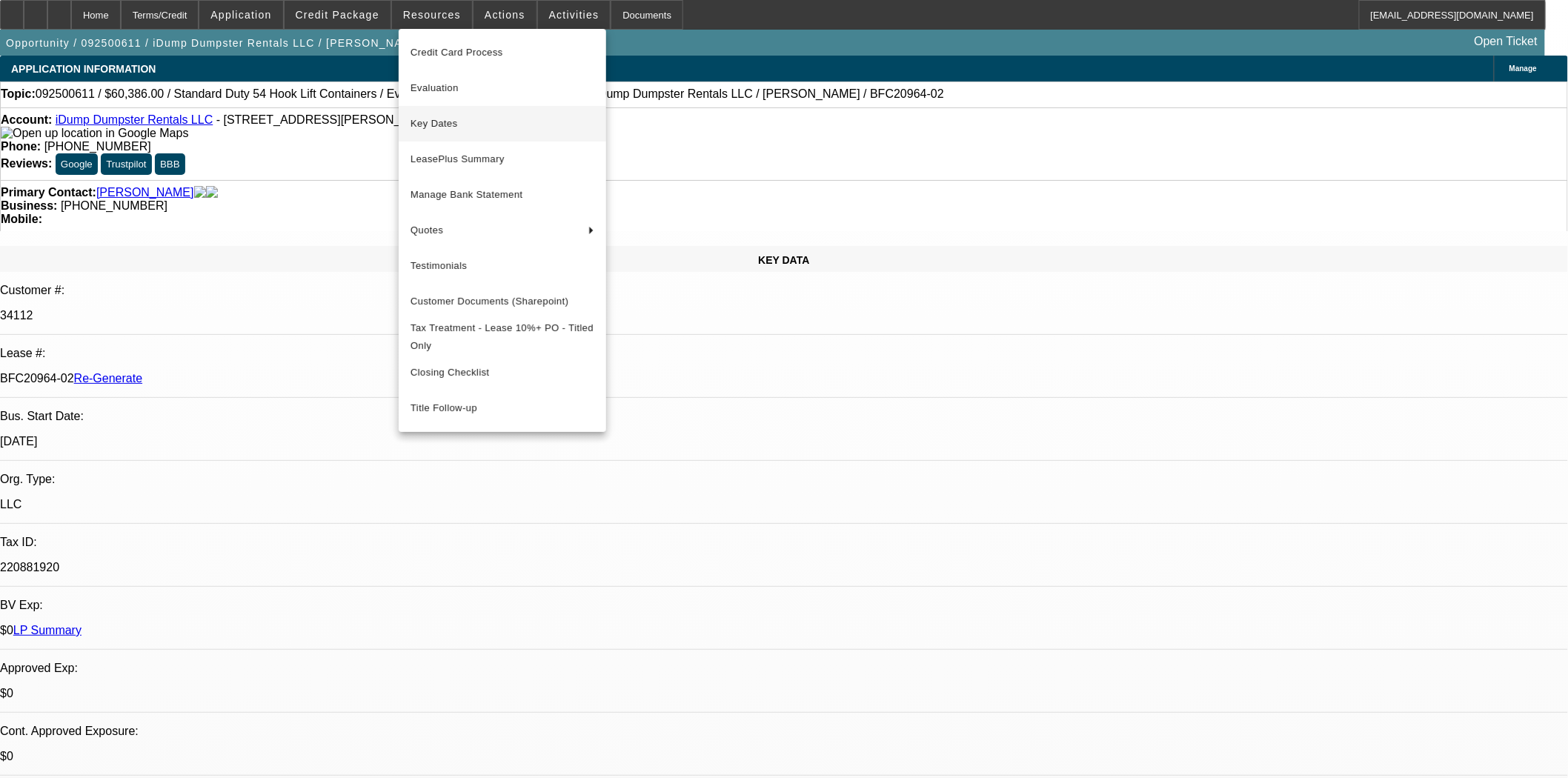
click at [439, 122] on span "Key Dates" at bounding box center [503, 124] width 184 height 18
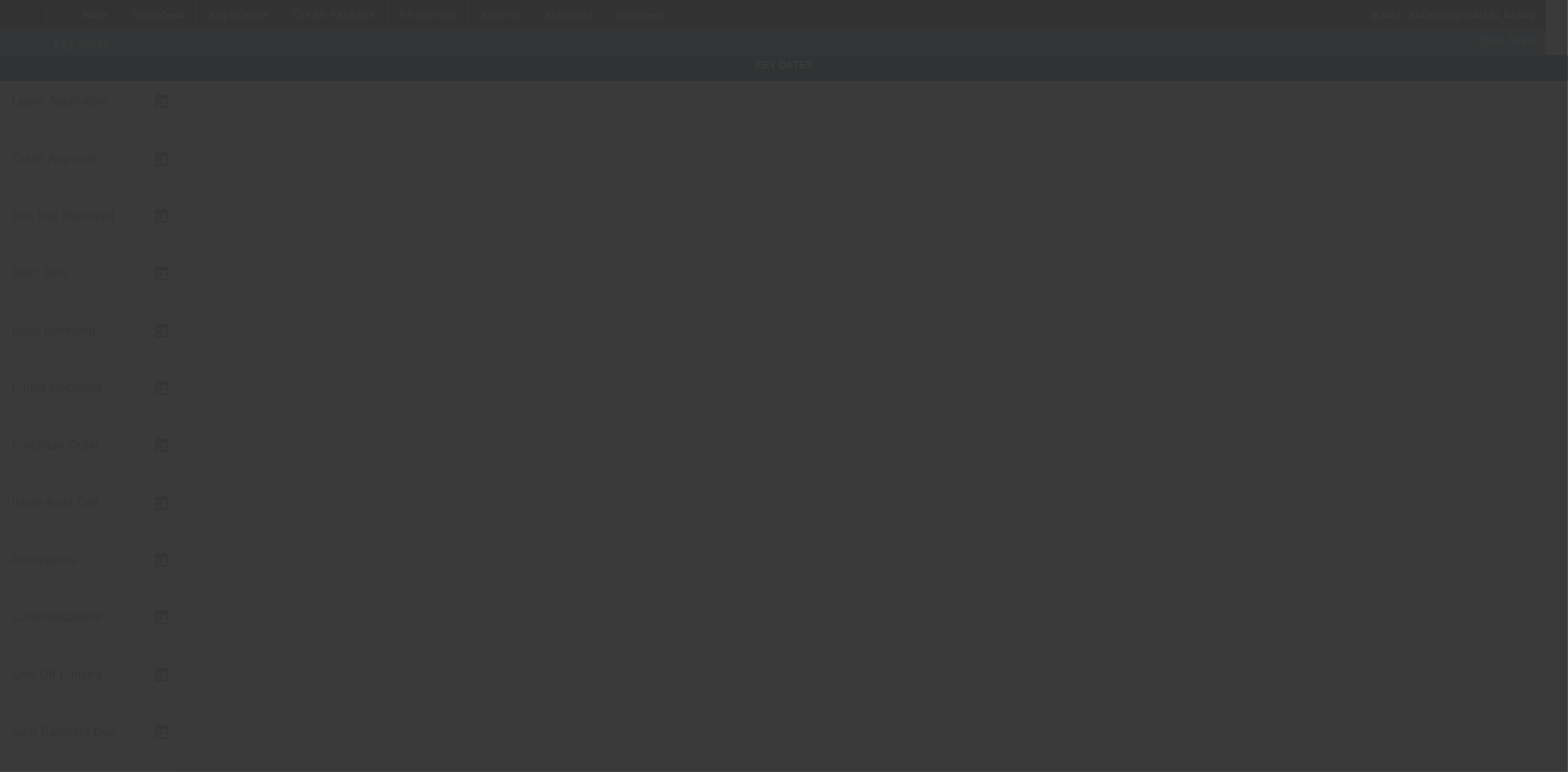
type input "9/26/2025"
type input "9/29/2025"
type input "10/3/2025"
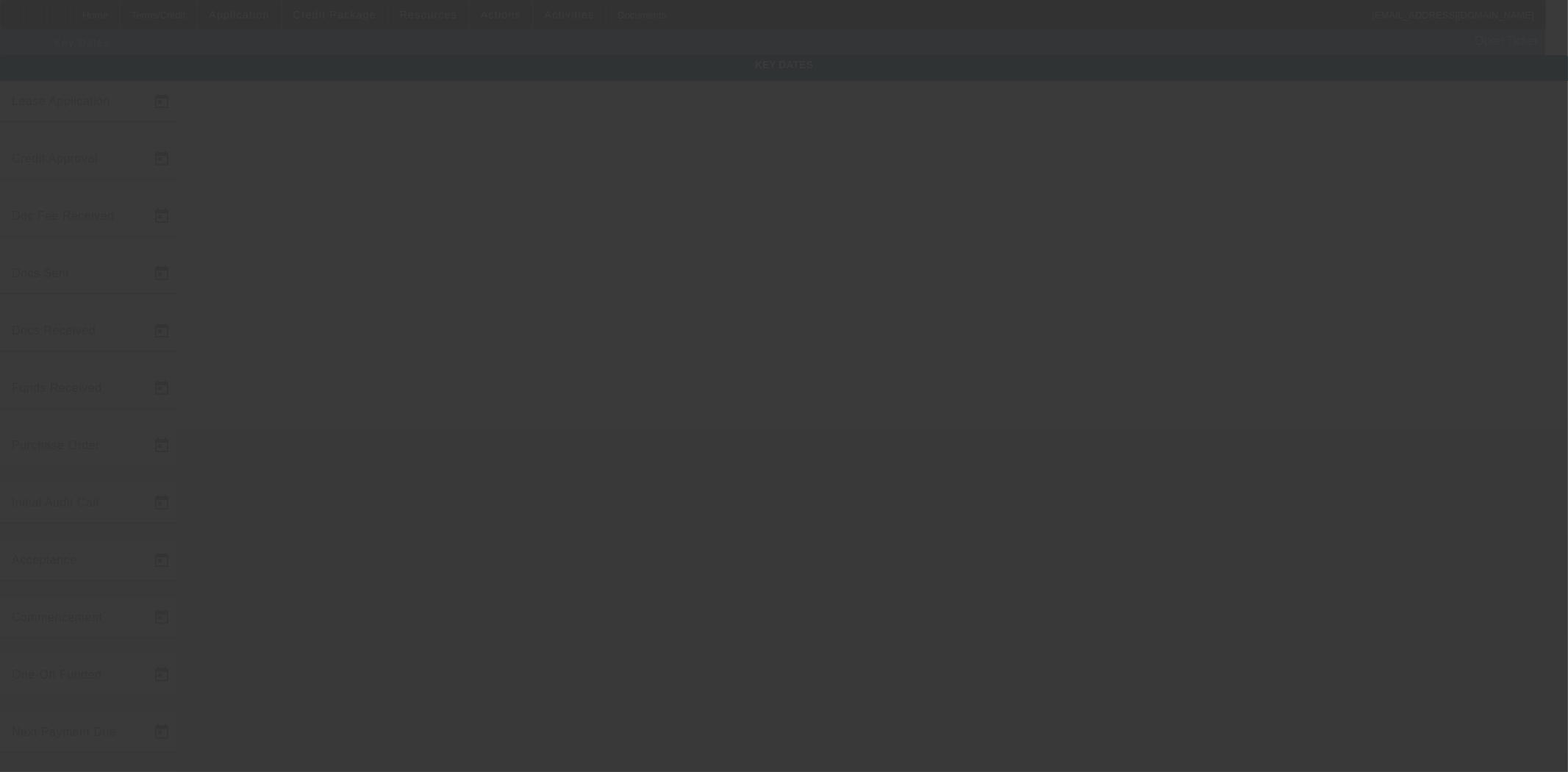
type input "10/3/2025"
type input "11/1/2025"
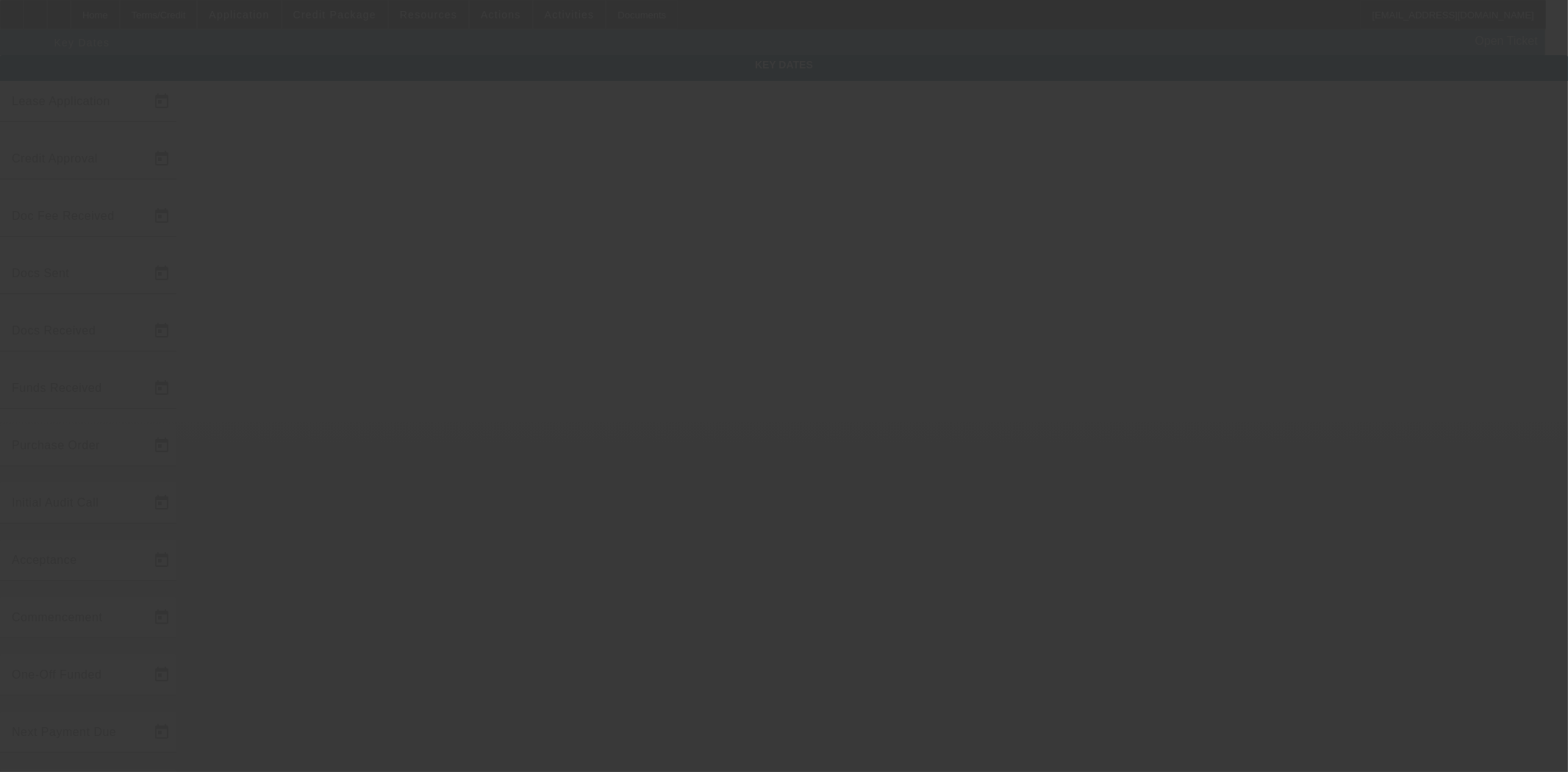
type input "12/1/2025"
type input "10/3/2025"
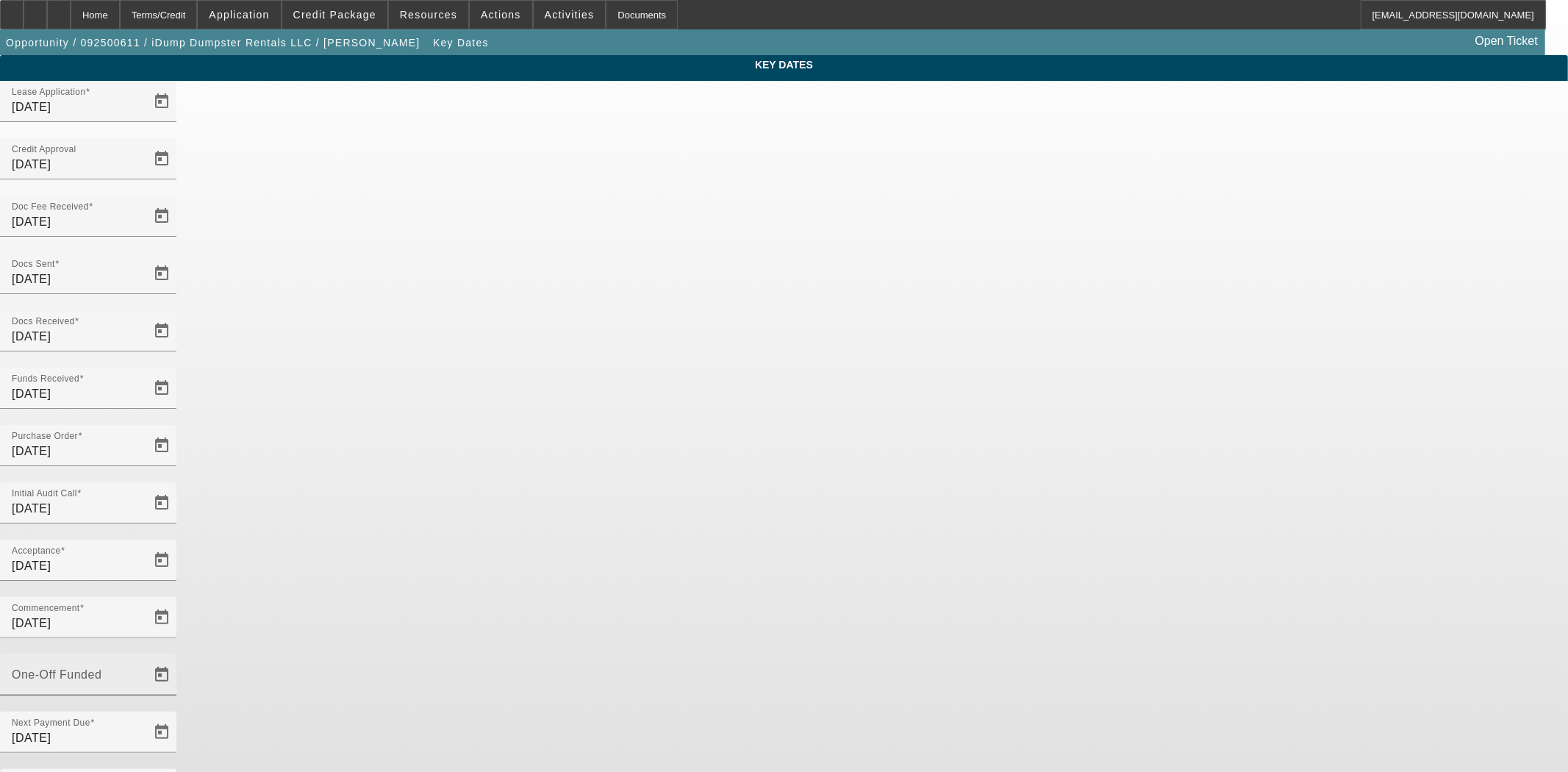
click at [144, 672] on input "One-Off Funded" at bounding box center [77, 681] width 132 height 18
type input "10/6/2025"
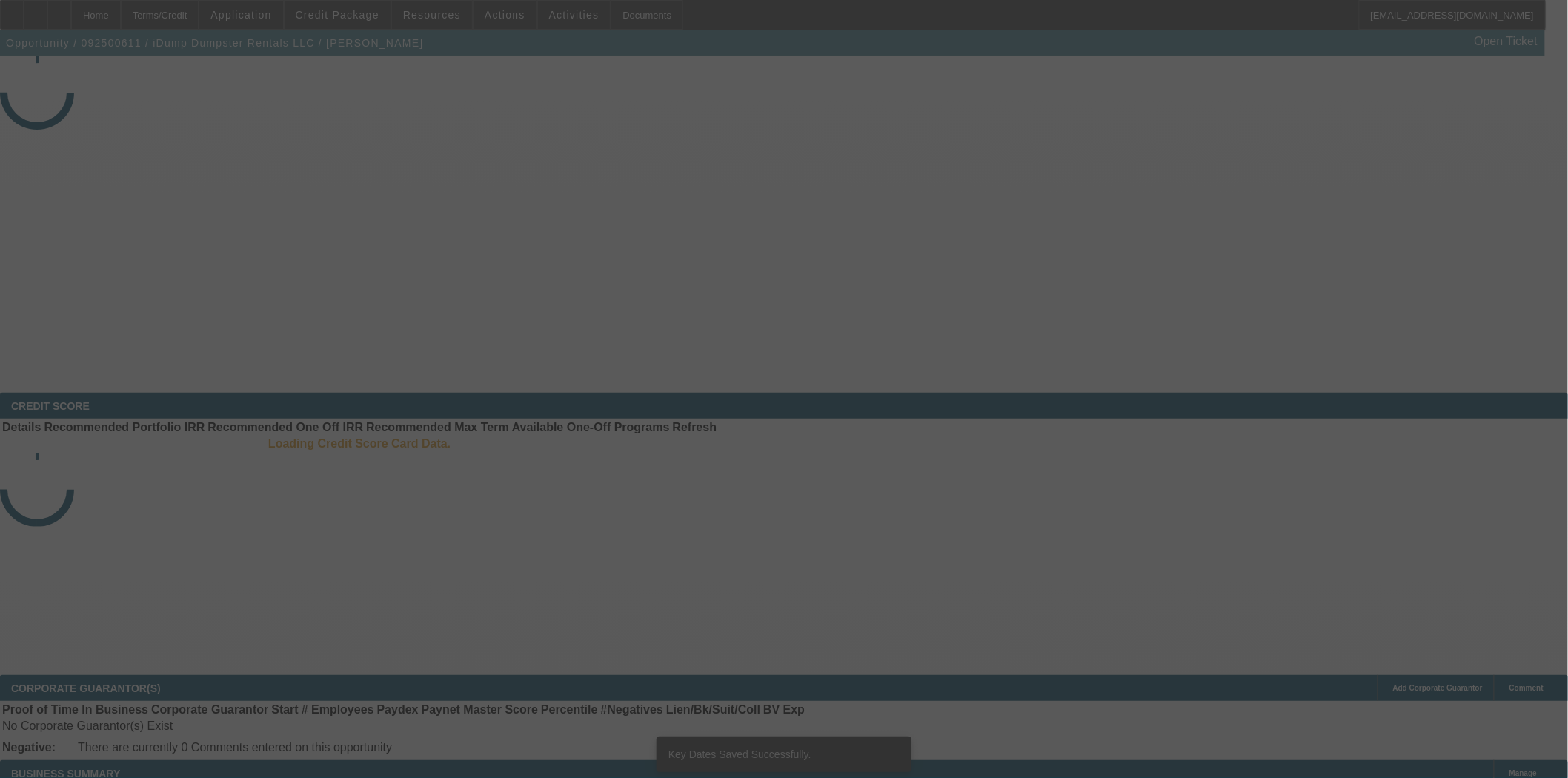
select select "4"
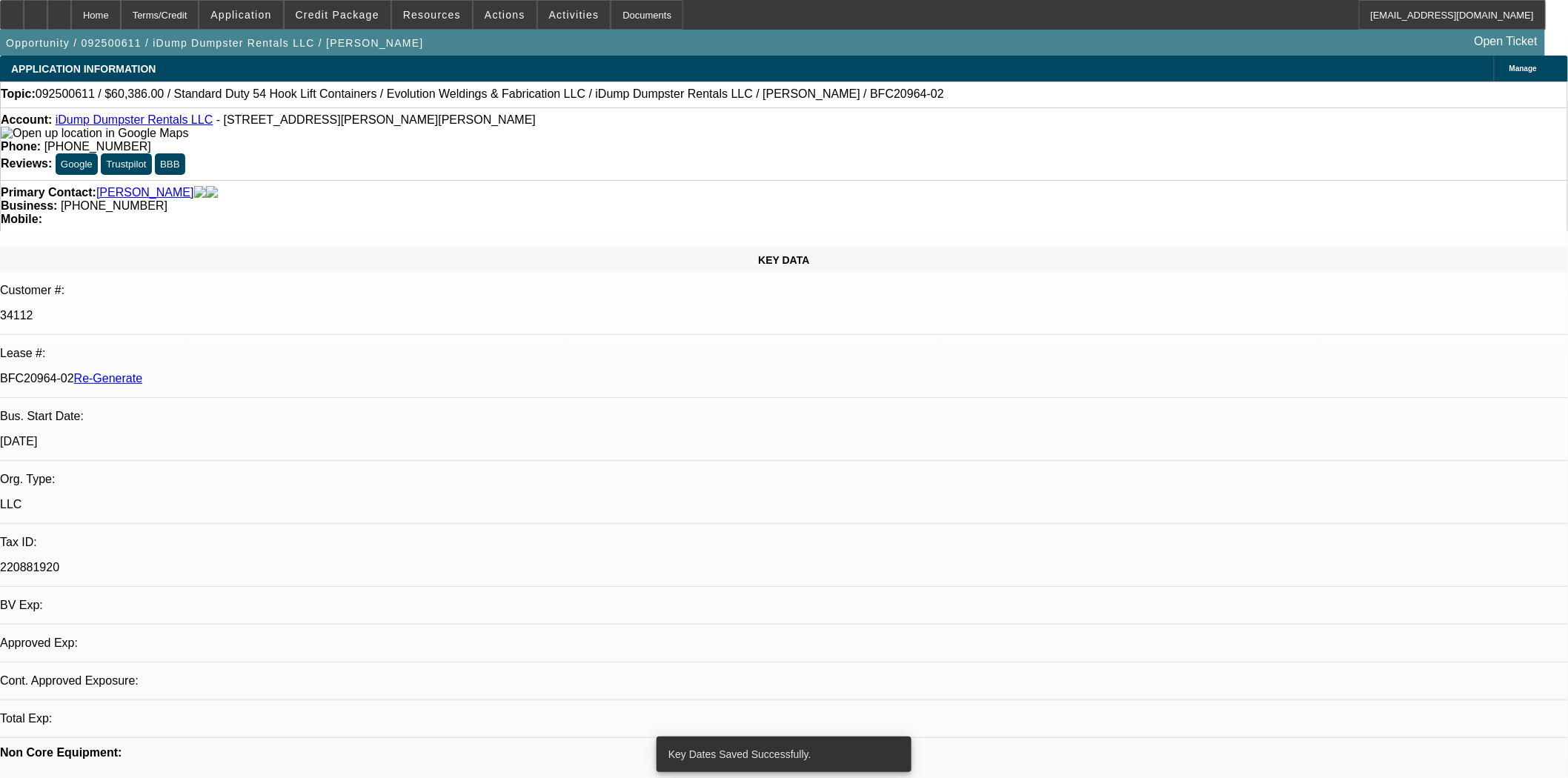
select select "0"
select select "6"
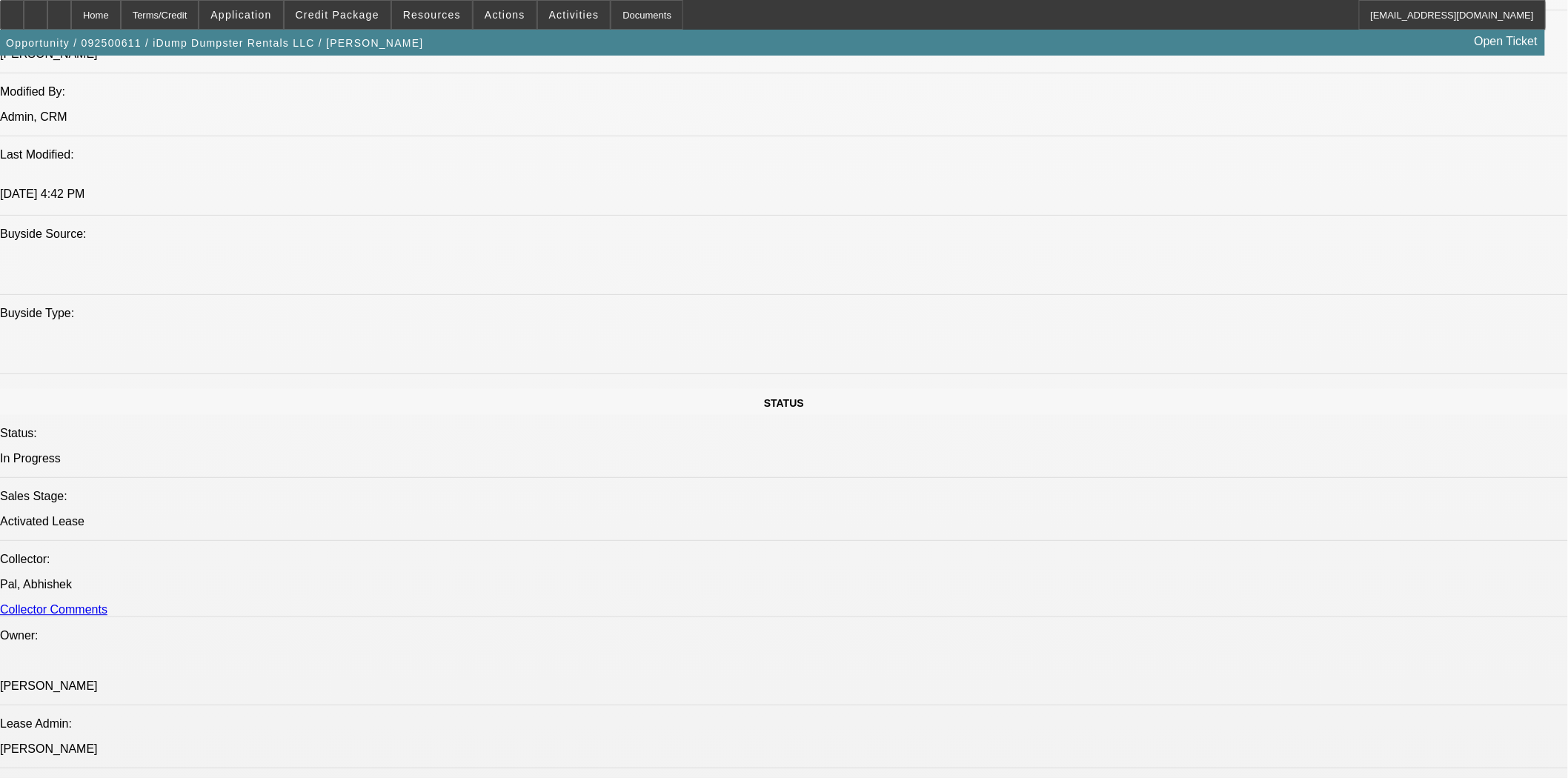
scroll to position [1729, 0]
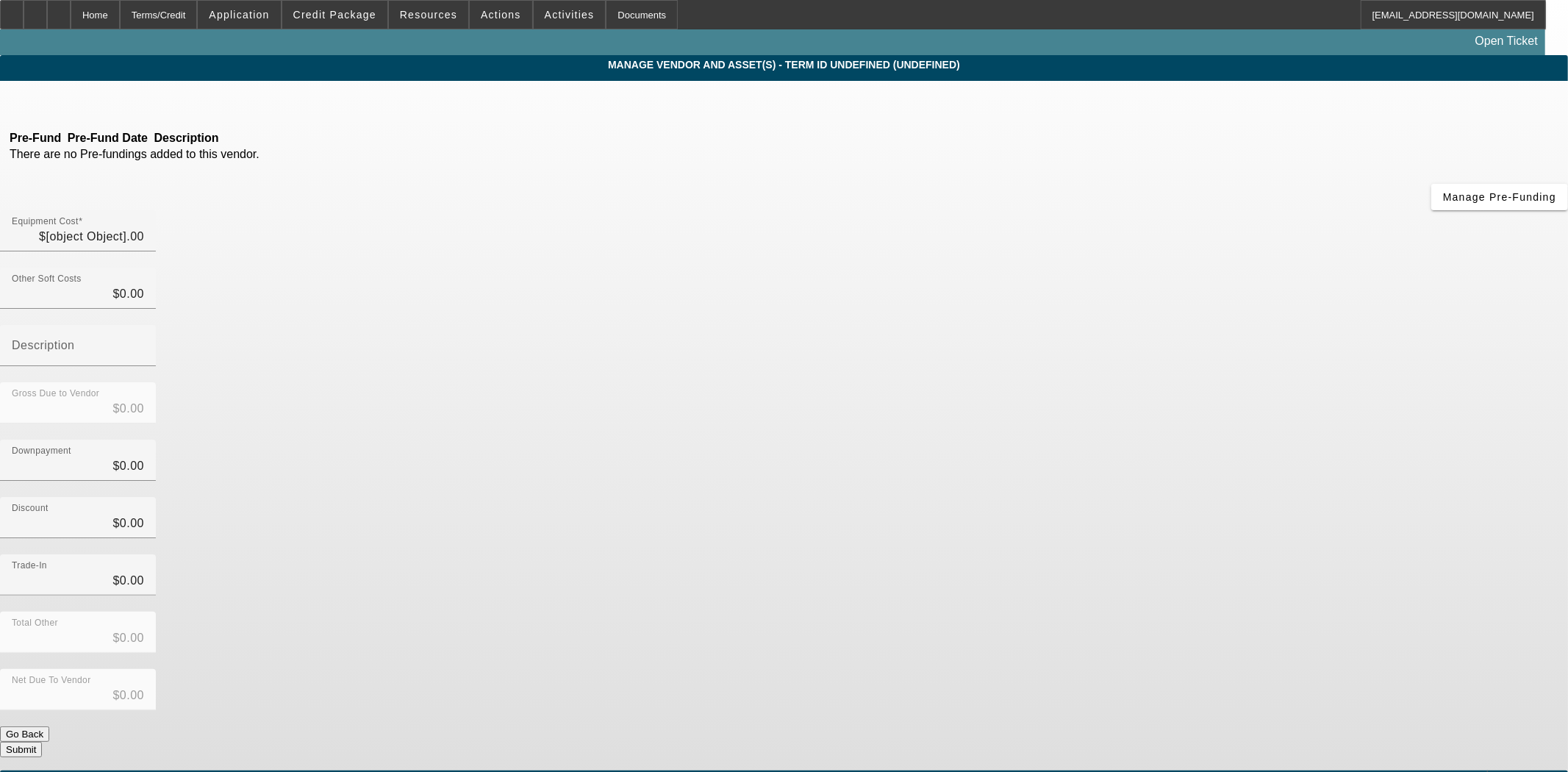
type input "$60,386.00"
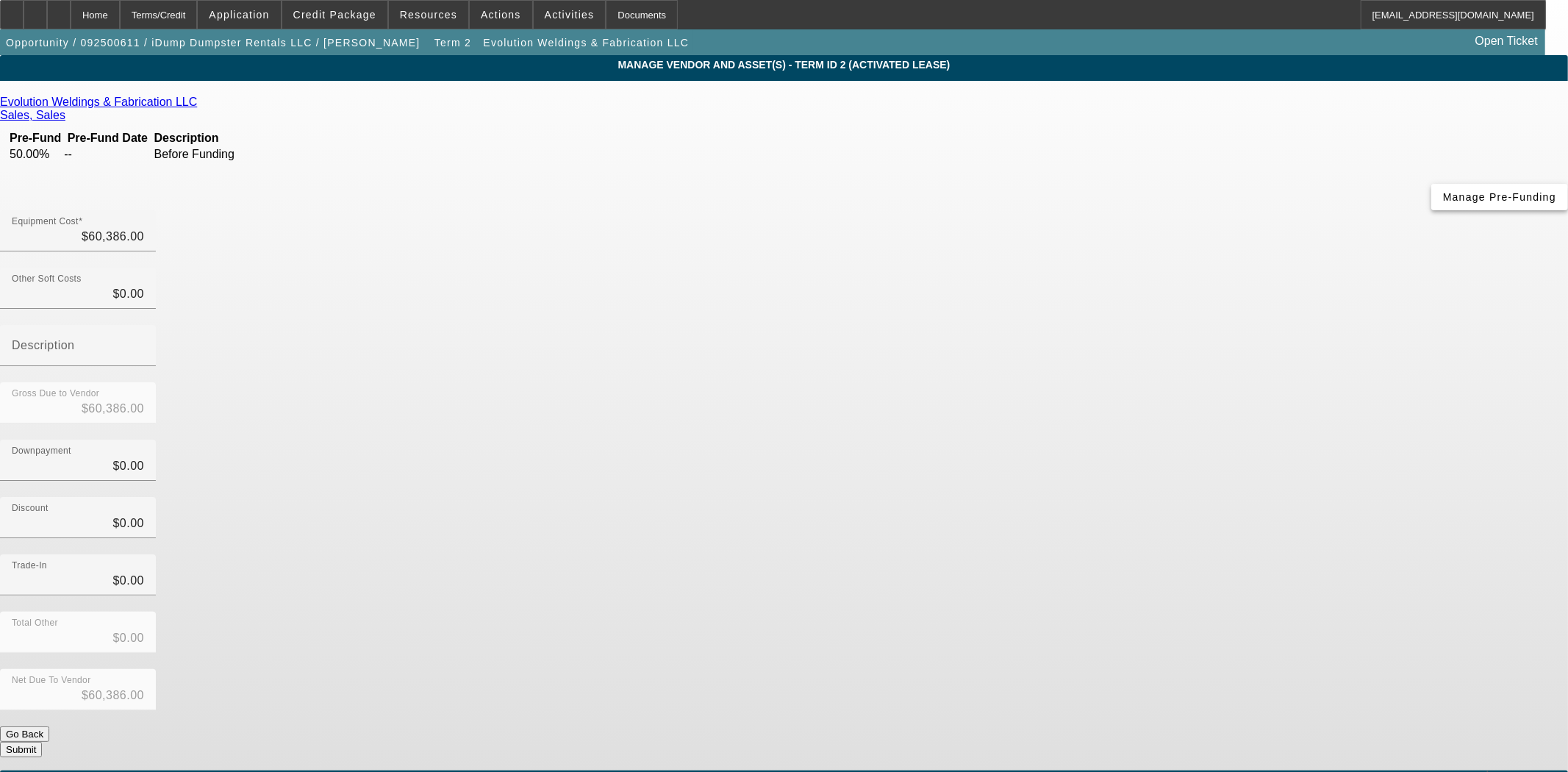
click at [1443, 203] on span "Manage Pre-Funding" at bounding box center [1500, 197] width 113 height 12
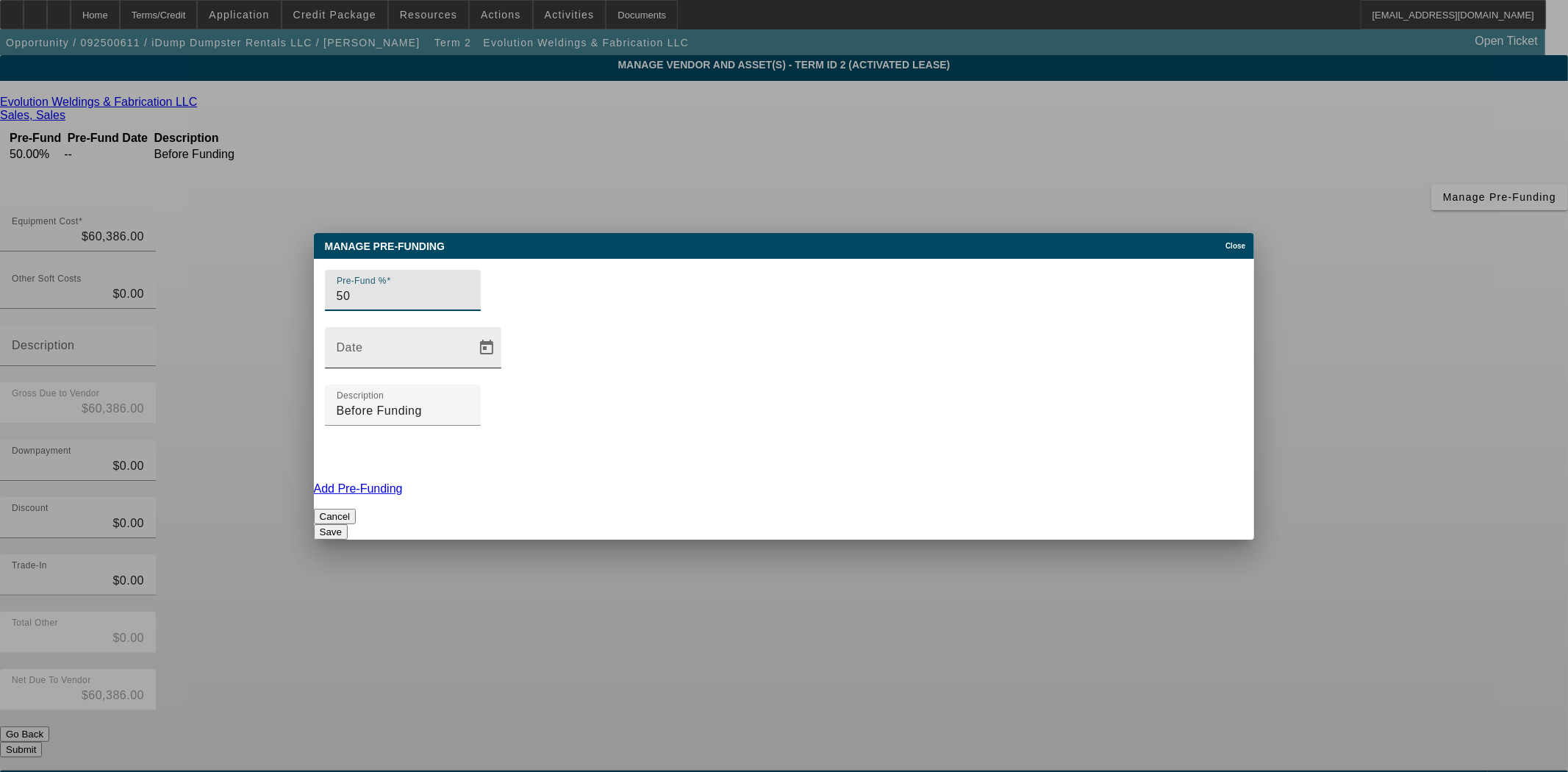
click at [469, 362] on input "Date" at bounding box center [402, 354] width 132 height 18
click at [504, 356] on span "Open calendar" at bounding box center [486, 348] width 35 height 35
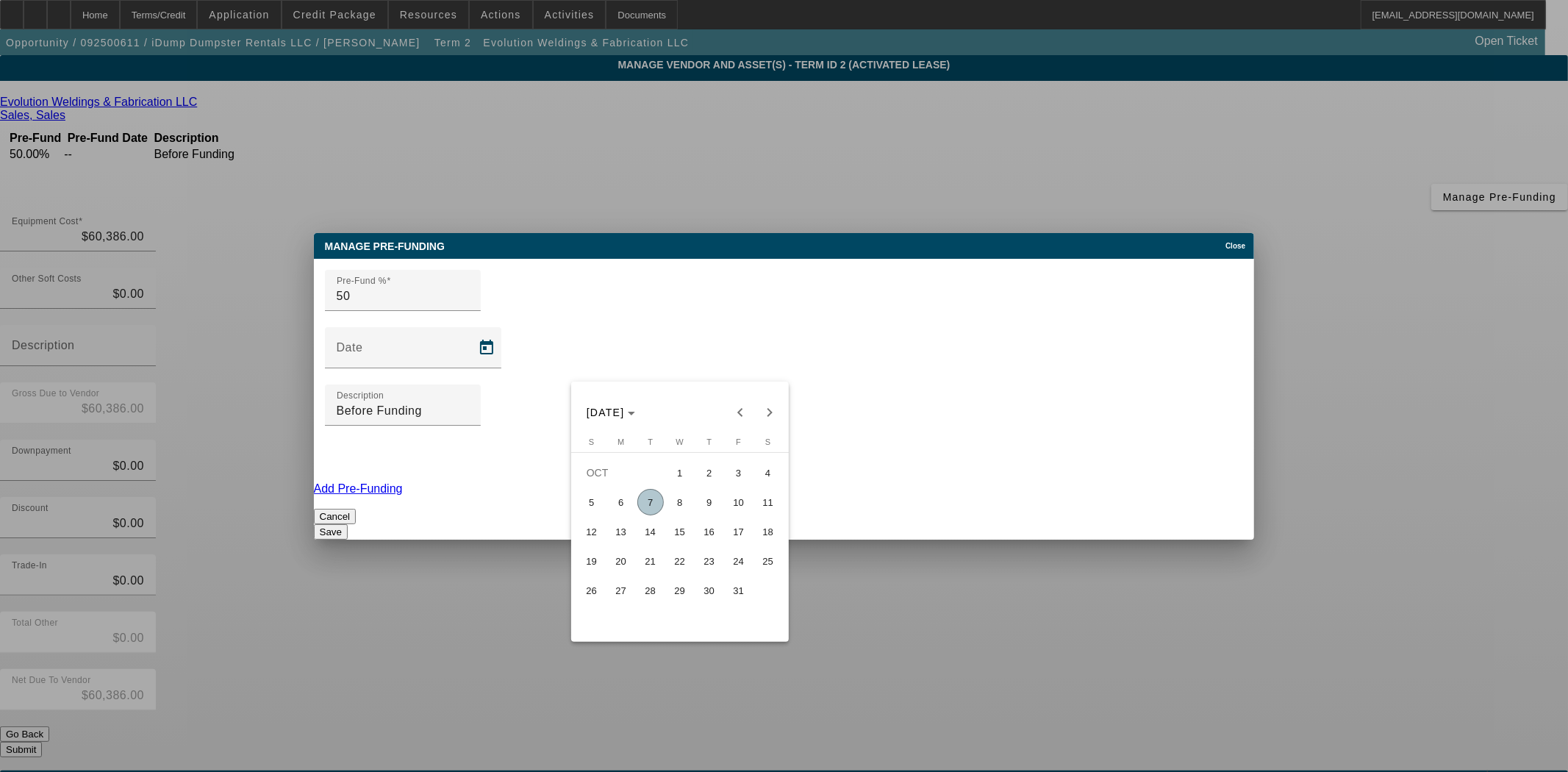
click at [738, 480] on span "3" at bounding box center [739, 473] width 27 height 27
type input "10/3/2025"
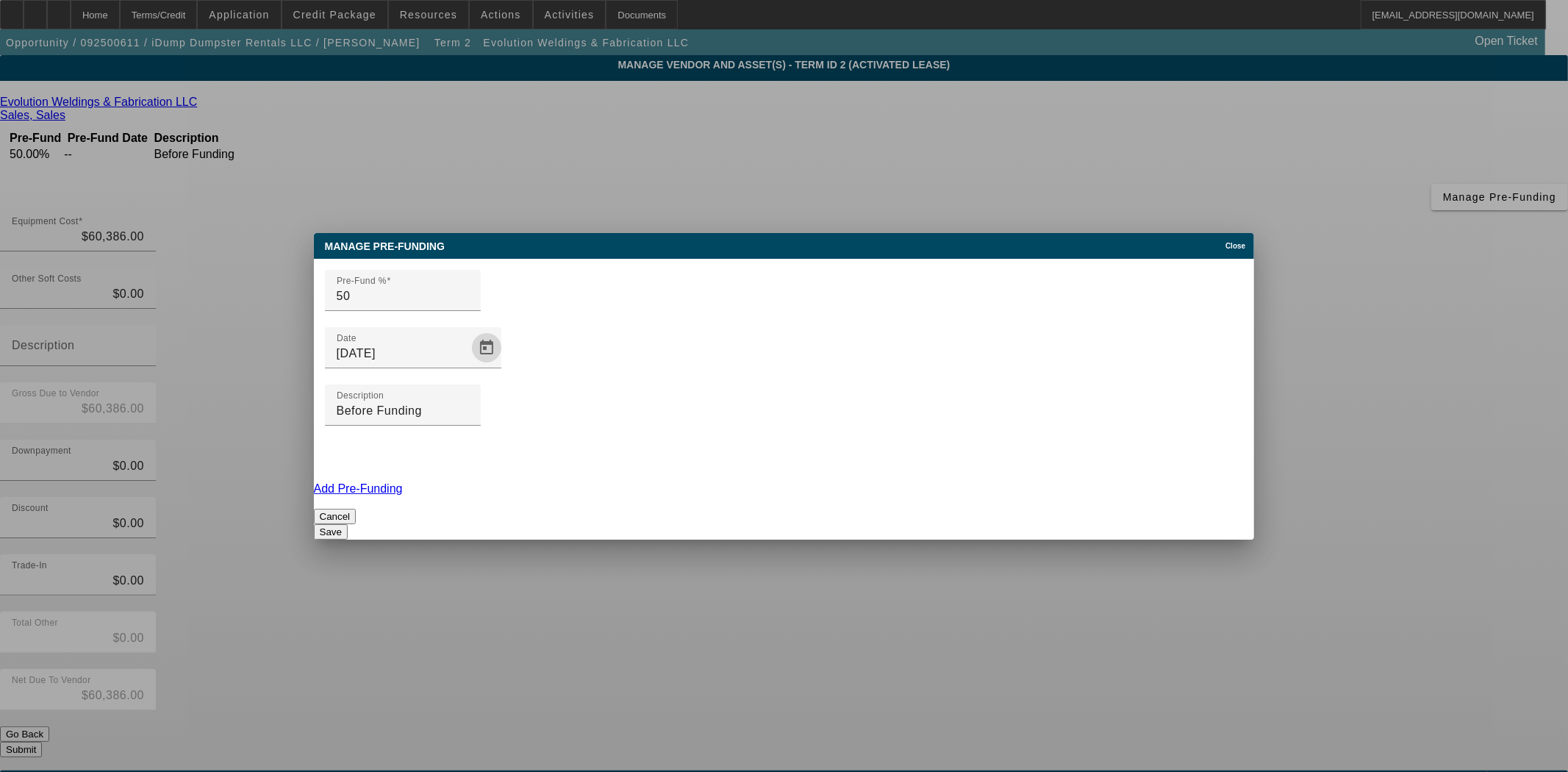
click at [347, 525] on button "Save" at bounding box center [330, 532] width 34 height 15
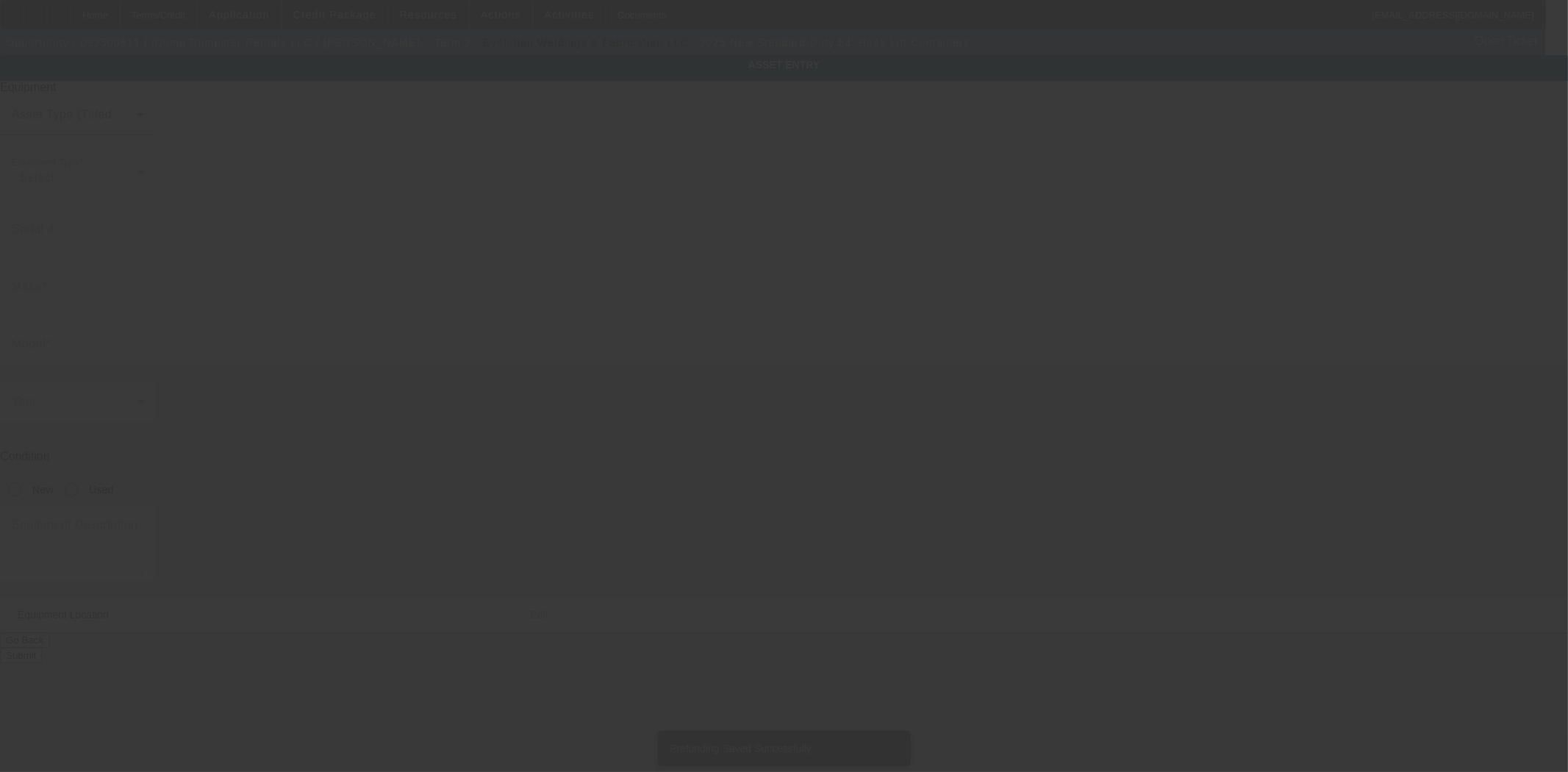
type input "Standard Duty"
type input "54' Hook Lift Containers"
radio input "true"
type textarea "Containers"
type input "267 S Davis Rd"
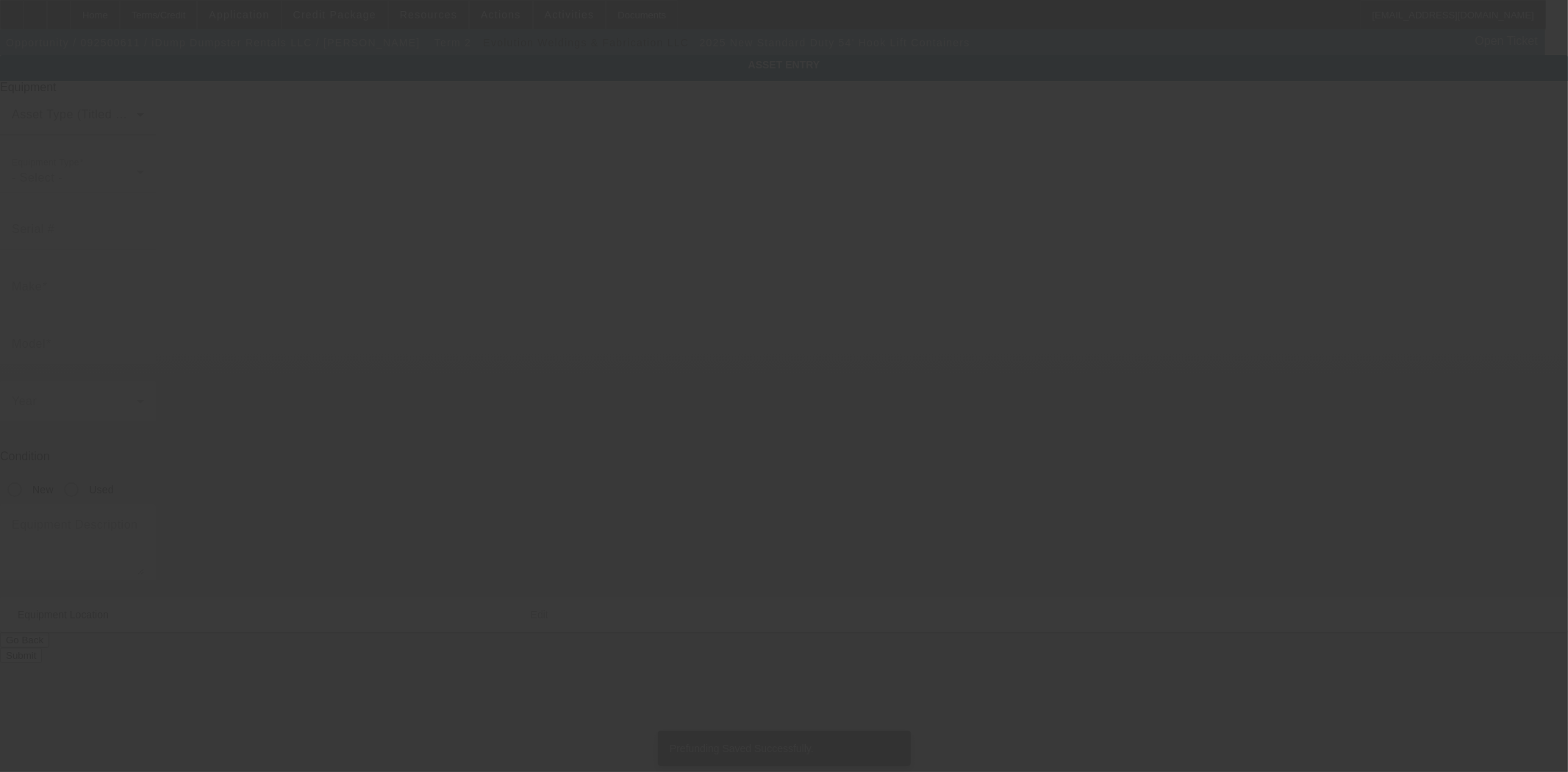
type input "Lagrange"
type input "30241"
type input "Troup"
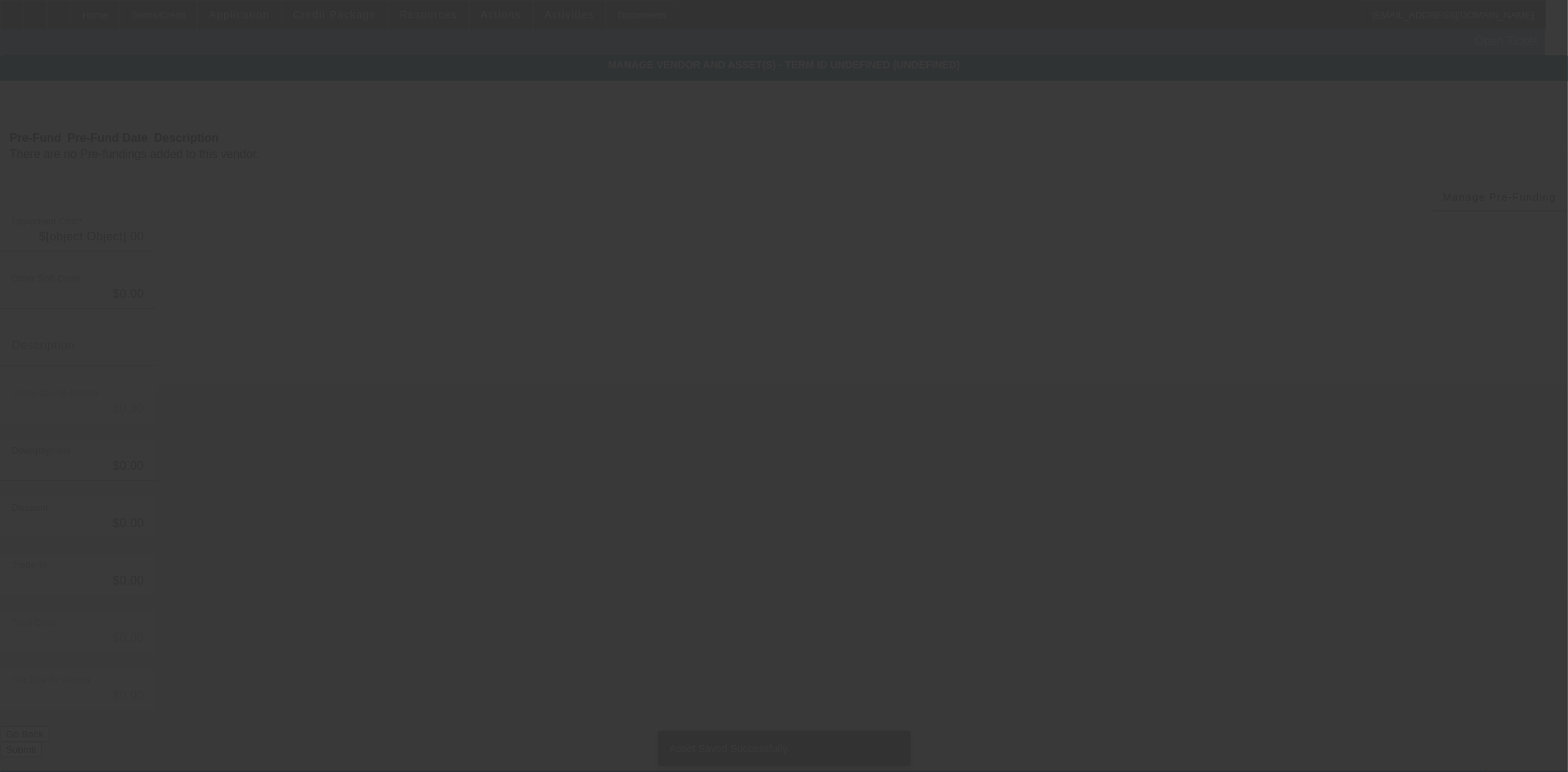
type input "$60,386.00"
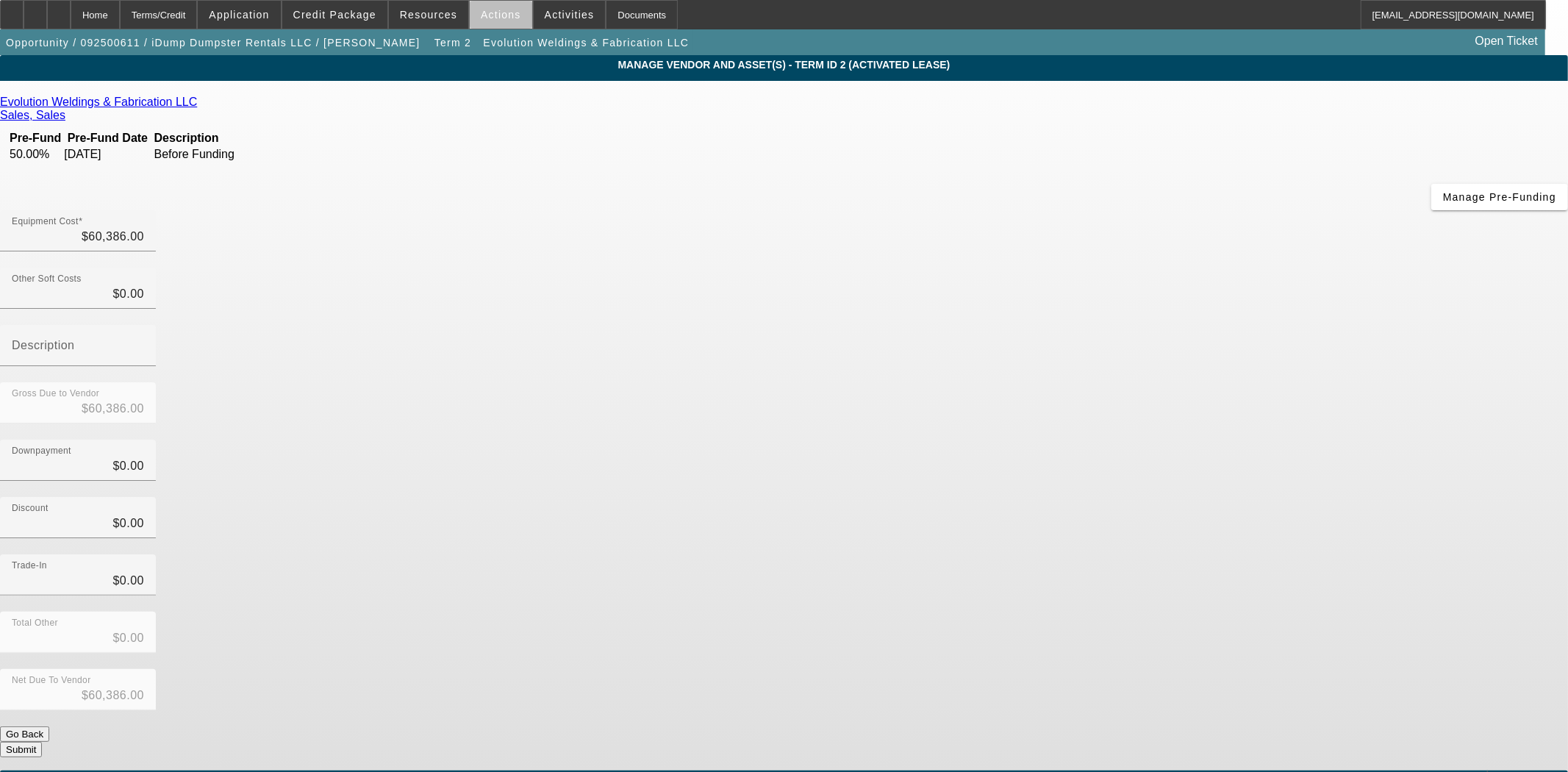
click at [495, 19] on span "Actions" at bounding box center [501, 14] width 41 height 12
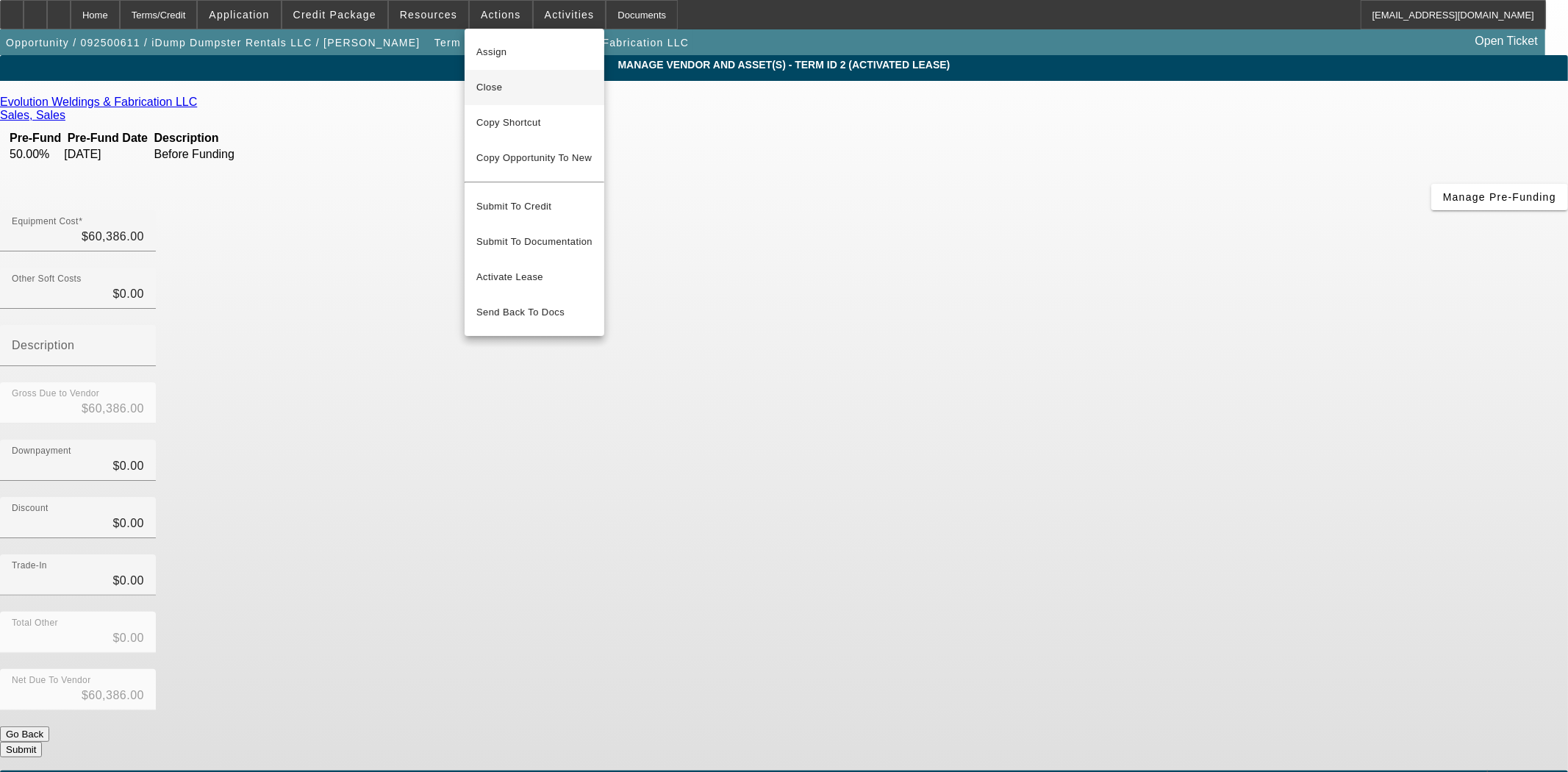
click at [511, 81] on span "Close" at bounding box center [534, 88] width 116 height 18
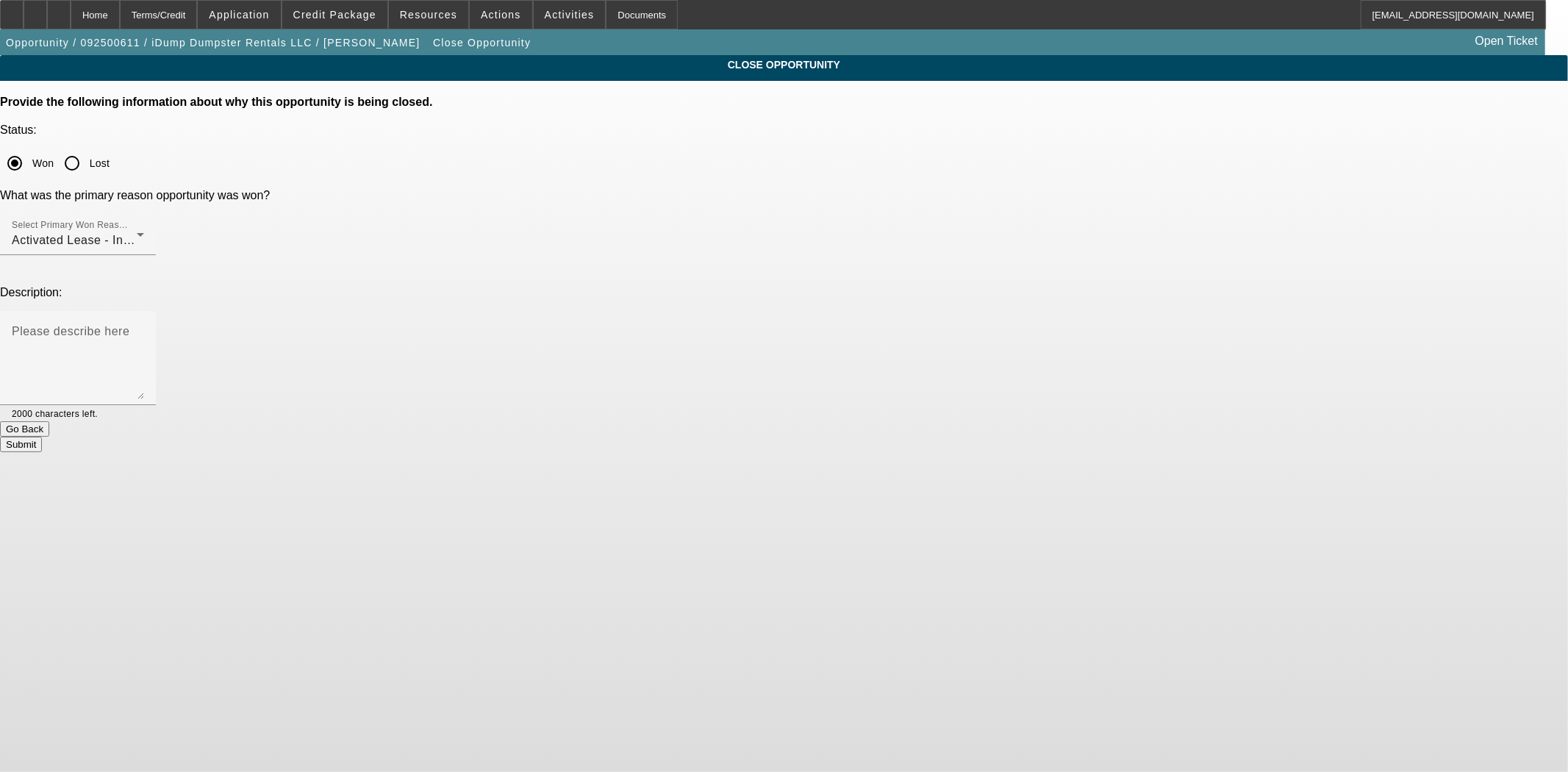
click at [42, 437] on button "Submit" at bounding box center [20, 444] width 42 height 15
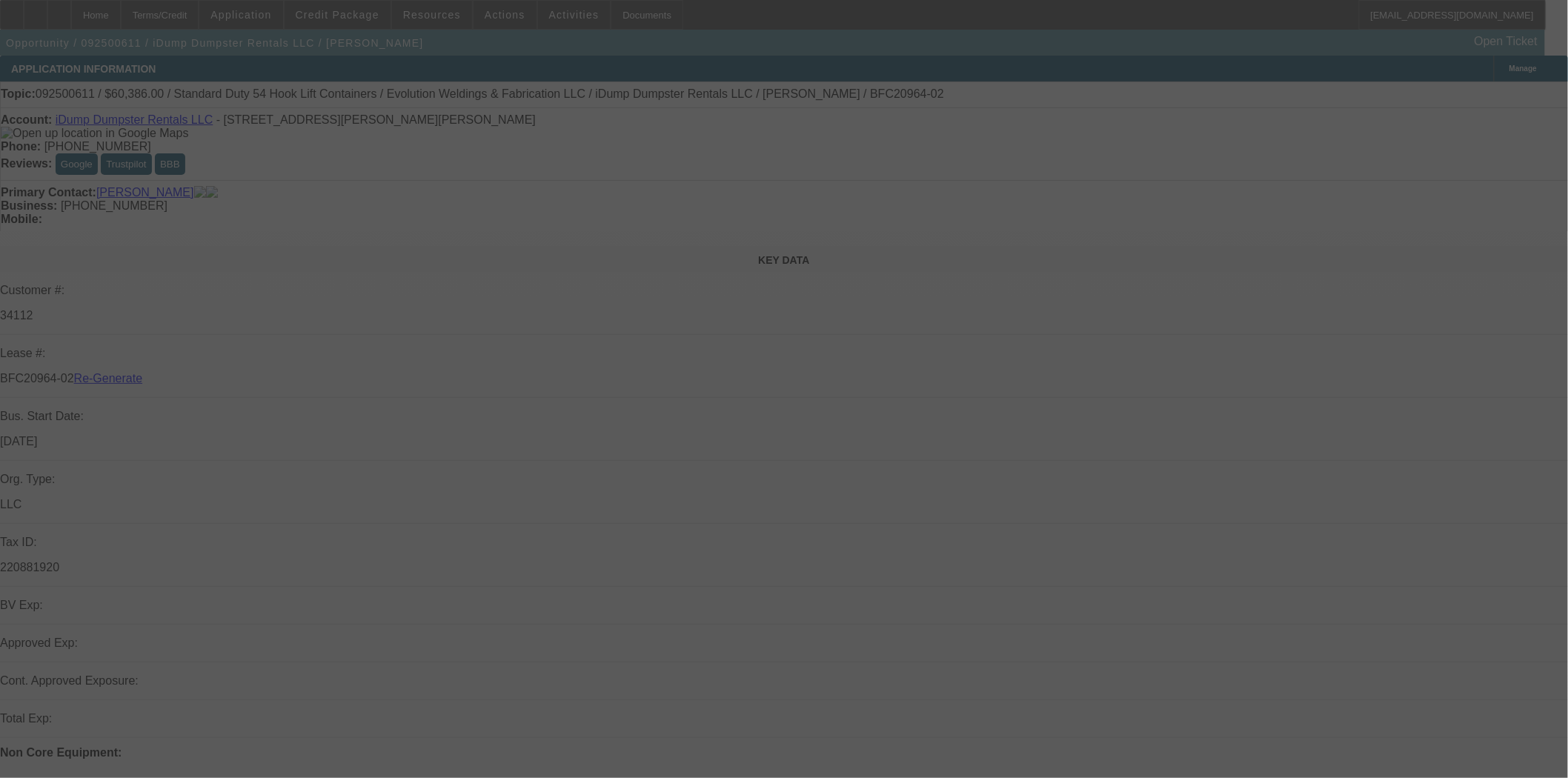
select select "4"
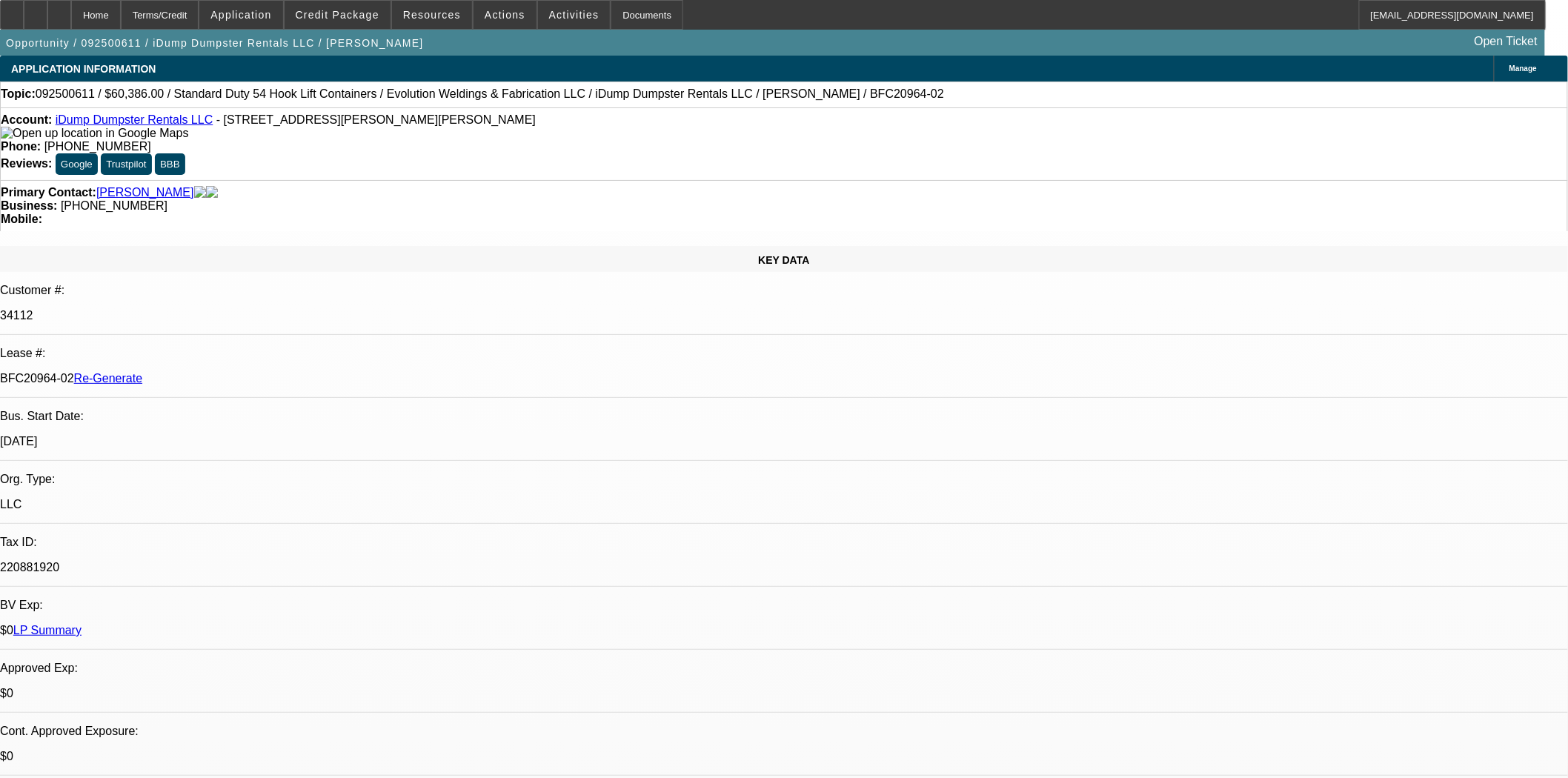
select select "0"
select select "6"
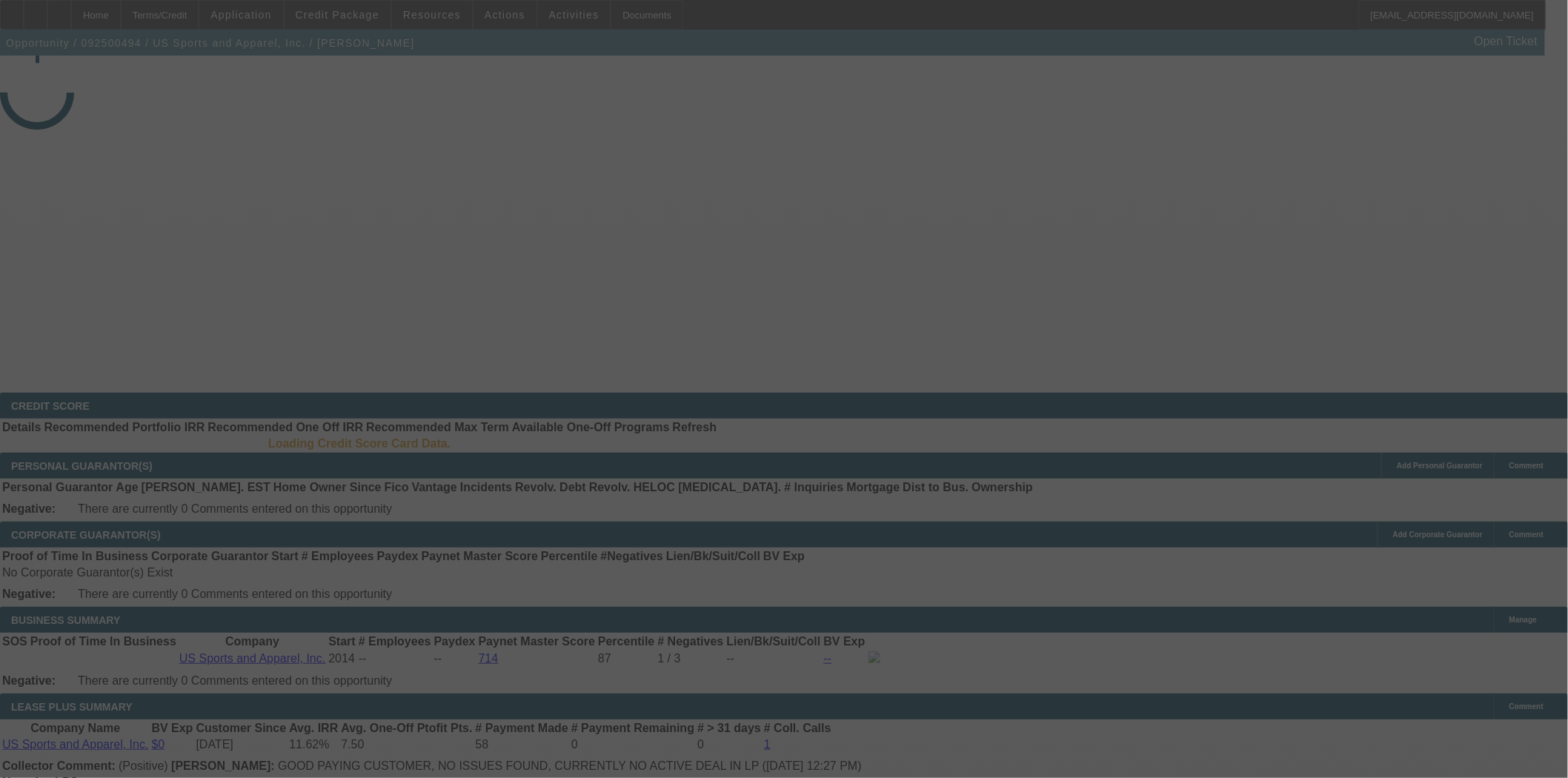
select select "4"
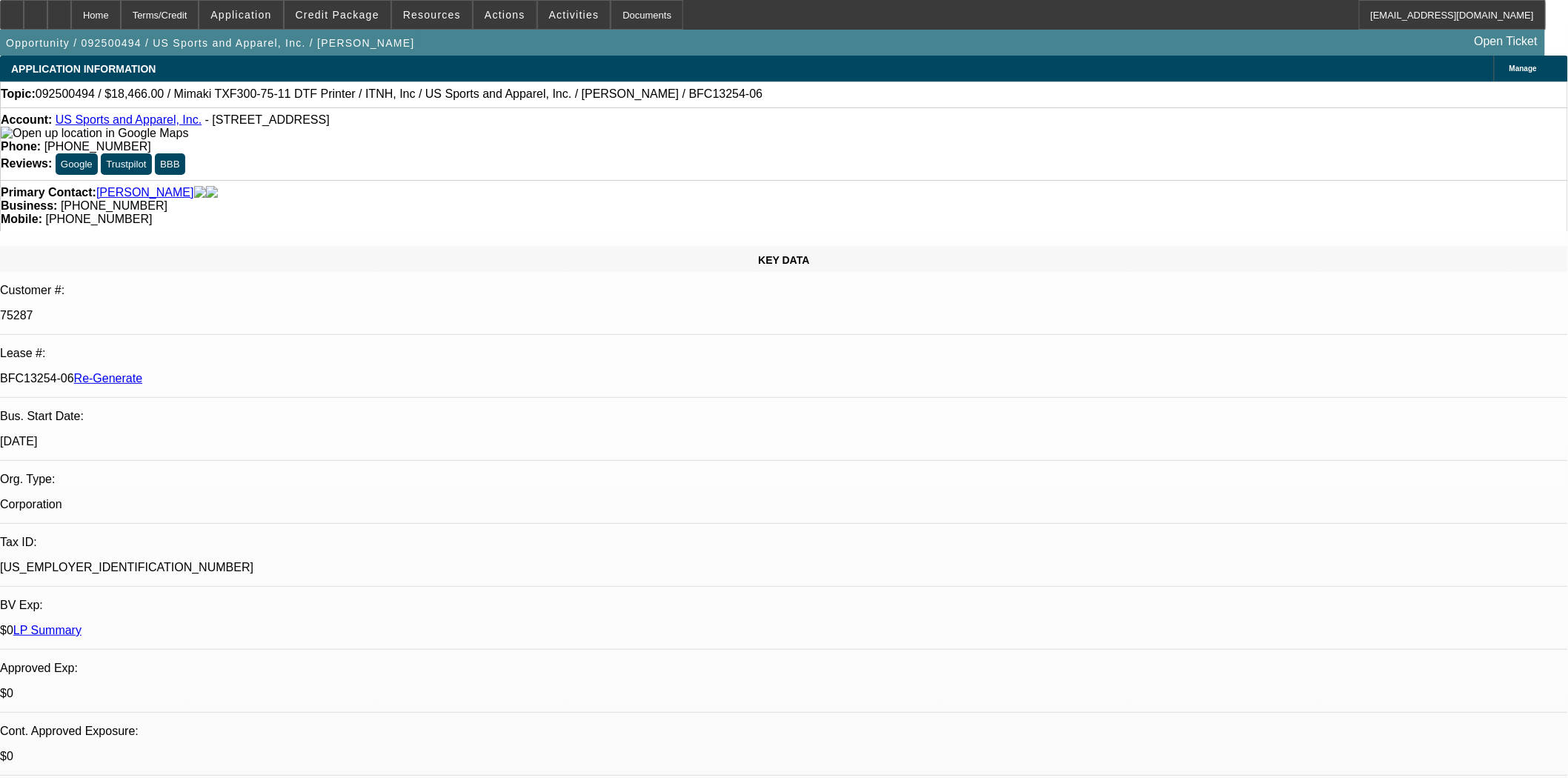
select select "0"
select select "6"
click at [438, 21] on span at bounding box center [432, 15] width 80 height 36
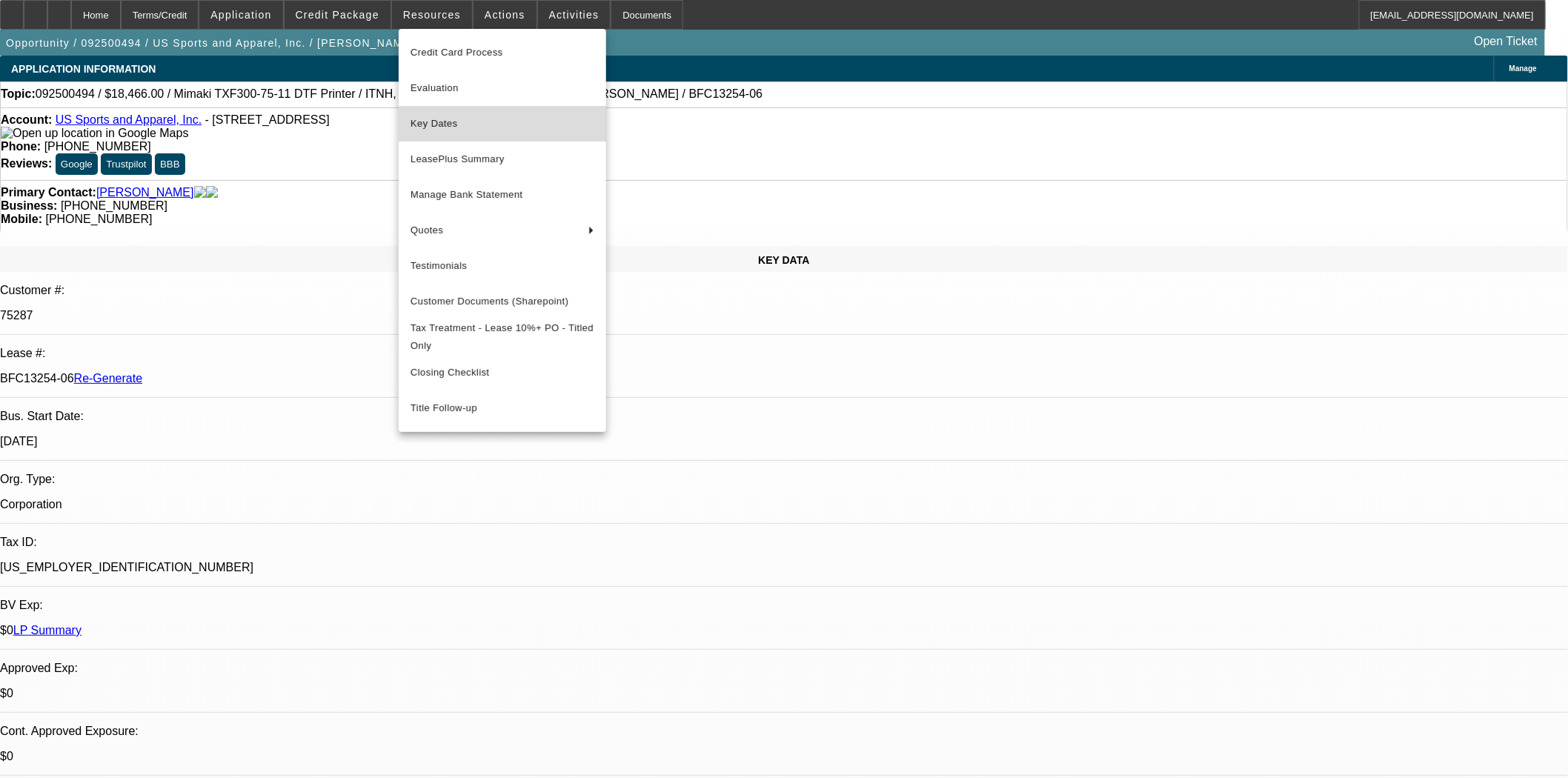
click at [446, 126] on span "Key Dates" at bounding box center [503, 124] width 184 height 18
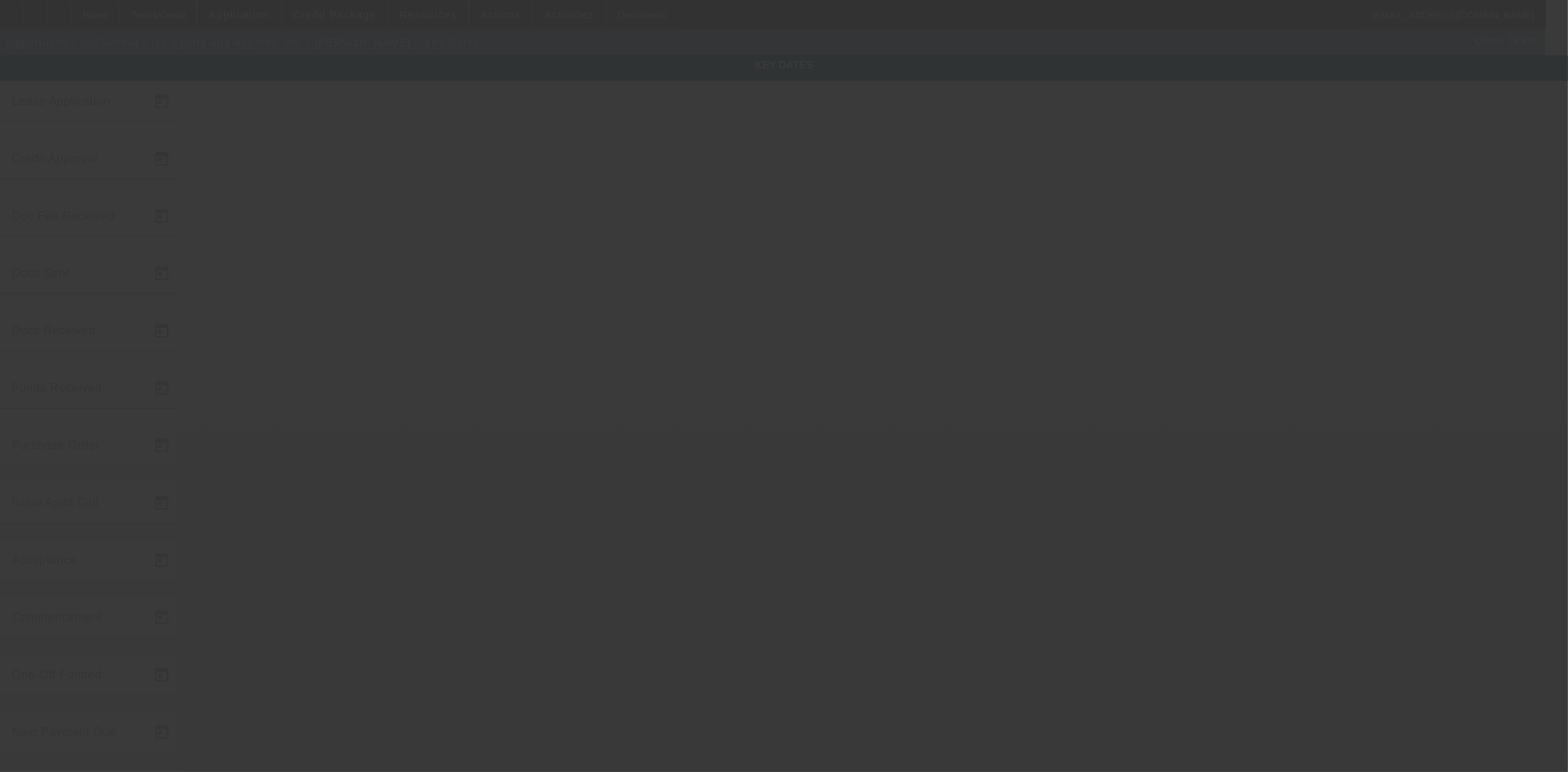
type input "9/23/2025"
type input "9/24/2025"
type input "10/3/2025"
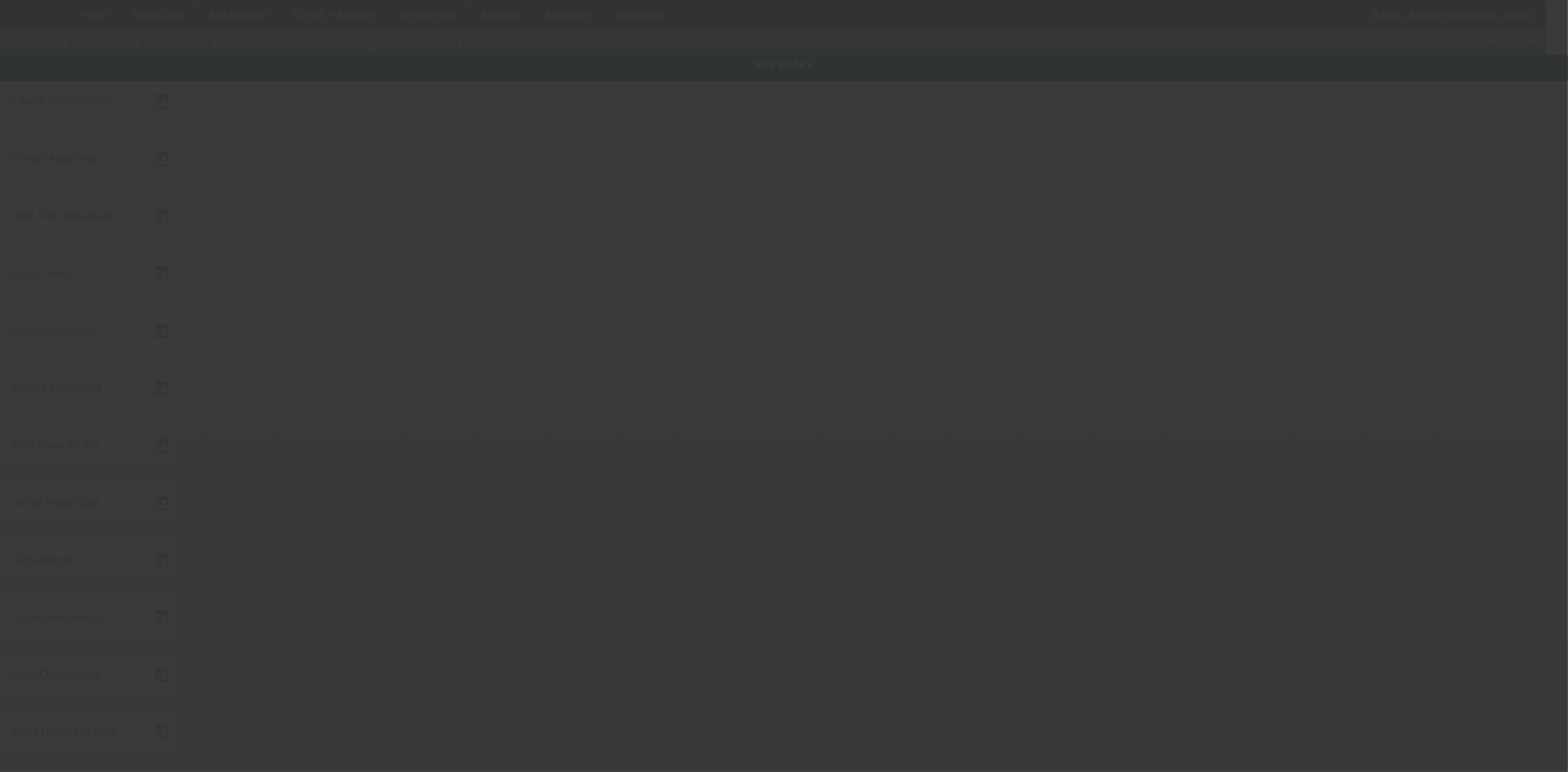
type input "10/3/2025"
type input "11/1/2025"
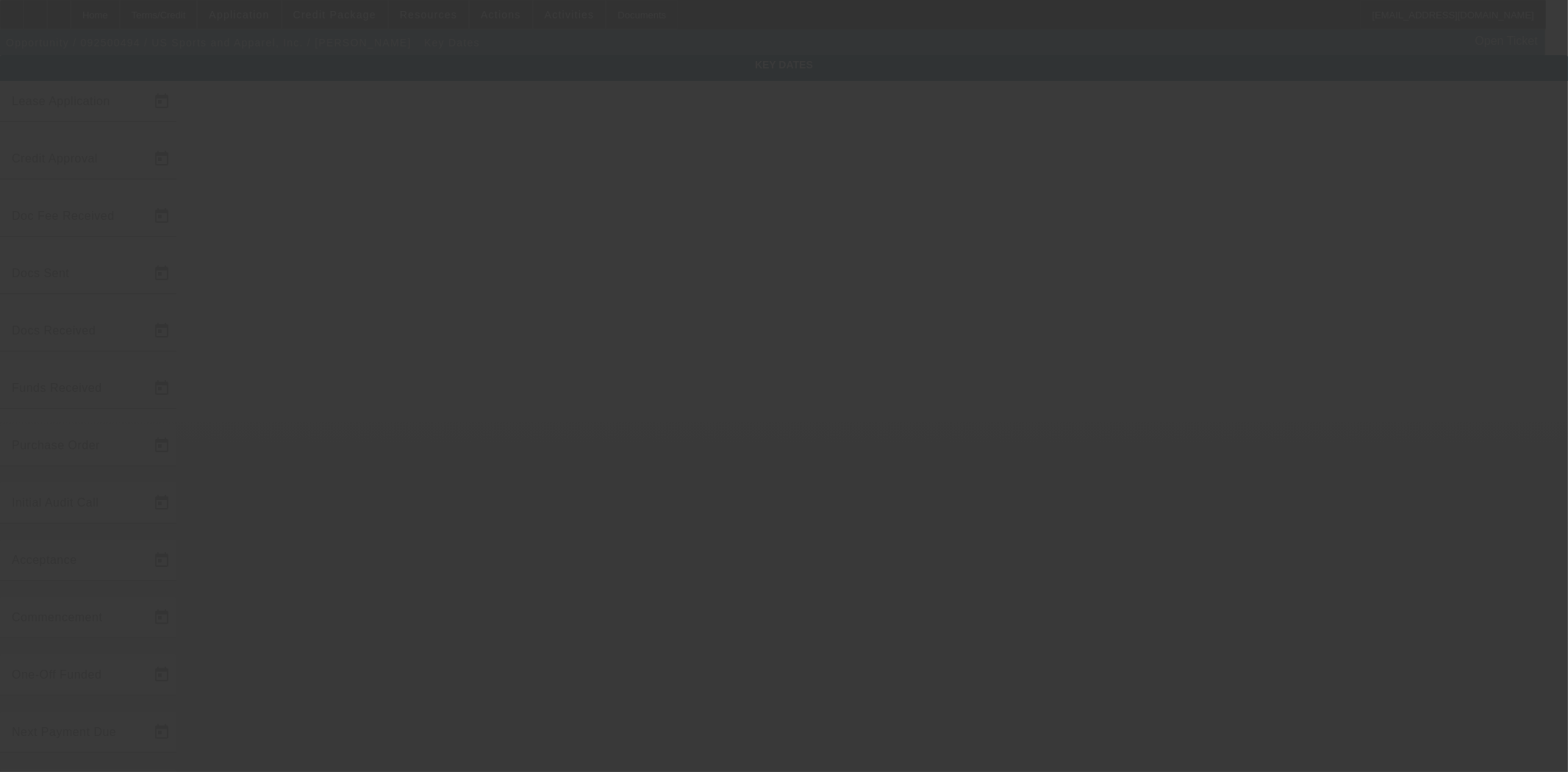
type input "12/1/2025"
type input "10/3/2025"
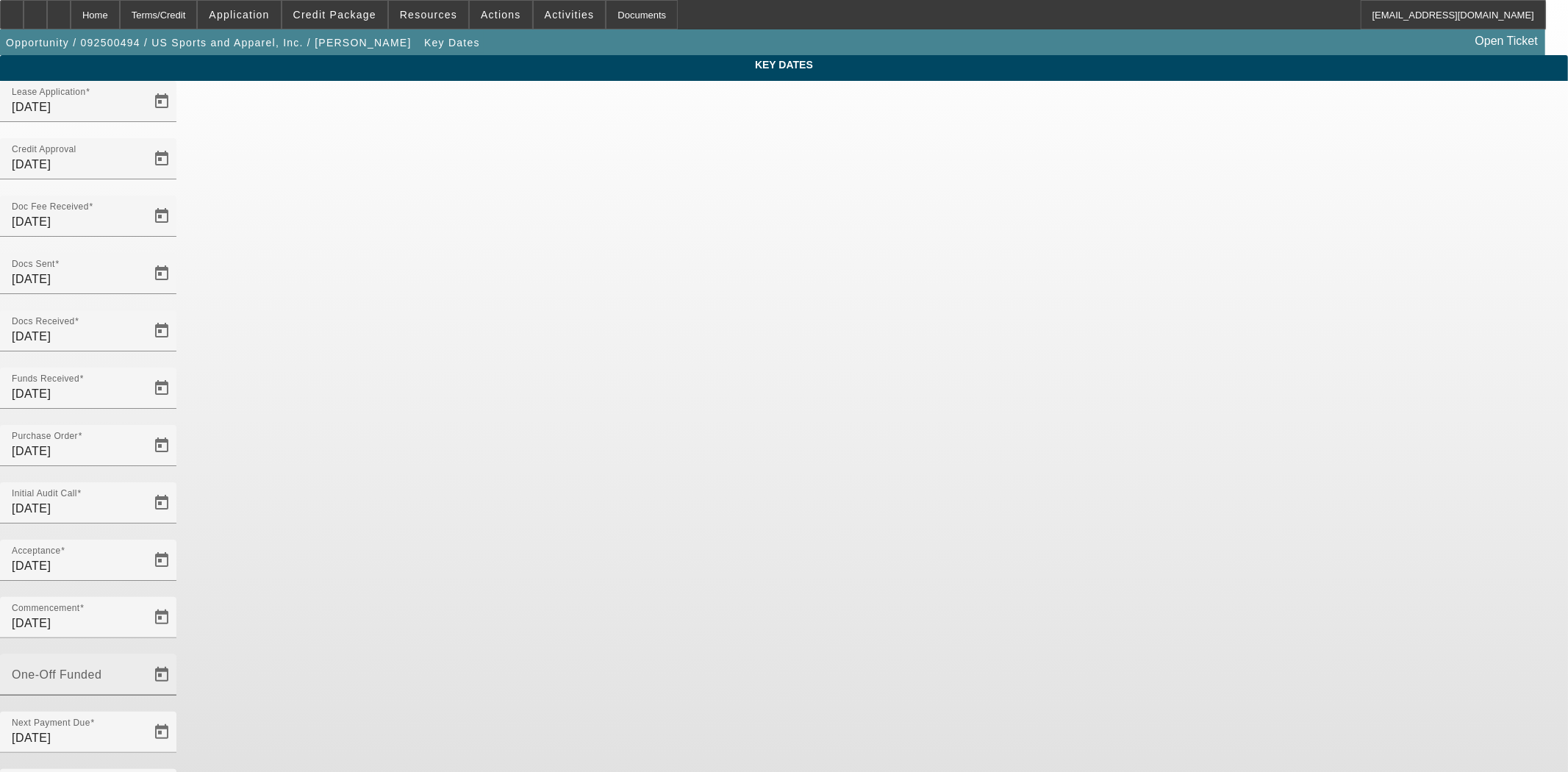
click at [144, 654] on div "One-Off Funded" at bounding box center [77, 675] width 132 height 41
type input "10/6/2025"
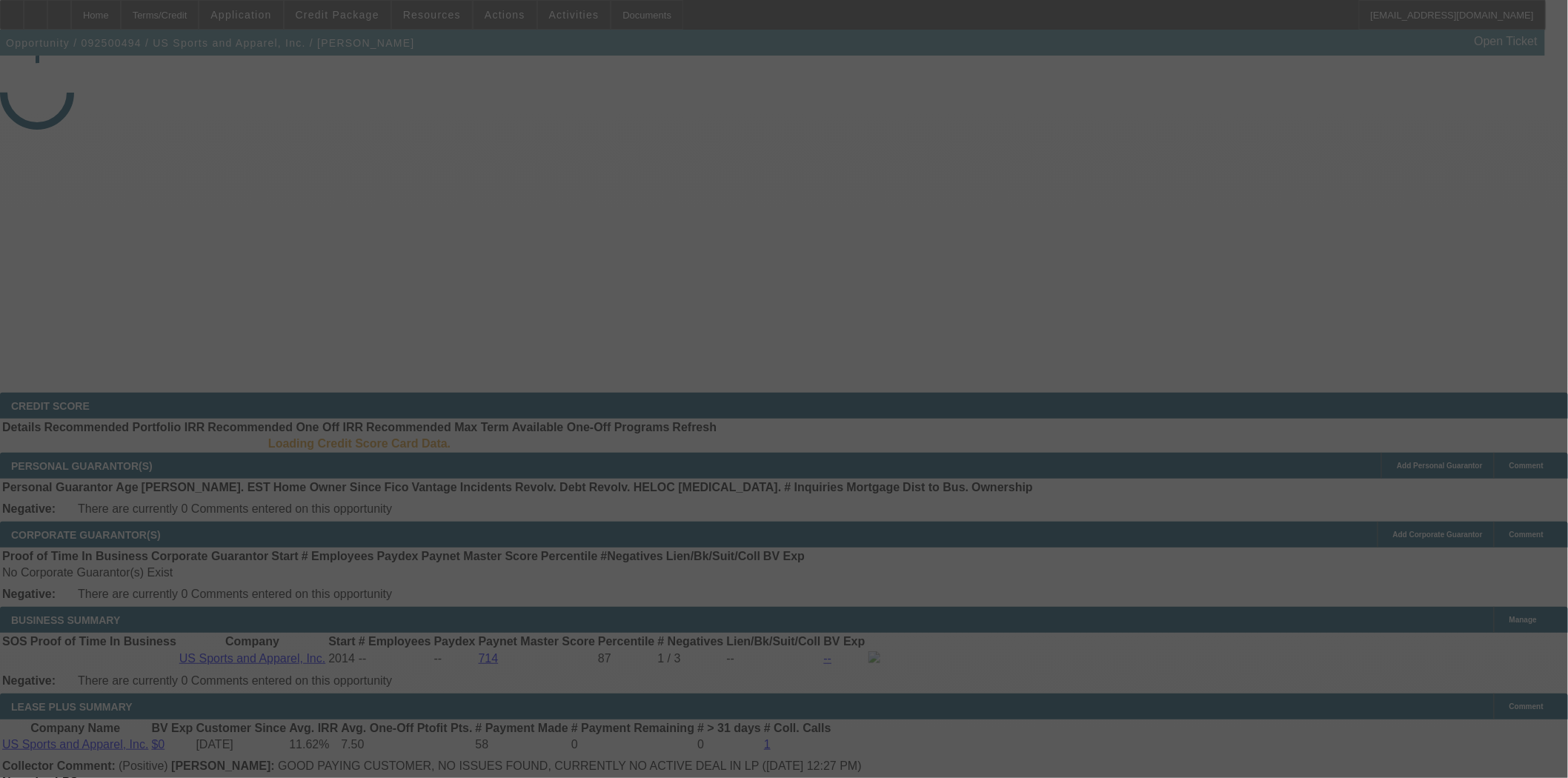
select select "4"
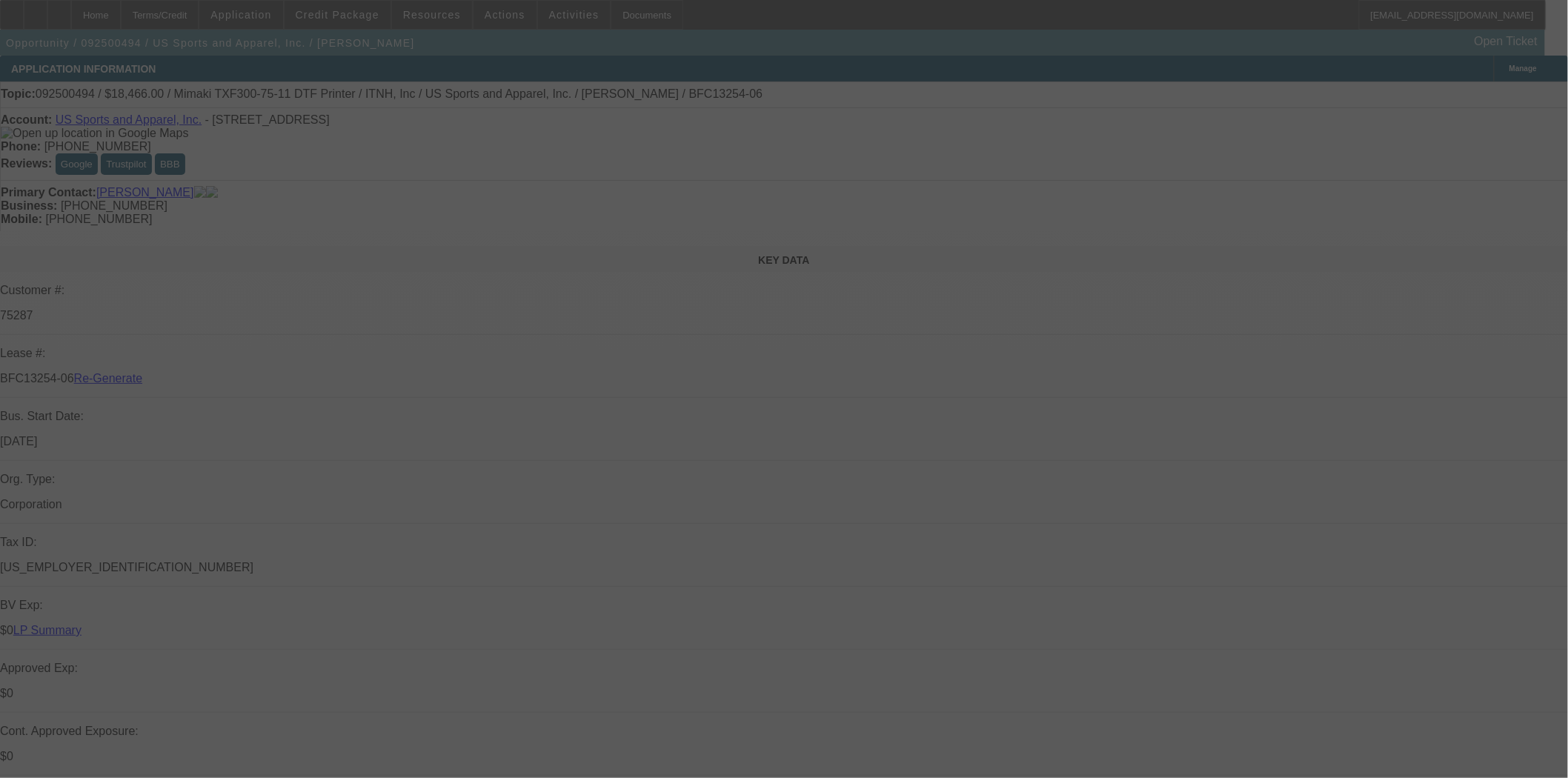
select select "0"
select select "6"
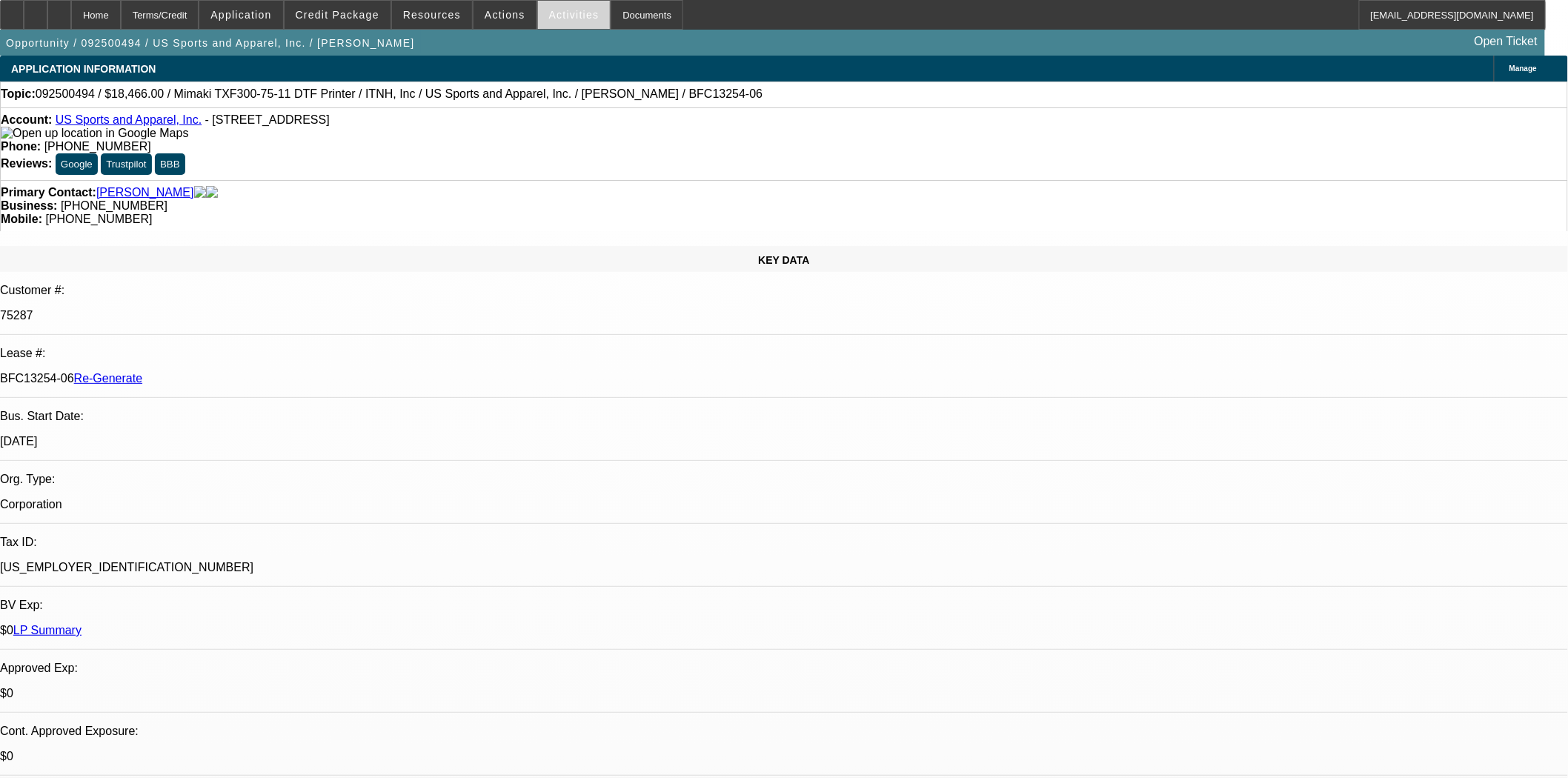
click at [563, 15] on span "Activities" at bounding box center [574, 14] width 50 height 12
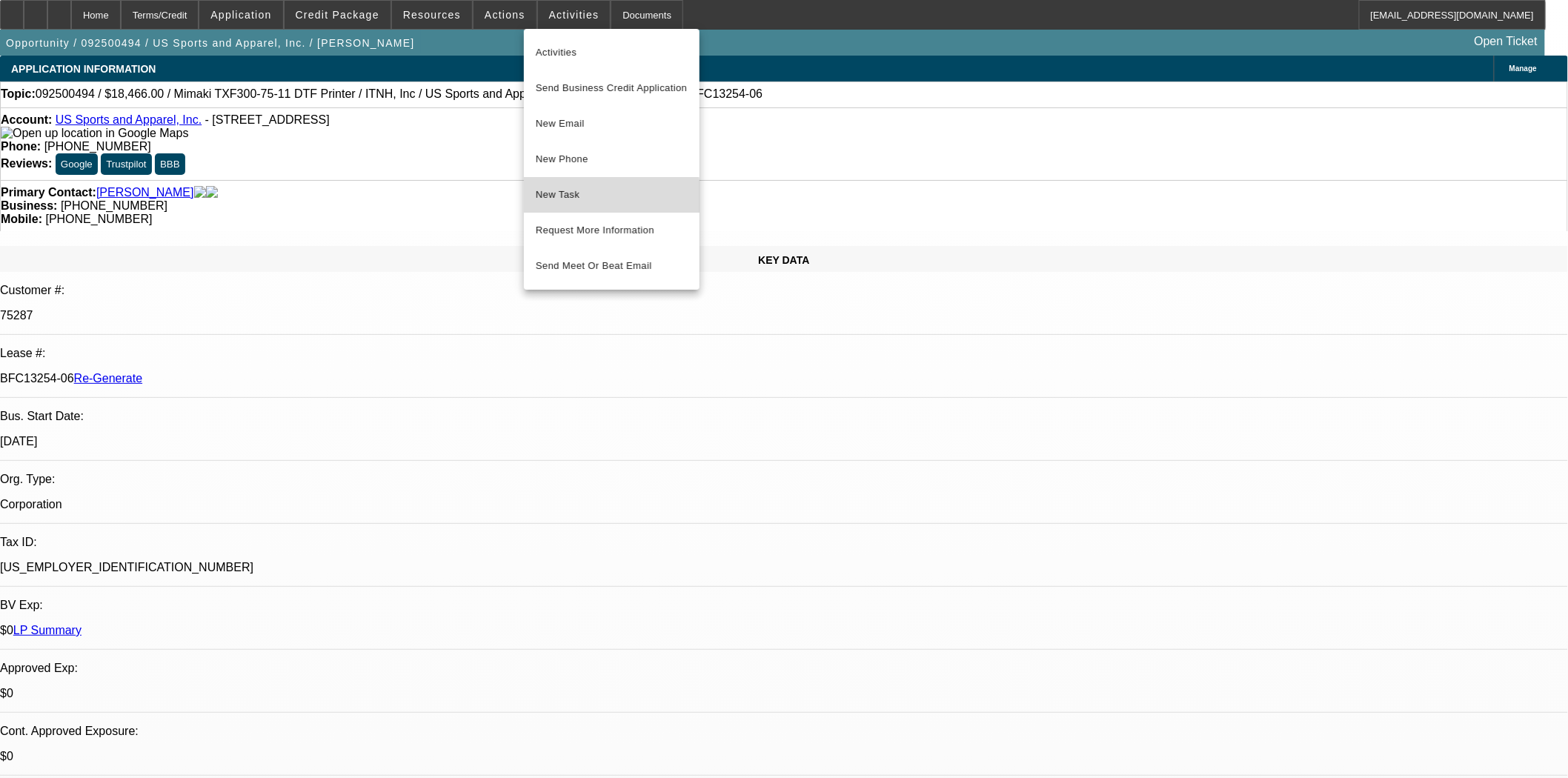
click at [581, 198] on span "New Task" at bounding box center [612, 195] width 152 height 18
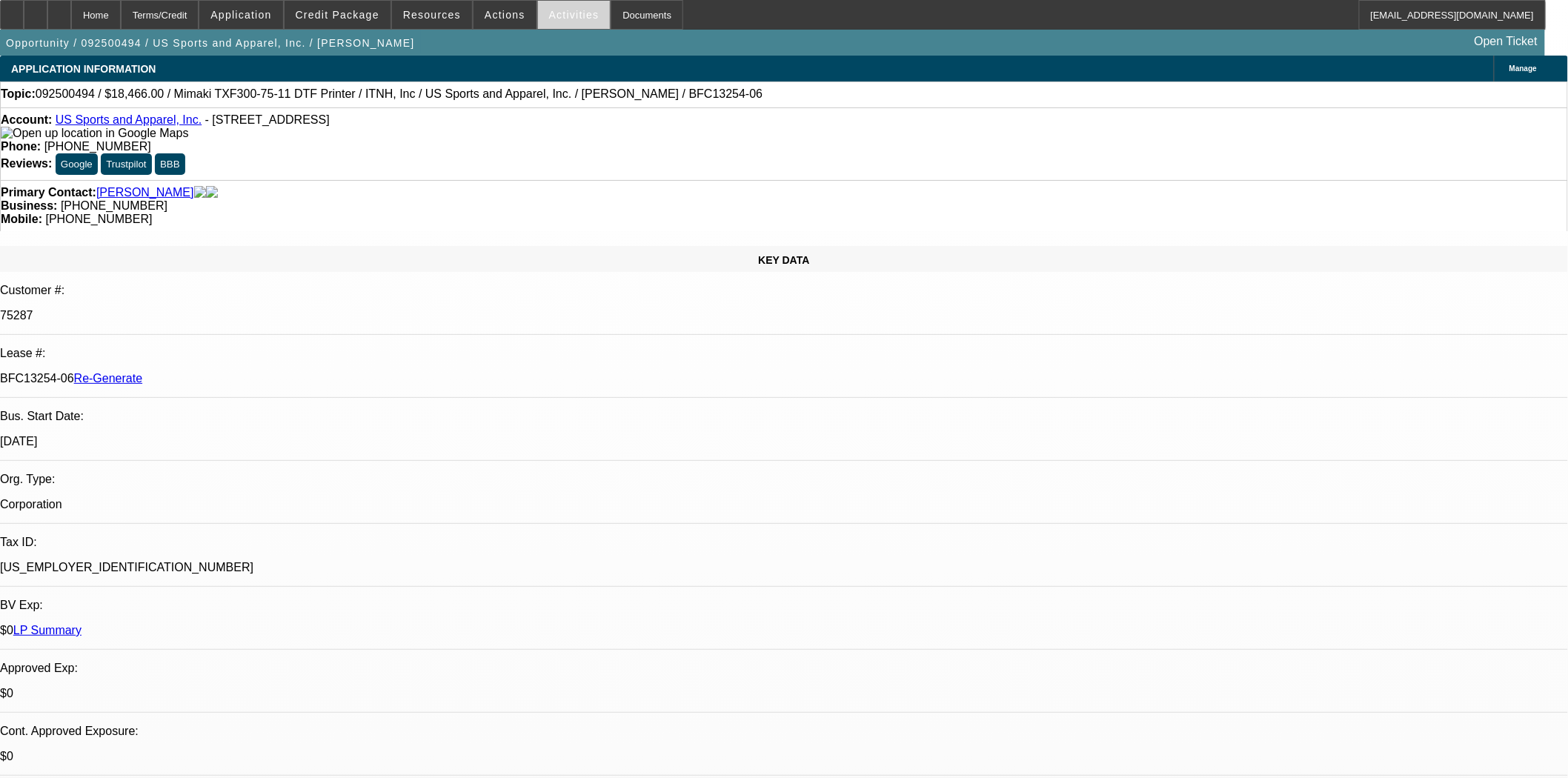
click at [549, 15] on span "Activities" at bounding box center [574, 14] width 50 height 12
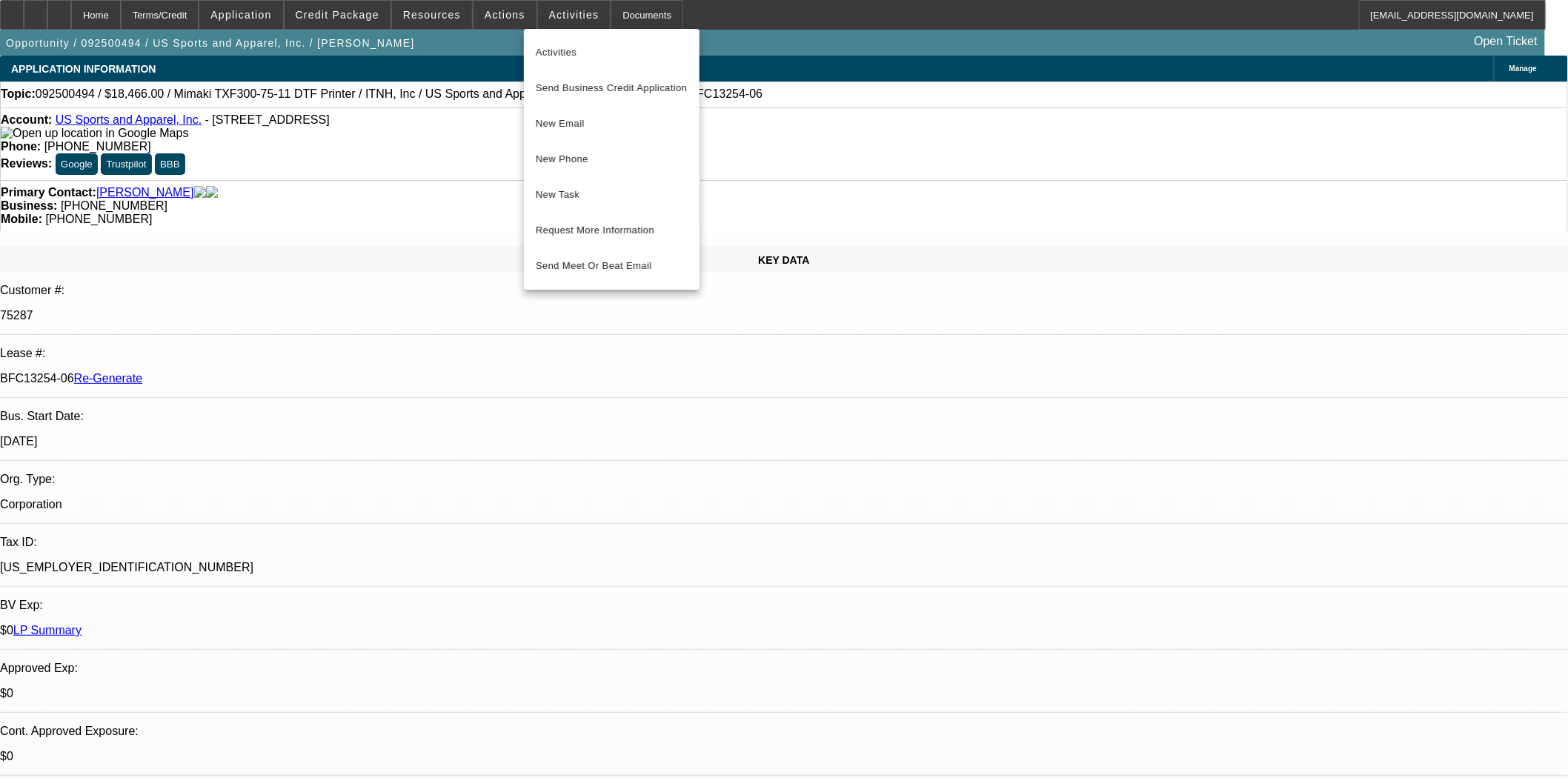
click at [775, 63] on div at bounding box center [784, 389] width 1568 height 778
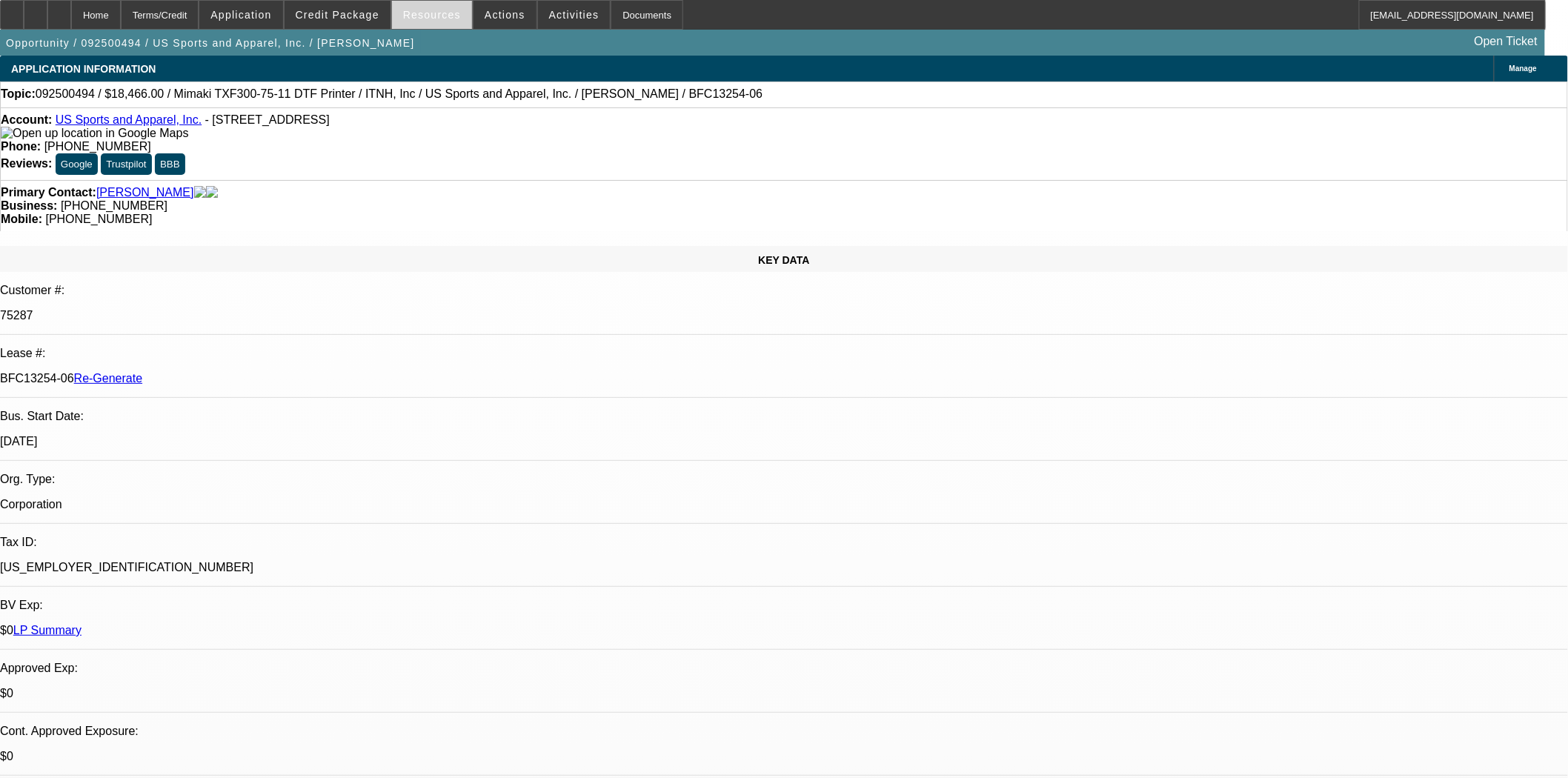
click at [446, 18] on span "Resources" at bounding box center [431, 14] width 58 height 12
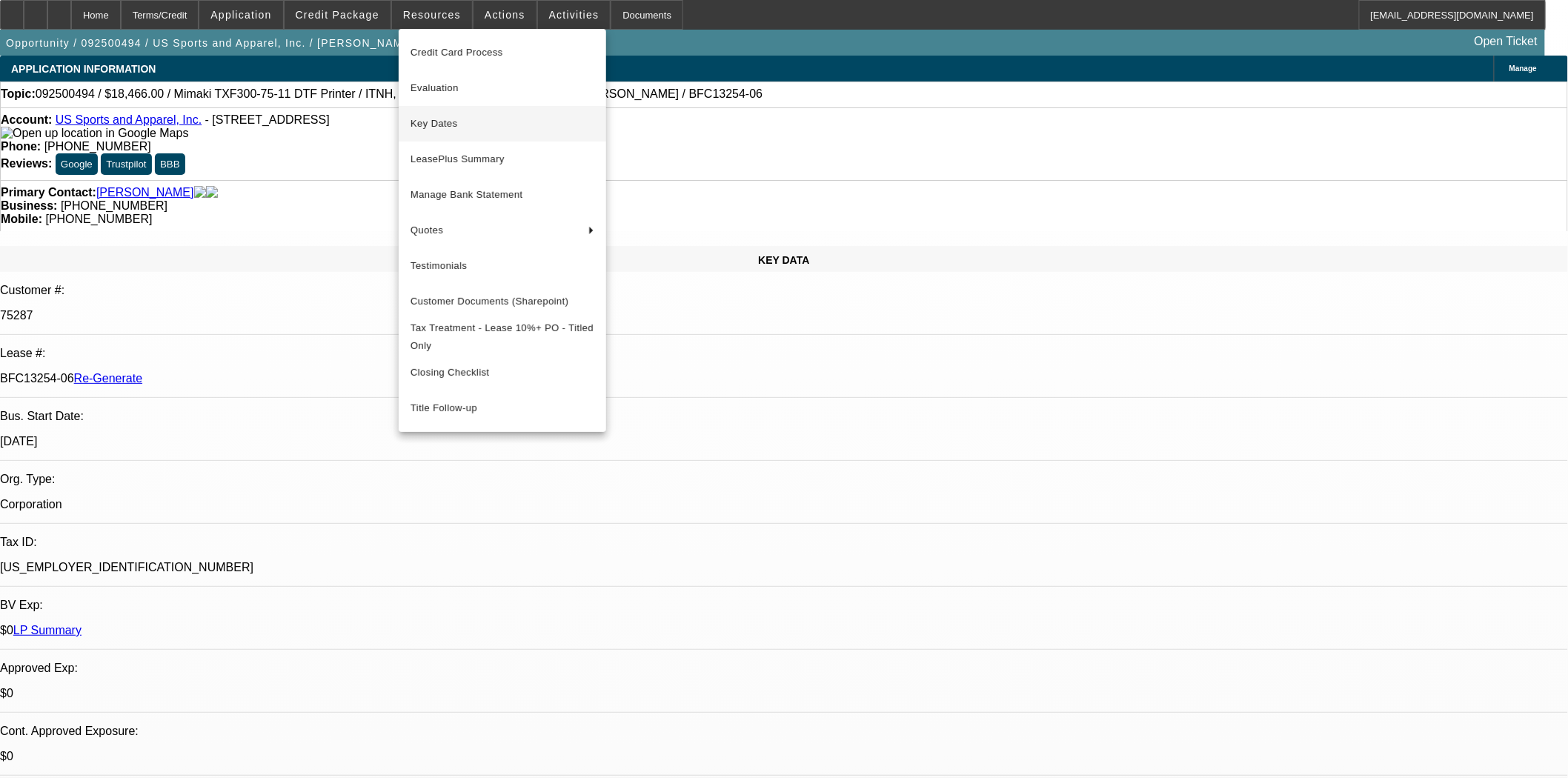
click at [450, 119] on span "Key Dates" at bounding box center [503, 124] width 184 height 18
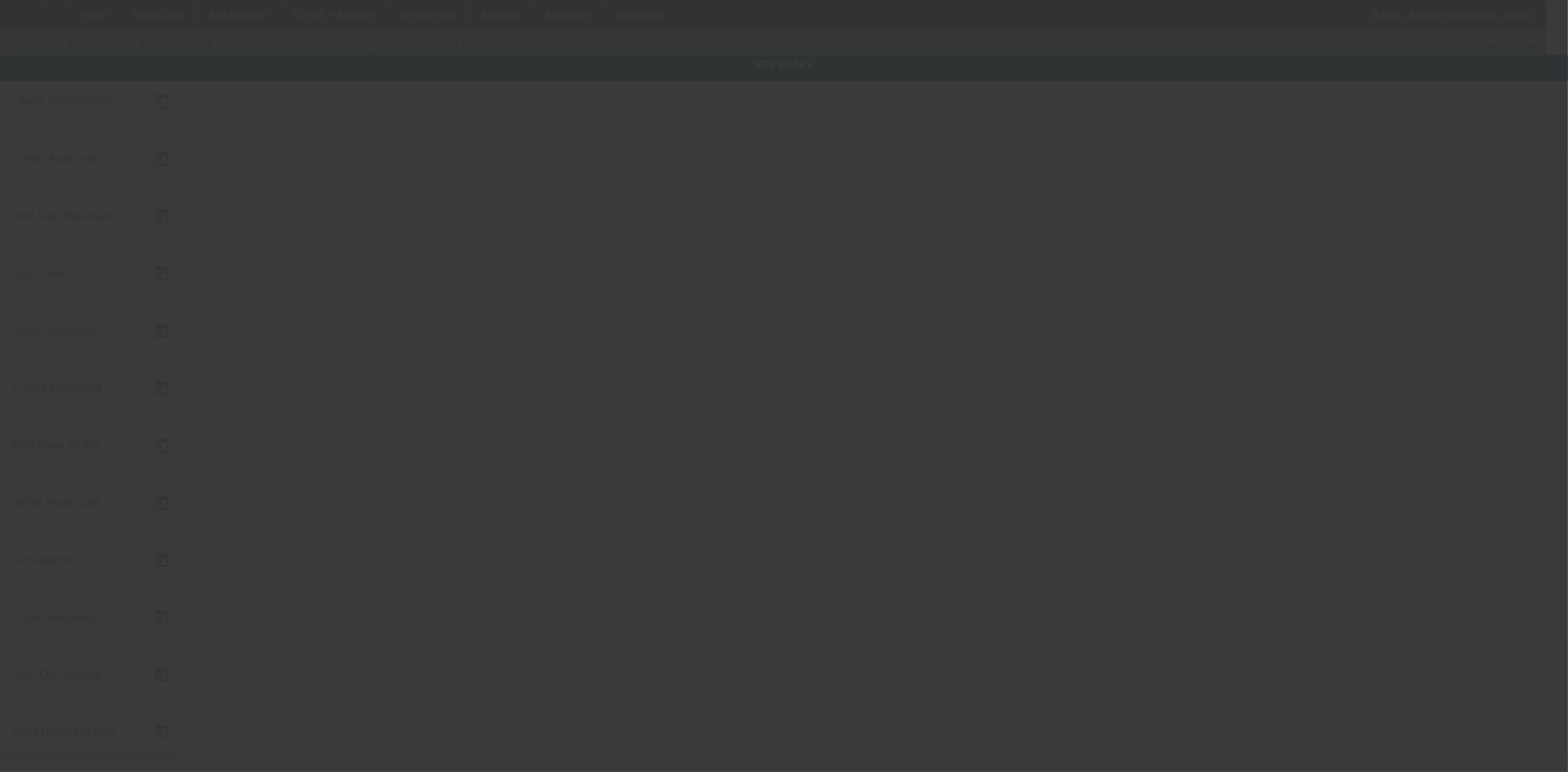
type input "9/23/2025"
type input "9/24/2025"
type input "10/3/2025"
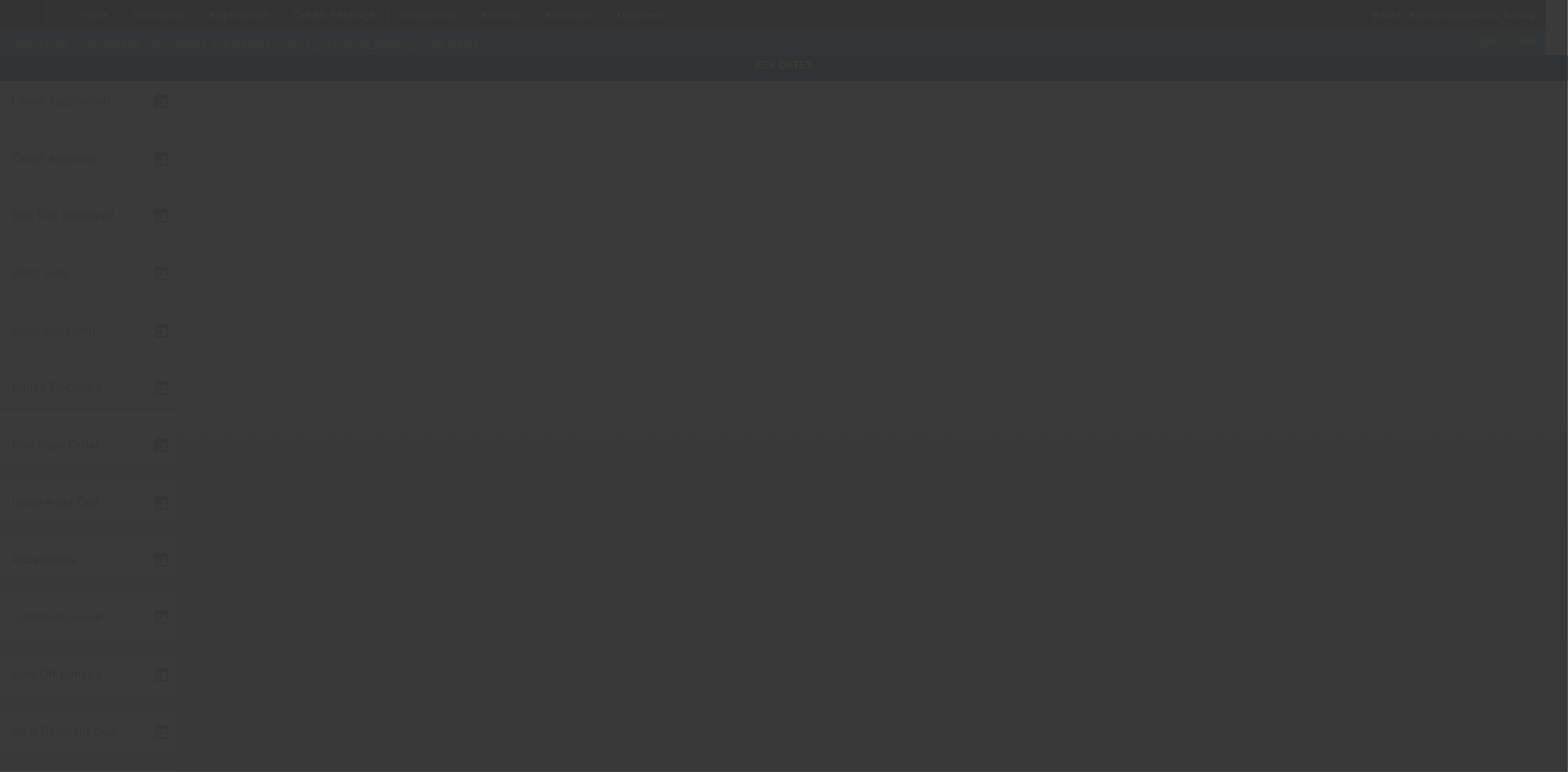
type input "10/3/2025"
type input "11/1/2025"
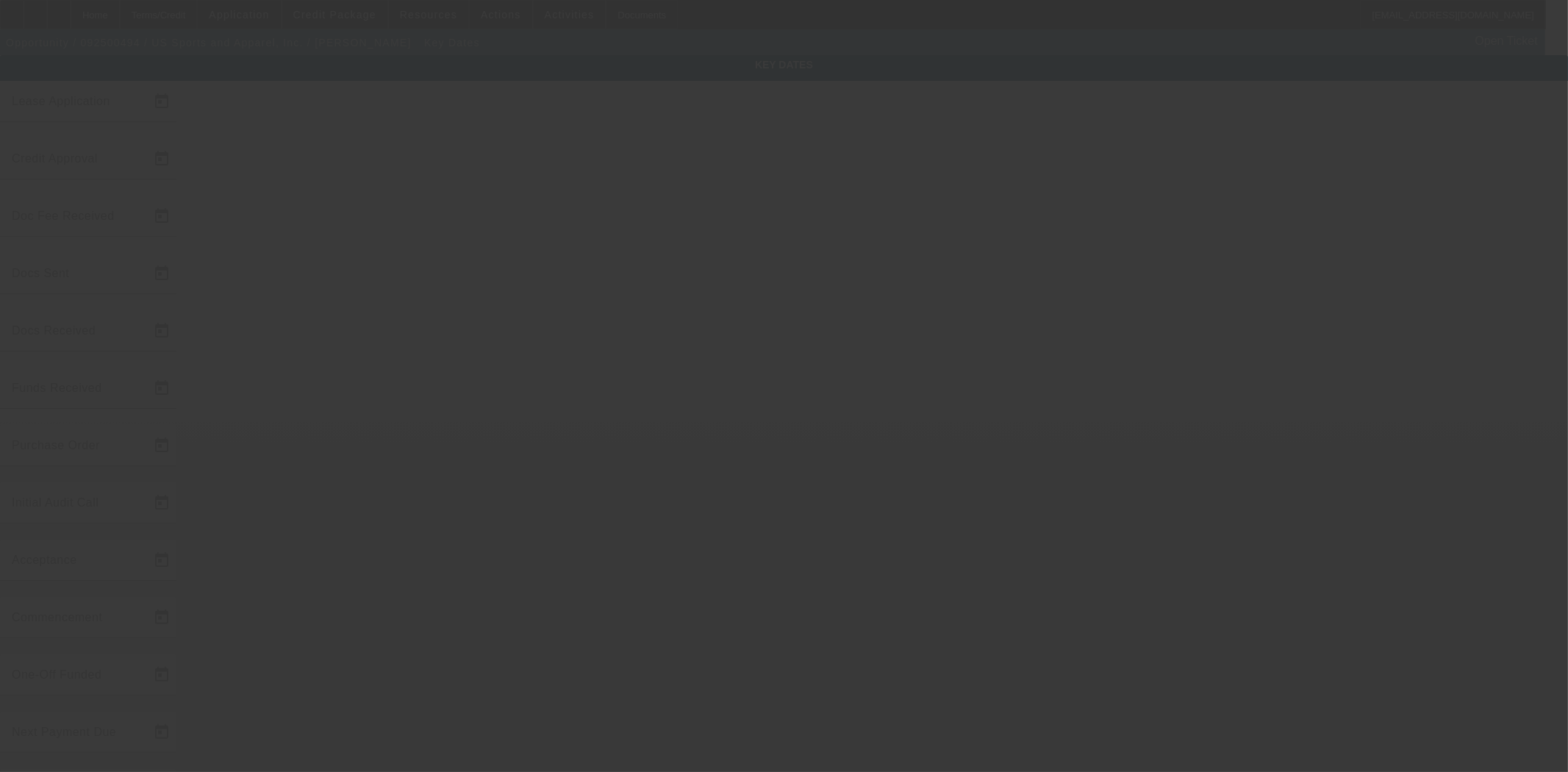
type input "10/6/2025"
type input "12/1/2025"
type input "10/3/2025"
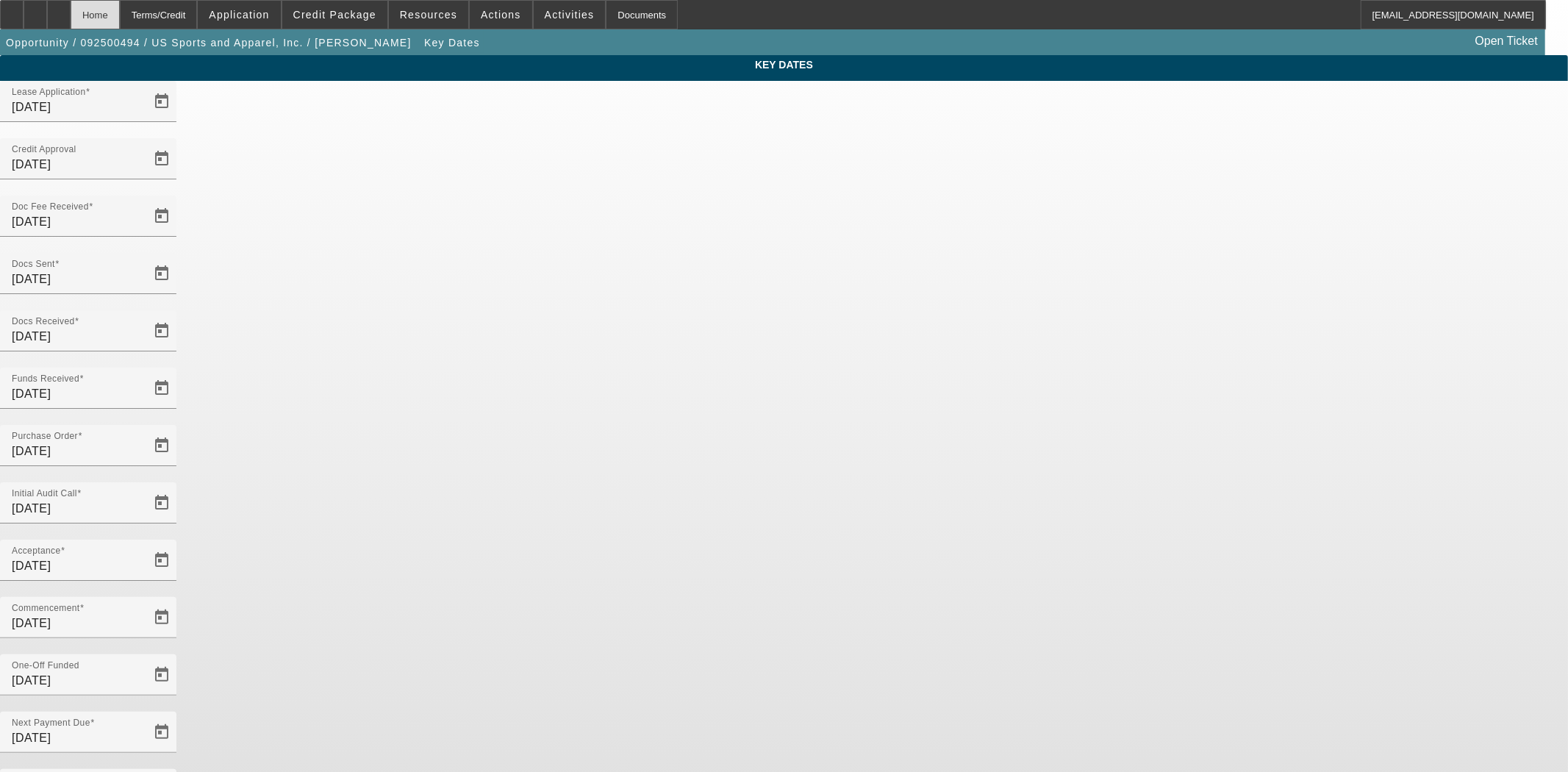
click at [120, 18] on div "Home" at bounding box center [96, 14] width 50 height 29
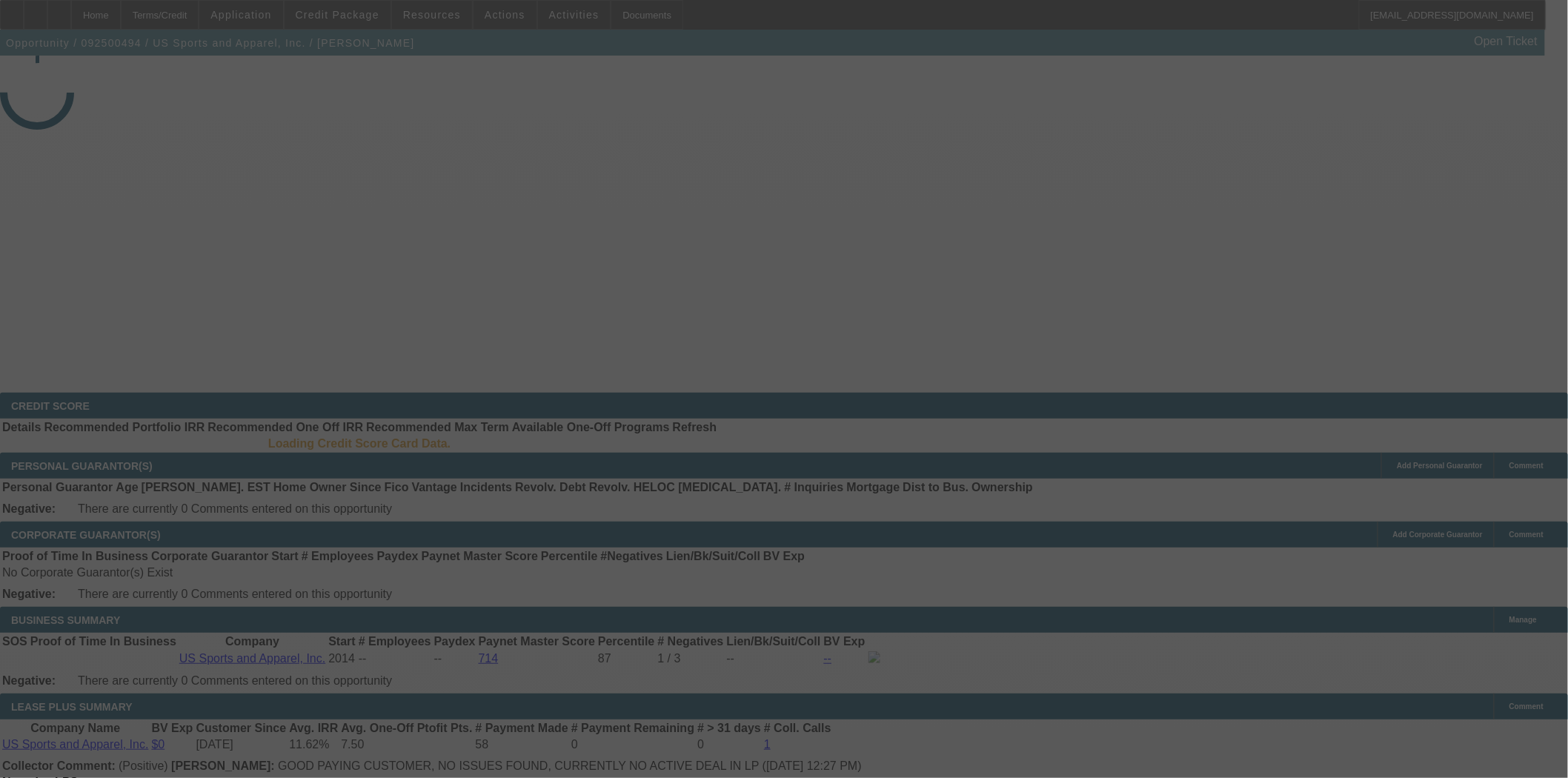
select select "4"
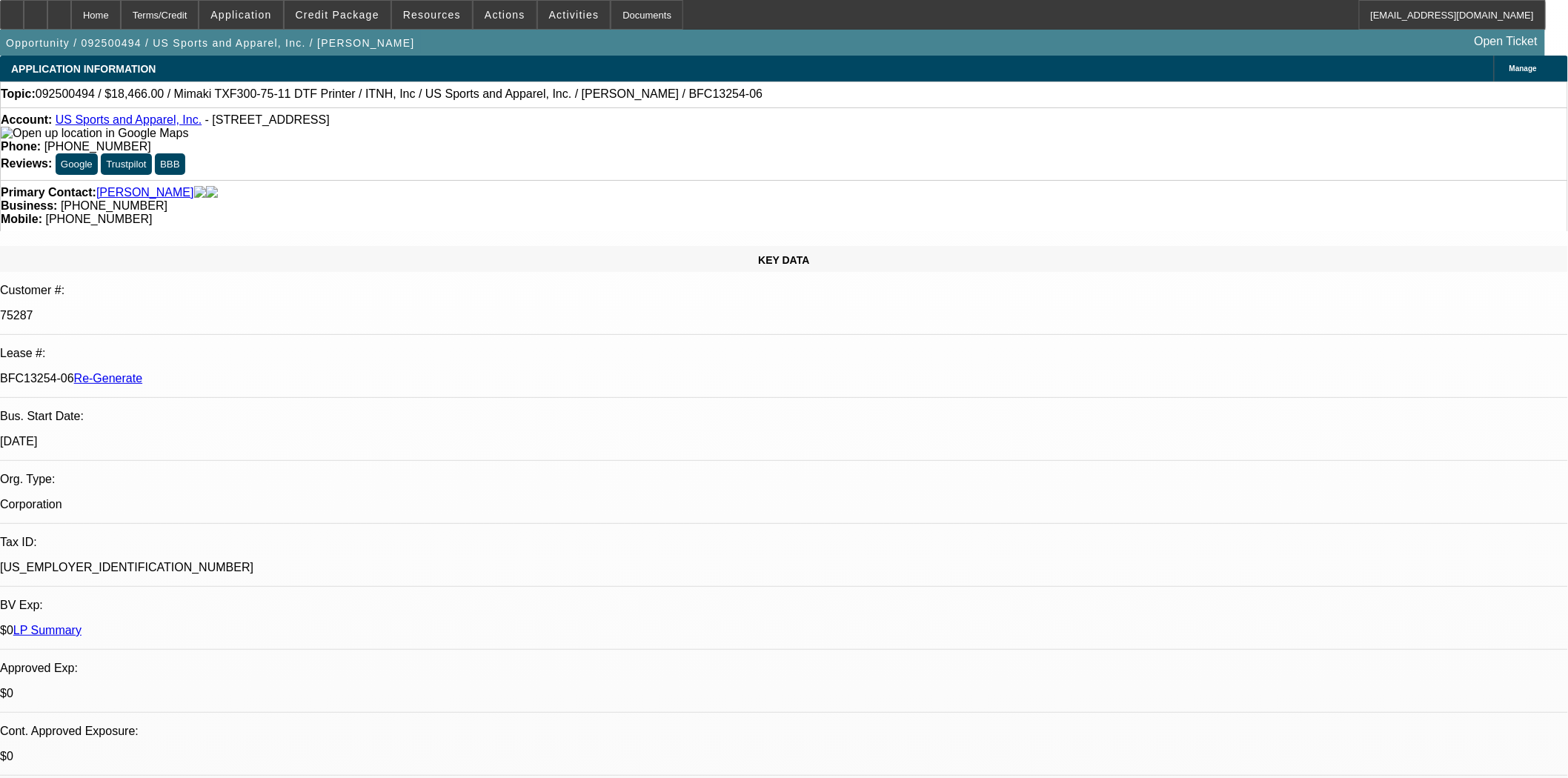
select select "0"
select select "6"
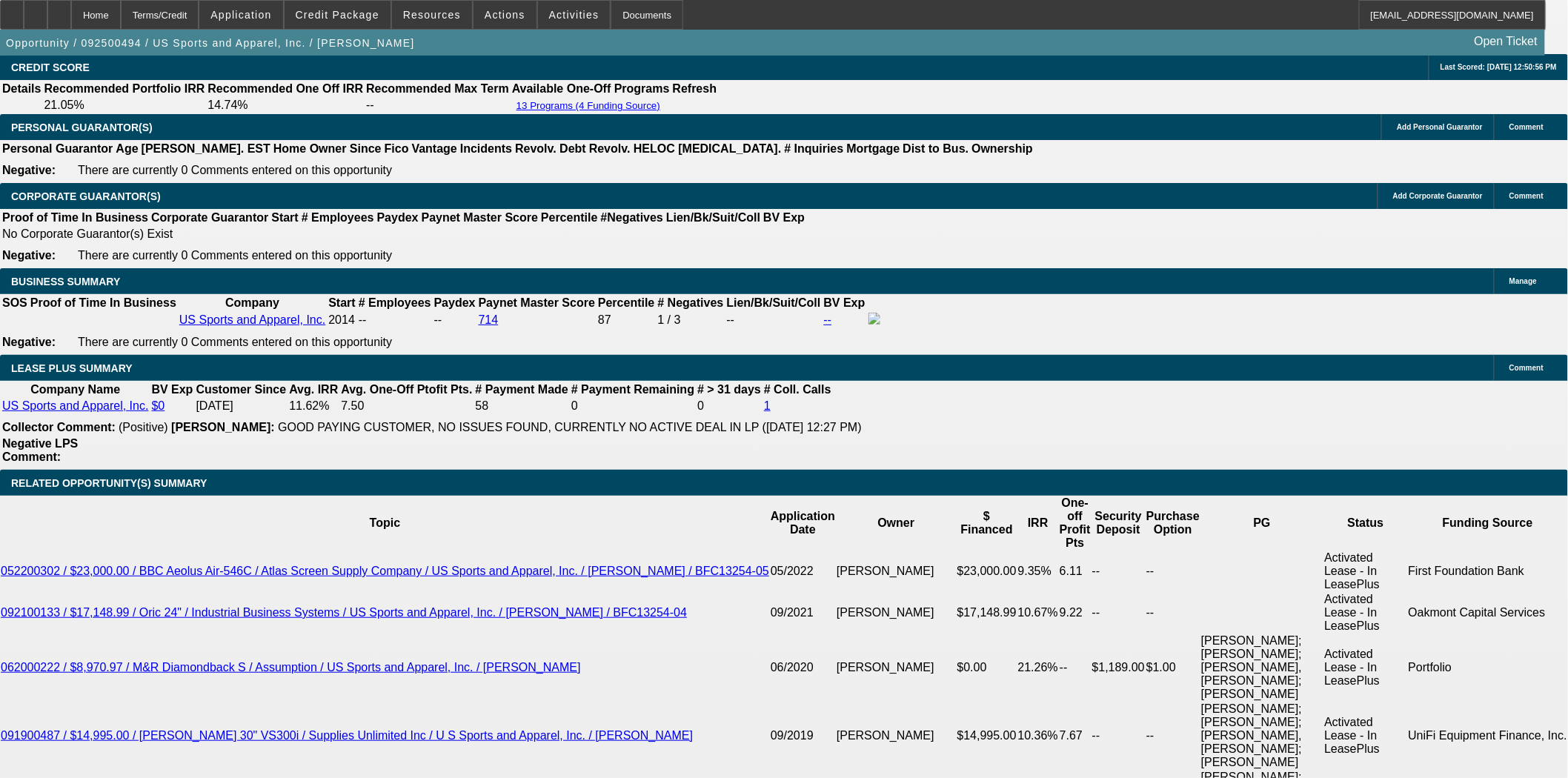
scroll to position [2471, 0]
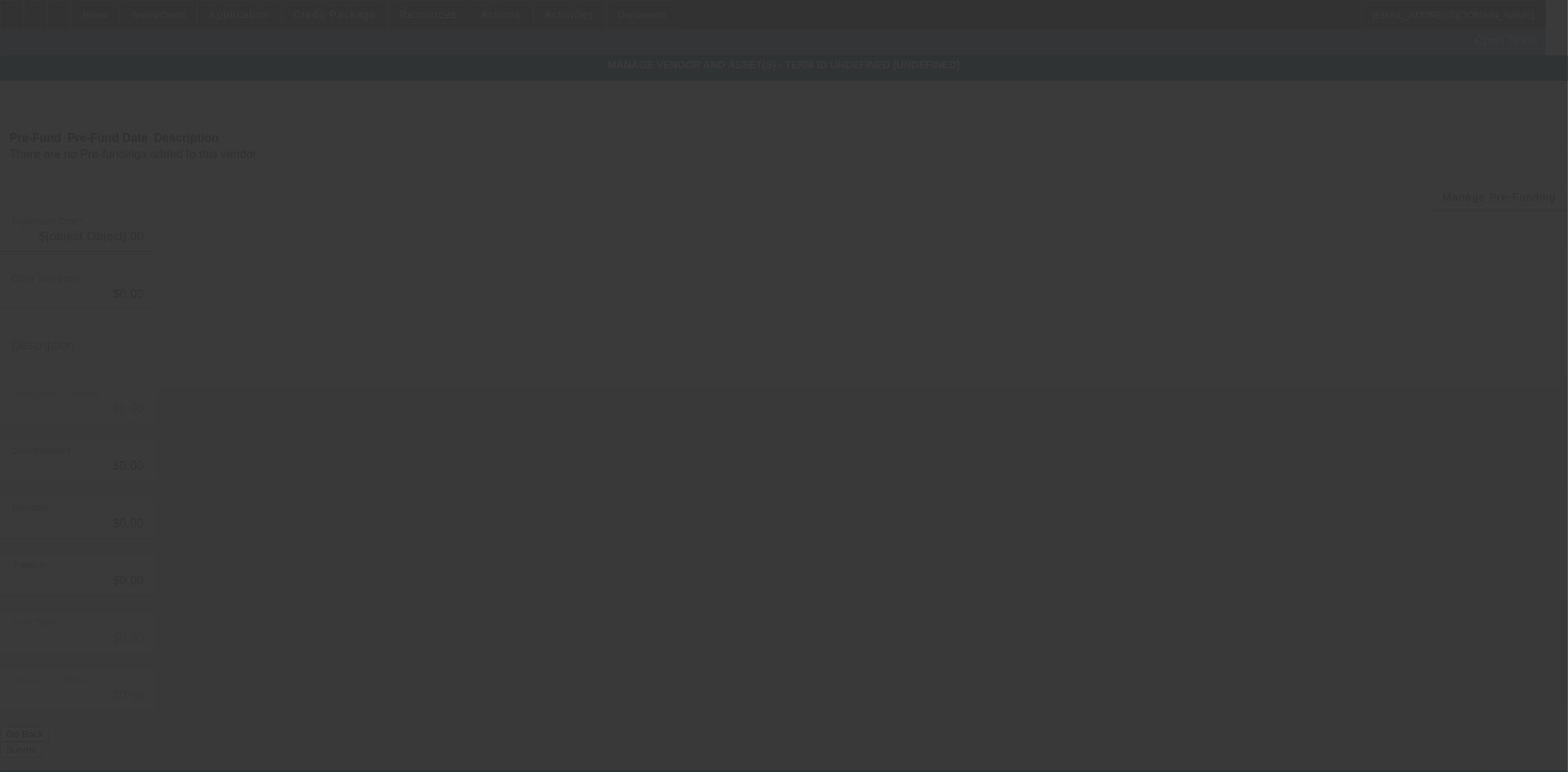
type input "$18,466.00"
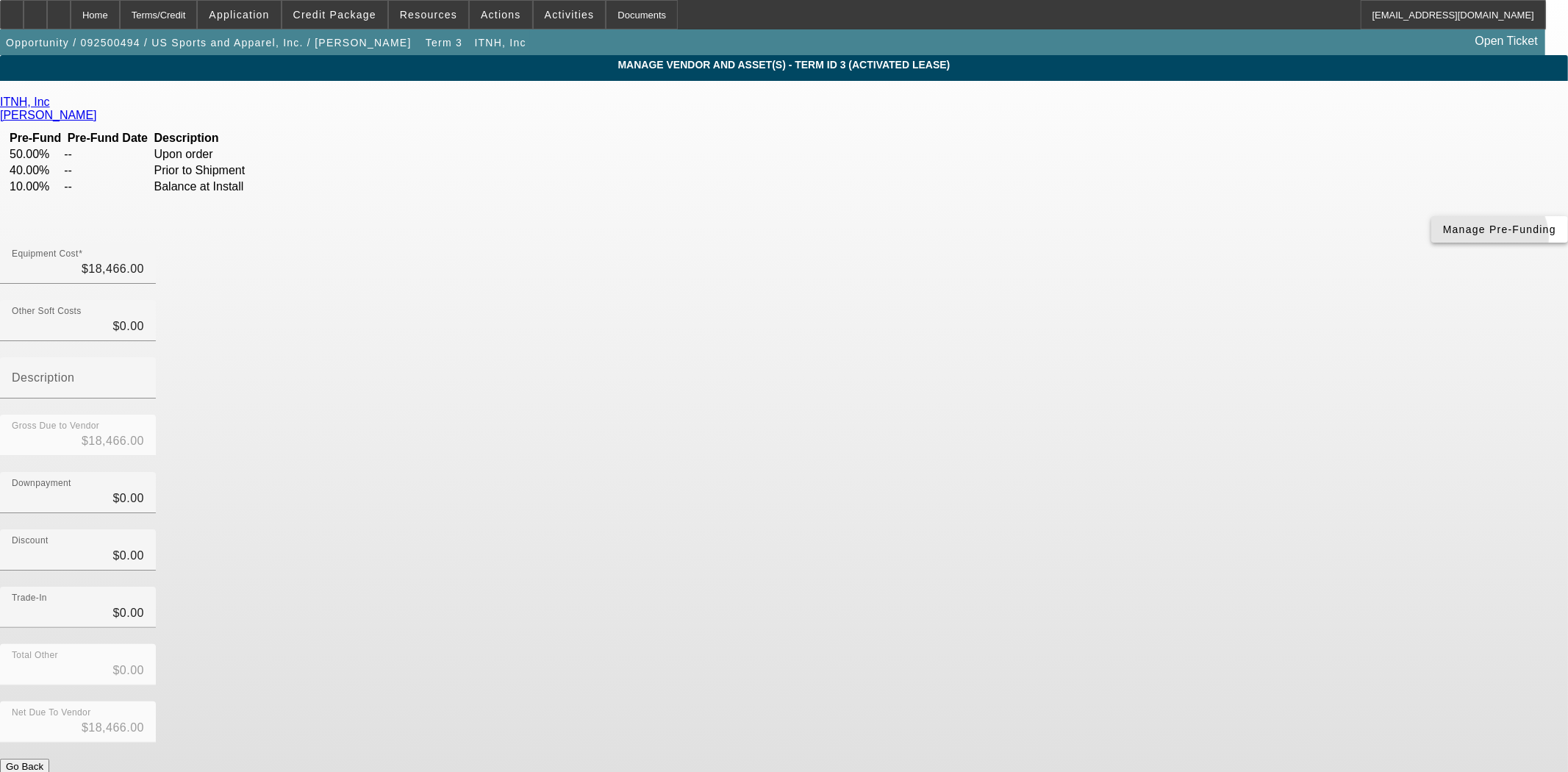
click at [1431, 247] on span "button" at bounding box center [1499, 230] width 136 height 35
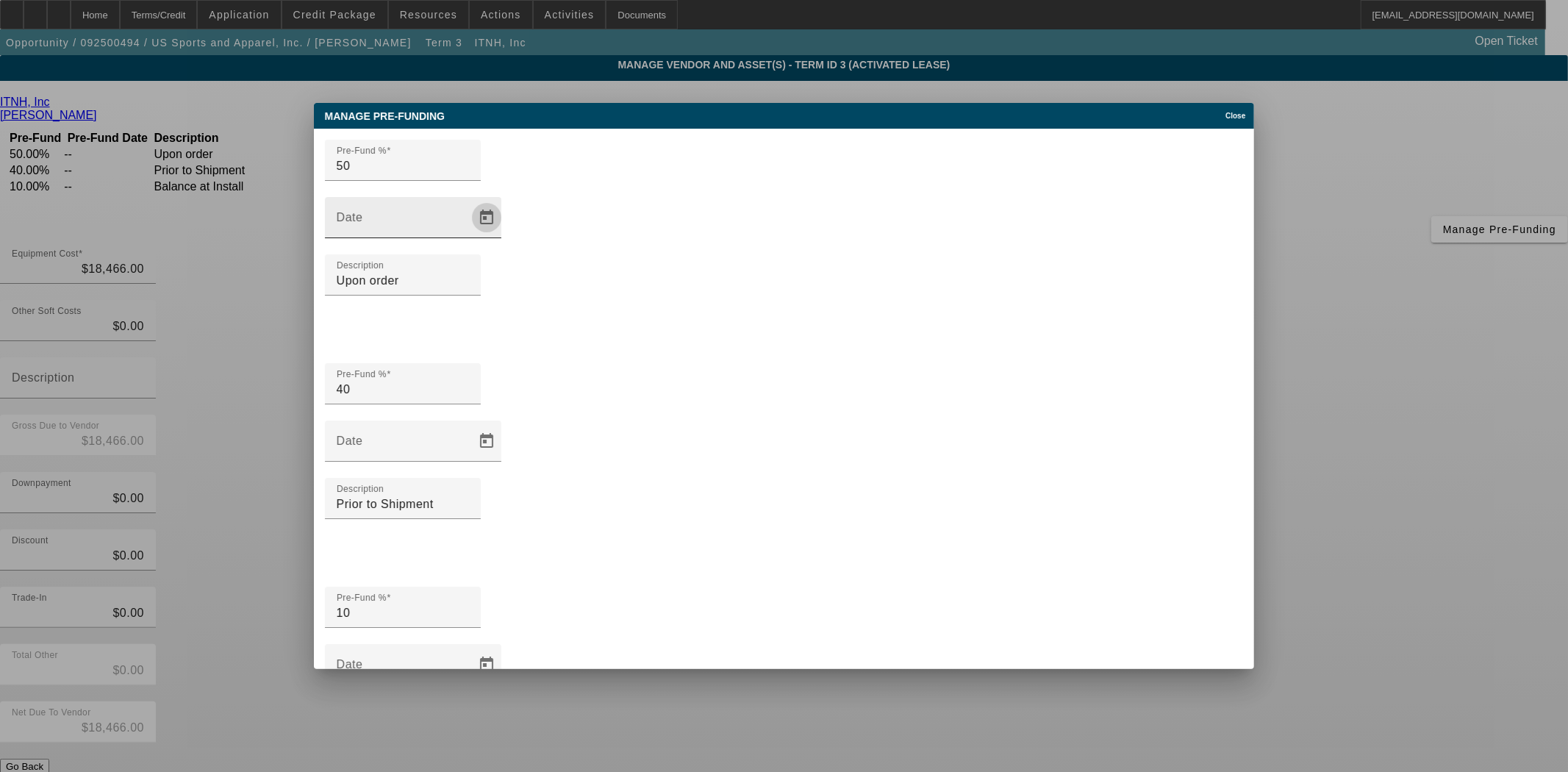
click at [504, 236] on span "Open calendar" at bounding box center [486, 218] width 35 height 35
click at [738, 417] on span "3" at bounding box center [739, 417] width 27 height 27
type input "10/3/2025"
click at [504, 424] on span "Open calendar" at bounding box center [486, 441] width 35 height 35
click at [739, 471] on span "3" at bounding box center [739, 473] width 27 height 27
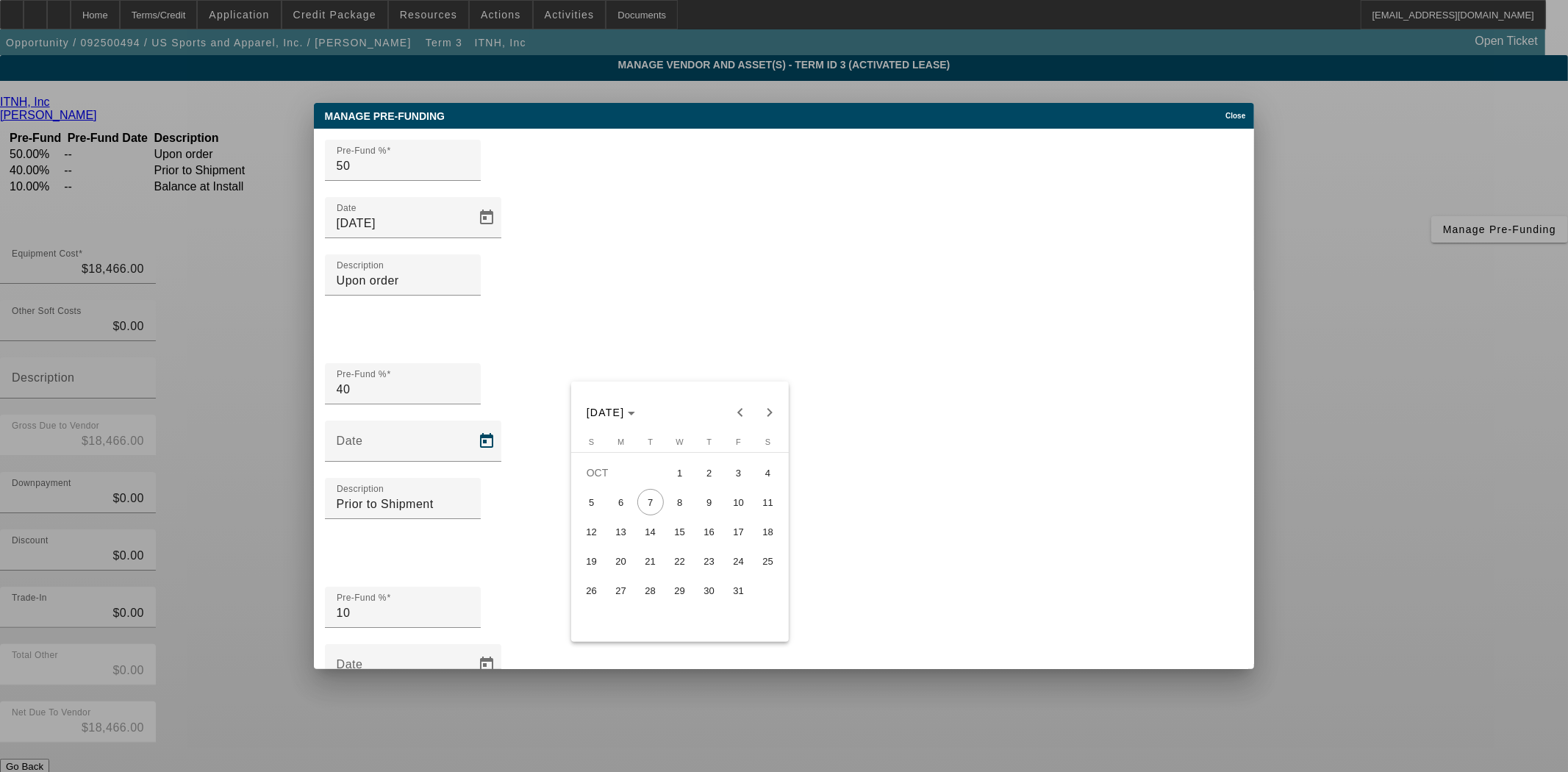
type input "10/3/2025"
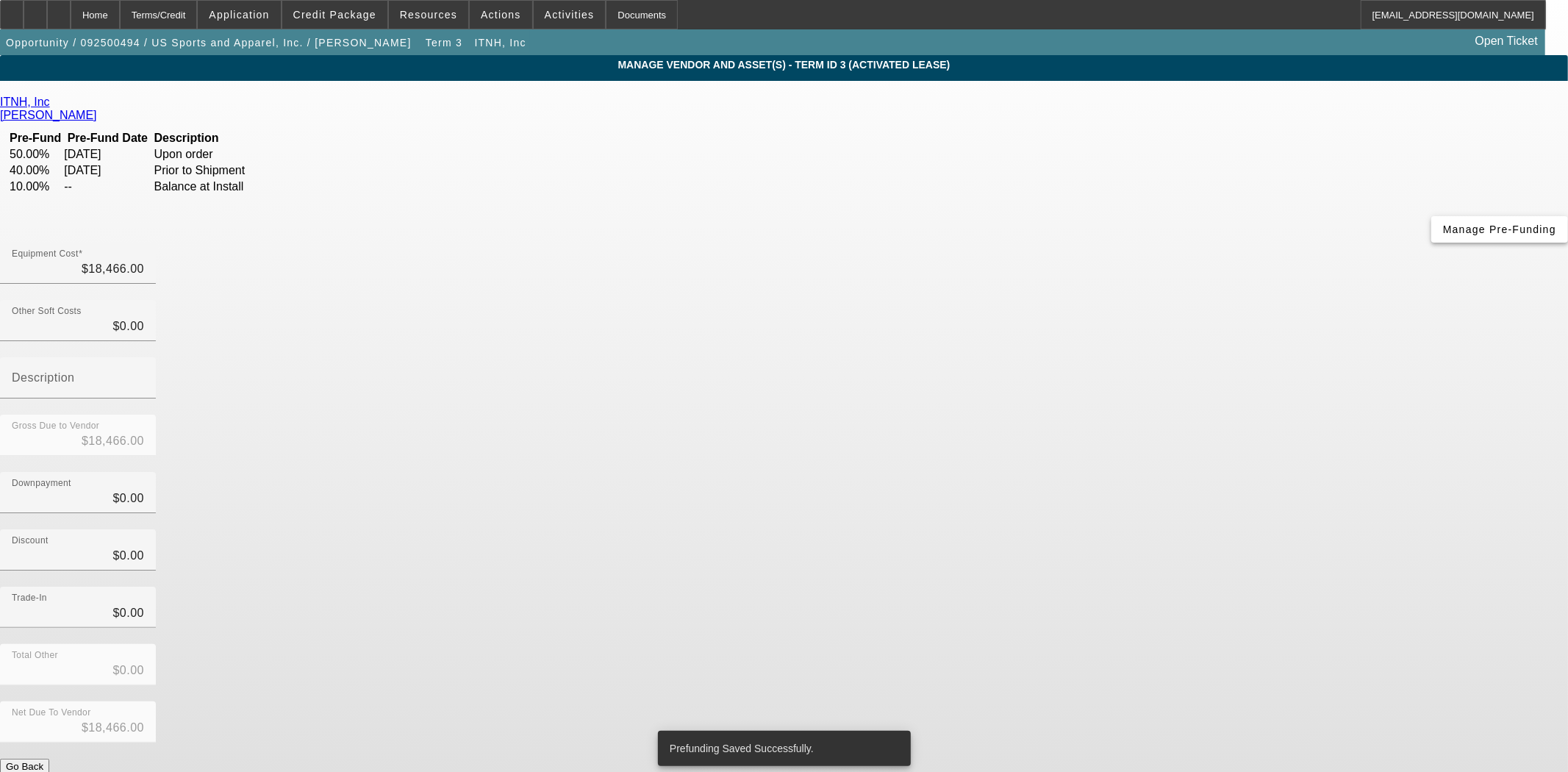
click at [1443, 236] on span "Manage Pre-Funding" at bounding box center [1500, 229] width 113 height 12
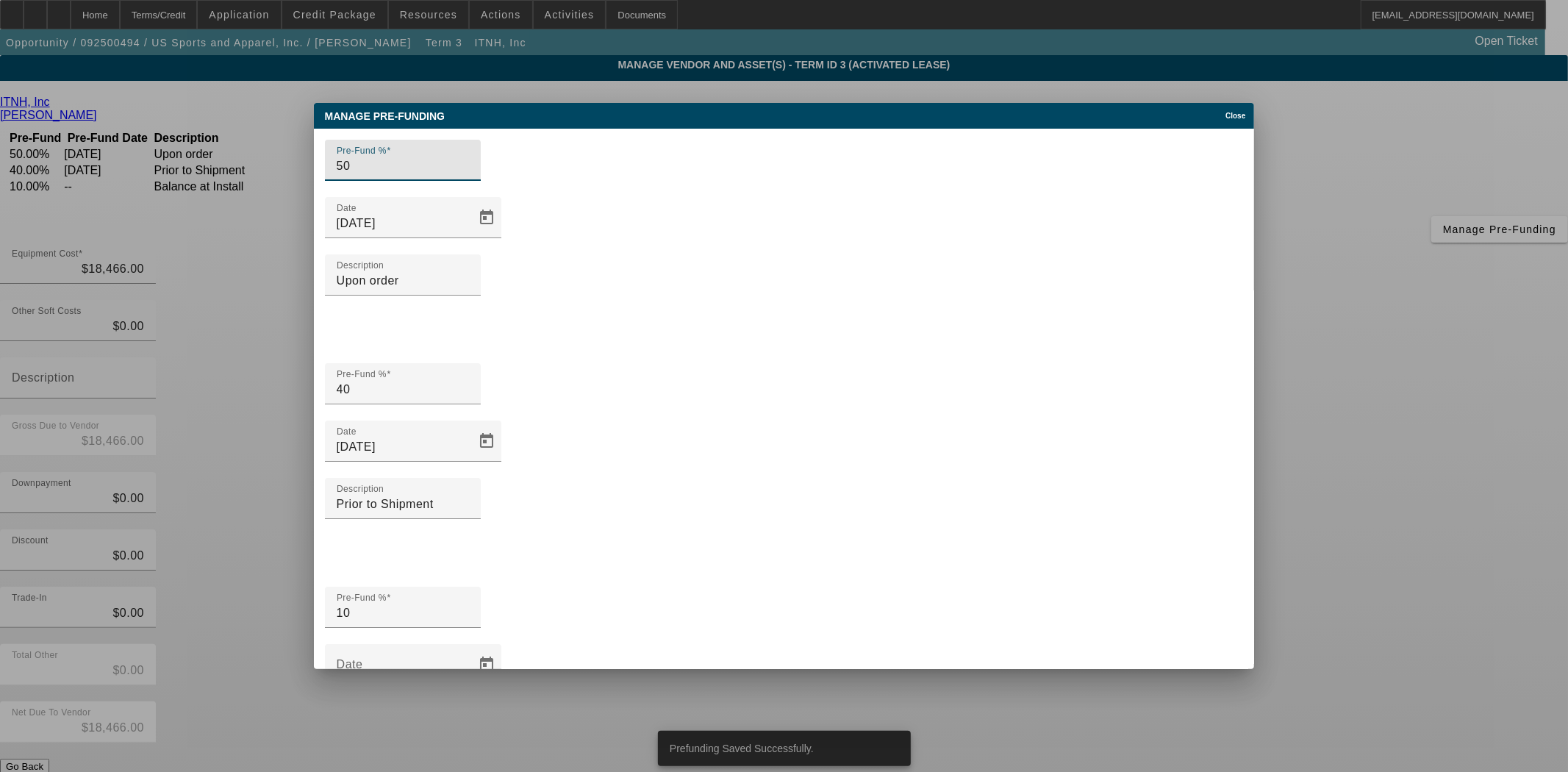
click at [357, 756] on span "button" at bounding box center [339, 774] width 35 height 35
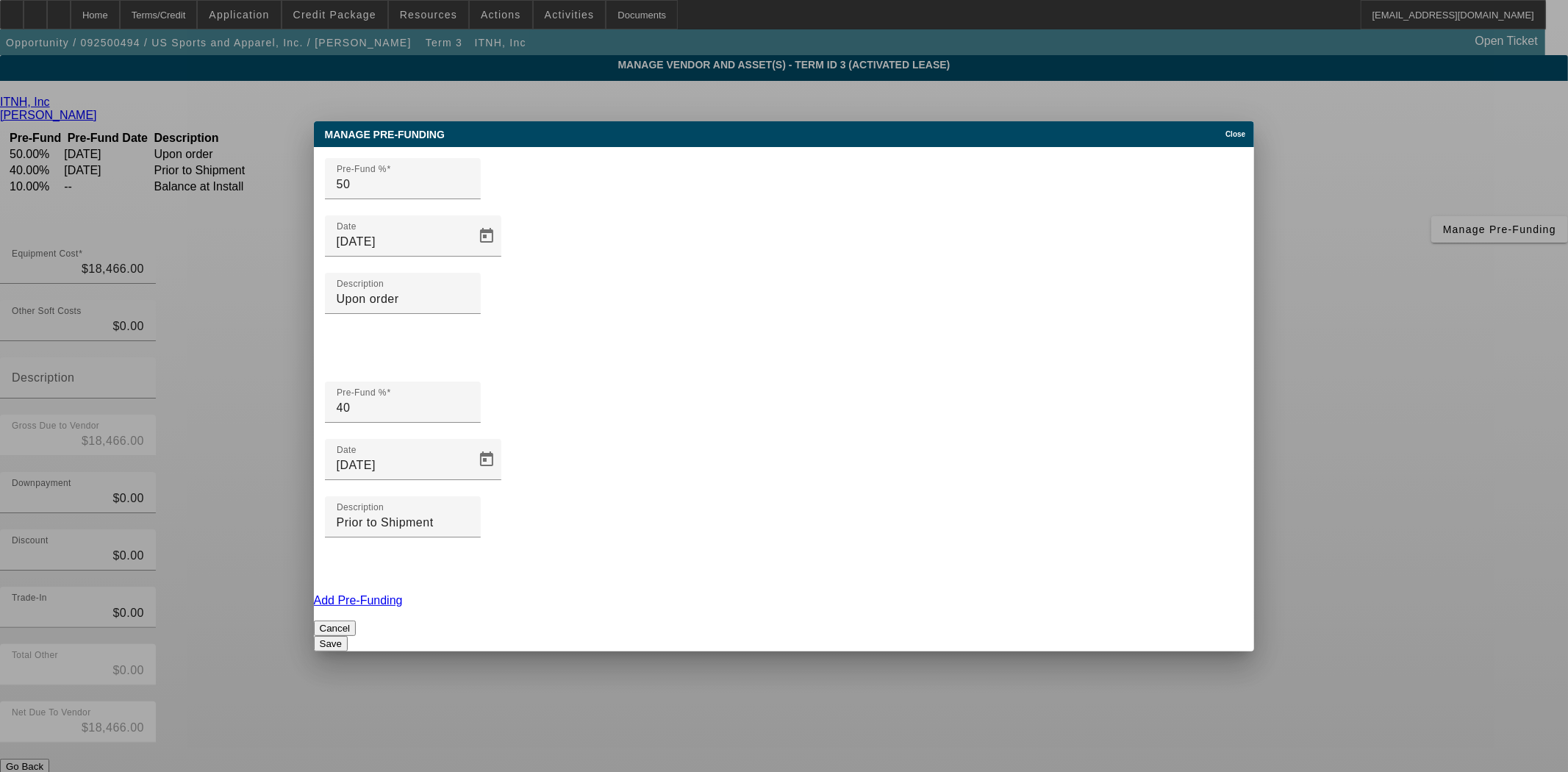
click at [347, 636] on button "Save" at bounding box center [330, 643] width 34 height 15
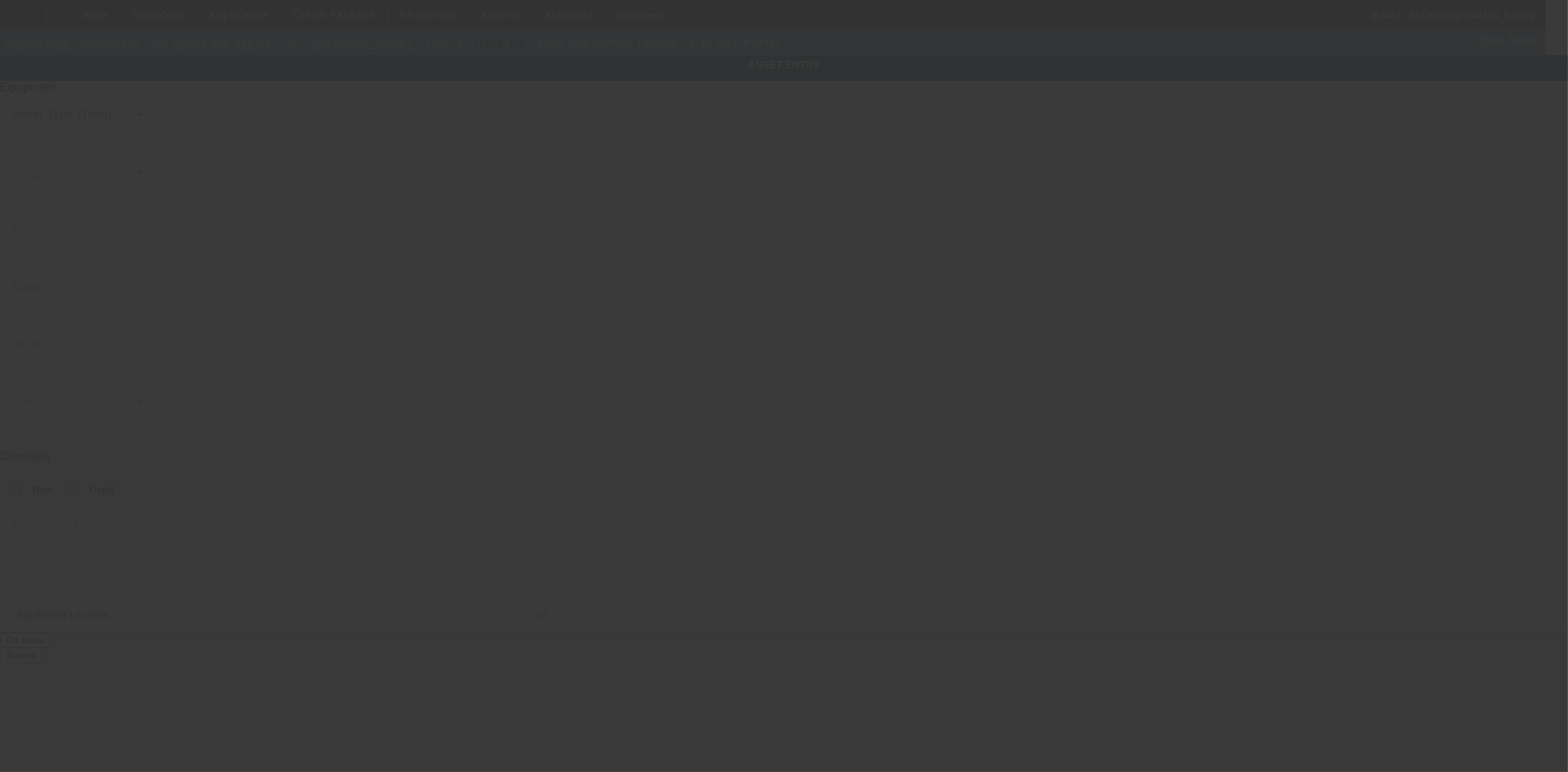
type input "Mimaki"
type input "TXF300-75-11 DTF Printer"
radio input "true"
type textarea "DTF Printer"
type input "108 Milk St"
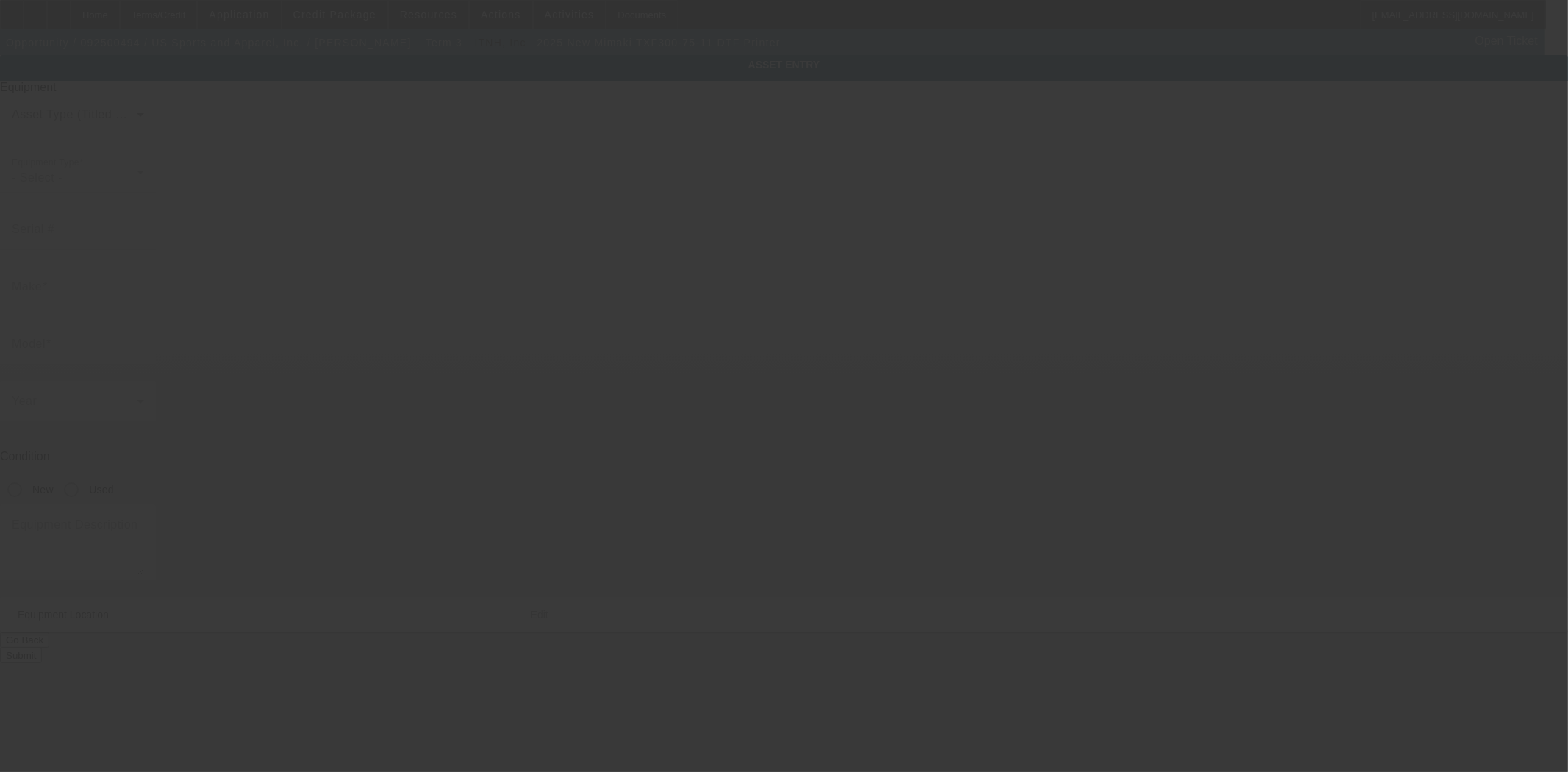
type input "Ste 8"
type input "Westborough"
type input "01581"
type input "Worcester"
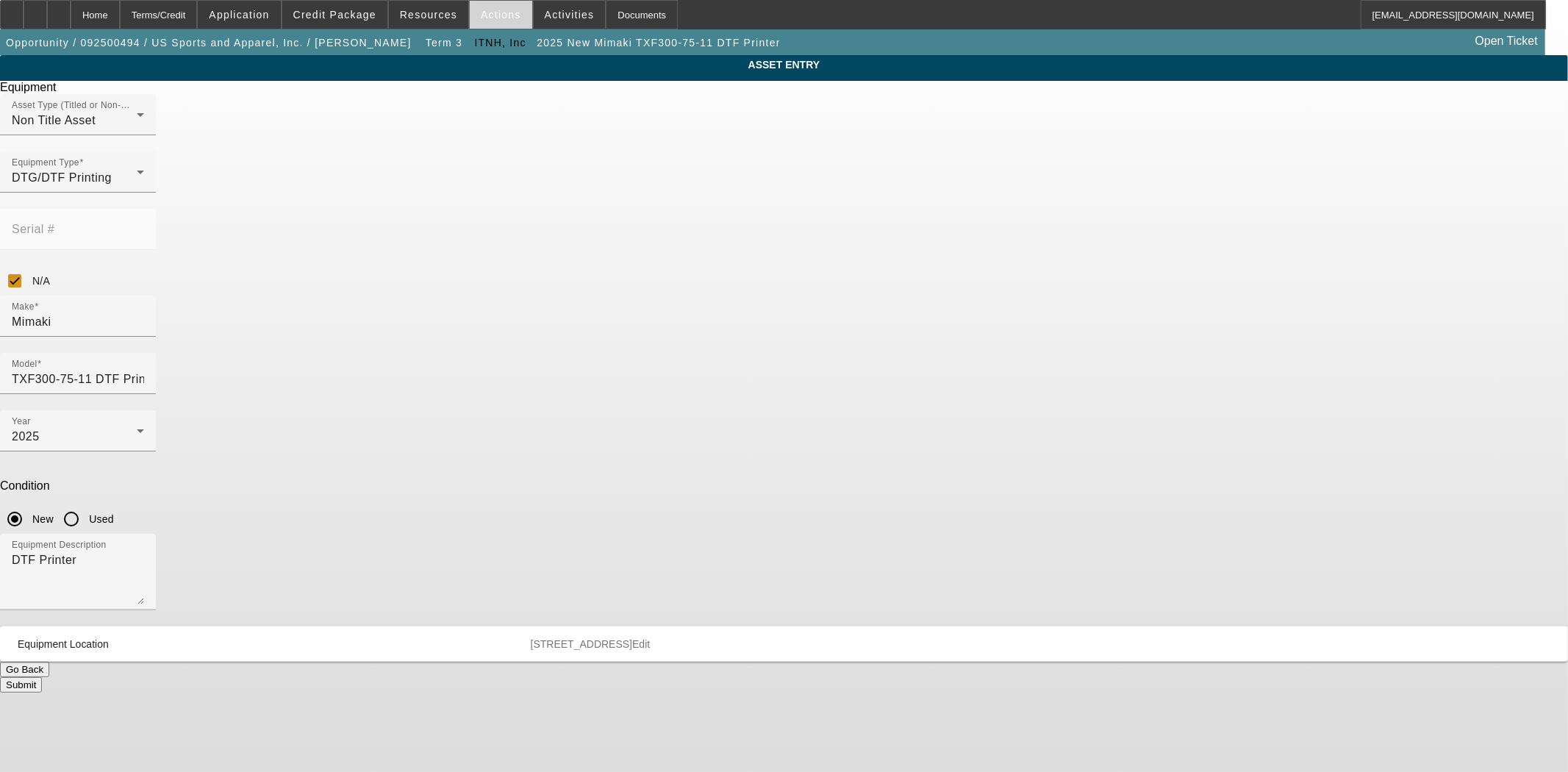
click at [498, 19] on span at bounding box center [501, 15] width 63 height 35
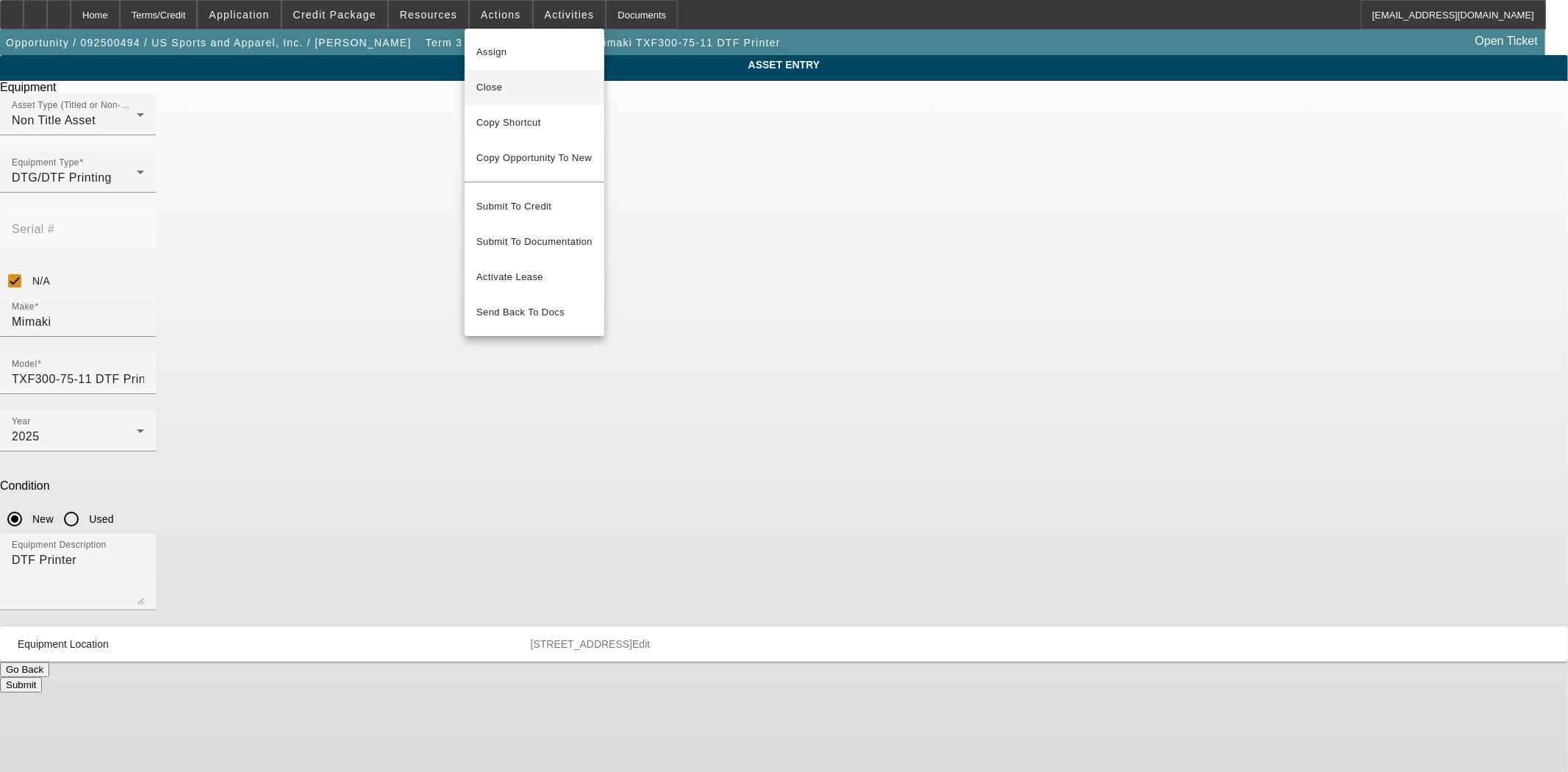
click at [485, 82] on span "Close" at bounding box center [534, 88] width 116 height 18
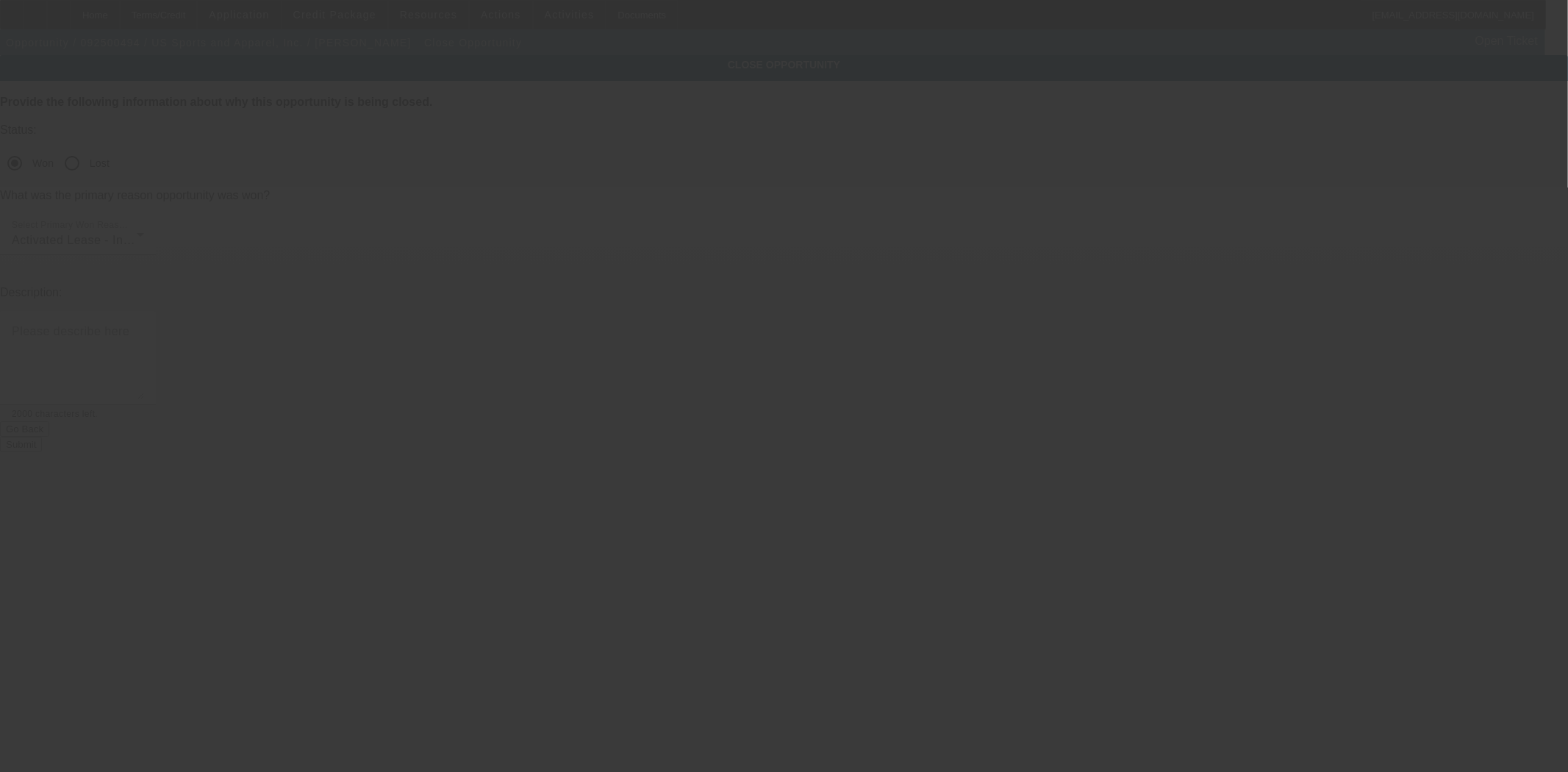
click at [42, 437] on button "Submit" at bounding box center [20, 444] width 42 height 15
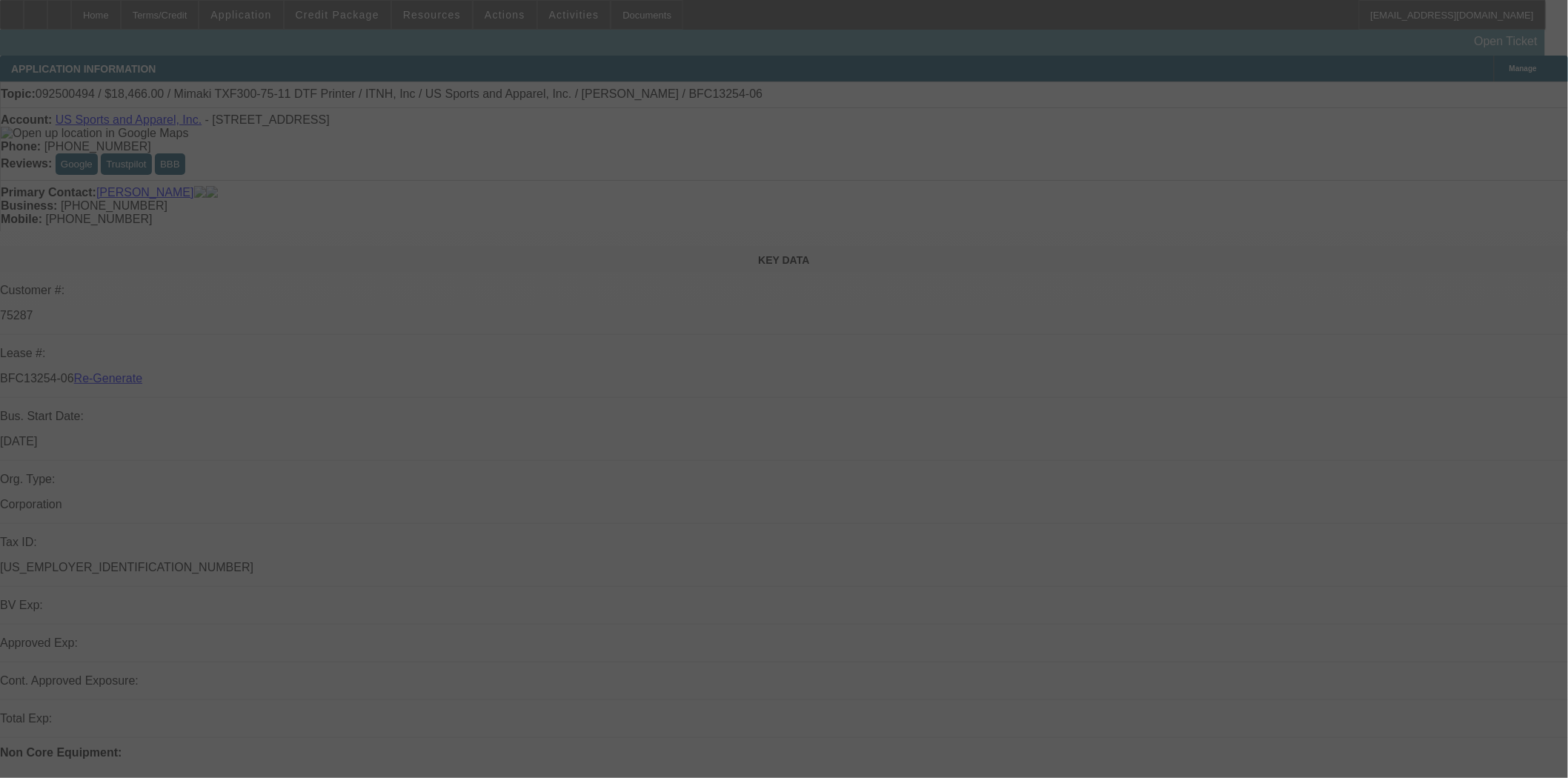
select select "4"
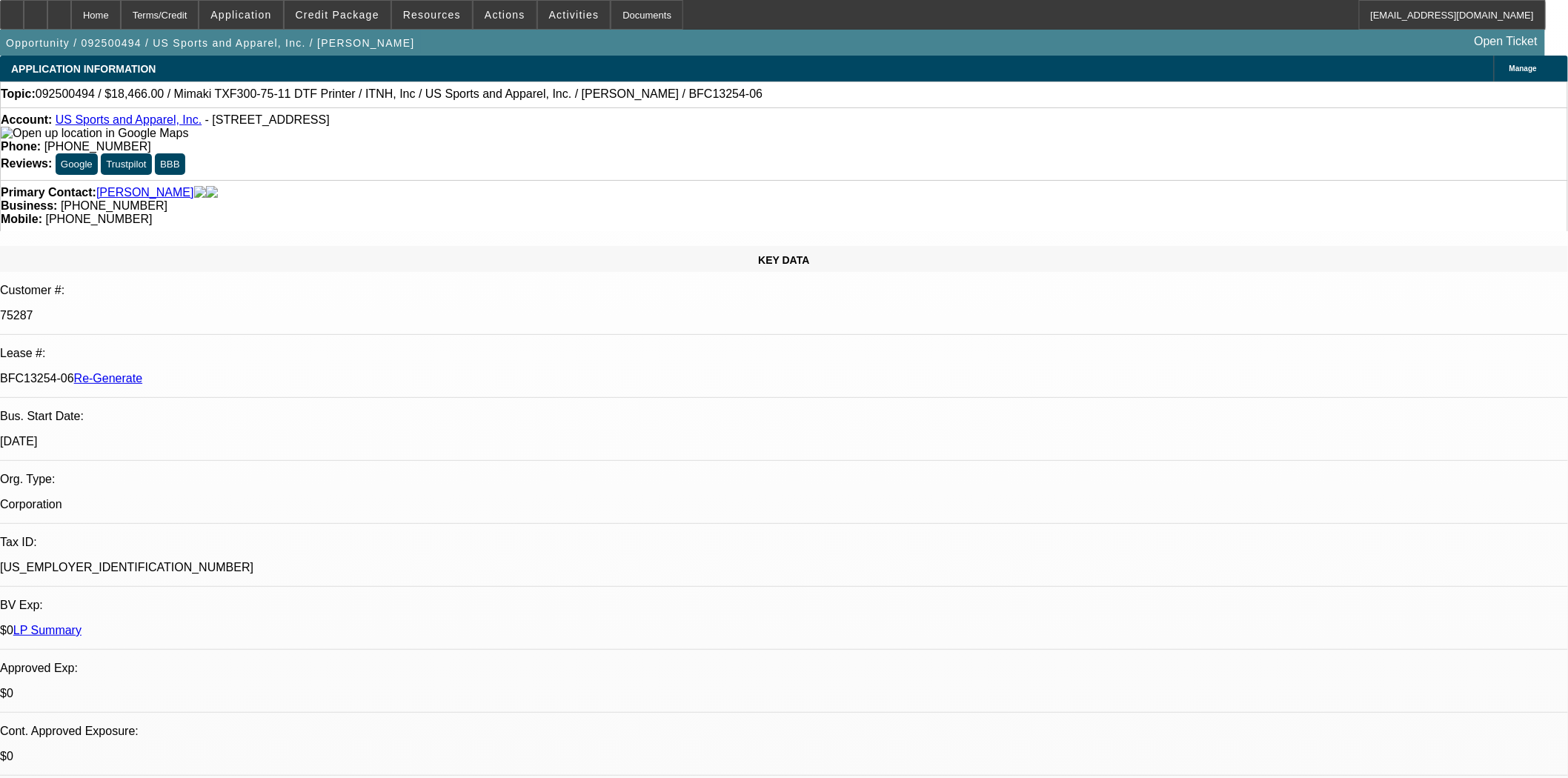
select select "0"
select select "6"
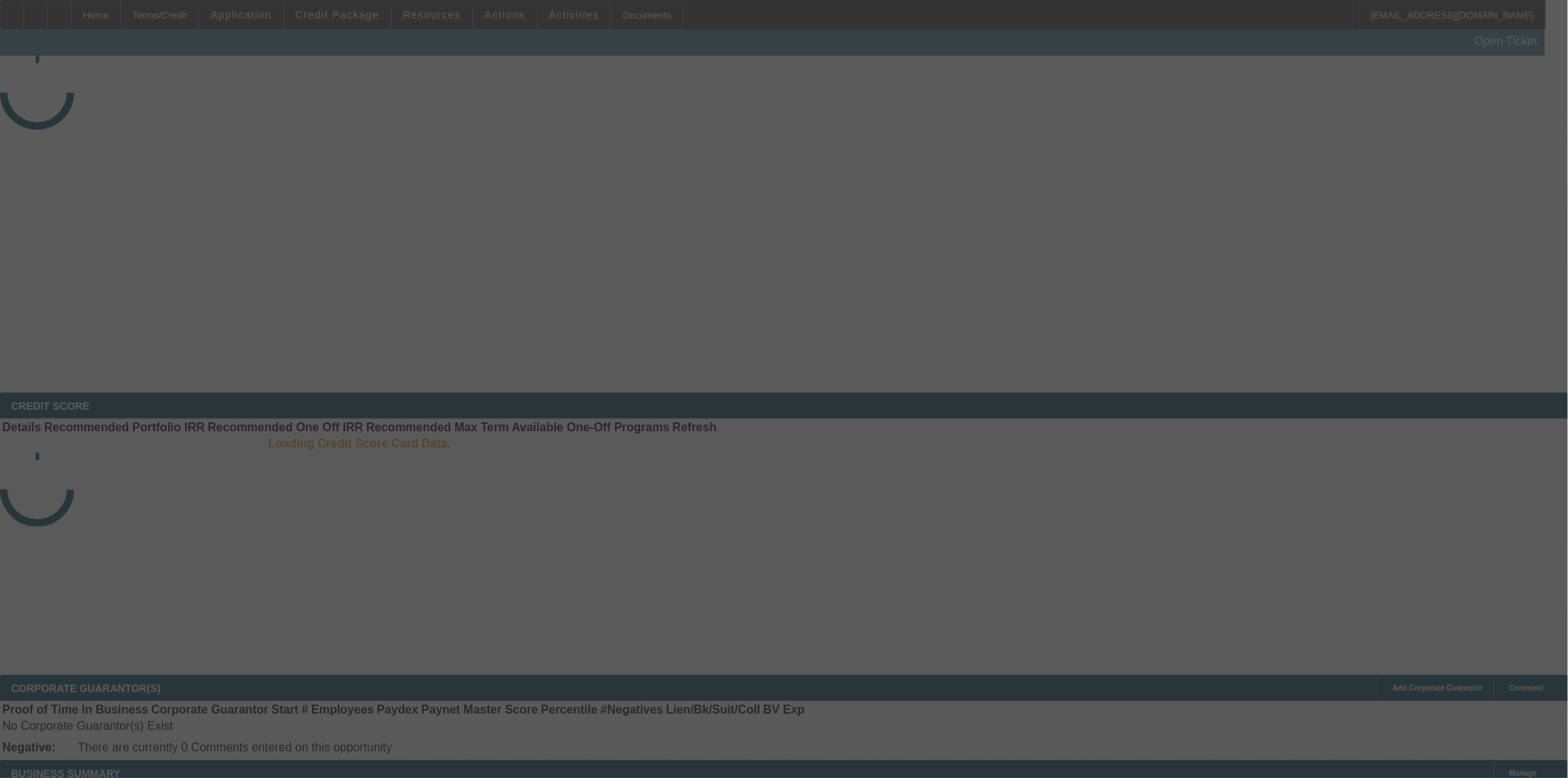
select select "4"
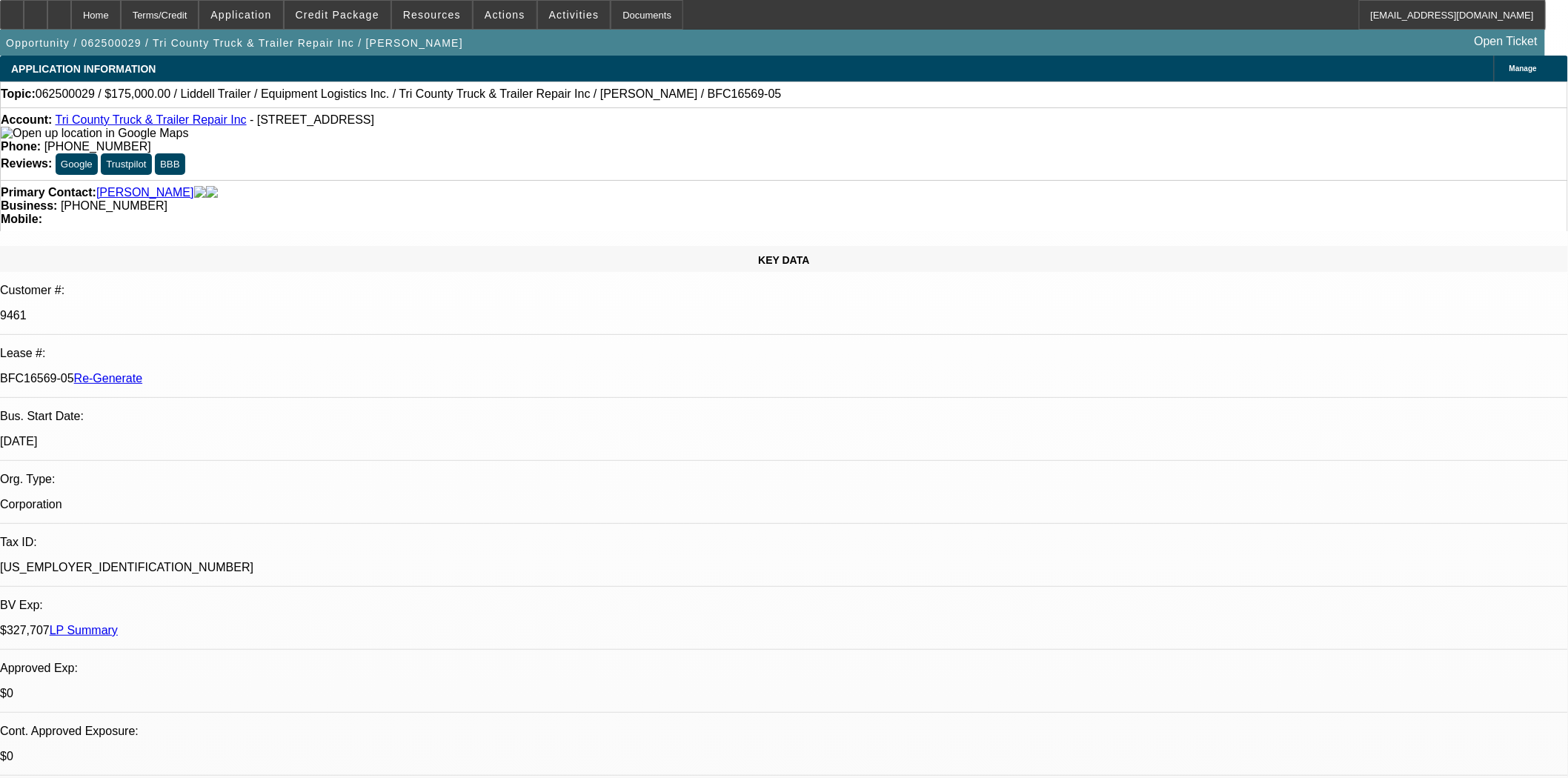
select select "0"
select select "6"
